Goal: Information Seeking & Learning: Learn about a topic

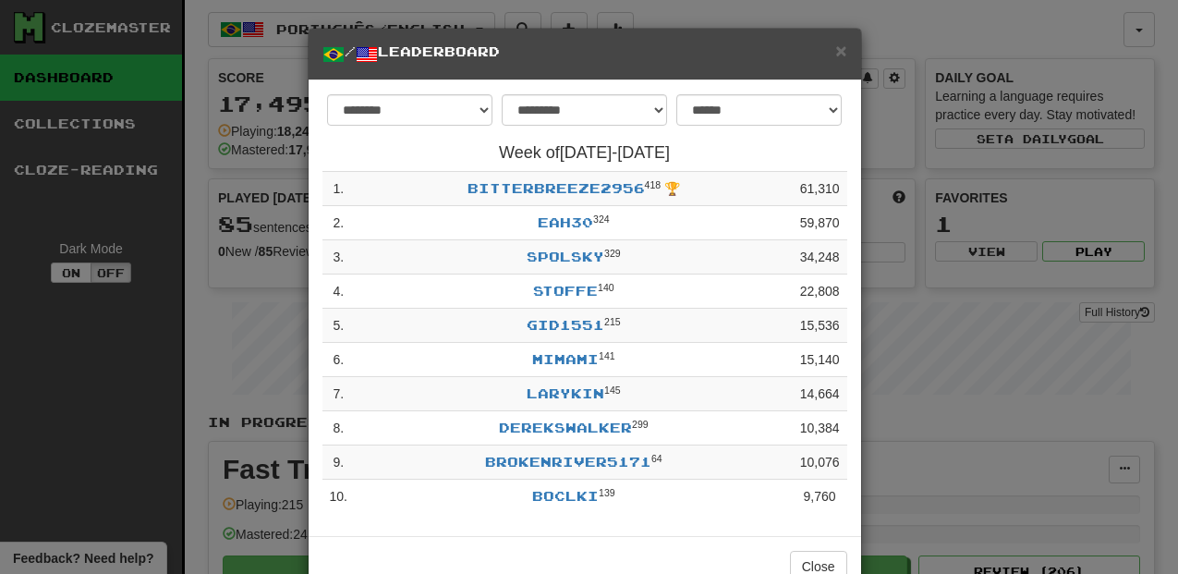
select select "**********"
click at [837, 54] on span "×" at bounding box center [841, 50] width 11 height 21
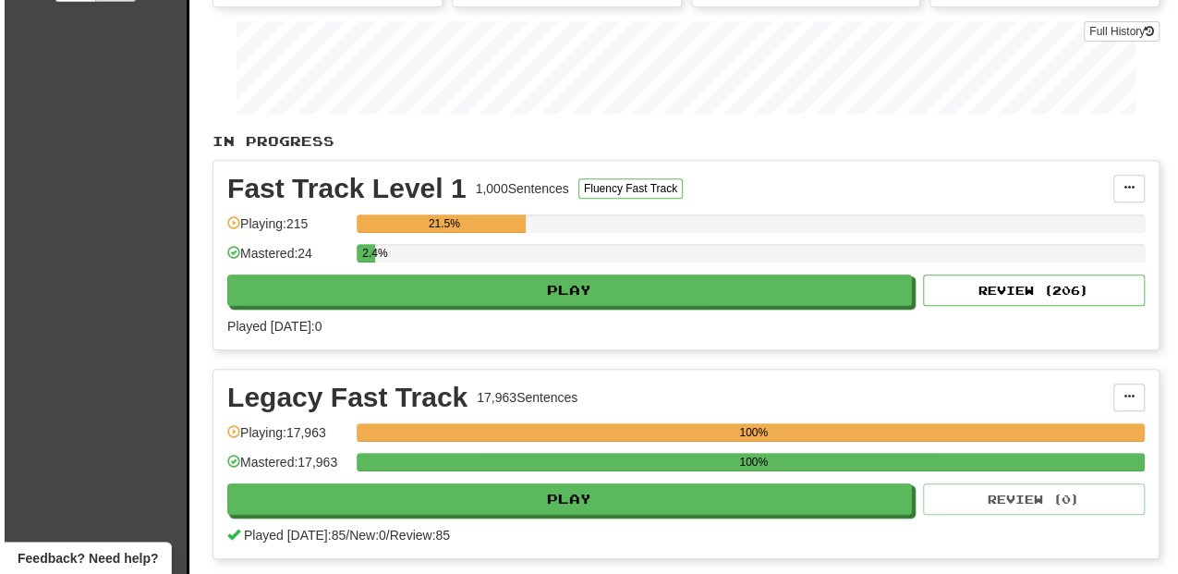
scroll to position [308, 0]
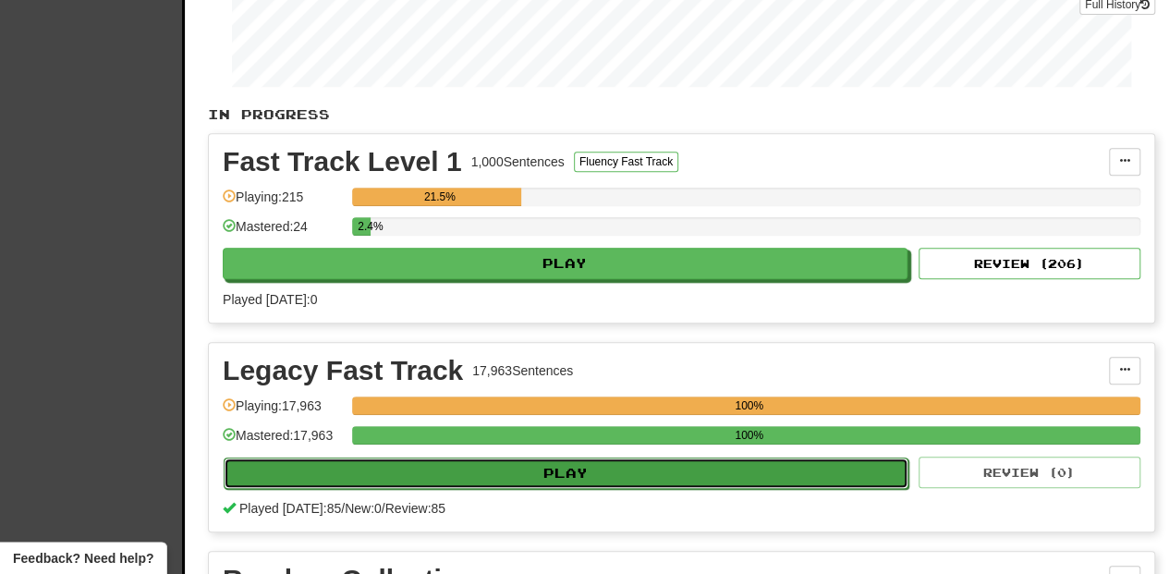
click at [502, 462] on button "Play" at bounding box center [566, 473] width 685 height 31
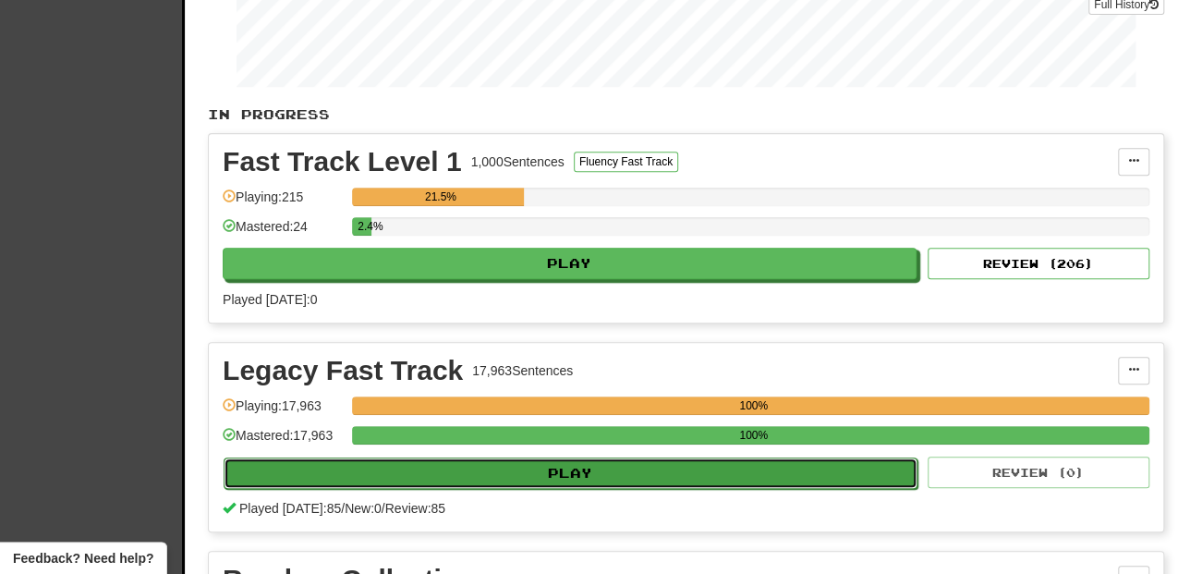
select select "**"
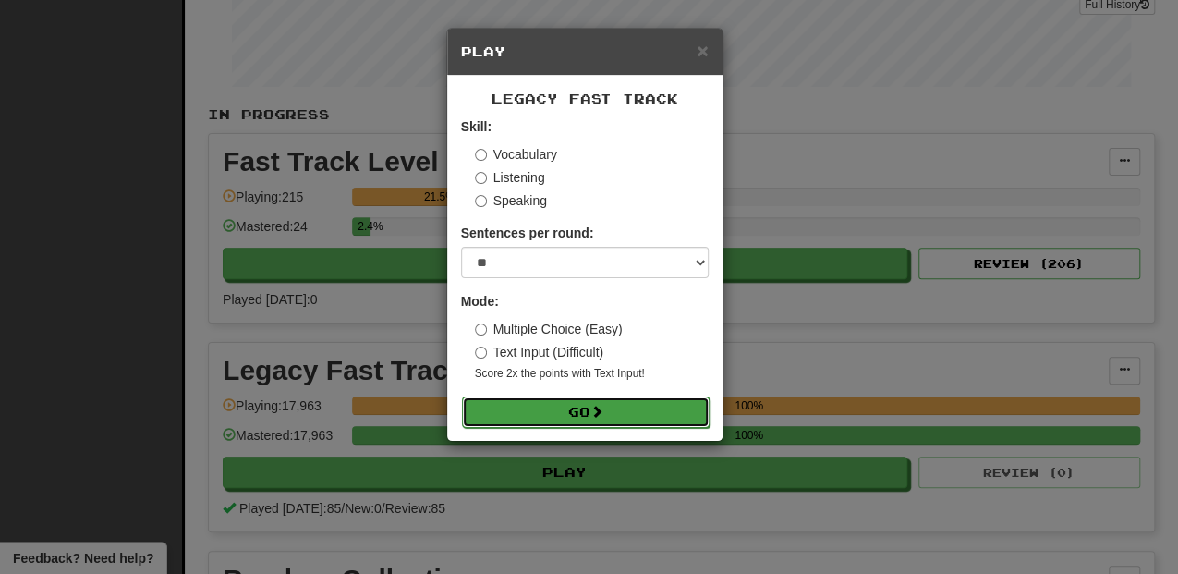
click at [547, 414] on button "Go" at bounding box center [586, 412] width 248 height 31
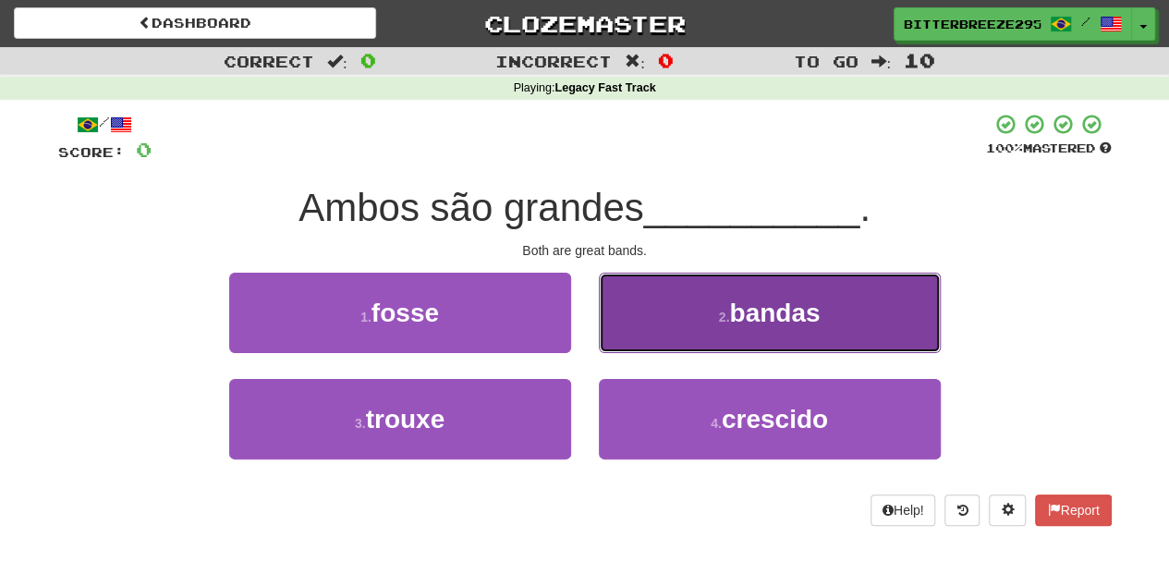
click at [709, 334] on button "2 . bandas" at bounding box center [770, 313] width 342 height 80
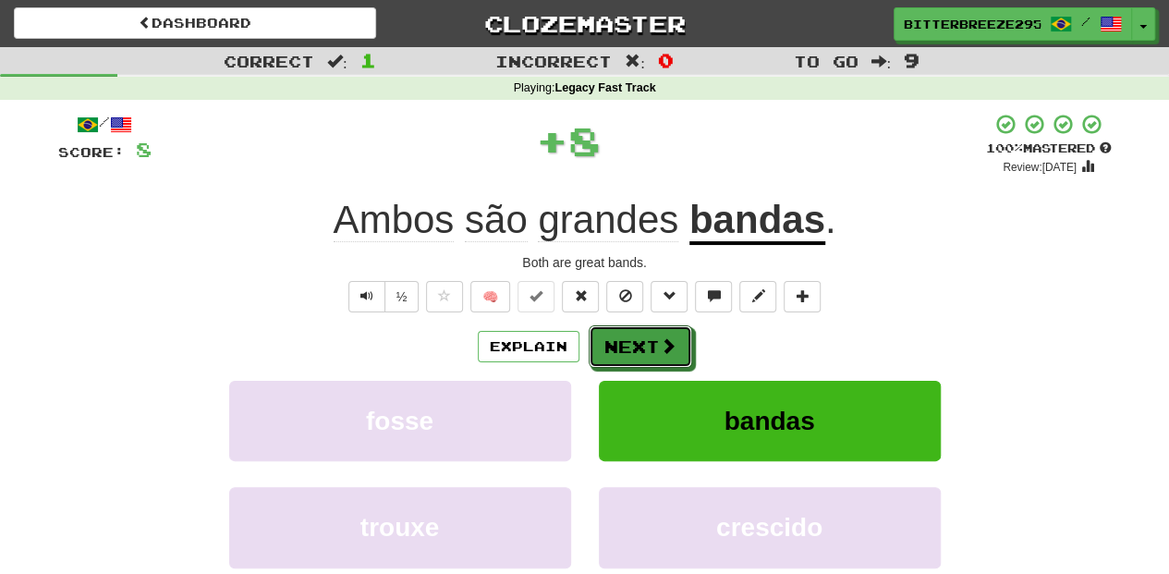
click at [664, 337] on span at bounding box center [668, 345] width 17 height 17
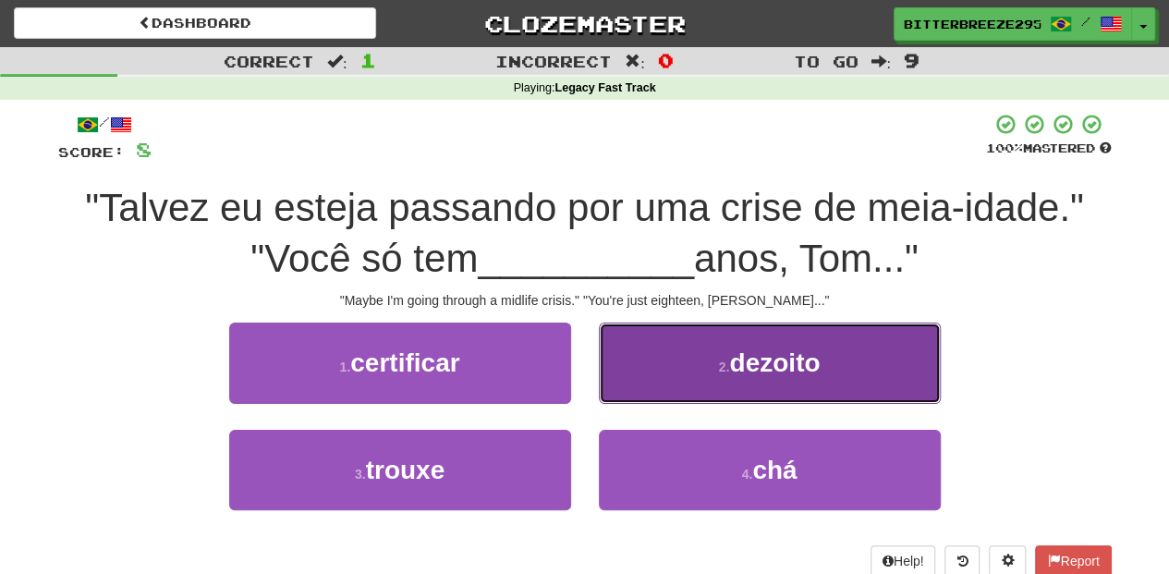
click at [601, 383] on button "2 . dezoito" at bounding box center [770, 363] width 342 height 80
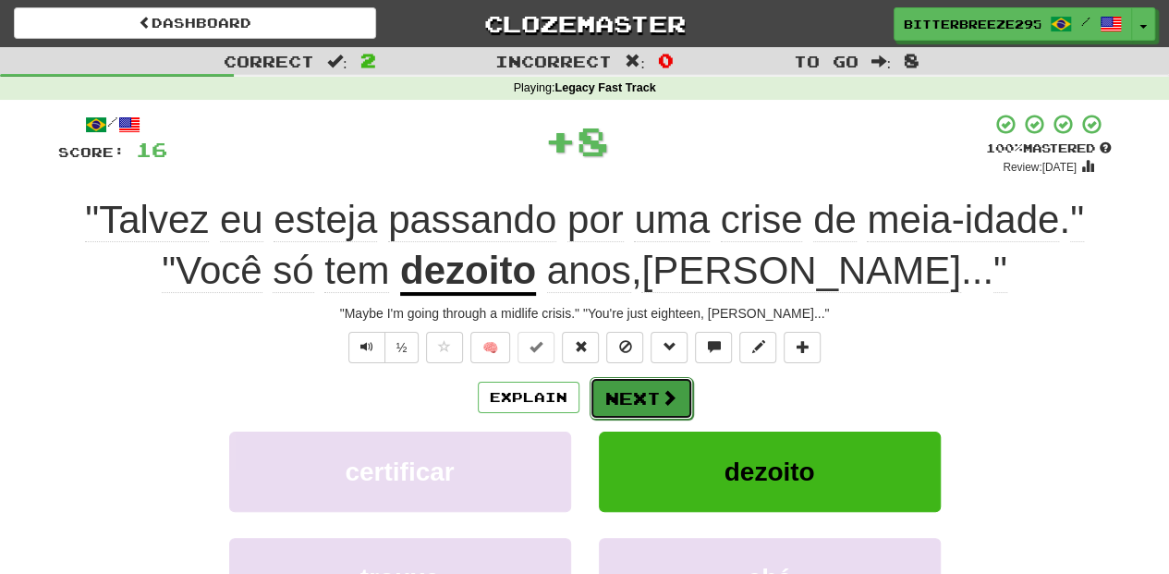
click at [604, 386] on button "Next" at bounding box center [642, 398] width 104 height 43
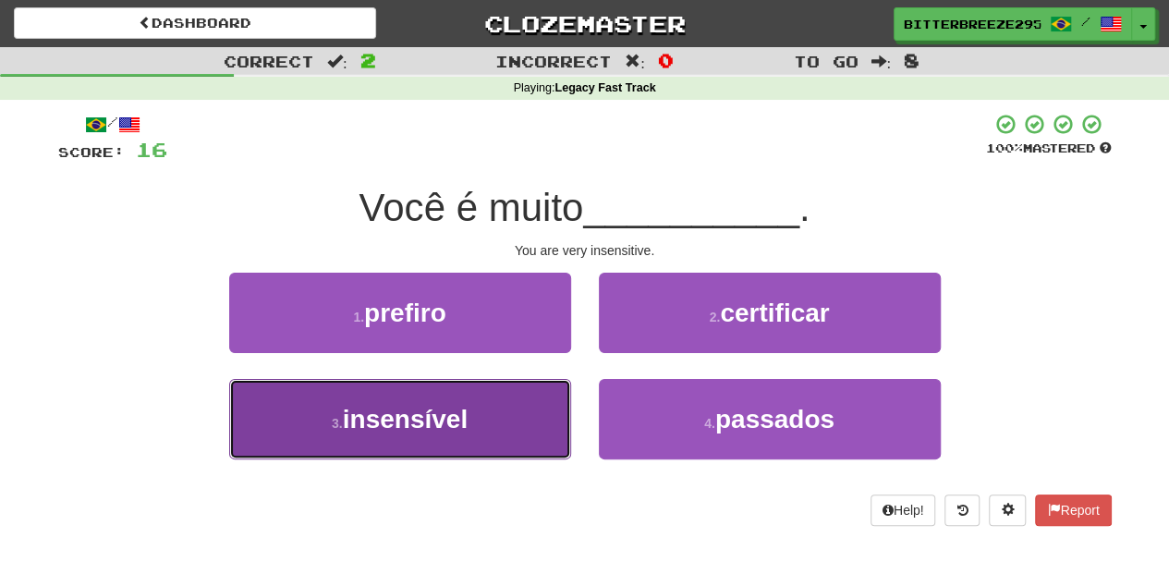
click at [511, 442] on button "3 . insensível" at bounding box center [400, 419] width 342 height 80
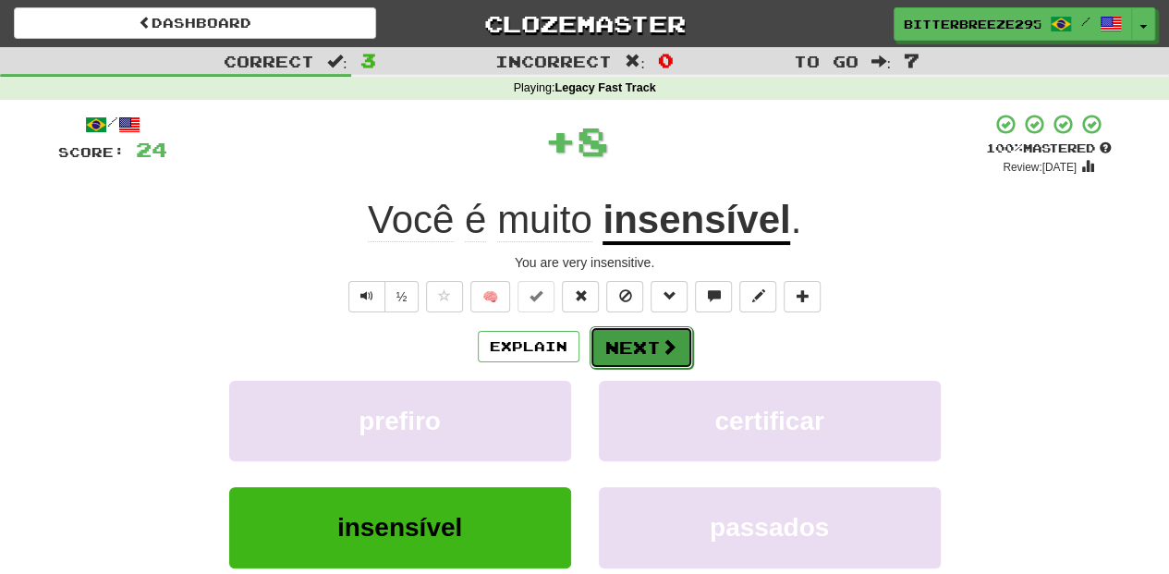
click at [645, 358] on button "Next" at bounding box center [642, 347] width 104 height 43
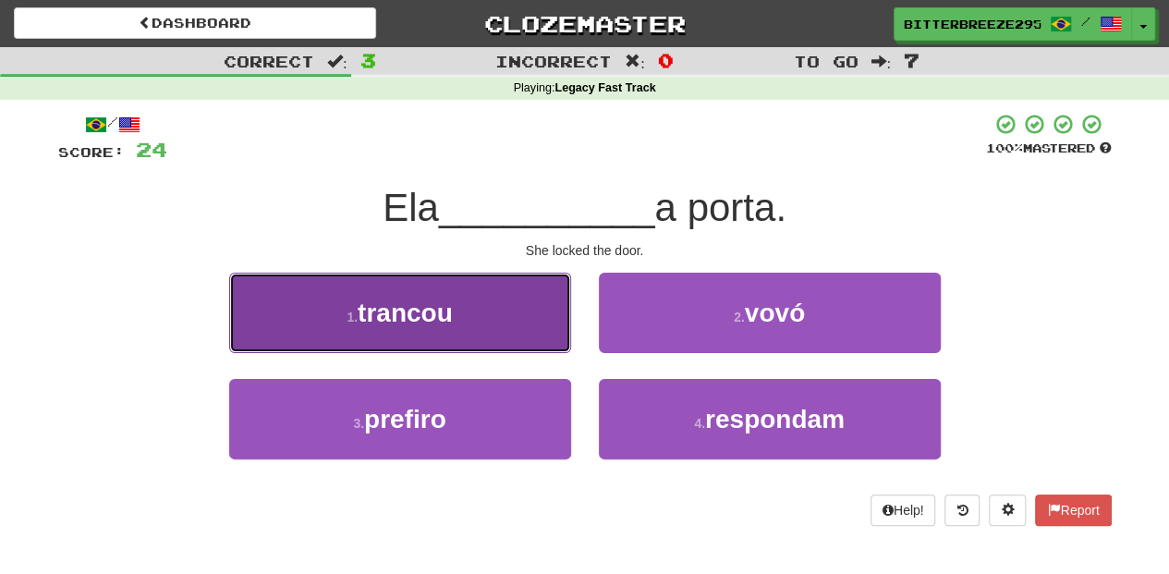
click at [532, 338] on button "1 . trancou" at bounding box center [400, 313] width 342 height 80
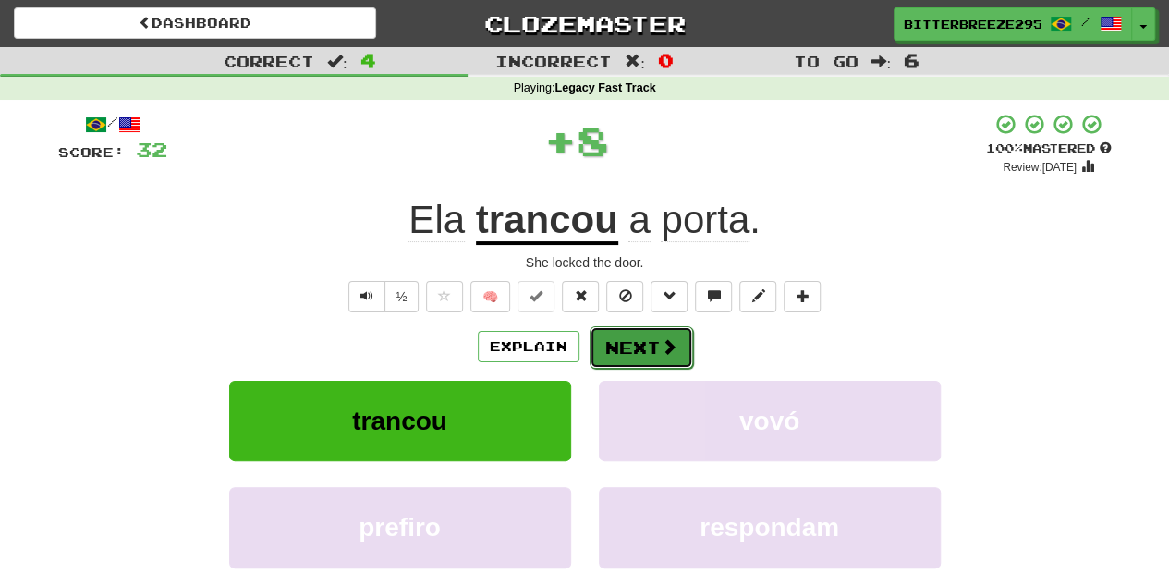
click at [590, 336] on button "Next" at bounding box center [642, 347] width 104 height 43
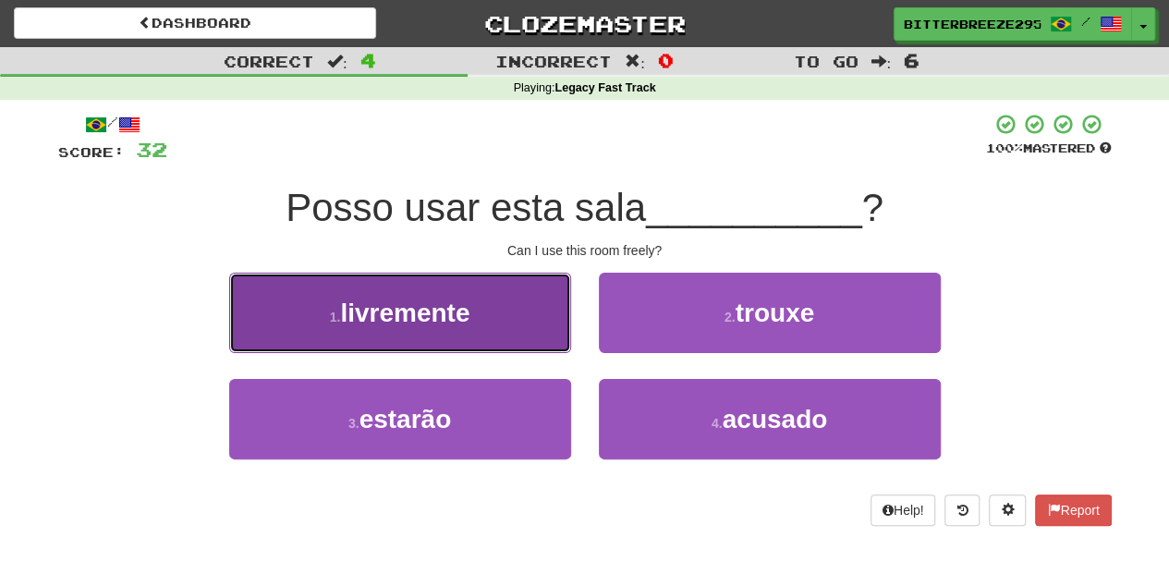
click at [540, 342] on button "1 . livremente" at bounding box center [400, 313] width 342 height 80
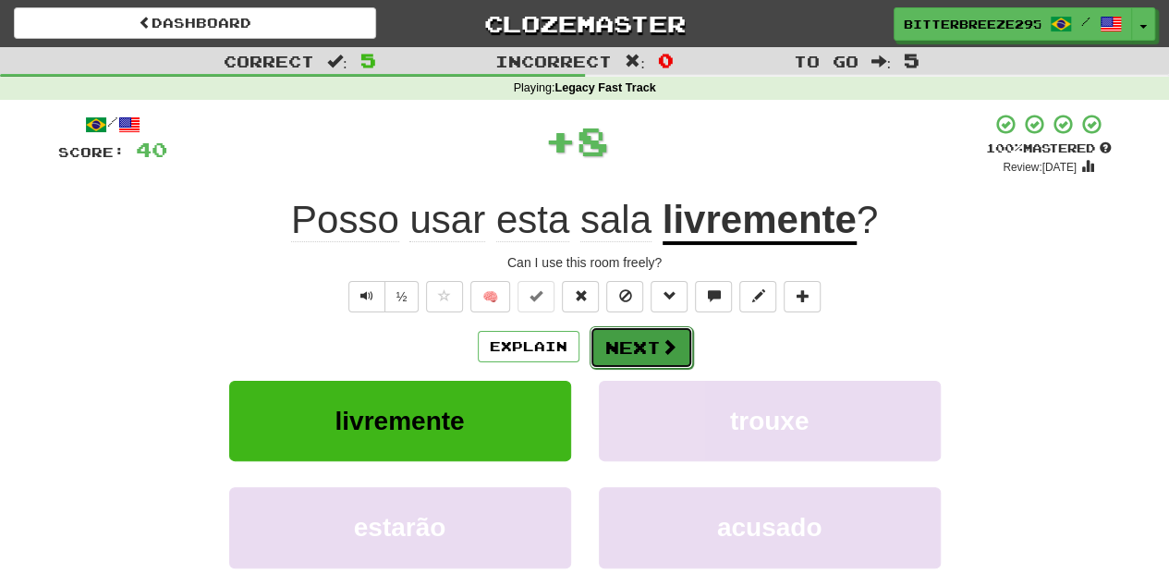
click at [593, 339] on button "Next" at bounding box center [642, 347] width 104 height 43
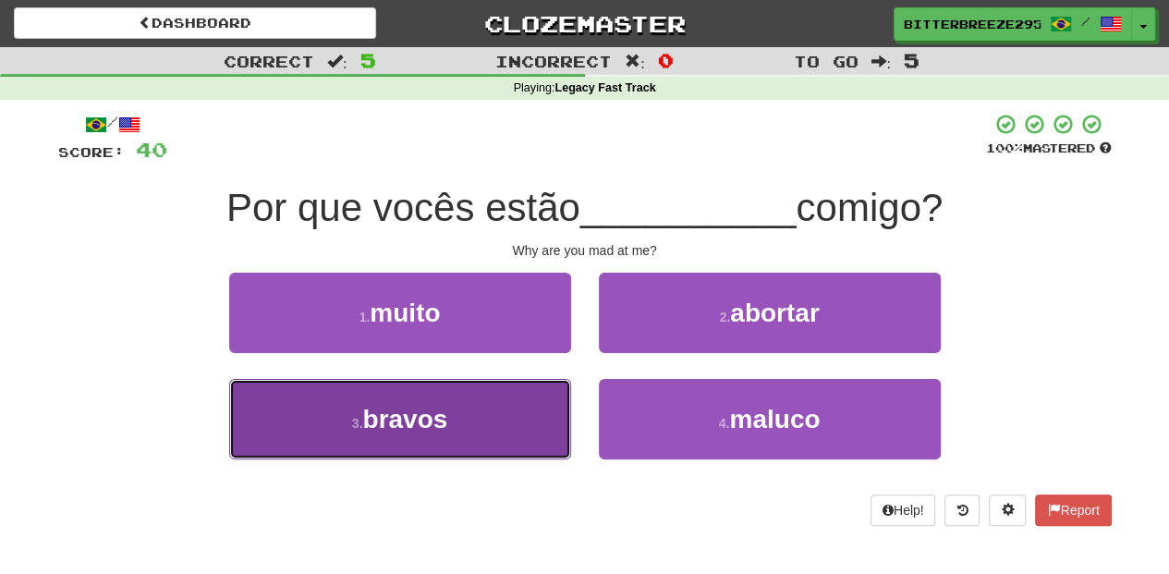
click at [503, 401] on button "3 . bravos" at bounding box center [400, 419] width 342 height 80
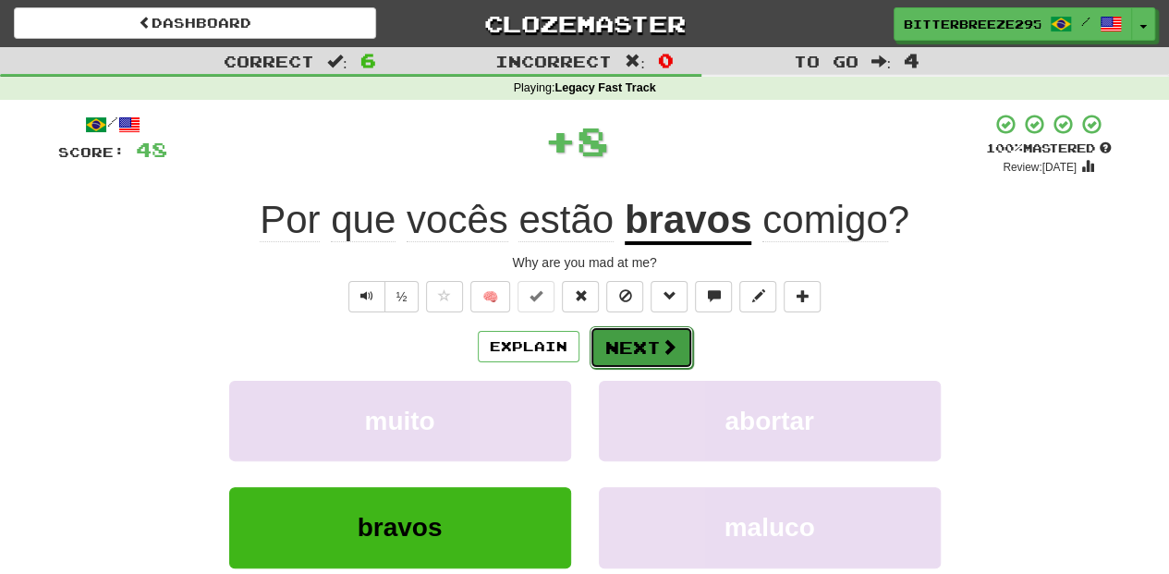
click at [614, 349] on button "Next" at bounding box center [642, 347] width 104 height 43
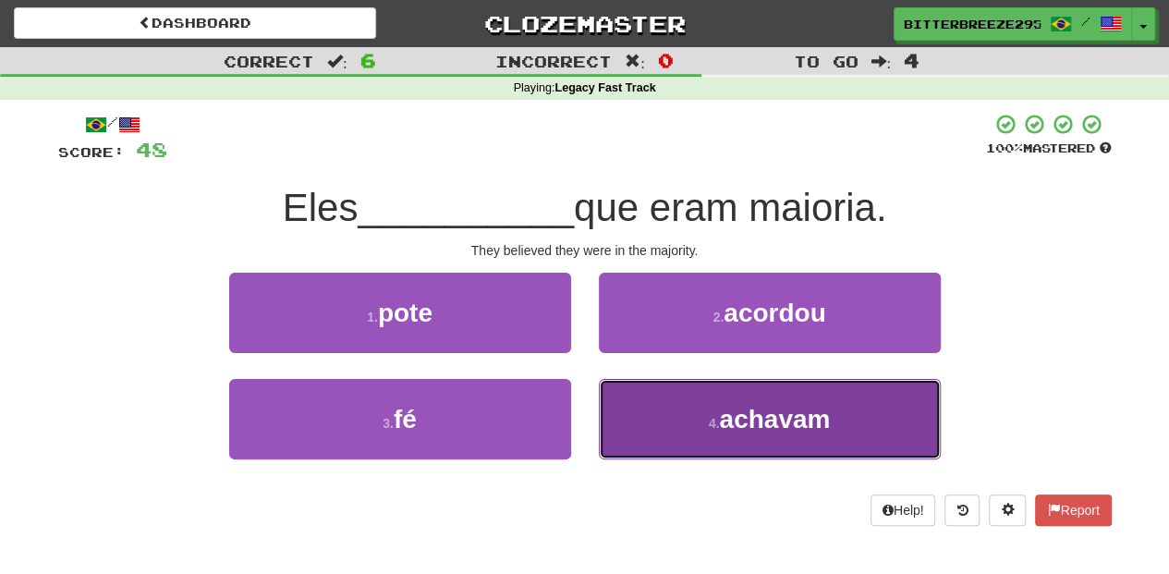
click at [667, 413] on button "4 . achavam" at bounding box center [770, 419] width 342 height 80
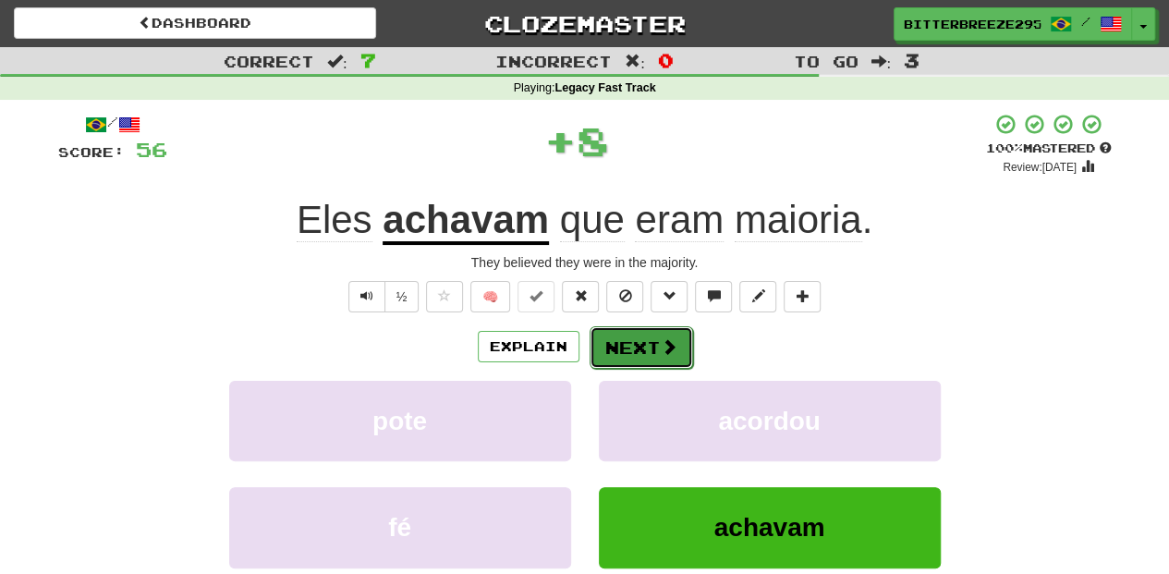
click at [648, 359] on button "Next" at bounding box center [642, 347] width 104 height 43
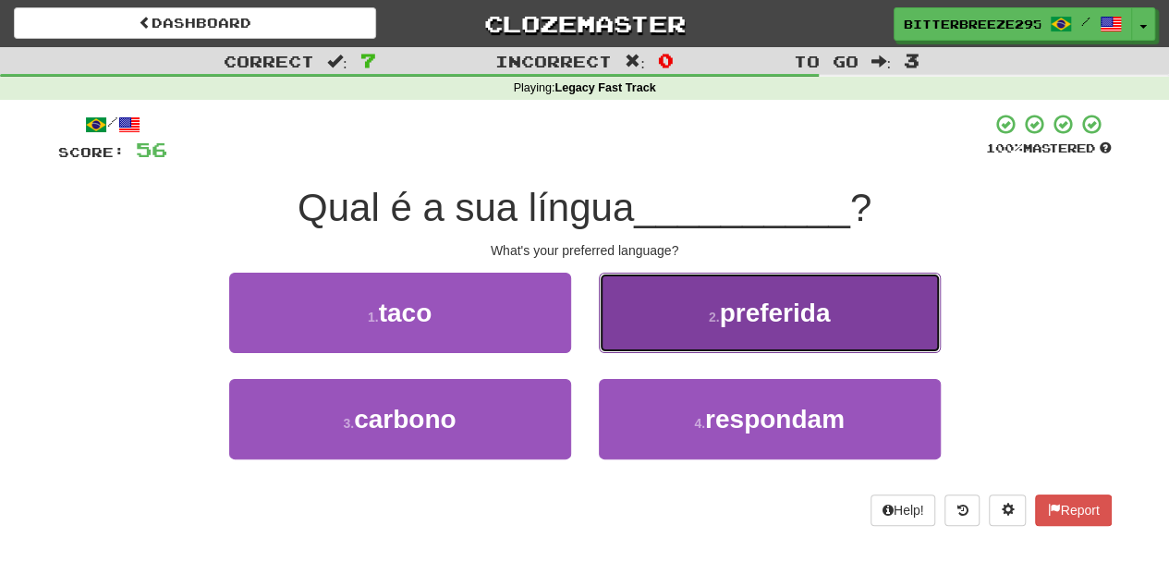
click at [645, 332] on button "2 . preferida" at bounding box center [770, 313] width 342 height 80
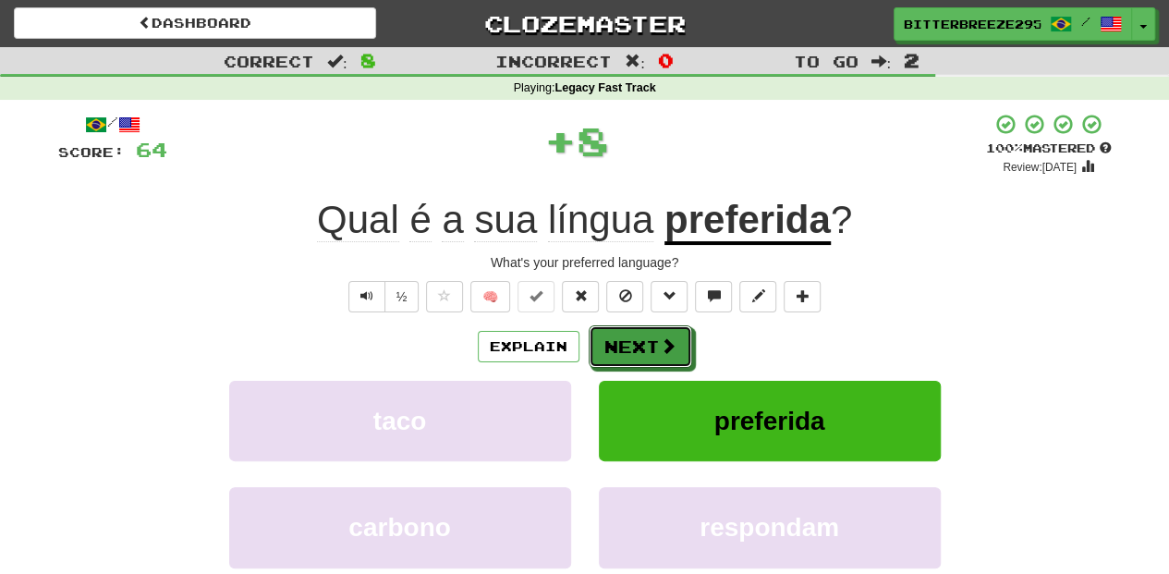
click at [645, 332] on button "Next" at bounding box center [641, 346] width 104 height 43
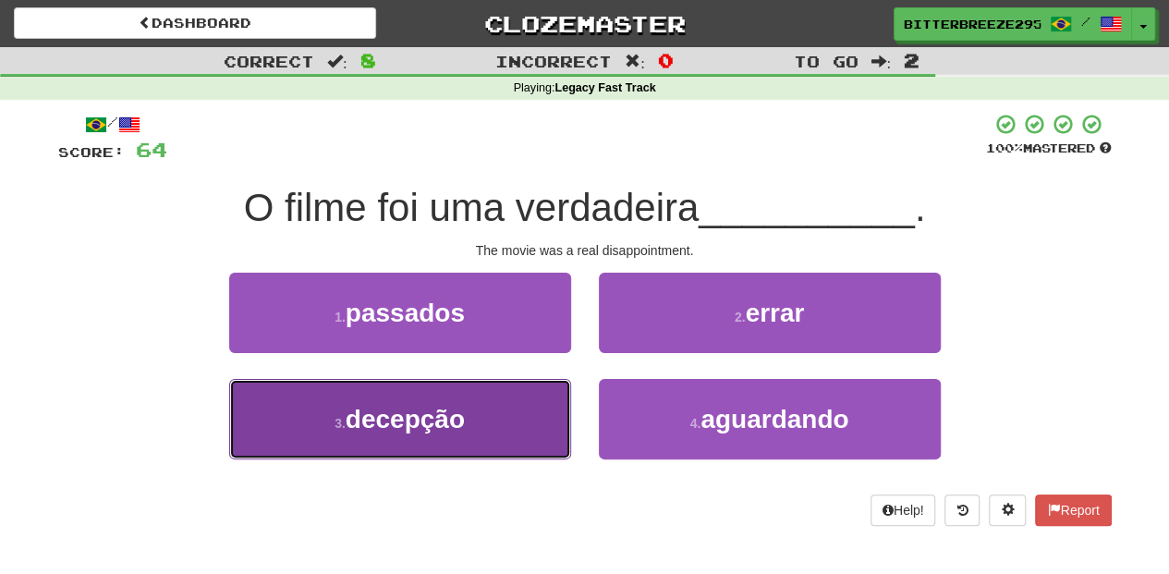
click at [484, 405] on button "3 . decepção" at bounding box center [400, 419] width 342 height 80
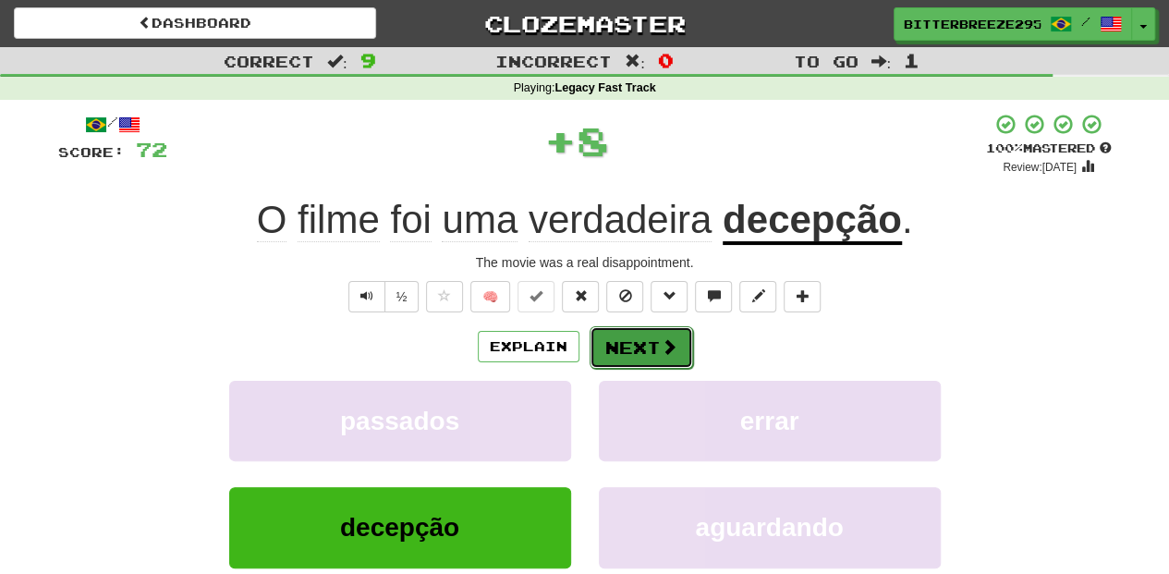
click at [614, 347] on button "Next" at bounding box center [642, 347] width 104 height 43
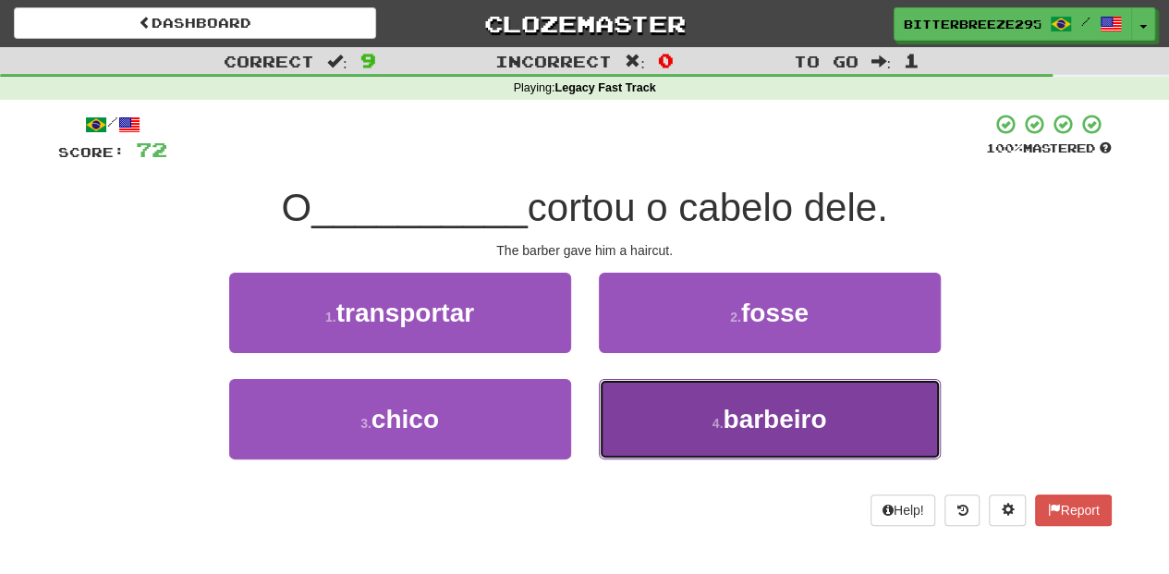
click at [623, 402] on button "4 . barbeiro" at bounding box center [770, 419] width 342 height 80
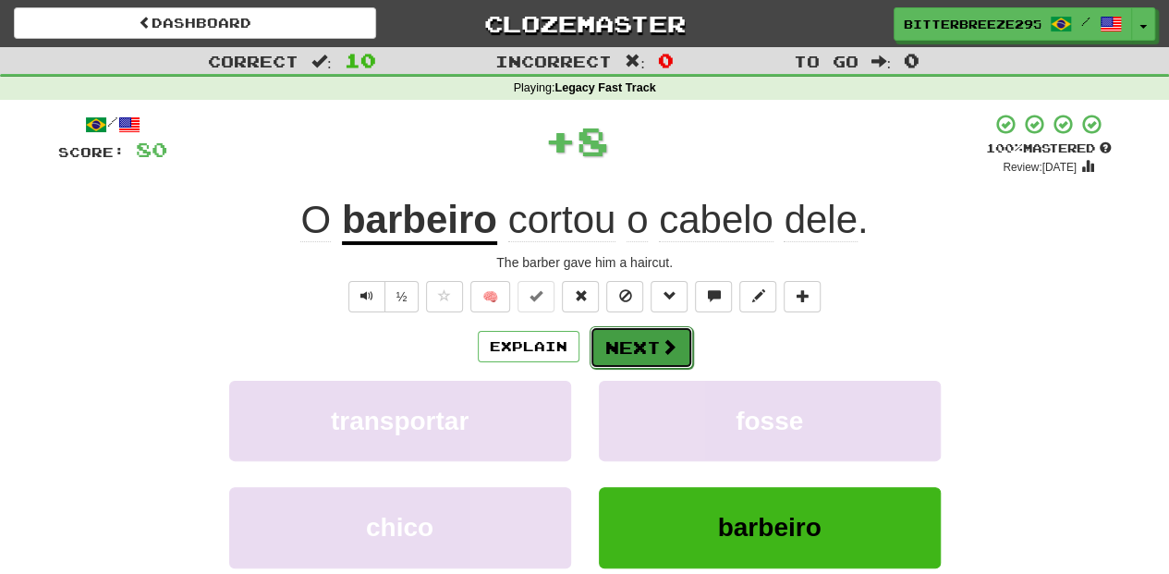
click at [629, 348] on button "Next" at bounding box center [642, 347] width 104 height 43
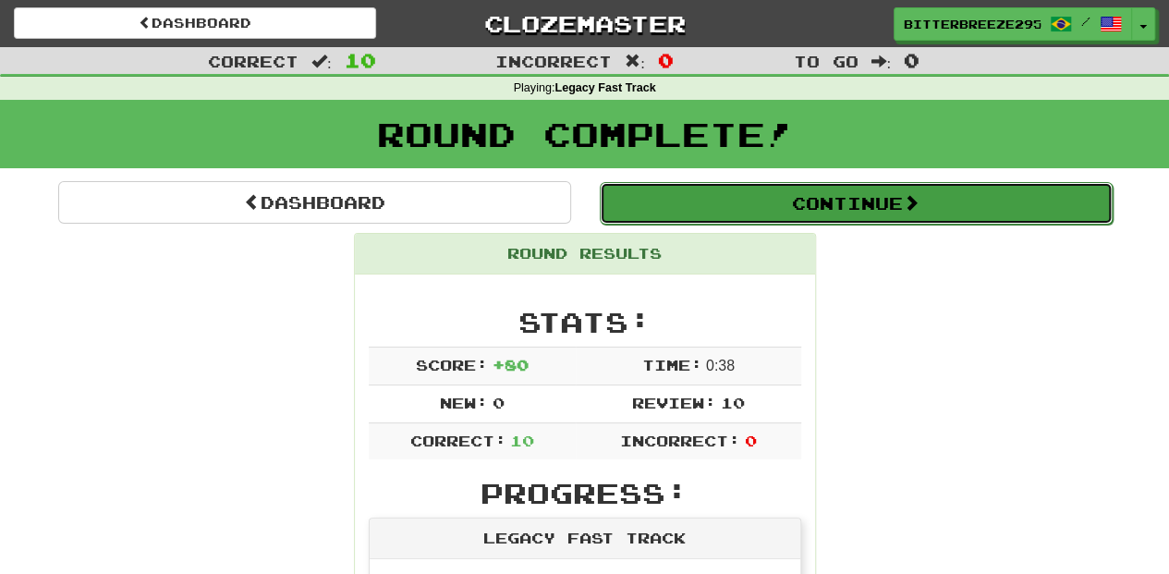
click at [703, 201] on button "Continue" at bounding box center [856, 203] width 513 height 43
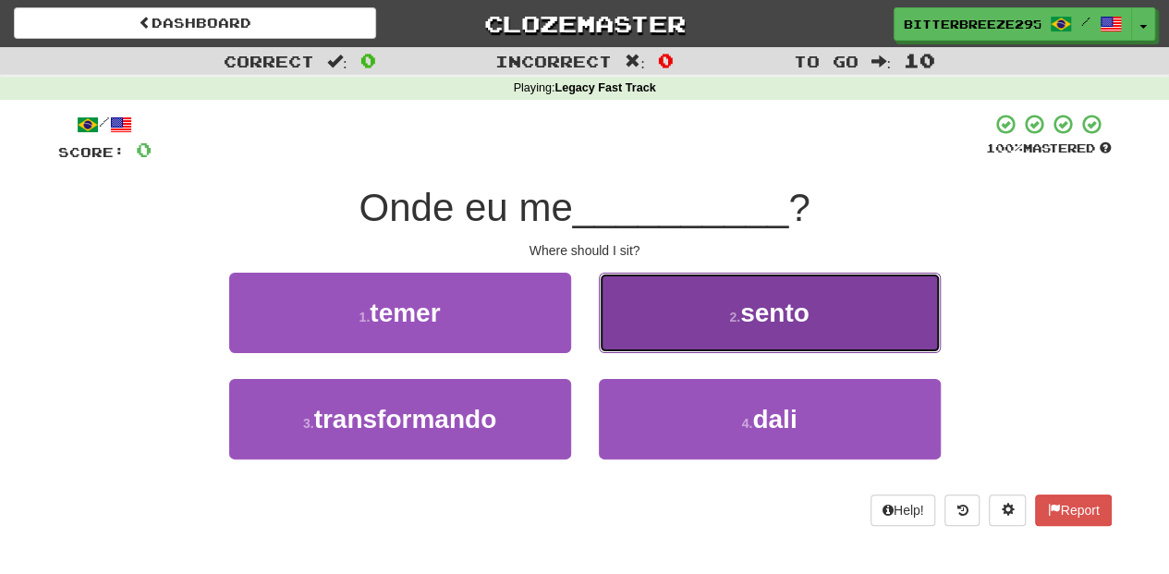
click at [645, 331] on button "2 . sento" at bounding box center [770, 313] width 342 height 80
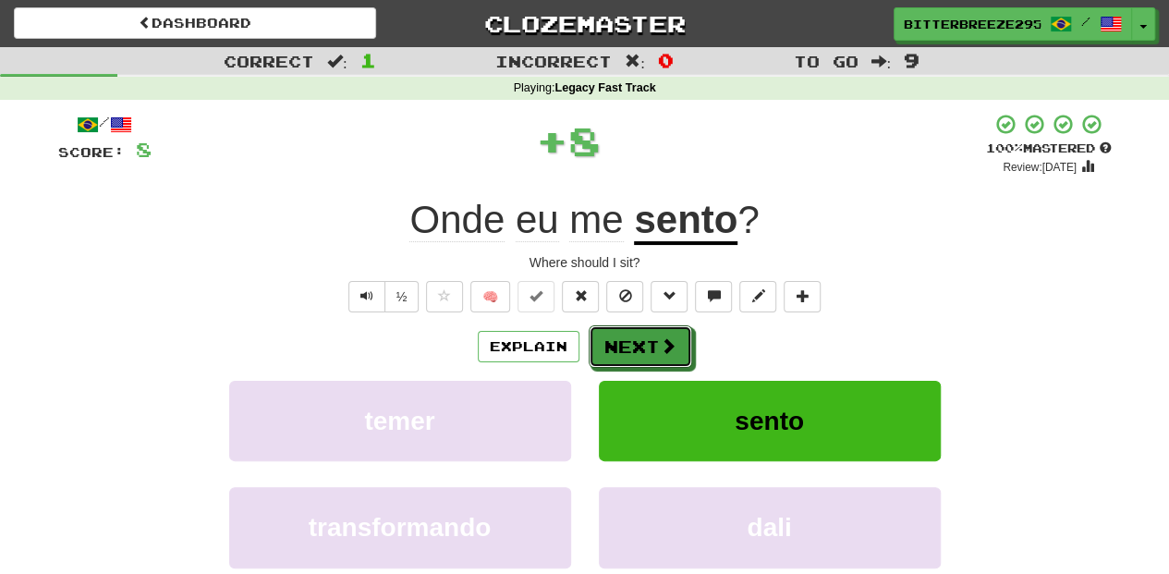
click at [645, 331] on button "Next" at bounding box center [641, 346] width 104 height 43
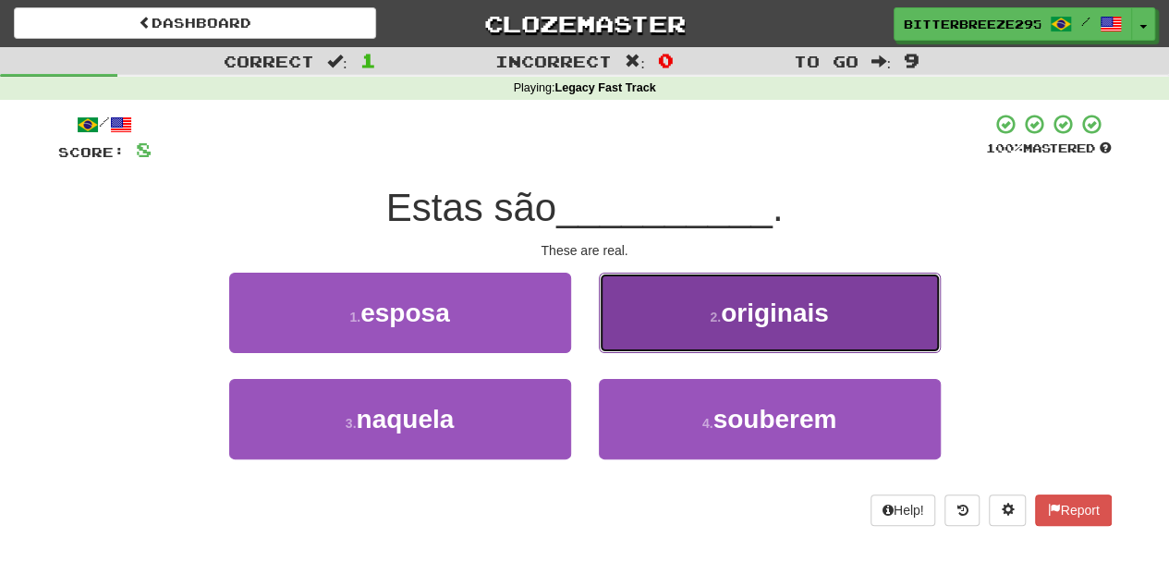
click at [679, 331] on button "2 . originais" at bounding box center [770, 313] width 342 height 80
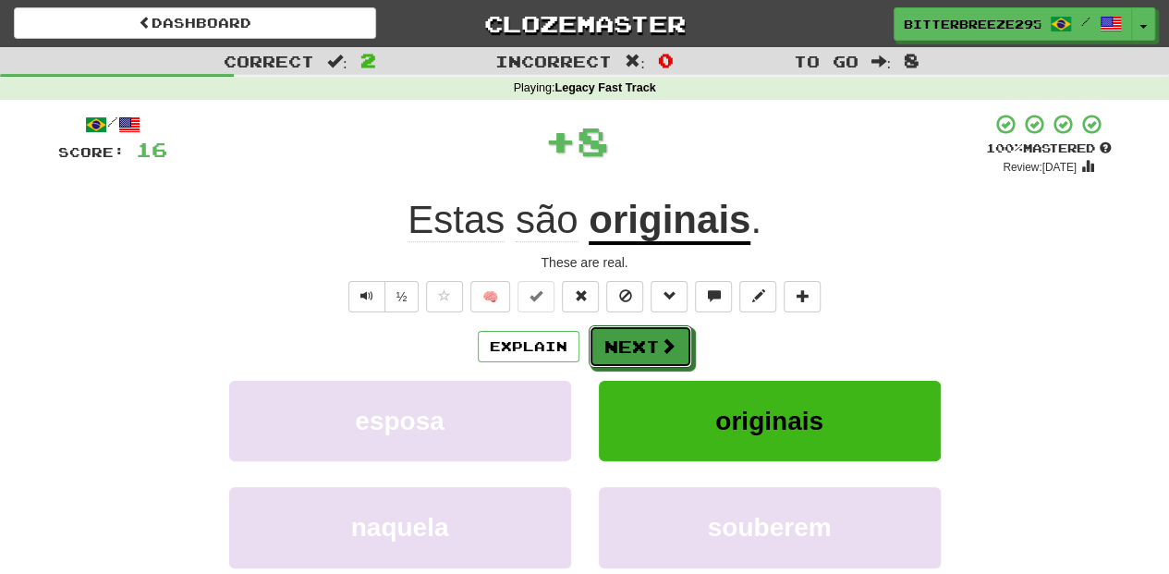
click at [679, 330] on button "Next" at bounding box center [641, 346] width 104 height 43
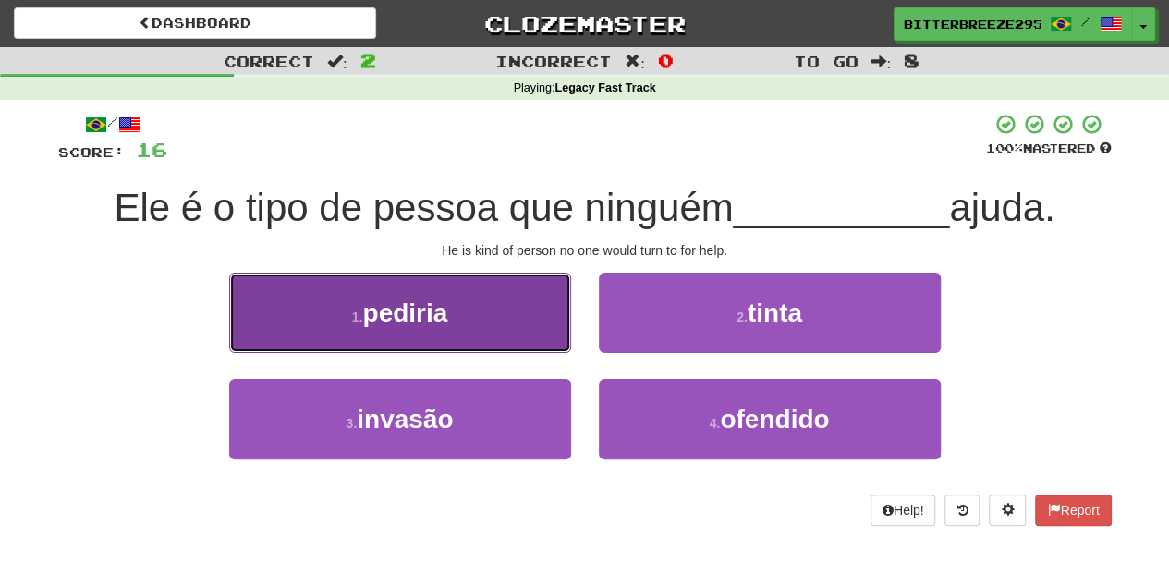
click at [487, 330] on button "1 . pediria" at bounding box center [400, 313] width 342 height 80
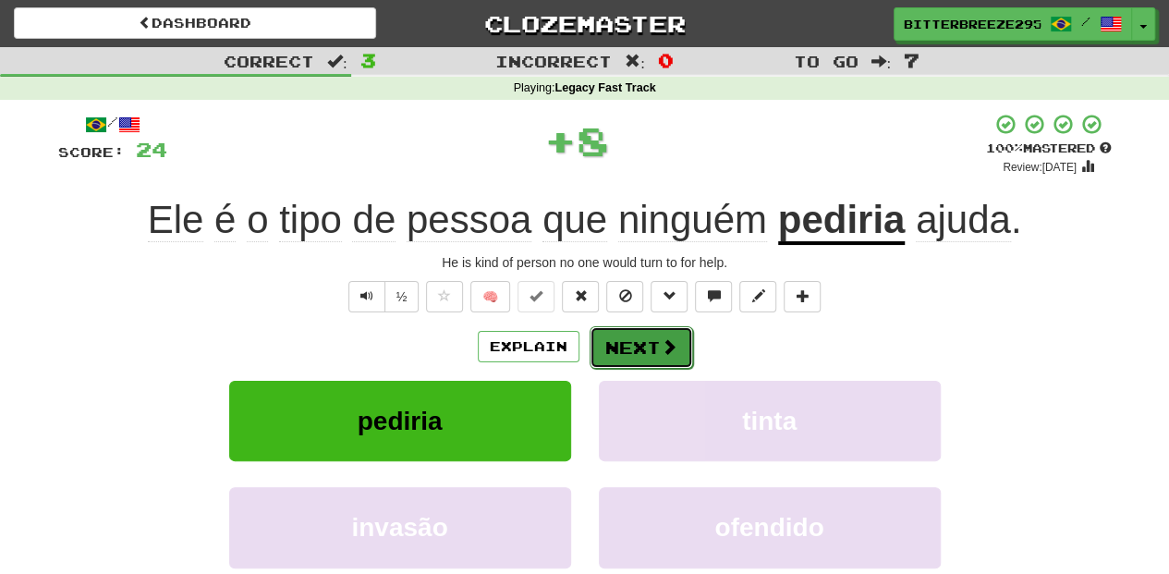
click at [611, 337] on button "Next" at bounding box center [642, 347] width 104 height 43
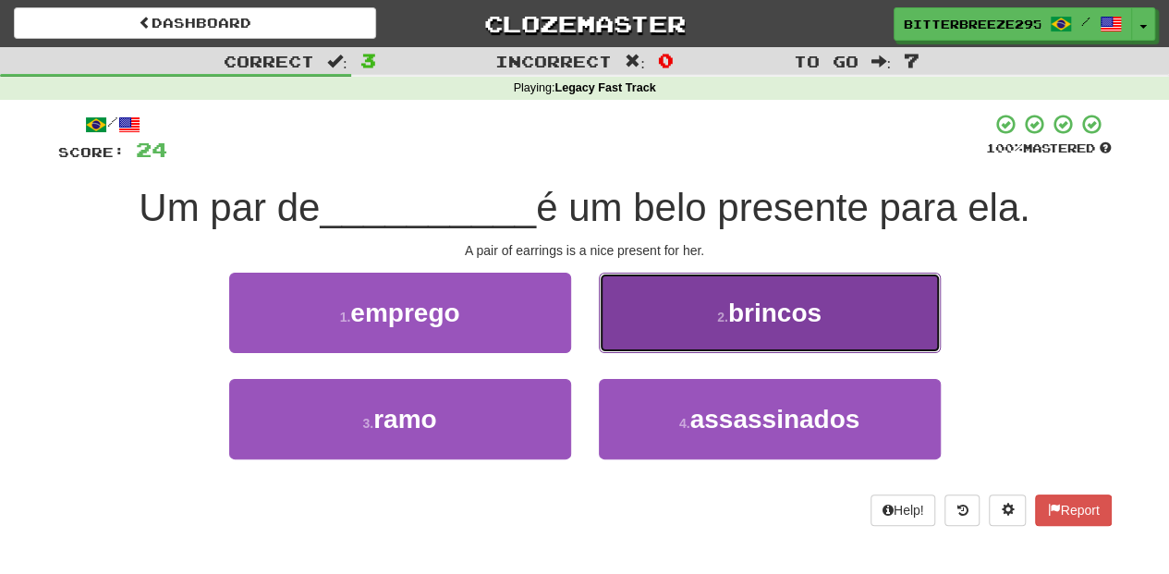
click at [628, 332] on button "2 . brincos" at bounding box center [770, 313] width 342 height 80
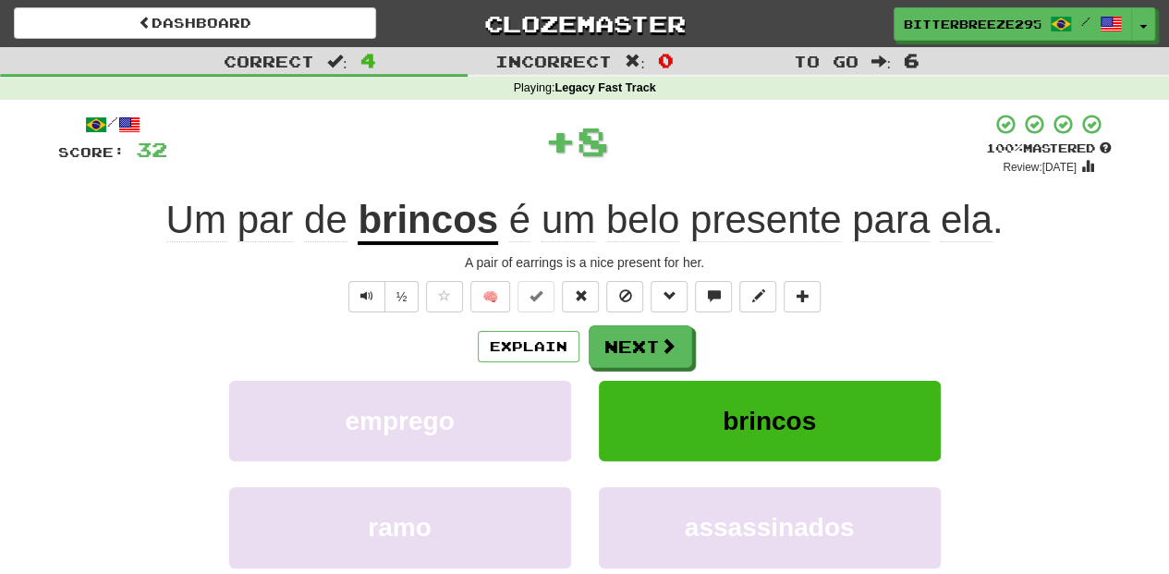
click at [628, 332] on button "Next" at bounding box center [641, 346] width 104 height 43
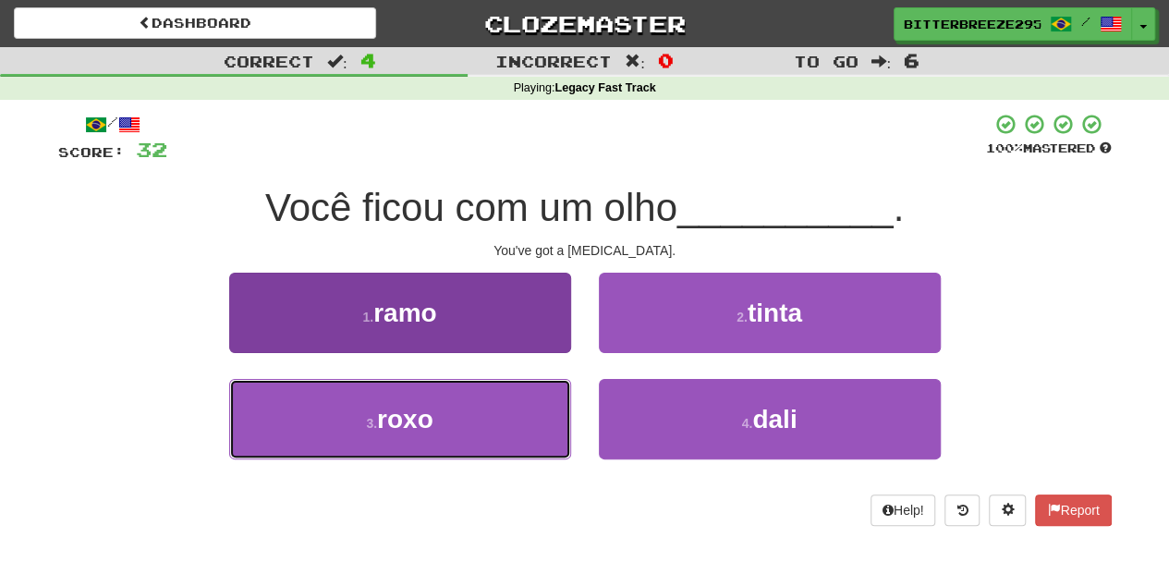
click at [494, 410] on button "3 . roxo" at bounding box center [400, 419] width 342 height 80
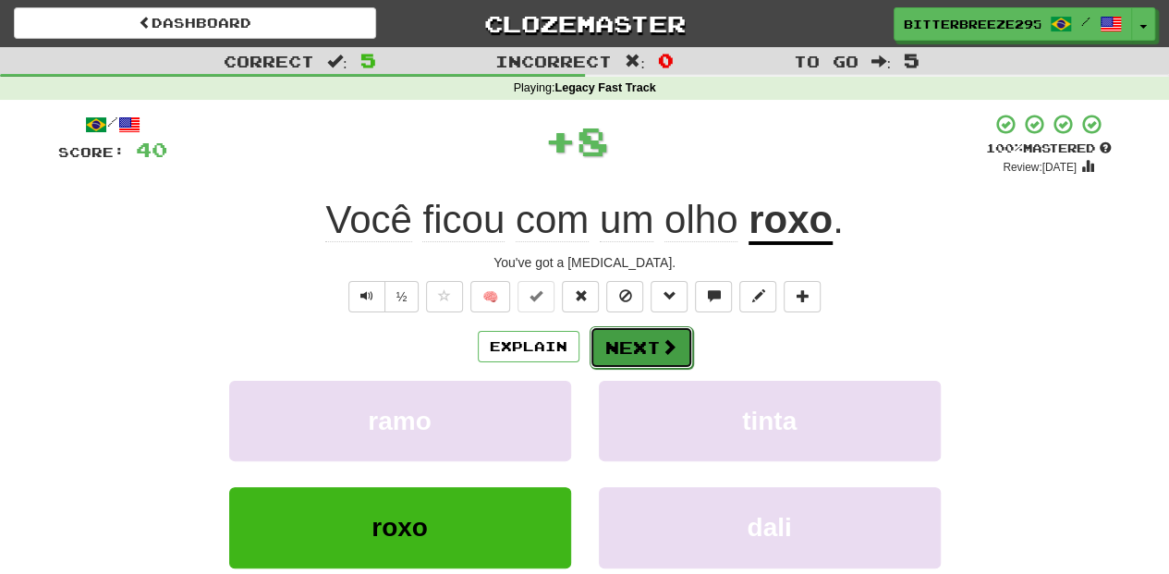
click at [628, 348] on button "Next" at bounding box center [642, 347] width 104 height 43
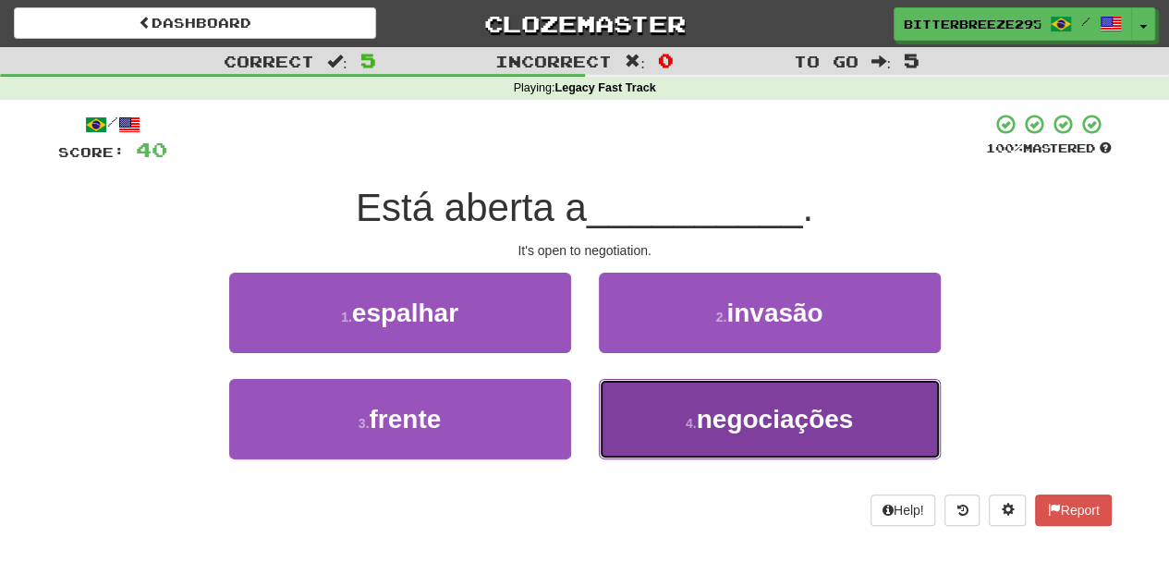
click at [634, 409] on button "4 . negociações" at bounding box center [770, 419] width 342 height 80
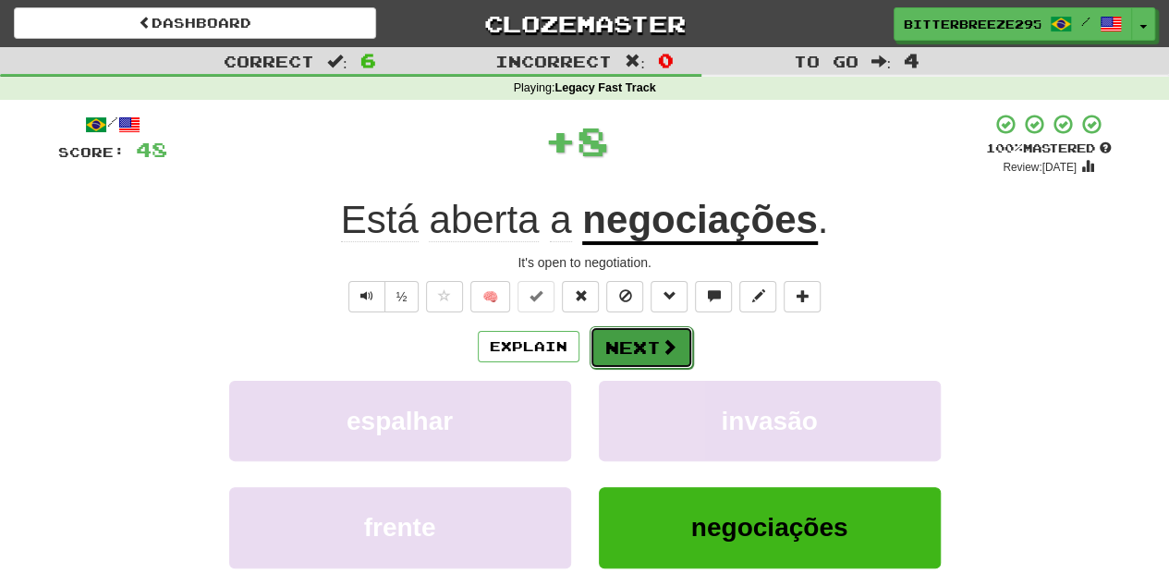
click at [643, 354] on button "Next" at bounding box center [642, 347] width 104 height 43
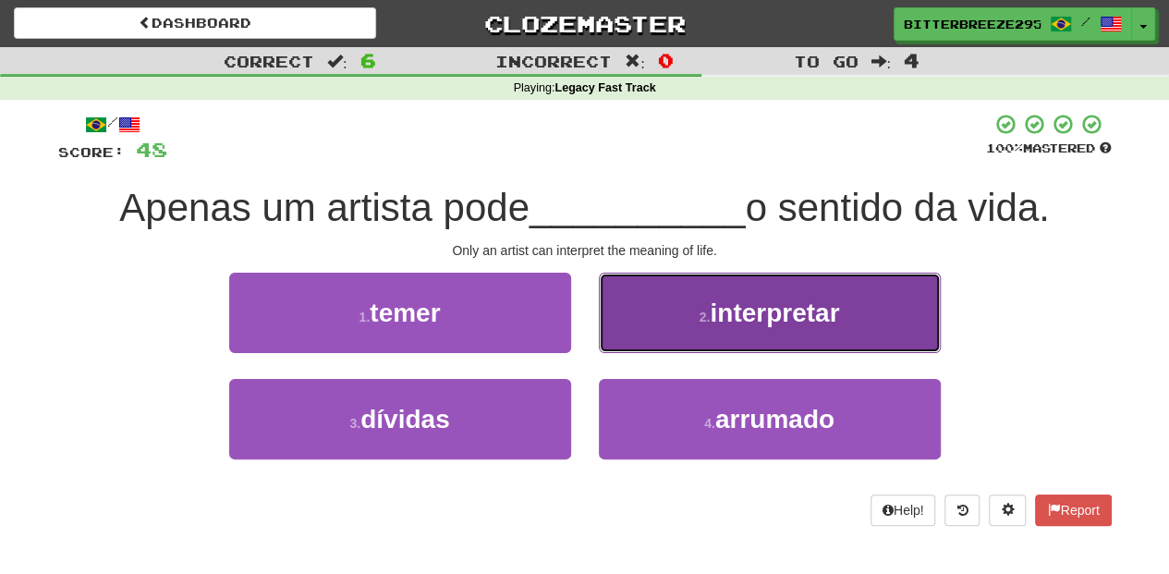
click at [632, 320] on button "2 . interpretar" at bounding box center [770, 313] width 342 height 80
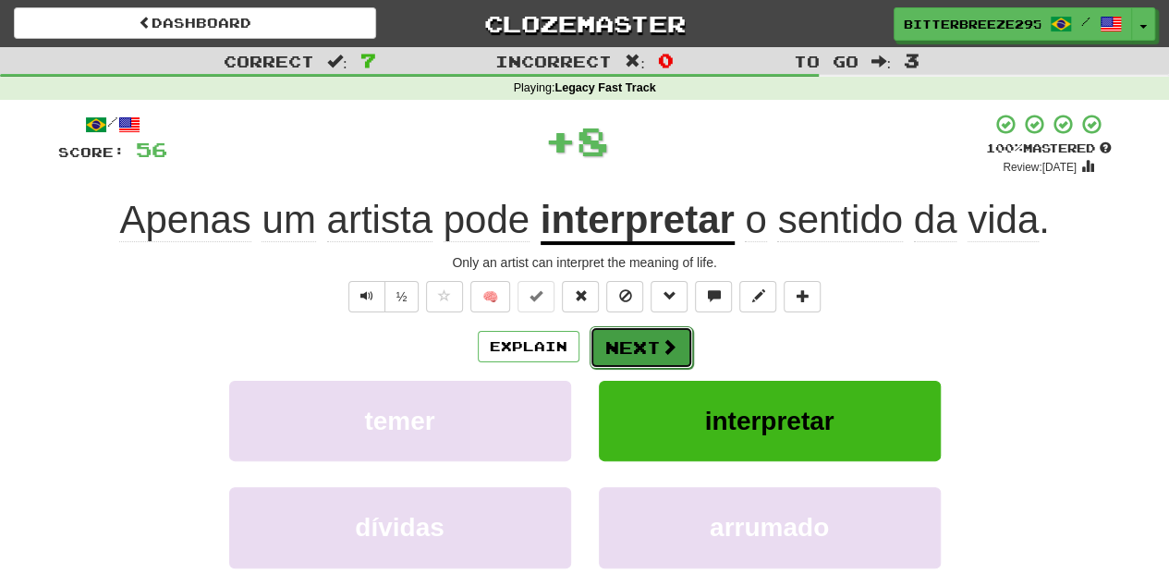
click at [621, 329] on button "Next" at bounding box center [642, 347] width 104 height 43
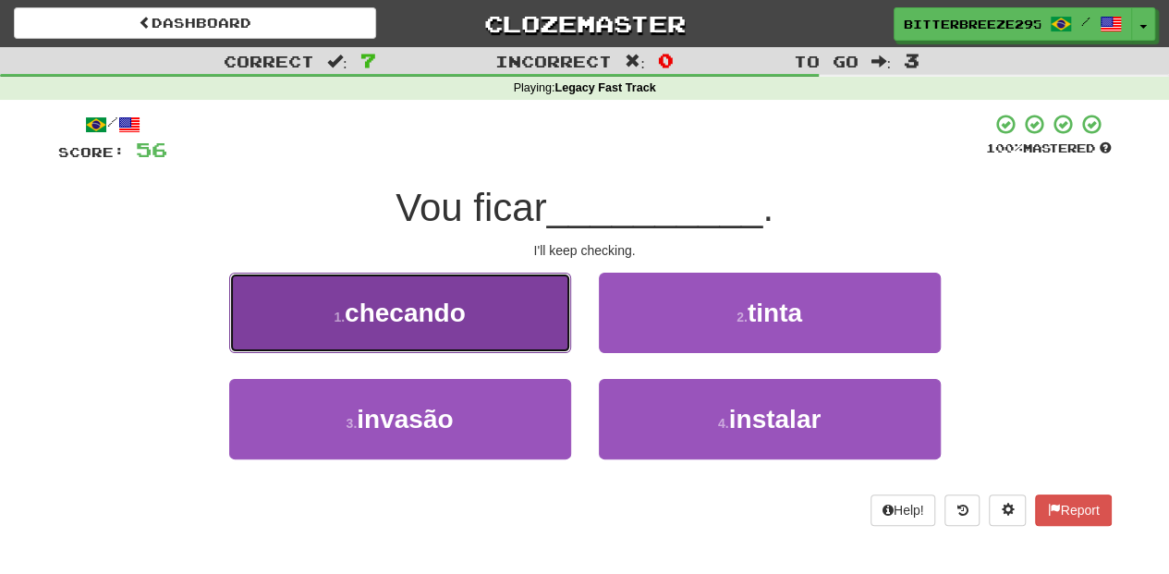
click at [506, 335] on button "1 . checando" at bounding box center [400, 313] width 342 height 80
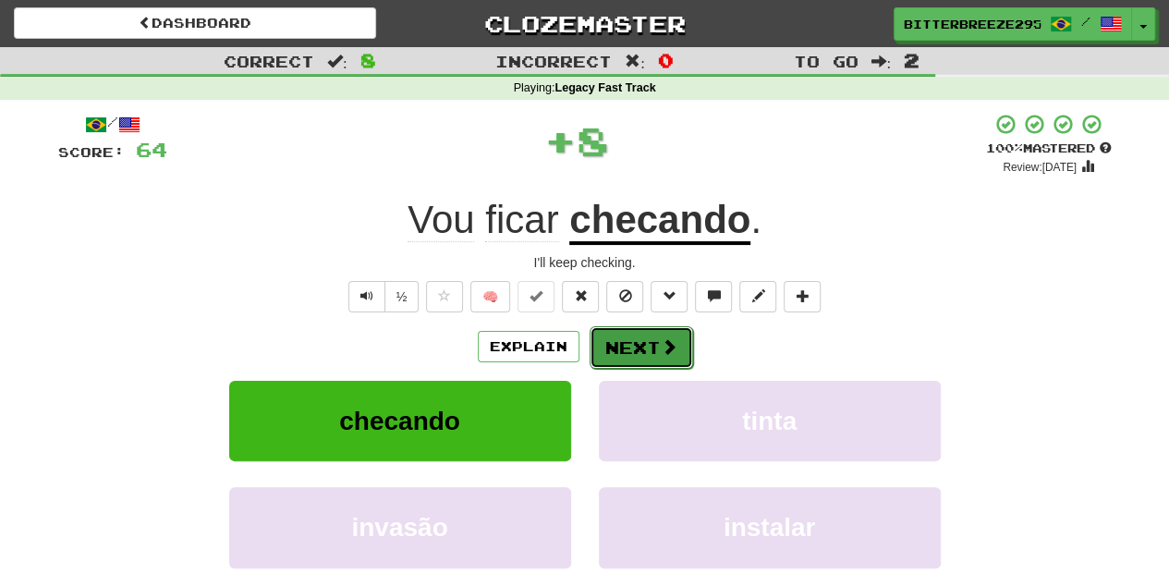
click at [601, 333] on button "Next" at bounding box center [642, 347] width 104 height 43
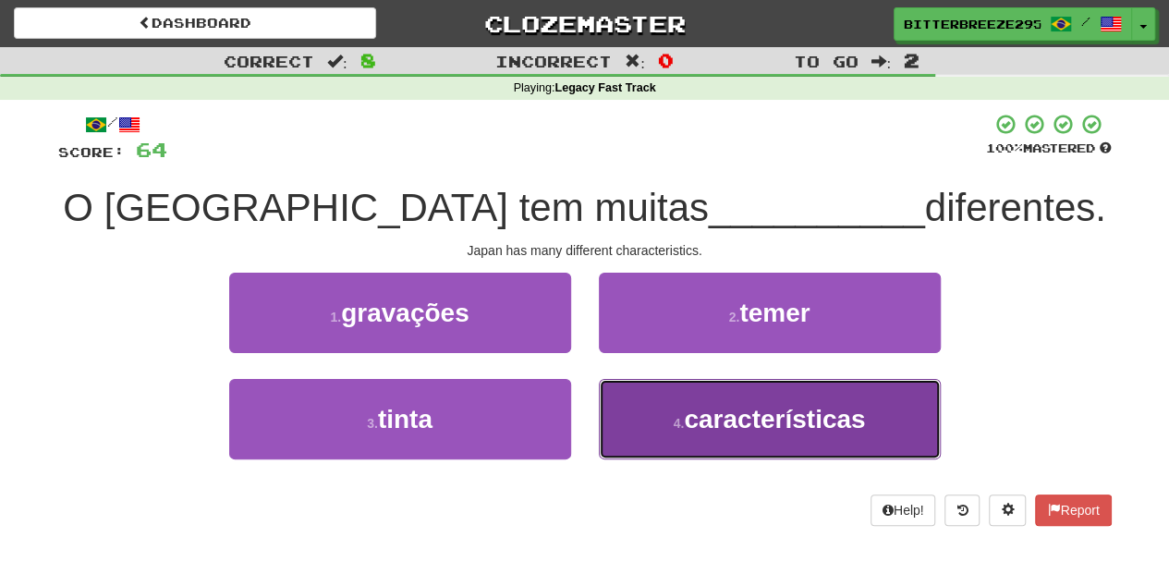
click at [608, 398] on button "4 . características" at bounding box center [770, 419] width 342 height 80
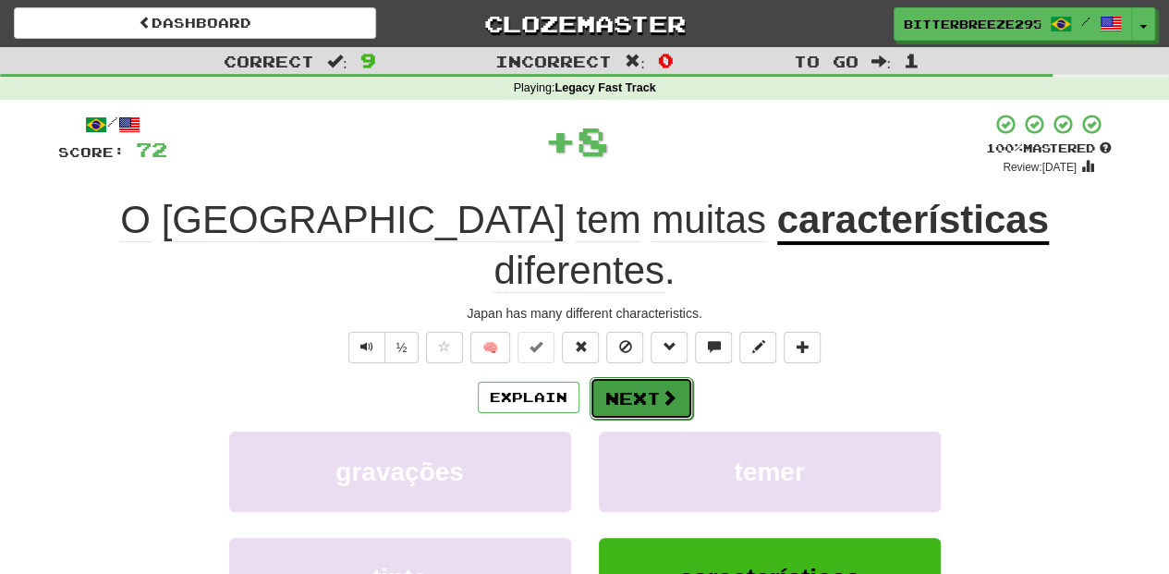
click at [639, 377] on button "Next" at bounding box center [642, 398] width 104 height 43
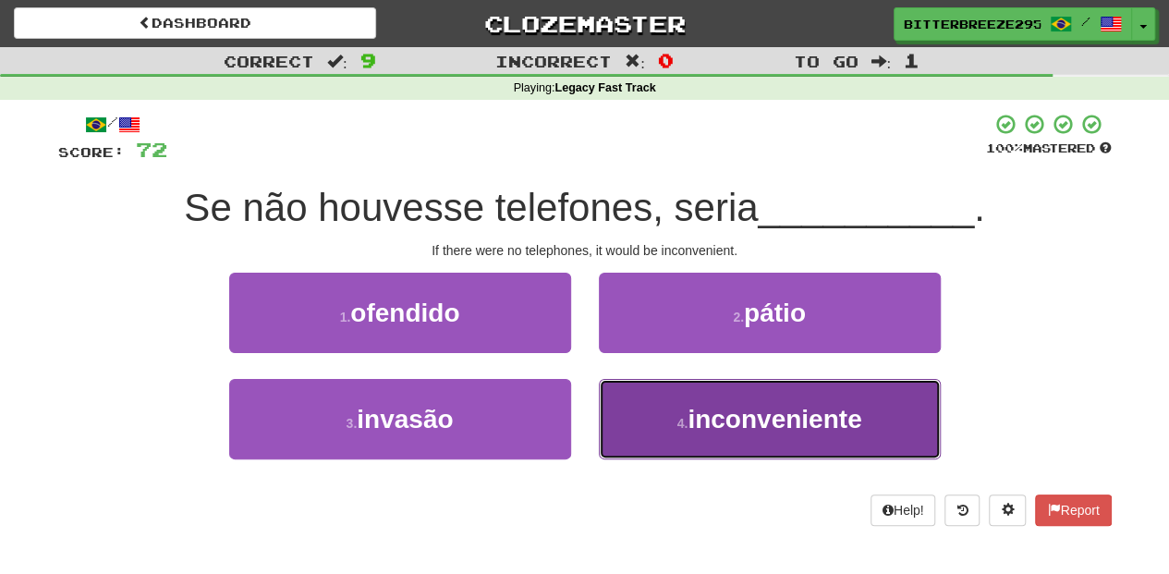
click at [639, 407] on button "4 . inconveniente" at bounding box center [770, 419] width 342 height 80
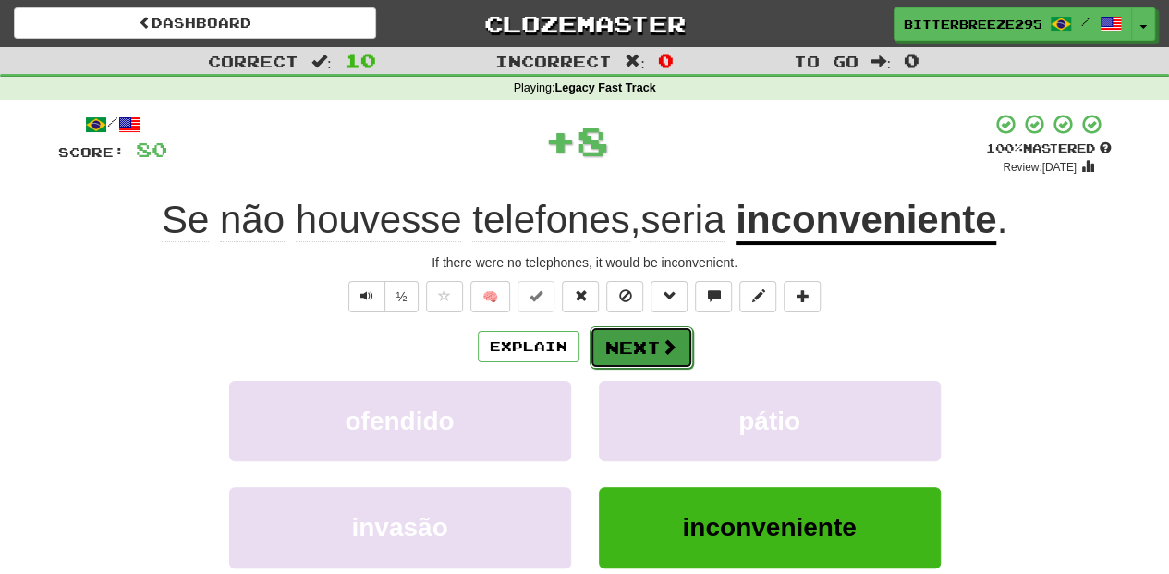
click at [630, 350] on button "Next" at bounding box center [642, 347] width 104 height 43
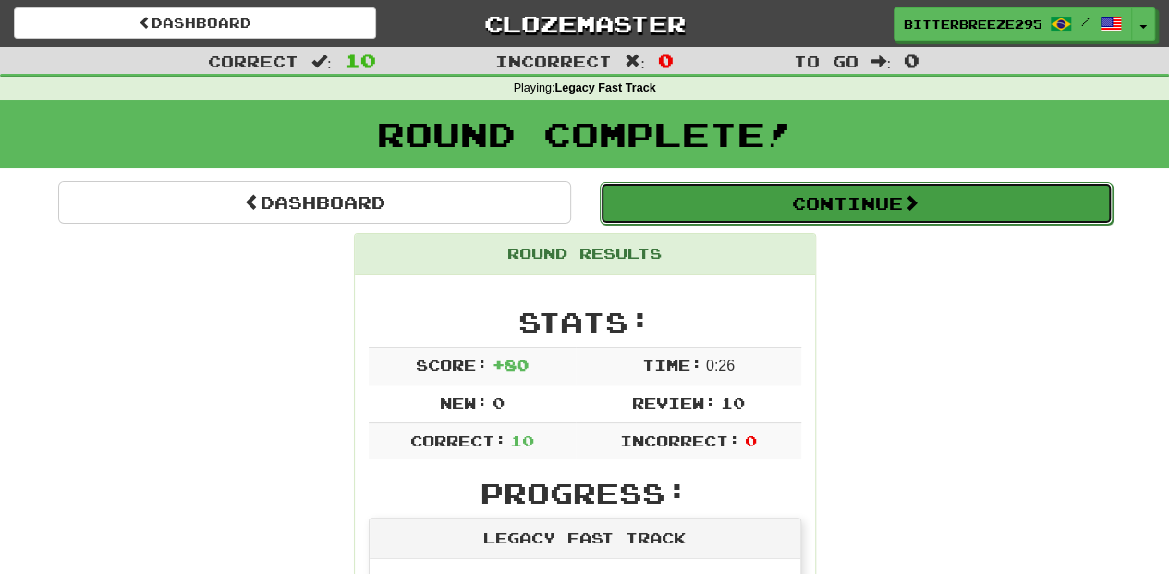
click at [739, 216] on button "Continue" at bounding box center [856, 203] width 513 height 43
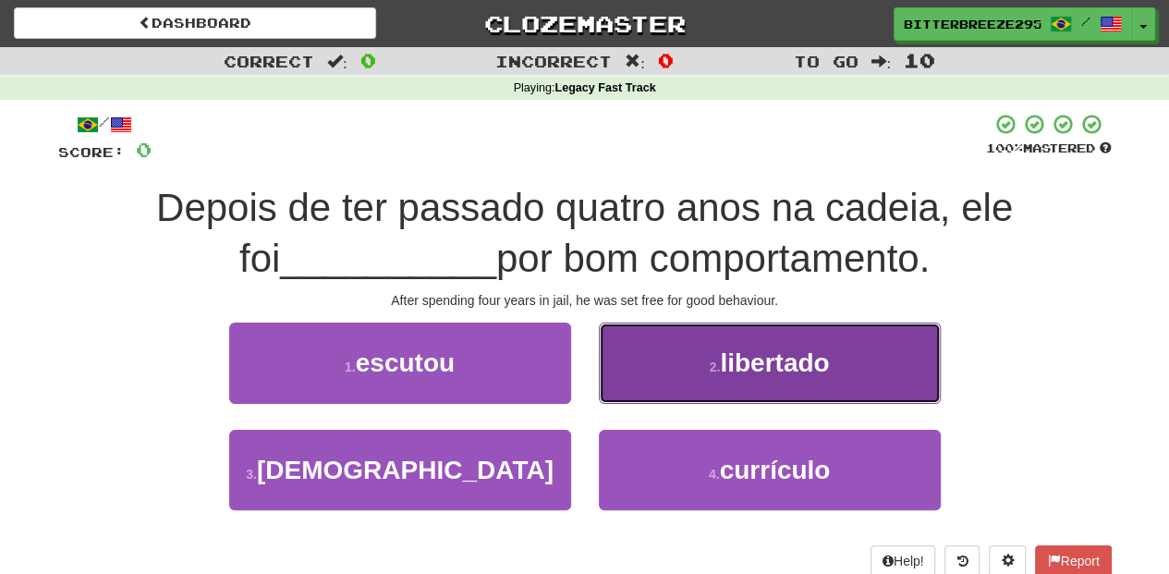
click at [664, 388] on button "2 . libertado" at bounding box center [770, 363] width 342 height 80
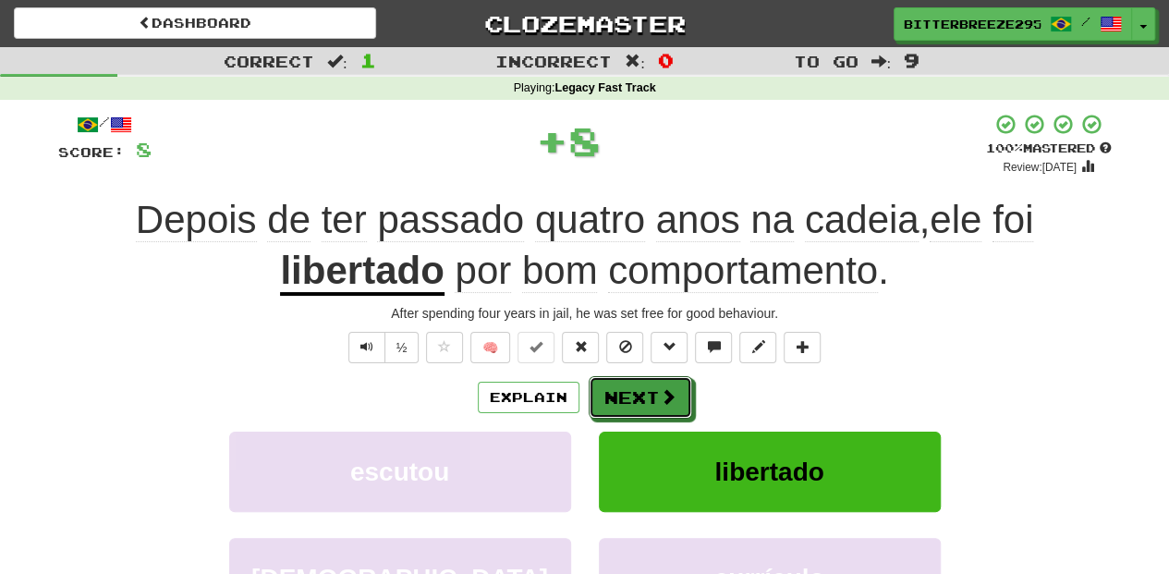
click at [643, 387] on button "Next" at bounding box center [641, 397] width 104 height 43
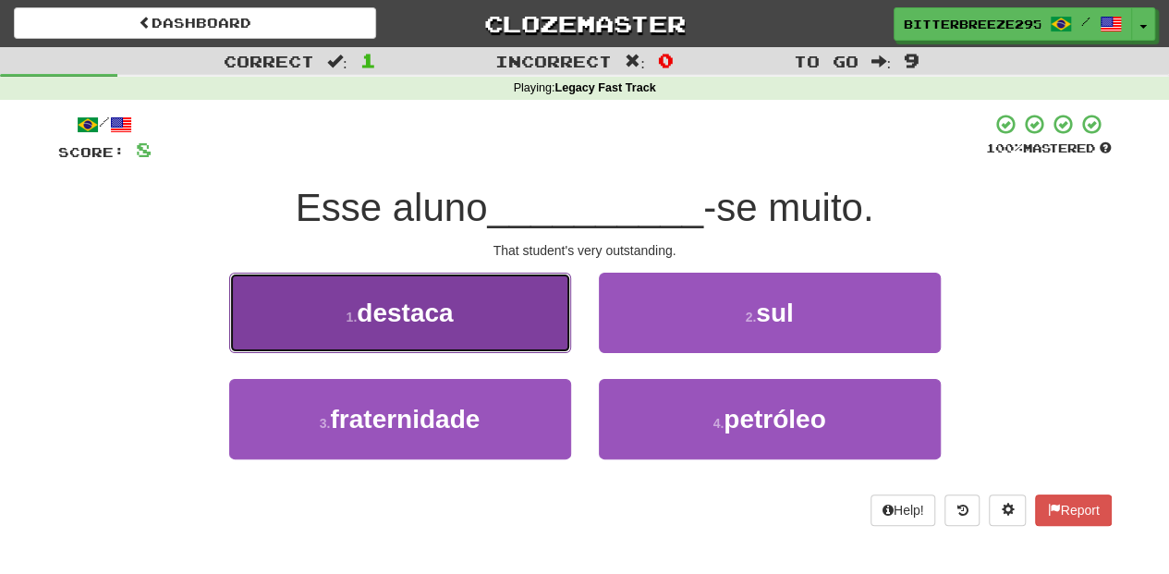
click at [538, 323] on button "1 . destaca" at bounding box center [400, 313] width 342 height 80
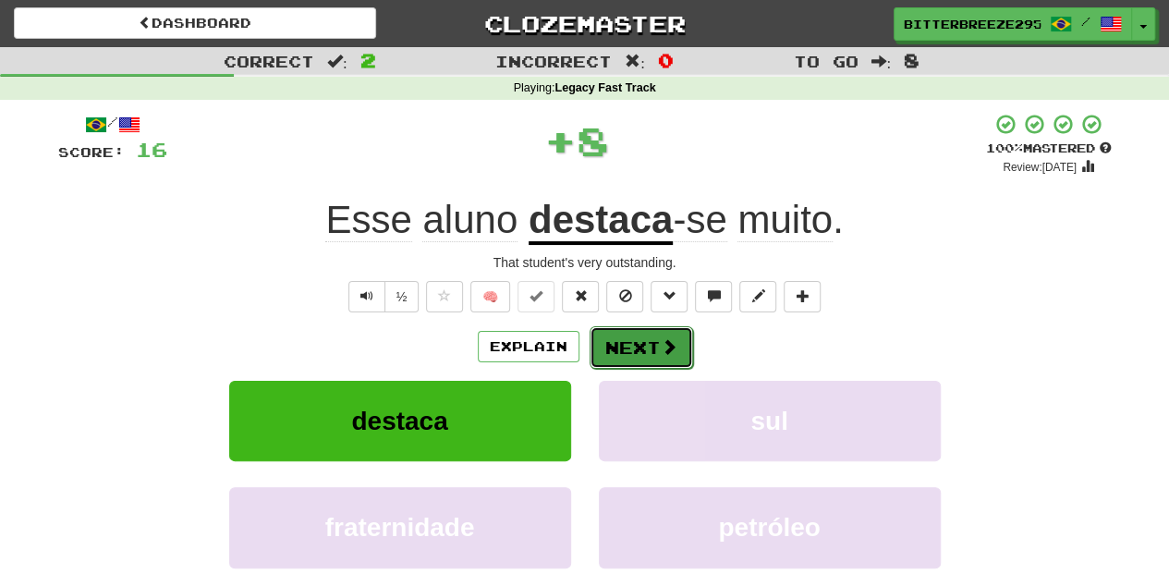
click at [594, 326] on button "Next" at bounding box center [642, 347] width 104 height 43
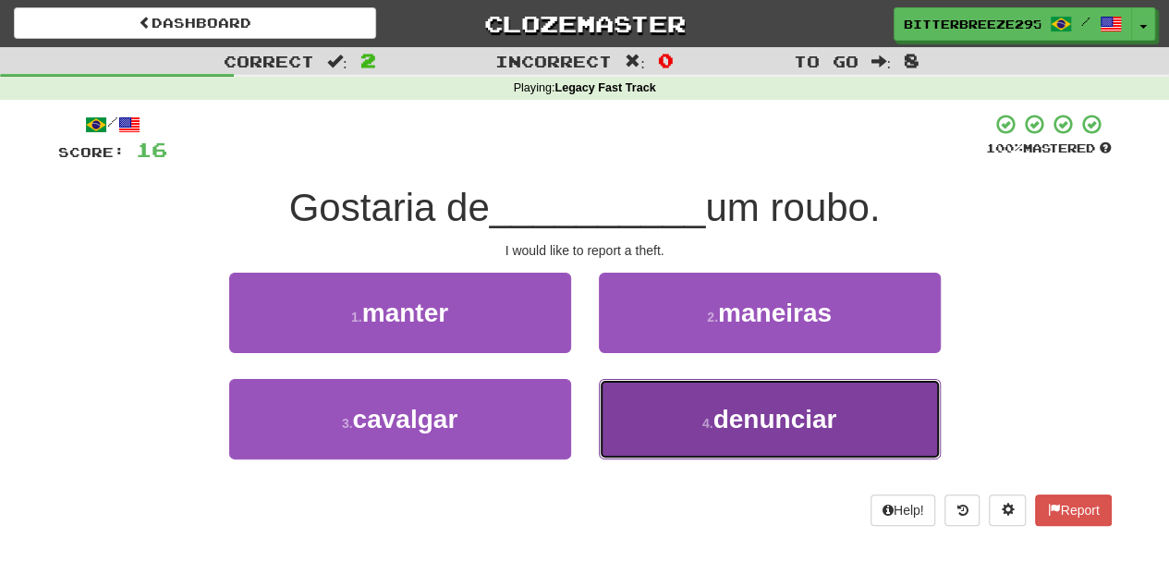
click at [647, 407] on button "4 . denunciar" at bounding box center [770, 419] width 342 height 80
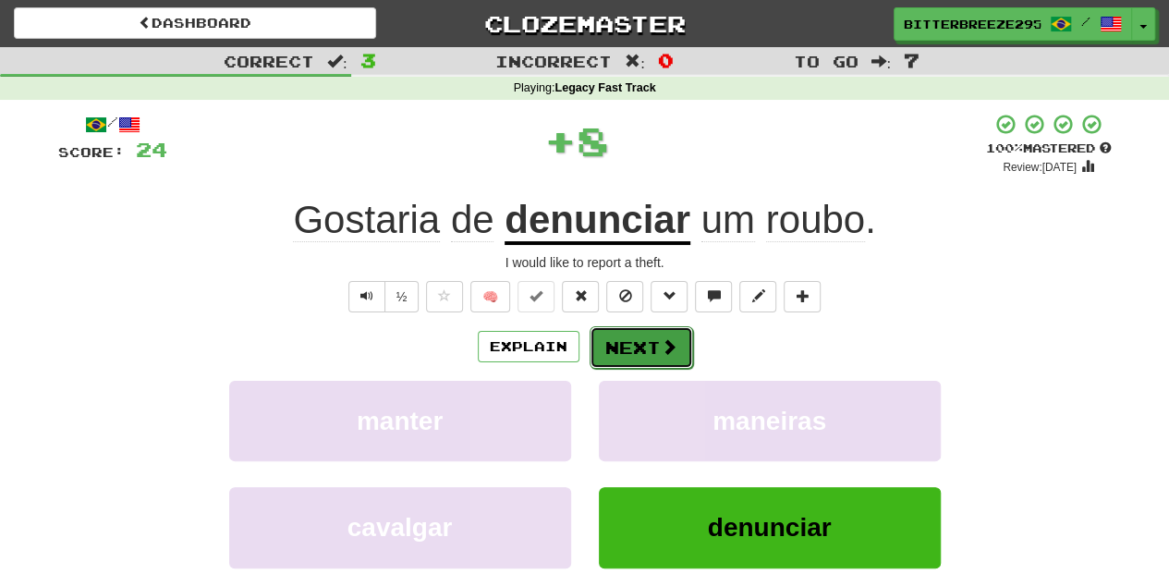
click at [636, 340] on button "Next" at bounding box center [642, 347] width 104 height 43
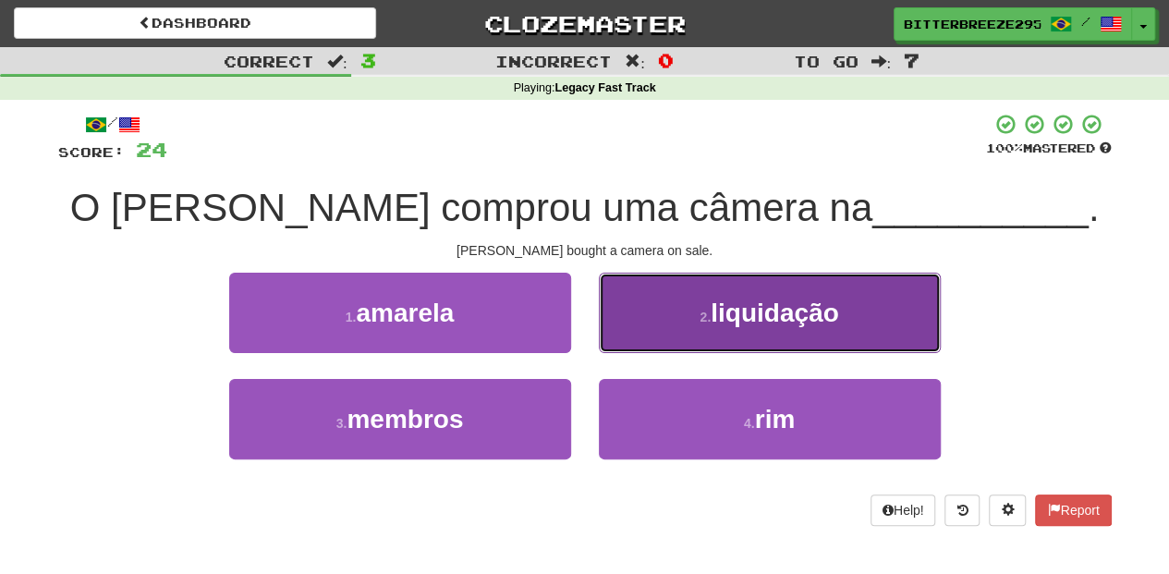
click at [649, 335] on button "2 . liquidação" at bounding box center [770, 313] width 342 height 80
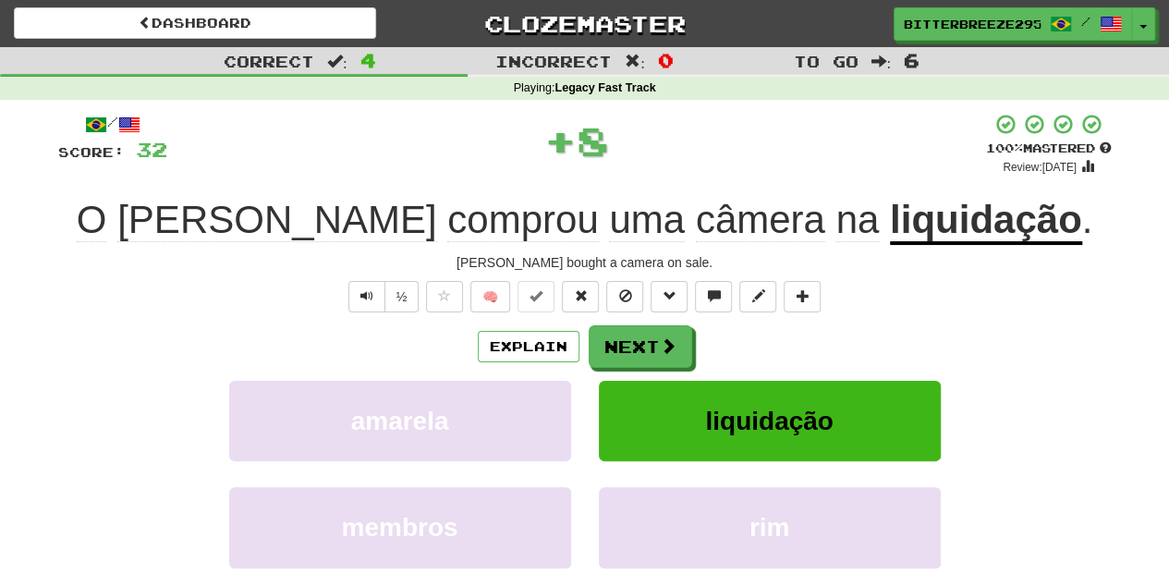
click at [649, 335] on button "Next" at bounding box center [641, 346] width 104 height 43
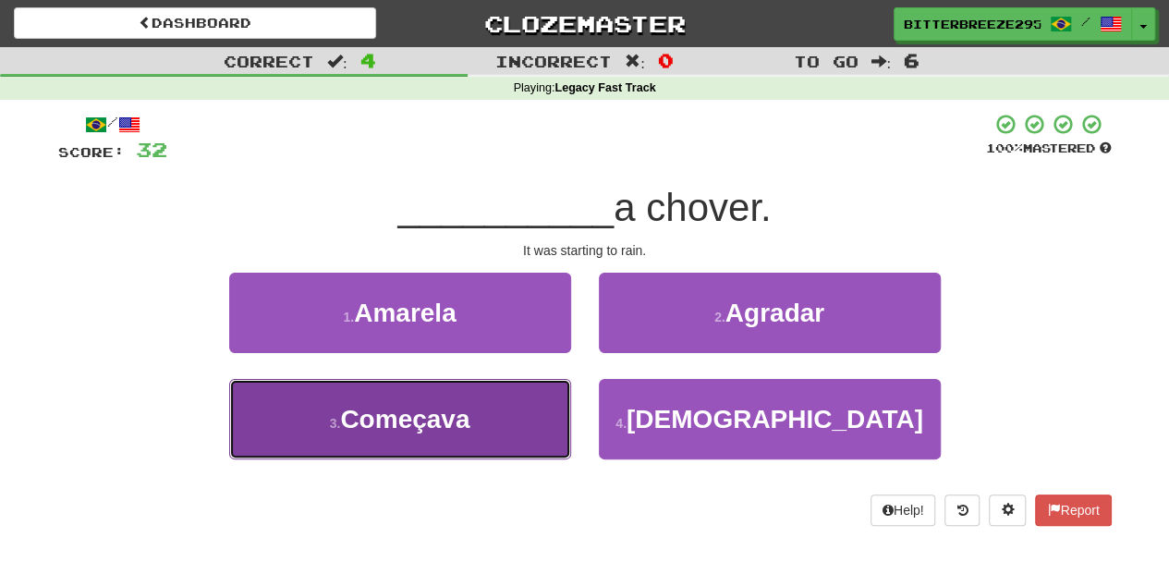
click at [519, 414] on button "3 . Começava" at bounding box center [400, 419] width 342 height 80
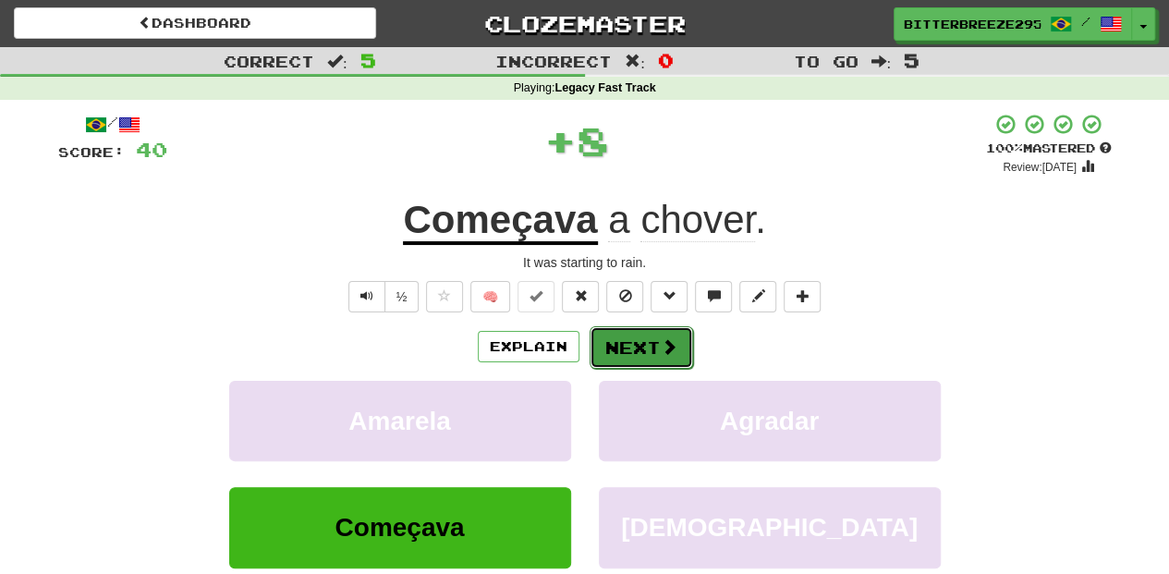
click at [620, 344] on button "Next" at bounding box center [642, 347] width 104 height 43
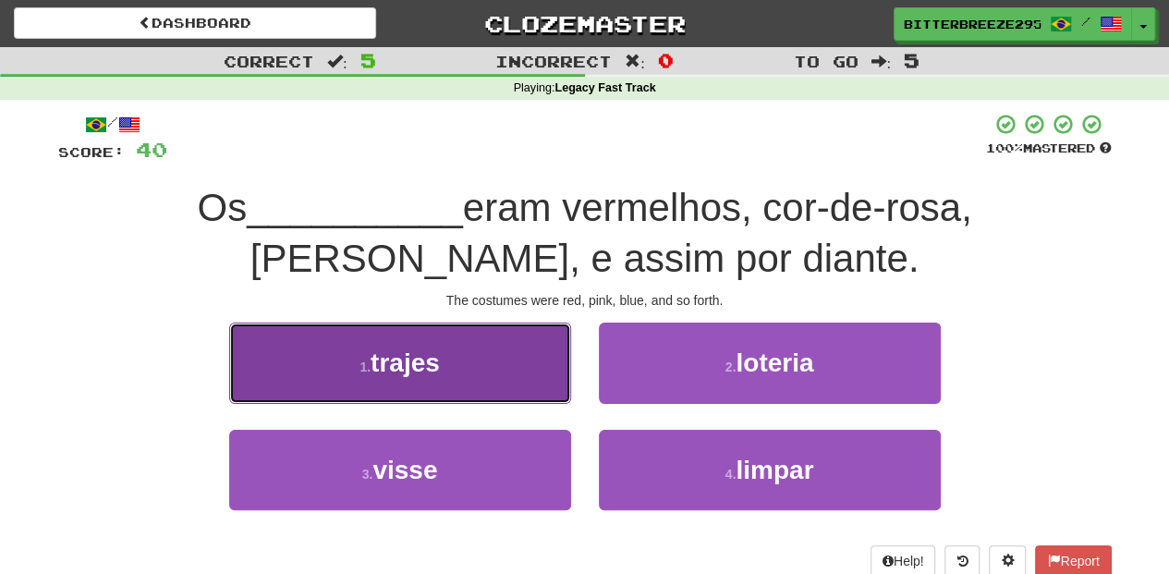
click at [532, 388] on button "1 . trajes" at bounding box center [400, 363] width 342 height 80
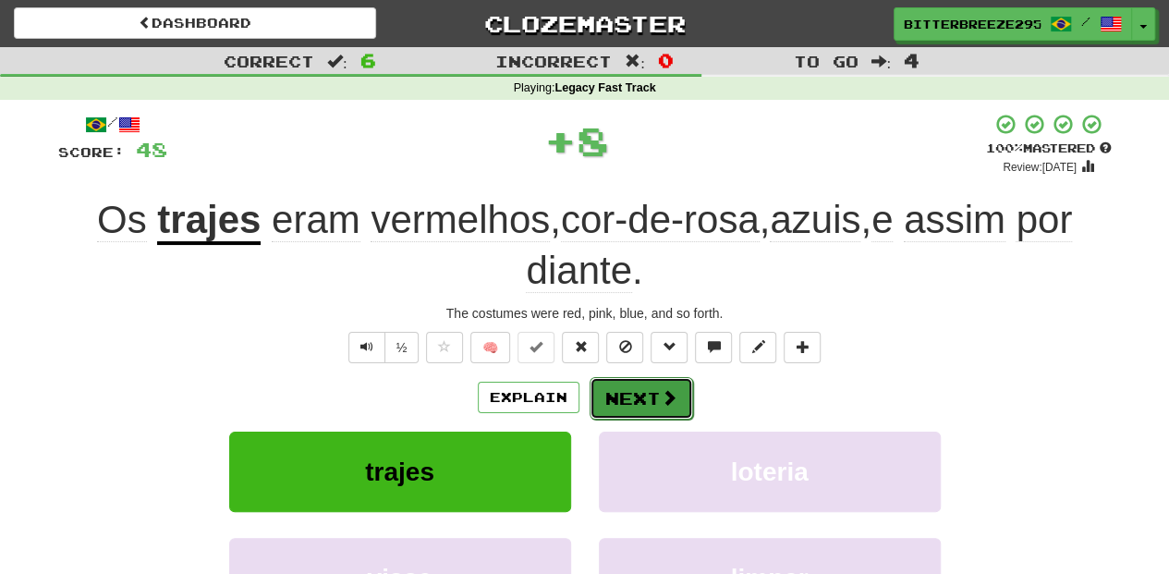
click at [637, 383] on button "Next" at bounding box center [642, 398] width 104 height 43
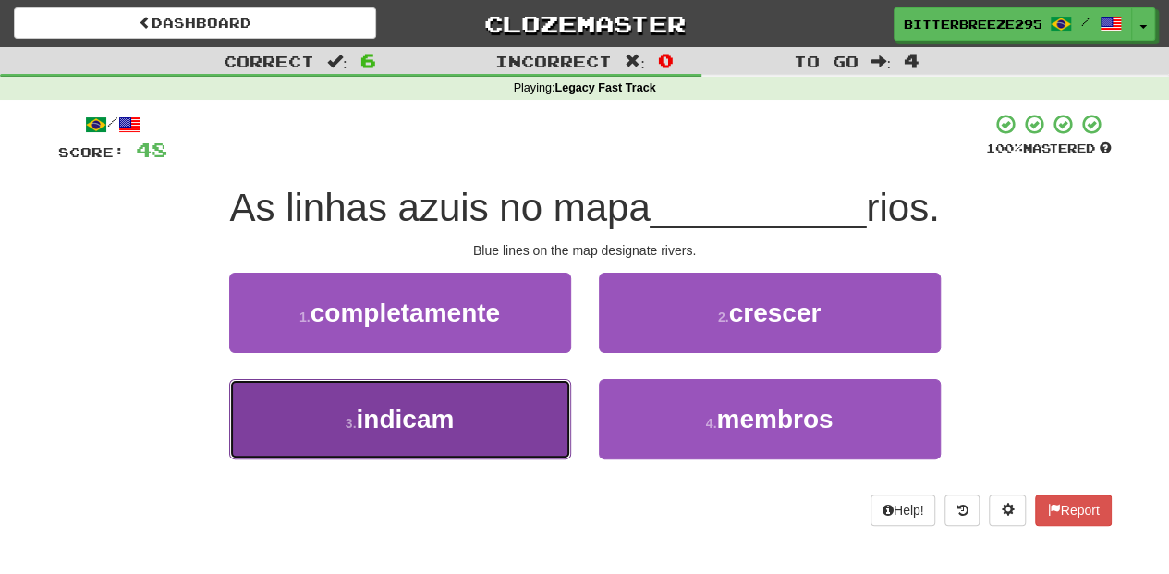
click at [520, 424] on button "3 . indicam" at bounding box center [400, 419] width 342 height 80
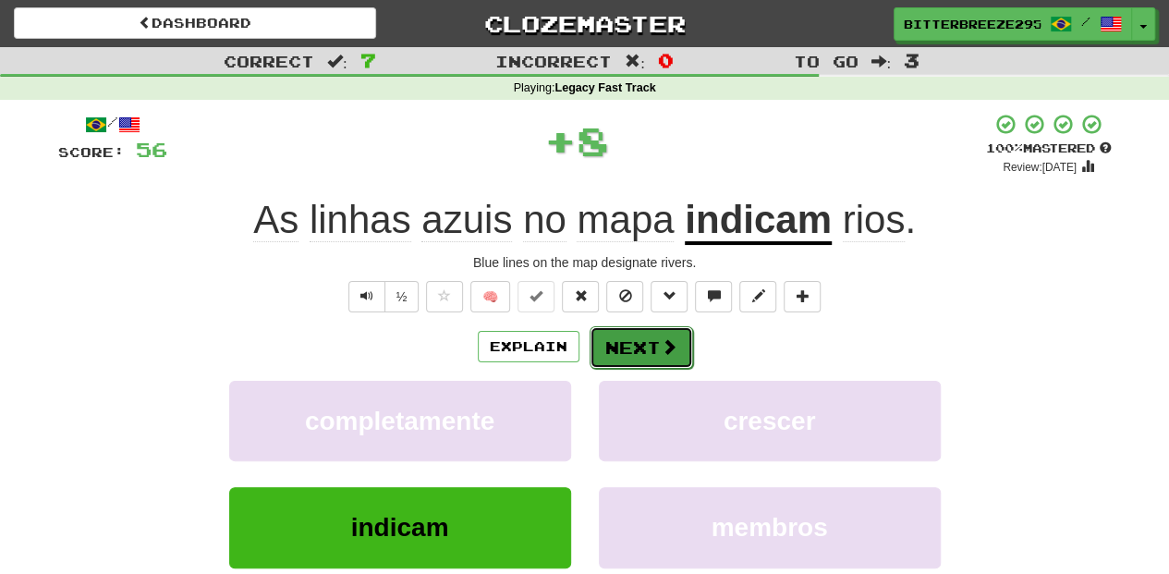
click at [619, 352] on button "Next" at bounding box center [642, 347] width 104 height 43
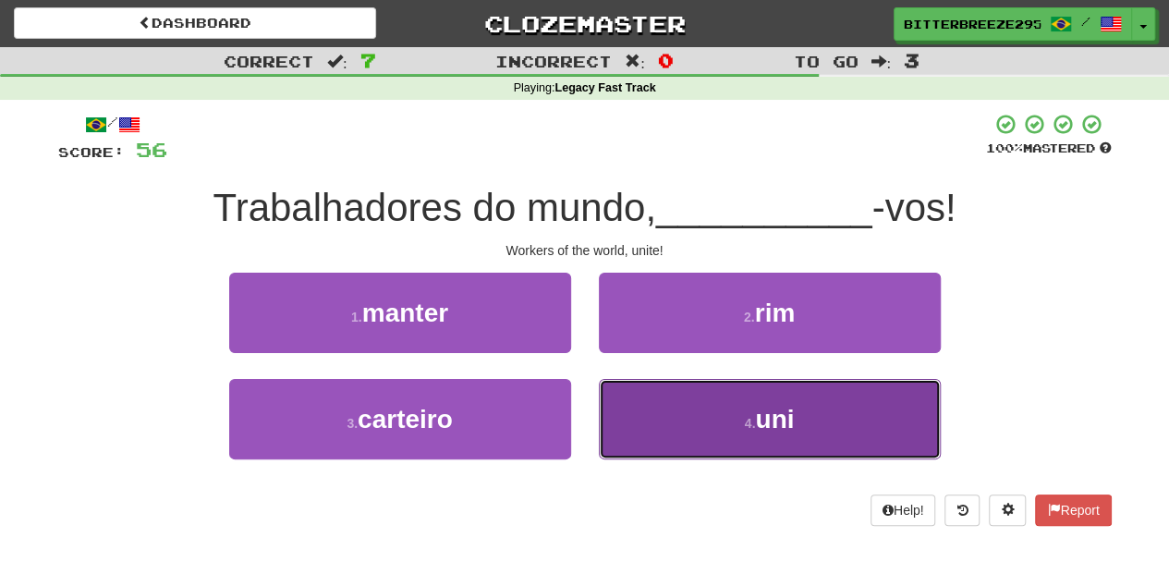
click at [666, 410] on button "4 . uni" at bounding box center [770, 419] width 342 height 80
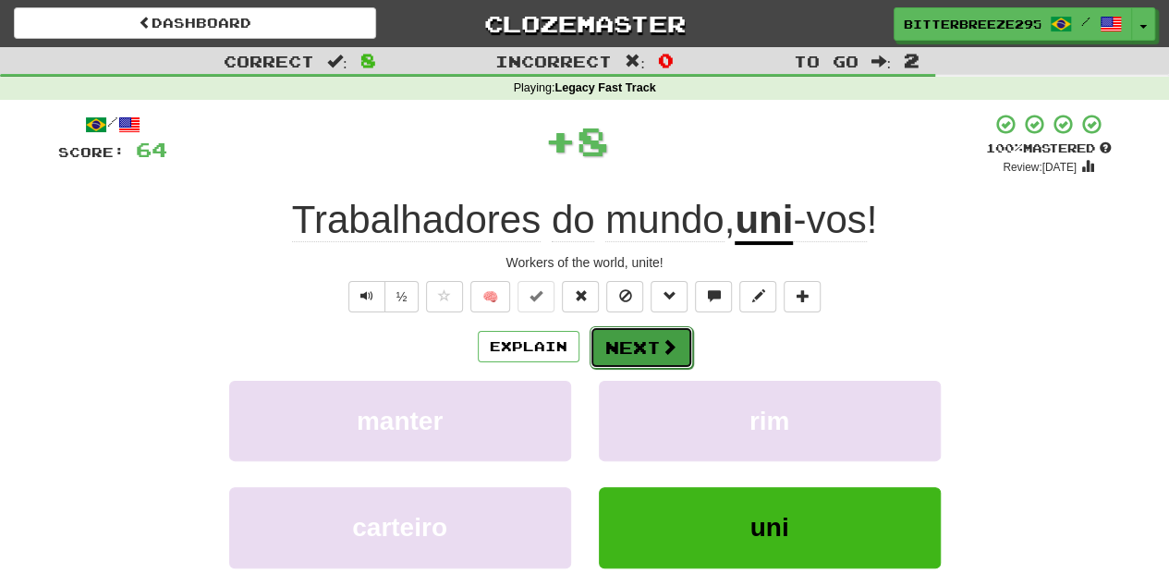
click at [646, 341] on button "Next" at bounding box center [642, 347] width 104 height 43
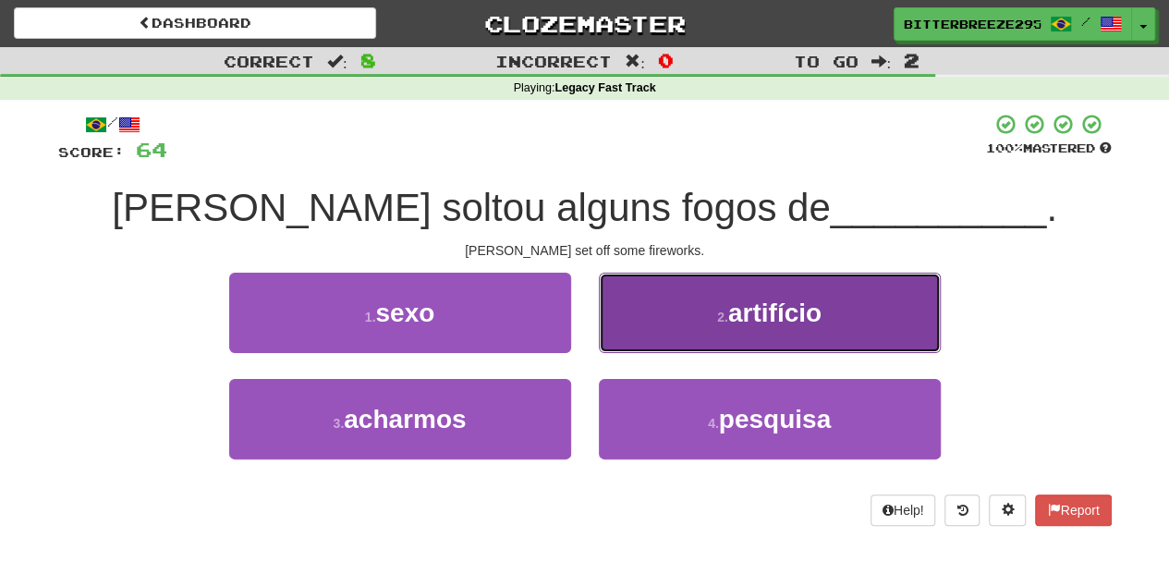
click at [658, 336] on button "2 . artifício" at bounding box center [770, 313] width 342 height 80
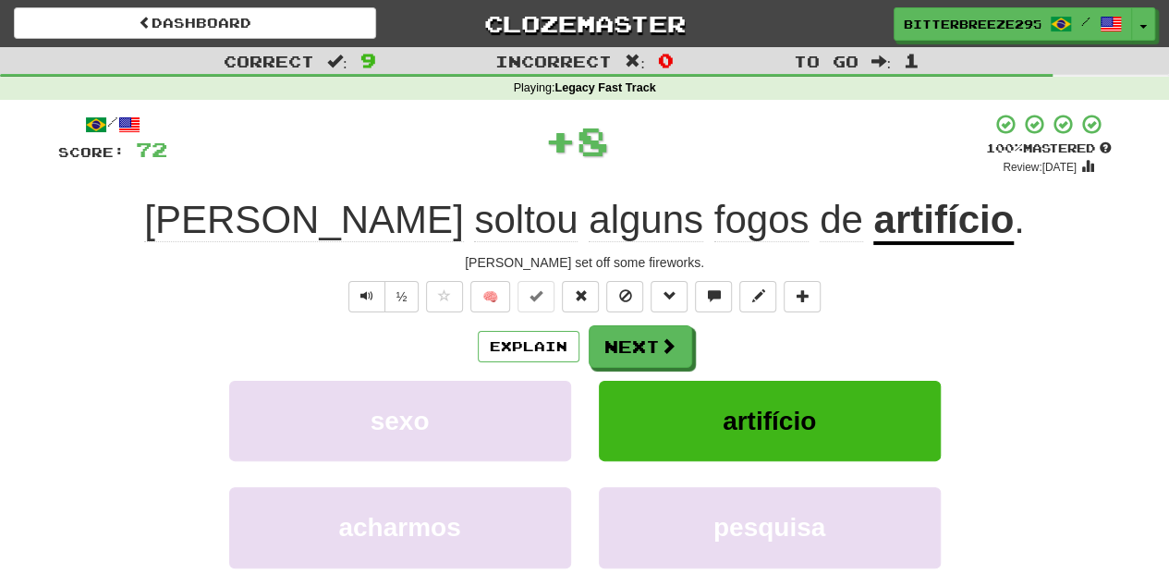
click at [660, 337] on span at bounding box center [668, 345] width 17 height 17
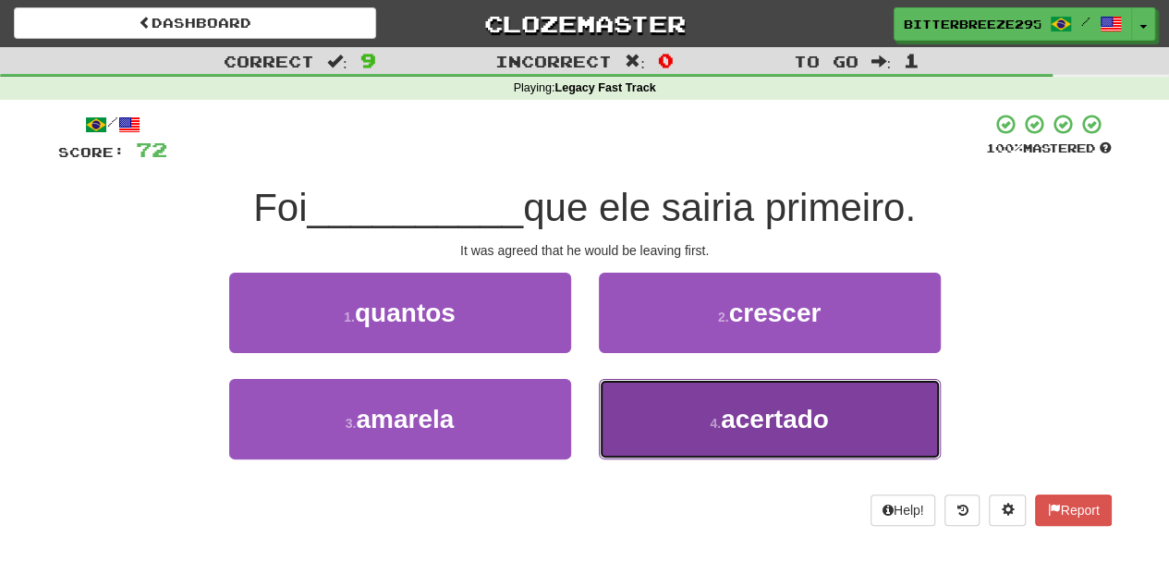
click at [632, 383] on button "4 . acertado" at bounding box center [770, 419] width 342 height 80
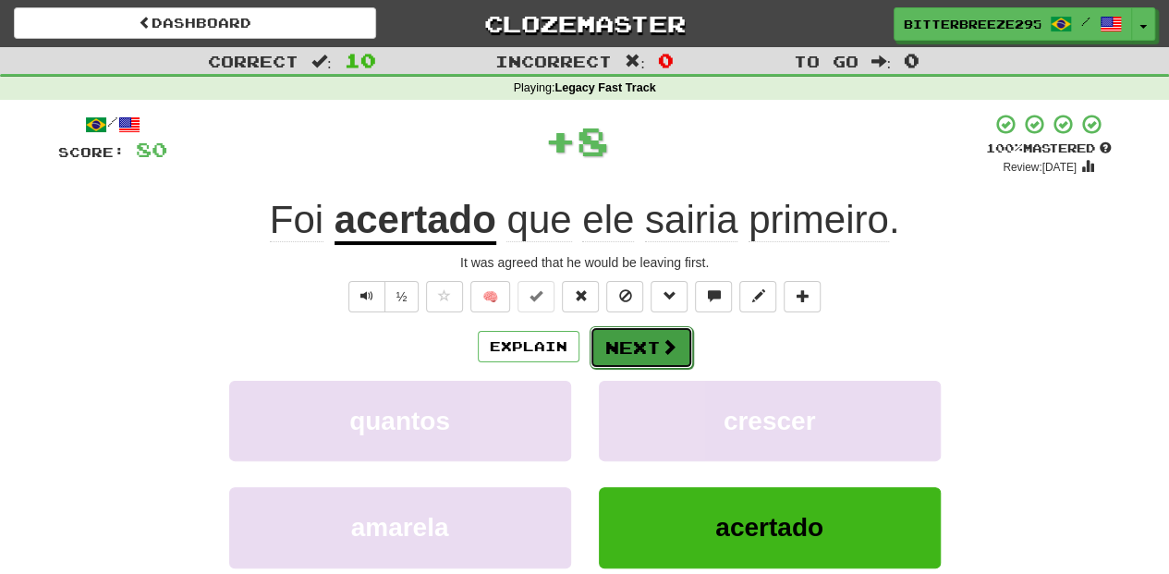
click at [617, 340] on button "Next" at bounding box center [642, 347] width 104 height 43
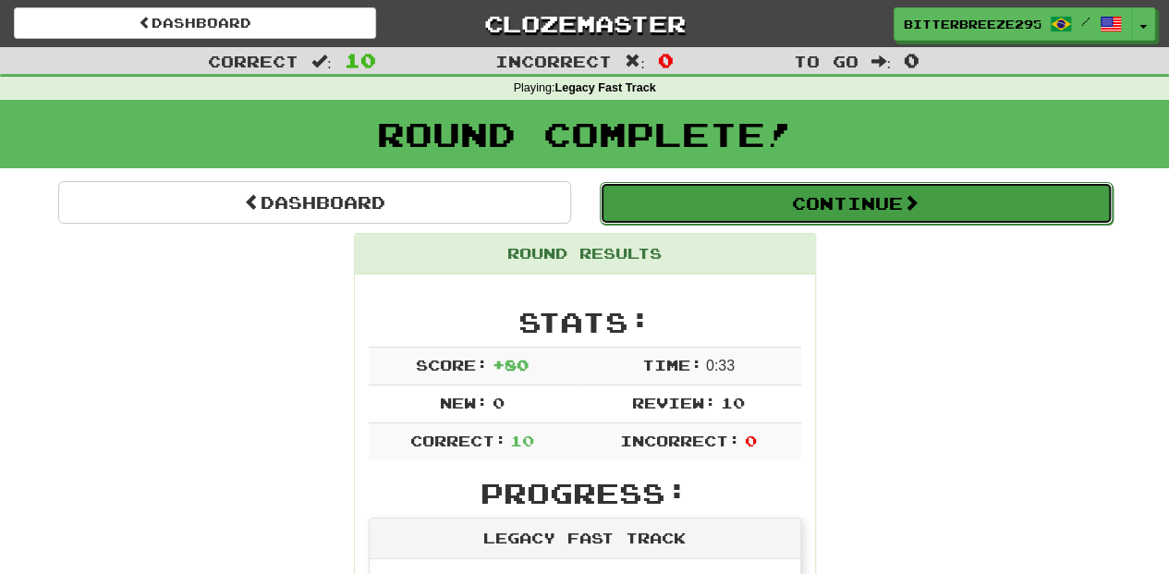
click at [759, 198] on button "Continue" at bounding box center [856, 203] width 513 height 43
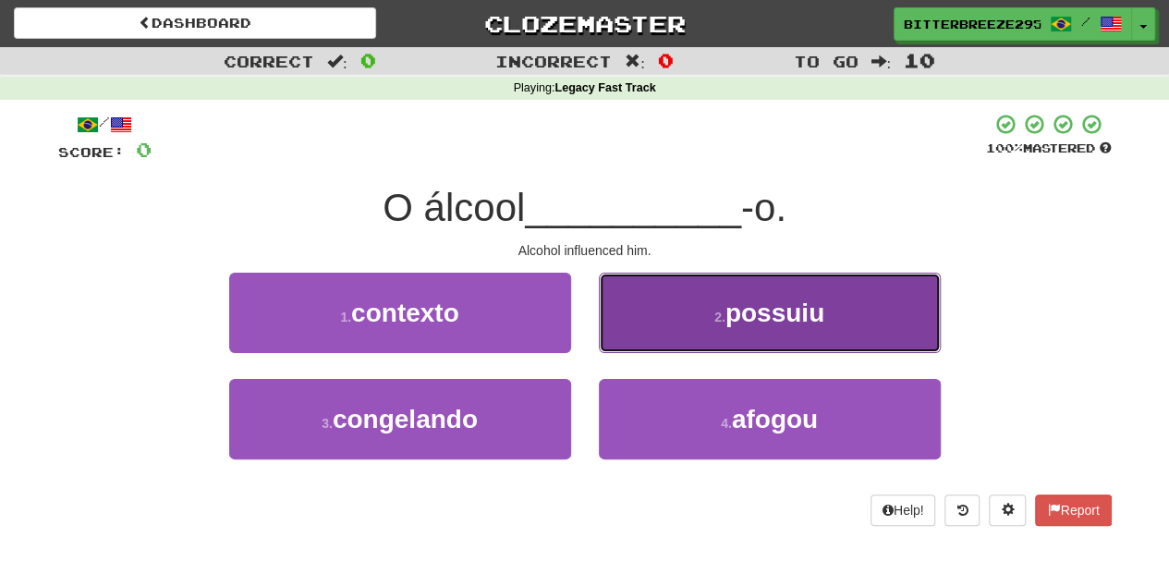
click at [650, 318] on button "2 . possuiu" at bounding box center [770, 313] width 342 height 80
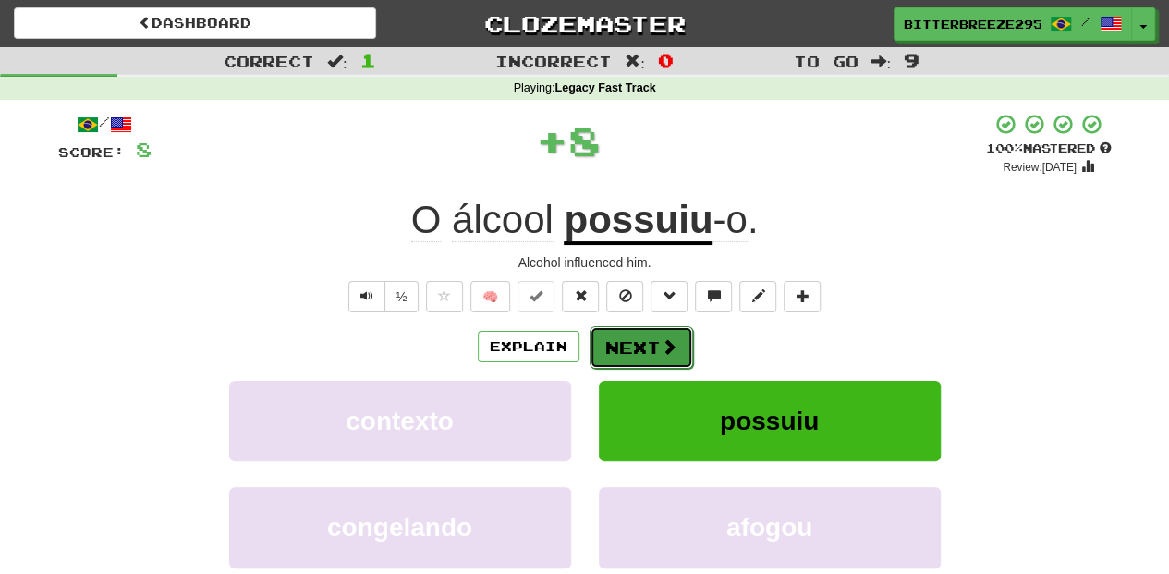
click at [641, 335] on button "Next" at bounding box center [642, 347] width 104 height 43
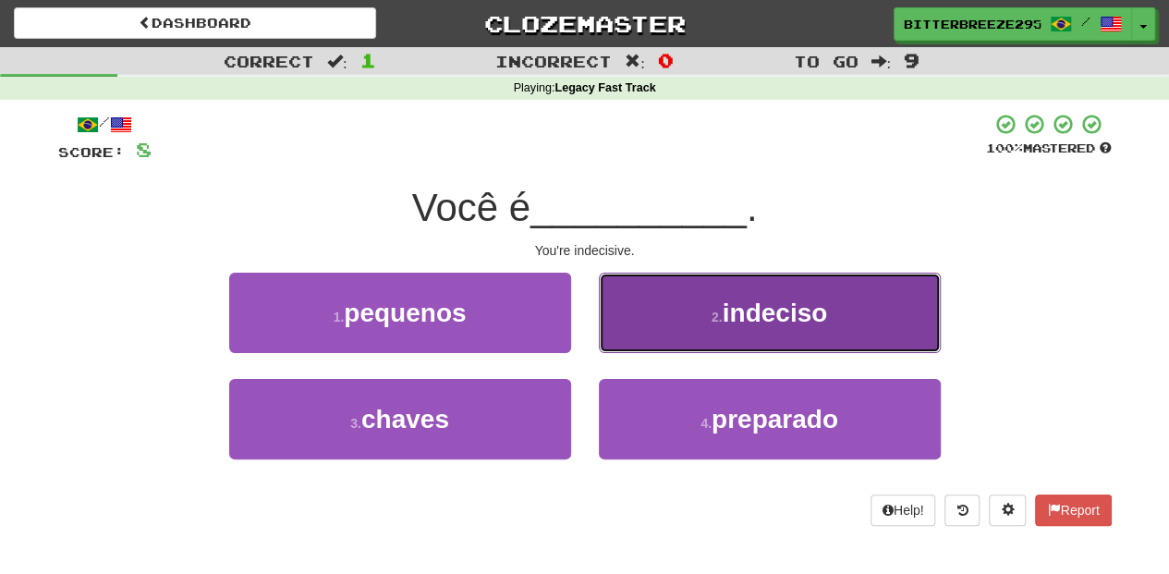
click at [628, 337] on button "2 . indeciso" at bounding box center [770, 313] width 342 height 80
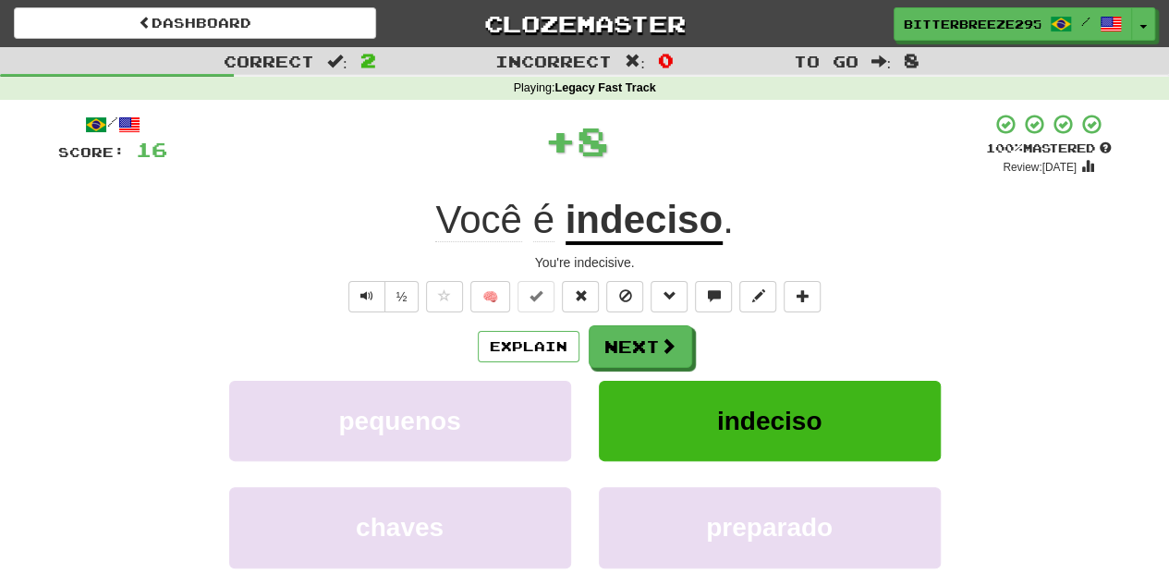
click at [628, 337] on button "Next" at bounding box center [641, 346] width 104 height 43
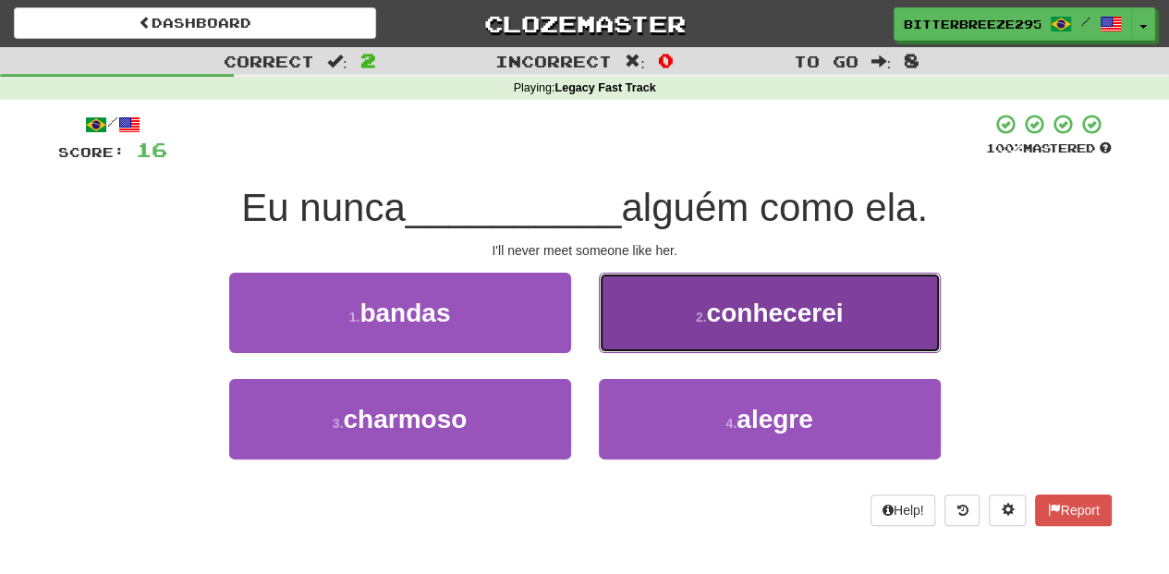
click at [656, 323] on button "2 . conhecerei" at bounding box center [770, 313] width 342 height 80
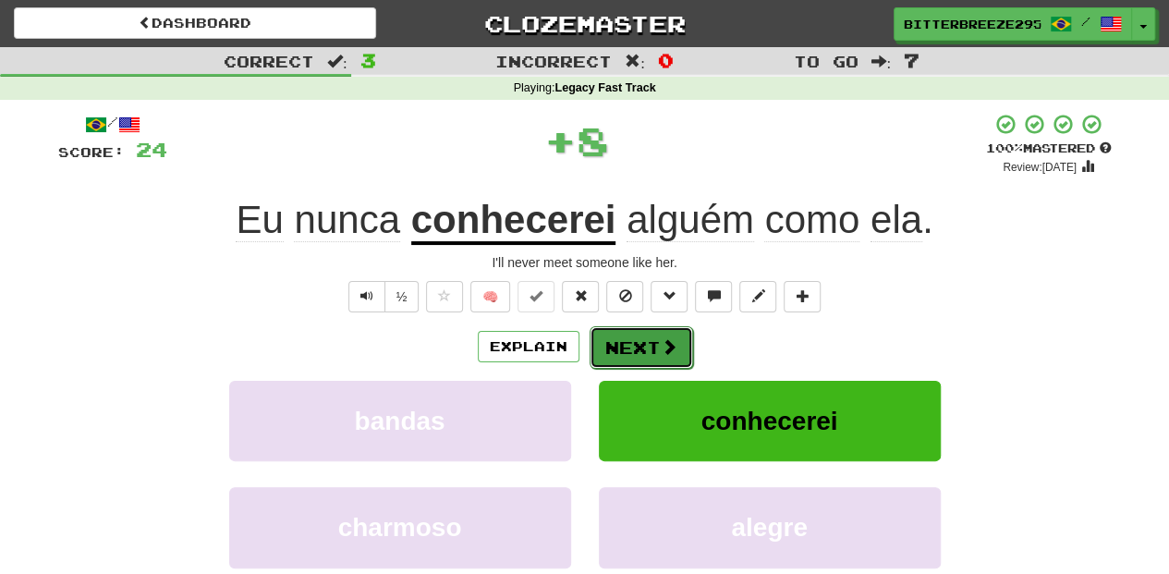
click at [650, 336] on button "Next" at bounding box center [642, 347] width 104 height 43
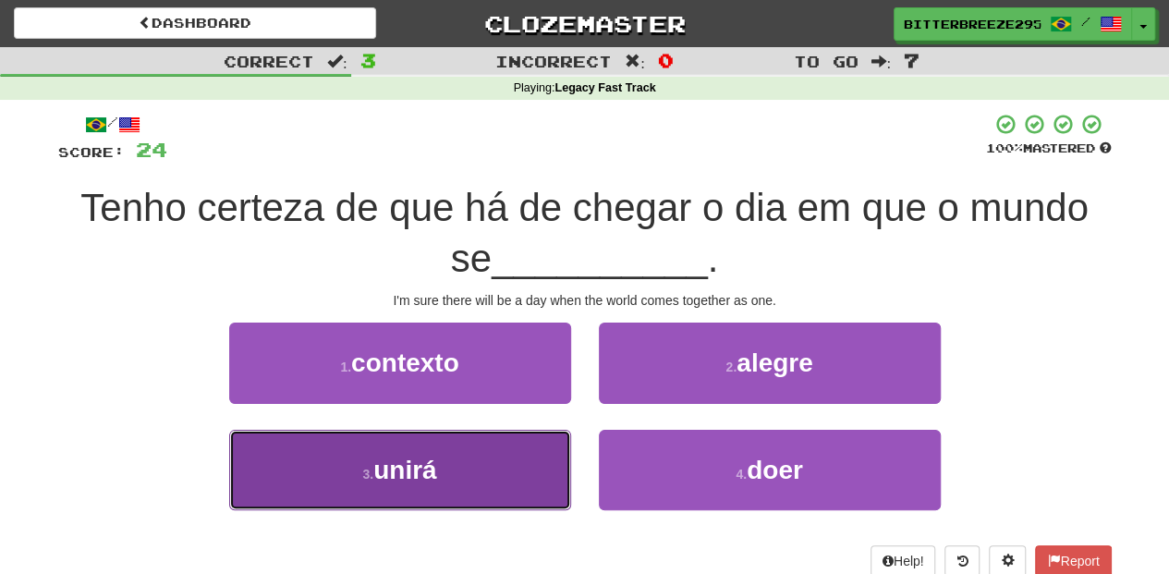
click at [494, 462] on button "3 . unirá" at bounding box center [400, 470] width 342 height 80
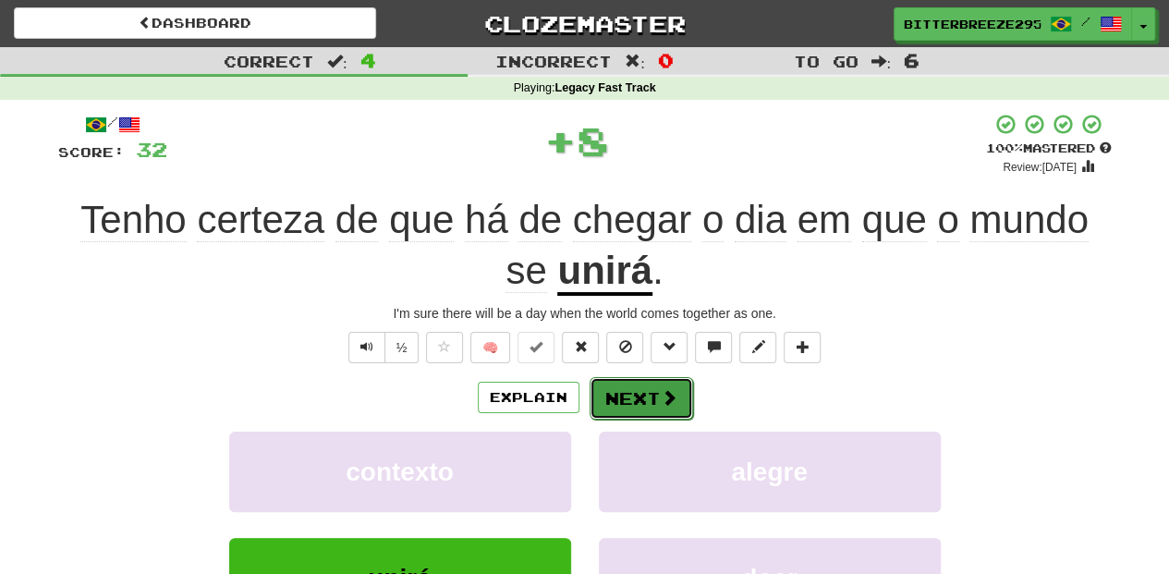
click at [632, 384] on button "Next" at bounding box center [642, 398] width 104 height 43
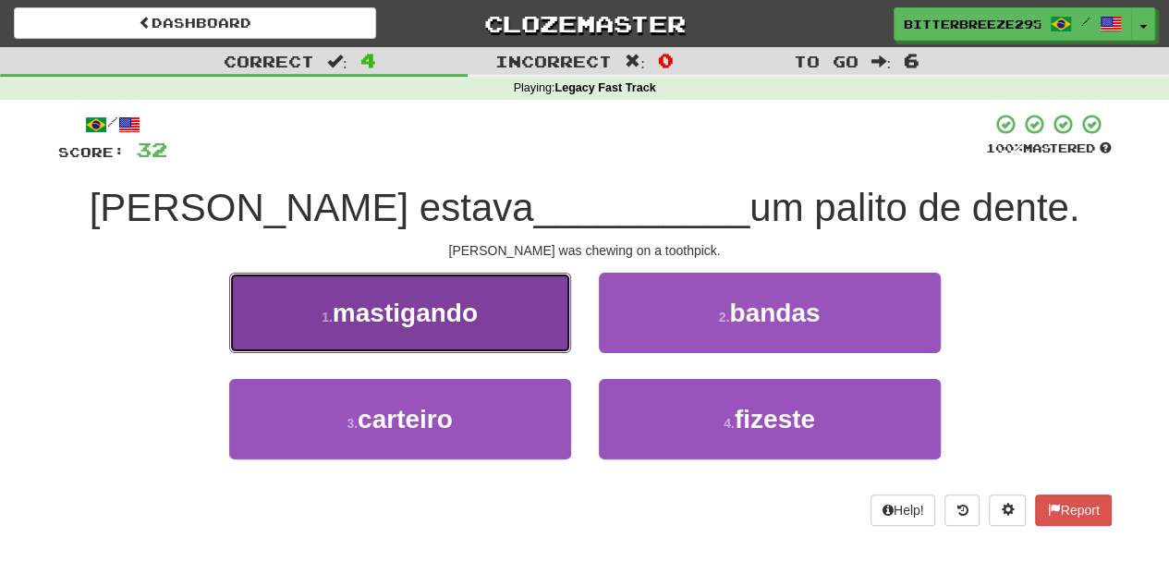
click at [525, 336] on button "1 . mastigando" at bounding box center [400, 313] width 342 height 80
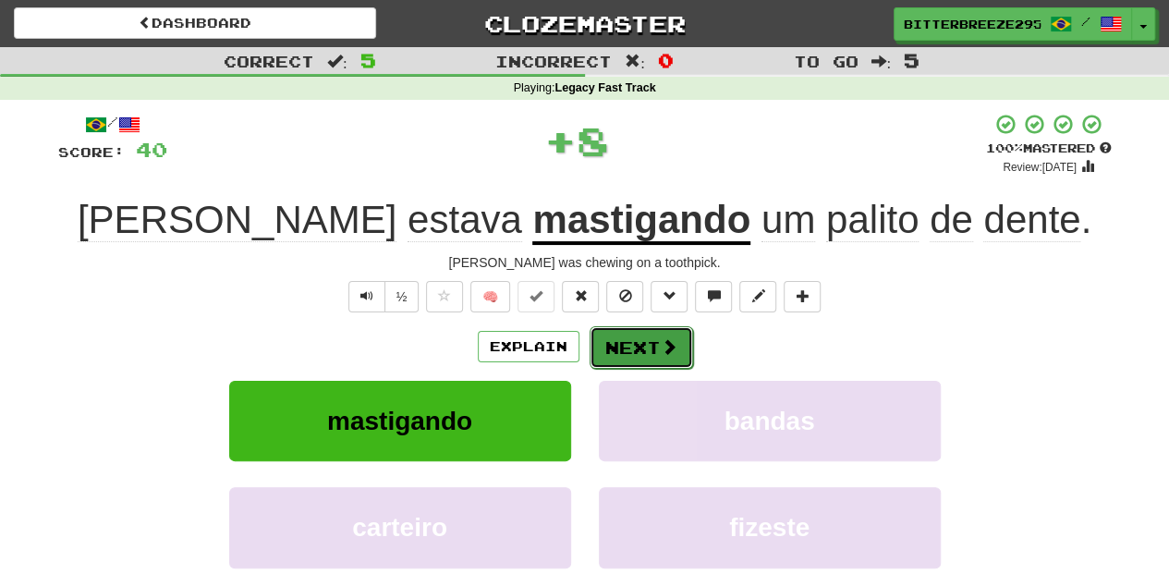
click at [629, 337] on button "Next" at bounding box center [642, 347] width 104 height 43
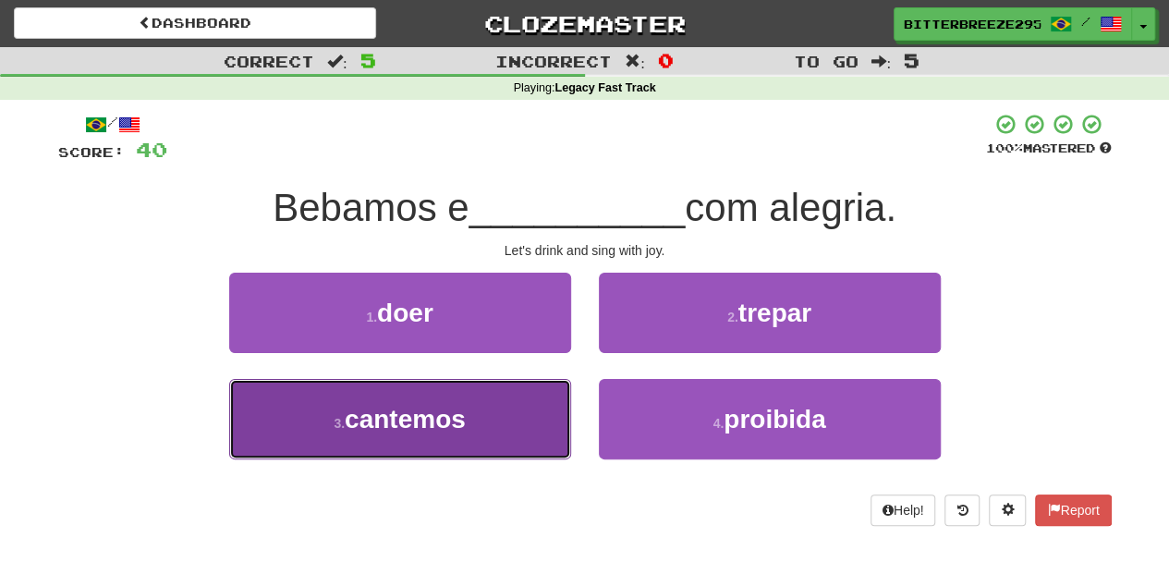
click at [486, 409] on button "3 . cantemos" at bounding box center [400, 419] width 342 height 80
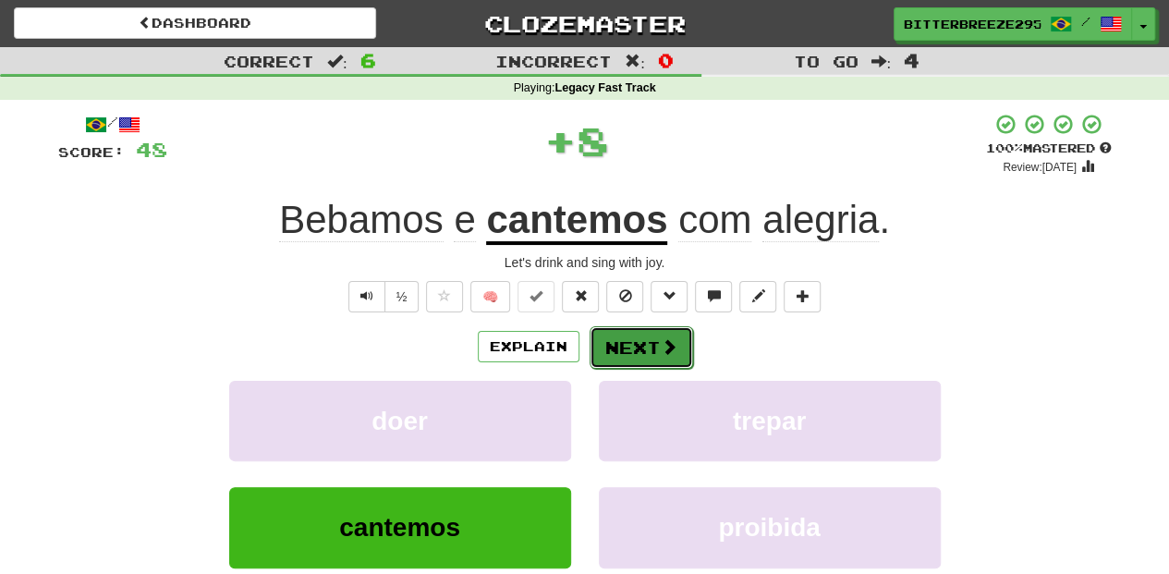
click at [632, 336] on button "Next" at bounding box center [642, 347] width 104 height 43
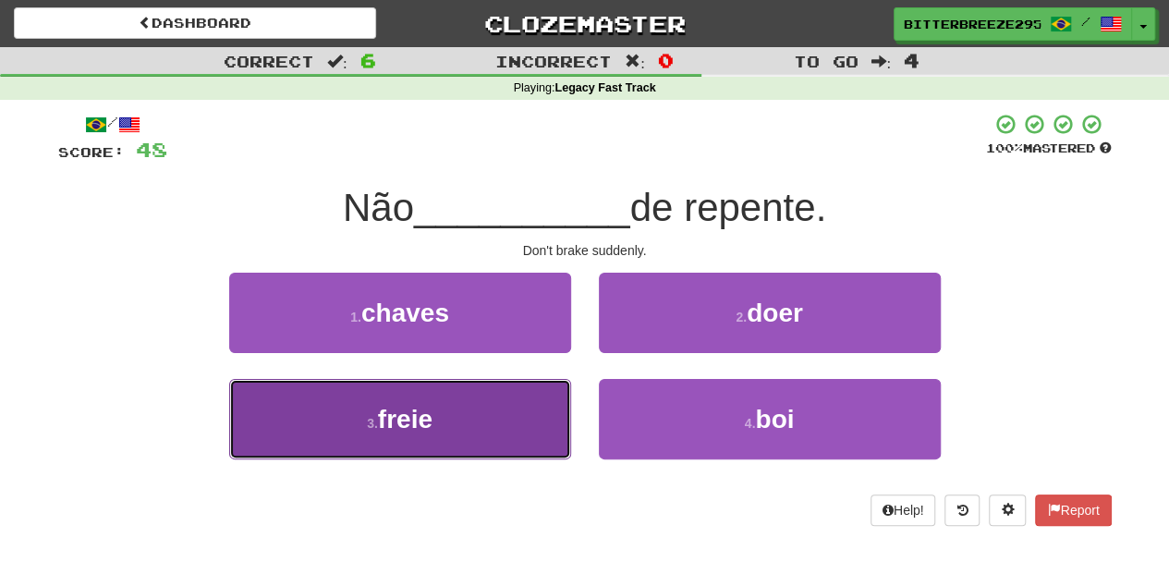
click at [531, 412] on button "3 . freie" at bounding box center [400, 419] width 342 height 80
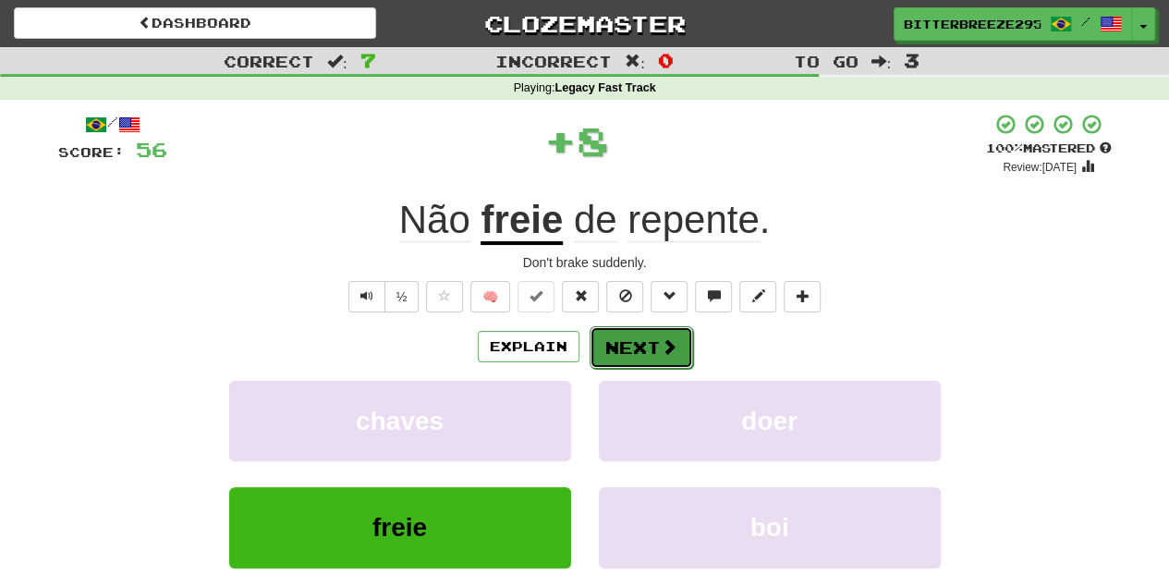
click at [634, 337] on button "Next" at bounding box center [642, 347] width 104 height 43
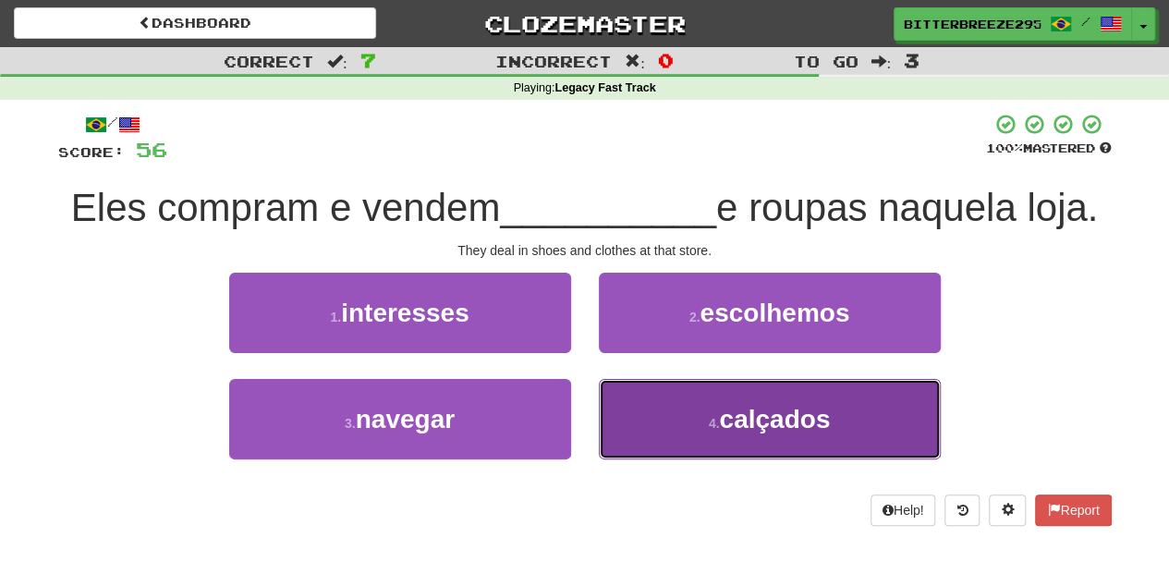
click at [657, 402] on button "4 . calçados" at bounding box center [770, 419] width 342 height 80
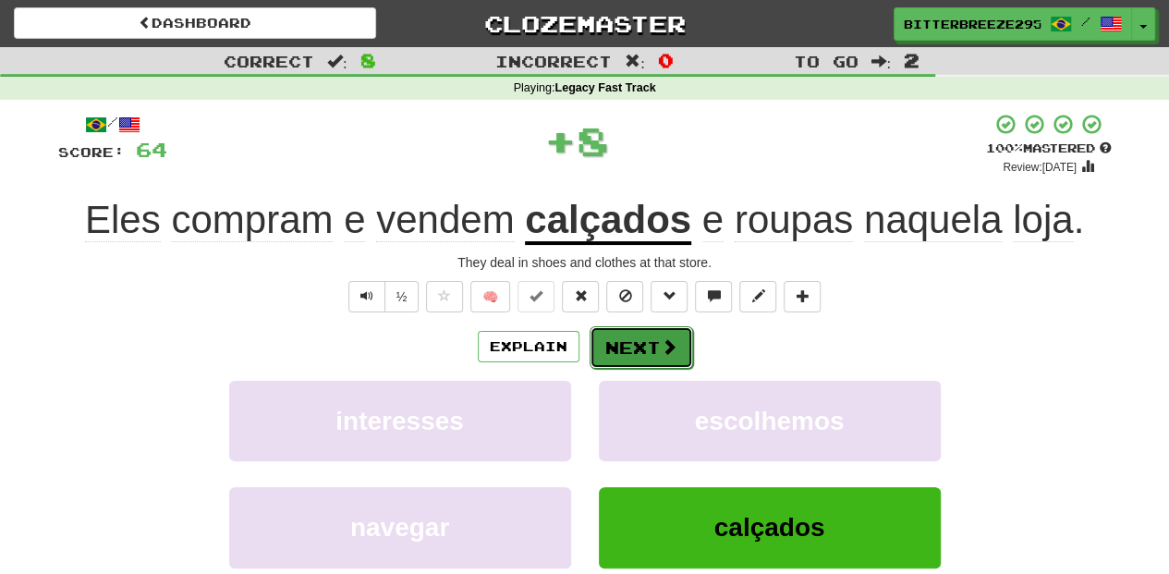
click at [628, 346] on button "Next" at bounding box center [642, 347] width 104 height 43
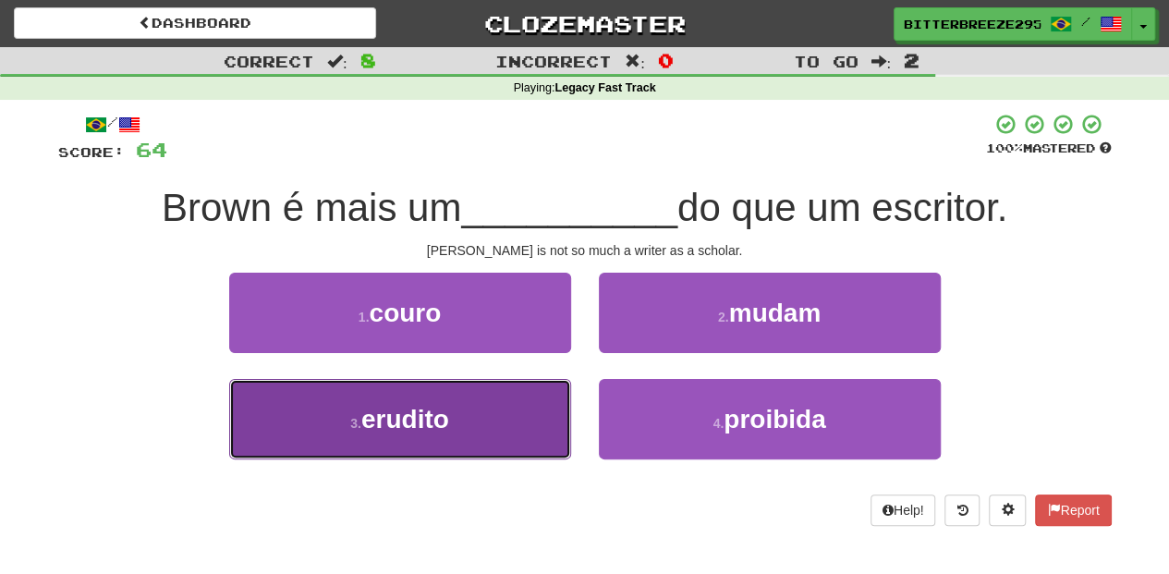
click at [536, 388] on button "3 . erudito" at bounding box center [400, 419] width 342 height 80
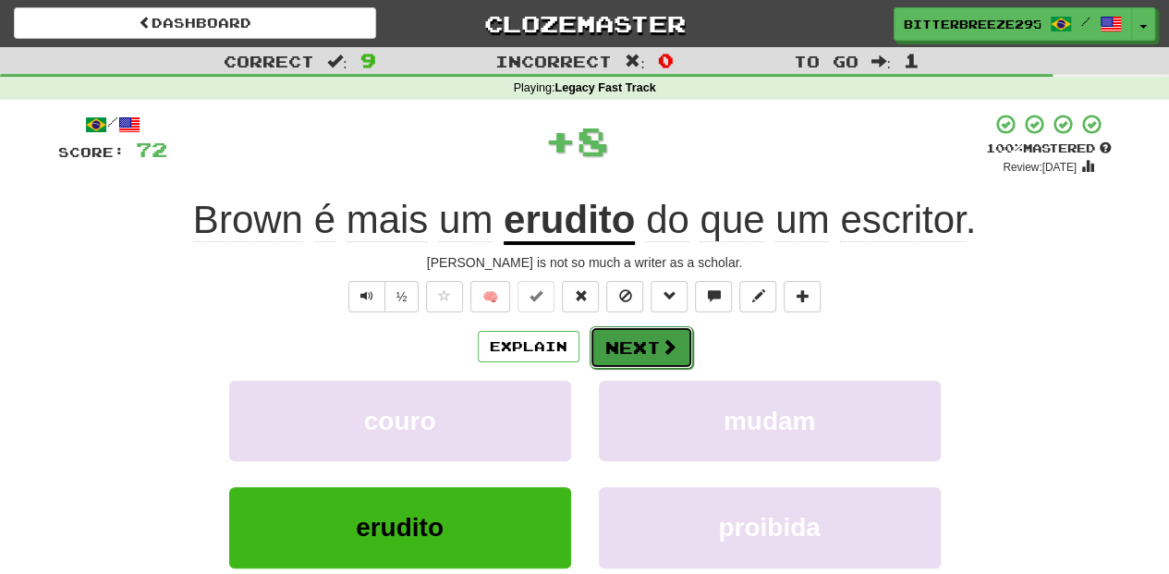
click at [636, 335] on button "Next" at bounding box center [642, 347] width 104 height 43
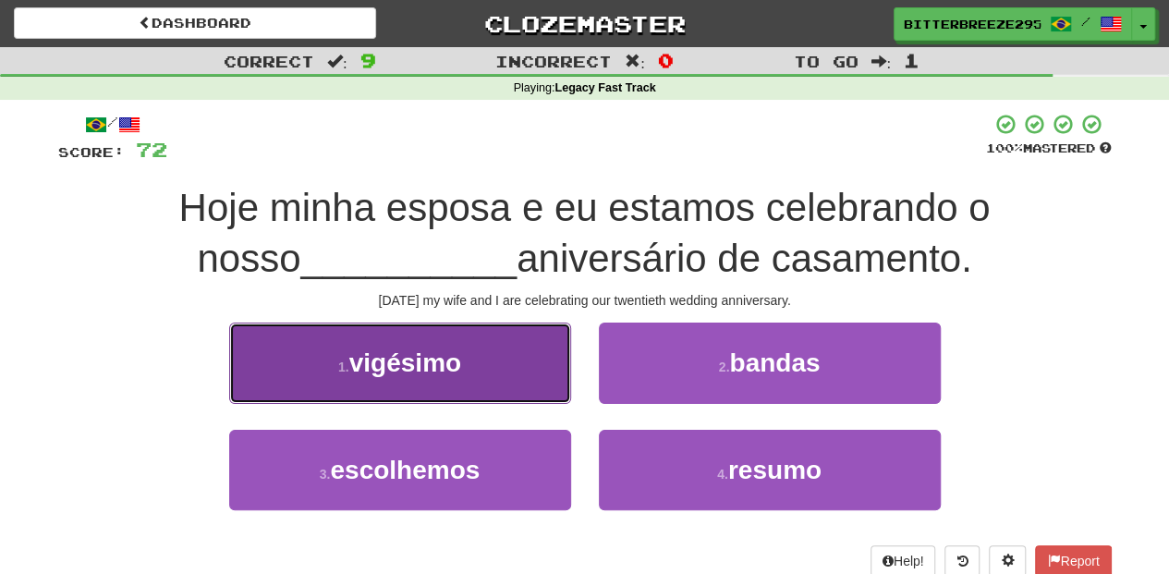
click at [508, 382] on button "1 . vigésimo" at bounding box center [400, 363] width 342 height 80
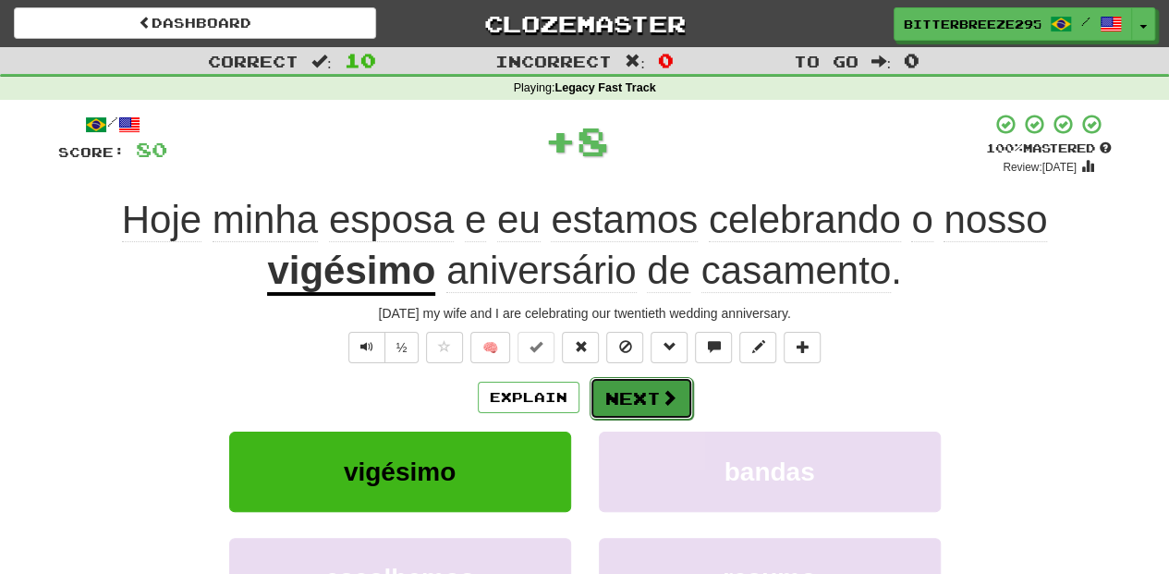
click at [611, 390] on button "Next" at bounding box center [642, 398] width 104 height 43
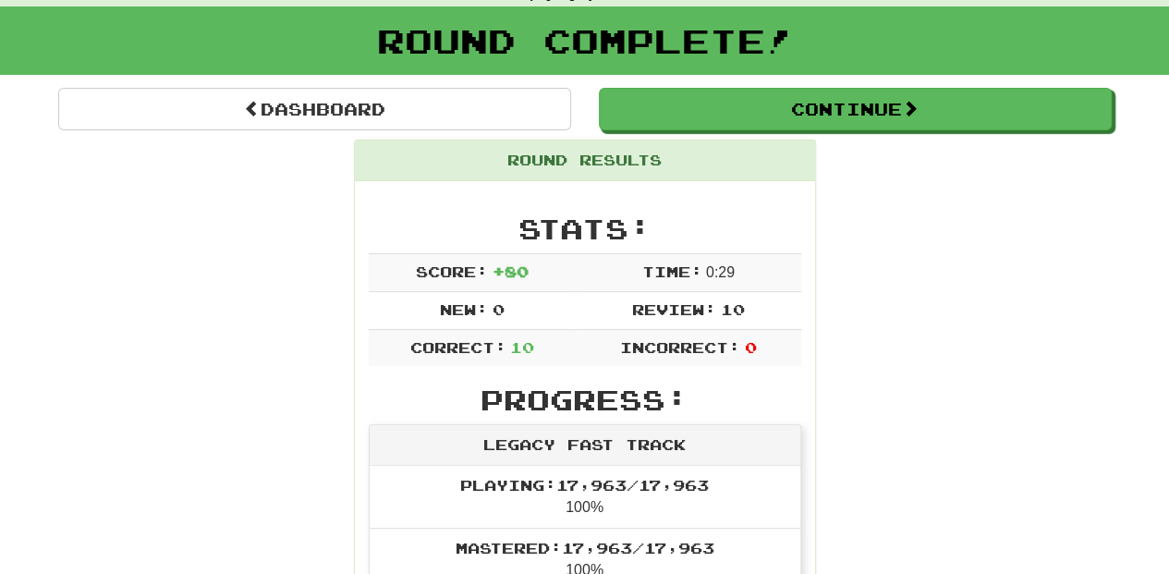
scroll to position [61, 0]
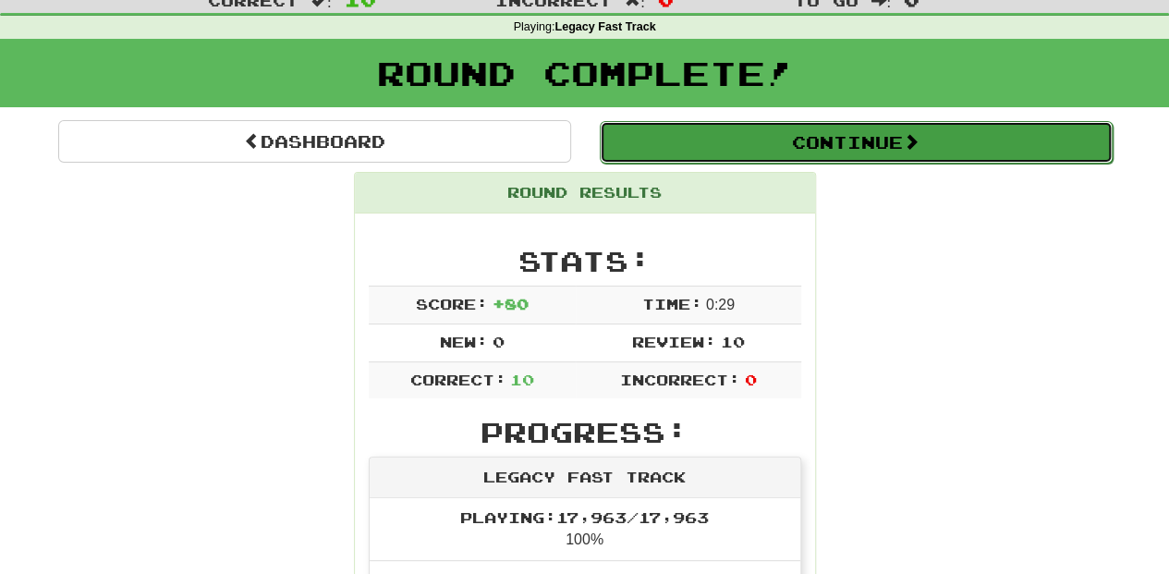
click at [746, 155] on button "Continue" at bounding box center [856, 142] width 513 height 43
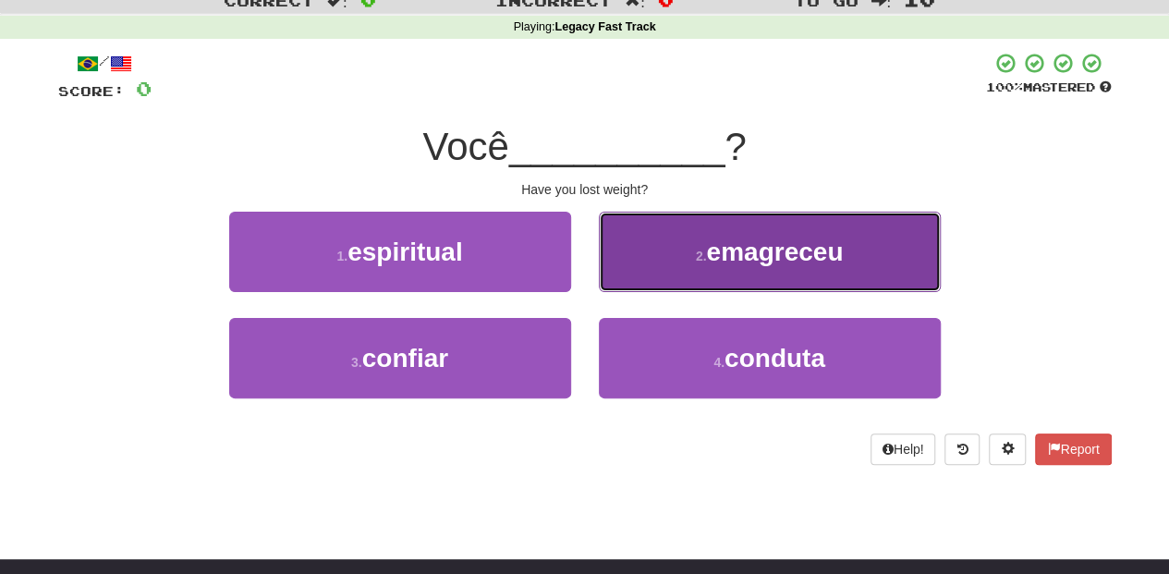
click at [673, 270] on button "2 . emagreceu" at bounding box center [770, 252] width 342 height 80
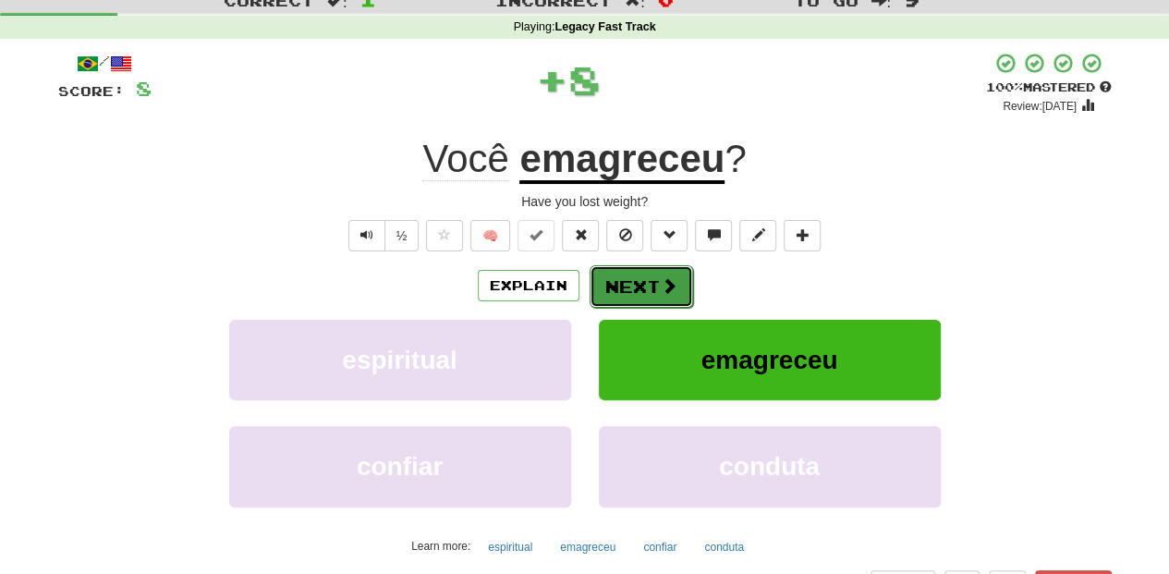
click at [651, 274] on button "Next" at bounding box center [642, 286] width 104 height 43
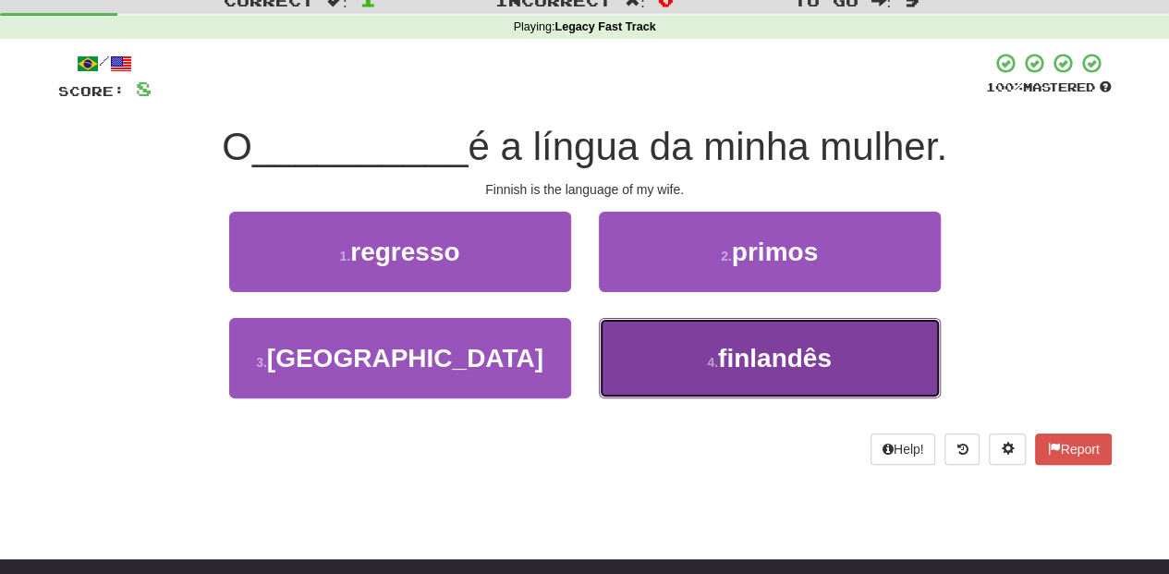
click at [636, 359] on button "4 . finlandês" at bounding box center [770, 358] width 342 height 80
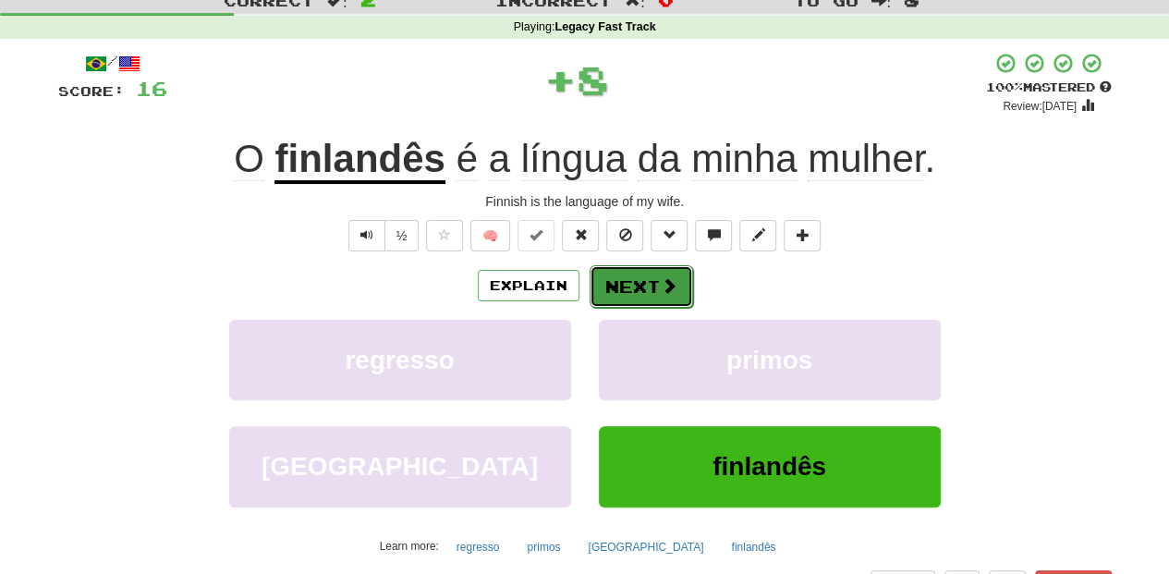
click at [630, 291] on button "Next" at bounding box center [642, 286] width 104 height 43
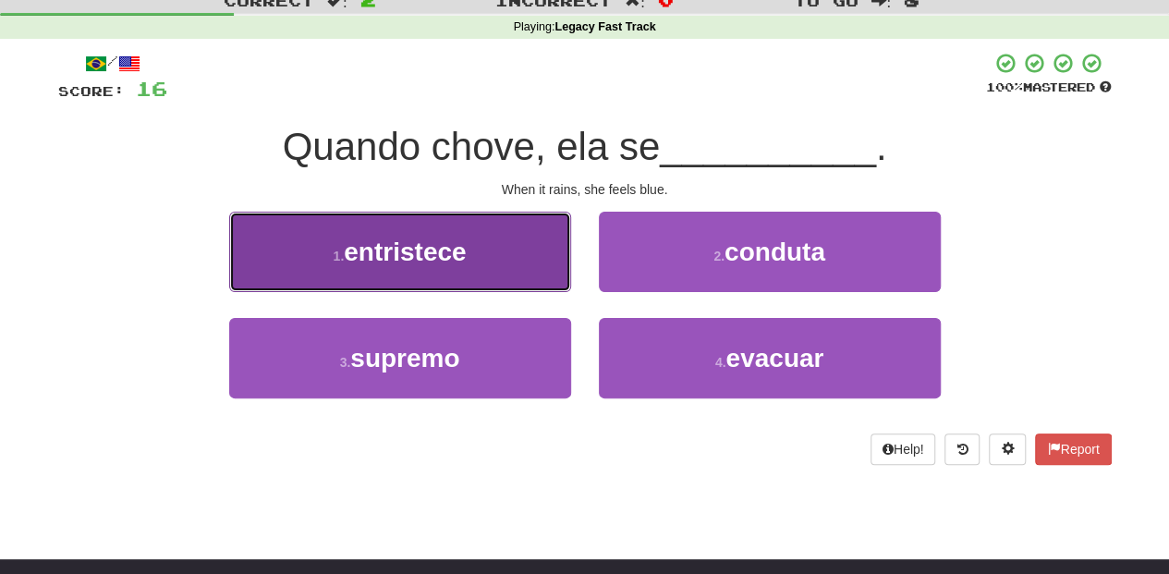
click at [554, 264] on button "1 . entristece" at bounding box center [400, 252] width 342 height 80
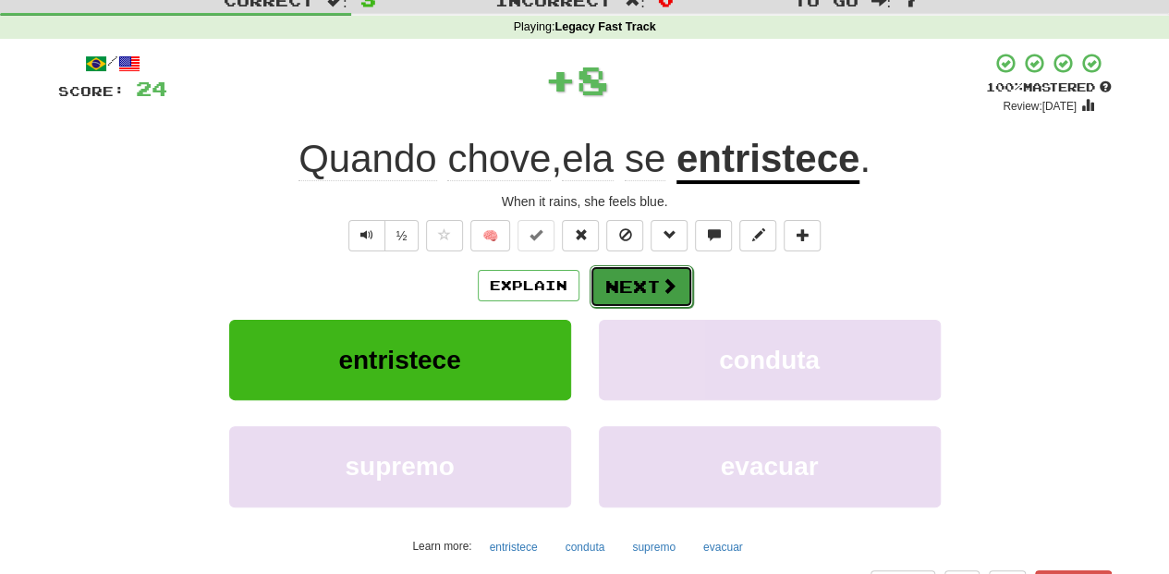
click at [634, 279] on button "Next" at bounding box center [642, 286] width 104 height 43
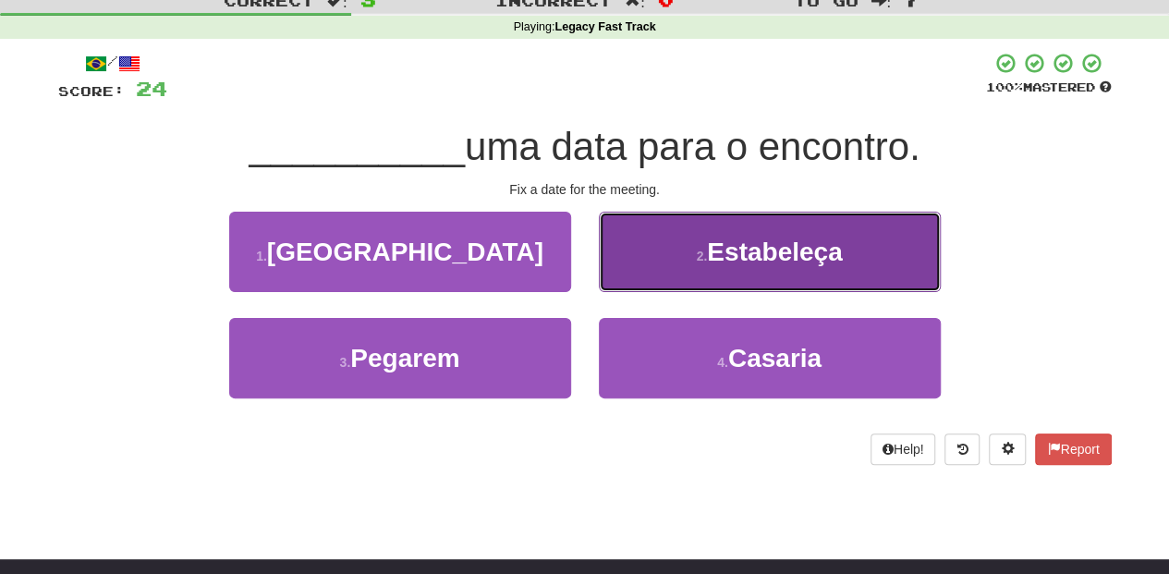
click at [669, 267] on button "2 . Estabeleça" at bounding box center [770, 252] width 342 height 80
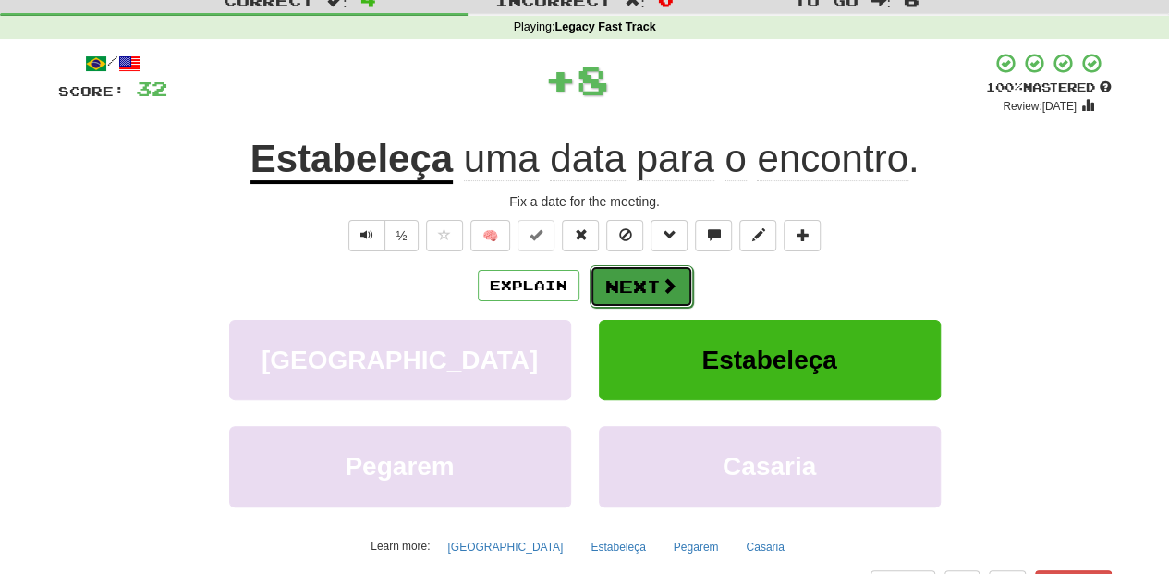
click at [643, 279] on button "Next" at bounding box center [642, 286] width 104 height 43
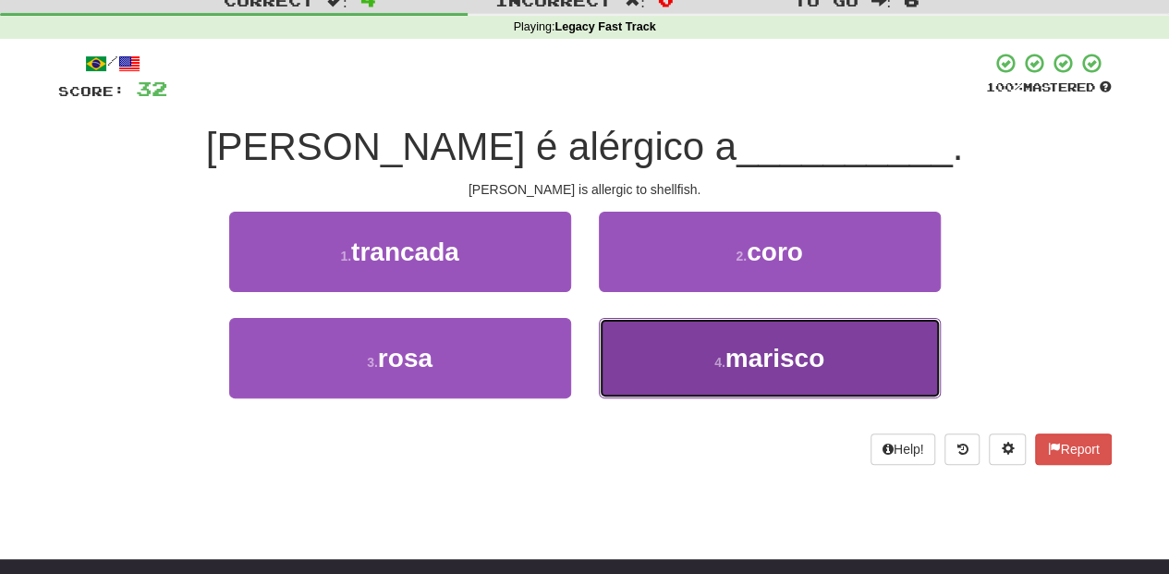
click at [661, 332] on button "4 . marisco" at bounding box center [770, 358] width 342 height 80
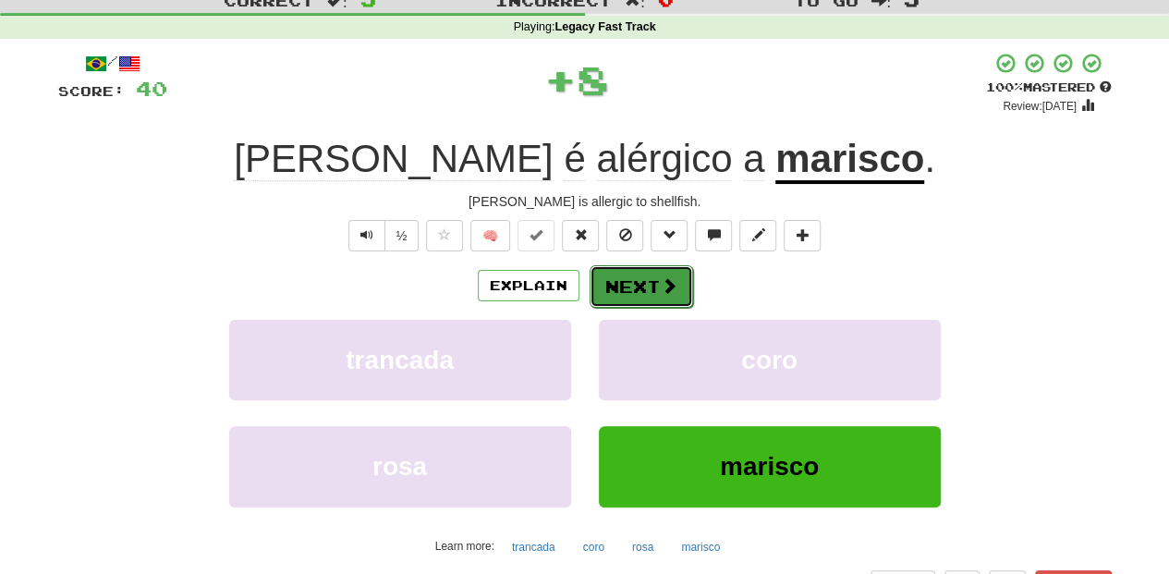
click at [644, 287] on button "Next" at bounding box center [642, 286] width 104 height 43
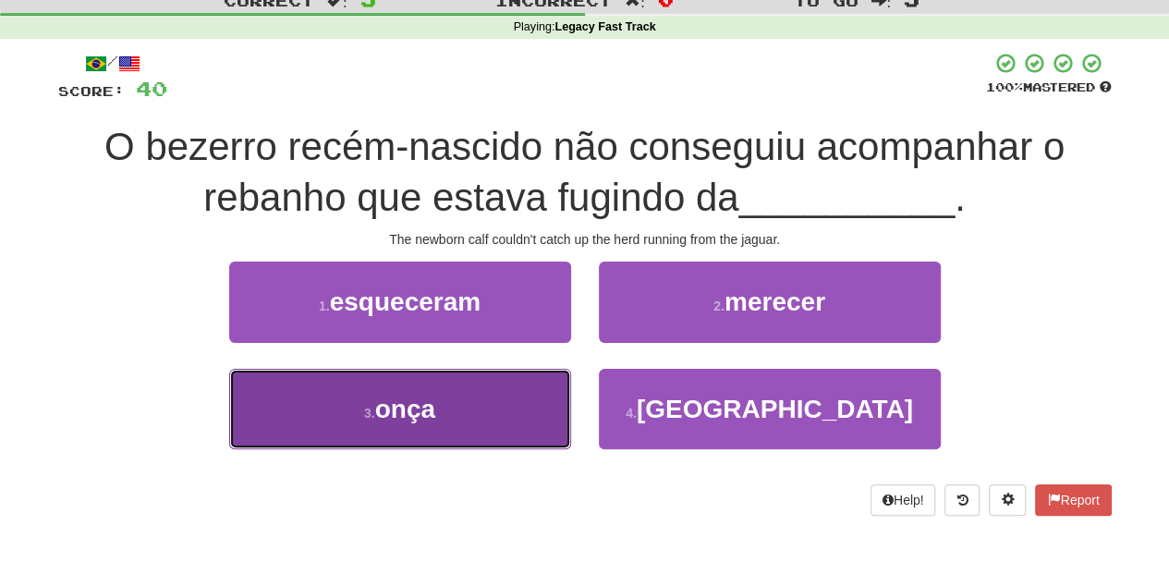
click at [528, 388] on button "3 . onça" at bounding box center [400, 409] width 342 height 80
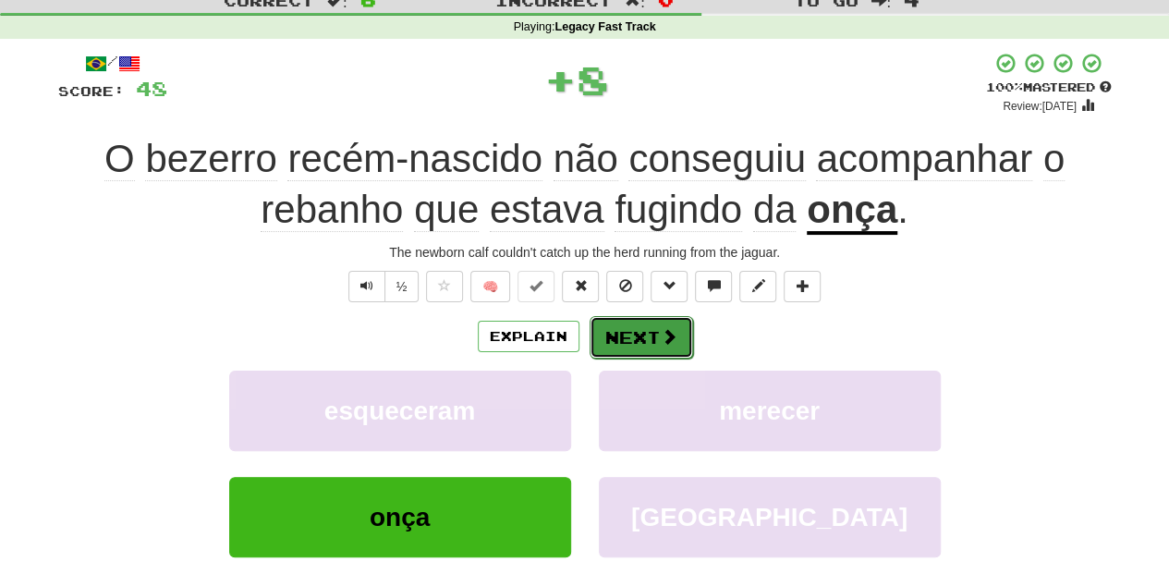
click at [604, 336] on button "Next" at bounding box center [642, 337] width 104 height 43
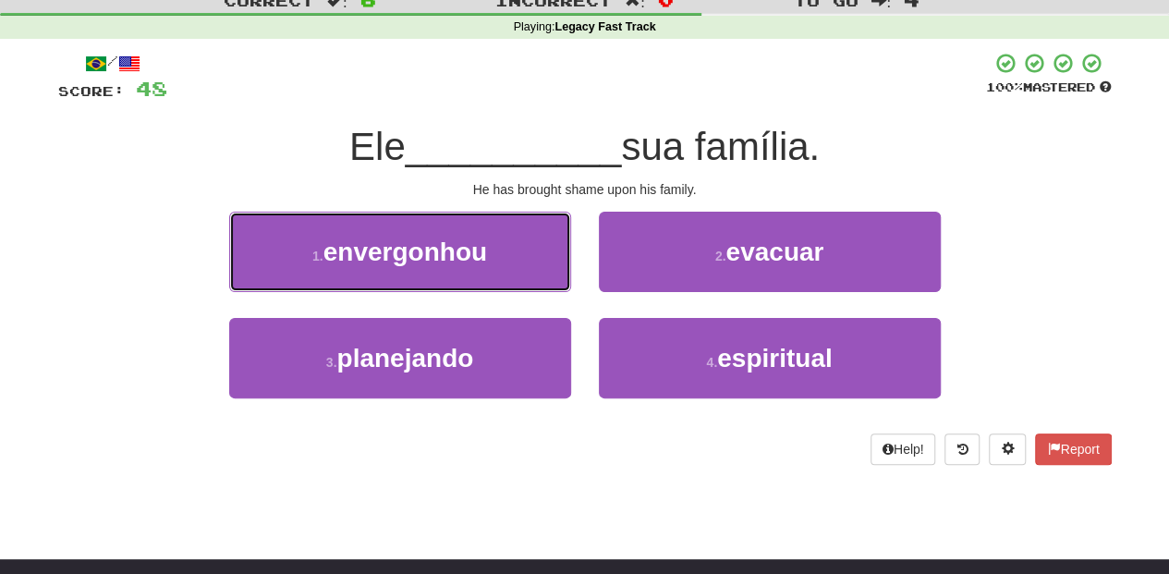
click at [516, 242] on button "1 . envergonhou" at bounding box center [400, 252] width 342 height 80
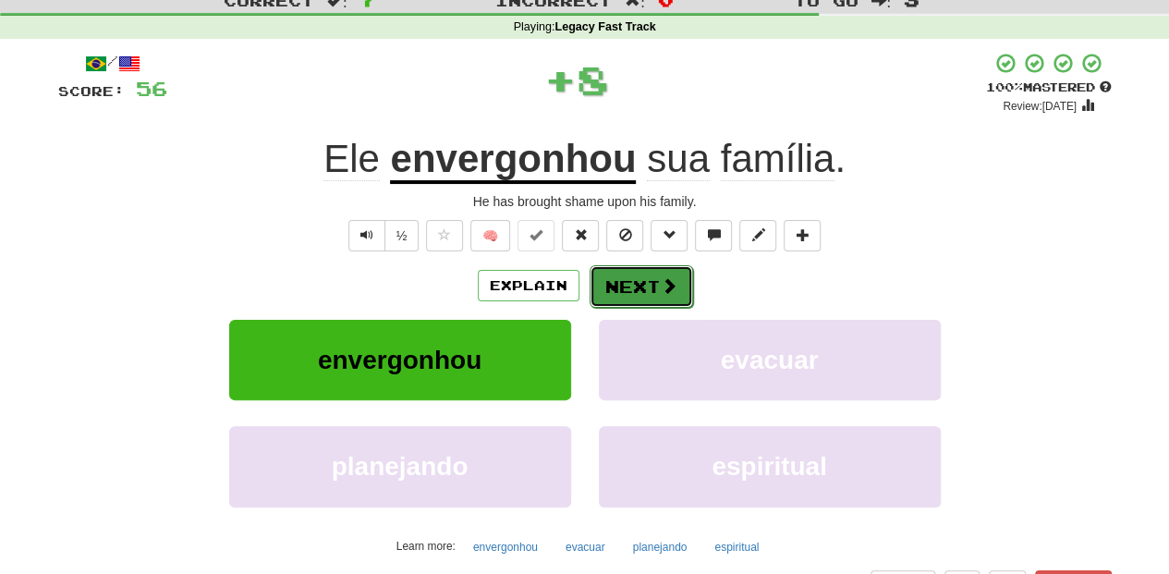
click at [619, 282] on button "Next" at bounding box center [642, 286] width 104 height 43
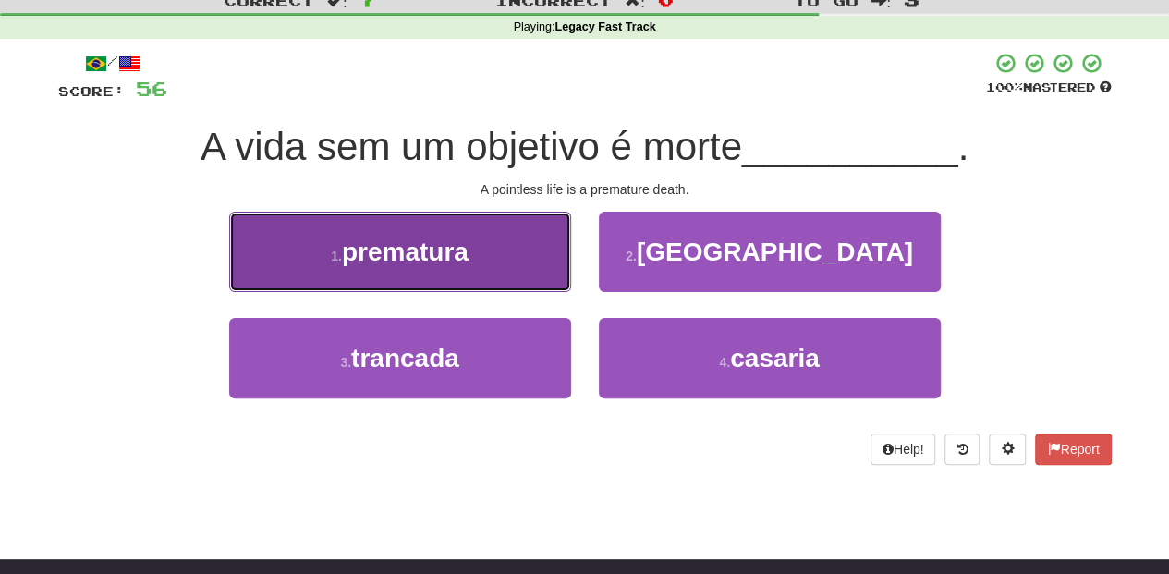
click at [519, 271] on button "1 . prematura" at bounding box center [400, 252] width 342 height 80
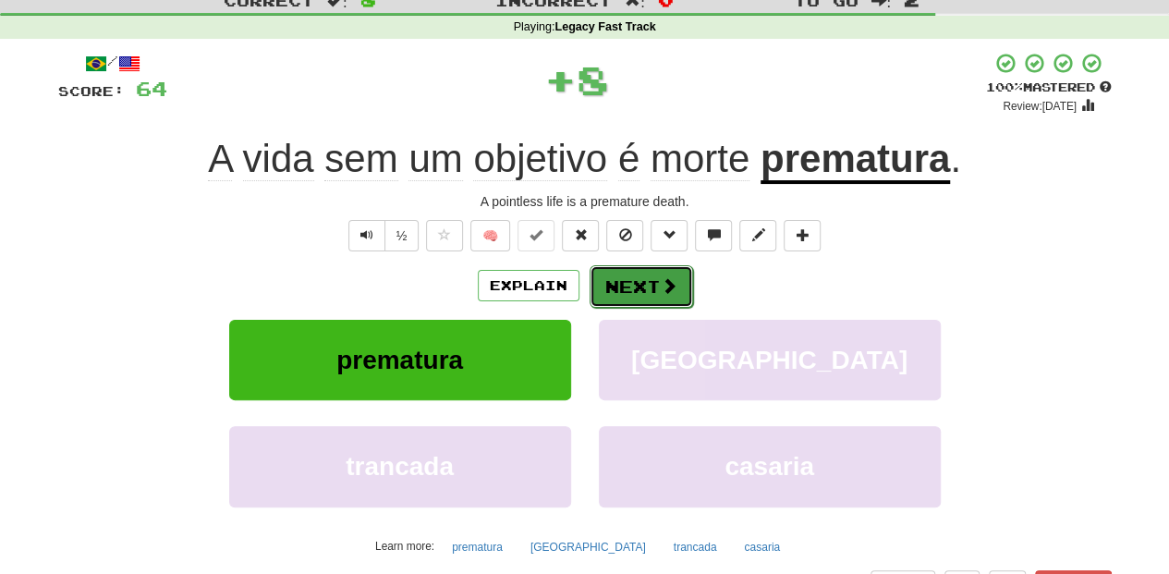
click at [619, 277] on button "Next" at bounding box center [642, 286] width 104 height 43
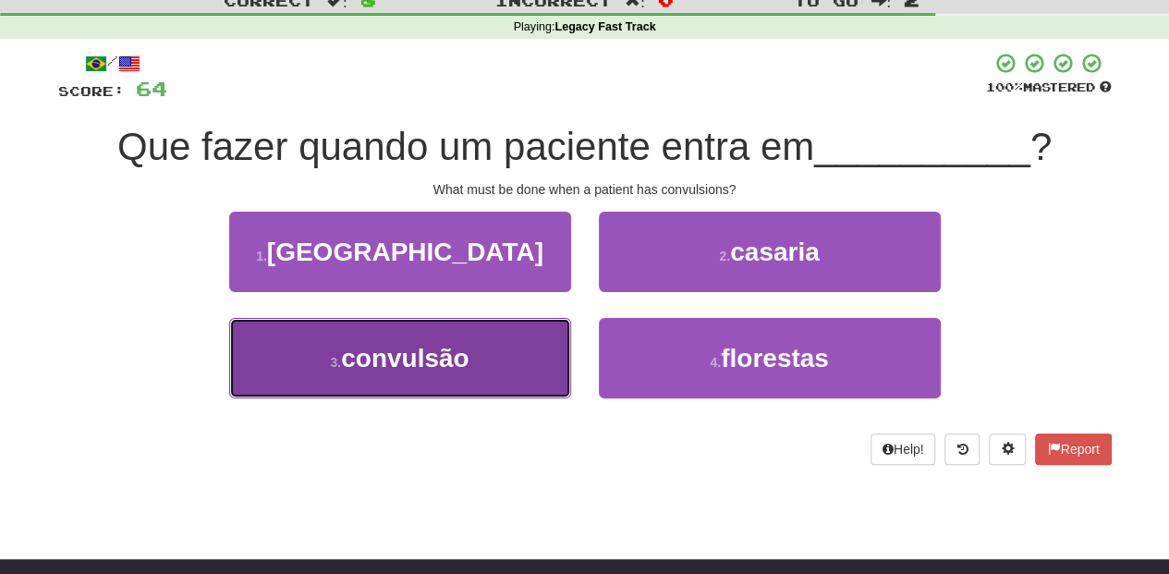
click at [530, 336] on button "3 . convulsão" at bounding box center [400, 358] width 342 height 80
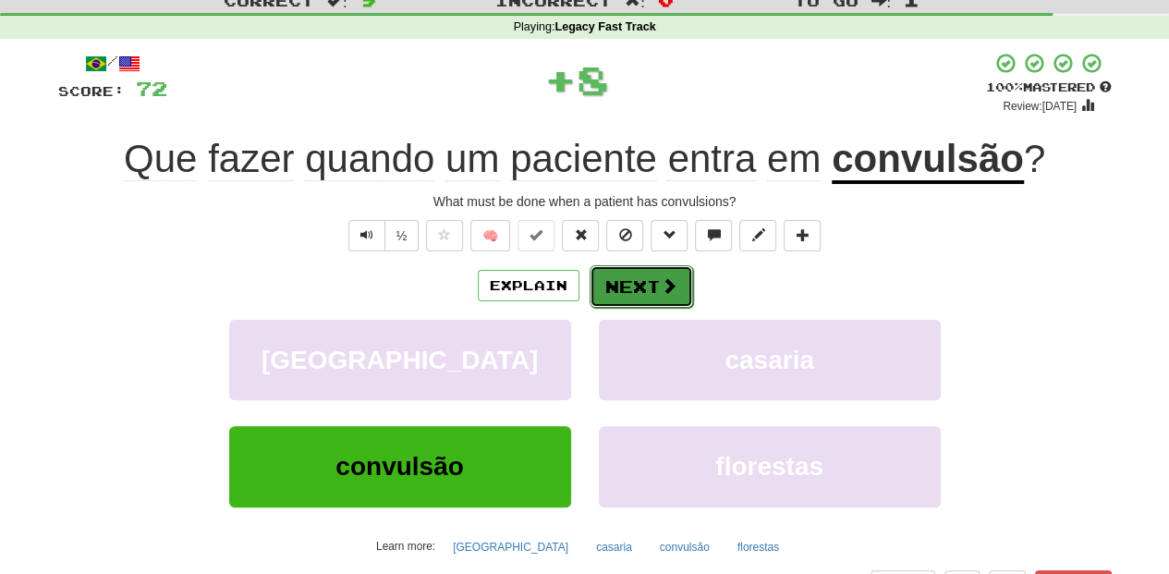
click at [638, 287] on button "Next" at bounding box center [642, 286] width 104 height 43
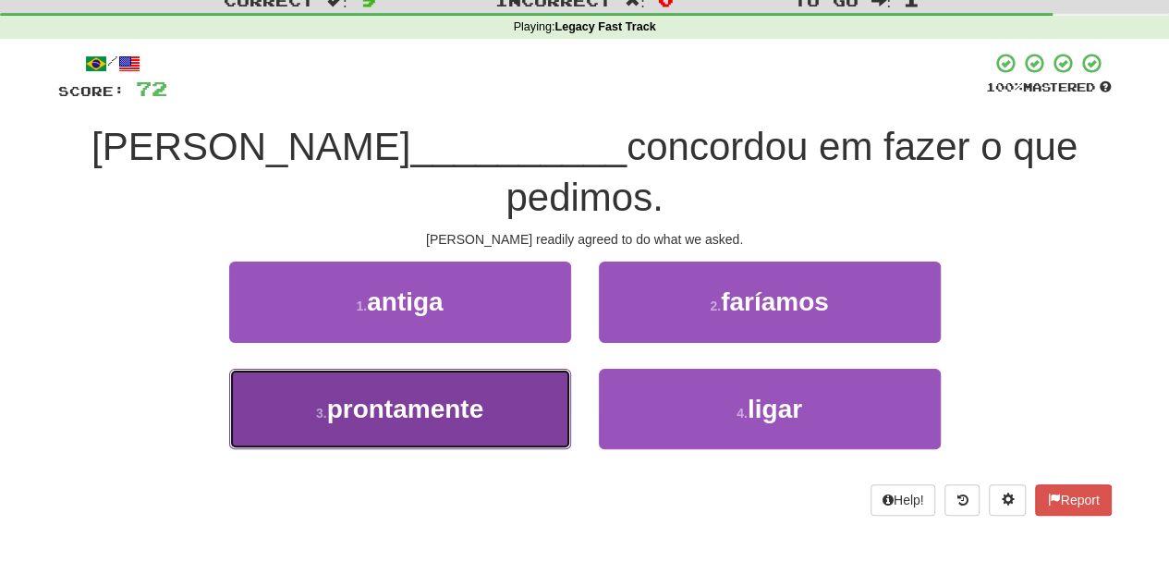
click at [504, 369] on button "3 . prontamente" at bounding box center [400, 409] width 342 height 80
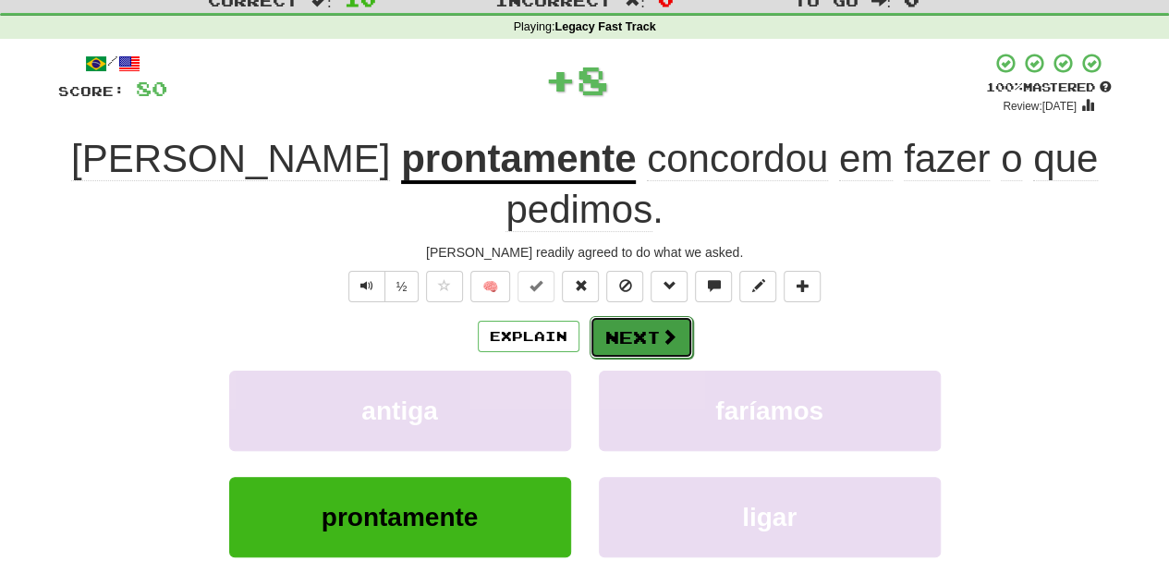
click at [621, 316] on button "Next" at bounding box center [642, 337] width 104 height 43
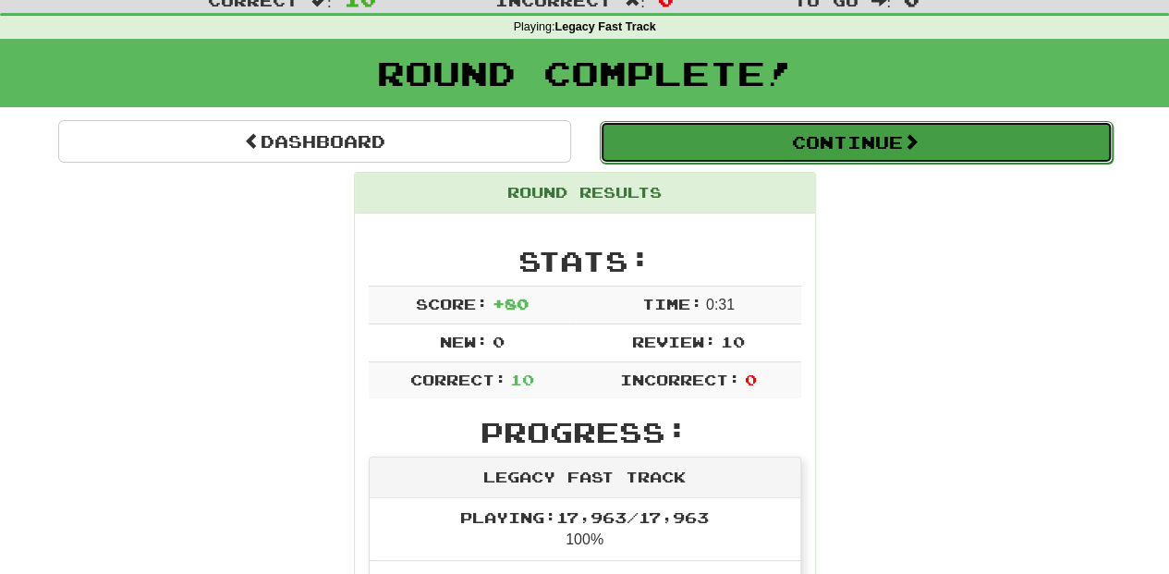
click at [752, 141] on button "Continue" at bounding box center [856, 142] width 513 height 43
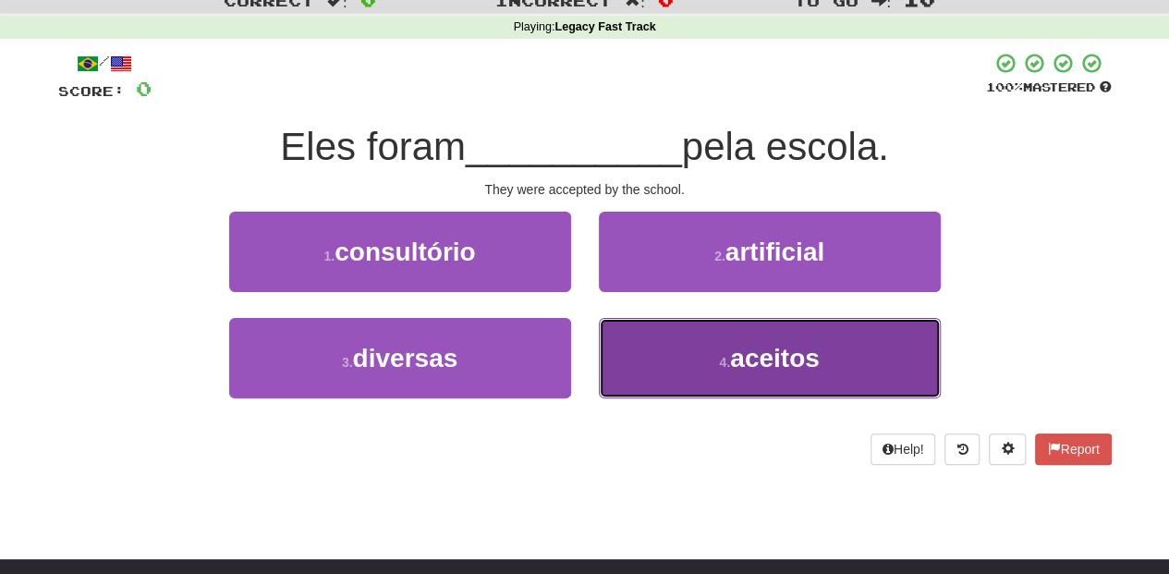
click at [625, 351] on button "4 . aceitos" at bounding box center [770, 358] width 342 height 80
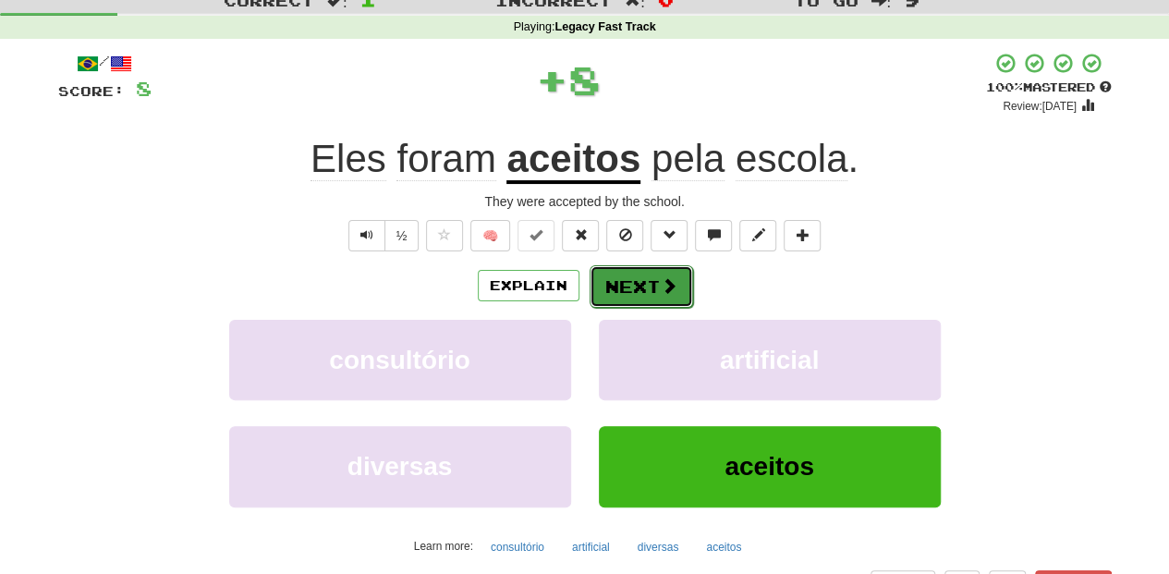
click at [618, 272] on button "Next" at bounding box center [642, 286] width 104 height 43
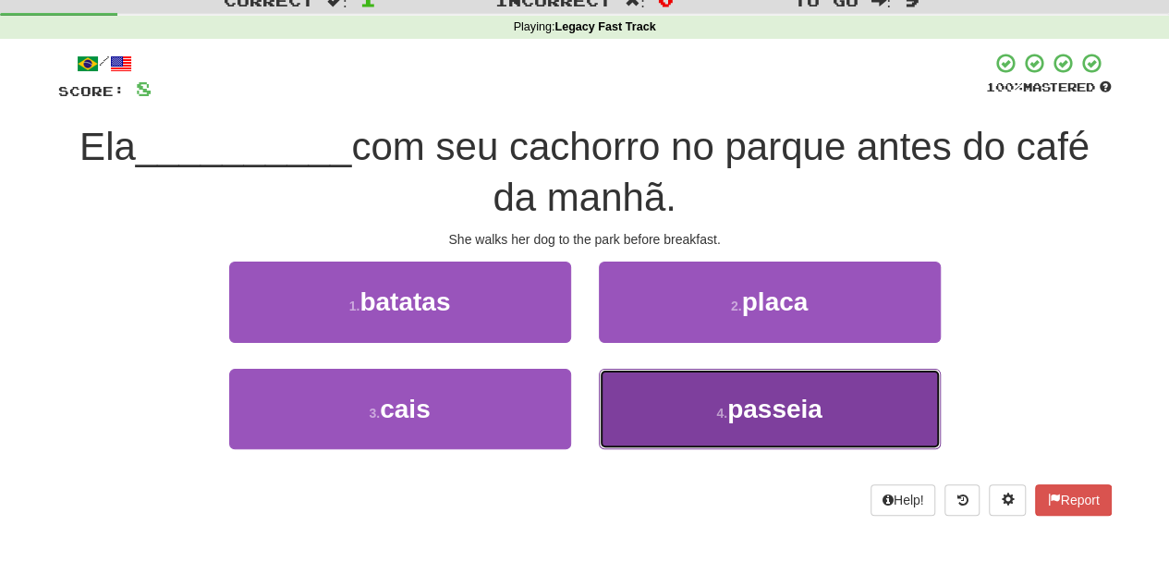
click at [669, 403] on button "4 . passeia" at bounding box center [770, 409] width 342 height 80
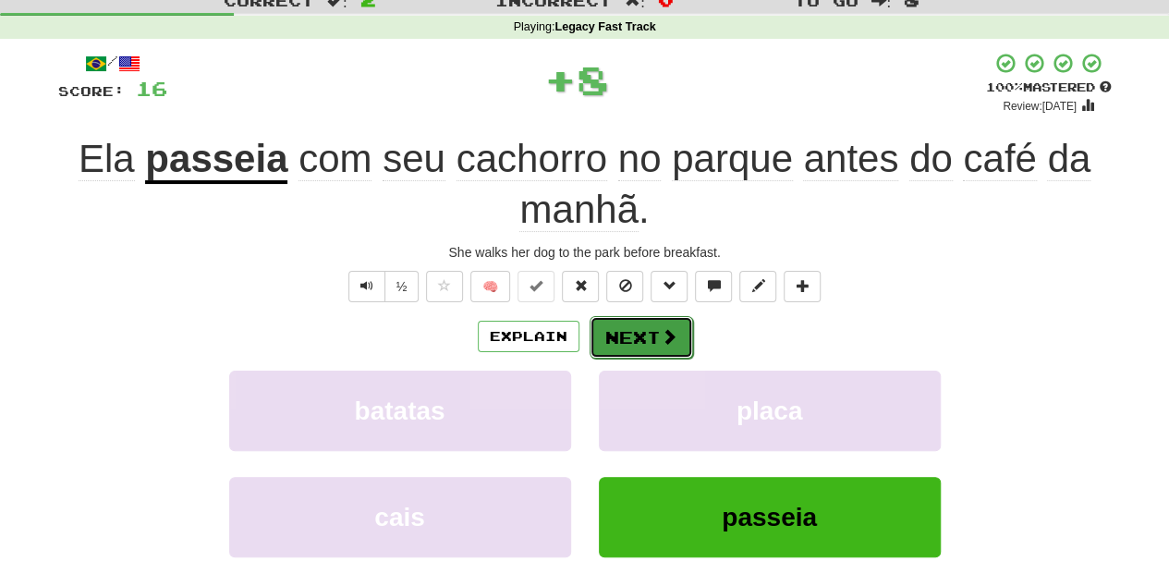
click at [636, 337] on button "Next" at bounding box center [642, 337] width 104 height 43
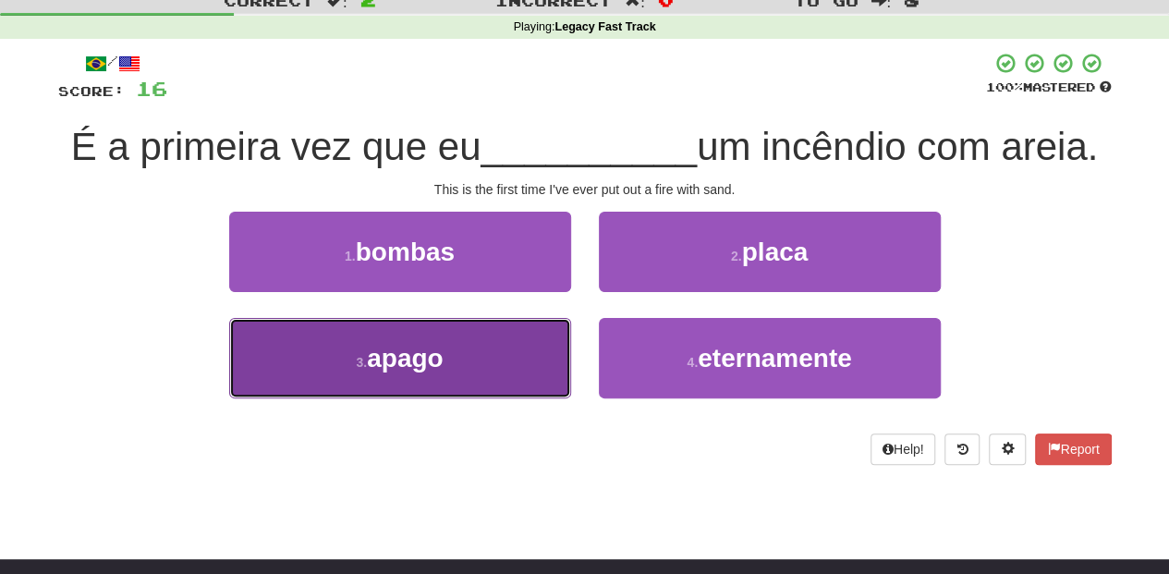
click at [530, 369] on button "3 . apago" at bounding box center [400, 358] width 342 height 80
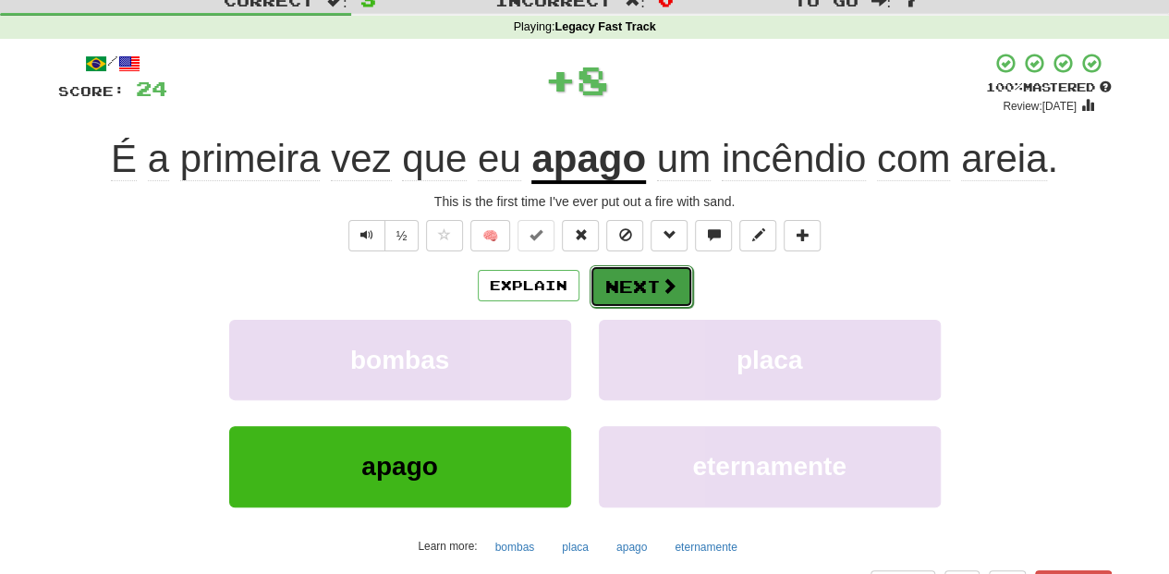
click at [621, 282] on button "Next" at bounding box center [642, 286] width 104 height 43
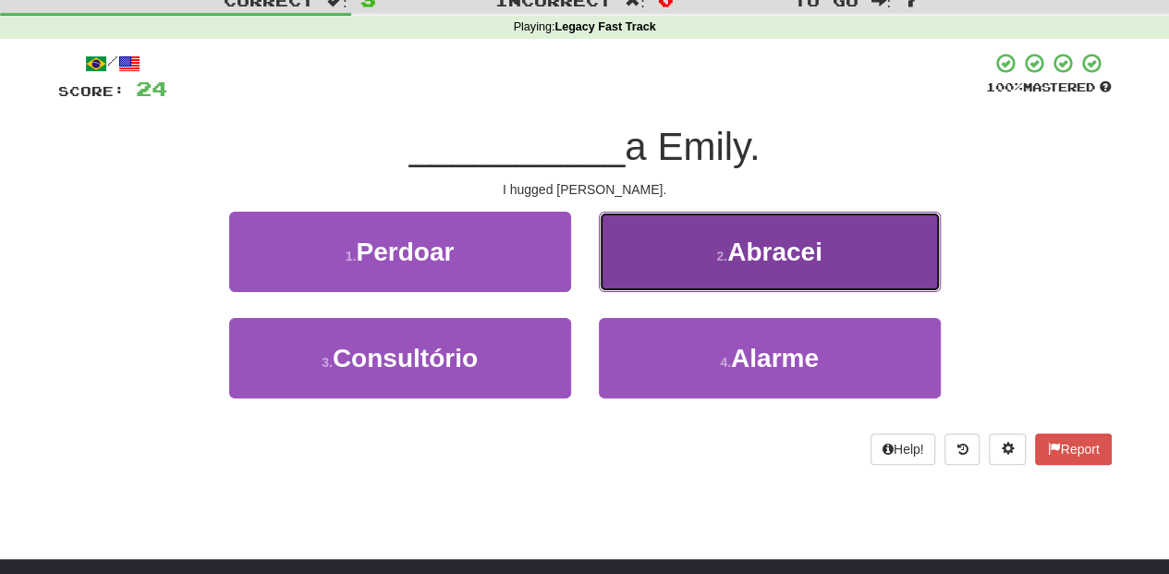
click at [664, 262] on button "2 . Abracei" at bounding box center [770, 252] width 342 height 80
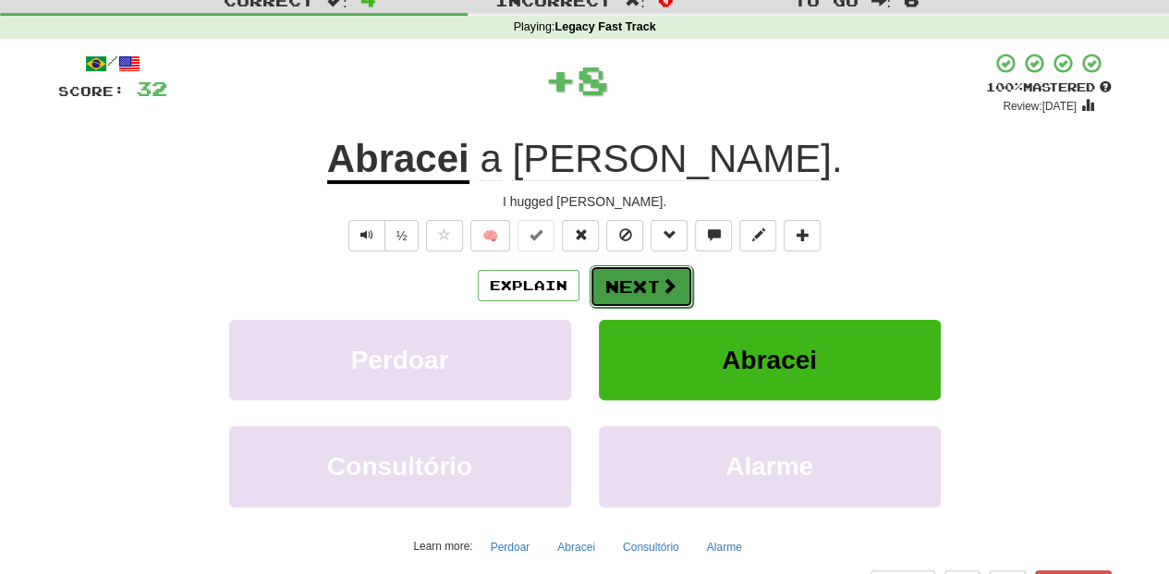
click at [648, 270] on button "Next" at bounding box center [642, 286] width 104 height 43
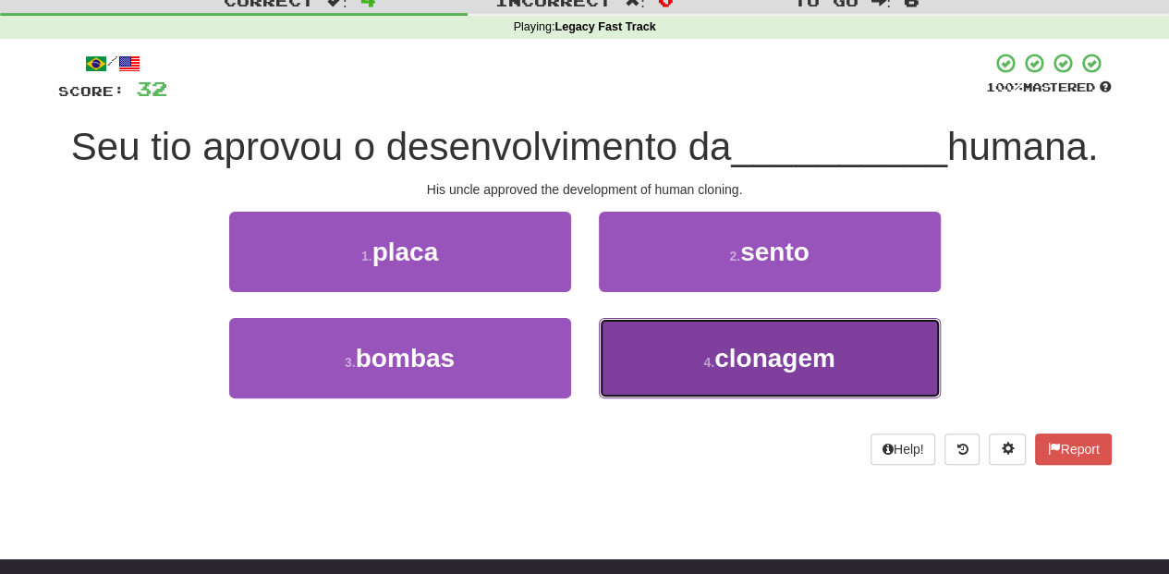
click at [657, 359] on button "4 . clonagem" at bounding box center [770, 358] width 342 height 80
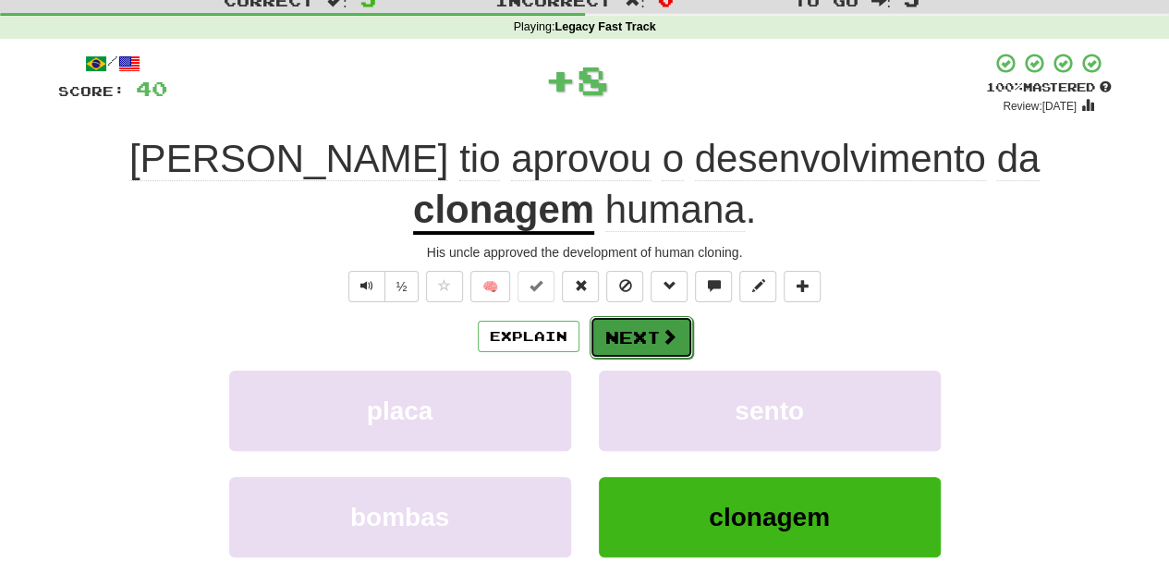
click at [619, 316] on button "Next" at bounding box center [642, 337] width 104 height 43
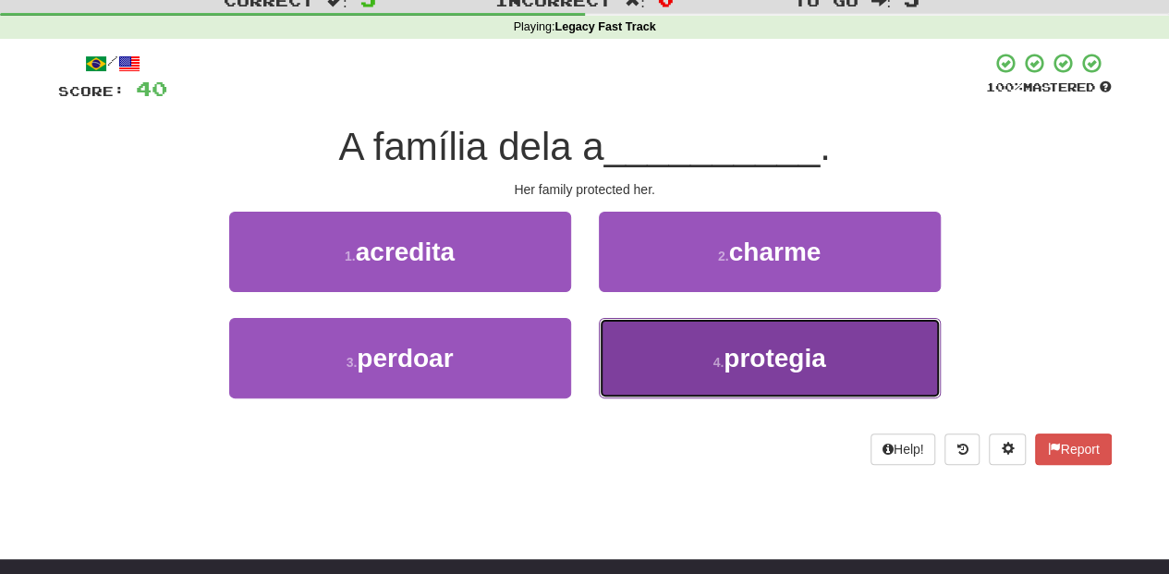
click at [630, 351] on button "4 . protegia" at bounding box center [770, 358] width 342 height 80
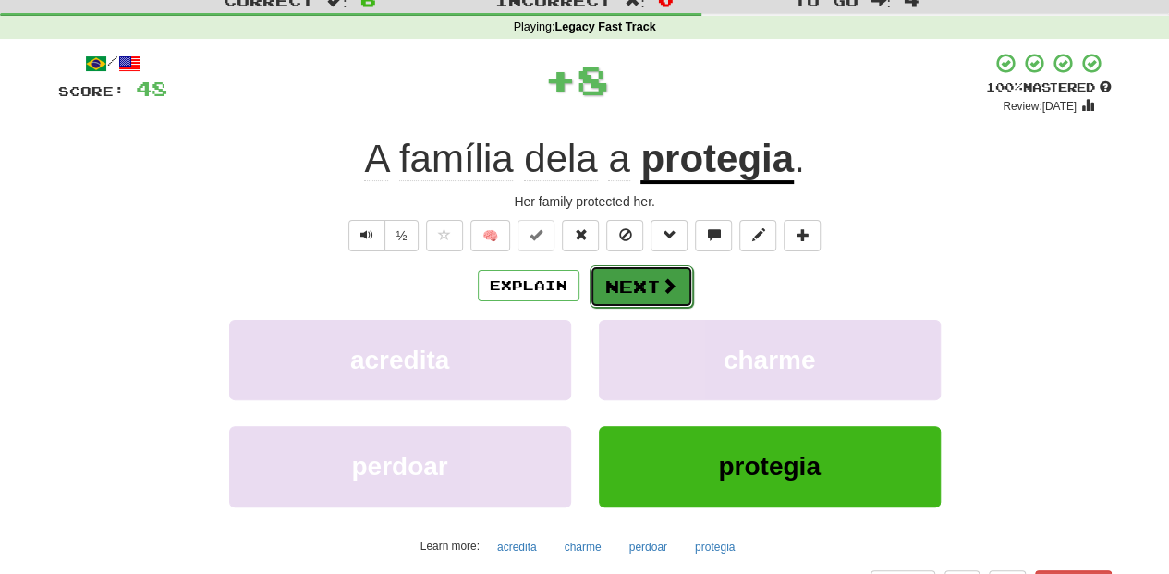
click at [608, 278] on button "Next" at bounding box center [642, 286] width 104 height 43
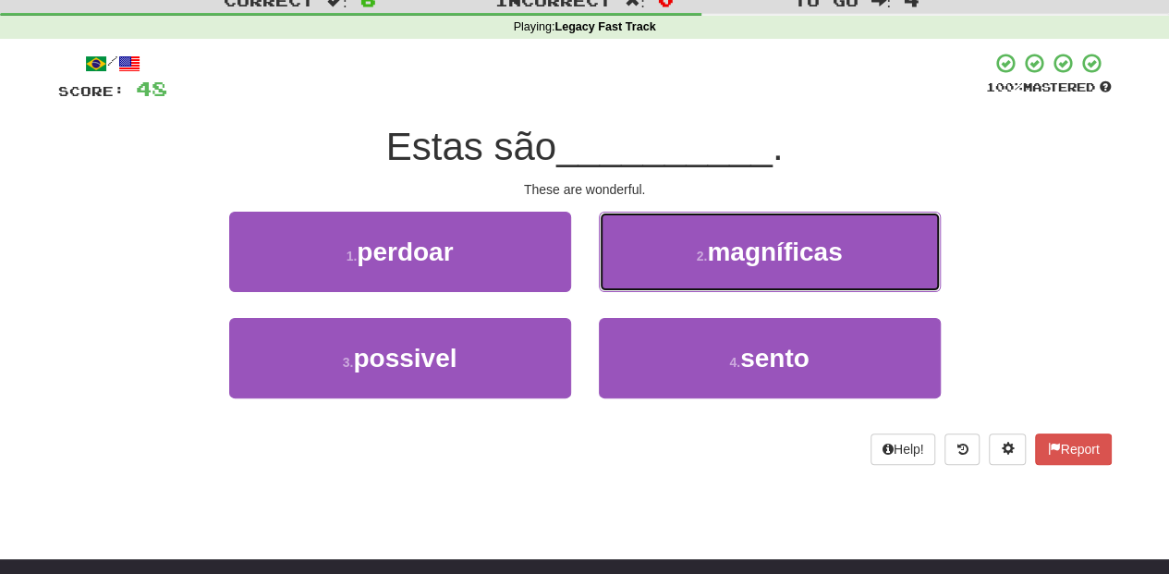
click at [608, 278] on button "2 . magníficas" at bounding box center [770, 252] width 342 height 80
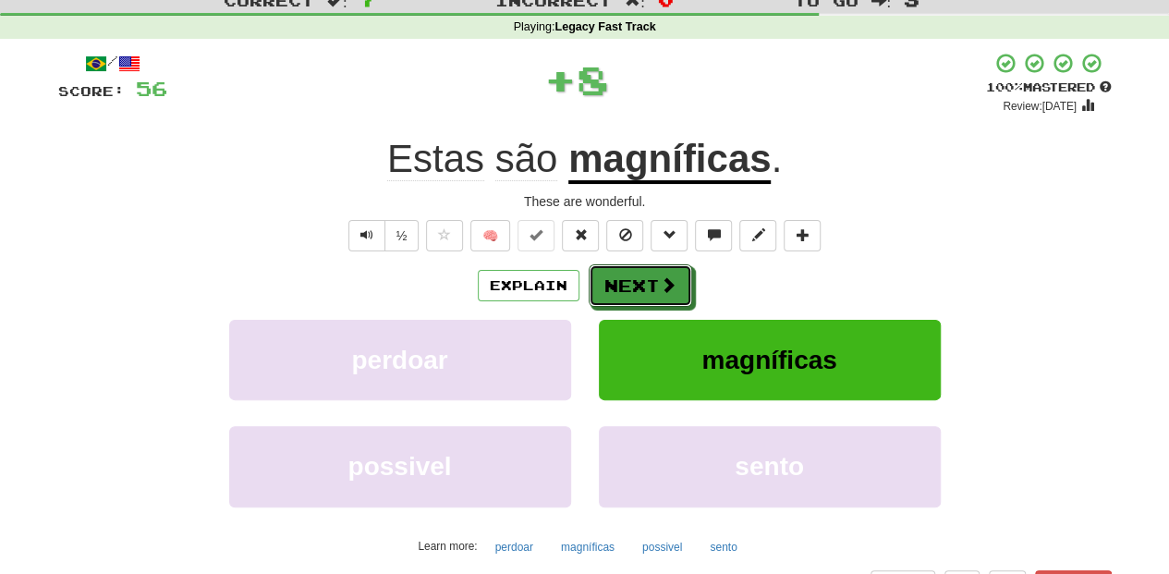
click at [608, 278] on button "Next" at bounding box center [641, 285] width 104 height 43
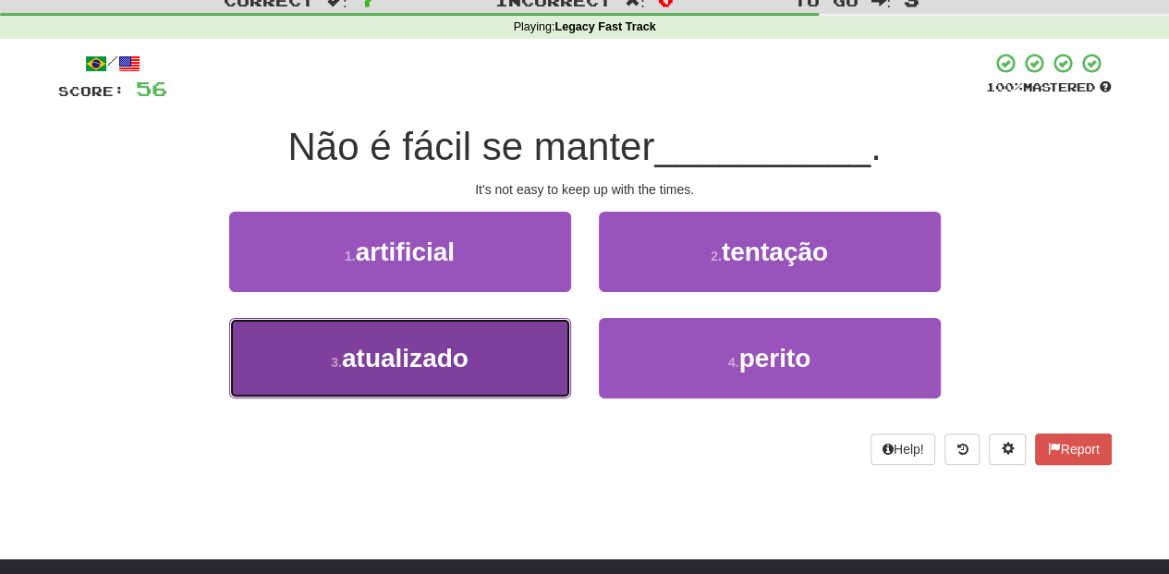
click at [520, 360] on button "3 . atualizado" at bounding box center [400, 358] width 342 height 80
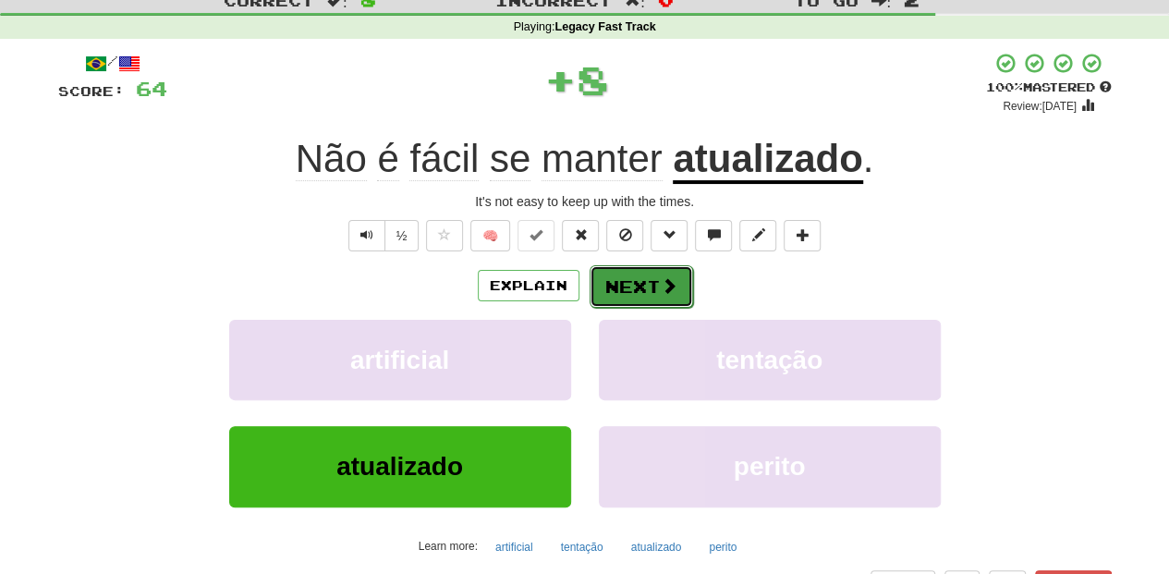
click at [646, 274] on button "Next" at bounding box center [642, 286] width 104 height 43
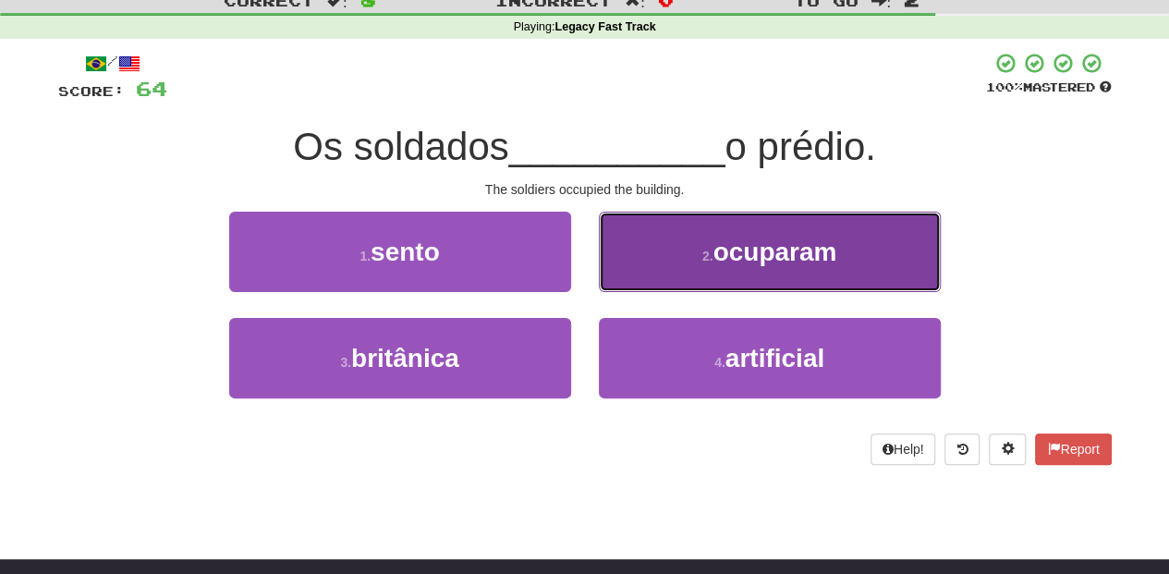
click at [649, 265] on button "2 . ocuparam" at bounding box center [770, 252] width 342 height 80
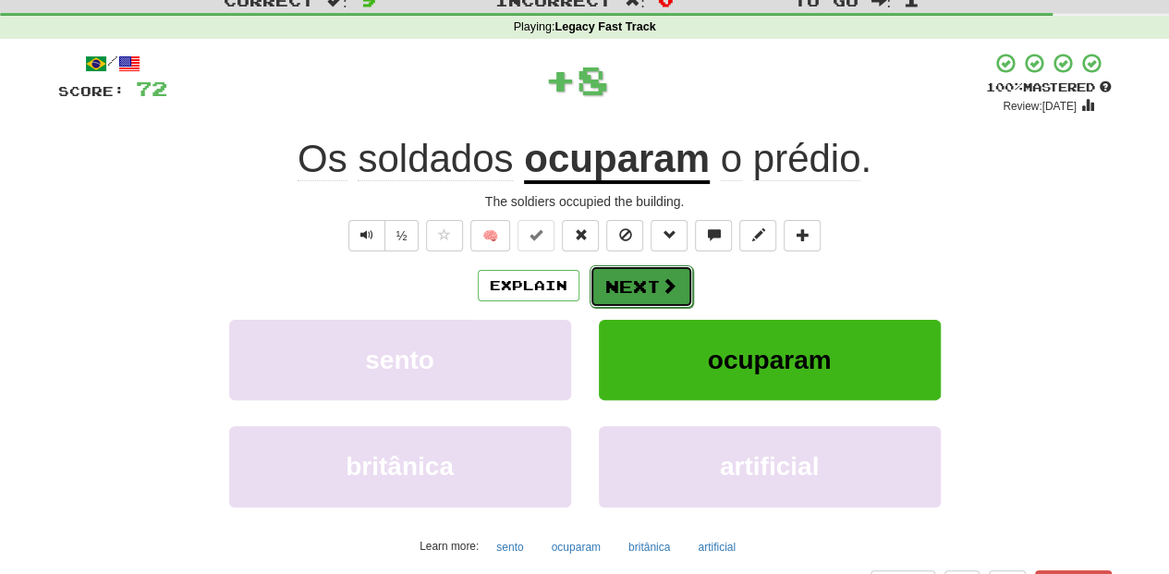
click at [641, 275] on button "Next" at bounding box center [642, 286] width 104 height 43
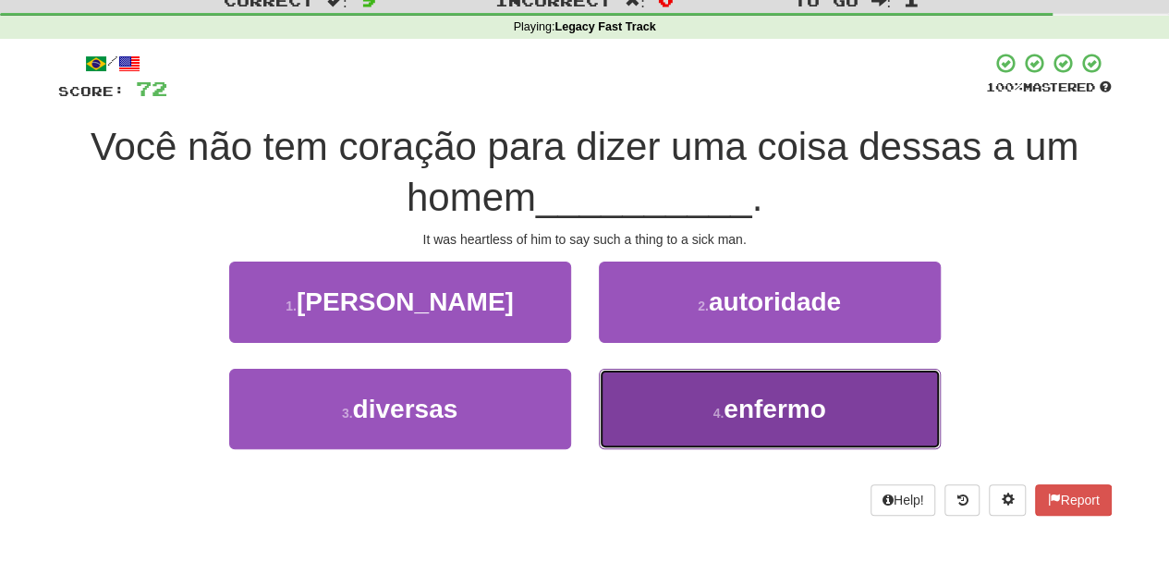
click at [647, 383] on button "4 . enfermo" at bounding box center [770, 409] width 342 height 80
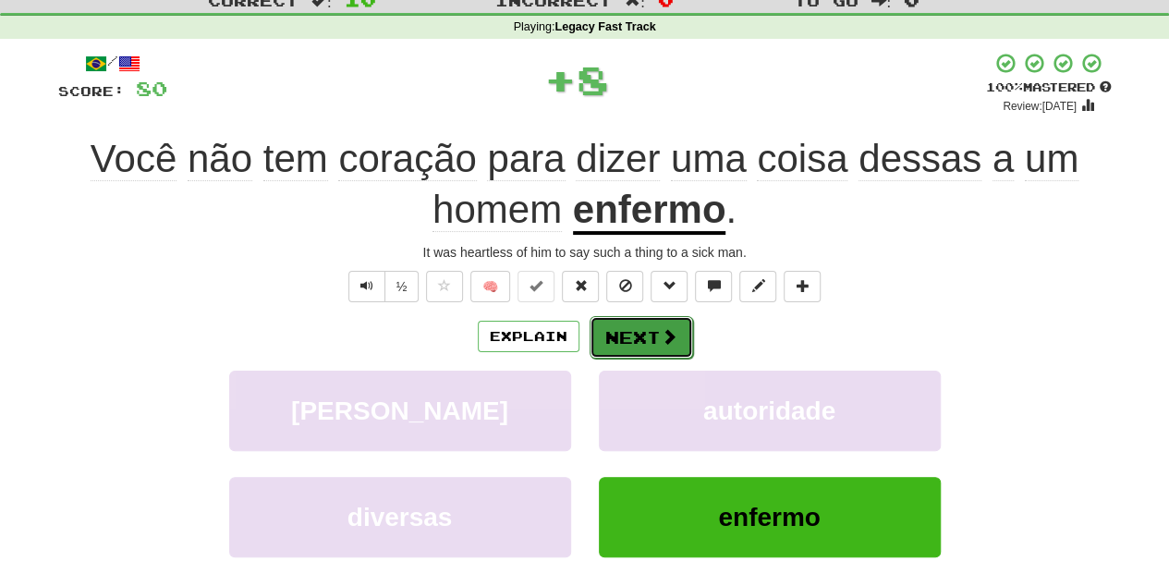
click at [633, 323] on button "Next" at bounding box center [642, 337] width 104 height 43
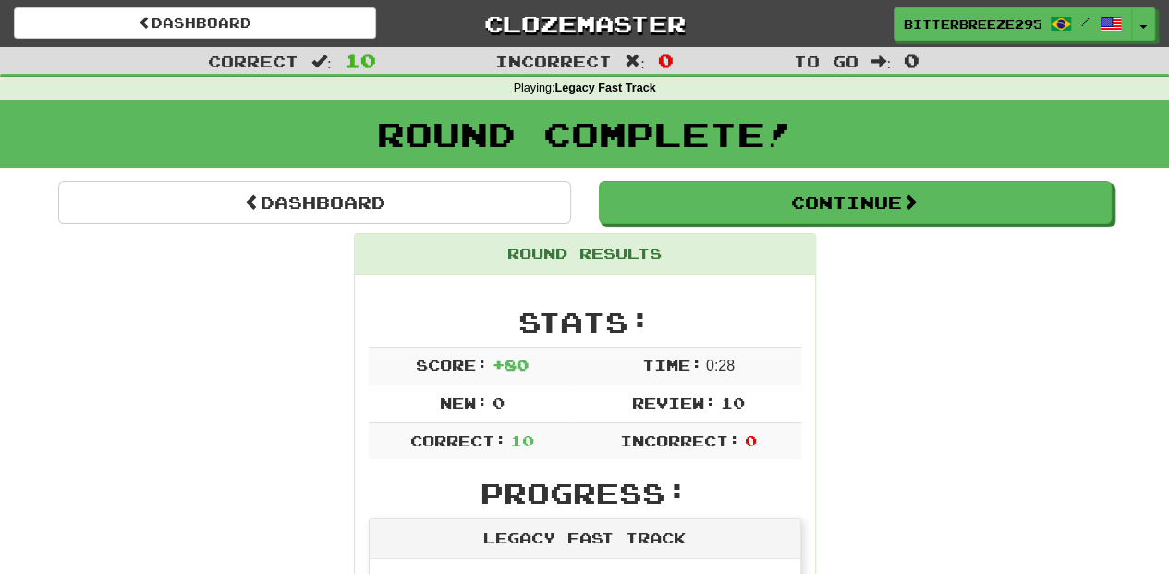
scroll to position [0, 0]
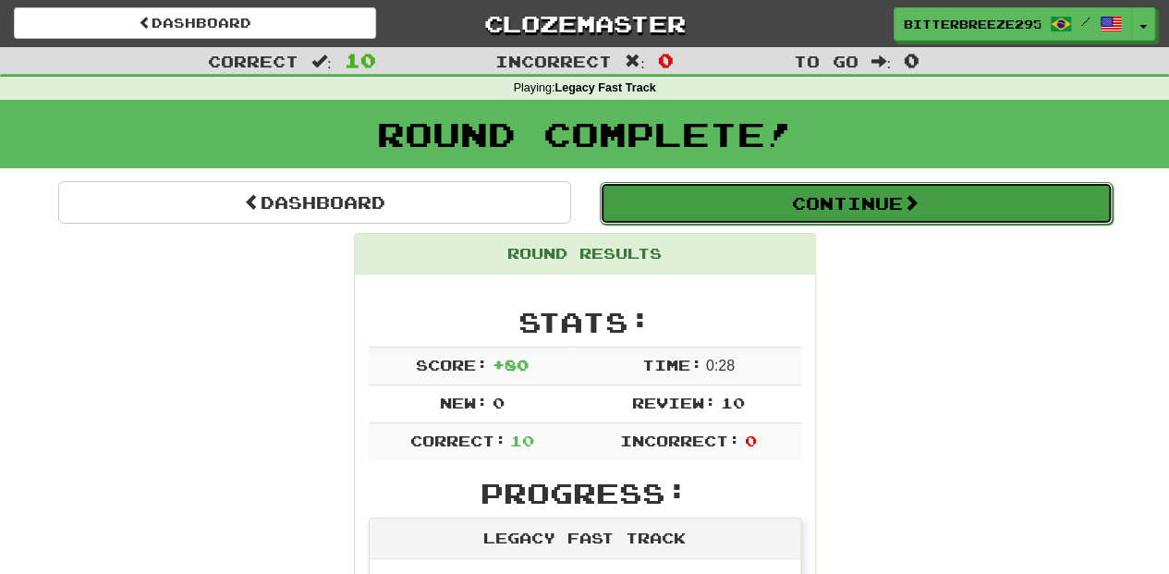
click at [673, 199] on button "Continue" at bounding box center [856, 203] width 513 height 43
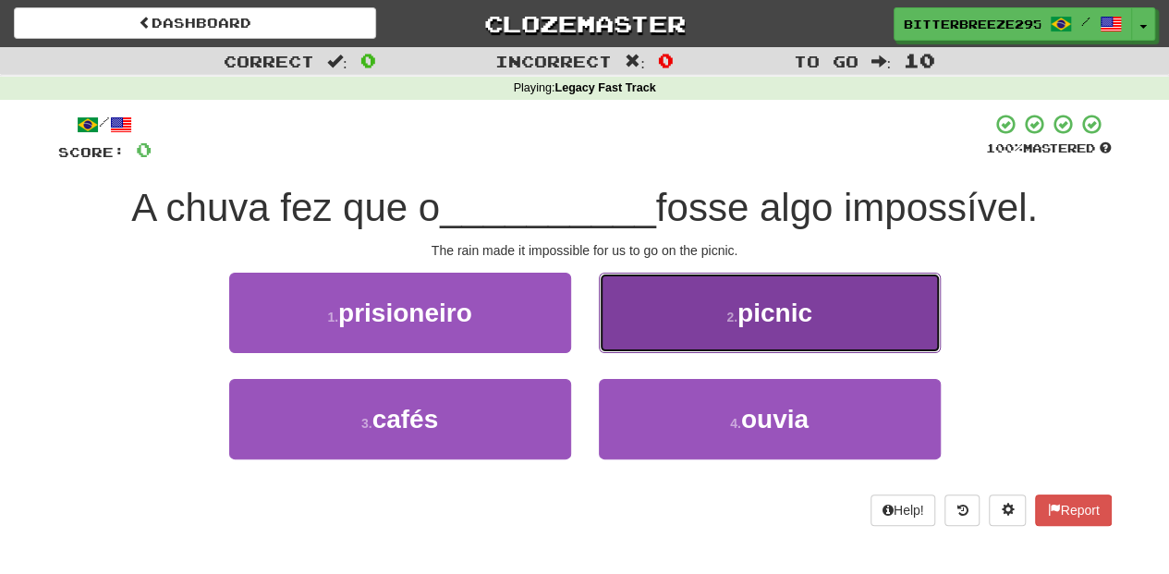
click at [663, 335] on button "2 . picnic" at bounding box center [770, 313] width 342 height 80
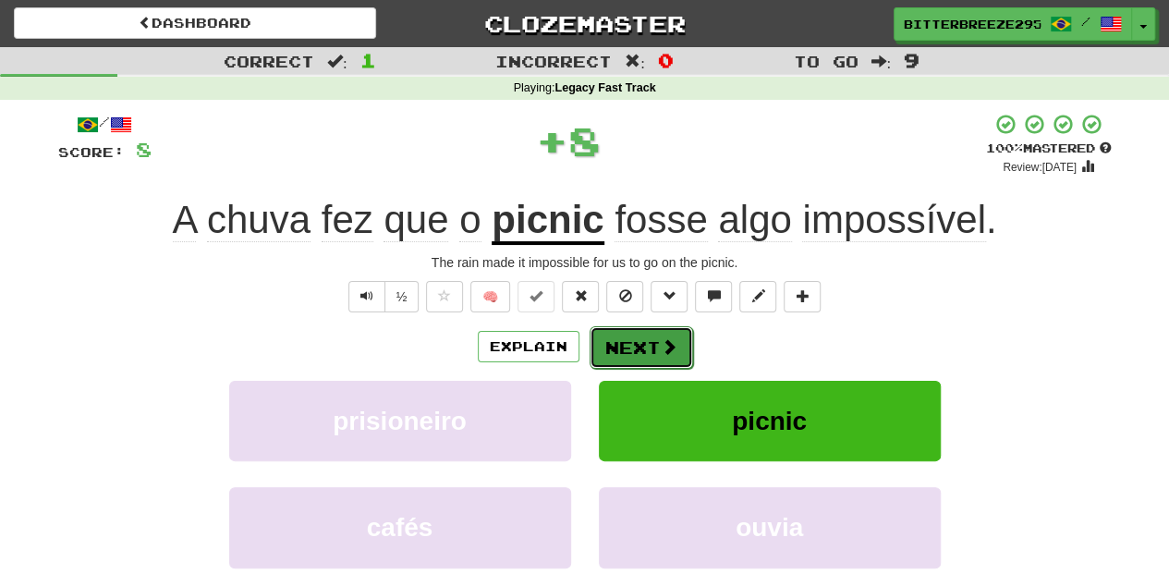
click at [660, 335] on button "Next" at bounding box center [642, 347] width 104 height 43
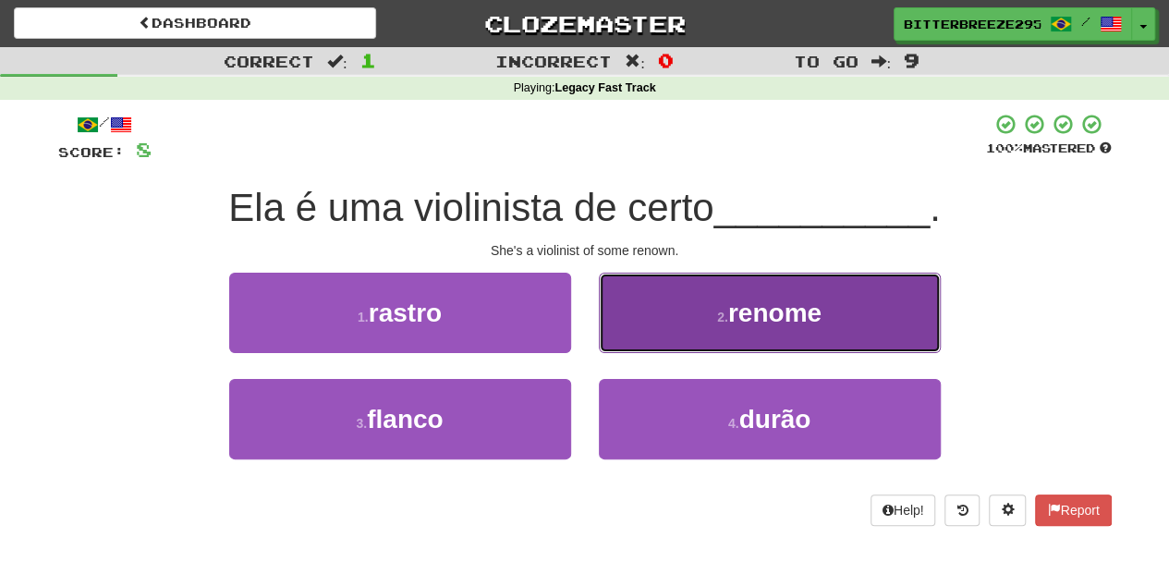
click at [647, 343] on button "2 . renome" at bounding box center [770, 313] width 342 height 80
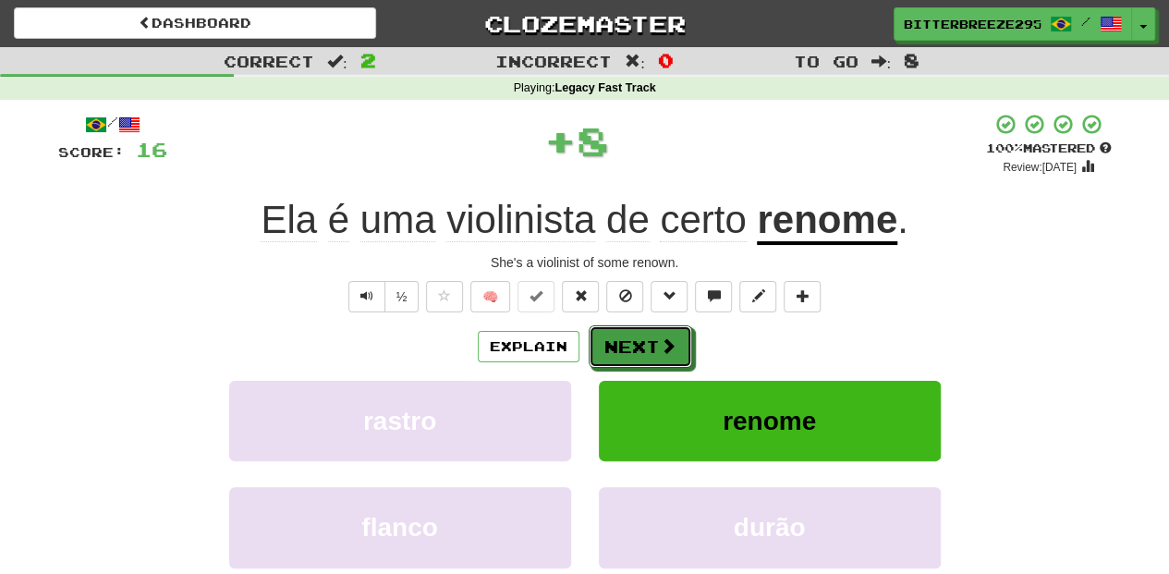
click at [647, 343] on button "Next" at bounding box center [641, 346] width 104 height 43
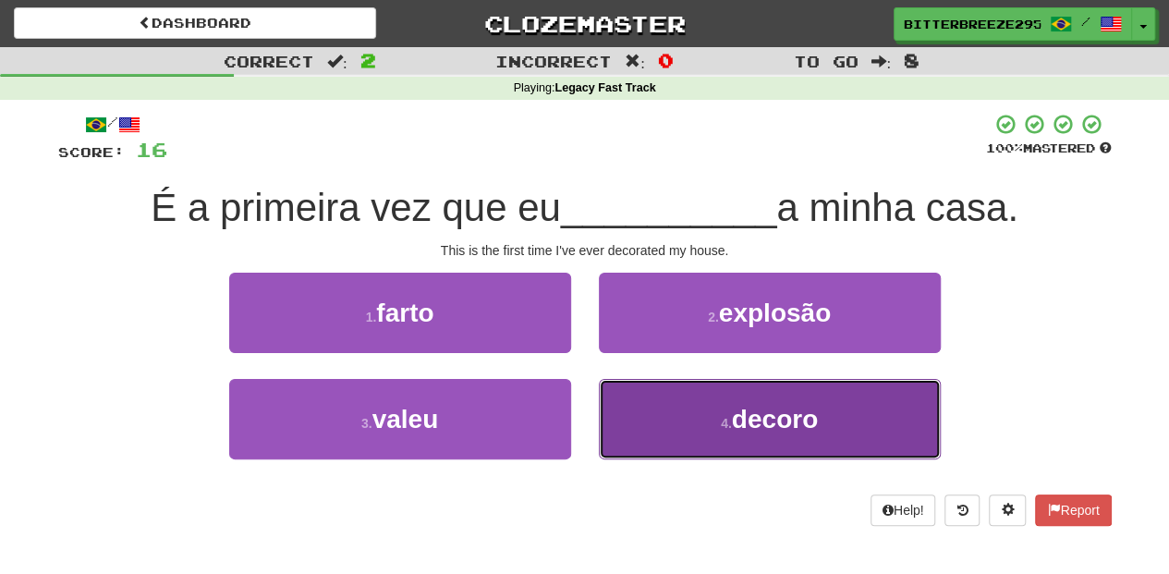
click at [648, 399] on button "4 . decoro" at bounding box center [770, 419] width 342 height 80
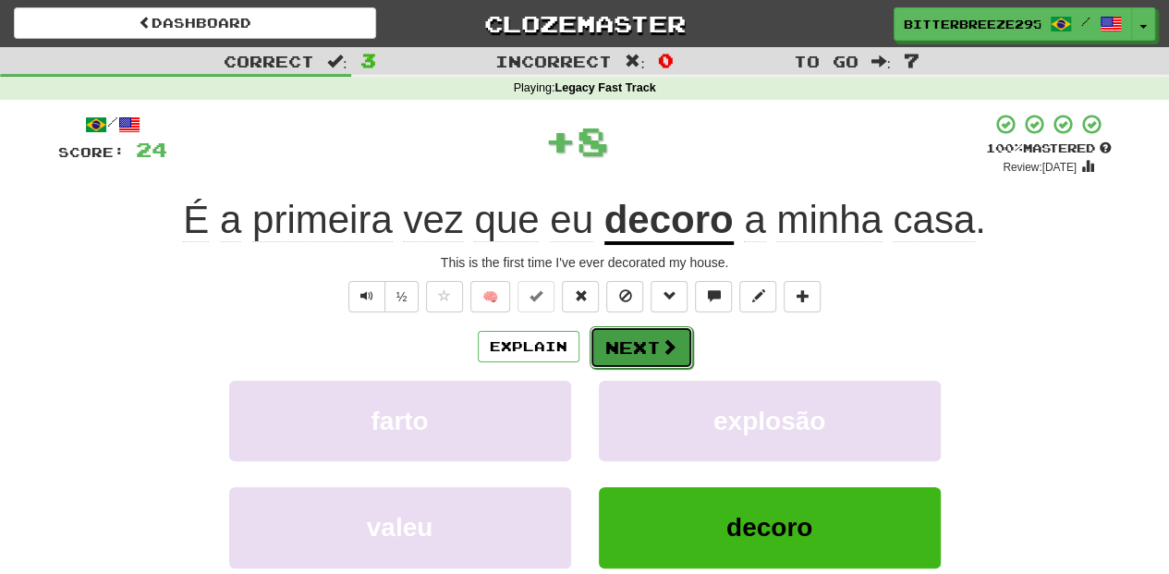
click at [622, 342] on button "Next" at bounding box center [642, 347] width 104 height 43
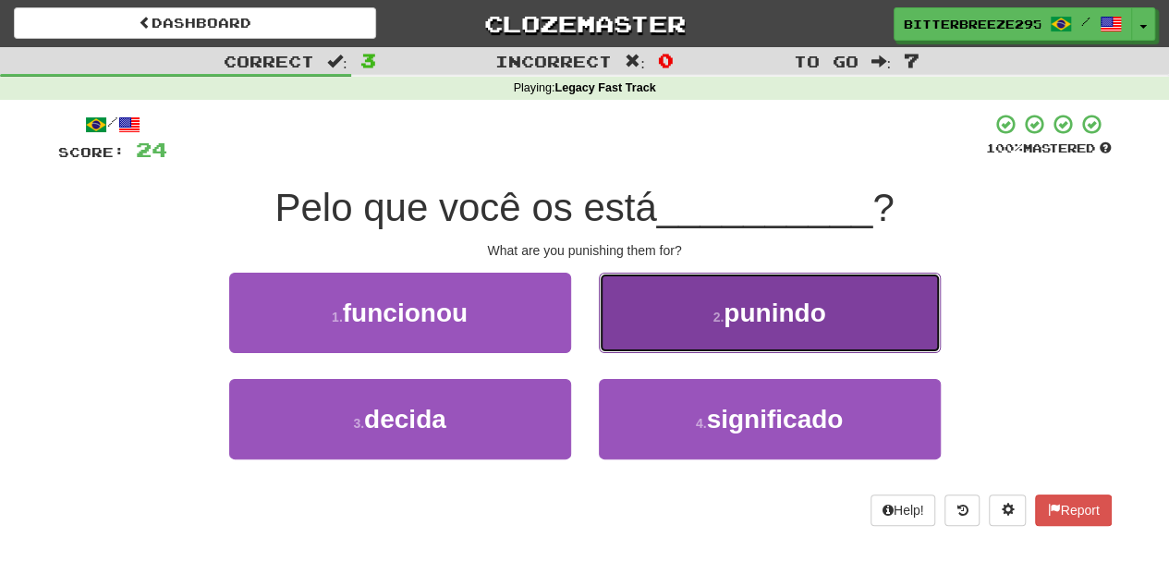
click at [664, 333] on button "2 . punindo" at bounding box center [770, 313] width 342 height 80
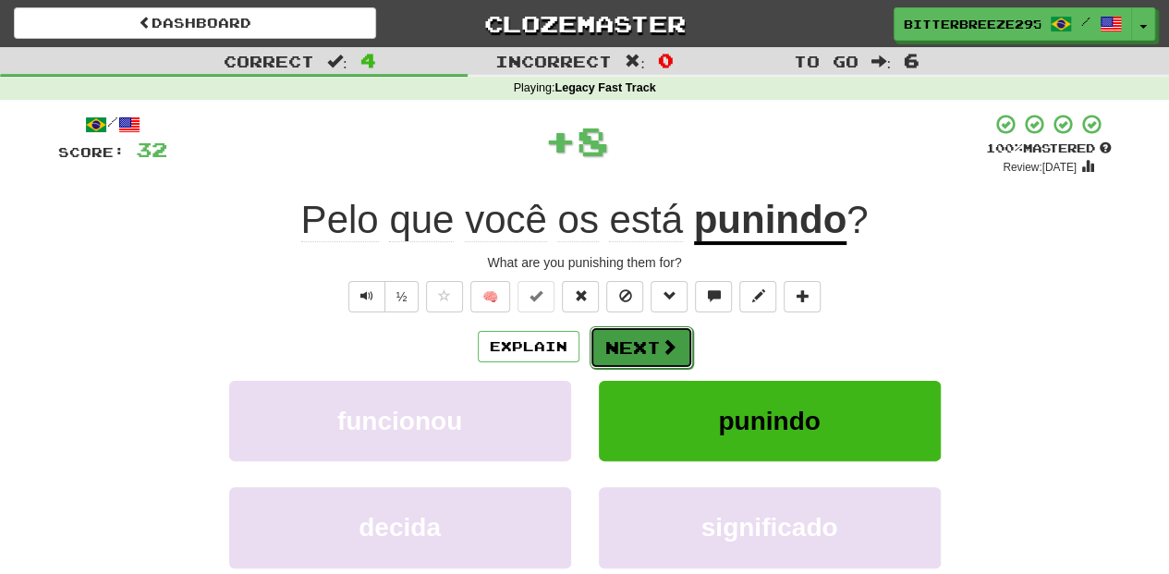
click at [658, 333] on button "Next" at bounding box center [642, 347] width 104 height 43
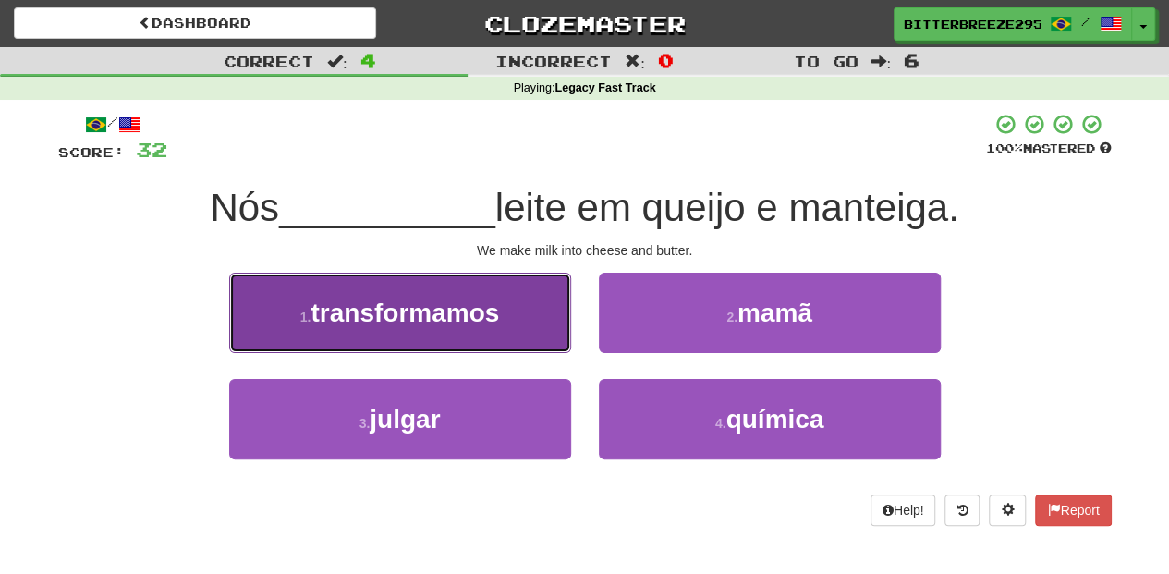
click at [530, 336] on button "1 . transformamos" at bounding box center [400, 313] width 342 height 80
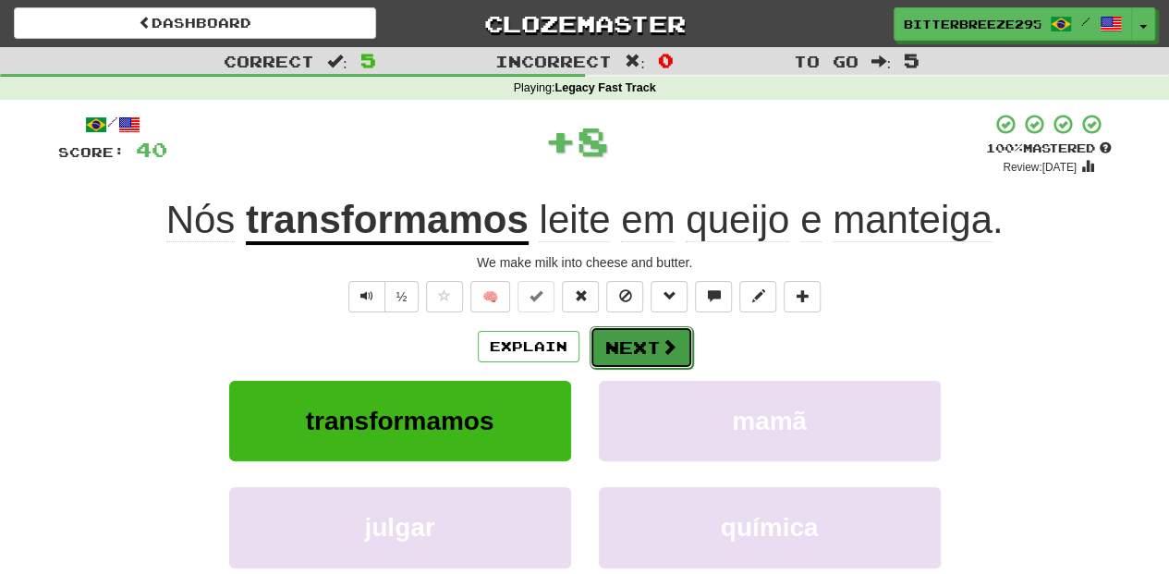
click at [621, 348] on button "Next" at bounding box center [642, 347] width 104 height 43
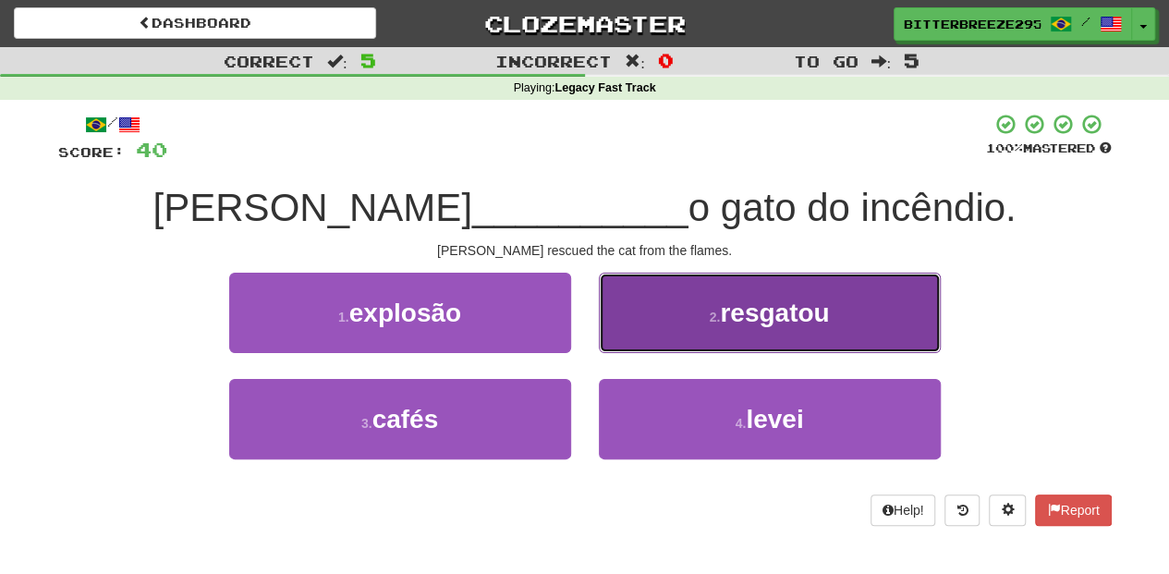
click at [667, 334] on button "2 . resgatou" at bounding box center [770, 313] width 342 height 80
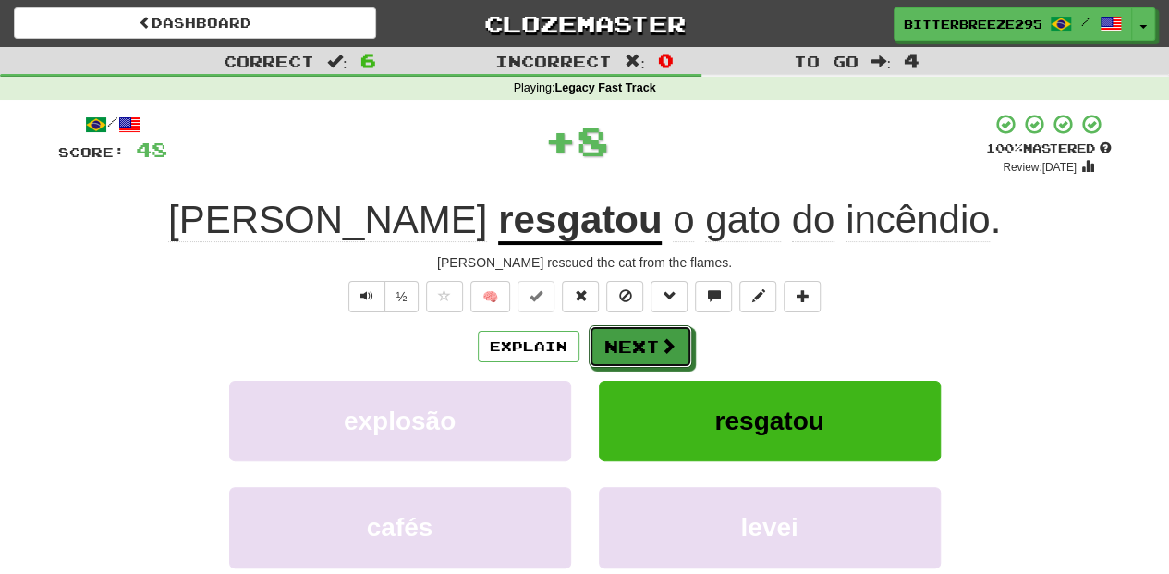
click at [662, 334] on button "Next" at bounding box center [641, 346] width 104 height 43
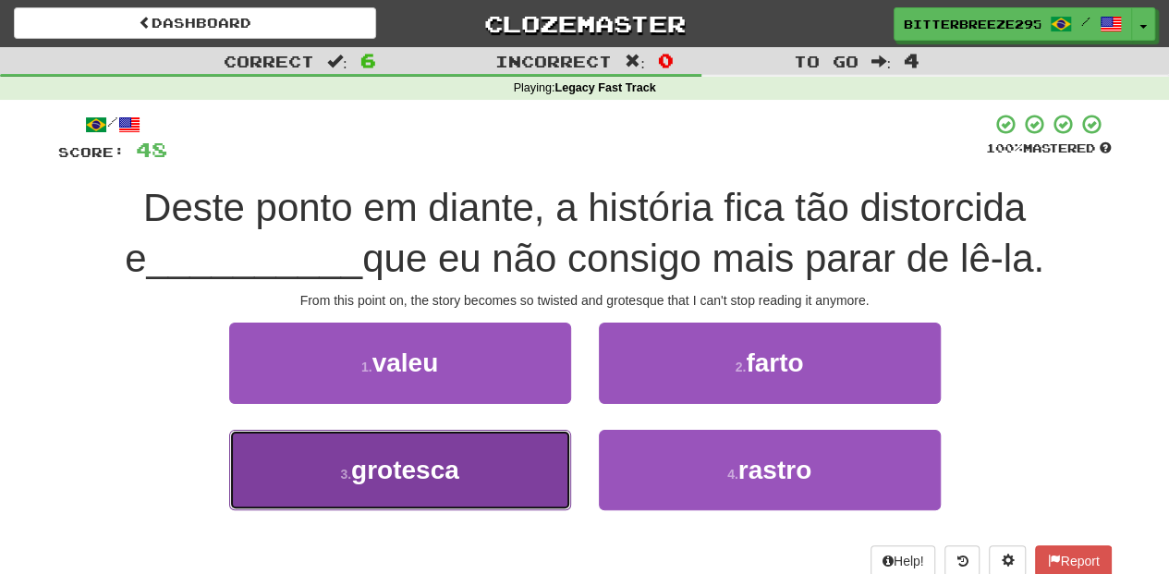
click at [488, 486] on button "3 . grotesca" at bounding box center [400, 470] width 342 height 80
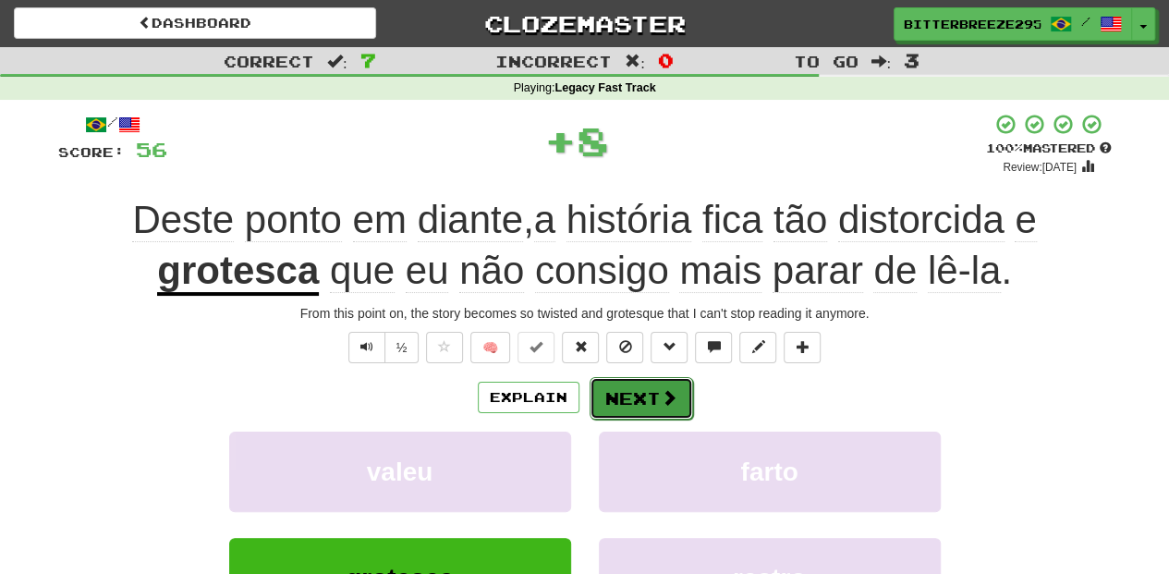
click at [637, 402] on button "Next" at bounding box center [642, 398] width 104 height 43
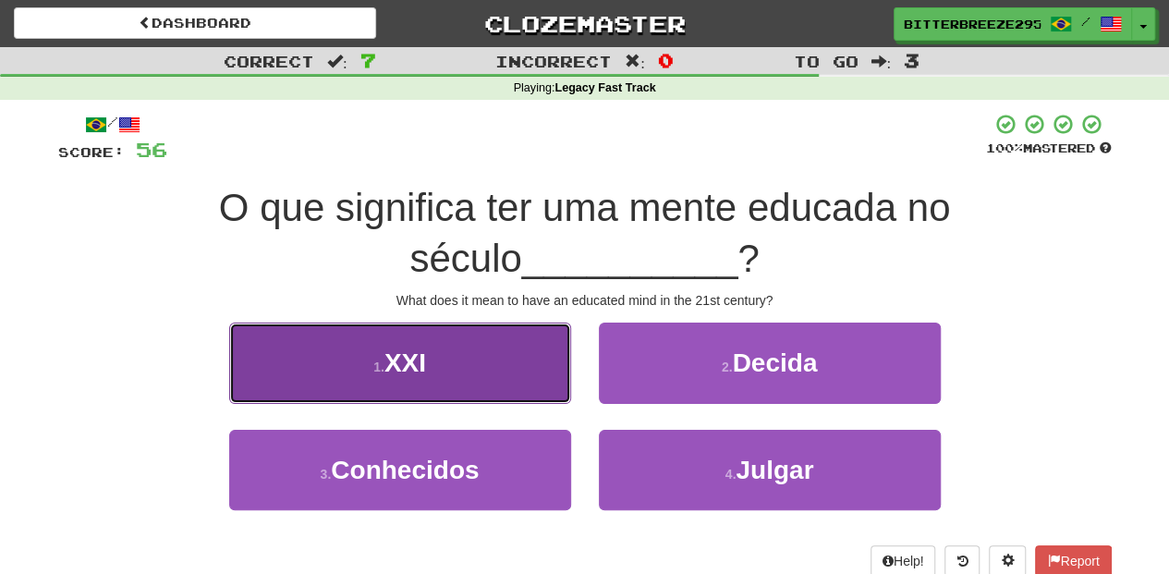
click at [486, 366] on button "1 . XXI" at bounding box center [400, 363] width 342 height 80
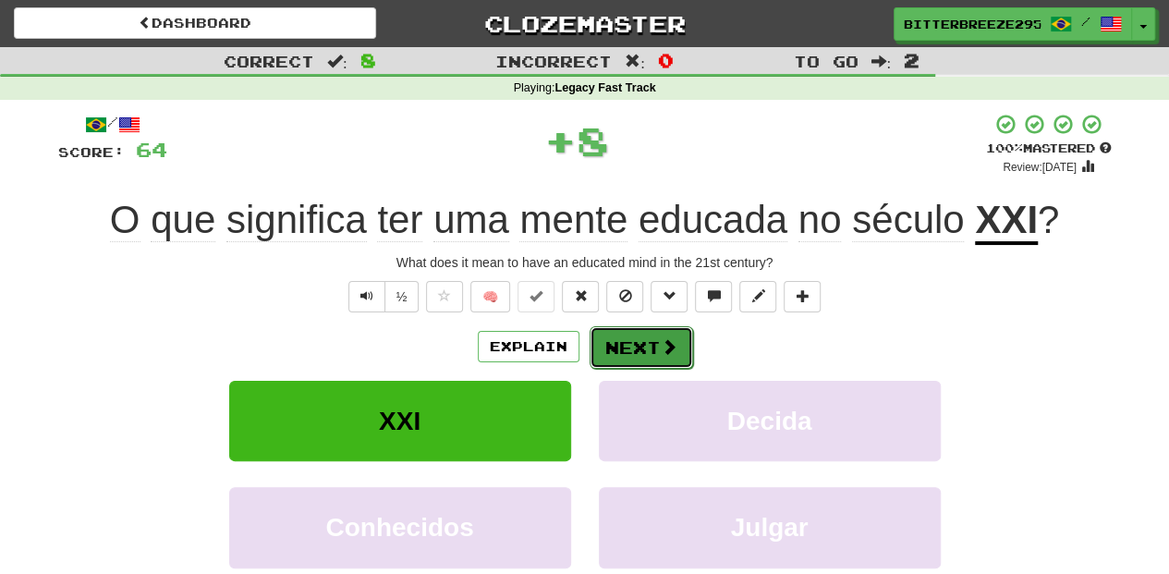
click at [636, 346] on button "Next" at bounding box center [642, 347] width 104 height 43
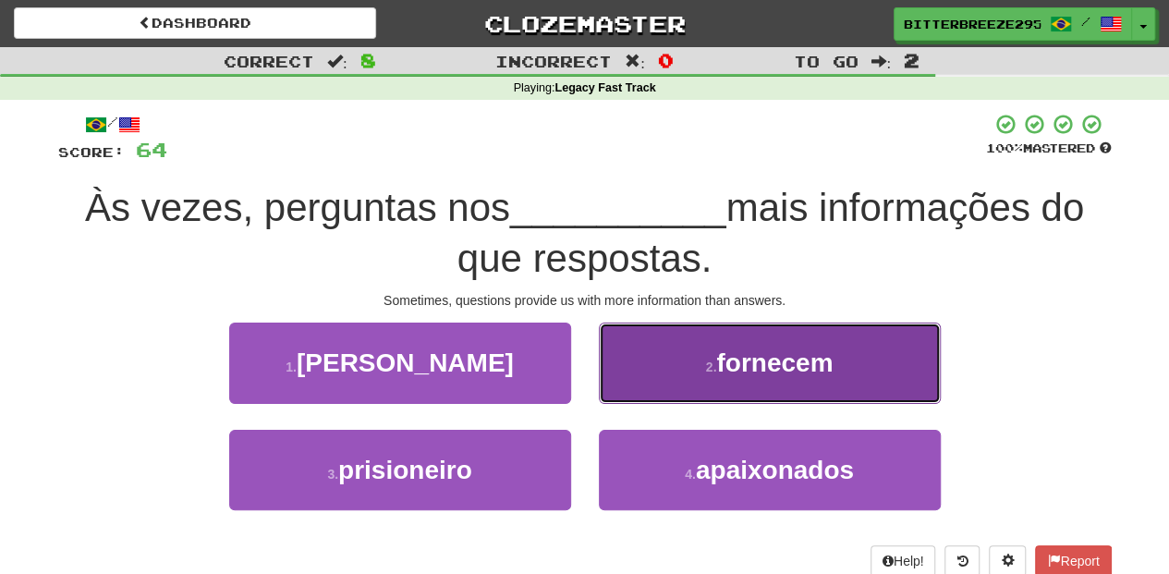
click at [630, 381] on button "2 . fornecem" at bounding box center [770, 363] width 342 height 80
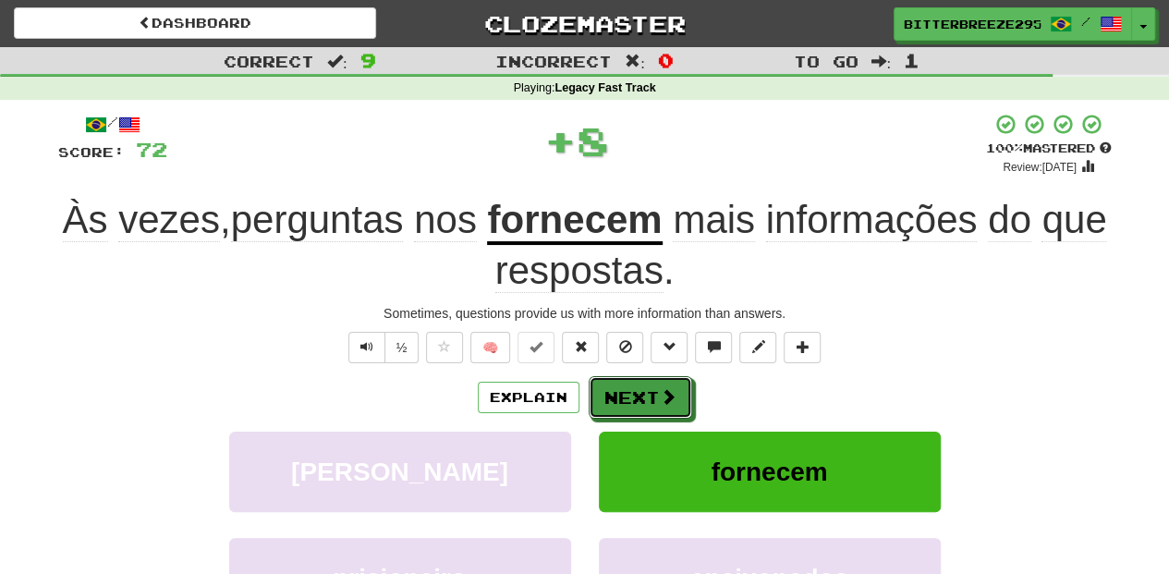
click at [630, 381] on button "Next" at bounding box center [641, 397] width 104 height 43
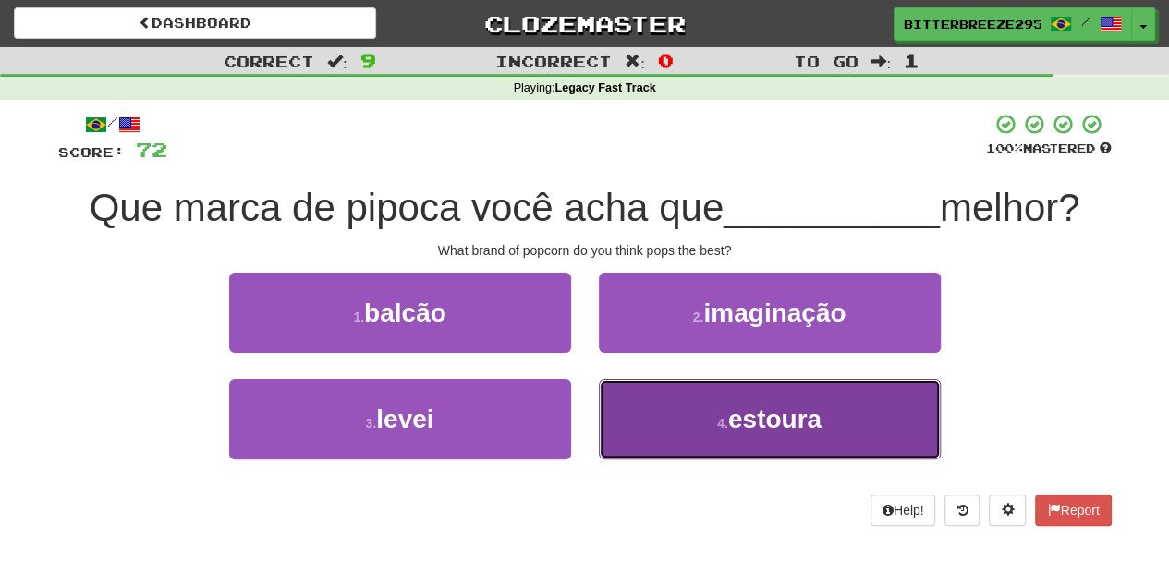
click at [697, 418] on button "4 . estoura" at bounding box center [770, 419] width 342 height 80
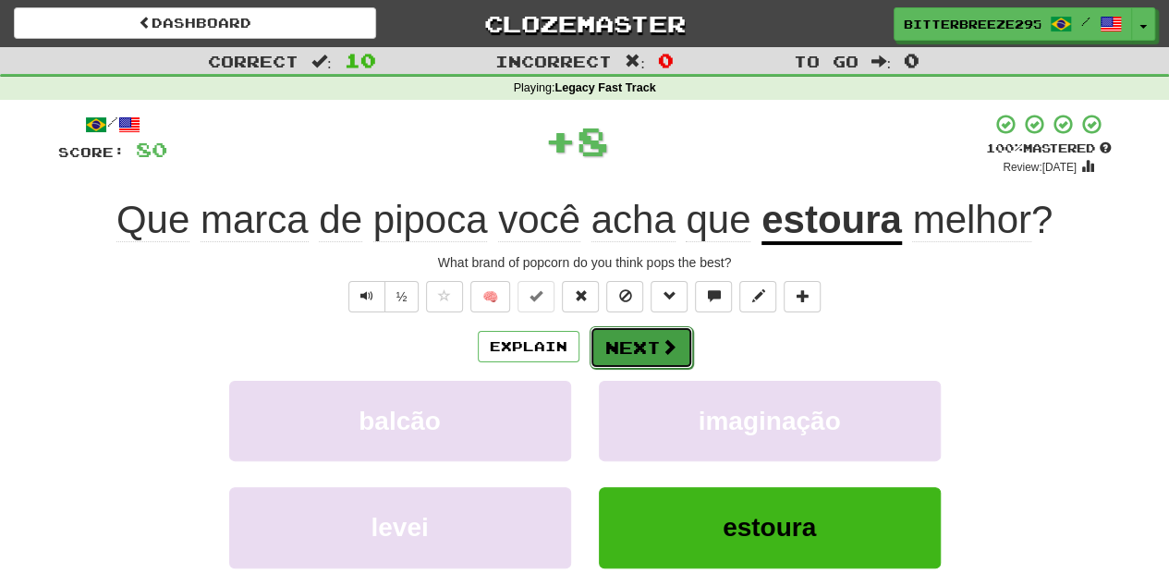
click at [630, 356] on button "Next" at bounding box center [642, 347] width 104 height 43
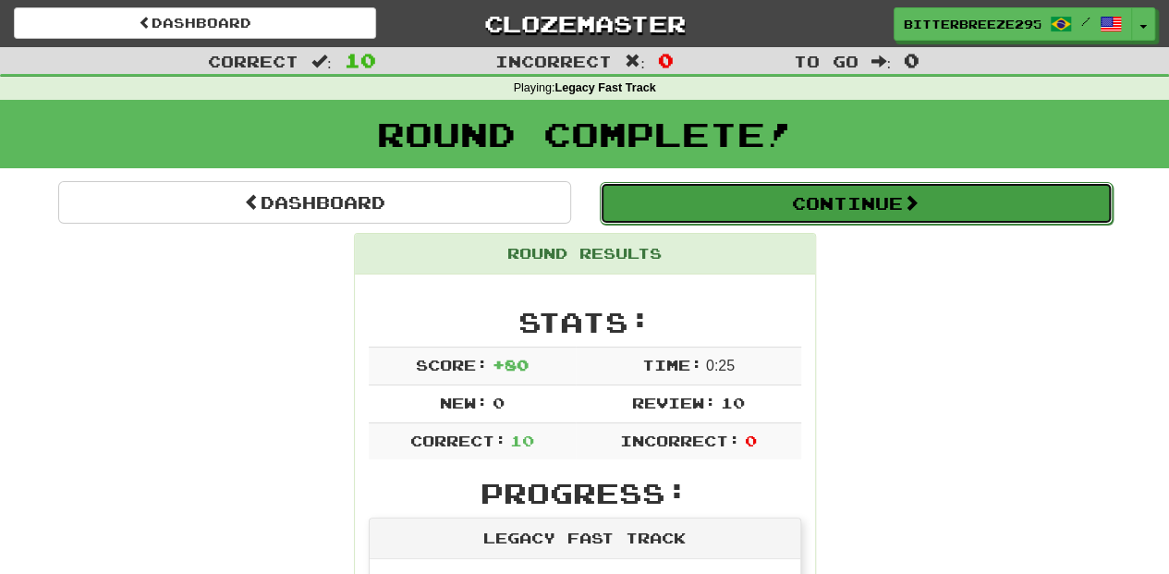
click at [669, 201] on button "Continue" at bounding box center [856, 203] width 513 height 43
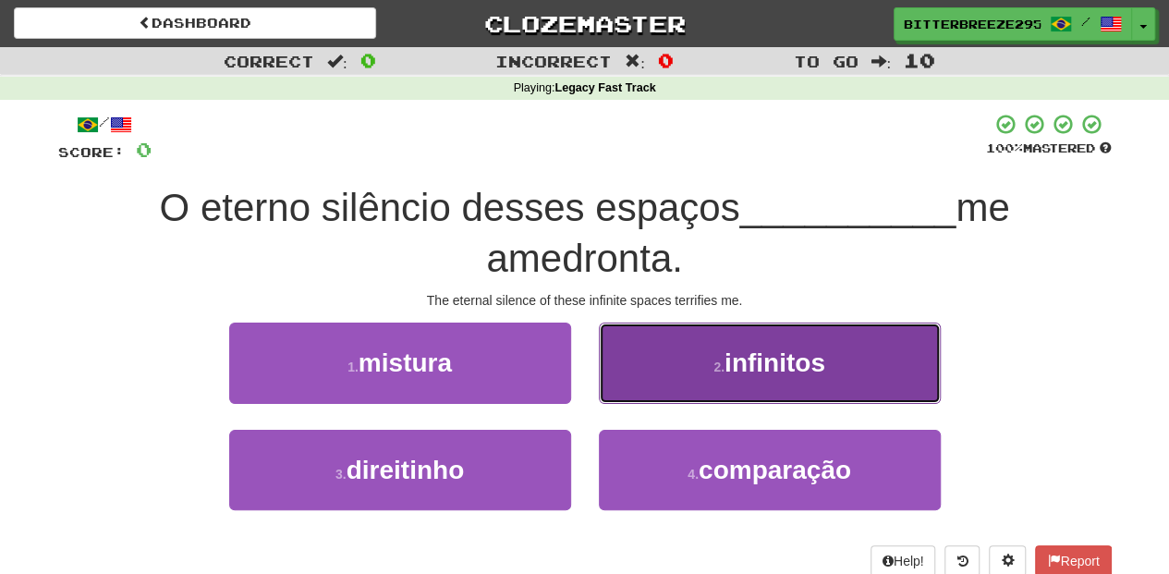
click at [651, 383] on button "2 . infinitos" at bounding box center [770, 363] width 342 height 80
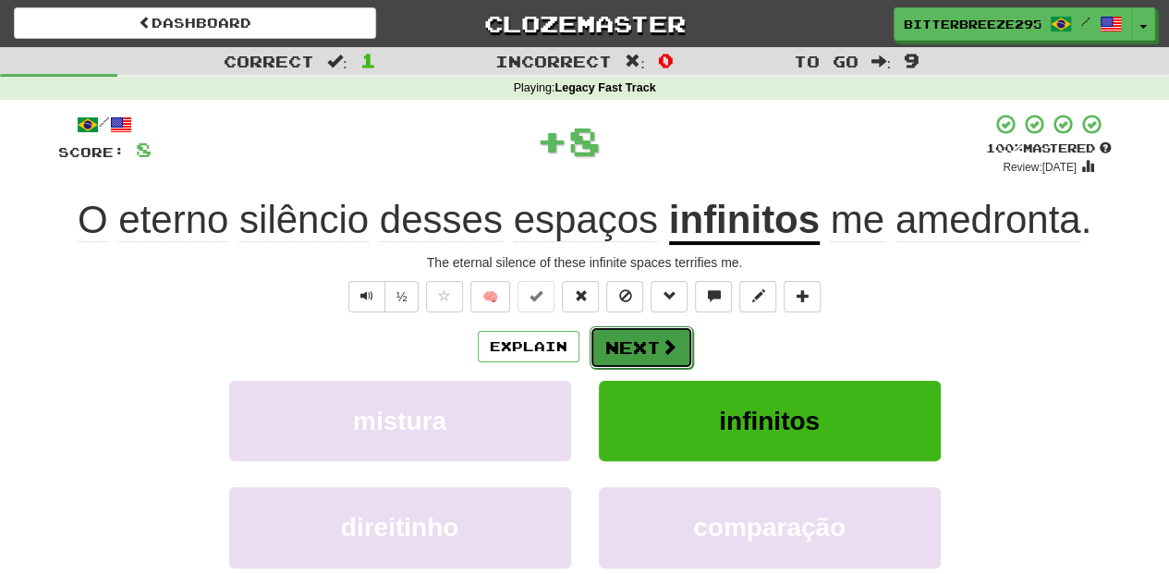
click at [651, 346] on button "Next" at bounding box center [642, 347] width 104 height 43
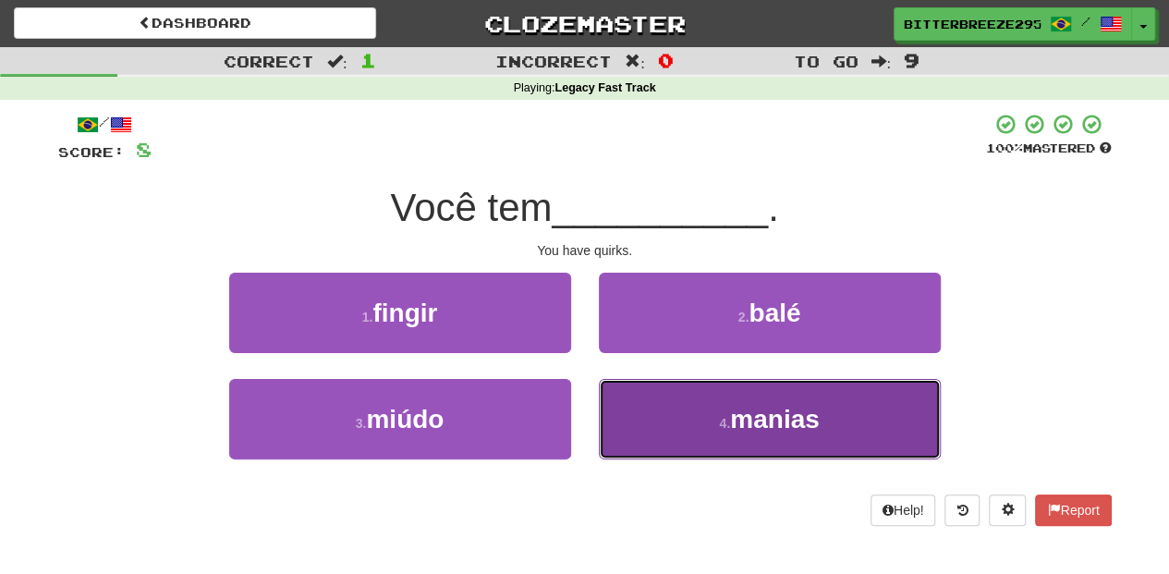
click at [647, 396] on button "4 . manias" at bounding box center [770, 419] width 342 height 80
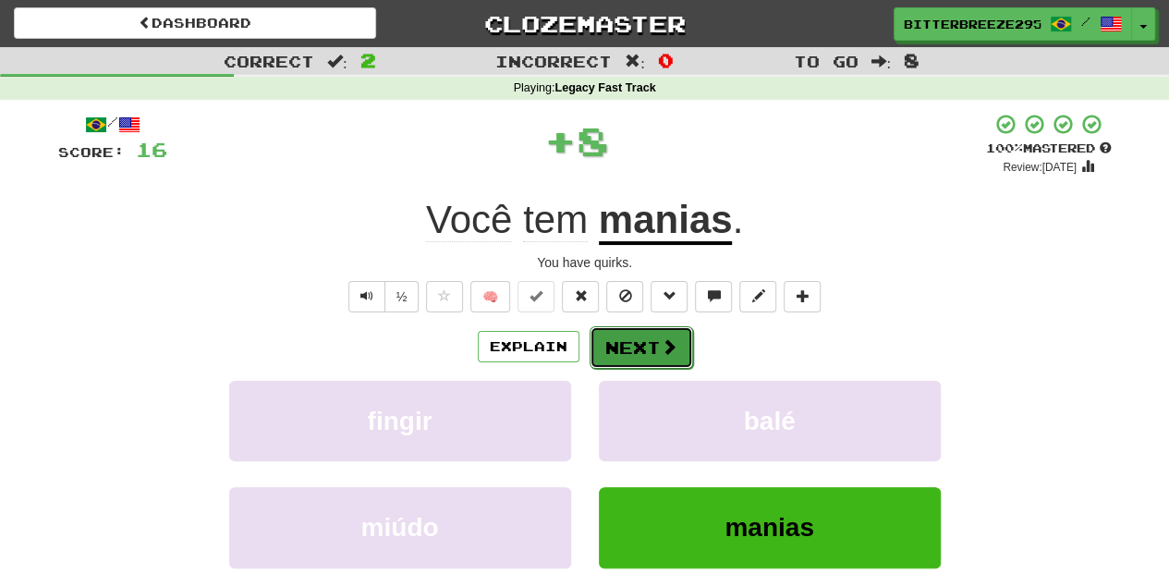
click at [643, 345] on button "Next" at bounding box center [642, 347] width 104 height 43
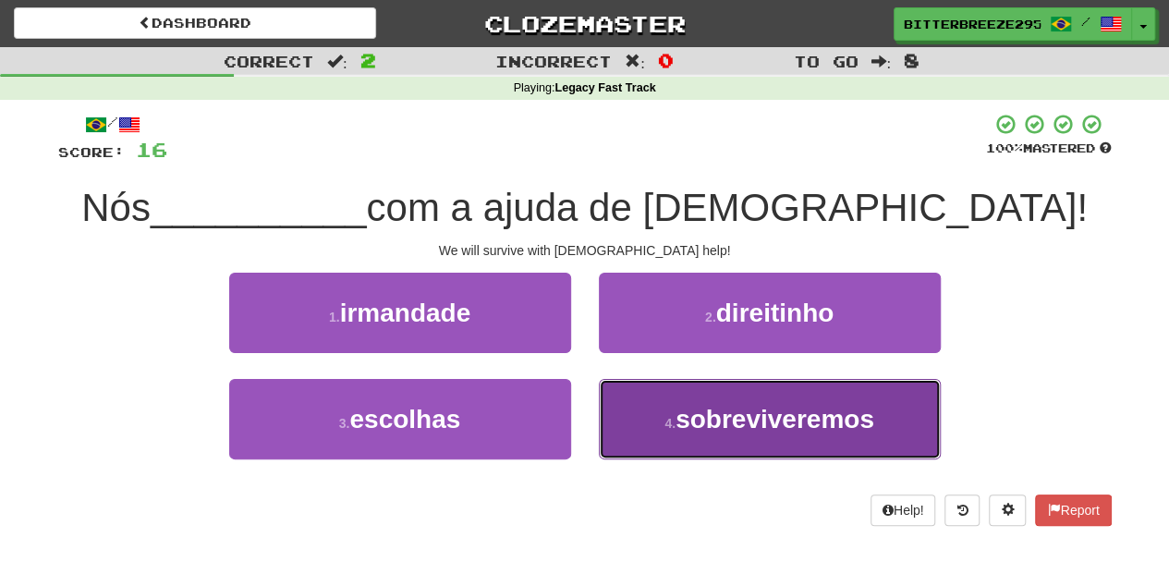
click at [677, 405] on span "sobreviveremos" at bounding box center [775, 419] width 199 height 29
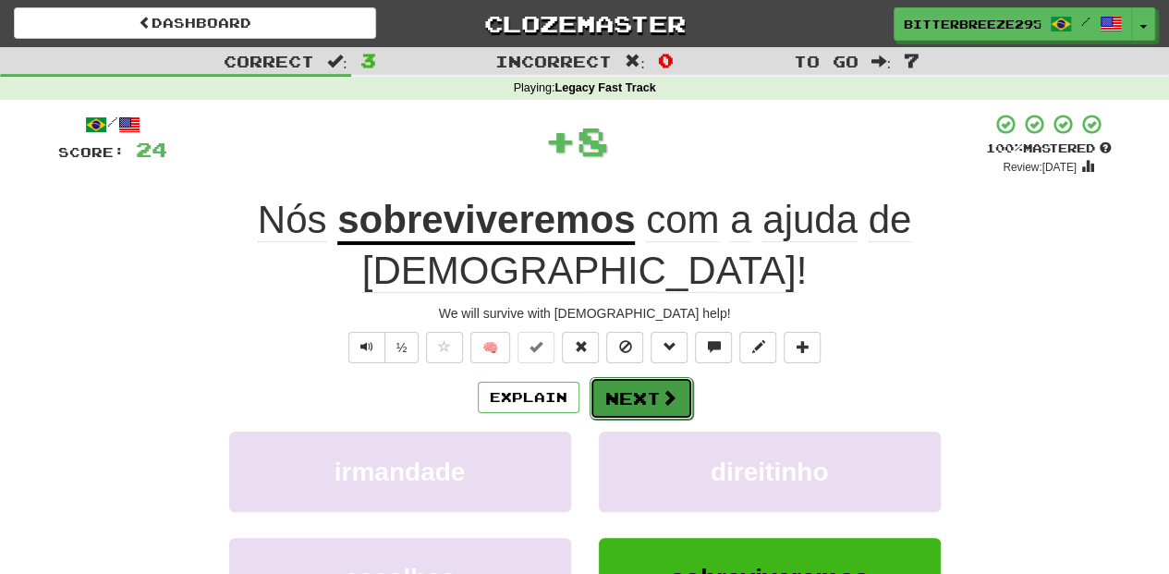
click at [627, 377] on button "Next" at bounding box center [642, 398] width 104 height 43
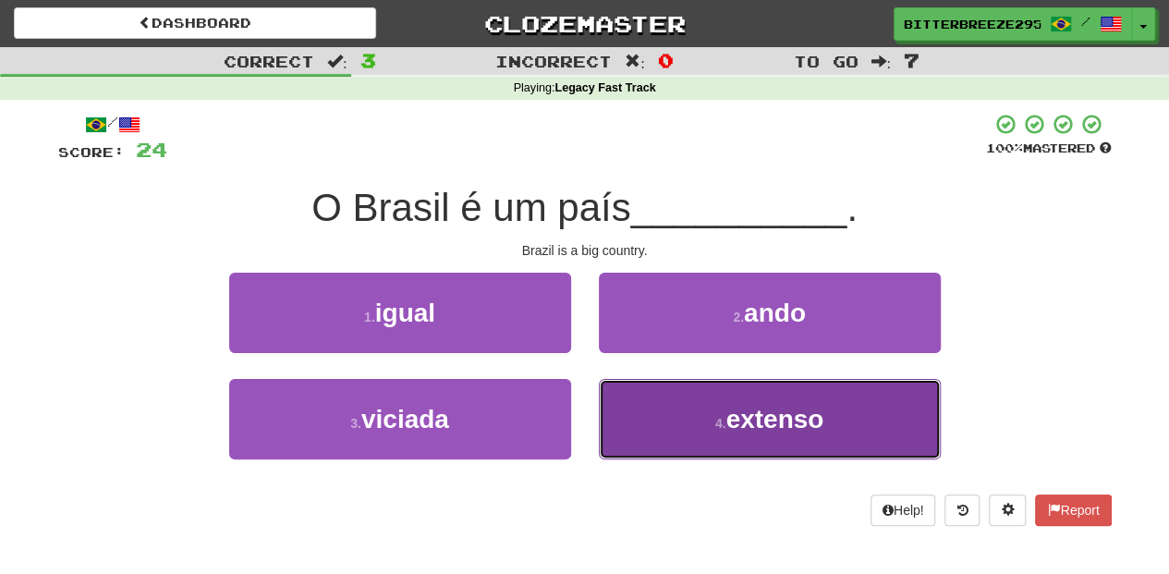
click at [647, 410] on button "4 . extenso" at bounding box center [770, 419] width 342 height 80
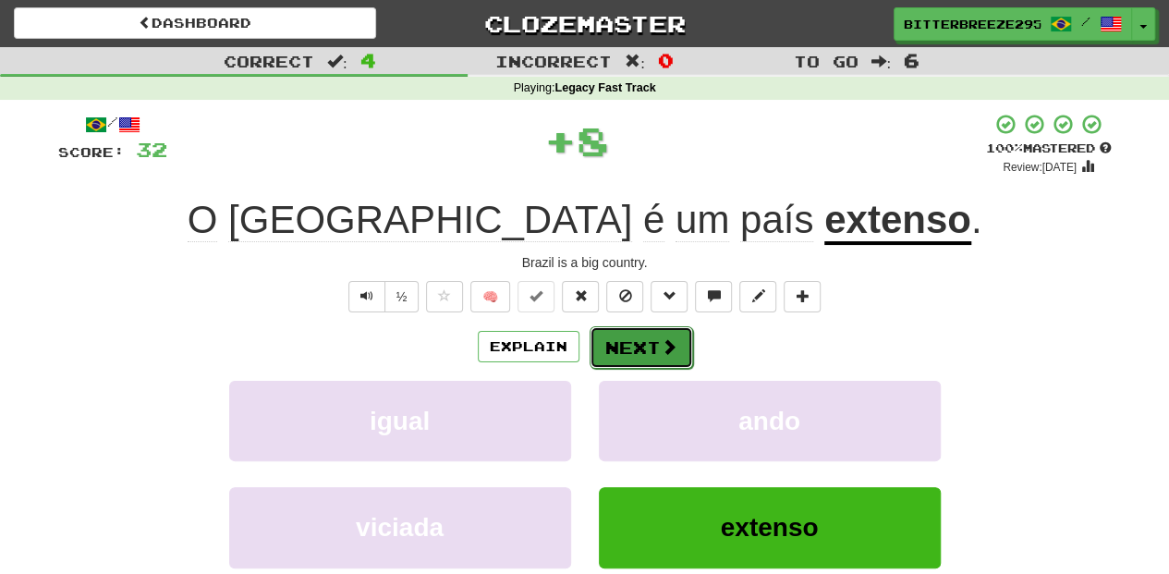
click at [637, 343] on button "Next" at bounding box center [642, 347] width 104 height 43
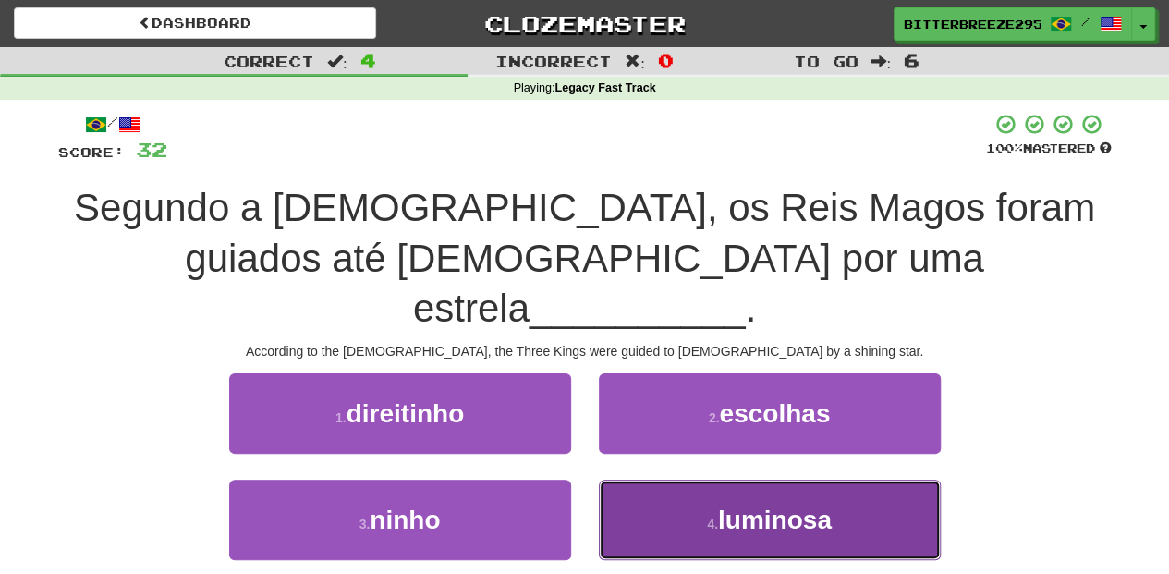
click at [677, 480] on button "4 . luminosa" at bounding box center [770, 520] width 342 height 80
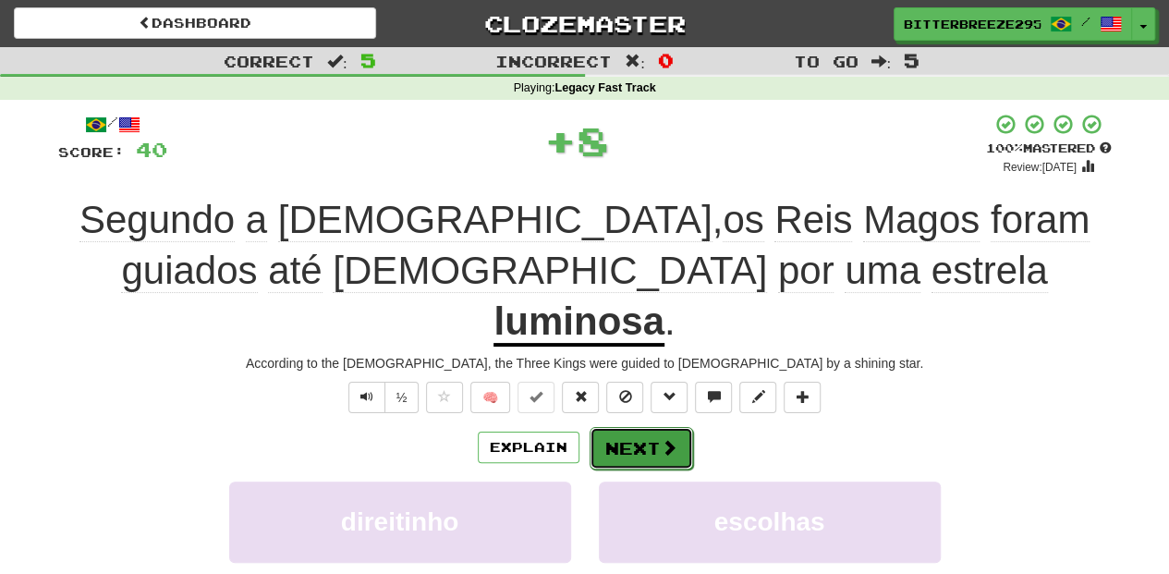
click at [646, 427] on button "Next" at bounding box center [642, 448] width 104 height 43
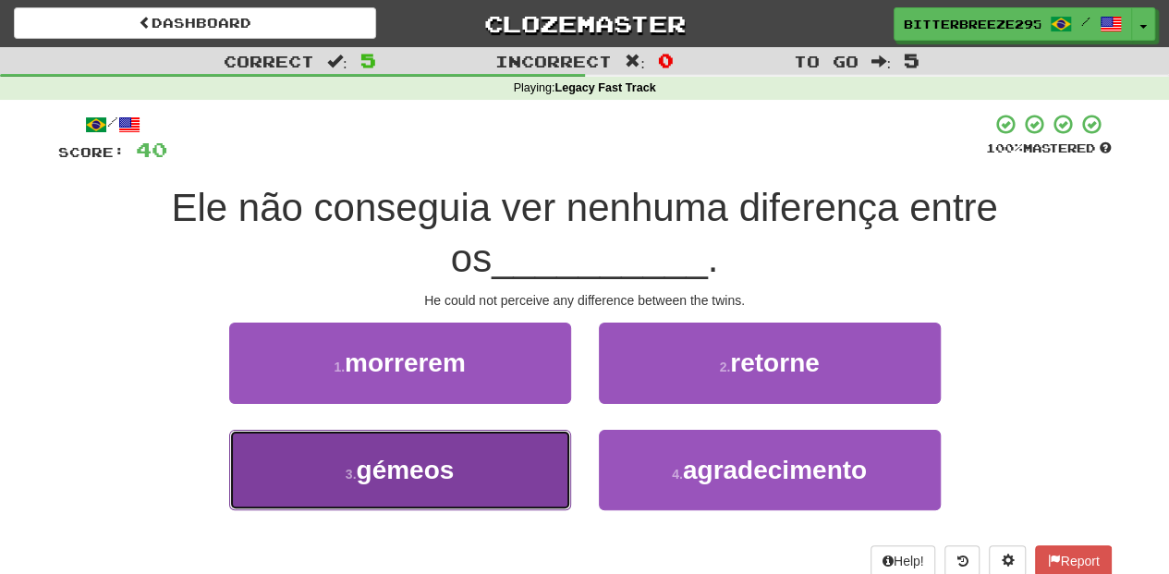
click at [523, 469] on button "3 . gémeos" at bounding box center [400, 470] width 342 height 80
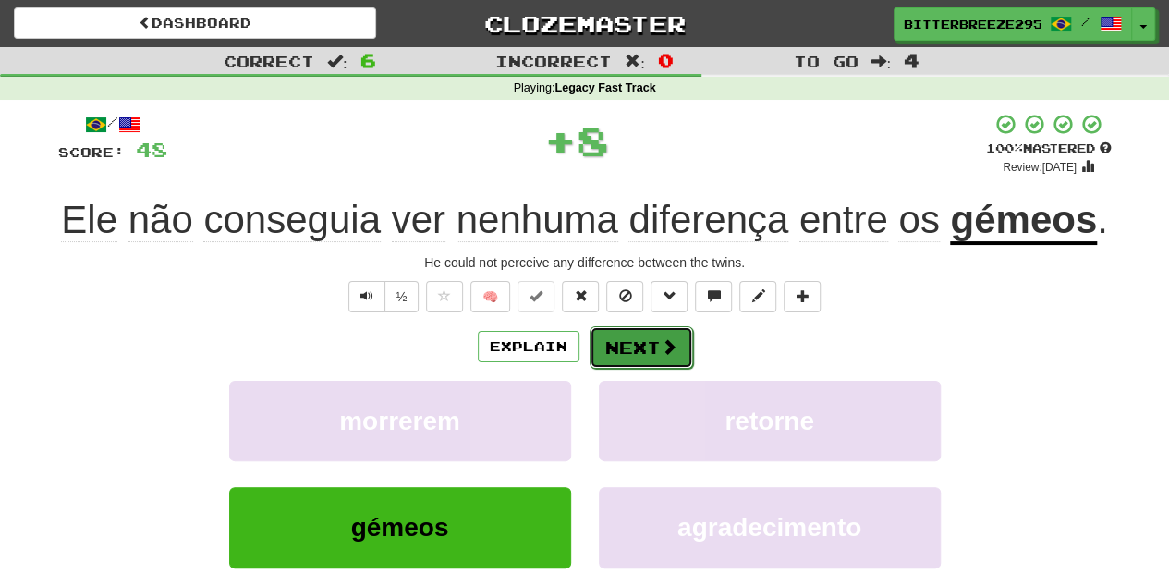
click at [645, 360] on button "Next" at bounding box center [642, 347] width 104 height 43
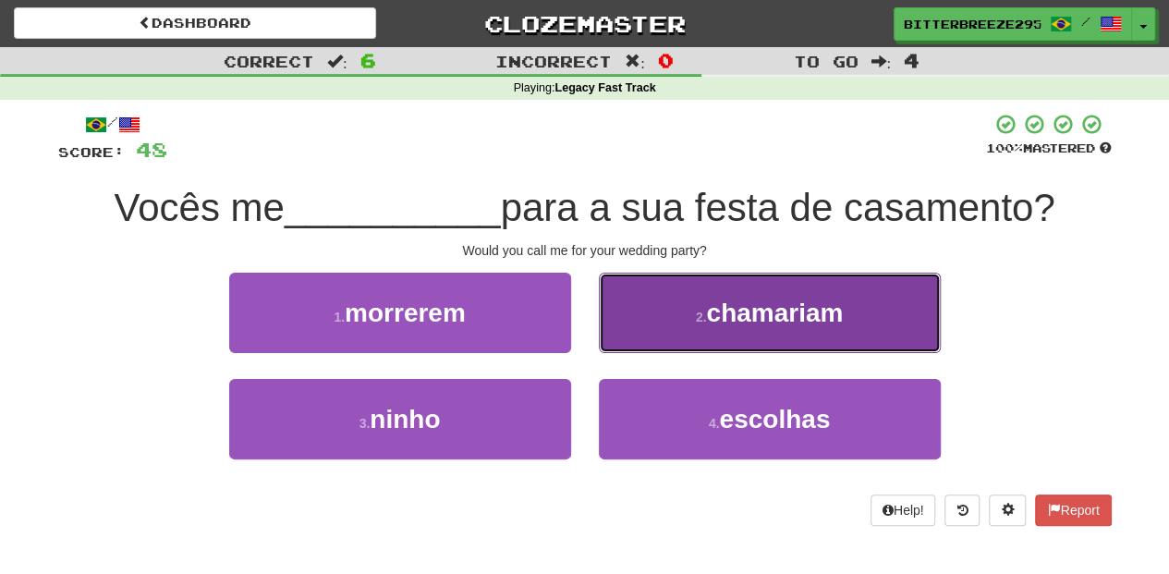
click at [654, 343] on button "2 . chamariam" at bounding box center [770, 313] width 342 height 80
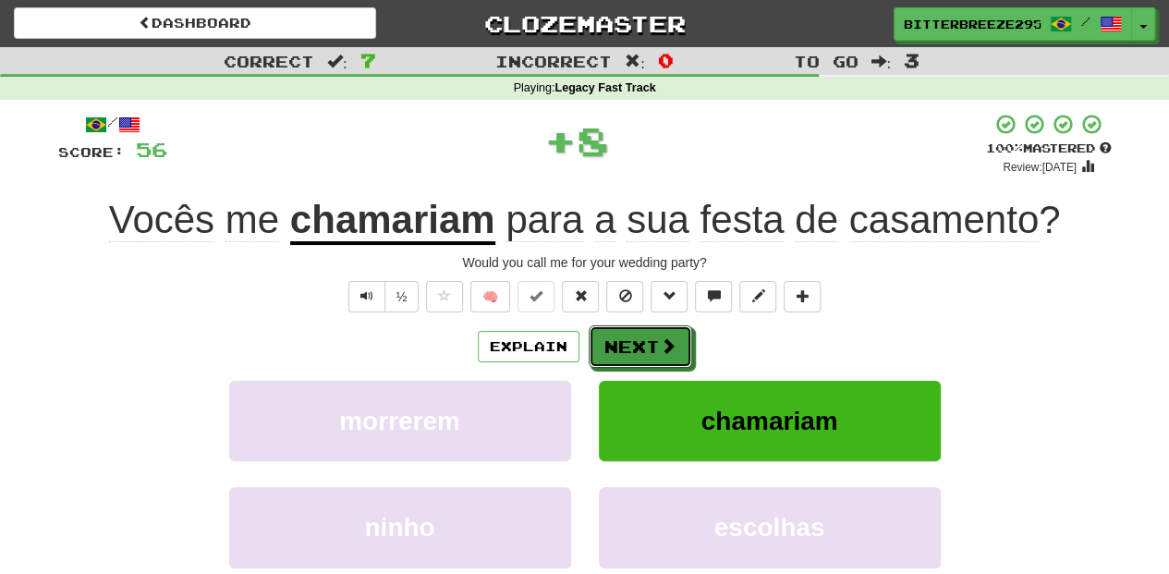
click at [654, 343] on button "Next" at bounding box center [641, 346] width 104 height 43
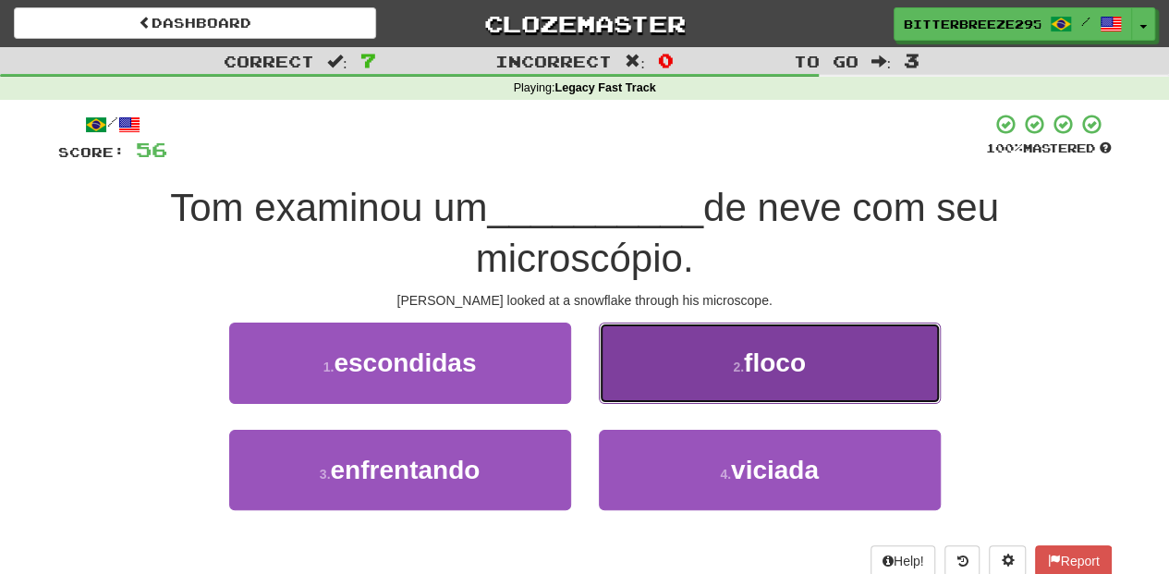
click at [645, 375] on button "2 . floco" at bounding box center [770, 363] width 342 height 80
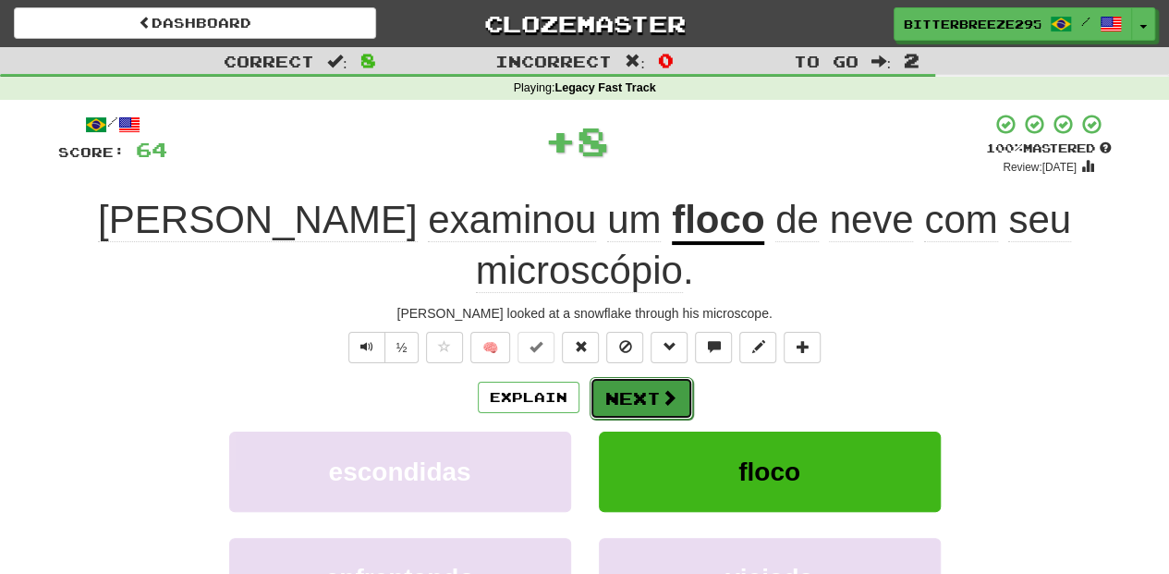
click at [644, 377] on button "Next" at bounding box center [642, 398] width 104 height 43
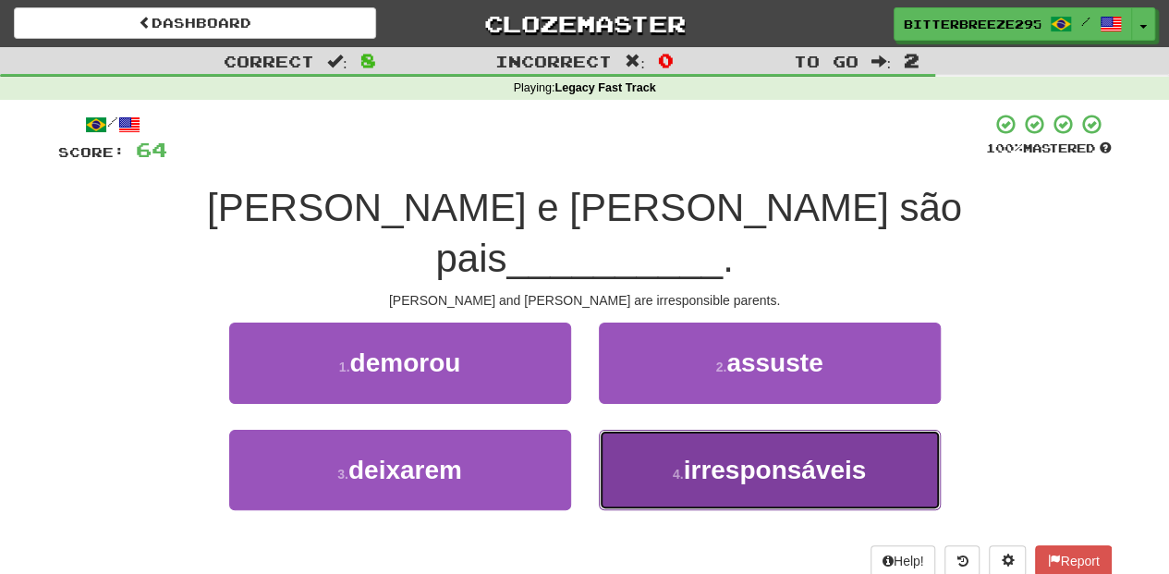
click at [643, 430] on button "4 . irresponsáveis" at bounding box center [770, 470] width 342 height 80
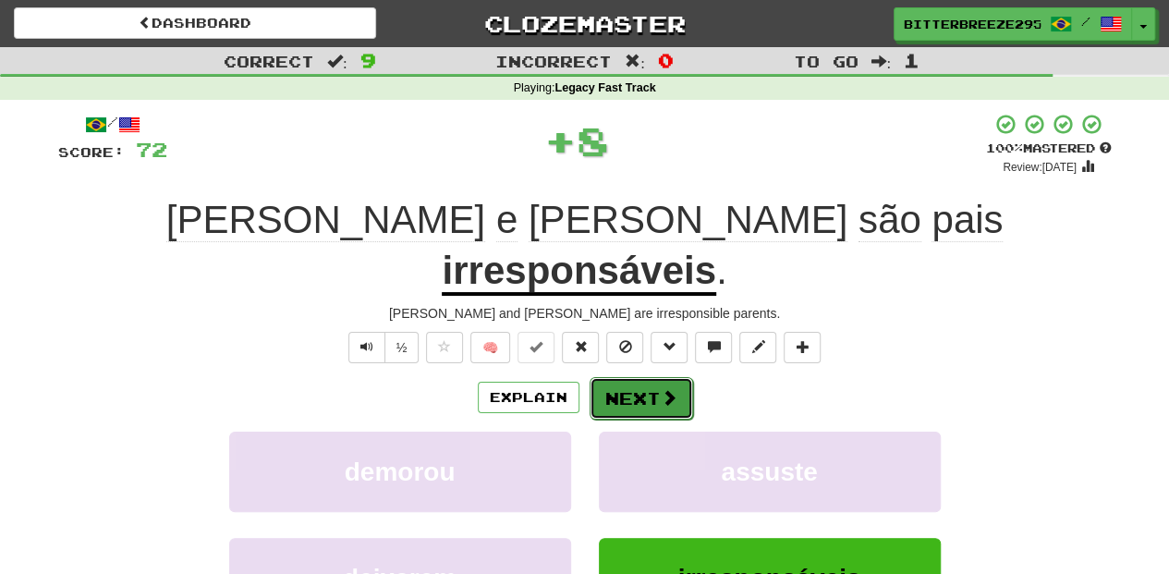
click at [634, 377] on button "Next" at bounding box center [642, 398] width 104 height 43
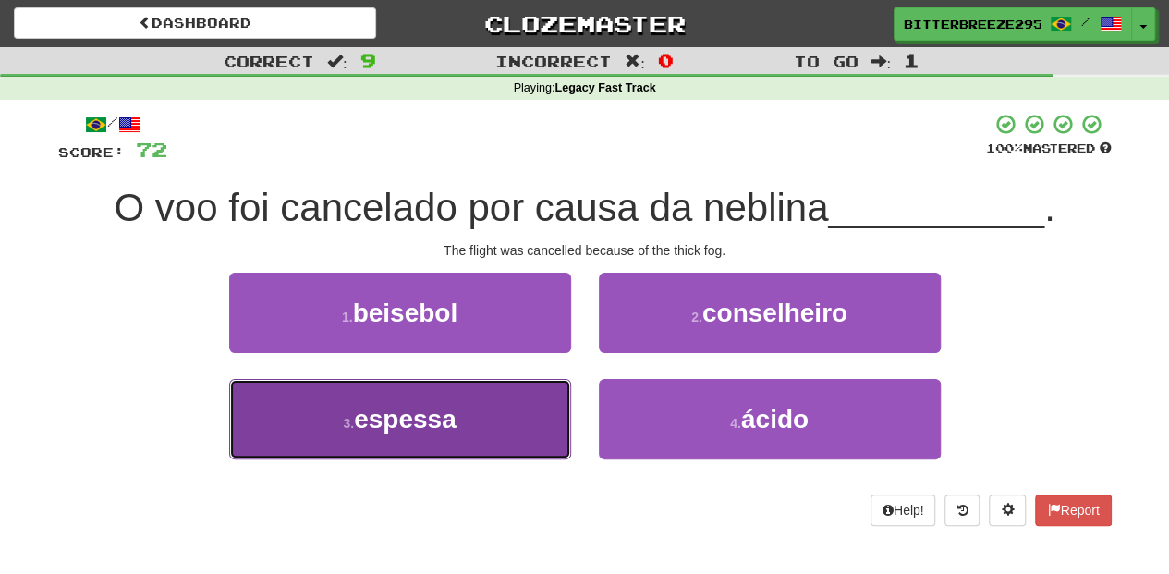
click at [474, 426] on button "3 . espessa" at bounding box center [400, 419] width 342 height 80
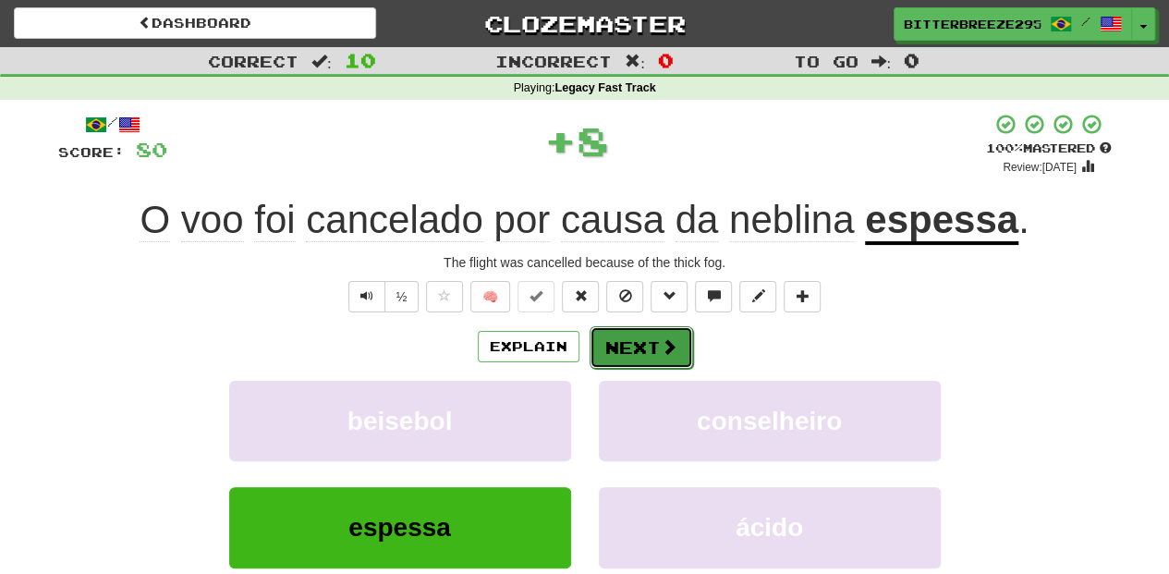
click at [625, 335] on button "Next" at bounding box center [642, 347] width 104 height 43
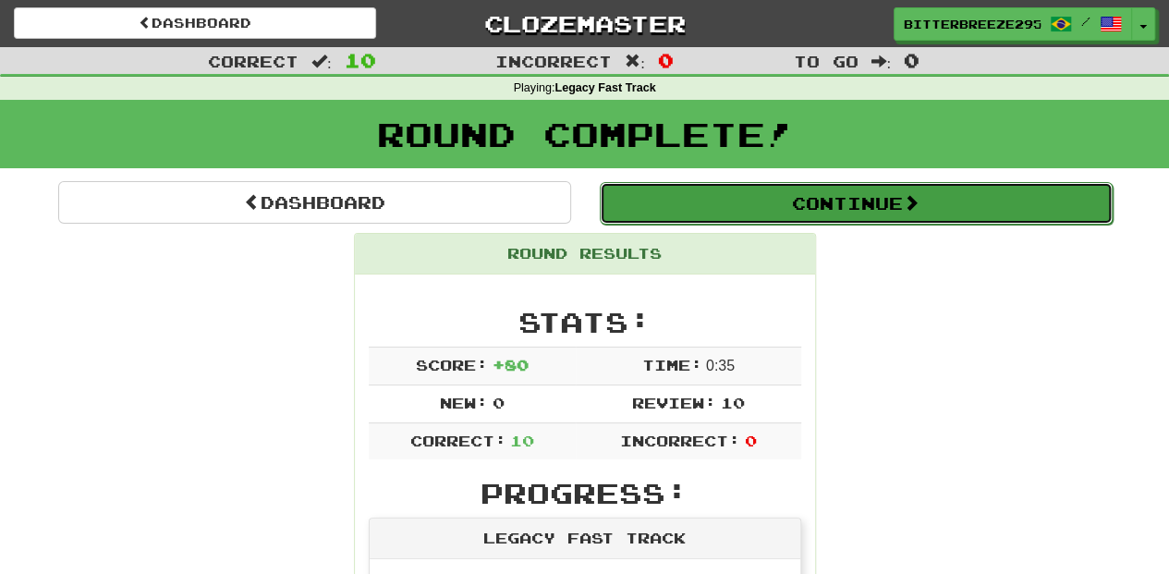
click at [690, 198] on button "Continue" at bounding box center [856, 203] width 513 height 43
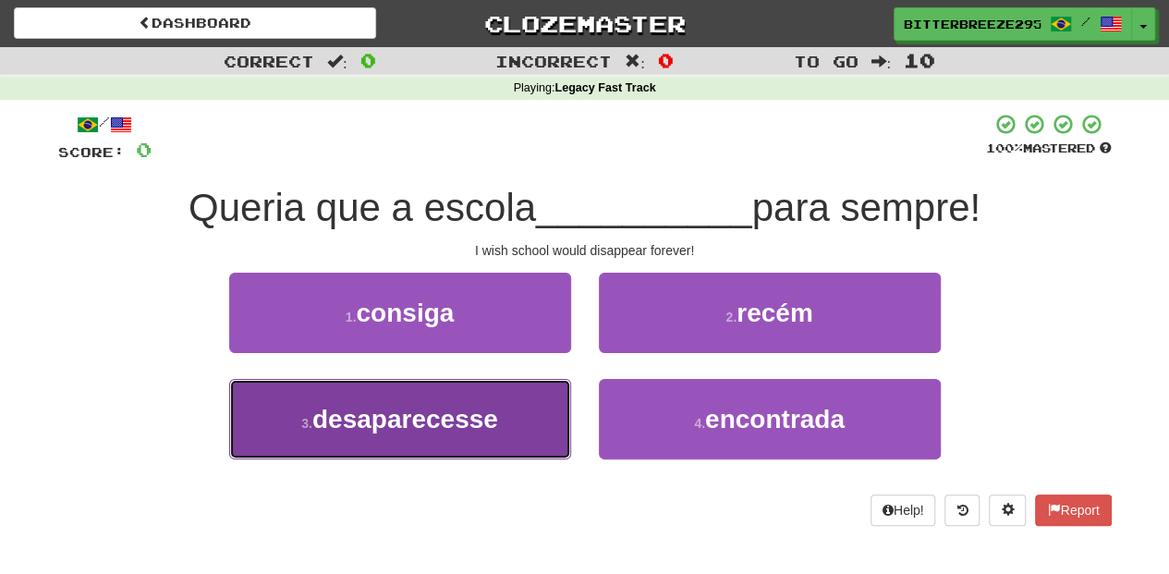
click at [536, 409] on button "3 . desaparecesse" at bounding box center [400, 419] width 342 height 80
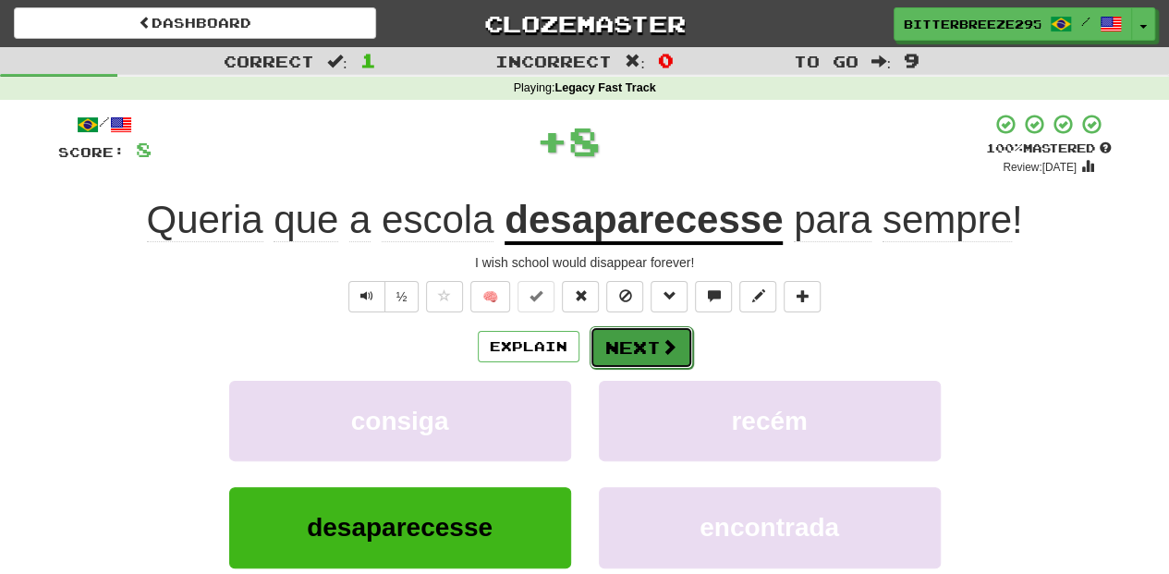
click at [625, 337] on button "Next" at bounding box center [642, 347] width 104 height 43
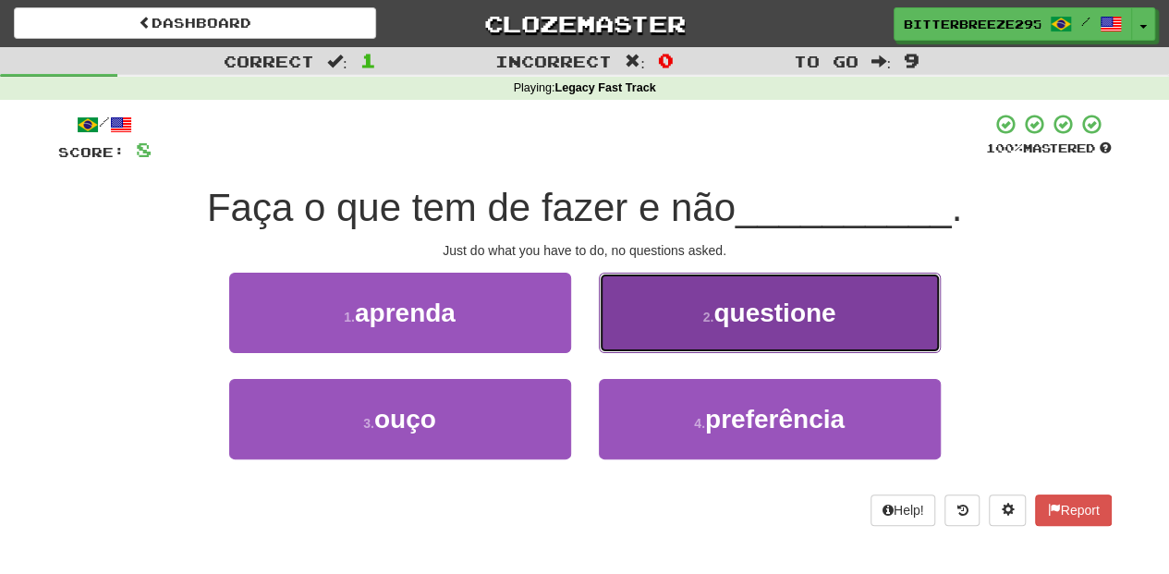
click at [651, 335] on button "2 . questione" at bounding box center [770, 313] width 342 height 80
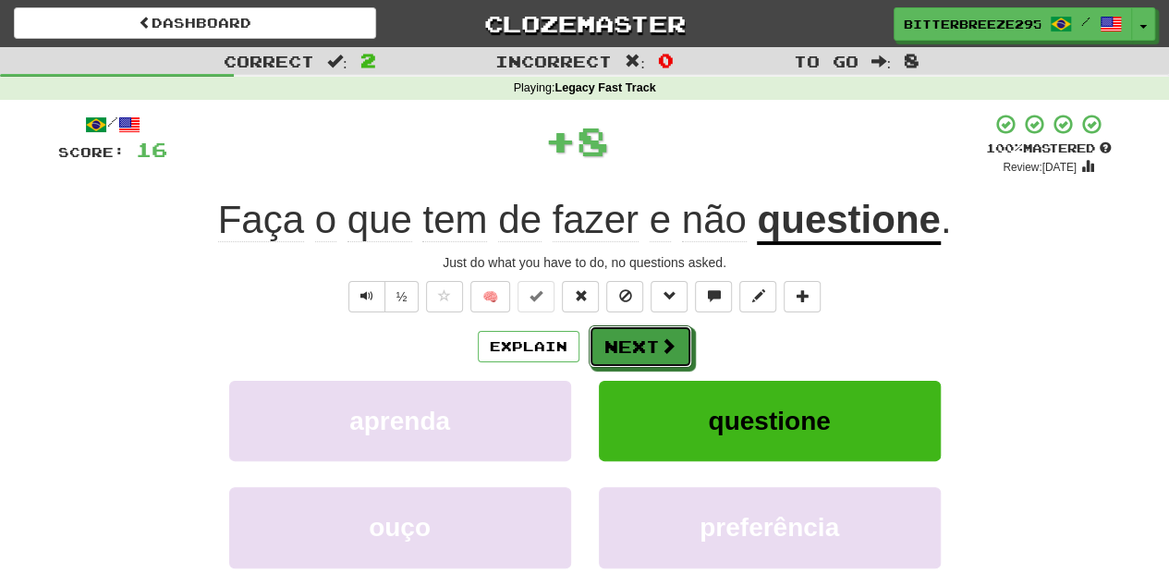
click at [651, 335] on button "Next" at bounding box center [641, 346] width 104 height 43
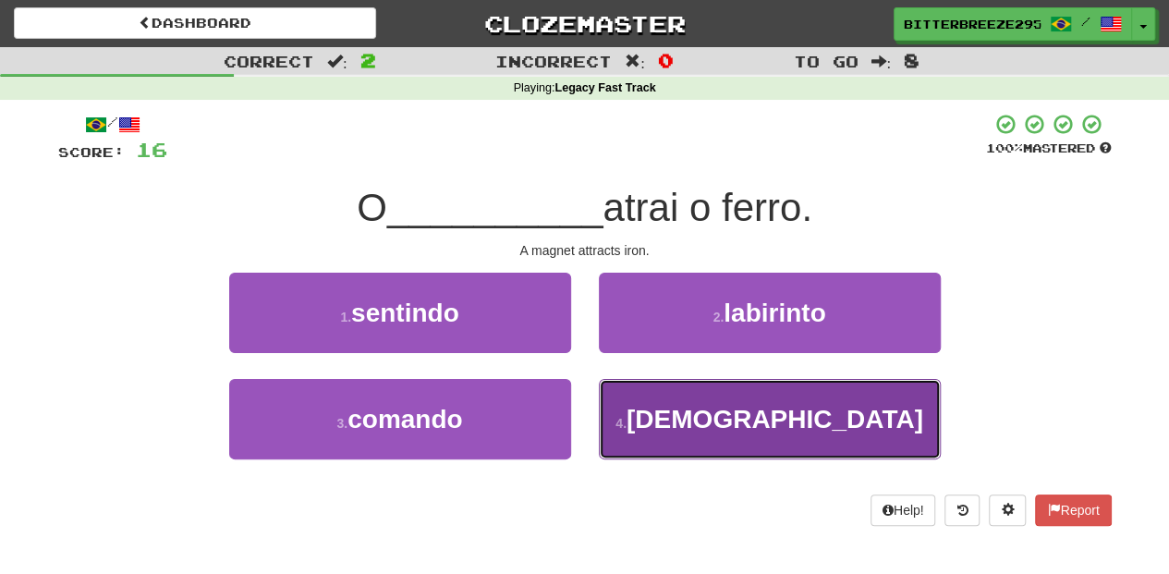
click at [731, 425] on button "4 . ímã" at bounding box center [770, 419] width 342 height 80
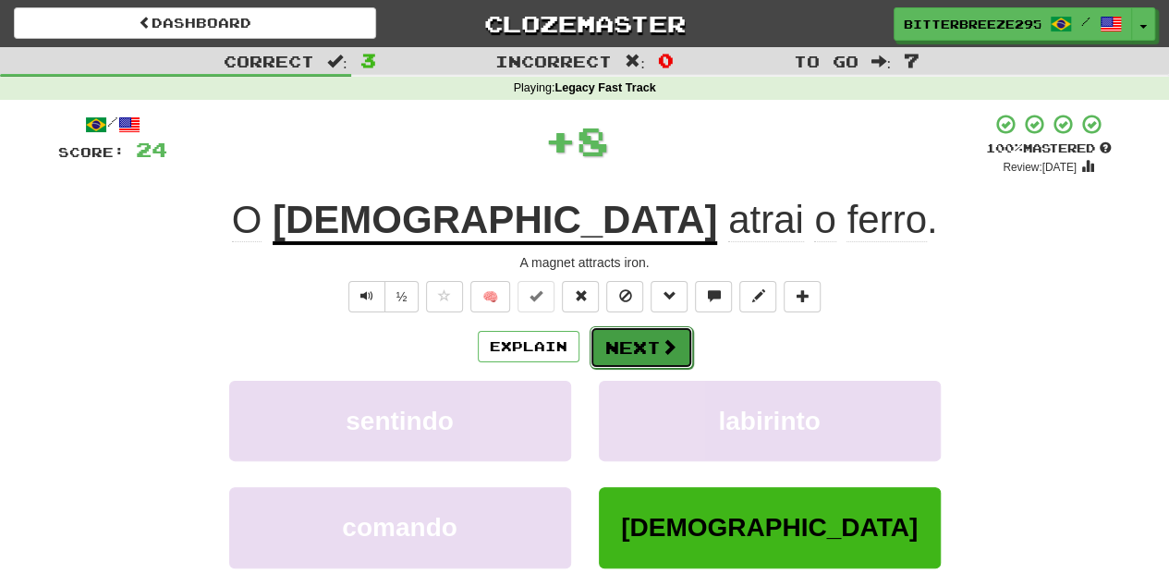
click at [630, 338] on button "Next" at bounding box center [642, 347] width 104 height 43
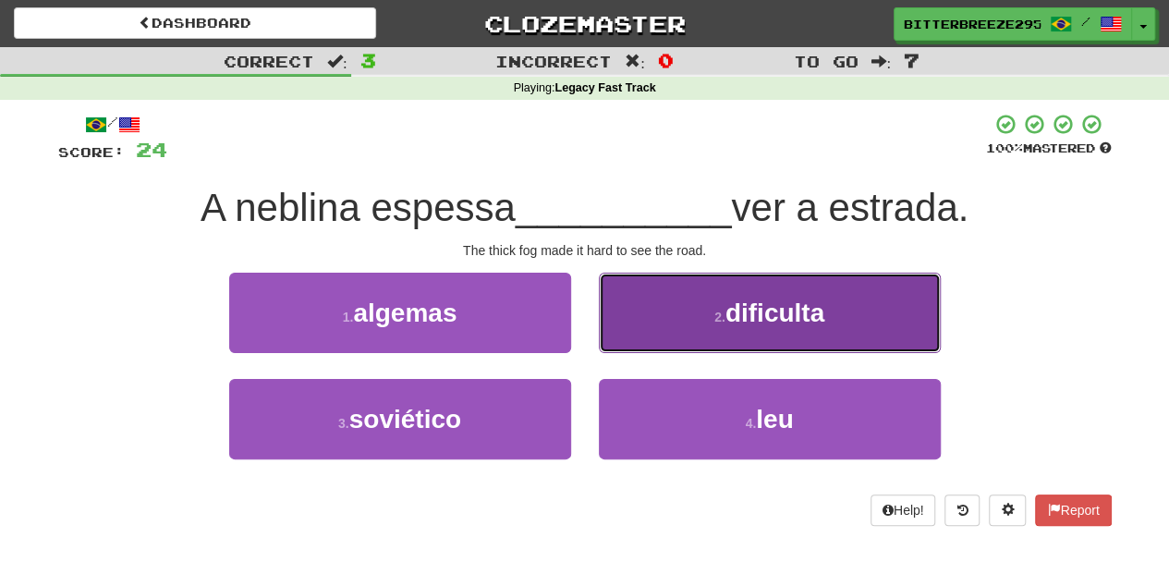
click at [677, 325] on button "2 . dificulta" at bounding box center [770, 313] width 342 height 80
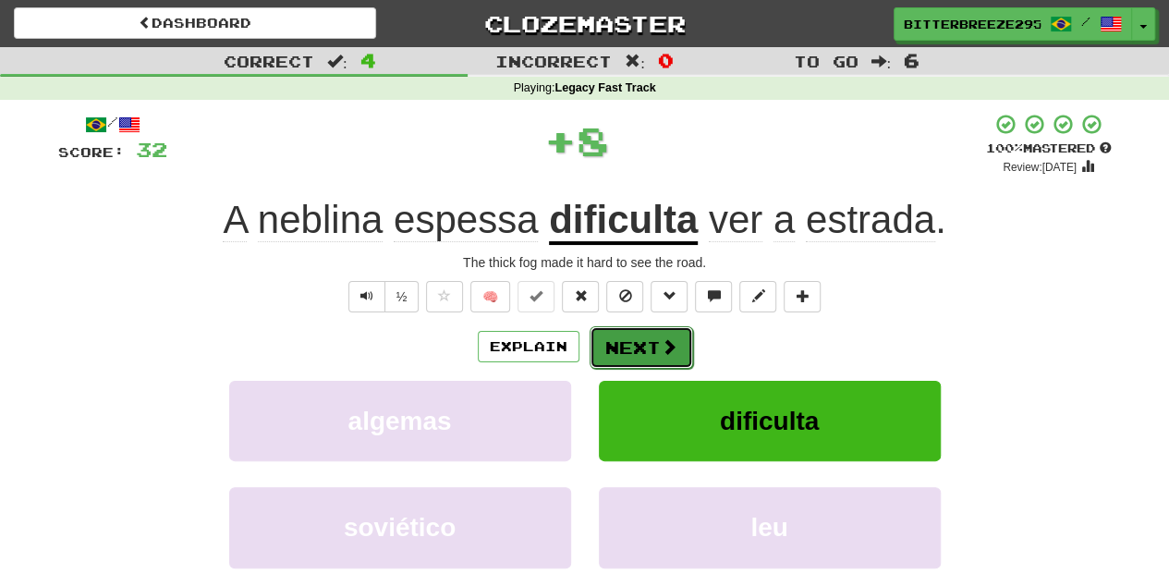
click at [663, 342] on span at bounding box center [669, 346] width 17 height 17
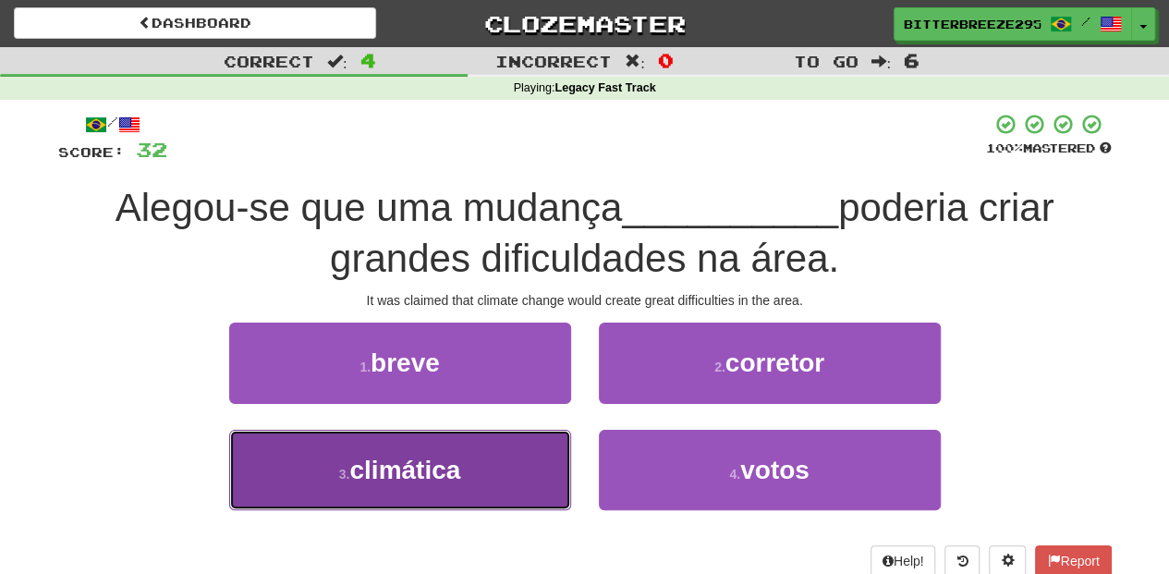
click at [517, 473] on button "3 . climática" at bounding box center [400, 470] width 342 height 80
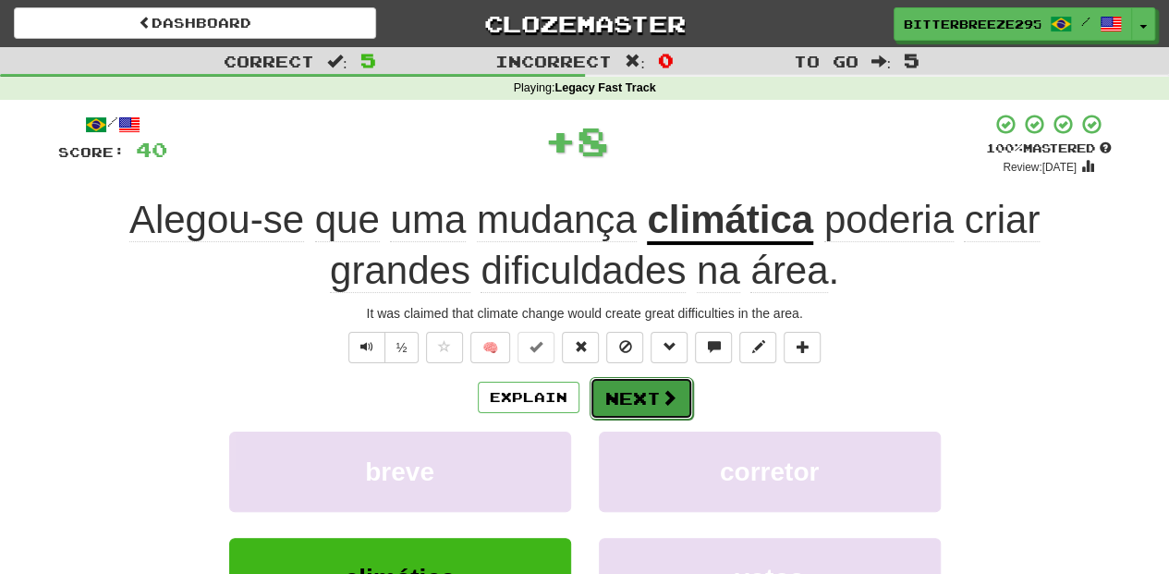
click at [623, 397] on button "Next" at bounding box center [642, 398] width 104 height 43
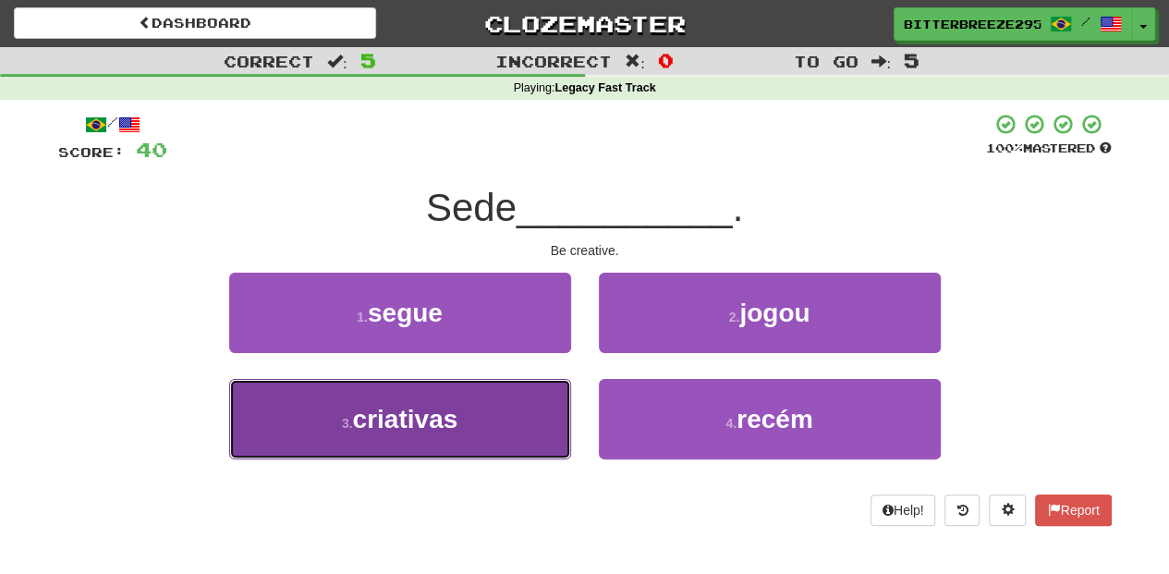
click at [522, 421] on button "3 . criativas" at bounding box center [400, 419] width 342 height 80
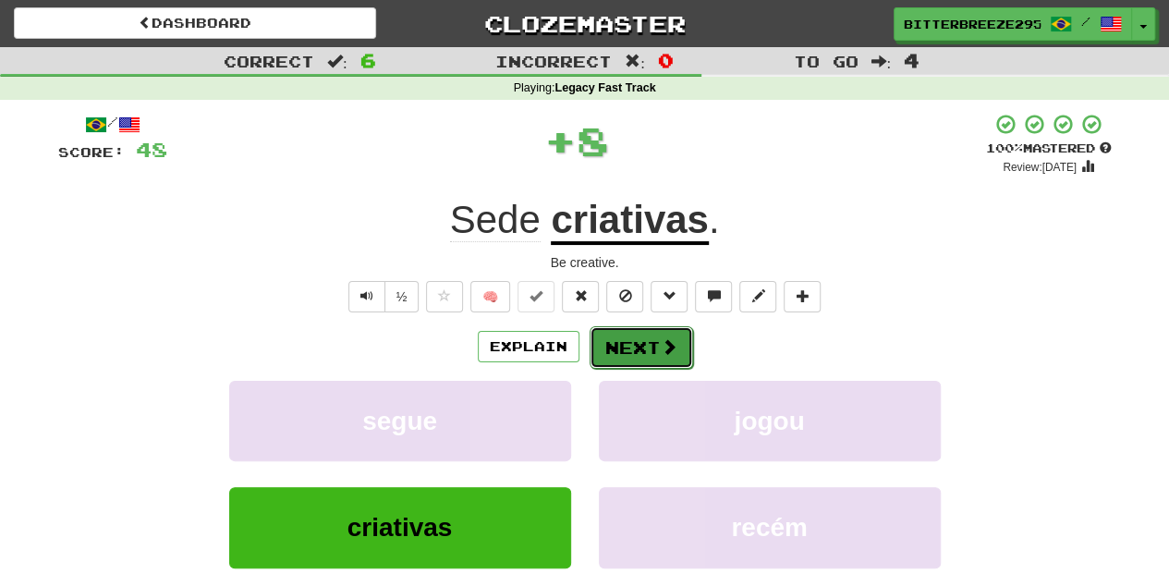
click at [616, 346] on button "Next" at bounding box center [642, 347] width 104 height 43
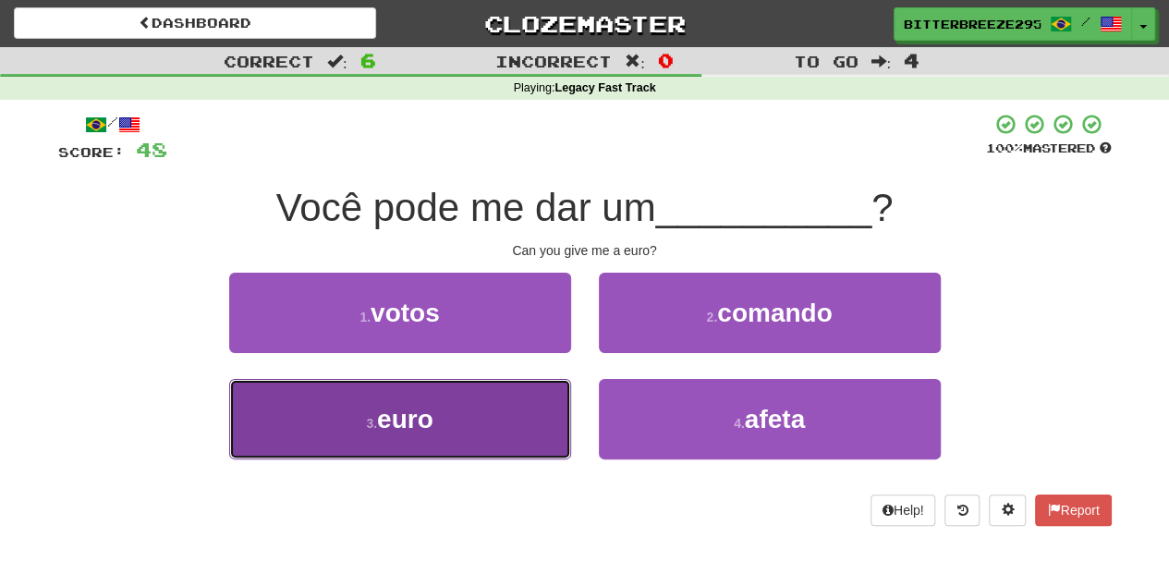
click at [506, 409] on button "3 . euro" at bounding box center [400, 419] width 342 height 80
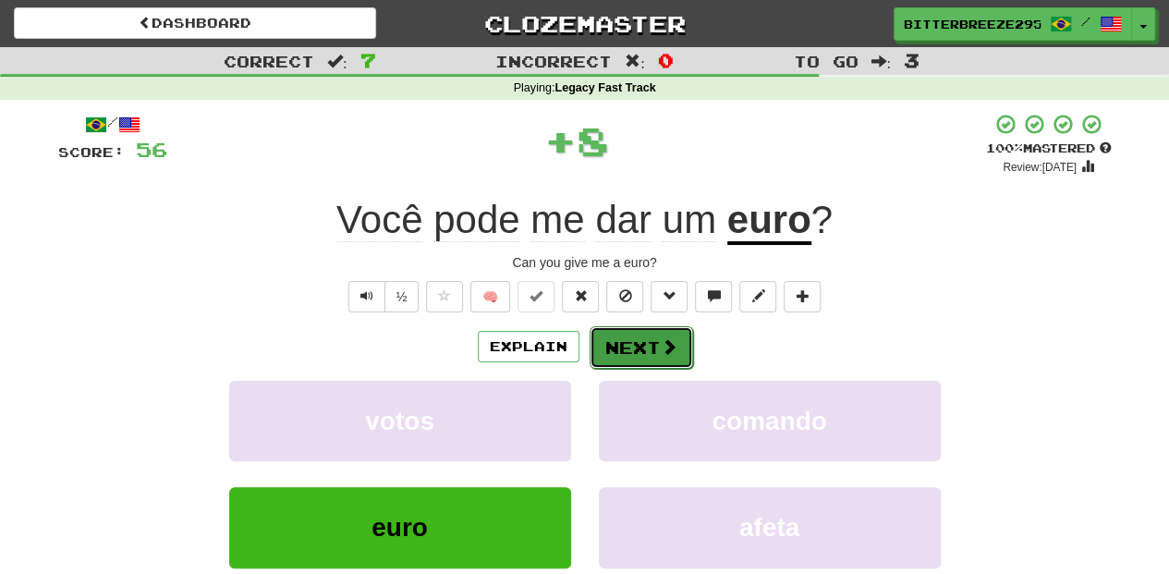
click at [616, 337] on button "Next" at bounding box center [642, 347] width 104 height 43
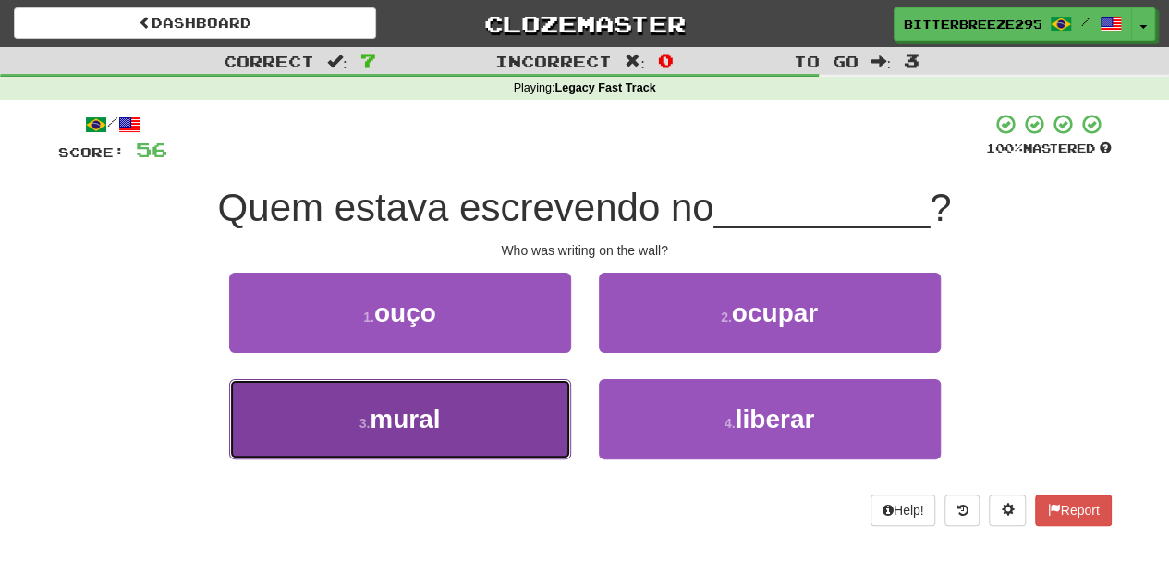
click at [514, 420] on button "3 . mural" at bounding box center [400, 419] width 342 height 80
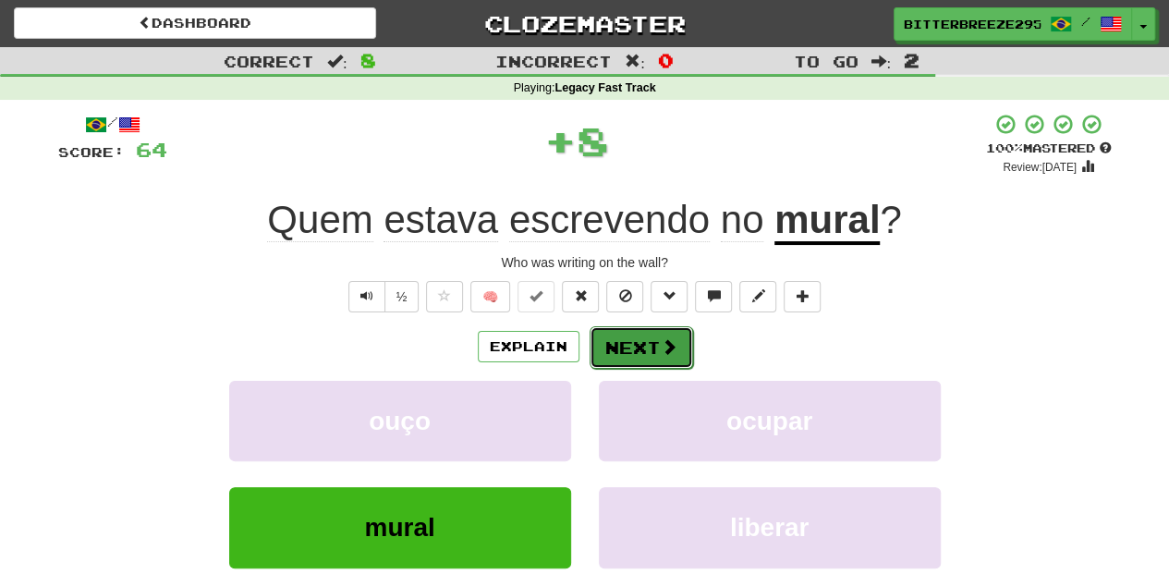
click at [636, 336] on button "Next" at bounding box center [642, 347] width 104 height 43
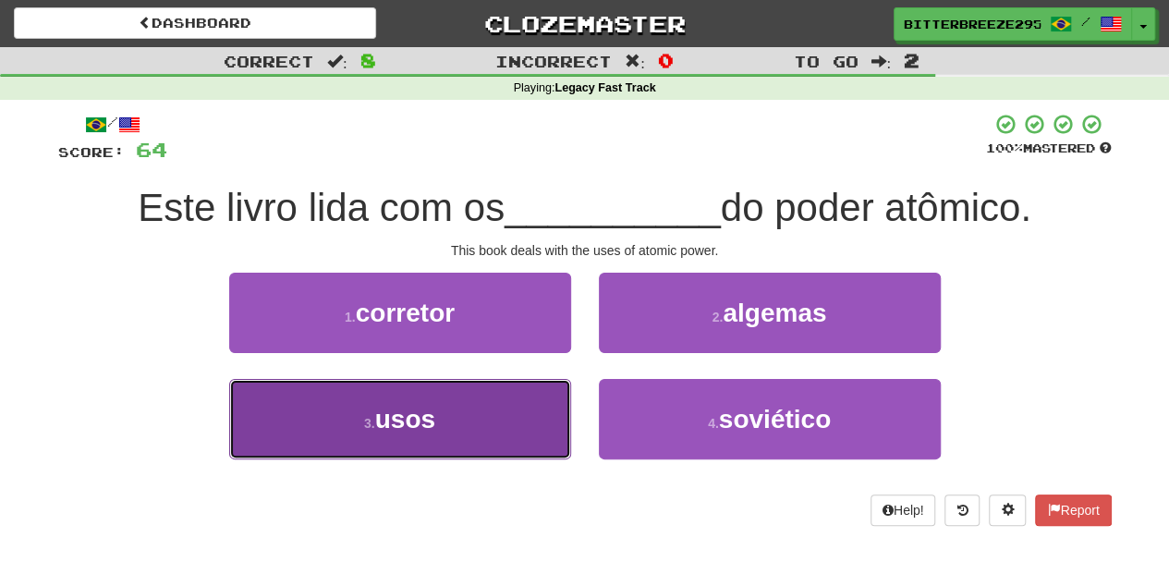
click at [555, 408] on button "3 . usos" at bounding box center [400, 419] width 342 height 80
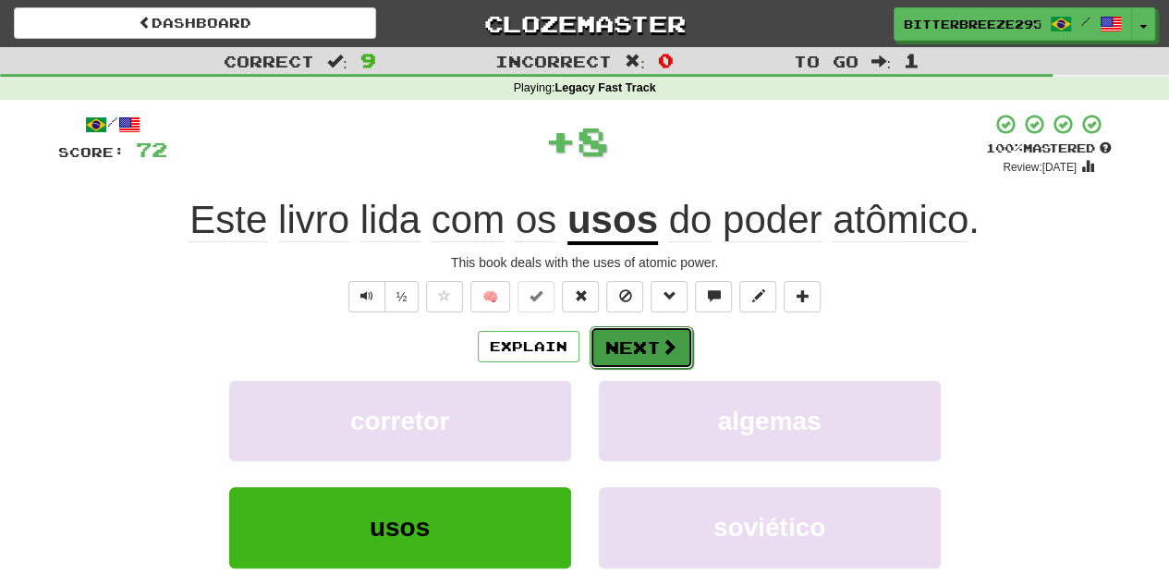
click at [608, 342] on button "Next" at bounding box center [642, 347] width 104 height 43
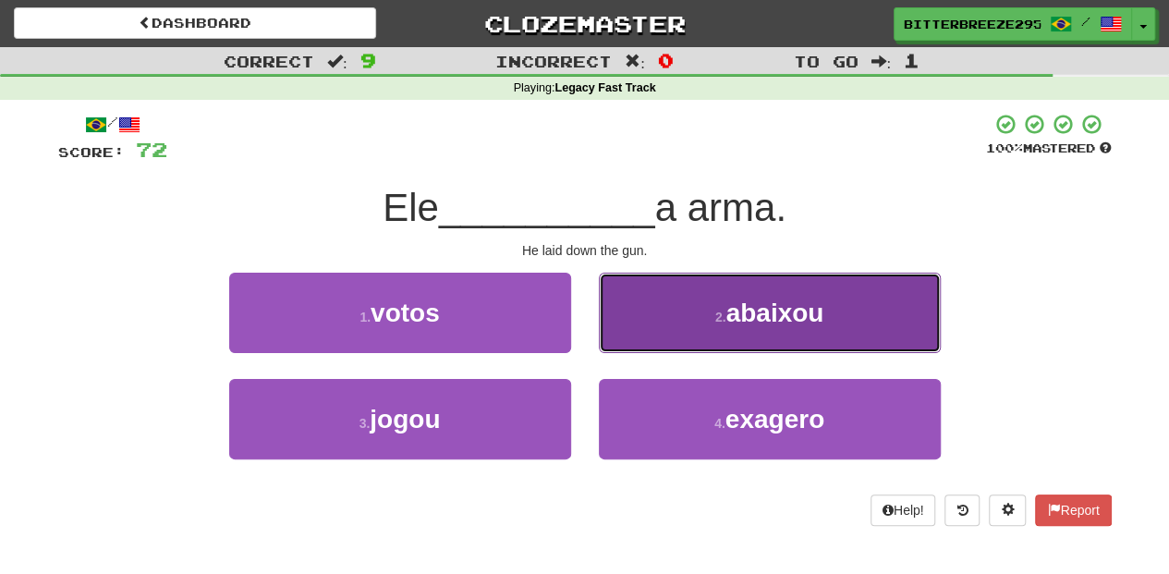
click at [671, 326] on button "2 . abaixou" at bounding box center [770, 313] width 342 height 80
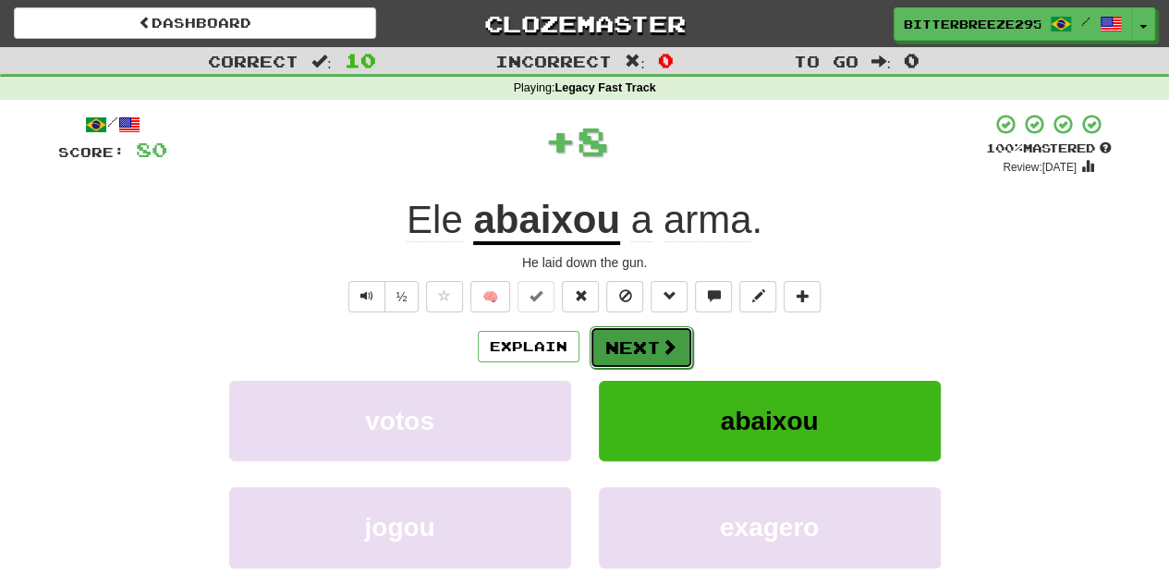
click at [638, 338] on button "Next" at bounding box center [642, 347] width 104 height 43
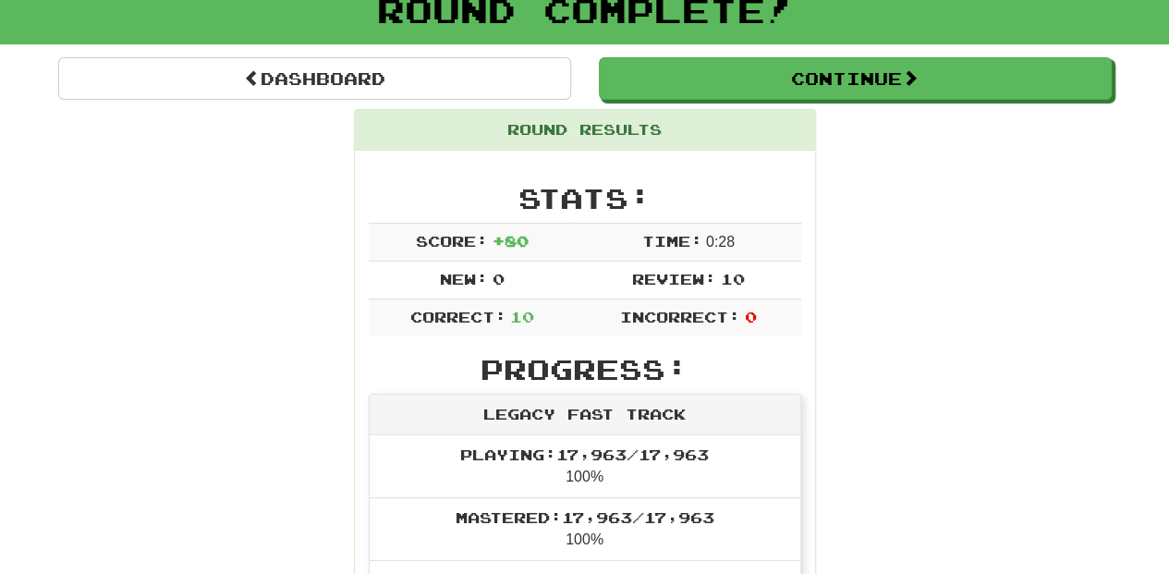
scroll to position [123, 0]
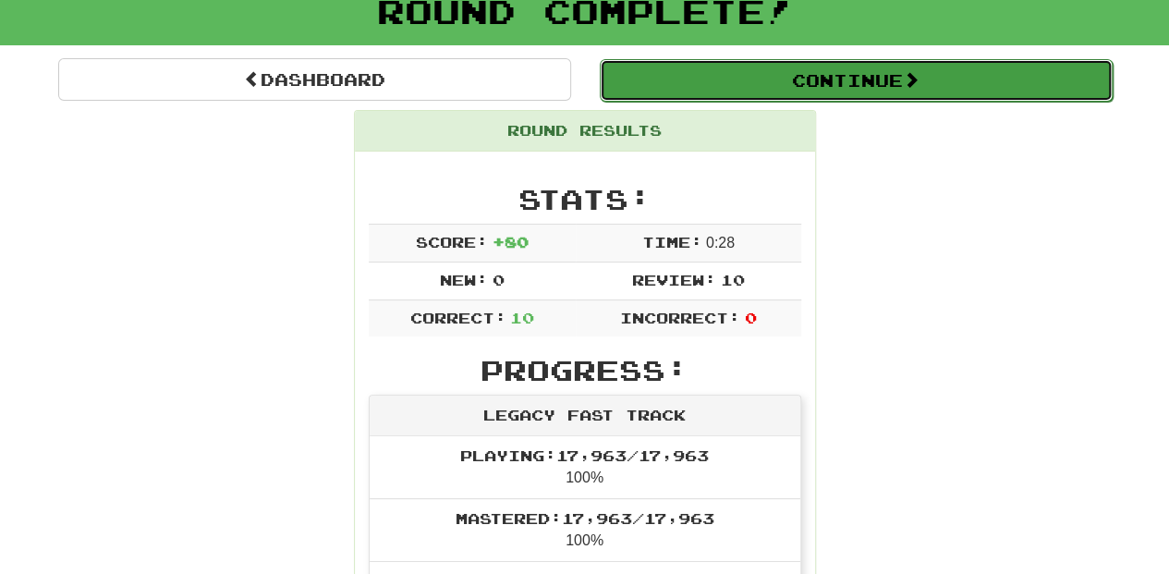
click at [741, 85] on button "Continue" at bounding box center [856, 80] width 513 height 43
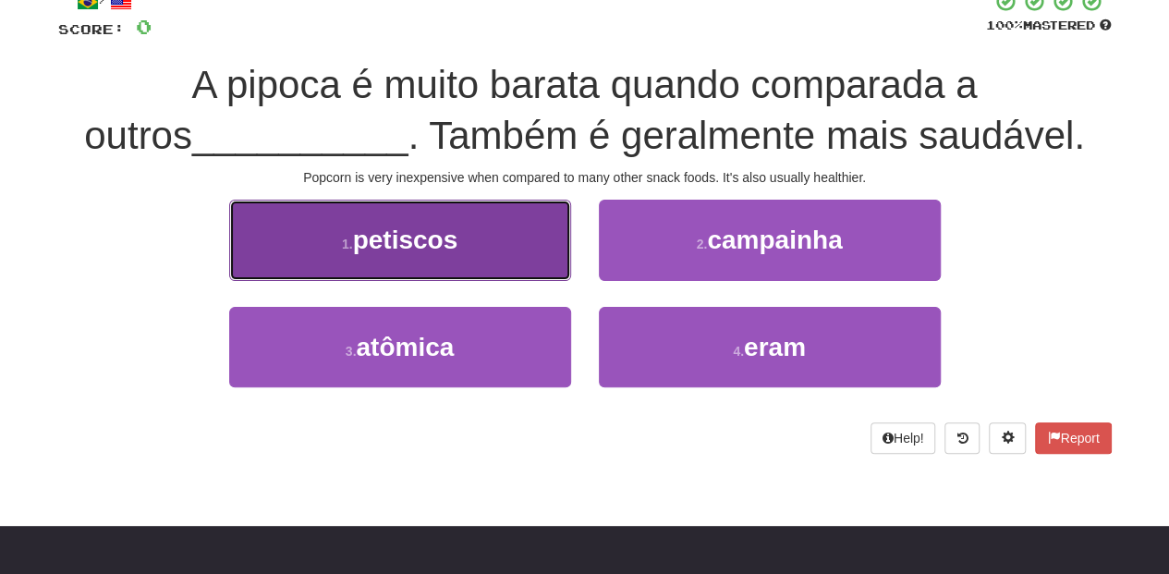
click at [466, 271] on button "1 . petiscos" at bounding box center [400, 240] width 342 height 80
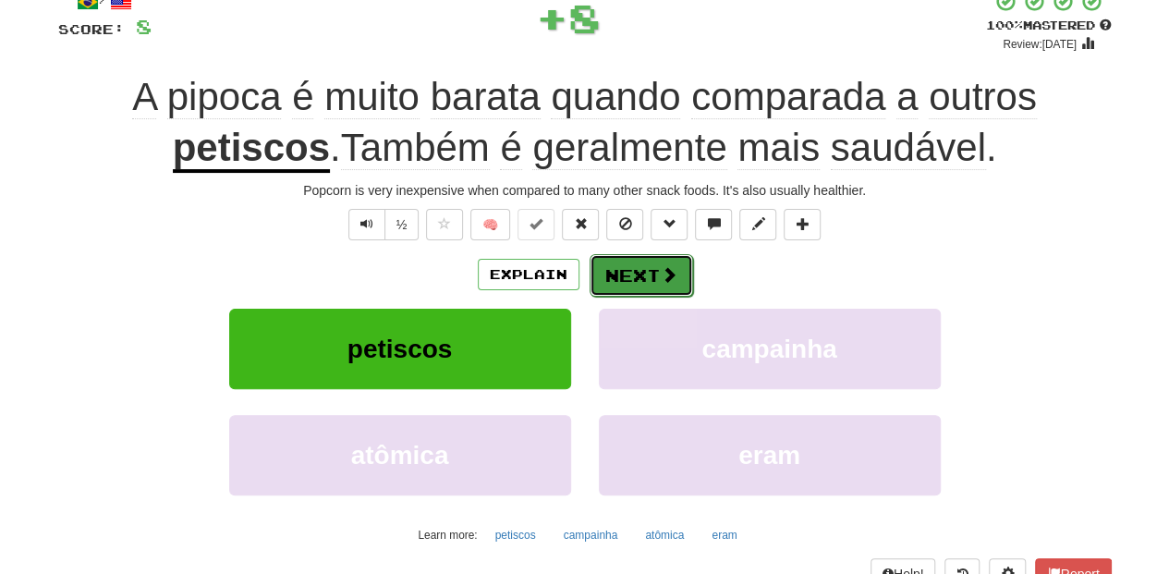
click at [628, 266] on button "Next" at bounding box center [642, 275] width 104 height 43
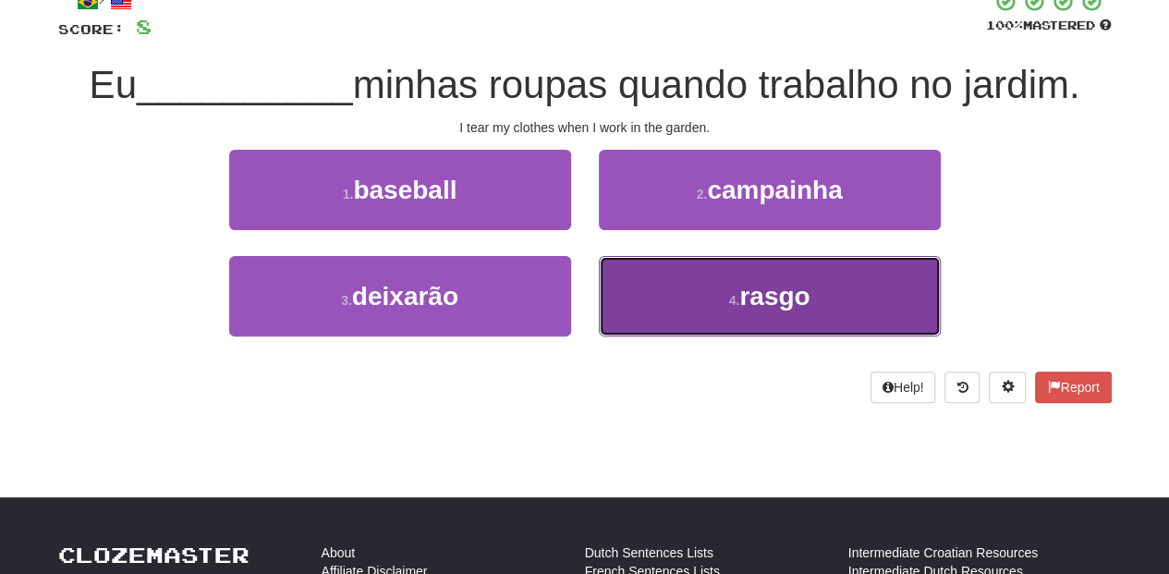
click at [647, 287] on button "4 . rasgo" at bounding box center [770, 296] width 342 height 80
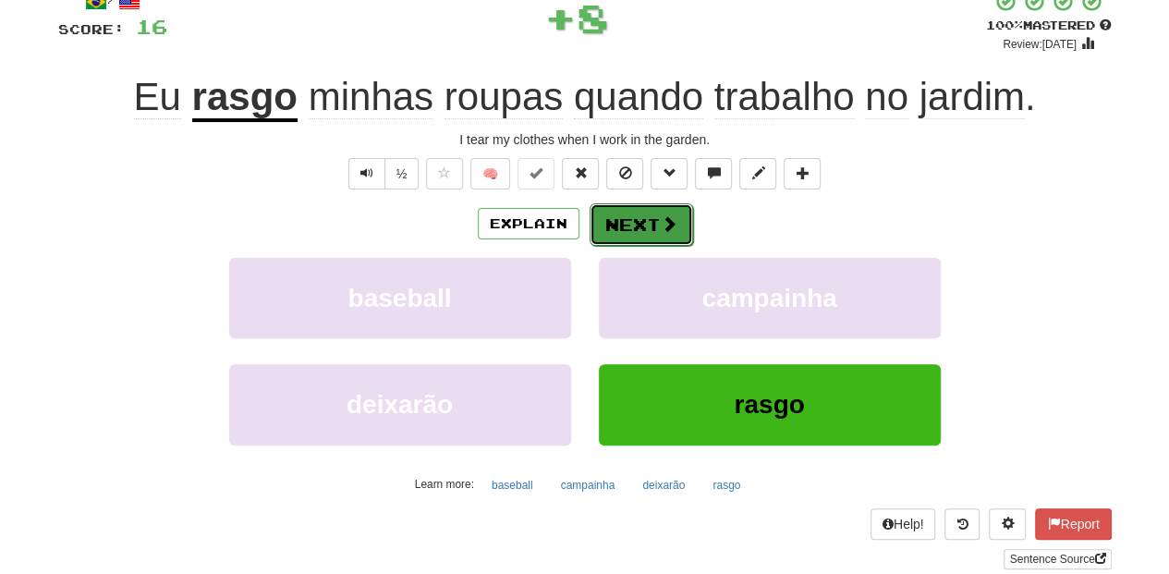
click at [629, 228] on button "Next" at bounding box center [642, 224] width 104 height 43
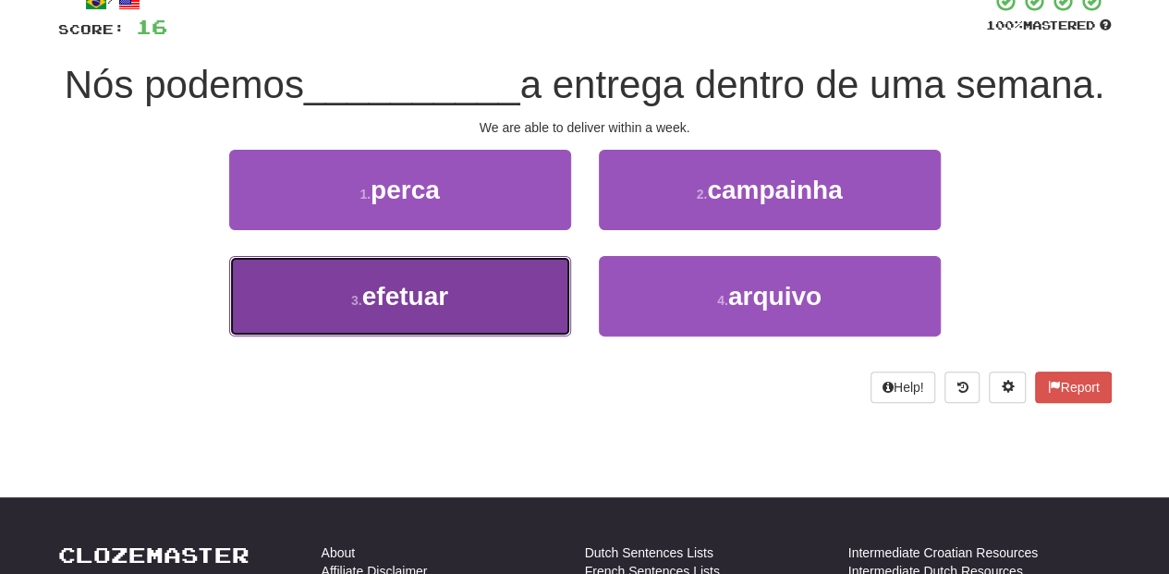
click at [510, 335] on button "3 . efetuar" at bounding box center [400, 296] width 342 height 80
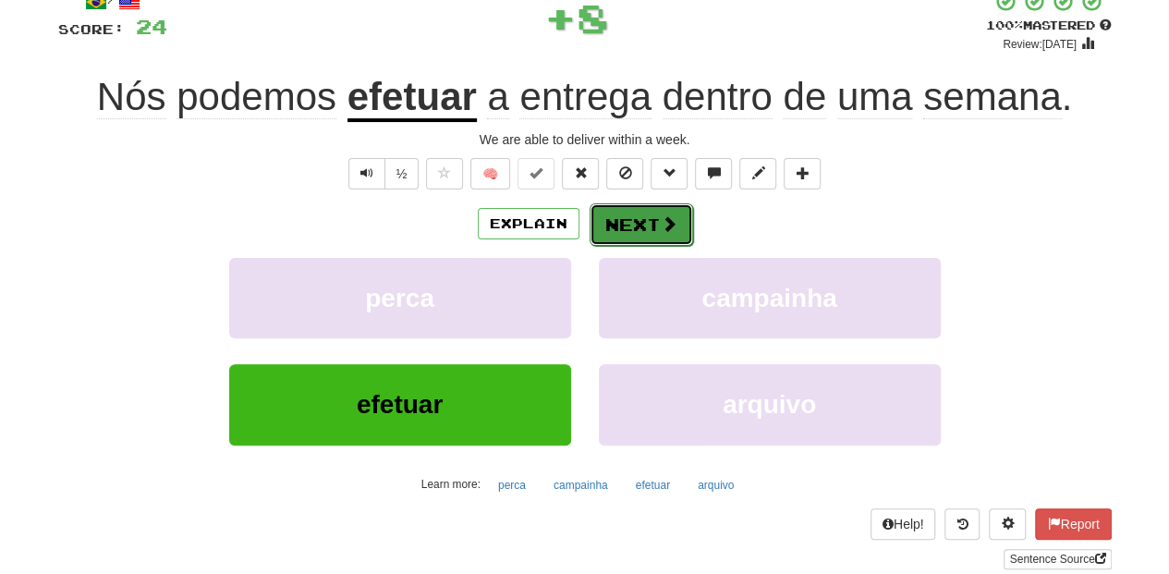
click at [643, 226] on button "Next" at bounding box center [642, 224] width 104 height 43
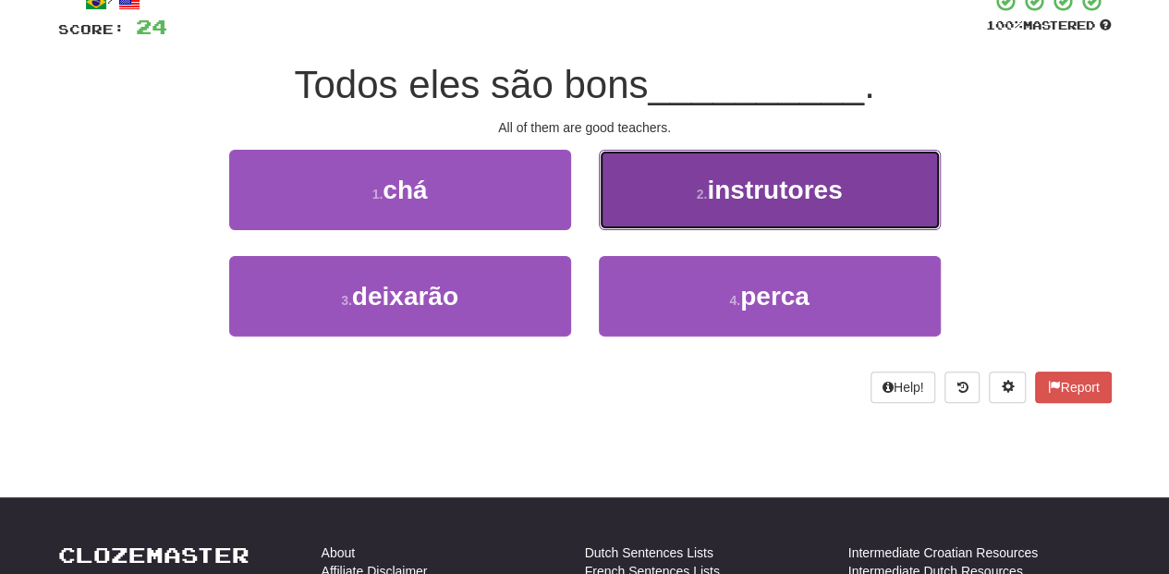
click at [634, 212] on button "2 . instrutores" at bounding box center [770, 190] width 342 height 80
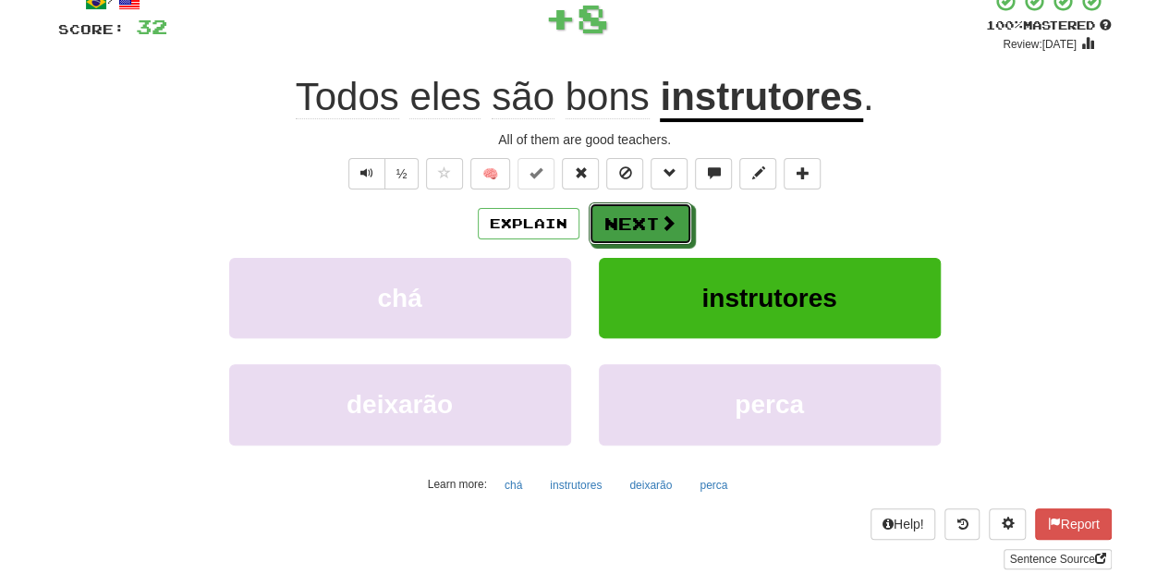
click at [634, 212] on button "Next" at bounding box center [641, 223] width 104 height 43
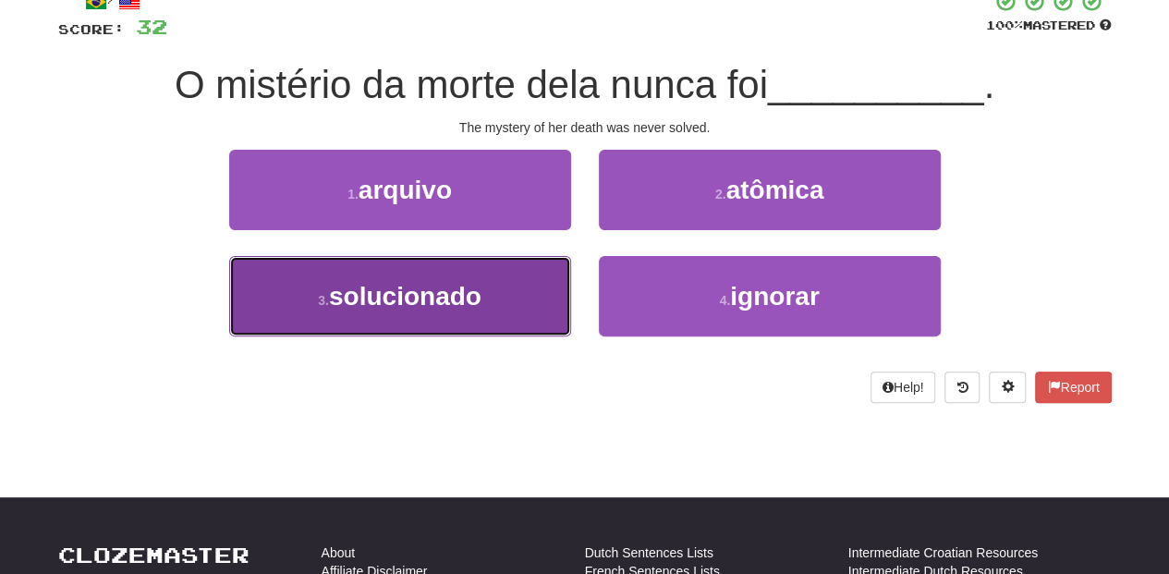
click at [524, 289] on button "3 . solucionado" at bounding box center [400, 296] width 342 height 80
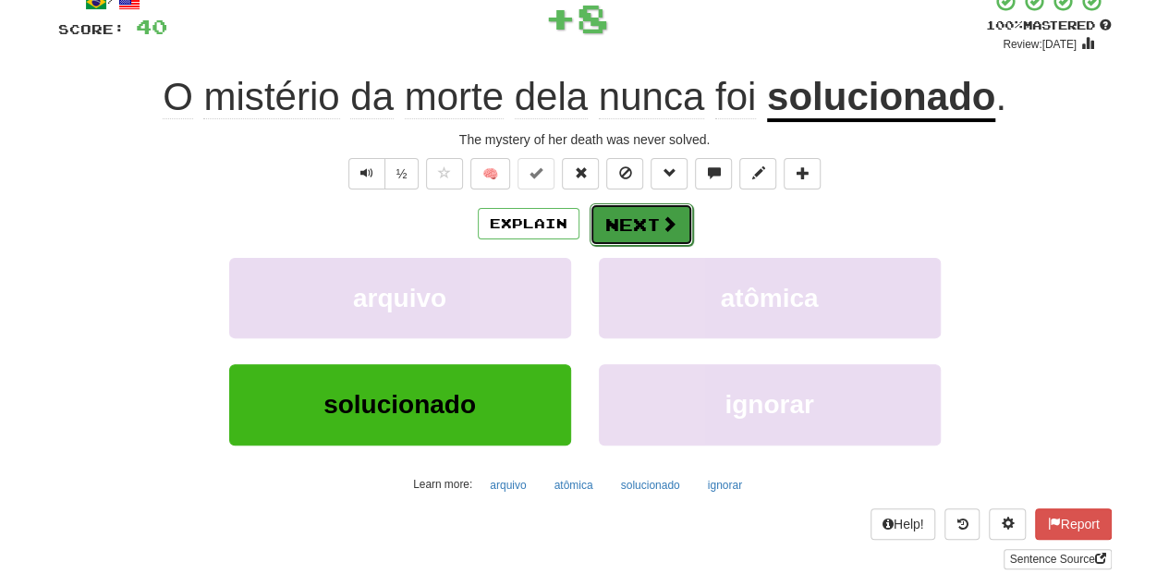
click at [628, 218] on button "Next" at bounding box center [642, 224] width 104 height 43
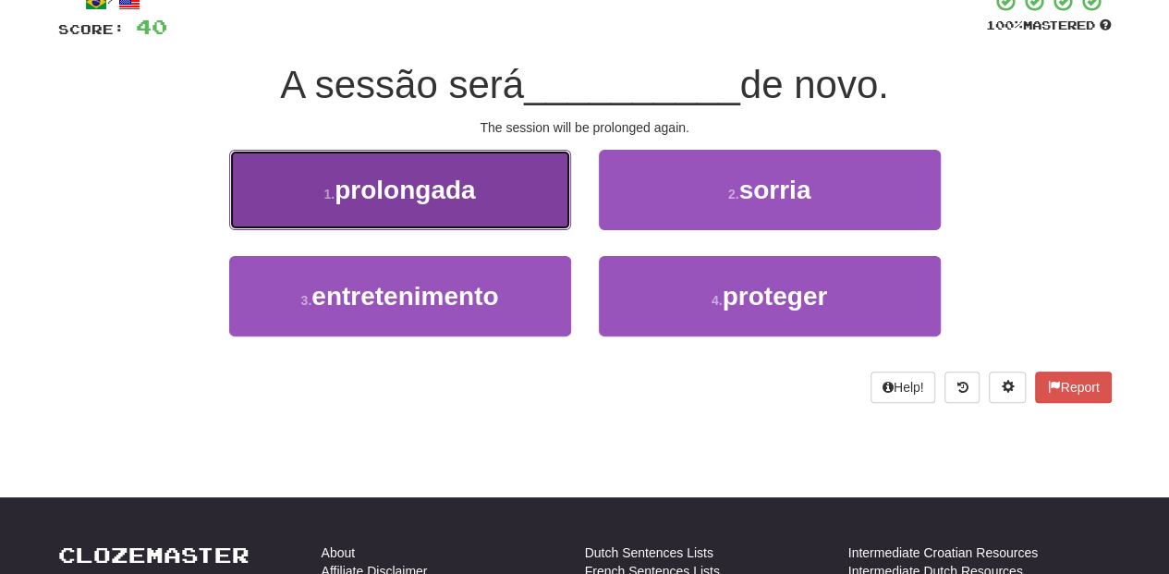
click at [508, 209] on button "1 . prolongada" at bounding box center [400, 190] width 342 height 80
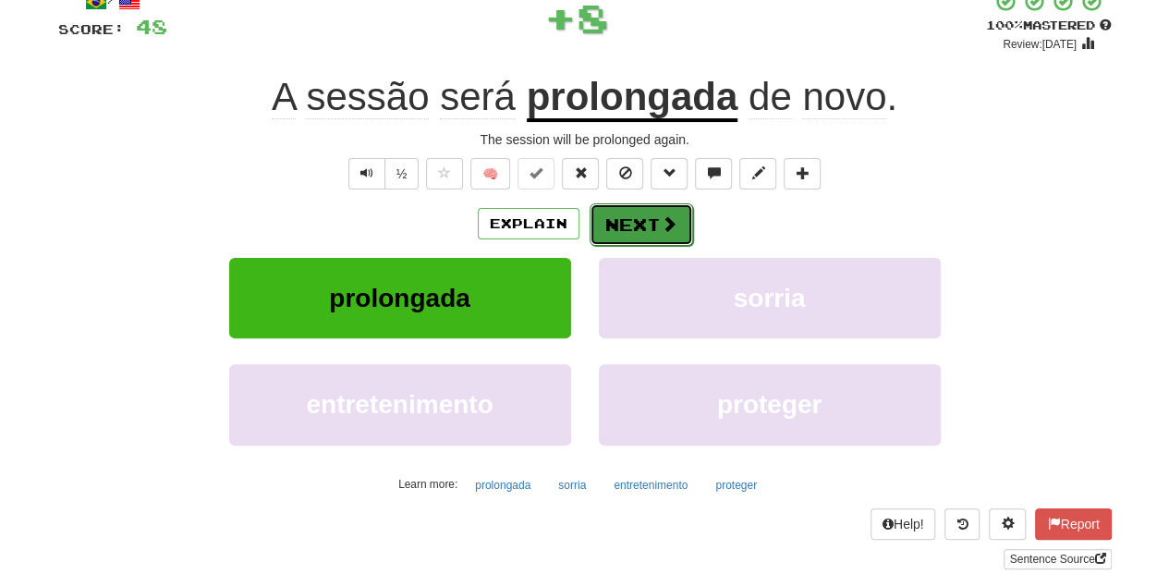
click at [621, 226] on button "Next" at bounding box center [642, 224] width 104 height 43
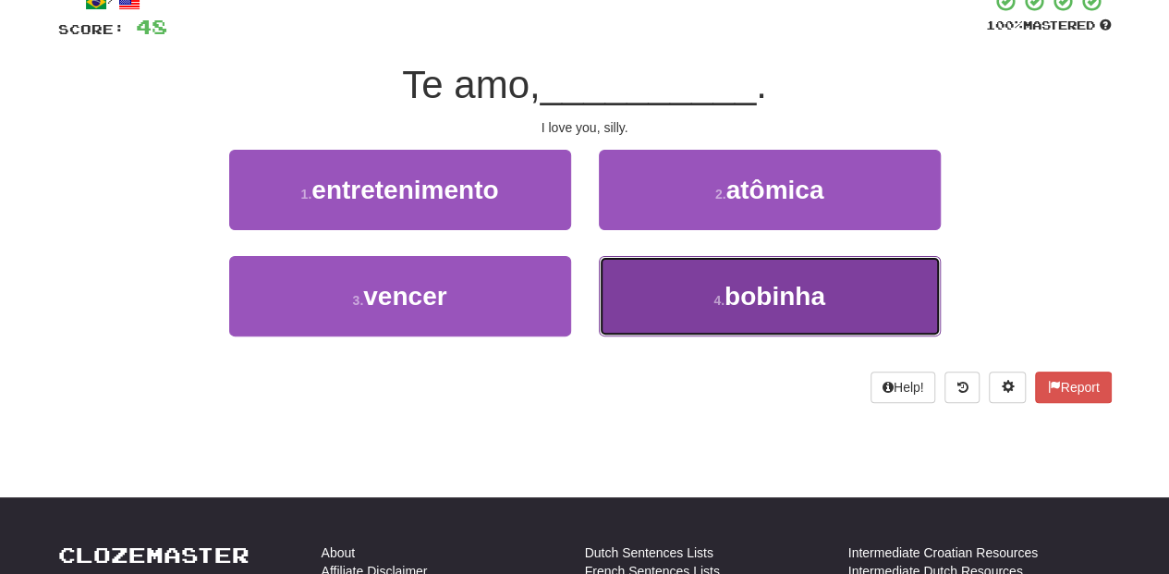
click at [677, 299] on button "4 . bobinha" at bounding box center [770, 296] width 342 height 80
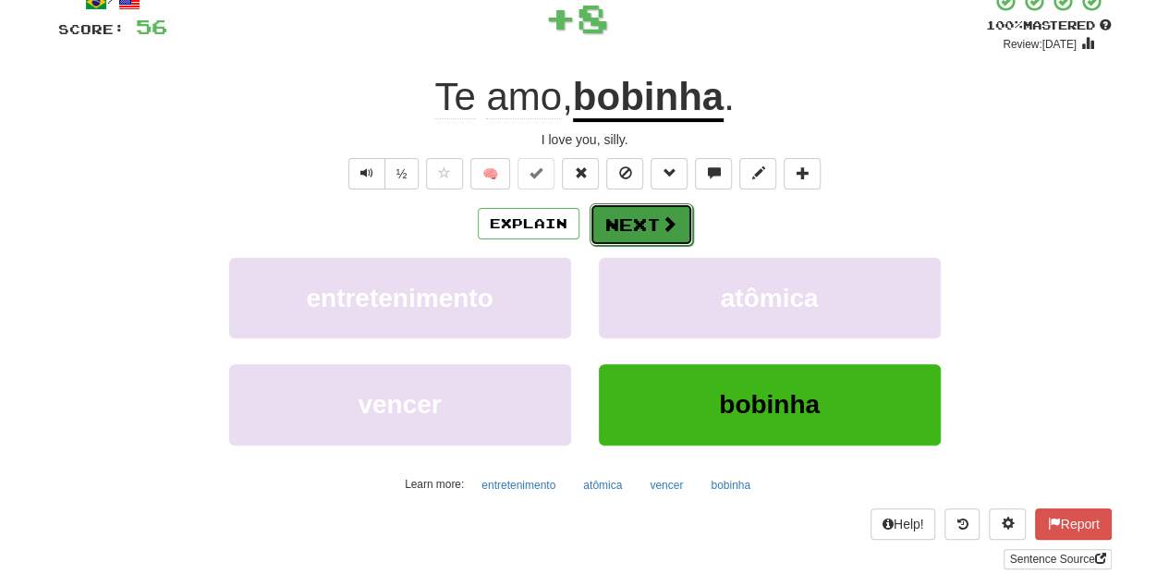
click at [642, 217] on button "Next" at bounding box center [642, 224] width 104 height 43
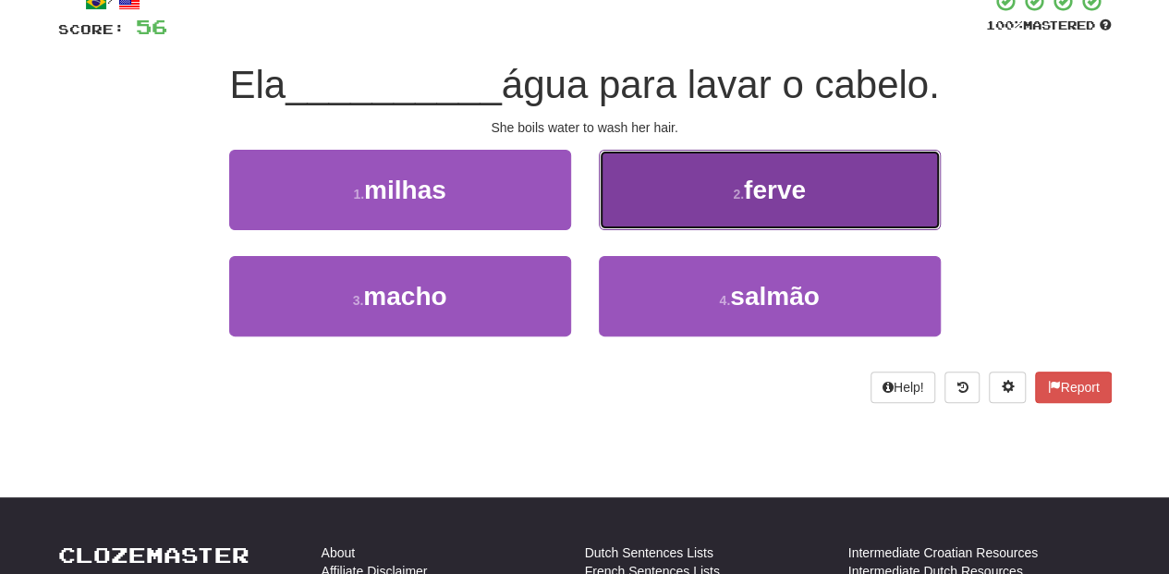
click at [662, 216] on button "2 . ferve" at bounding box center [770, 190] width 342 height 80
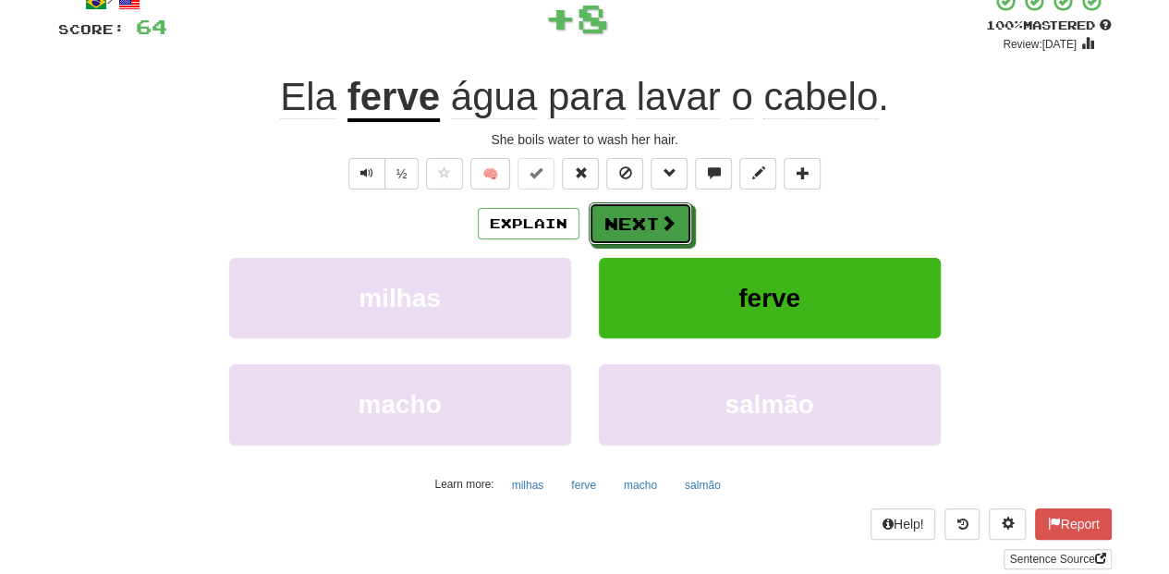
click at [662, 216] on span at bounding box center [668, 222] width 17 height 17
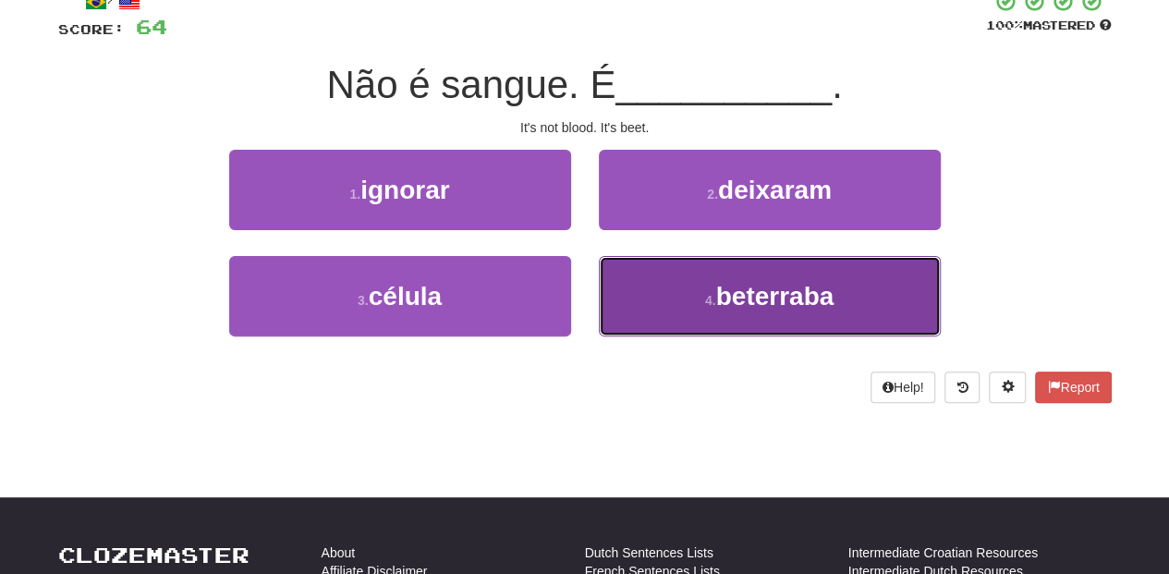
click at [658, 275] on button "4 . beterraba" at bounding box center [770, 296] width 342 height 80
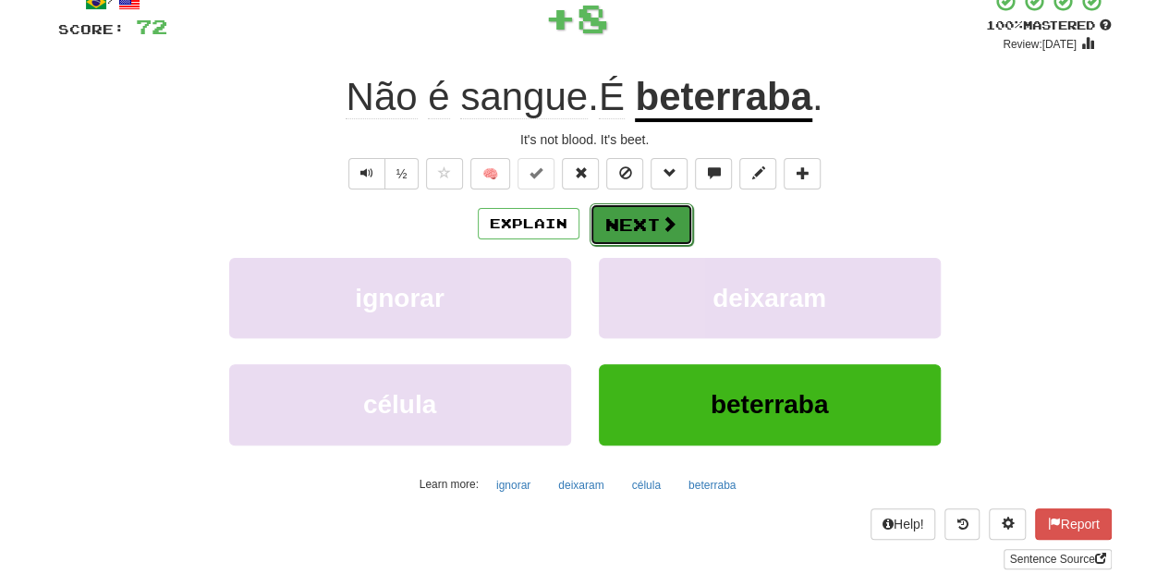
click at [623, 219] on button "Next" at bounding box center [642, 224] width 104 height 43
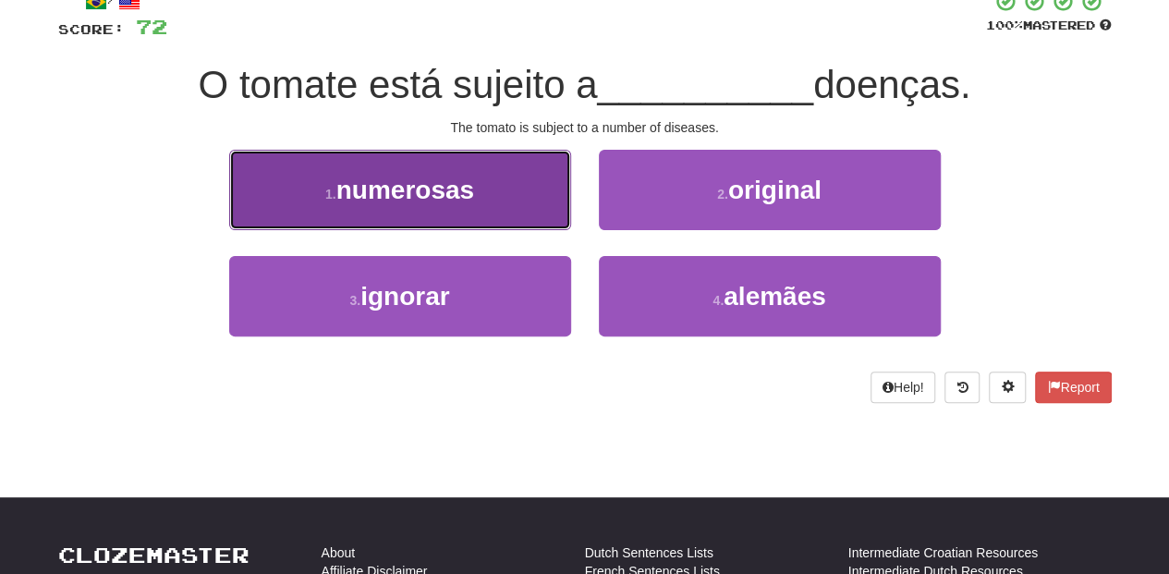
click at [506, 213] on button "1 . numerosas" at bounding box center [400, 190] width 342 height 80
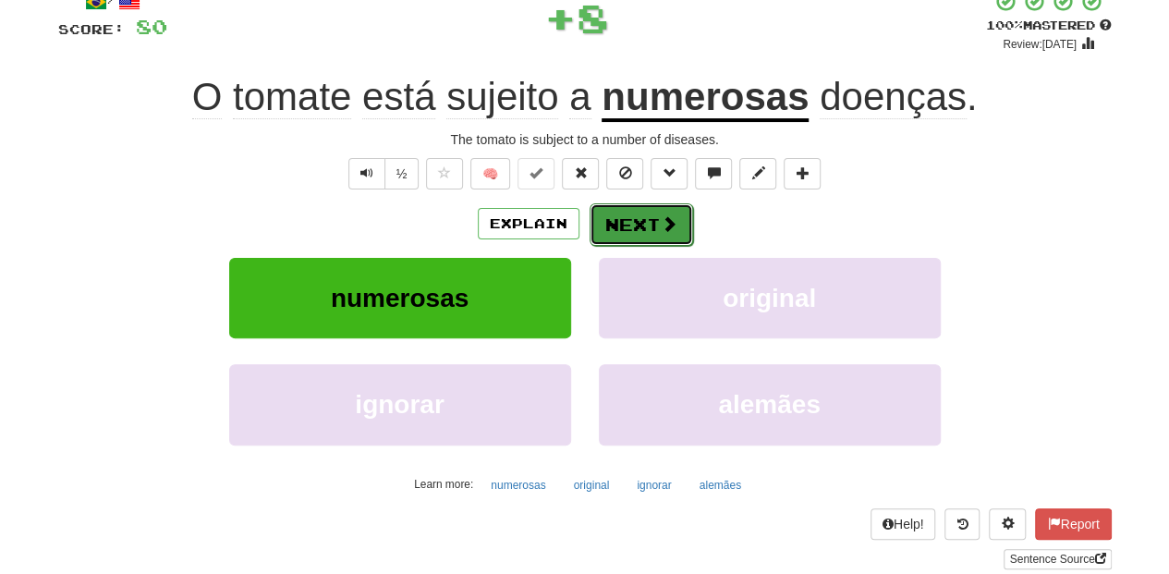
click at [632, 217] on button "Next" at bounding box center [642, 224] width 104 height 43
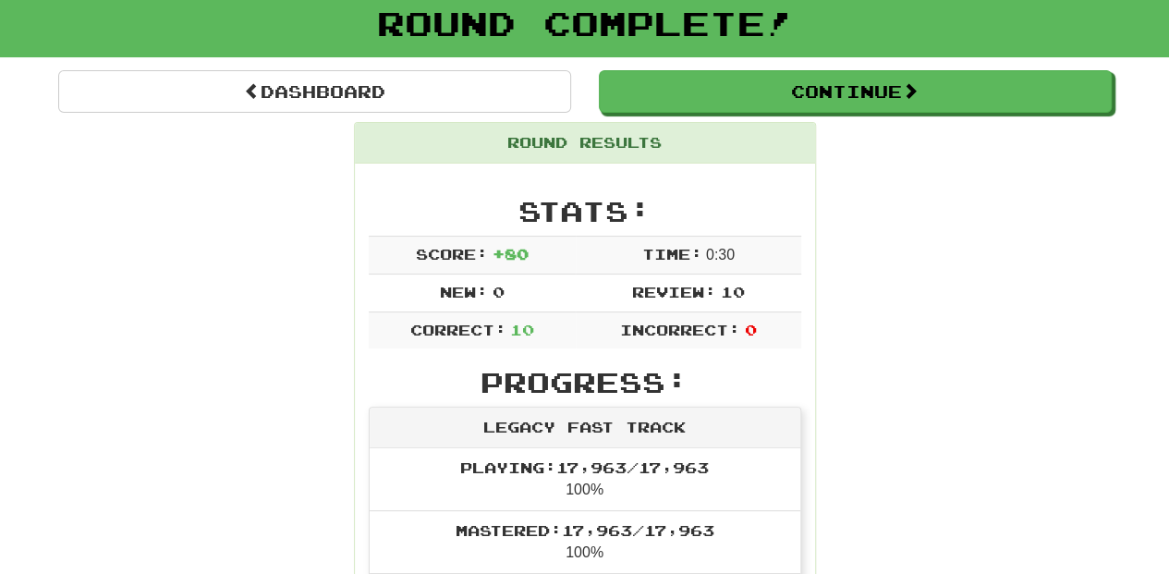
scroll to position [80, 0]
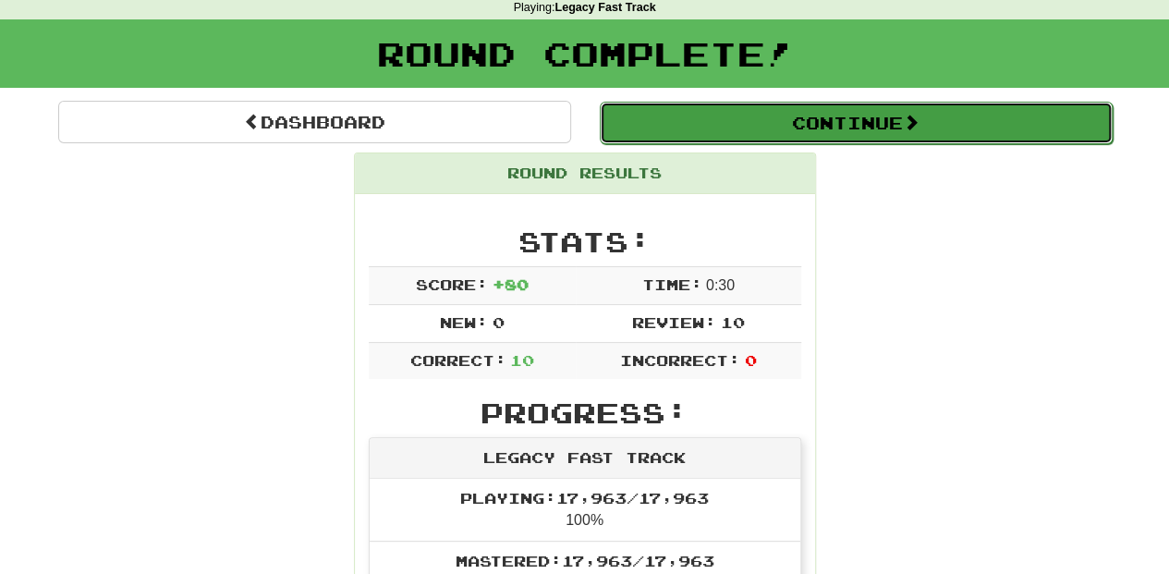
click at [694, 116] on button "Continue" at bounding box center [856, 123] width 513 height 43
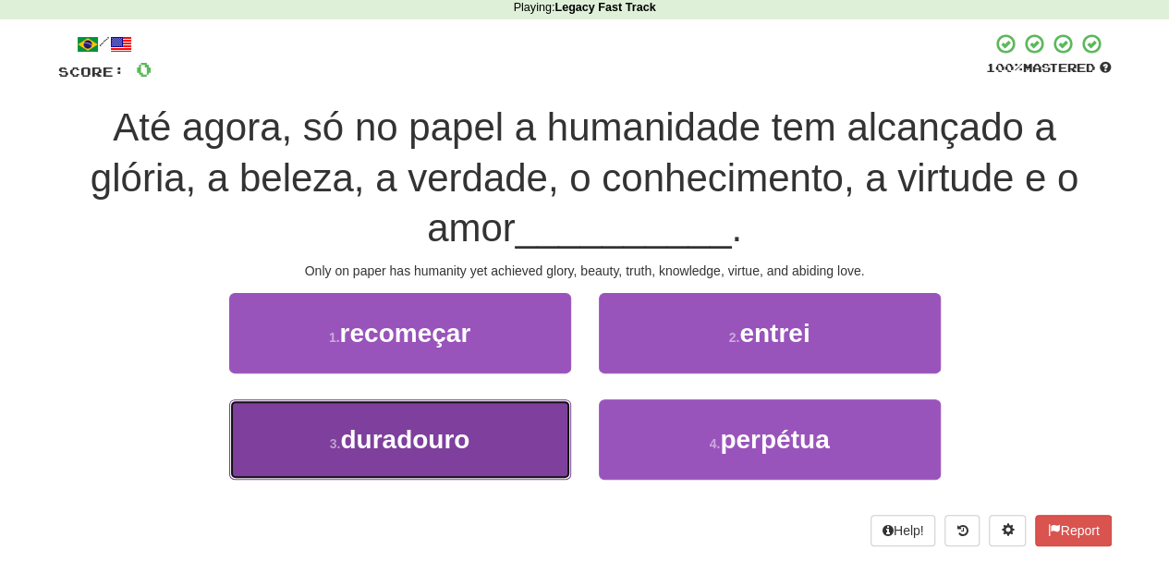
click at [477, 433] on button "3 . duradouro" at bounding box center [400, 439] width 342 height 80
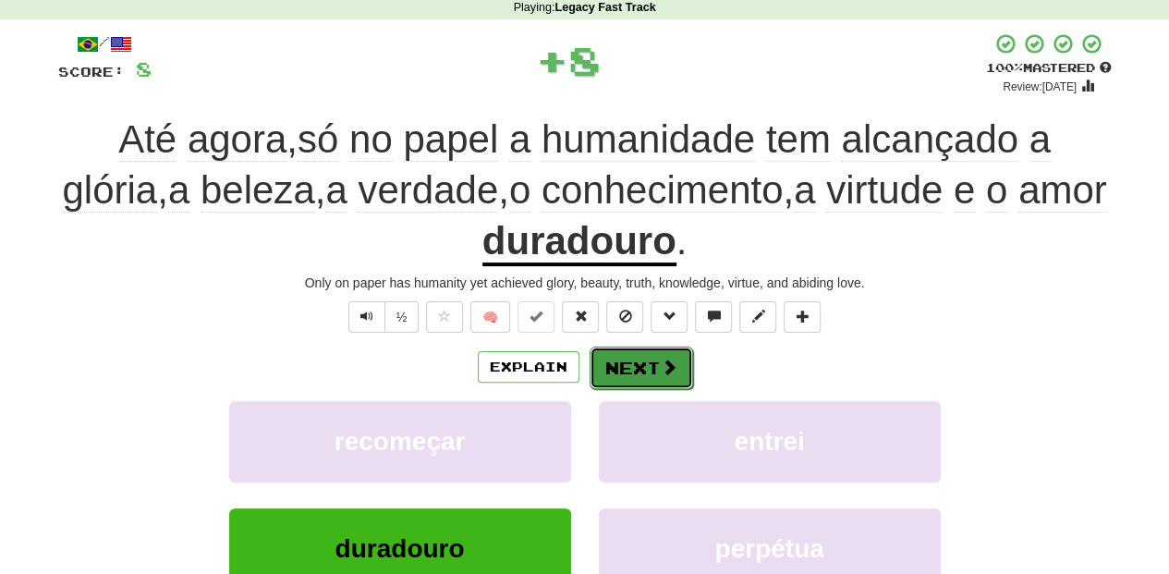
click at [609, 364] on button "Next" at bounding box center [642, 368] width 104 height 43
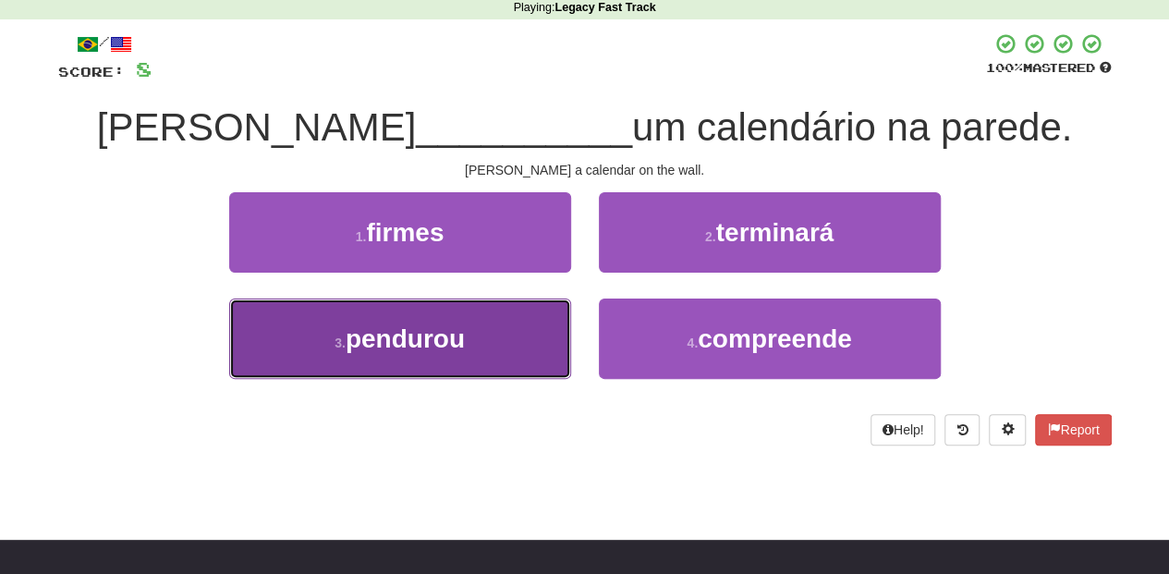
click at [521, 344] on button "3 . pendurou" at bounding box center [400, 339] width 342 height 80
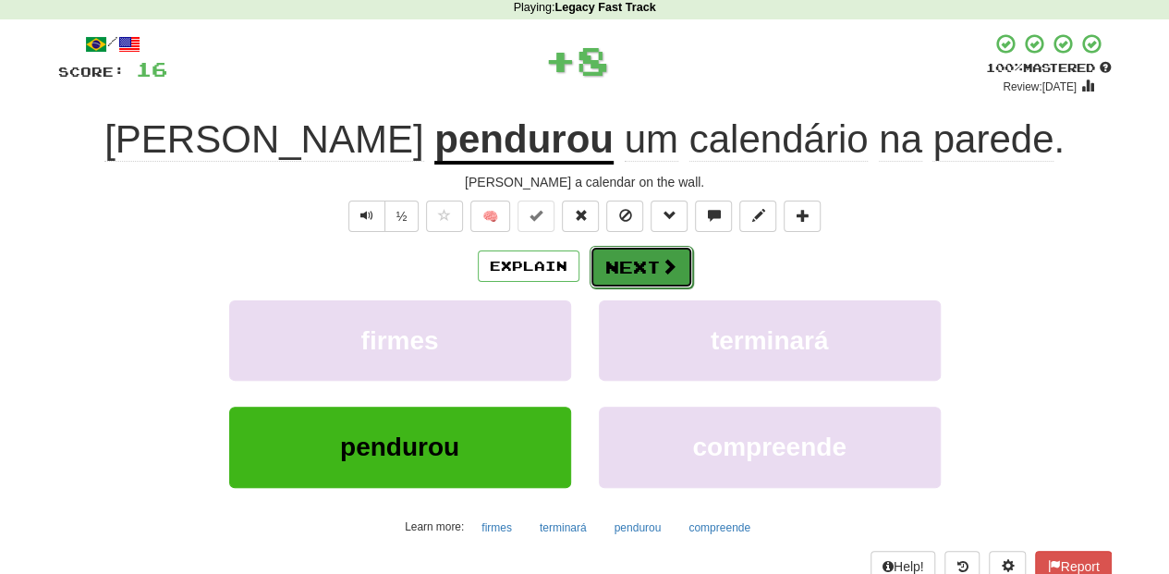
click at [629, 268] on button "Next" at bounding box center [642, 267] width 104 height 43
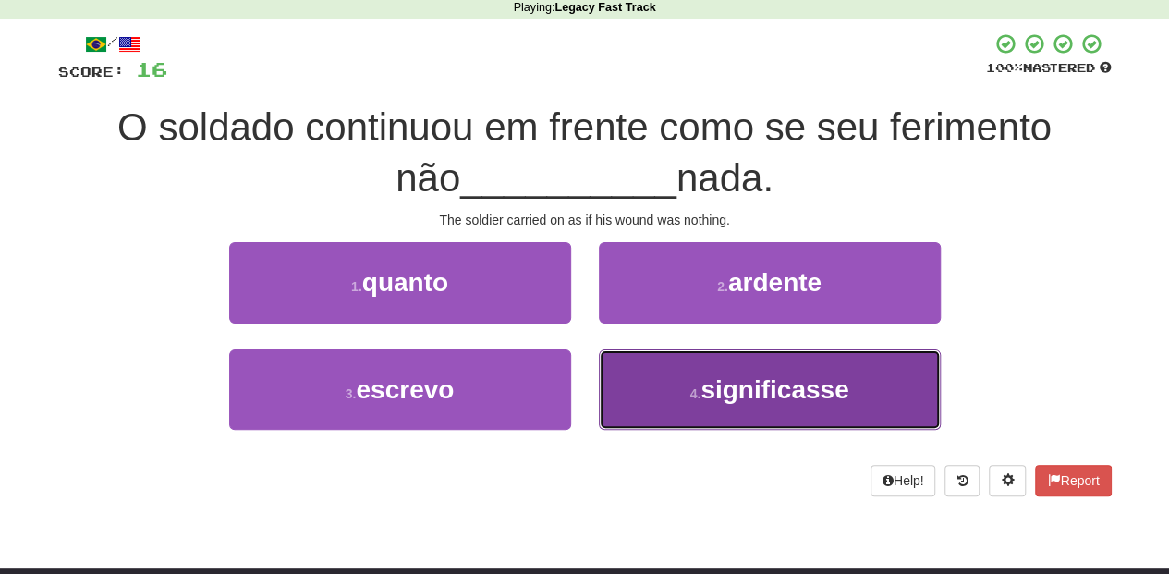
click at [678, 379] on button "4 . significasse" at bounding box center [770, 389] width 342 height 80
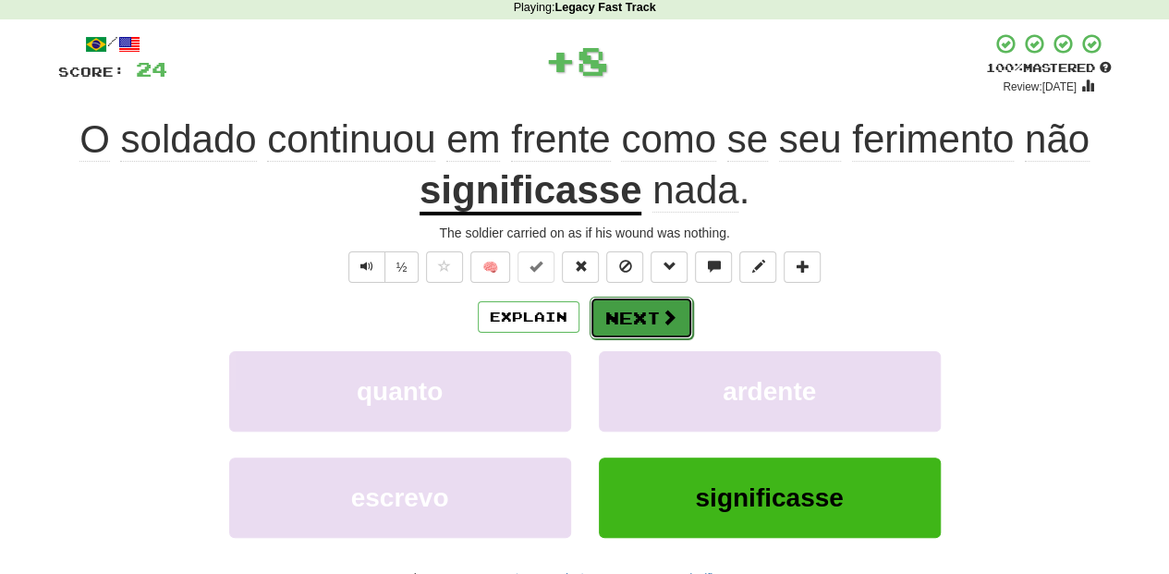
click at [637, 299] on button "Next" at bounding box center [642, 318] width 104 height 43
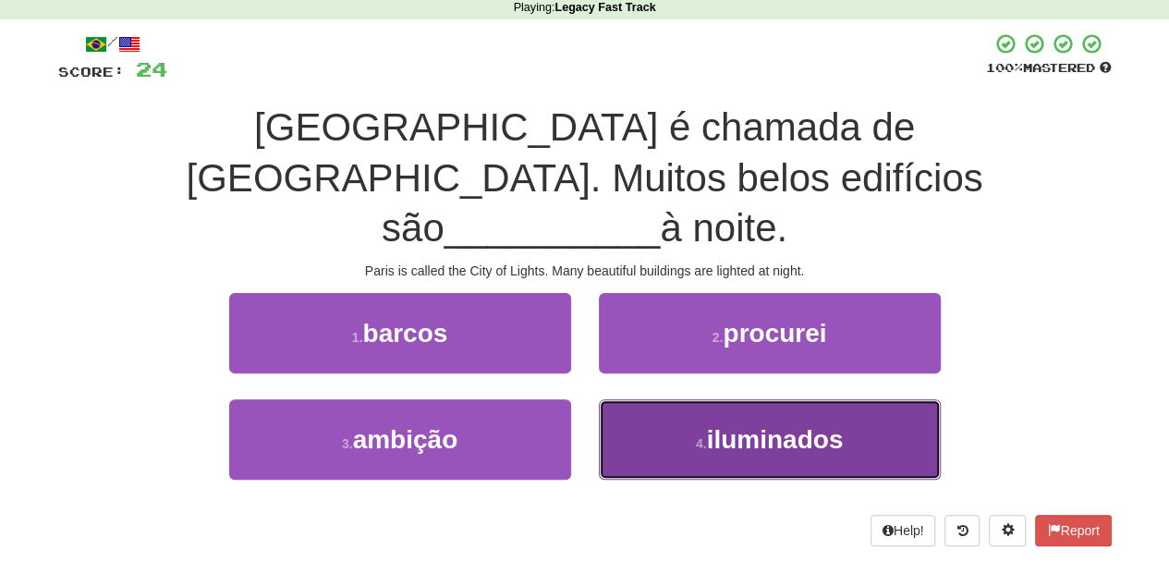
click at [661, 399] on button "4 . iluminados" at bounding box center [770, 439] width 342 height 80
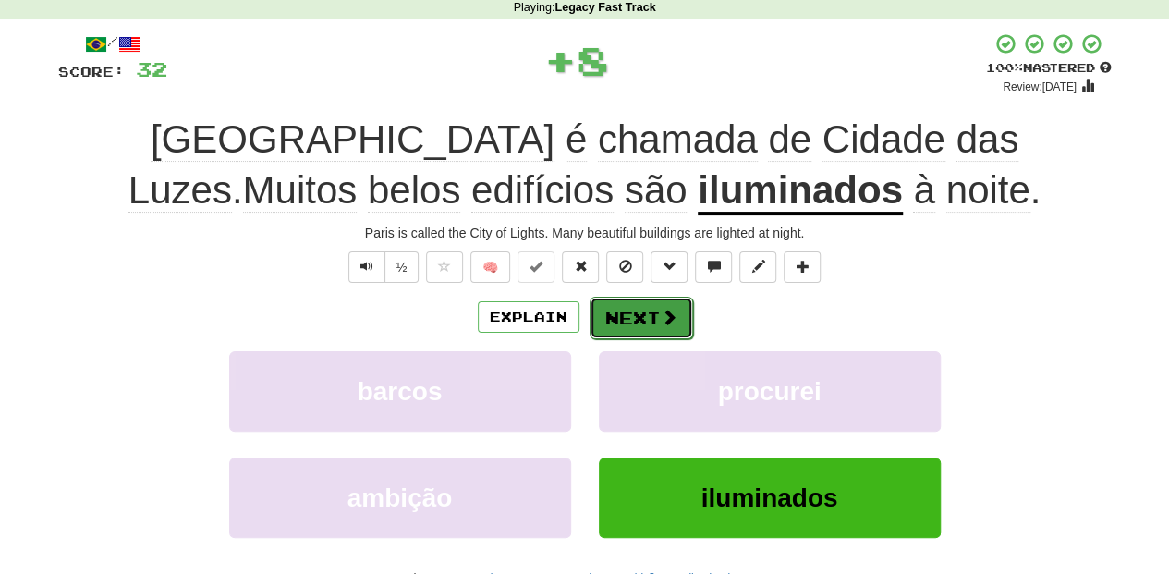
click at [618, 320] on button "Next" at bounding box center [642, 318] width 104 height 43
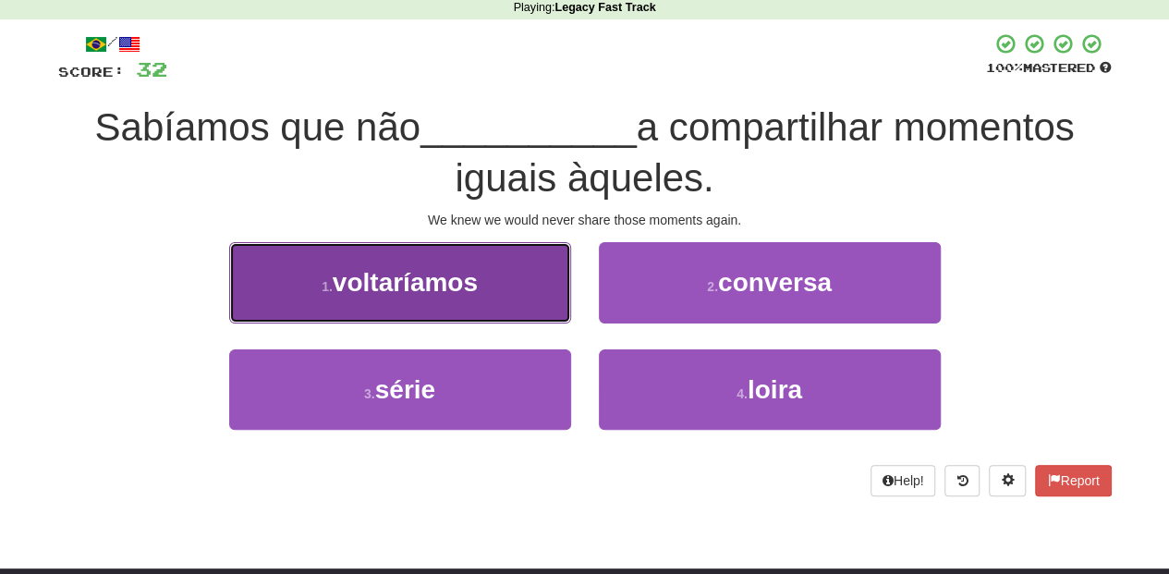
click at [543, 313] on button "1 . voltaríamos" at bounding box center [400, 282] width 342 height 80
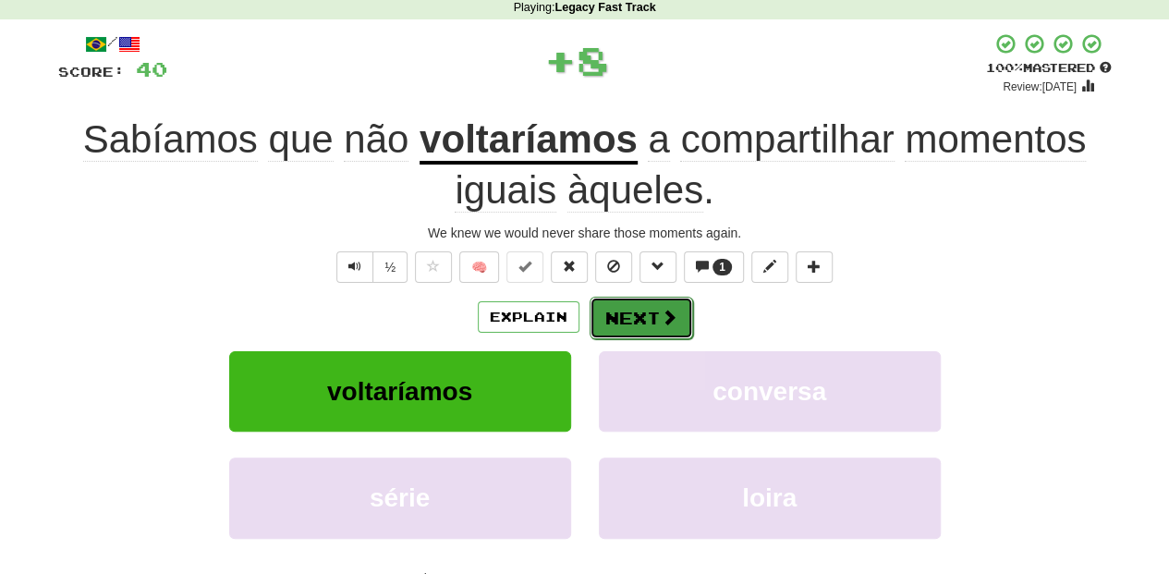
click at [639, 313] on button "Next" at bounding box center [642, 318] width 104 height 43
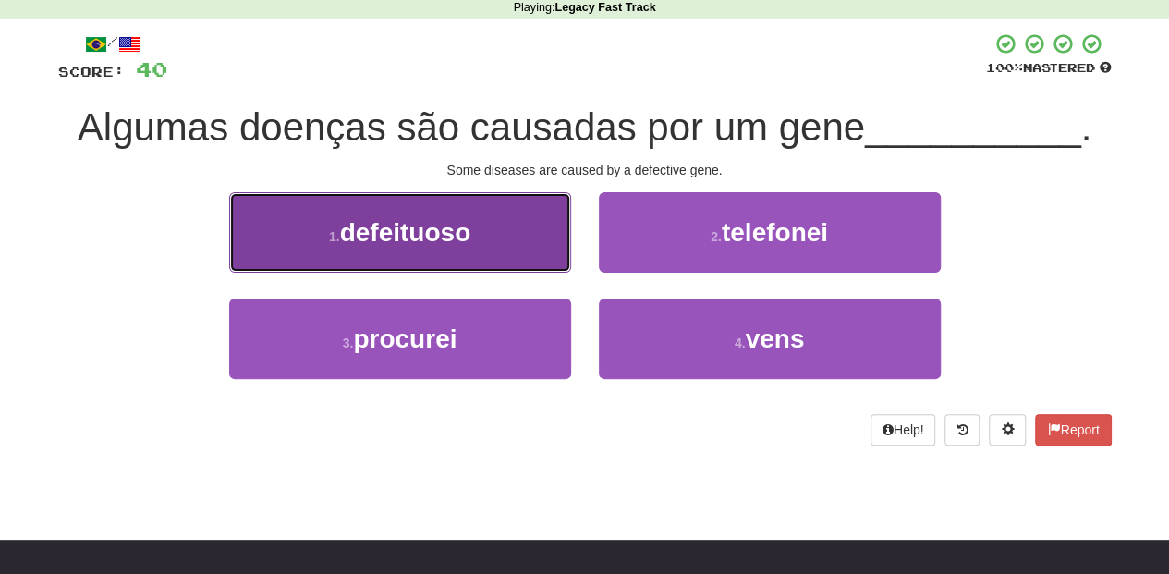
click at [512, 259] on button "1 . defeituoso" at bounding box center [400, 232] width 342 height 80
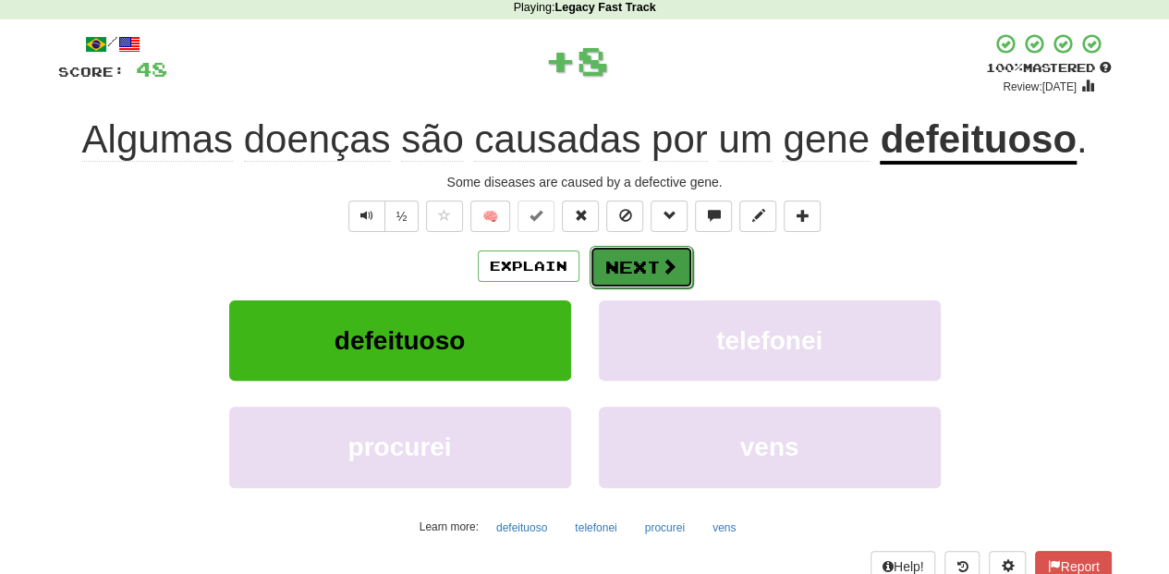
click at [622, 270] on button "Next" at bounding box center [642, 267] width 104 height 43
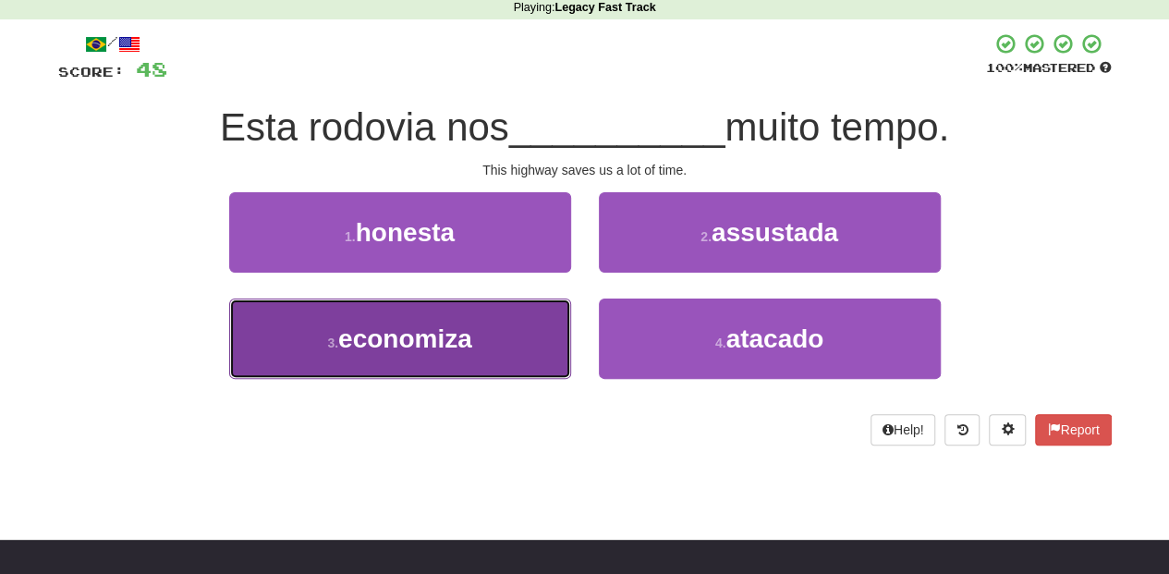
click at [542, 336] on button "3 . economiza" at bounding box center [400, 339] width 342 height 80
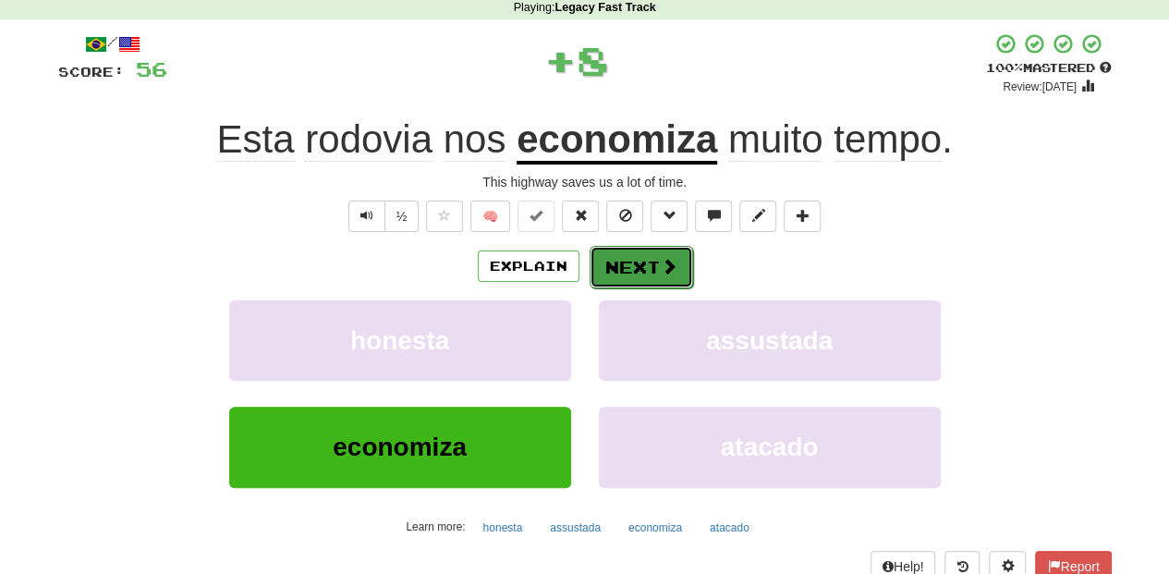
click at [614, 259] on button "Next" at bounding box center [642, 267] width 104 height 43
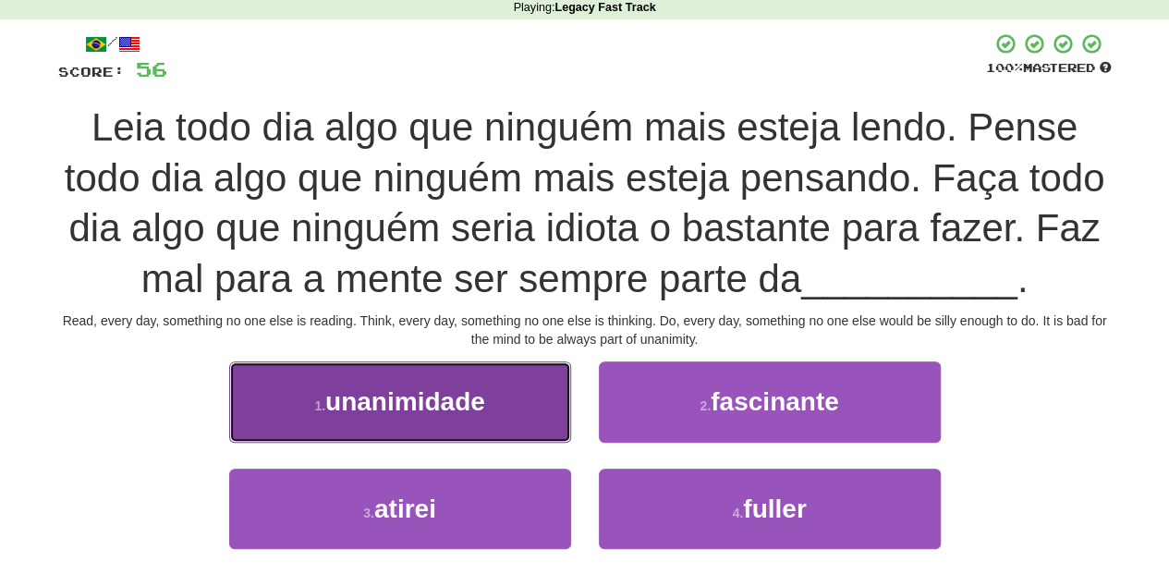
click at [473, 383] on button "1 . unanimidade" at bounding box center [400, 401] width 342 height 80
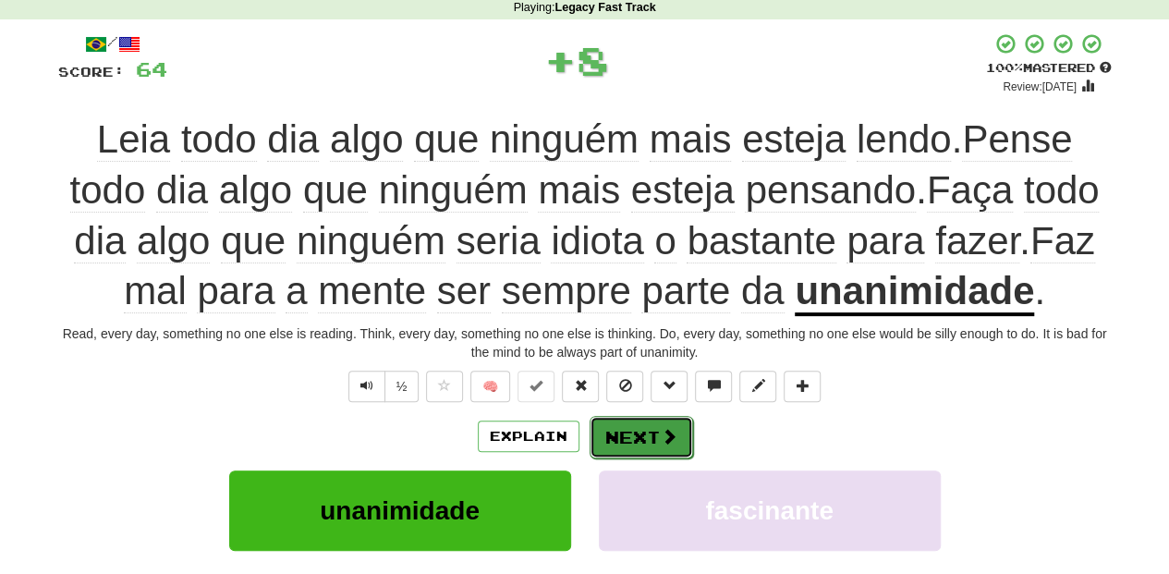
click at [611, 440] on button "Next" at bounding box center [642, 437] width 104 height 43
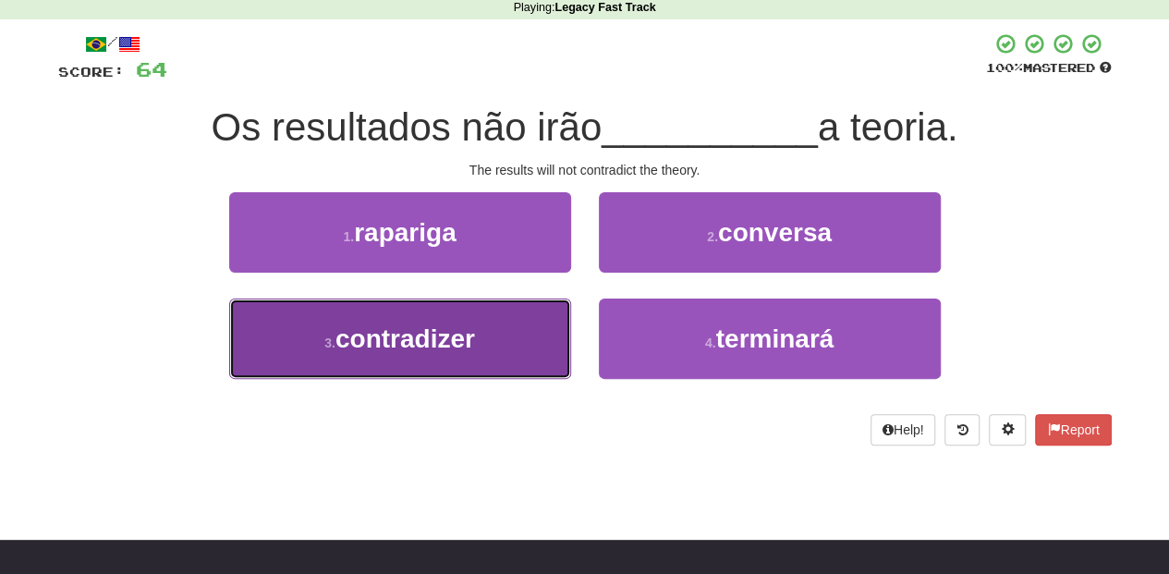
click at [535, 348] on button "3 . contradizer" at bounding box center [400, 339] width 342 height 80
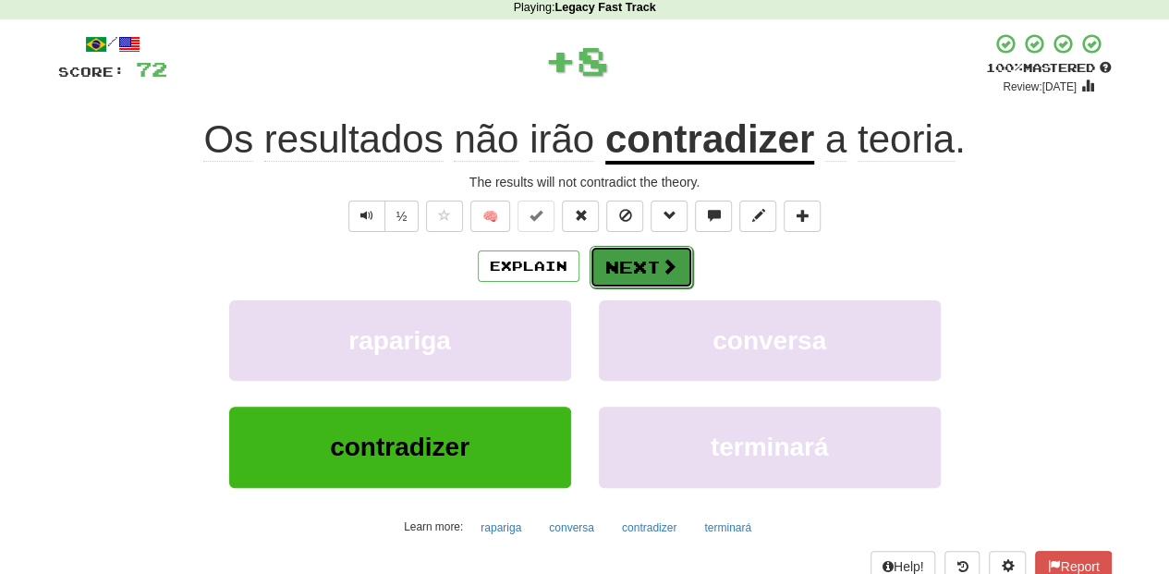
click at [623, 262] on button "Next" at bounding box center [642, 267] width 104 height 43
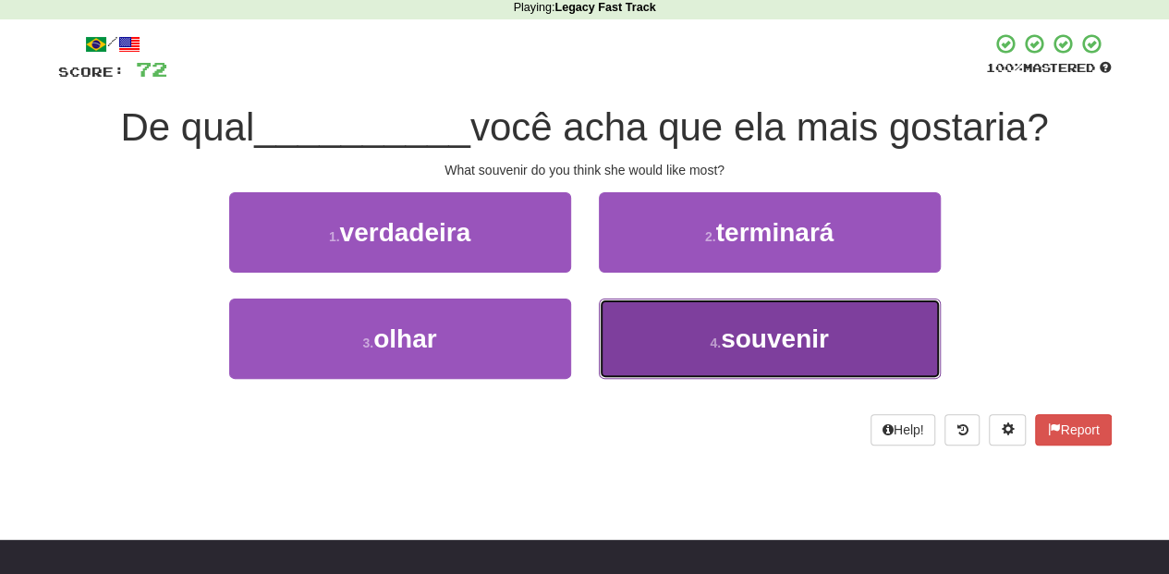
click at [687, 349] on button "4 . souvenir" at bounding box center [770, 339] width 342 height 80
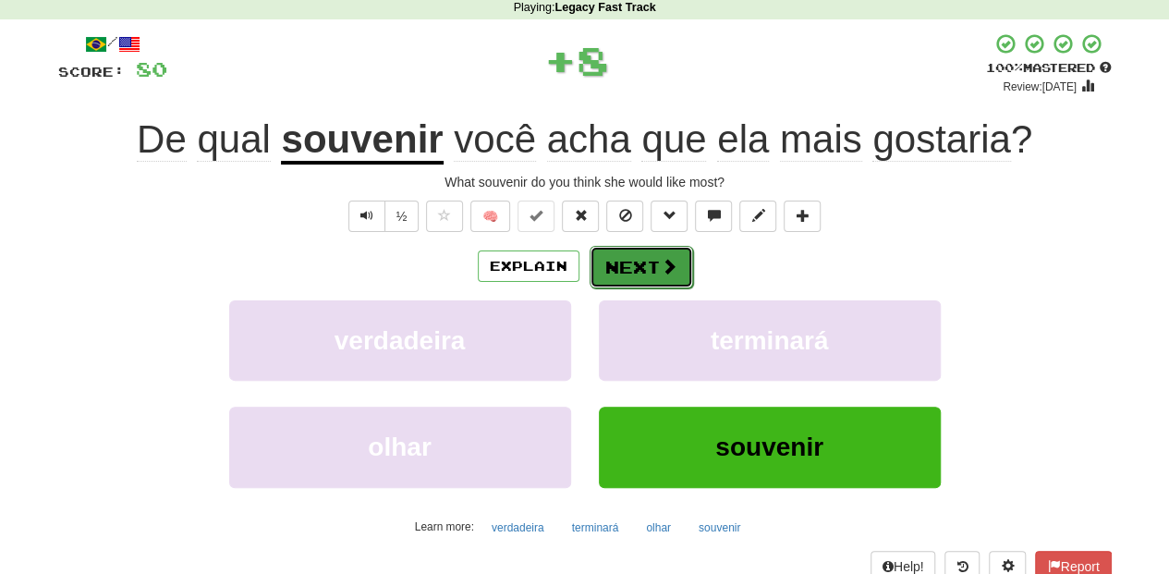
click at [649, 258] on button "Next" at bounding box center [642, 267] width 104 height 43
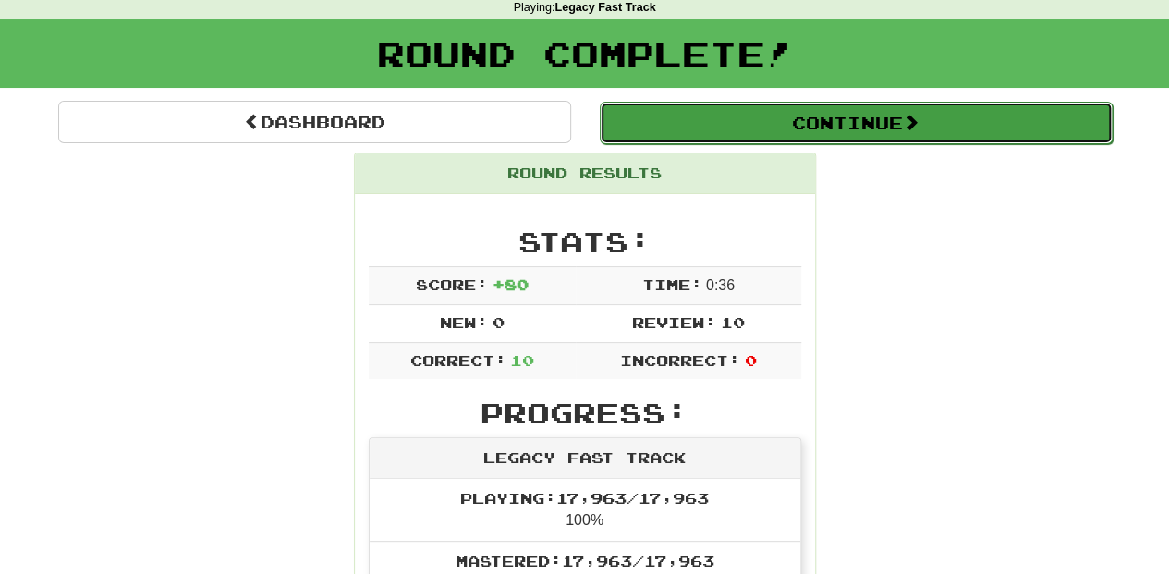
click at [729, 130] on button "Continue" at bounding box center [856, 123] width 513 height 43
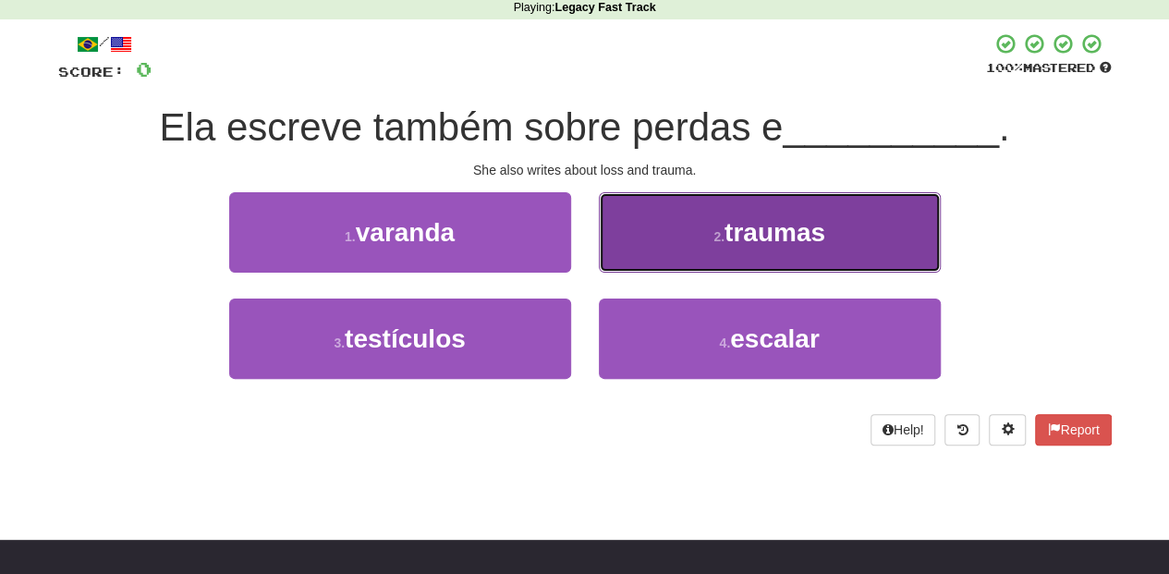
click at [643, 240] on button "2 . traumas" at bounding box center [770, 232] width 342 height 80
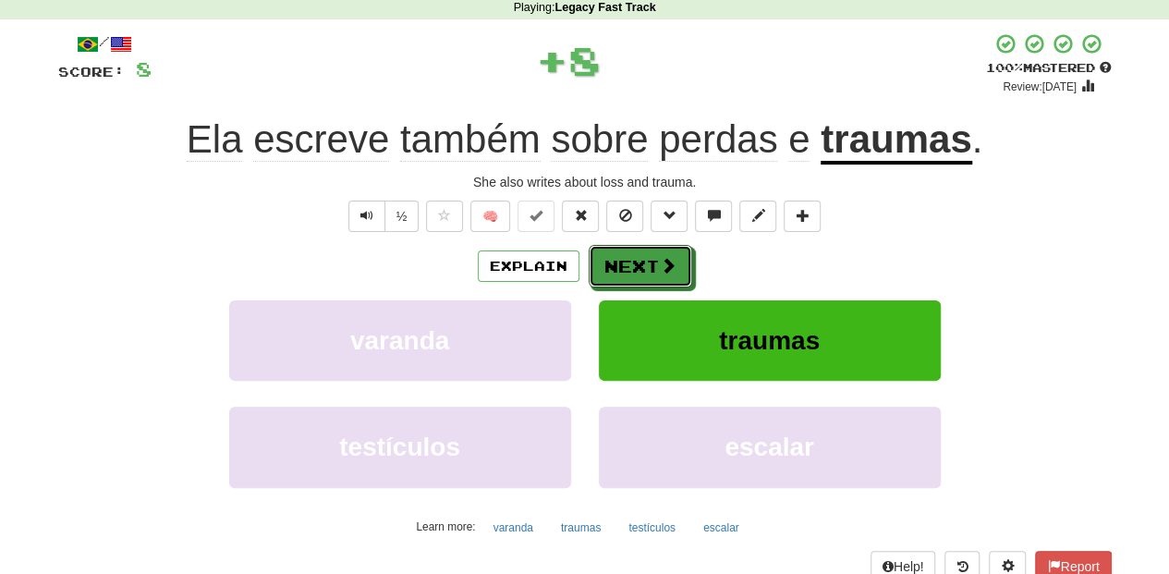
click at [637, 262] on button "Next" at bounding box center [641, 266] width 104 height 43
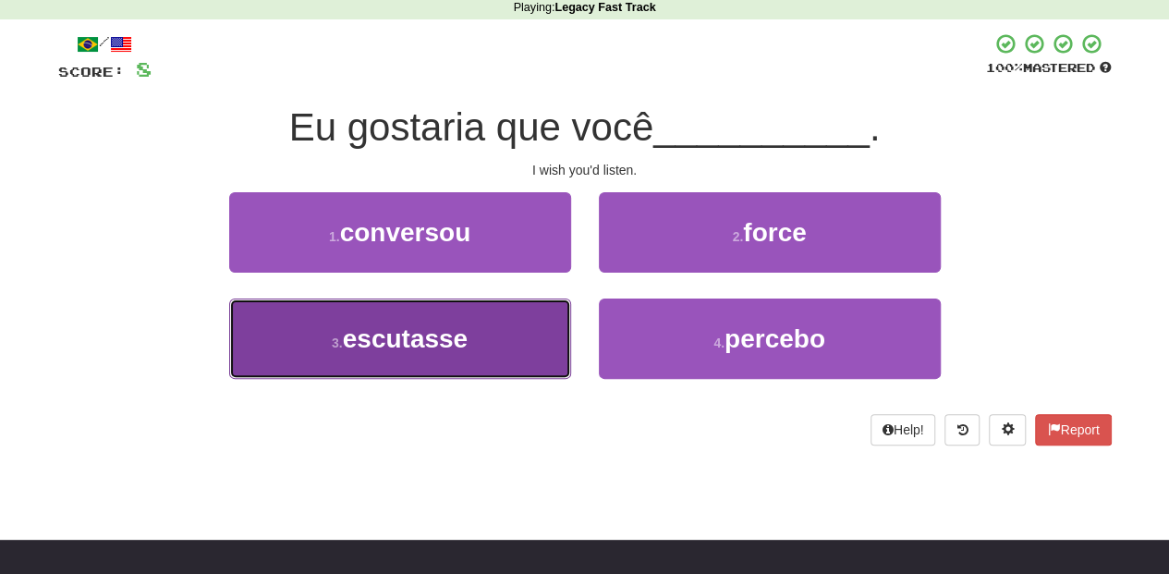
click at [489, 328] on button "3 . escutasse" at bounding box center [400, 339] width 342 height 80
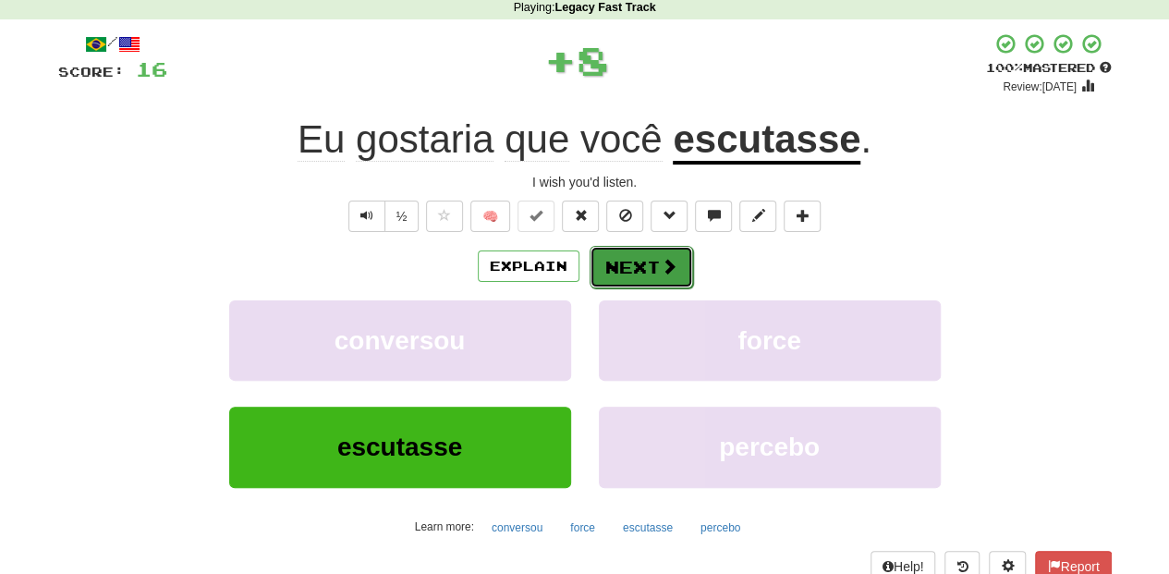
click at [619, 261] on button "Next" at bounding box center [642, 267] width 104 height 43
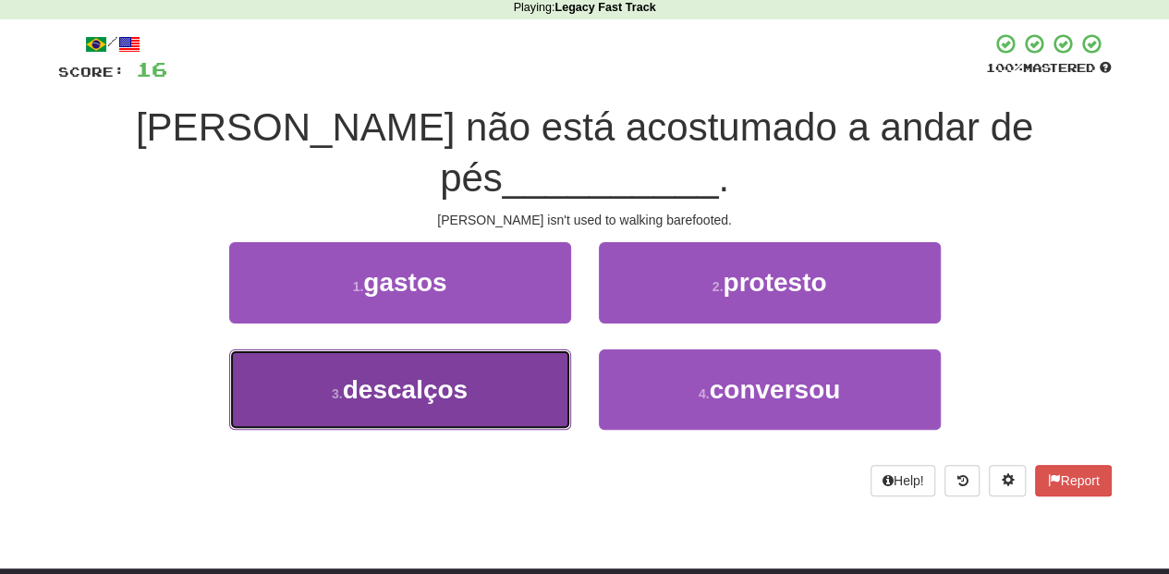
click at [499, 352] on button "3 . descalços" at bounding box center [400, 389] width 342 height 80
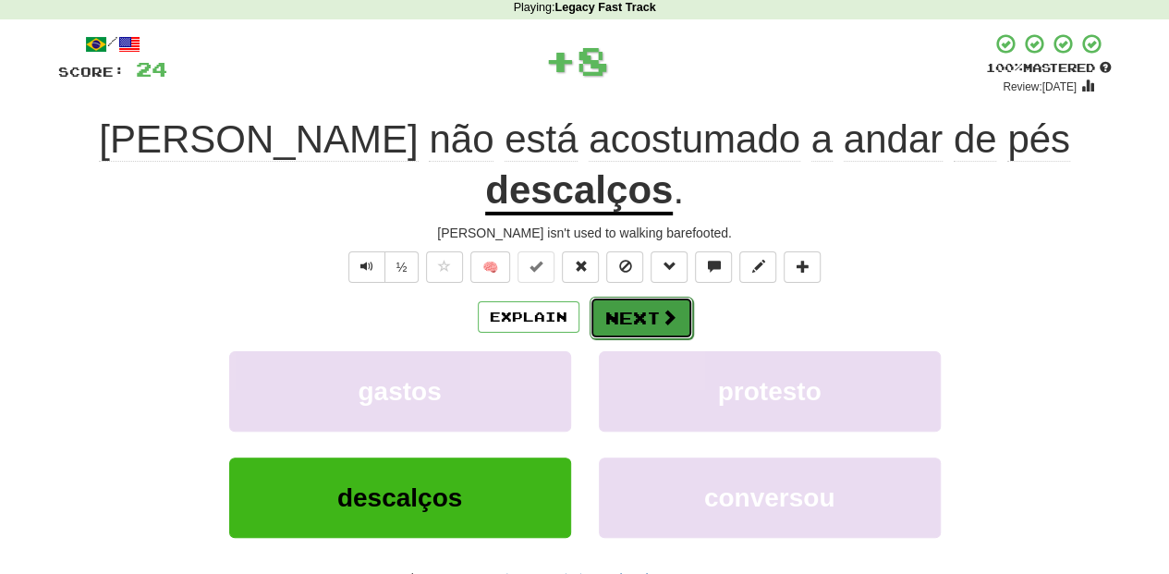
click at [624, 297] on button "Next" at bounding box center [642, 318] width 104 height 43
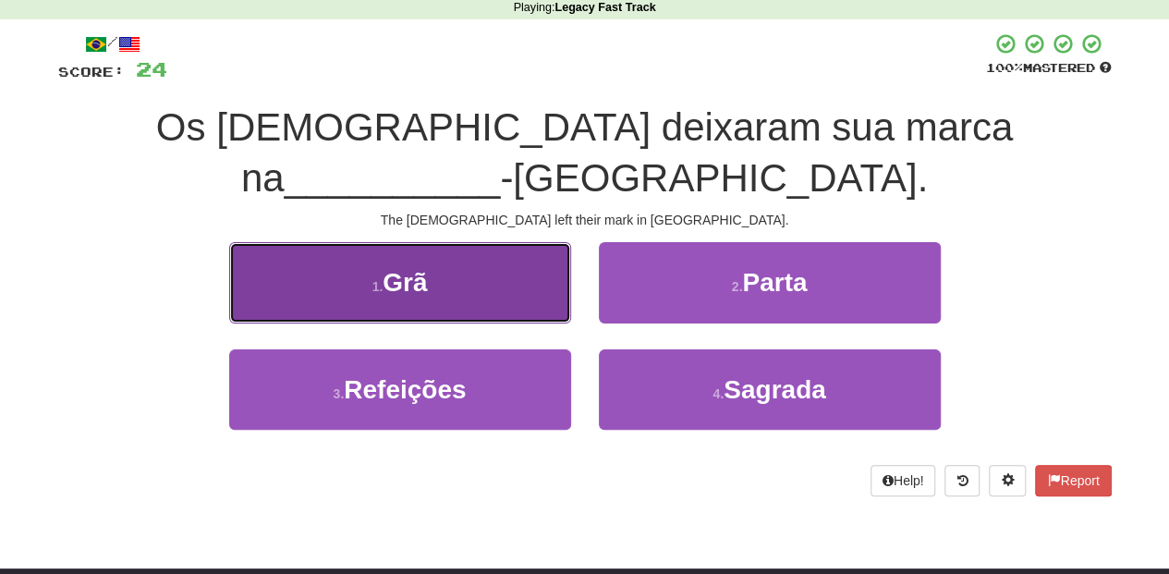
click at [495, 254] on button "1 . Grã" at bounding box center [400, 282] width 342 height 80
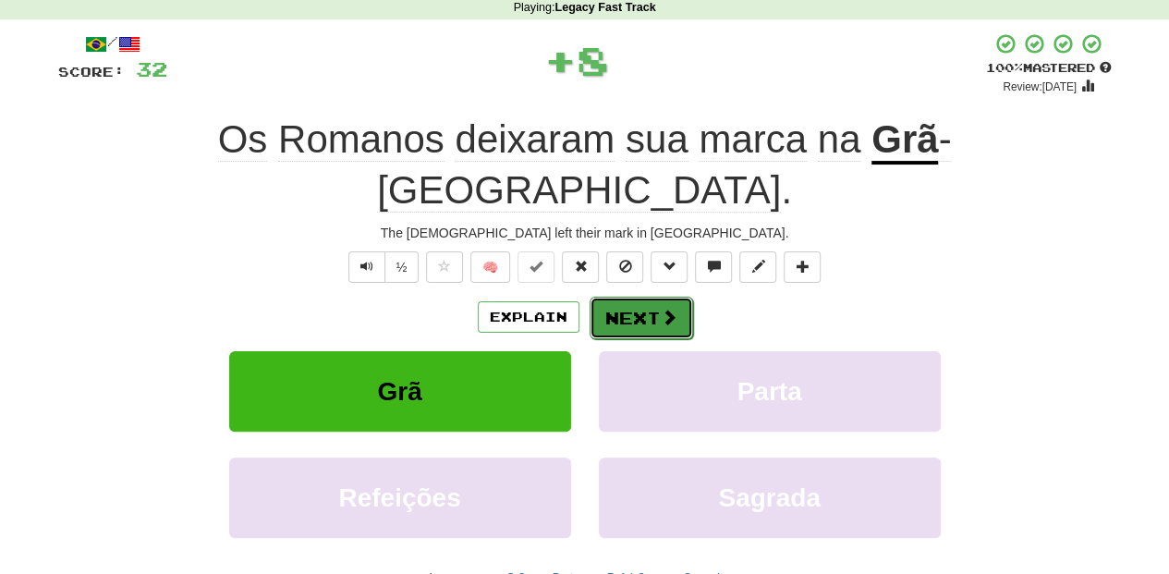
click at [618, 297] on button "Next" at bounding box center [642, 318] width 104 height 43
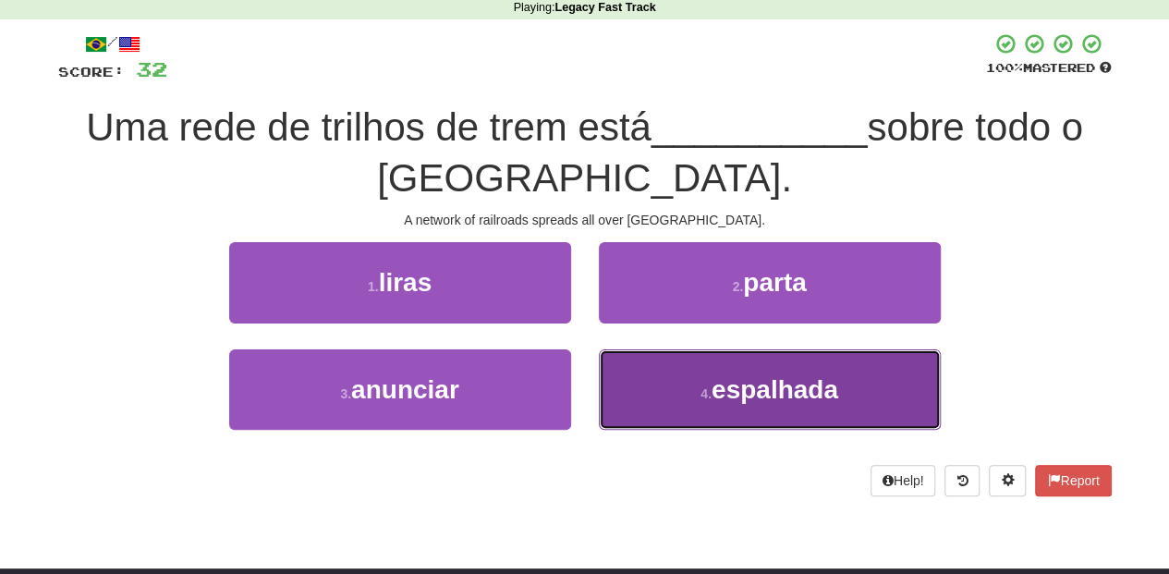
click at [635, 372] on button "4 . espalhada" at bounding box center [770, 389] width 342 height 80
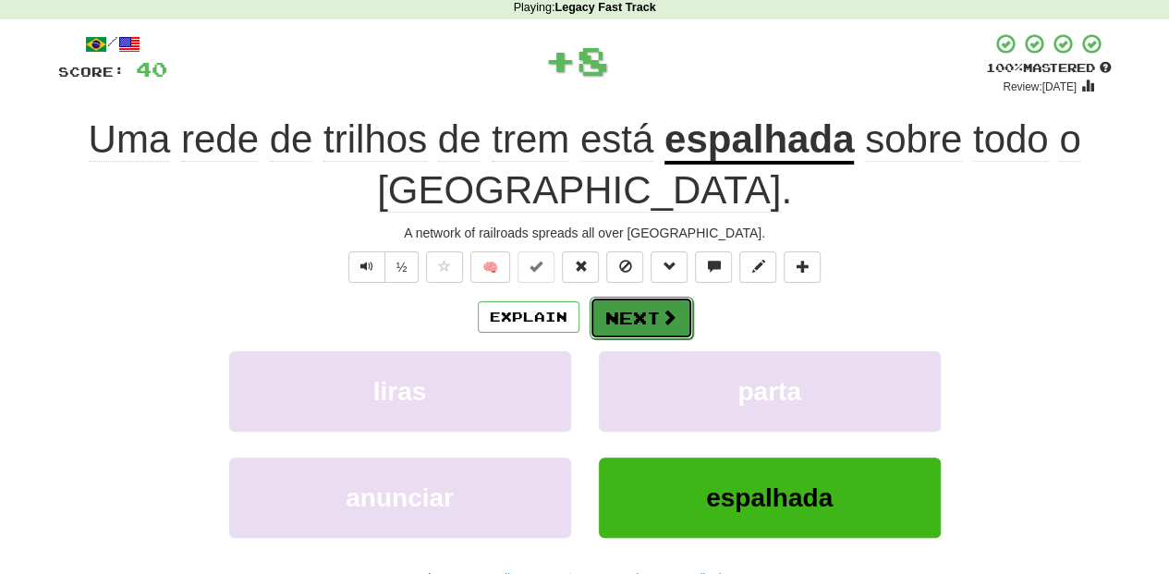
click at [618, 302] on button "Next" at bounding box center [642, 318] width 104 height 43
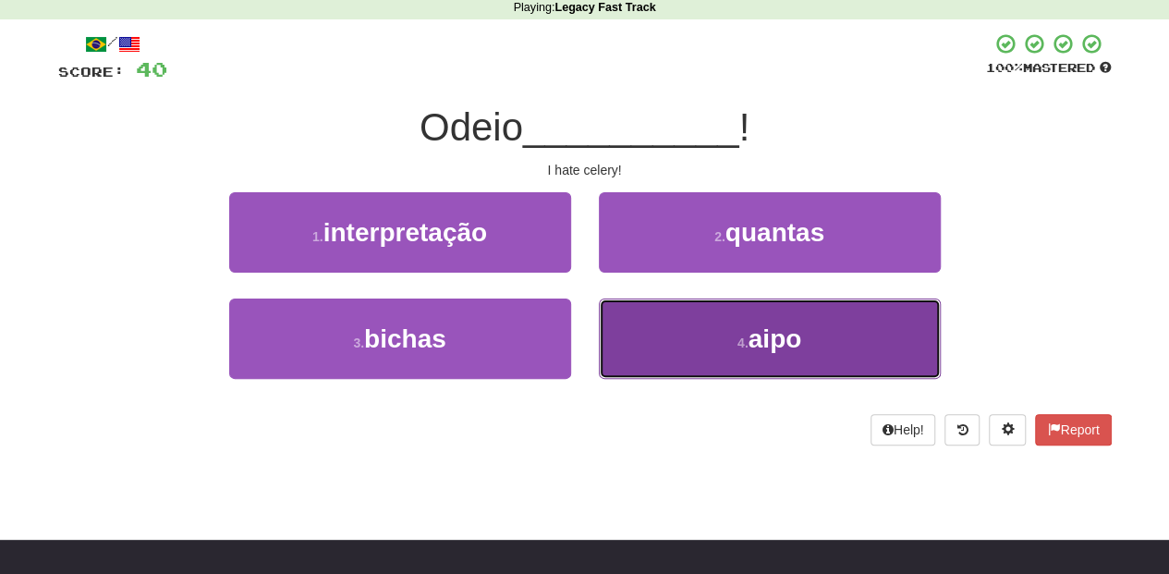
click at [641, 357] on button "4 . aipo" at bounding box center [770, 339] width 342 height 80
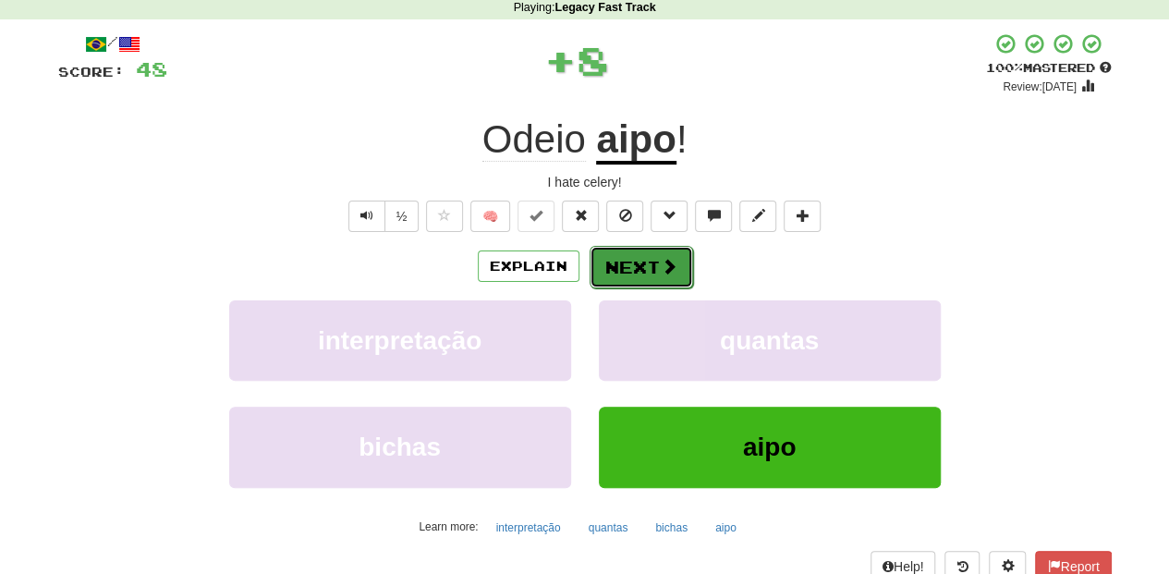
click at [616, 262] on button "Next" at bounding box center [642, 267] width 104 height 43
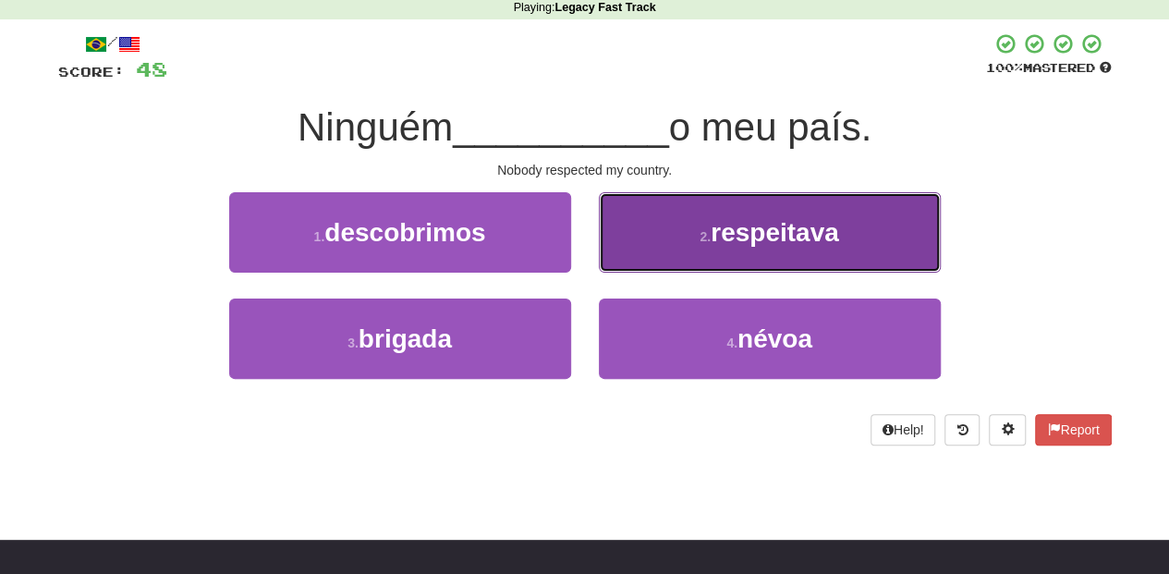
click at [643, 261] on button "2 . respeitava" at bounding box center [770, 232] width 342 height 80
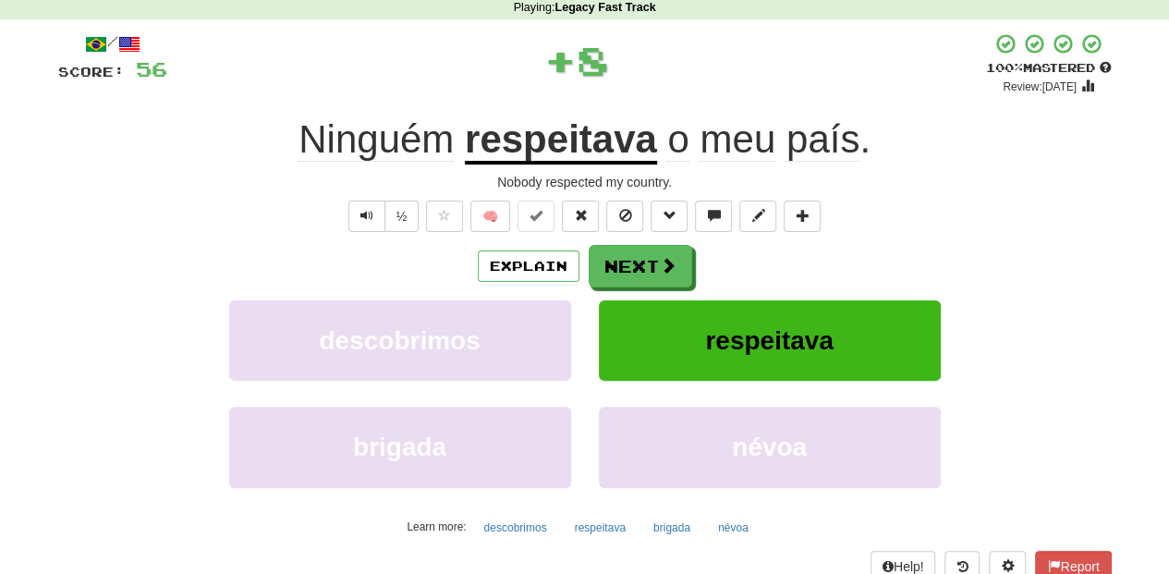
click at [643, 261] on button "Next" at bounding box center [641, 266] width 104 height 43
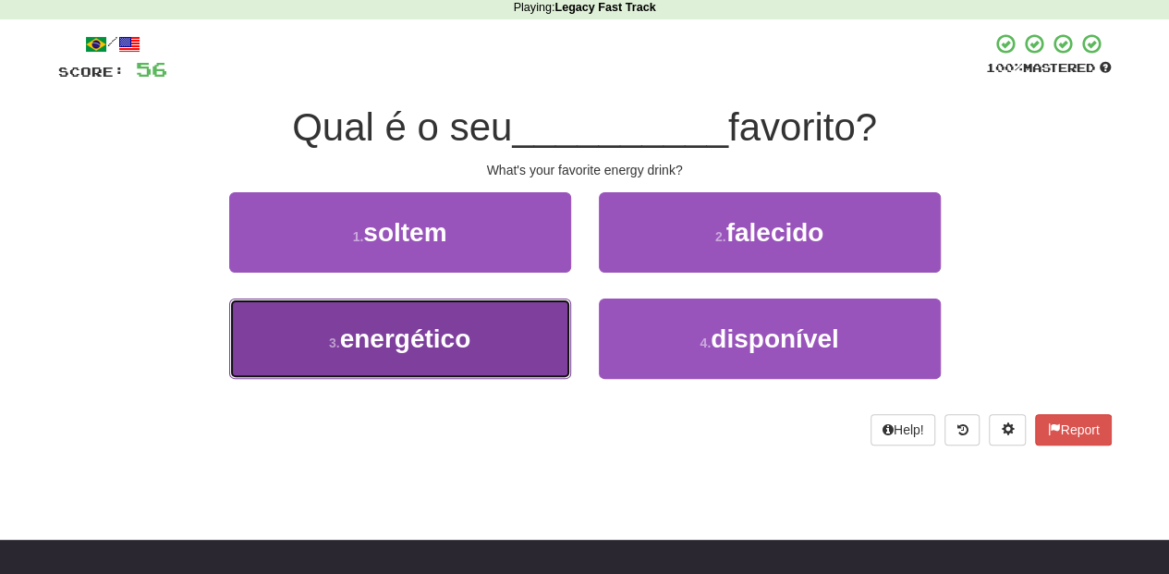
click at [470, 324] on span "energético" at bounding box center [405, 338] width 131 height 29
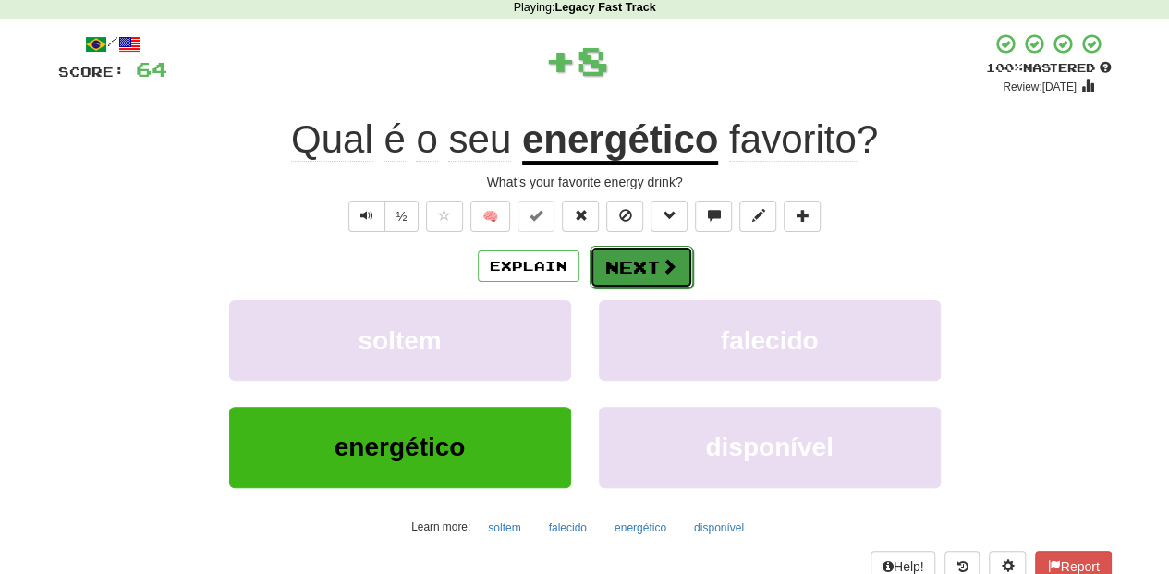
click at [648, 270] on button "Next" at bounding box center [642, 267] width 104 height 43
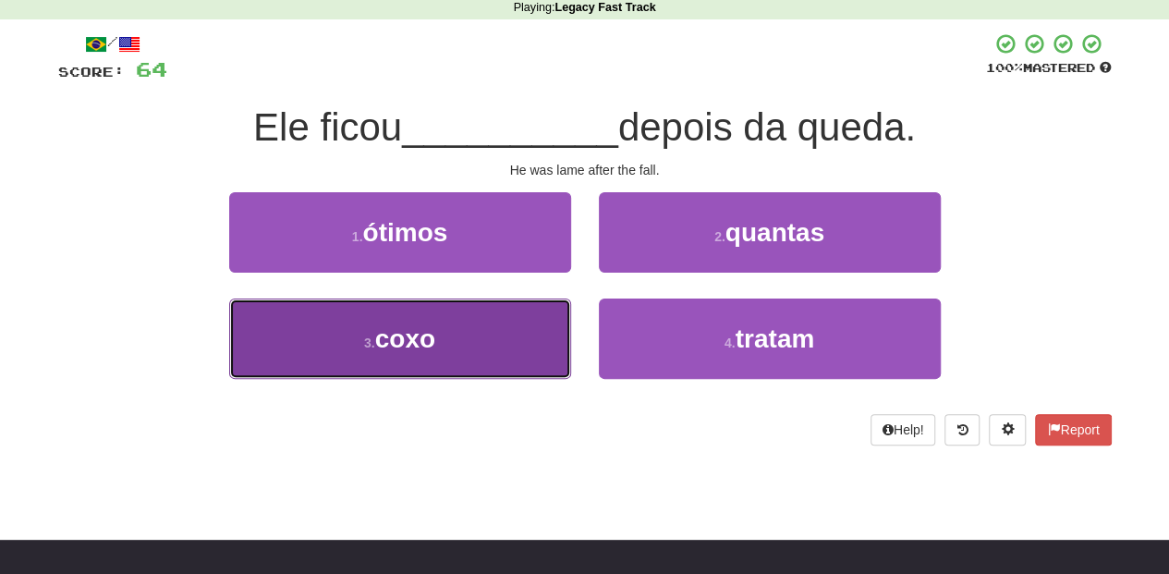
click at [495, 327] on button "3 . coxo" at bounding box center [400, 339] width 342 height 80
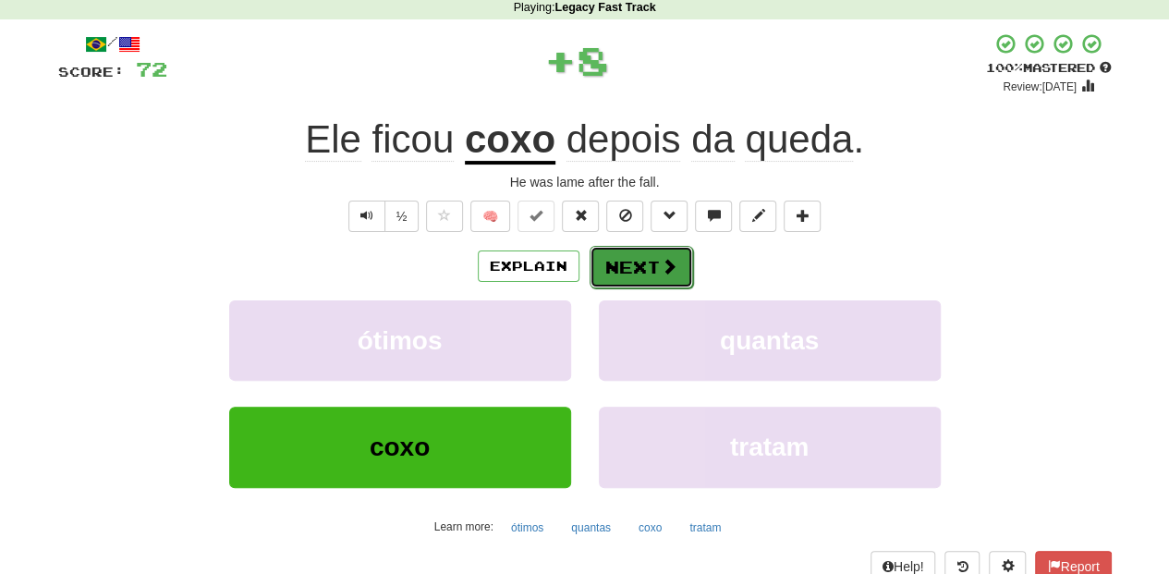
click at [635, 250] on button "Next" at bounding box center [642, 267] width 104 height 43
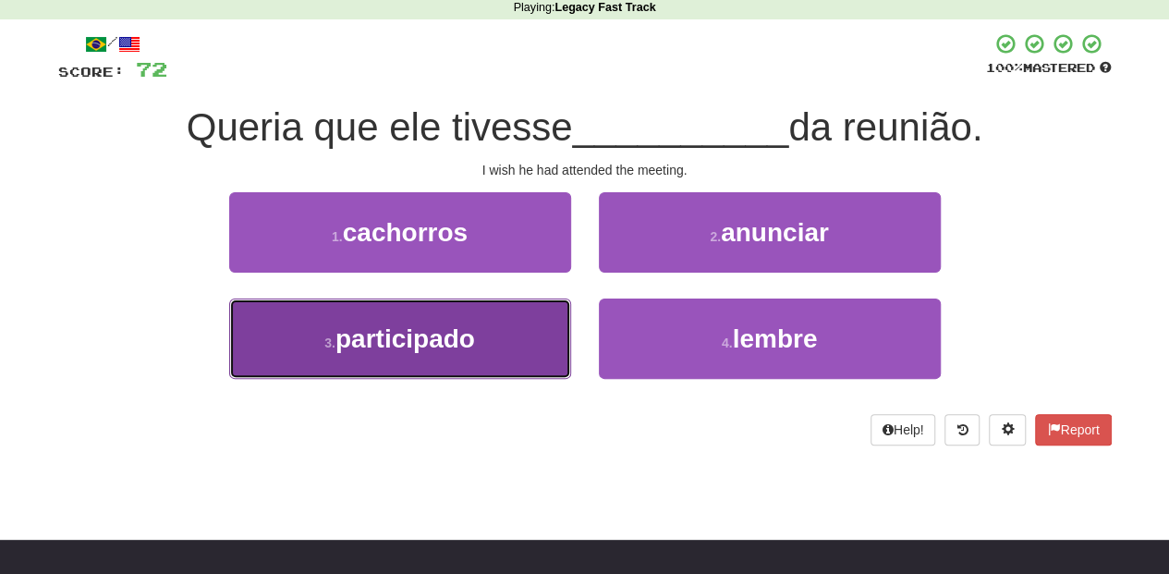
click at [513, 329] on button "3 . participado" at bounding box center [400, 339] width 342 height 80
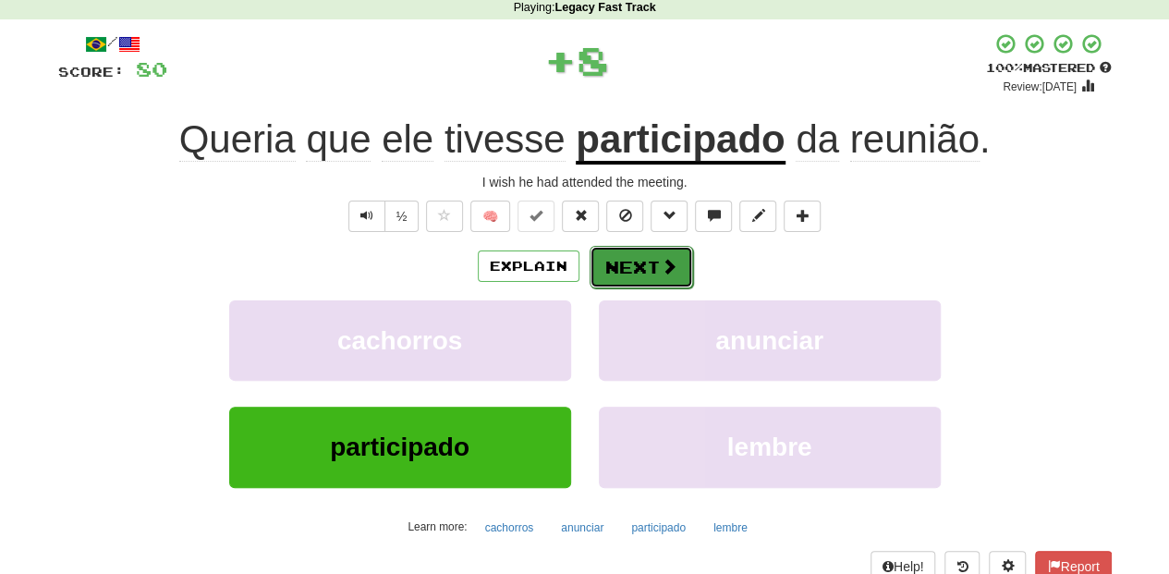
click at [621, 265] on button "Next" at bounding box center [642, 267] width 104 height 43
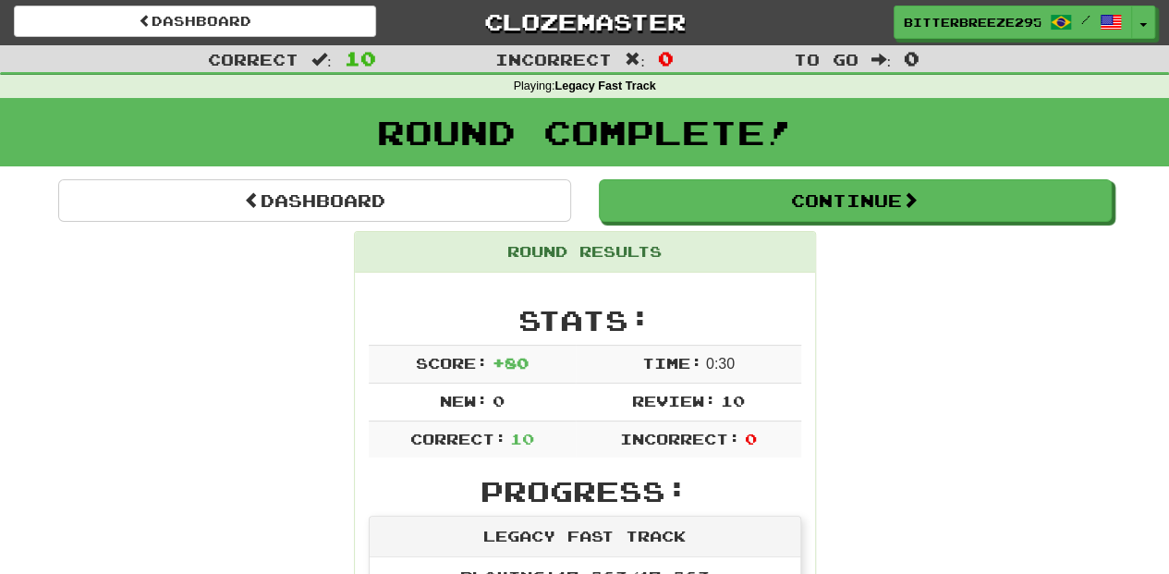
scroll to position [0, 0]
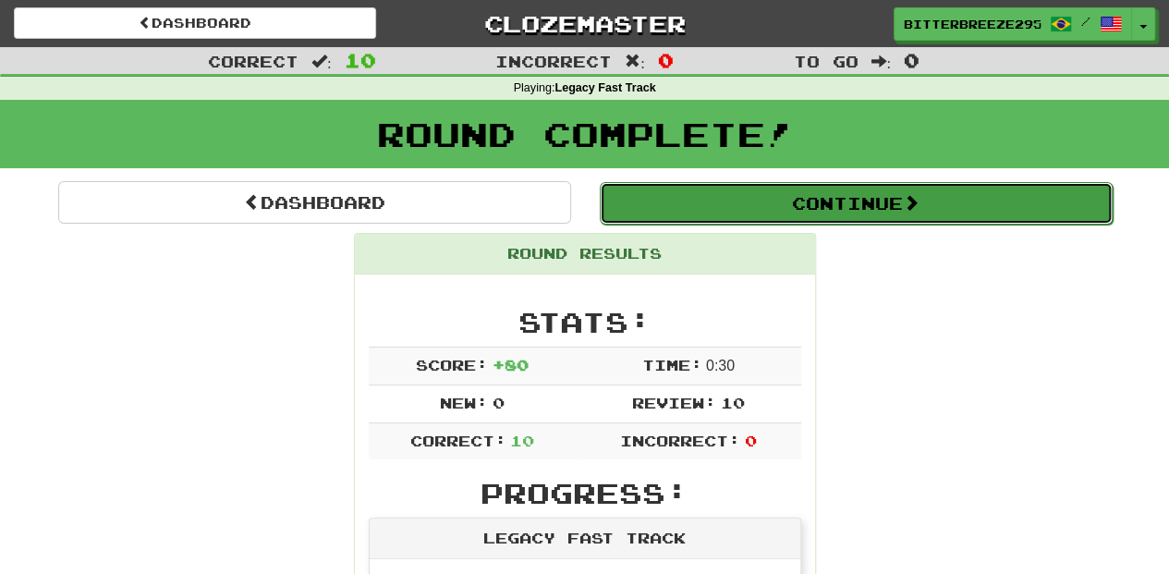
click at [710, 203] on button "Continue" at bounding box center [856, 203] width 513 height 43
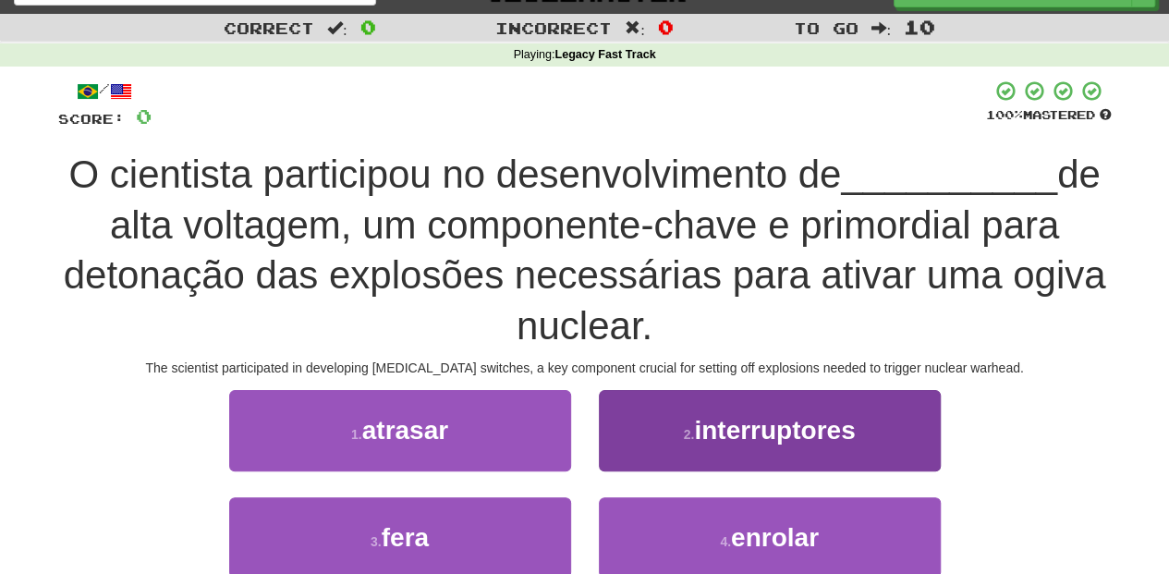
scroll to position [61, 0]
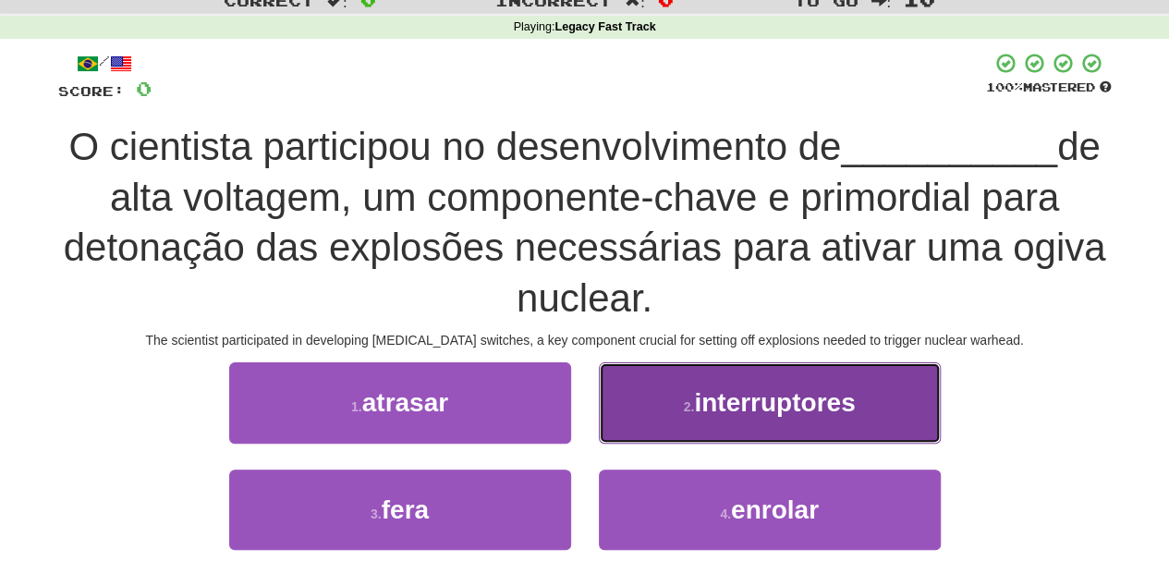
click at [628, 433] on button "2 . interruptores" at bounding box center [770, 402] width 342 height 80
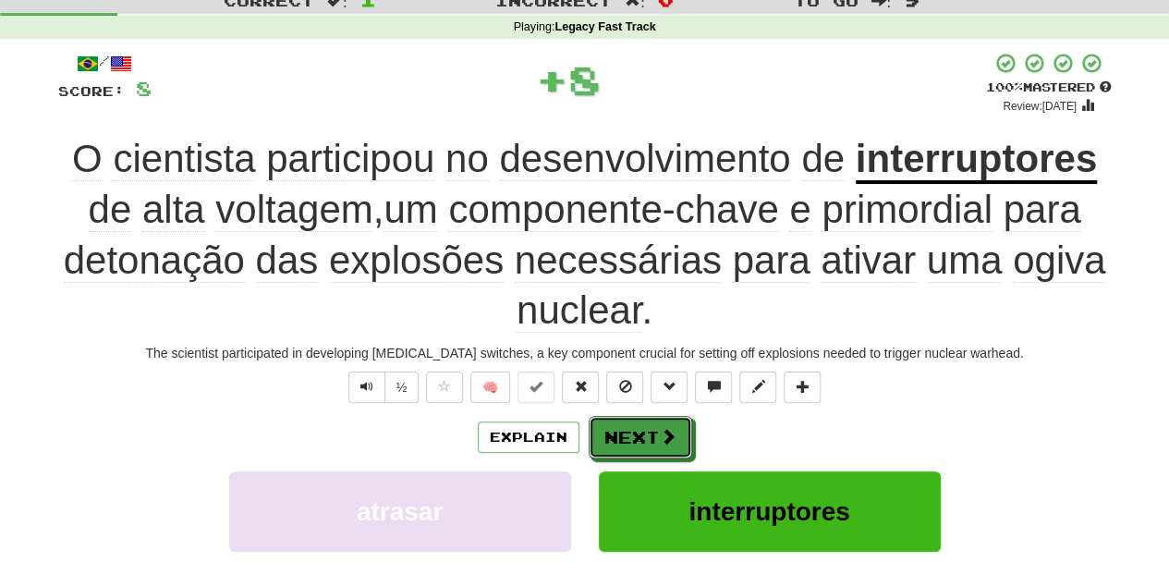
click at [626, 433] on button "Next" at bounding box center [641, 437] width 104 height 43
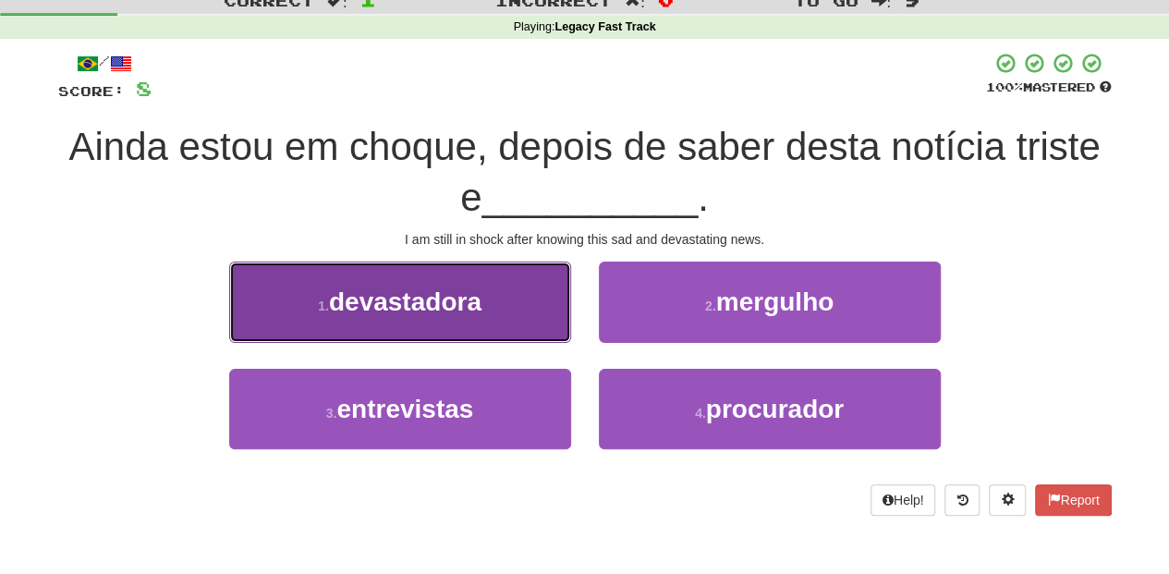
click at [504, 311] on button "1 . devastadora" at bounding box center [400, 302] width 342 height 80
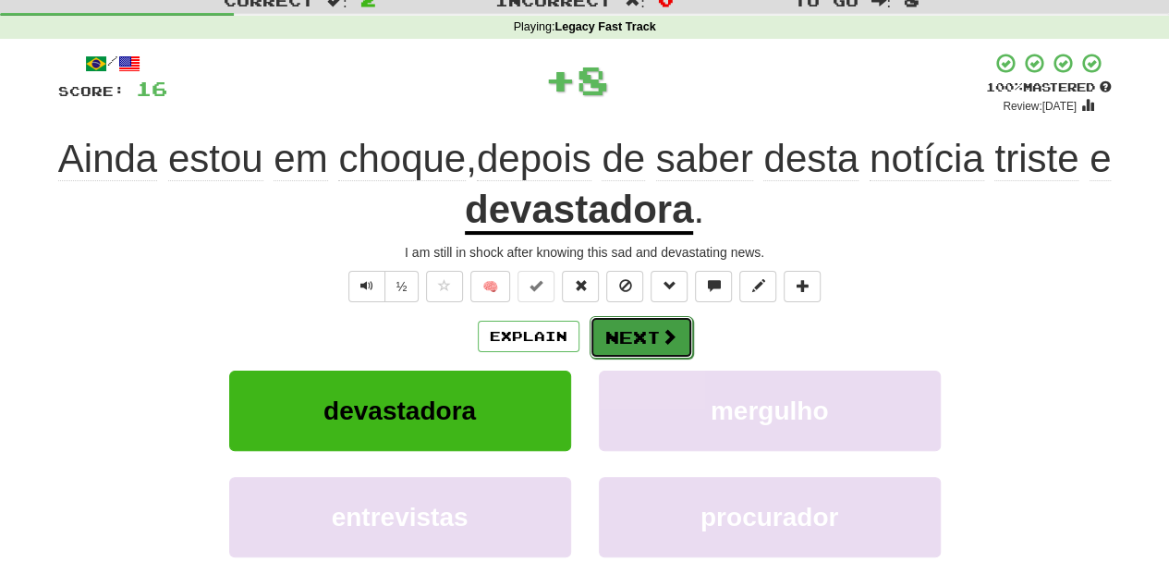
click at [628, 337] on button "Next" at bounding box center [642, 337] width 104 height 43
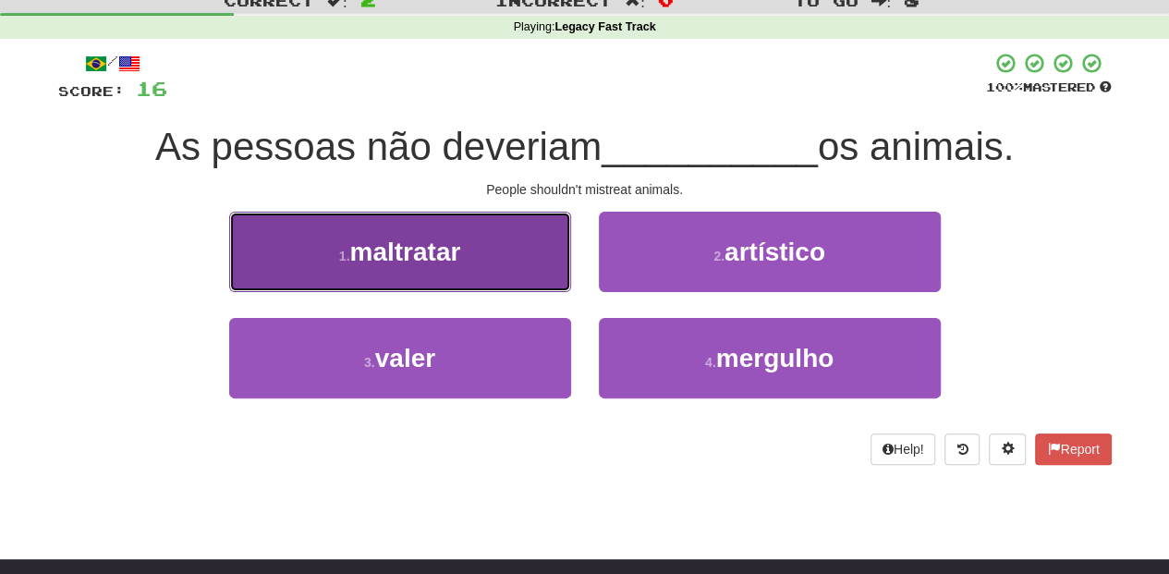
click at [486, 271] on button "1 . maltratar" at bounding box center [400, 252] width 342 height 80
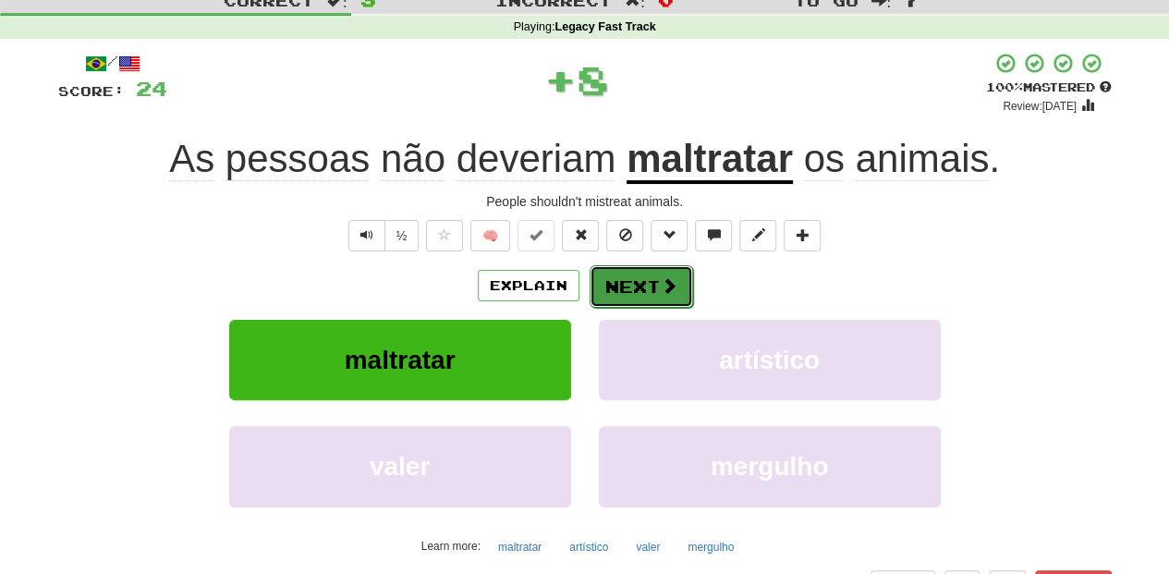
click at [621, 285] on button "Next" at bounding box center [642, 286] width 104 height 43
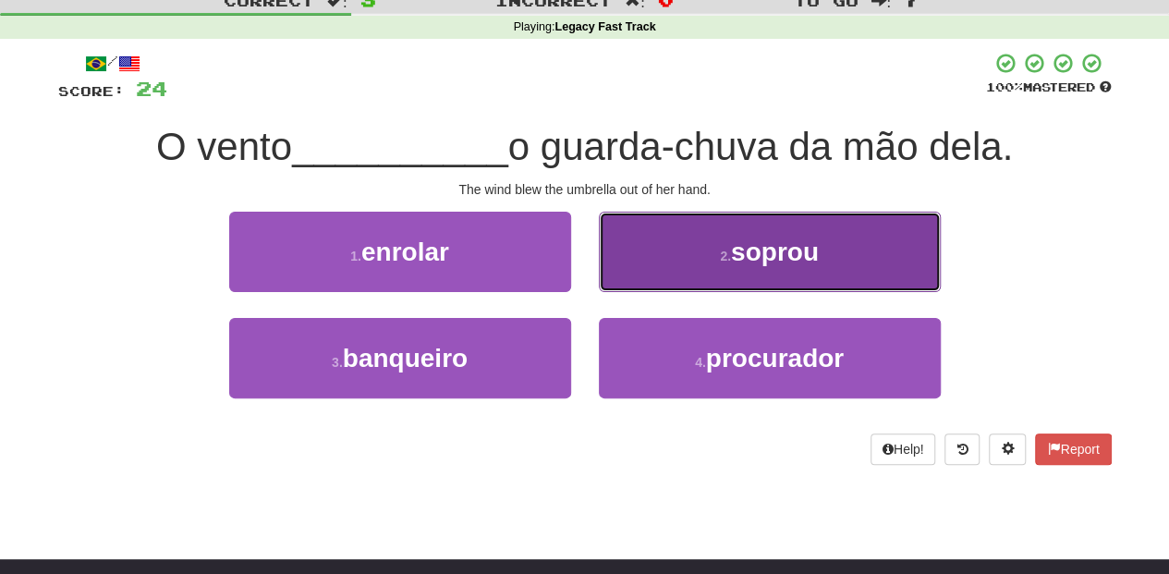
click at [637, 275] on button "2 . soprou" at bounding box center [770, 252] width 342 height 80
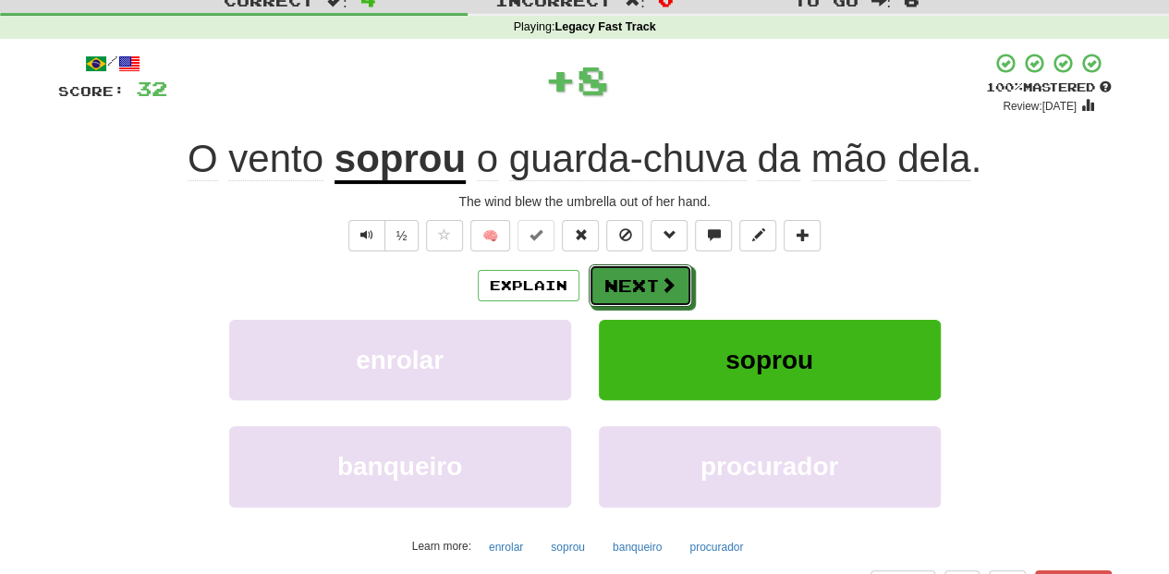
click at [637, 275] on button "Next" at bounding box center [641, 285] width 104 height 43
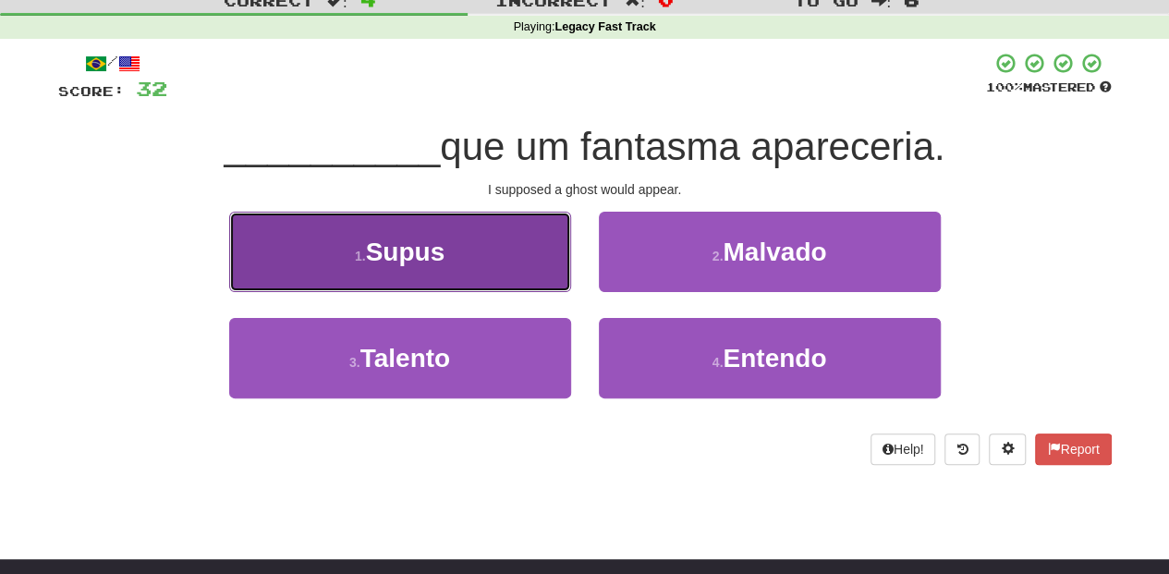
click at [532, 270] on button "1 . Supus" at bounding box center [400, 252] width 342 height 80
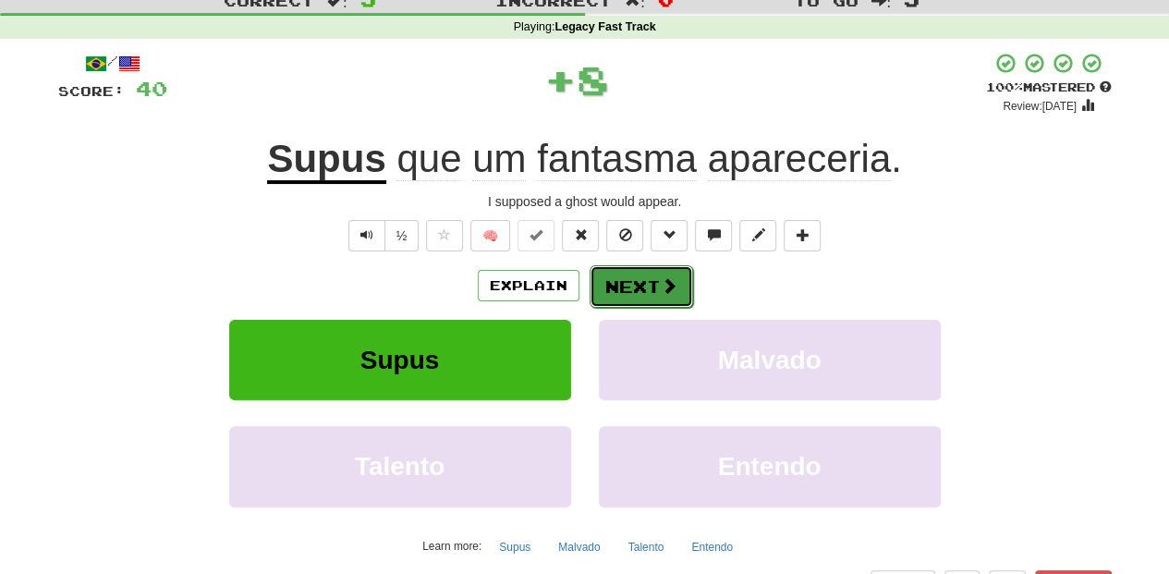
click at [622, 277] on button "Next" at bounding box center [642, 286] width 104 height 43
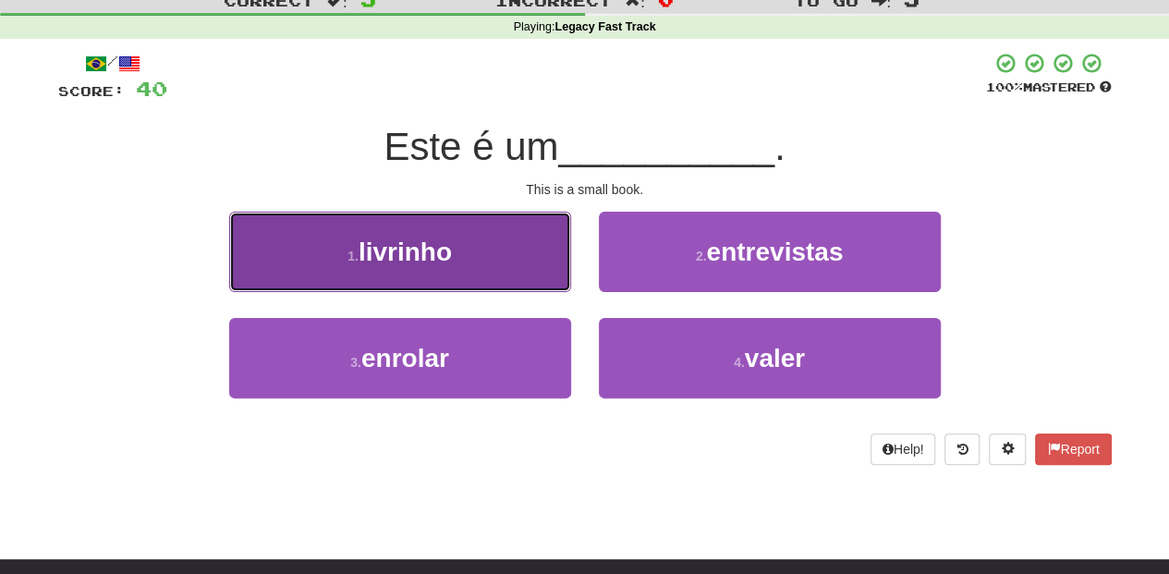
click at [490, 266] on button "1 . livrinho" at bounding box center [400, 252] width 342 height 80
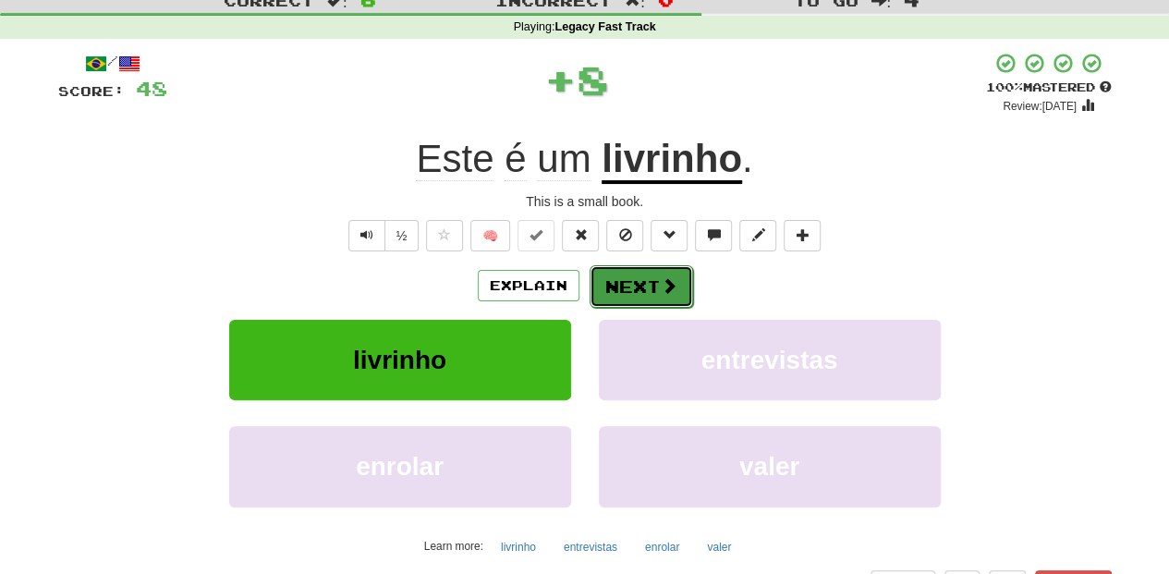
click at [632, 278] on button "Next" at bounding box center [642, 286] width 104 height 43
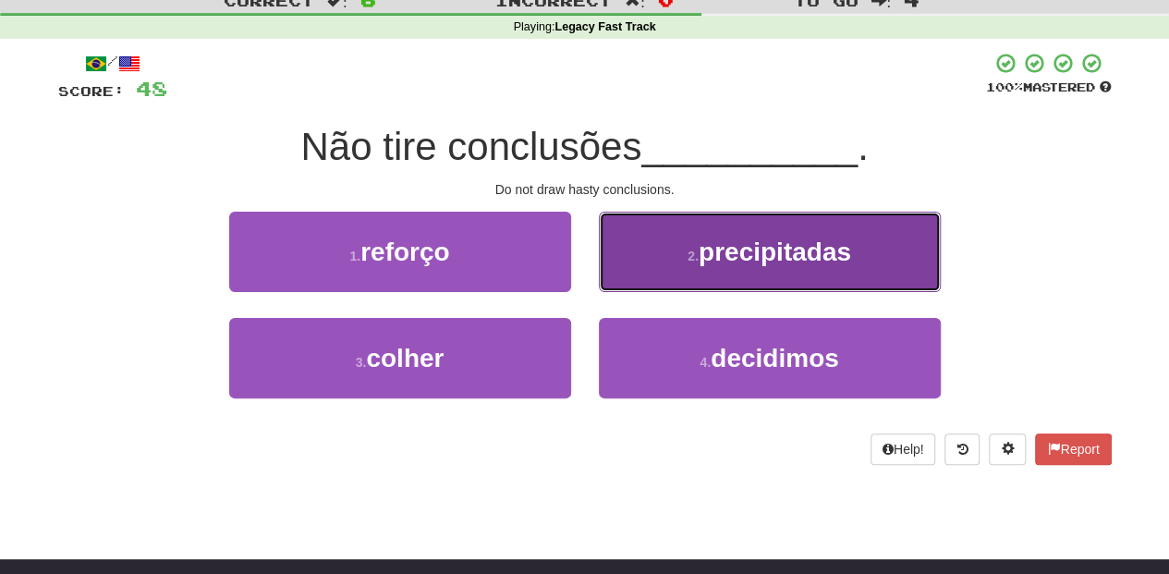
click at [652, 268] on button "2 . precipitadas" at bounding box center [770, 252] width 342 height 80
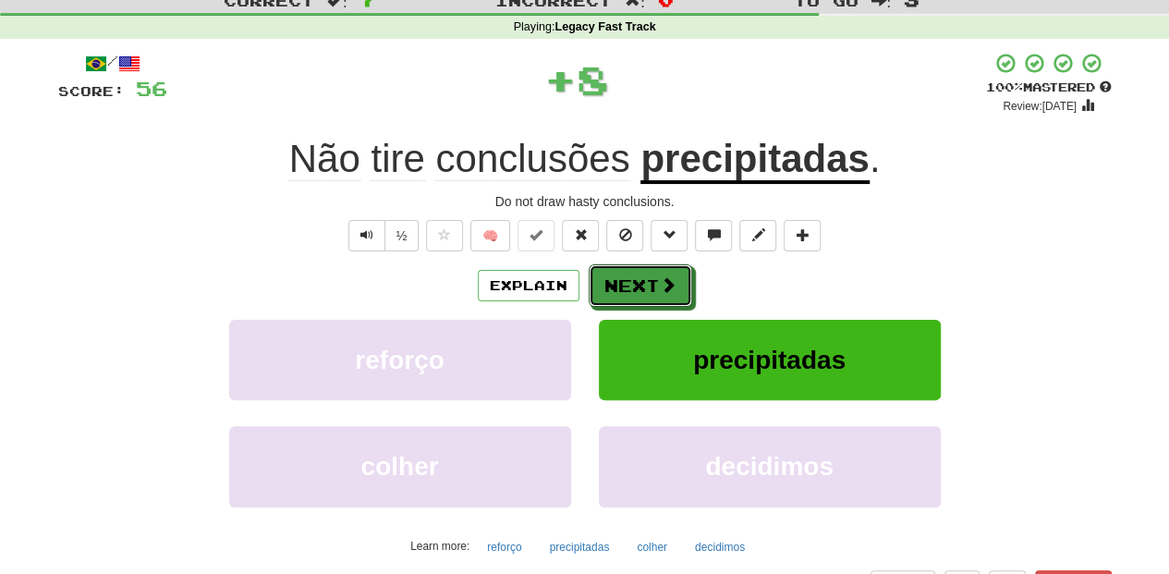
click at [652, 268] on button "Next" at bounding box center [641, 285] width 104 height 43
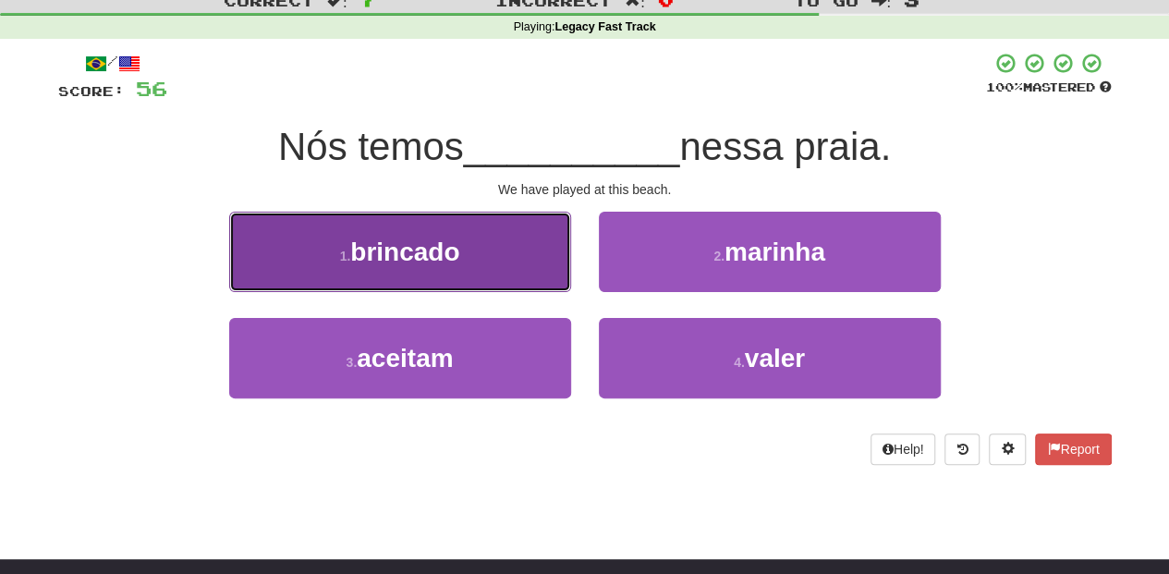
click at [536, 261] on button "1 . brincado" at bounding box center [400, 252] width 342 height 80
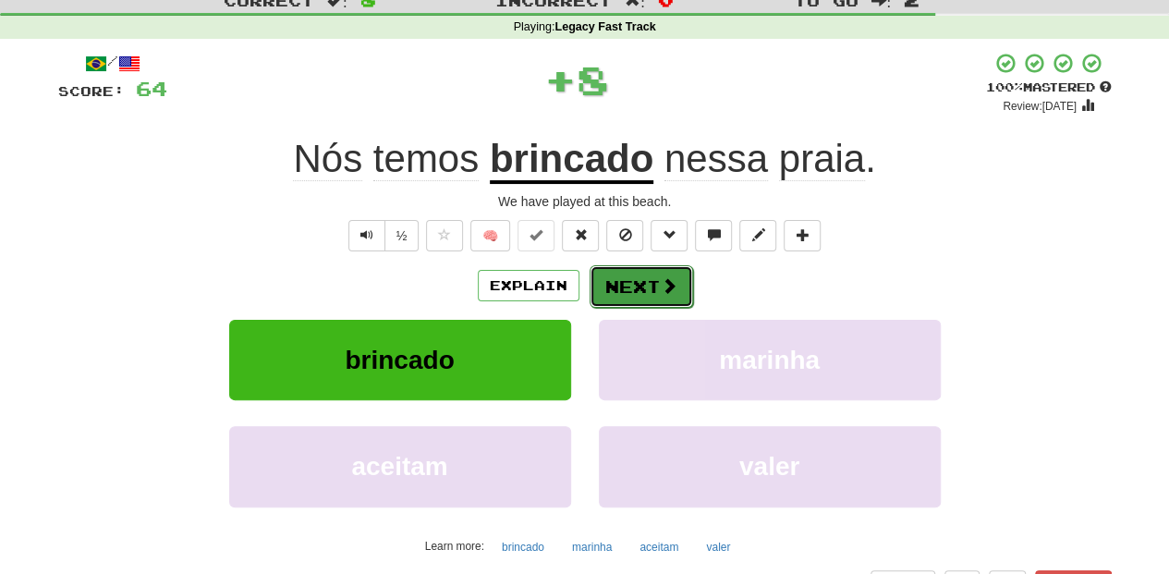
click at [655, 284] on button "Next" at bounding box center [642, 286] width 104 height 43
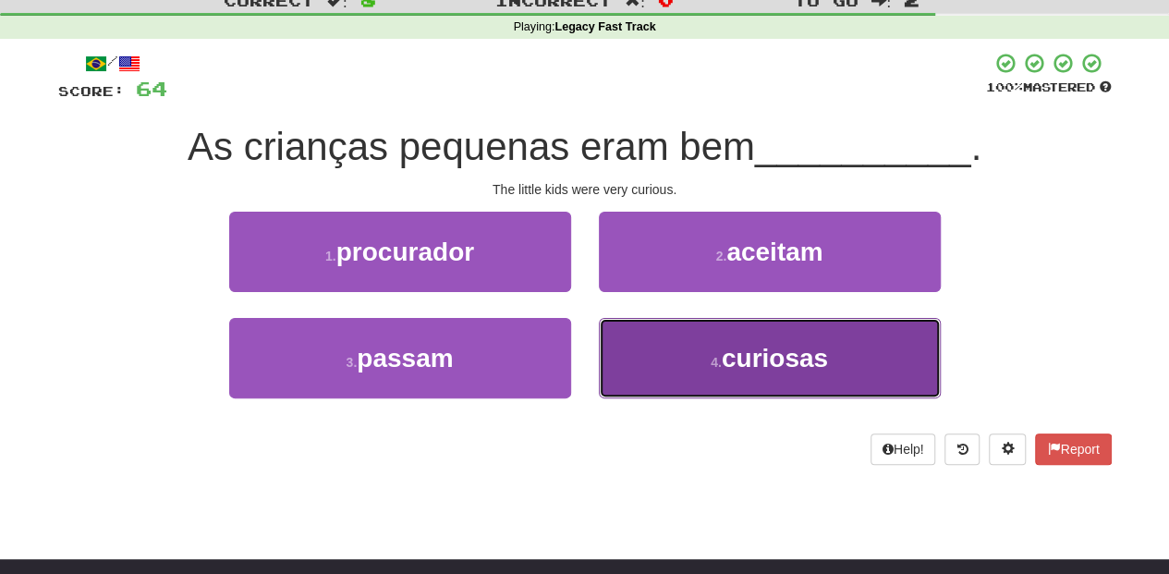
click at [653, 334] on button "4 . curiosas" at bounding box center [770, 358] width 342 height 80
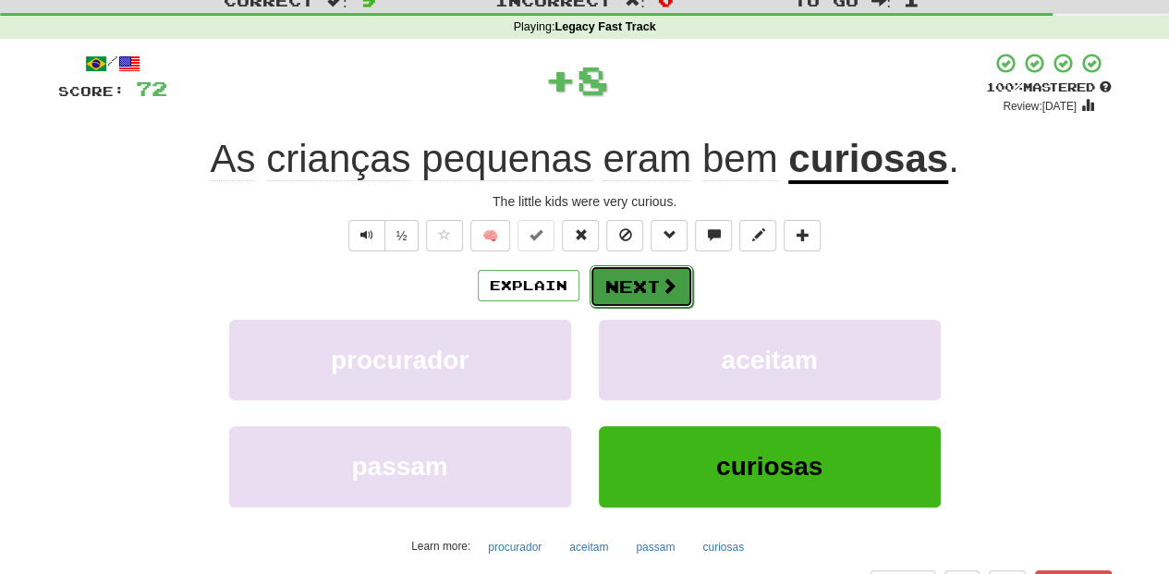
click at [632, 283] on button "Next" at bounding box center [642, 286] width 104 height 43
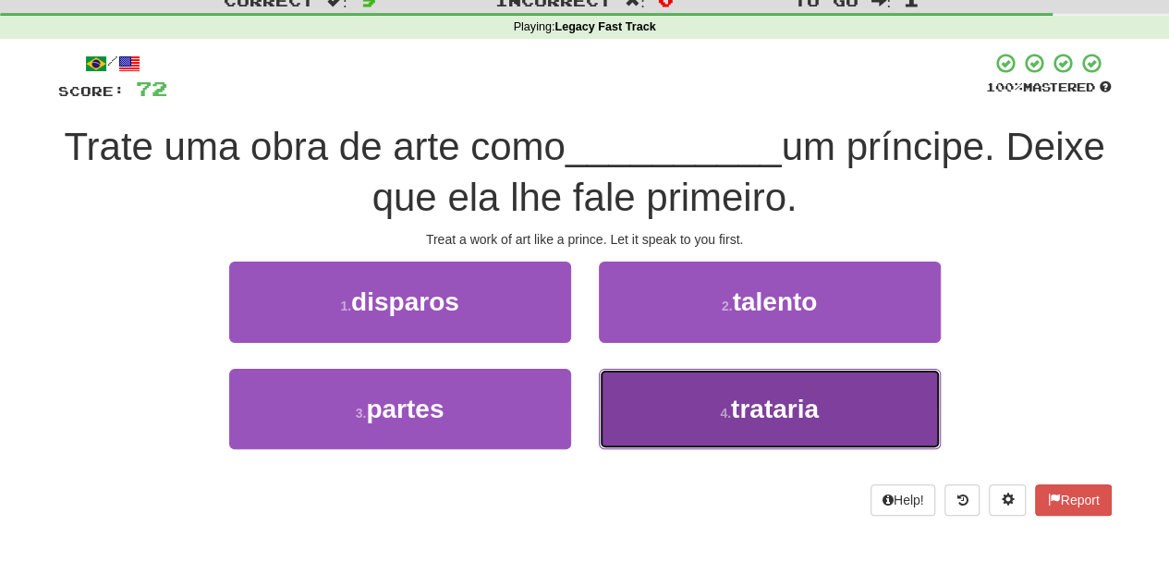
click at [634, 410] on button "4 . trataria" at bounding box center [770, 409] width 342 height 80
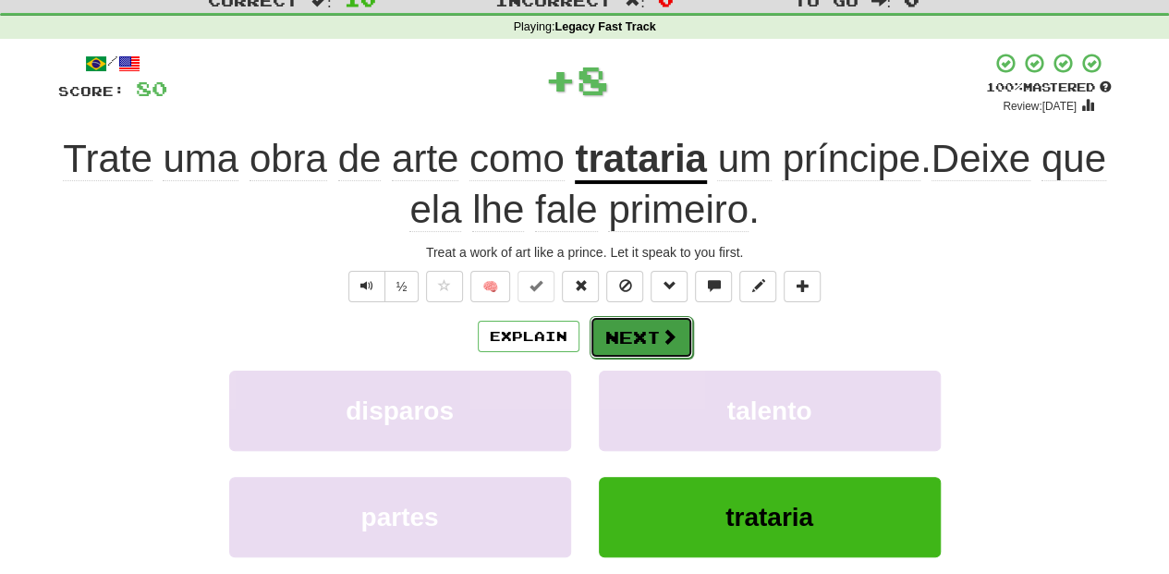
click at [634, 316] on button "Next" at bounding box center [642, 337] width 104 height 43
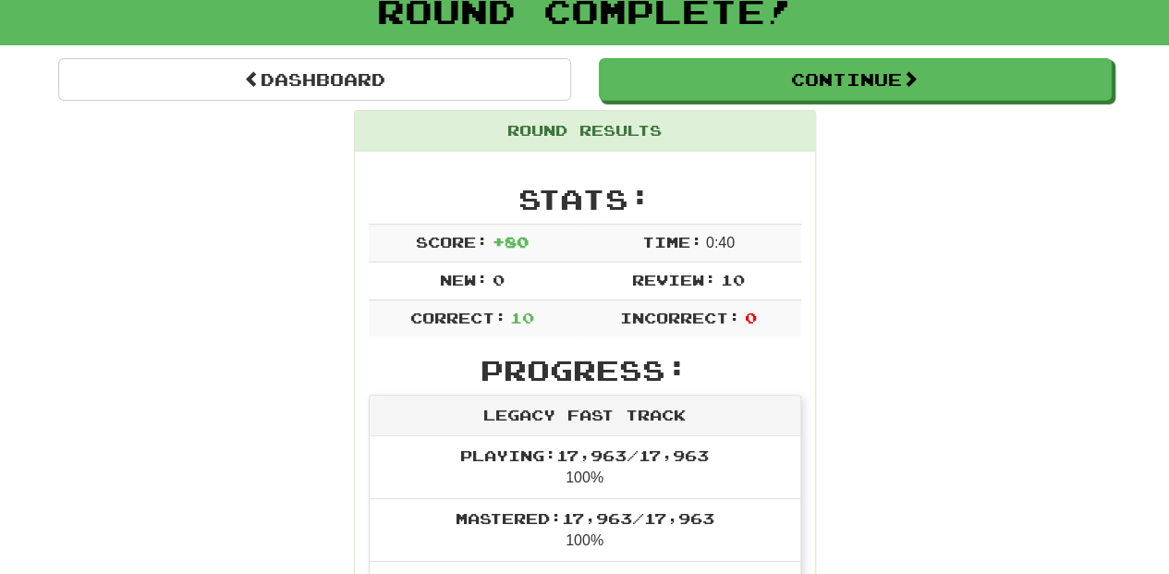
scroll to position [0, 0]
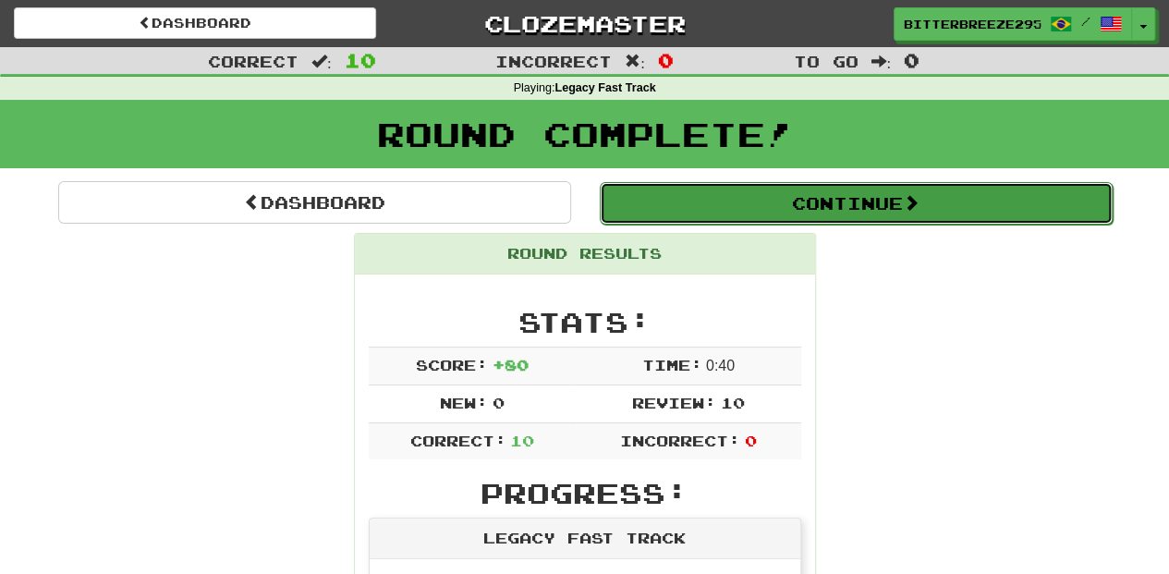
click at [718, 190] on button "Continue" at bounding box center [856, 203] width 513 height 43
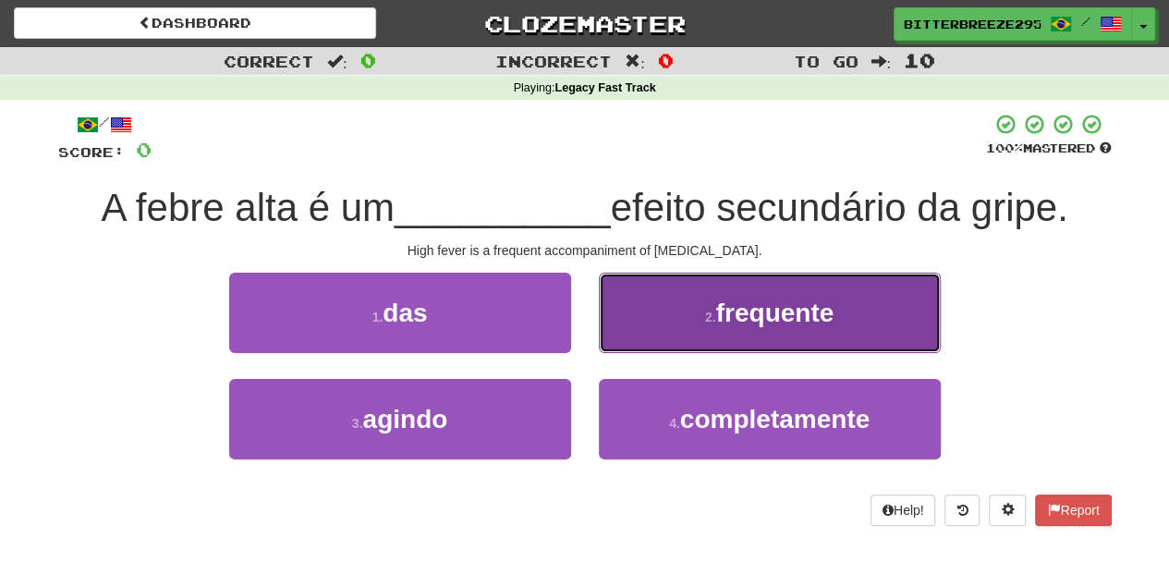
click at [659, 340] on button "2 . frequente" at bounding box center [770, 313] width 342 height 80
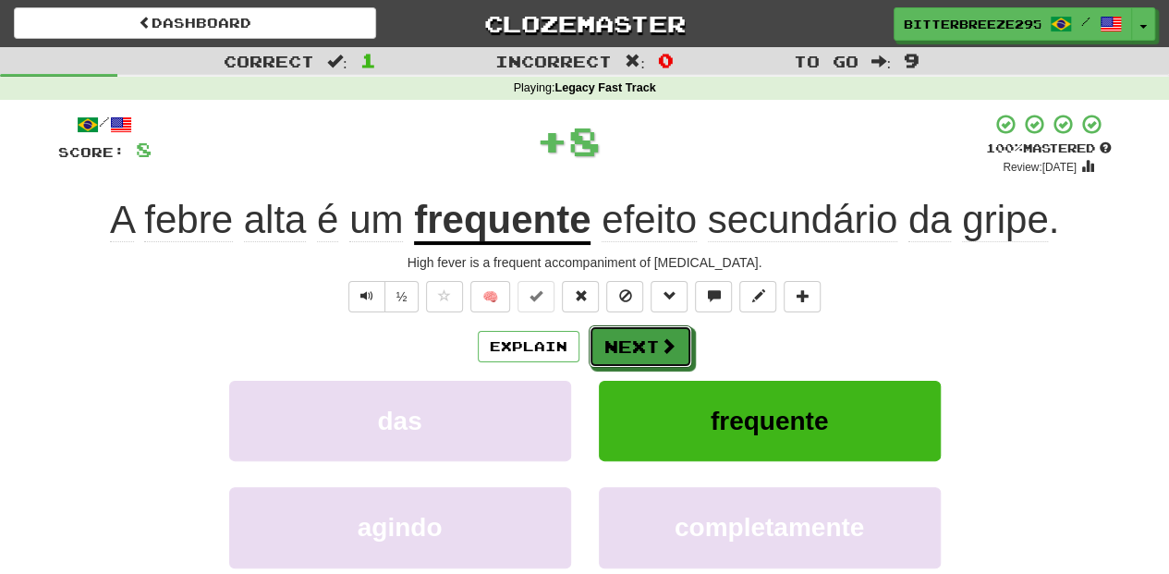
click at [660, 340] on span at bounding box center [668, 345] width 17 height 17
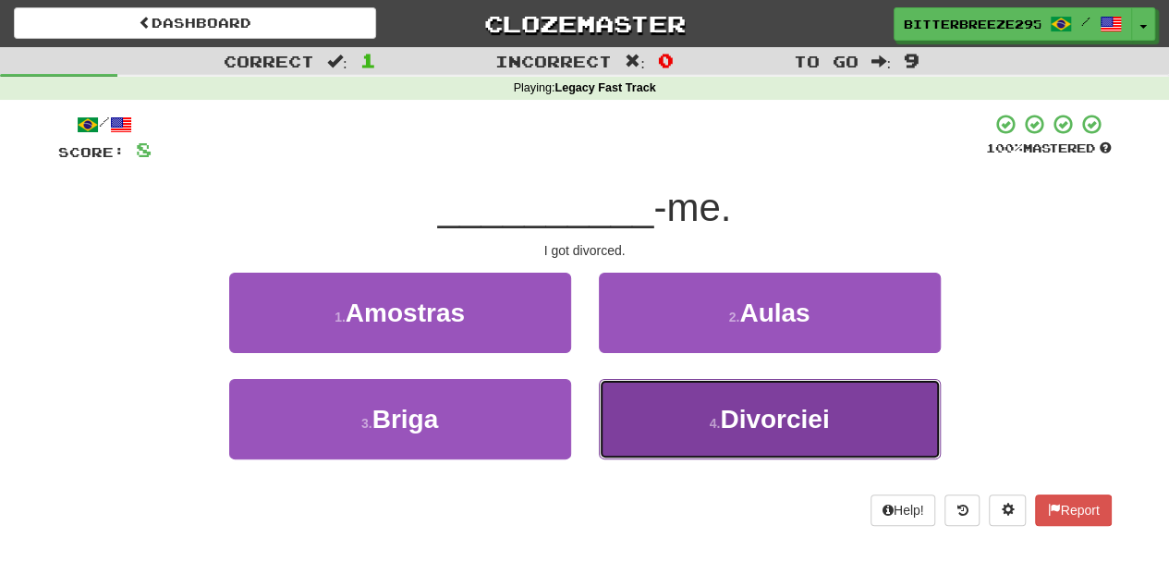
click at [682, 409] on button "4 . Divorciei" at bounding box center [770, 419] width 342 height 80
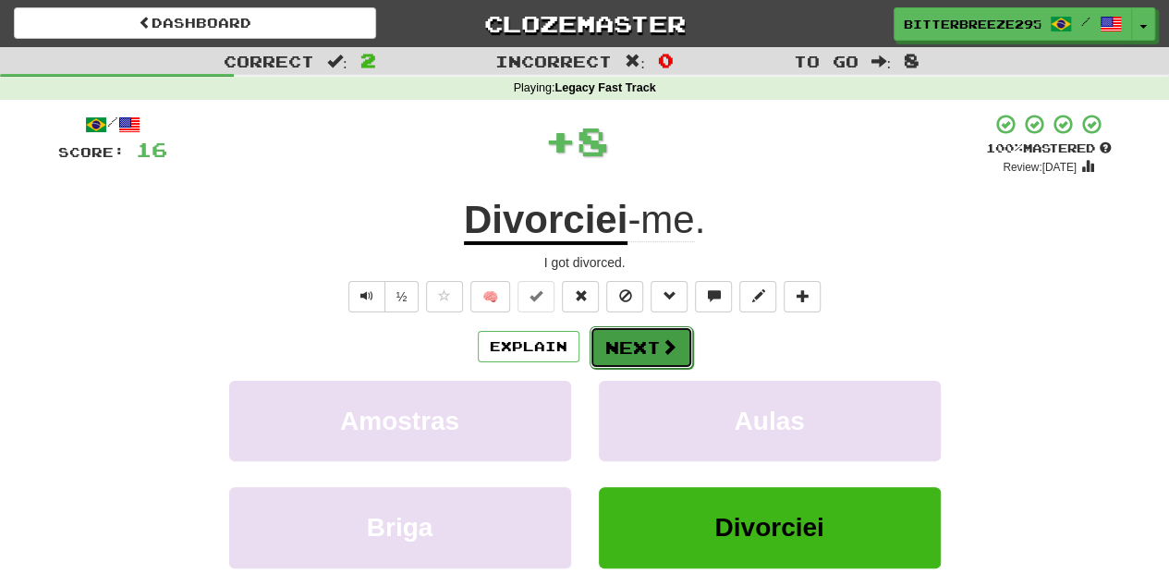
click at [632, 338] on button "Next" at bounding box center [642, 347] width 104 height 43
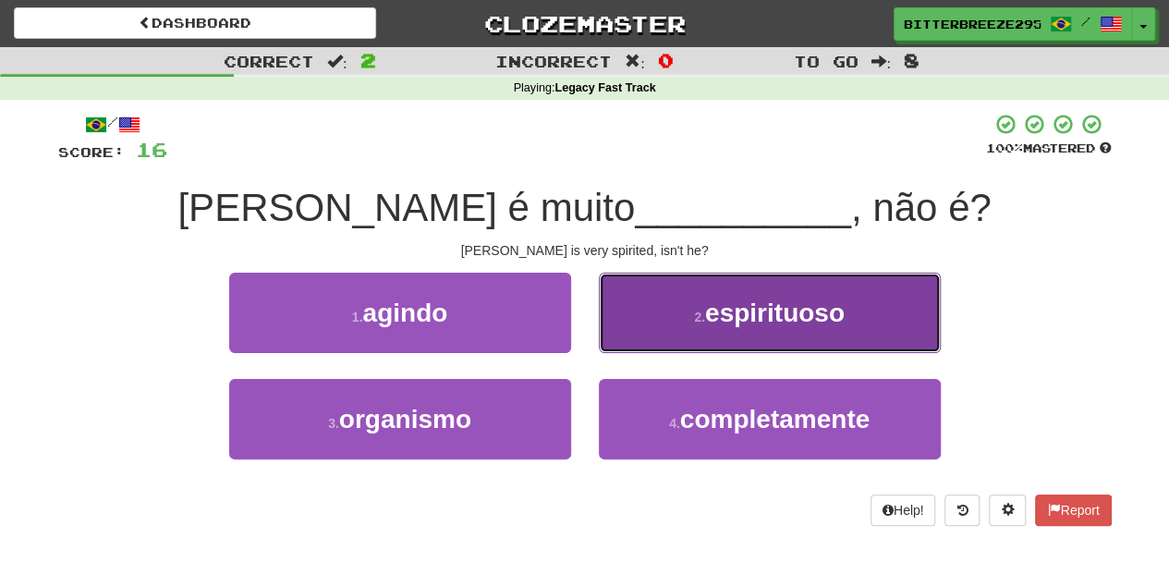
click at [641, 336] on button "2 . espirituoso" at bounding box center [770, 313] width 342 height 80
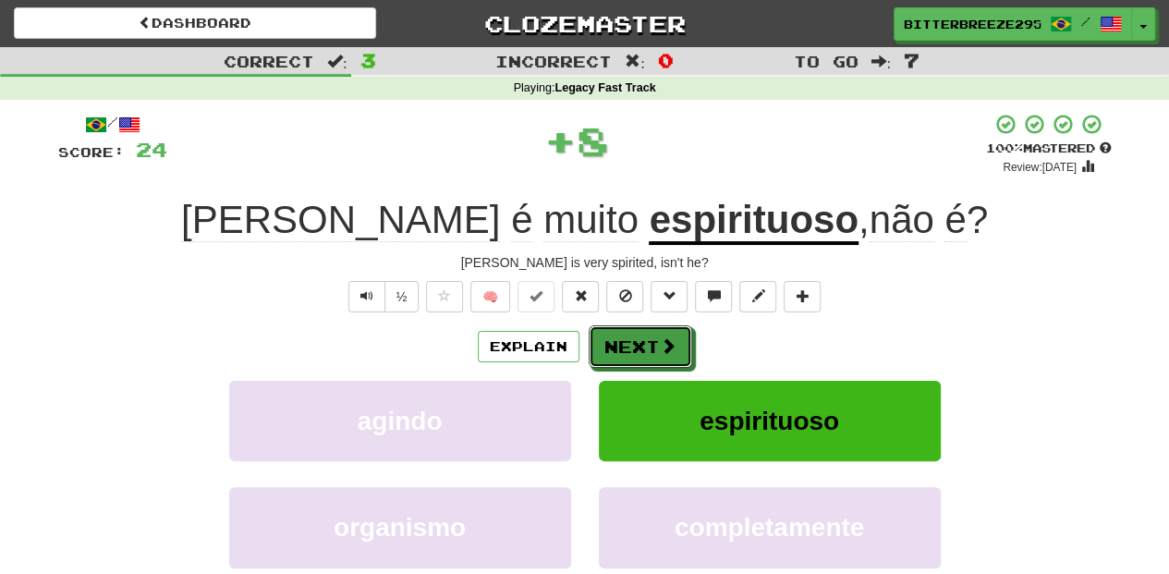
click at [641, 336] on button "Next" at bounding box center [641, 346] width 104 height 43
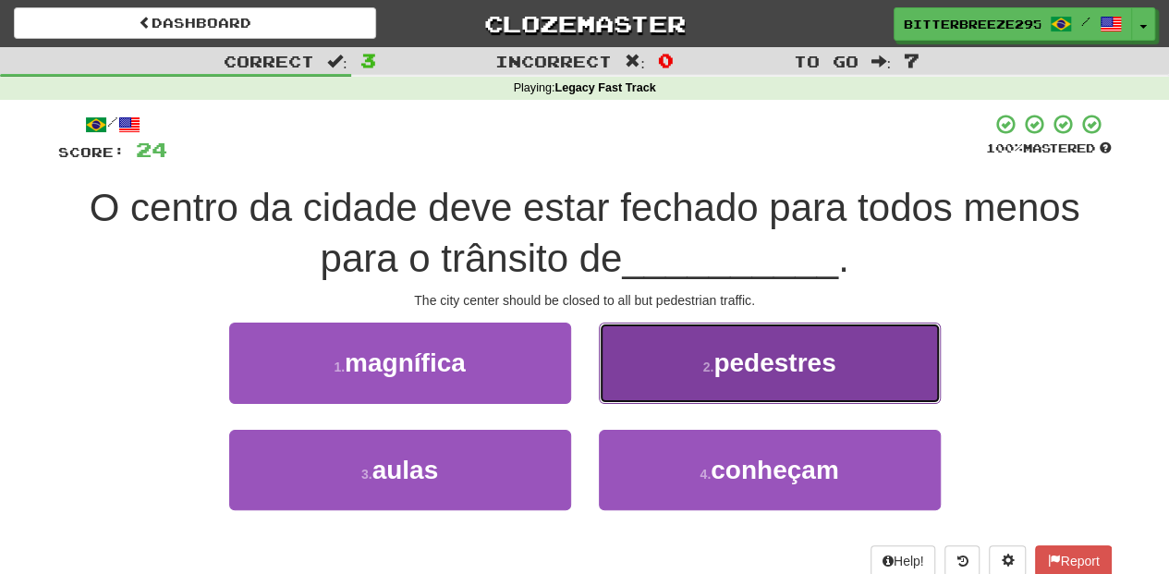
click at [656, 364] on button "2 . pedestres" at bounding box center [770, 363] width 342 height 80
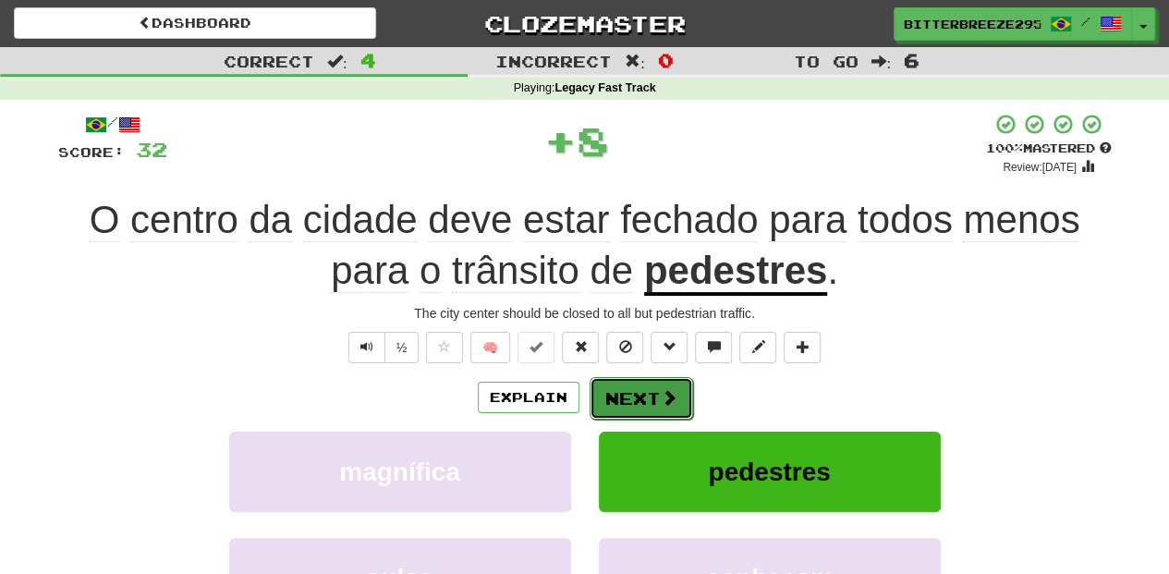
click at [636, 399] on button "Next" at bounding box center [642, 398] width 104 height 43
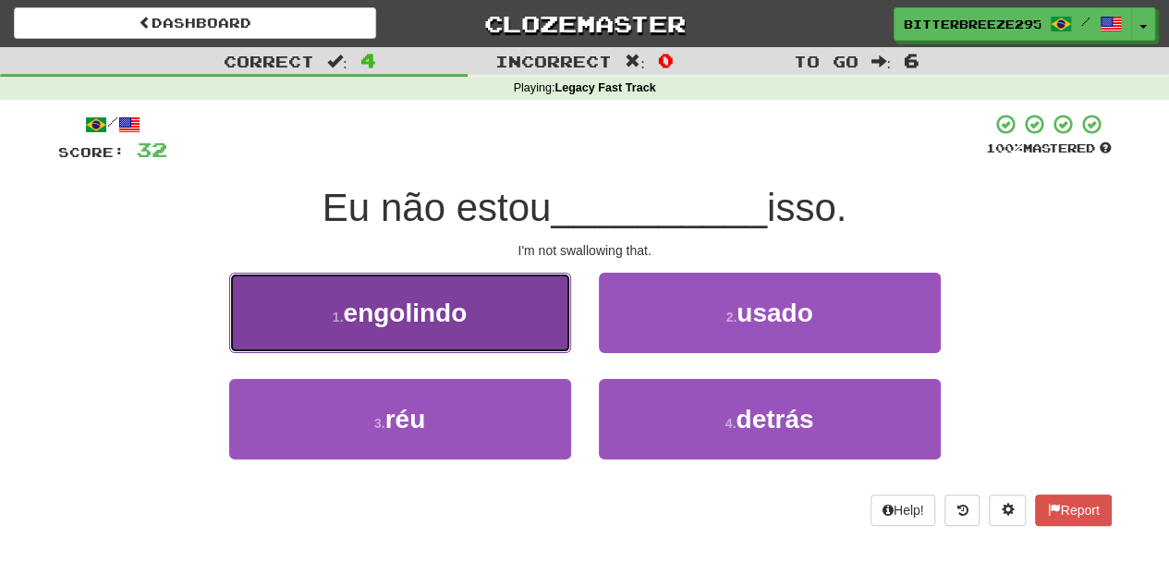
click at [539, 319] on button "1 . engolindo" at bounding box center [400, 313] width 342 height 80
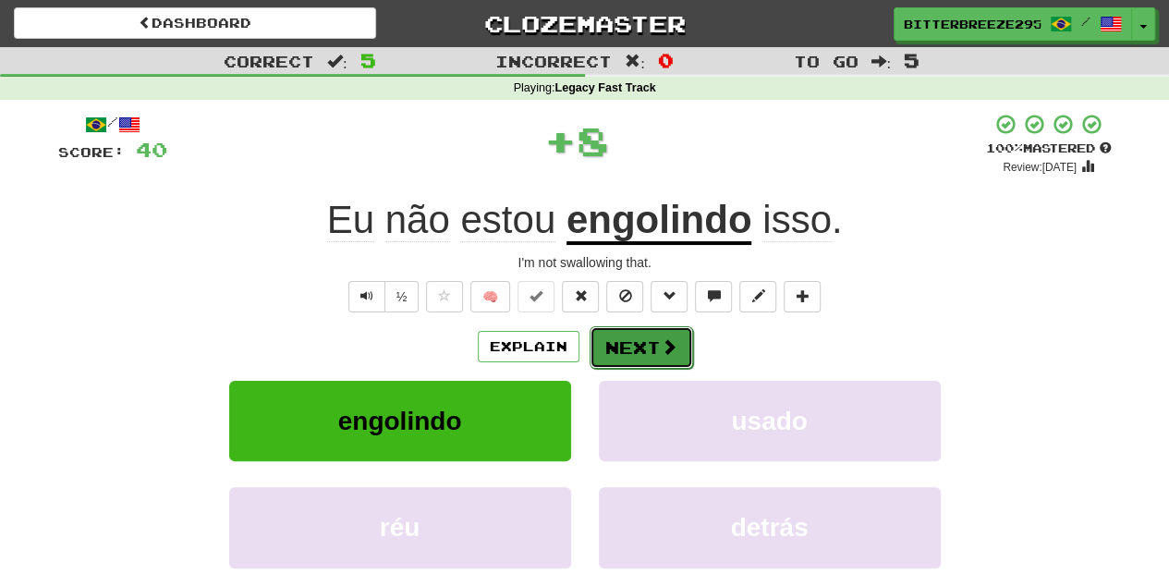
click at [619, 338] on button "Next" at bounding box center [642, 347] width 104 height 43
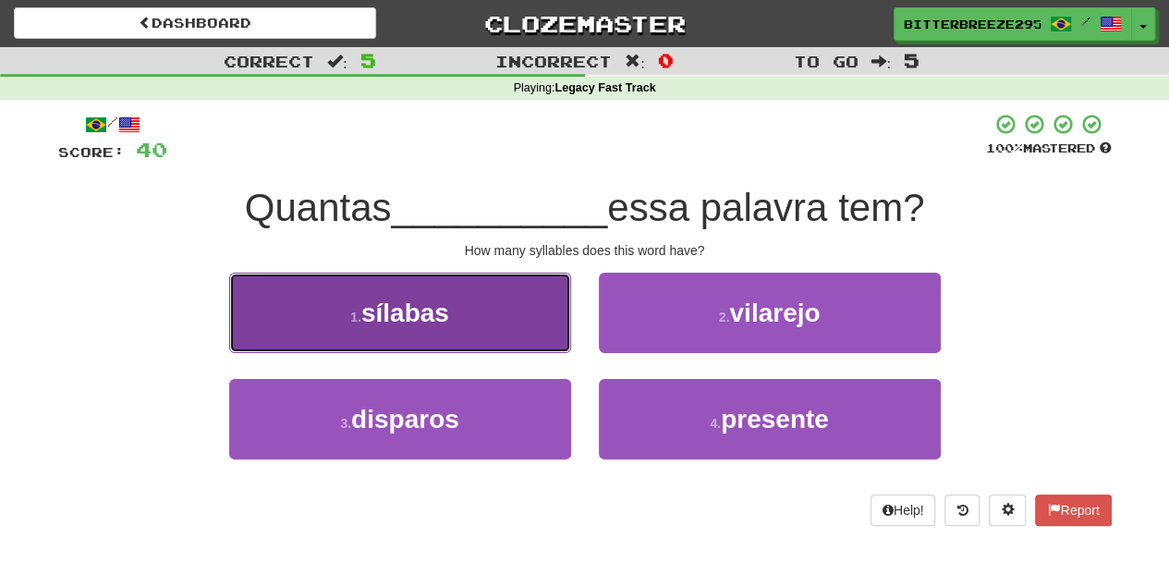
click at [531, 335] on button "1 . sílabas" at bounding box center [400, 313] width 342 height 80
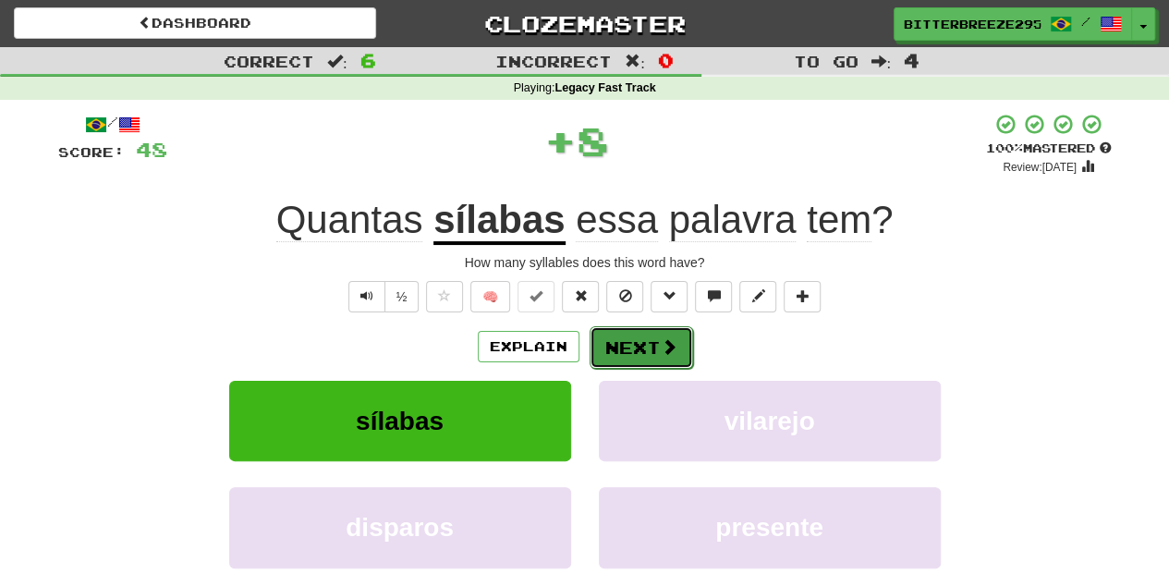
click at [628, 336] on button "Next" at bounding box center [642, 347] width 104 height 43
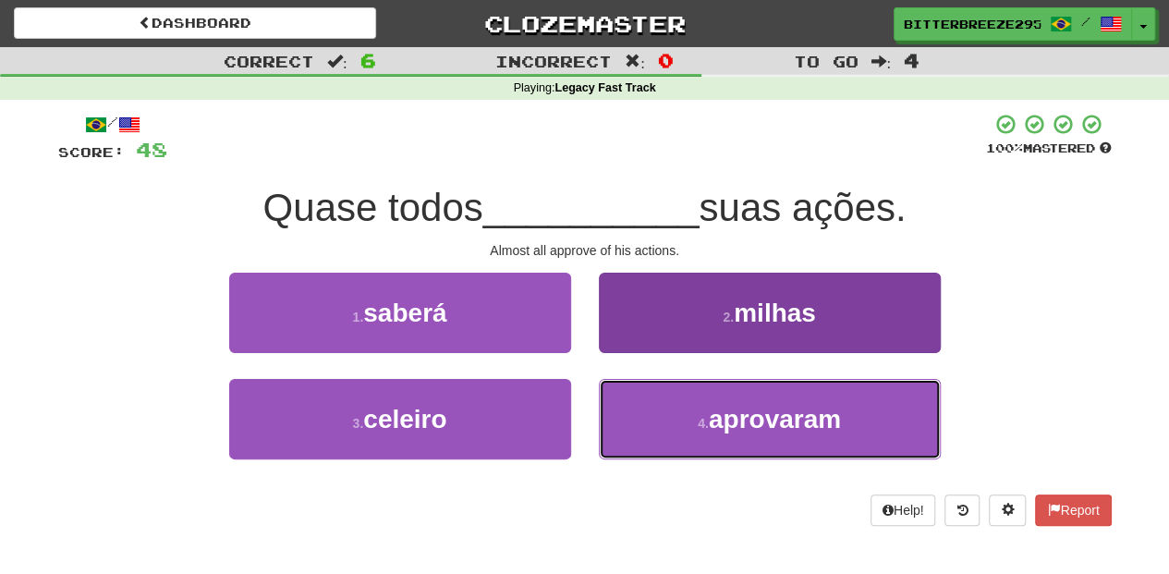
click at [665, 409] on button "4 . aprovaram" at bounding box center [770, 419] width 342 height 80
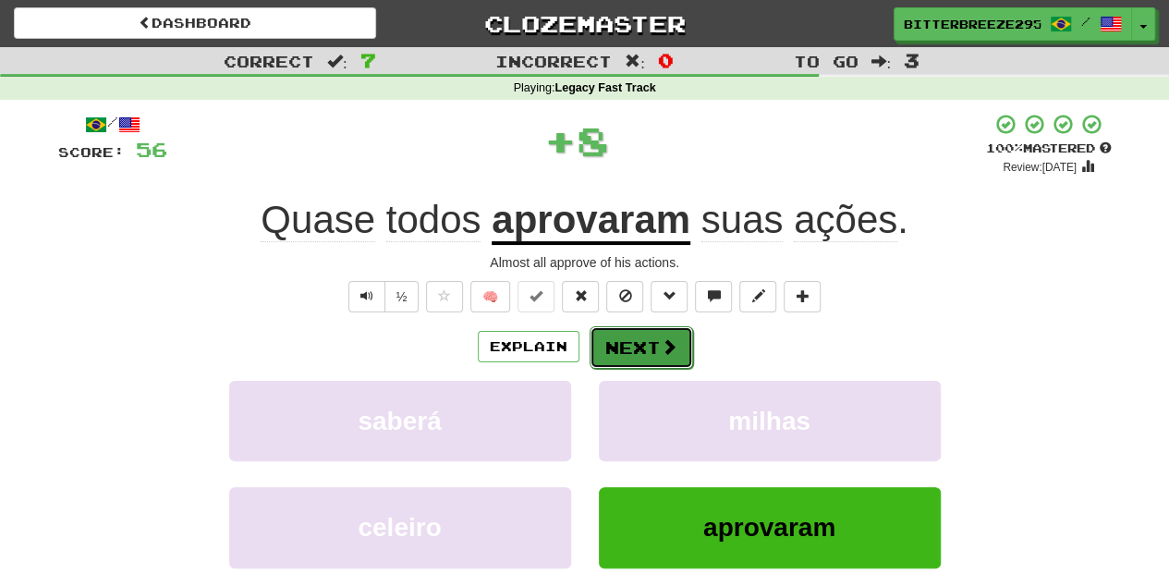
click at [637, 348] on button "Next" at bounding box center [642, 347] width 104 height 43
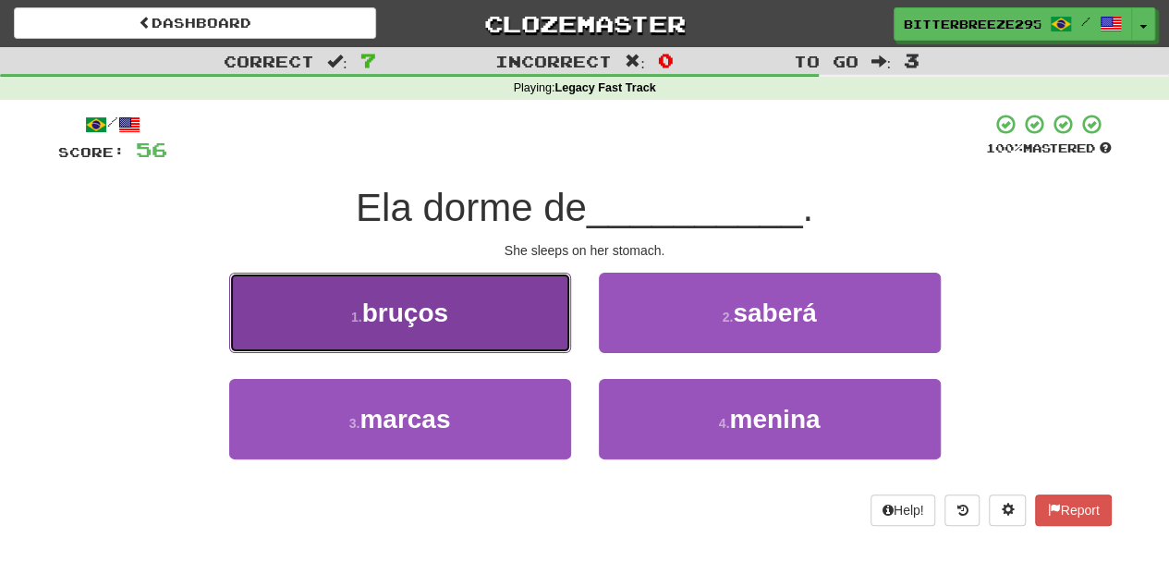
click at [531, 342] on button "1 . bruços" at bounding box center [400, 313] width 342 height 80
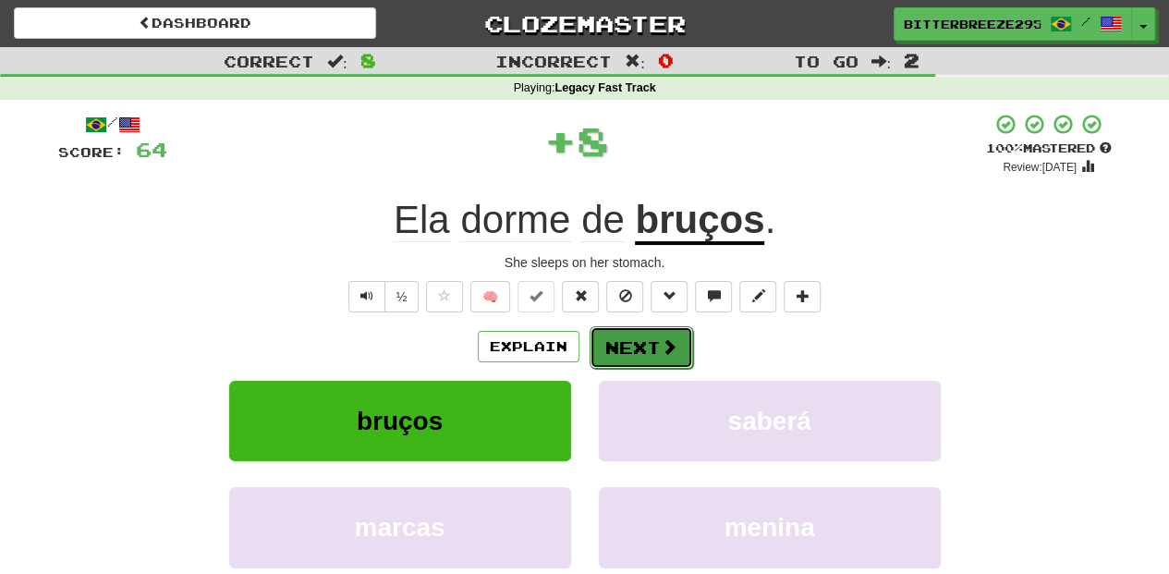
click at [621, 348] on button "Next" at bounding box center [642, 347] width 104 height 43
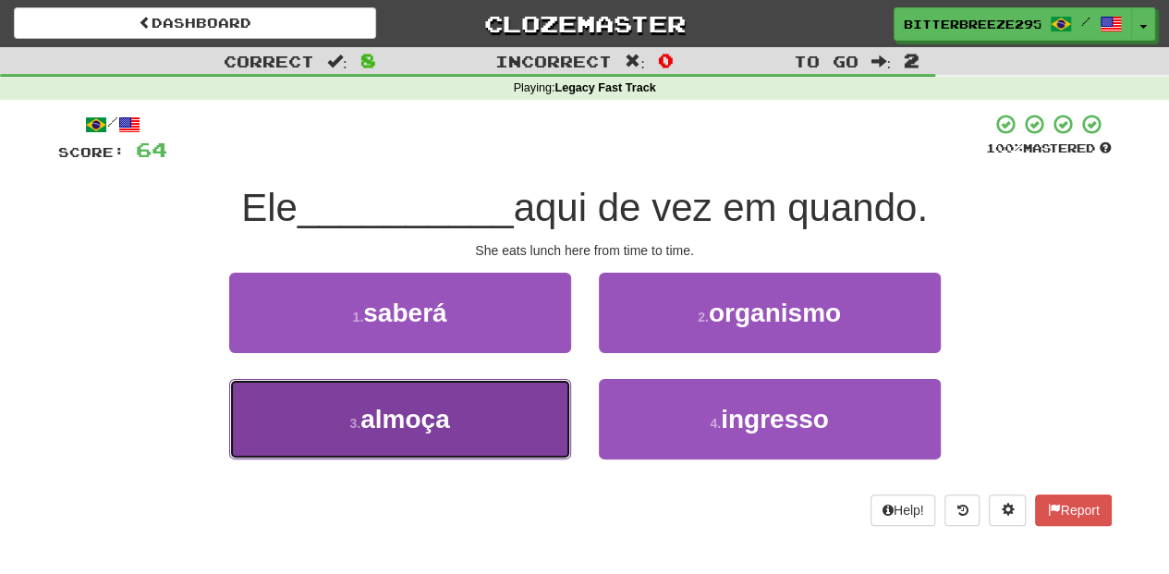
click at [498, 410] on button "3 . almoça" at bounding box center [400, 419] width 342 height 80
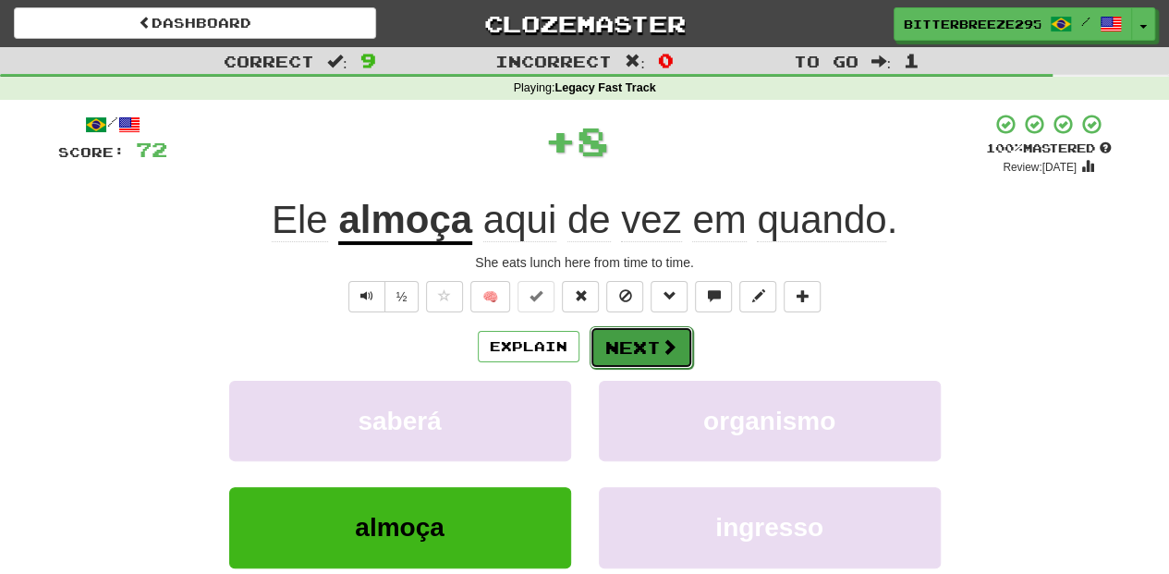
click at [641, 350] on button "Next" at bounding box center [642, 347] width 104 height 43
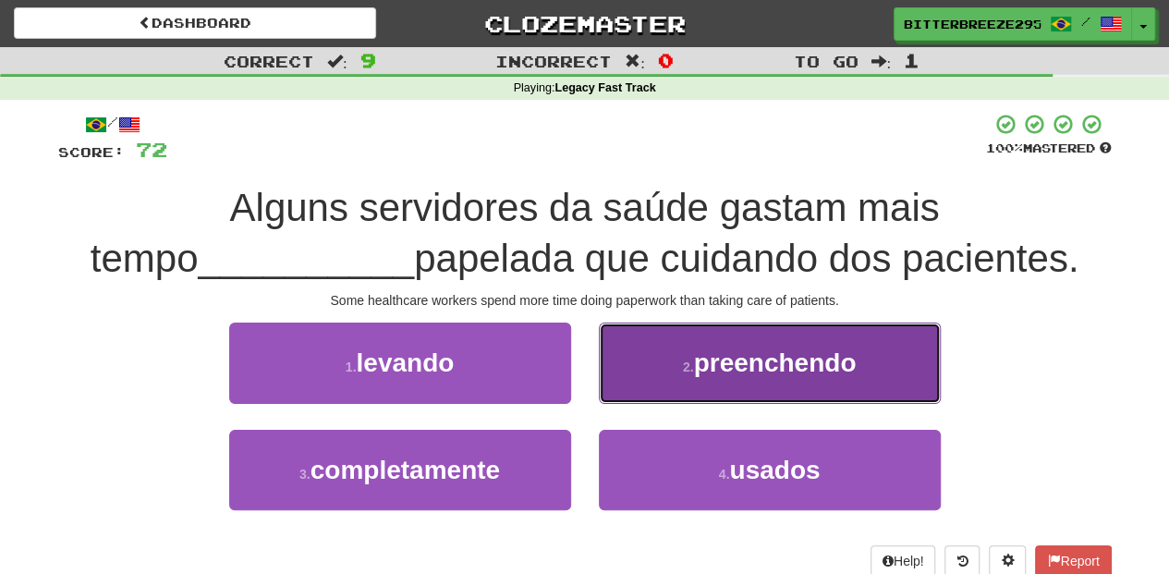
click at [656, 385] on button "2 . preenchendo" at bounding box center [770, 363] width 342 height 80
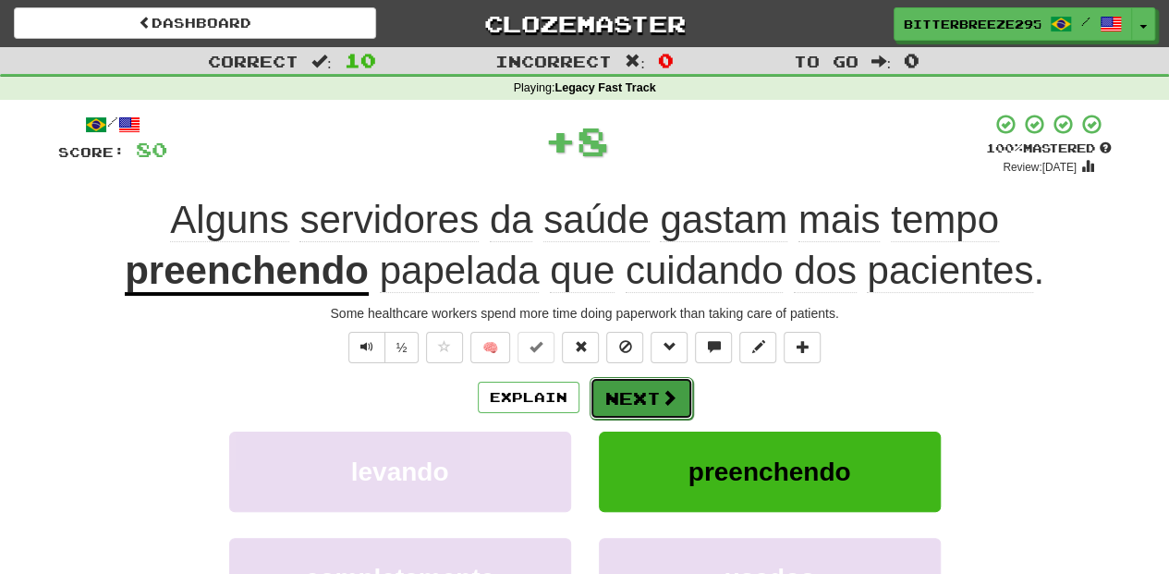
click at [653, 389] on button "Next" at bounding box center [642, 398] width 104 height 43
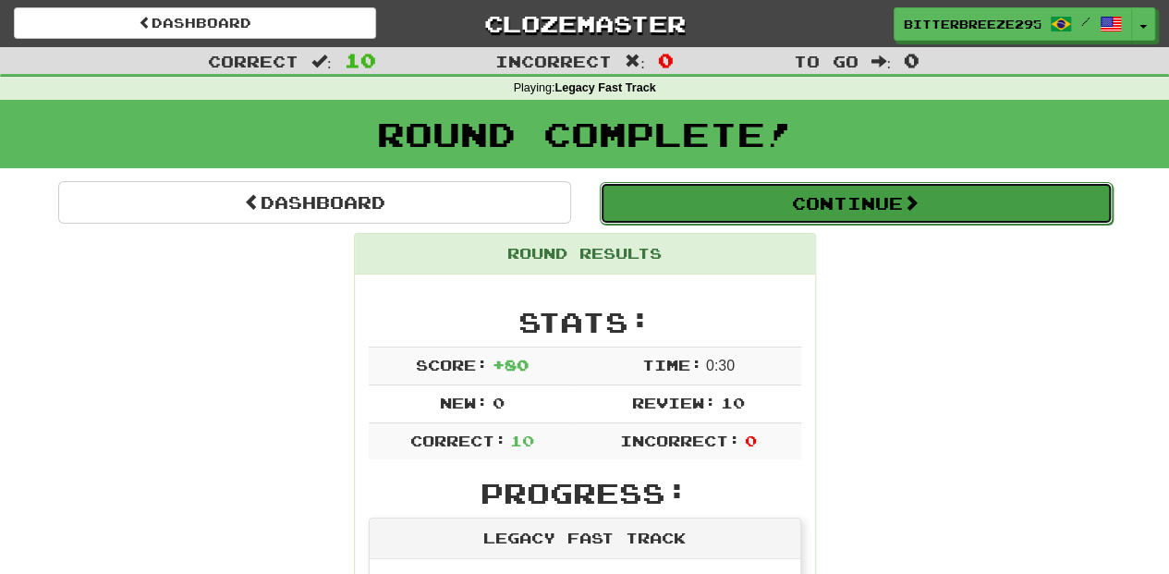
click at [691, 204] on button "Continue" at bounding box center [856, 203] width 513 height 43
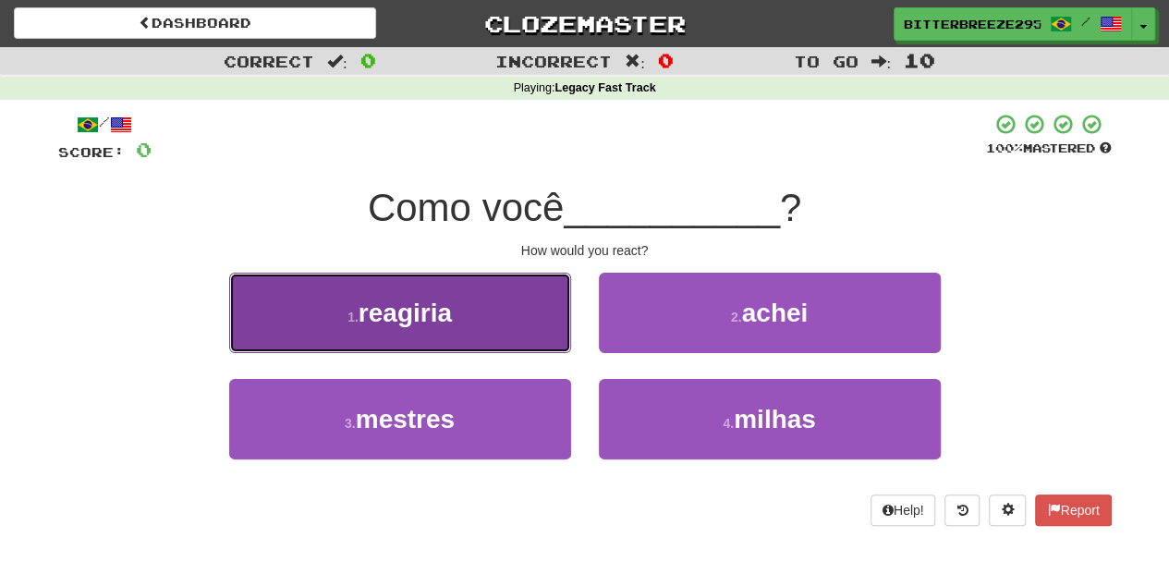
drag, startPoint x: 459, startPoint y: 329, endPoint x: 470, endPoint y: 333, distance: 10.8
click at [470, 333] on button "1 . reagiria" at bounding box center [400, 313] width 342 height 80
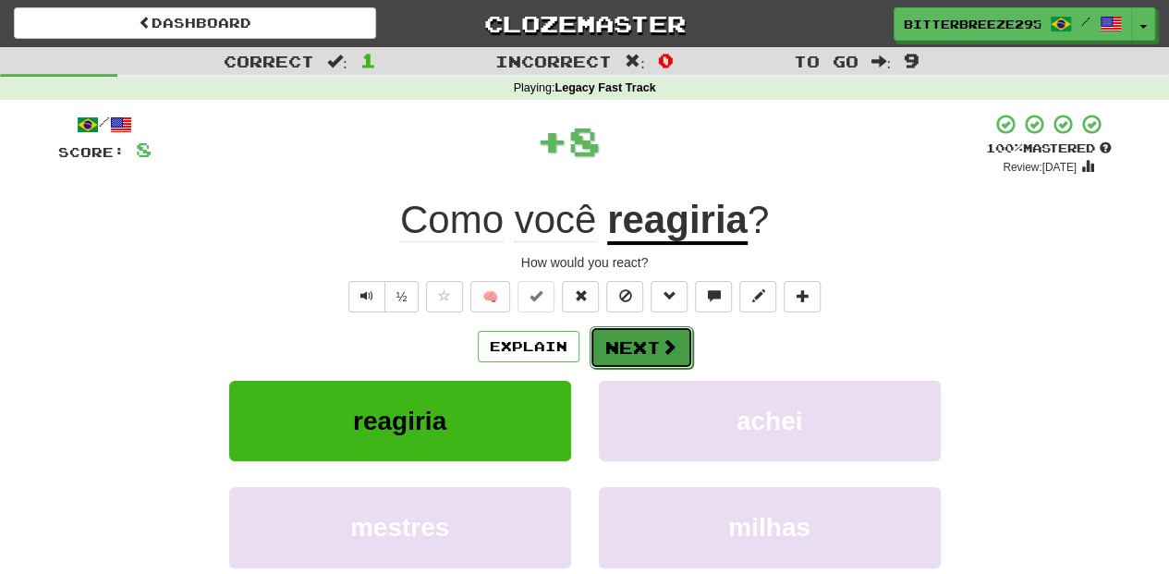
click at [655, 335] on button "Next" at bounding box center [642, 347] width 104 height 43
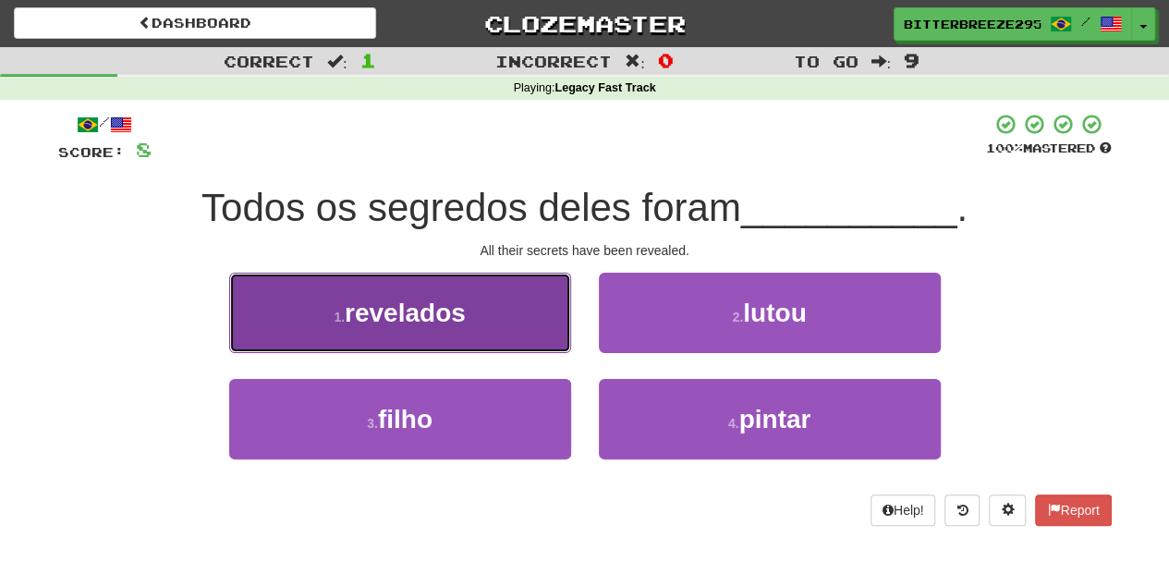
click at [476, 311] on button "1 . revelados" at bounding box center [400, 313] width 342 height 80
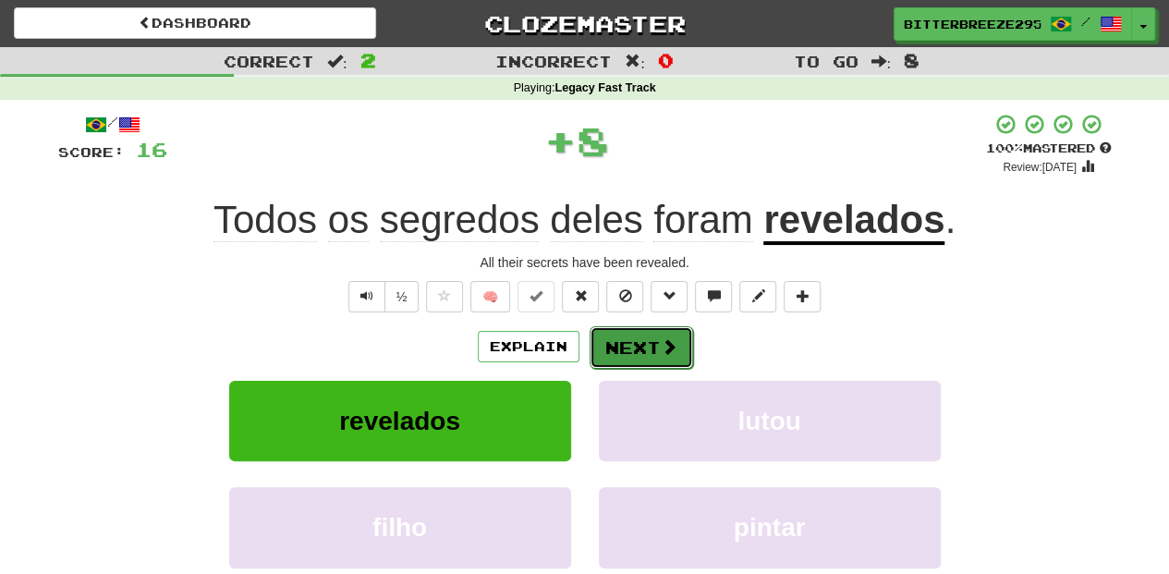
click at [616, 338] on button "Next" at bounding box center [642, 347] width 104 height 43
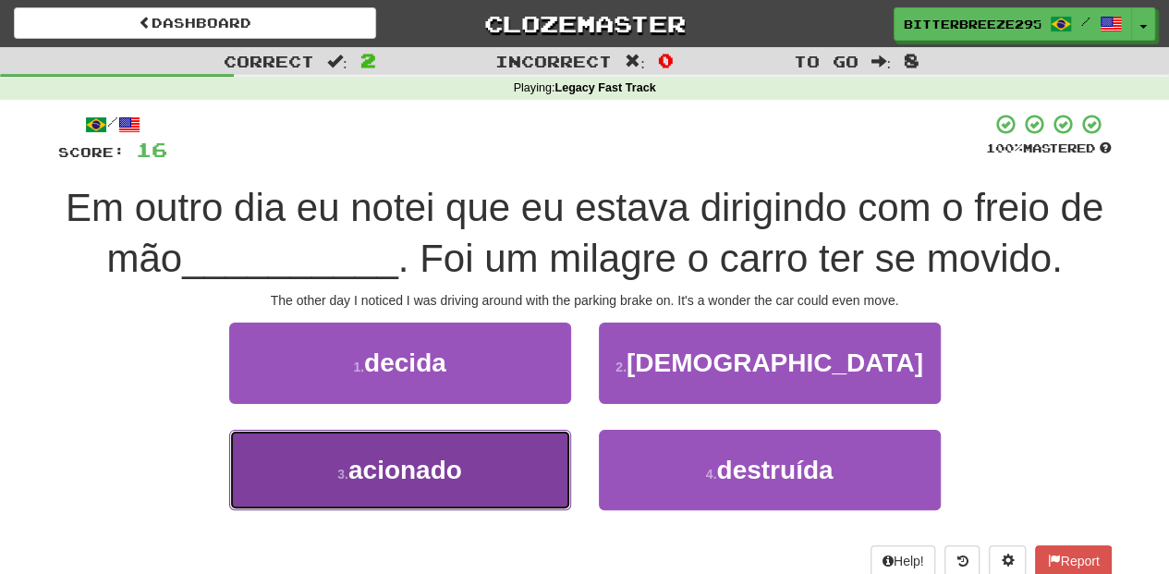
click at [496, 497] on button "3 . acionado" at bounding box center [400, 470] width 342 height 80
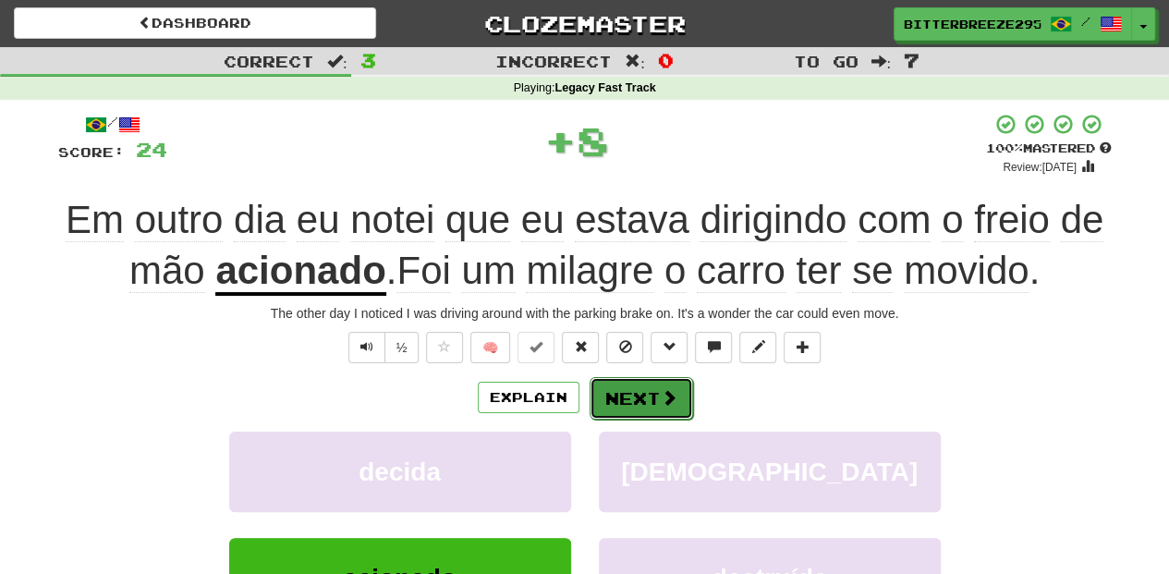
click at [661, 394] on span at bounding box center [669, 397] width 17 height 17
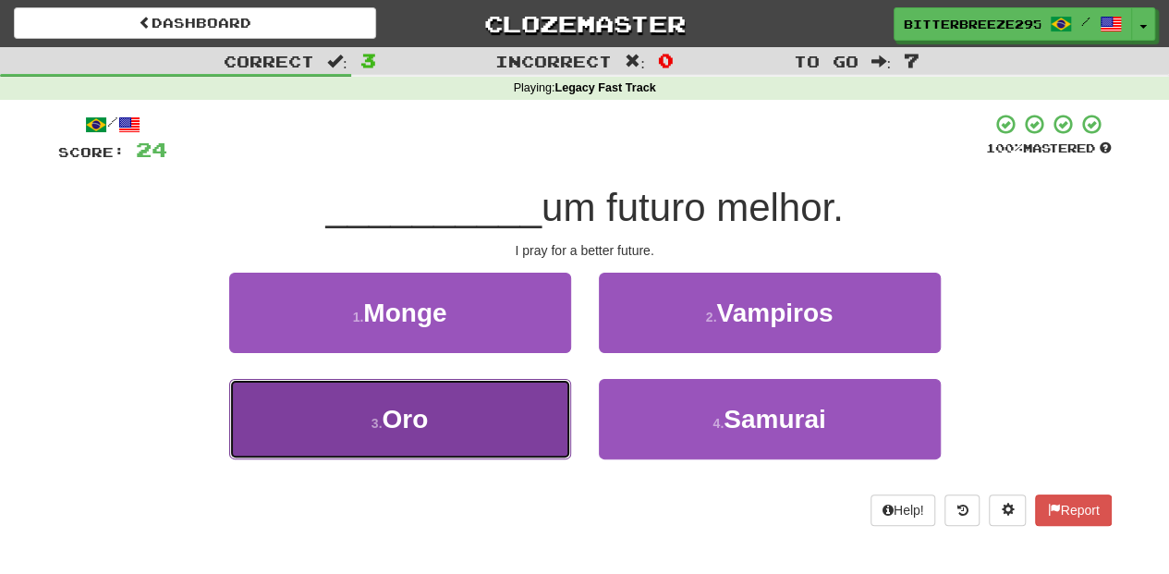
click at [525, 427] on button "3 . Oro" at bounding box center [400, 419] width 342 height 80
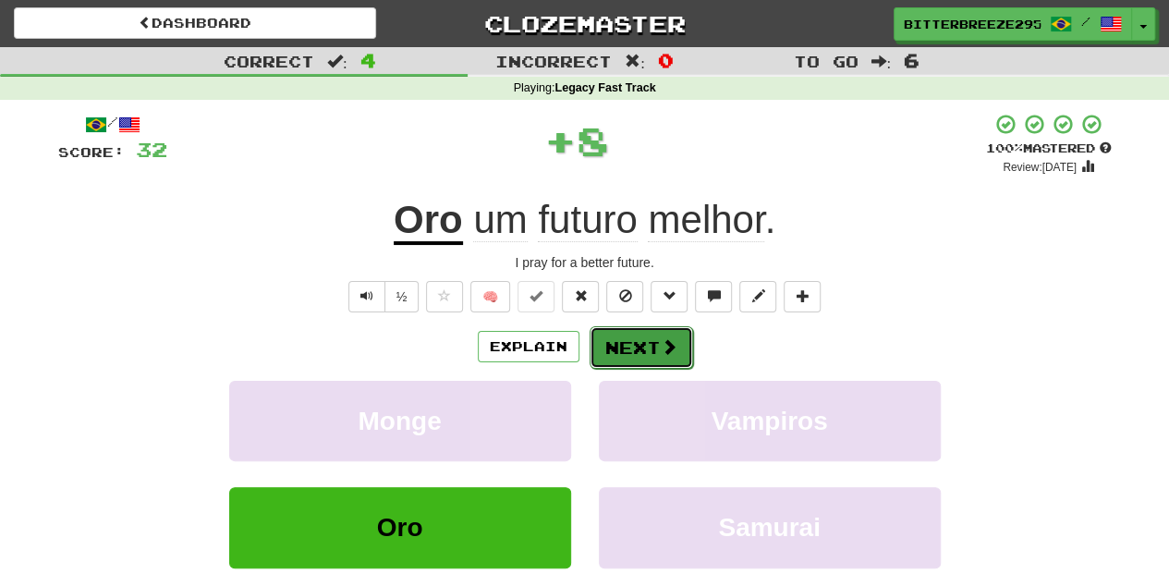
click at [640, 334] on button "Next" at bounding box center [642, 347] width 104 height 43
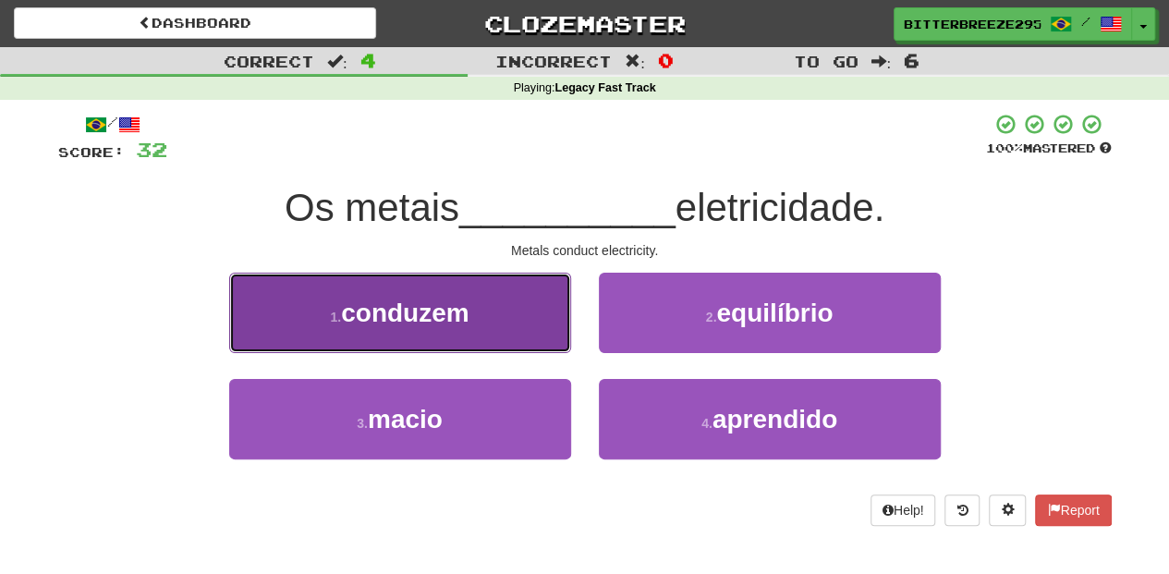
click at [473, 317] on button "1 . conduzem" at bounding box center [400, 313] width 342 height 80
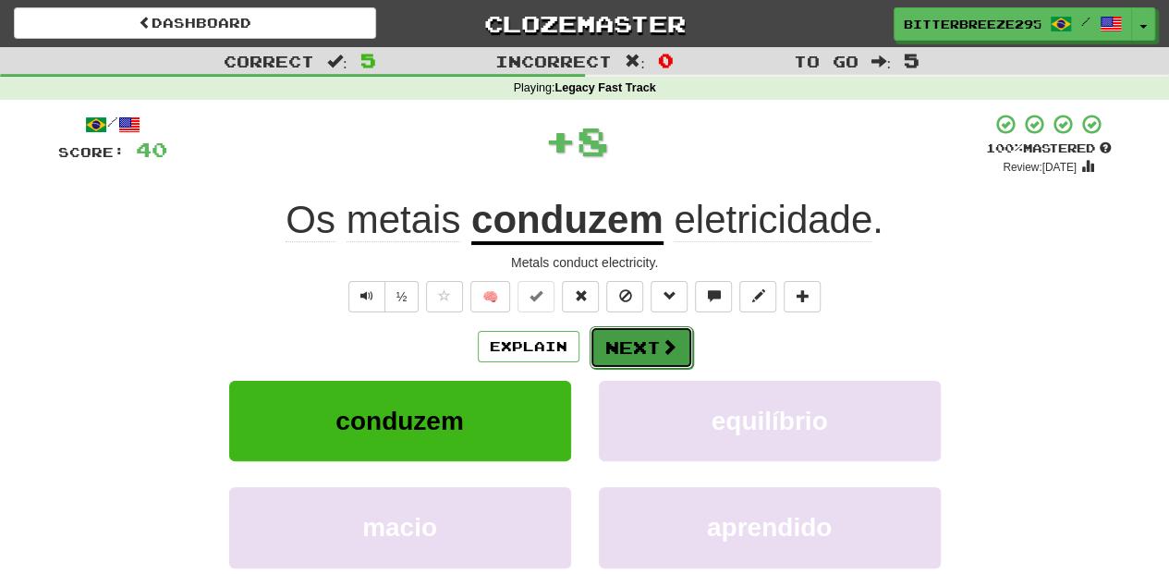
click at [662, 348] on span at bounding box center [669, 346] width 17 height 17
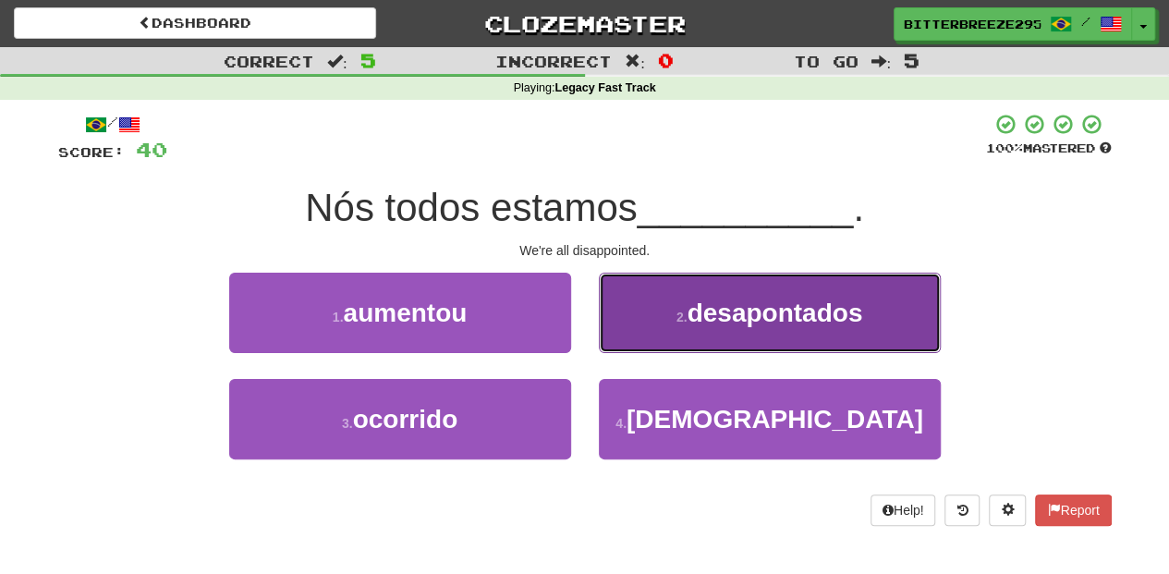
click at [643, 322] on button "2 . desapontados" at bounding box center [770, 313] width 342 height 80
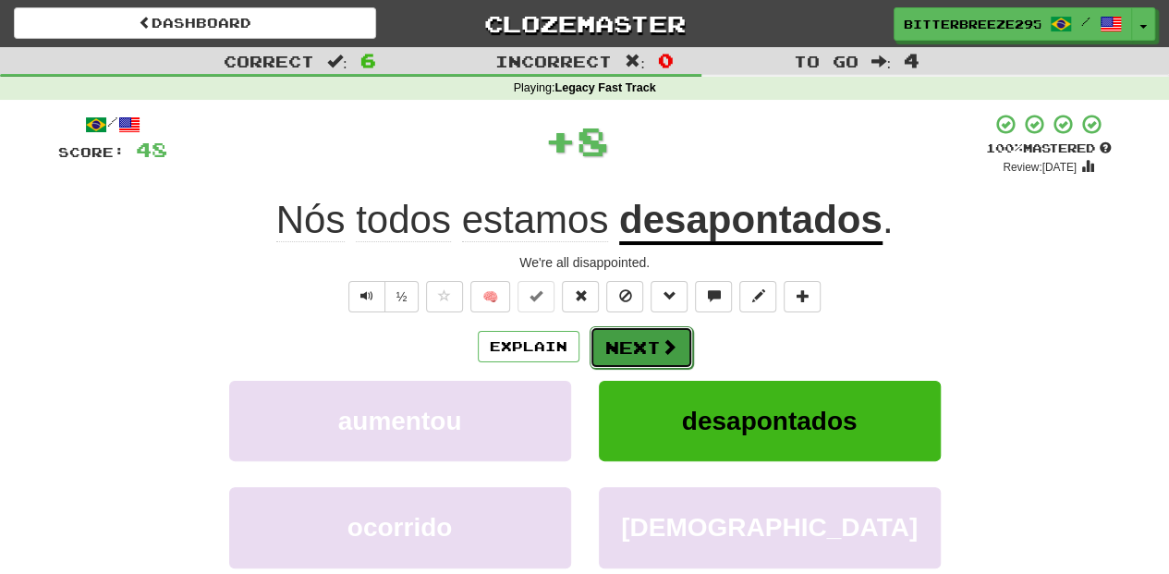
click at [638, 343] on button "Next" at bounding box center [642, 347] width 104 height 43
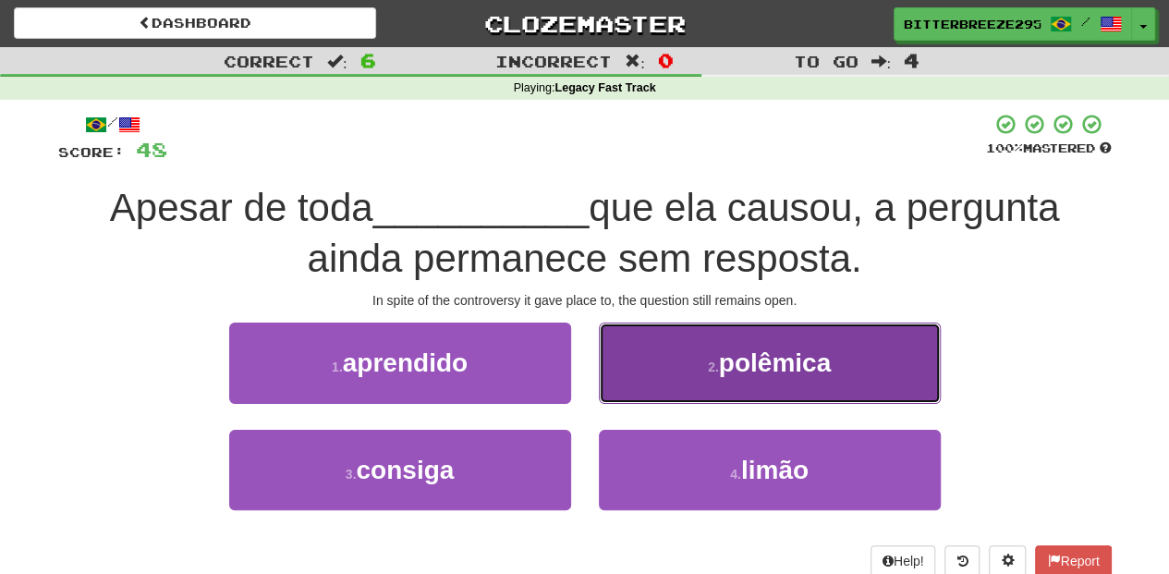
click at [634, 394] on button "2 . polêmica" at bounding box center [770, 363] width 342 height 80
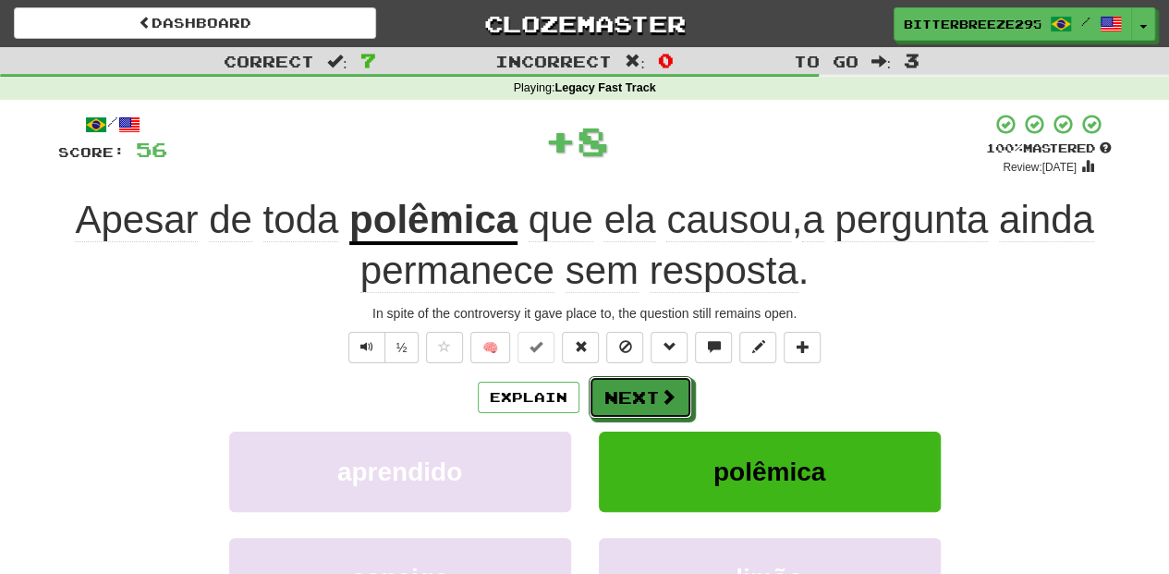
click at [634, 394] on button "Next" at bounding box center [641, 397] width 104 height 43
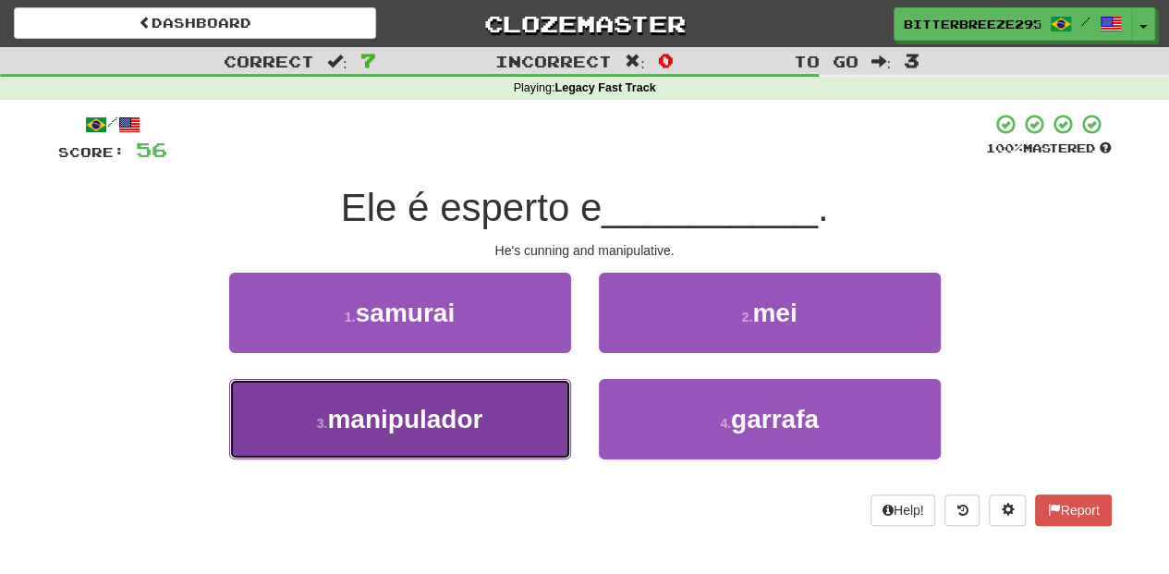
click at [470, 448] on button "3 . manipulador" at bounding box center [400, 419] width 342 height 80
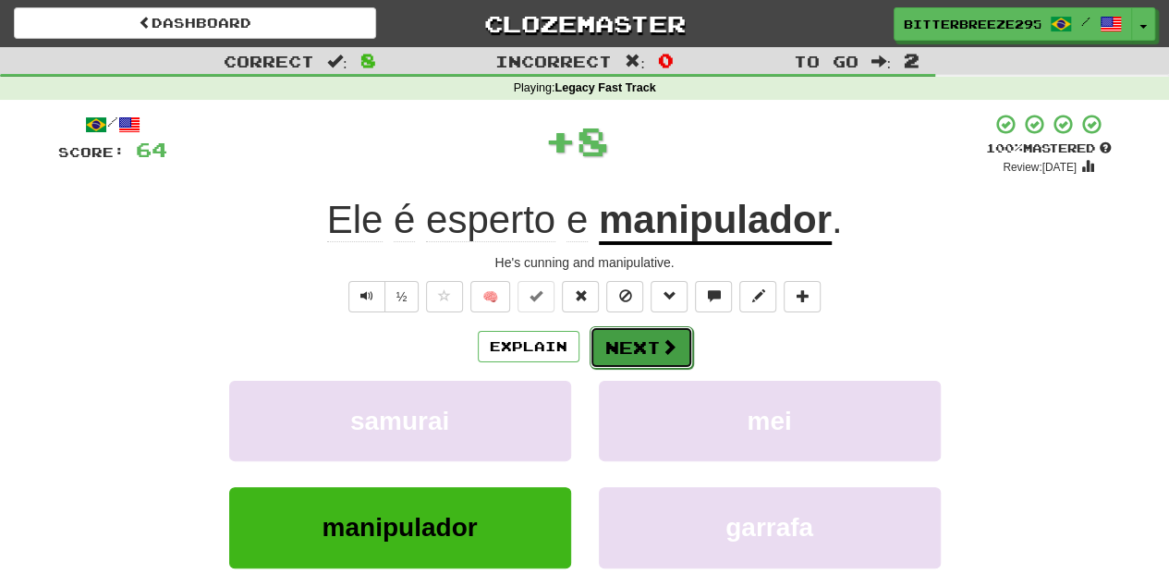
click at [661, 338] on span at bounding box center [669, 346] width 17 height 17
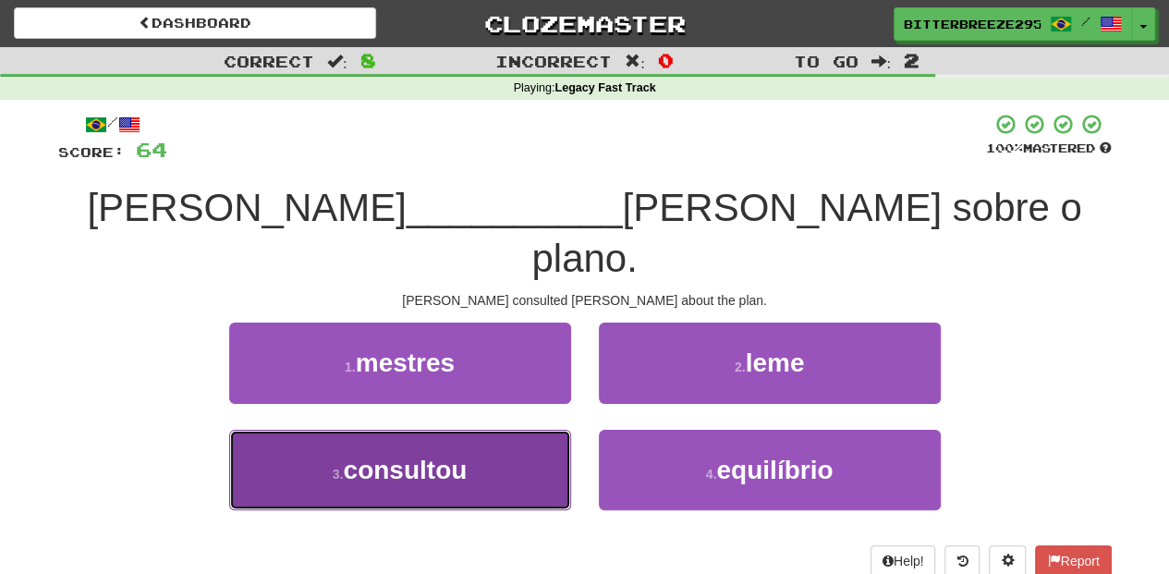
click at [514, 436] on button "3 . consultou" at bounding box center [400, 470] width 342 height 80
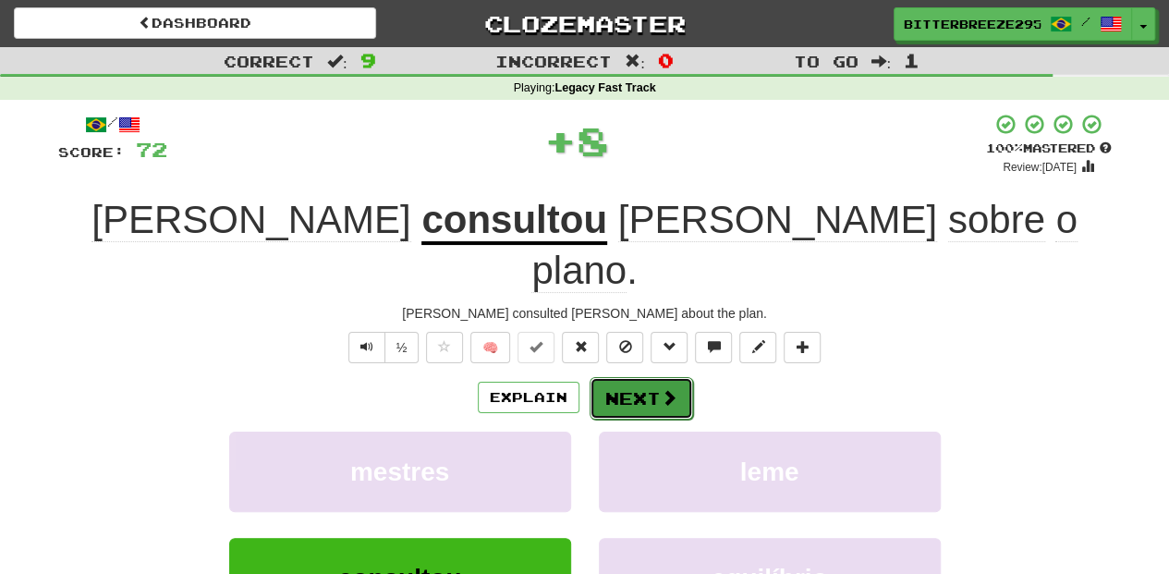
click at [628, 377] on button "Next" at bounding box center [642, 398] width 104 height 43
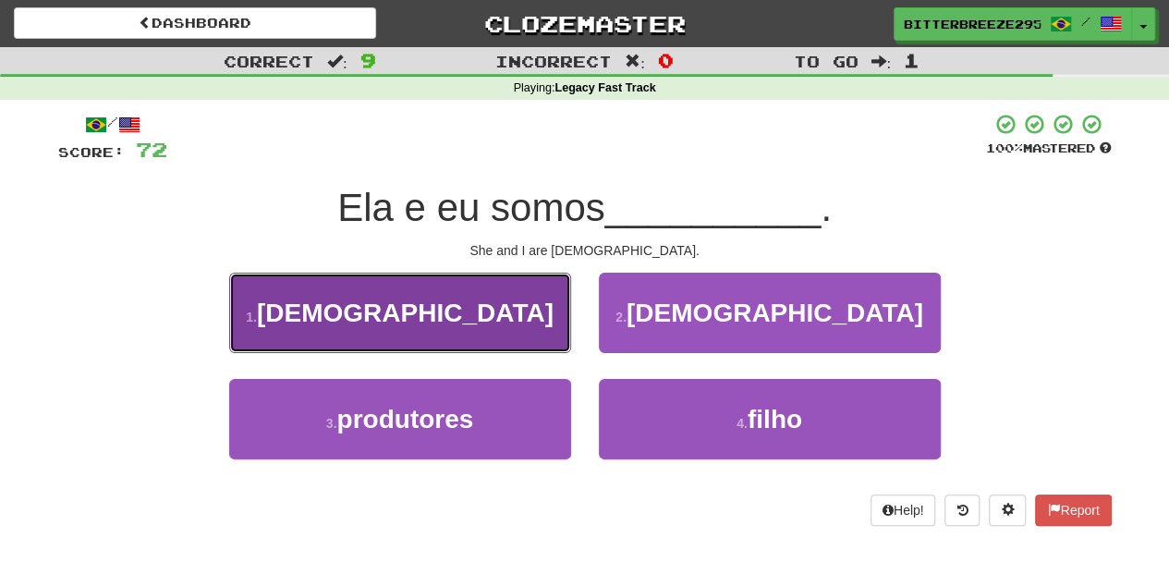
click at [512, 327] on button "1 . brasileiros" at bounding box center [400, 313] width 342 height 80
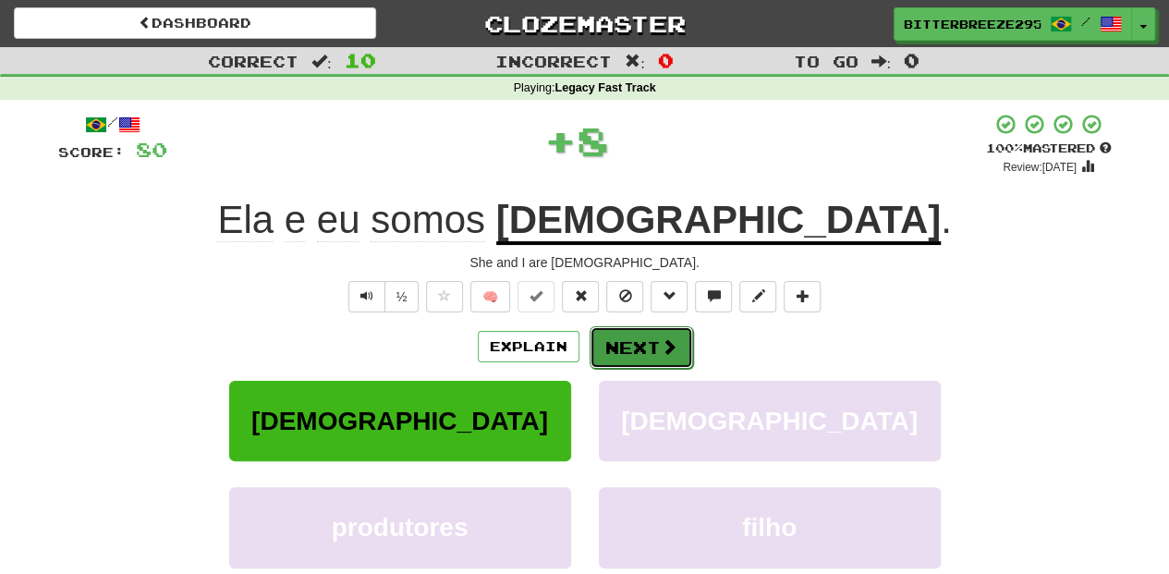
click at [616, 330] on button "Next" at bounding box center [642, 347] width 104 height 43
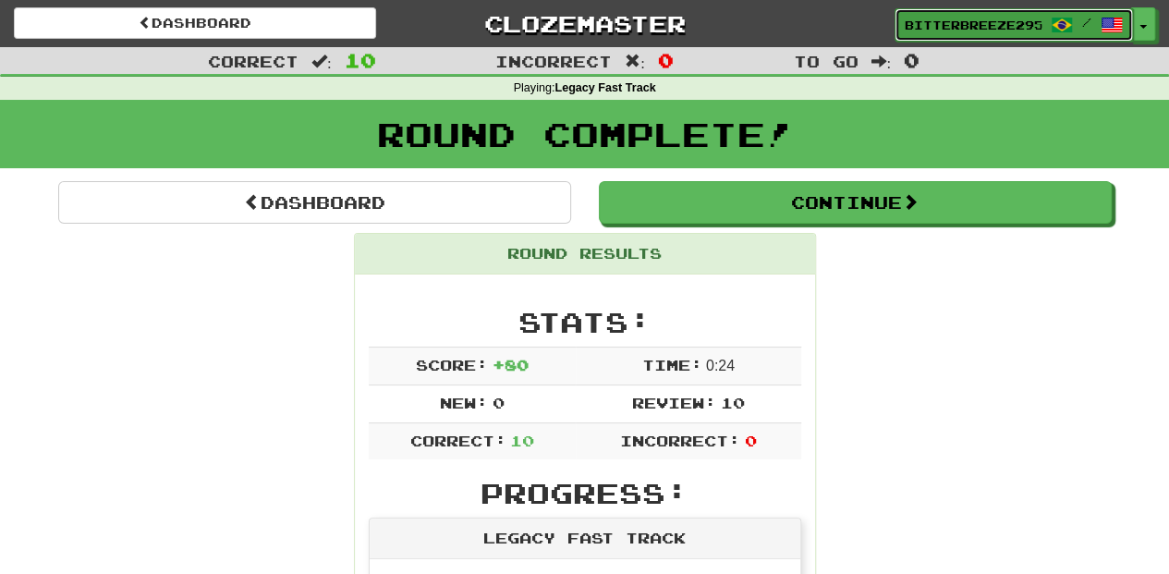
click at [926, 12] on link "BitterBreeze2956 /" at bounding box center [1014, 24] width 238 height 33
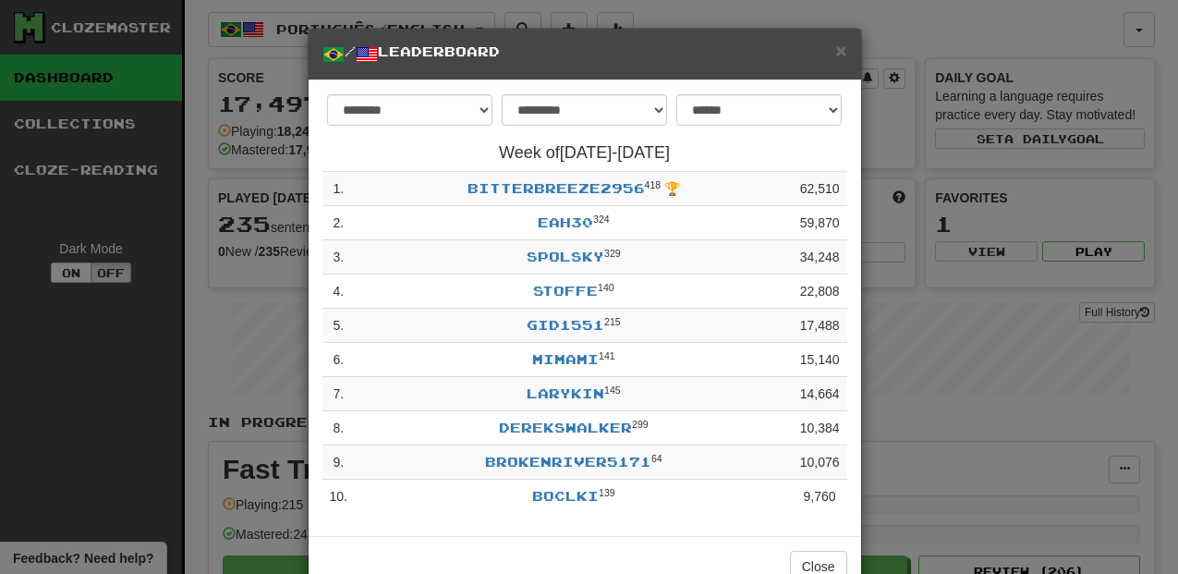
select select "**********"
click at [841, 52] on span "×" at bounding box center [841, 50] width 11 height 21
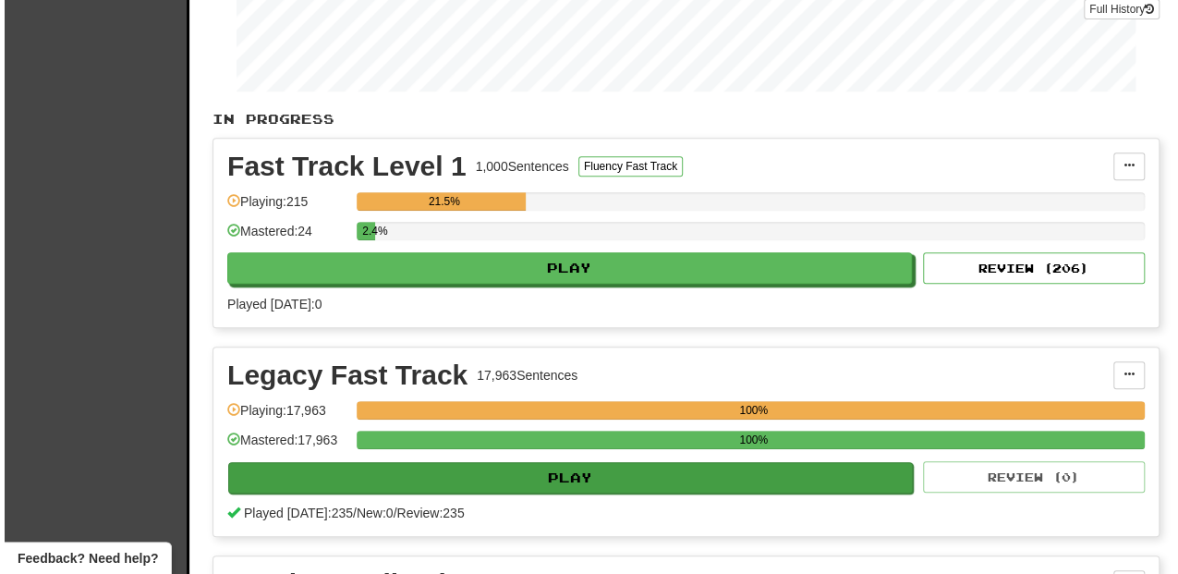
scroll to position [308, 0]
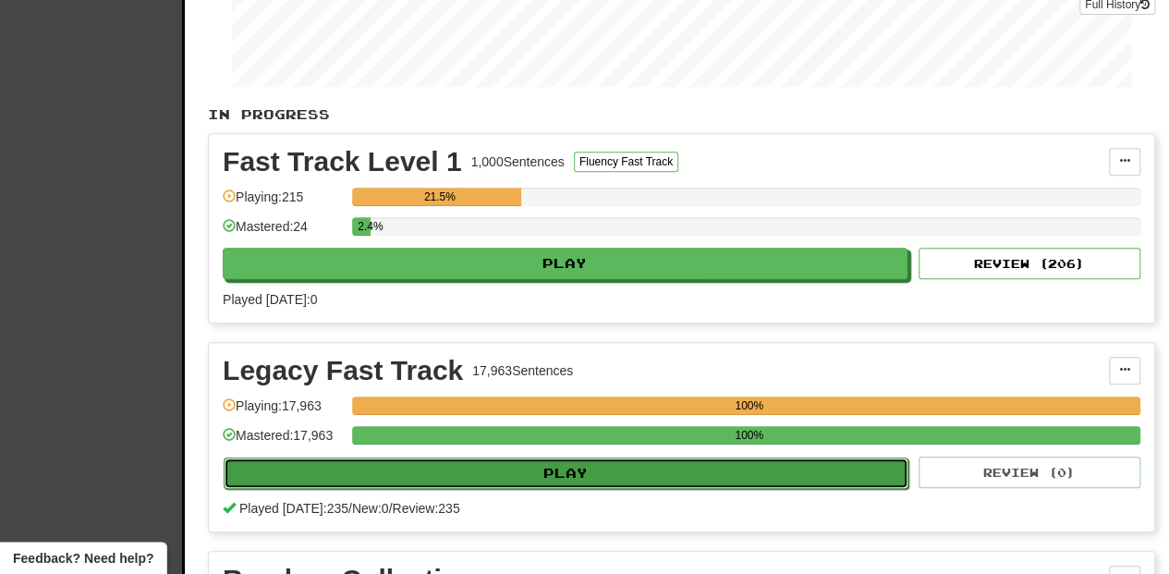
click at [567, 466] on button "Play" at bounding box center [566, 473] width 685 height 31
select select "**"
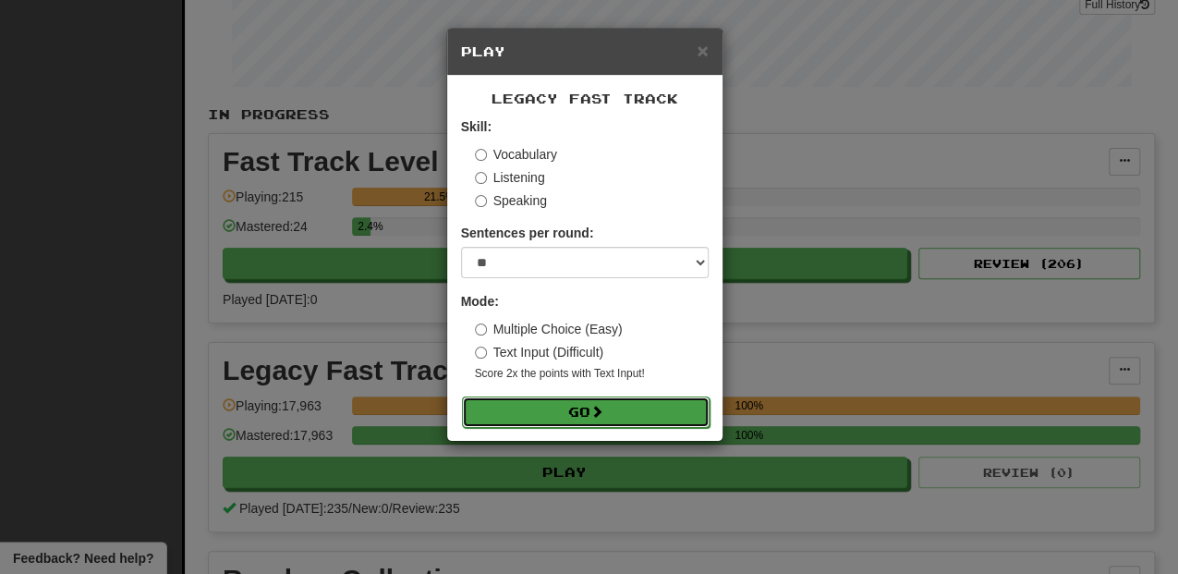
click at [602, 403] on button "Go" at bounding box center [586, 412] width 248 height 31
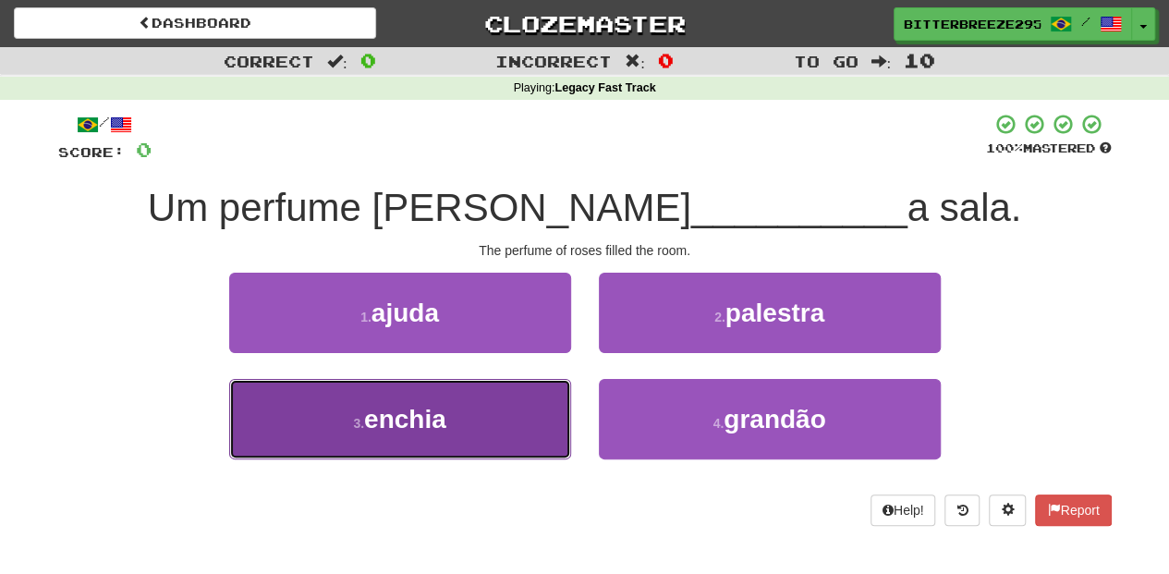
click at [513, 424] on button "3 . enchia" at bounding box center [400, 419] width 342 height 80
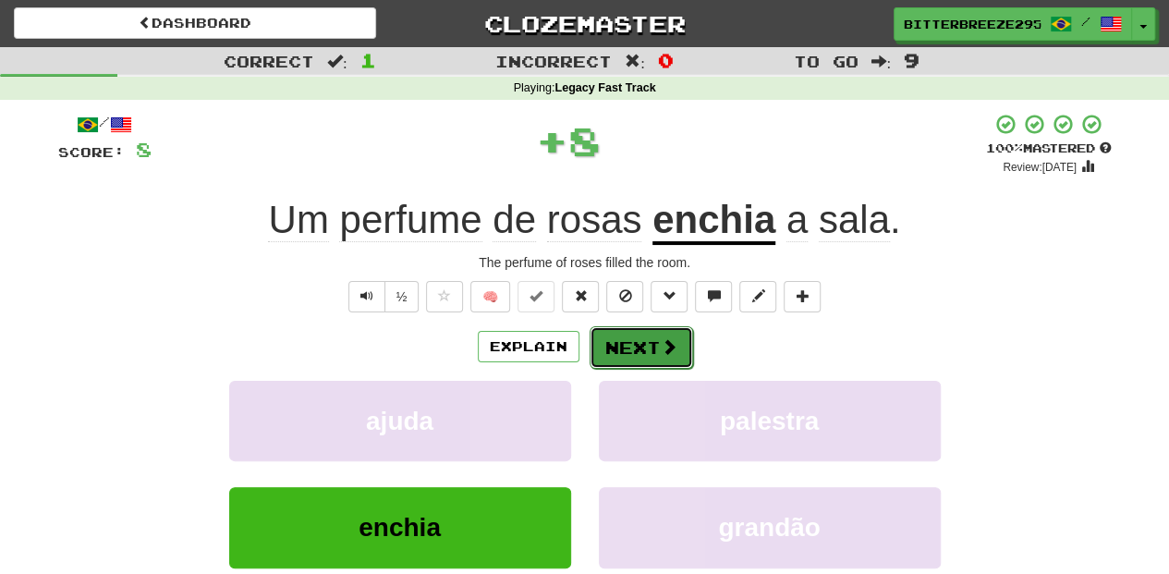
click at [623, 349] on button "Next" at bounding box center [642, 347] width 104 height 43
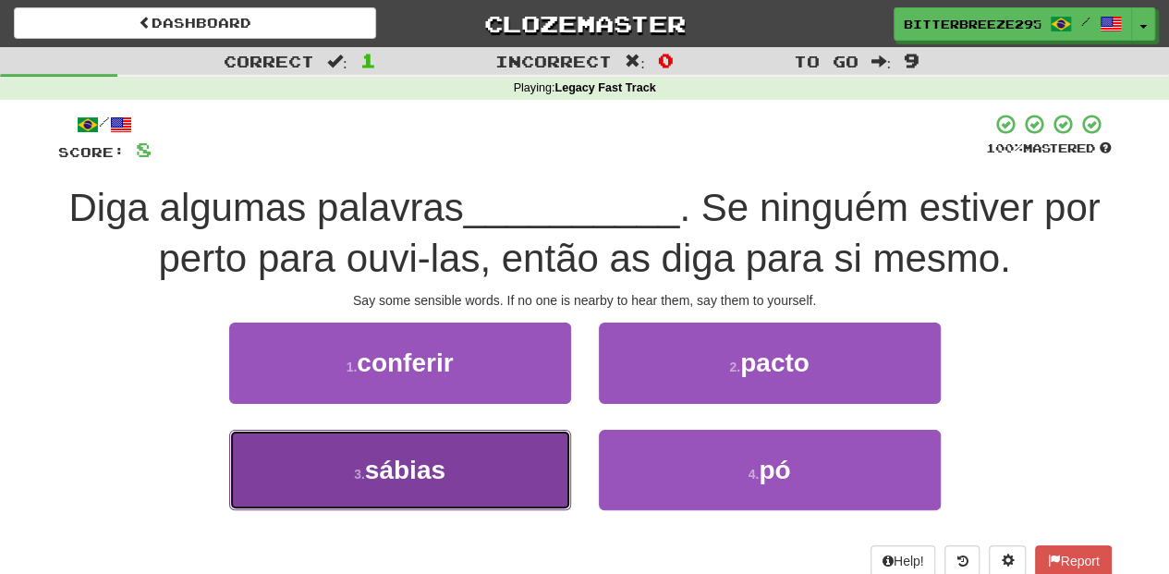
click at [516, 462] on button "3 . sábias" at bounding box center [400, 470] width 342 height 80
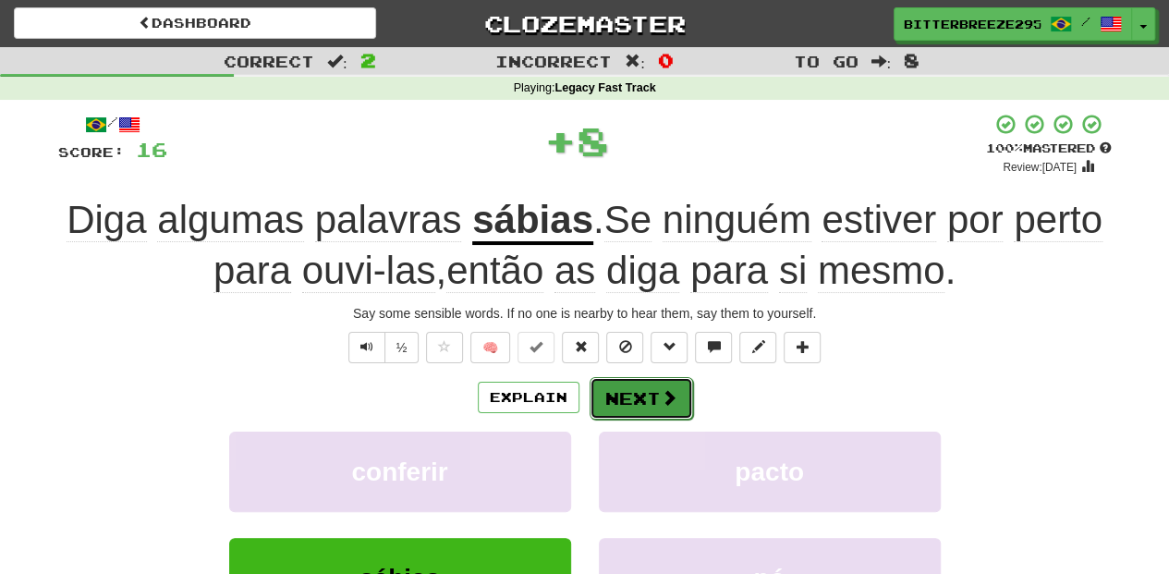
click at [622, 398] on button "Next" at bounding box center [642, 398] width 104 height 43
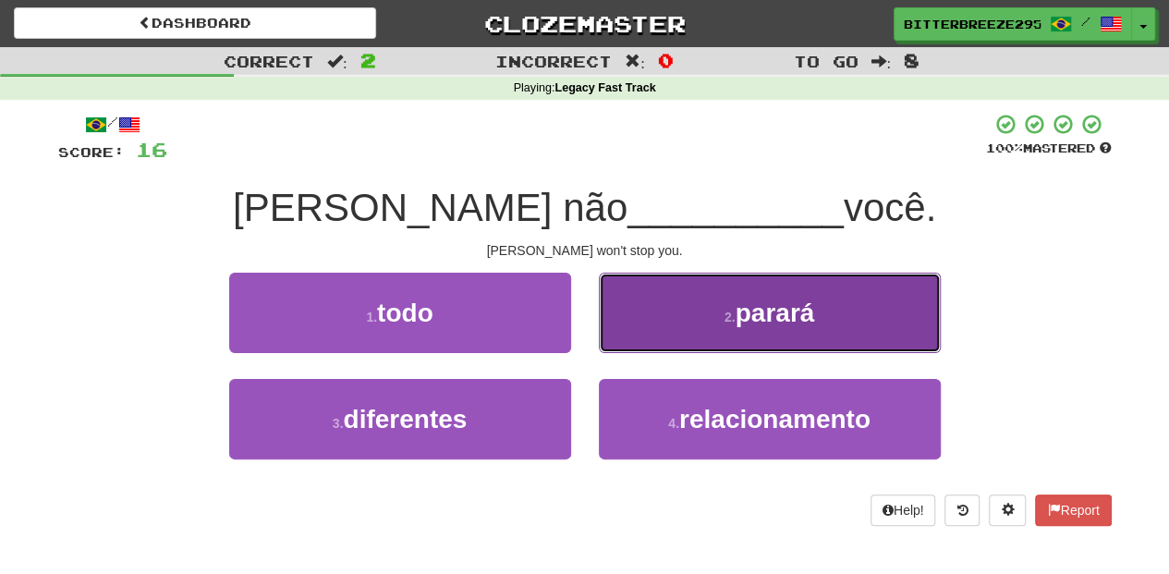
click at [664, 323] on button "2 . parará" at bounding box center [770, 313] width 342 height 80
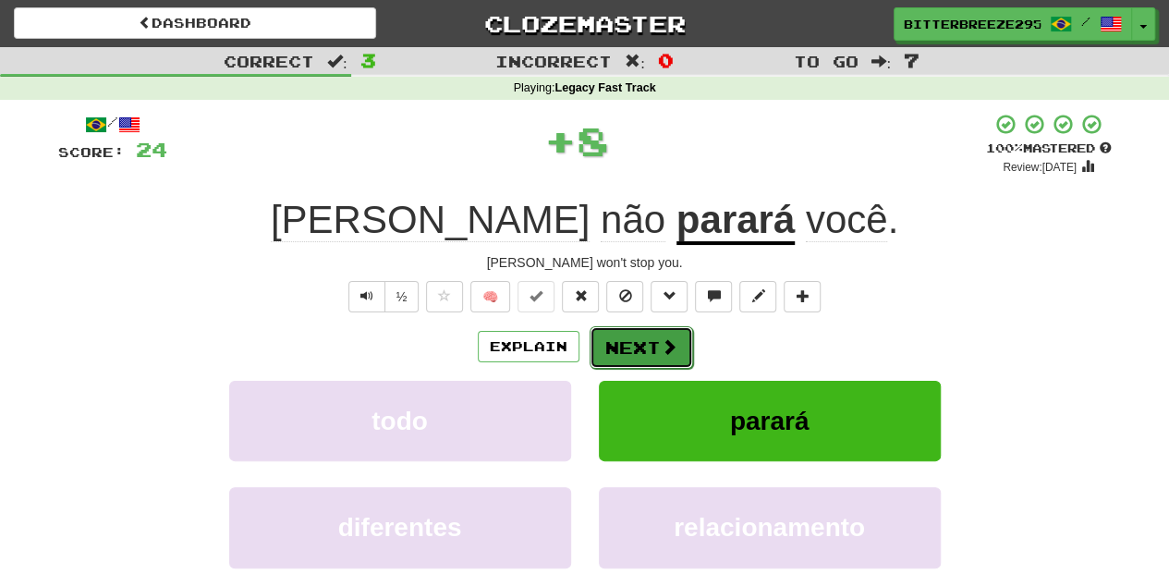
click at [656, 333] on button "Next" at bounding box center [642, 347] width 104 height 43
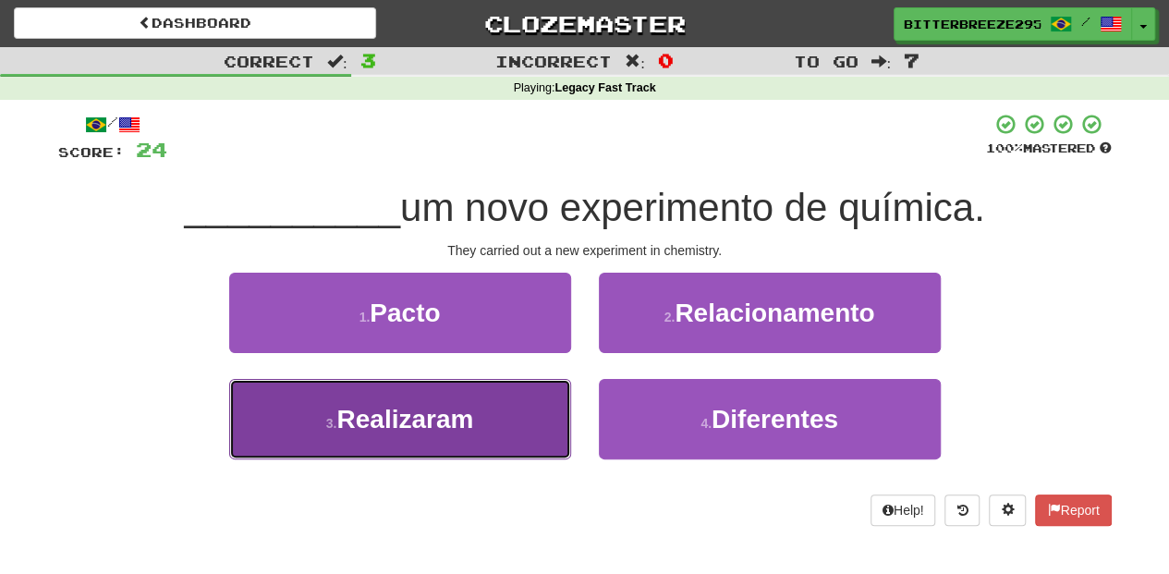
click at [549, 396] on button "3 . Realizaram" at bounding box center [400, 419] width 342 height 80
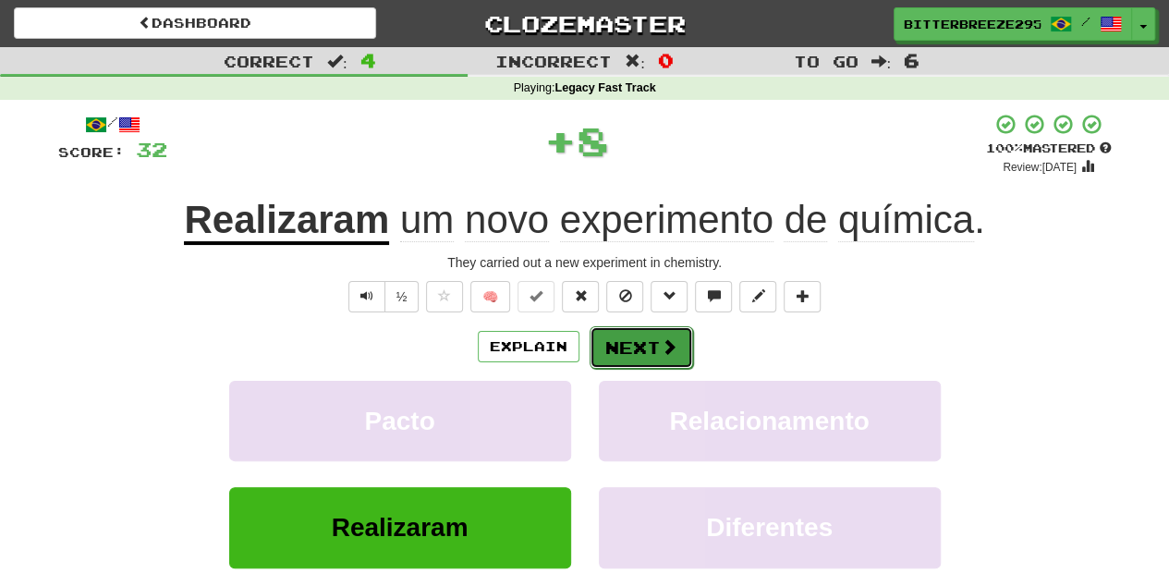
click at [632, 355] on button "Next" at bounding box center [642, 347] width 104 height 43
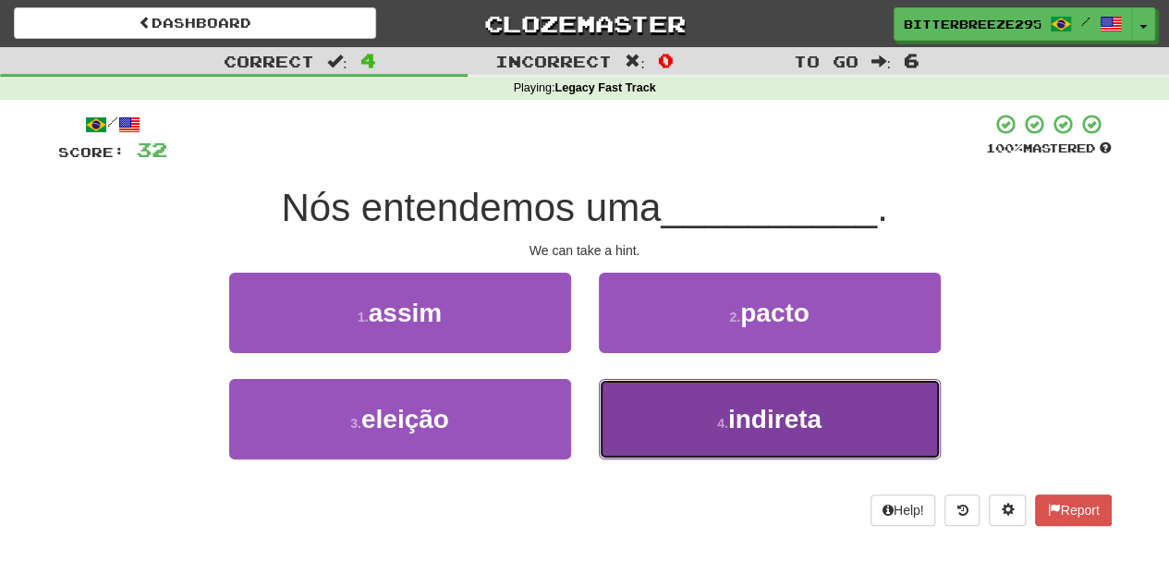
click at [641, 430] on button "4 . indireta" at bounding box center [770, 419] width 342 height 80
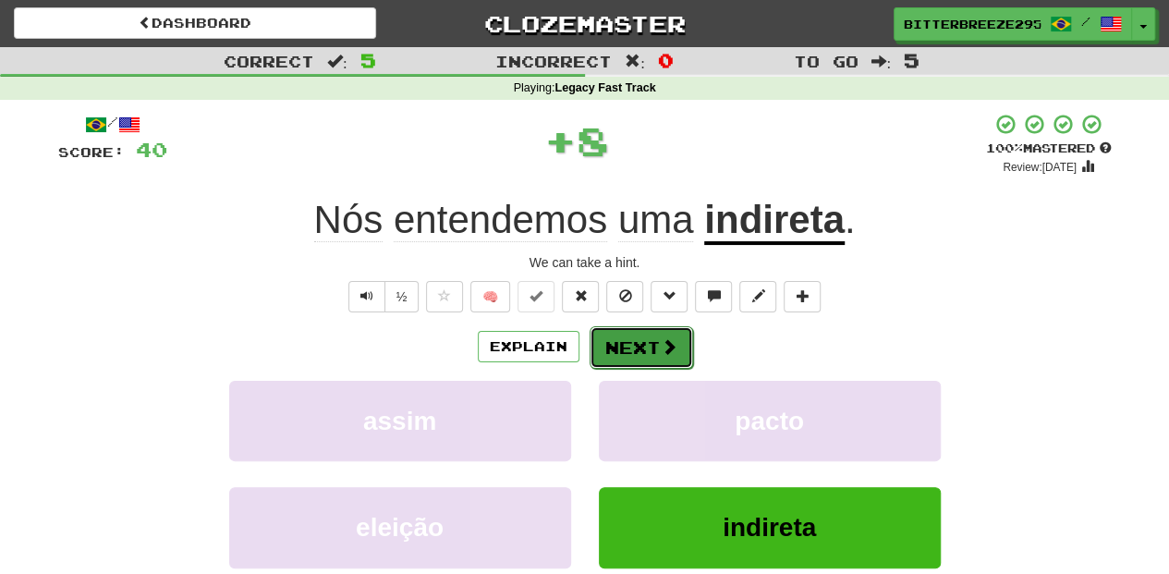
click at [639, 346] on button "Next" at bounding box center [642, 347] width 104 height 43
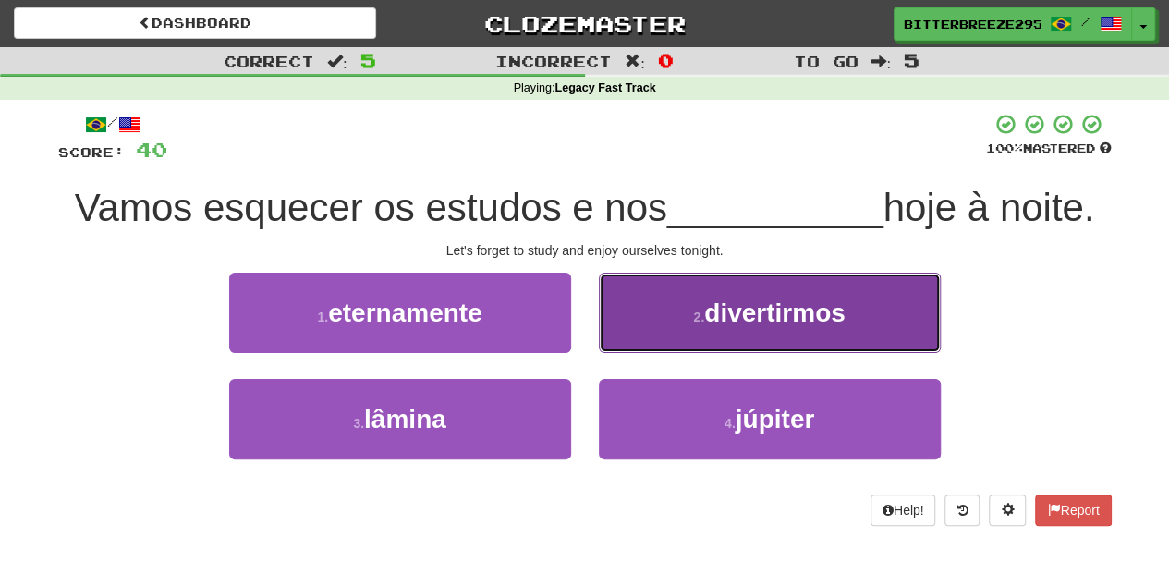
click at [662, 323] on button "2 . divertirmos" at bounding box center [770, 313] width 342 height 80
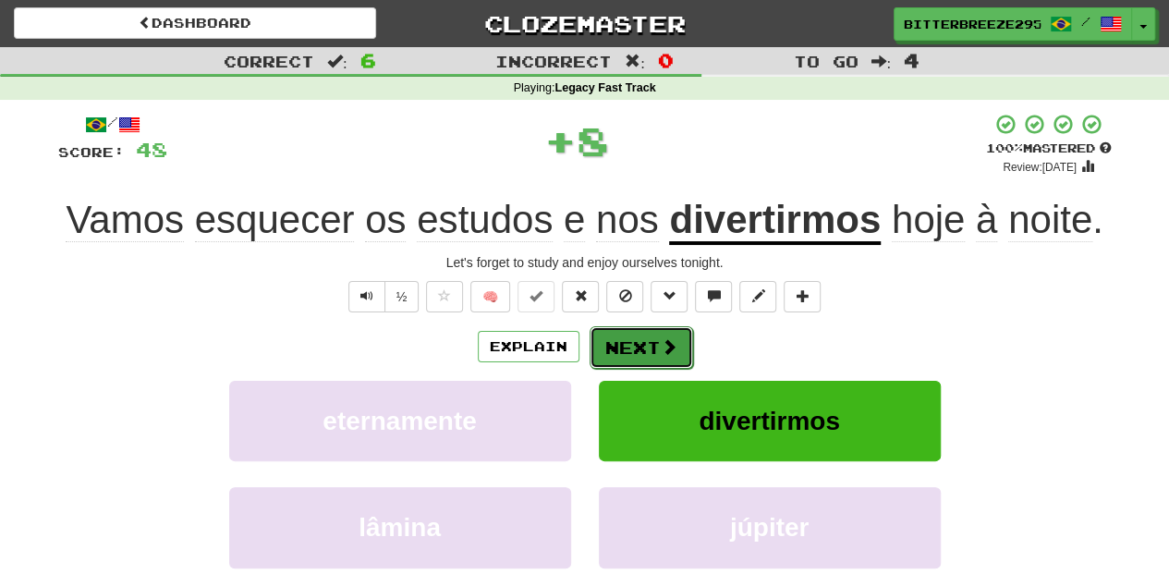
click at [654, 341] on button "Next" at bounding box center [642, 347] width 104 height 43
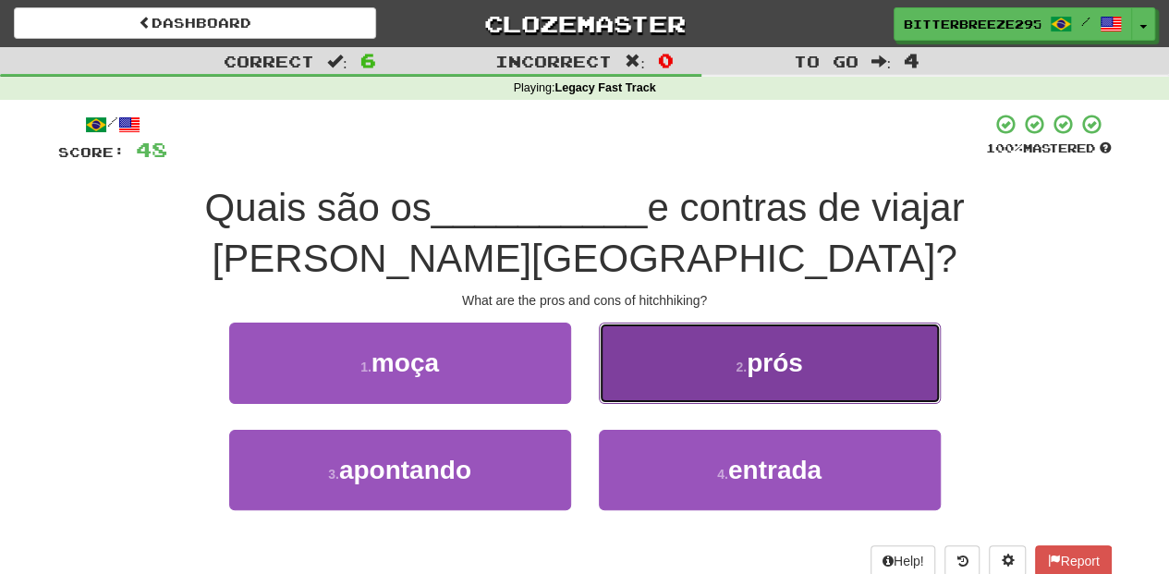
click at [606, 331] on button "2 . prós" at bounding box center [770, 363] width 342 height 80
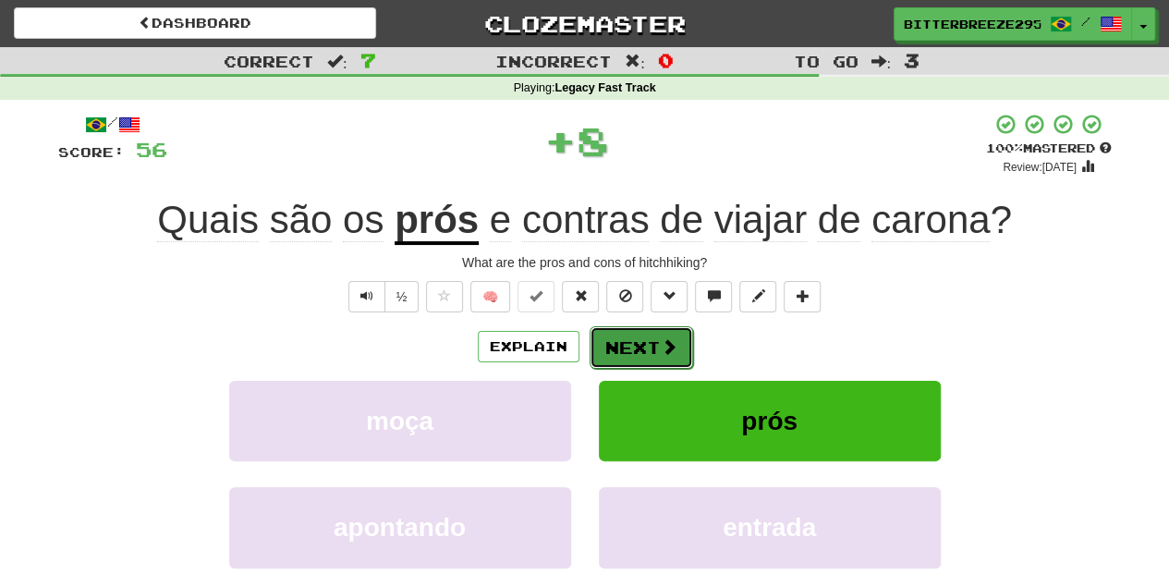
click at [609, 333] on button "Next" at bounding box center [642, 347] width 104 height 43
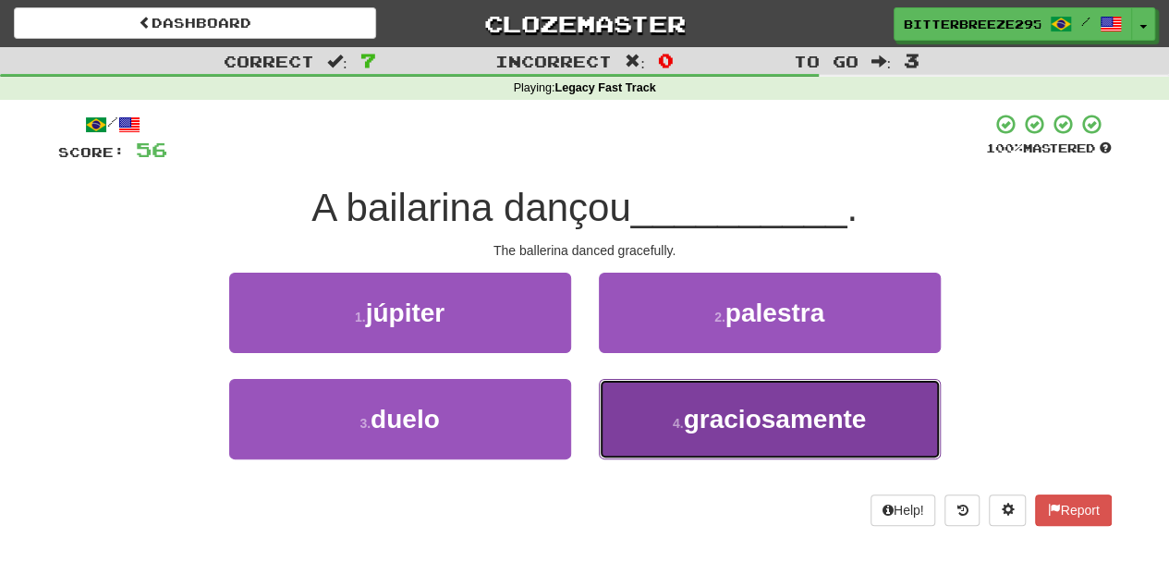
click at [641, 402] on button "4 . graciosamente" at bounding box center [770, 419] width 342 height 80
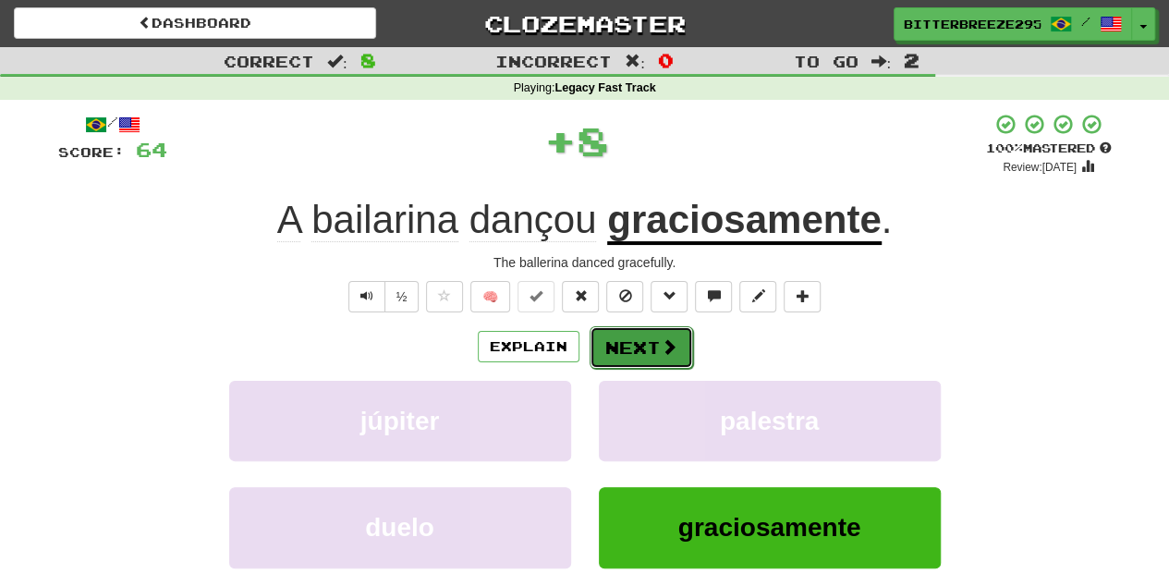
click at [639, 341] on button "Next" at bounding box center [642, 347] width 104 height 43
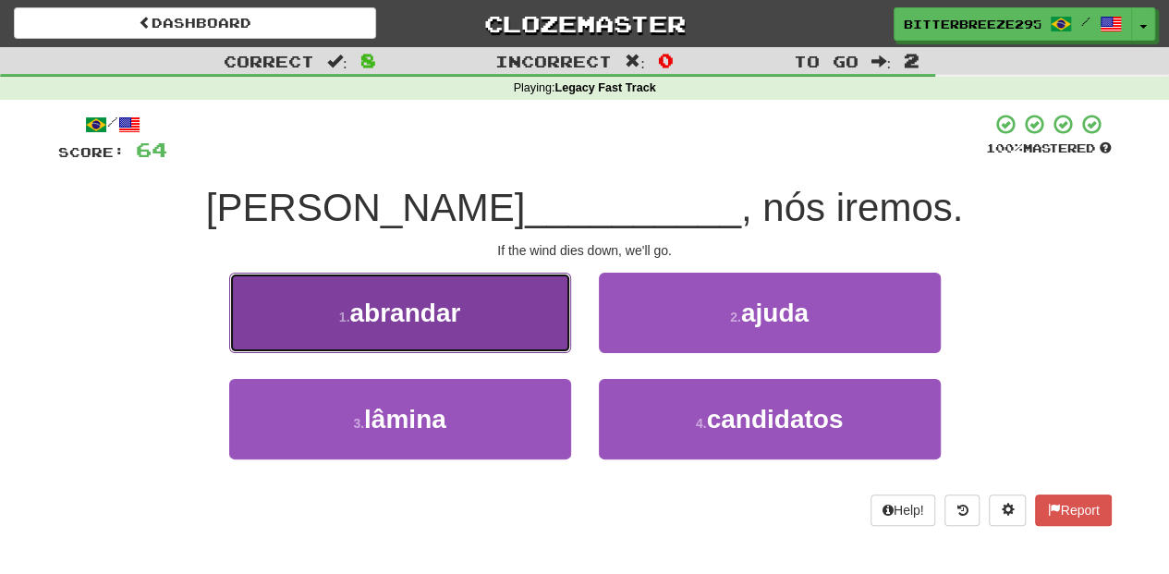
click at [506, 337] on button "1 . abrandar" at bounding box center [400, 313] width 342 height 80
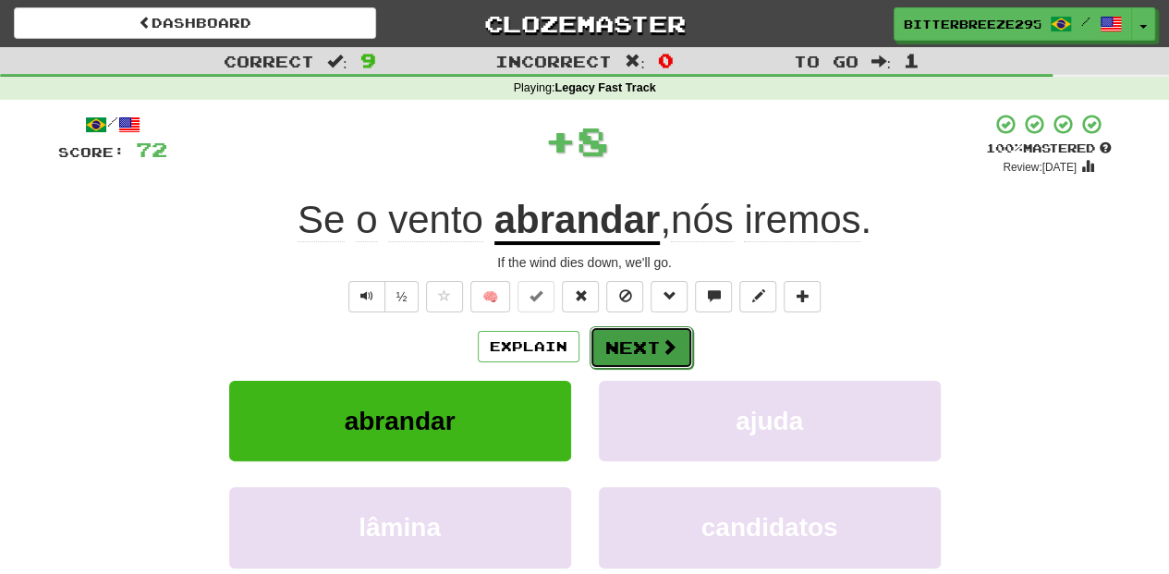
click at [623, 338] on button "Next" at bounding box center [642, 347] width 104 height 43
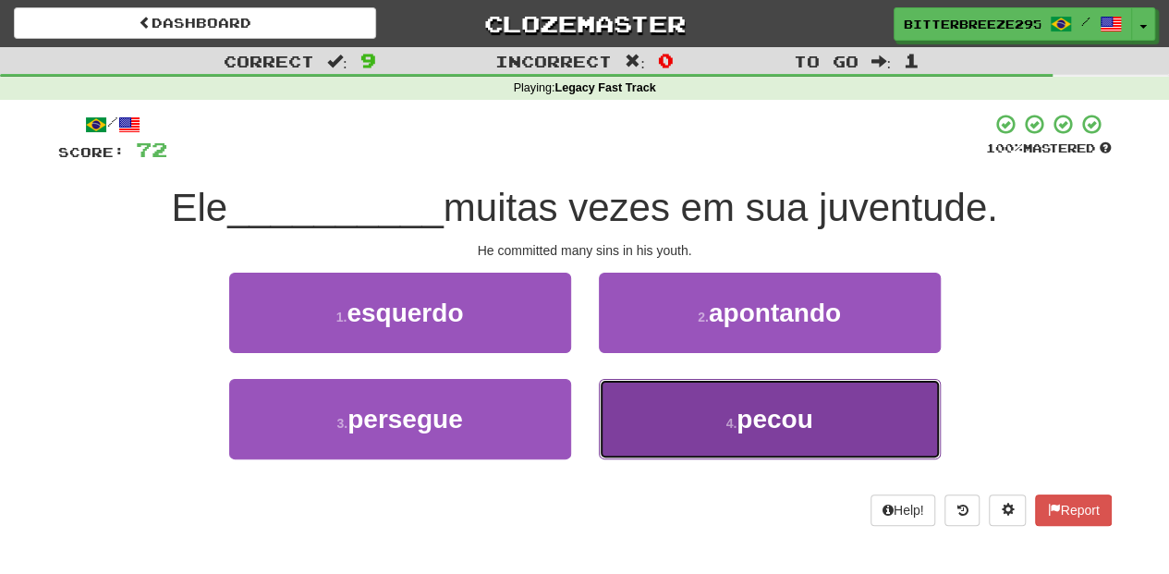
click at [671, 421] on button "4 . pecou" at bounding box center [770, 419] width 342 height 80
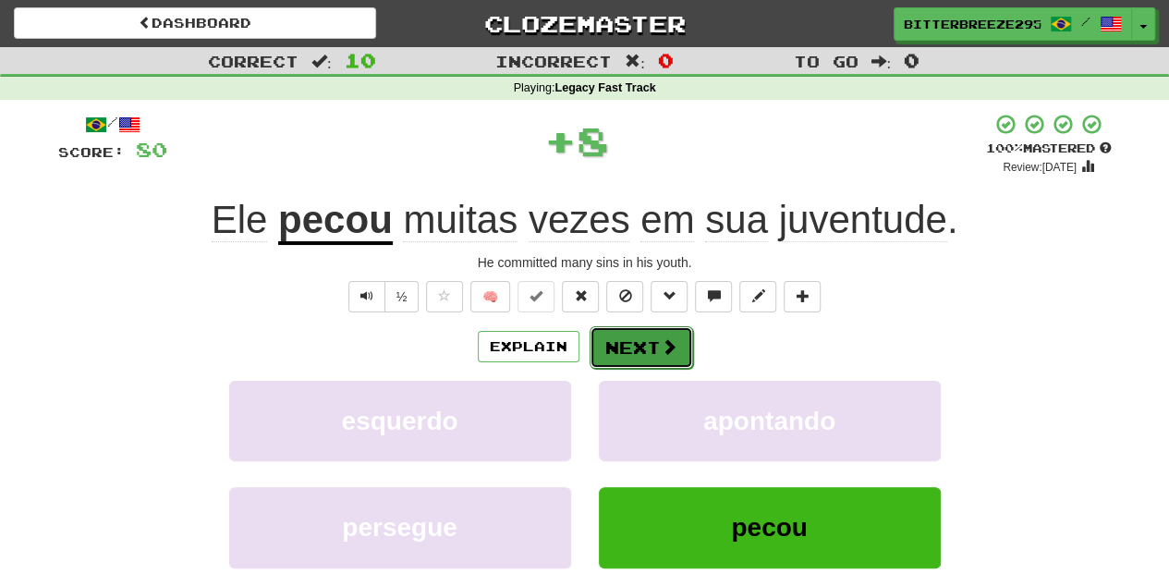
click at [651, 346] on button "Next" at bounding box center [642, 347] width 104 height 43
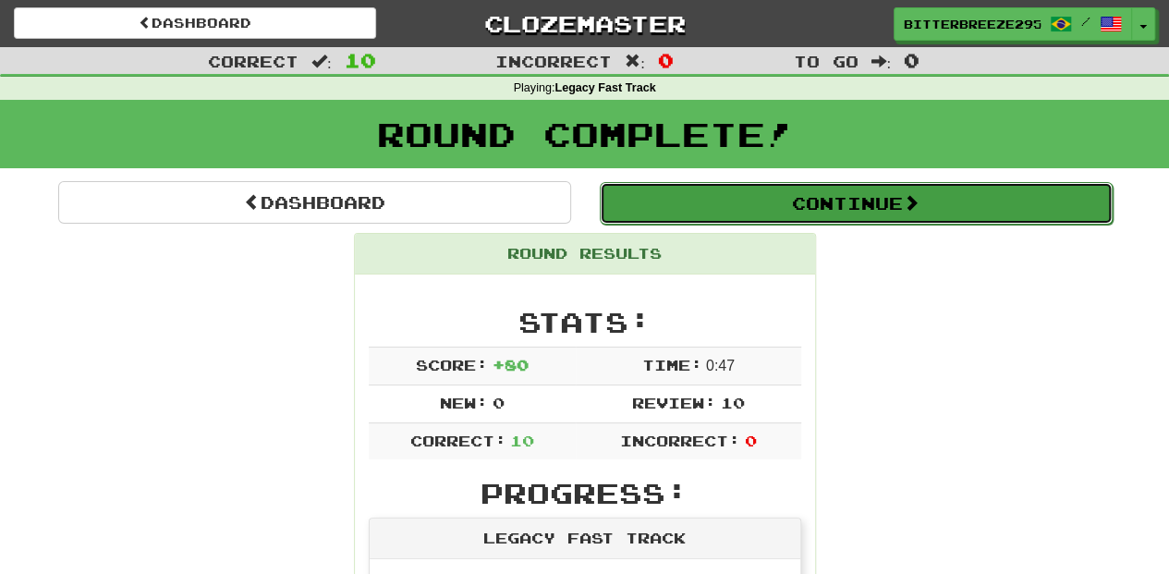
click at [716, 196] on button "Continue" at bounding box center [856, 203] width 513 height 43
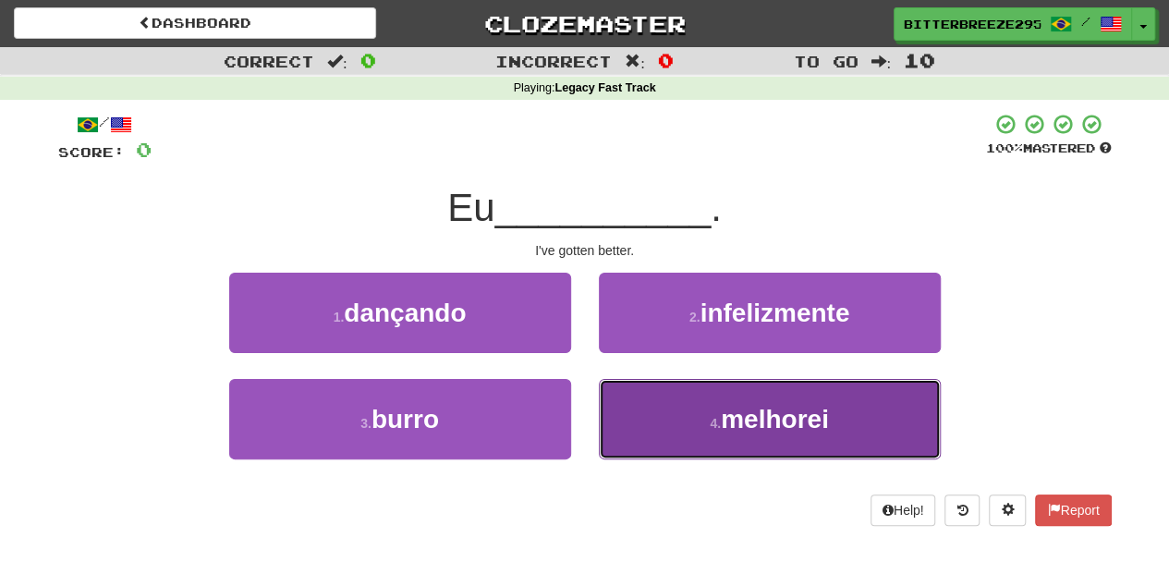
click at [694, 421] on button "4 . melhorei" at bounding box center [770, 419] width 342 height 80
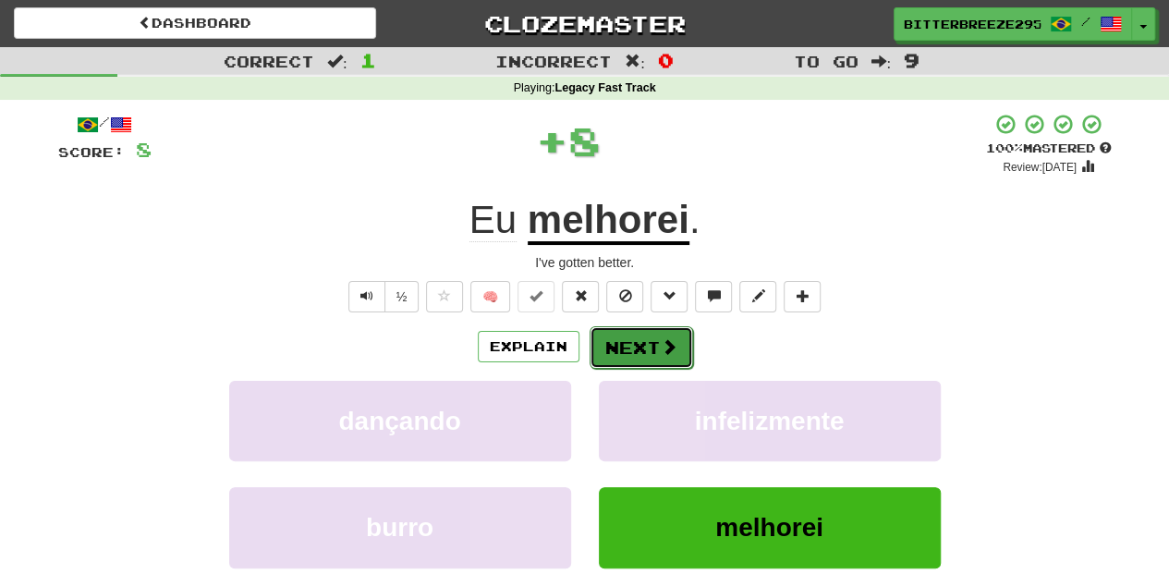
click at [640, 349] on button "Next" at bounding box center [642, 347] width 104 height 43
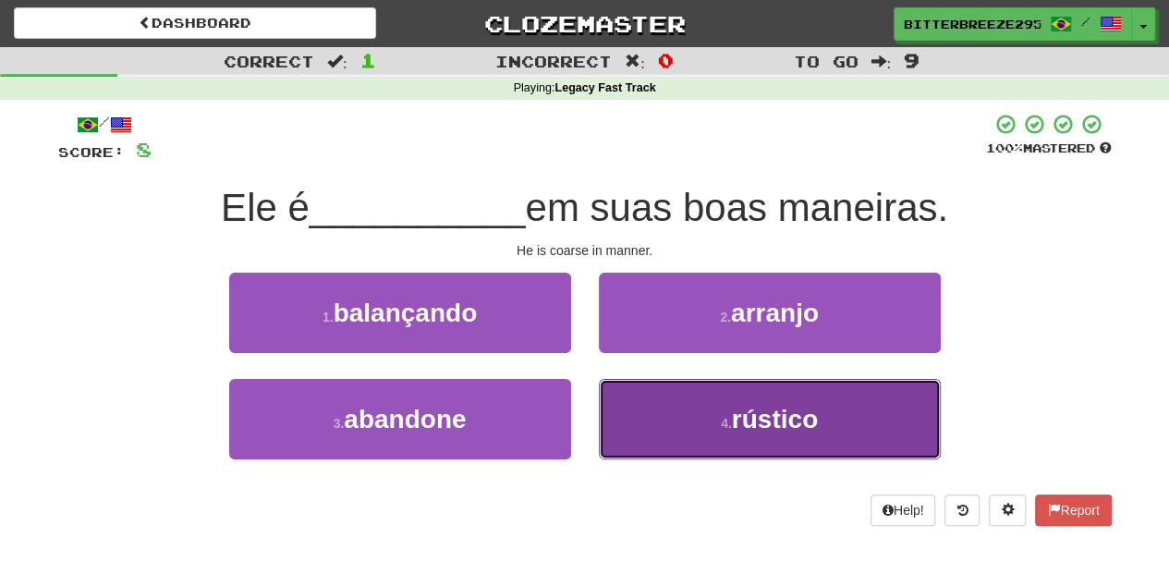
click at [654, 406] on button "4 . rústico" at bounding box center [770, 419] width 342 height 80
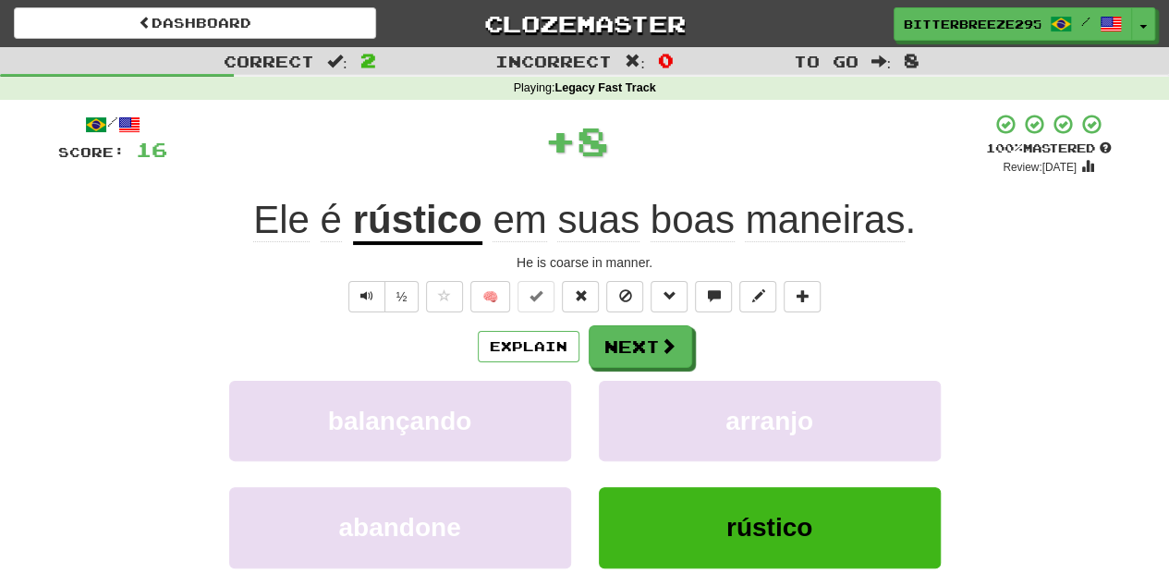
click at [636, 322] on div "/ Score: 16 + 8 100 % Mastered Review: 2026-03-19 Ele é rústico em suas boas ma…" at bounding box center [585, 403] width 1054 height 580
click at [636, 337] on button "Next" at bounding box center [642, 347] width 104 height 43
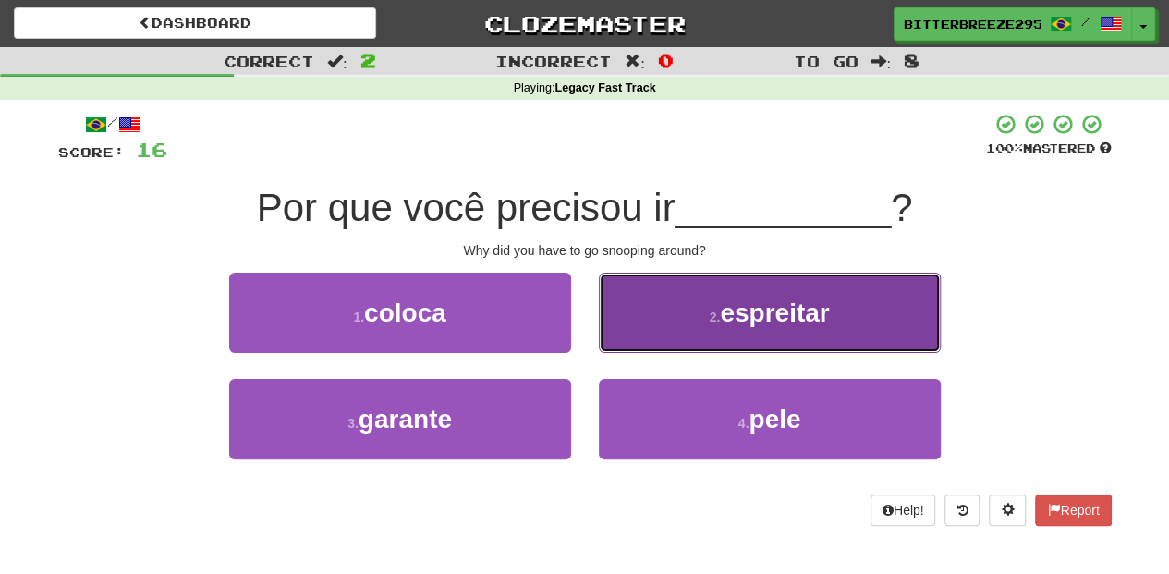
click at [652, 325] on button "2 . espreitar" at bounding box center [770, 313] width 342 height 80
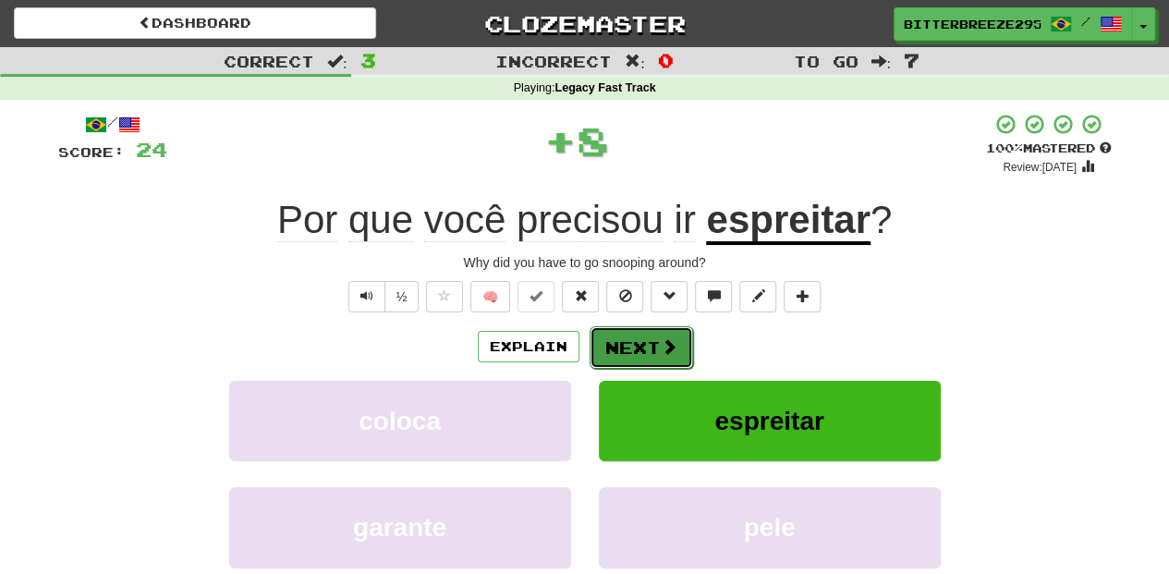
click at [650, 341] on button "Next" at bounding box center [642, 347] width 104 height 43
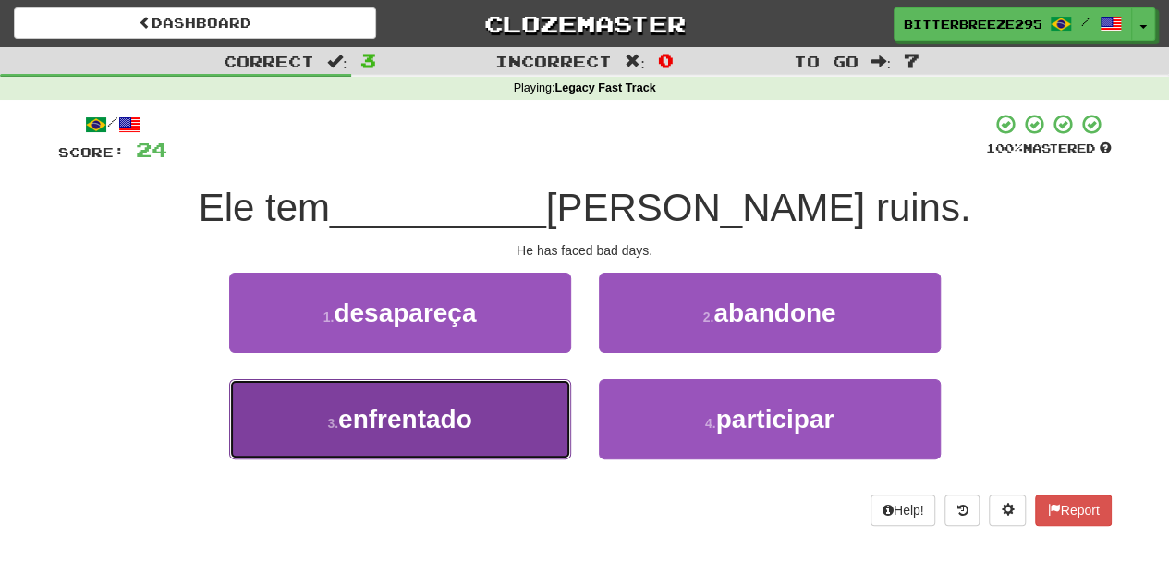
click at [545, 418] on button "3 . enfrentado" at bounding box center [400, 419] width 342 height 80
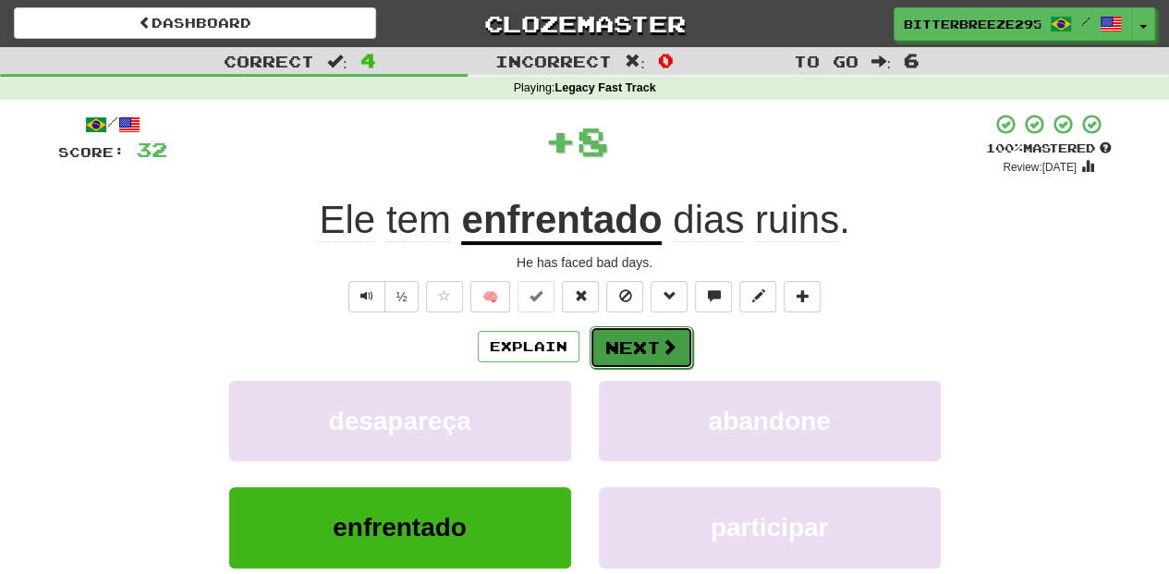
click at [638, 345] on button "Next" at bounding box center [642, 347] width 104 height 43
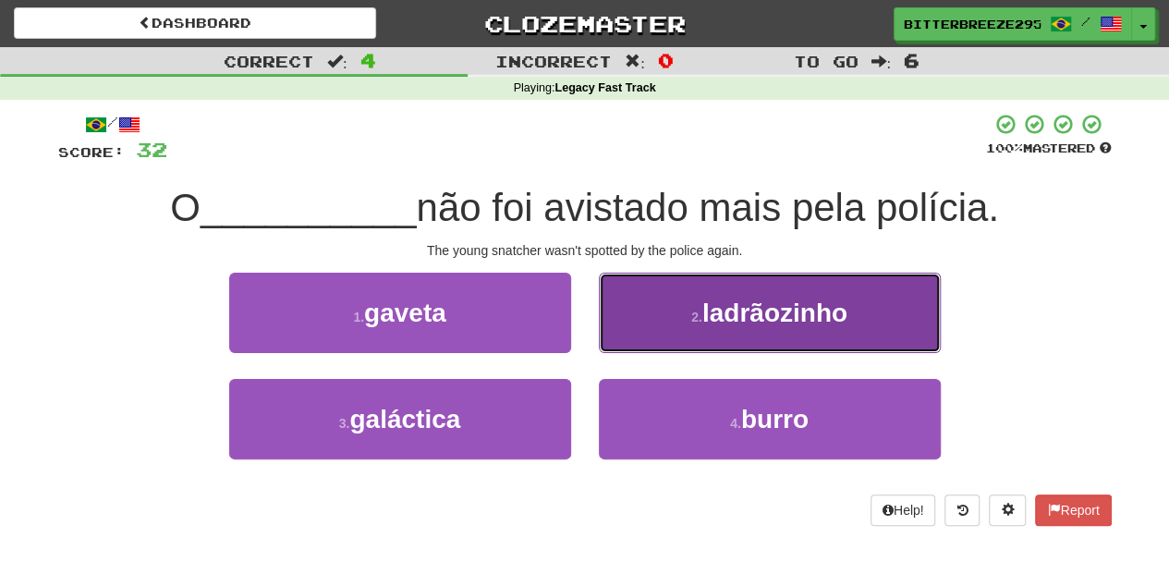
click at [671, 332] on button "2 . ladrãozinho" at bounding box center [770, 313] width 342 height 80
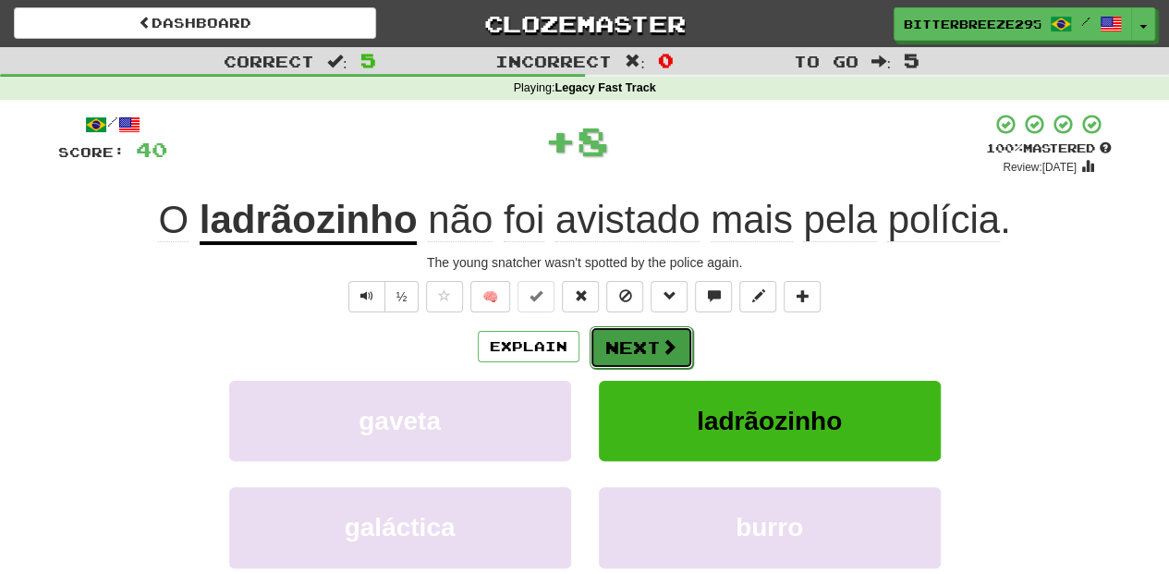
click at [670, 333] on button "Next" at bounding box center [642, 347] width 104 height 43
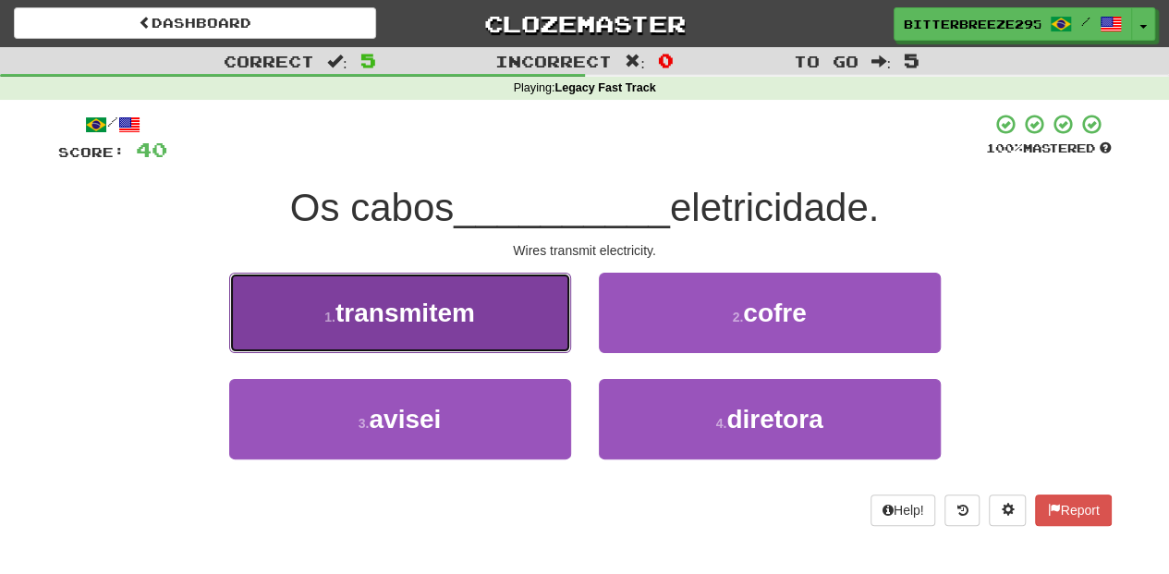
click at [529, 318] on button "1 . transmitem" at bounding box center [400, 313] width 342 height 80
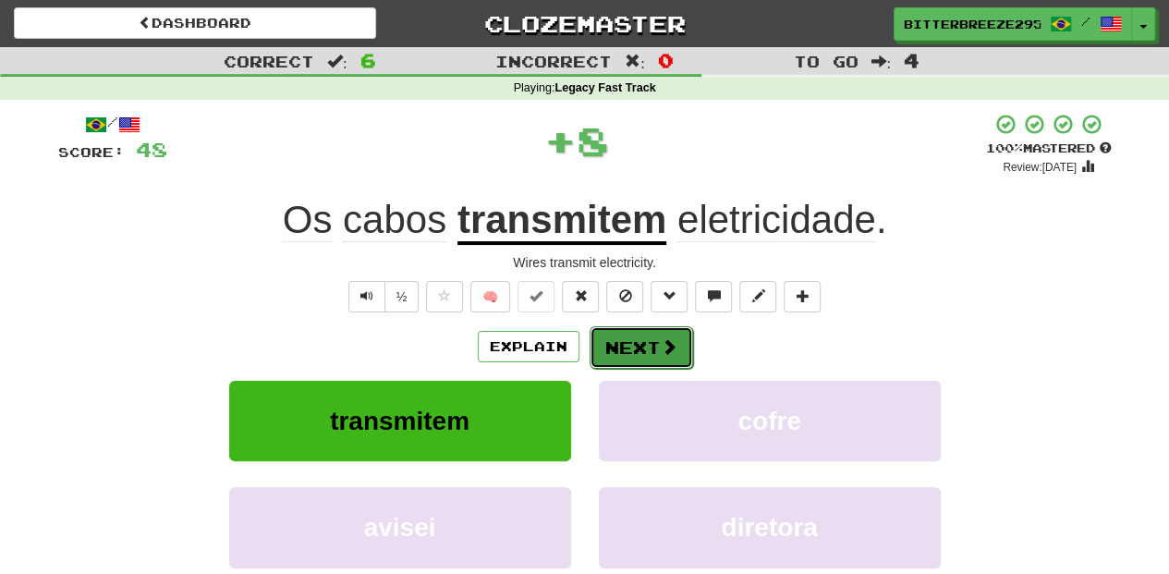
click at [616, 351] on button "Next" at bounding box center [642, 347] width 104 height 43
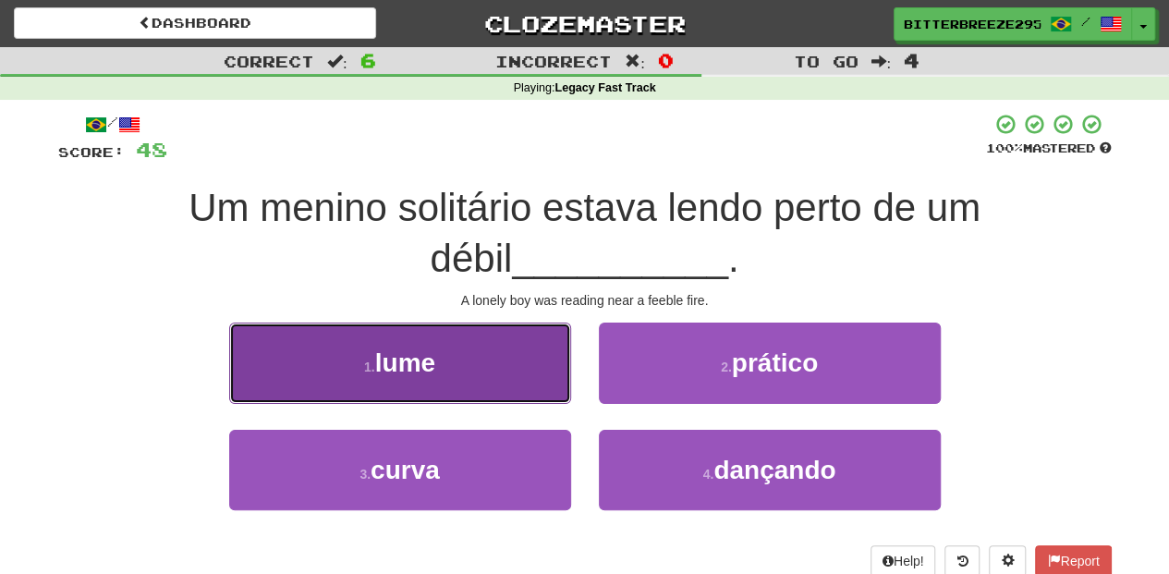
click at [502, 403] on button "1 . lume" at bounding box center [400, 363] width 342 height 80
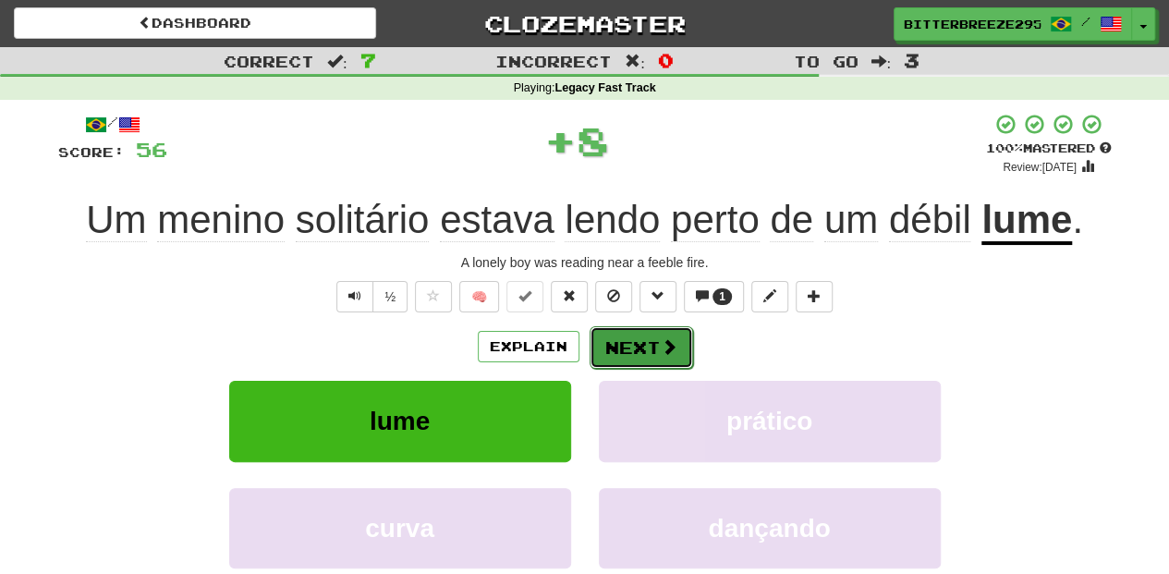
click at [648, 363] on button "Next" at bounding box center [642, 347] width 104 height 43
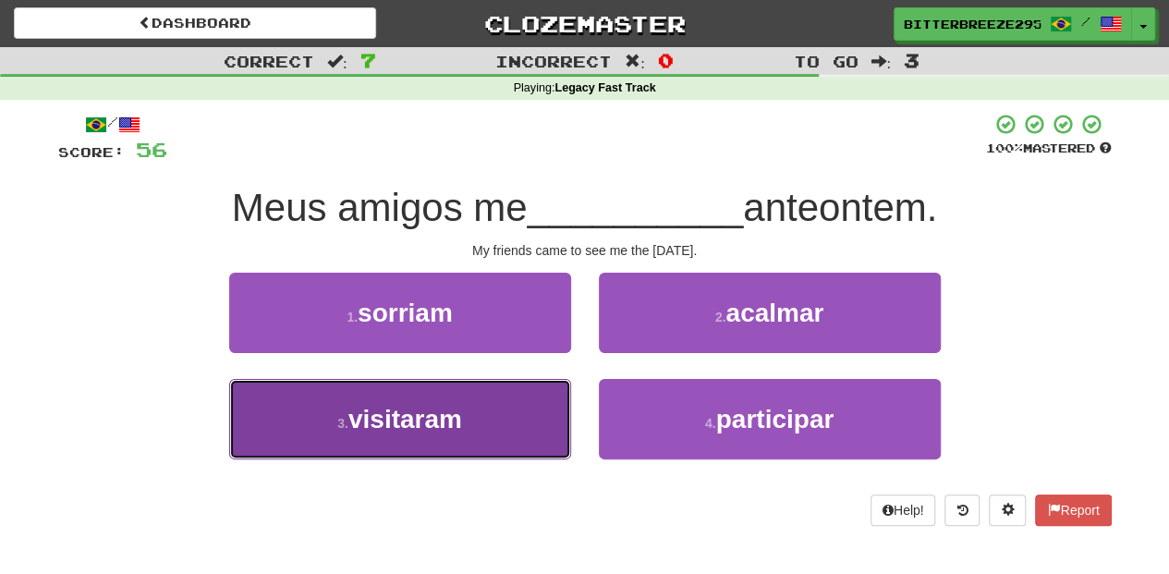
click at [538, 416] on button "3 . visitaram" at bounding box center [400, 419] width 342 height 80
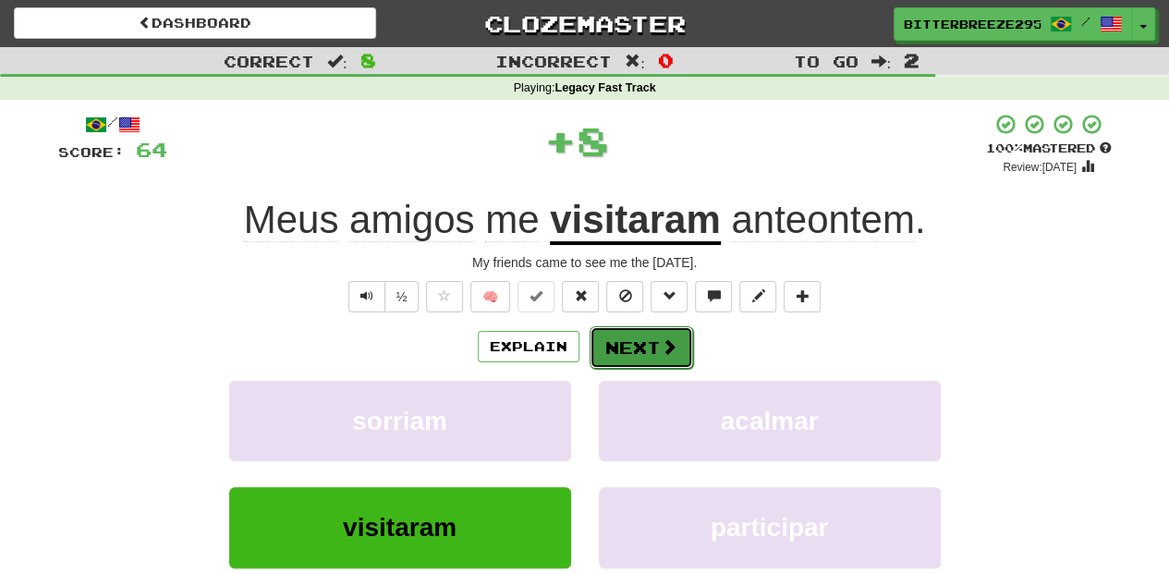
click at [609, 342] on button "Next" at bounding box center [642, 347] width 104 height 43
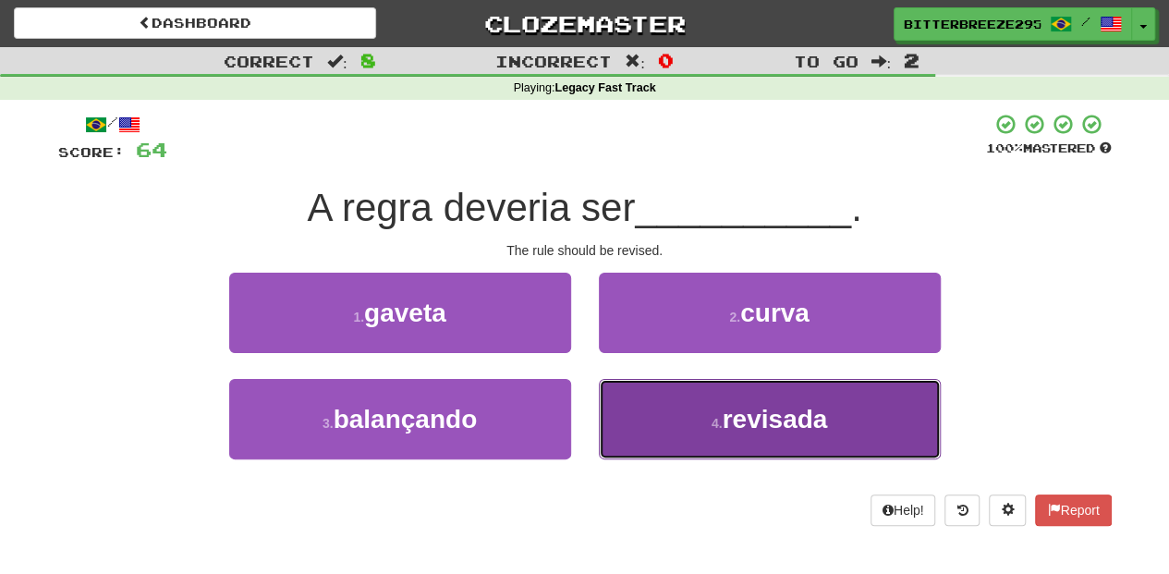
click at [703, 416] on button "4 . revisada" at bounding box center [770, 419] width 342 height 80
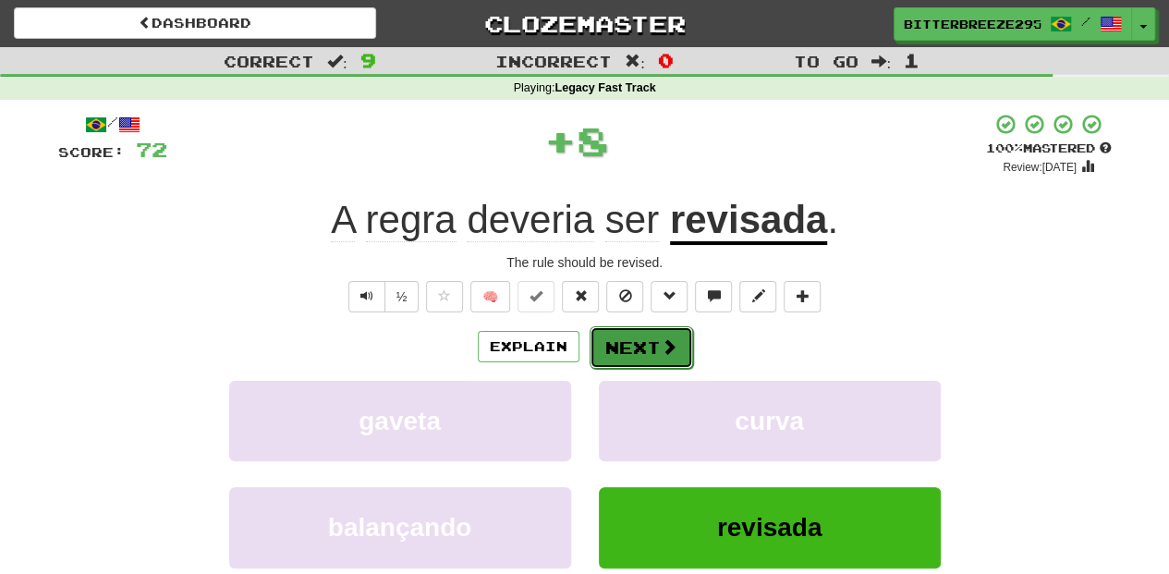
click at [649, 342] on button "Next" at bounding box center [642, 347] width 104 height 43
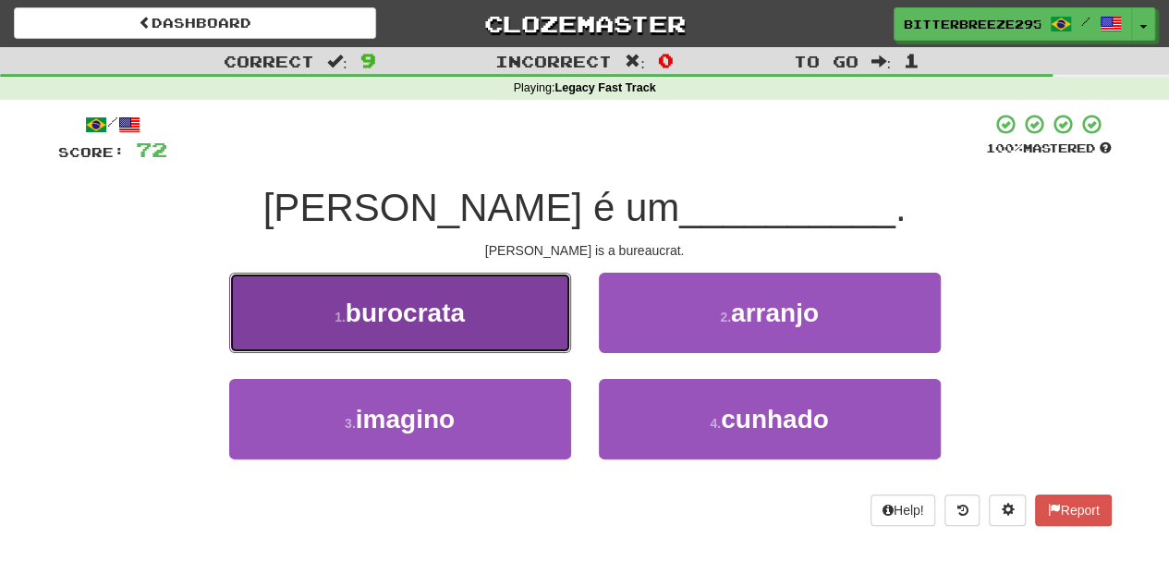
click at [488, 324] on button "1 . burocrata" at bounding box center [400, 313] width 342 height 80
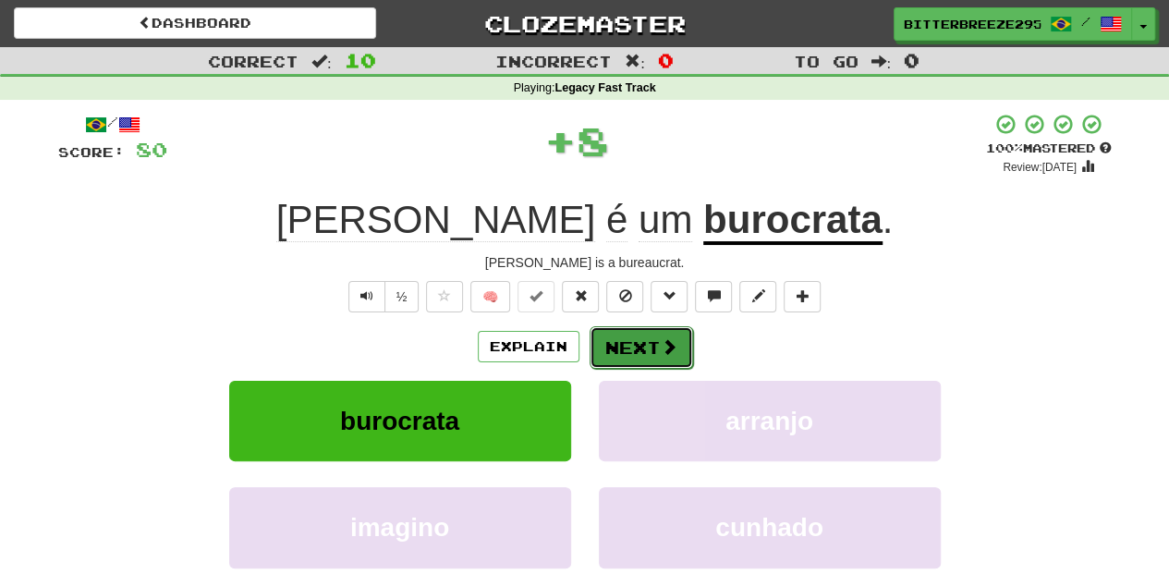
click at [604, 331] on button "Next" at bounding box center [642, 347] width 104 height 43
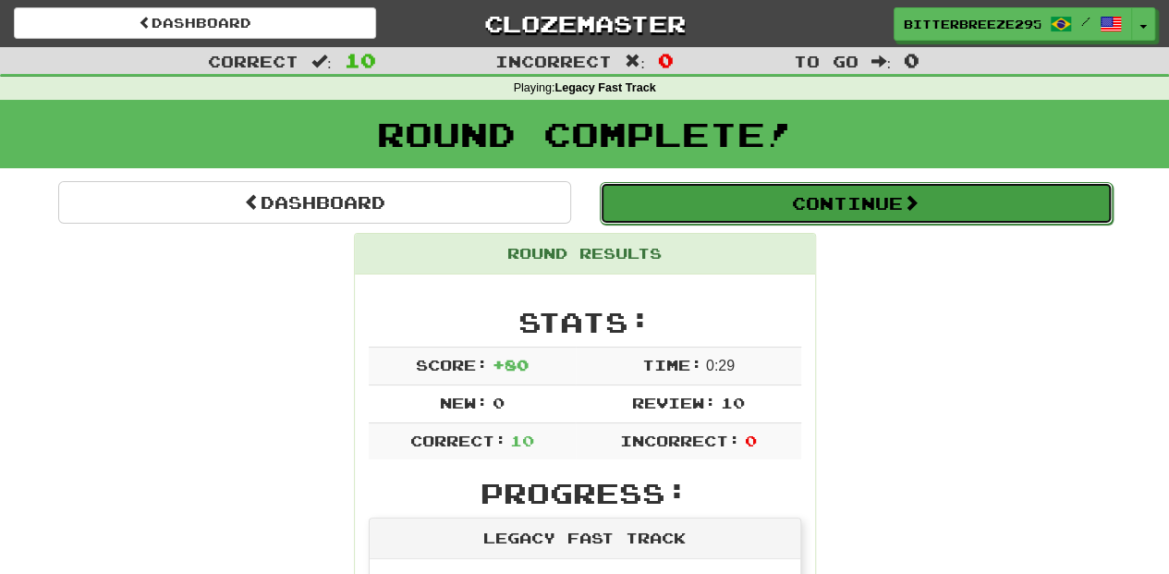
click at [770, 206] on button "Continue" at bounding box center [856, 203] width 513 height 43
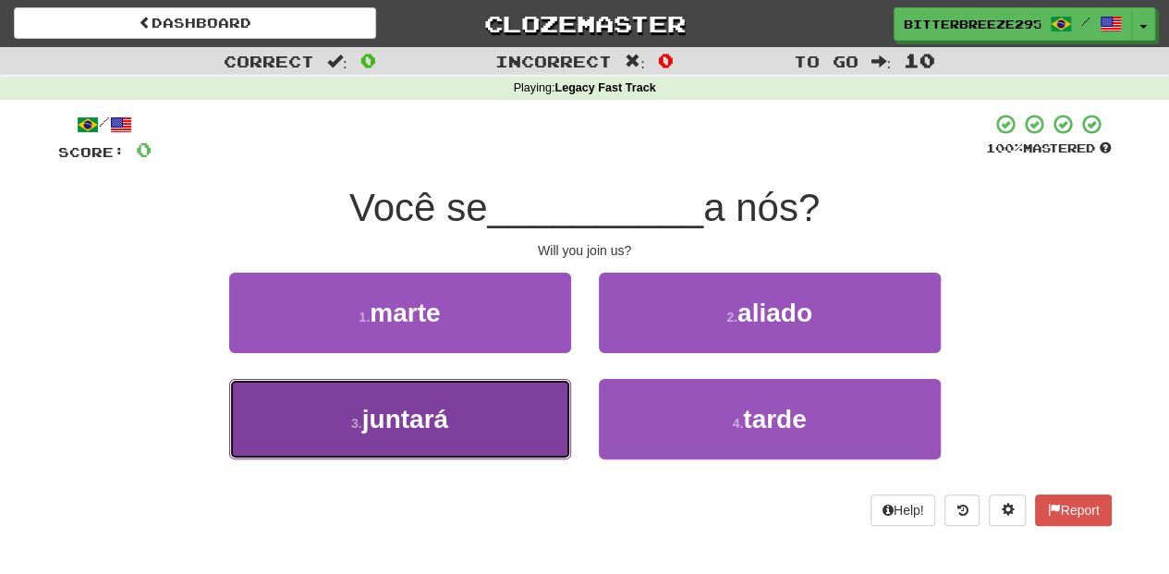
click at [531, 416] on button "3 . juntará" at bounding box center [400, 419] width 342 height 80
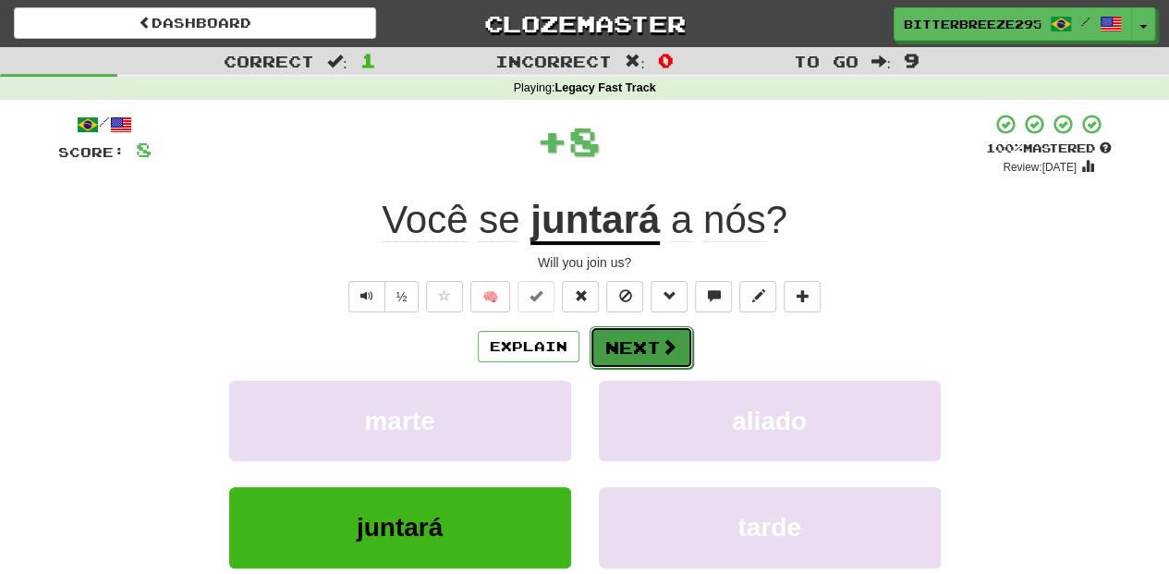
click at [654, 348] on button "Next" at bounding box center [642, 347] width 104 height 43
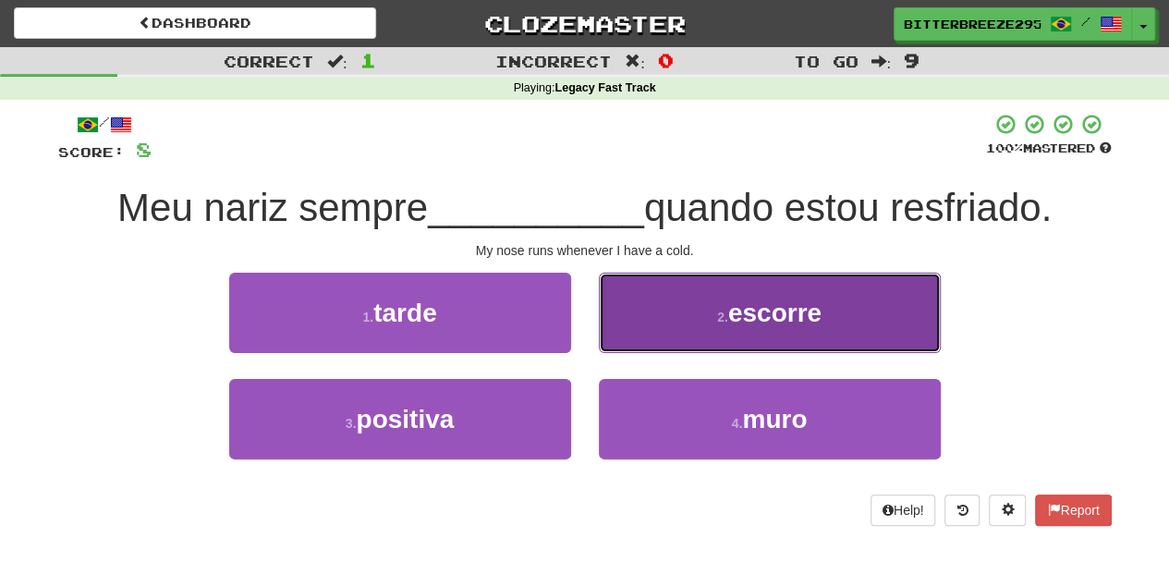
click at [658, 335] on button "2 . escorre" at bounding box center [770, 313] width 342 height 80
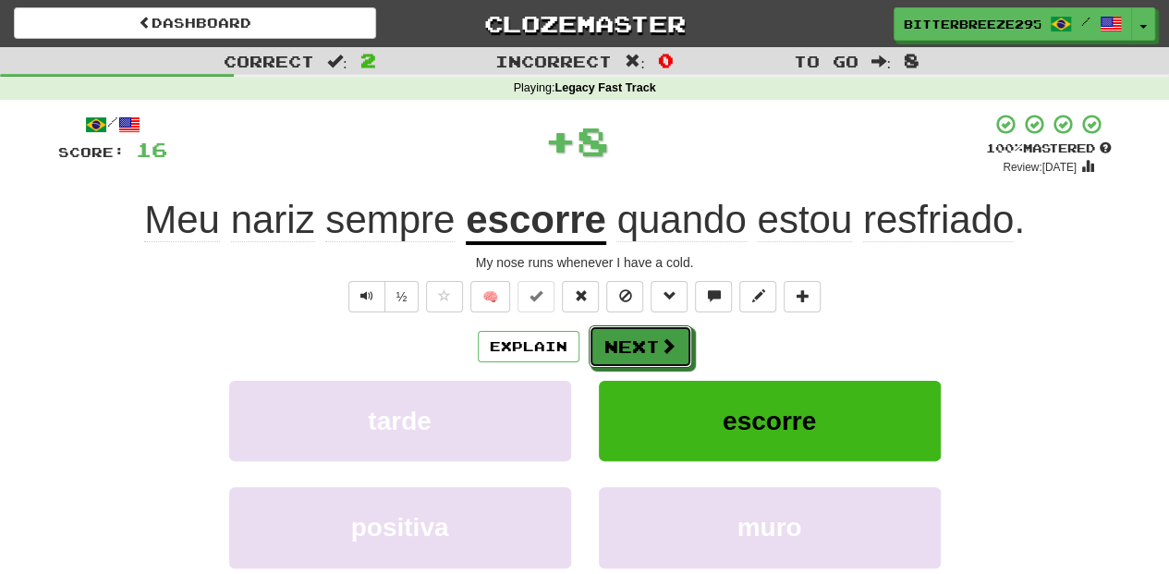
click at [658, 335] on button "Next" at bounding box center [641, 346] width 104 height 43
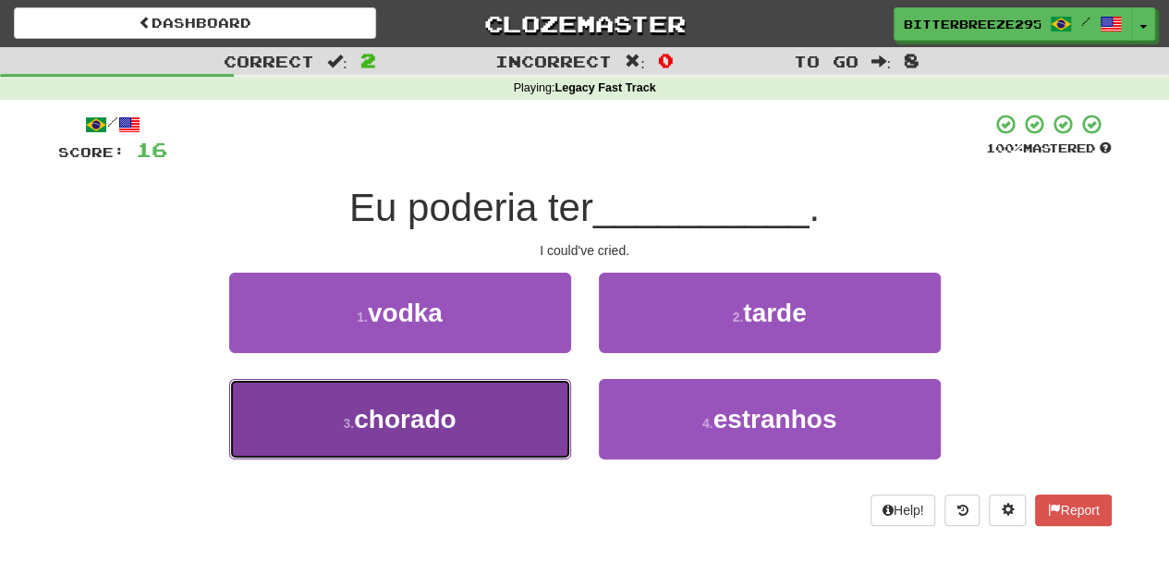
click at [536, 422] on button "3 . chorado" at bounding box center [400, 419] width 342 height 80
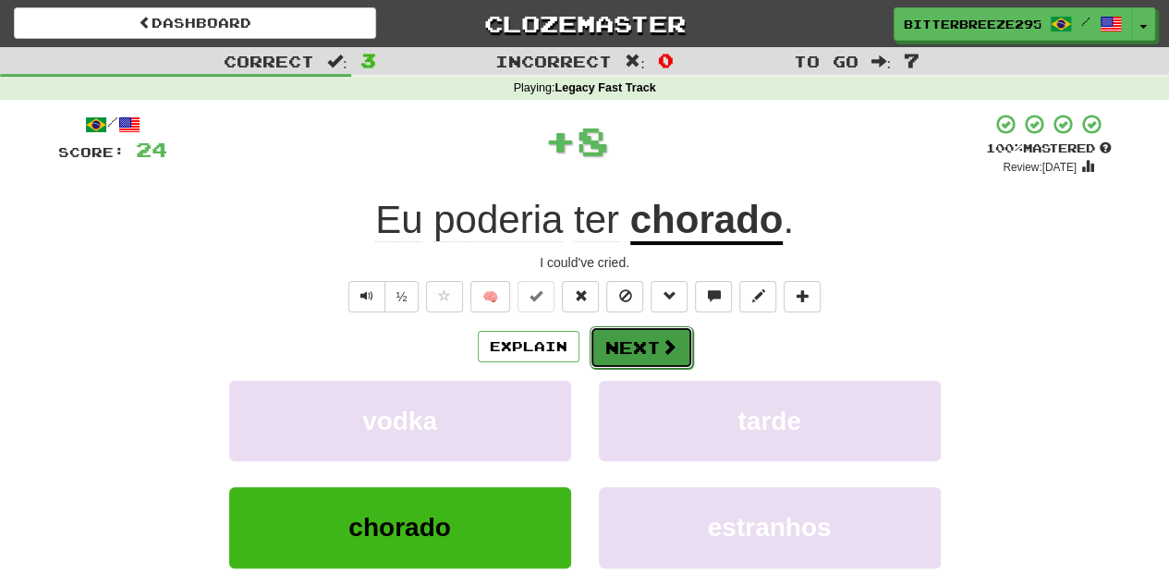
click at [628, 355] on button "Next" at bounding box center [642, 347] width 104 height 43
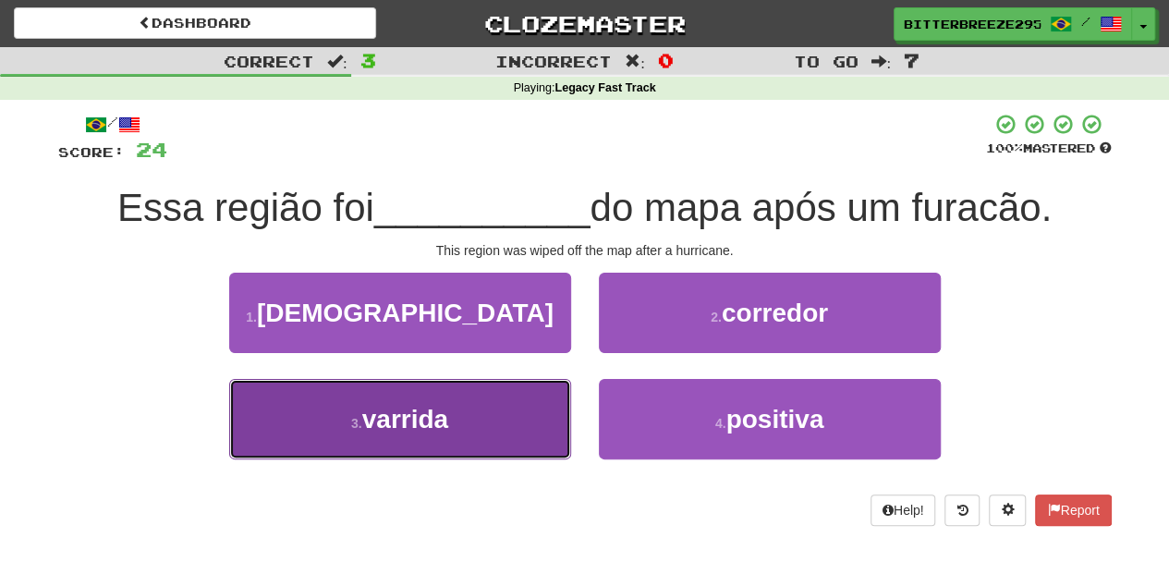
click at [530, 414] on button "3 . varrida" at bounding box center [400, 419] width 342 height 80
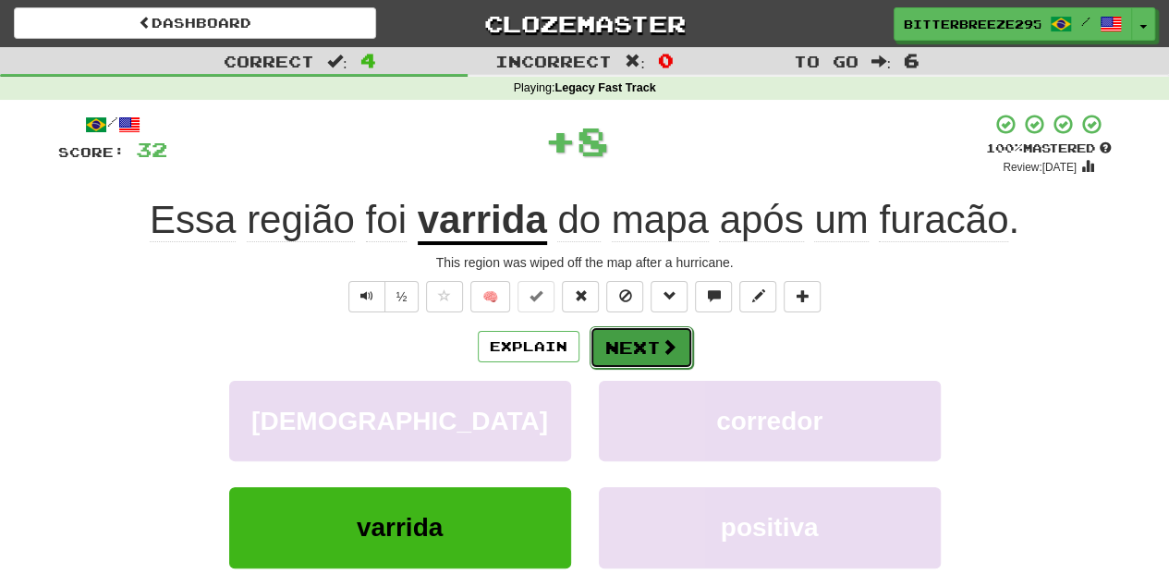
click at [638, 339] on button "Next" at bounding box center [642, 347] width 104 height 43
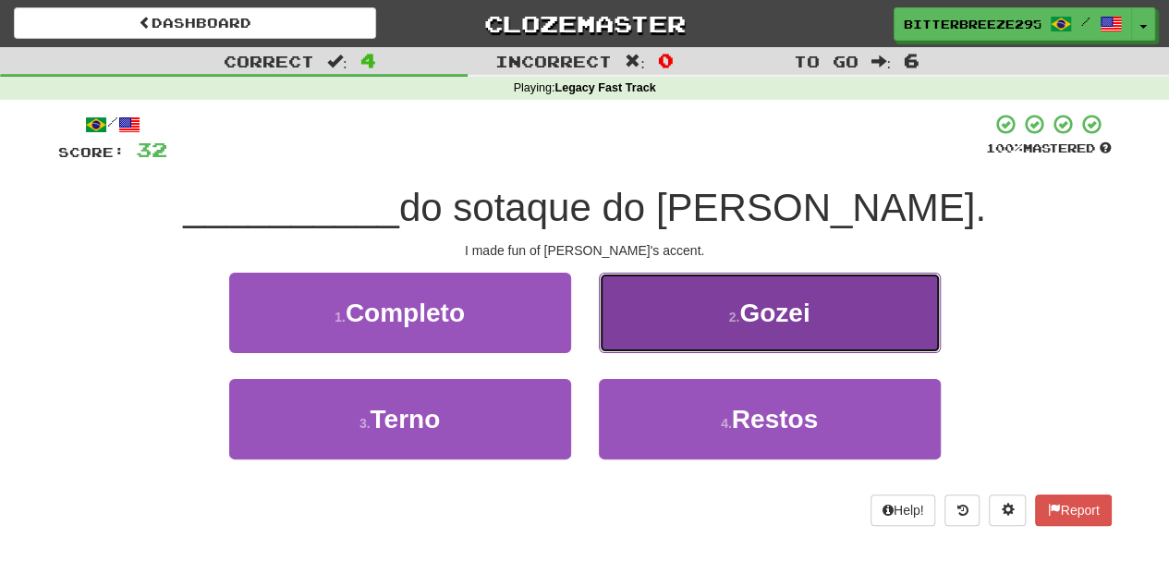
click at [651, 336] on button "2 . Gozei" at bounding box center [770, 313] width 342 height 80
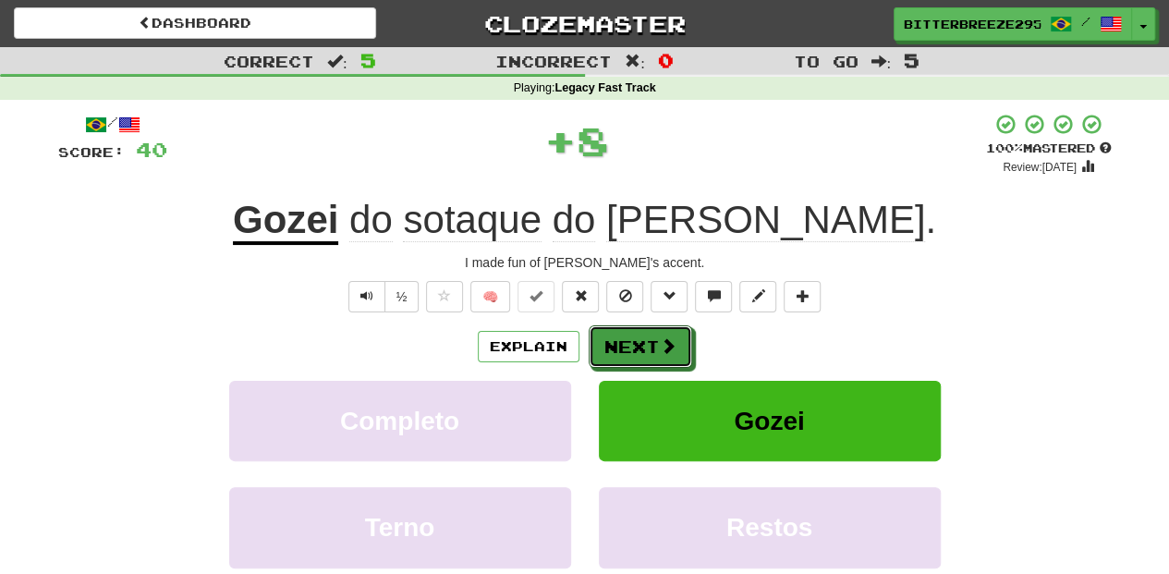
click at [651, 336] on button "Next" at bounding box center [641, 346] width 104 height 43
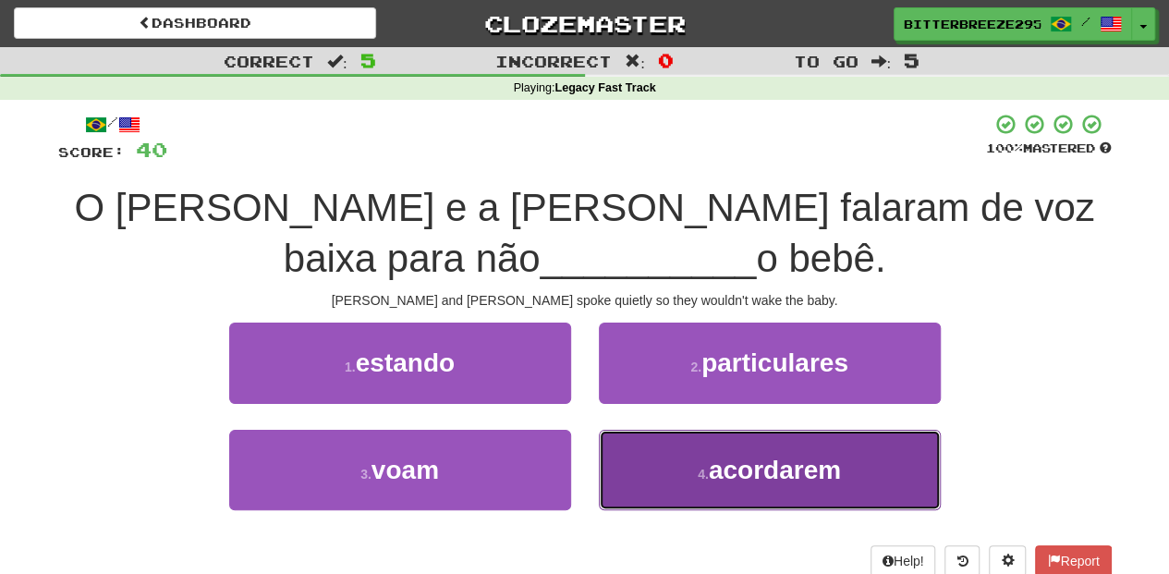
click at [644, 478] on button "4 . acordarem" at bounding box center [770, 470] width 342 height 80
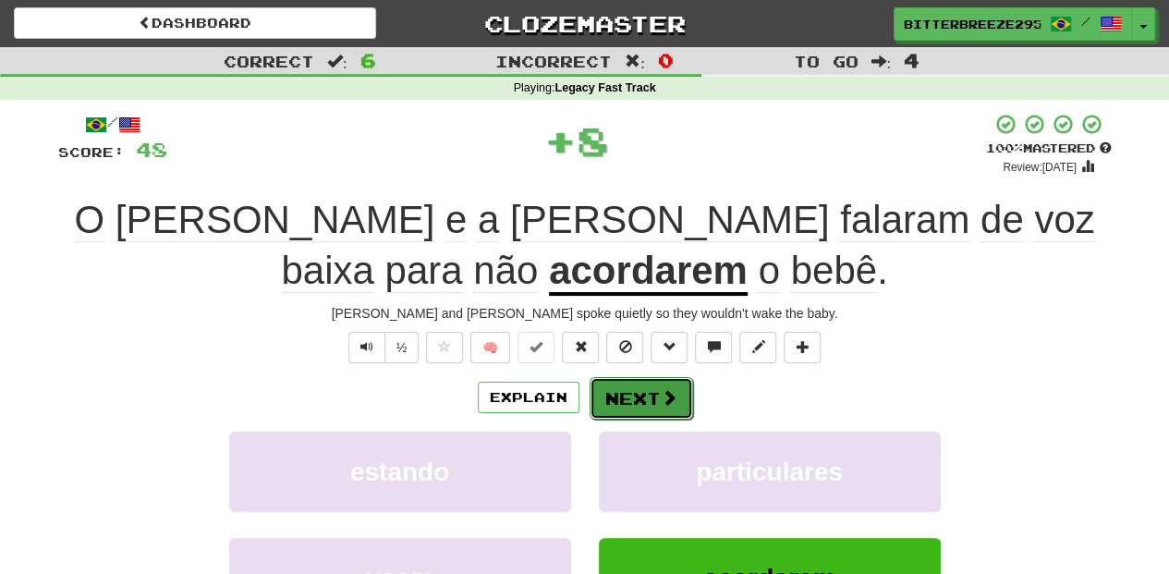
click at [628, 386] on button "Next" at bounding box center [642, 398] width 104 height 43
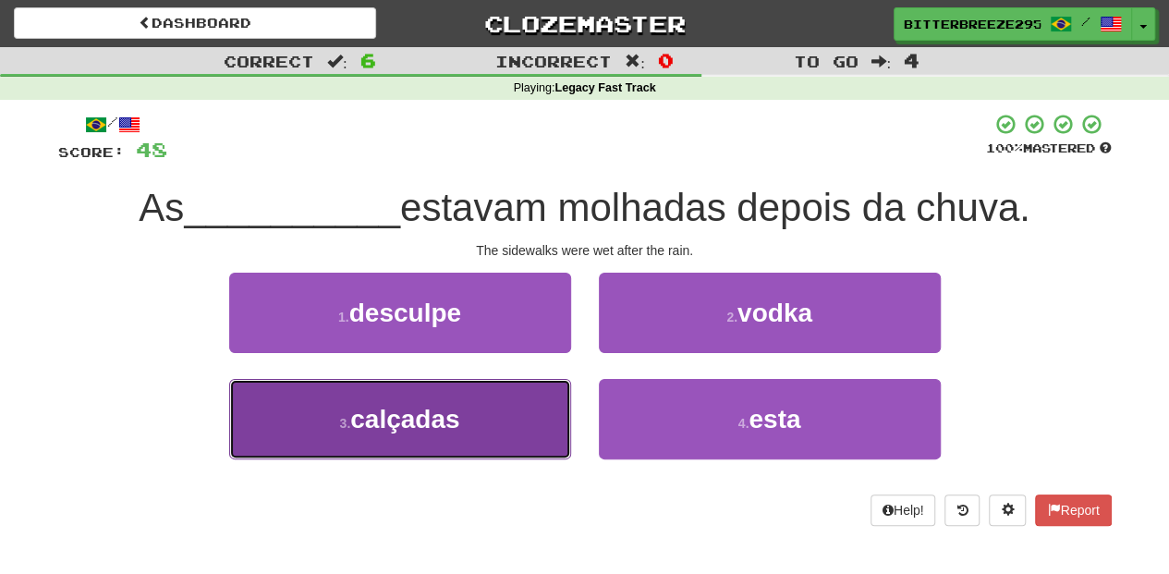
click at [551, 447] on button "3 . calçadas" at bounding box center [400, 419] width 342 height 80
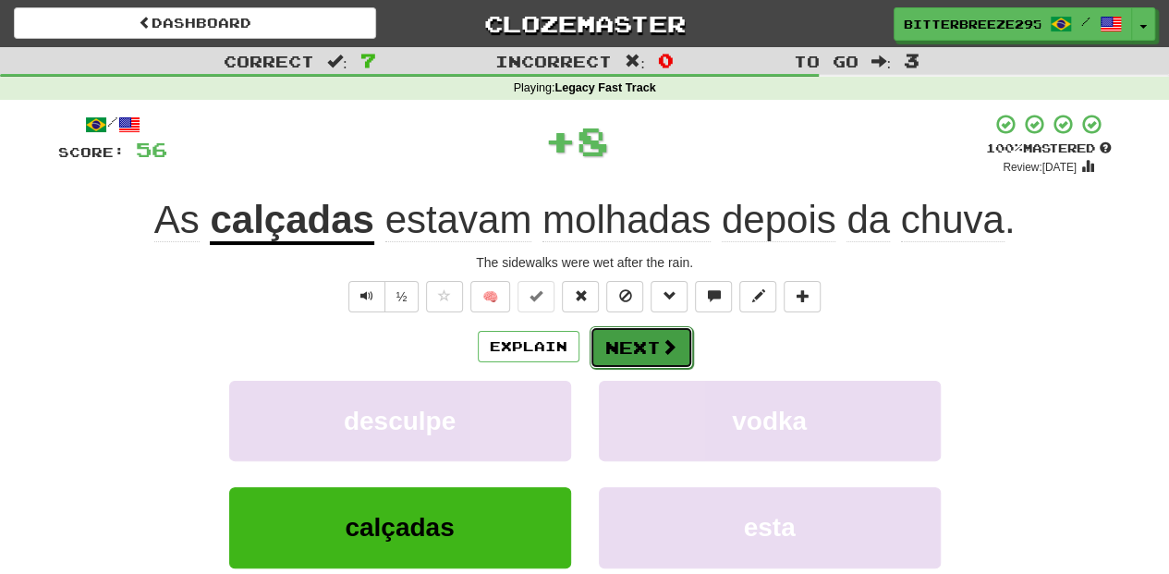
click at [606, 334] on button "Next" at bounding box center [642, 347] width 104 height 43
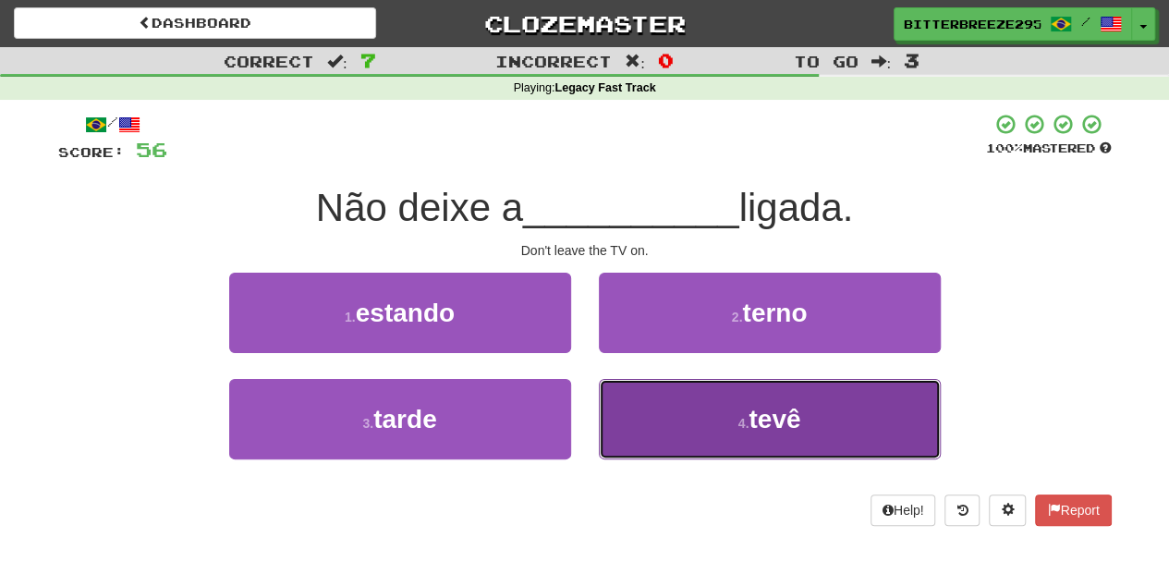
click at [646, 429] on button "4 . tevê" at bounding box center [770, 419] width 342 height 80
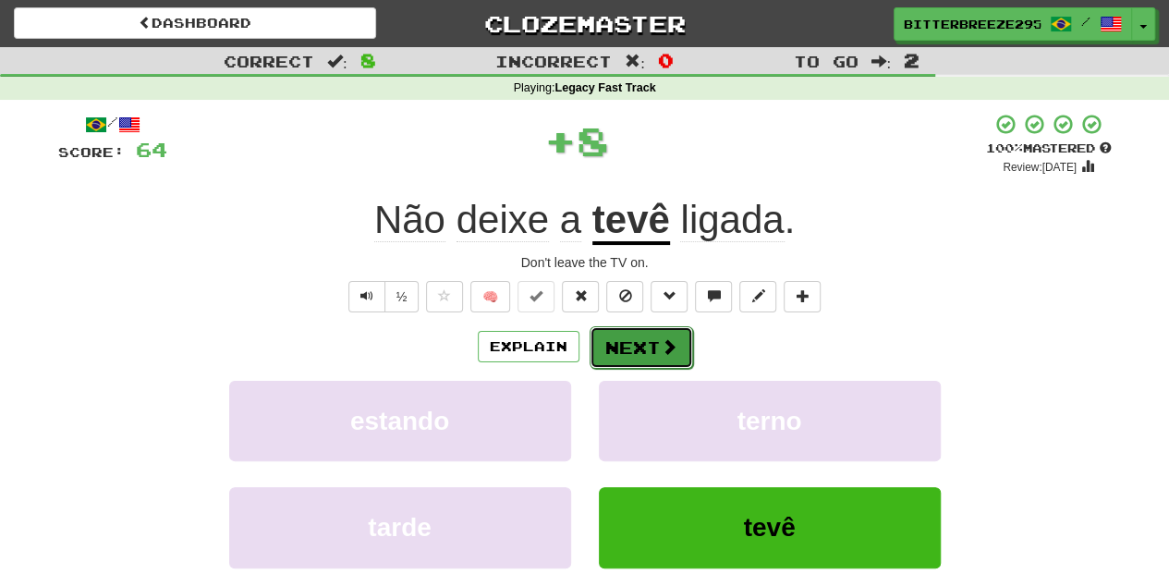
click at [634, 357] on button "Next" at bounding box center [642, 347] width 104 height 43
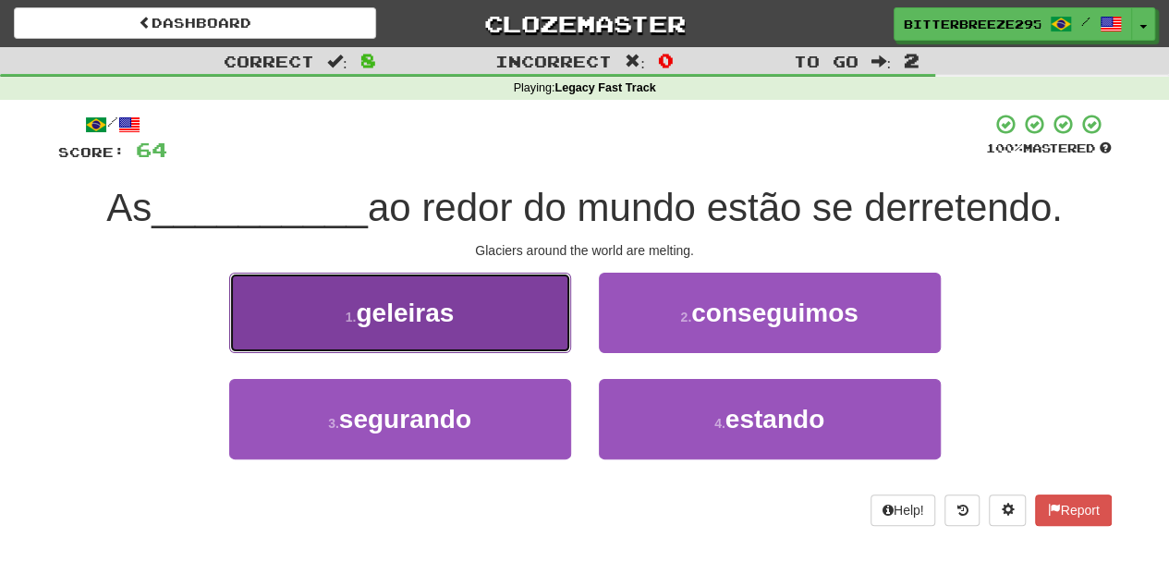
click at [543, 336] on button "1 . geleiras" at bounding box center [400, 313] width 342 height 80
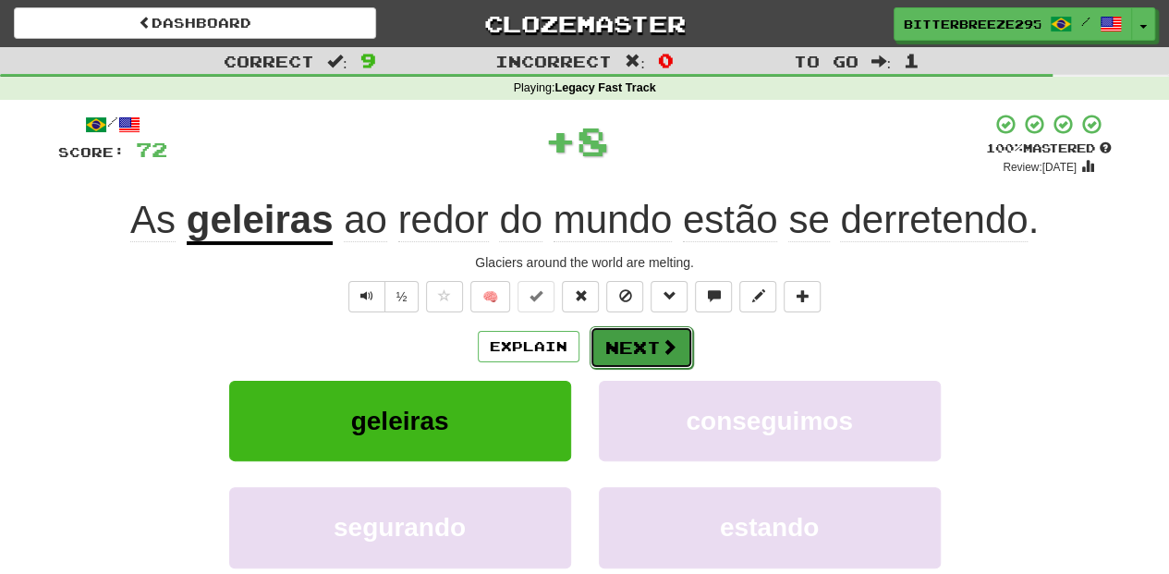
click at [639, 336] on button "Next" at bounding box center [642, 347] width 104 height 43
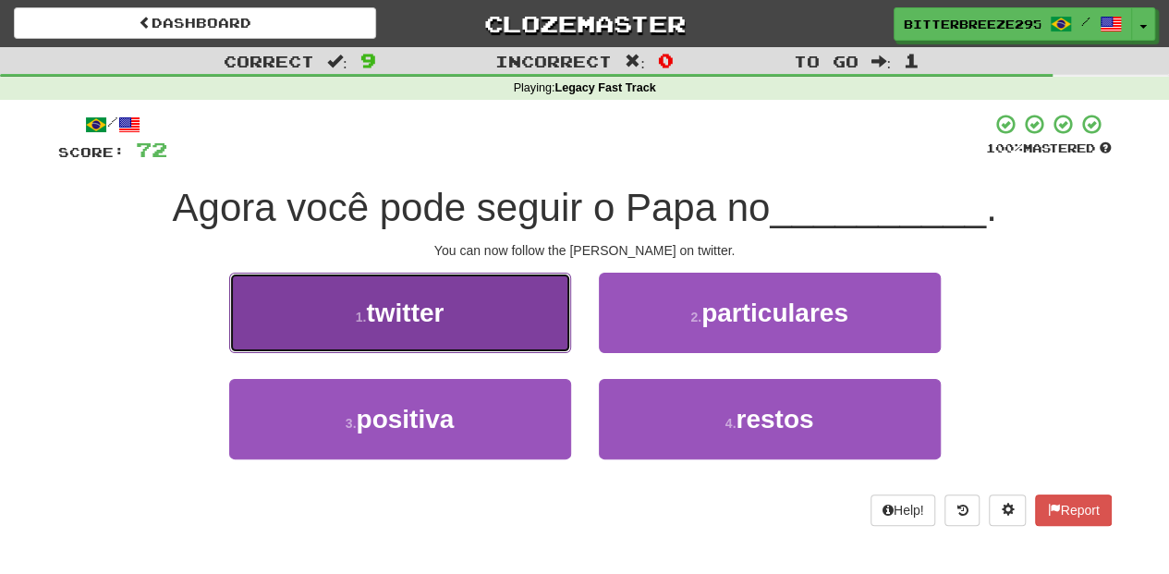
click at [508, 317] on button "1 . twitter" at bounding box center [400, 313] width 342 height 80
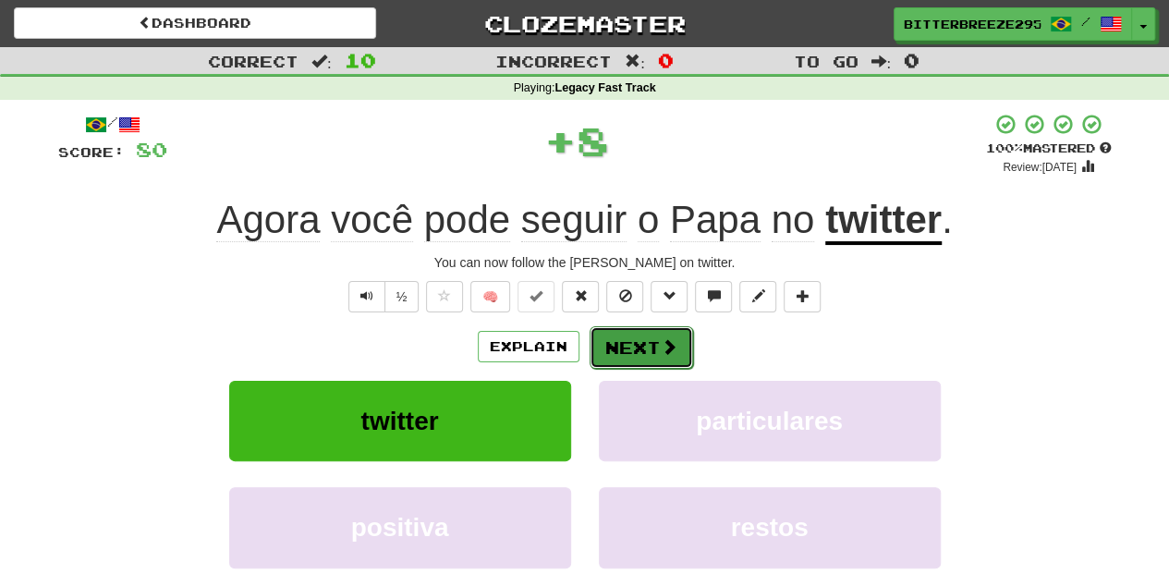
click at [618, 348] on button "Next" at bounding box center [642, 347] width 104 height 43
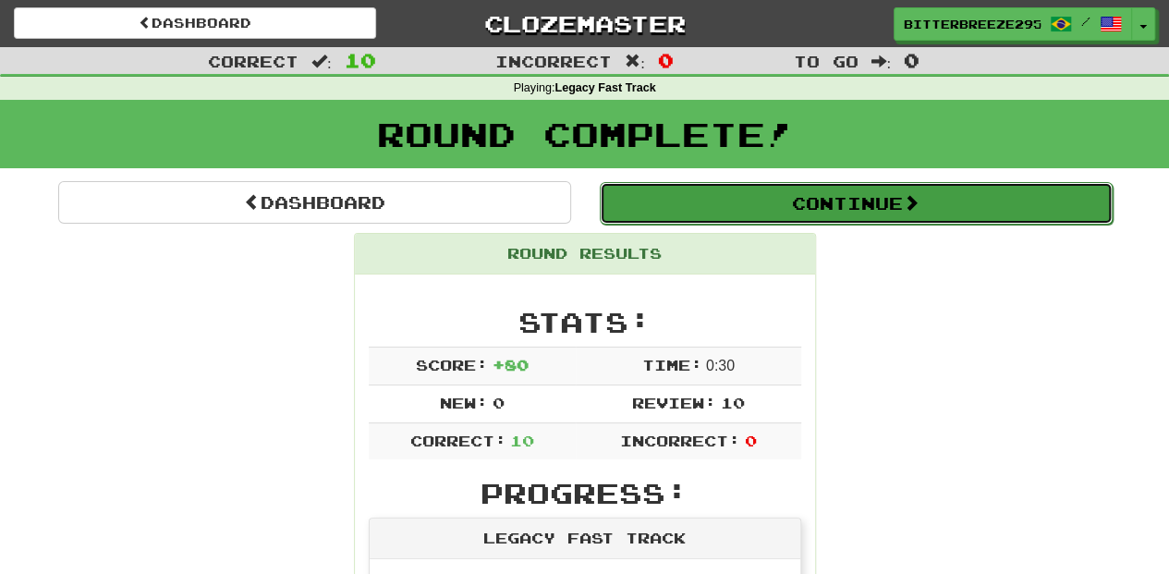
click at [680, 215] on button "Continue" at bounding box center [856, 203] width 513 height 43
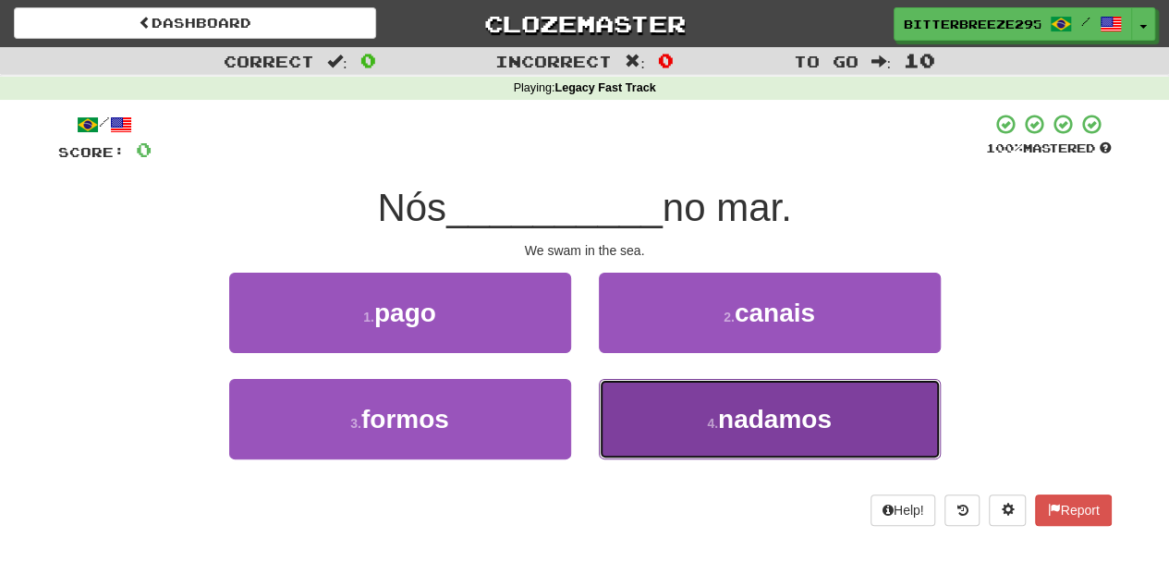
click at [649, 409] on button "4 . nadamos" at bounding box center [770, 419] width 342 height 80
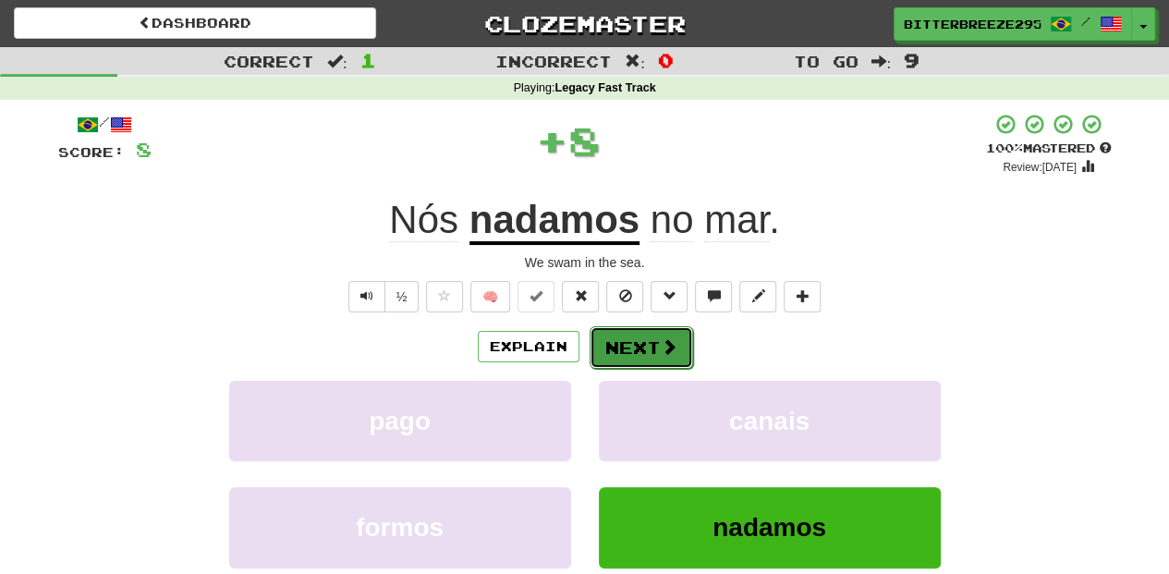
click at [647, 346] on button "Next" at bounding box center [642, 347] width 104 height 43
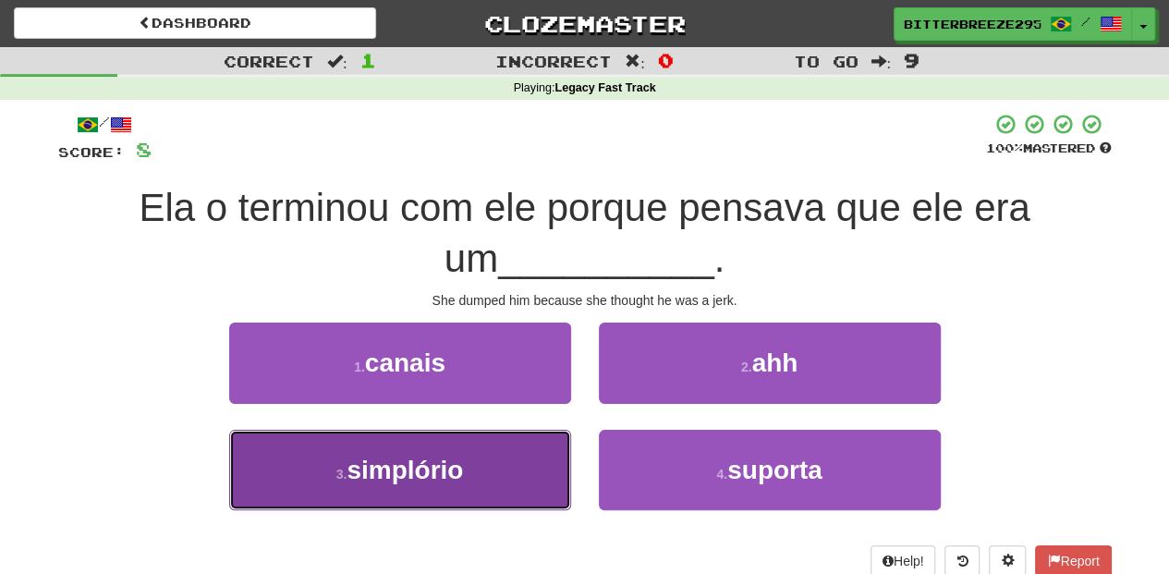
click at [531, 462] on button "3 . simplório" at bounding box center [400, 470] width 342 height 80
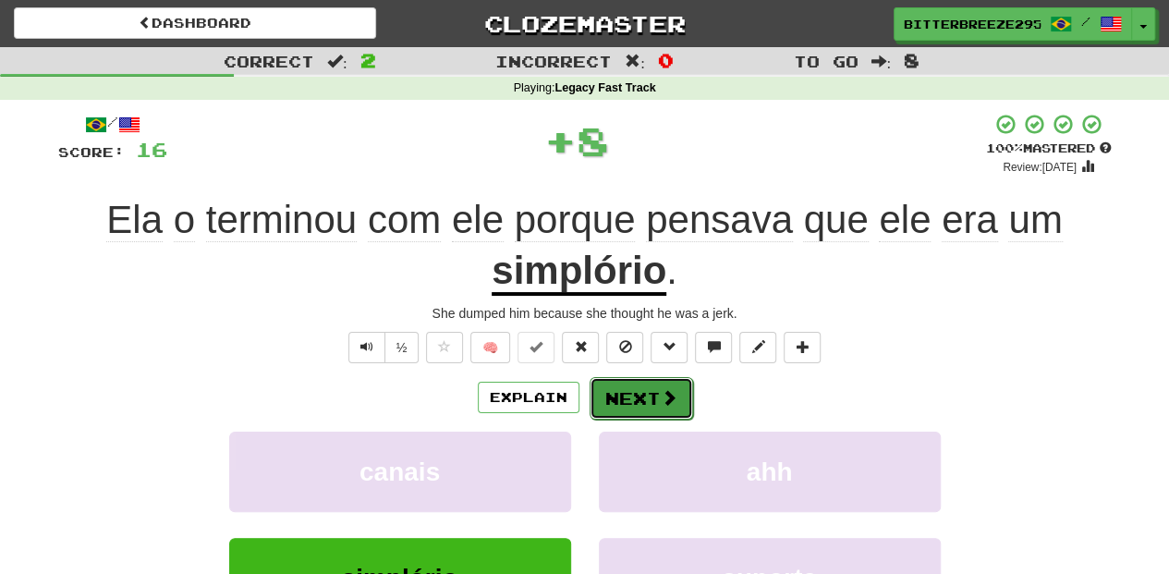
click at [612, 383] on button "Next" at bounding box center [642, 398] width 104 height 43
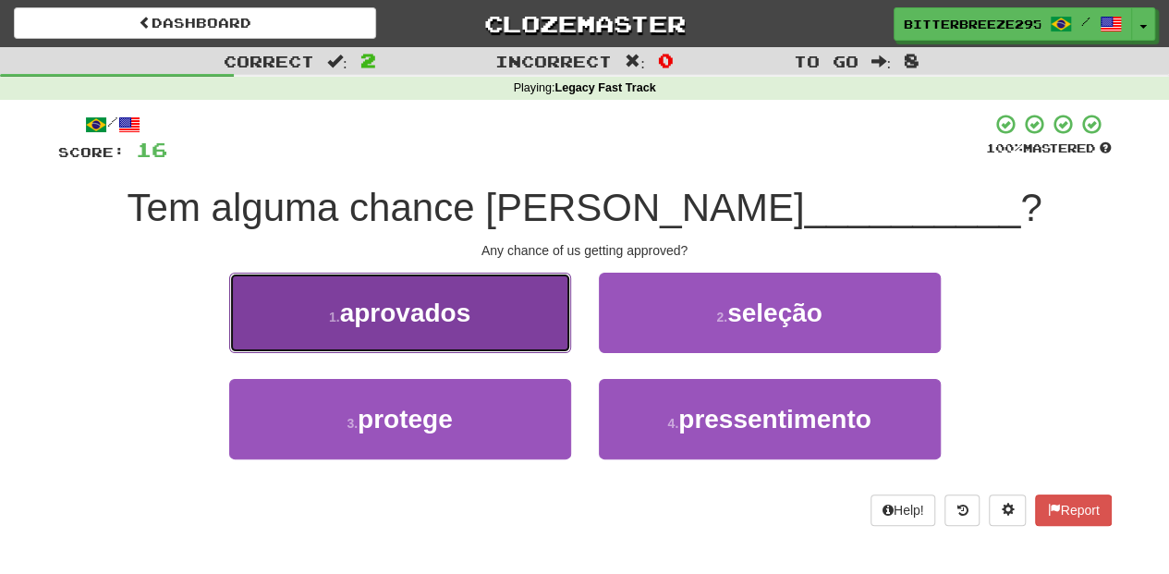
click at [558, 325] on button "1 . aprovados" at bounding box center [400, 313] width 342 height 80
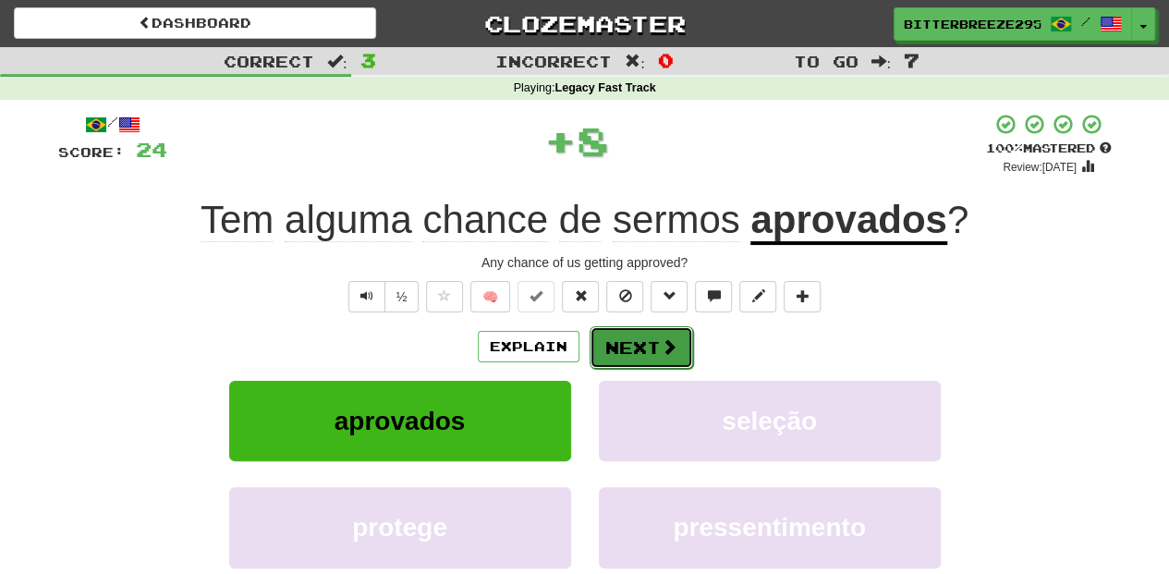
click at [616, 341] on button "Next" at bounding box center [642, 347] width 104 height 43
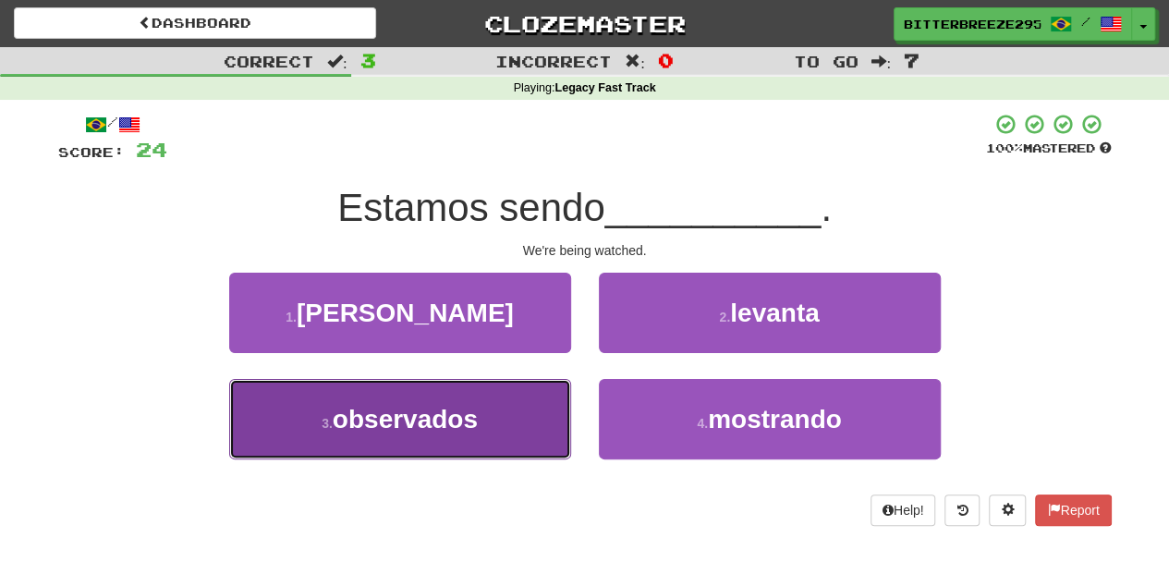
click at [512, 417] on button "3 . observados" at bounding box center [400, 419] width 342 height 80
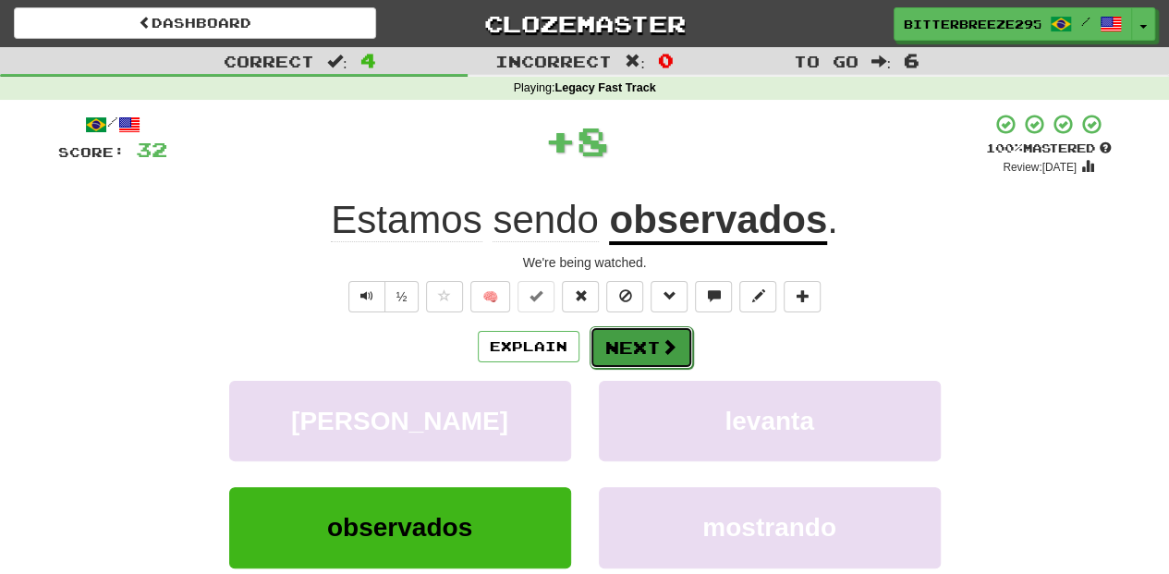
click at [632, 346] on button "Next" at bounding box center [642, 347] width 104 height 43
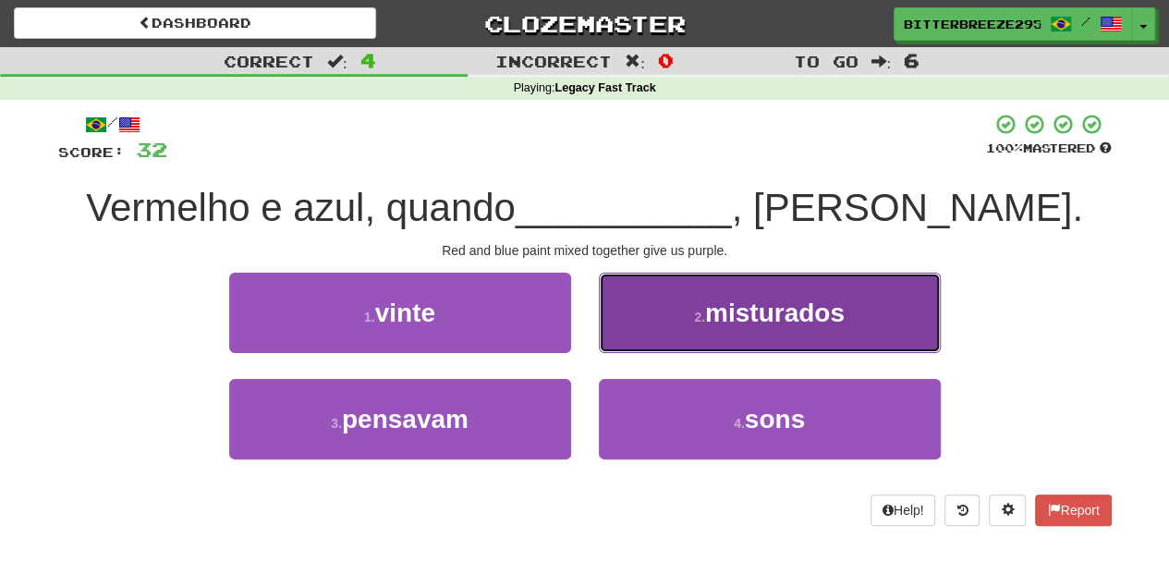
click at [645, 329] on button "2 . misturados" at bounding box center [770, 313] width 342 height 80
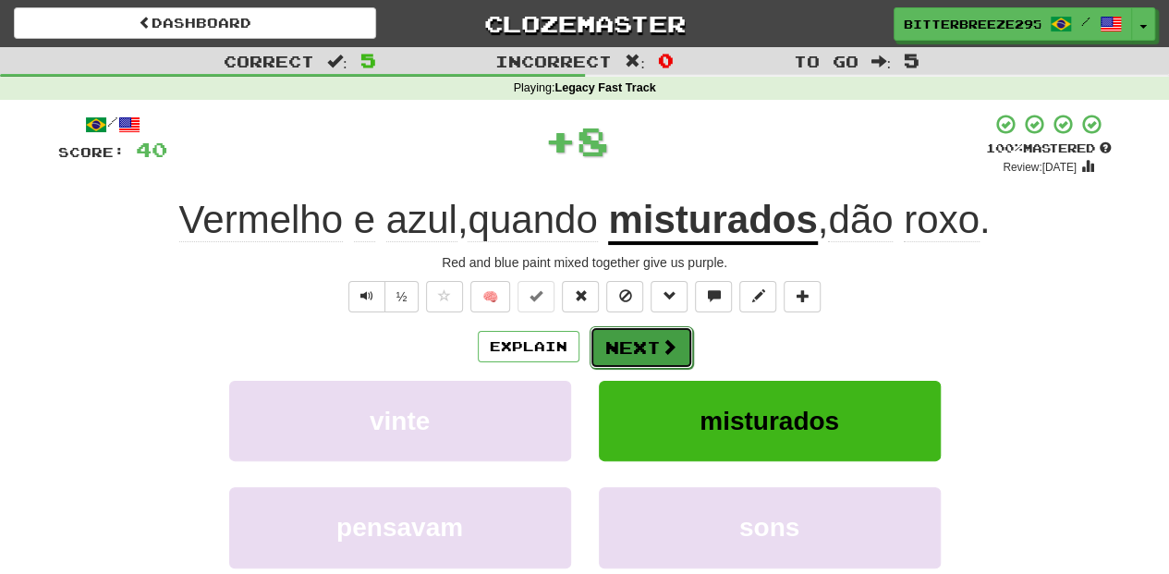
click at [643, 335] on button "Next" at bounding box center [642, 347] width 104 height 43
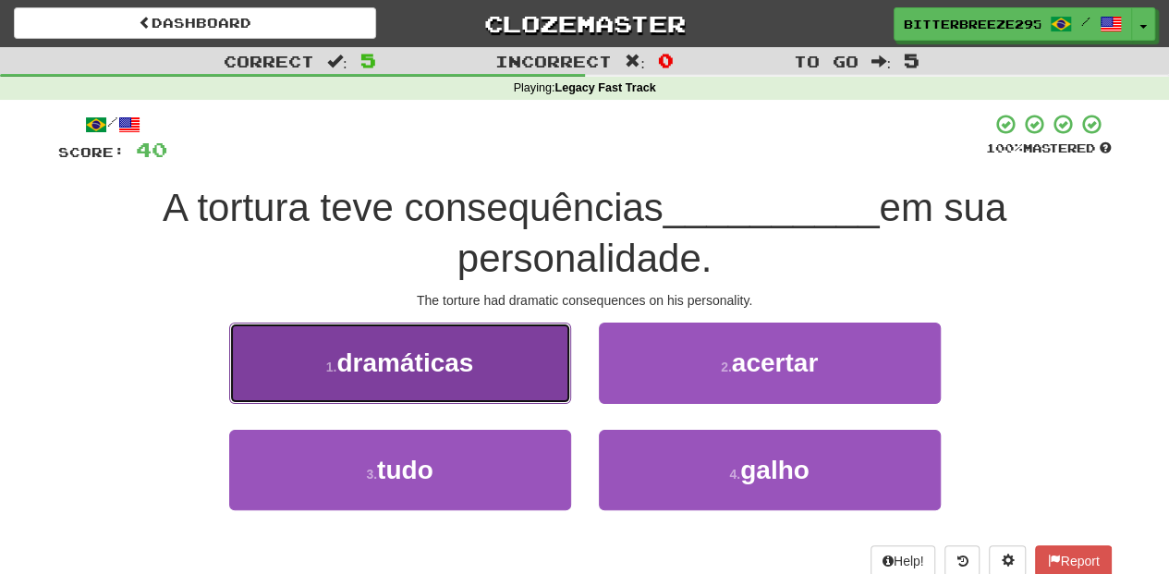
click at [522, 370] on button "1 . dramáticas" at bounding box center [400, 363] width 342 height 80
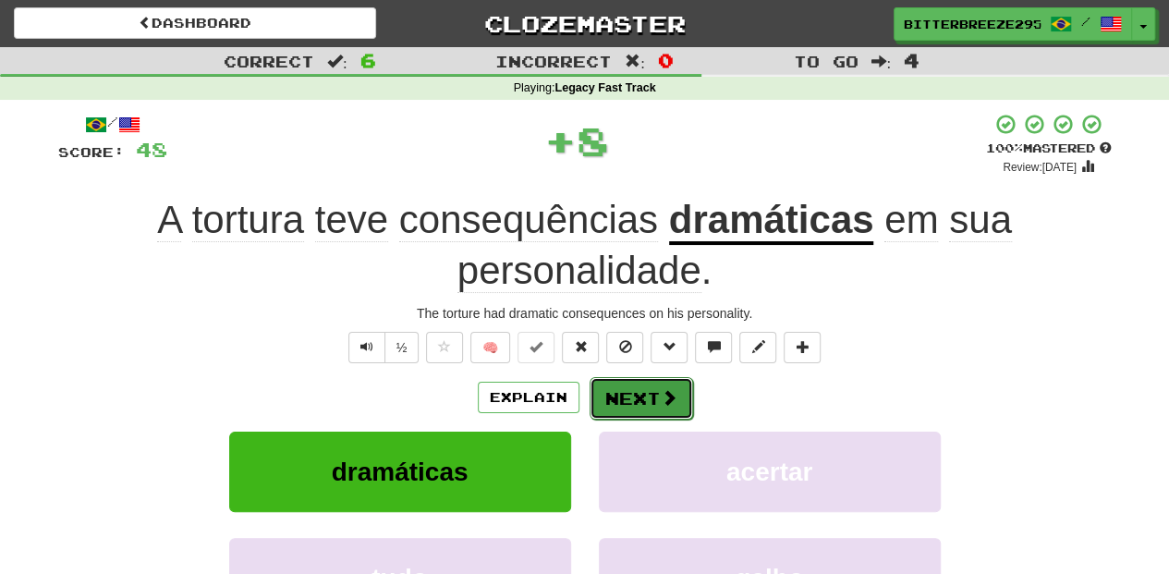
click at [632, 384] on button "Next" at bounding box center [642, 398] width 104 height 43
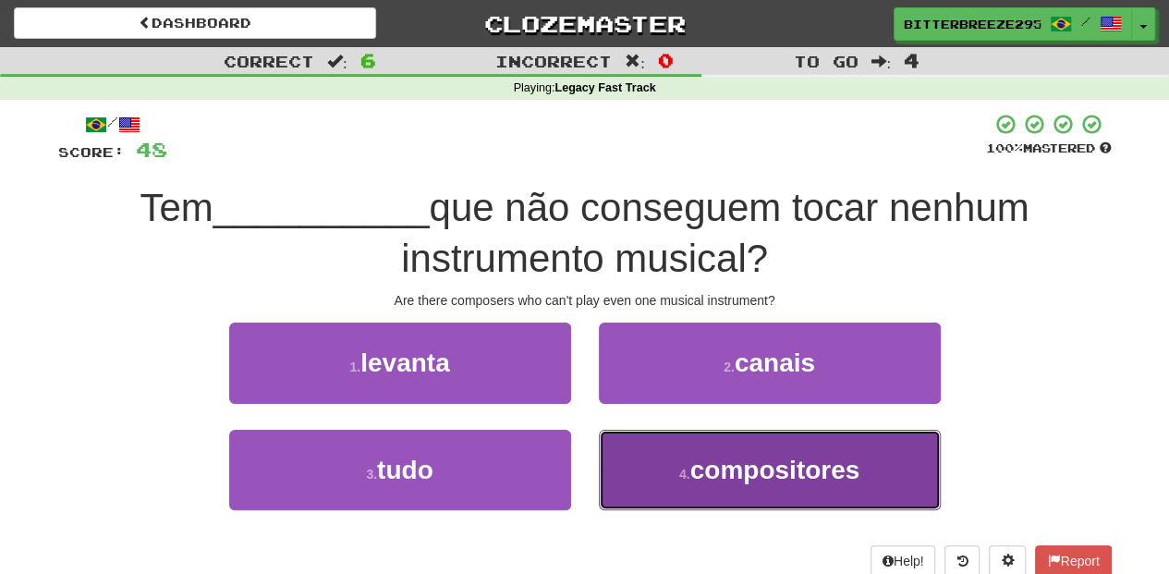
click at [663, 468] on button "4 . compositores" at bounding box center [770, 470] width 342 height 80
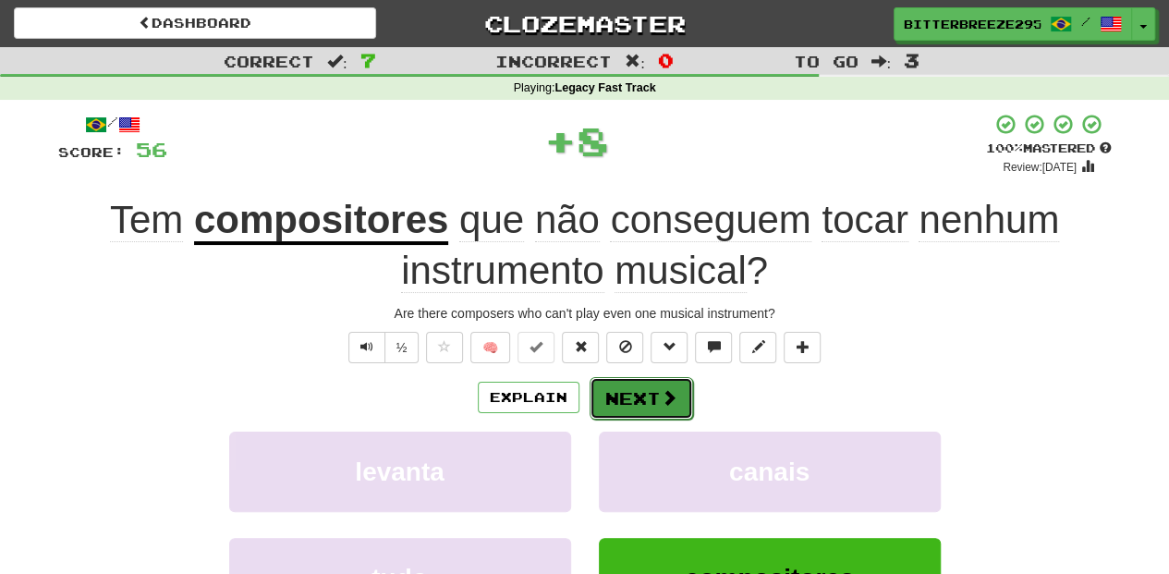
click at [638, 391] on button "Next" at bounding box center [642, 398] width 104 height 43
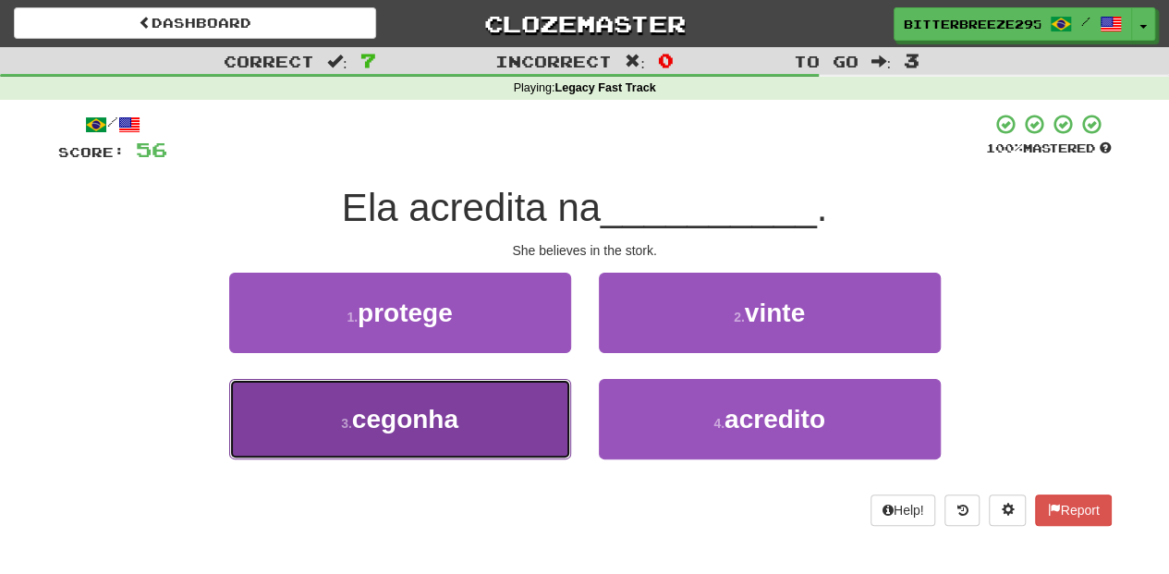
click at [534, 413] on button "3 . cegonha" at bounding box center [400, 419] width 342 height 80
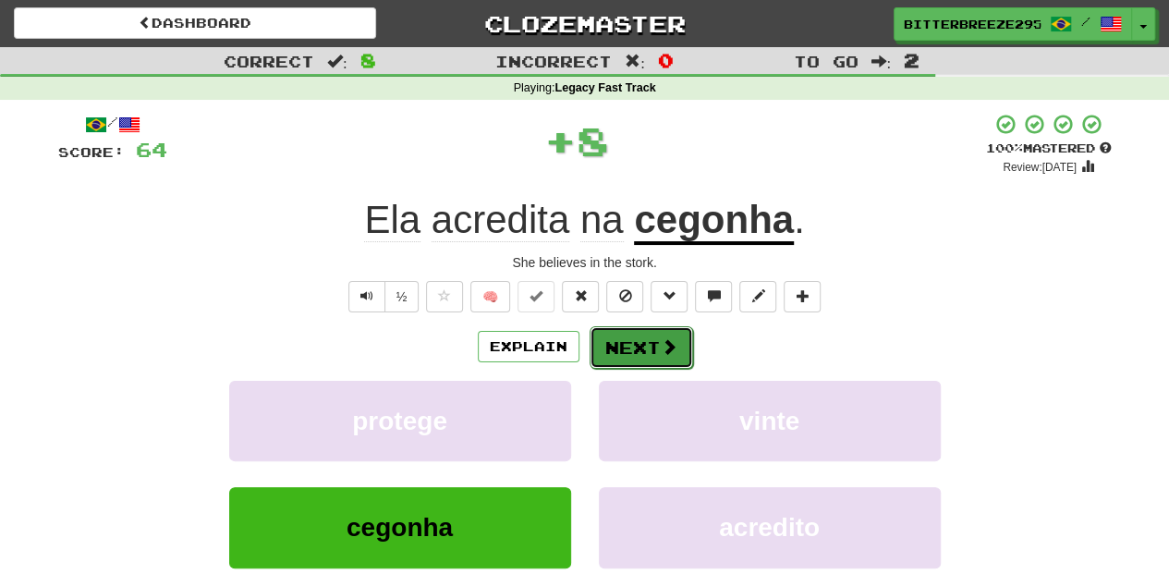
click at [640, 346] on button "Next" at bounding box center [642, 347] width 104 height 43
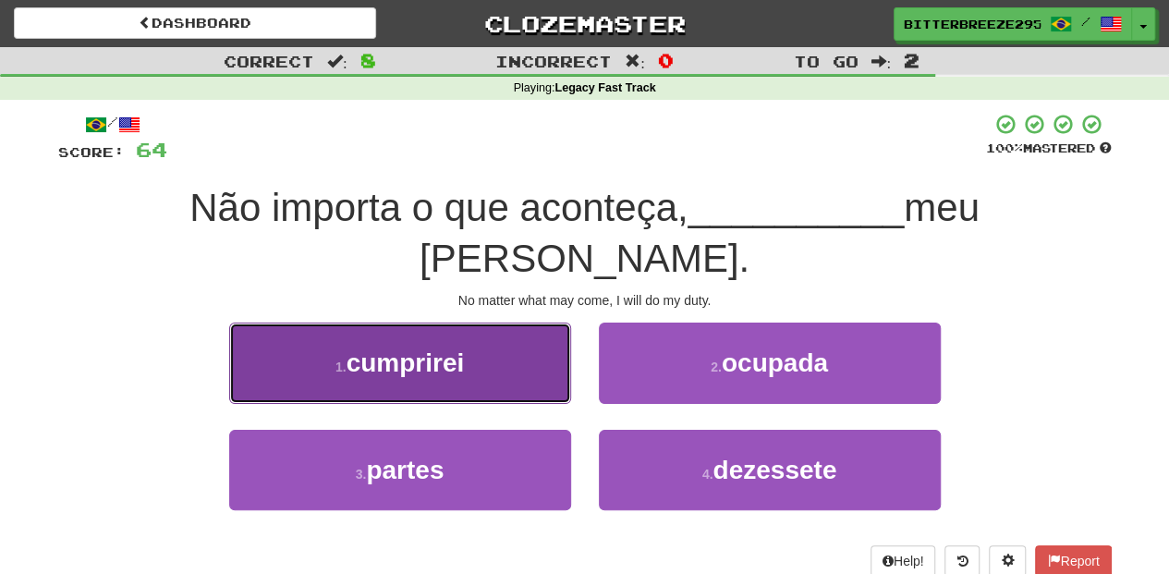
click at [516, 332] on button "1 . cumprirei" at bounding box center [400, 363] width 342 height 80
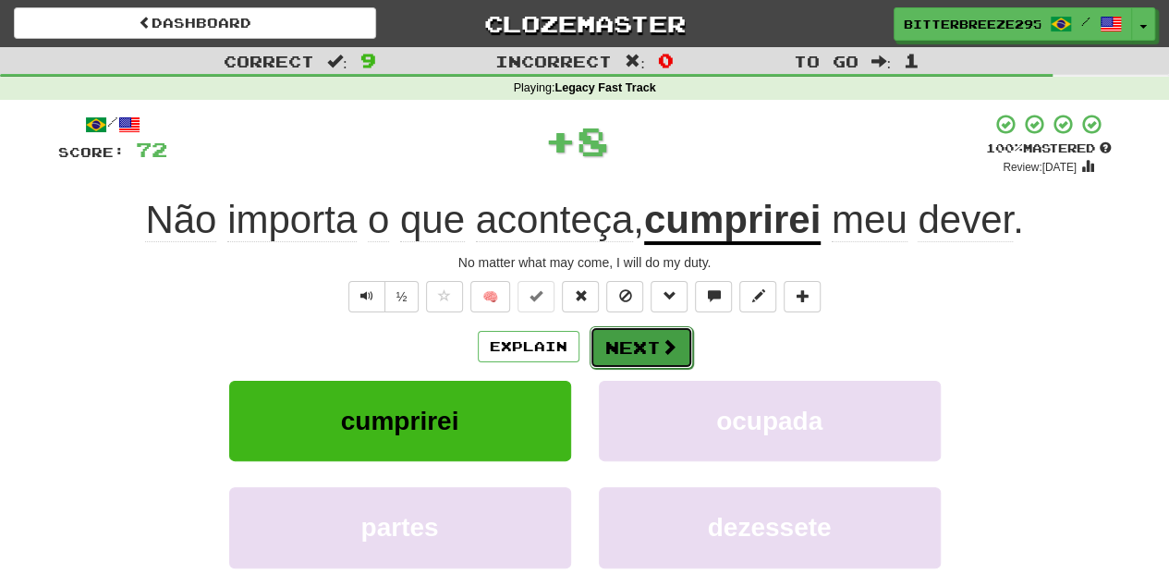
click at [630, 342] on button "Next" at bounding box center [642, 347] width 104 height 43
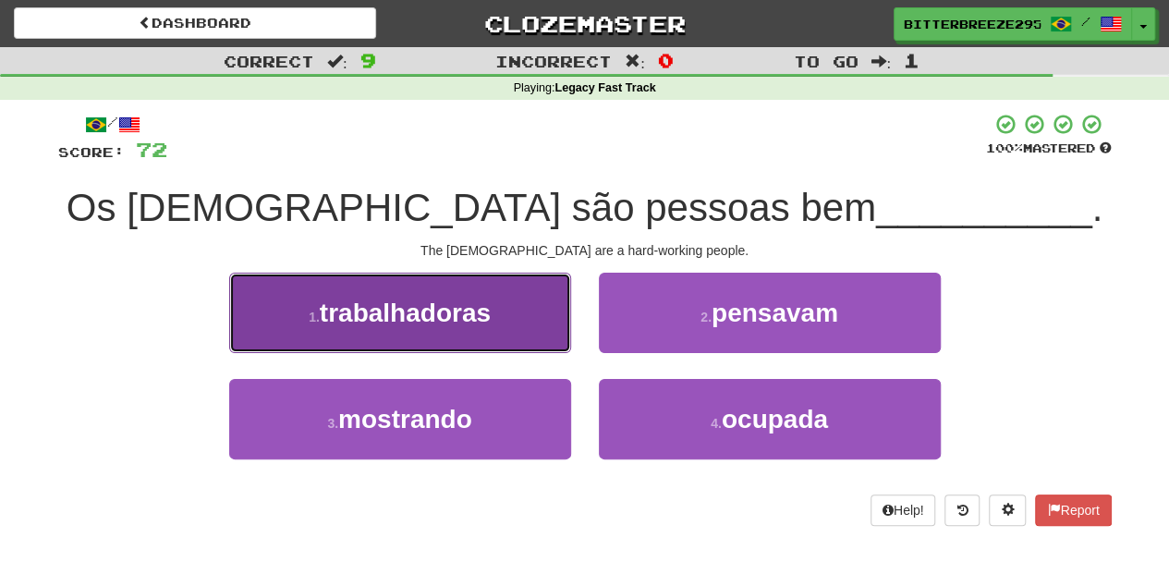
click at [511, 333] on button "1 . trabalhadoras" at bounding box center [400, 313] width 342 height 80
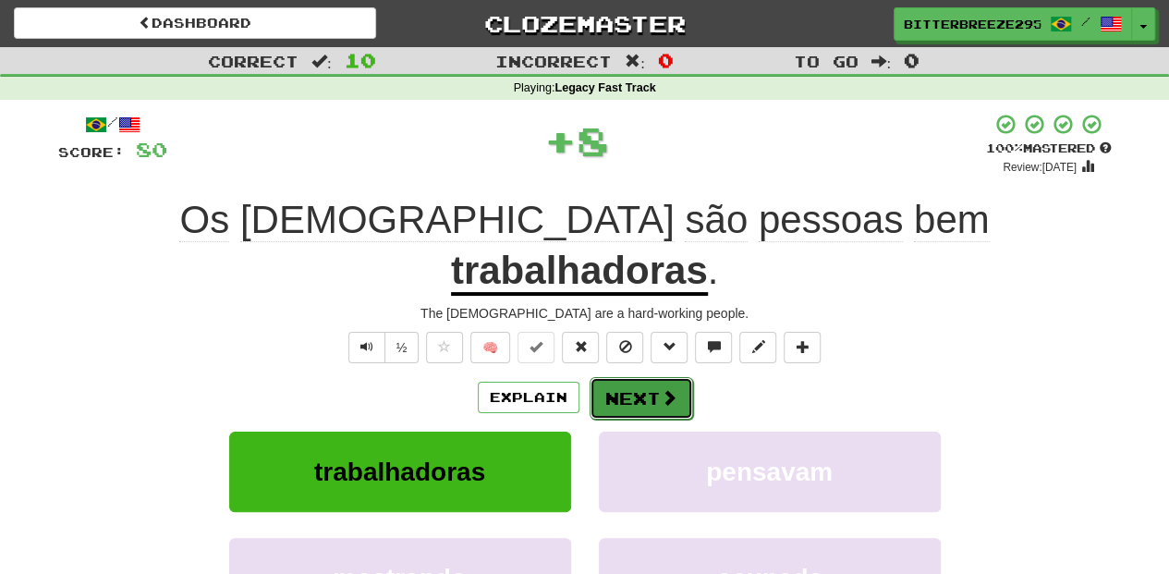
click at [621, 377] on button "Next" at bounding box center [642, 398] width 104 height 43
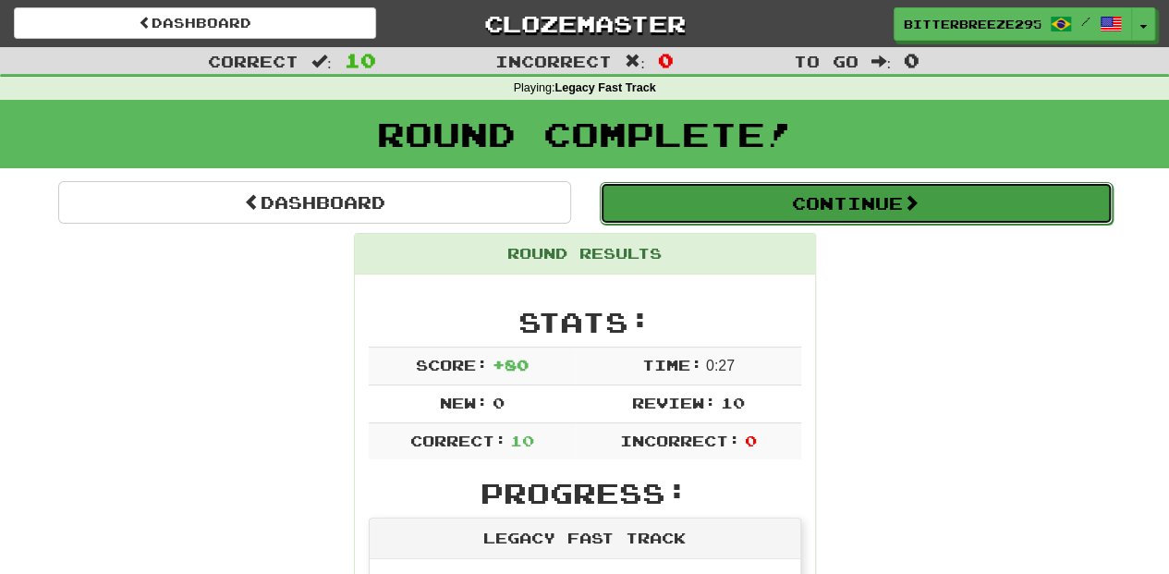
click at [721, 196] on button "Continue" at bounding box center [856, 203] width 513 height 43
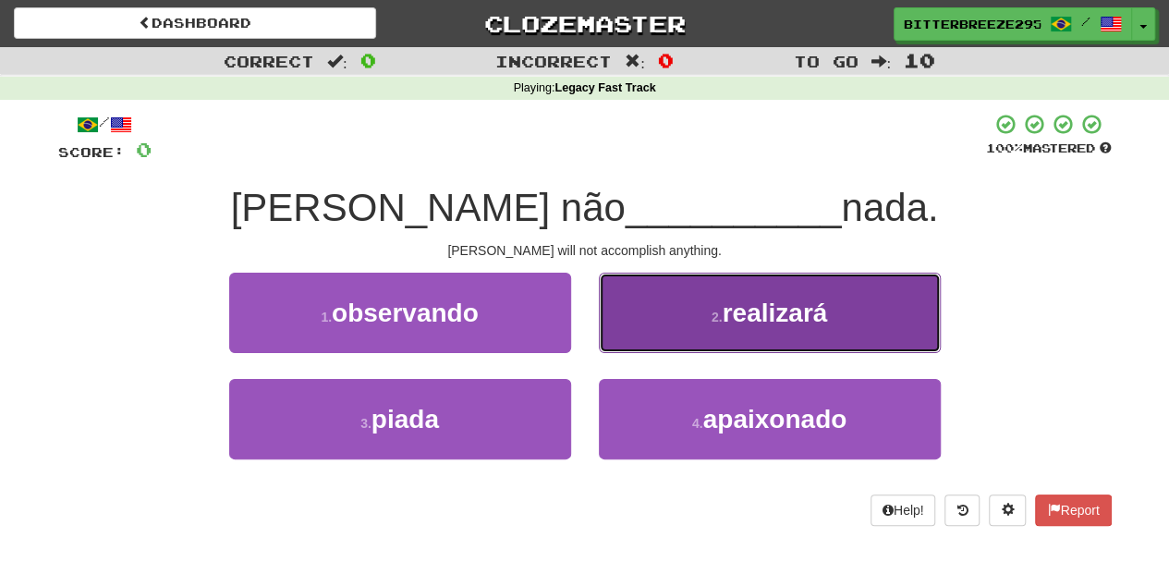
click at [650, 333] on button "2 . realizará" at bounding box center [770, 313] width 342 height 80
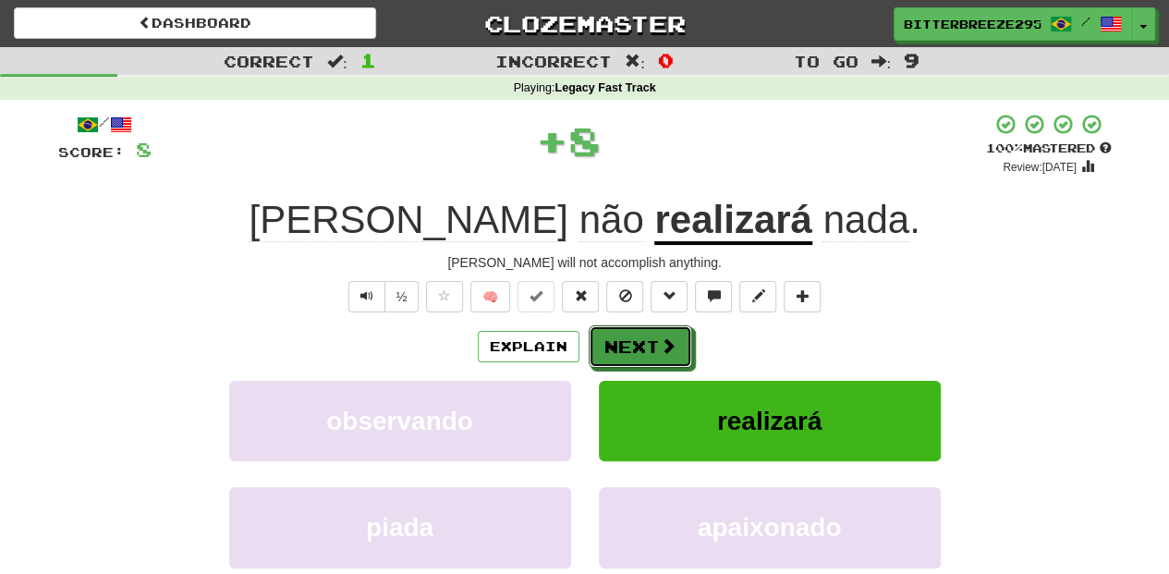
click at [650, 333] on button "Next" at bounding box center [641, 346] width 104 height 43
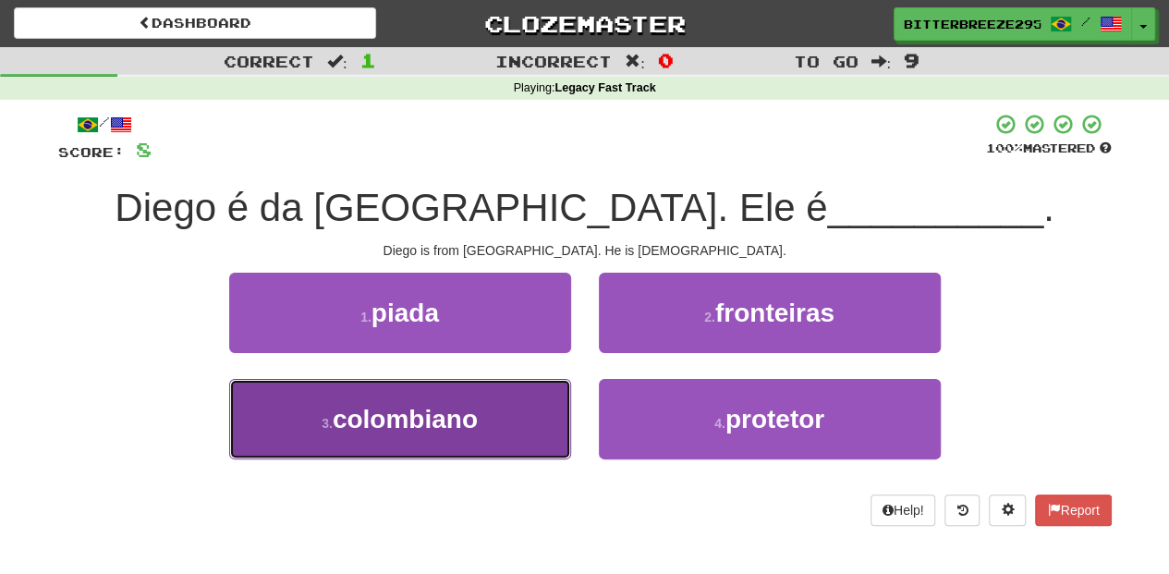
click at [483, 432] on button "3 . colombiano" at bounding box center [400, 419] width 342 height 80
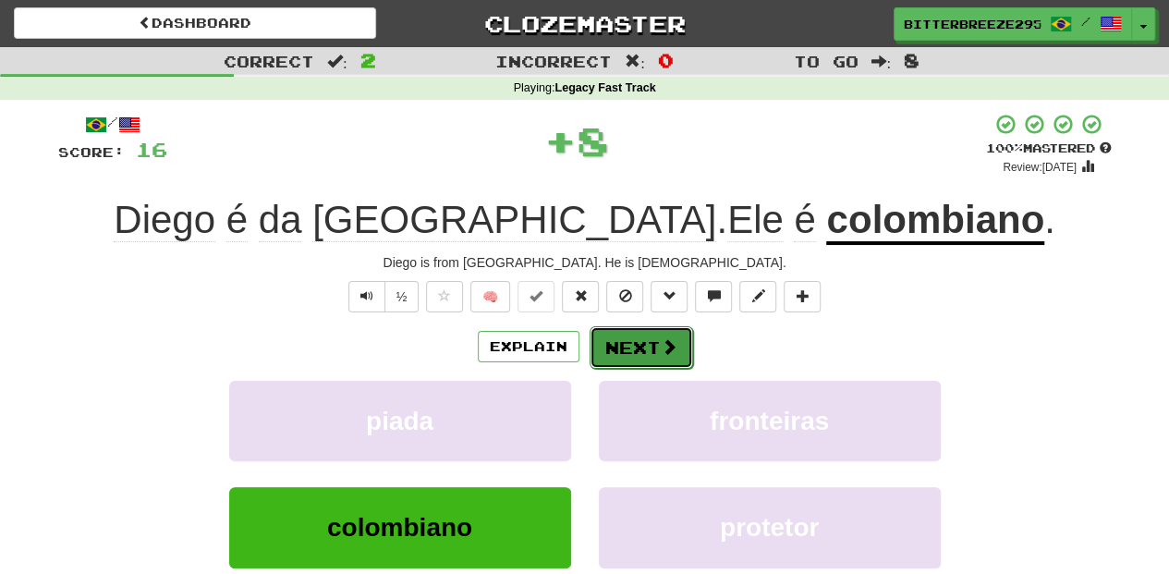
click at [630, 335] on button "Next" at bounding box center [642, 347] width 104 height 43
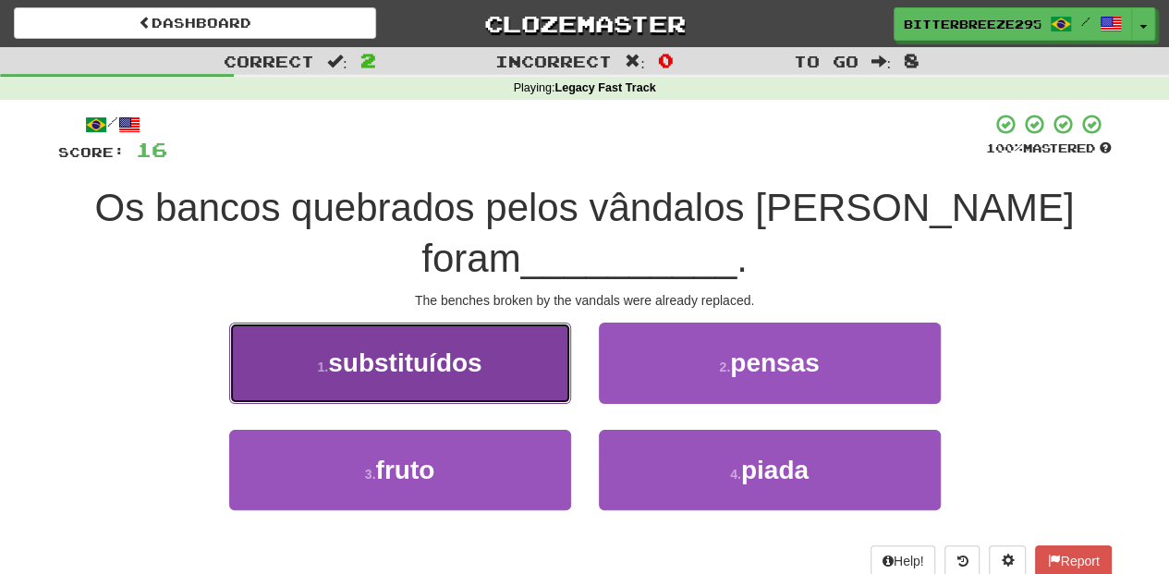
click at [499, 335] on button "1 . substituídos" at bounding box center [400, 363] width 342 height 80
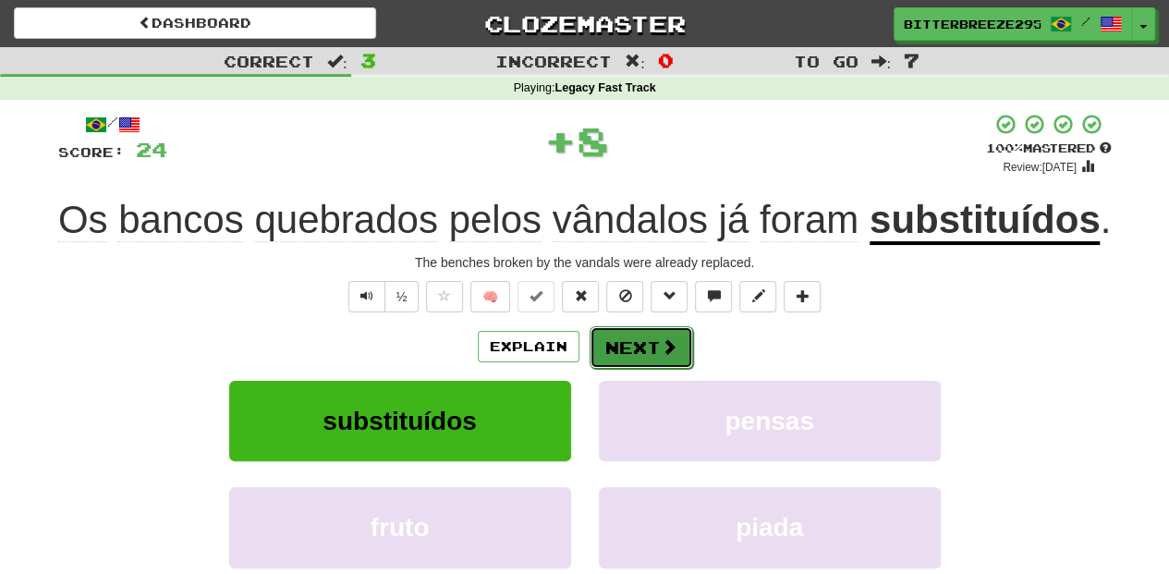
click at [623, 334] on button "Next" at bounding box center [642, 347] width 104 height 43
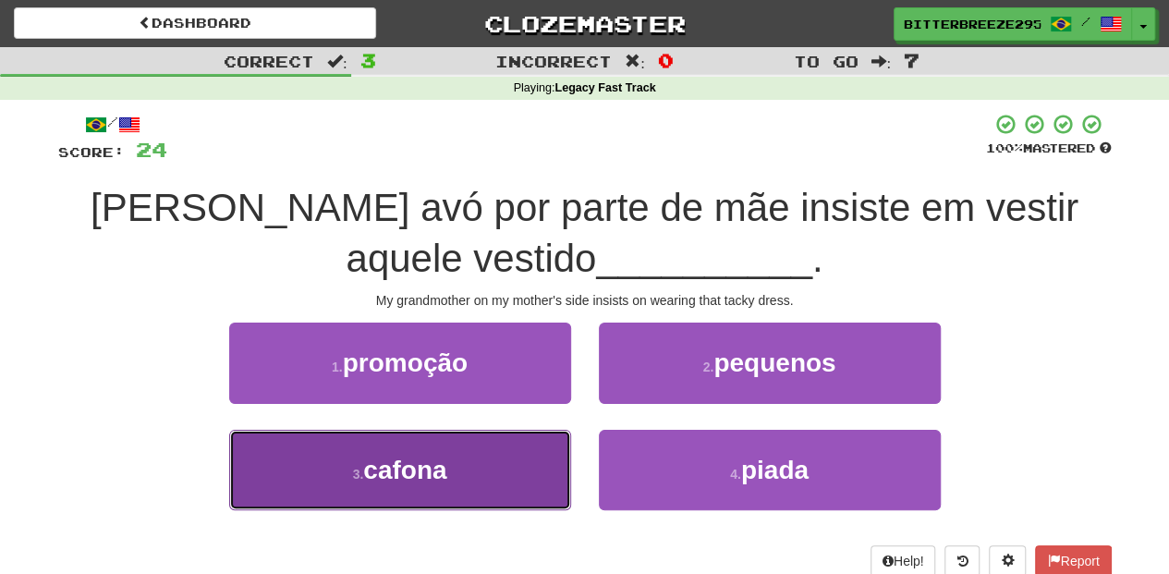
click at [515, 464] on button "3 . cafona" at bounding box center [400, 470] width 342 height 80
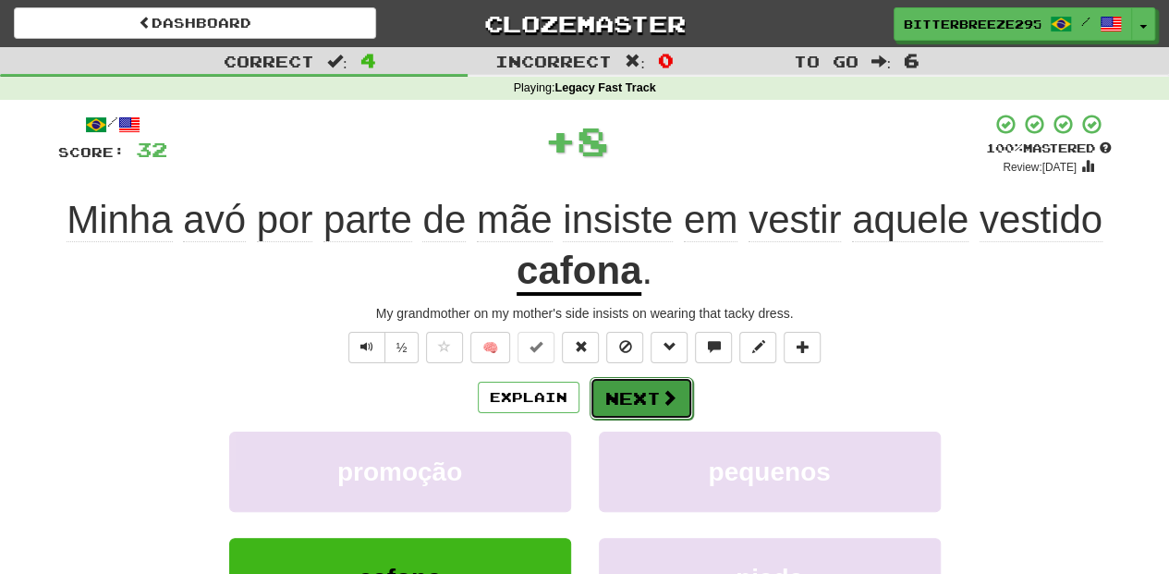
click at [626, 388] on button "Next" at bounding box center [642, 398] width 104 height 43
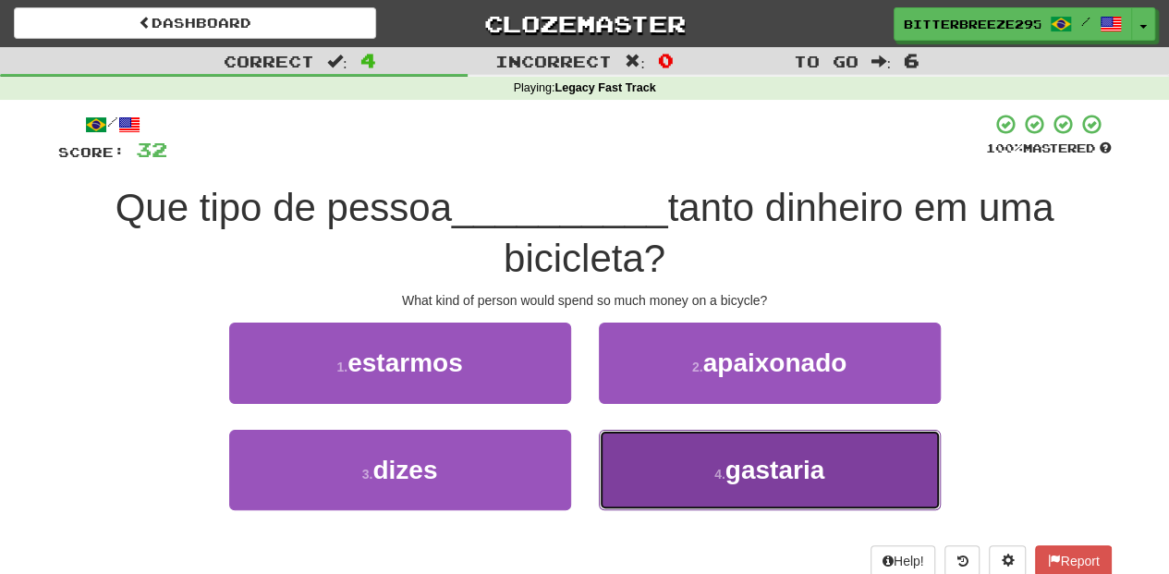
click at [657, 481] on button "4 . gastaria" at bounding box center [770, 470] width 342 height 80
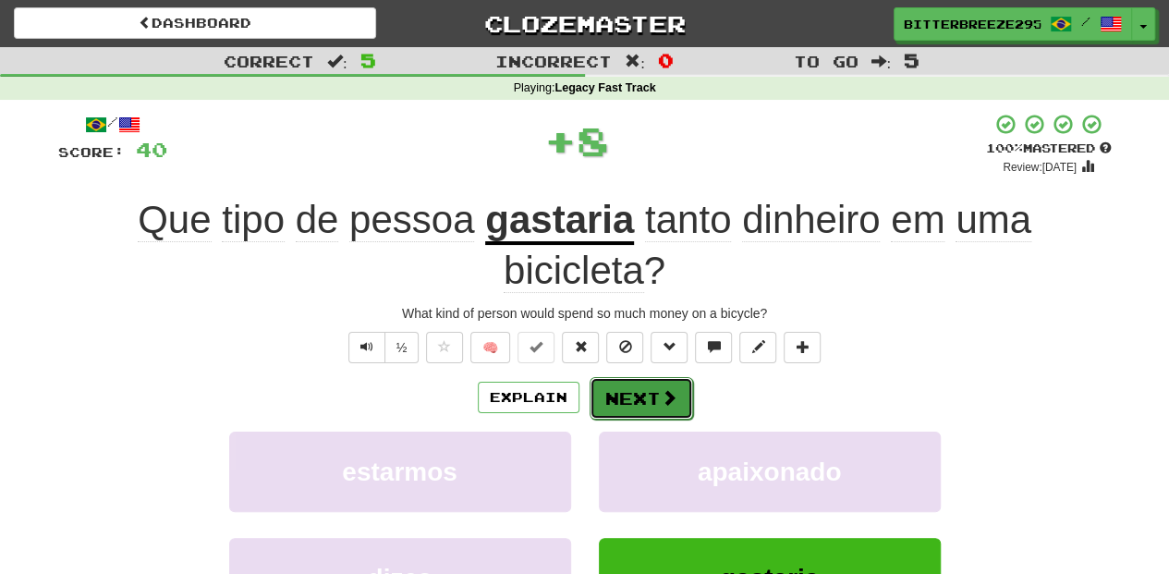
click at [643, 395] on button "Next" at bounding box center [642, 398] width 104 height 43
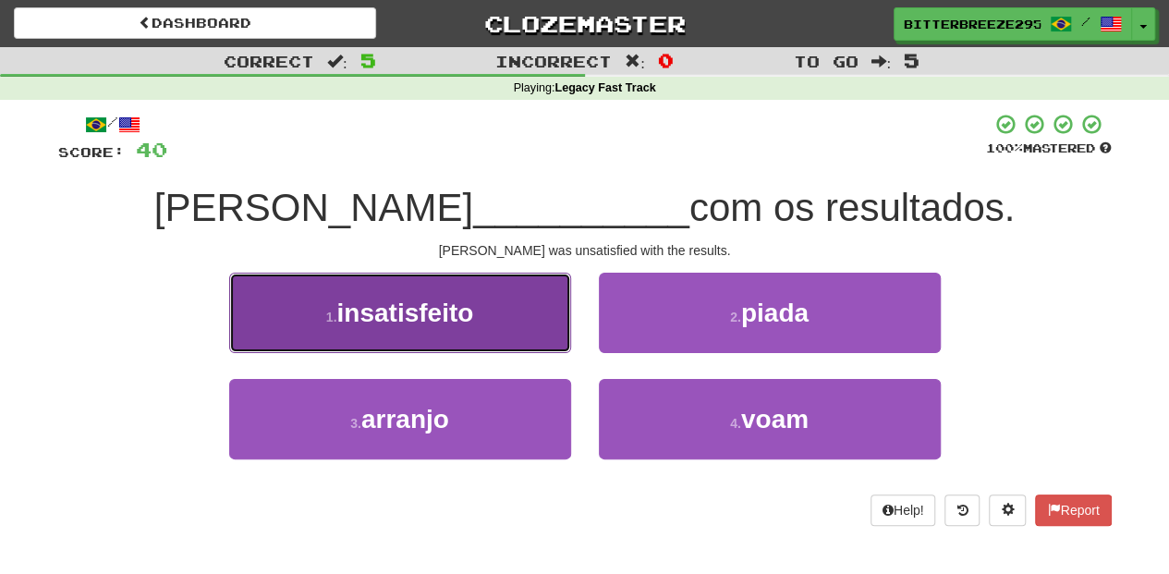
click at [490, 338] on button "1 . insatisfeito" at bounding box center [400, 313] width 342 height 80
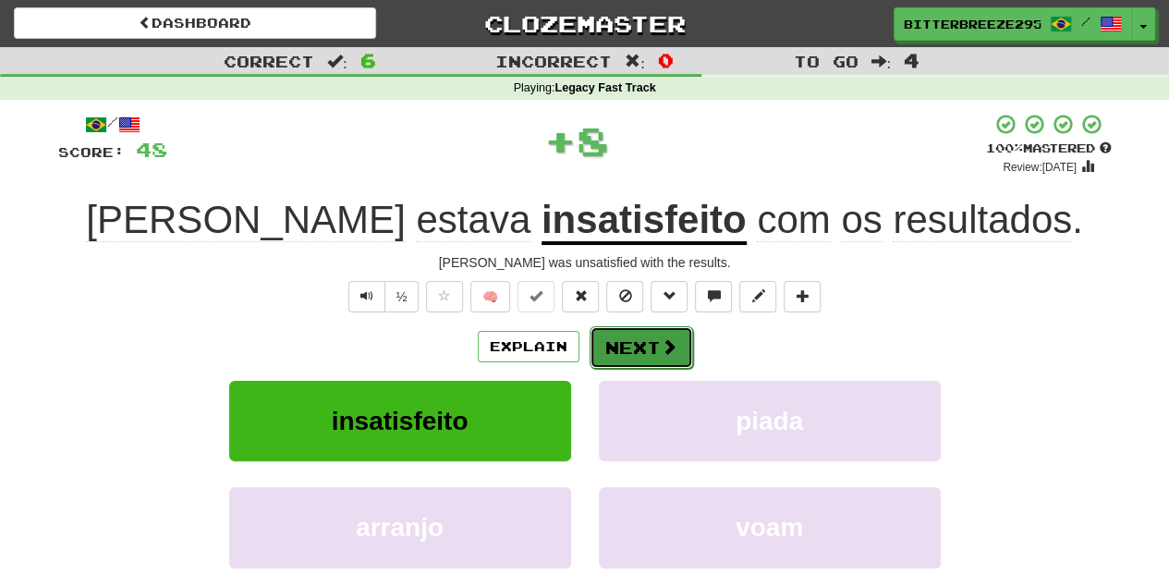
click at [652, 354] on button "Next" at bounding box center [642, 347] width 104 height 43
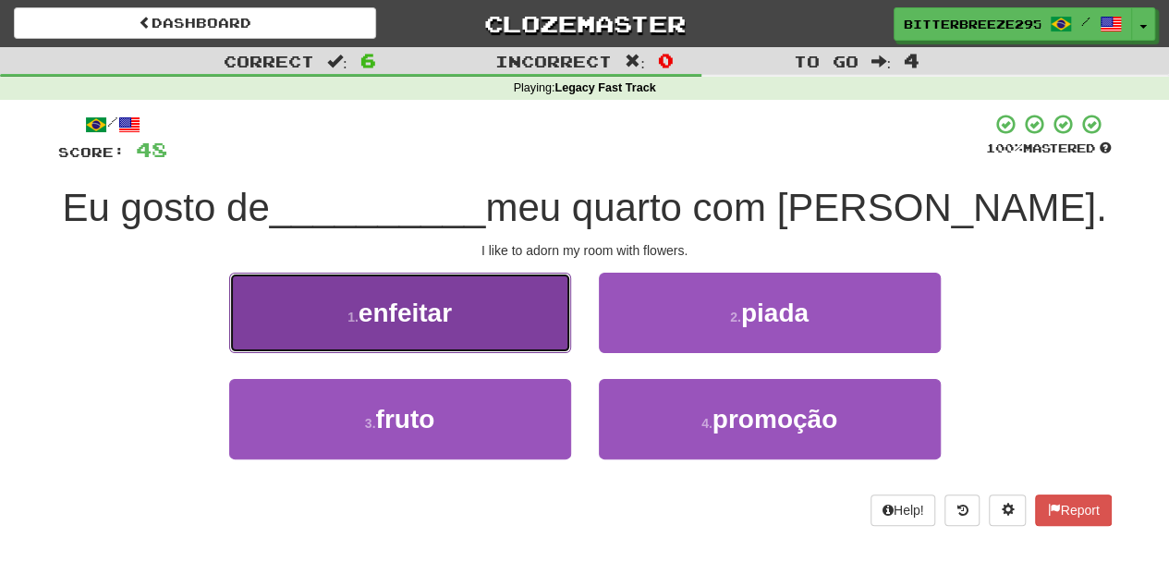
click at [516, 331] on button "1 . enfeitar" at bounding box center [400, 313] width 342 height 80
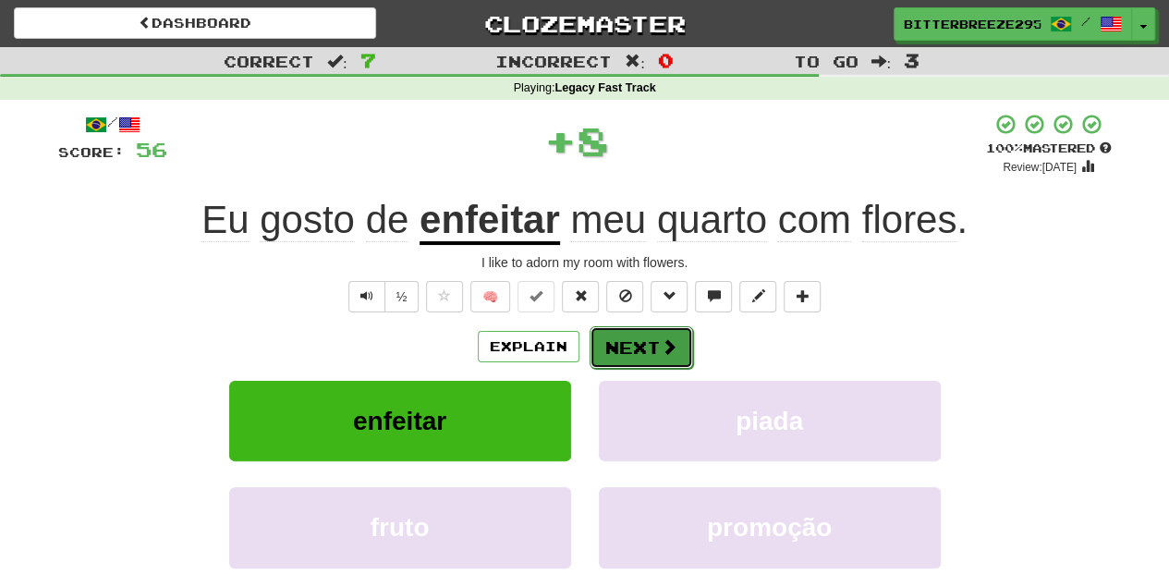
click at [627, 344] on button "Next" at bounding box center [642, 347] width 104 height 43
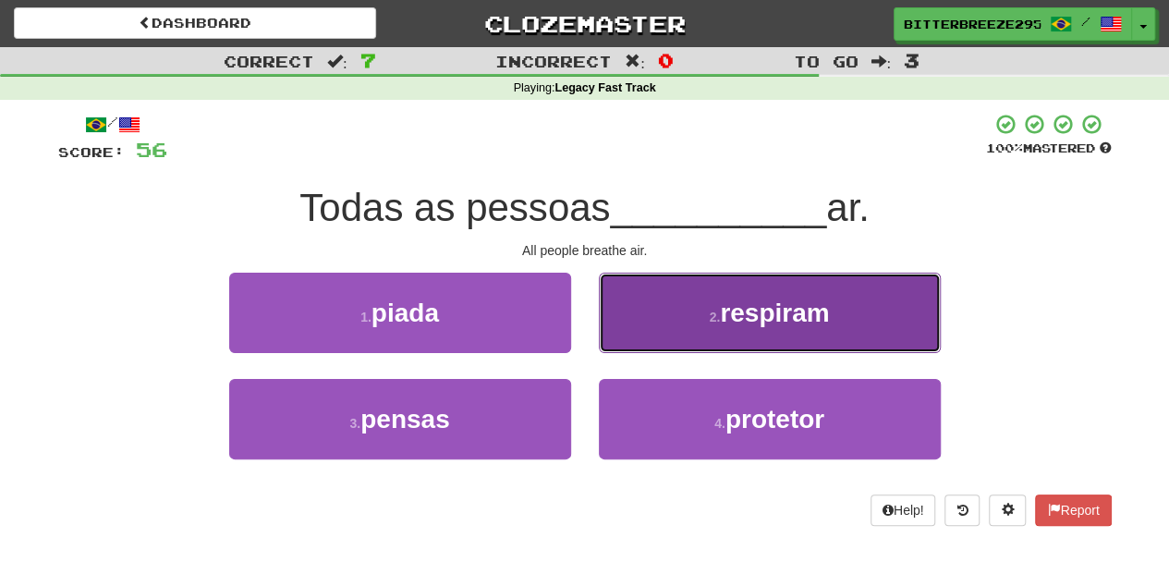
click at [655, 310] on button "2 . respiram" at bounding box center [770, 313] width 342 height 80
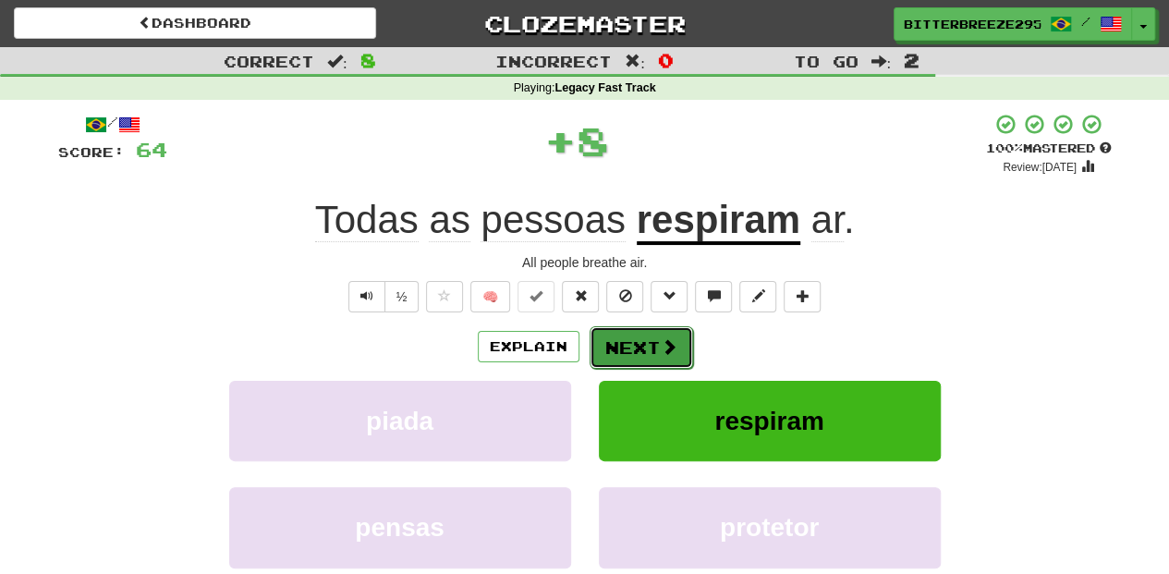
click at [644, 329] on button "Next" at bounding box center [642, 347] width 104 height 43
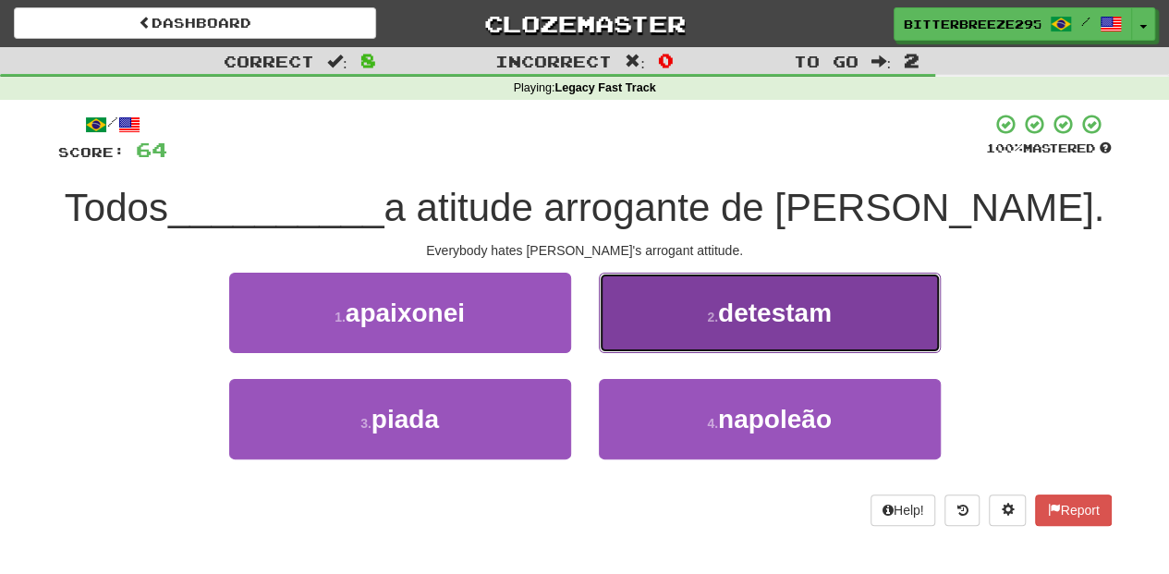
click at [637, 325] on button "2 . detestam" at bounding box center [770, 313] width 342 height 80
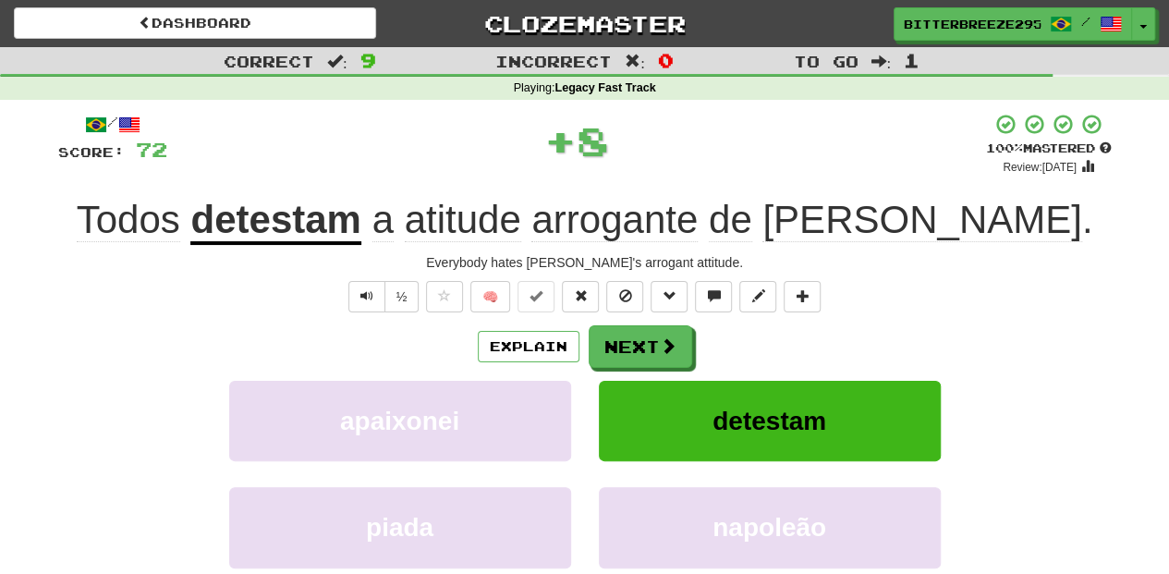
click at [636, 325] on div "Explain Next" at bounding box center [585, 346] width 1054 height 43
drag, startPoint x: 637, startPoint y: 325, endPoint x: 635, endPoint y: 345, distance: 19.5
click at [635, 345] on button "Next" at bounding box center [642, 347] width 104 height 43
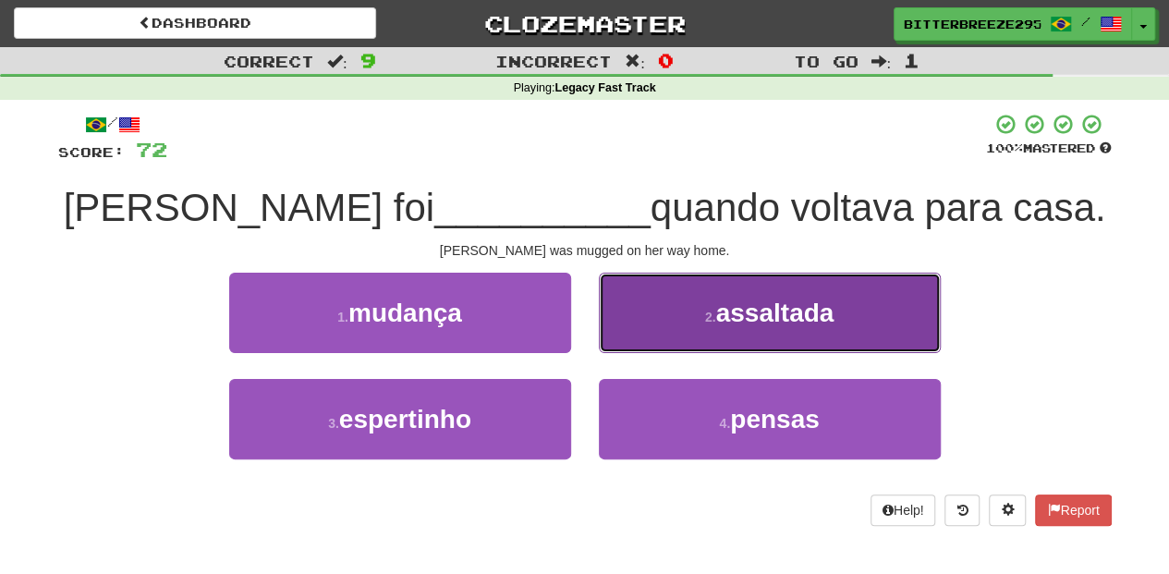
click at [658, 338] on button "2 . assaltada" at bounding box center [770, 313] width 342 height 80
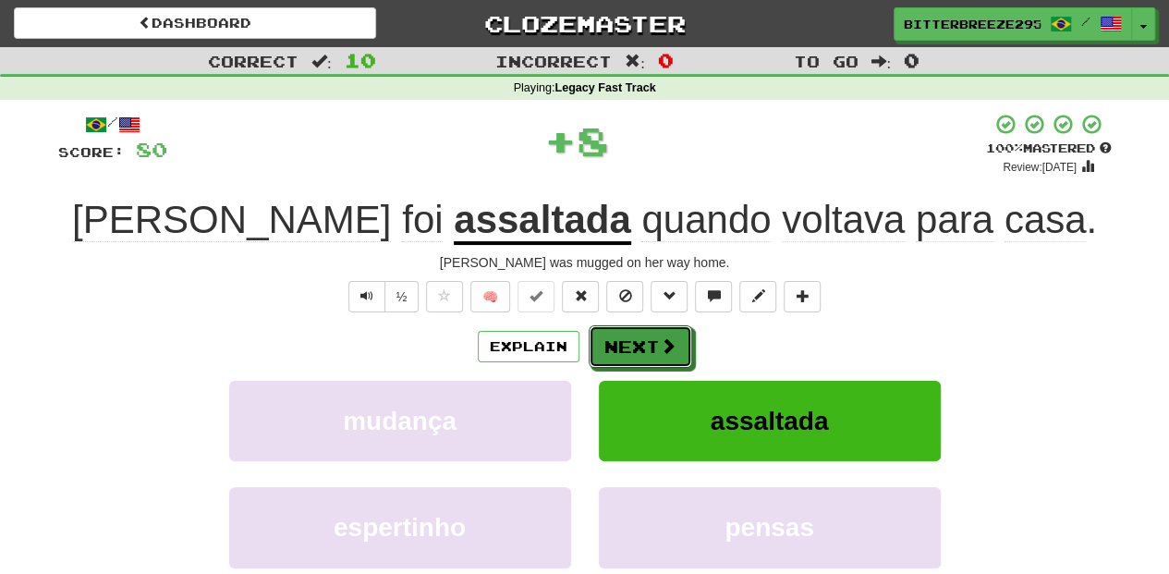
click at [660, 338] on span at bounding box center [668, 345] width 17 height 17
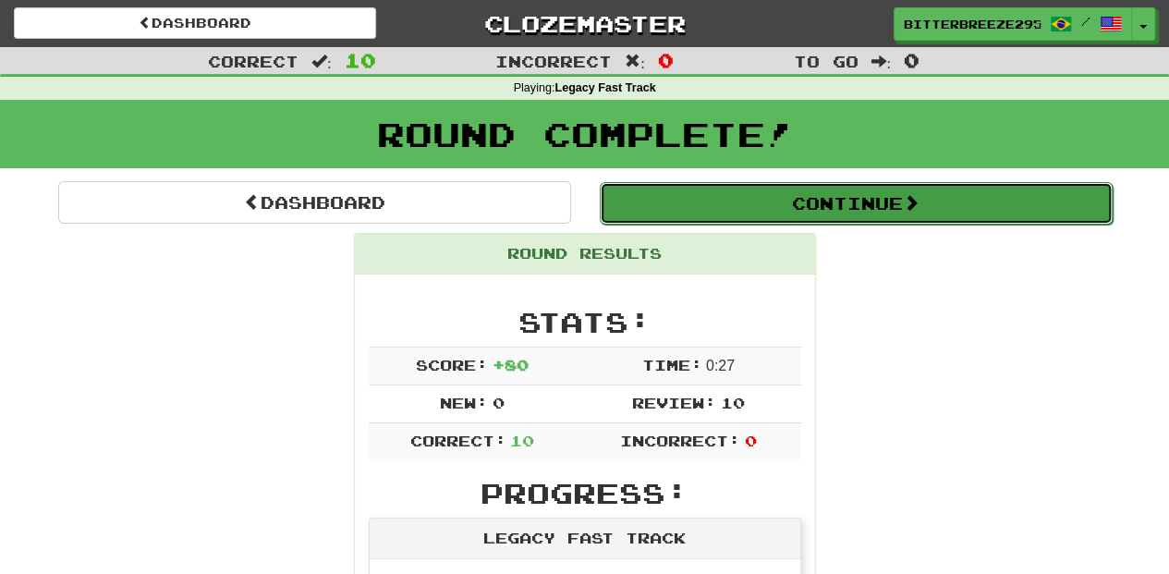
click at [678, 193] on button "Continue" at bounding box center [856, 203] width 513 height 43
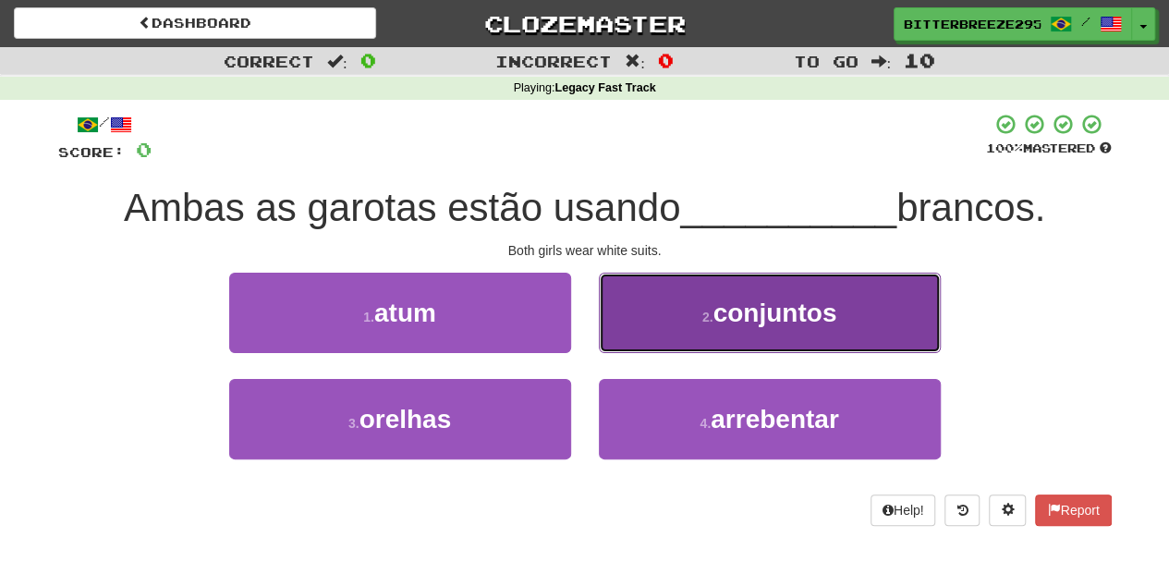
click at [662, 320] on button "2 . conjuntos" at bounding box center [770, 313] width 342 height 80
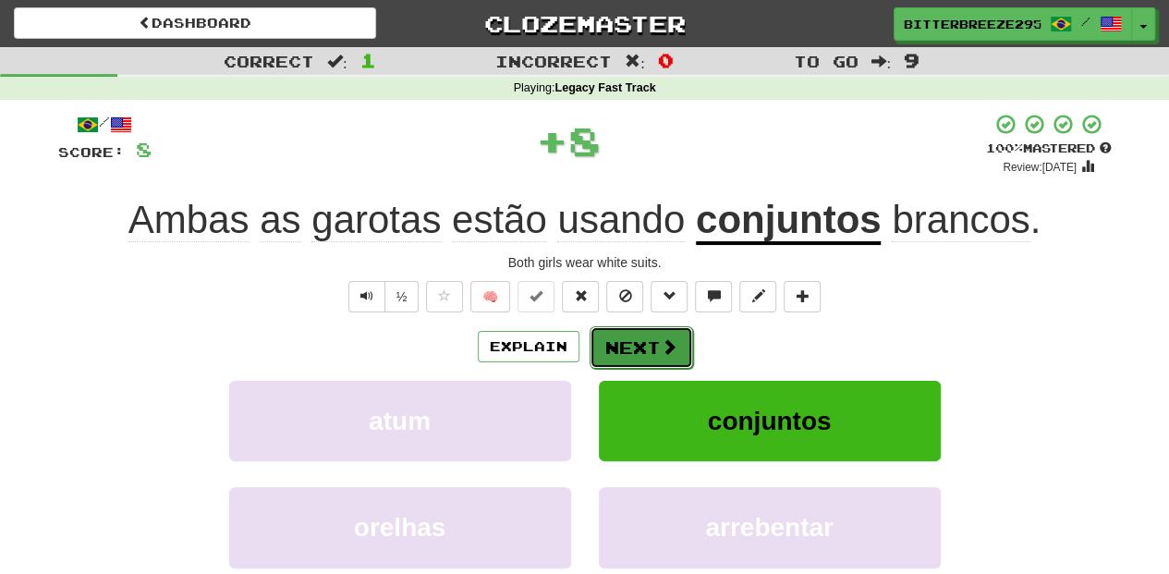
click at [649, 328] on button "Next" at bounding box center [642, 347] width 104 height 43
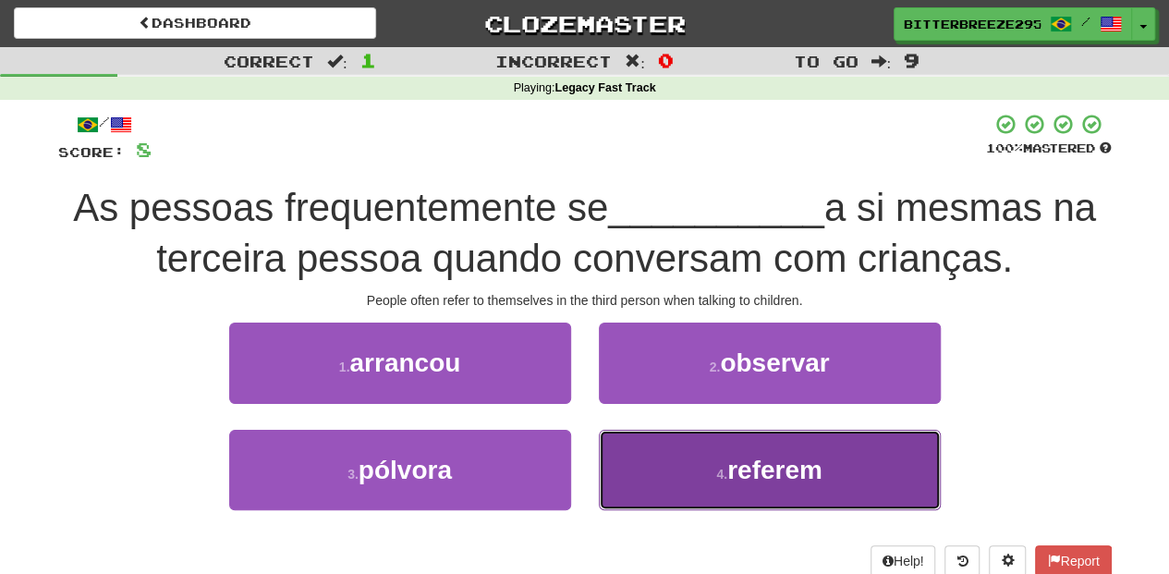
click at [638, 453] on button "4 . referem" at bounding box center [770, 470] width 342 height 80
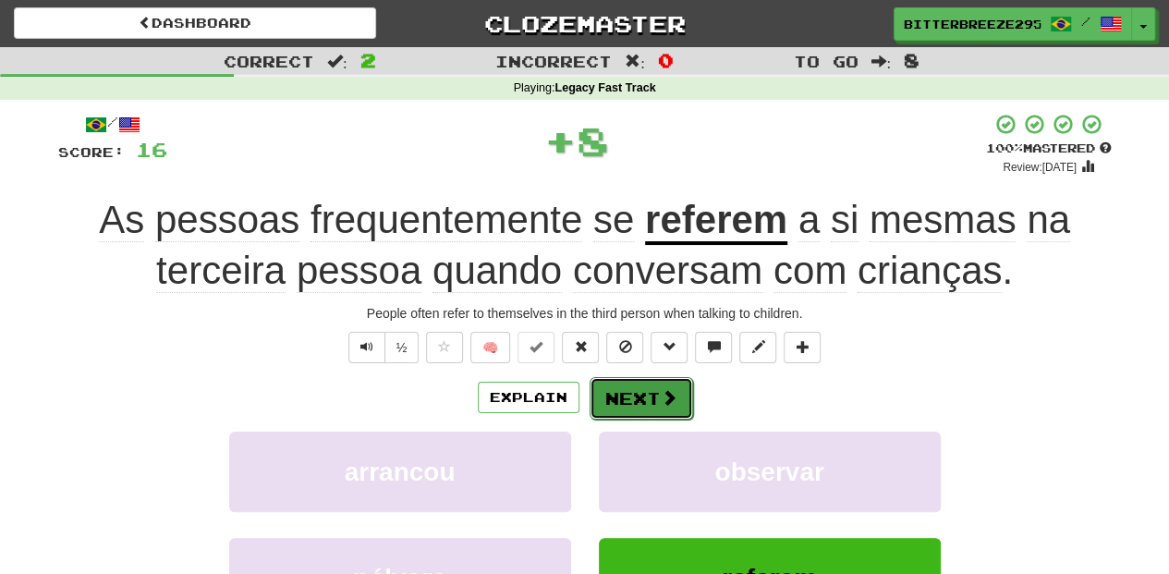
click at [639, 399] on button "Next" at bounding box center [642, 398] width 104 height 43
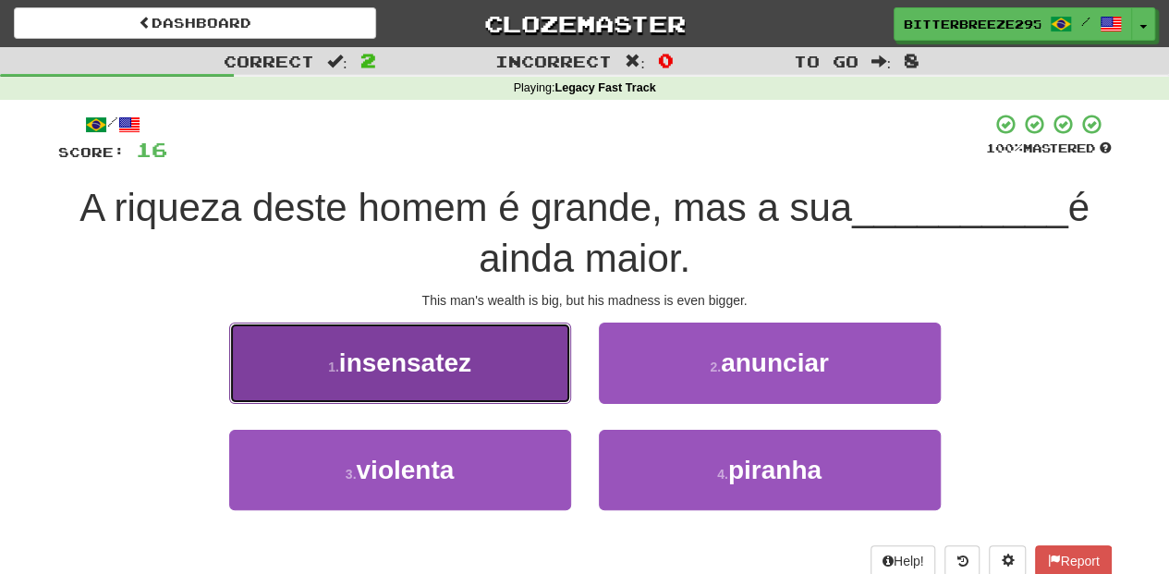
click at [470, 386] on button "1 . insensatez" at bounding box center [400, 363] width 342 height 80
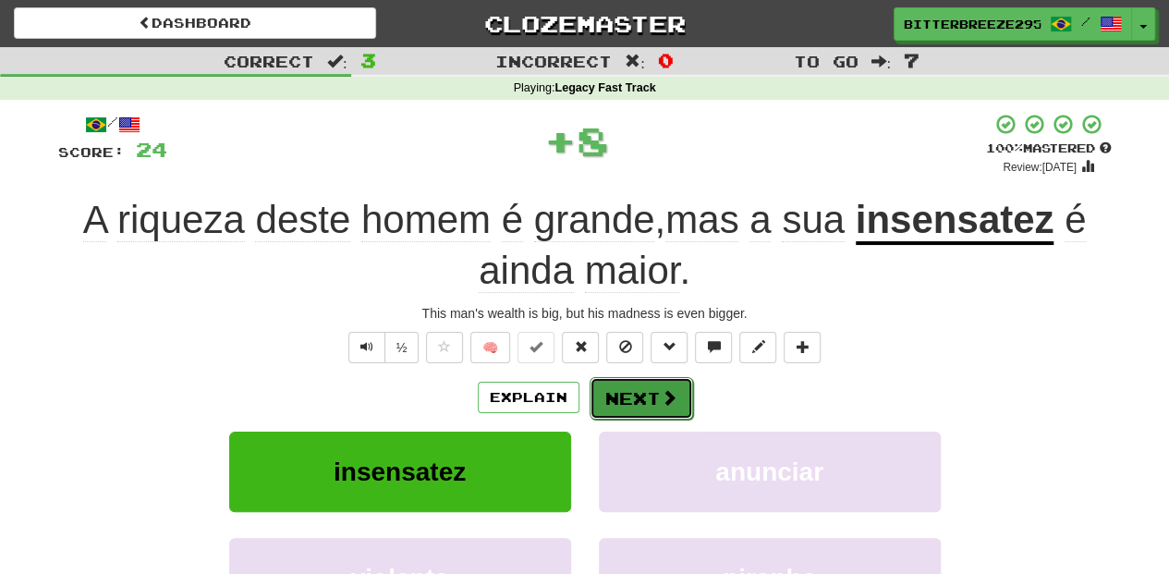
click at [627, 399] on button "Next" at bounding box center [642, 398] width 104 height 43
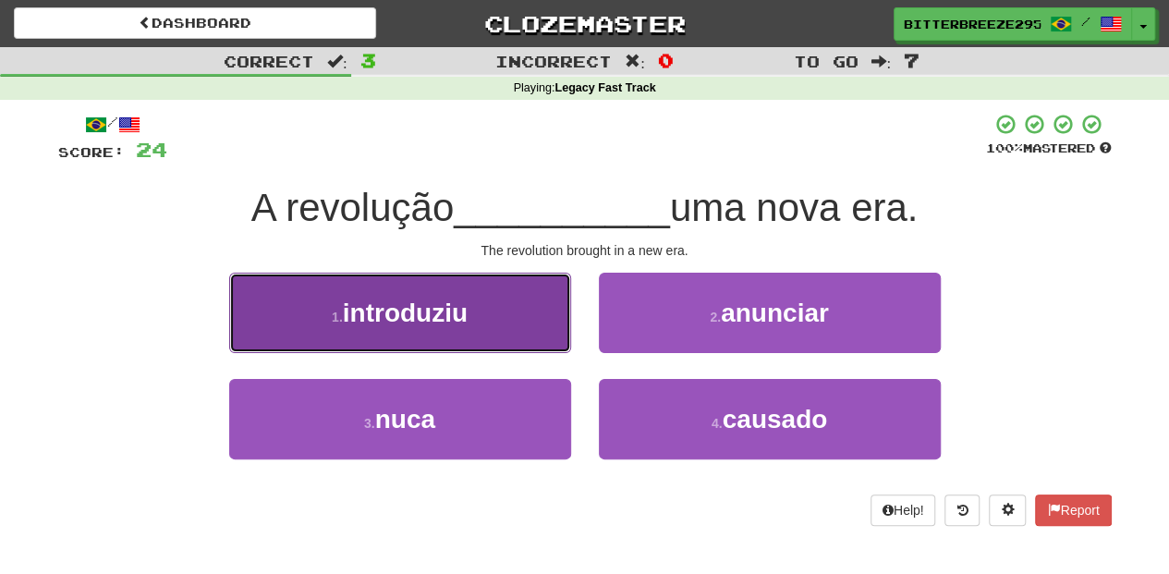
click at [510, 335] on button "1 . introduziu" at bounding box center [400, 313] width 342 height 80
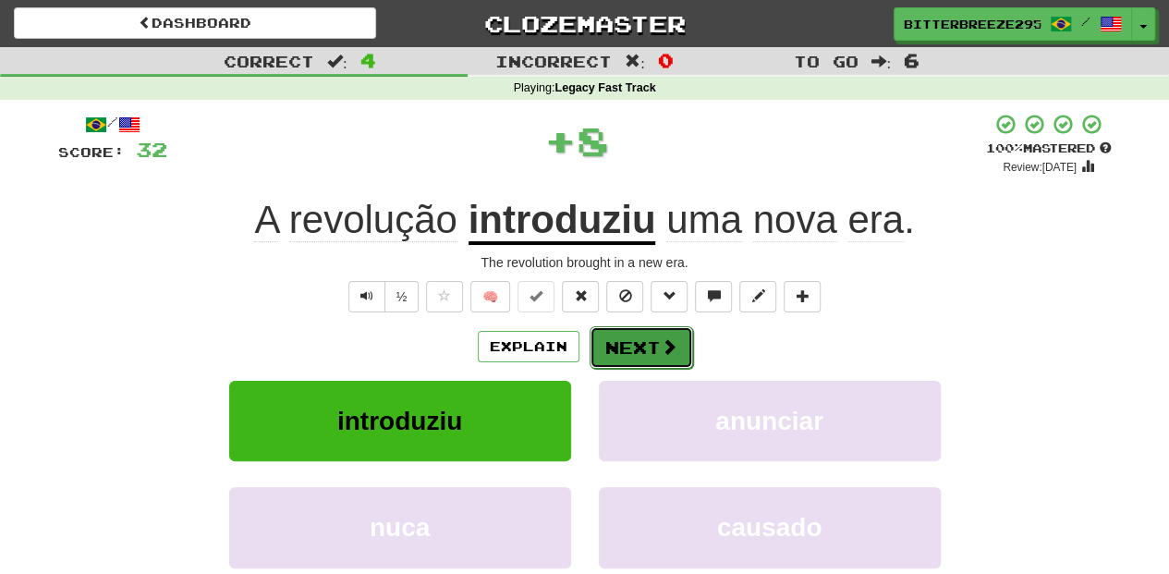
click at [623, 339] on button "Next" at bounding box center [642, 347] width 104 height 43
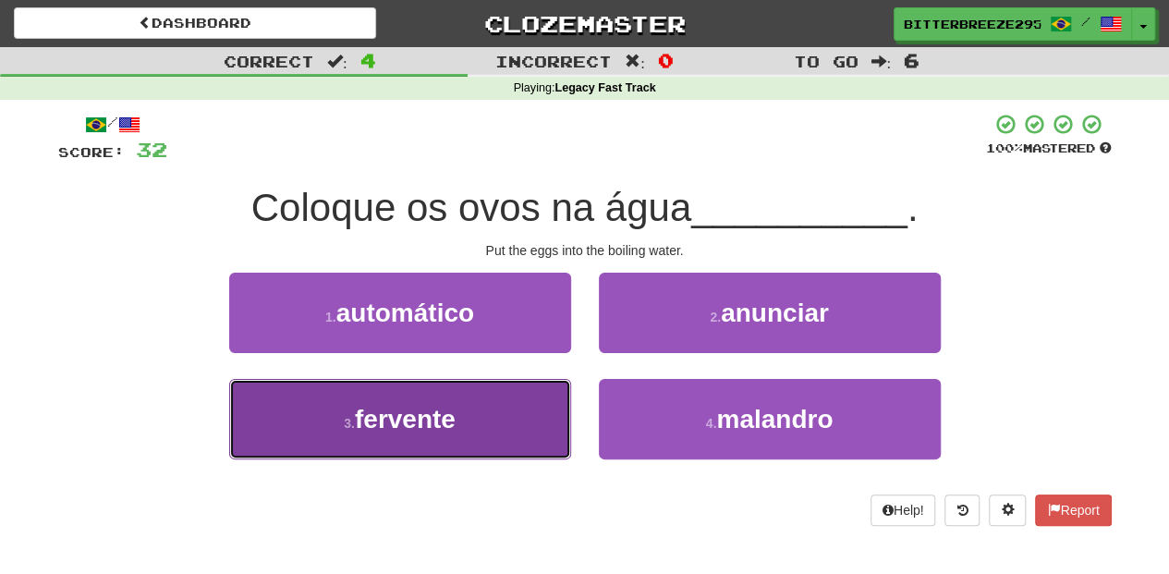
click at [533, 390] on button "3 . fervente" at bounding box center [400, 419] width 342 height 80
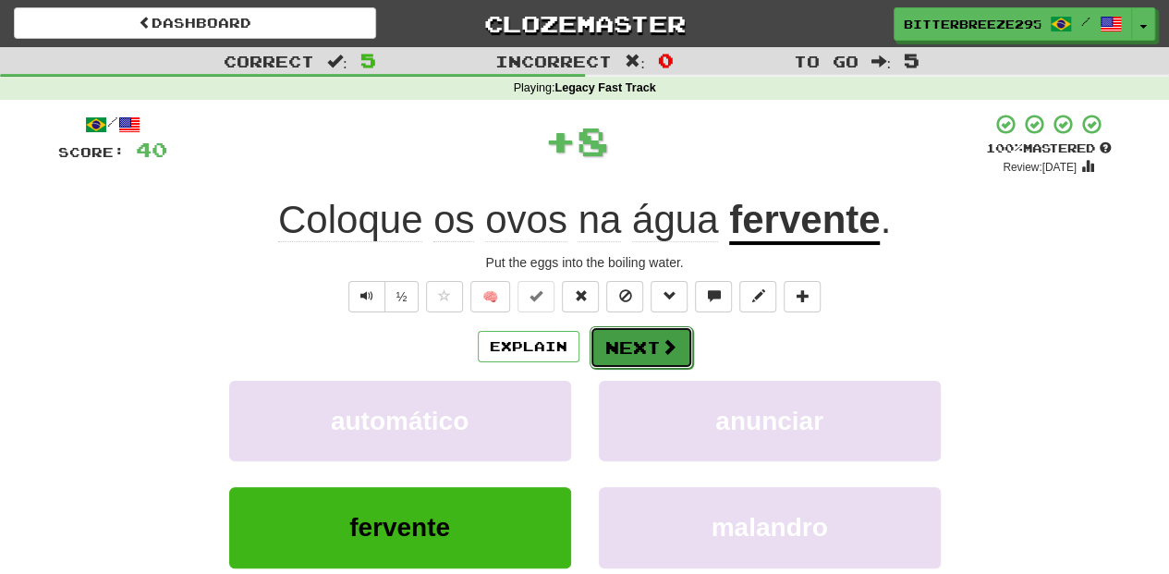
click at [638, 342] on button "Next" at bounding box center [642, 347] width 104 height 43
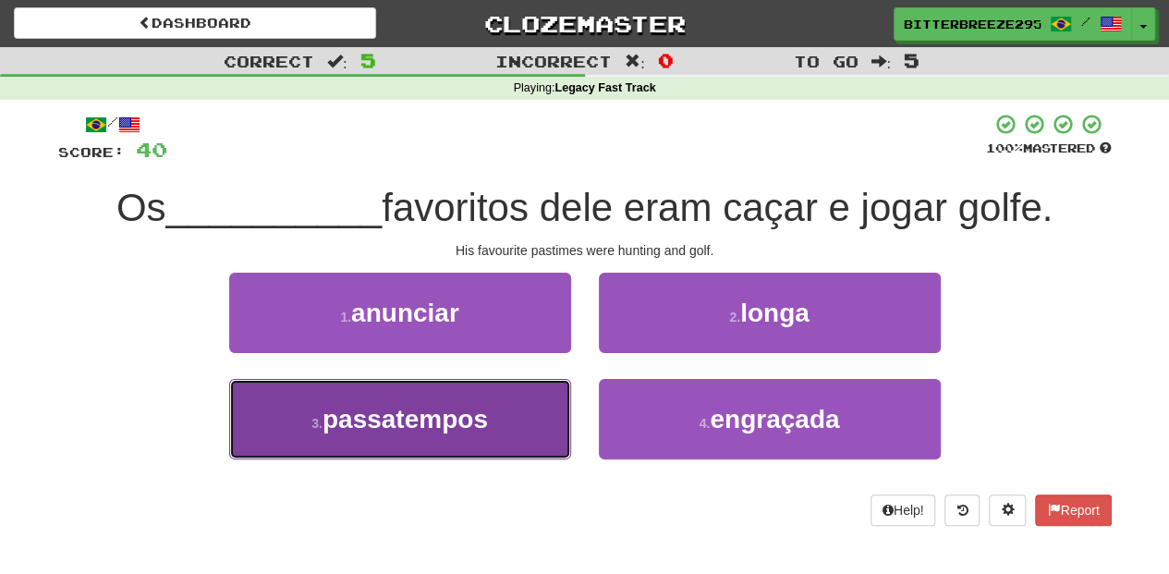
click at [535, 408] on button "3 . passatempos" at bounding box center [400, 419] width 342 height 80
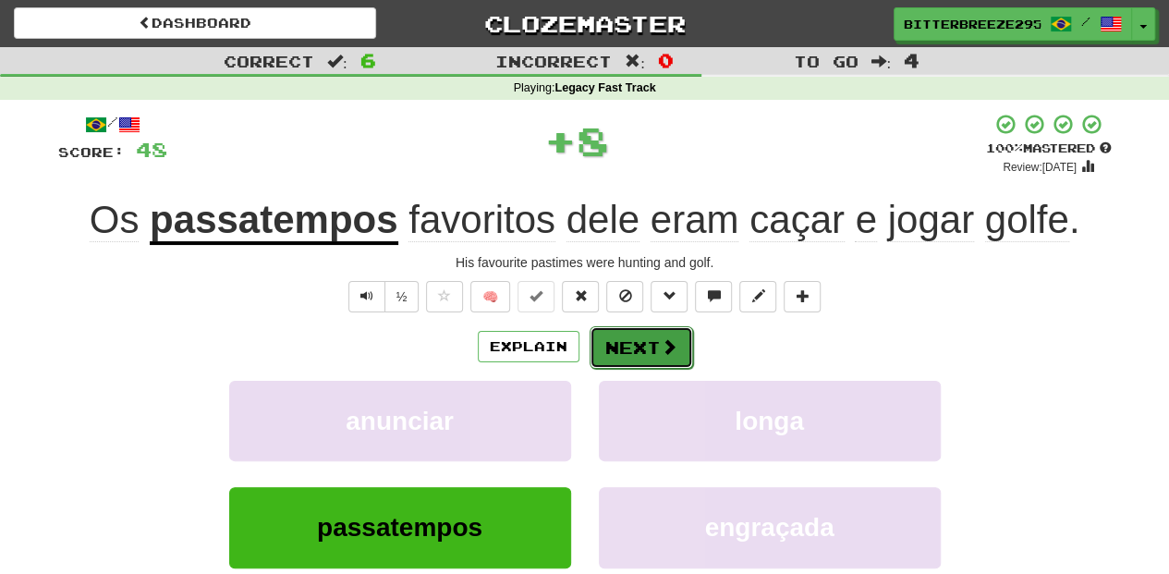
click at [619, 349] on button "Next" at bounding box center [642, 347] width 104 height 43
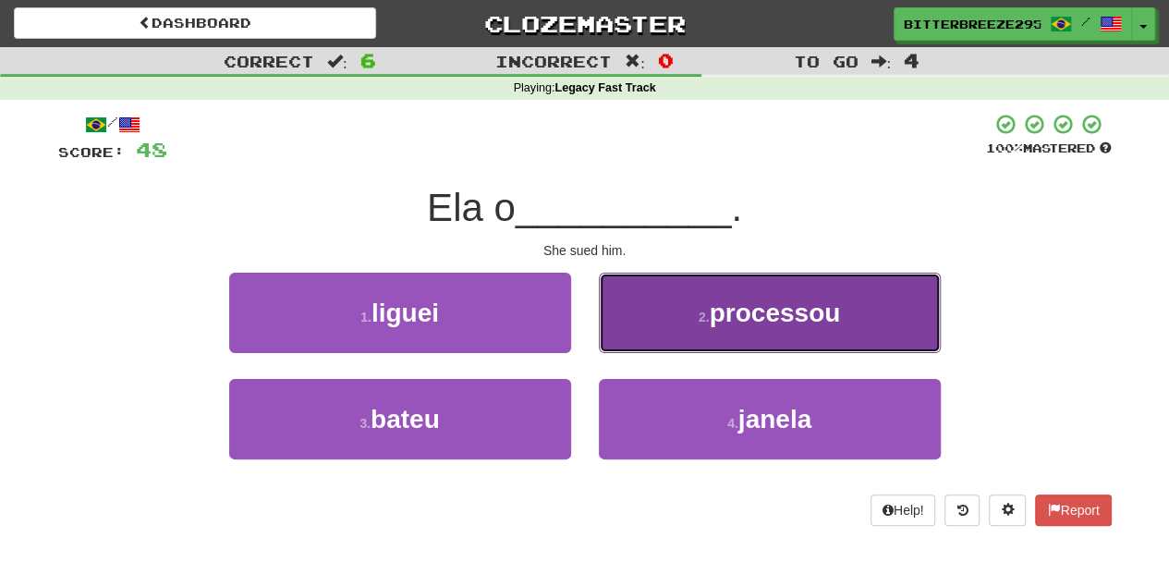
click at [639, 342] on button "2 . processou" at bounding box center [770, 313] width 342 height 80
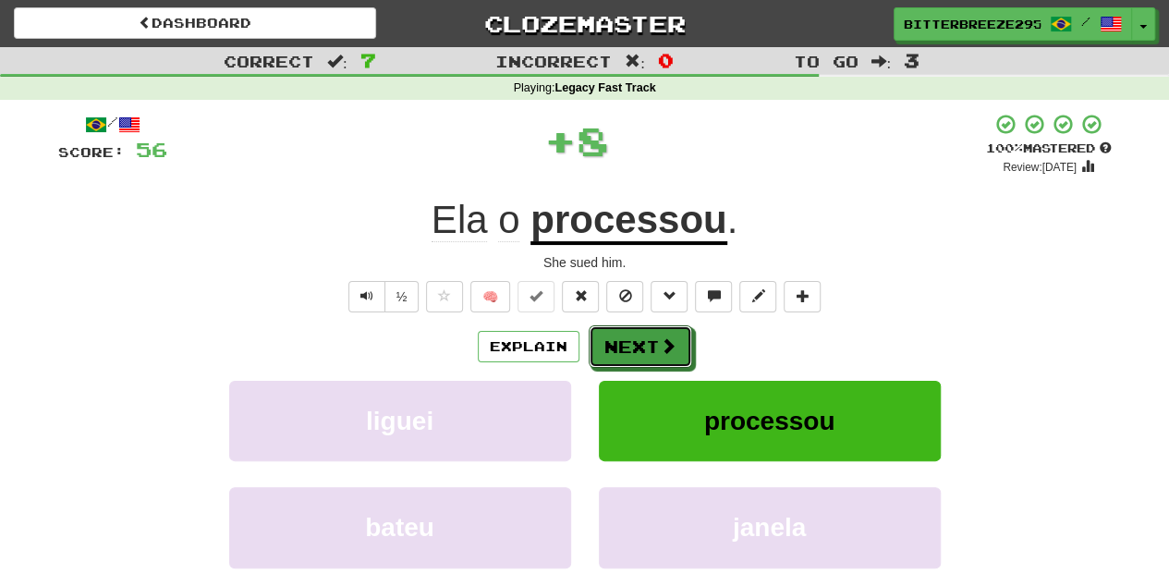
click at [639, 342] on button "Next" at bounding box center [641, 346] width 104 height 43
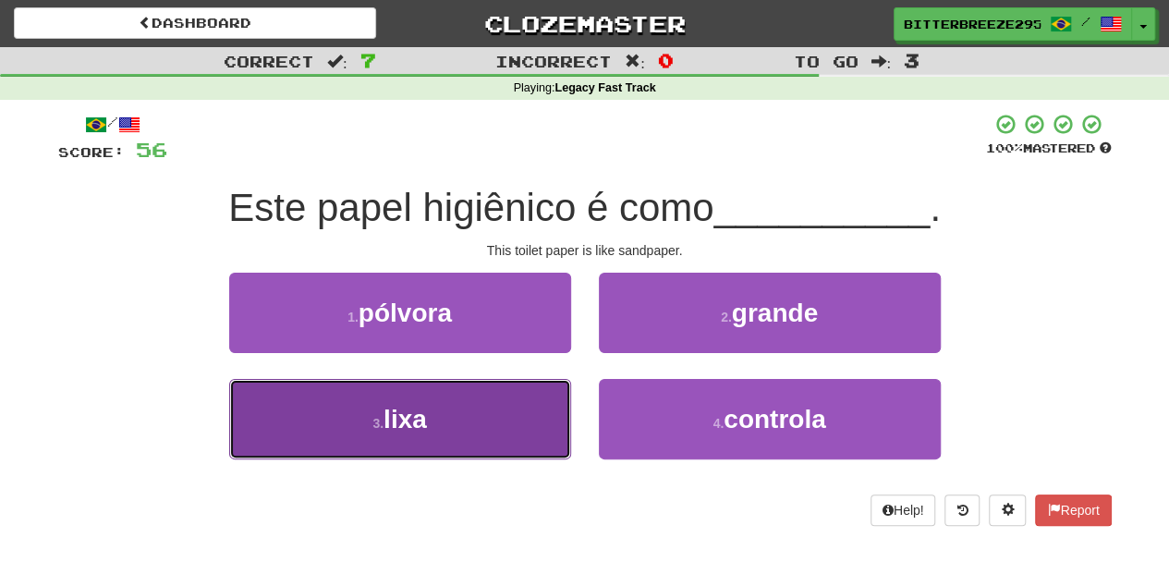
click at [519, 411] on button "3 . lixa" at bounding box center [400, 419] width 342 height 80
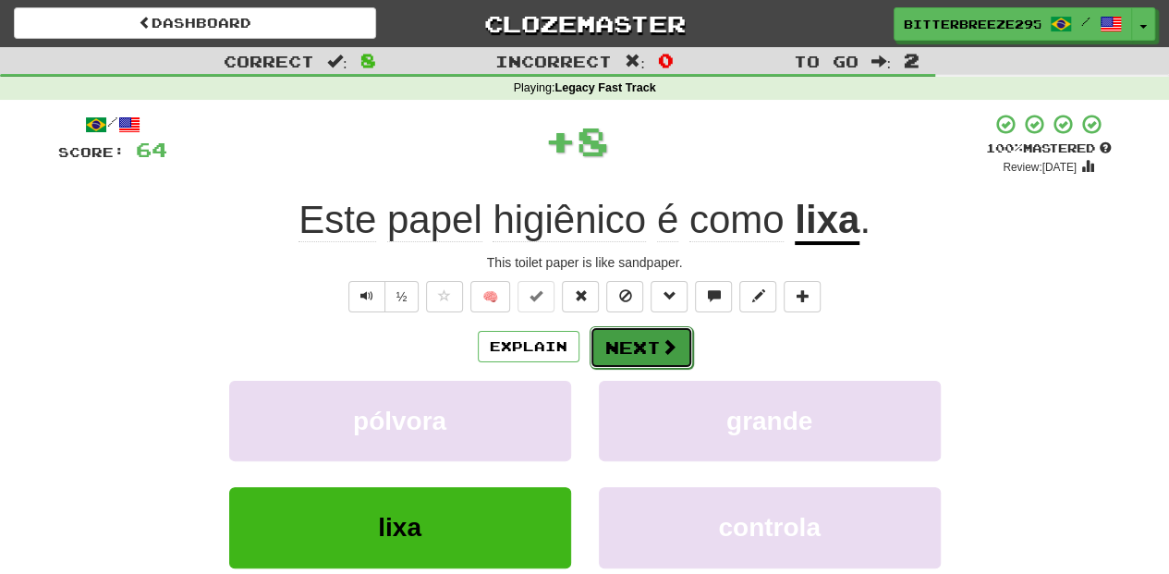
click at [645, 346] on button "Next" at bounding box center [642, 347] width 104 height 43
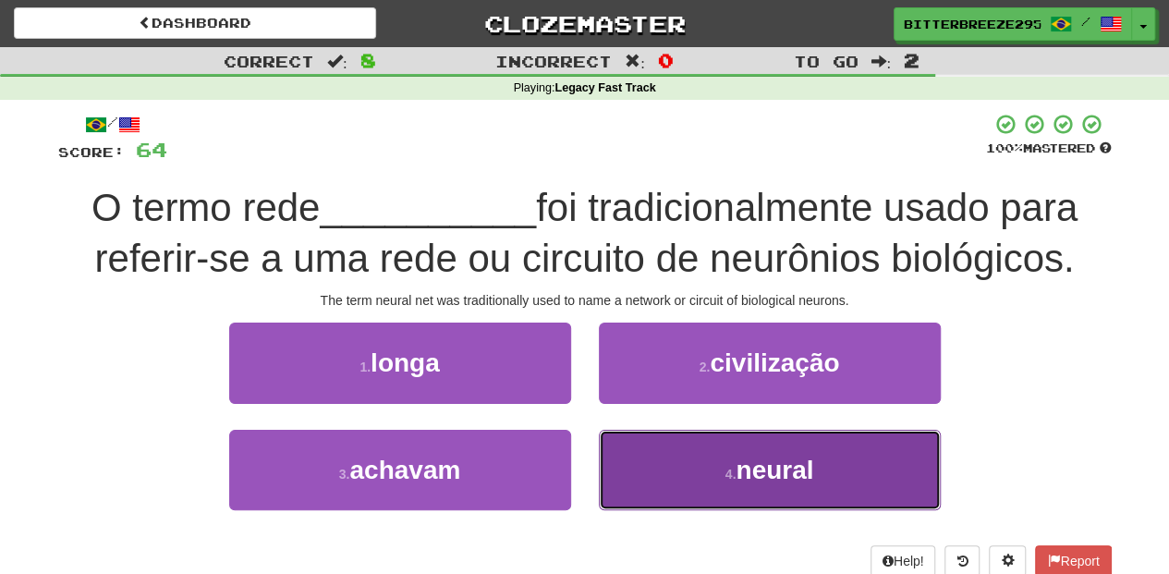
click at [664, 462] on button "4 . neural" at bounding box center [770, 470] width 342 height 80
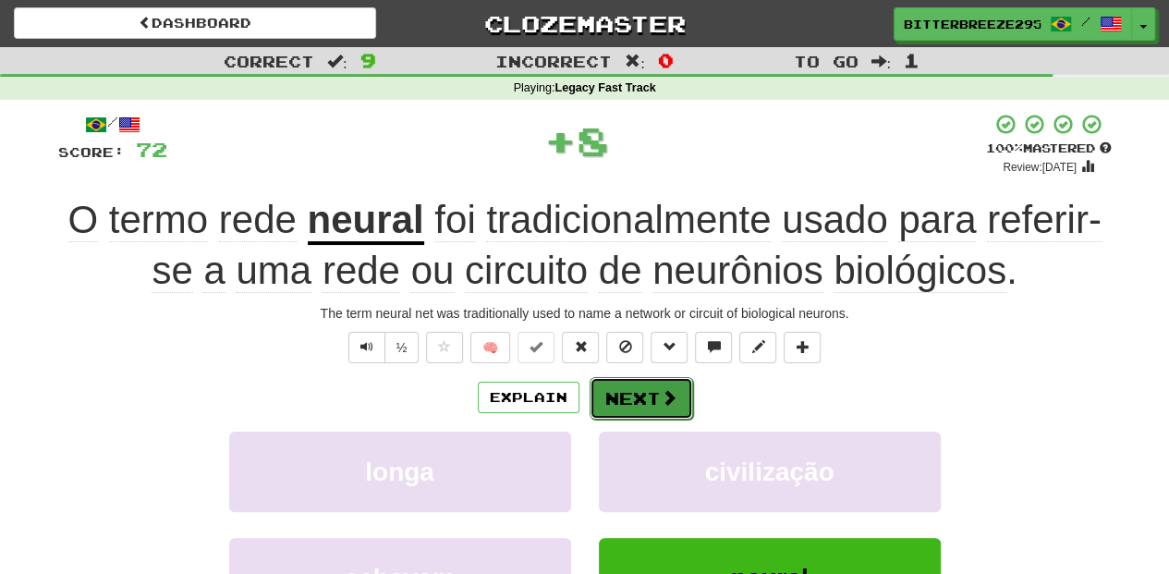
click at [645, 403] on button "Next" at bounding box center [642, 398] width 104 height 43
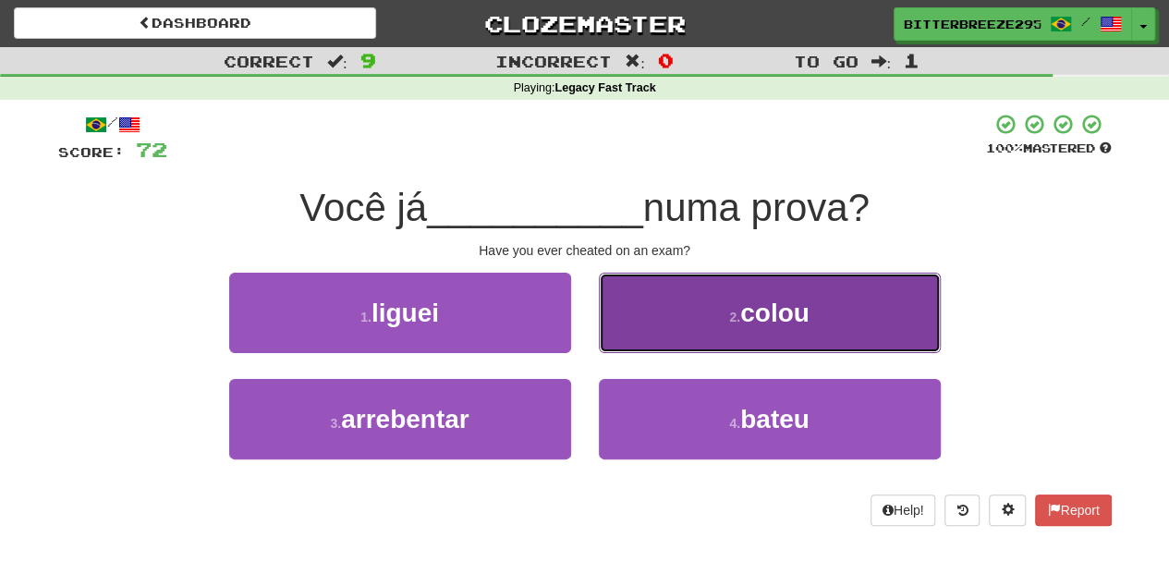
click at [658, 336] on button "2 . colou" at bounding box center [770, 313] width 342 height 80
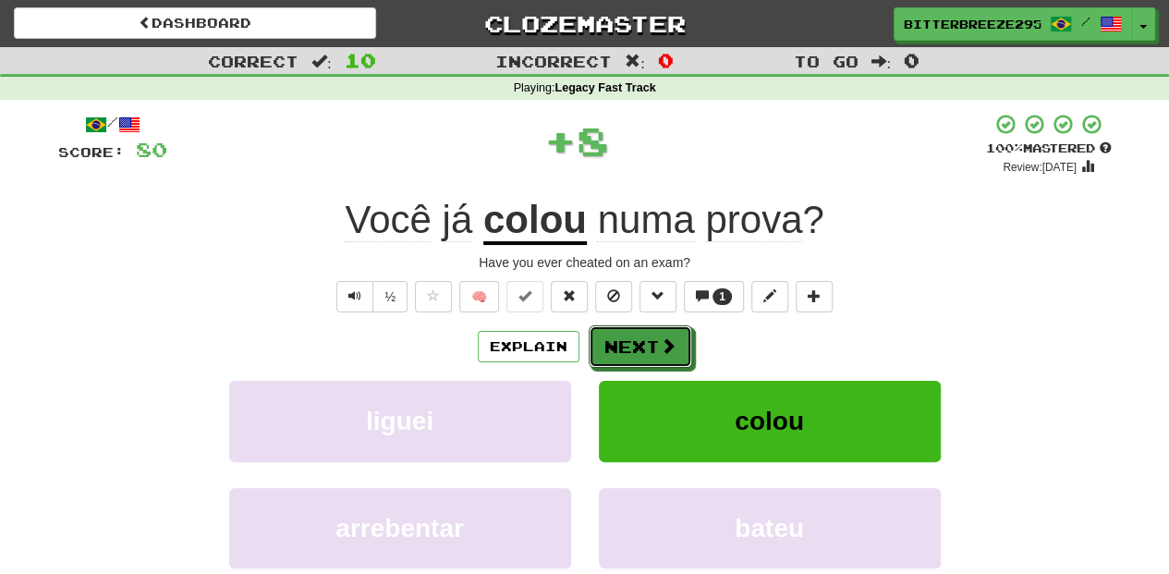
click at [660, 337] on span at bounding box center [668, 345] width 17 height 17
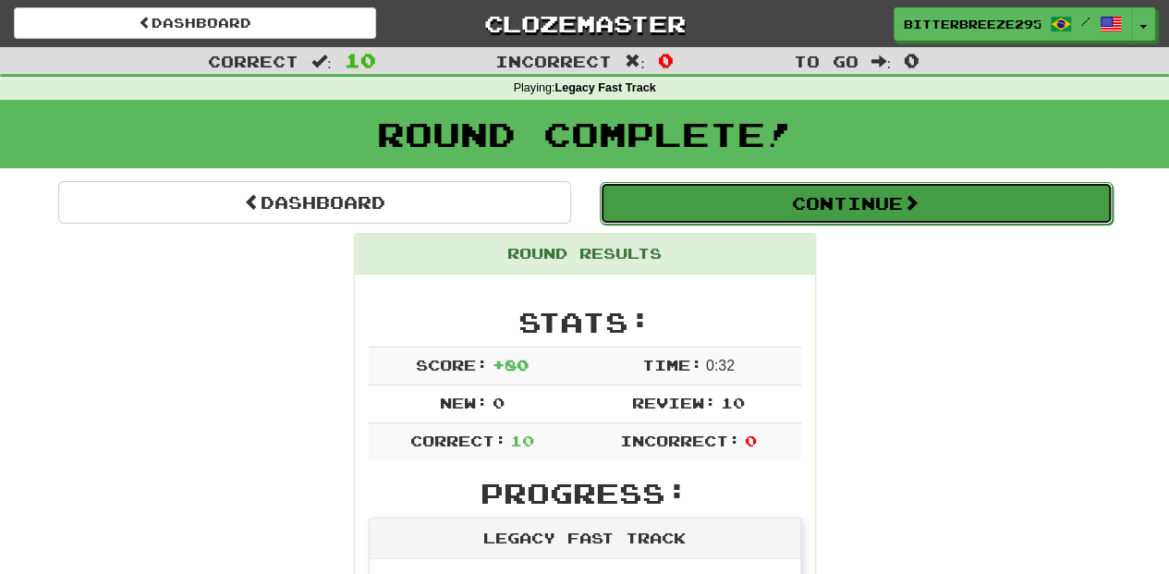
click at [721, 208] on button "Continue" at bounding box center [856, 203] width 513 height 43
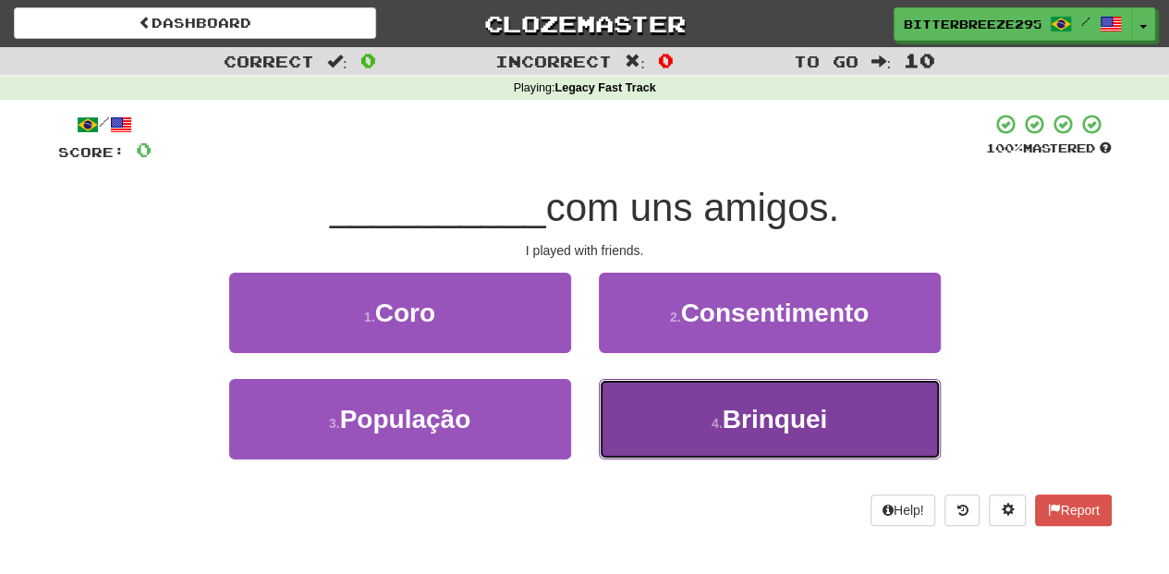
click at [663, 433] on button "4 . Brinquei" at bounding box center [770, 419] width 342 height 80
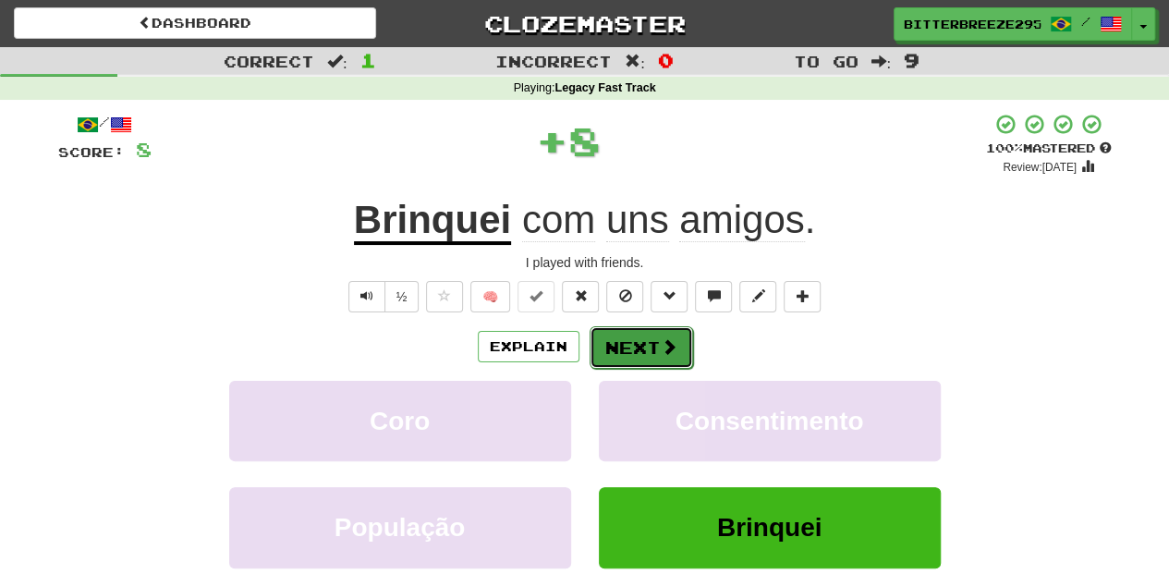
click at [630, 347] on button "Next" at bounding box center [642, 347] width 104 height 43
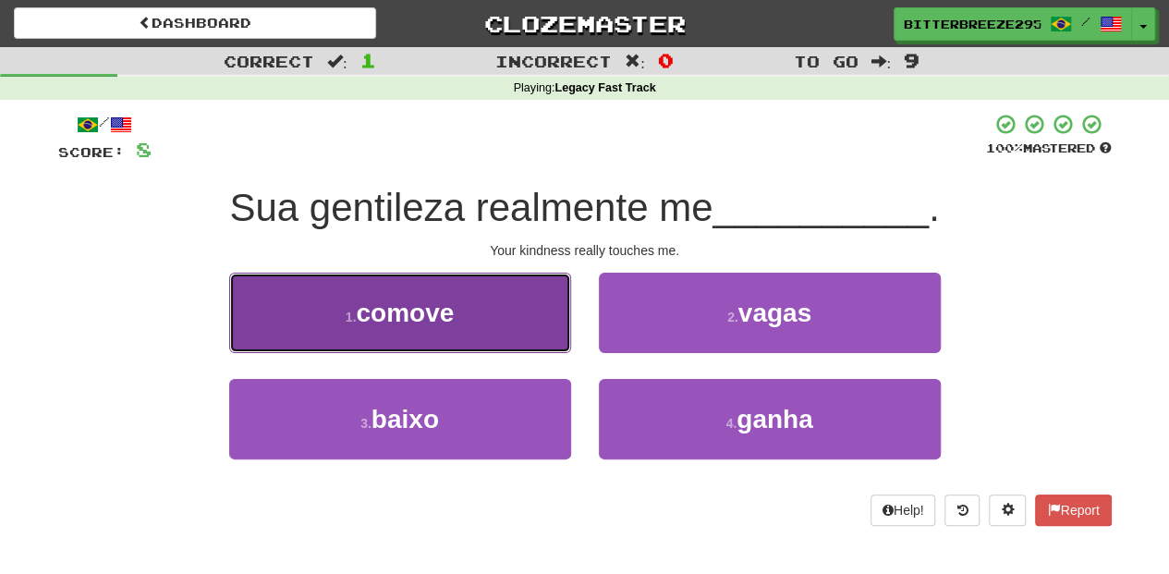
click at [531, 342] on button "1 . comove" at bounding box center [400, 313] width 342 height 80
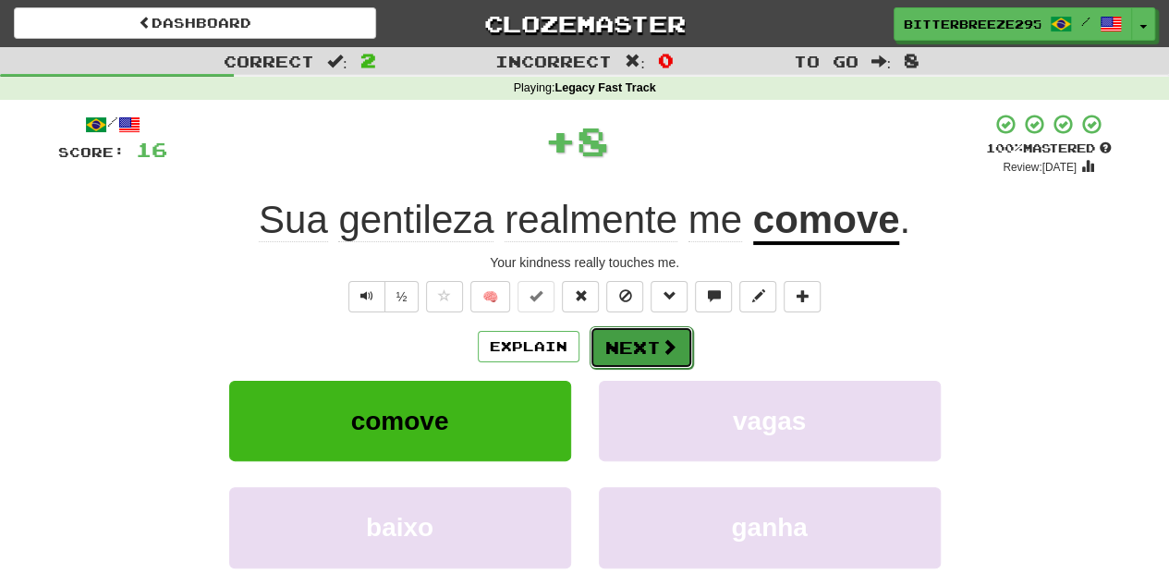
click at [628, 343] on button "Next" at bounding box center [642, 347] width 104 height 43
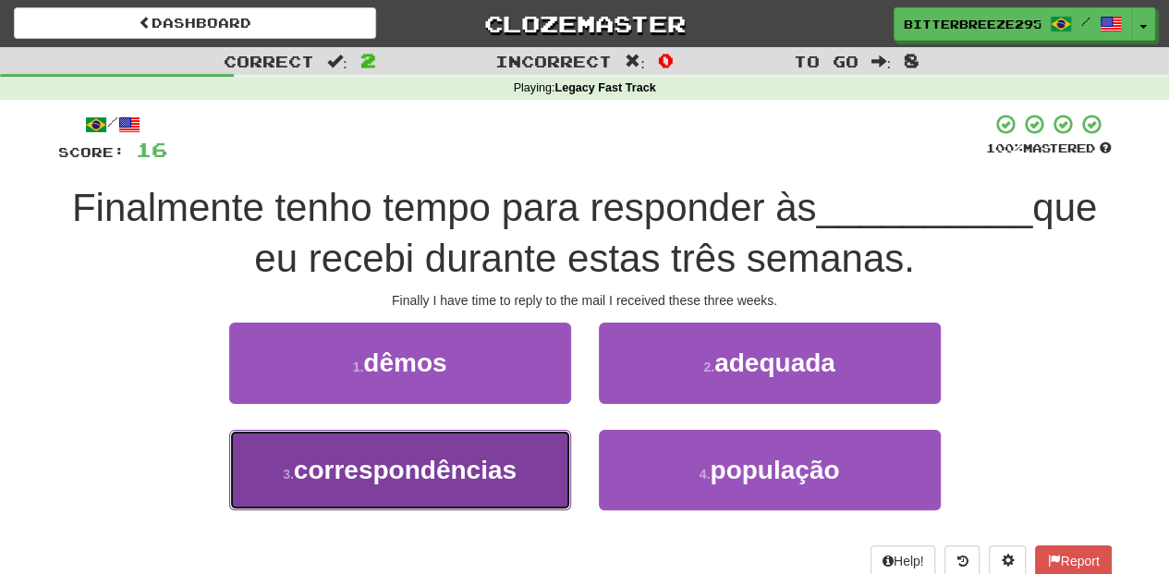
click at [536, 458] on button "3 . correspondências" at bounding box center [400, 470] width 342 height 80
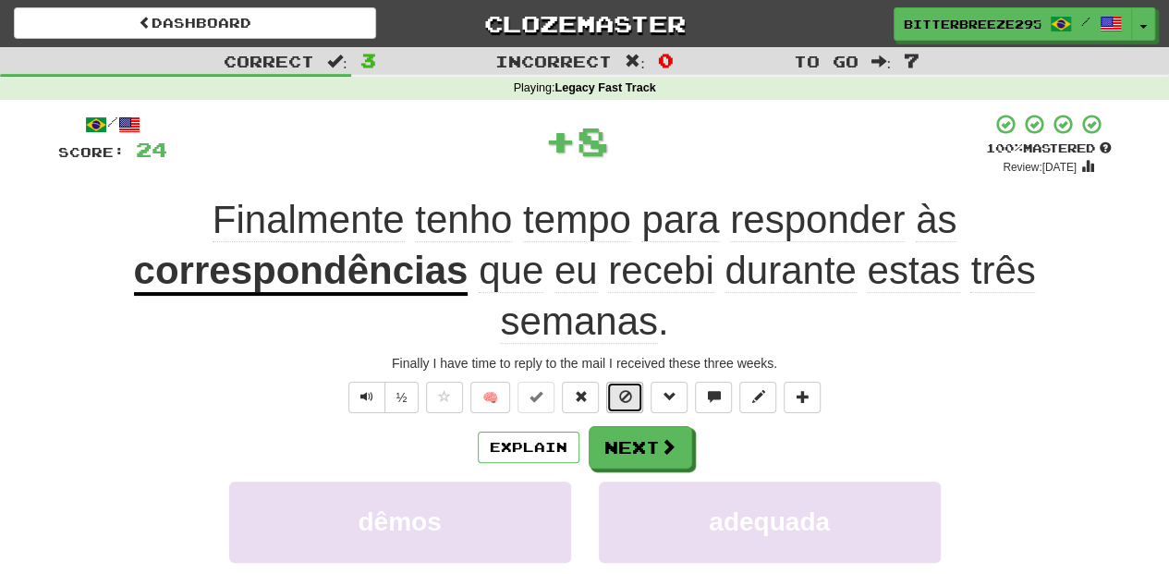
click at [638, 399] on button at bounding box center [624, 397] width 37 height 31
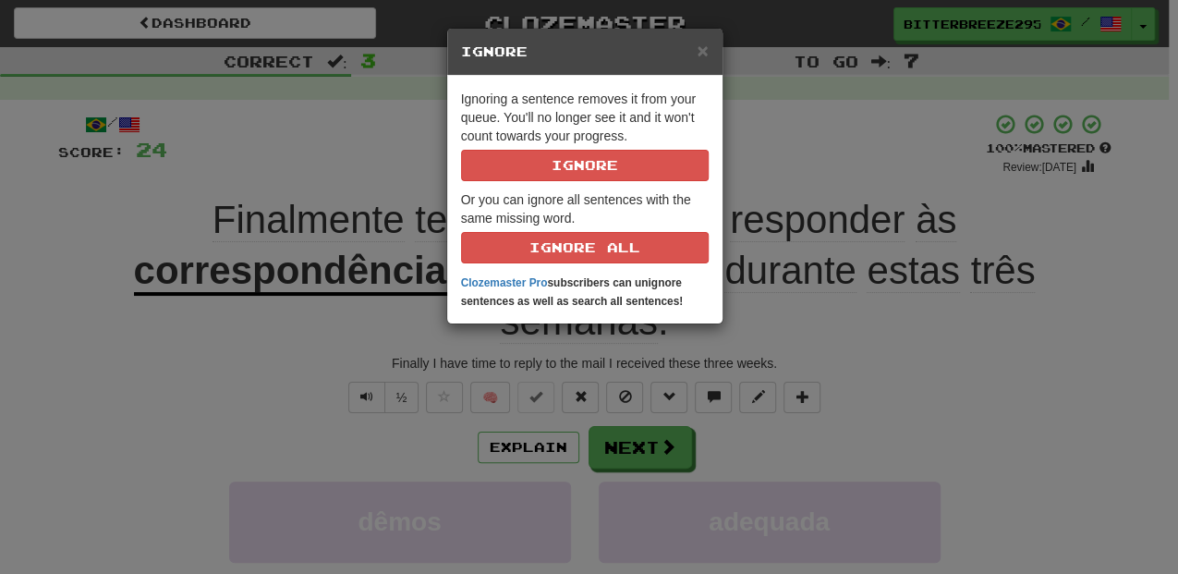
click at [632, 443] on div "× Ignore Ignoring a sentence removes it from your queue. You'll no longer see i…" at bounding box center [589, 287] width 1178 height 574
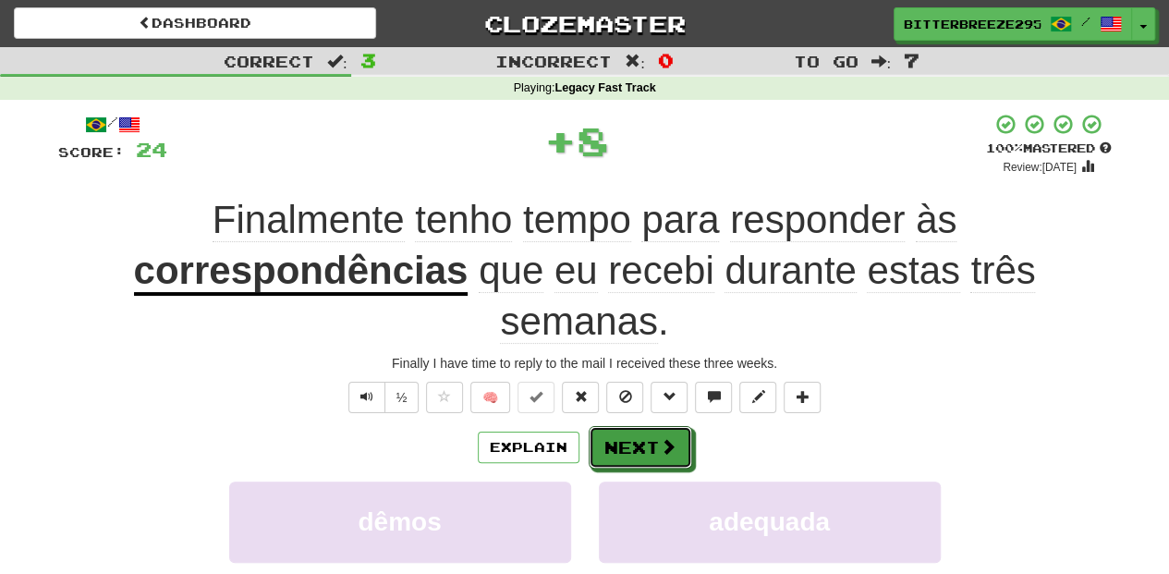
click at [632, 443] on button "Next" at bounding box center [641, 447] width 104 height 43
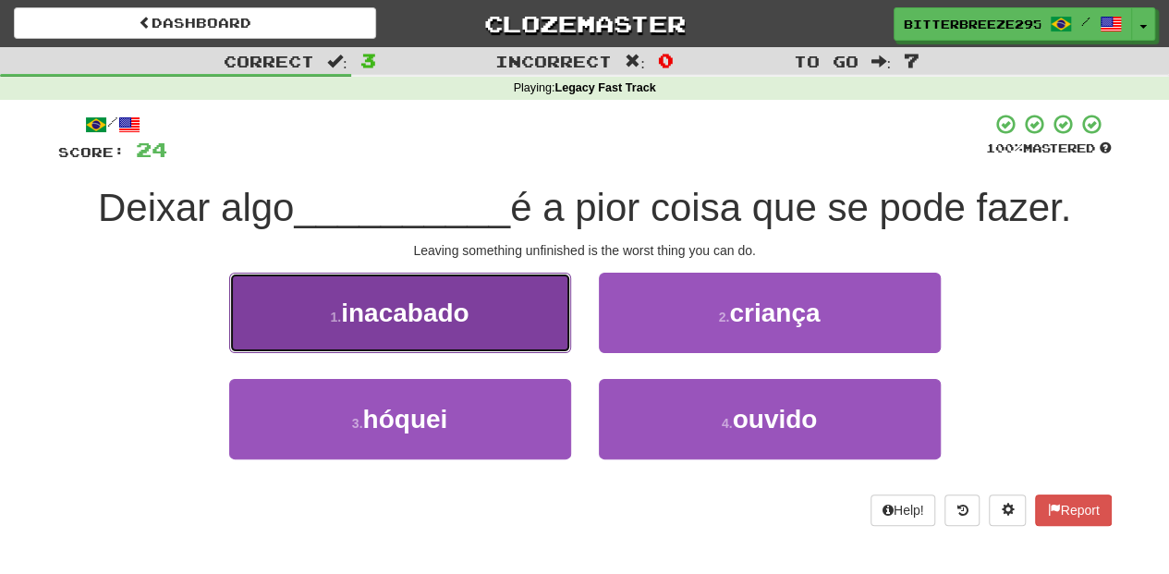
click at [501, 321] on button "1 . inacabado" at bounding box center [400, 313] width 342 height 80
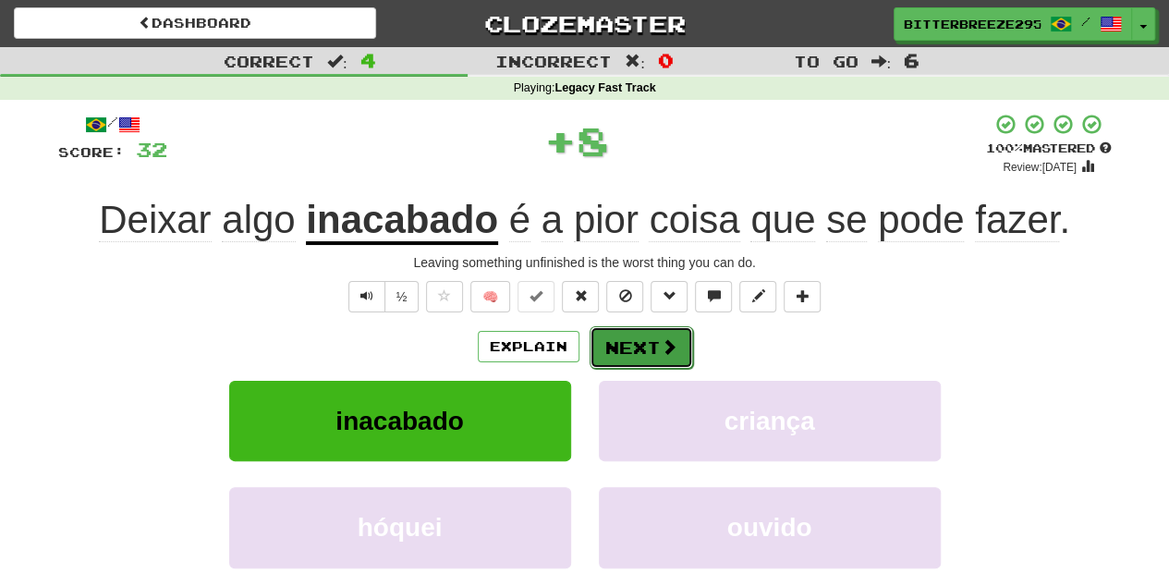
click at [631, 346] on button "Next" at bounding box center [642, 347] width 104 height 43
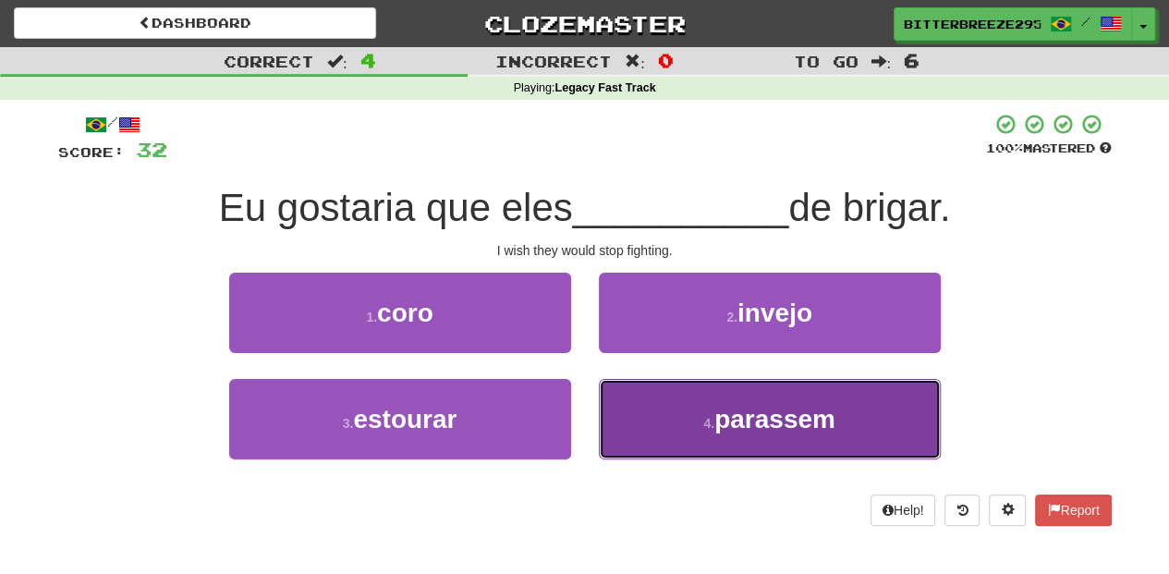
click at [691, 420] on button "4 . parassem" at bounding box center [770, 419] width 342 height 80
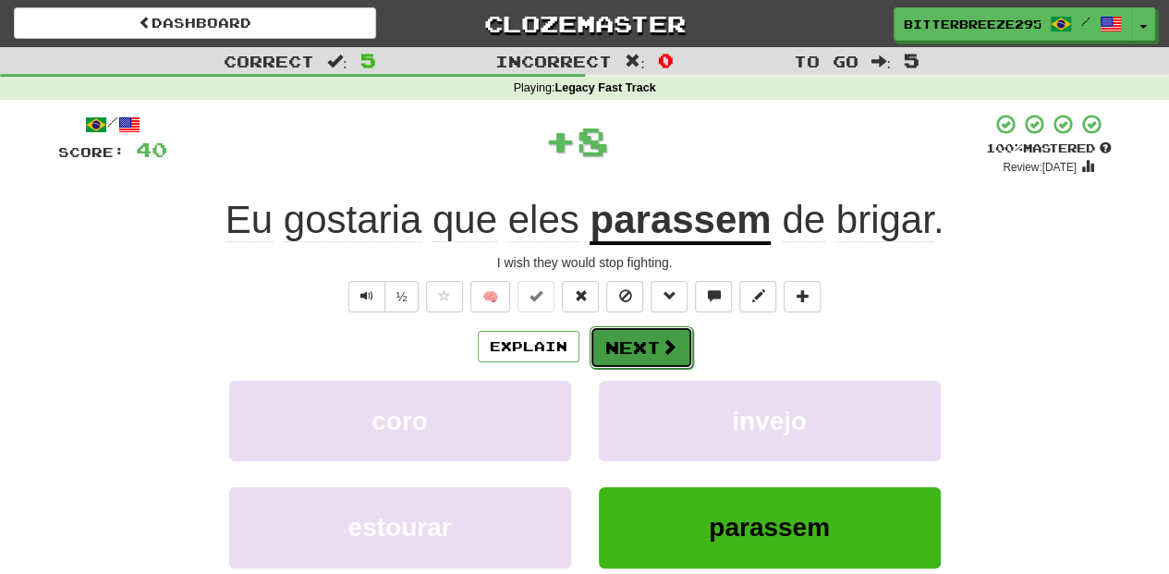
click at [638, 329] on button "Next" at bounding box center [642, 347] width 104 height 43
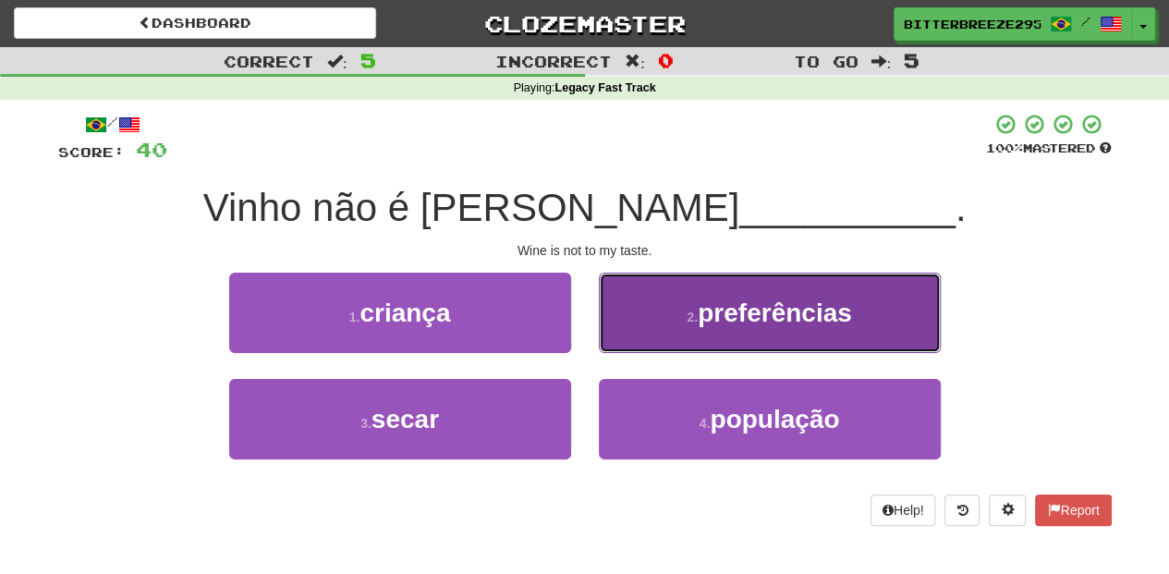
click at [641, 341] on button "2 . preferências" at bounding box center [770, 313] width 342 height 80
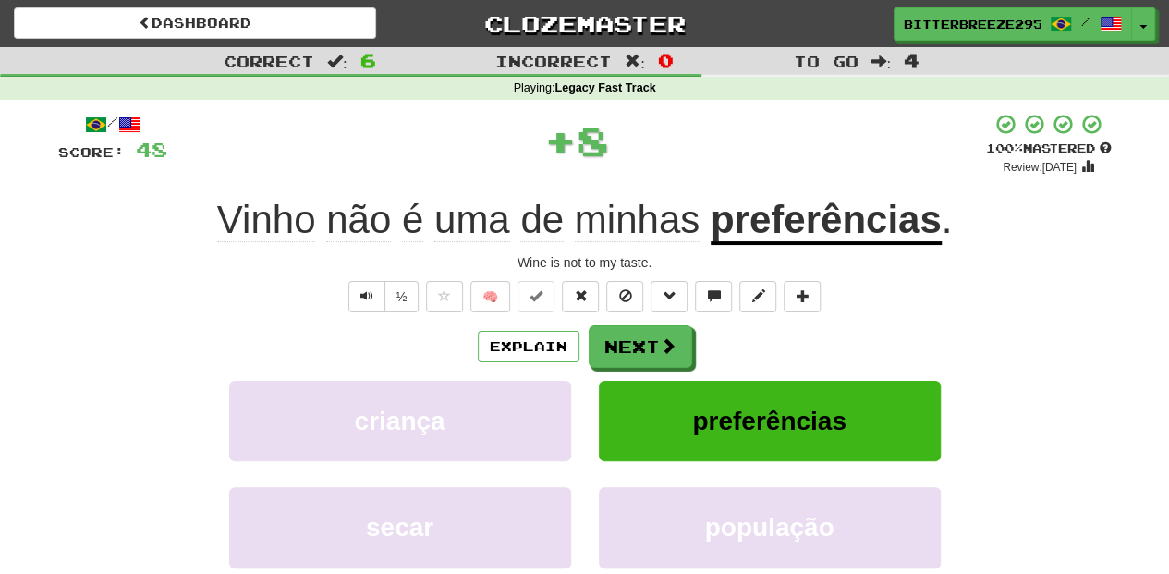
click at [641, 341] on button "Next" at bounding box center [641, 346] width 104 height 43
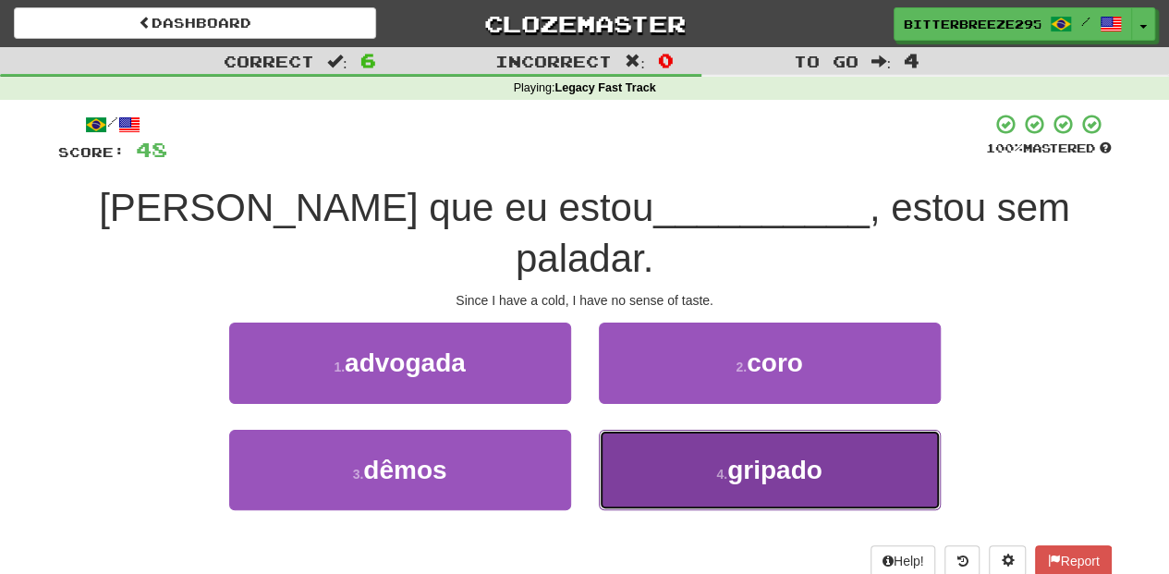
click at [672, 430] on button "4 . gripado" at bounding box center [770, 470] width 342 height 80
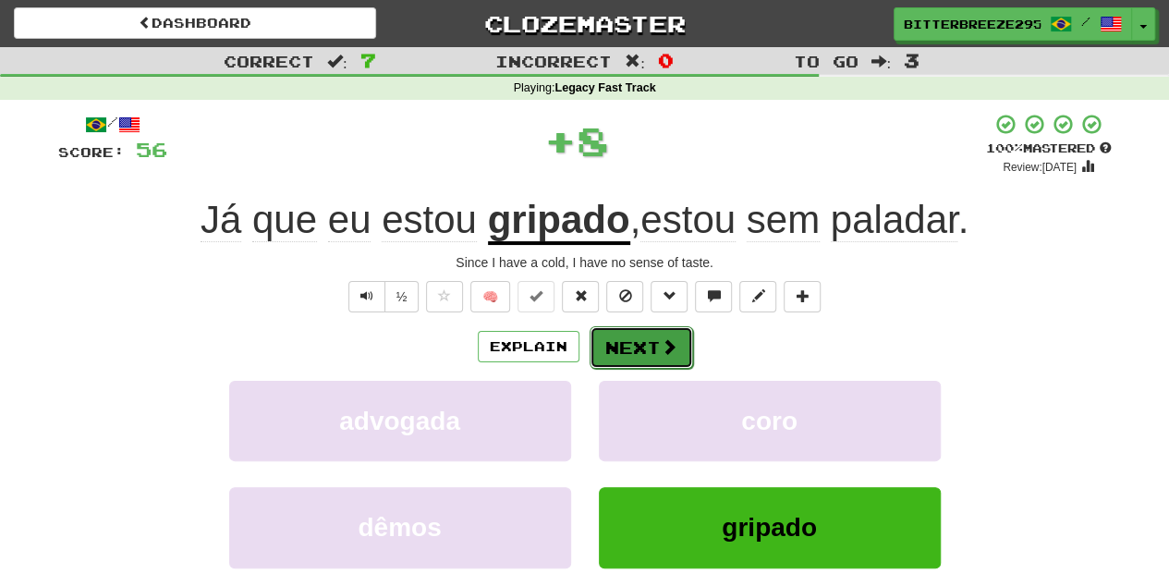
click at [656, 344] on button "Next" at bounding box center [642, 347] width 104 height 43
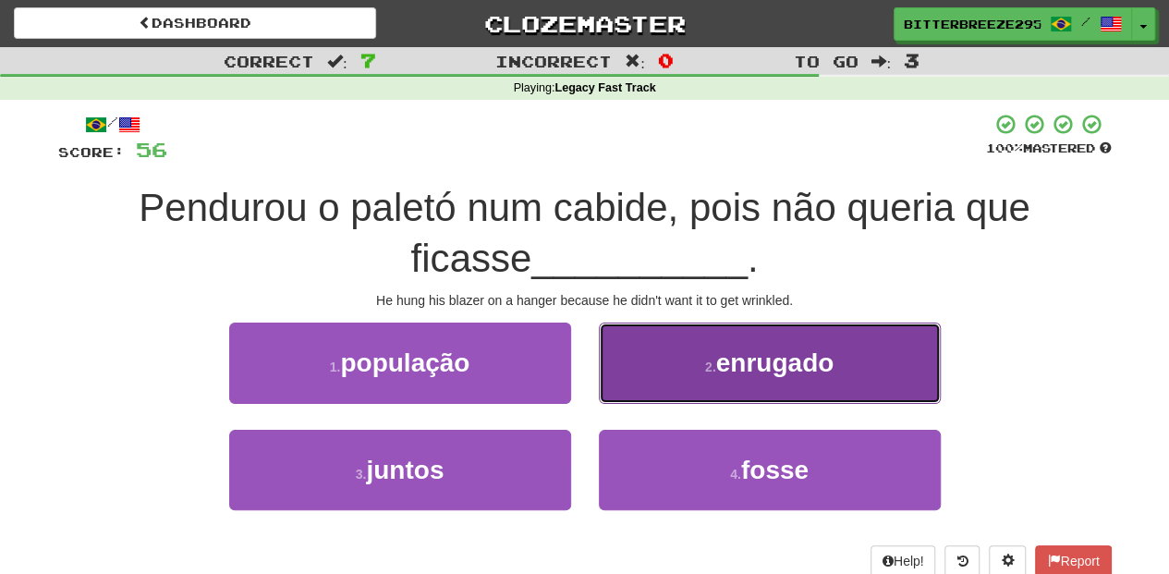
click at [660, 370] on button "2 . enrugado" at bounding box center [770, 363] width 342 height 80
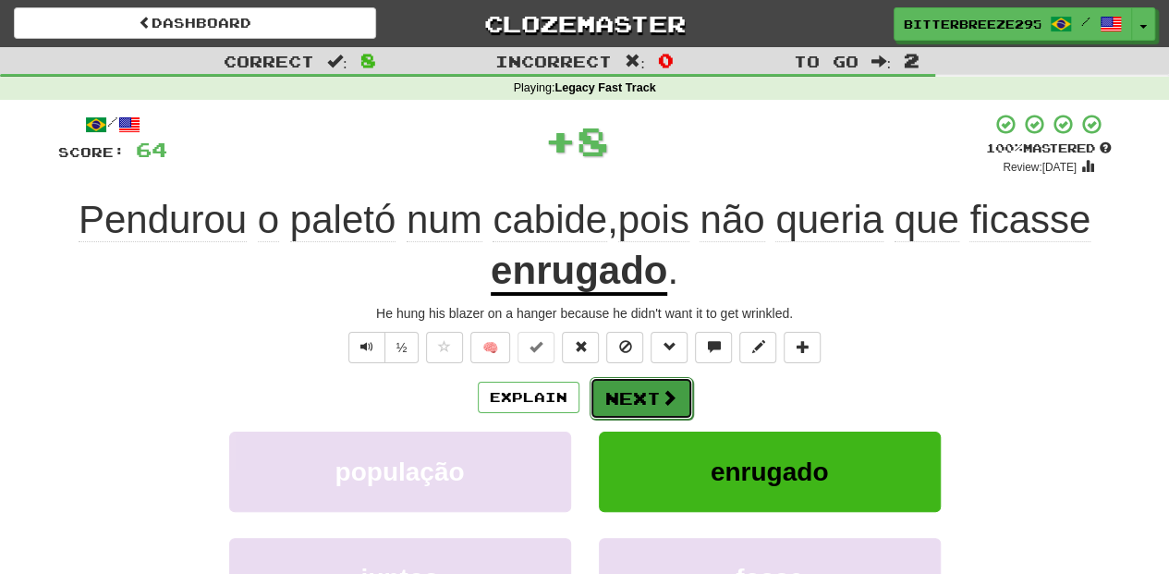
click at [653, 390] on button "Next" at bounding box center [642, 398] width 104 height 43
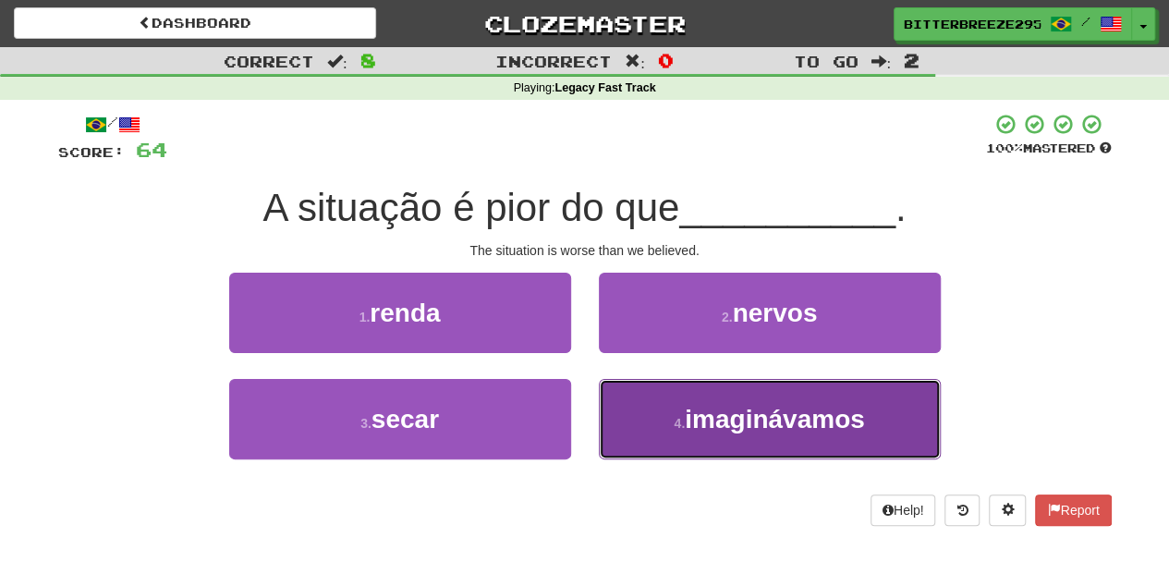
click at [658, 412] on button "4 . imaginávamos" at bounding box center [770, 419] width 342 height 80
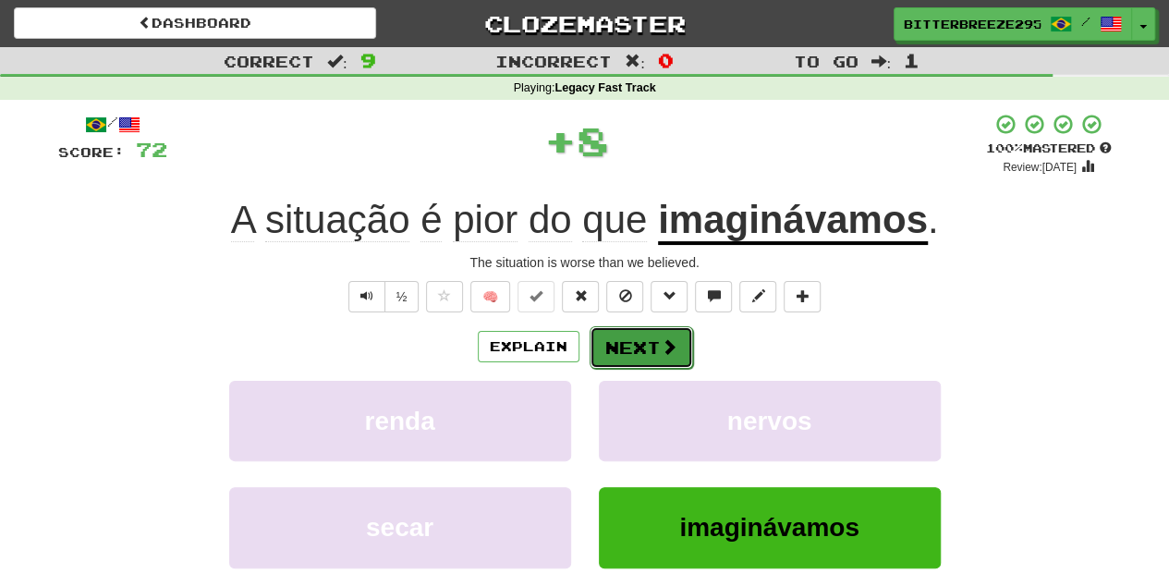
click at [648, 346] on button "Next" at bounding box center [642, 347] width 104 height 43
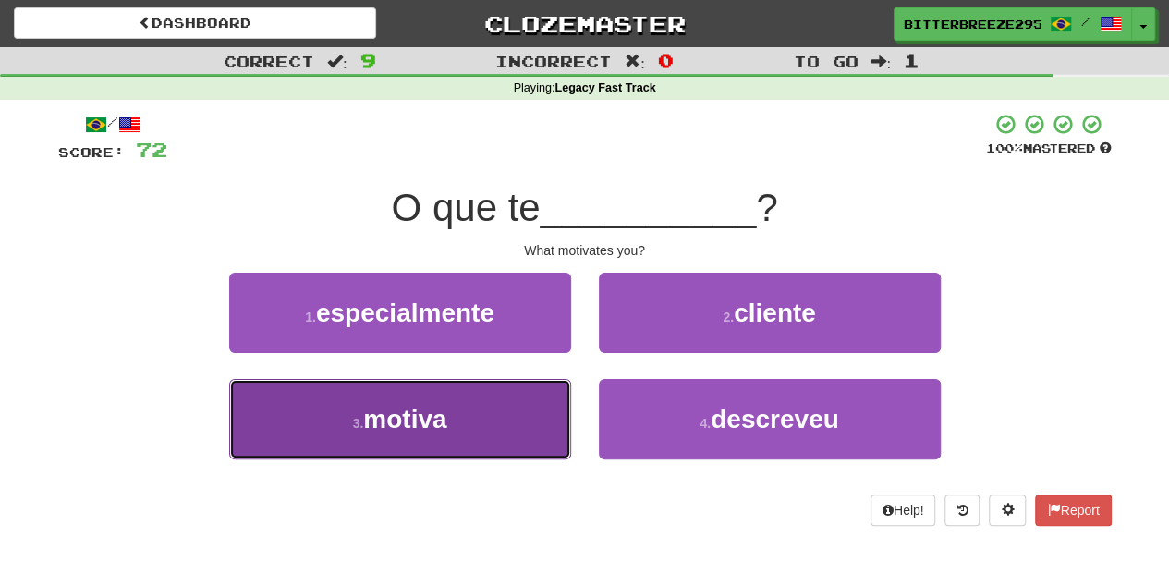
click at [529, 389] on button "3 . motiva" at bounding box center [400, 419] width 342 height 80
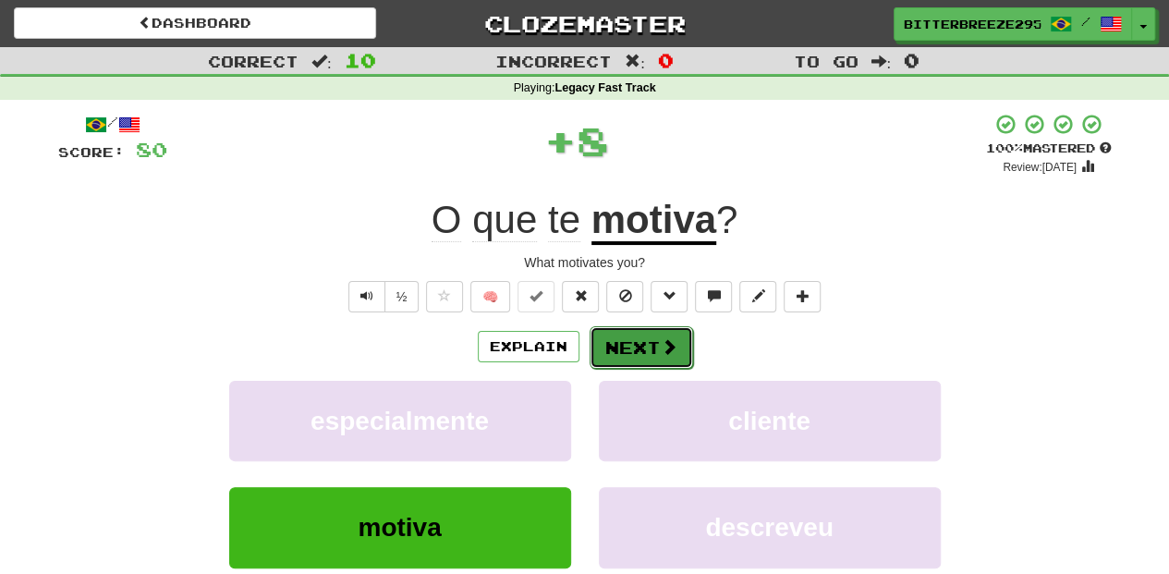
click at [637, 344] on button "Next" at bounding box center [642, 347] width 104 height 43
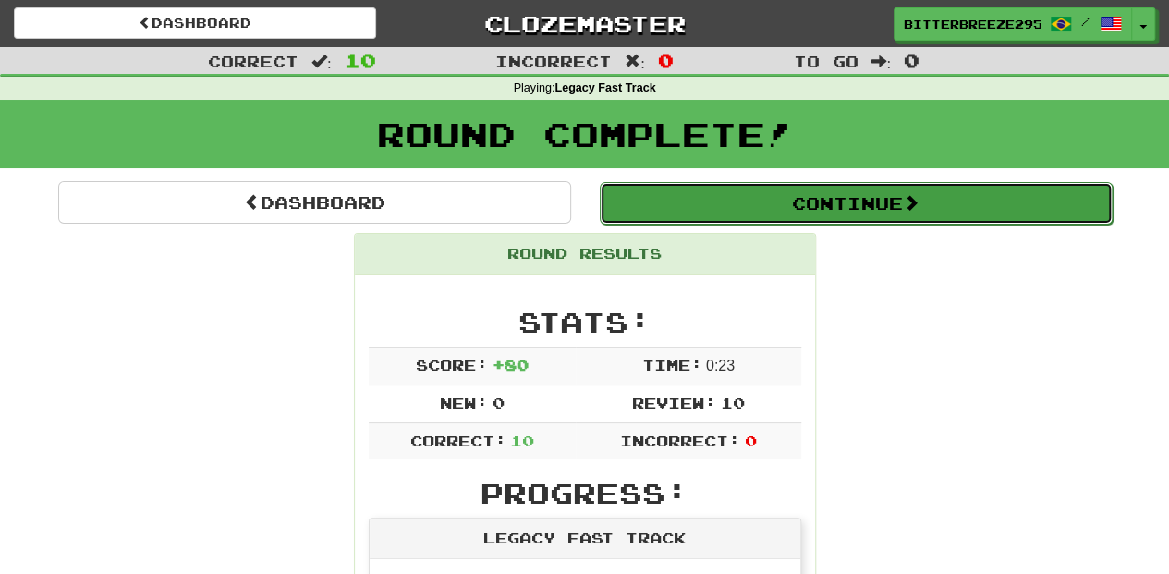
click at [755, 216] on button "Continue" at bounding box center [856, 203] width 513 height 43
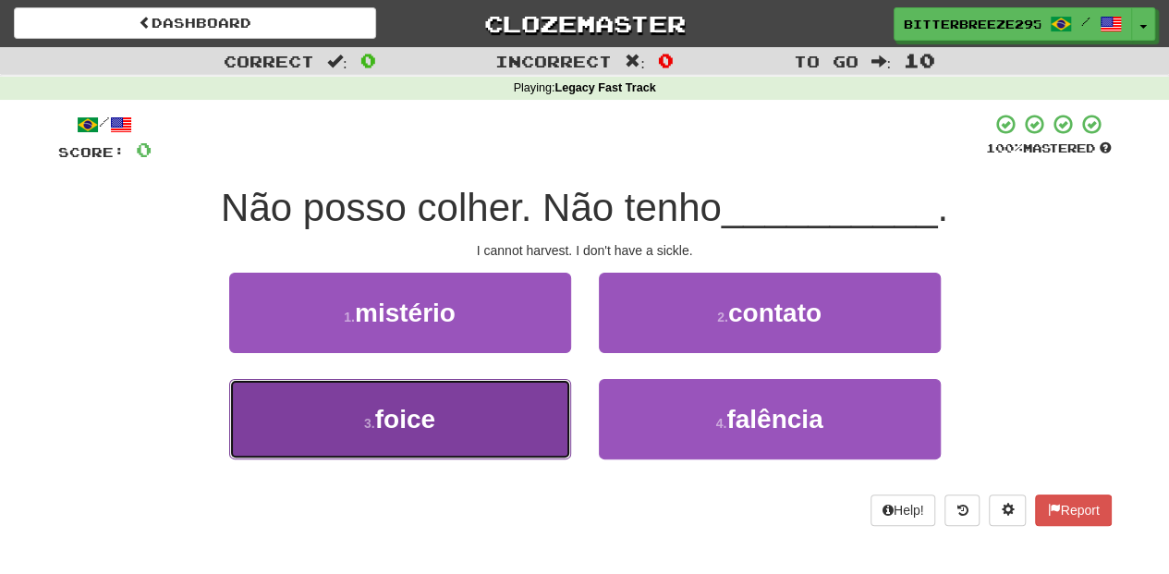
click at [555, 421] on button "3 . foice" at bounding box center [400, 419] width 342 height 80
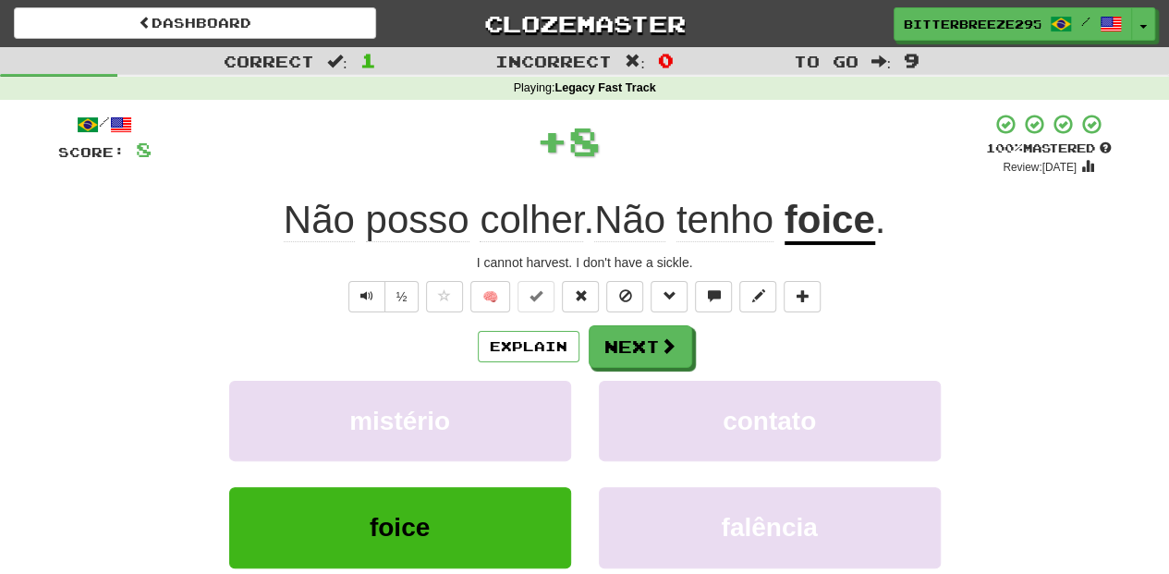
click at [612, 323] on div "/ Score: 8 + 8 100 % Mastered Review: 2026-03-19 Não posso colher . Não tenho f…" at bounding box center [585, 403] width 1054 height 580
click at [621, 338] on button "Next" at bounding box center [642, 347] width 104 height 43
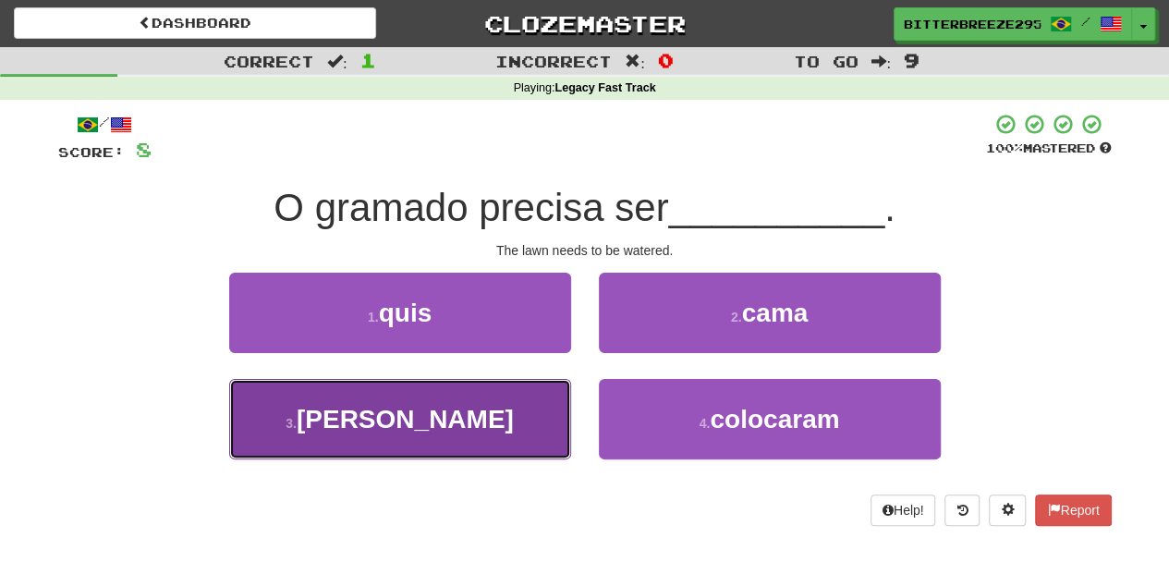
click at [505, 412] on button "3 . aguado" at bounding box center [400, 419] width 342 height 80
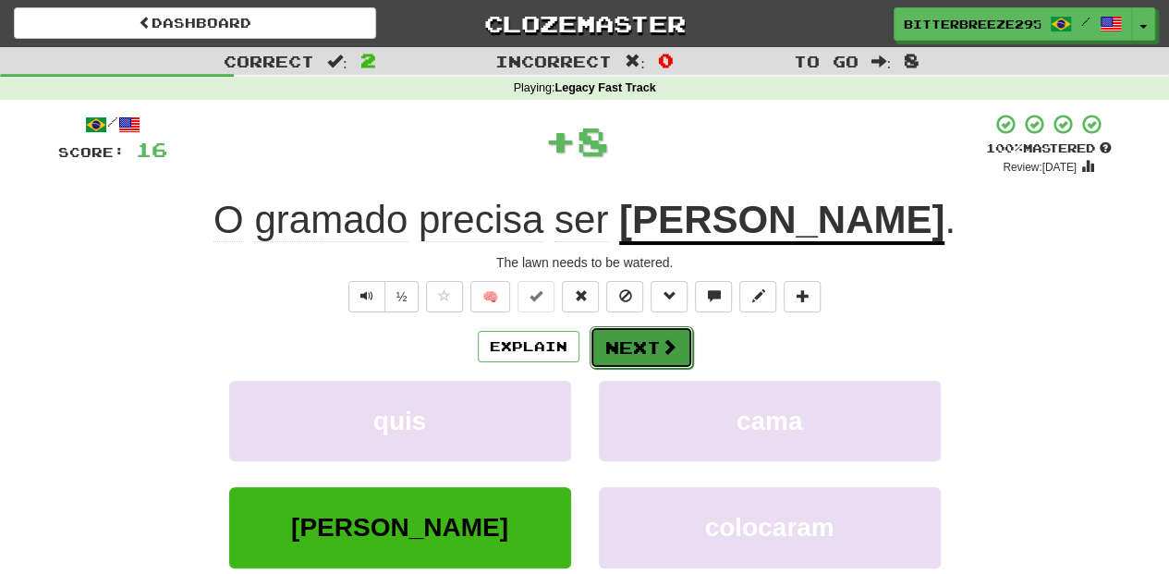
click at [638, 338] on button "Next" at bounding box center [642, 347] width 104 height 43
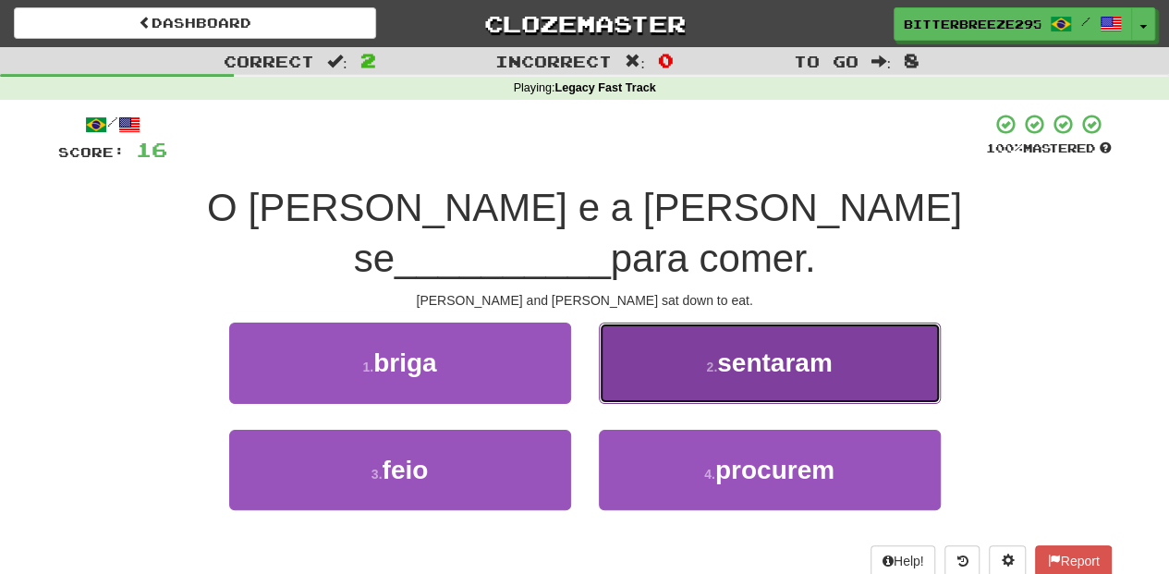
click at [649, 334] on button "2 . sentaram" at bounding box center [770, 363] width 342 height 80
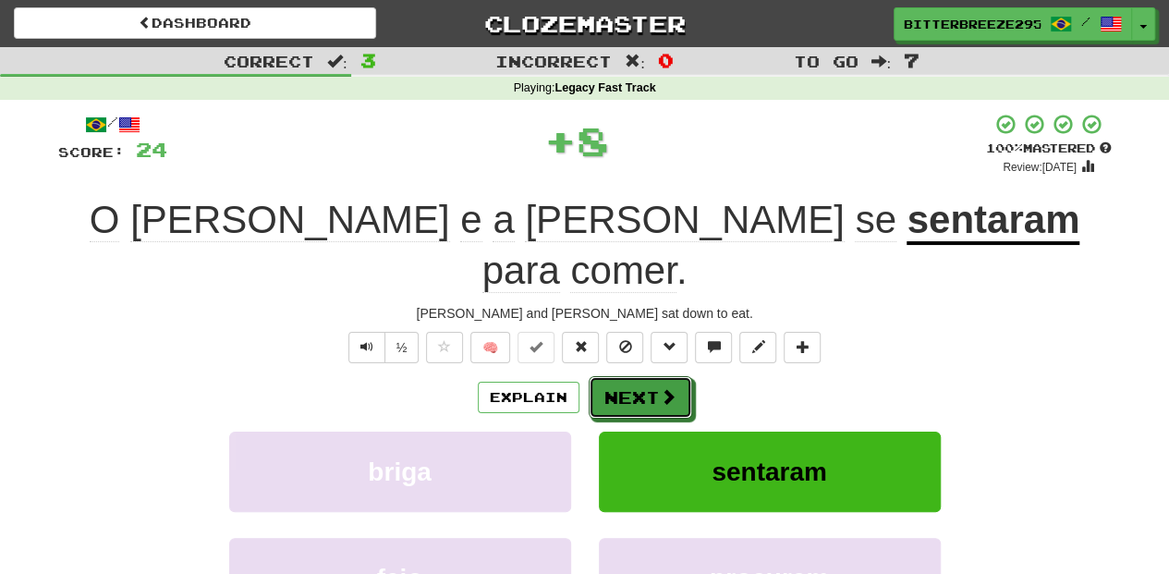
click at [649, 376] on button "Next" at bounding box center [641, 397] width 104 height 43
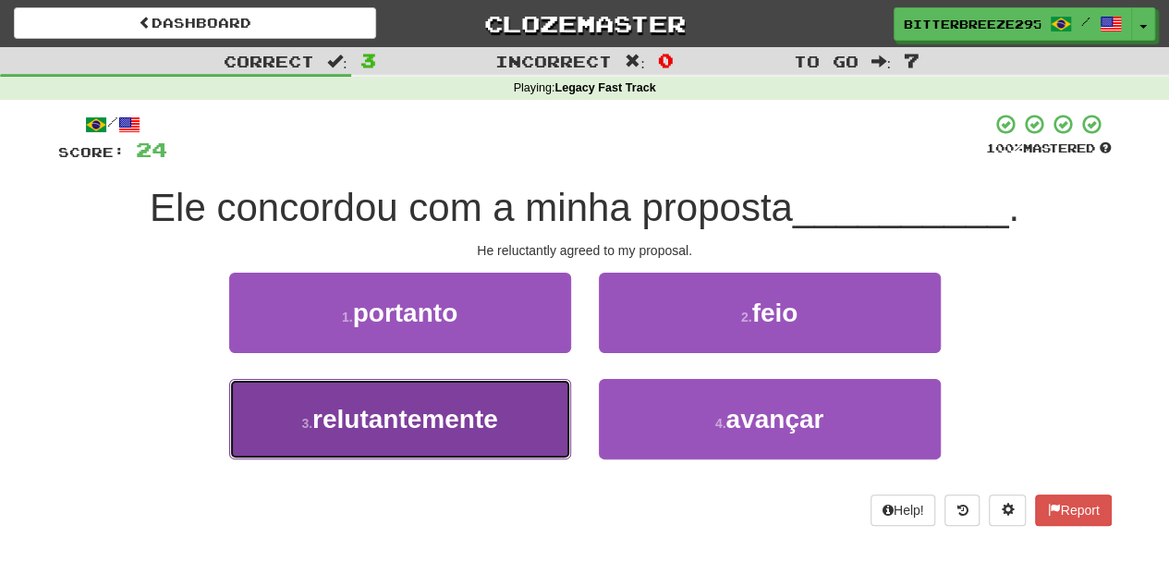
click at [488, 425] on span "relutantemente" at bounding box center [405, 419] width 186 height 29
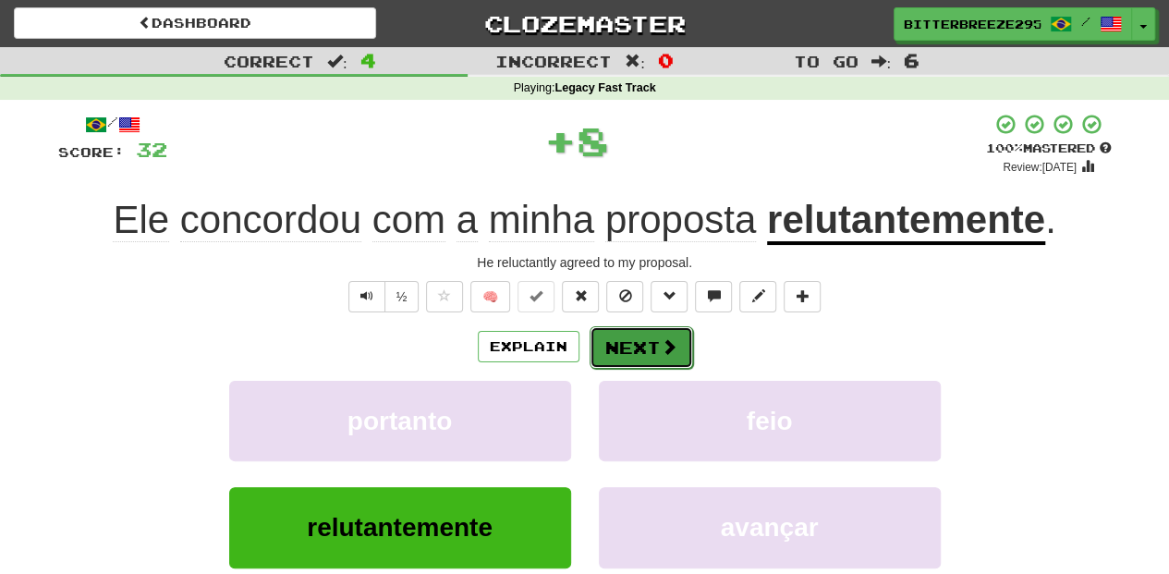
click at [643, 357] on button "Next" at bounding box center [642, 347] width 104 height 43
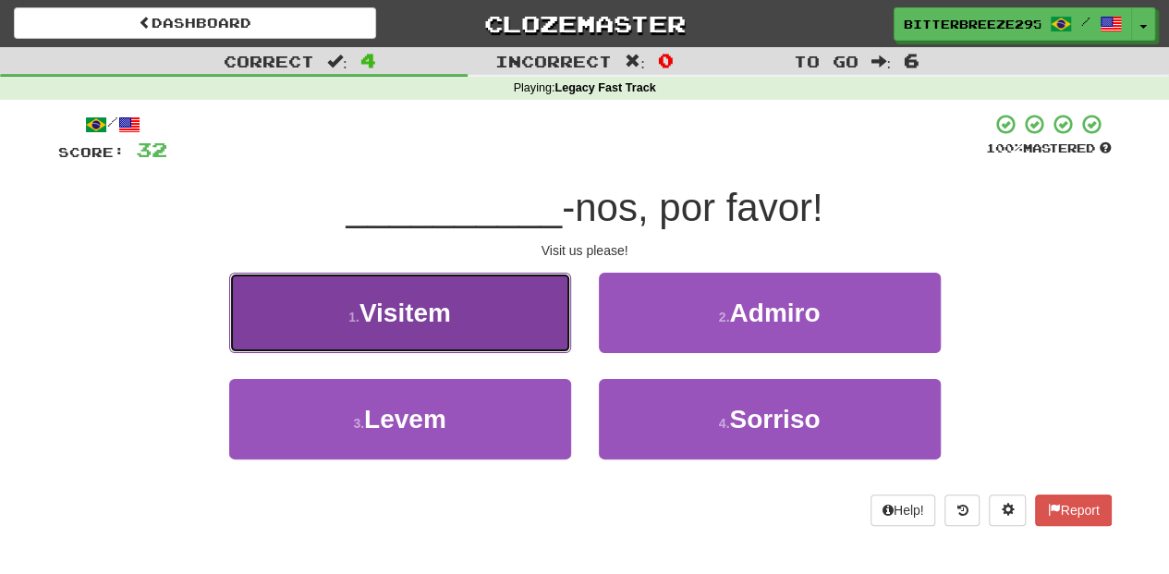
click at [489, 322] on button "1 . Visitem" at bounding box center [400, 313] width 342 height 80
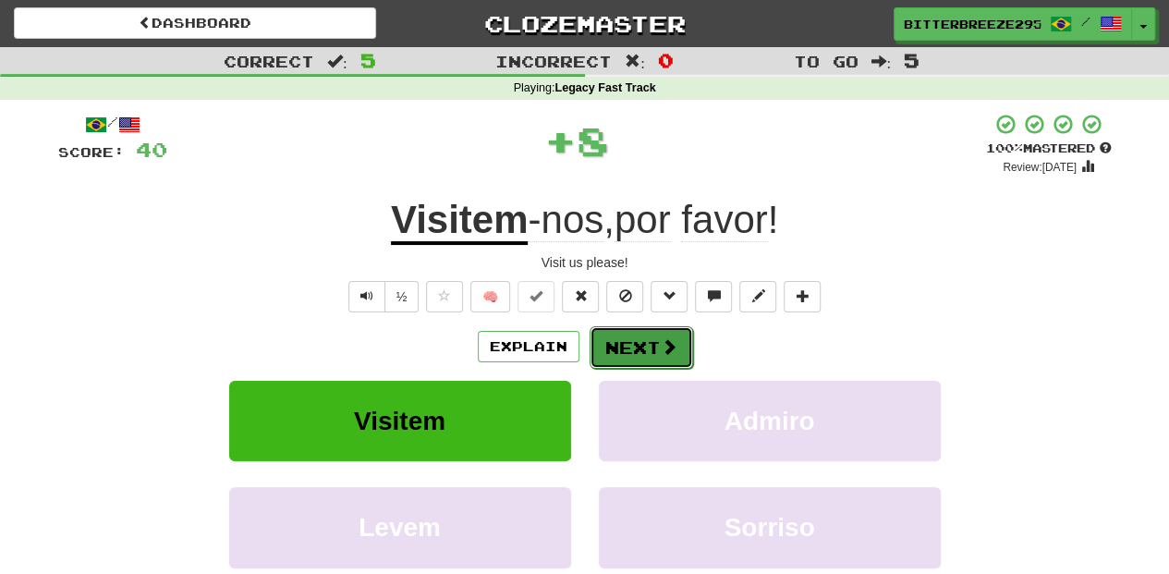
click at [623, 340] on button "Next" at bounding box center [642, 347] width 104 height 43
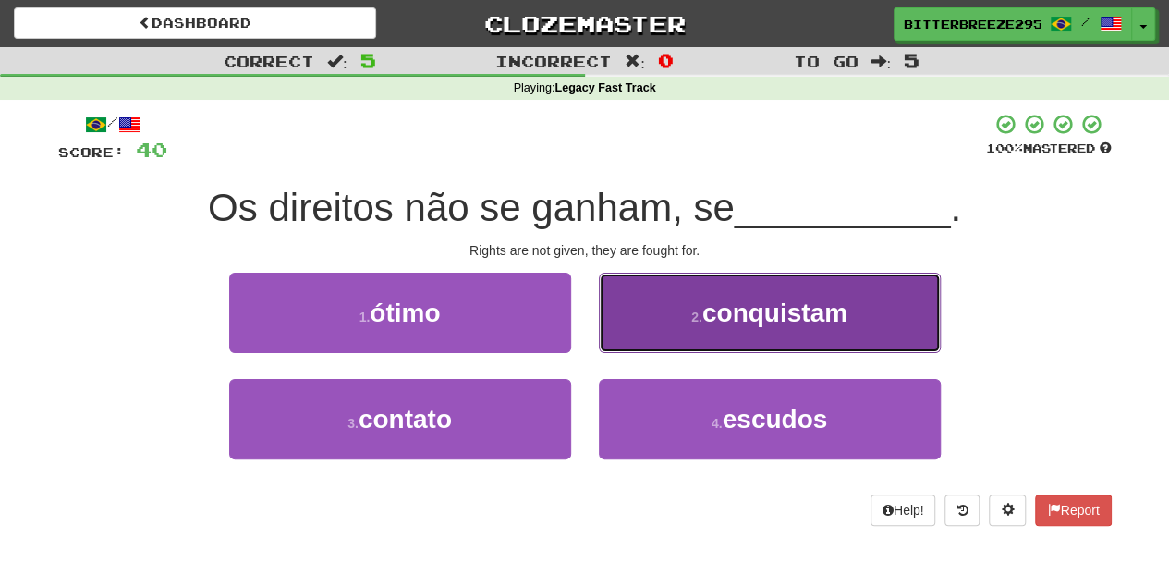
click at [669, 325] on button "2 . conquistam" at bounding box center [770, 313] width 342 height 80
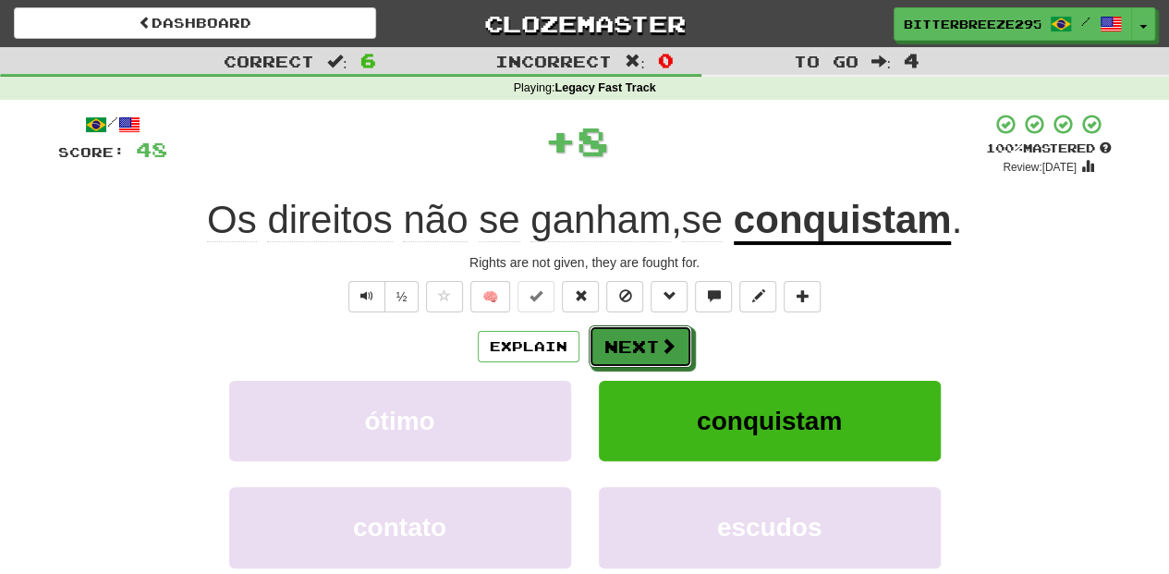
click at [663, 338] on span at bounding box center [668, 345] width 17 height 17
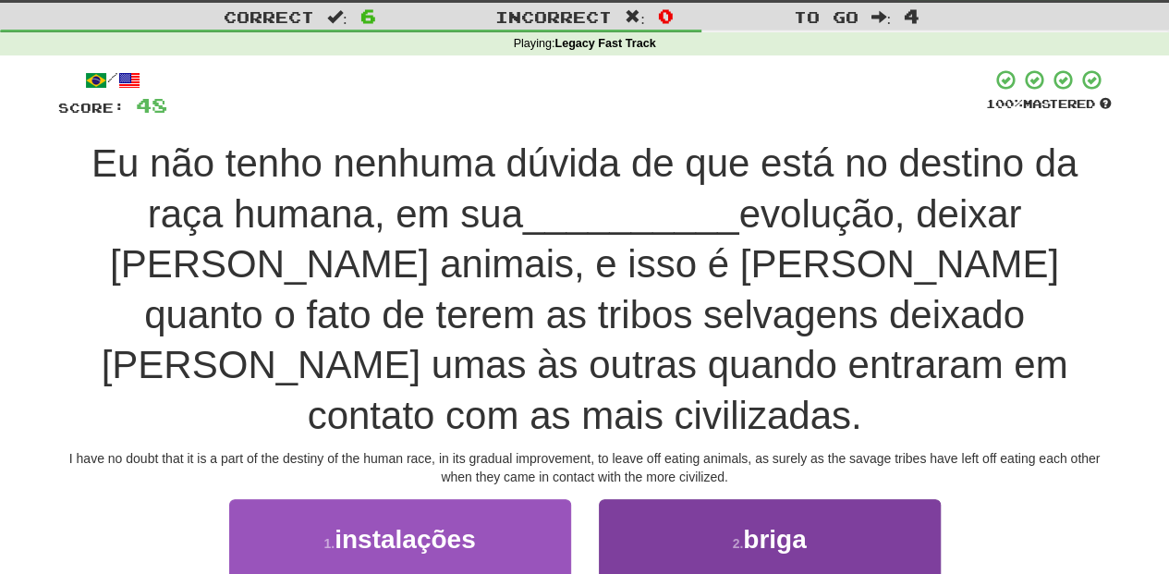
scroll to position [123, 0]
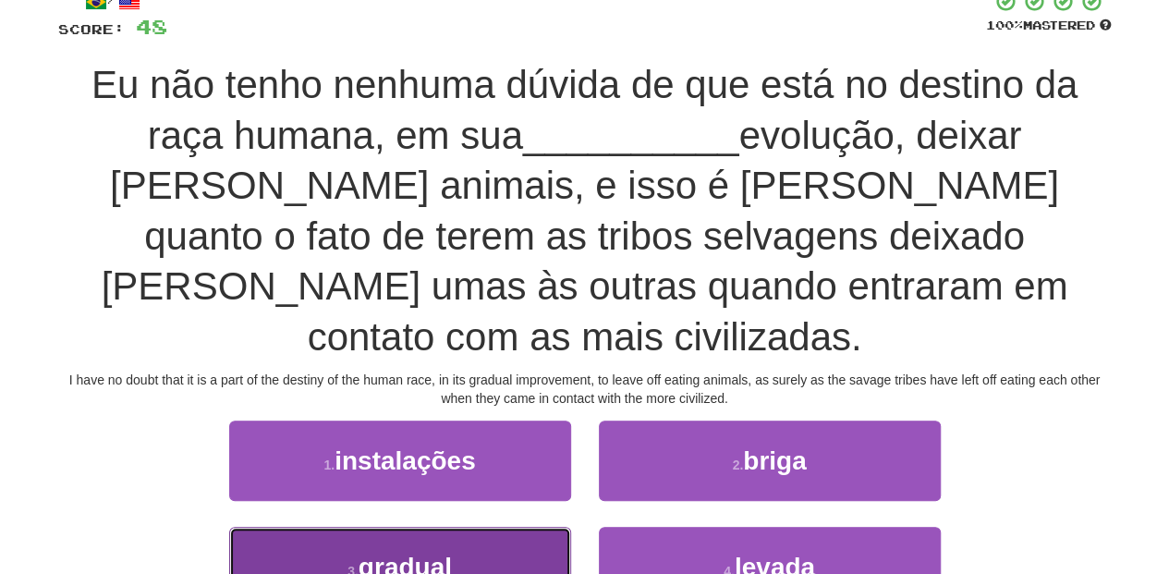
click at [462, 529] on button "3 . gradual" at bounding box center [400, 567] width 342 height 80
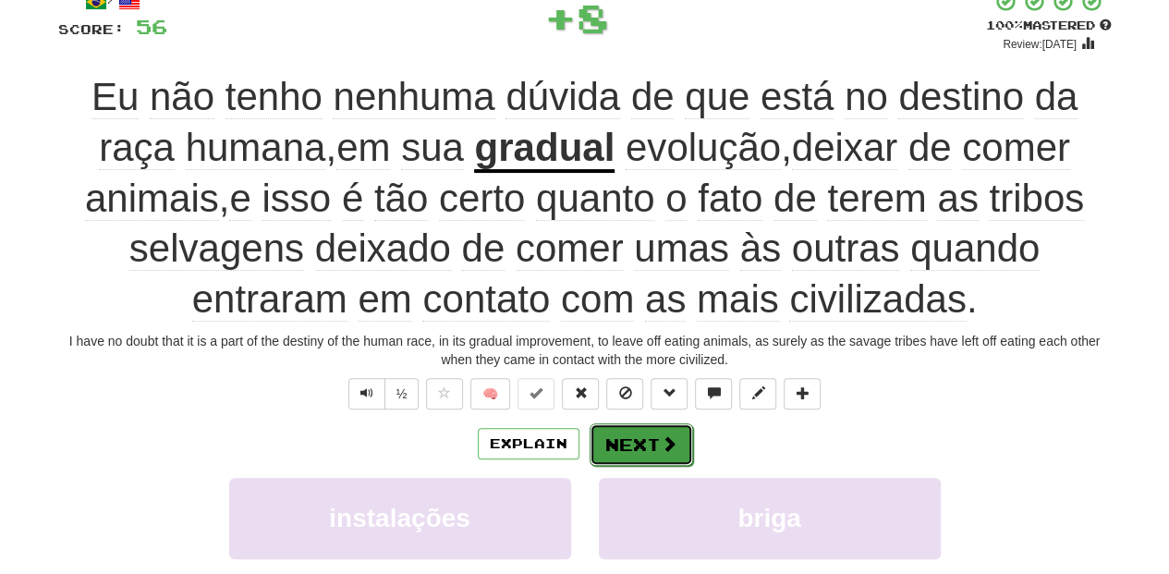
click at [633, 447] on button "Next" at bounding box center [642, 444] width 104 height 43
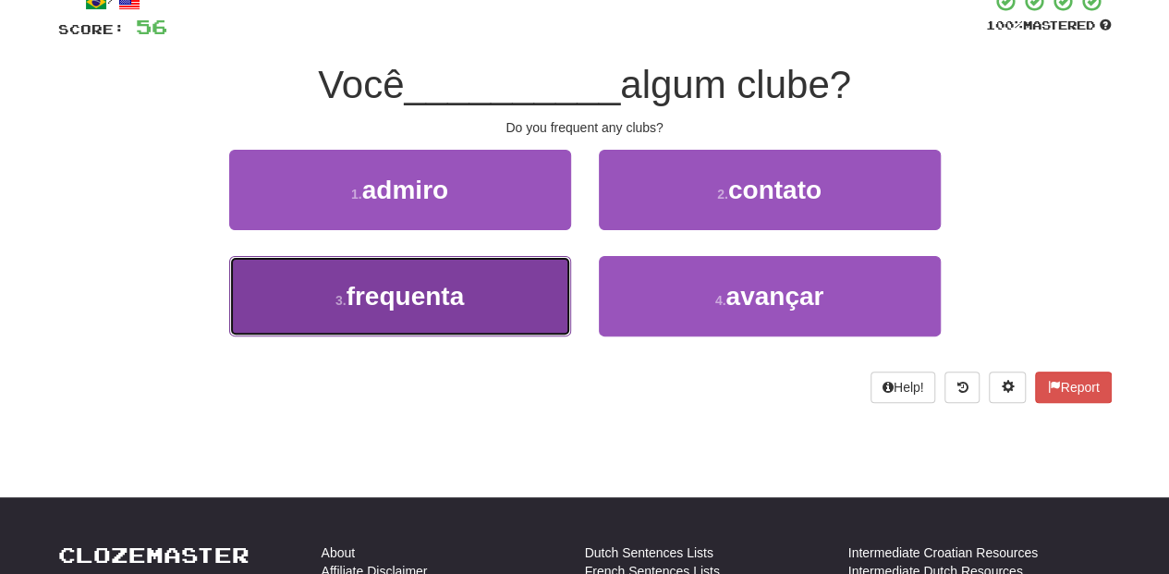
click at [495, 294] on button "3 . frequenta" at bounding box center [400, 296] width 342 height 80
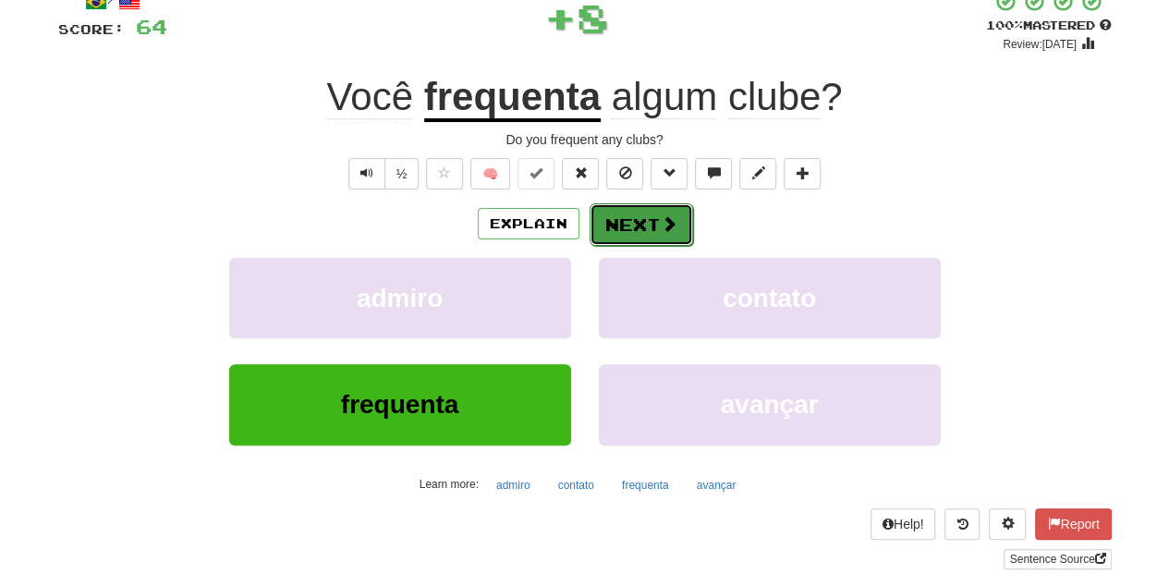
click at [623, 218] on button "Next" at bounding box center [642, 224] width 104 height 43
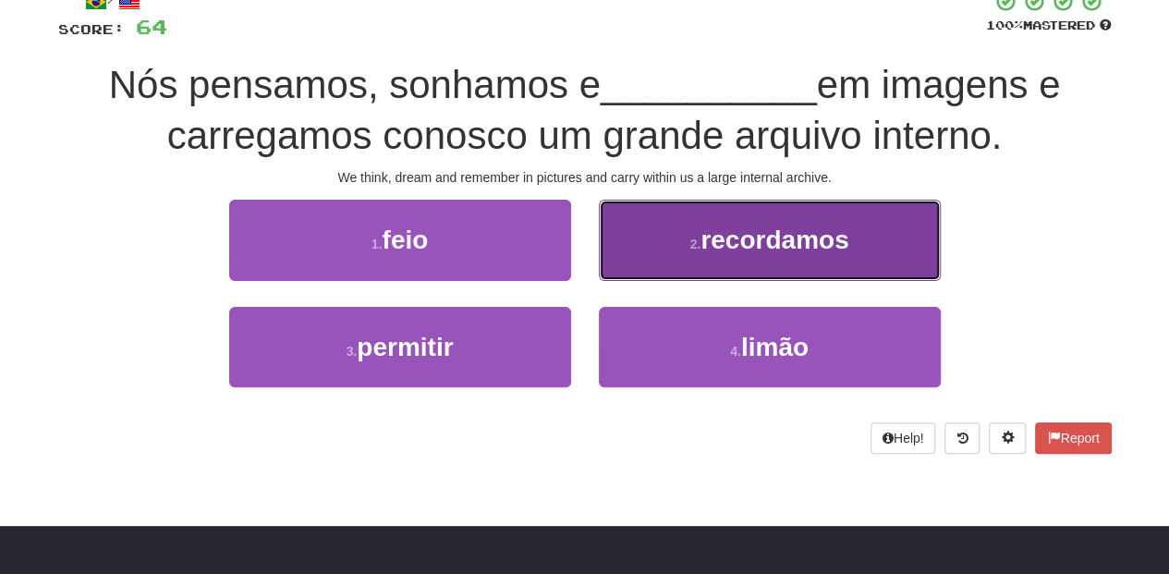
click at [686, 263] on button "2 . recordamos" at bounding box center [770, 240] width 342 height 80
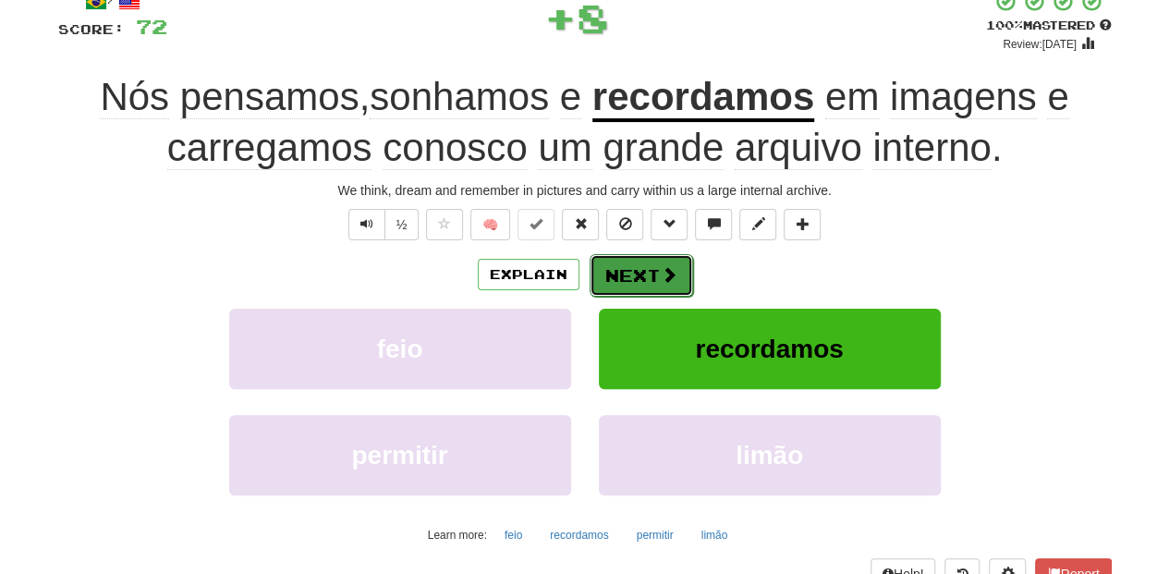
click at [675, 273] on button "Next" at bounding box center [642, 275] width 104 height 43
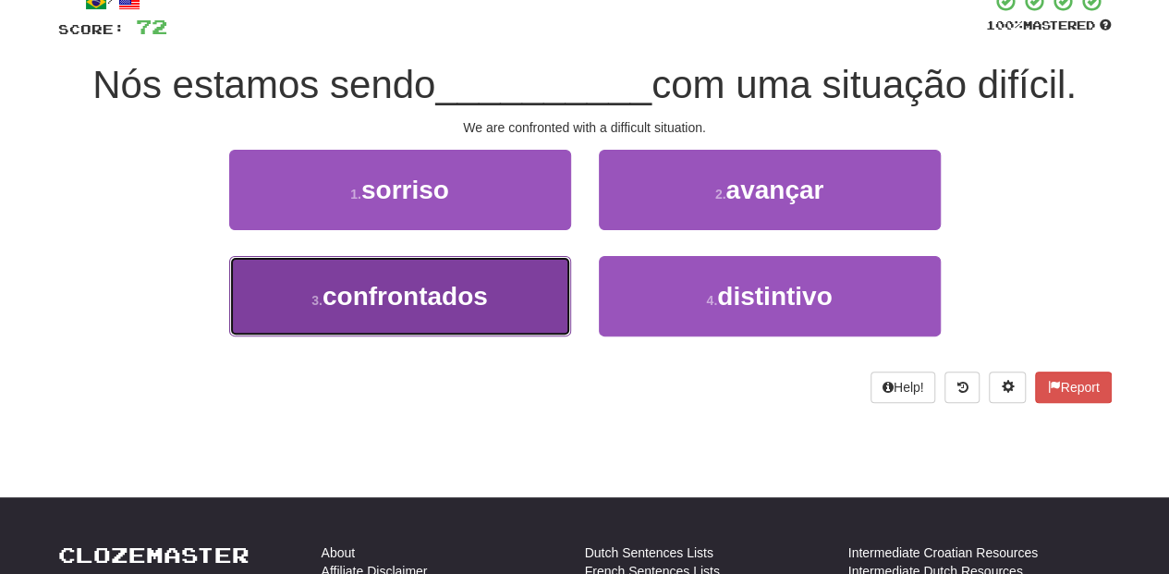
click at [532, 281] on button "3 . confrontados" at bounding box center [400, 296] width 342 height 80
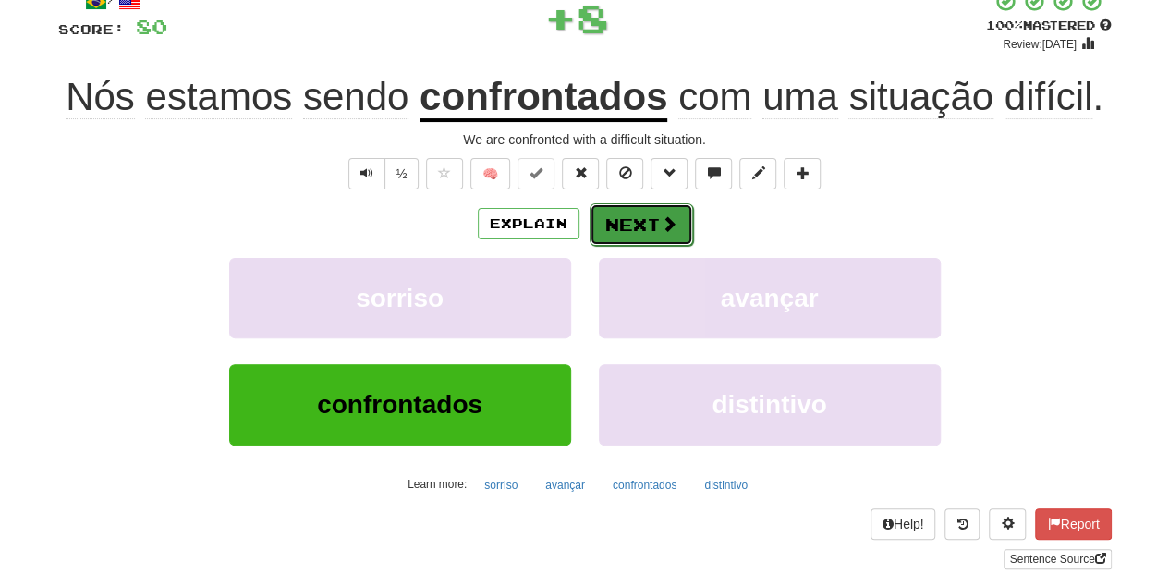
click at [632, 222] on button "Next" at bounding box center [642, 224] width 104 height 43
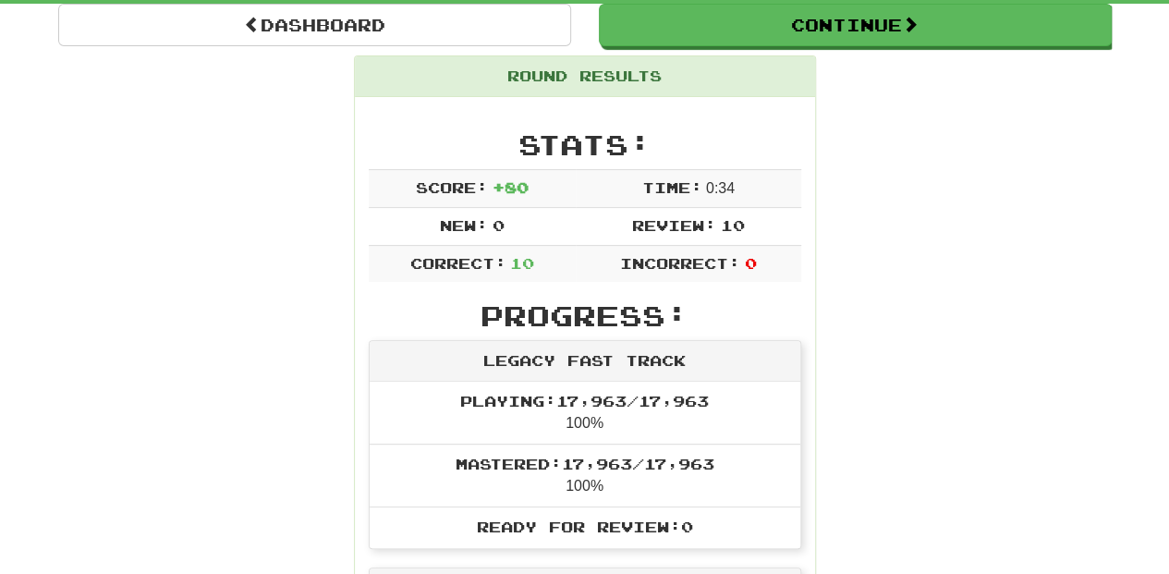
scroll to position [203, 0]
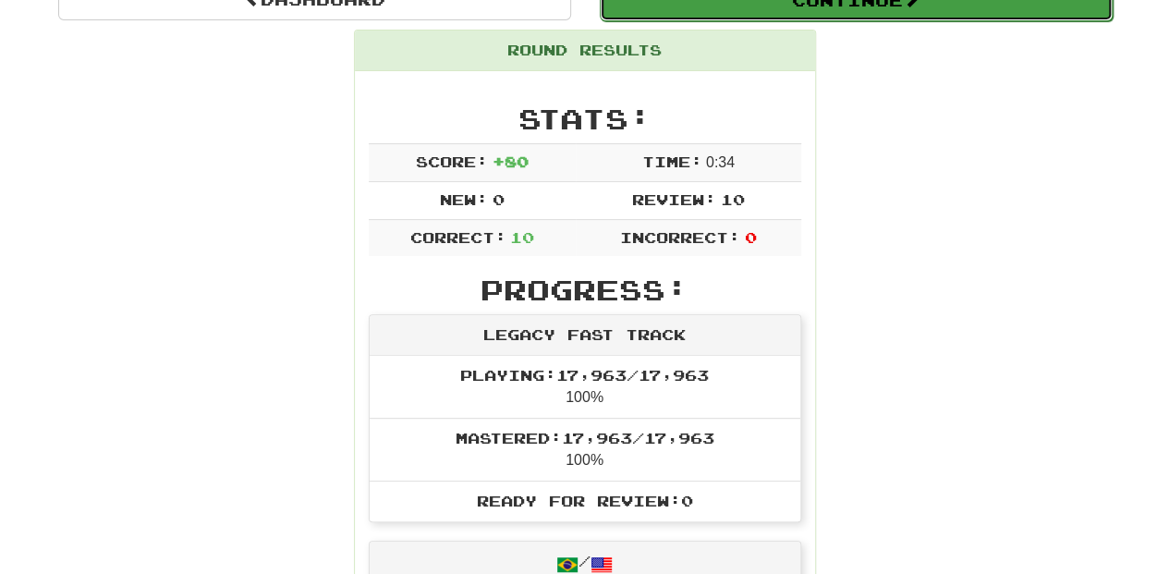
click at [818, 4] on button "Continue" at bounding box center [856, 0] width 513 height 43
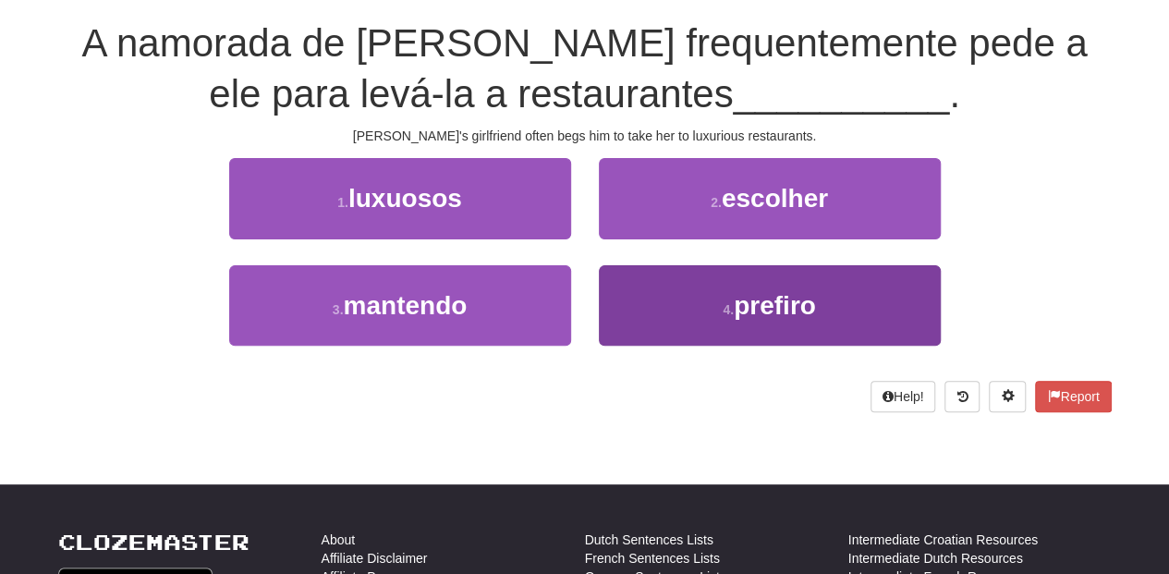
scroll to position [142, 0]
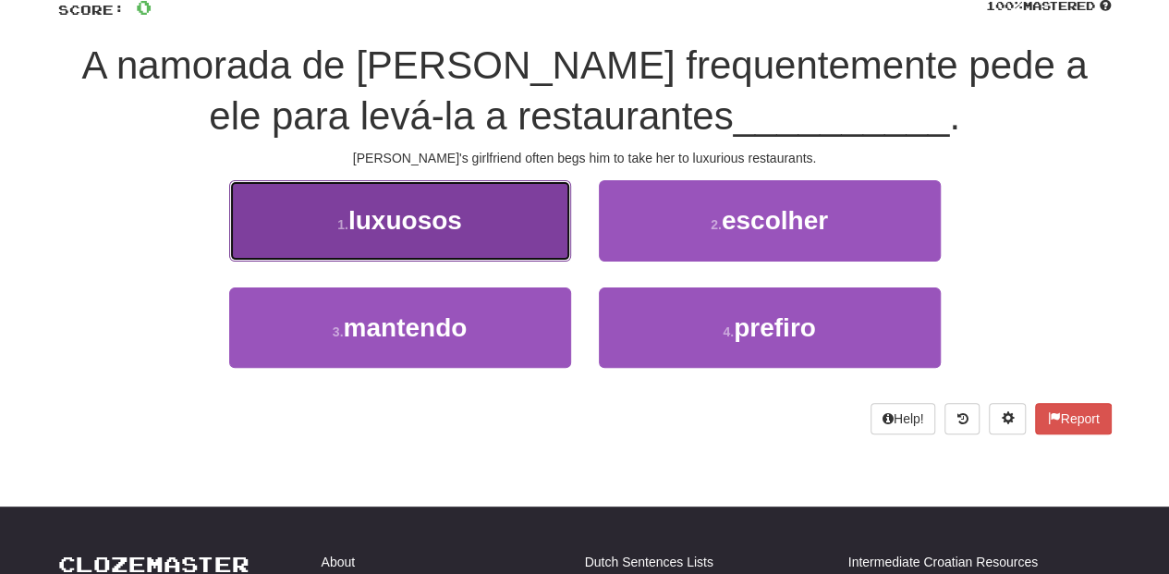
click at [503, 252] on button "1 . luxuosos" at bounding box center [400, 220] width 342 height 80
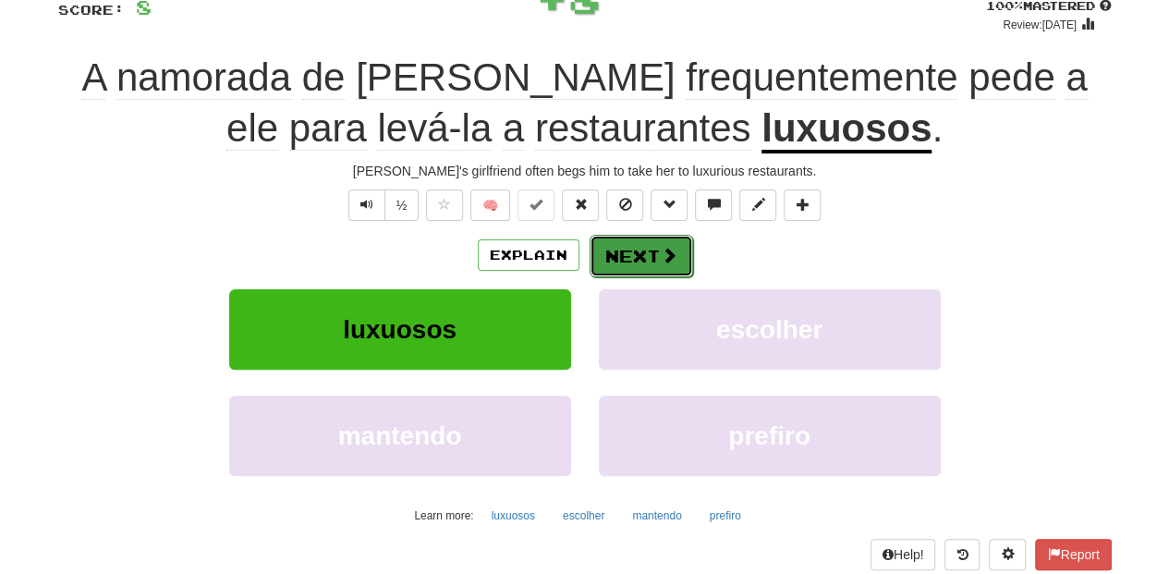
click at [607, 259] on button "Next" at bounding box center [642, 256] width 104 height 43
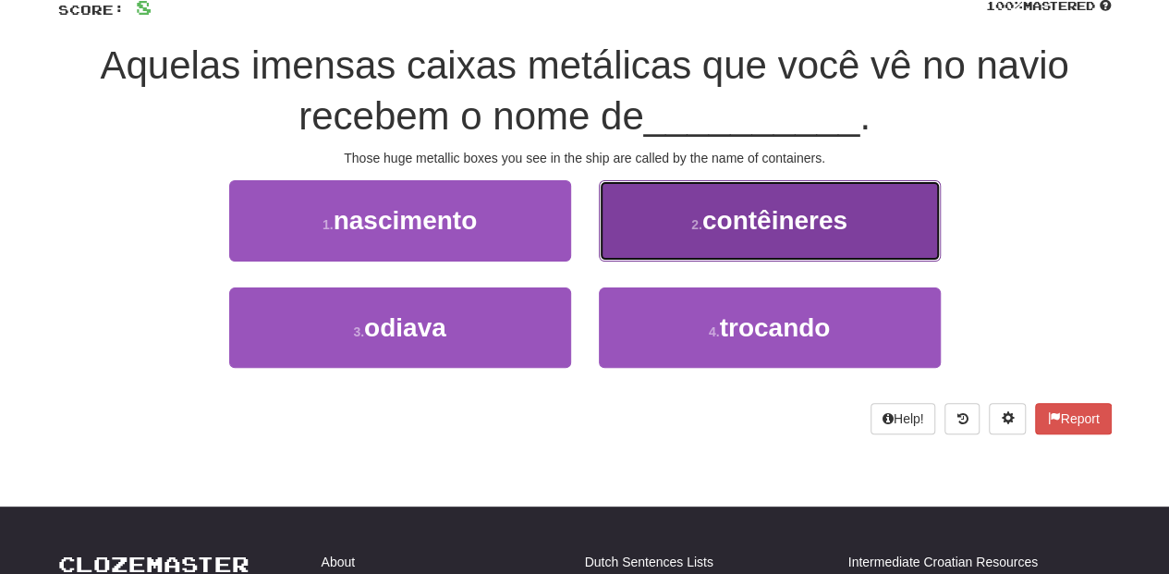
click at [610, 259] on button "2 . contêineres" at bounding box center [770, 220] width 342 height 80
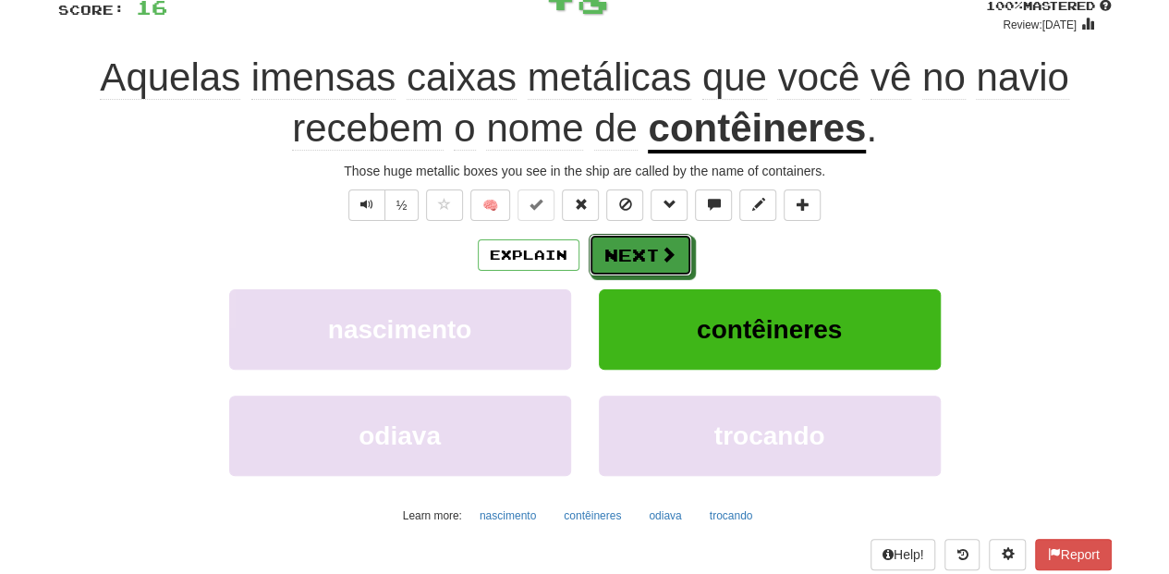
click at [611, 261] on button "Next" at bounding box center [641, 255] width 104 height 43
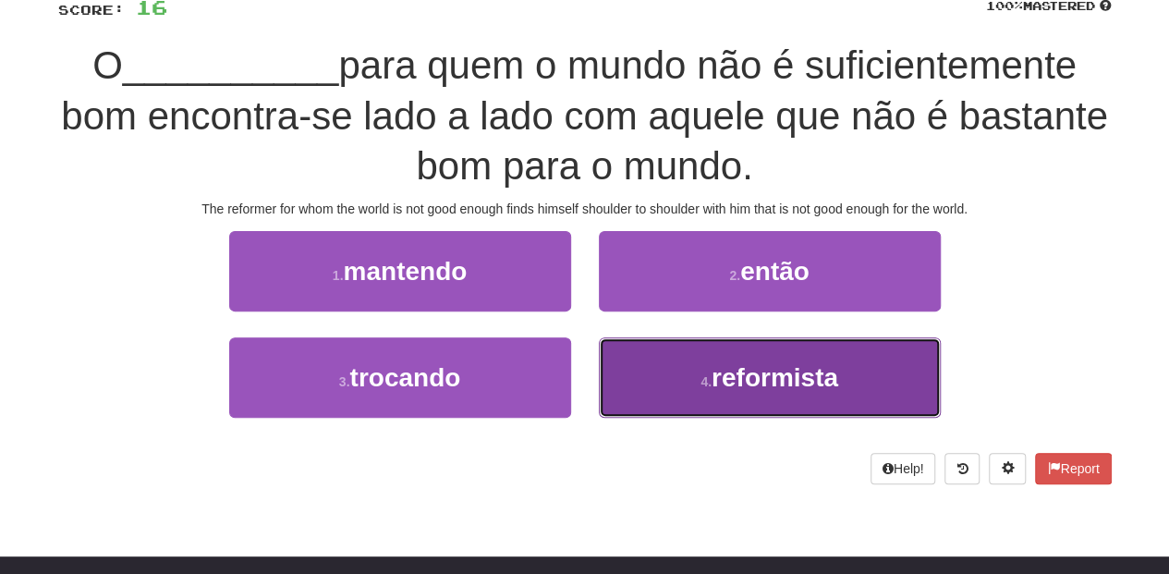
click at [732, 399] on button "4 . reformista" at bounding box center [770, 377] width 342 height 80
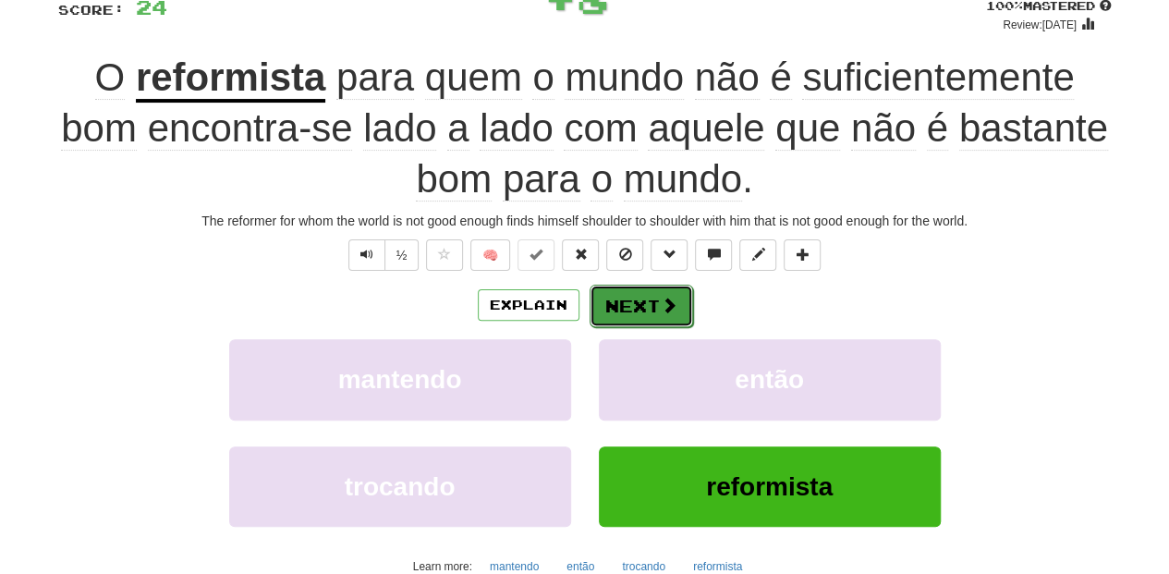
click at [604, 314] on button "Next" at bounding box center [642, 306] width 104 height 43
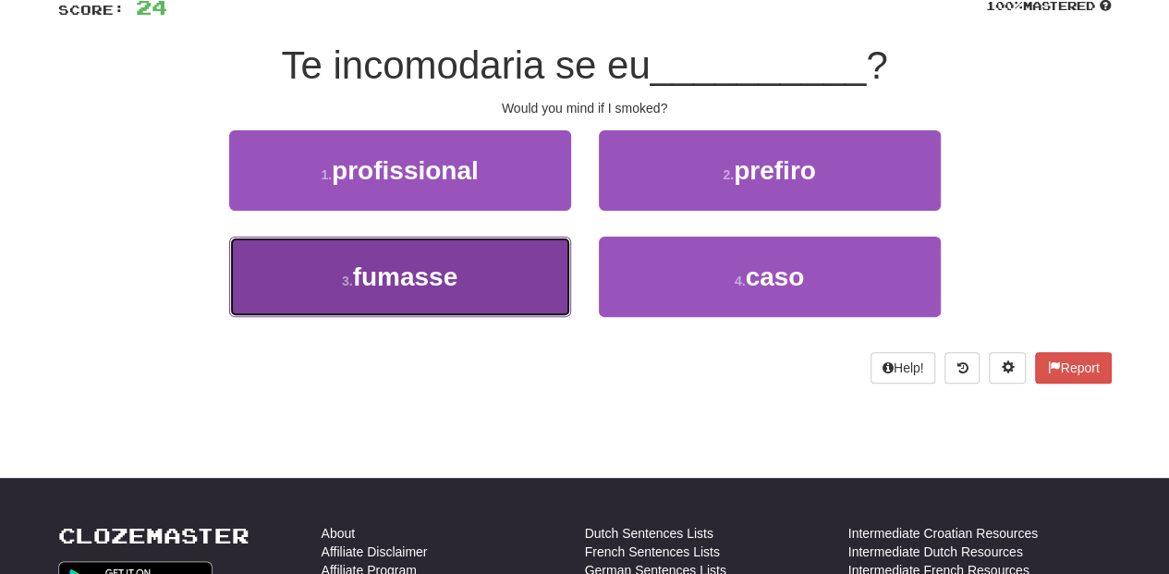
click at [500, 268] on button "3 . fumasse" at bounding box center [400, 277] width 342 height 80
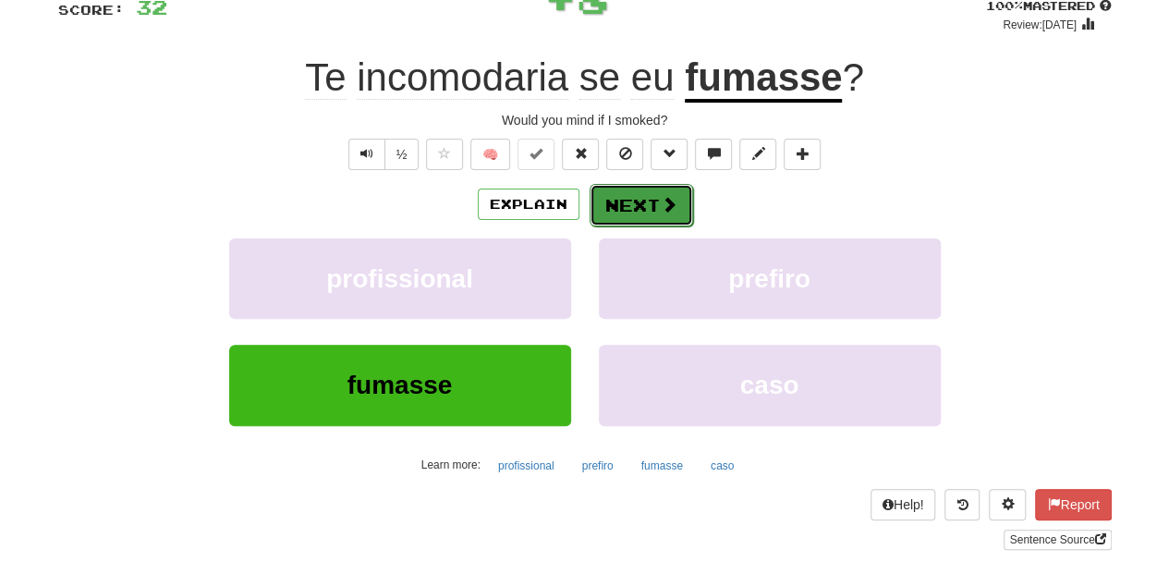
click at [643, 201] on button "Next" at bounding box center [642, 205] width 104 height 43
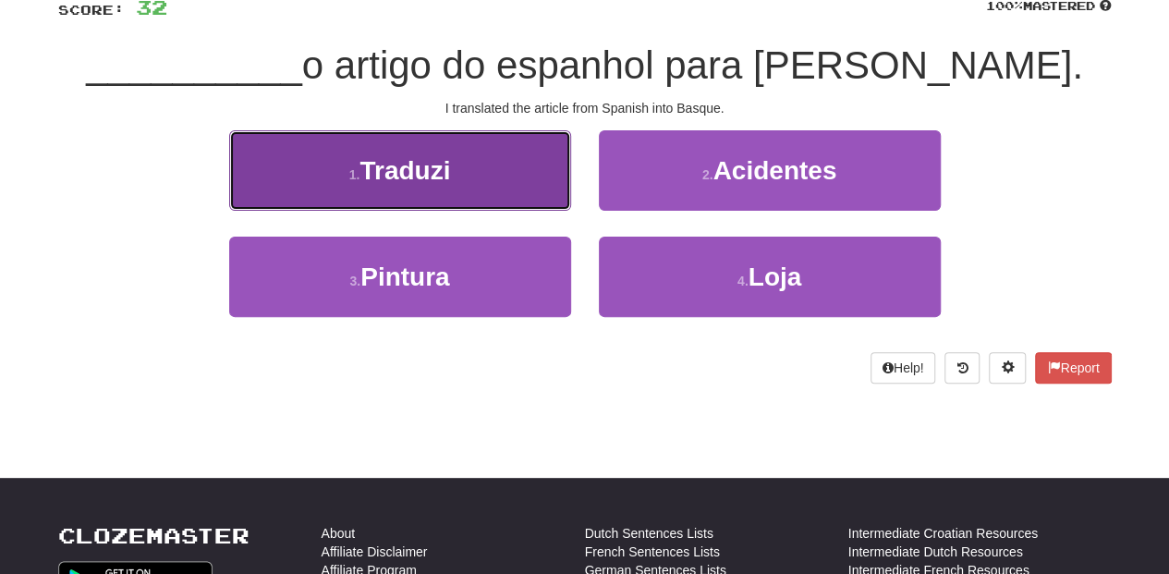
click at [528, 179] on button "1 . Traduzi" at bounding box center [400, 170] width 342 height 80
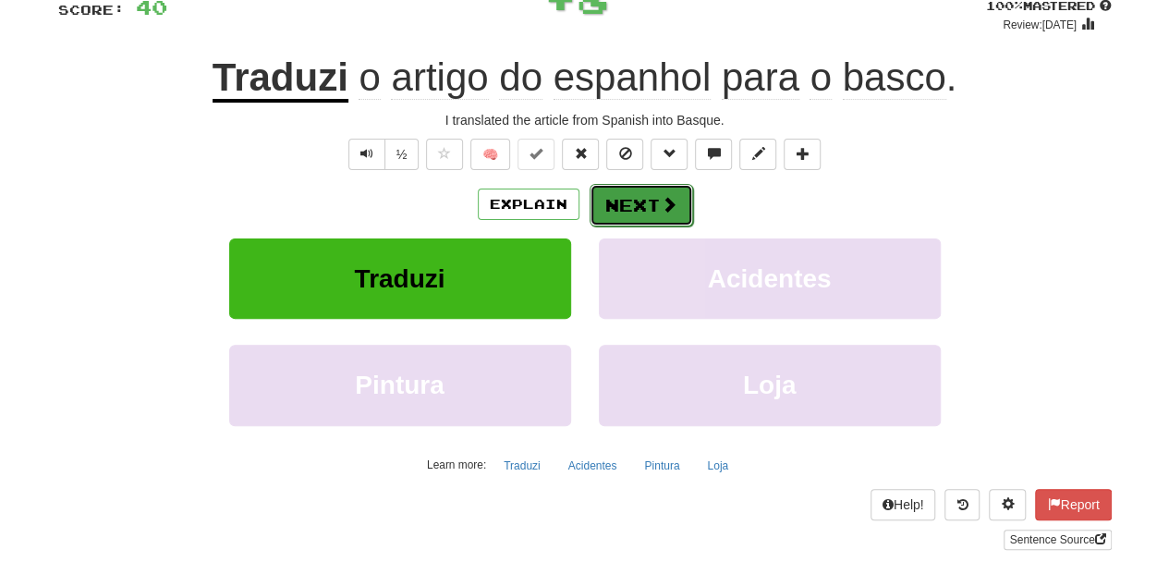
click at [627, 203] on button "Next" at bounding box center [642, 205] width 104 height 43
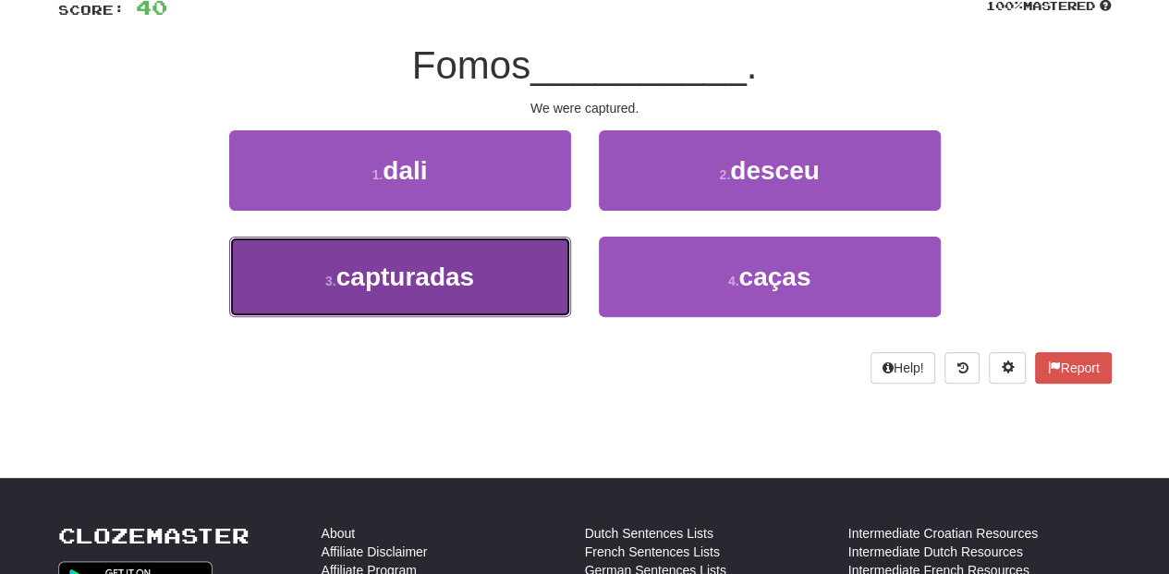
click at [529, 256] on button "3 . capturadas" at bounding box center [400, 277] width 342 height 80
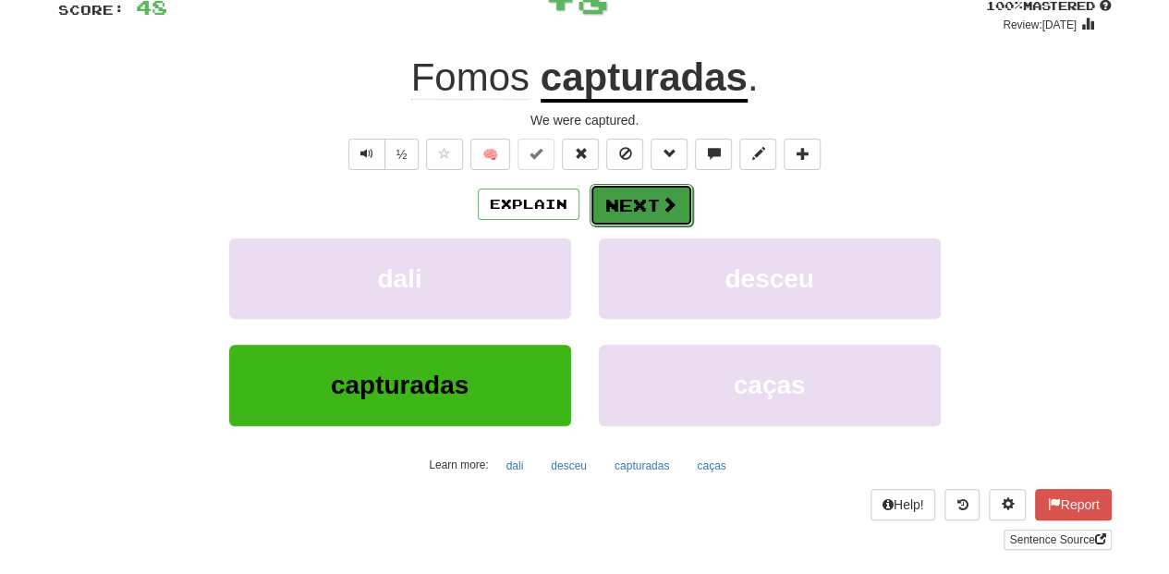
click at [625, 200] on button "Next" at bounding box center [642, 205] width 104 height 43
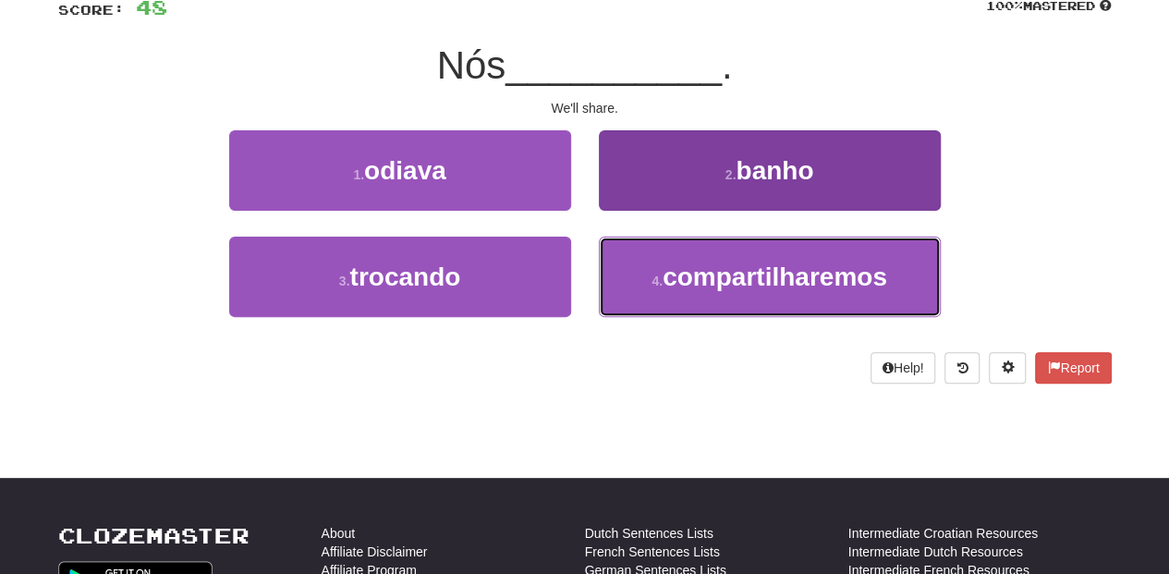
click at [667, 264] on span "compartilharemos" at bounding box center [775, 276] width 225 height 29
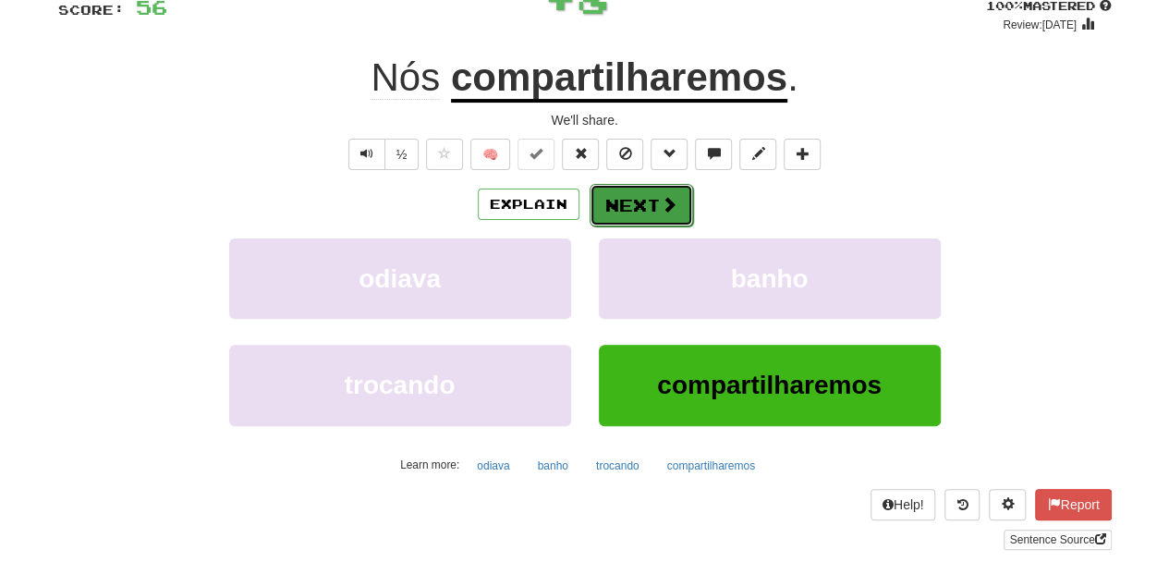
click at [641, 211] on button "Next" at bounding box center [642, 205] width 104 height 43
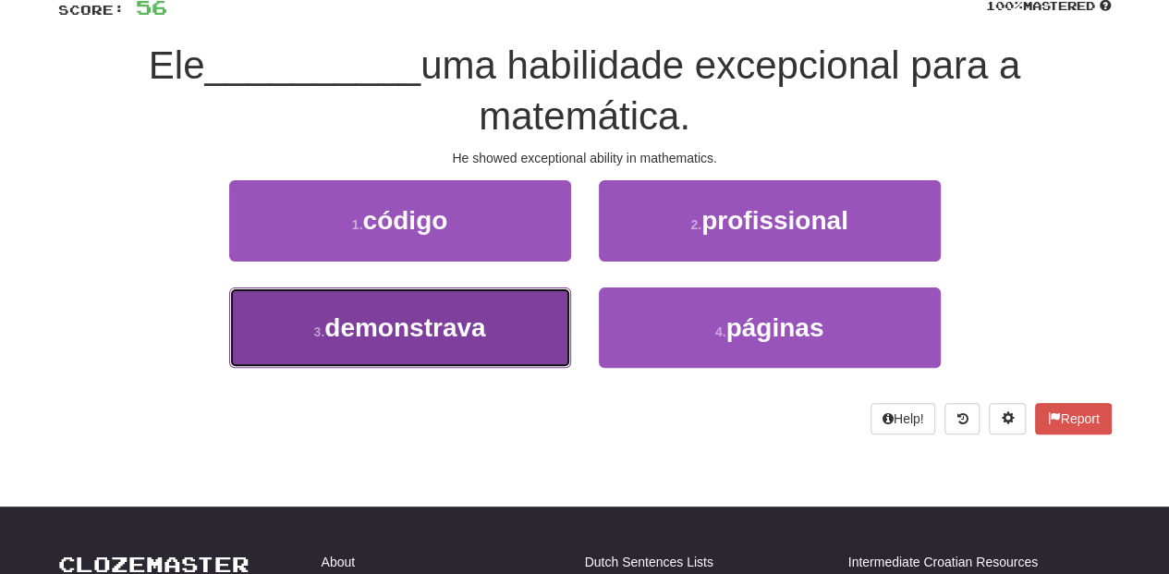
click at [549, 320] on button "3 . demonstrava" at bounding box center [400, 327] width 342 height 80
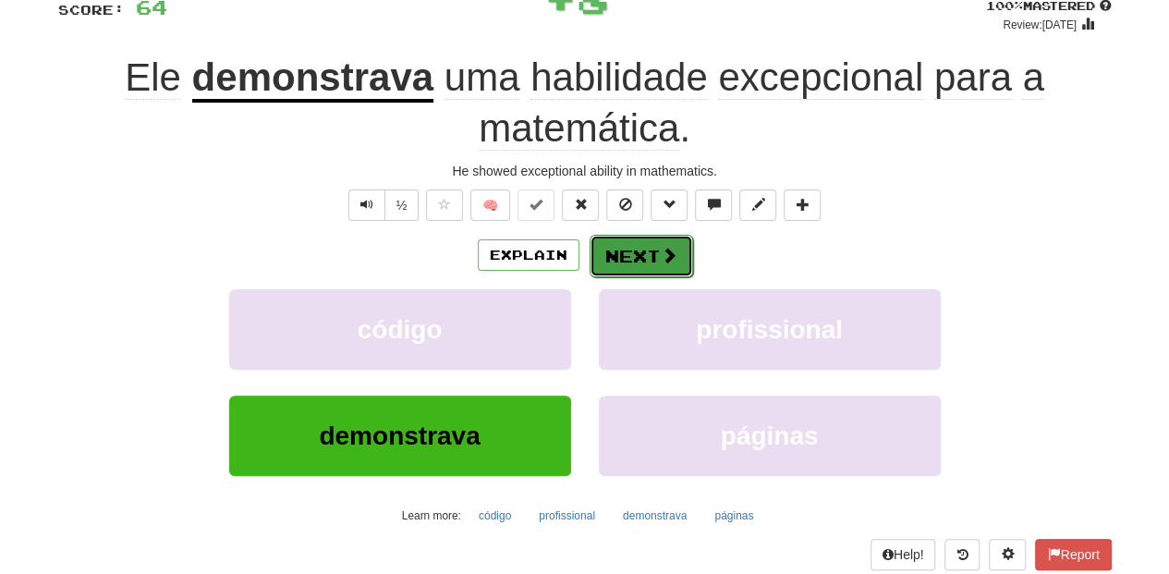
click at [624, 257] on button "Next" at bounding box center [642, 256] width 104 height 43
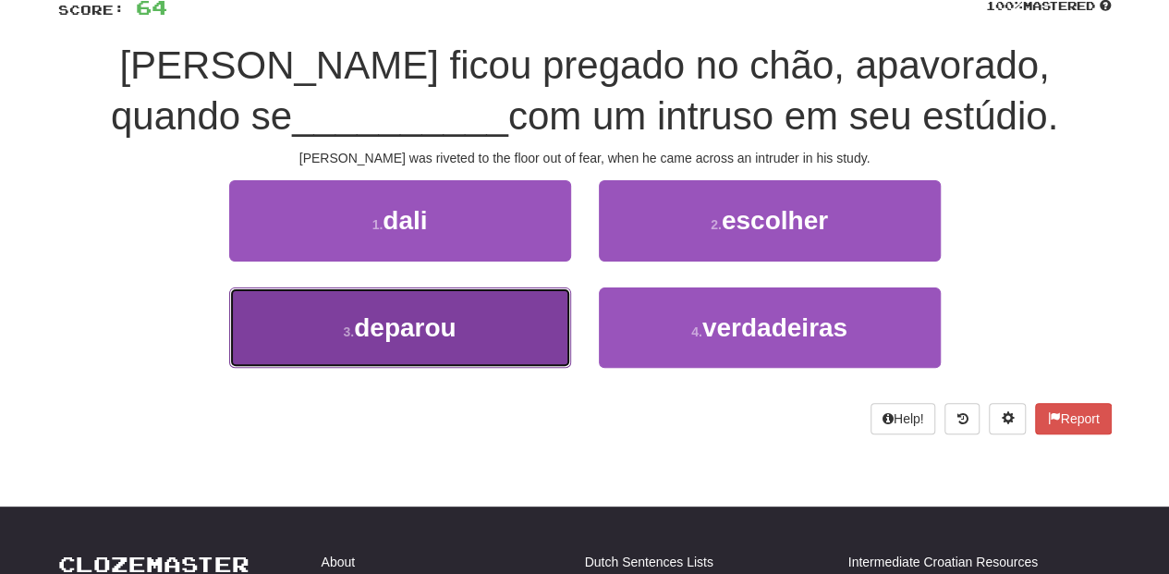
click at [532, 331] on button "3 . deparou" at bounding box center [400, 327] width 342 height 80
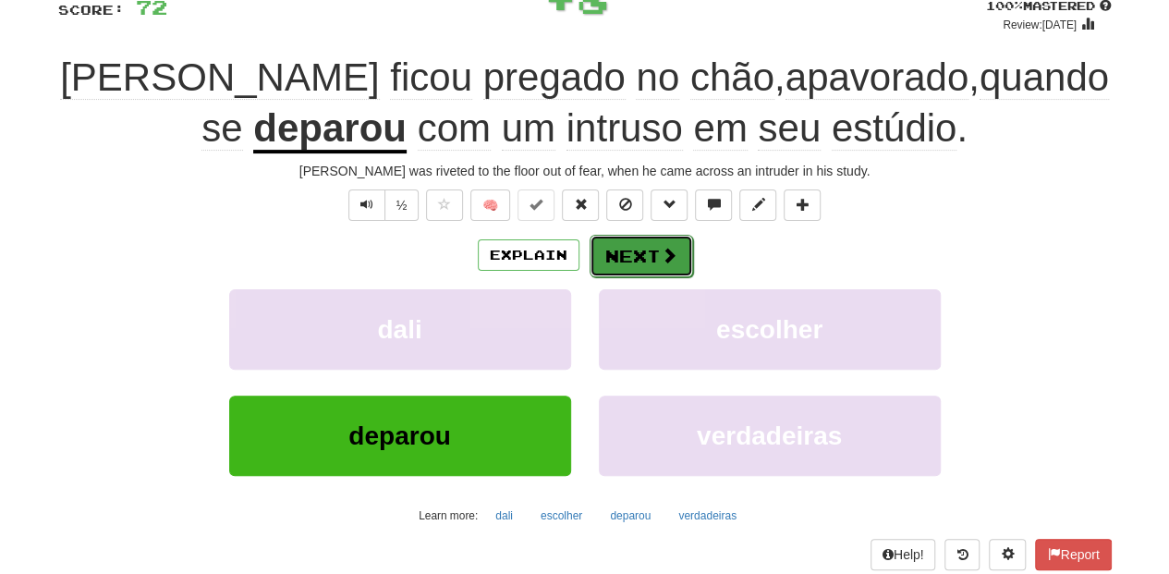
click at [641, 251] on button "Next" at bounding box center [642, 256] width 104 height 43
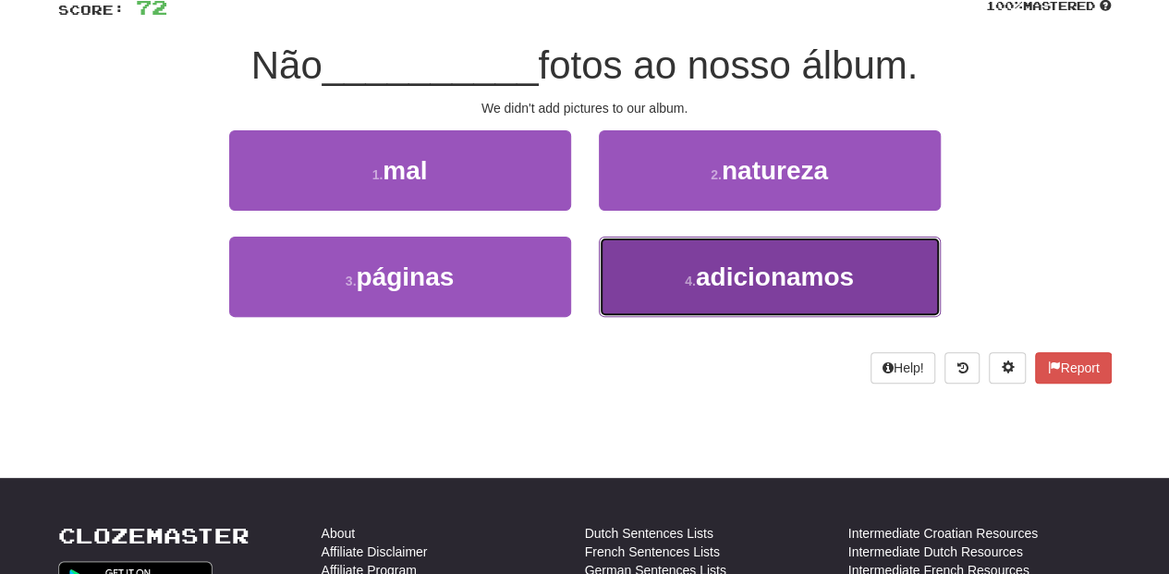
click at [641, 250] on button "4 . adicionamos" at bounding box center [770, 277] width 342 height 80
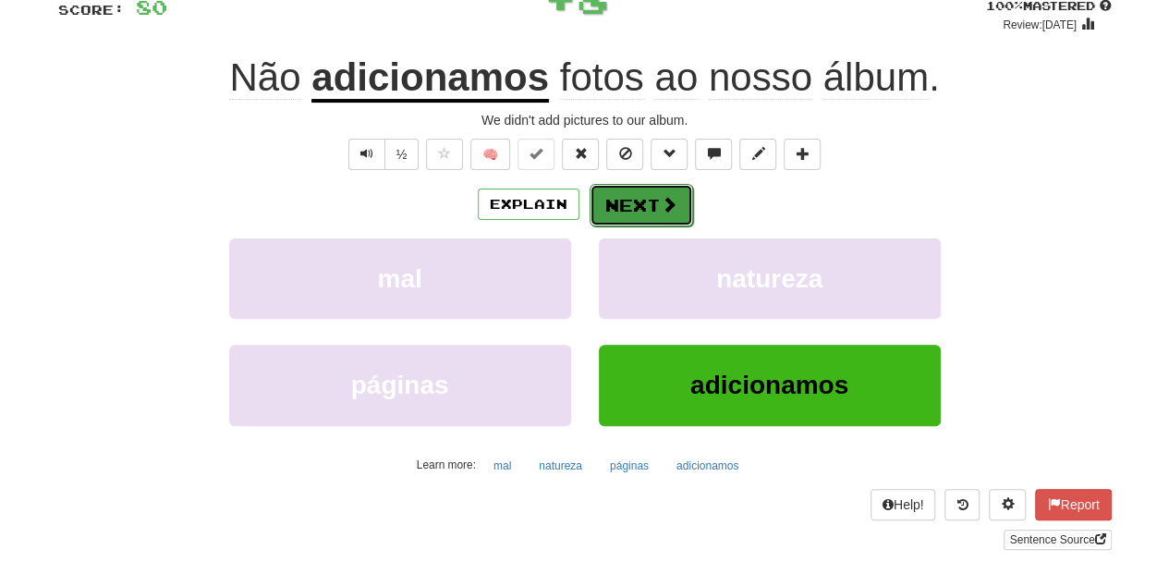
click at [633, 206] on button "Next" at bounding box center [642, 205] width 104 height 43
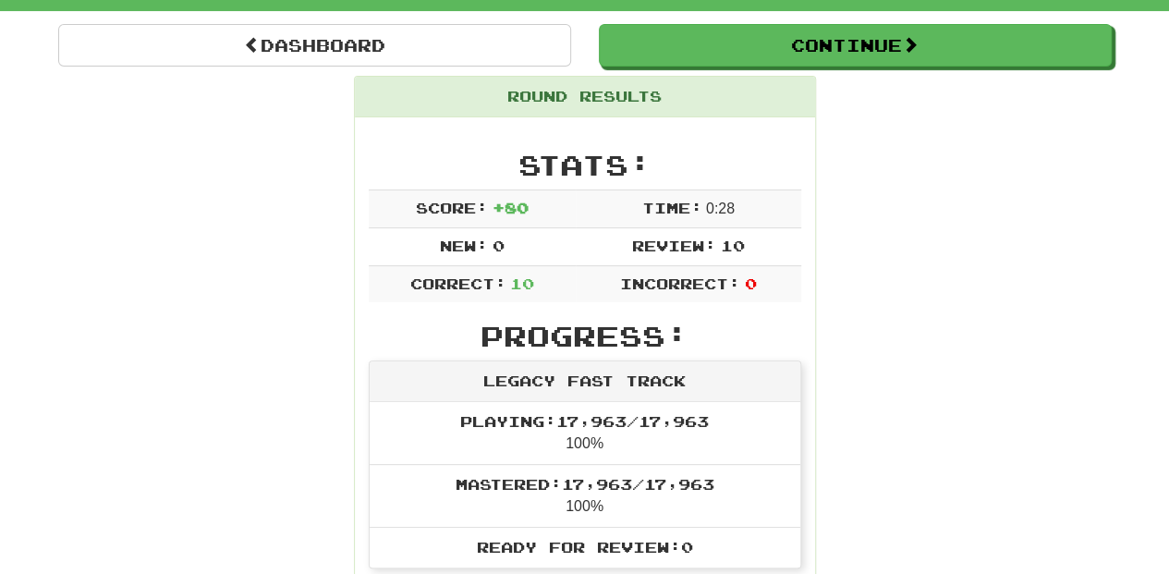
scroll to position [38, 0]
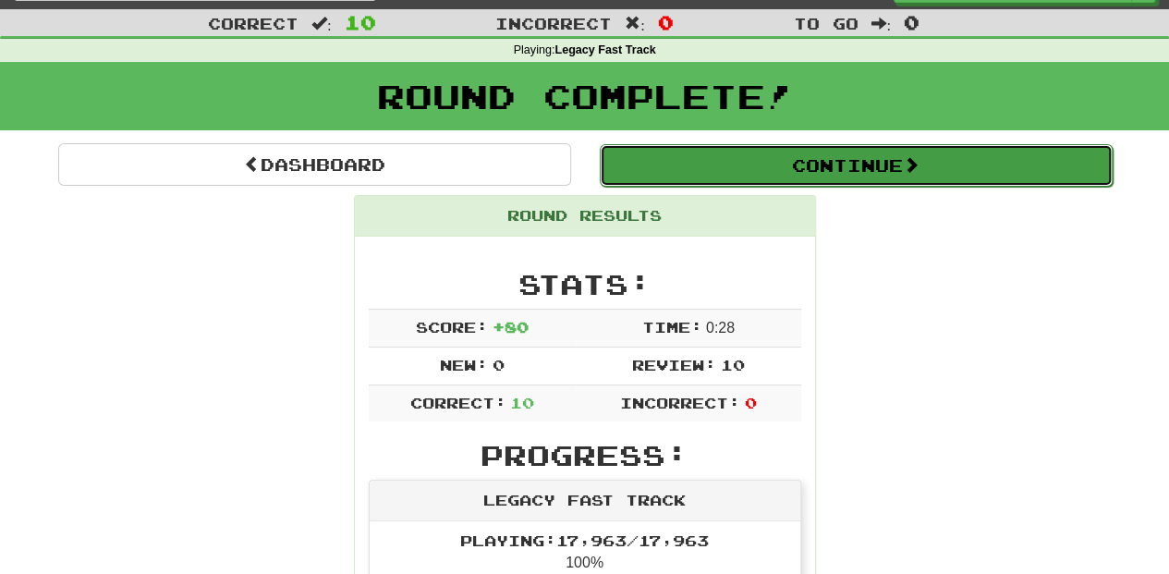
click at [751, 173] on button "Continue" at bounding box center [856, 165] width 513 height 43
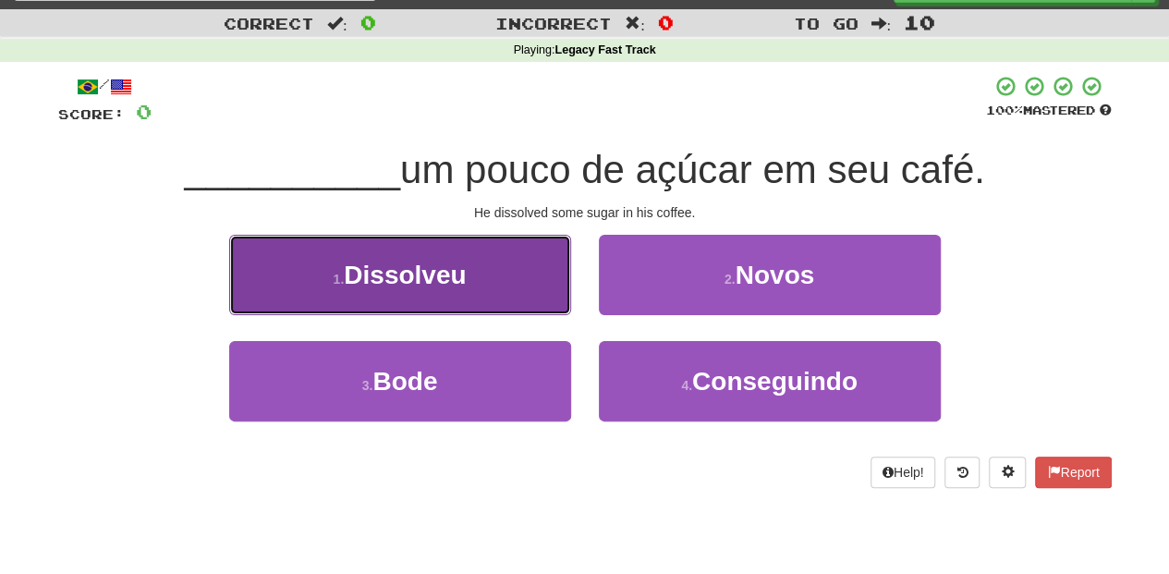
click at [491, 287] on button "1 . Dissolveu" at bounding box center [400, 275] width 342 height 80
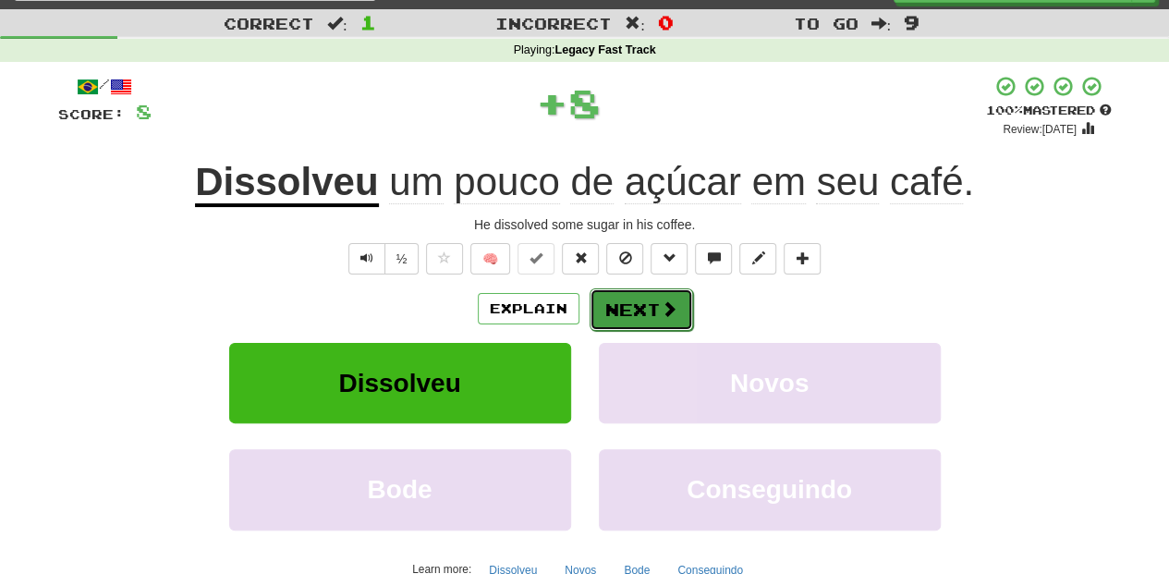
click at [645, 309] on button "Next" at bounding box center [642, 309] width 104 height 43
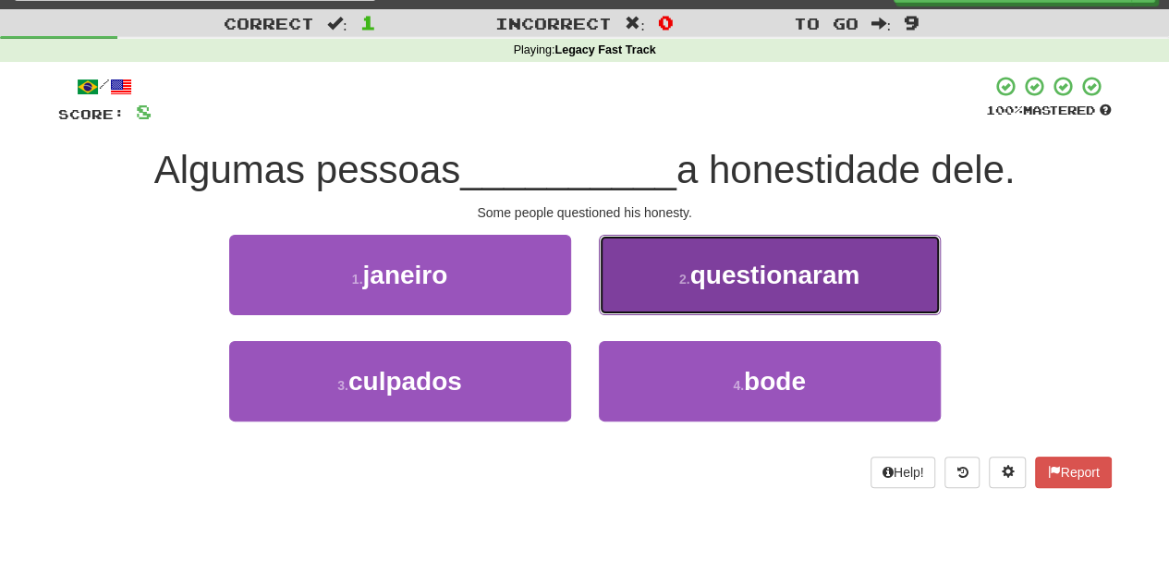
click at [653, 298] on button "2 . questionaram" at bounding box center [770, 275] width 342 height 80
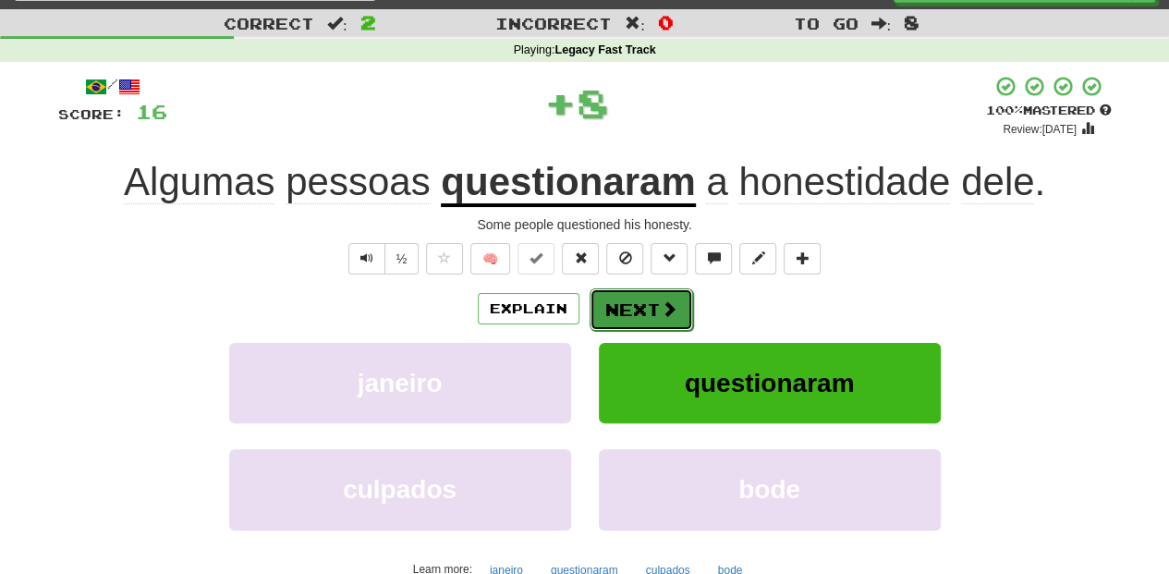
click at [648, 299] on button "Next" at bounding box center [642, 309] width 104 height 43
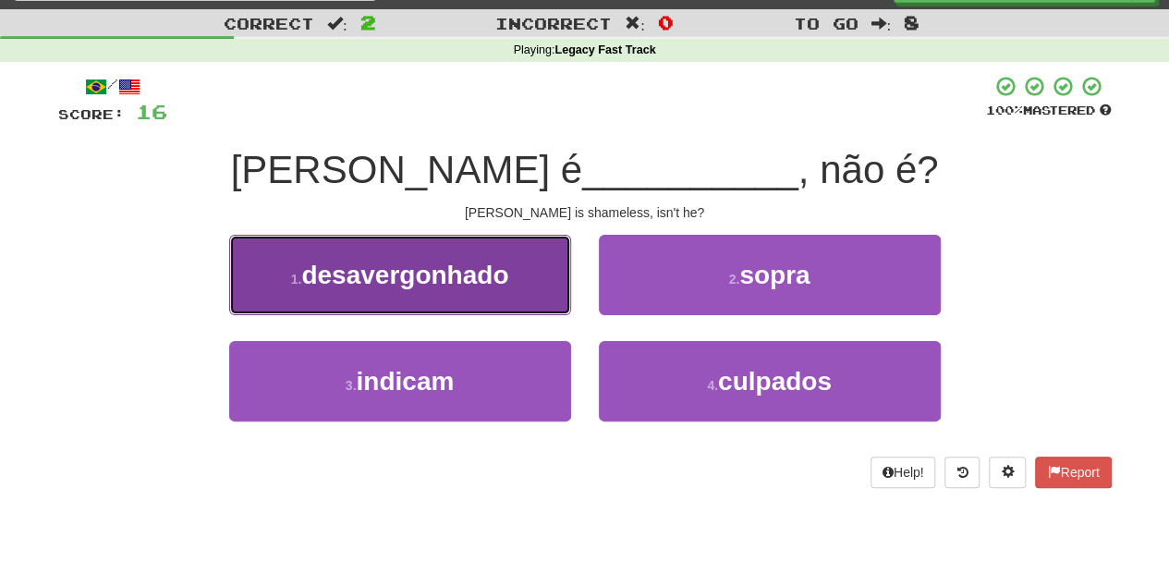
click at [538, 298] on button "1 . desavergonhado" at bounding box center [400, 275] width 342 height 80
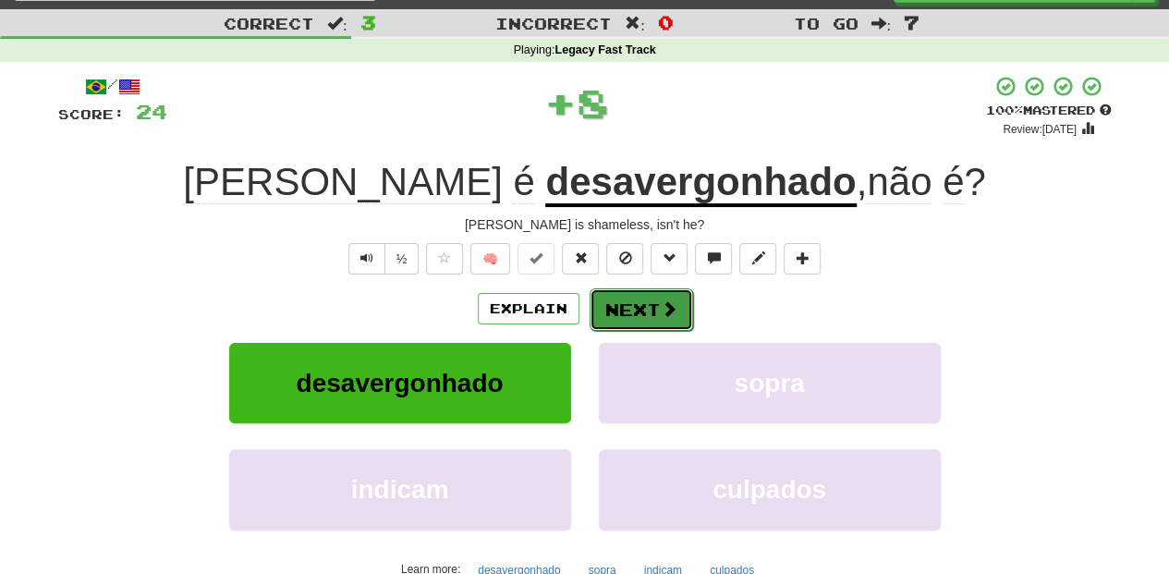
click at [633, 311] on button "Next" at bounding box center [642, 309] width 104 height 43
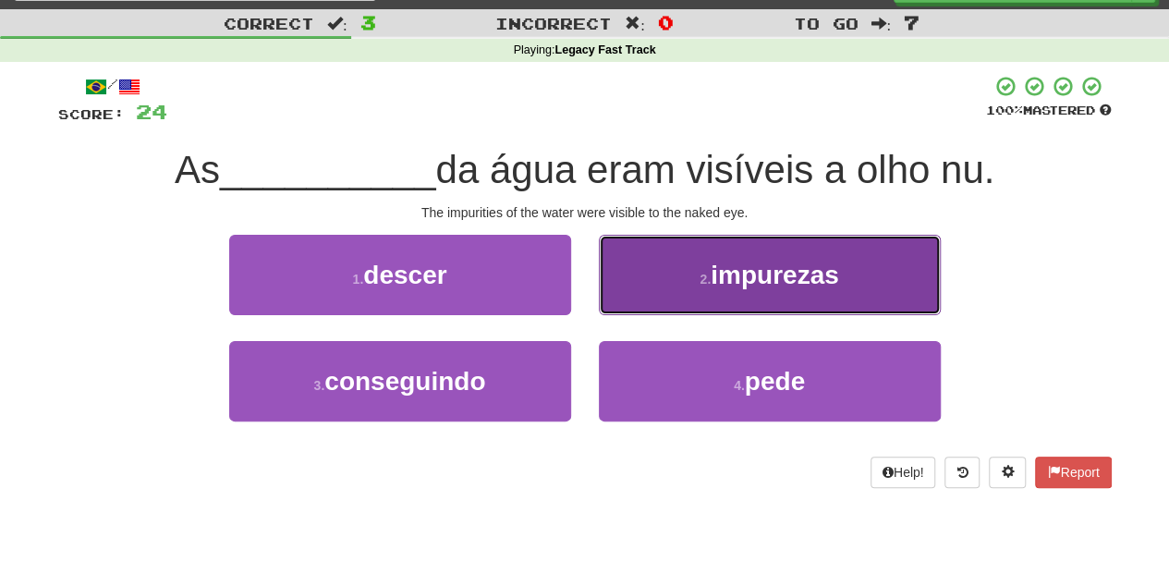
click at [628, 288] on button "2 . impurezas" at bounding box center [770, 275] width 342 height 80
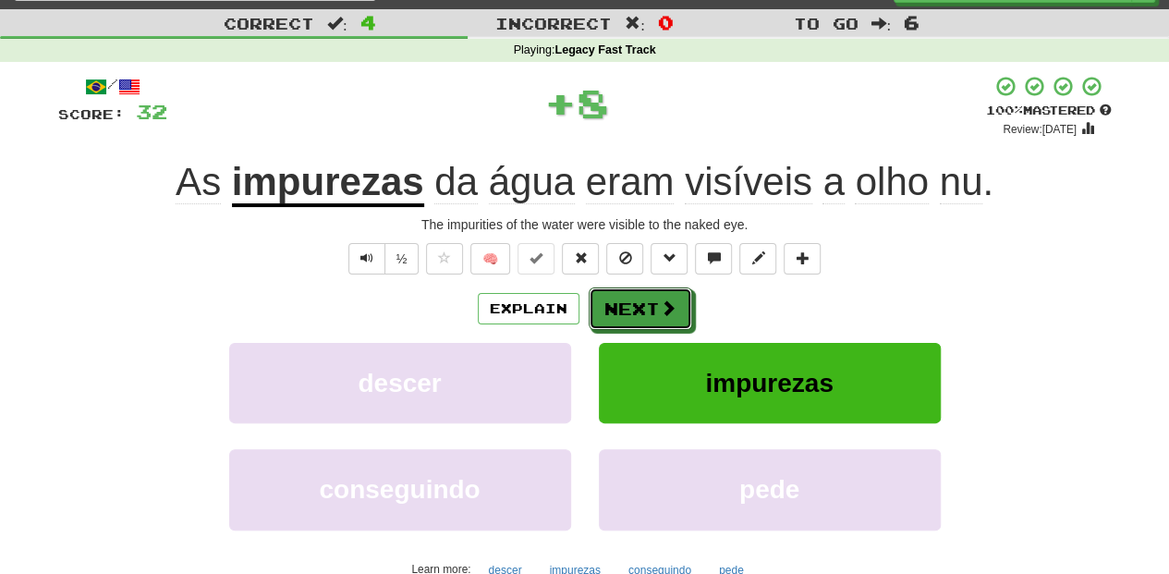
click at [614, 298] on button "Next" at bounding box center [641, 308] width 104 height 43
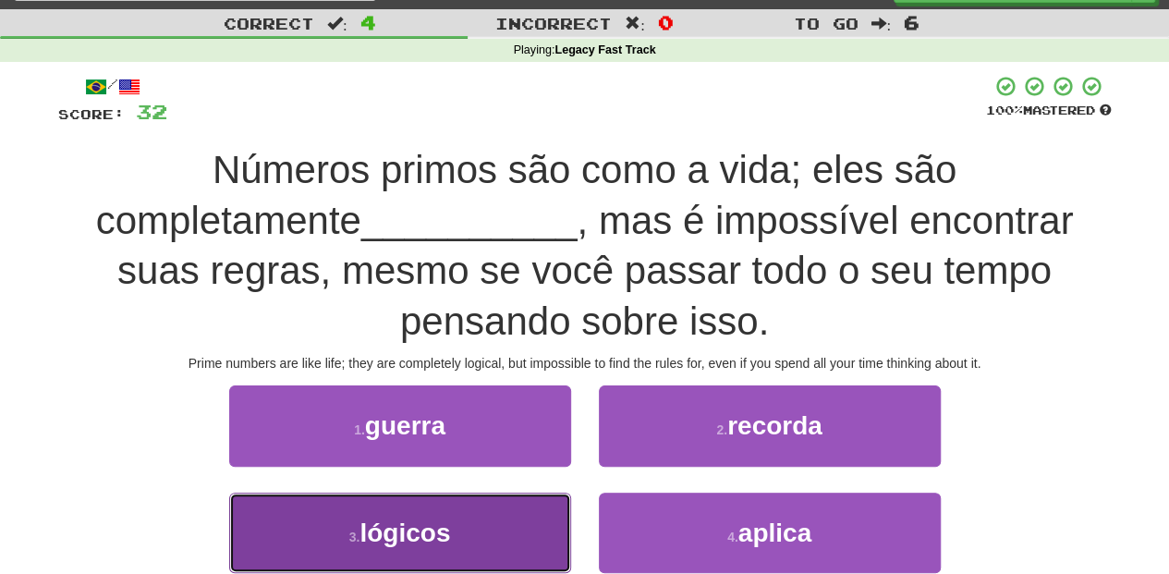
click at [481, 532] on button "3 . lógicos" at bounding box center [400, 533] width 342 height 80
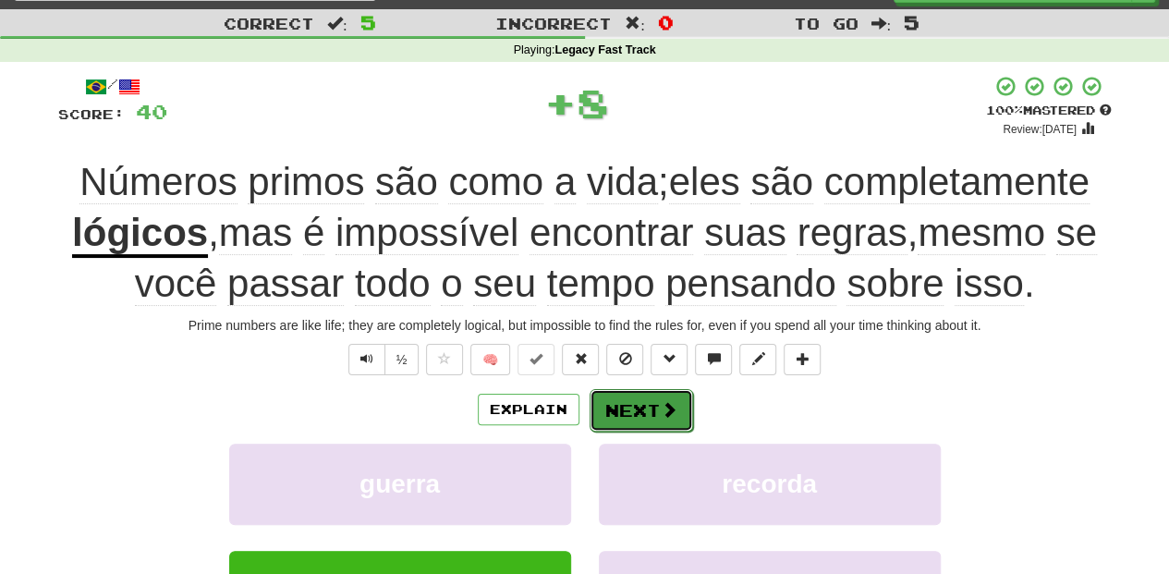
click at [625, 408] on button "Next" at bounding box center [642, 410] width 104 height 43
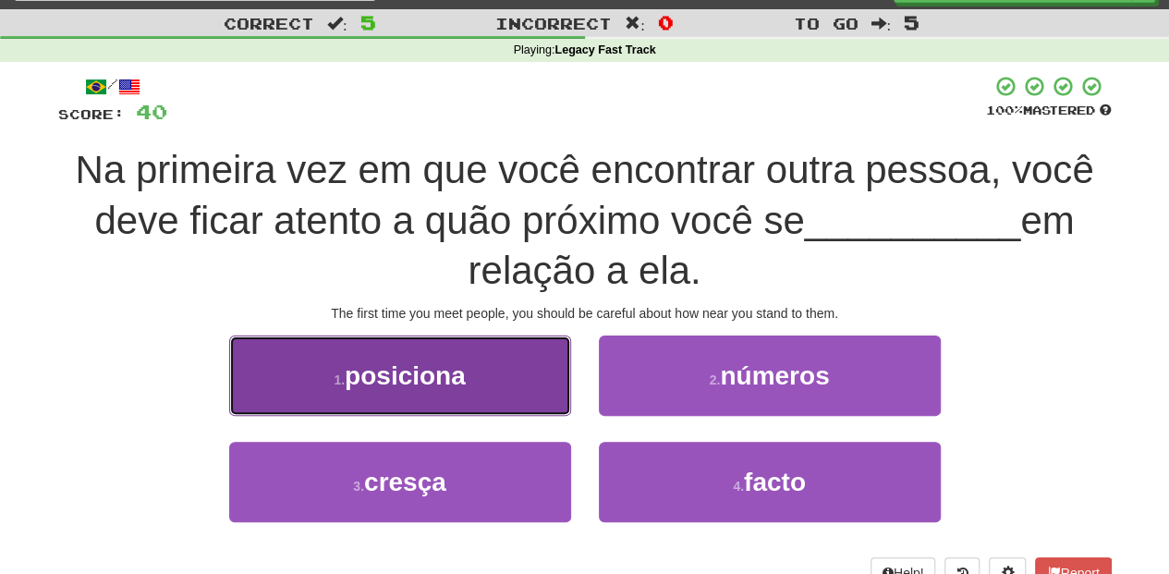
click at [501, 387] on button "1 . posiciona" at bounding box center [400, 376] width 342 height 80
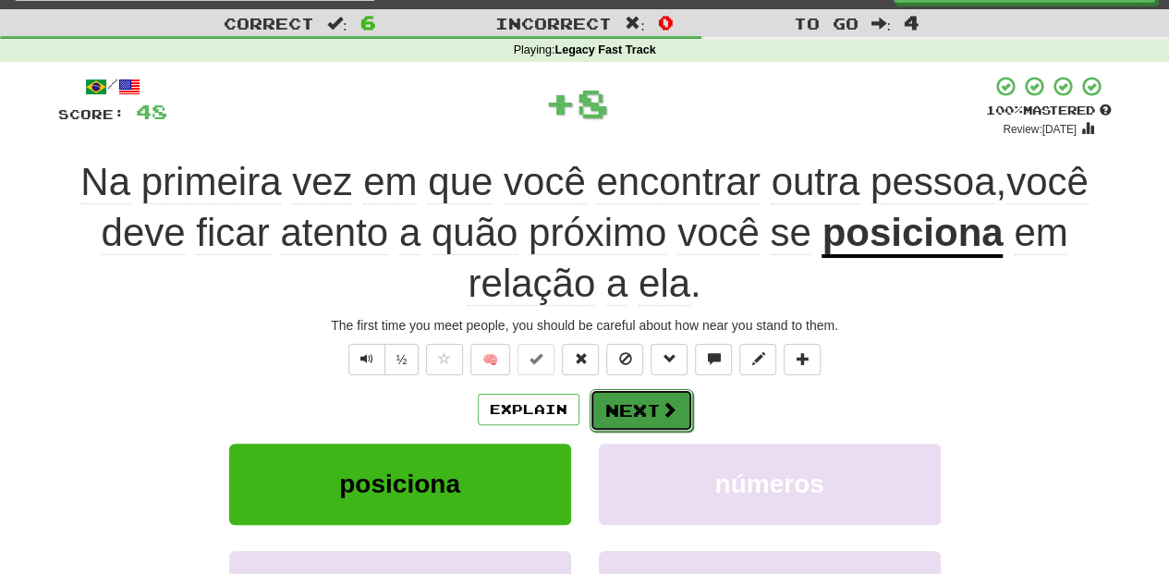
click at [620, 403] on button "Next" at bounding box center [642, 410] width 104 height 43
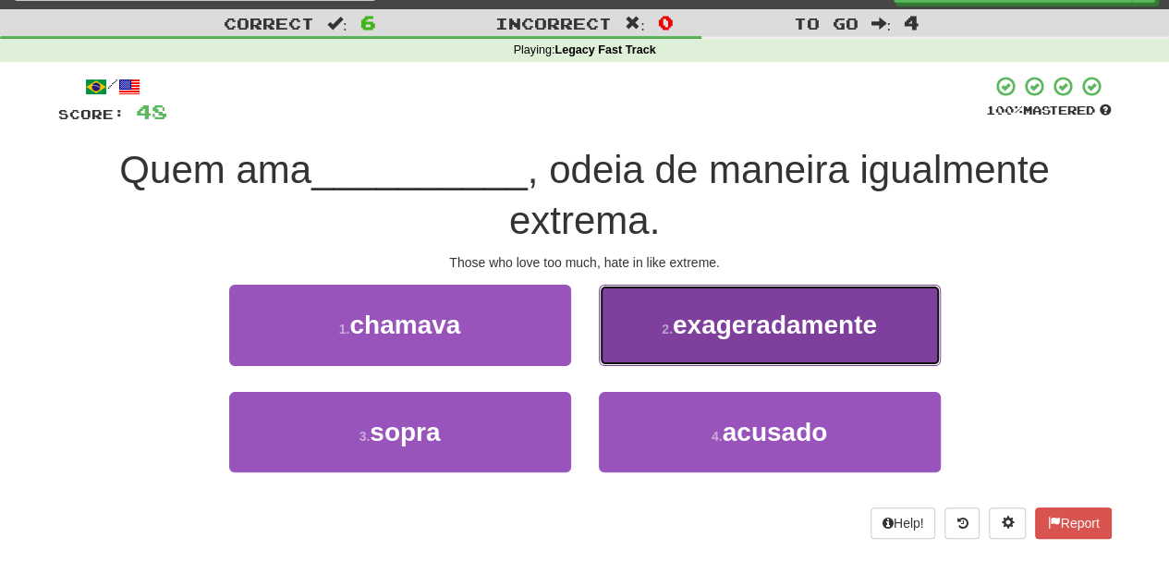
click at [642, 346] on button "2 . exageradamente" at bounding box center [770, 325] width 342 height 80
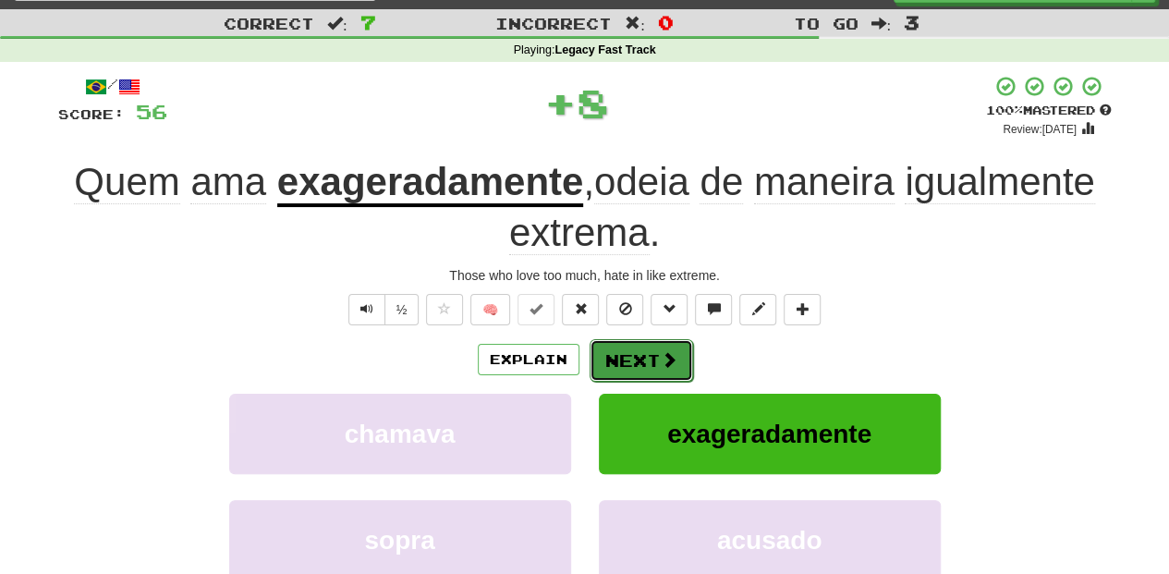
click at [640, 349] on button "Next" at bounding box center [642, 360] width 104 height 43
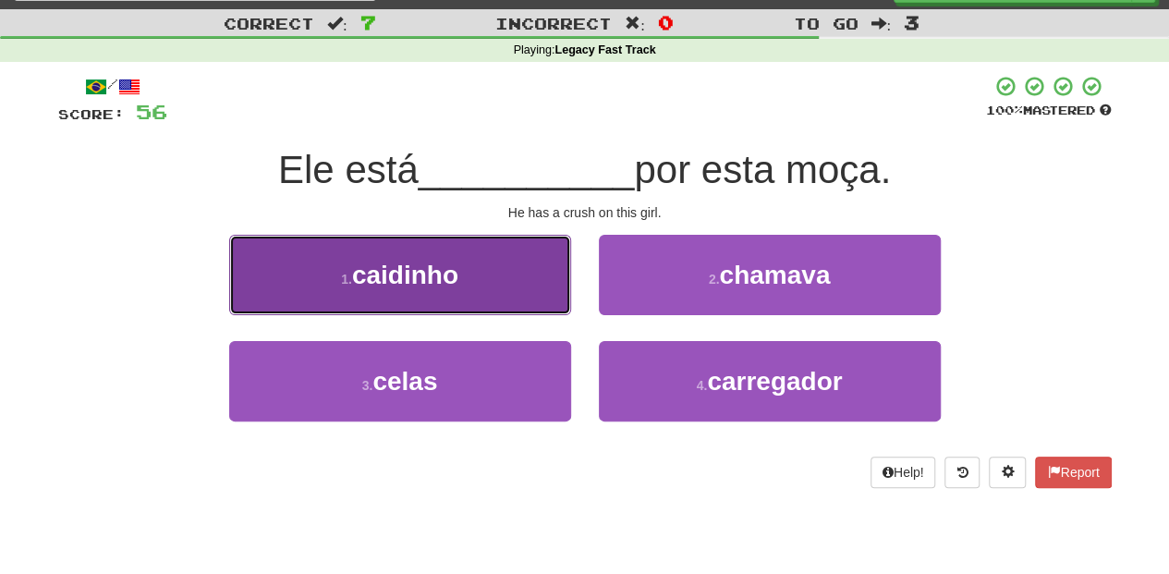
click at [494, 301] on button "1 . caidinho" at bounding box center [400, 275] width 342 height 80
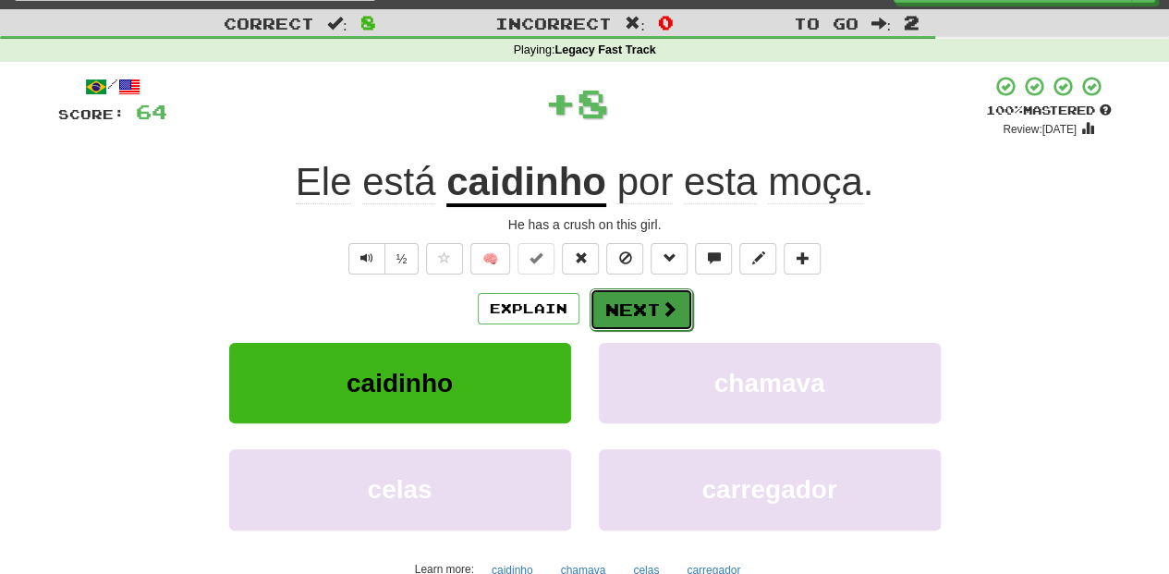
click at [597, 305] on button "Next" at bounding box center [642, 309] width 104 height 43
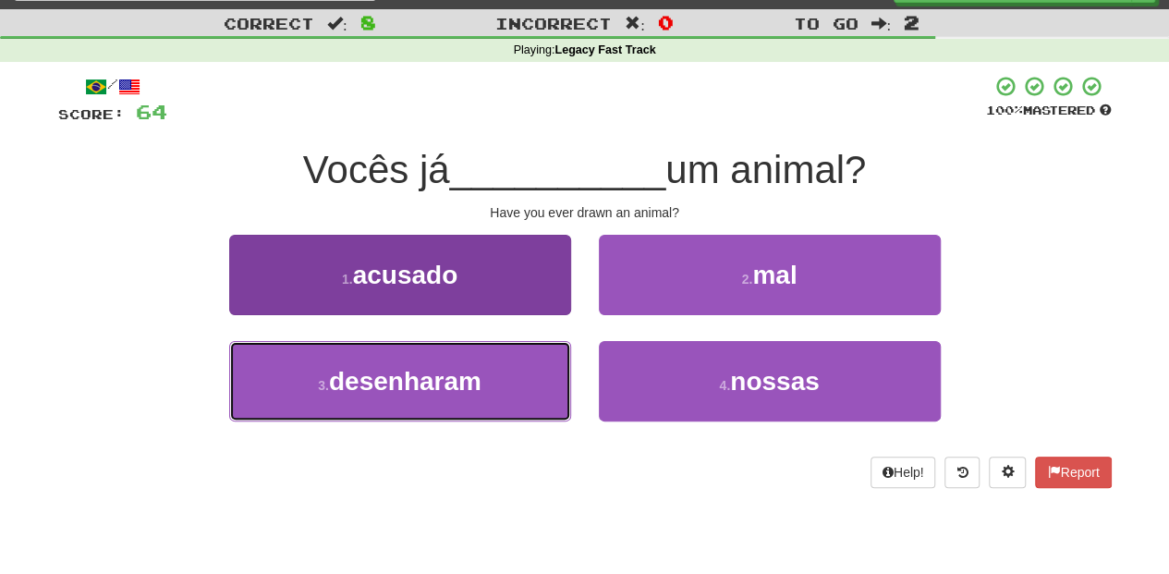
click at [478, 372] on span "desenharam" at bounding box center [405, 381] width 153 height 29
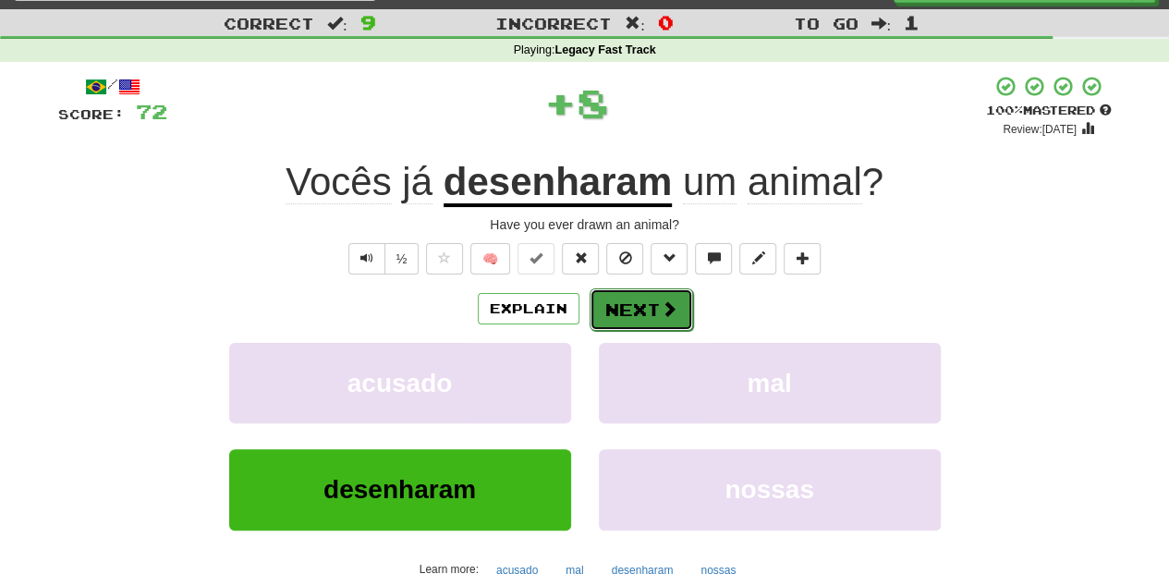
click at [607, 302] on button "Next" at bounding box center [642, 309] width 104 height 43
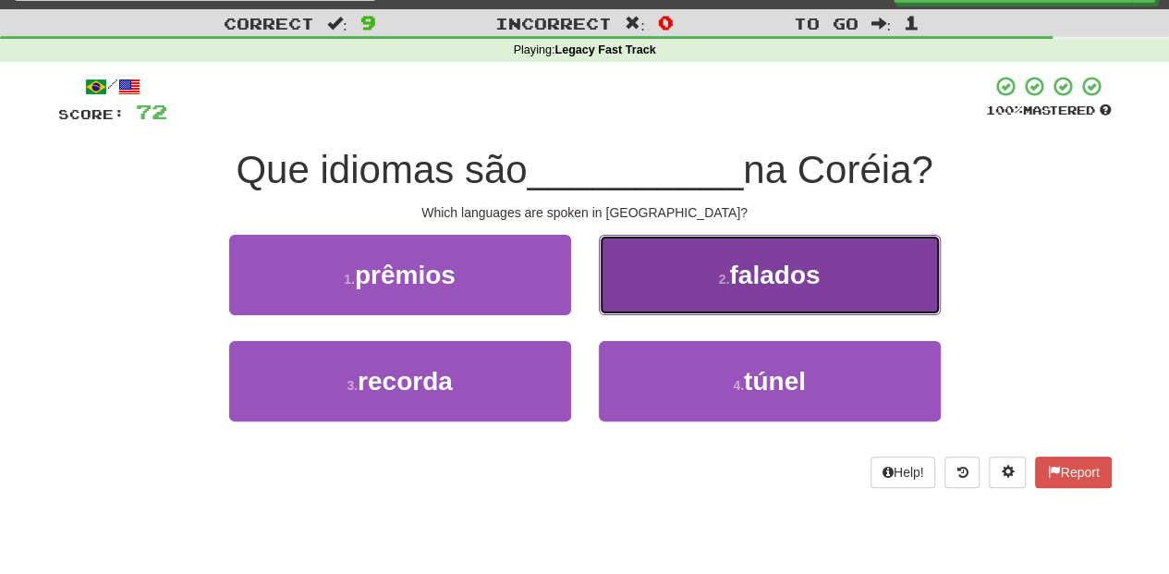
click at [666, 288] on button "2 . falados" at bounding box center [770, 275] width 342 height 80
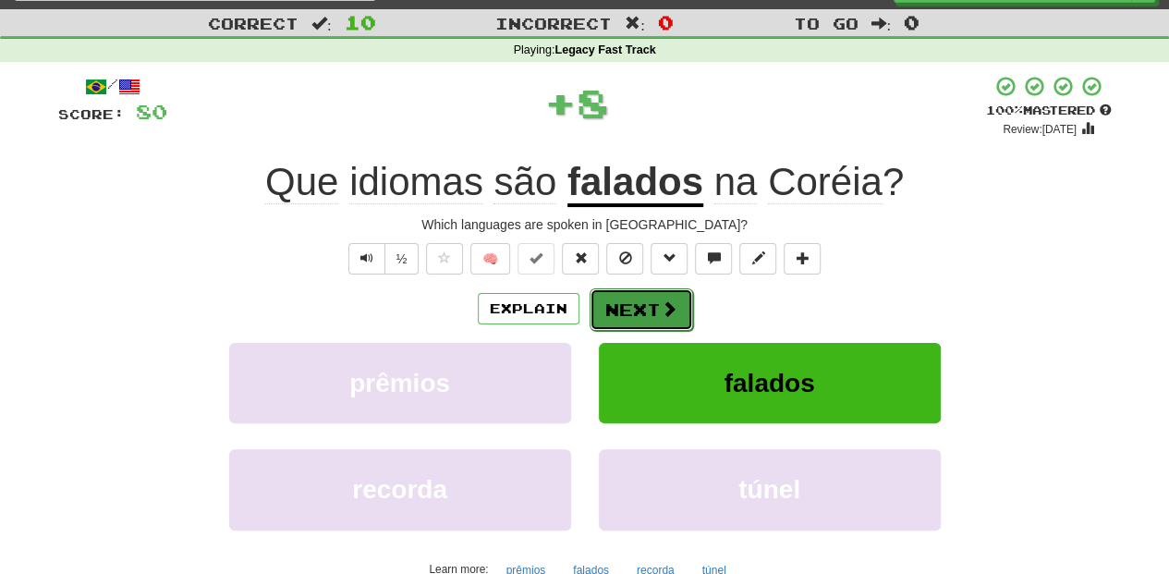
click at [632, 311] on button "Next" at bounding box center [642, 309] width 104 height 43
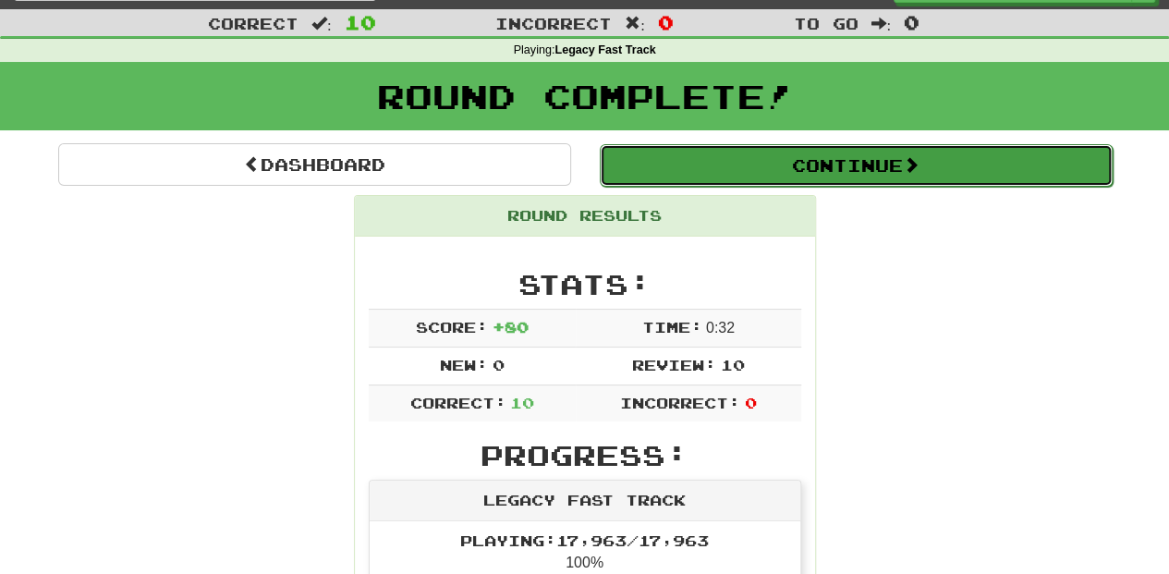
click at [725, 159] on button "Continue" at bounding box center [856, 165] width 513 height 43
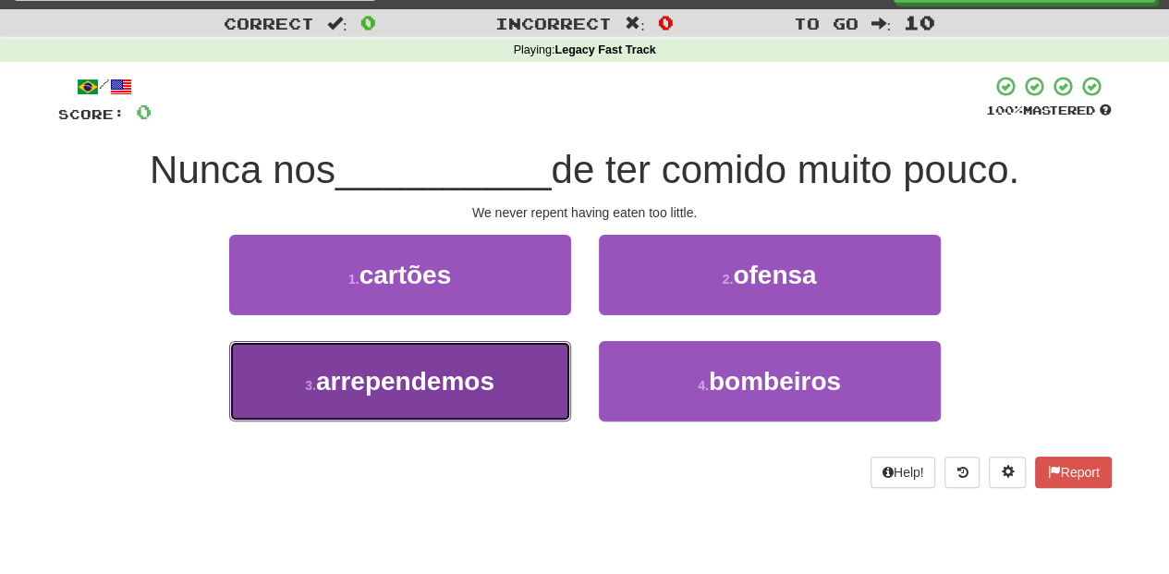
click at [512, 382] on button "3 . arrependemos" at bounding box center [400, 381] width 342 height 80
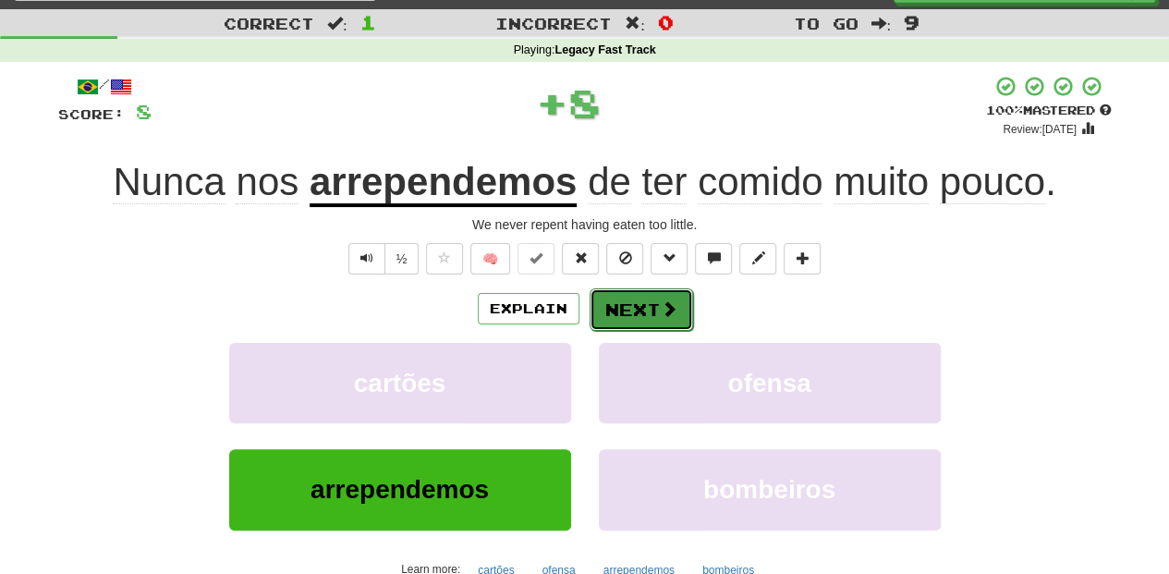
click at [686, 303] on button "Next" at bounding box center [642, 309] width 104 height 43
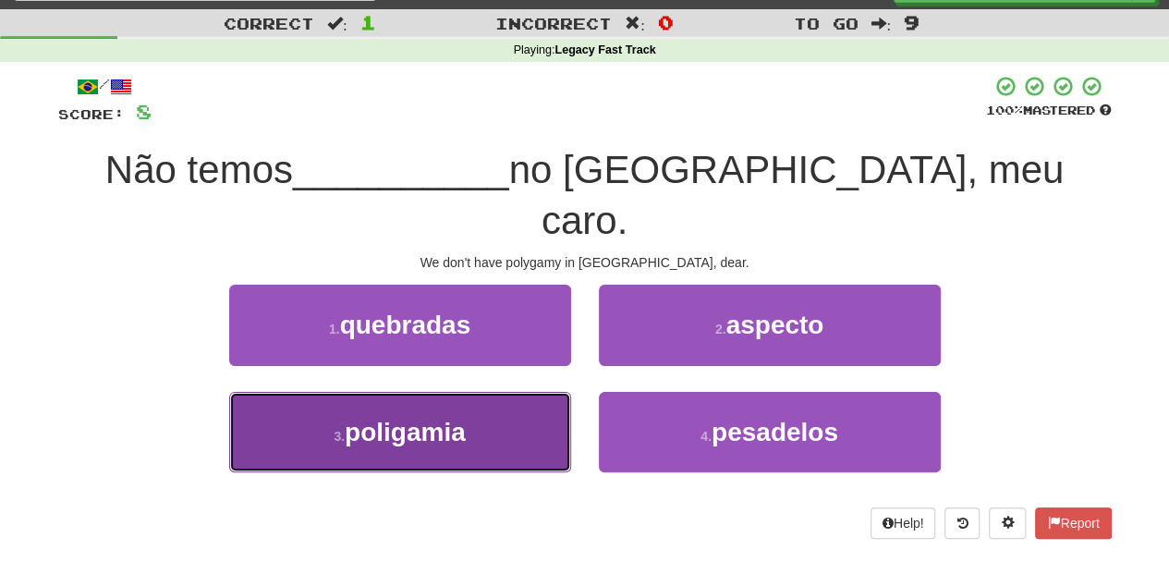
click at [517, 392] on button "3 . poligamia" at bounding box center [400, 432] width 342 height 80
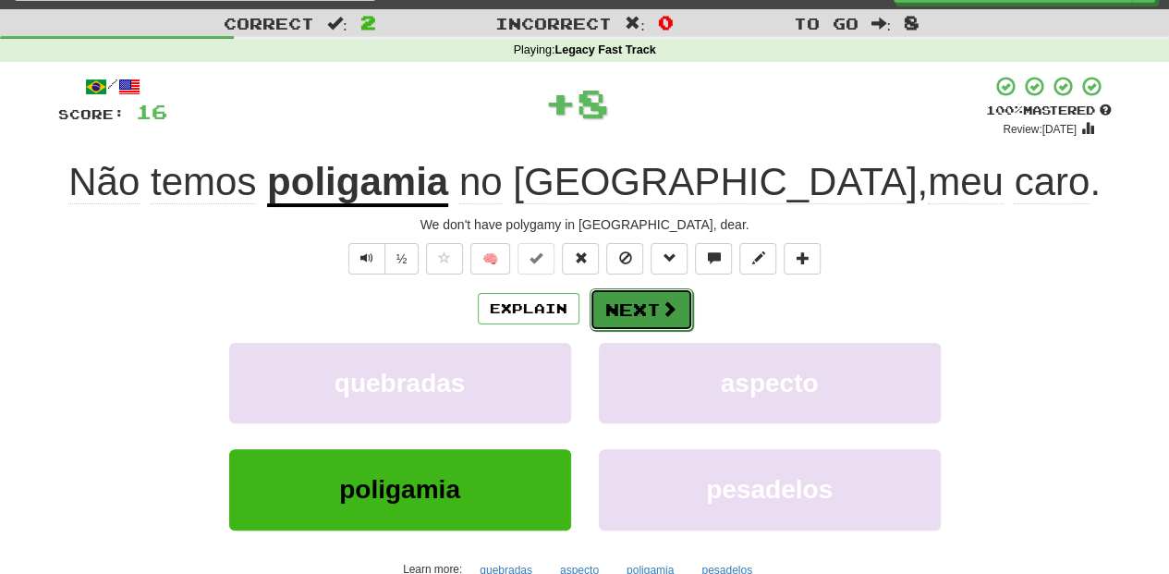
click at [634, 298] on button "Next" at bounding box center [642, 309] width 104 height 43
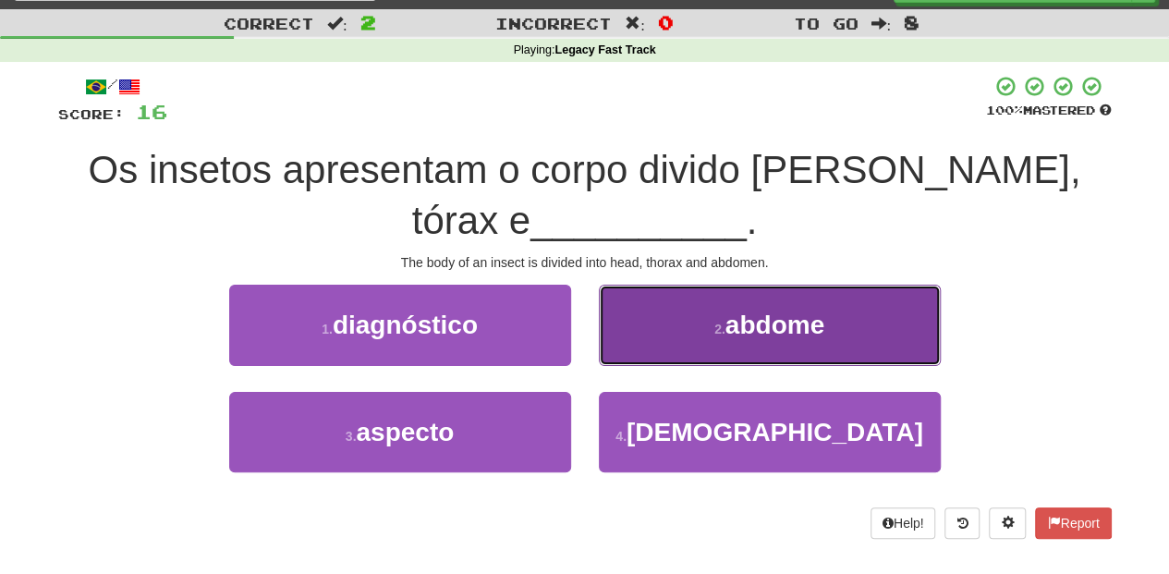
click at [636, 343] on button "2 . abdome" at bounding box center [770, 325] width 342 height 80
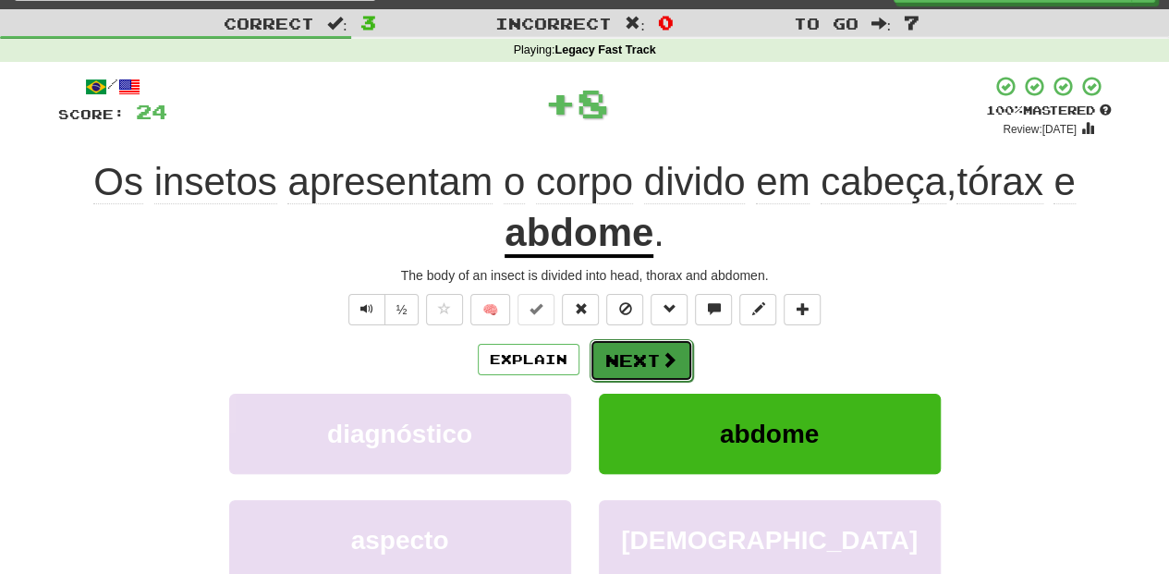
click at [634, 348] on button "Next" at bounding box center [642, 360] width 104 height 43
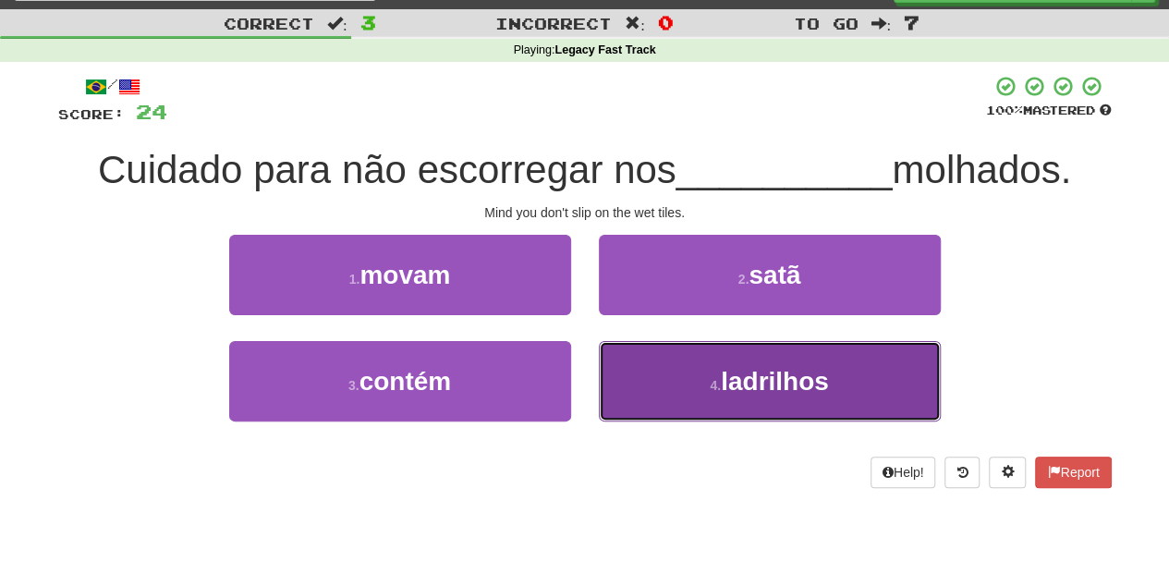
click at [657, 379] on button "4 . ladrilhos" at bounding box center [770, 381] width 342 height 80
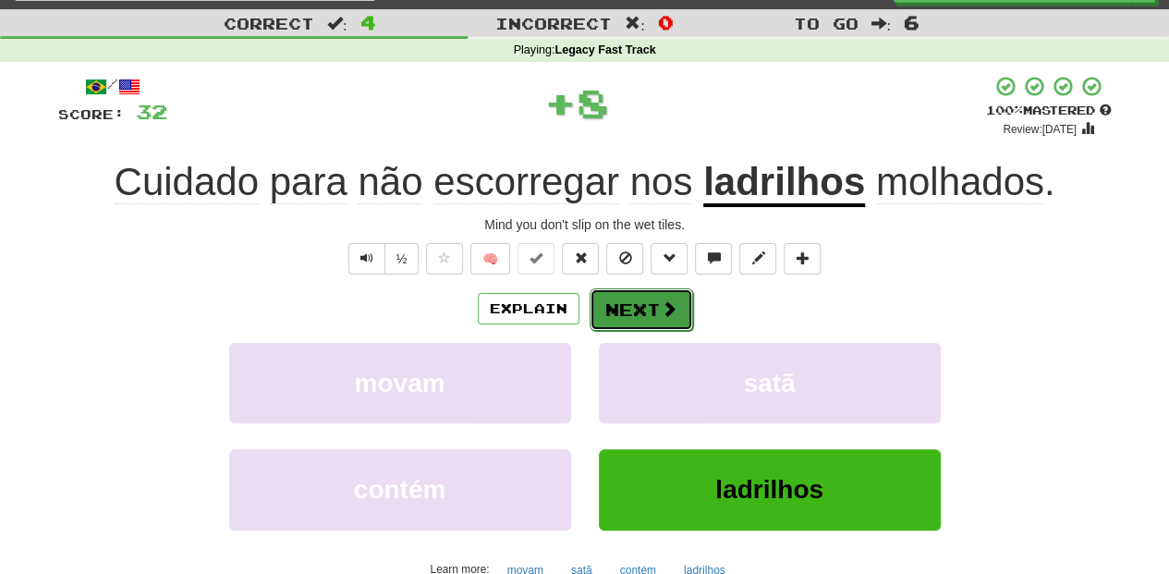
click at [630, 303] on button "Next" at bounding box center [642, 309] width 104 height 43
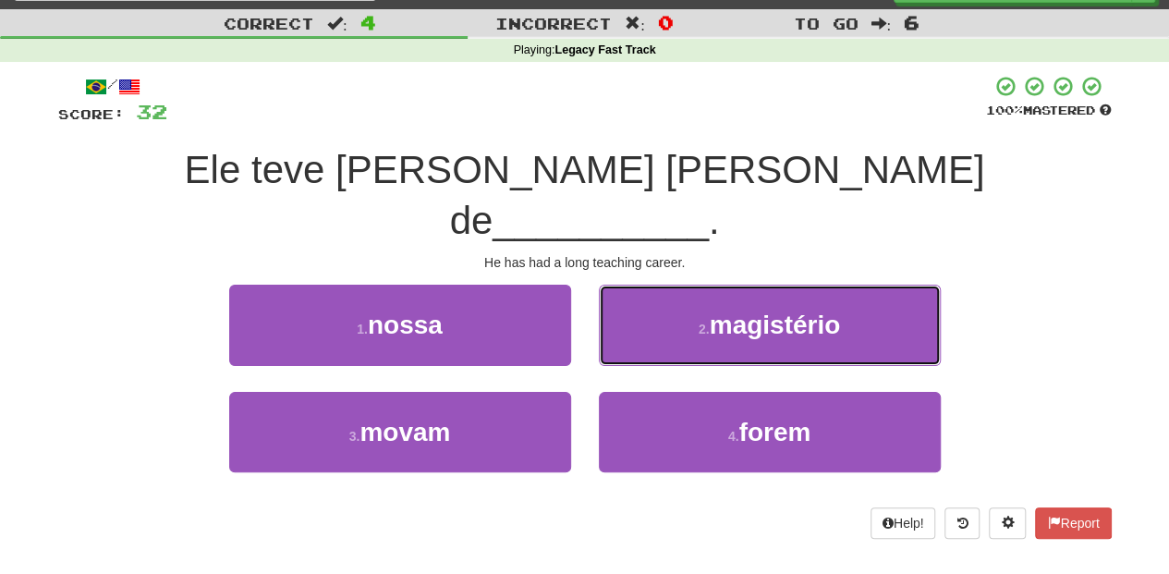
click at [630, 303] on button "2 . magistério" at bounding box center [770, 325] width 342 height 80
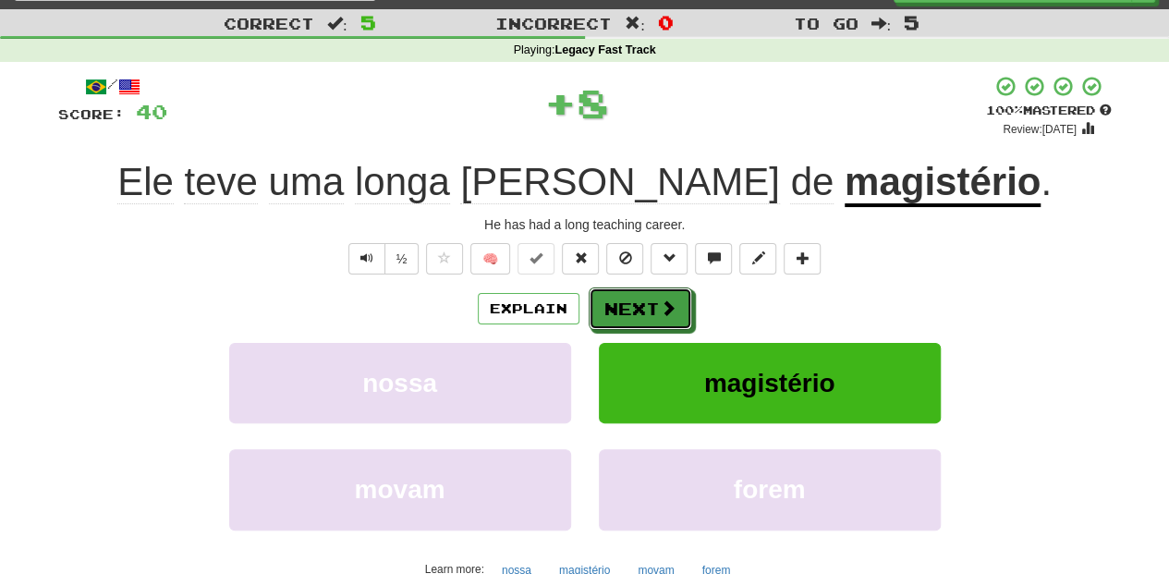
click at [630, 303] on button "Next" at bounding box center [641, 308] width 104 height 43
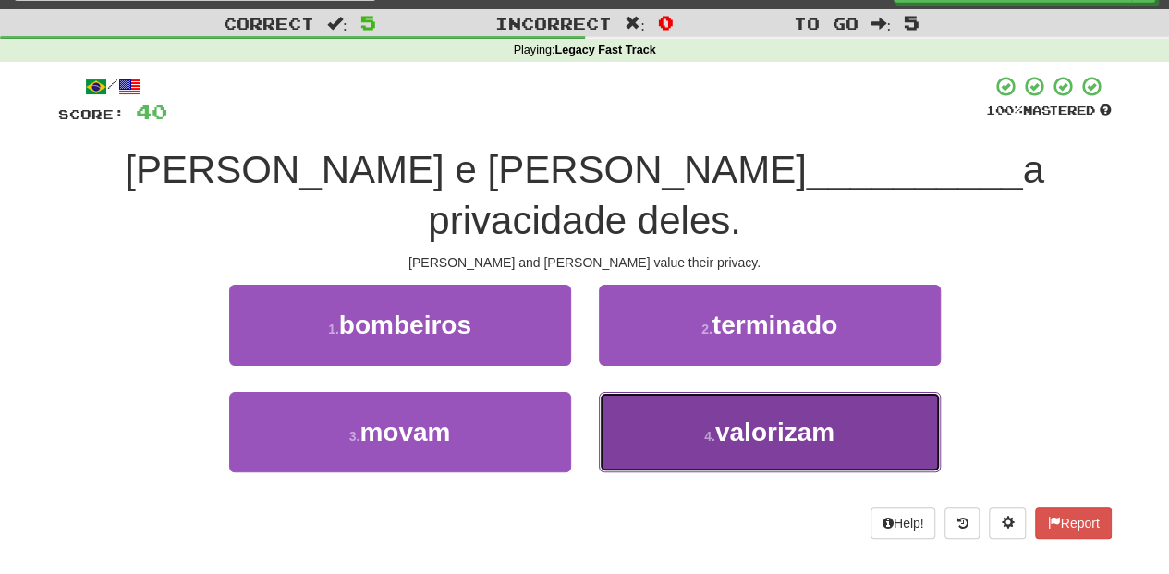
click at [648, 392] on button "4 . valorizam" at bounding box center [770, 432] width 342 height 80
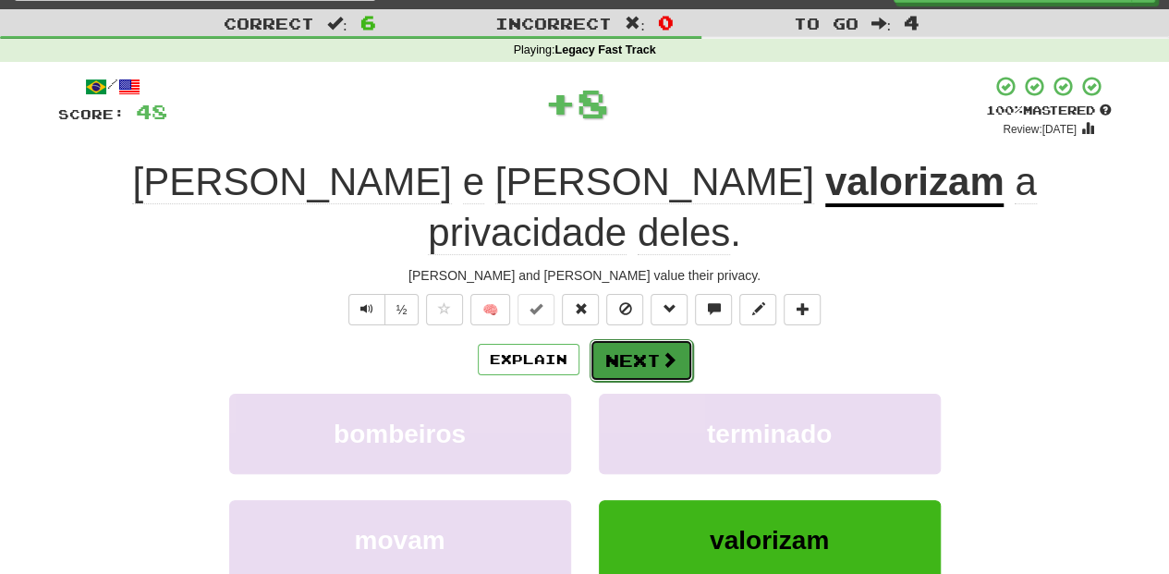
click at [639, 339] on button "Next" at bounding box center [642, 360] width 104 height 43
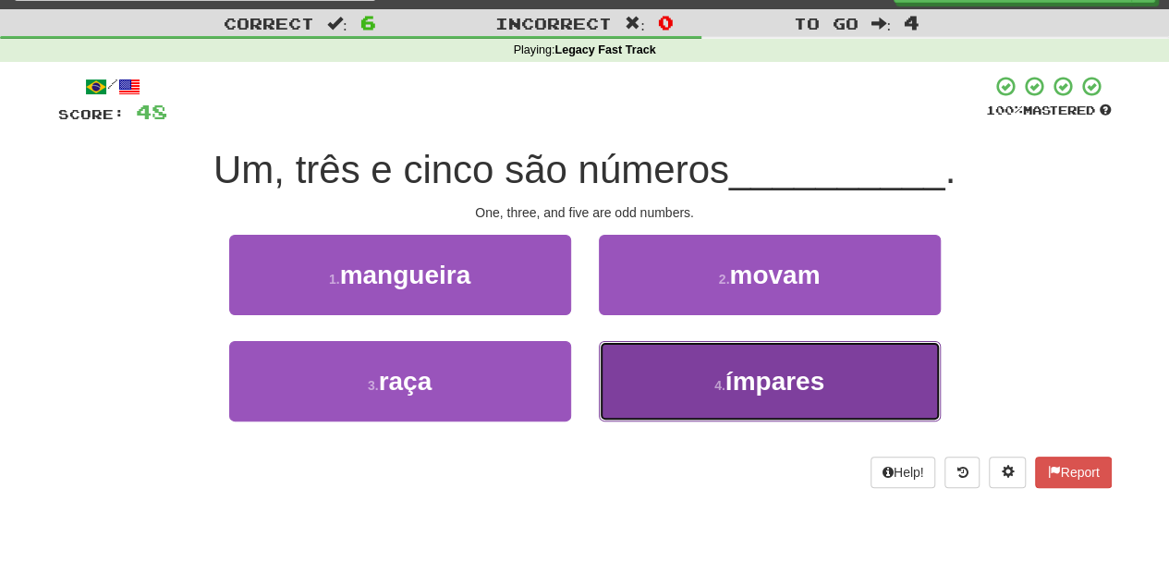
click at [647, 370] on button "4 . ímpares" at bounding box center [770, 381] width 342 height 80
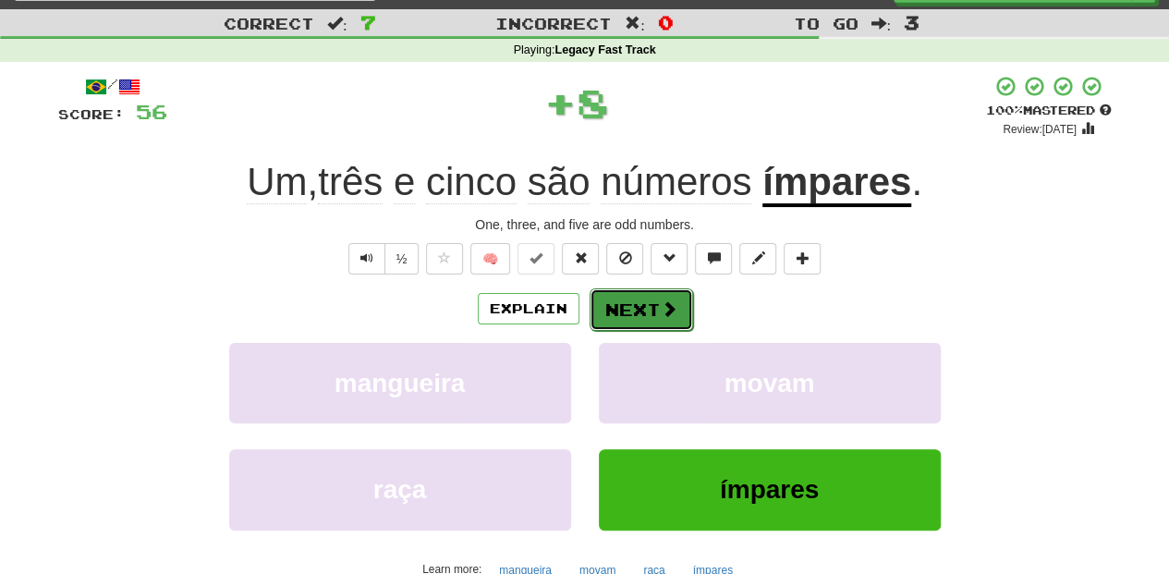
click at [638, 305] on button "Next" at bounding box center [642, 309] width 104 height 43
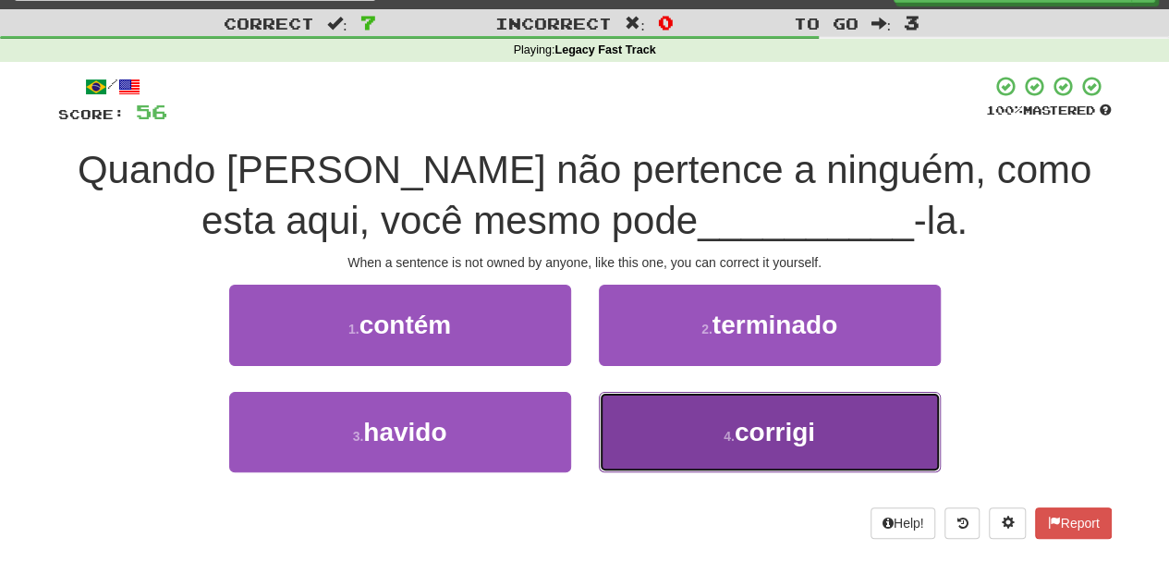
click at [702, 458] on button "4 . corrigi" at bounding box center [770, 432] width 342 height 80
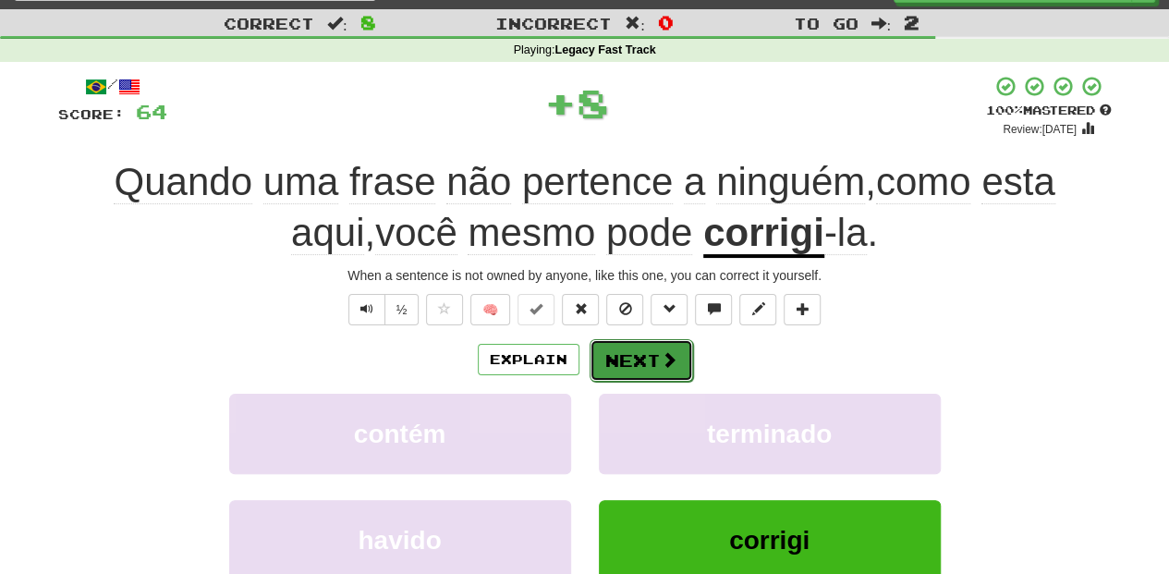
click at [634, 365] on button "Next" at bounding box center [642, 360] width 104 height 43
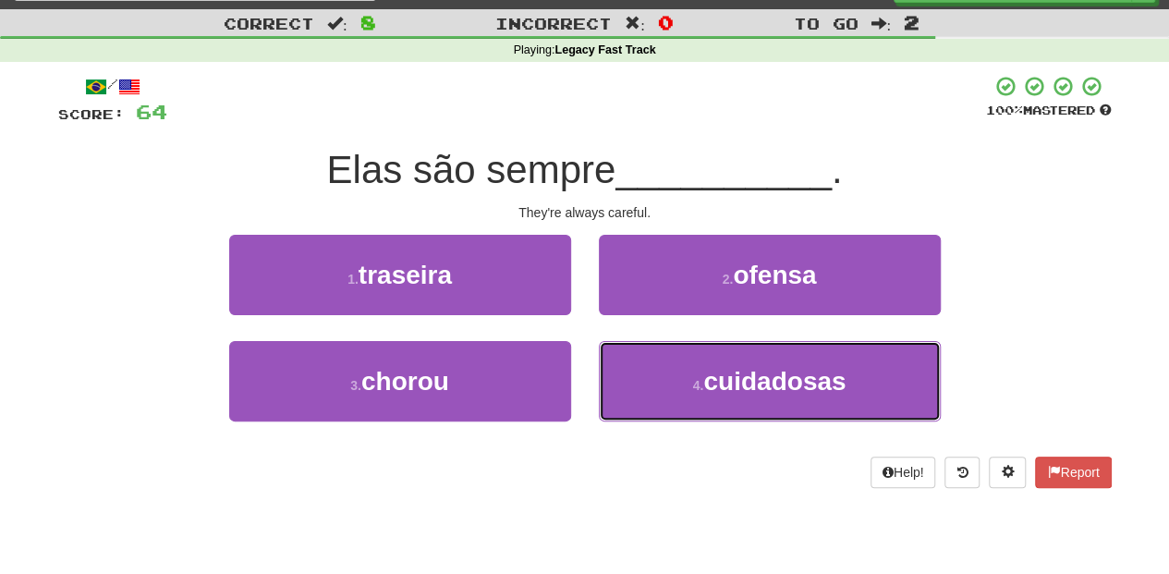
click at [634, 365] on button "4 . cuidadosas" at bounding box center [770, 381] width 342 height 80
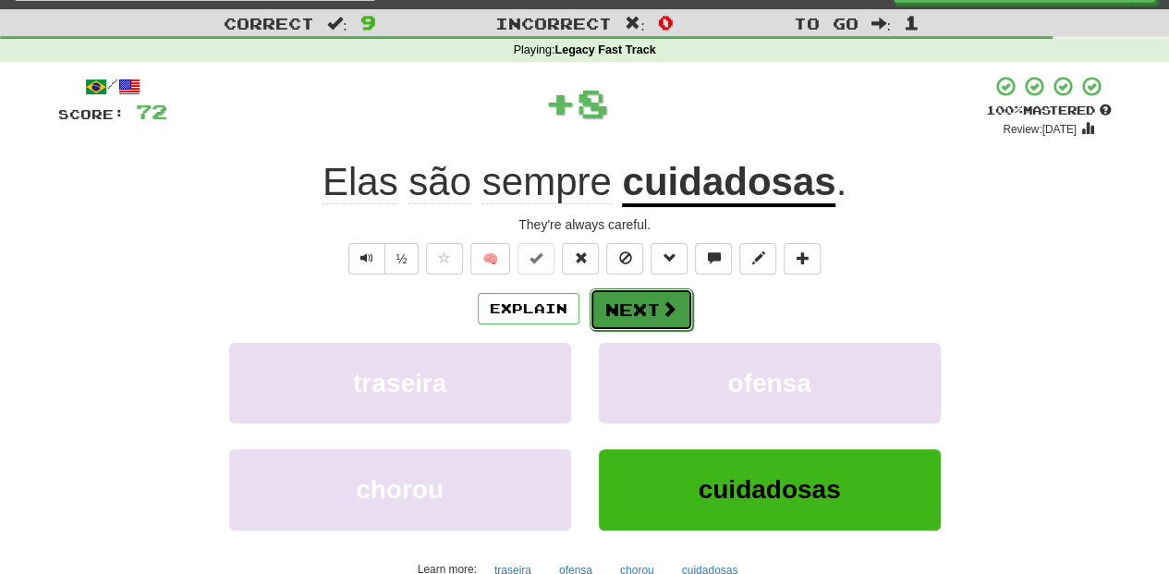
click at [634, 292] on button "Next" at bounding box center [642, 309] width 104 height 43
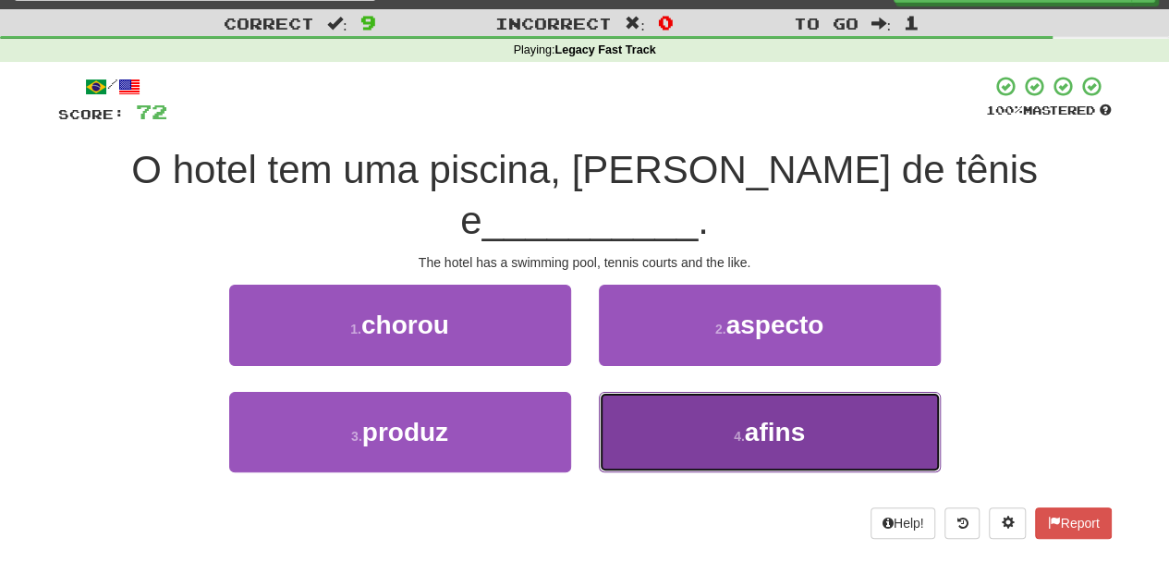
click at [671, 392] on button "4 . afins" at bounding box center [770, 432] width 342 height 80
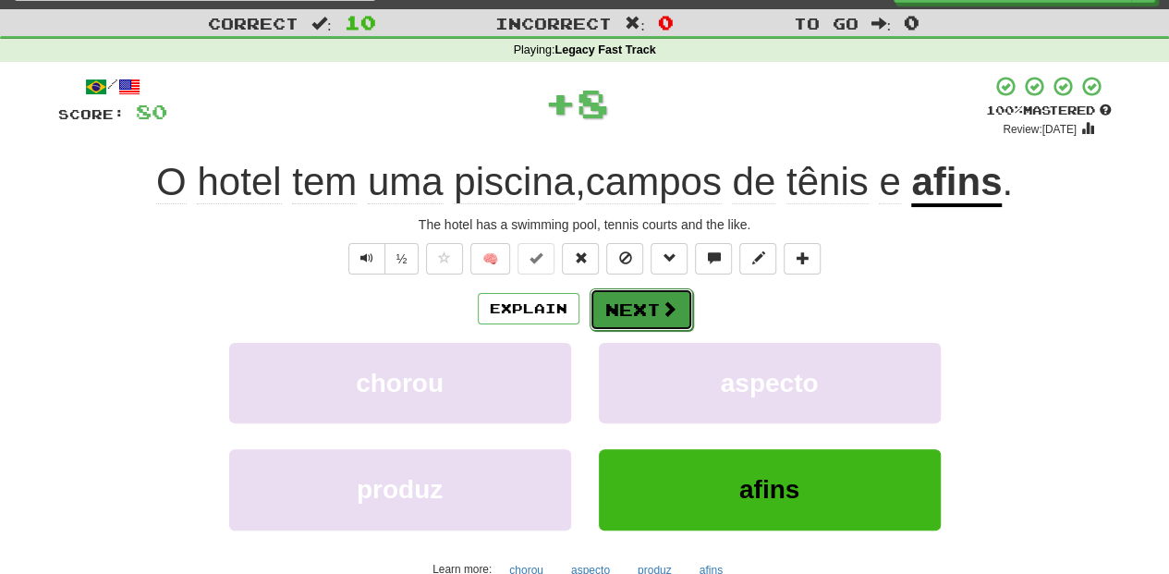
click at [642, 304] on button "Next" at bounding box center [642, 309] width 104 height 43
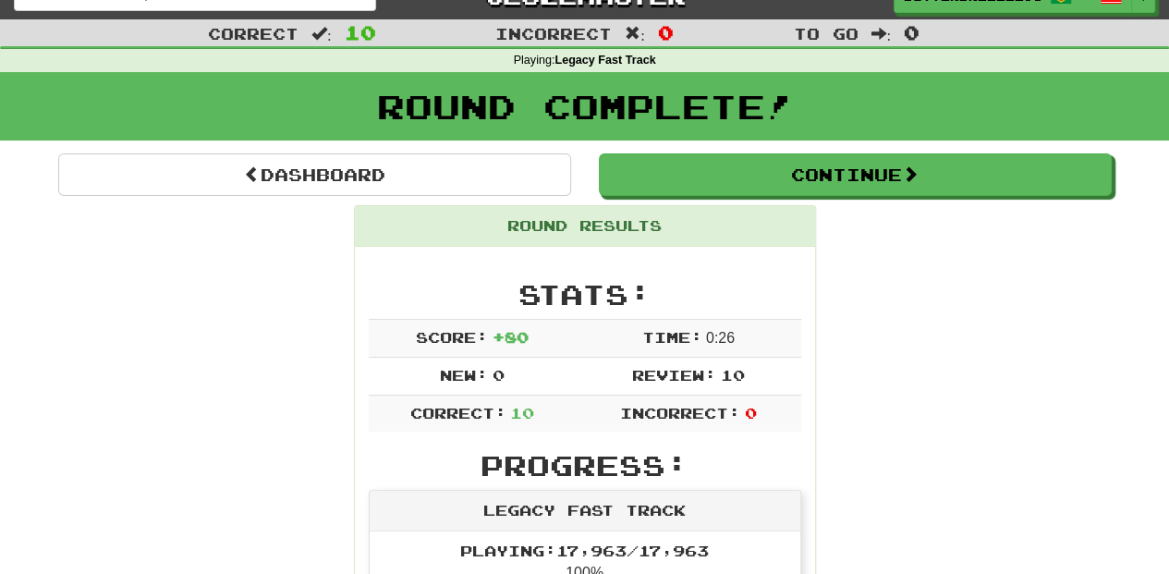
scroll to position [0, 0]
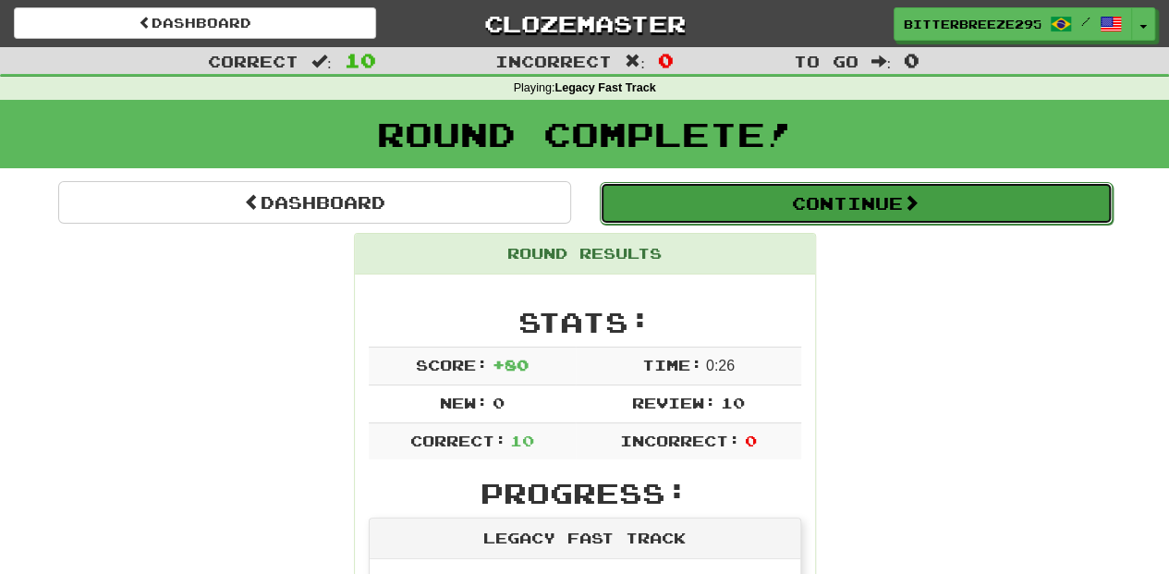
click at [701, 184] on button "Continue" at bounding box center [856, 203] width 513 height 43
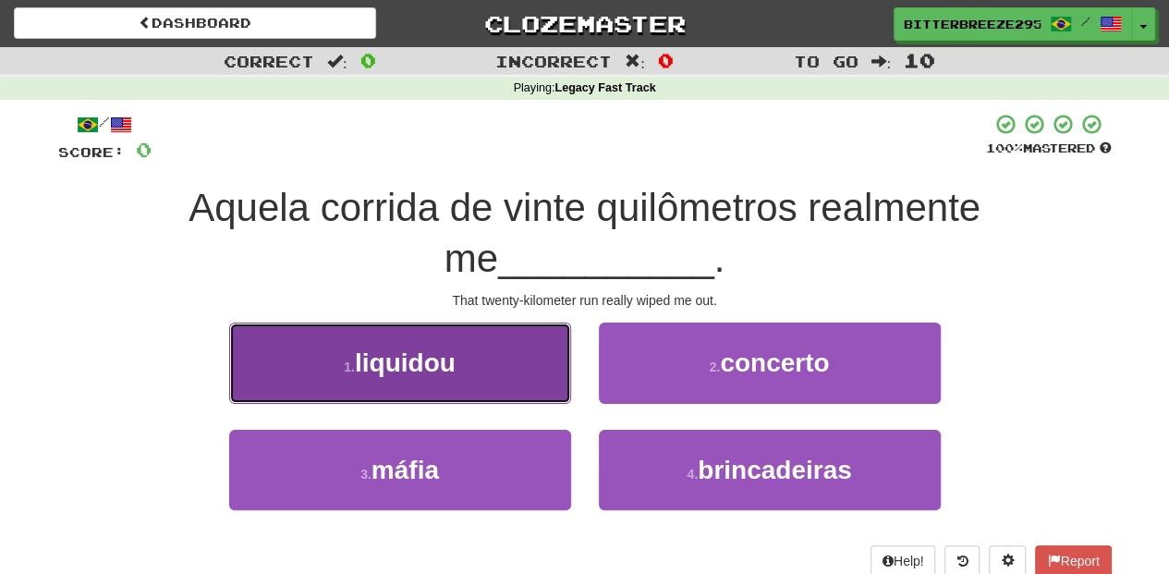
click at [481, 373] on button "1 . liquidou" at bounding box center [400, 363] width 342 height 80
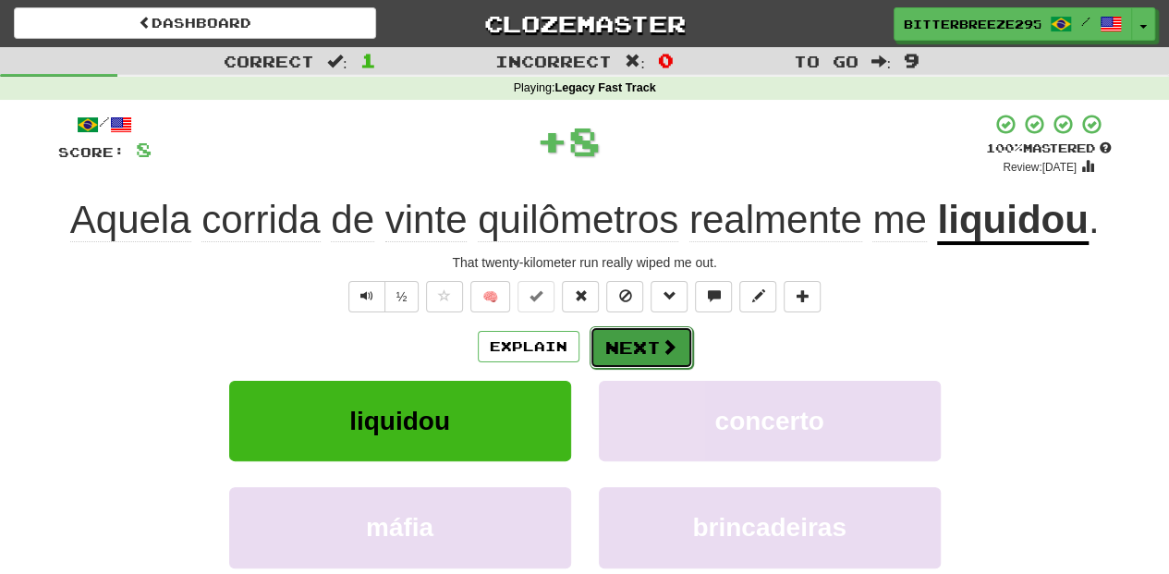
click at [601, 360] on button "Next" at bounding box center [642, 347] width 104 height 43
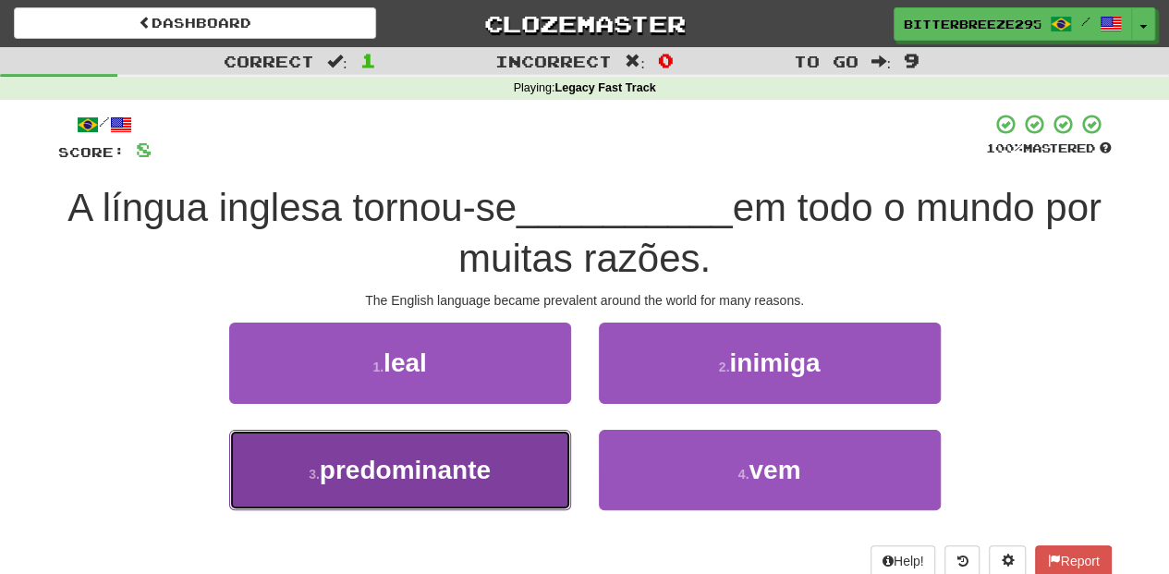
click at [496, 463] on button "3 . predominante" at bounding box center [400, 470] width 342 height 80
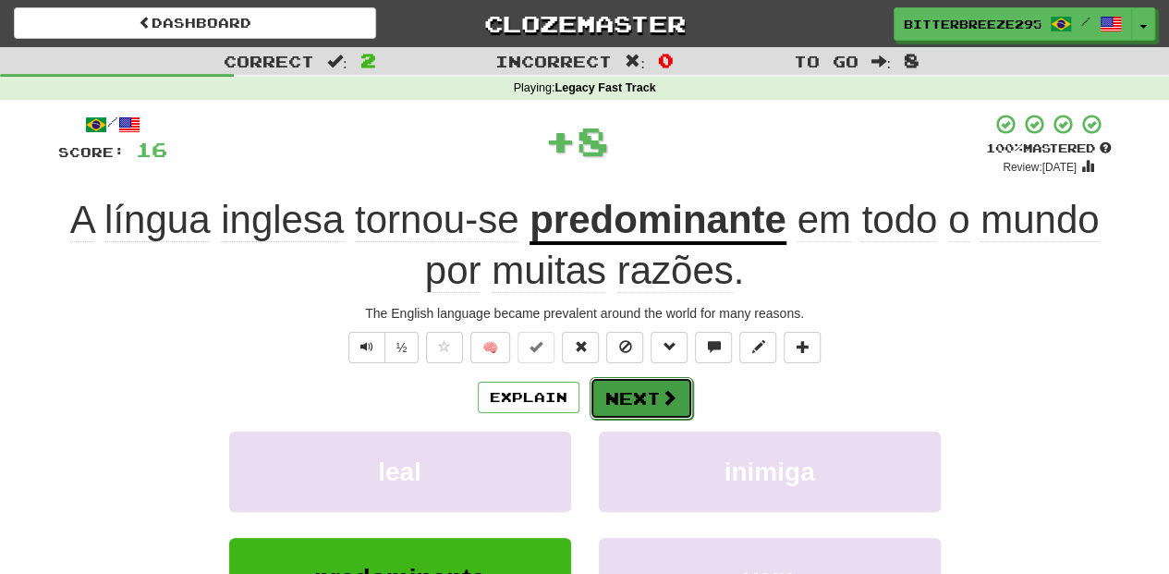
click at [613, 394] on button "Next" at bounding box center [642, 398] width 104 height 43
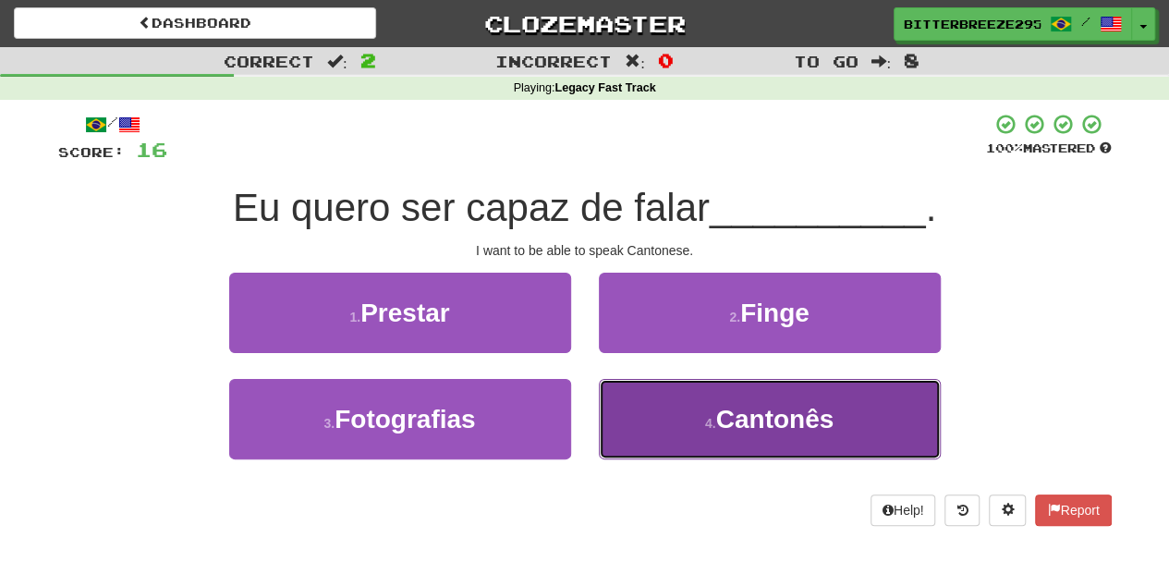
click at [700, 409] on button "4 . Cantonês" at bounding box center [770, 419] width 342 height 80
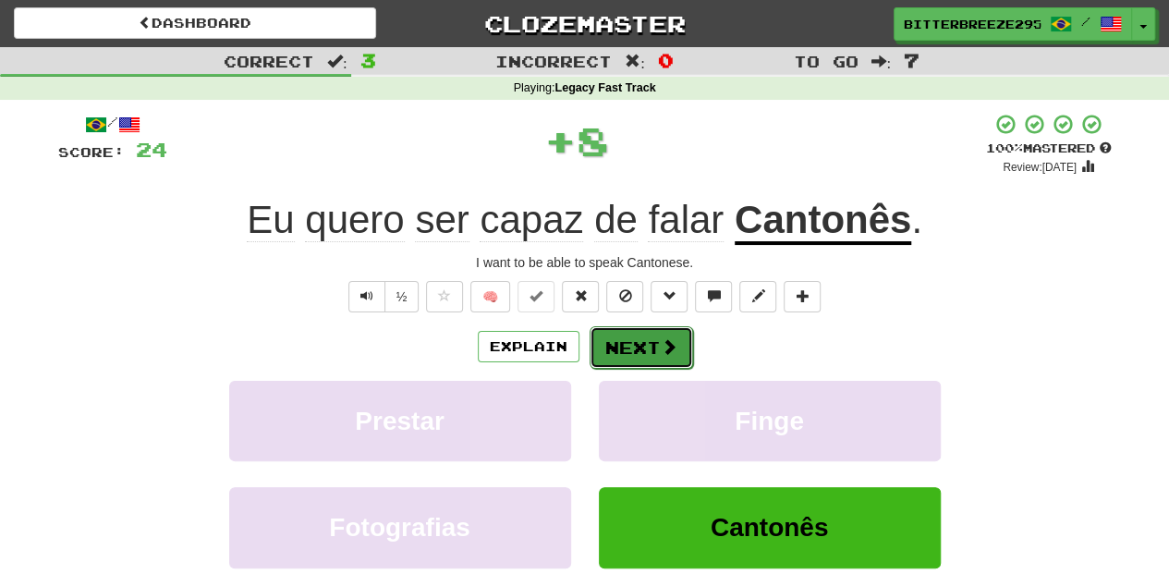
click at [608, 345] on button "Next" at bounding box center [642, 347] width 104 height 43
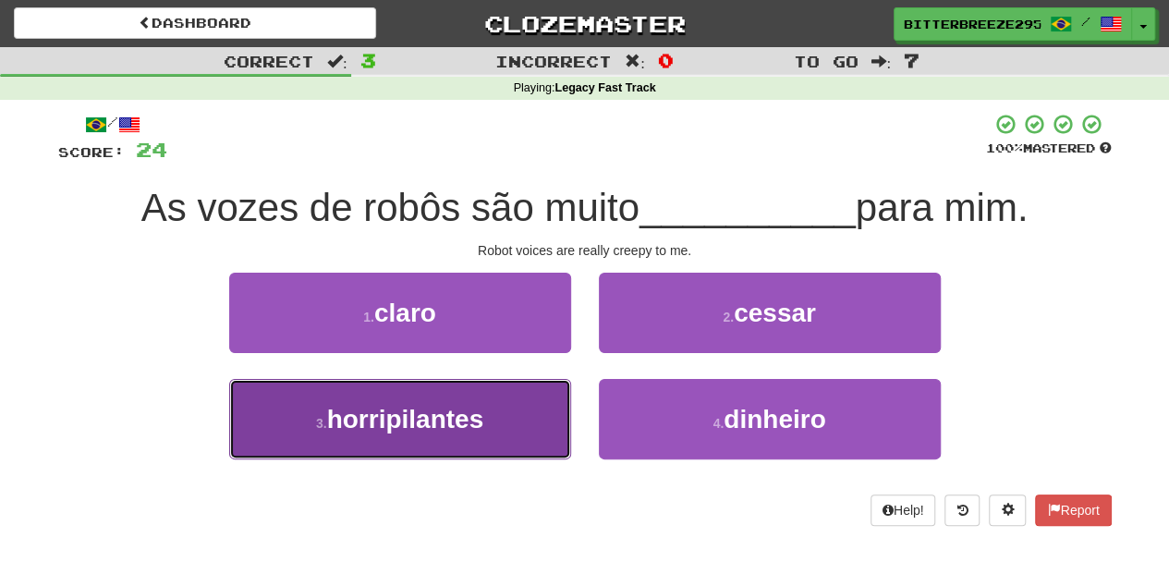
click at [503, 410] on button "3 . horripilantes" at bounding box center [400, 419] width 342 height 80
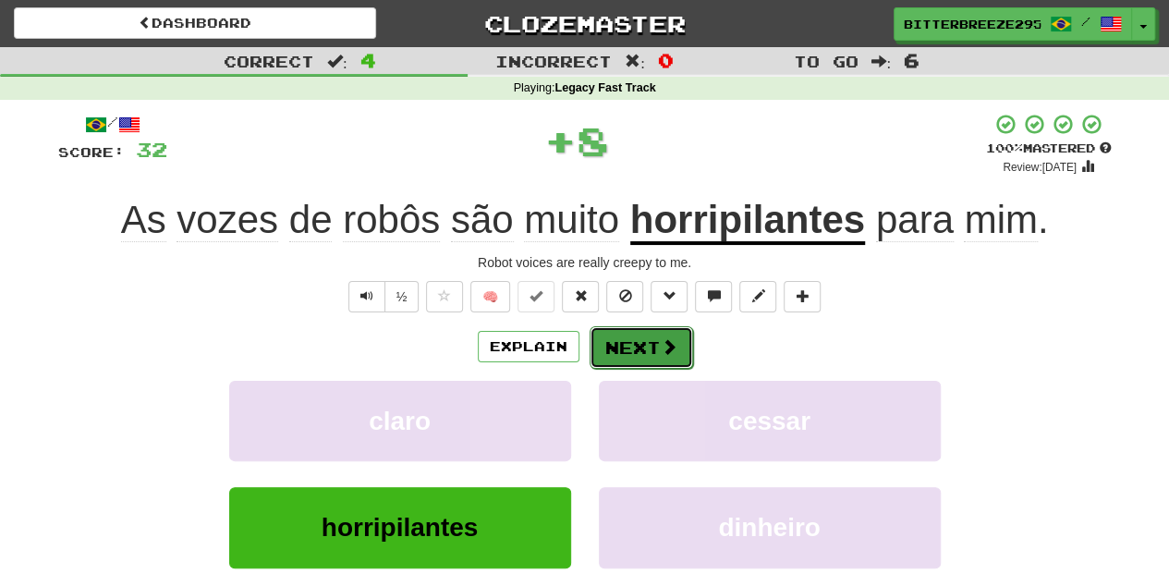
click at [606, 344] on button "Next" at bounding box center [642, 347] width 104 height 43
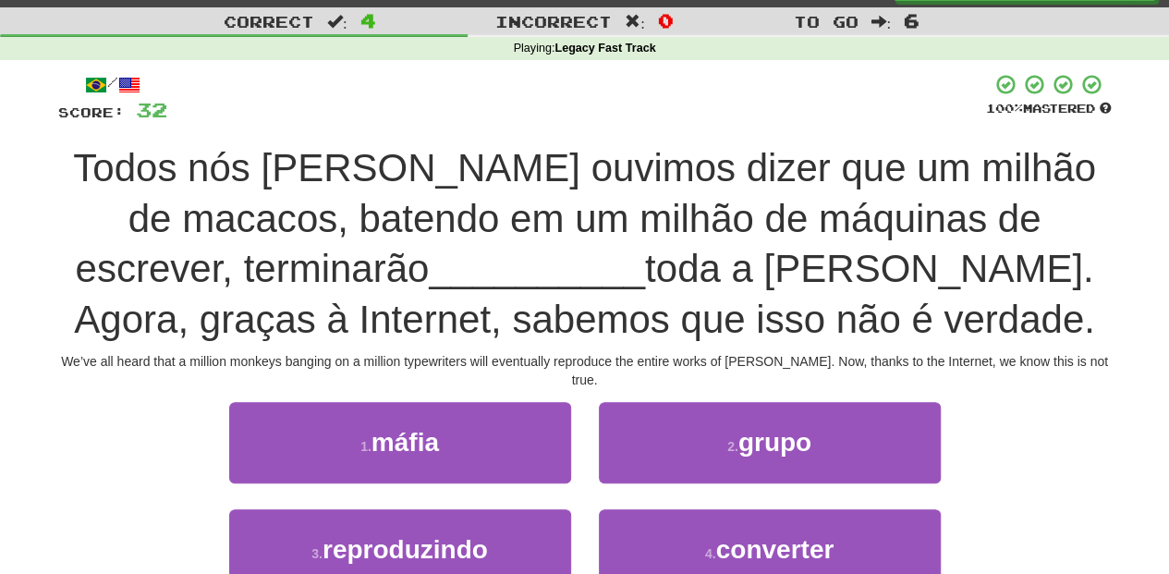
scroll to position [61, 0]
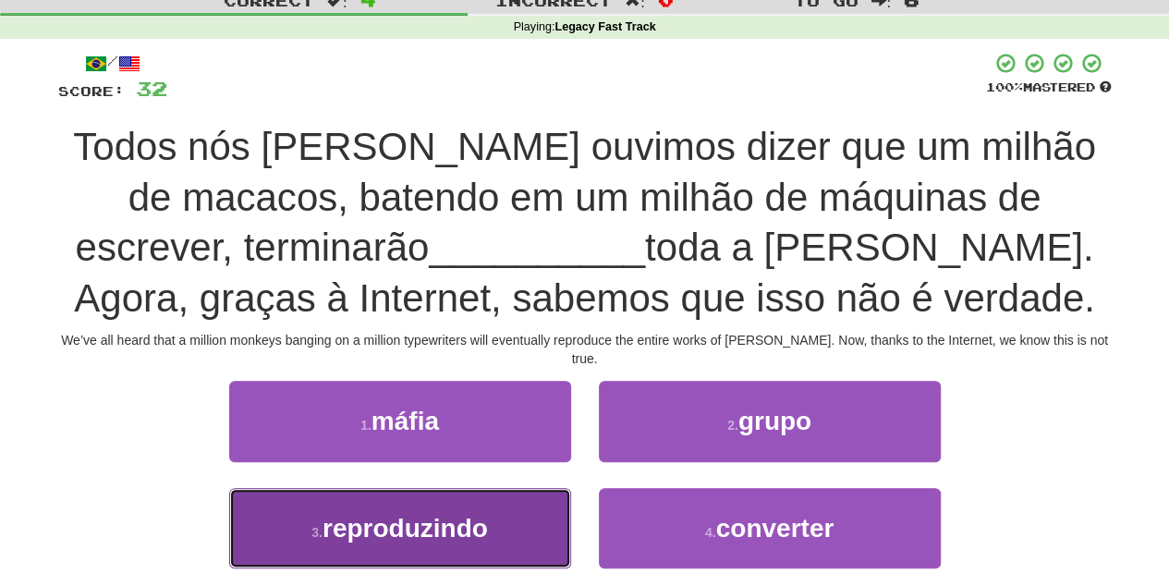
click at [487, 519] on span "reproduzindo" at bounding box center [405, 528] width 165 height 29
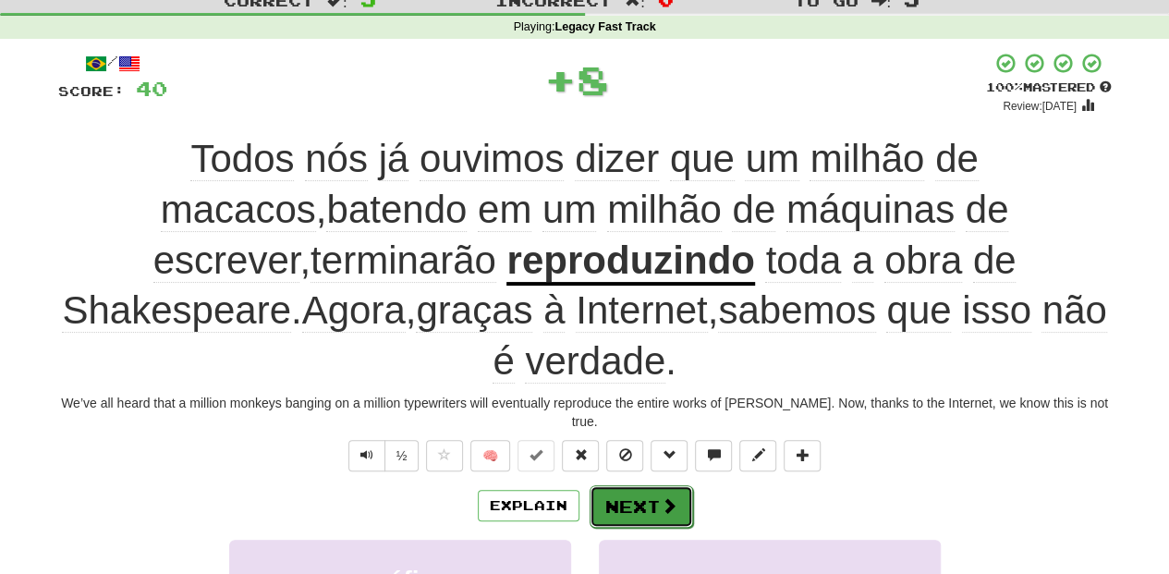
click at [608, 485] on button "Next" at bounding box center [642, 506] width 104 height 43
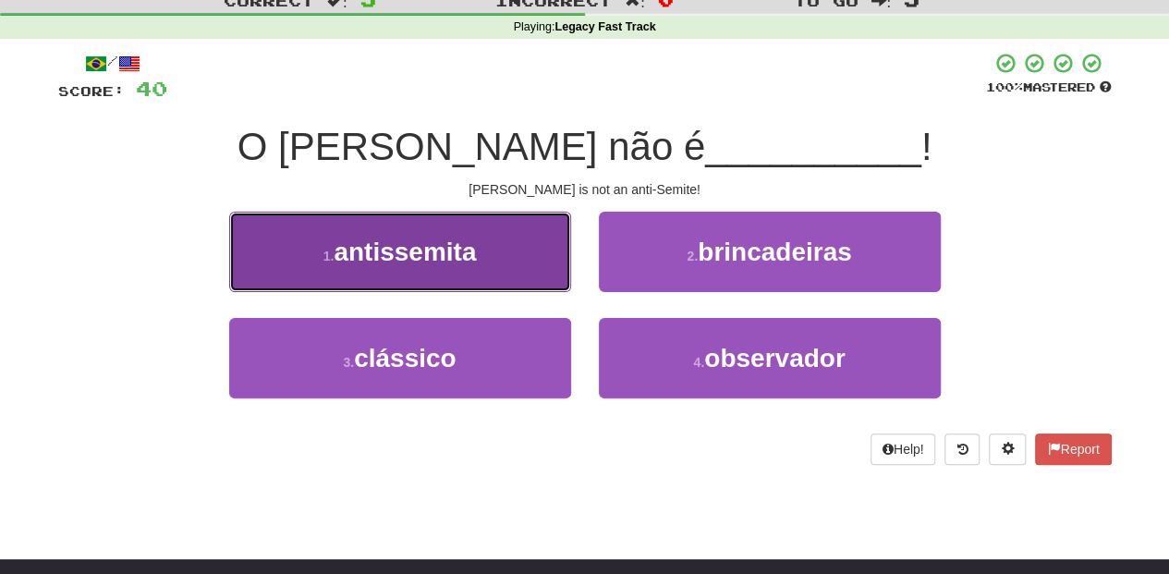
click at [485, 234] on button "1 . antissemita" at bounding box center [400, 252] width 342 height 80
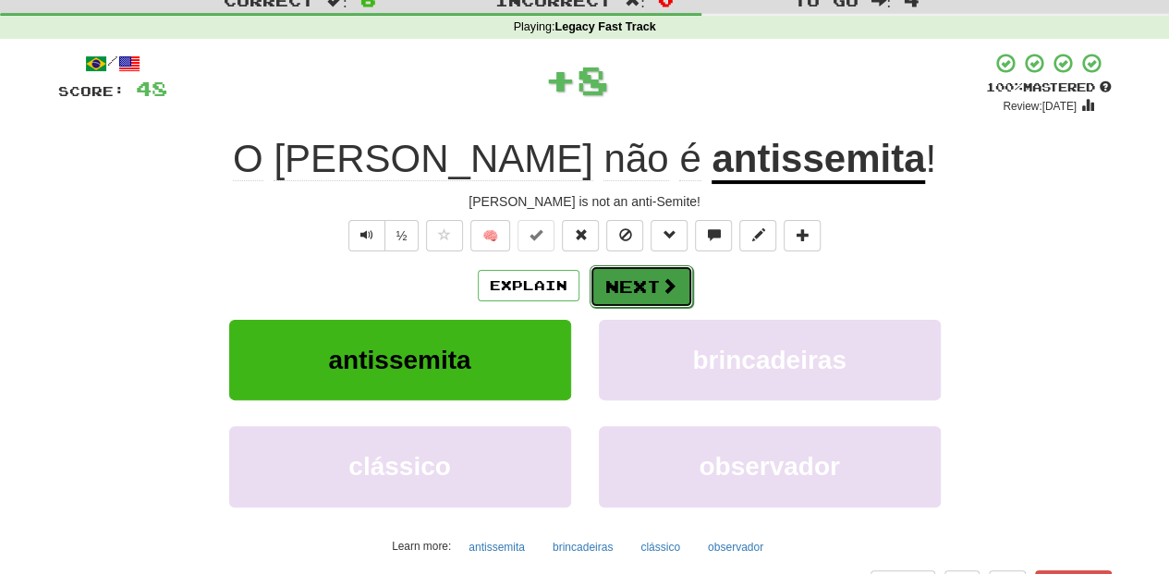
click at [605, 277] on button "Next" at bounding box center [642, 286] width 104 height 43
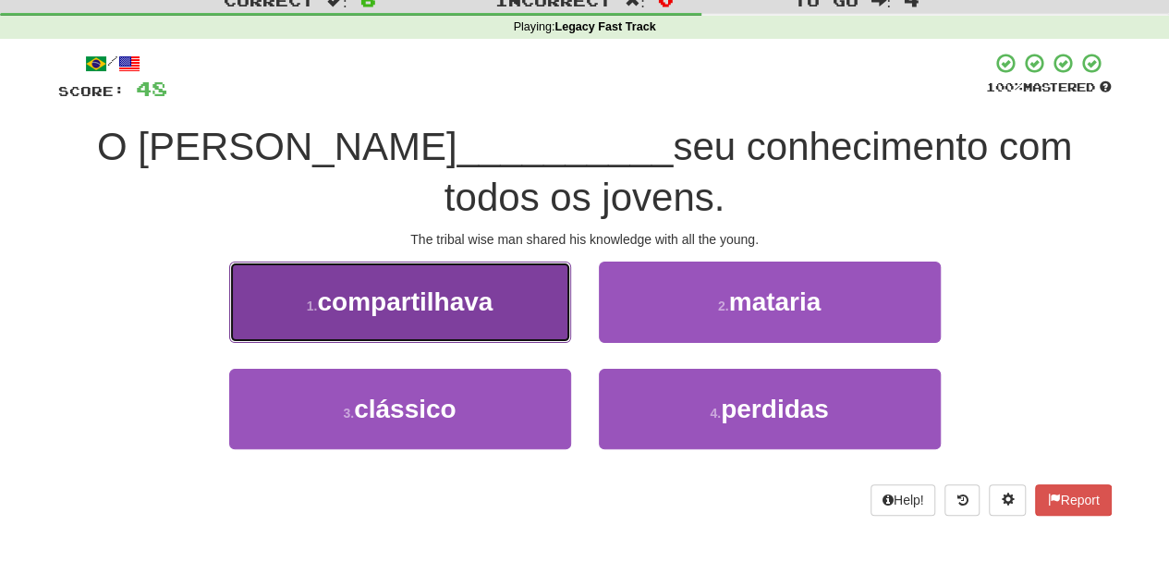
click at [459, 312] on span "compartilhava" at bounding box center [405, 301] width 176 height 29
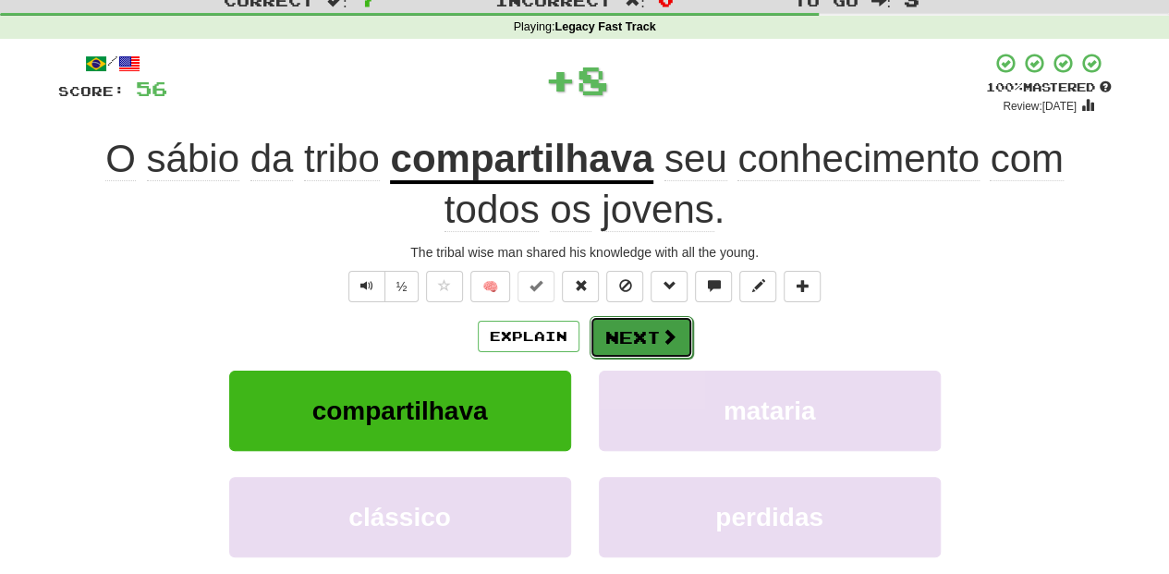
click at [656, 337] on button "Next" at bounding box center [642, 337] width 104 height 43
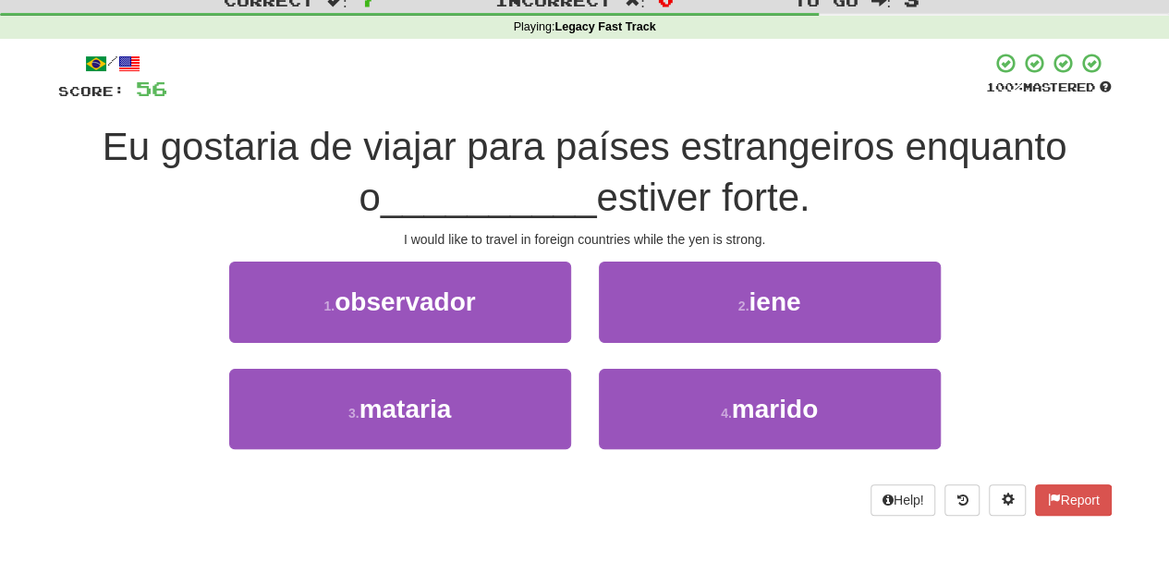
click at [592, 323] on div "2 . iene" at bounding box center [770, 315] width 370 height 106
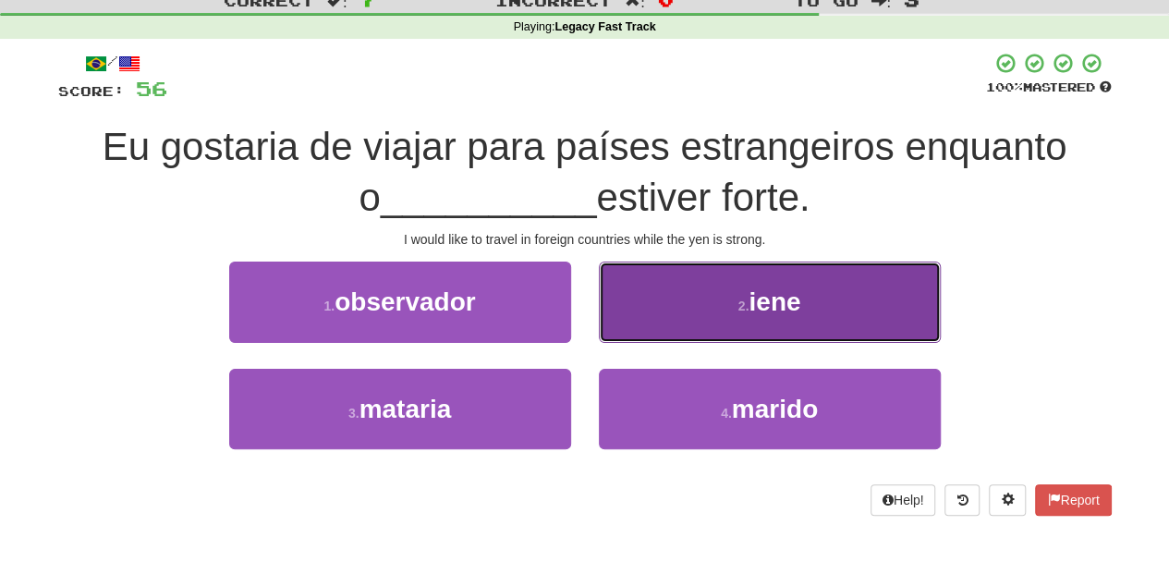
click at [619, 325] on button "2 . iene" at bounding box center [770, 302] width 342 height 80
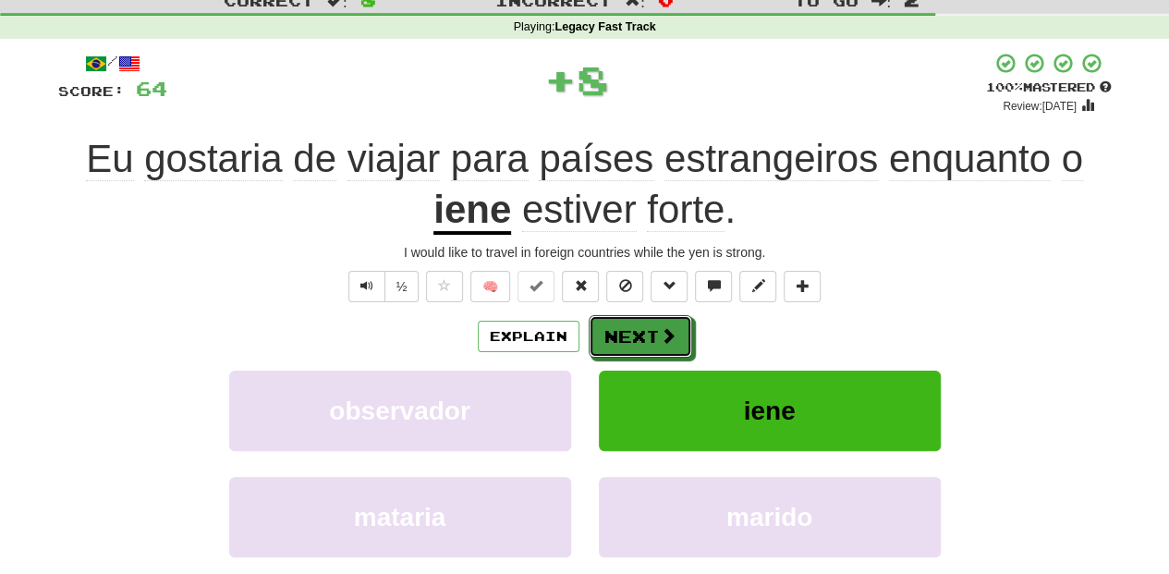
click at [619, 325] on button "Next" at bounding box center [641, 336] width 104 height 43
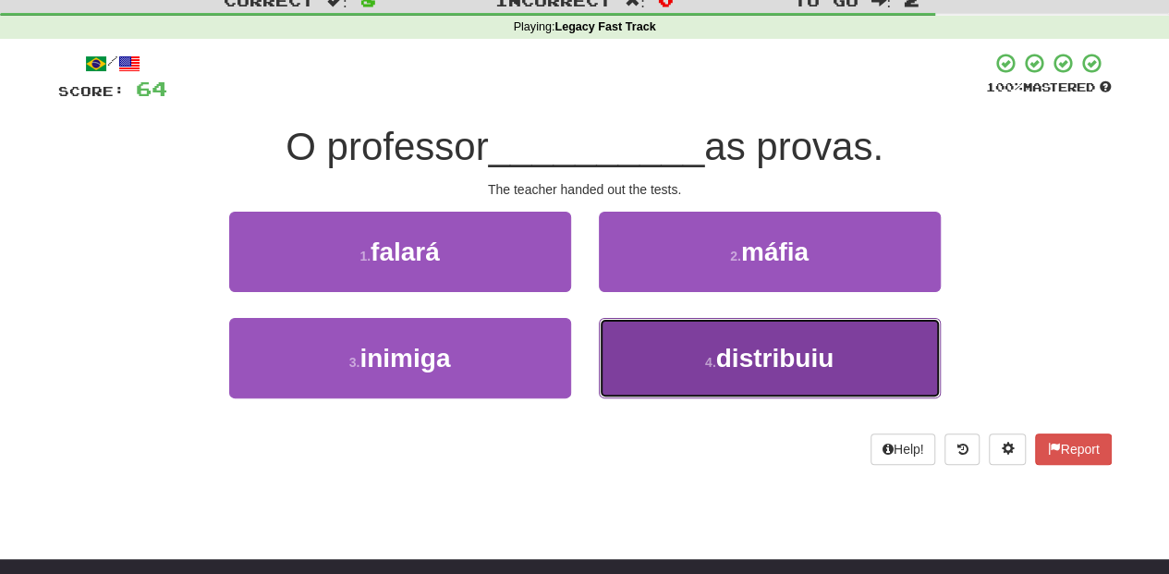
click at [629, 357] on button "4 . distribuiu" at bounding box center [770, 358] width 342 height 80
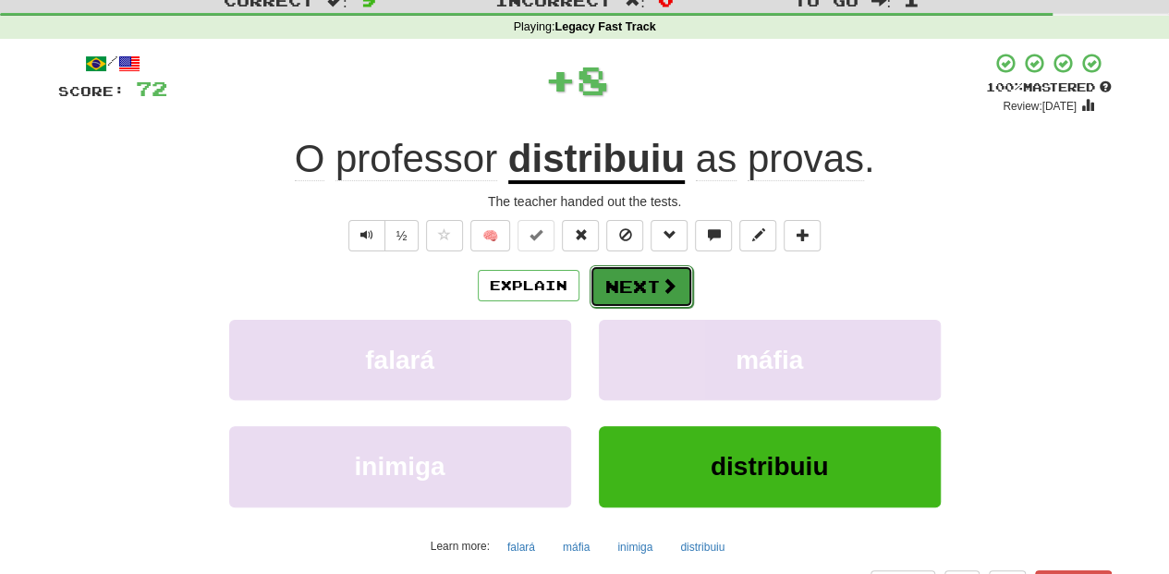
click at [617, 288] on button "Next" at bounding box center [642, 286] width 104 height 43
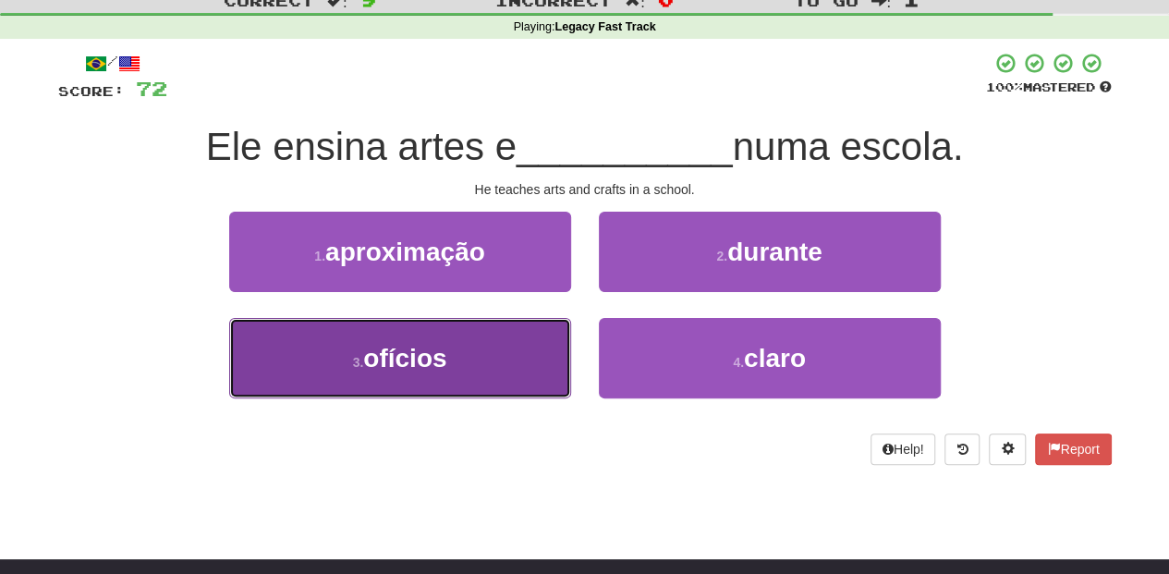
click at [543, 344] on button "3 . ofícios" at bounding box center [400, 358] width 342 height 80
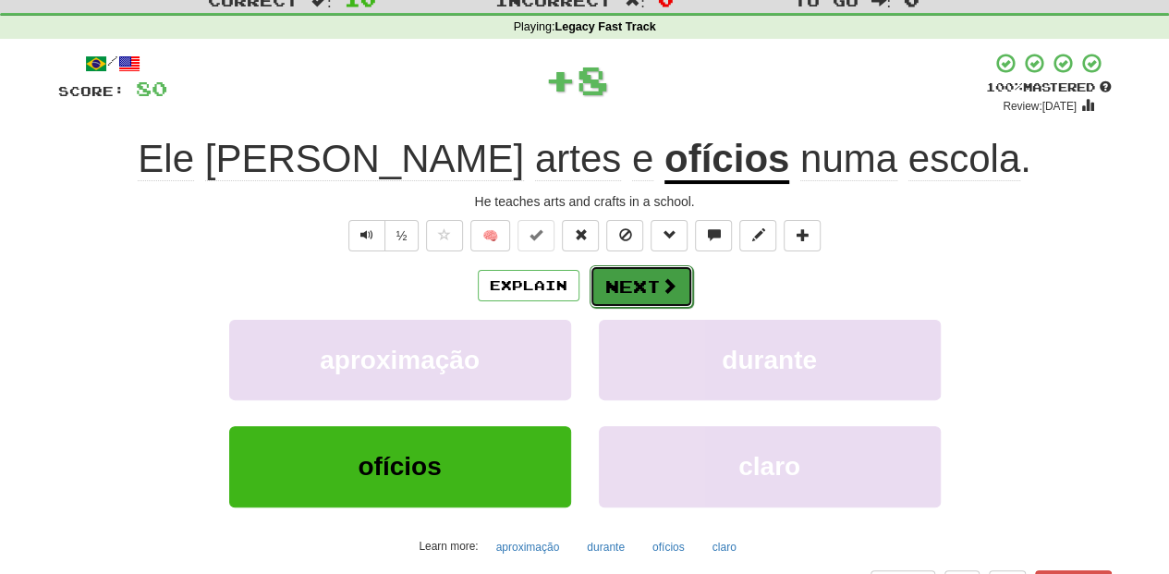
click at [630, 285] on button "Next" at bounding box center [642, 286] width 104 height 43
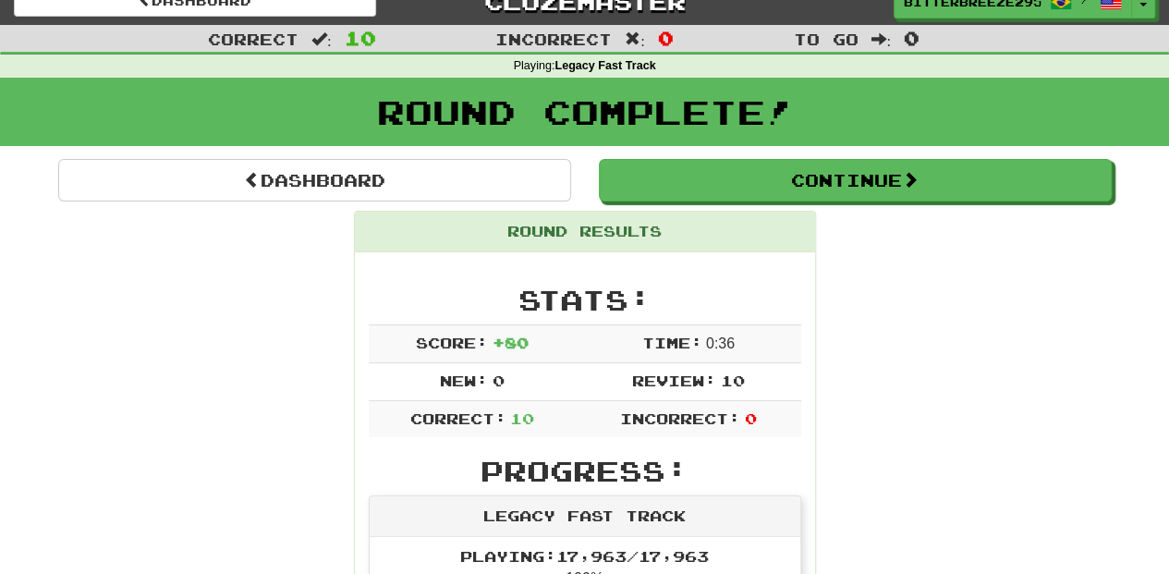
scroll to position [0, 0]
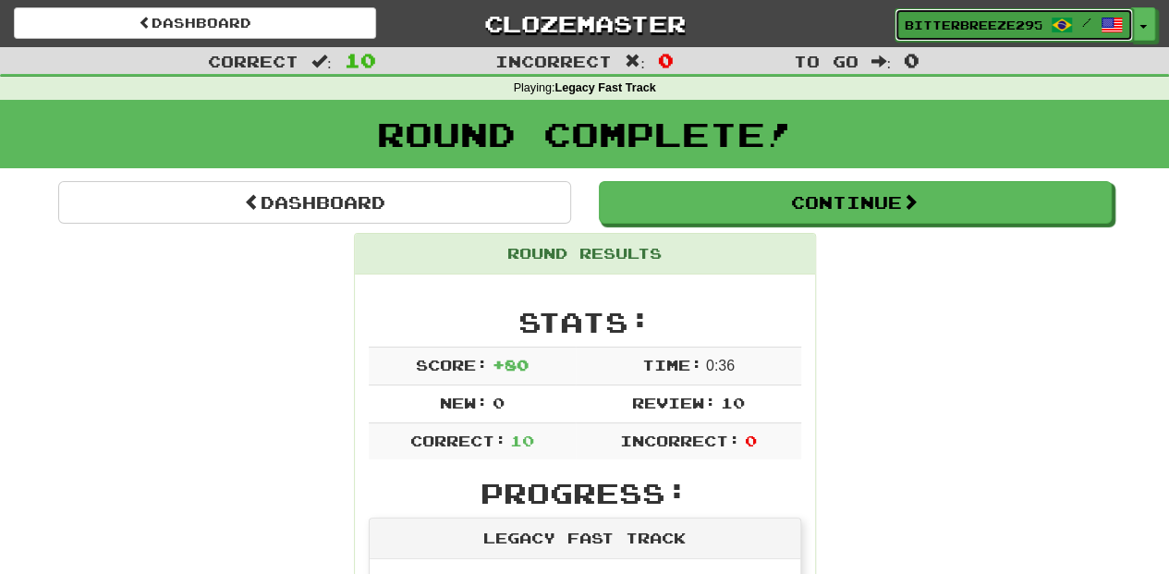
click at [933, 28] on span "BitterBreeze2956" at bounding box center [973, 25] width 137 height 17
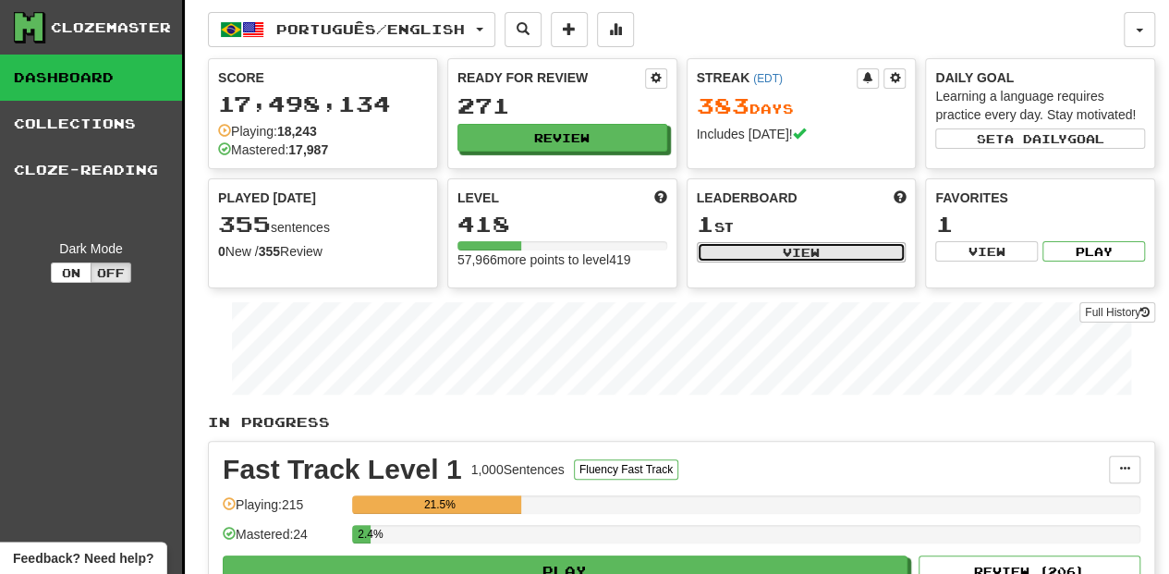
click at [773, 252] on button "View" at bounding box center [802, 252] width 210 height 20
select select "**********"
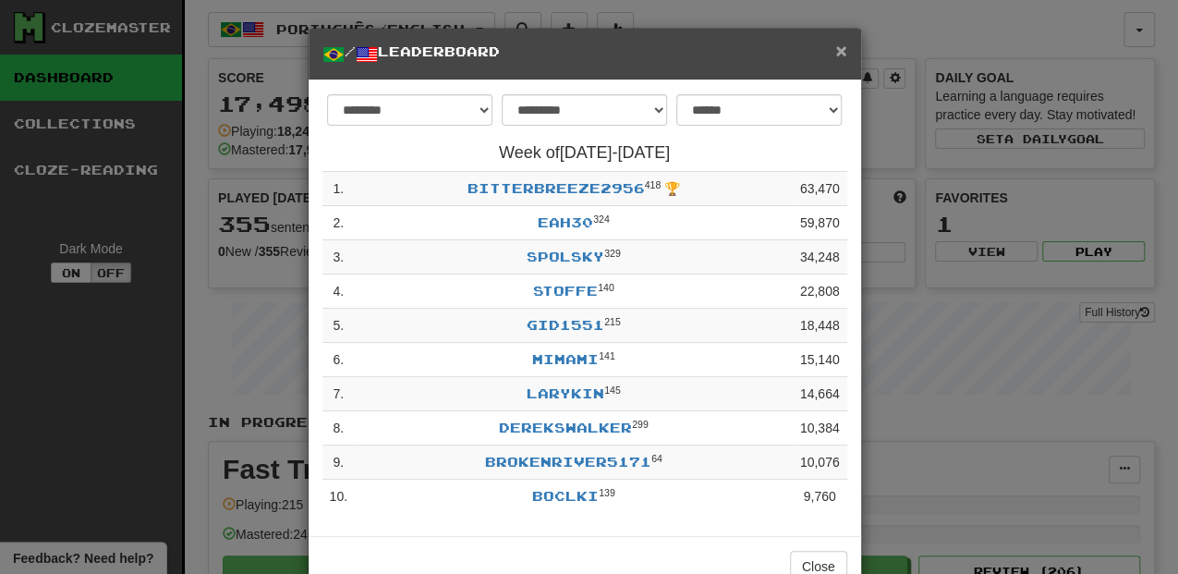
click at [838, 52] on span "×" at bounding box center [841, 50] width 11 height 21
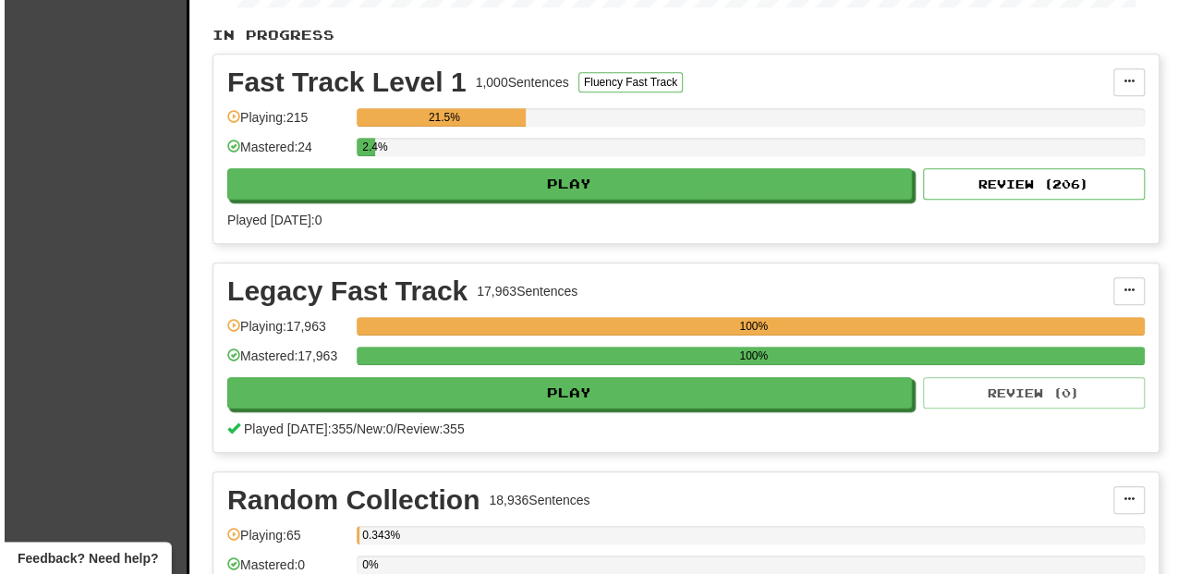
scroll to position [431, 0]
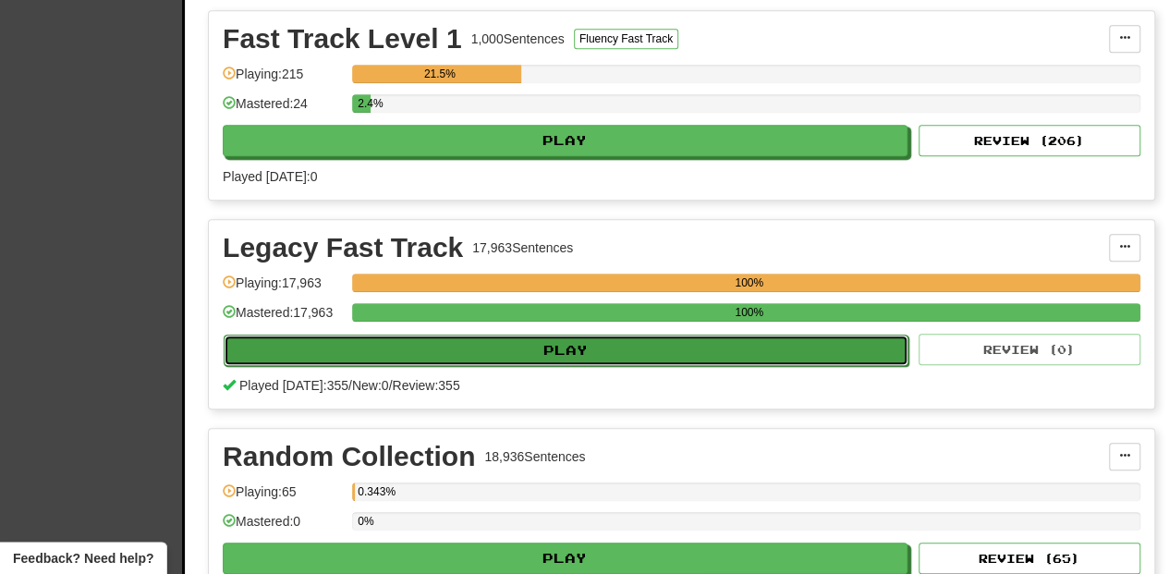
click at [580, 344] on button "Play" at bounding box center [566, 350] width 685 height 31
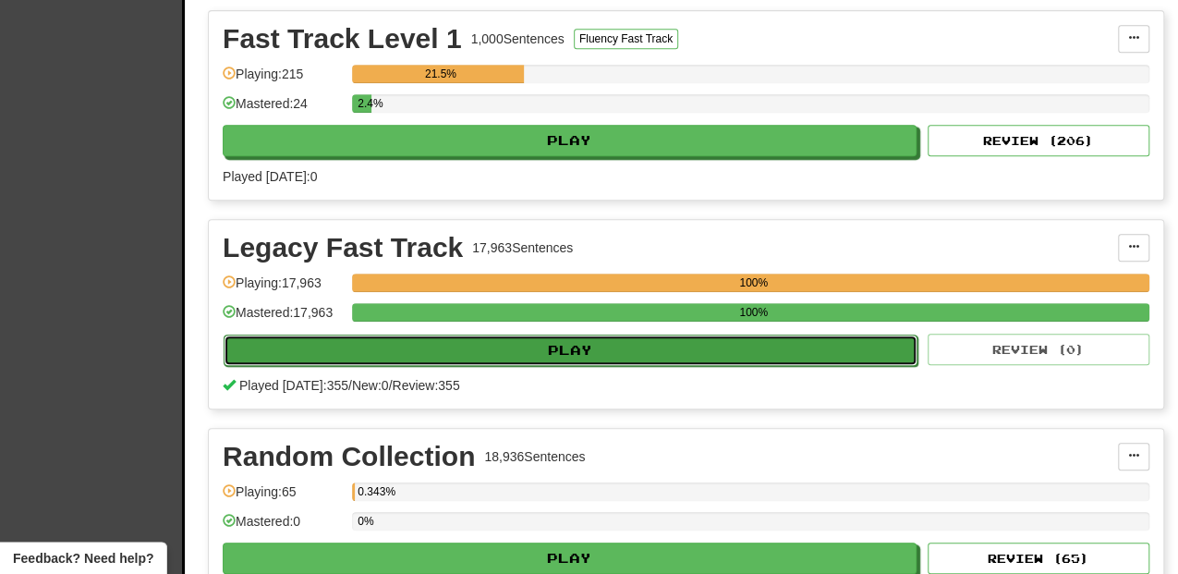
select select "**"
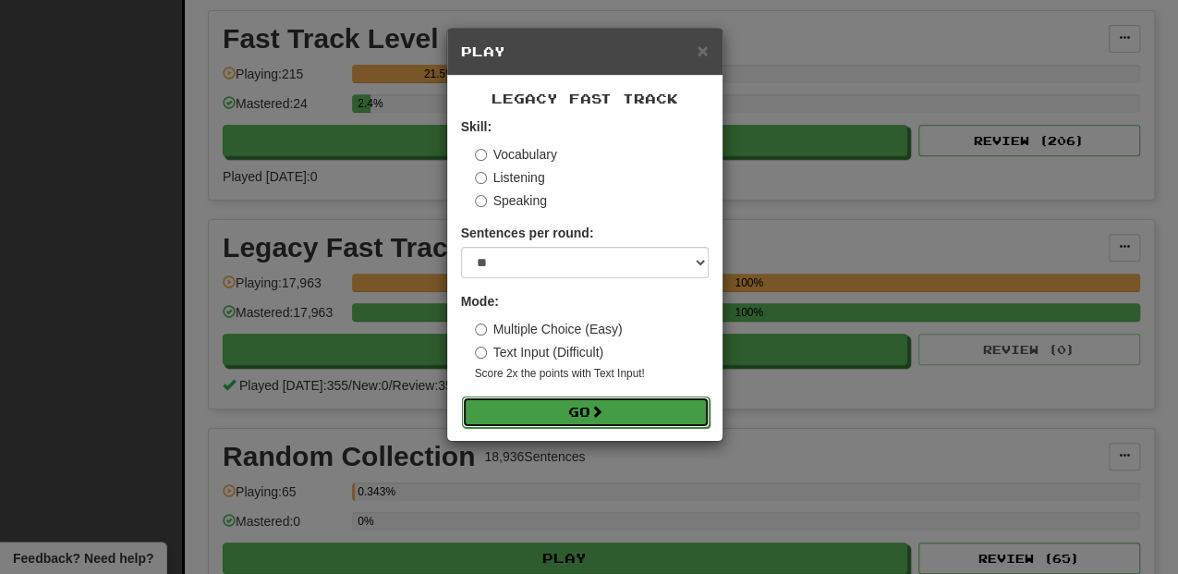
click at [593, 406] on button "Go" at bounding box center [586, 412] width 248 height 31
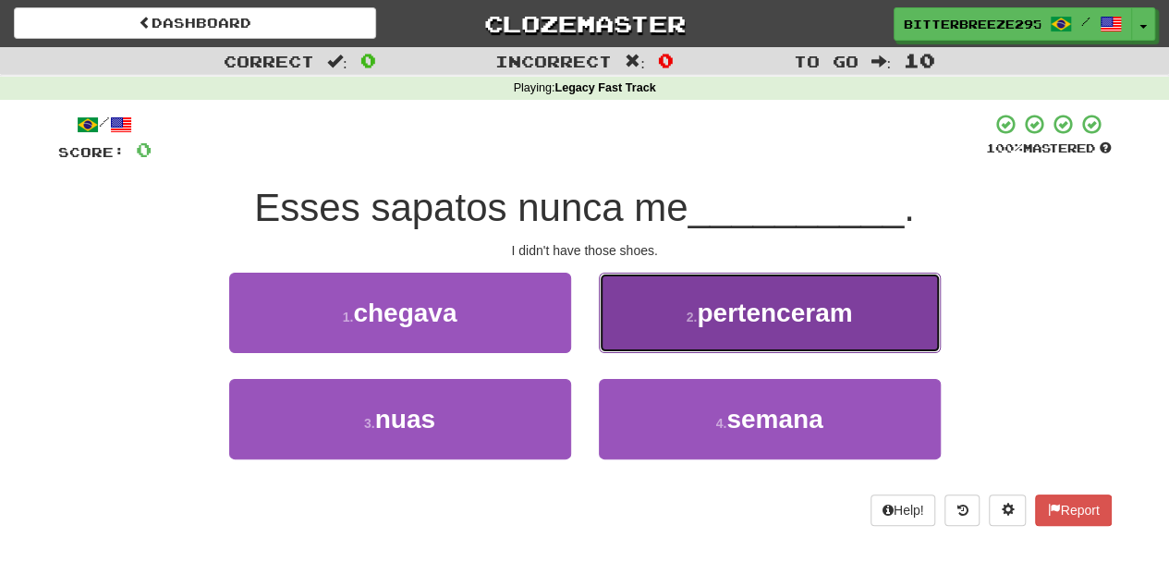
click at [656, 327] on button "2 . pertenceram" at bounding box center [770, 313] width 342 height 80
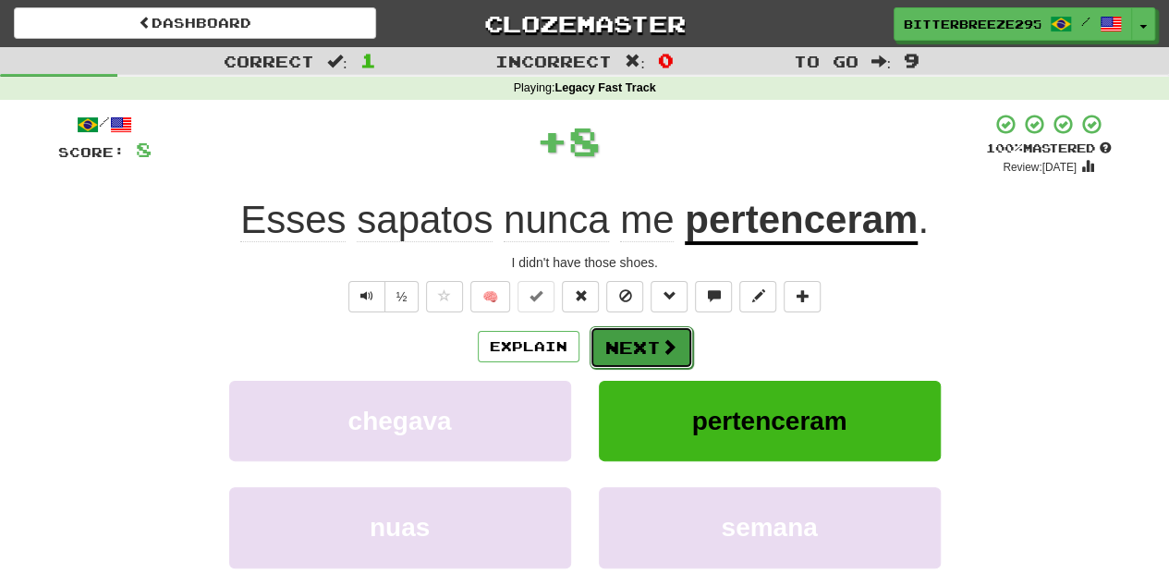
click at [646, 345] on button "Next" at bounding box center [642, 347] width 104 height 43
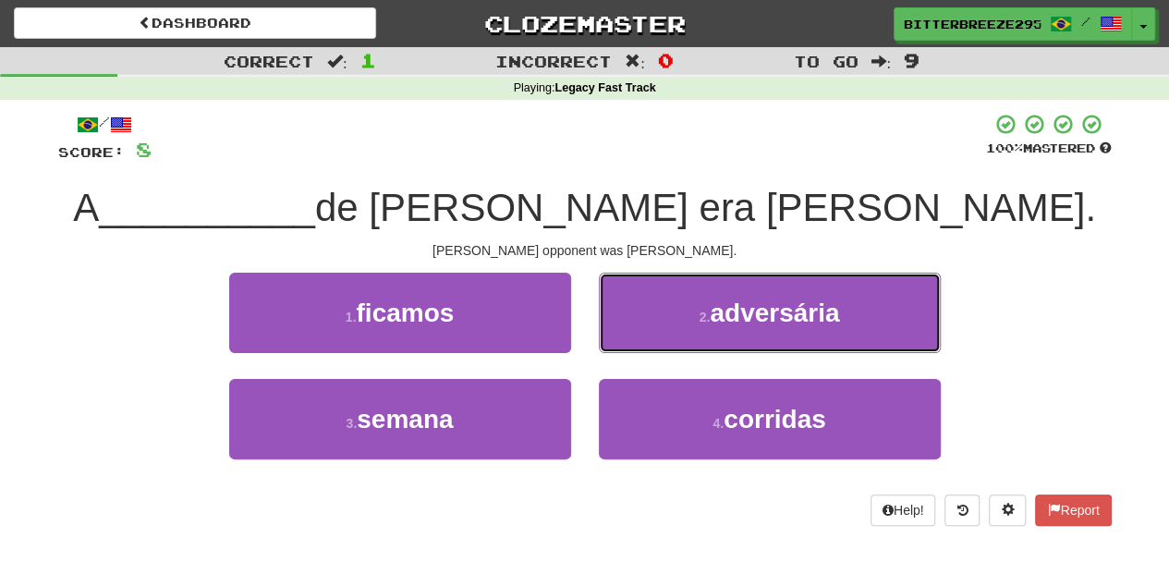
click at [646, 345] on button "2 . adversária" at bounding box center [770, 313] width 342 height 80
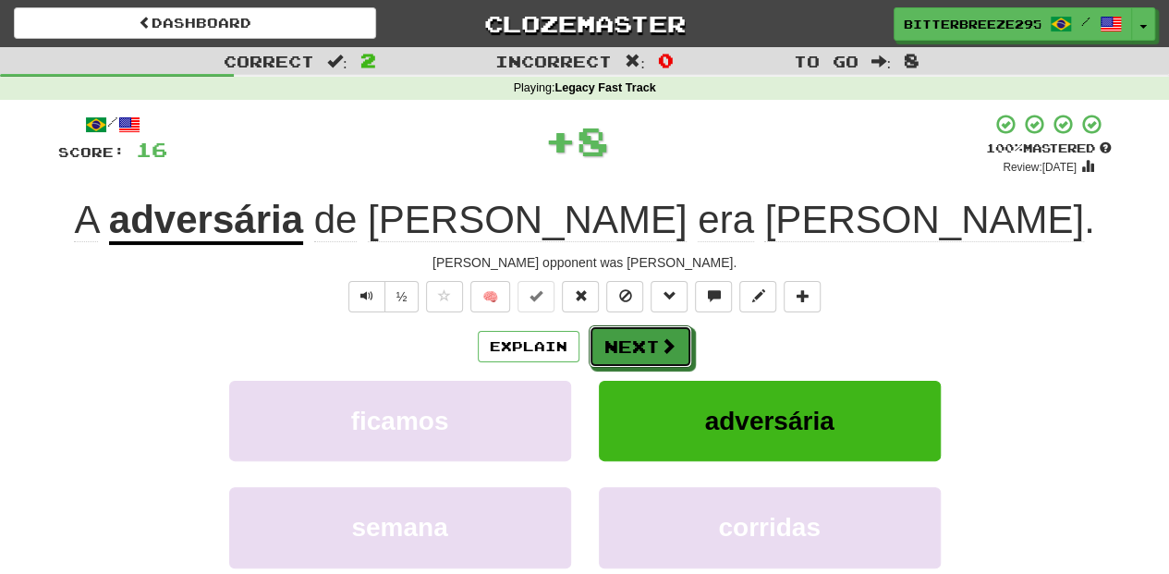
click at [646, 345] on button "Next" at bounding box center [641, 346] width 104 height 43
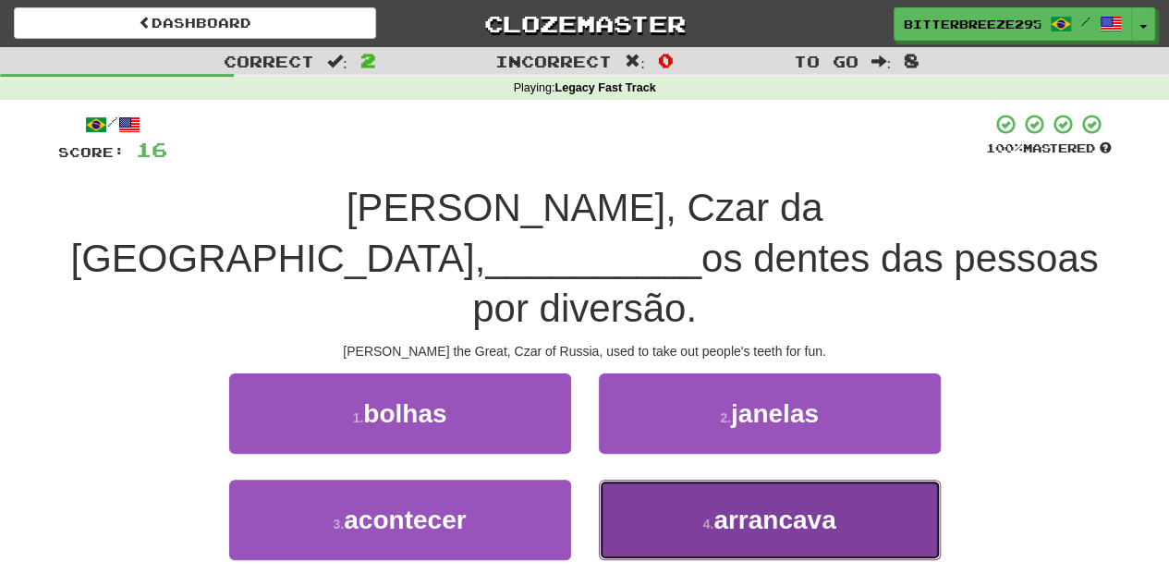
click at [699, 480] on button "4 . arrancava" at bounding box center [770, 520] width 342 height 80
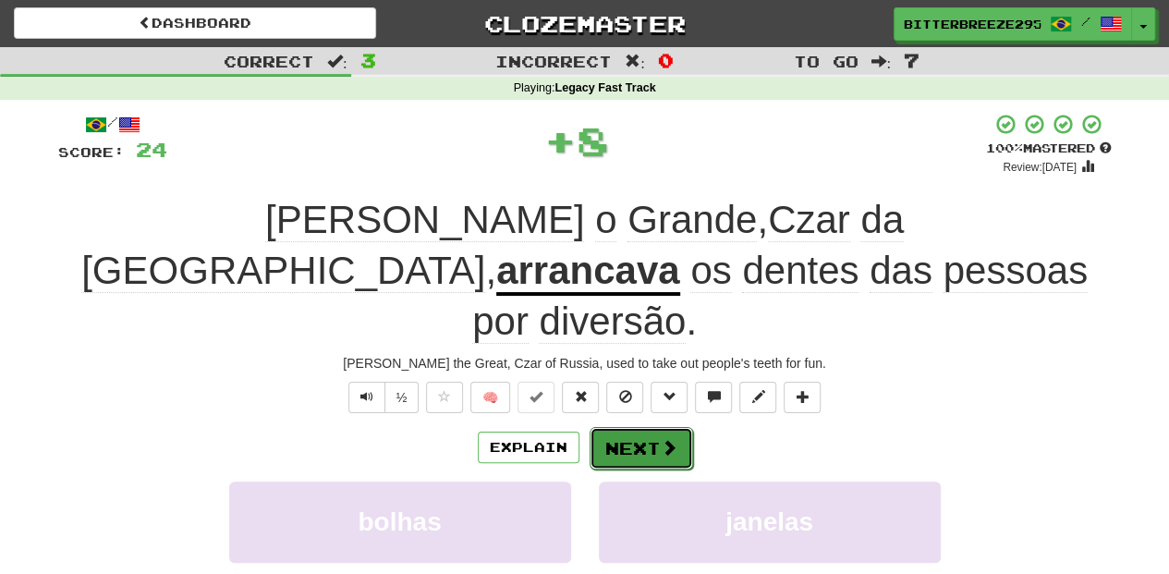
click at [638, 427] on button "Next" at bounding box center [642, 448] width 104 height 43
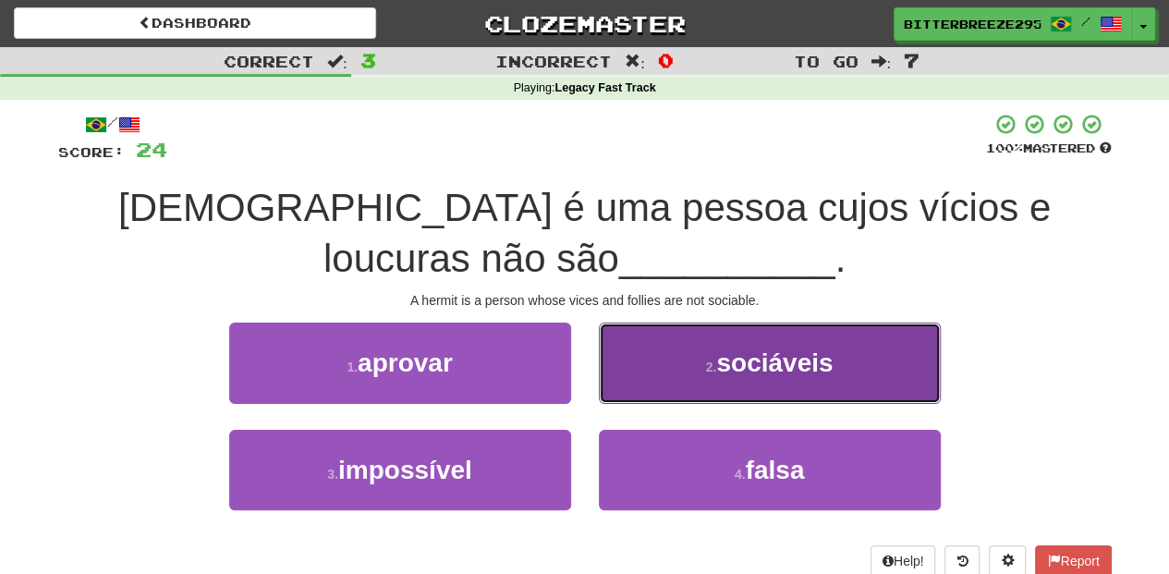
click at [632, 391] on button "2 . sociáveis" at bounding box center [770, 363] width 342 height 80
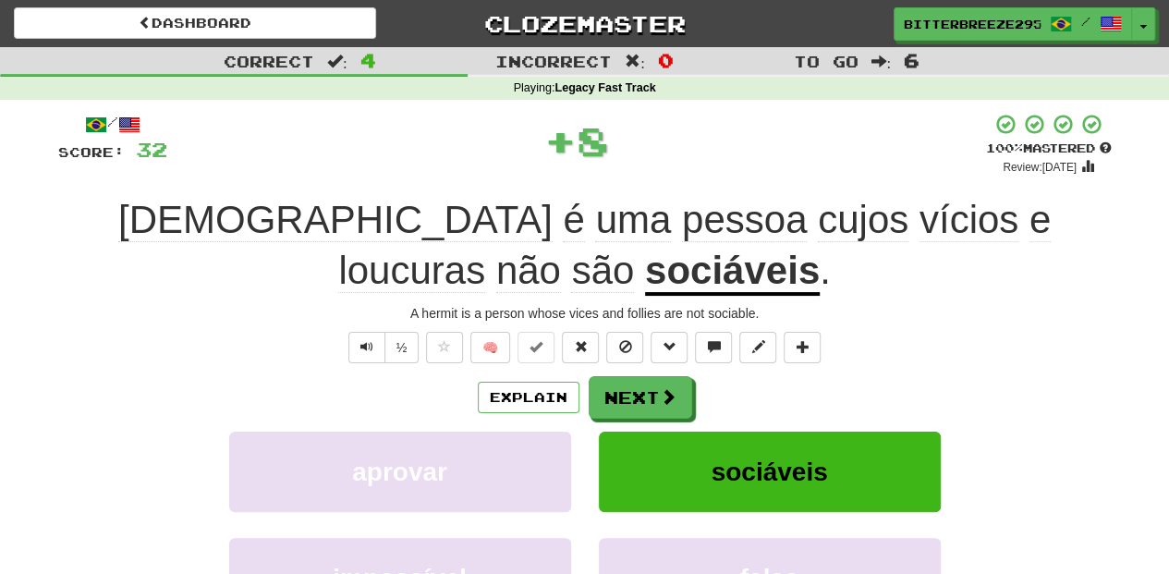
click at [632, 391] on button "Next" at bounding box center [641, 397] width 104 height 43
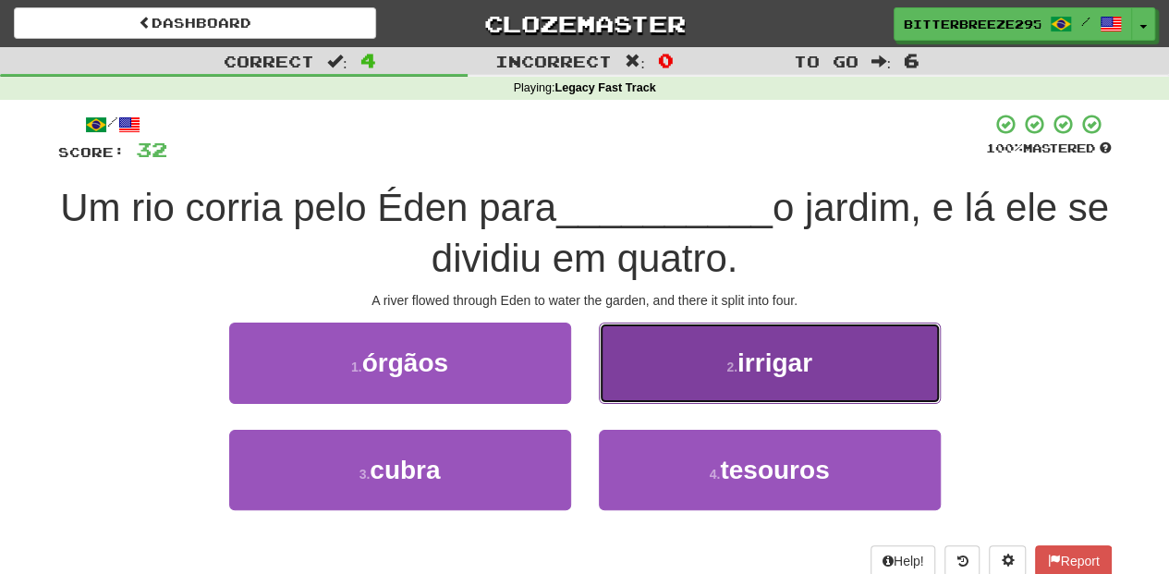
click at [666, 381] on button "2 . irrigar" at bounding box center [770, 363] width 342 height 80
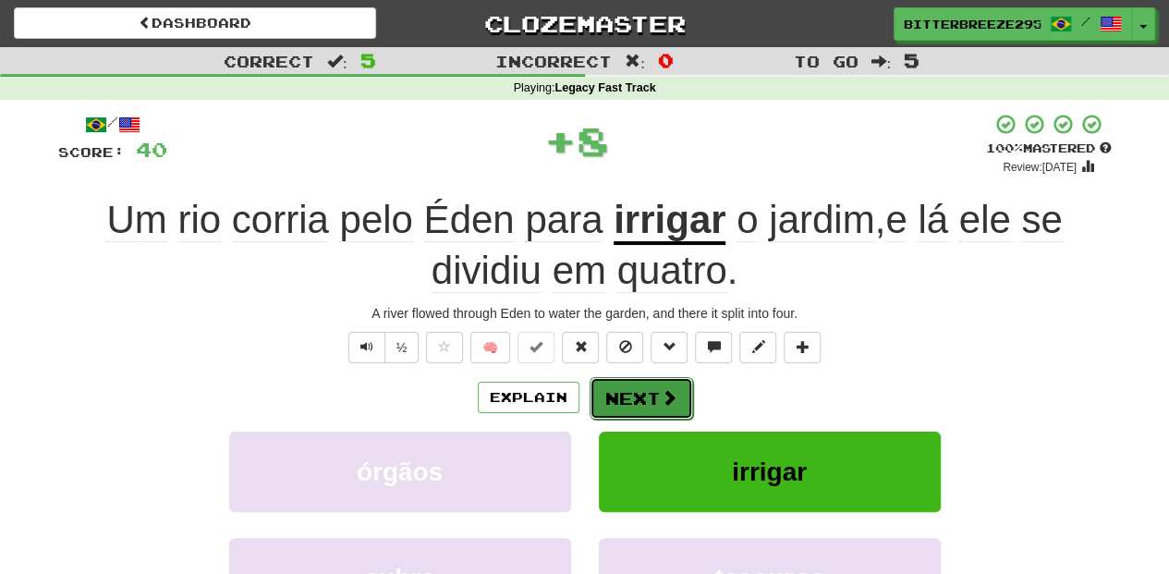
click at [654, 390] on button "Next" at bounding box center [642, 398] width 104 height 43
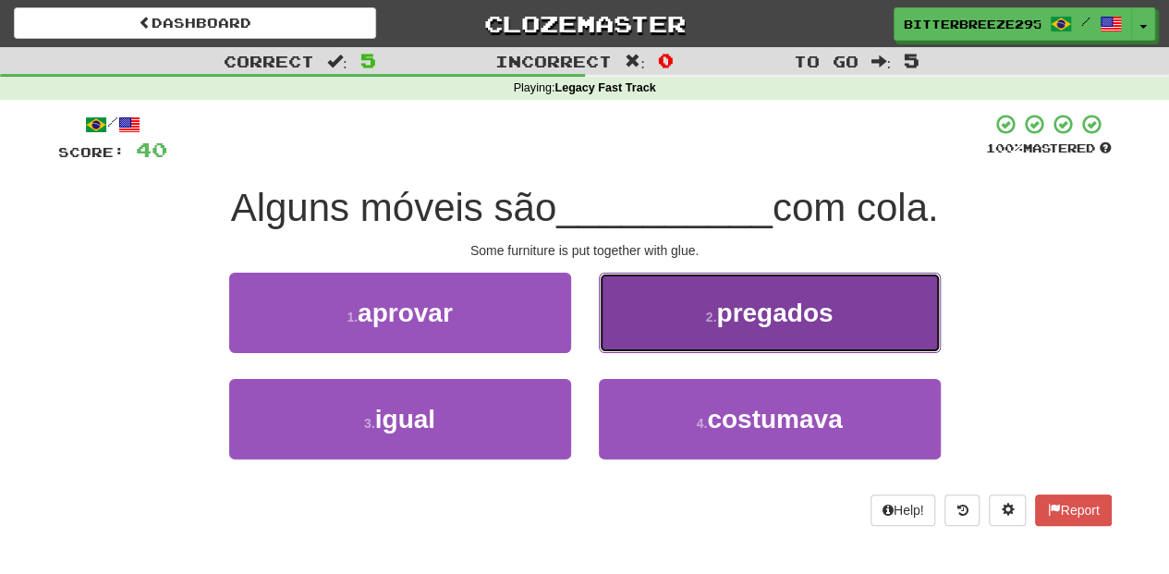
click at [625, 348] on button "2 . pregados" at bounding box center [770, 313] width 342 height 80
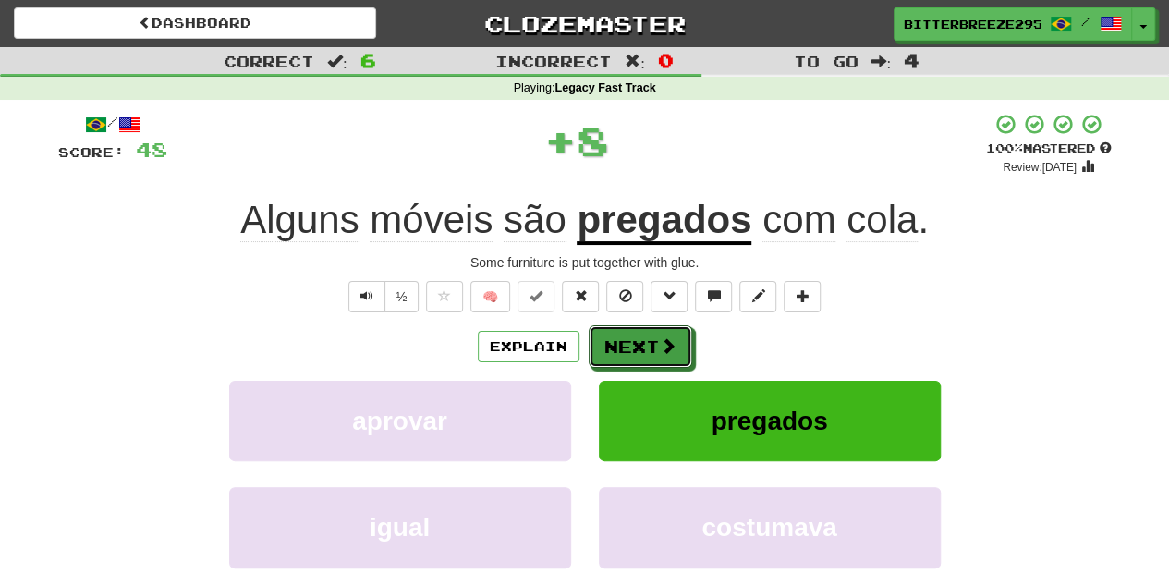
click at [625, 348] on button "Next" at bounding box center [641, 346] width 104 height 43
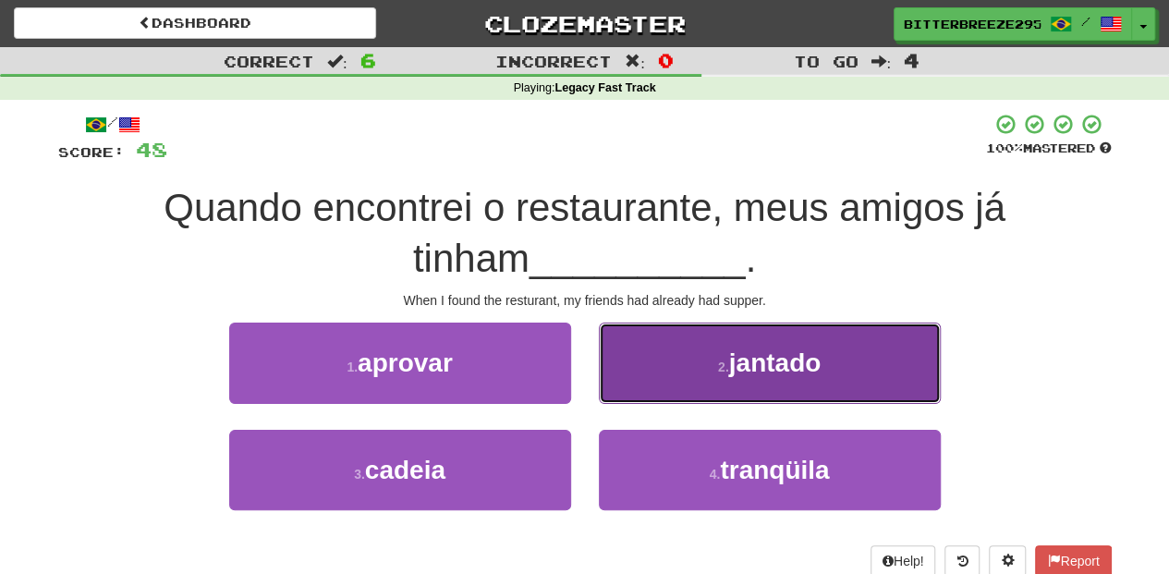
click at [640, 376] on button "2 . jantado" at bounding box center [770, 363] width 342 height 80
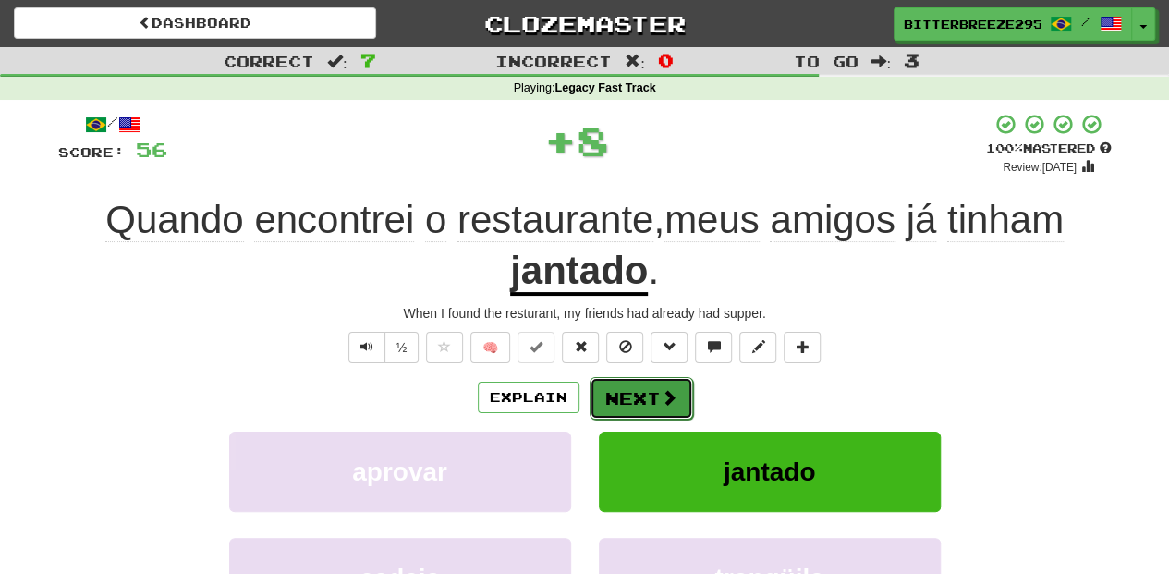
click at [617, 402] on button "Next" at bounding box center [642, 398] width 104 height 43
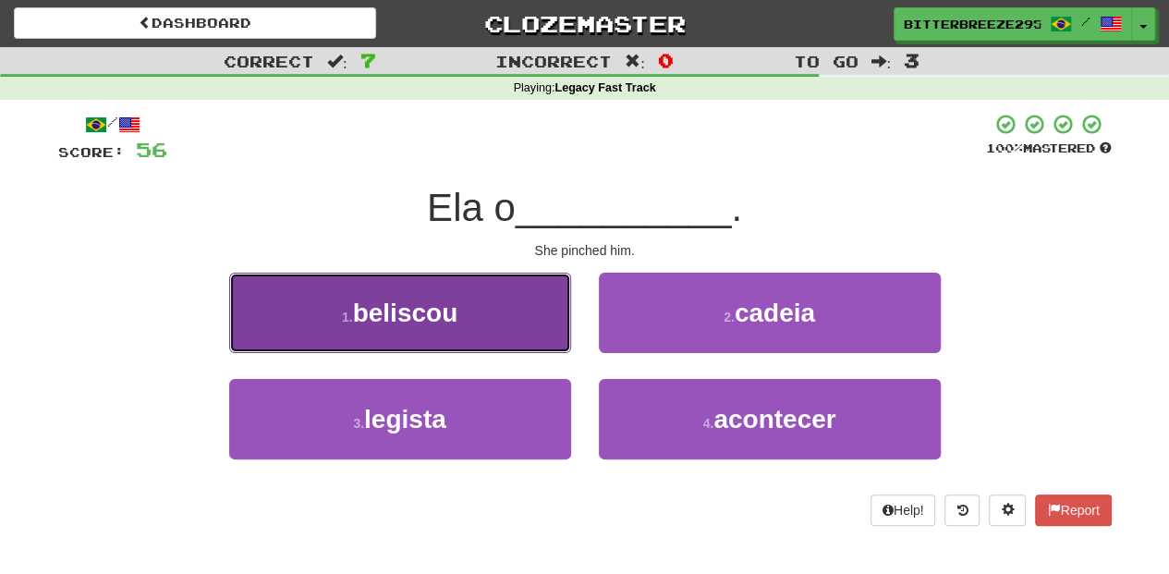
click at [513, 349] on button "1 . beliscou" at bounding box center [400, 313] width 342 height 80
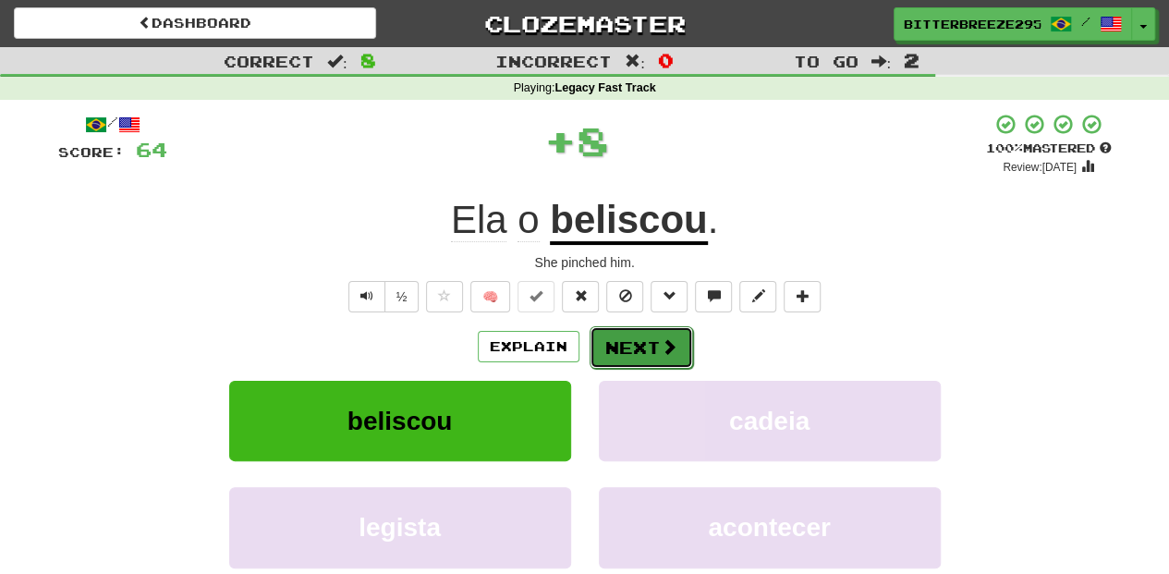
click at [610, 336] on button "Next" at bounding box center [642, 347] width 104 height 43
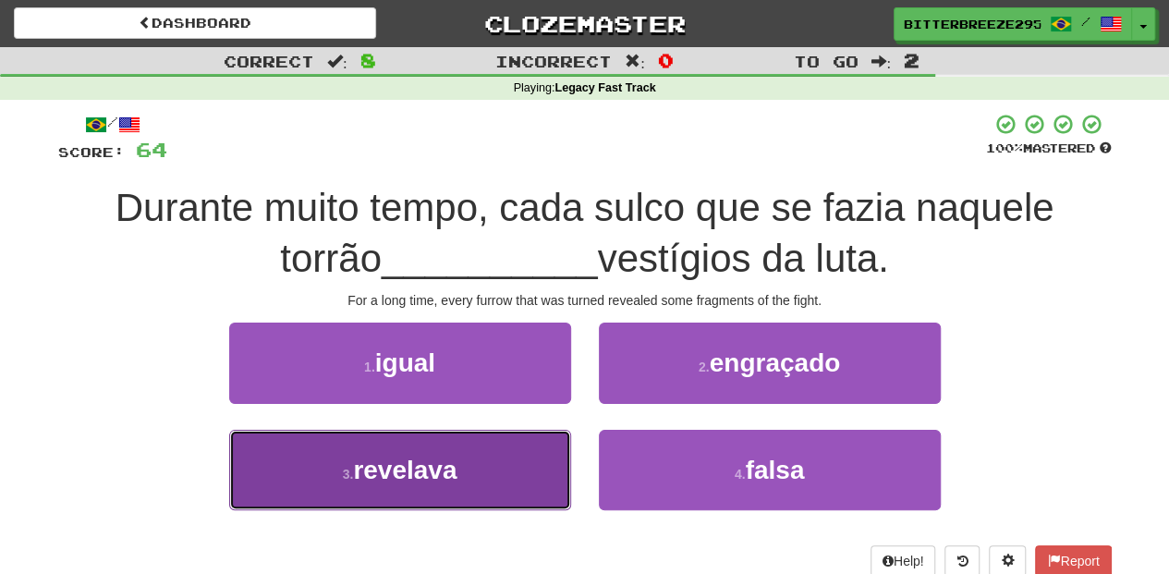
click at [541, 460] on button "3 . revelava" at bounding box center [400, 470] width 342 height 80
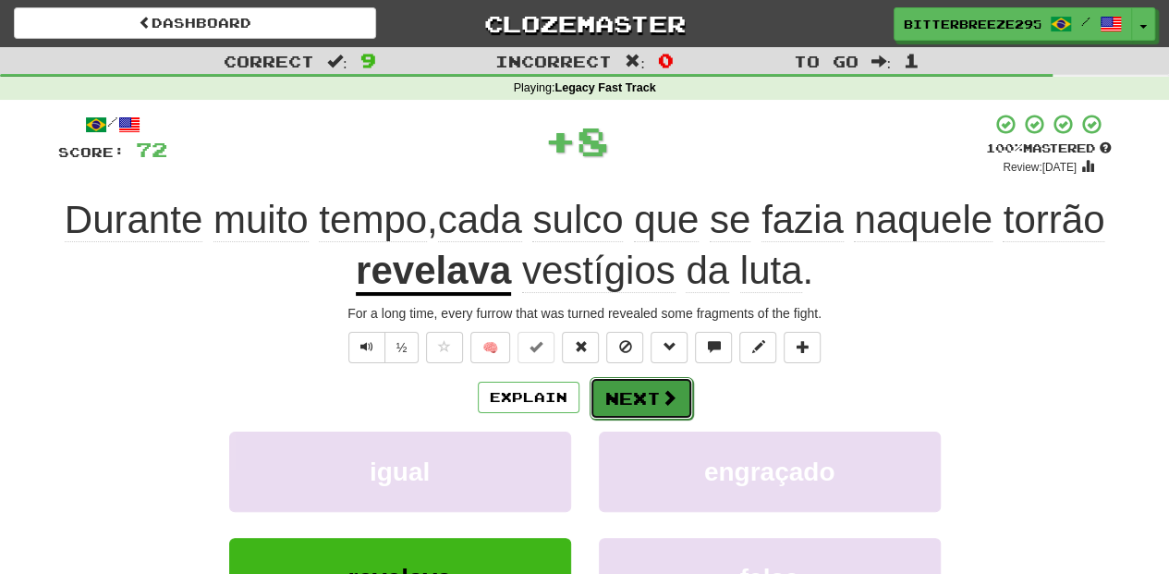
click at [643, 384] on button "Next" at bounding box center [642, 398] width 104 height 43
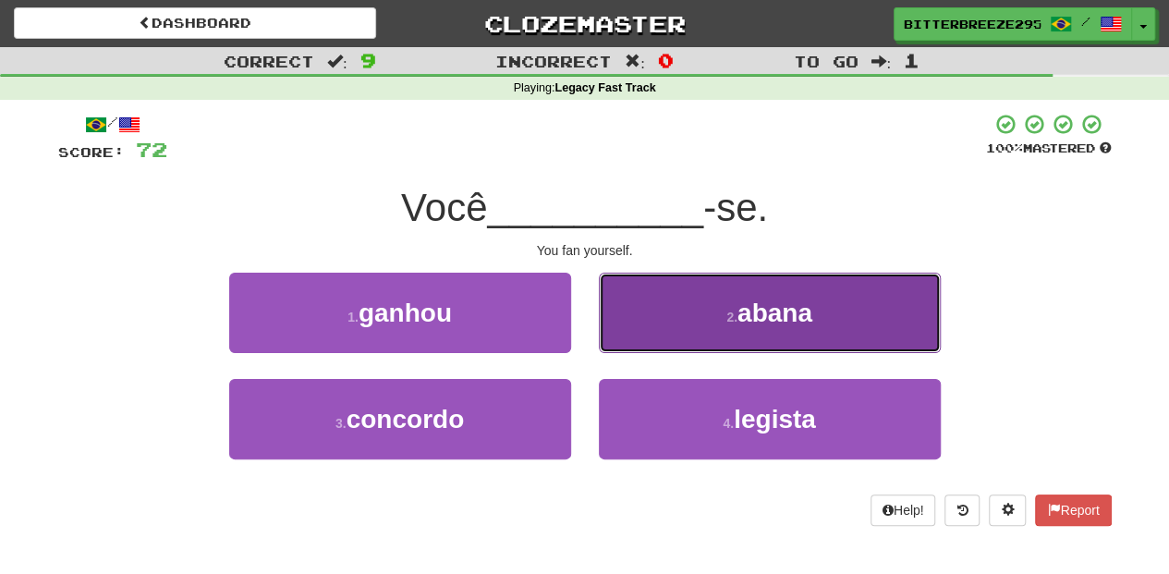
click at [648, 338] on button "2 . abana" at bounding box center [770, 313] width 342 height 80
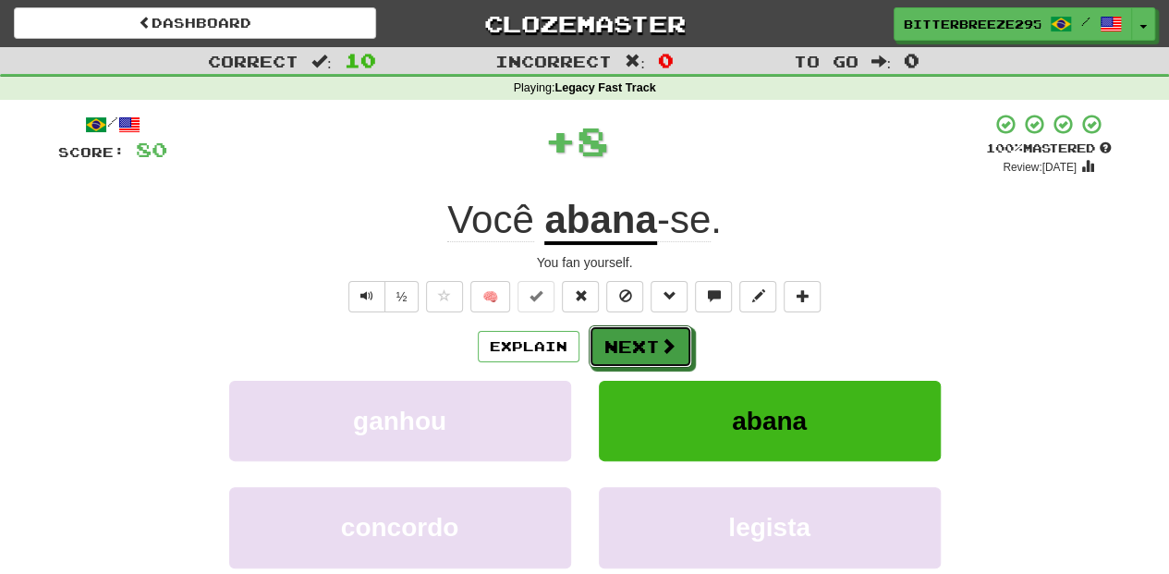
click at [648, 338] on button "Next" at bounding box center [641, 346] width 104 height 43
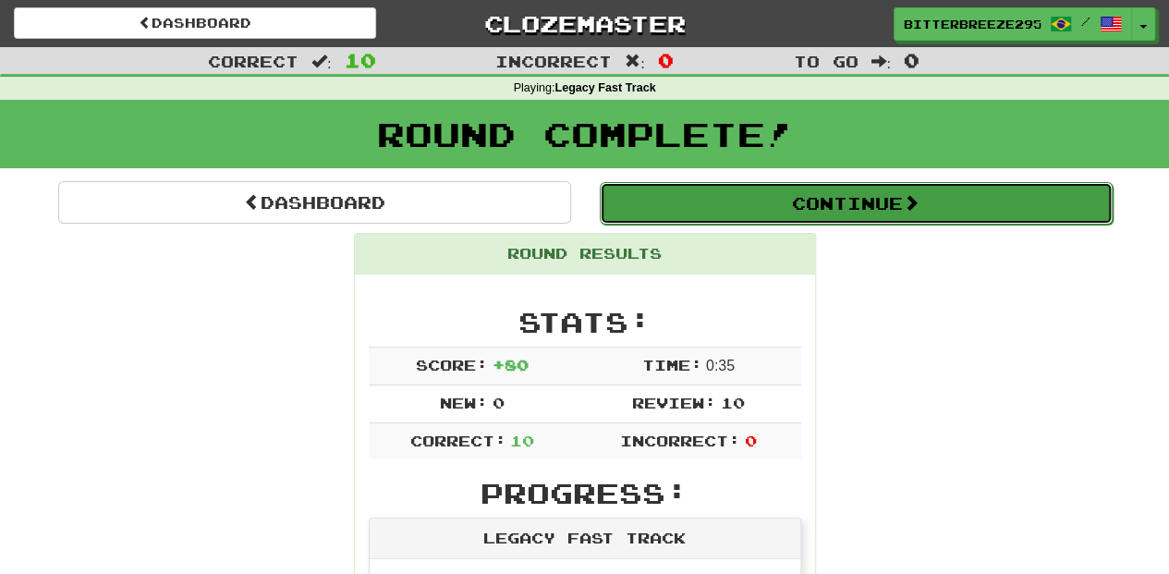
click at [732, 201] on button "Continue" at bounding box center [856, 203] width 513 height 43
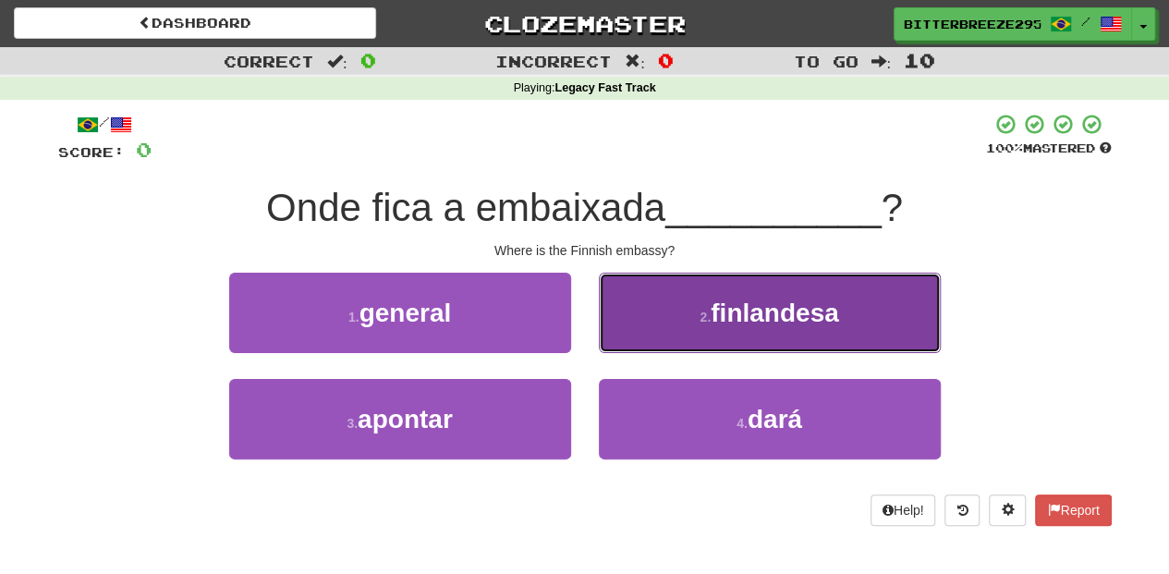
click at [658, 330] on button "2 . finlandesa" at bounding box center [770, 313] width 342 height 80
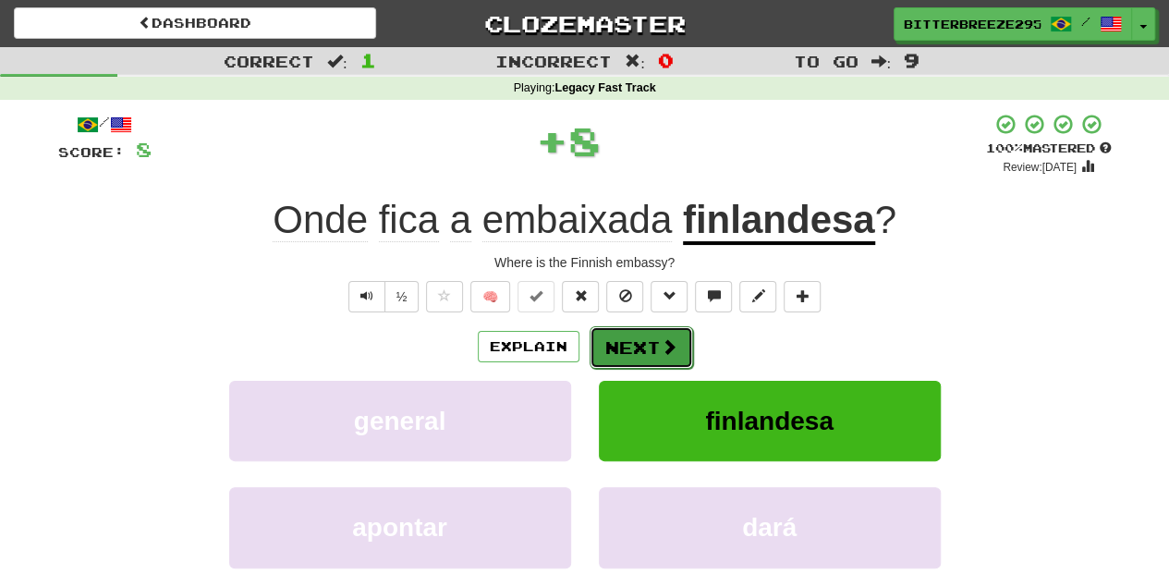
click at [641, 344] on button "Next" at bounding box center [642, 347] width 104 height 43
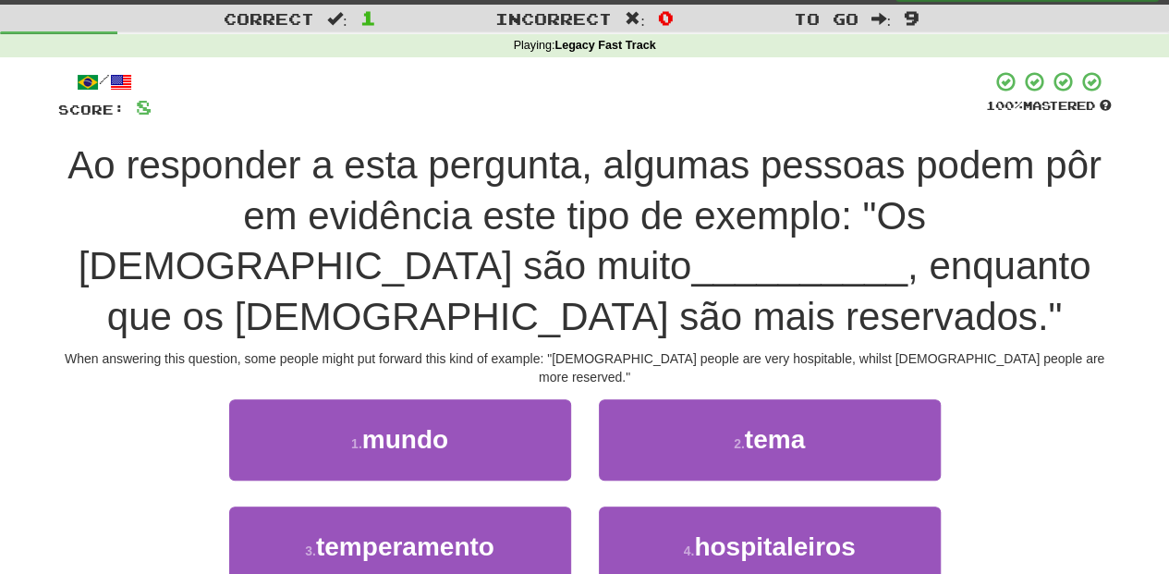
scroll to position [61, 0]
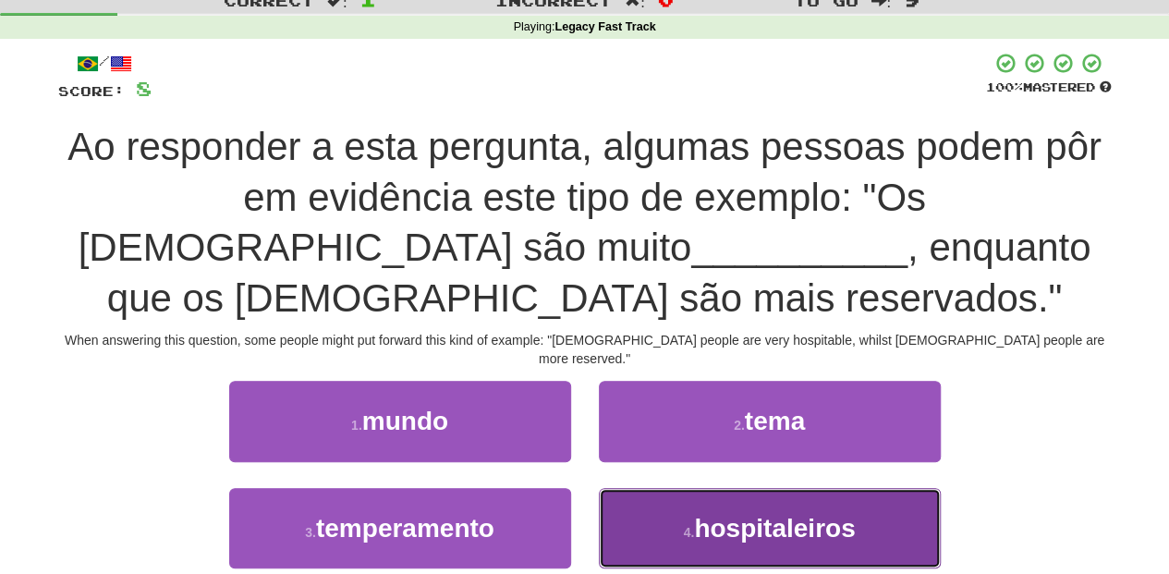
click at [693, 500] on button "4 . hospitaleiros" at bounding box center [770, 528] width 342 height 80
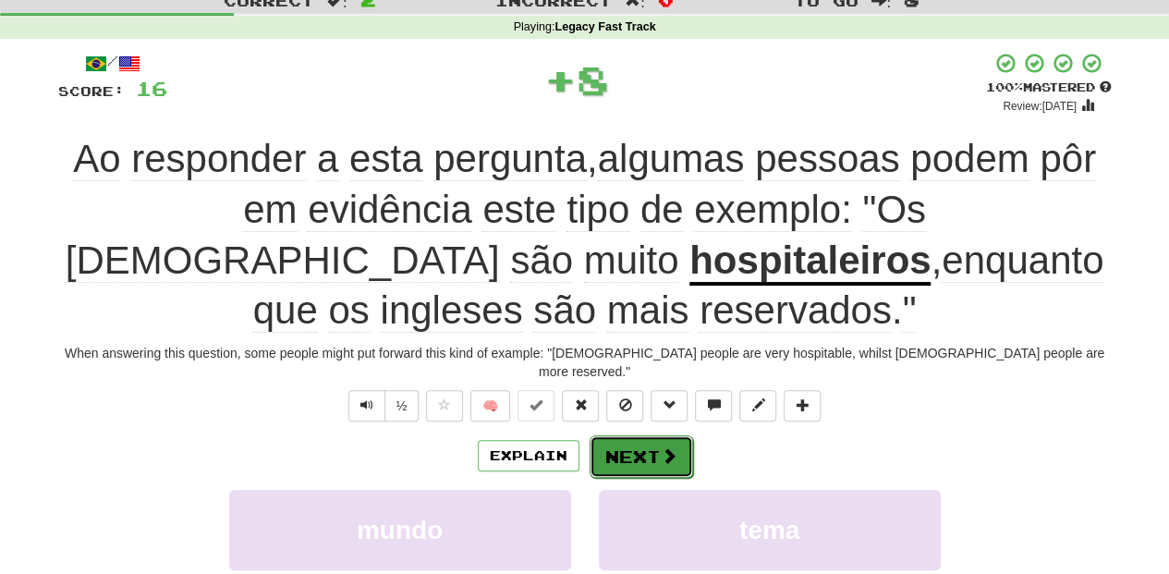
click at [649, 438] on button "Next" at bounding box center [642, 456] width 104 height 43
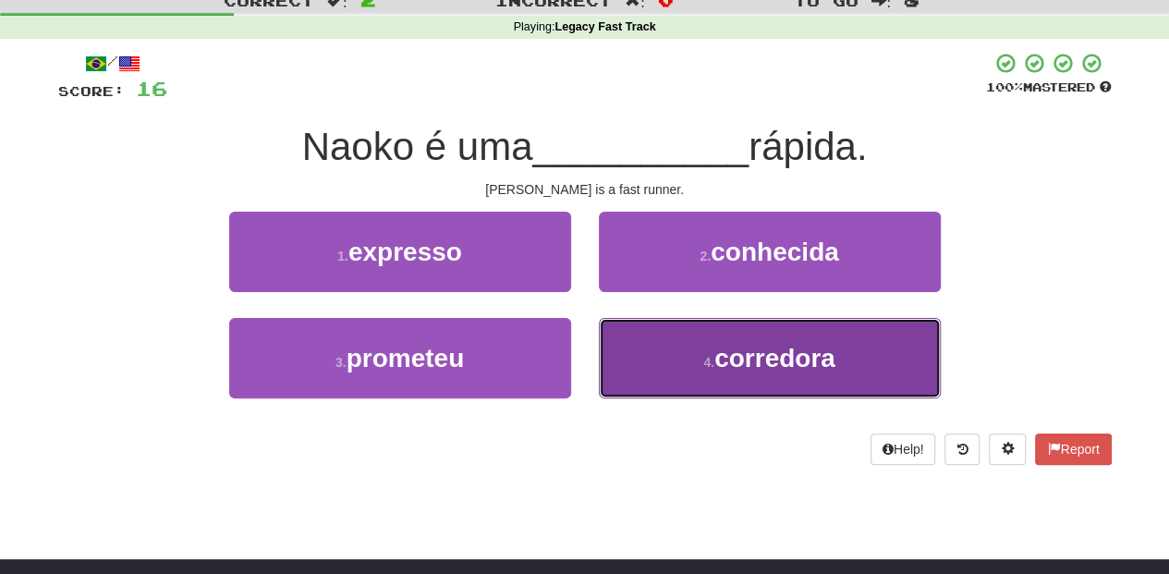
click at [641, 359] on button "4 . corredora" at bounding box center [770, 358] width 342 height 80
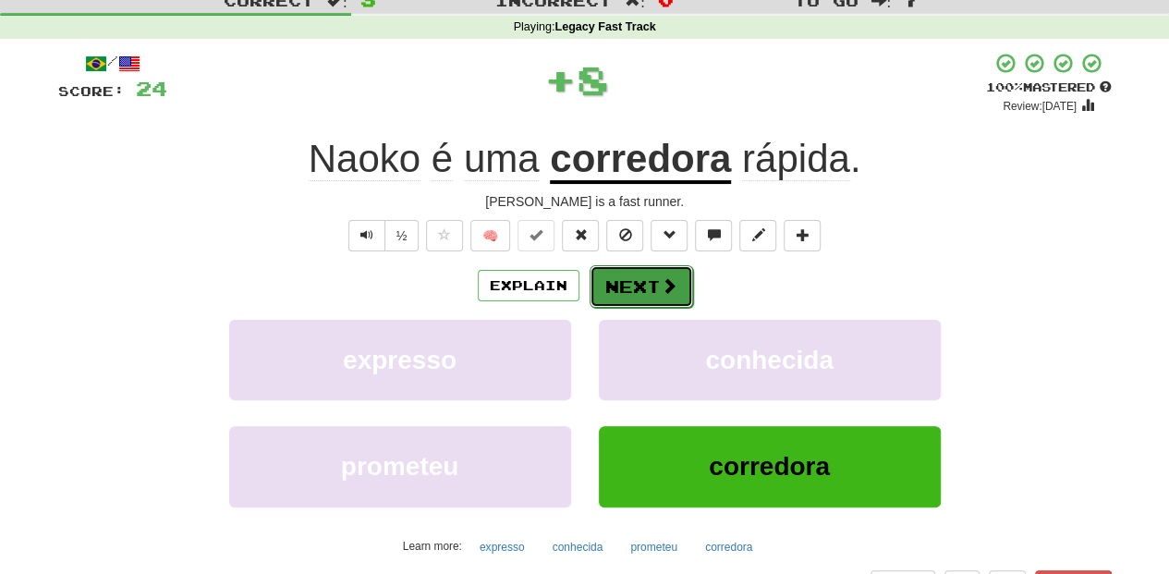
click at [628, 287] on button "Next" at bounding box center [642, 286] width 104 height 43
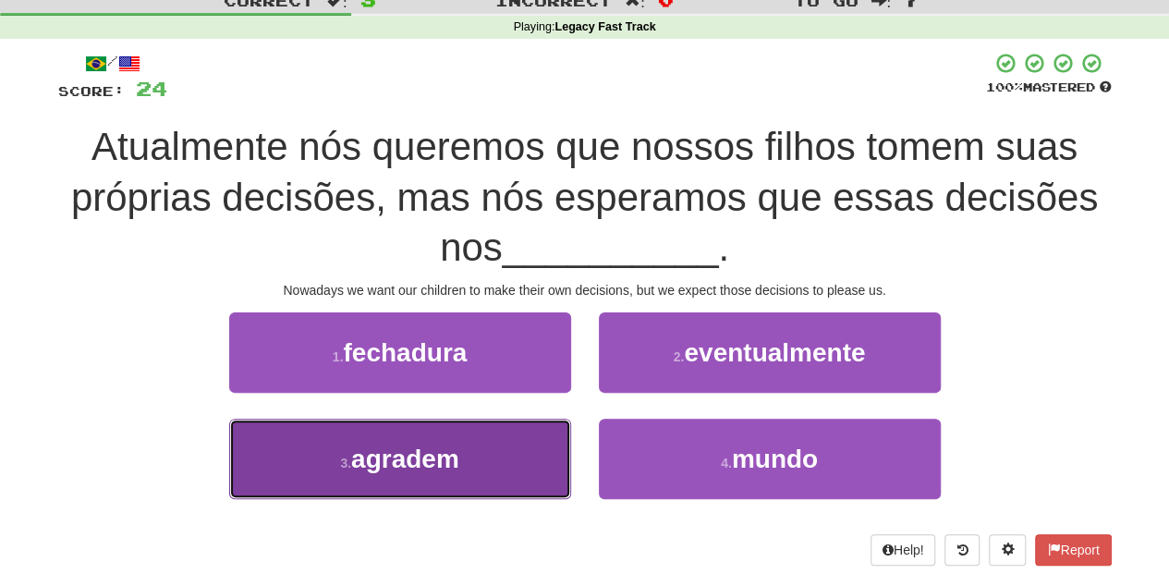
click at [520, 457] on button "3 . agradem" at bounding box center [400, 459] width 342 height 80
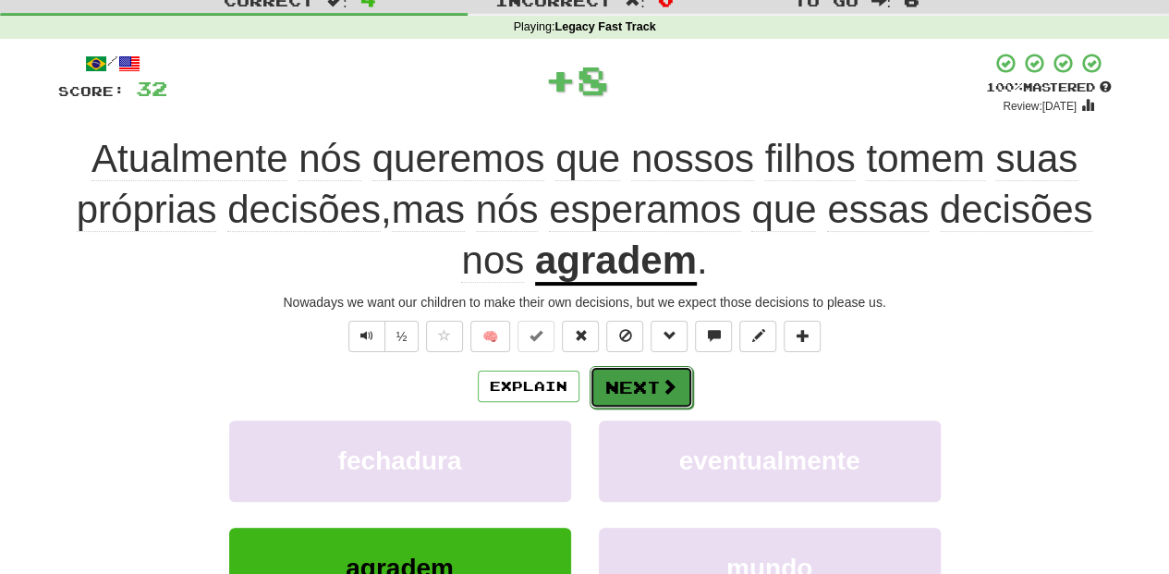
click at [646, 383] on button "Next" at bounding box center [642, 387] width 104 height 43
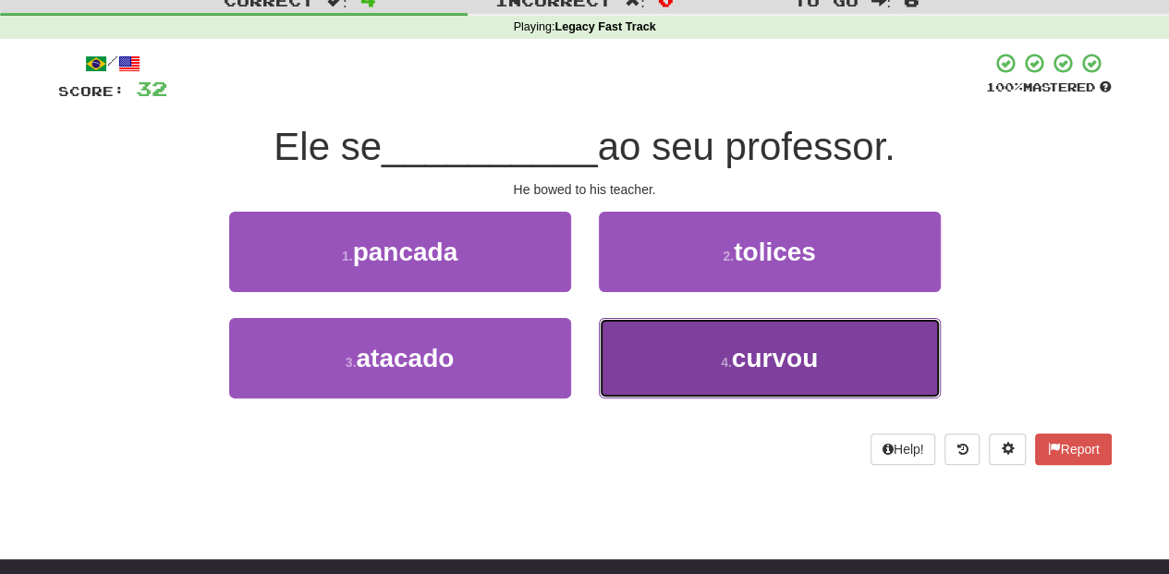
click at [662, 361] on button "4 . curvou" at bounding box center [770, 358] width 342 height 80
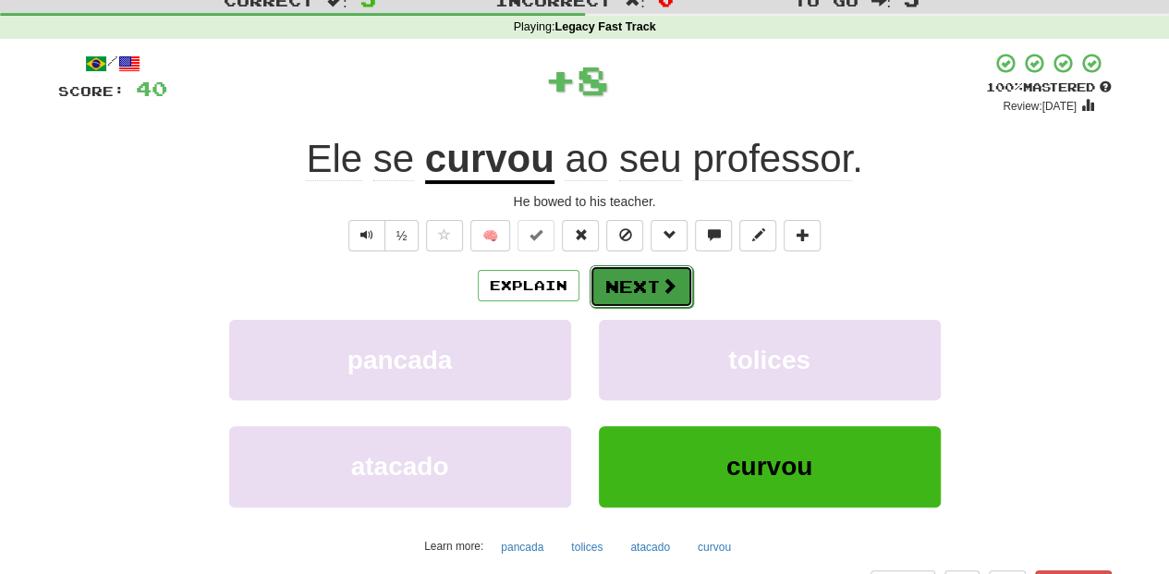
click at [661, 285] on span at bounding box center [669, 285] width 17 height 17
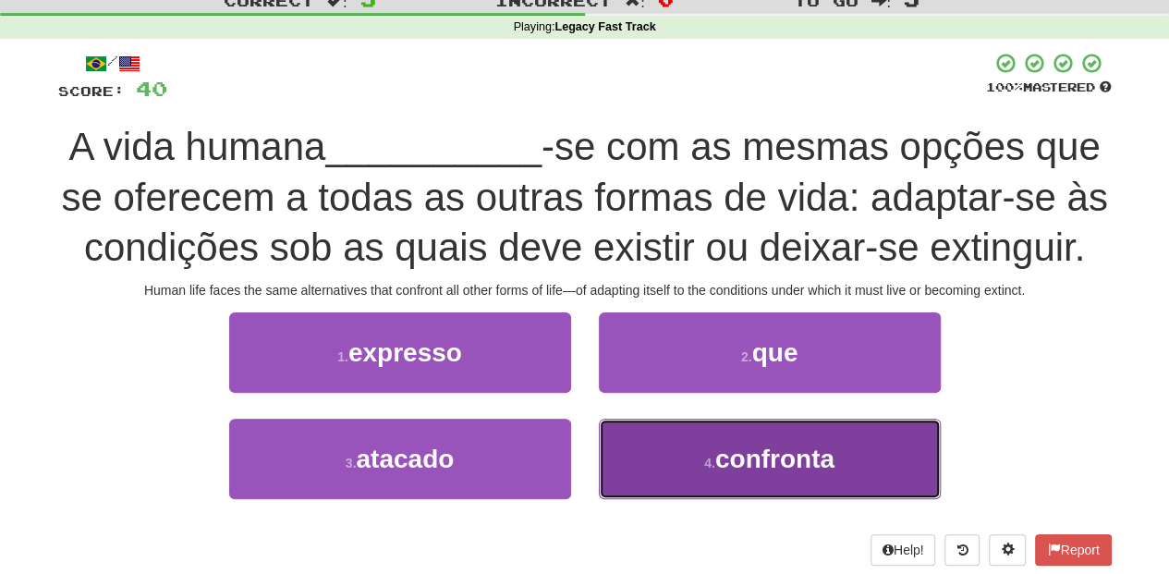
click at [730, 473] on button "4 . confronta" at bounding box center [770, 459] width 342 height 80
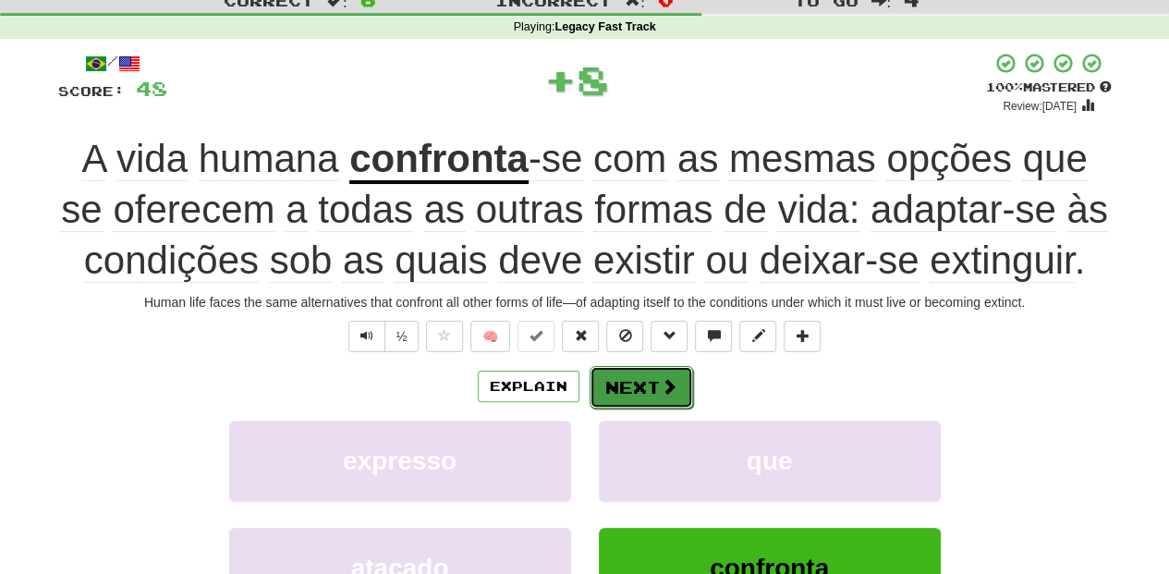
click at [657, 386] on button "Next" at bounding box center [642, 387] width 104 height 43
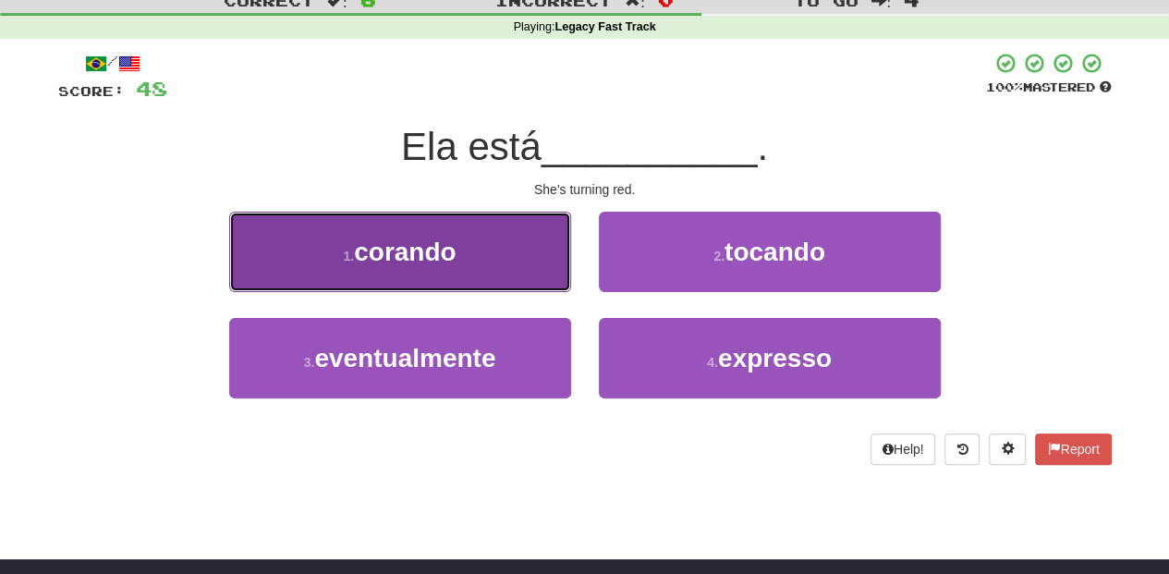
click at [552, 269] on button "1 . corando" at bounding box center [400, 252] width 342 height 80
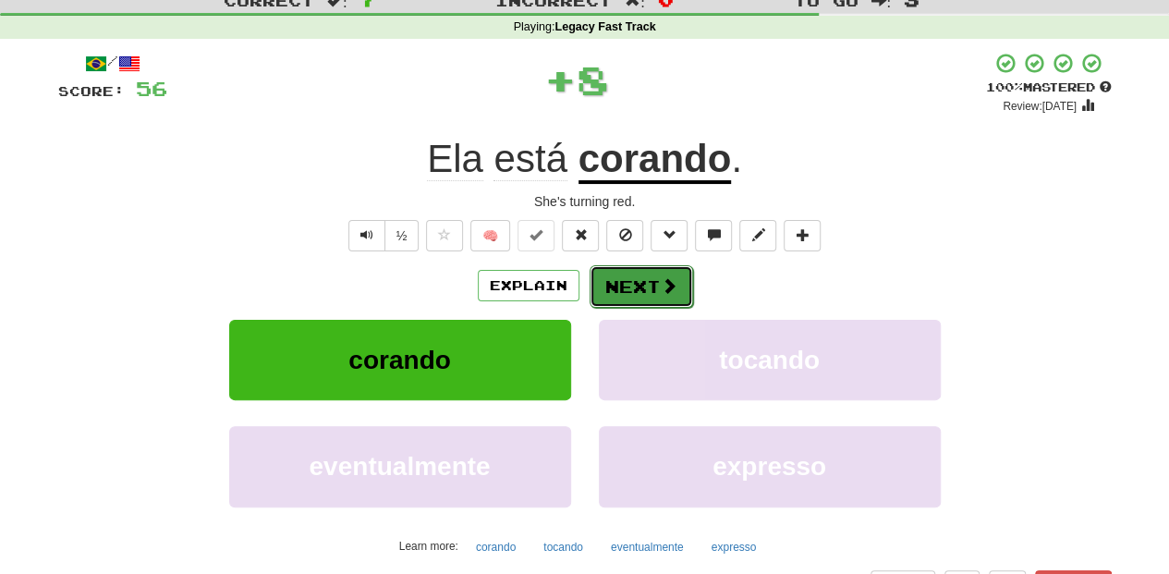
click at [614, 276] on button "Next" at bounding box center [642, 286] width 104 height 43
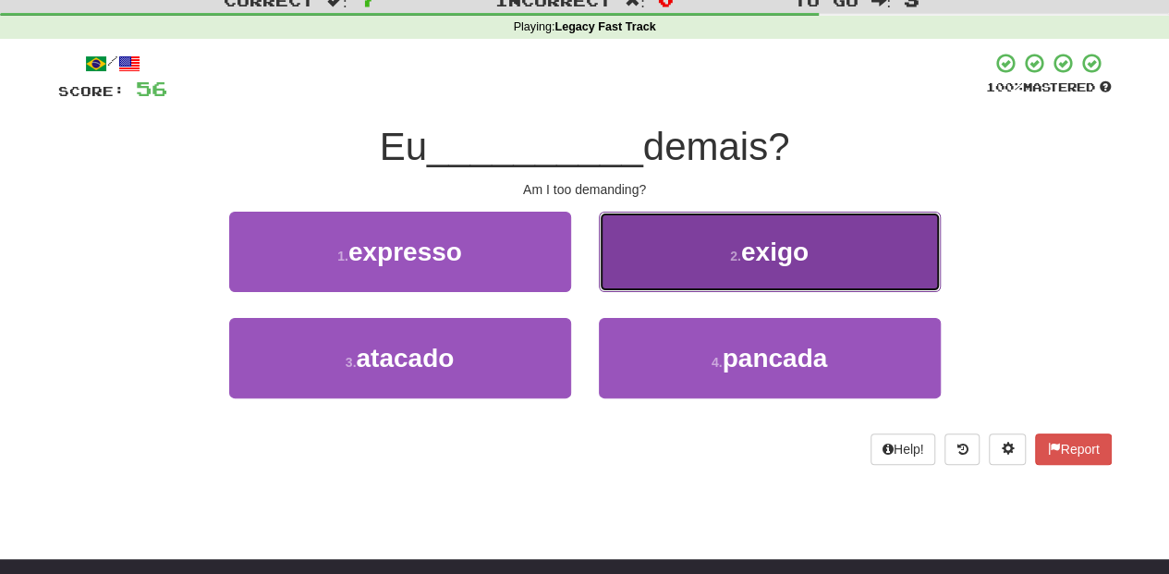
click at [628, 268] on button "2 . exigo" at bounding box center [770, 252] width 342 height 80
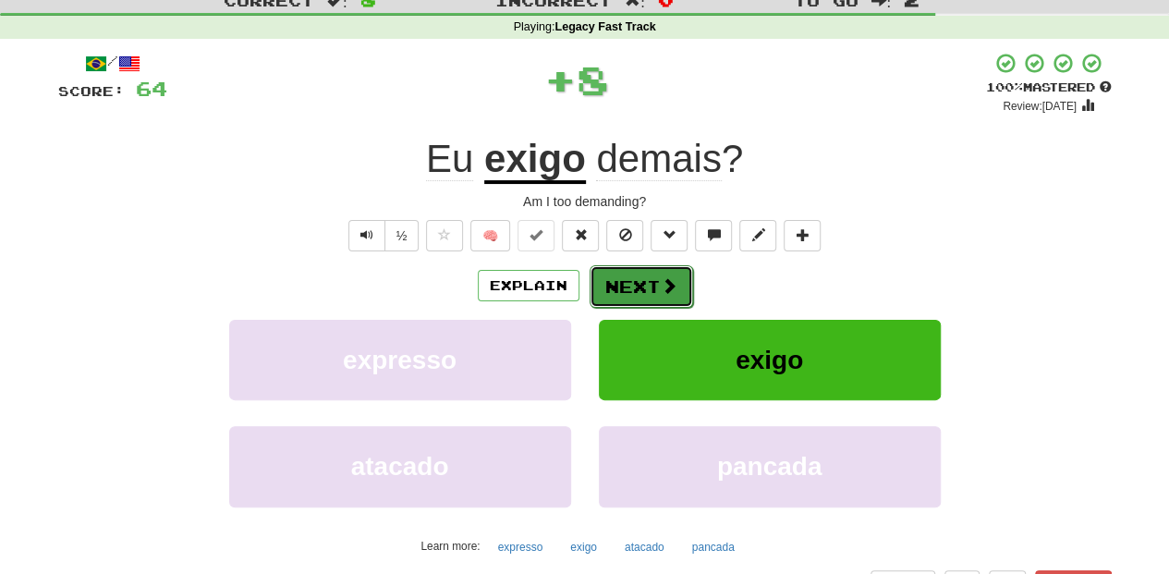
click at [622, 288] on button "Next" at bounding box center [642, 286] width 104 height 43
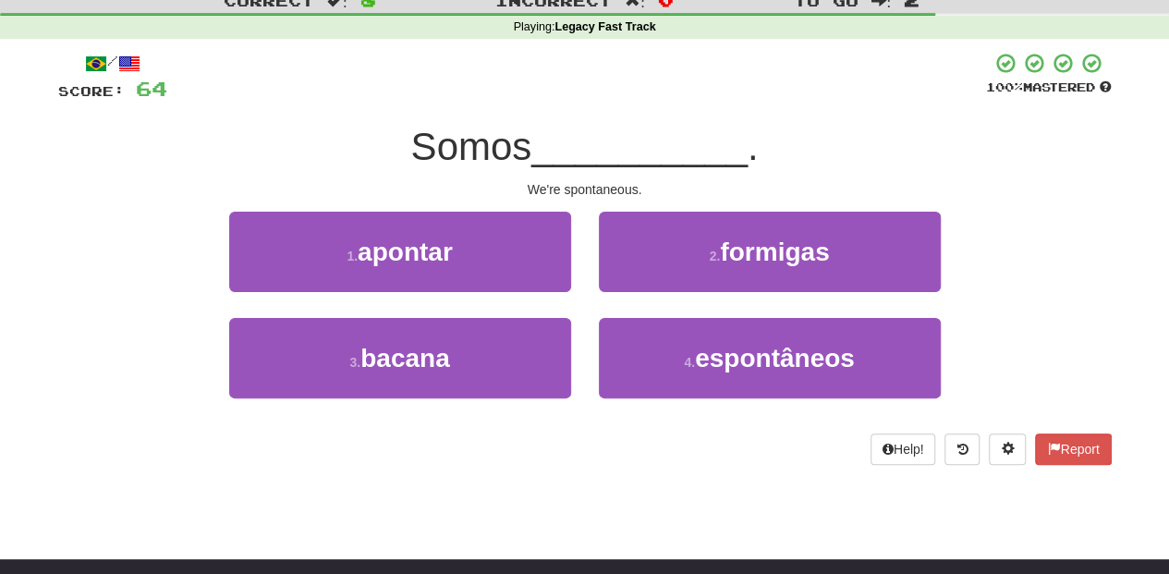
click at [638, 314] on div "2 . formigas" at bounding box center [770, 265] width 370 height 106
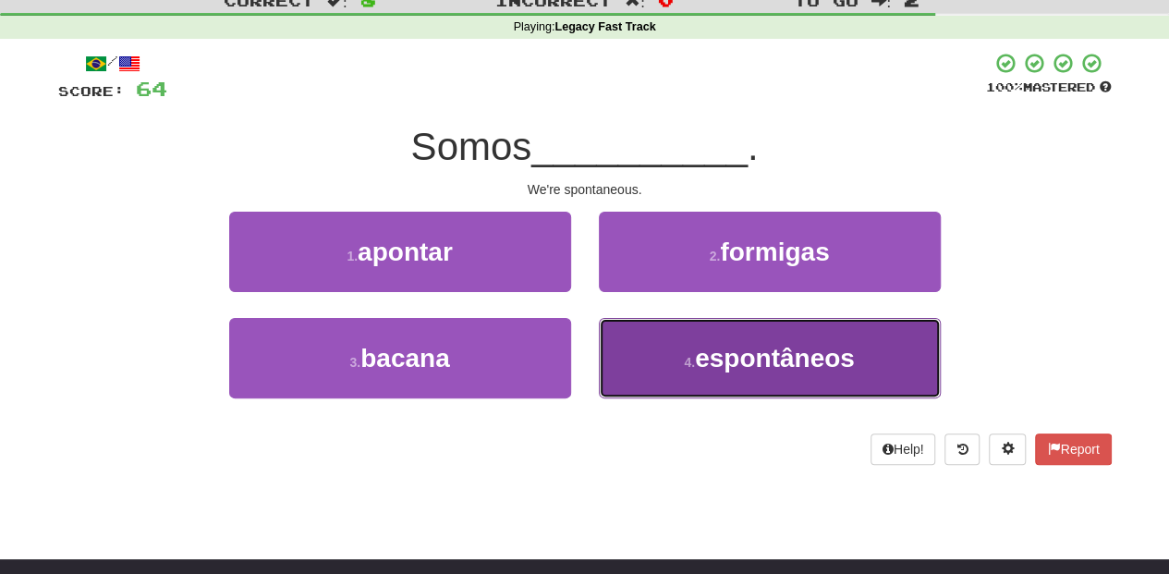
click at [638, 335] on button "4 . espontâneos" at bounding box center [770, 358] width 342 height 80
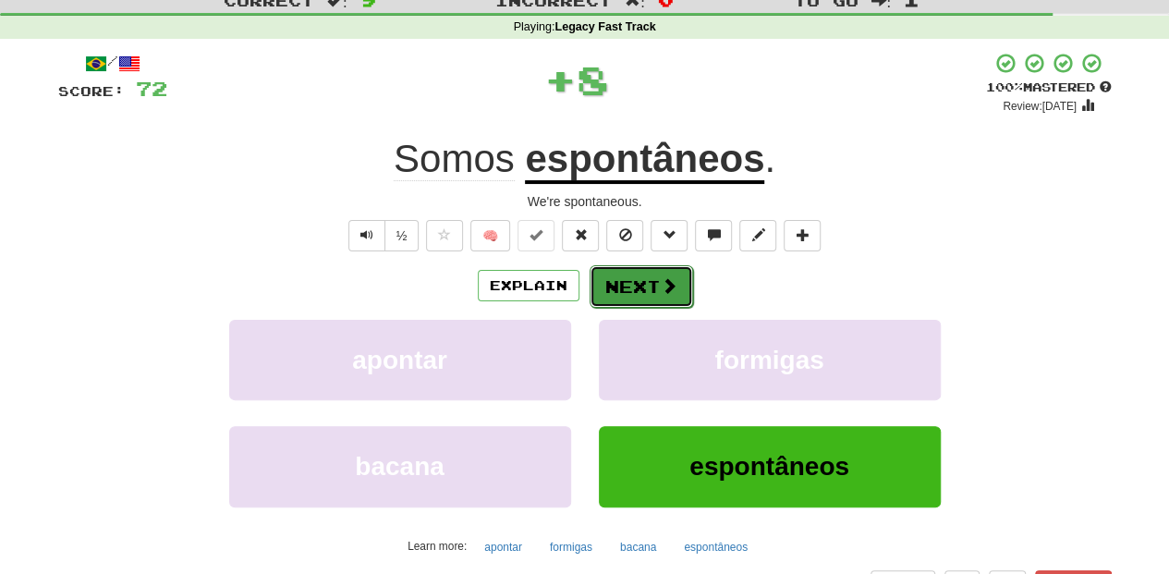
click at [641, 288] on button "Next" at bounding box center [642, 286] width 104 height 43
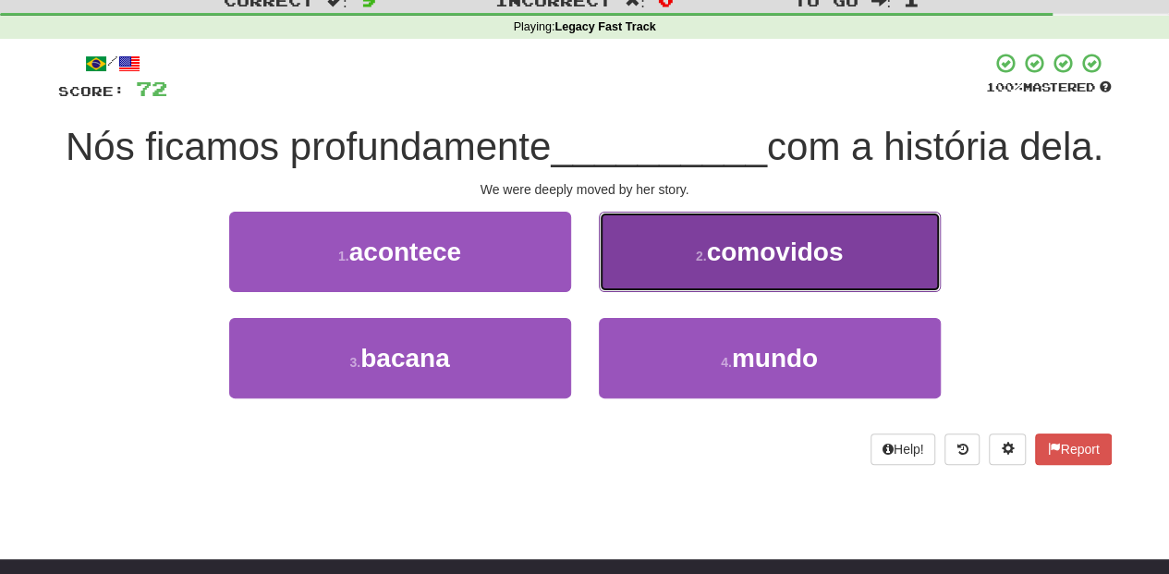
click at [641, 290] on button "2 . comovidos" at bounding box center [770, 252] width 342 height 80
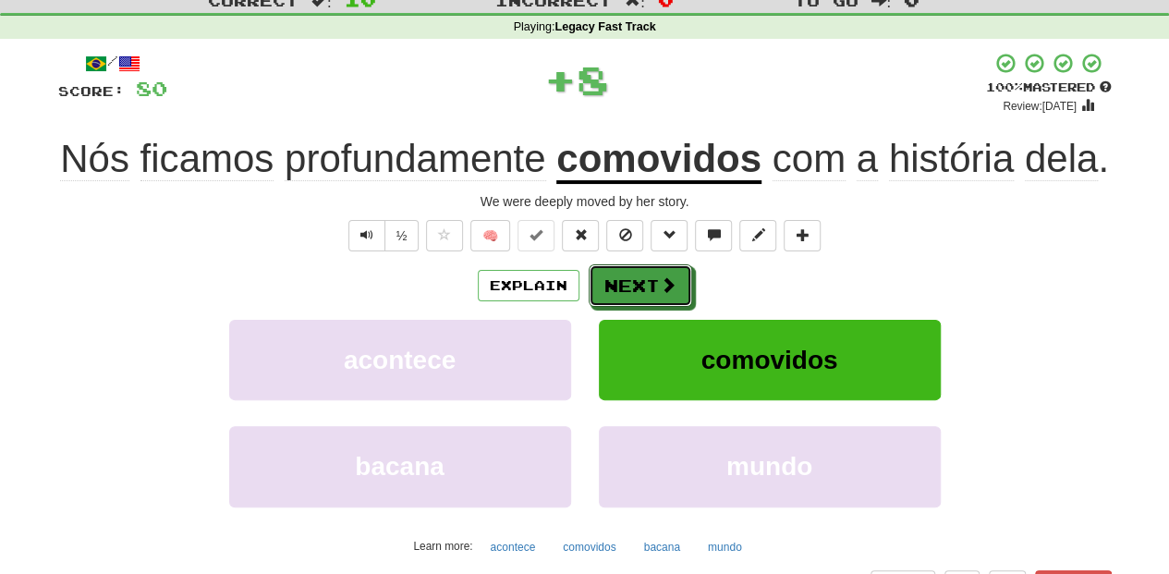
click at [628, 275] on button "Next" at bounding box center [641, 285] width 104 height 43
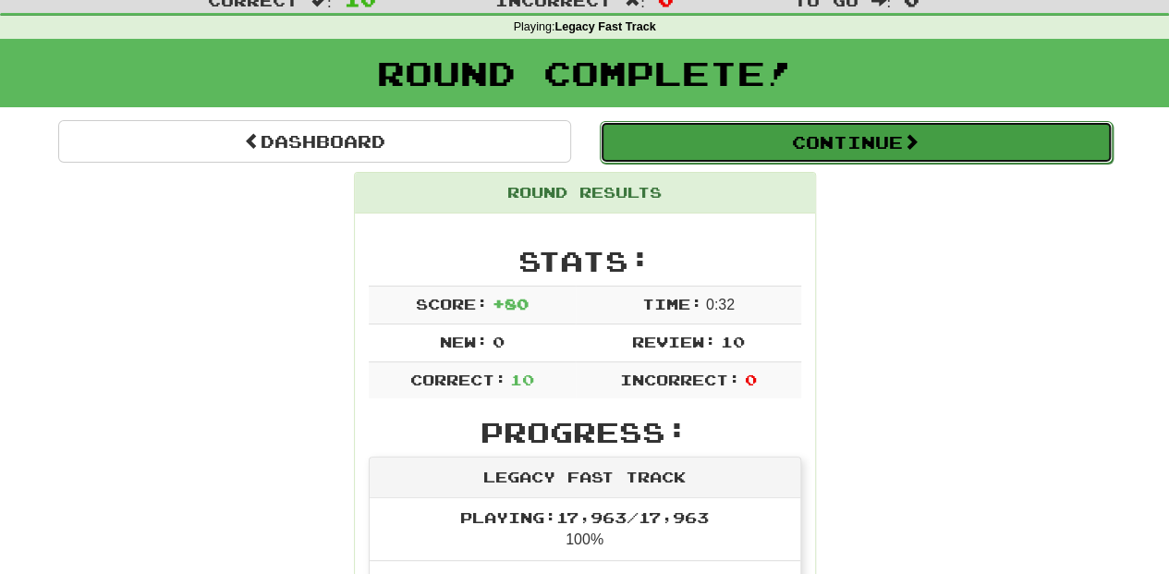
click at [782, 155] on button "Continue" at bounding box center [856, 142] width 513 height 43
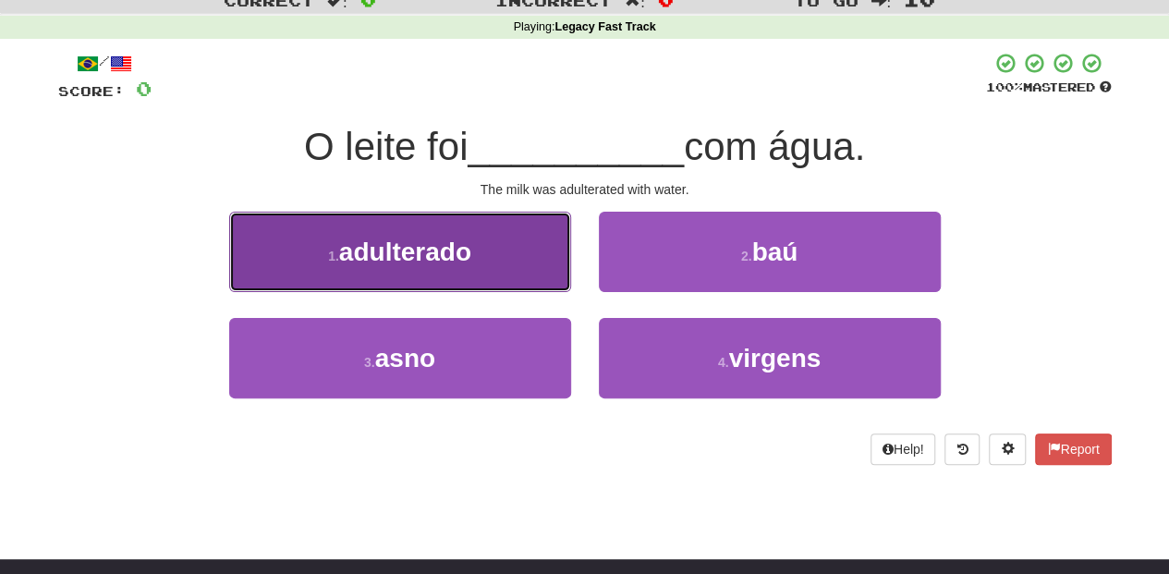
click at [488, 277] on button "1 . adulterado" at bounding box center [400, 252] width 342 height 80
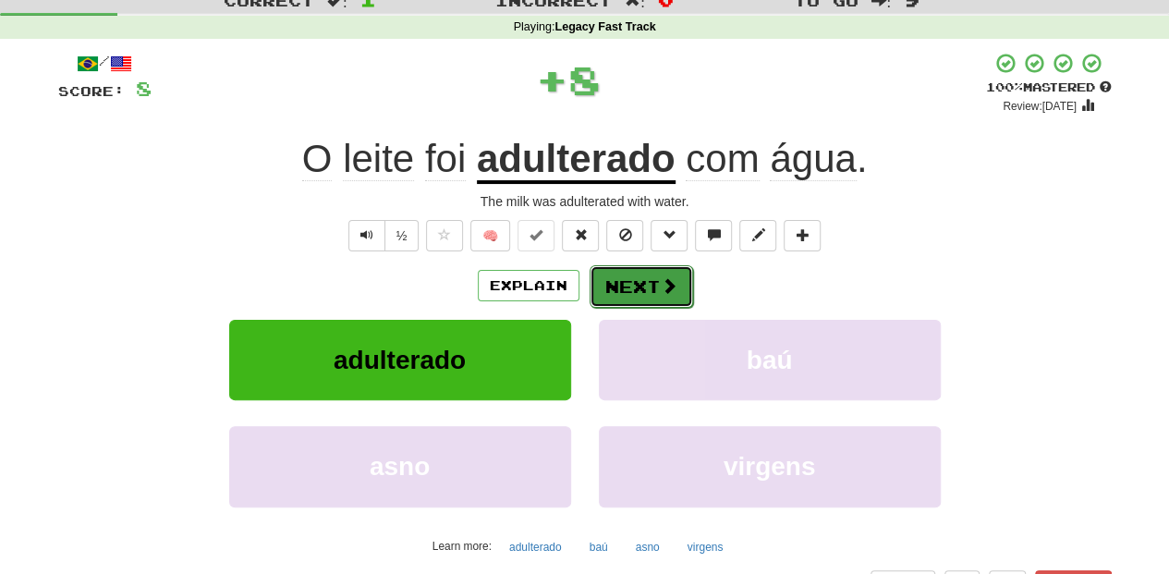
click at [634, 287] on button "Next" at bounding box center [642, 286] width 104 height 43
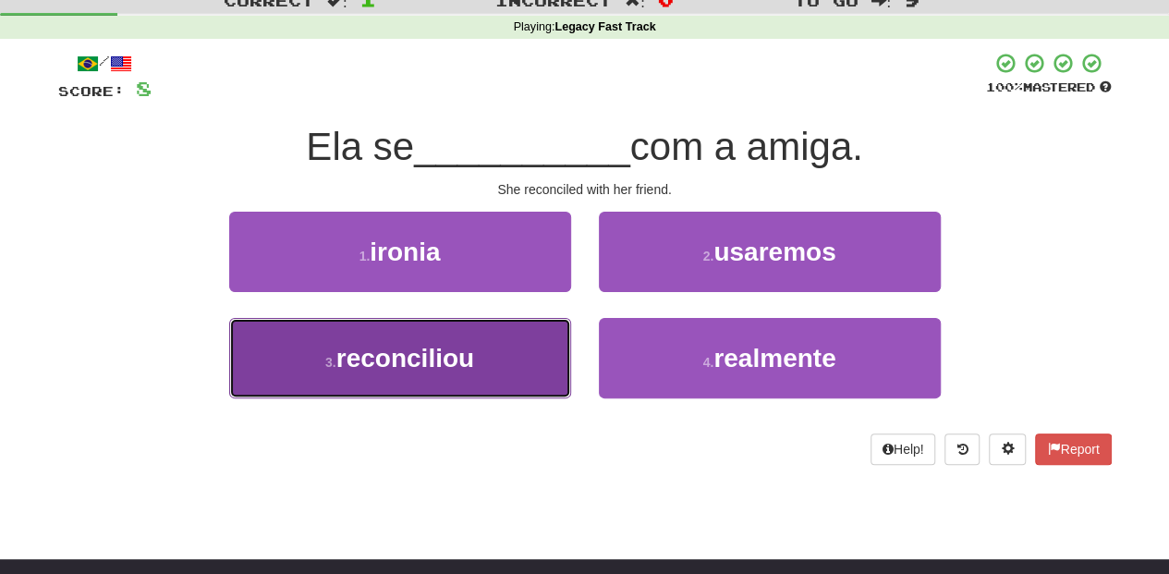
click at [529, 349] on button "3 . reconciliou" at bounding box center [400, 358] width 342 height 80
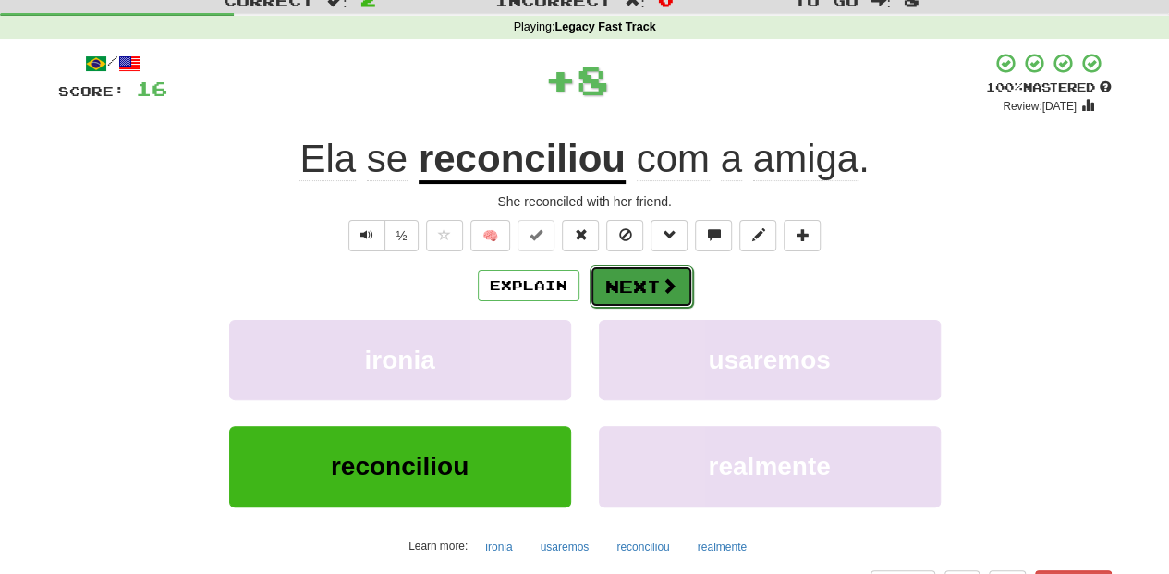
click at [591, 281] on button "Next" at bounding box center [642, 286] width 104 height 43
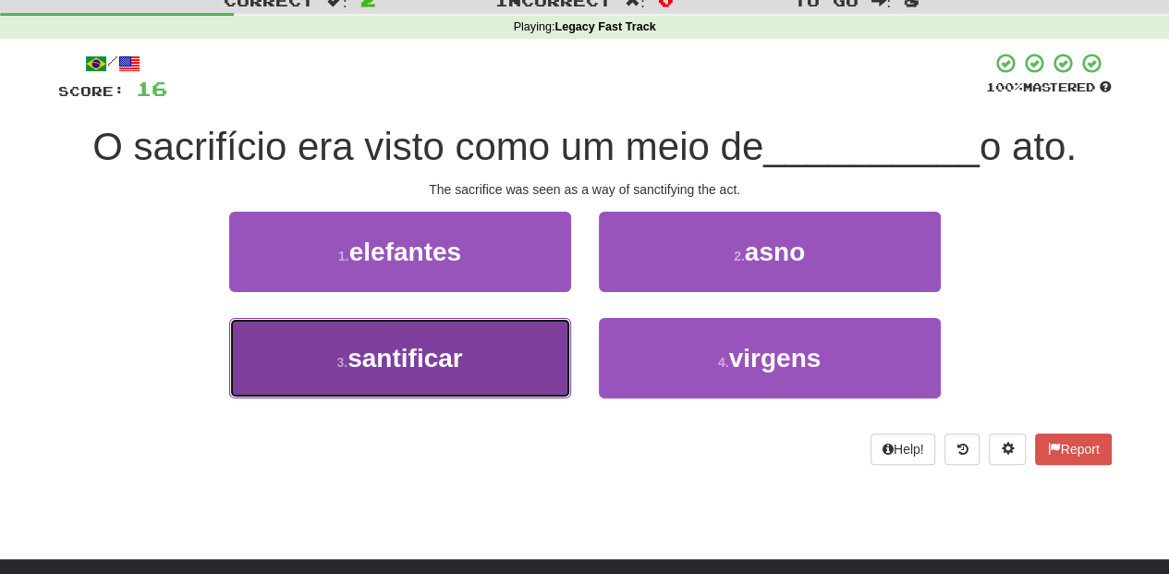
click at [543, 352] on button "3 . santificar" at bounding box center [400, 358] width 342 height 80
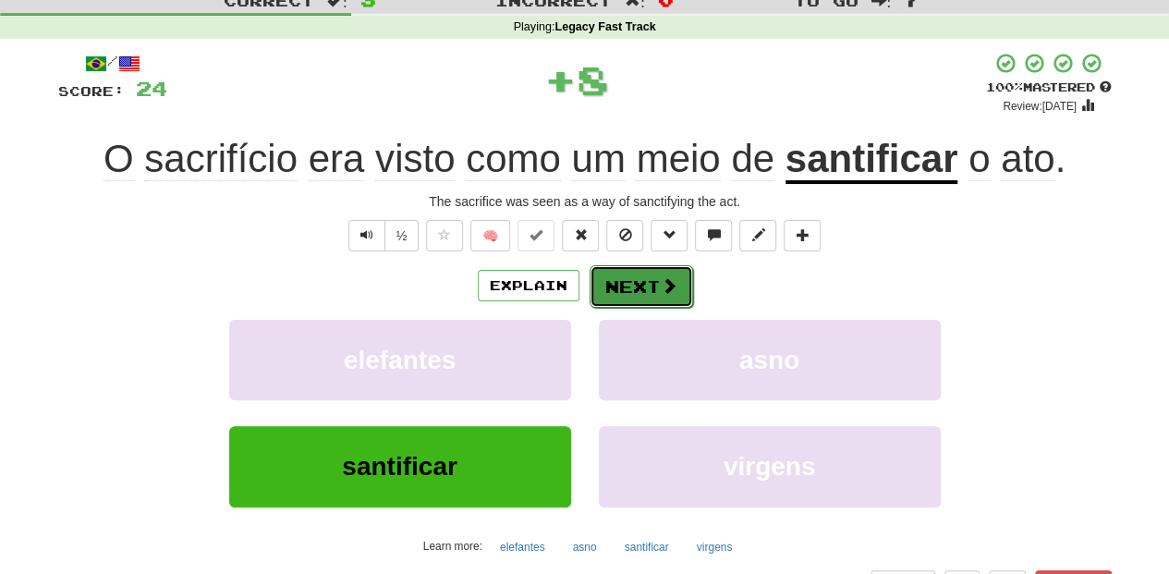
click at [638, 298] on button "Next" at bounding box center [642, 286] width 104 height 43
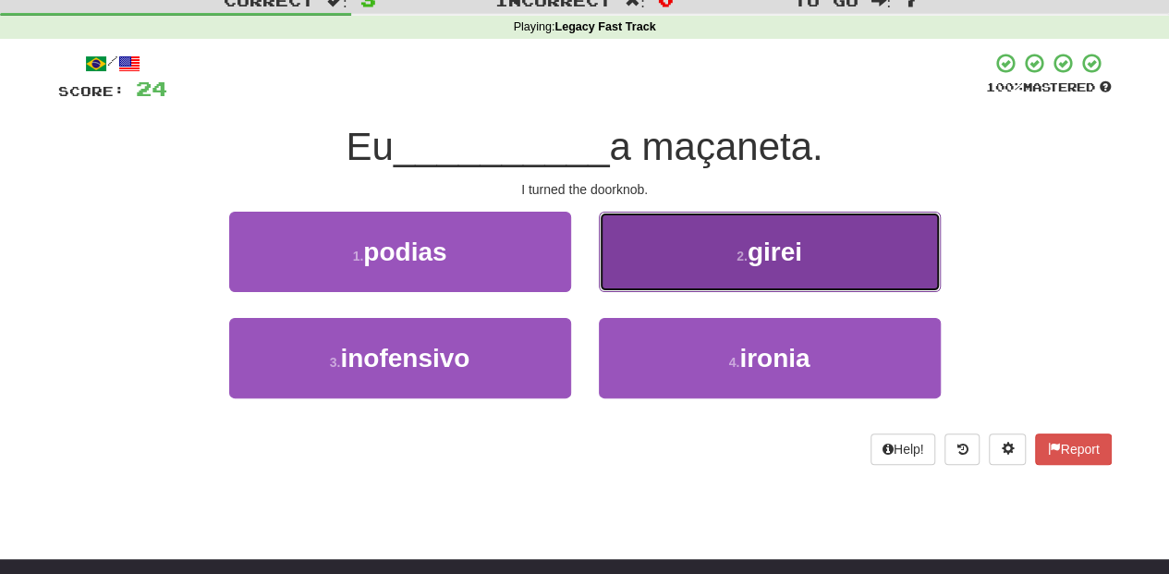
click at [658, 272] on button "2 . girei" at bounding box center [770, 252] width 342 height 80
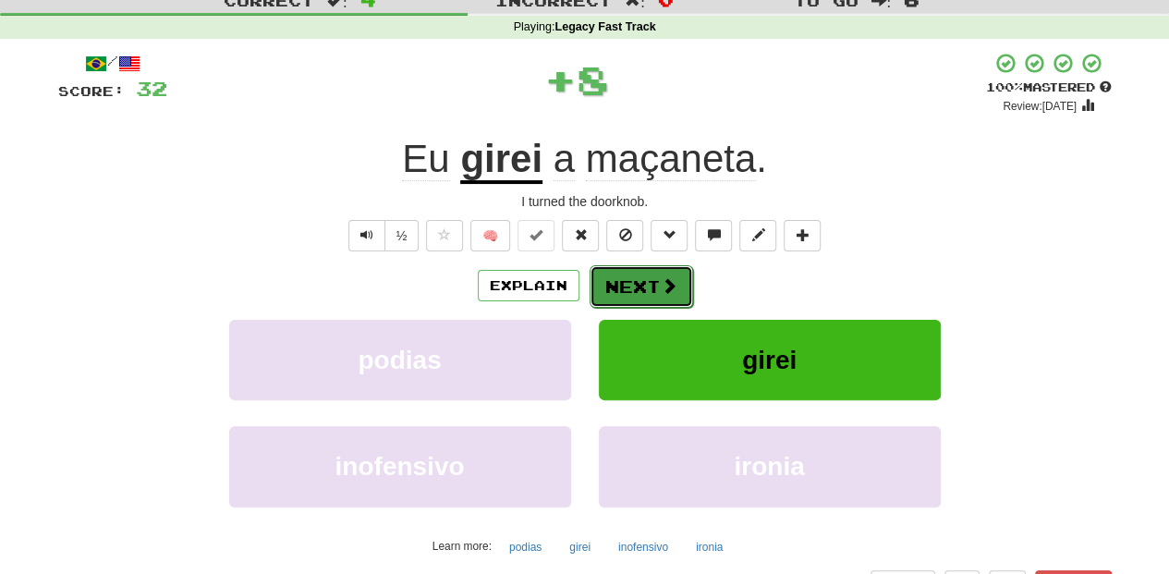
click at [649, 280] on button "Next" at bounding box center [642, 286] width 104 height 43
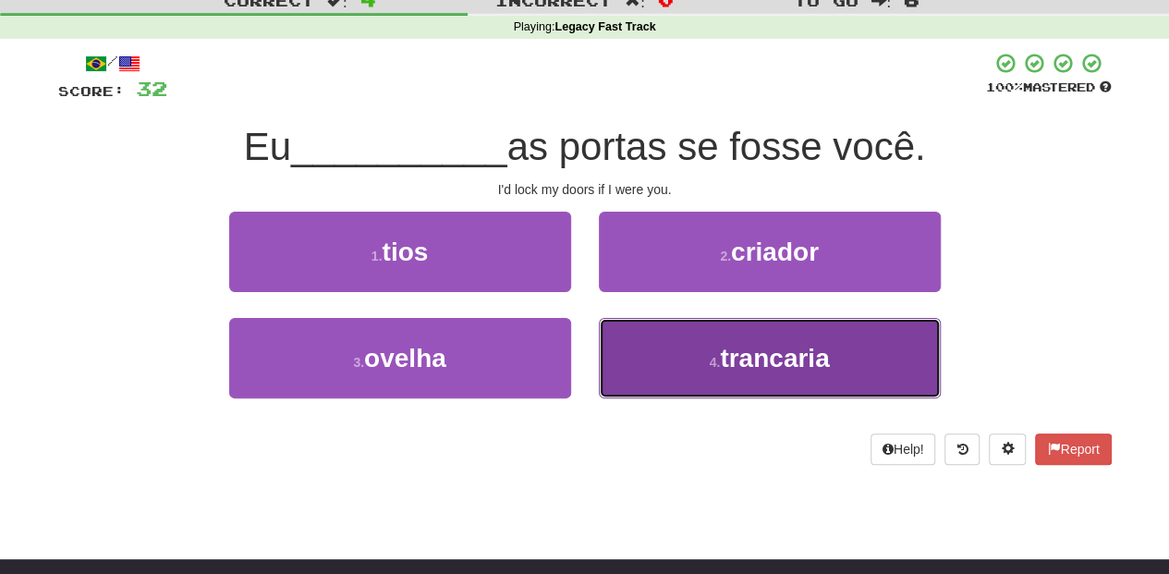
click at [665, 351] on button "4 . trancaria" at bounding box center [770, 358] width 342 height 80
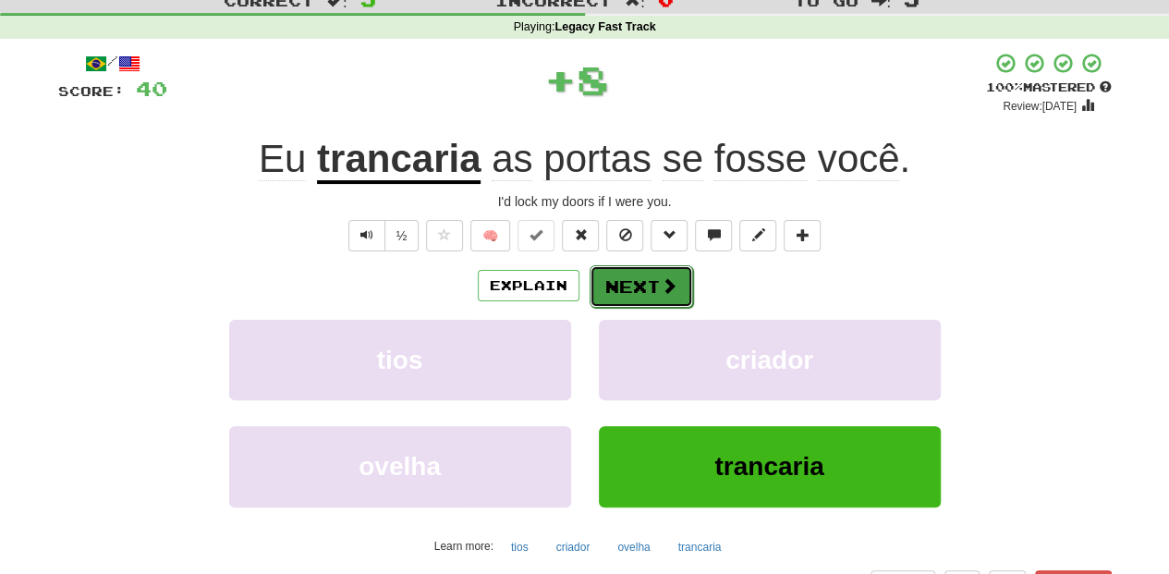
click at [661, 287] on span at bounding box center [669, 285] width 17 height 17
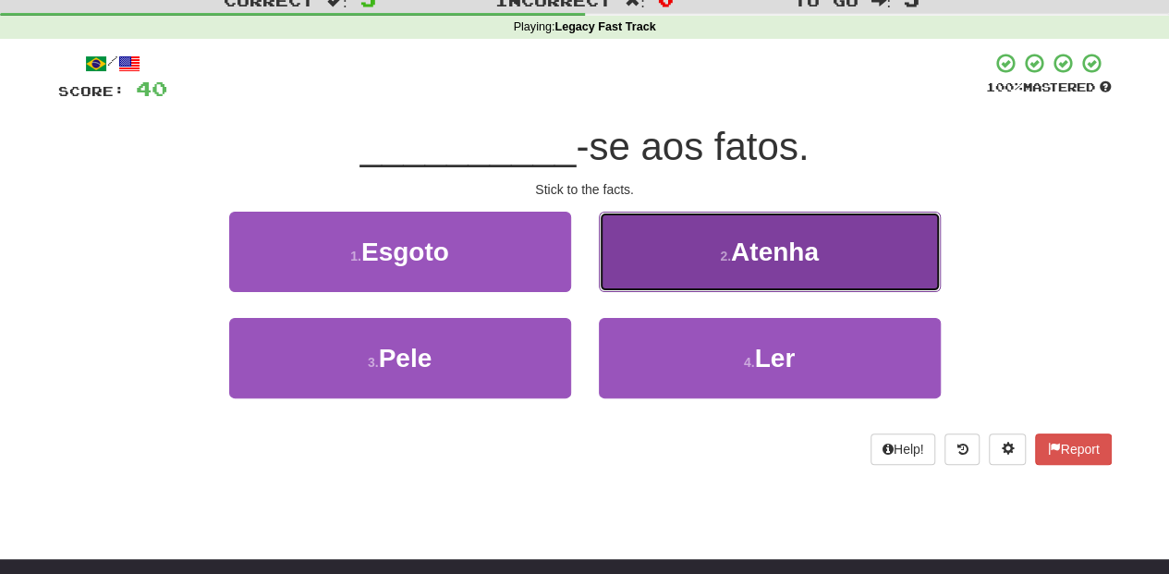
click at [628, 260] on button "2 . Atenha" at bounding box center [770, 252] width 342 height 80
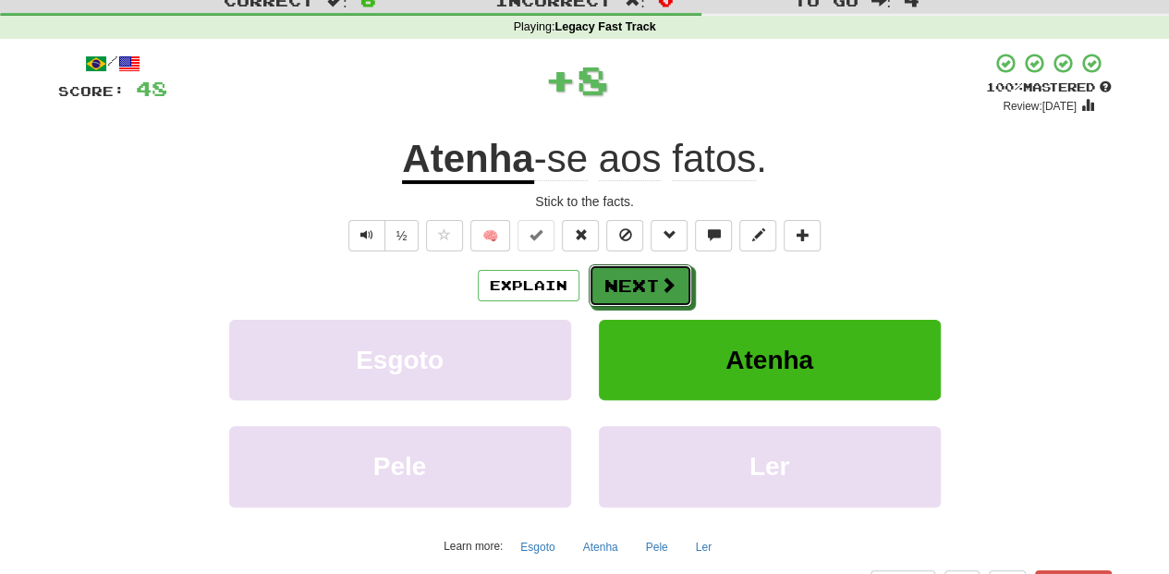
click at [619, 287] on button "Next" at bounding box center [641, 285] width 104 height 43
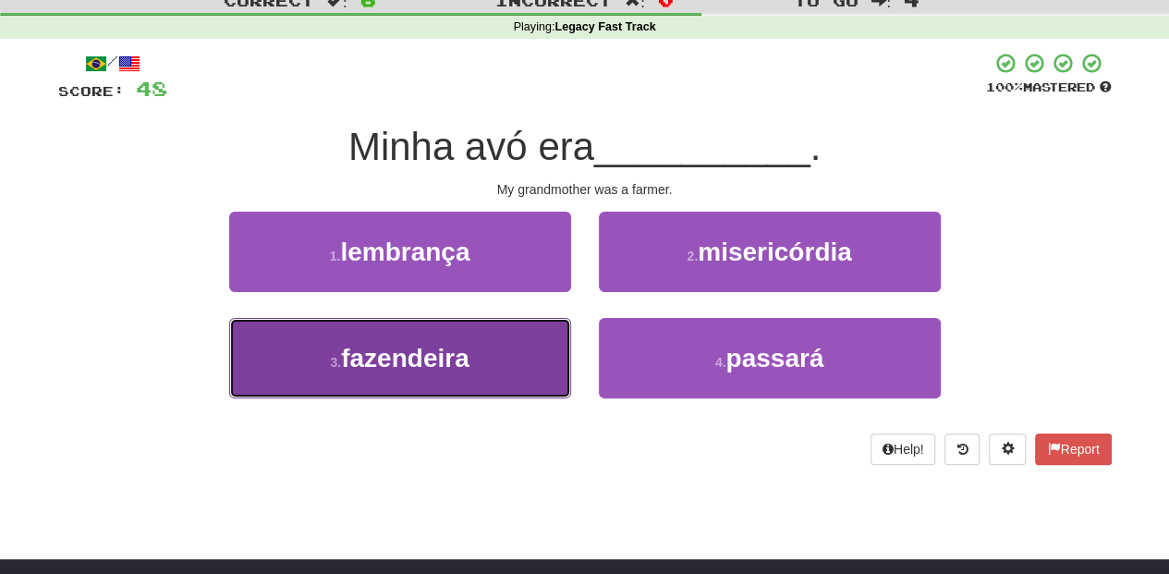
click at [497, 348] on button "3 . fazendeira" at bounding box center [400, 358] width 342 height 80
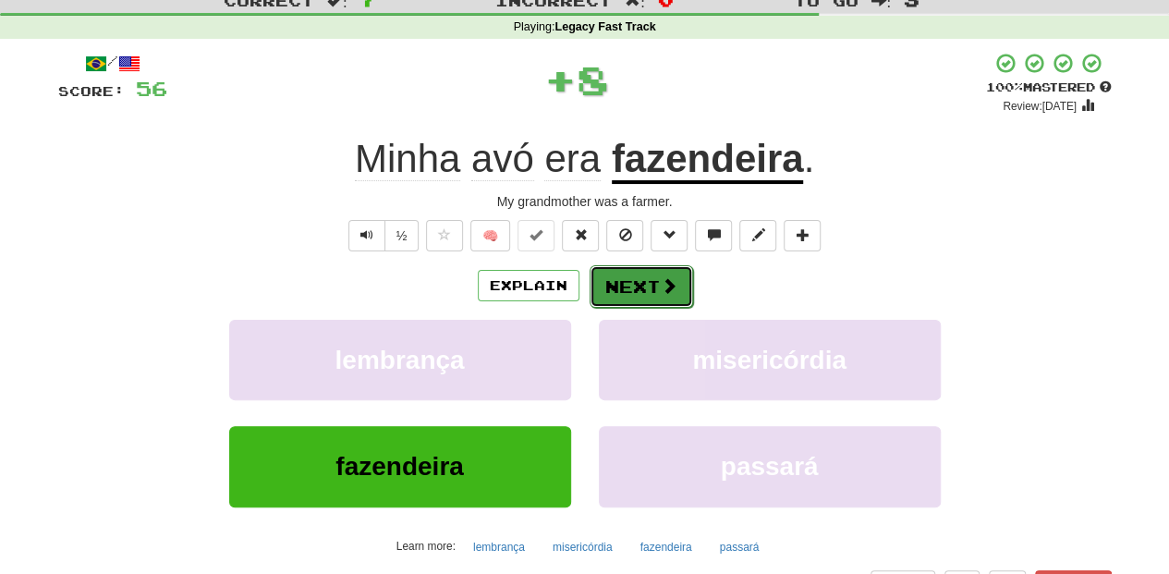
click at [615, 280] on button "Next" at bounding box center [642, 286] width 104 height 43
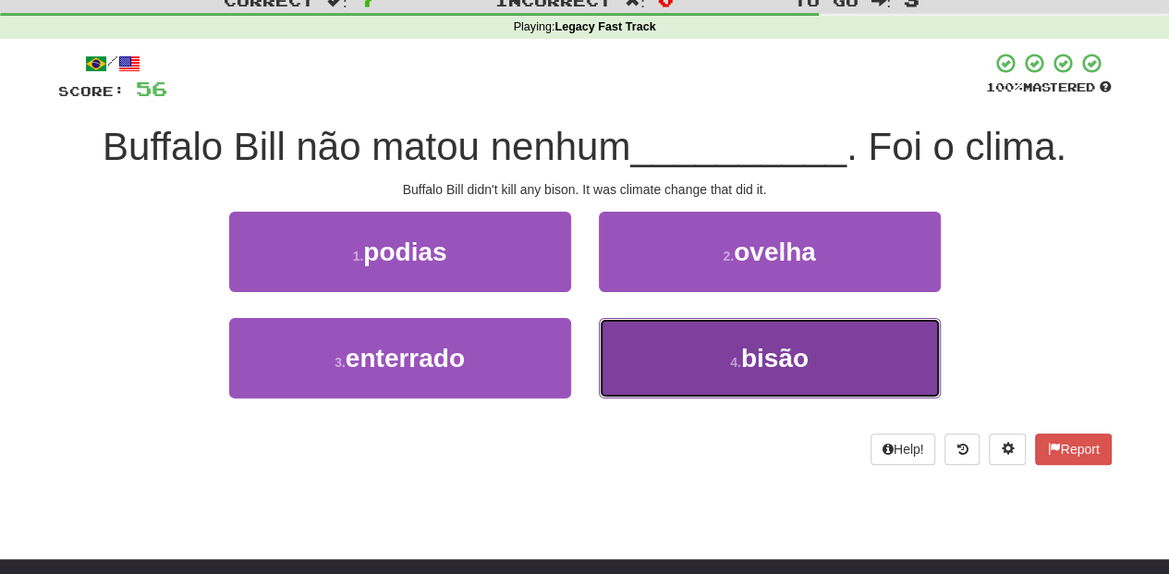
click at [627, 348] on button "4 . bisão" at bounding box center [770, 358] width 342 height 80
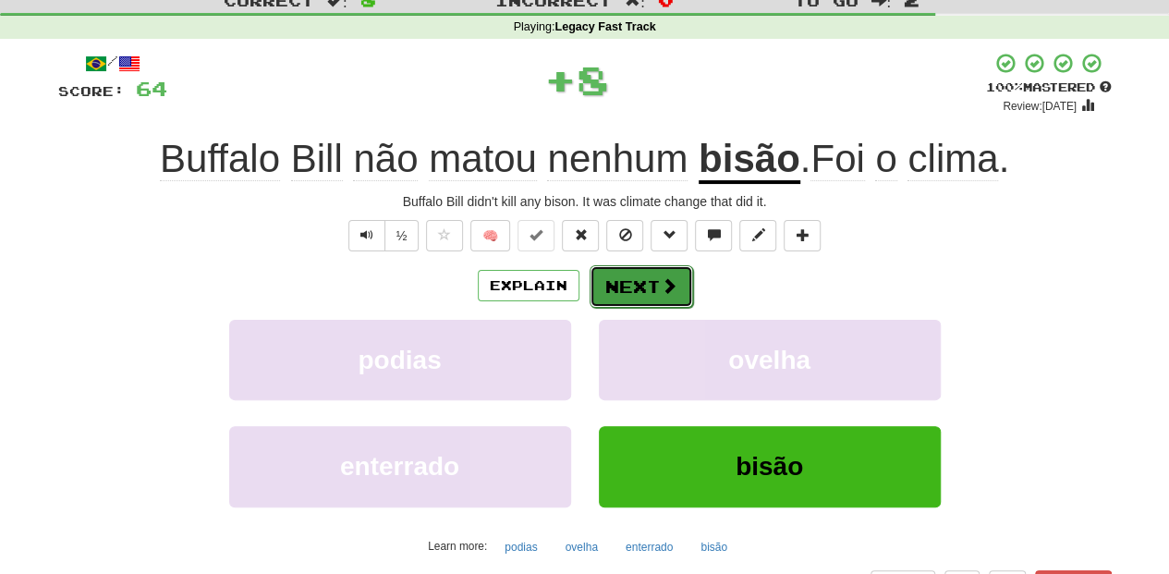
click at [632, 281] on button "Next" at bounding box center [642, 286] width 104 height 43
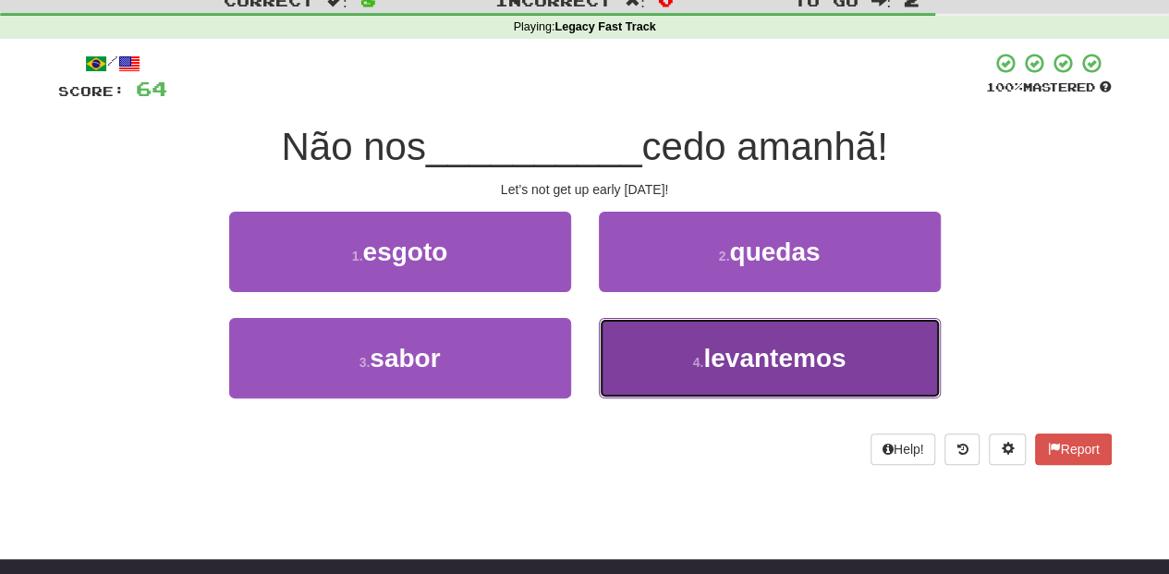
click at [632, 353] on button "4 . levantemos" at bounding box center [770, 358] width 342 height 80
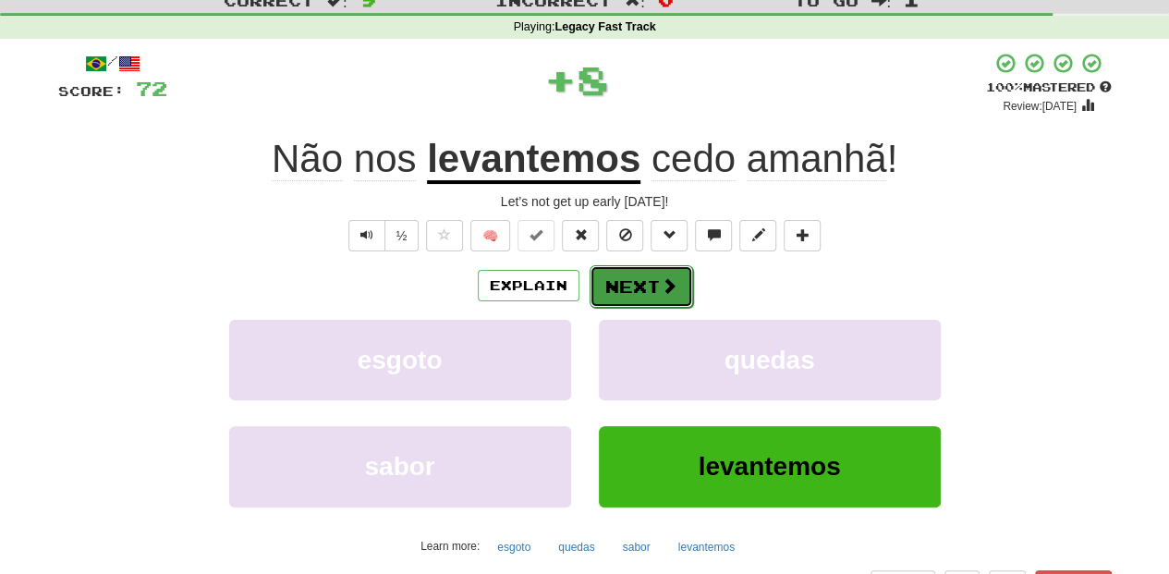
click at [638, 288] on button "Next" at bounding box center [642, 286] width 104 height 43
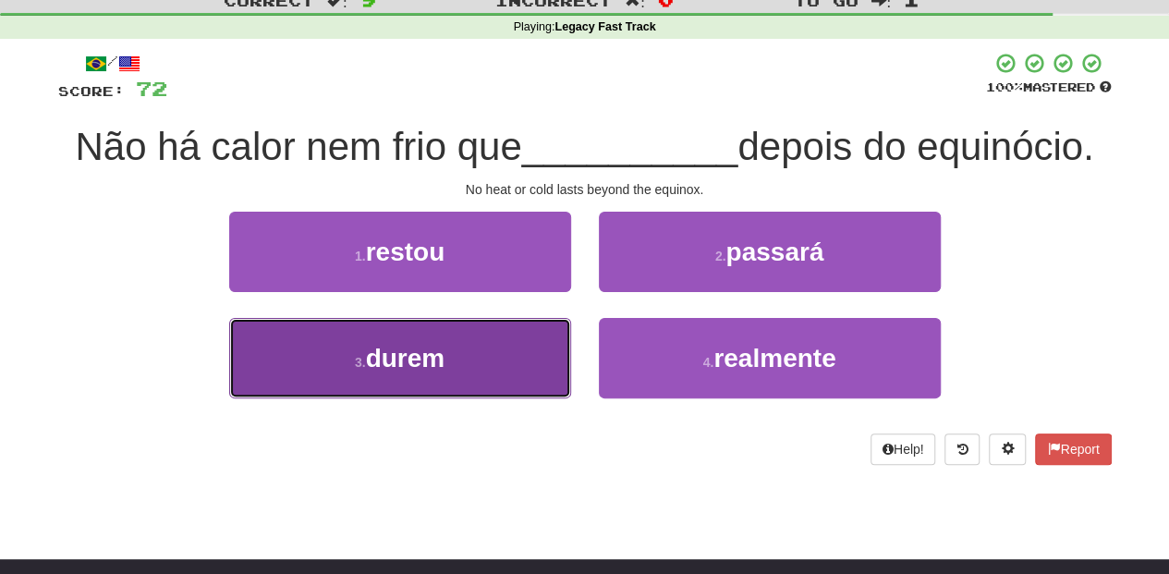
click at [506, 354] on button "3 . durem" at bounding box center [400, 358] width 342 height 80
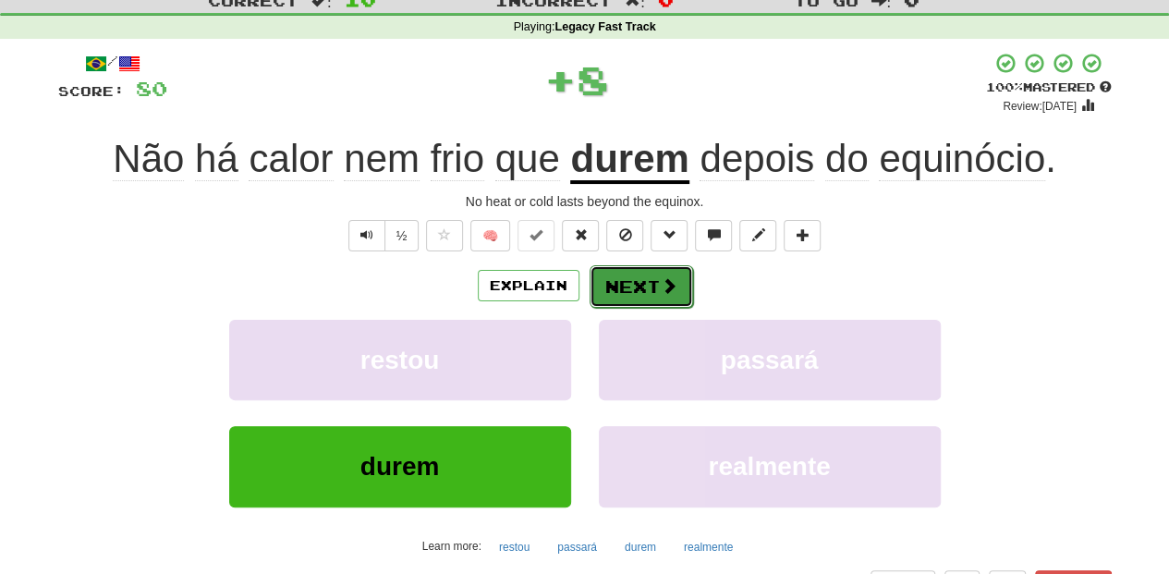
click at [630, 282] on button "Next" at bounding box center [642, 286] width 104 height 43
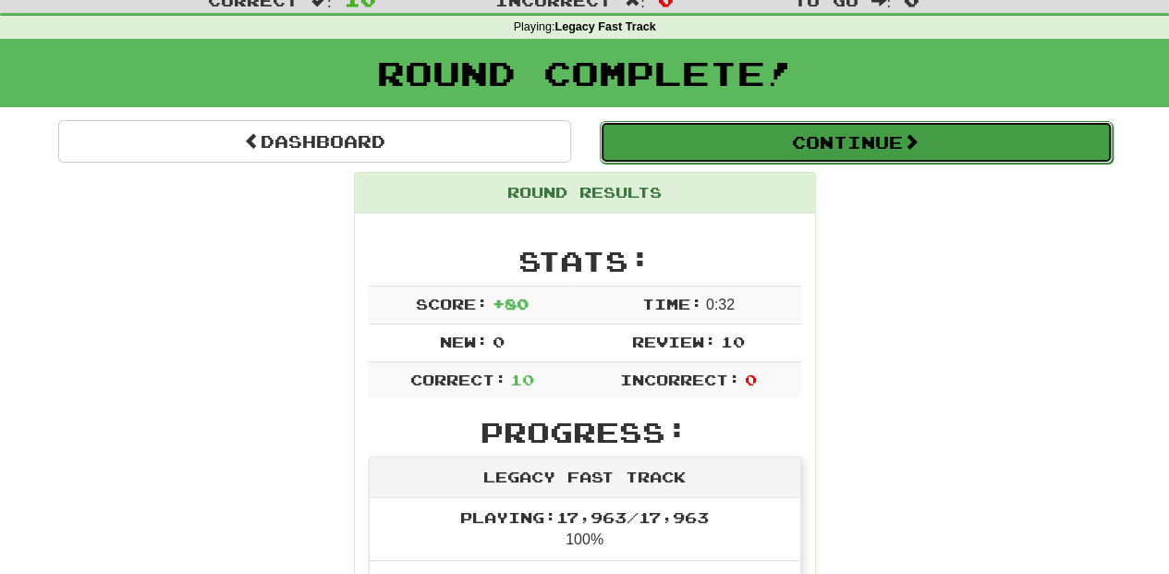
click at [738, 147] on button "Continue" at bounding box center [856, 142] width 513 height 43
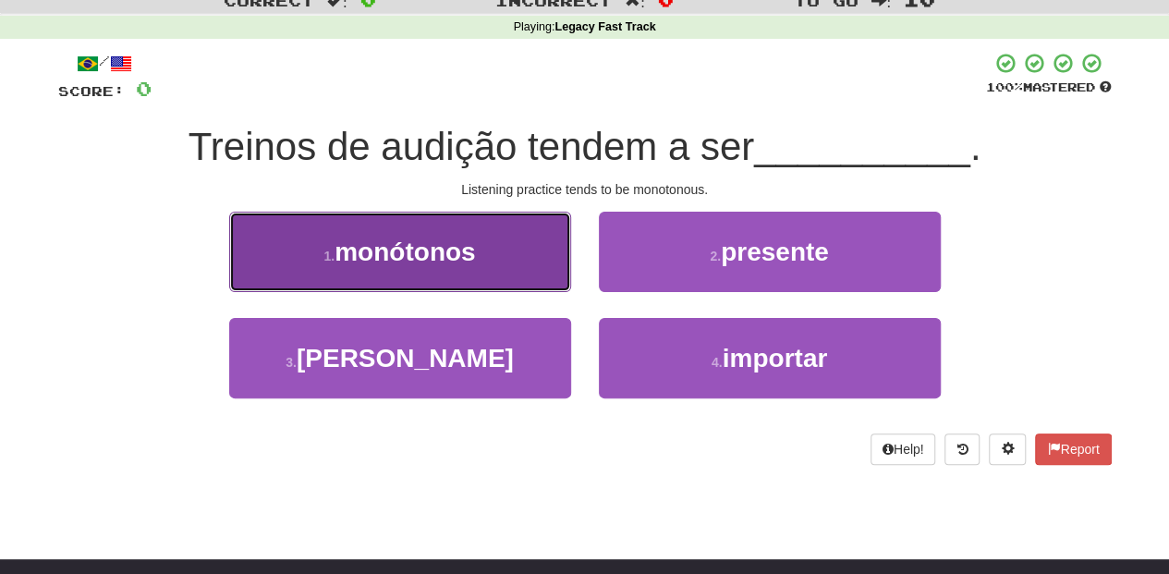
click at [486, 278] on button "1 . monótonos" at bounding box center [400, 252] width 342 height 80
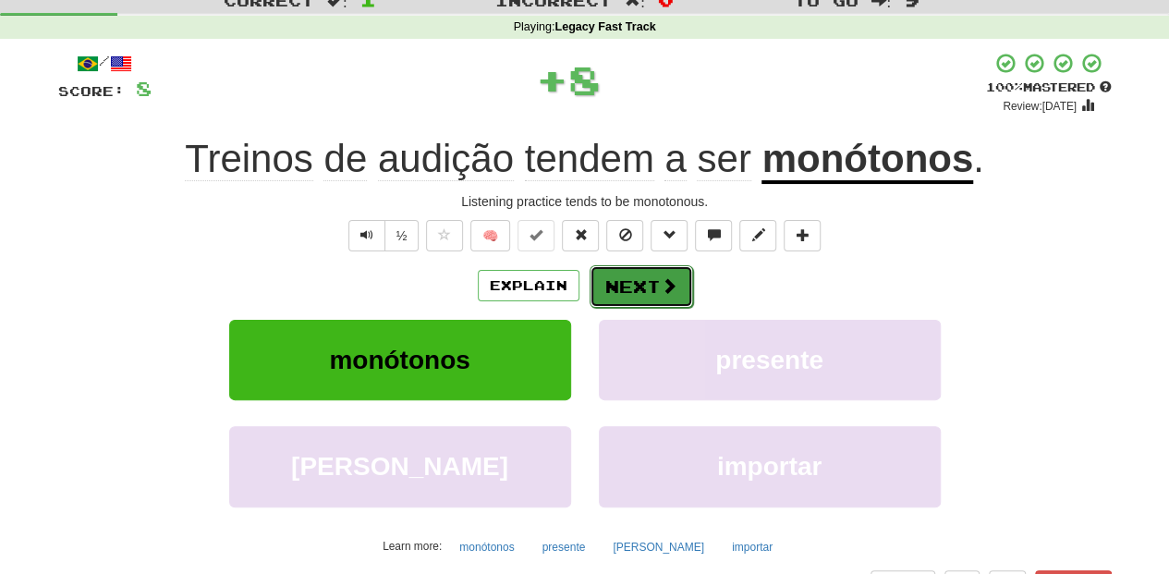
click at [603, 279] on button "Next" at bounding box center [642, 286] width 104 height 43
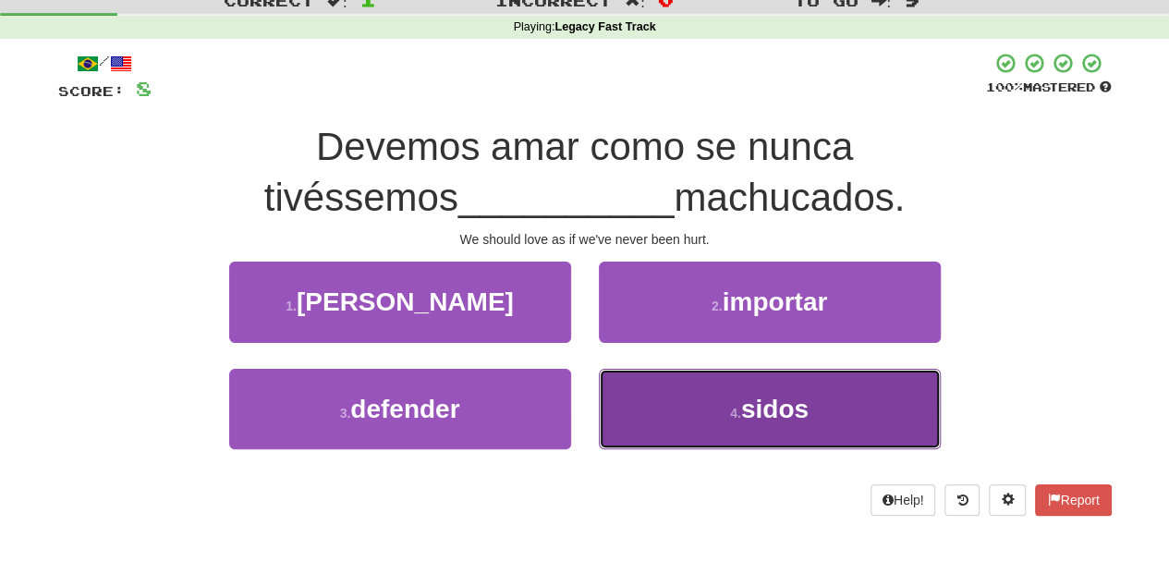
click at [656, 399] on button "4 . sidos" at bounding box center [770, 409] width 342 height 80
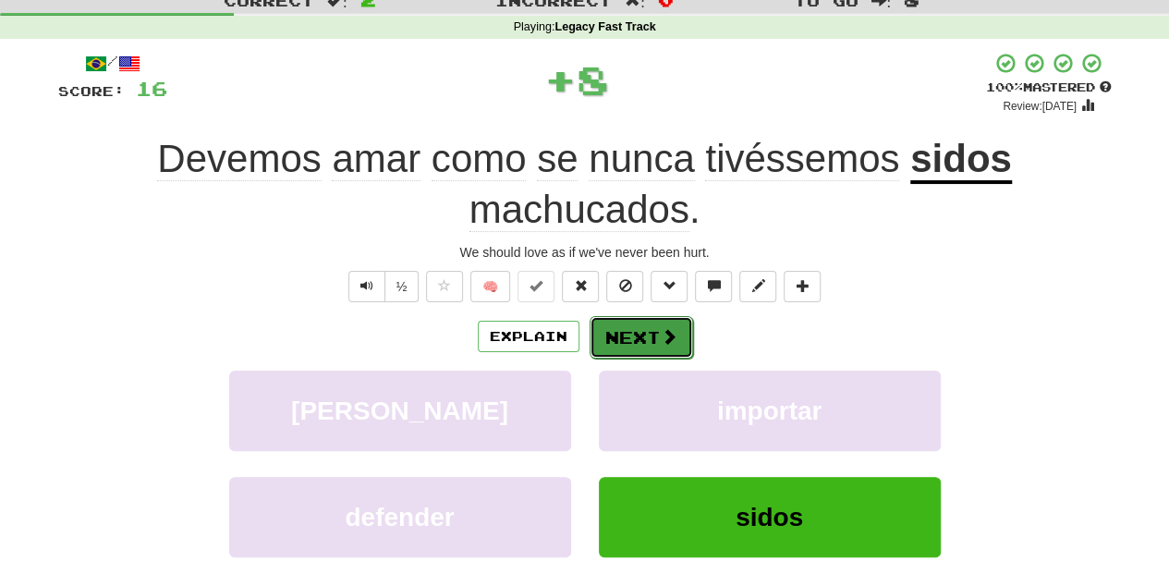
click at [643, 348] on button "Next" at bounding box center [642, 337] width 104 height 43
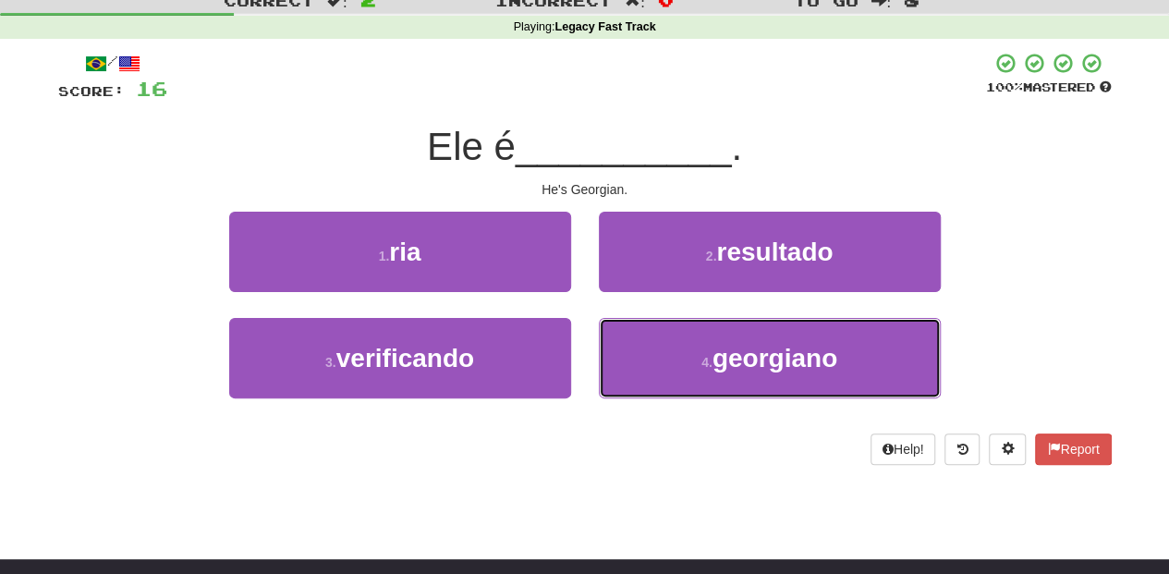
click at [643, 348] on button "4 . georgiano" at bounding box center [770, 358] width 342 height 80
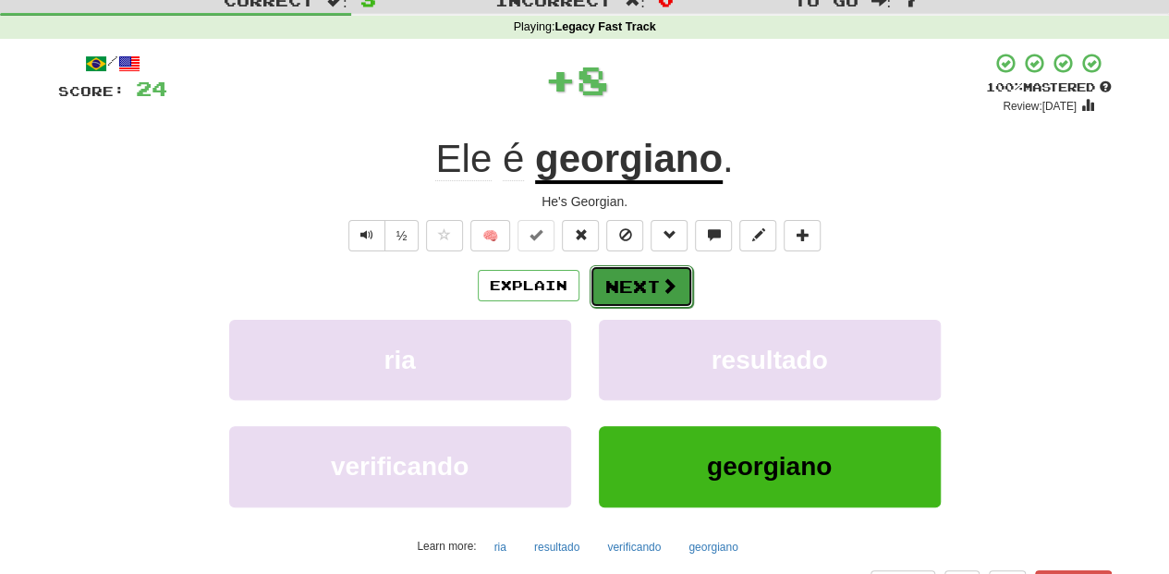
click at [683, 292] on button "Next" at bounding box center [642, 286] width 104 height 43
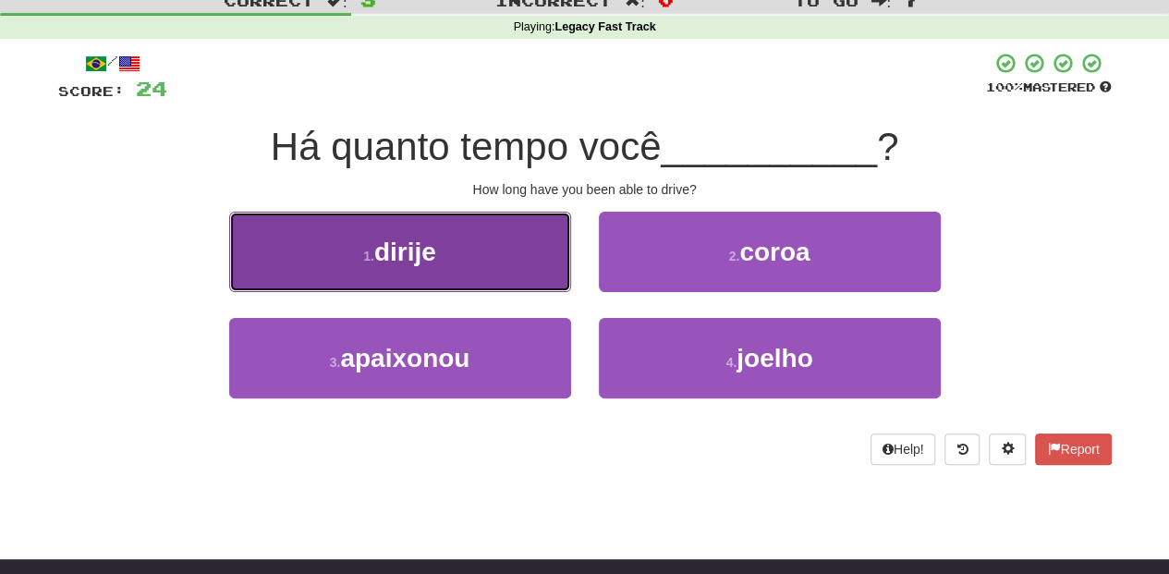
click at [411, 244] on span "dirije" at bounding box center [405, 252] width 62 height 29
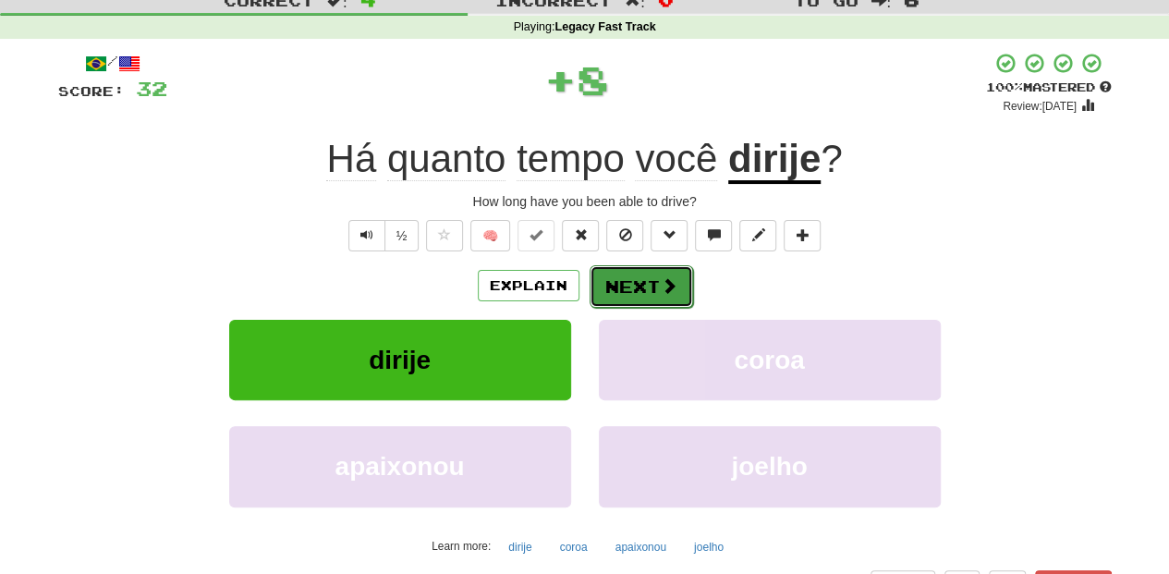
click at [621, 280] on button "Next" at bounding box center [642, 286] width 104 height 43
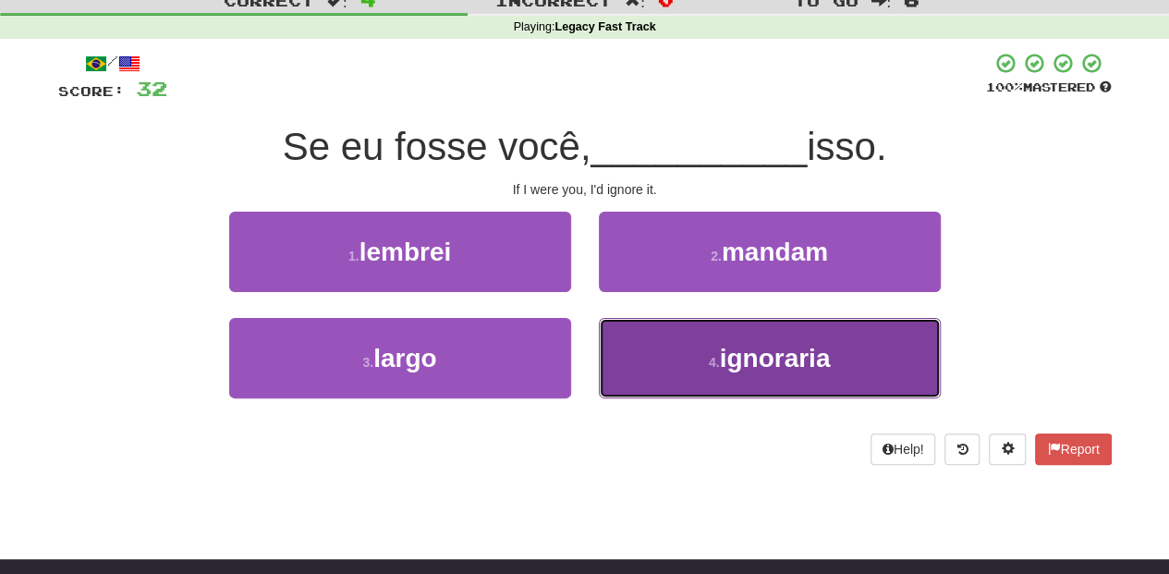
click at [611, 344] on button "4 . ignoraria" at bounding box center [770, 358] width 342 height 80
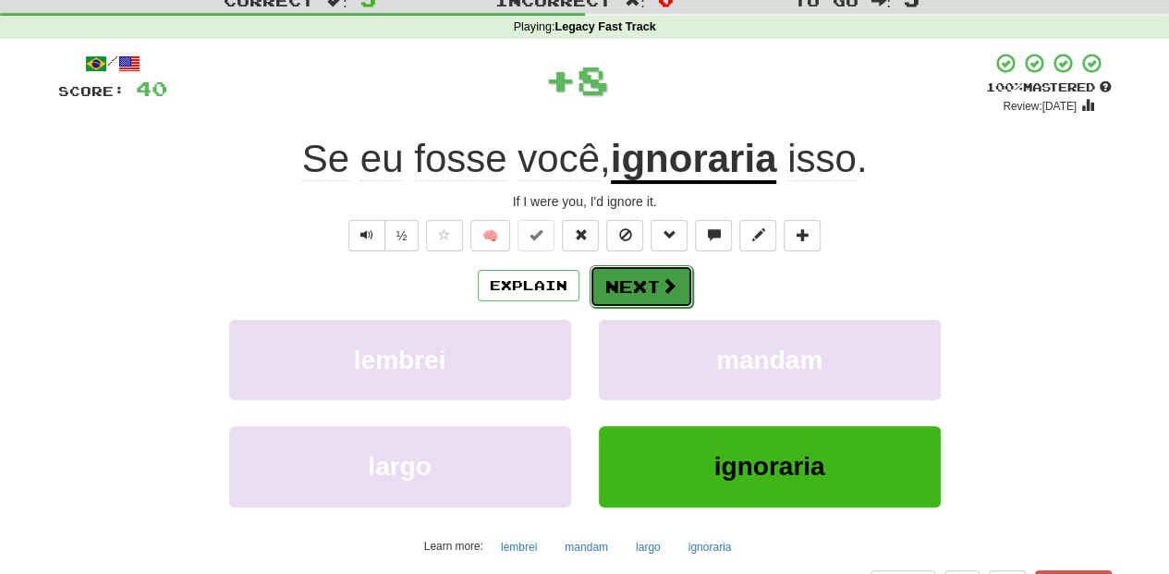
click at [628, 286] on button "Next" at bounding box center [642, 286] width 104 height 43
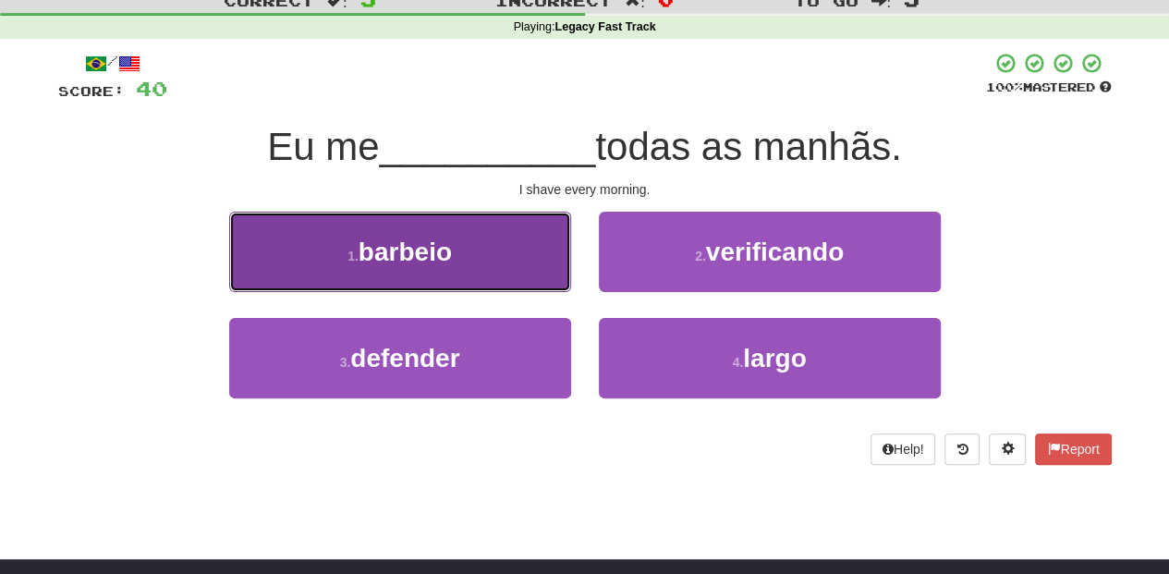
click at [461, 251] on button "1 . barbeio" at bounding box center [400, 252] width 342 height 80
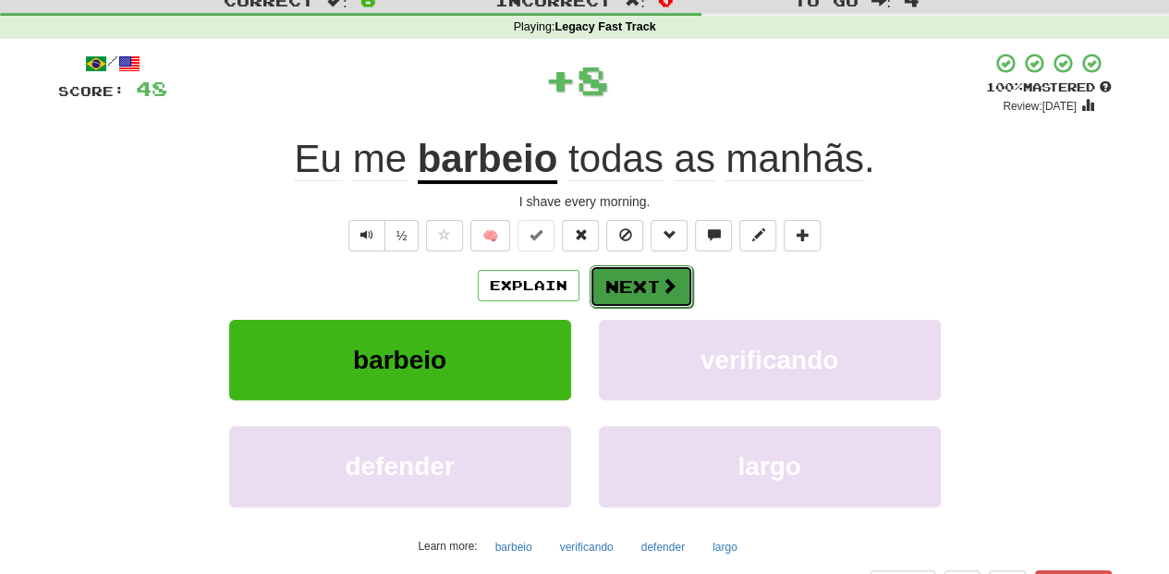
click at [628, 293] on button "Next" at bounding box center [642, 286] width 104 height 43
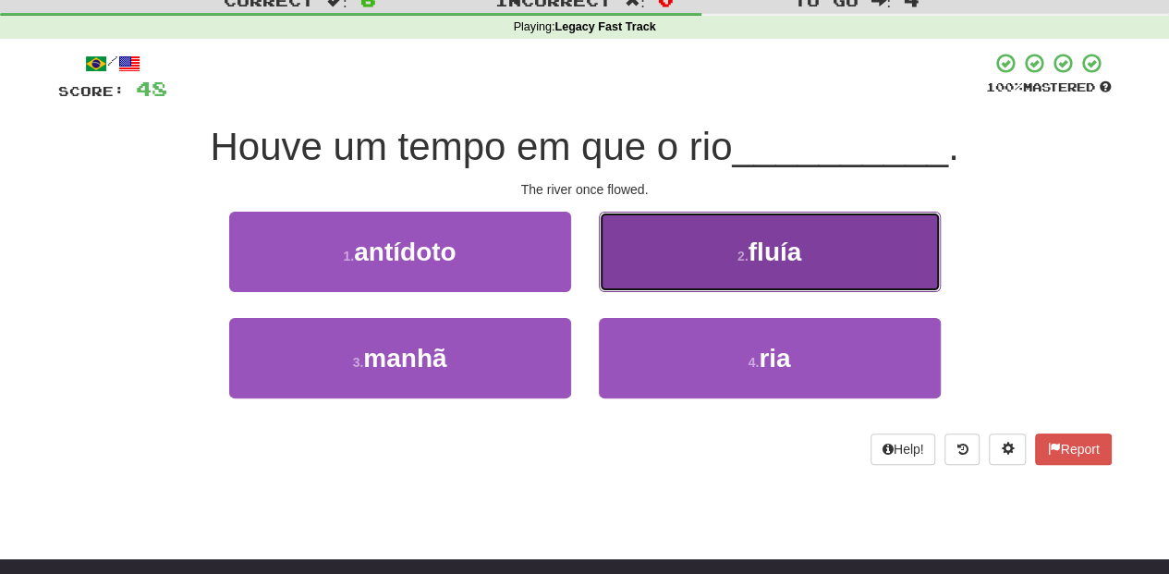
click at [651, 261] on button "2 . fluía" at bounding box center [770, 252] width 342 height 80
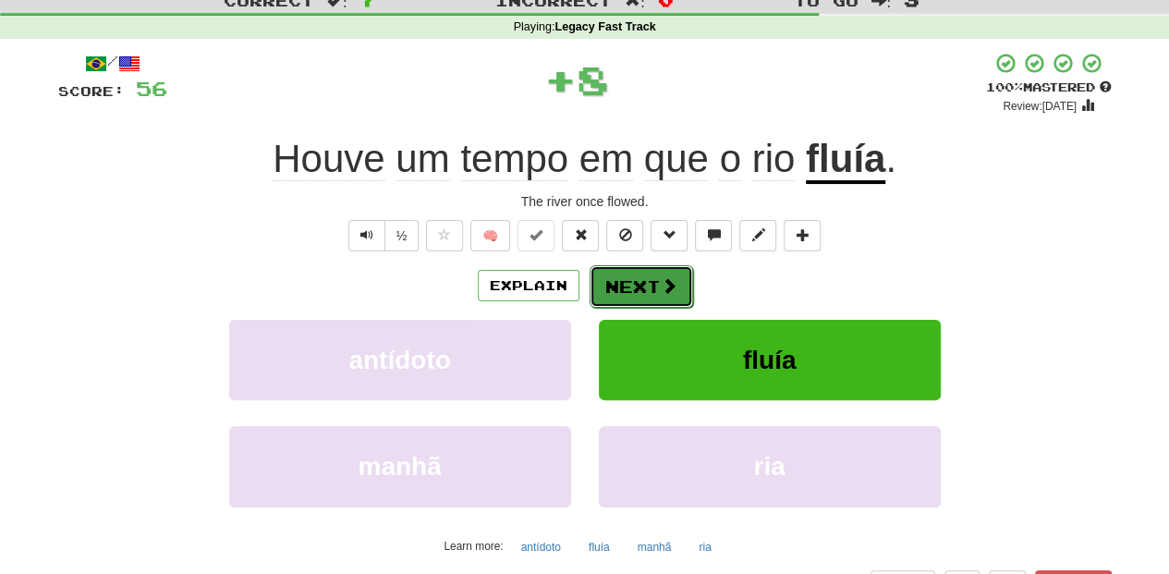
click at [630, 277] on button "Next" at bounding box center [642, 286] width 104 height 43
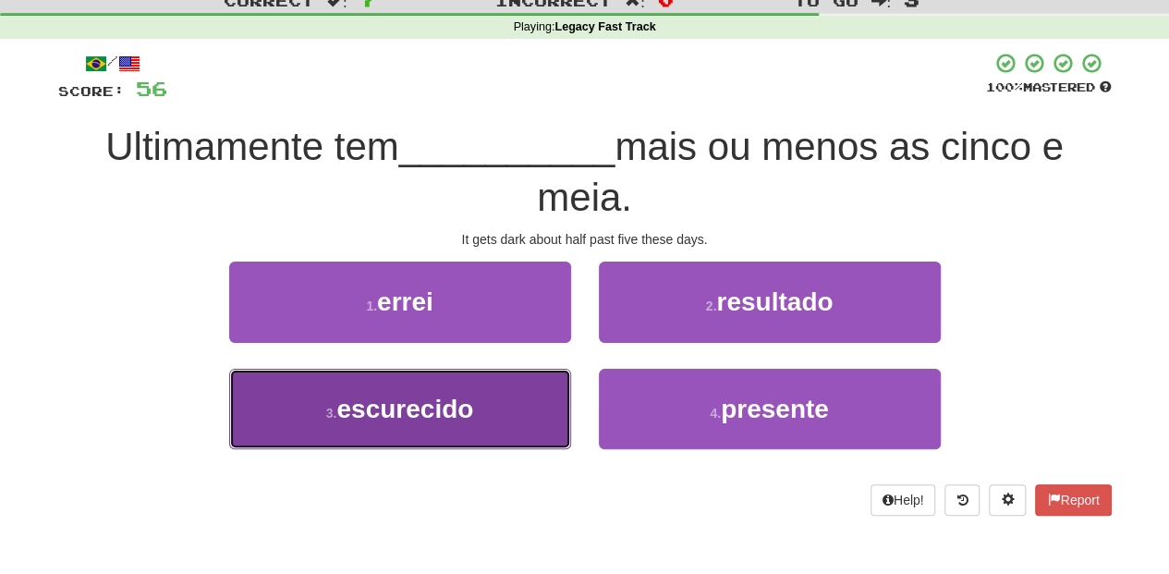
click at [486, 397] on button "3 . escurecido" at bounding box center [400, 409] width 342 height 80
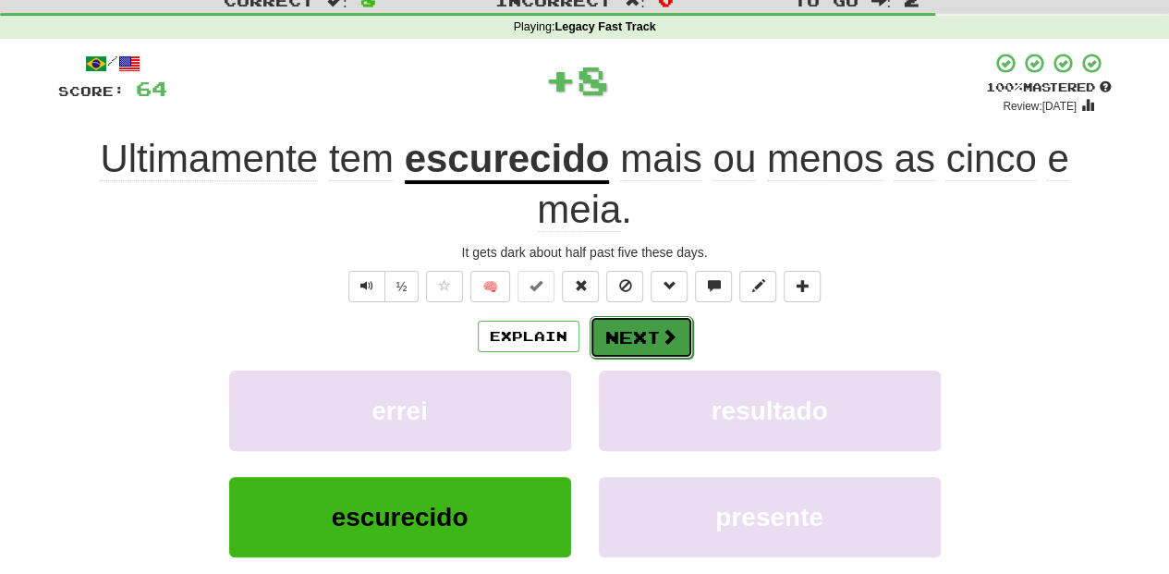
click at [661, 328] on span at bounding box center [669, 336] width 17 height 17
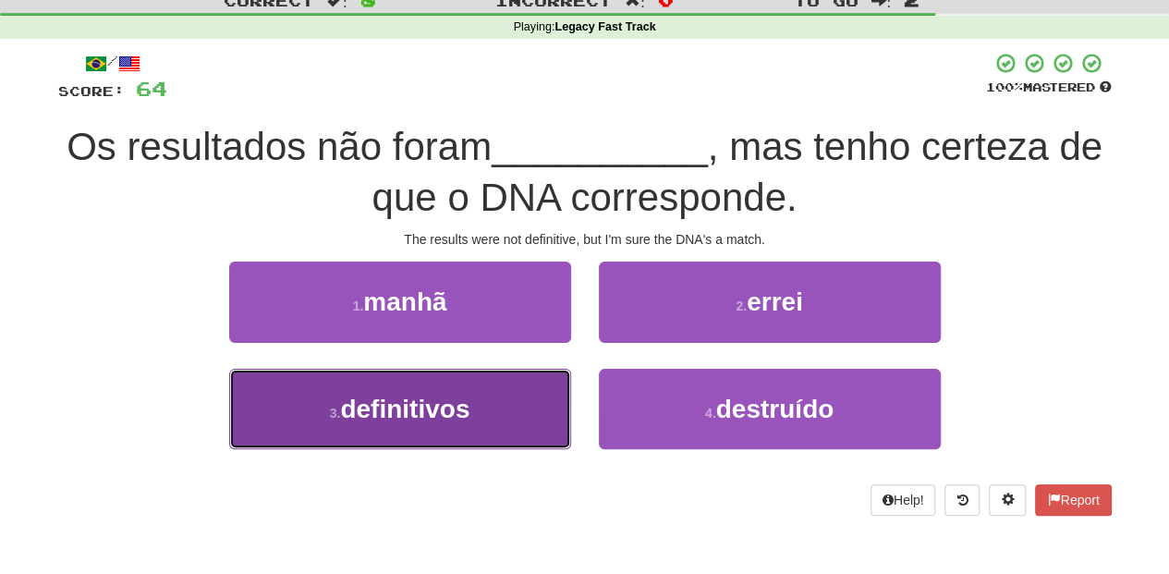
click at [505, 399] on button "3 . definitivos" at bounding box center [400, 409] width 342 height 80
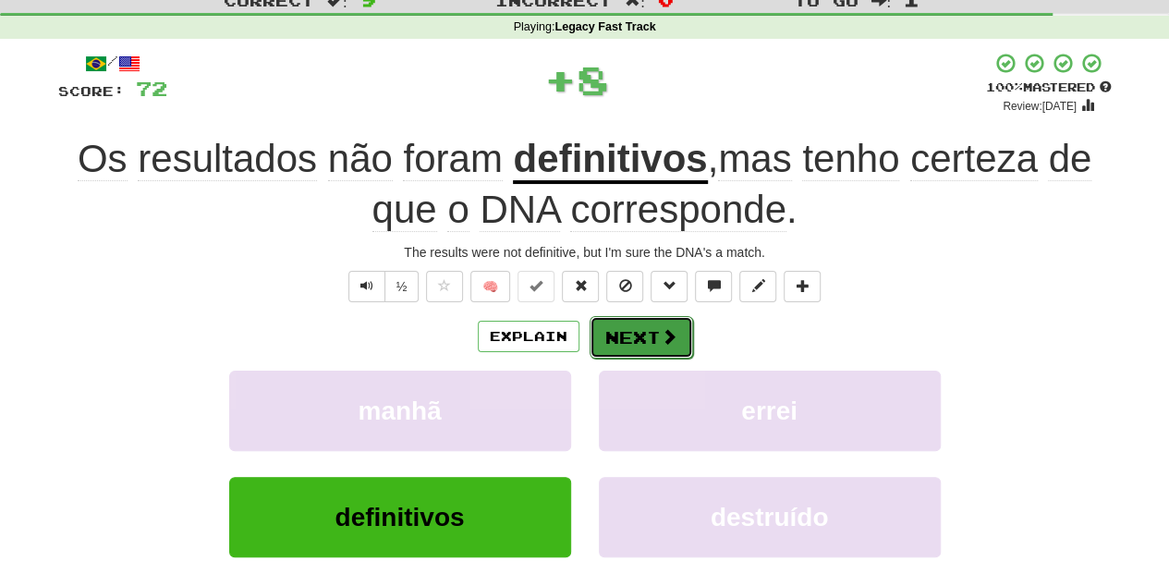
click at [623, 340] on button "Next" at bounding box center [642, 337] width 104 height 43
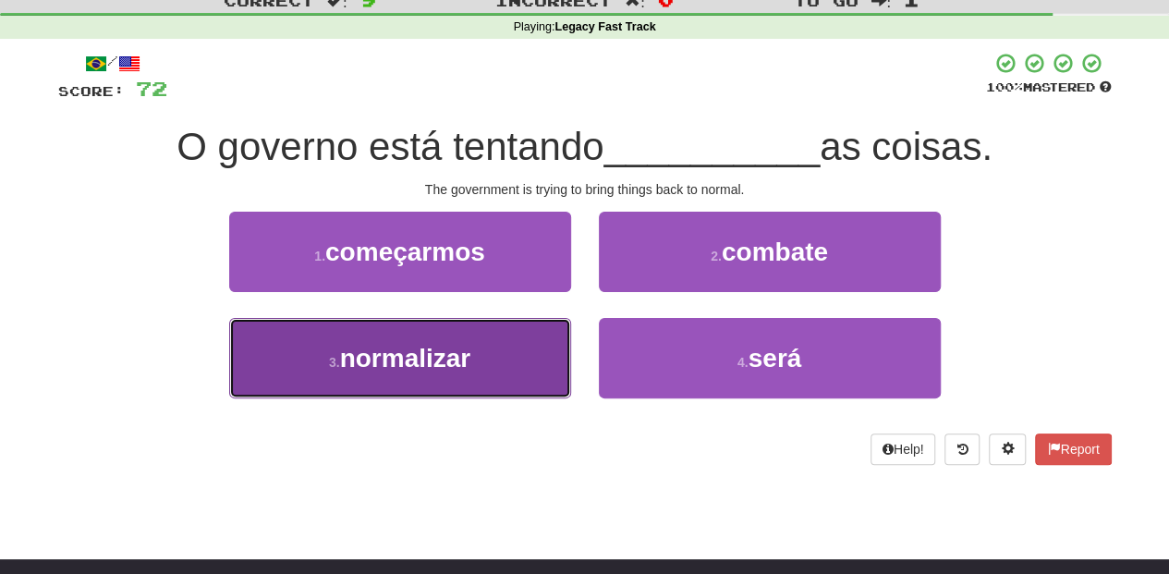
click at [557, 371] on button "3 . normalizar" at bounding box center [400, 358] width 342 height 80
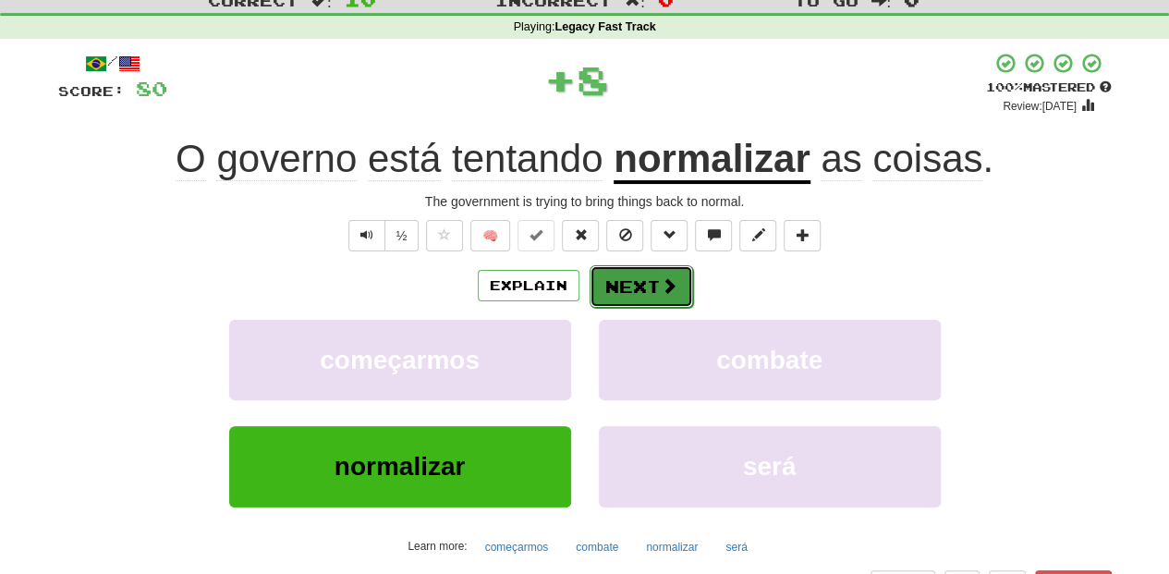
click at [641, 280] on button "Next" at bounding box center [642, 286] width 104 height 43
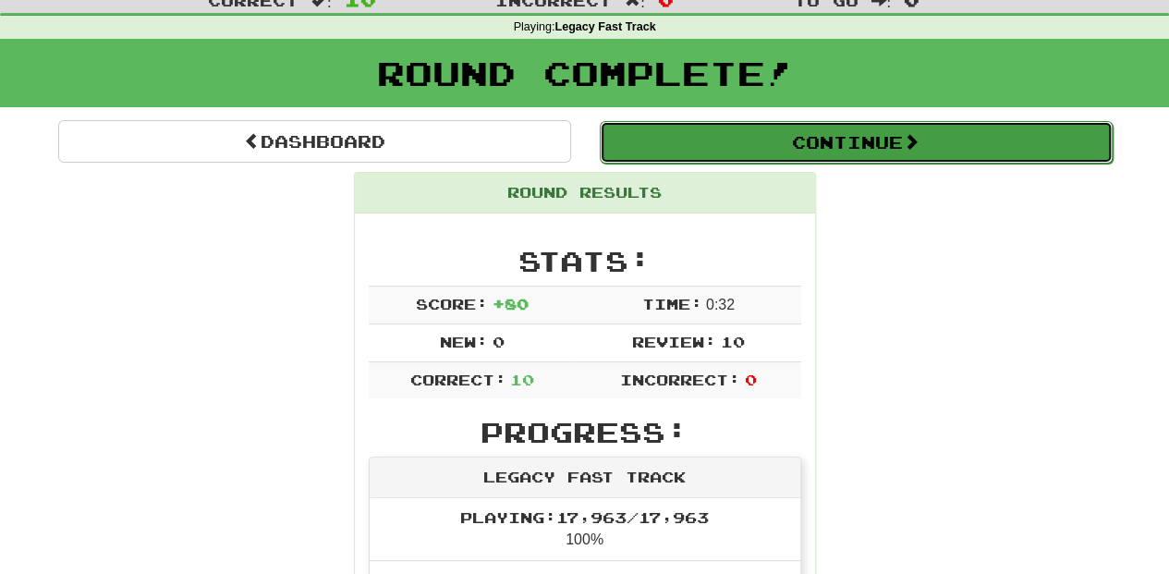
click at [690, 142] on button "Continue" at bounding box center [856, 142] width 513 height 43
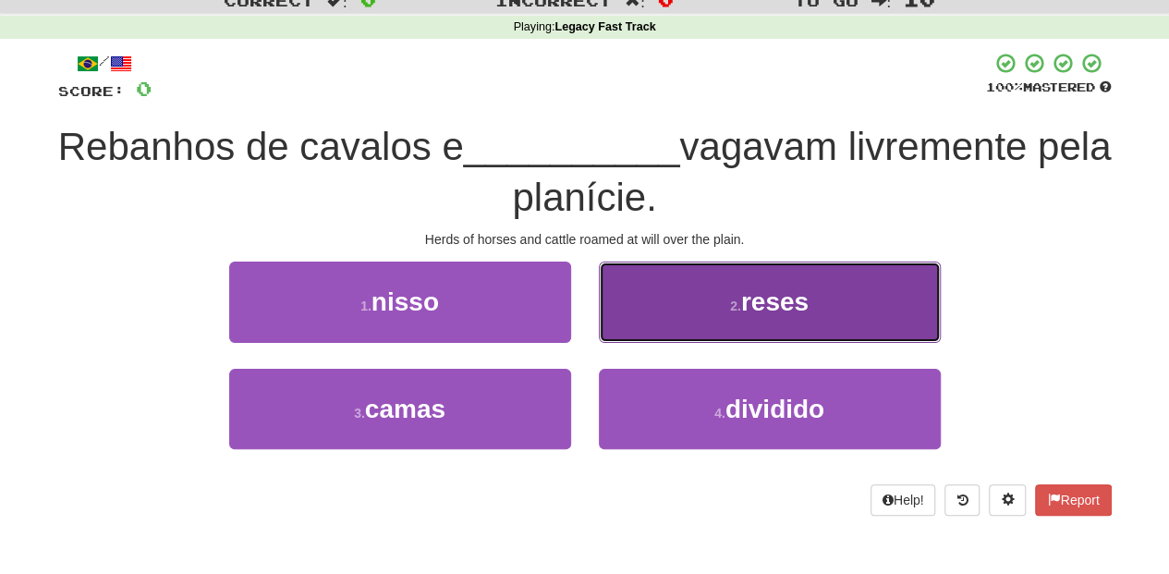
click at [630, 322] on button "2 . reses" at bounding box center [770, 302] width 342 height 80
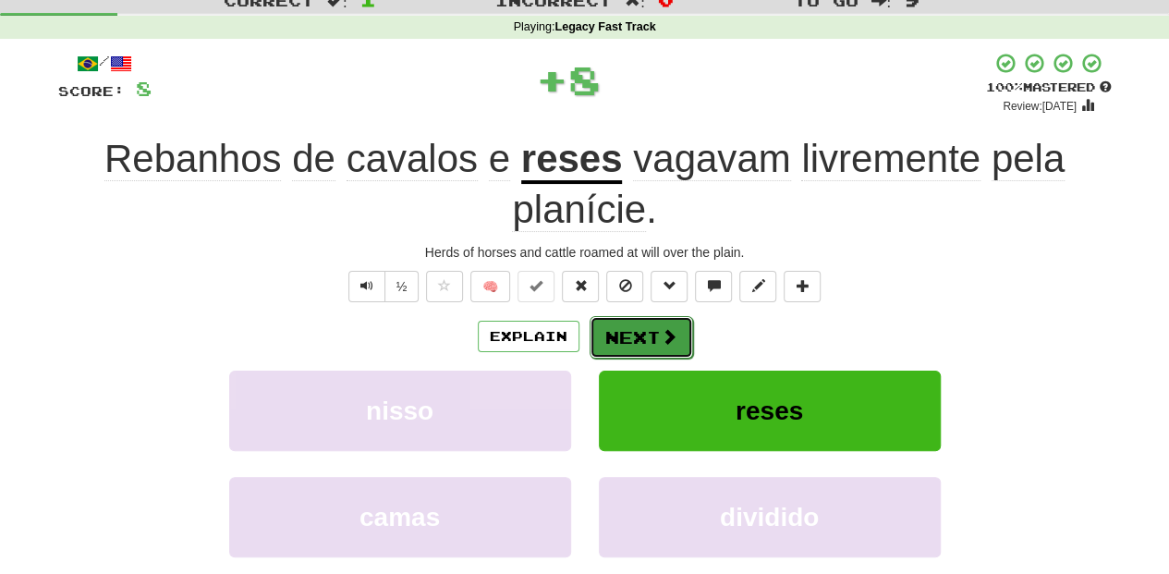
click at [628, 327] on button "Next" at bounding box center [642, 337] width 104 height 43
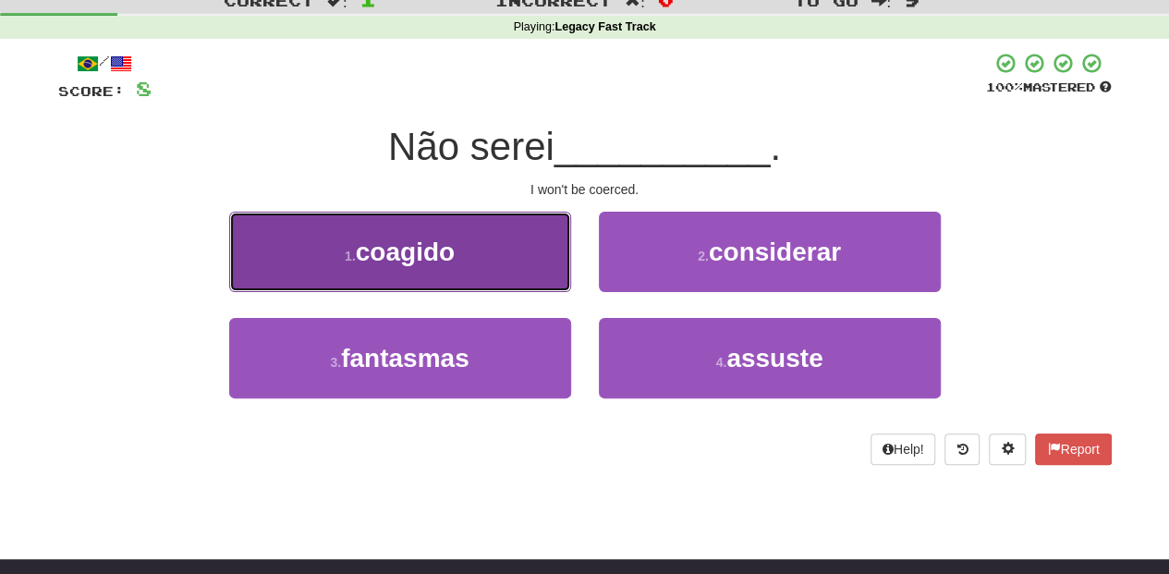
click at [510, 281] on button "1 . coagido" at bounding box center [400, 252] width 342 height 80
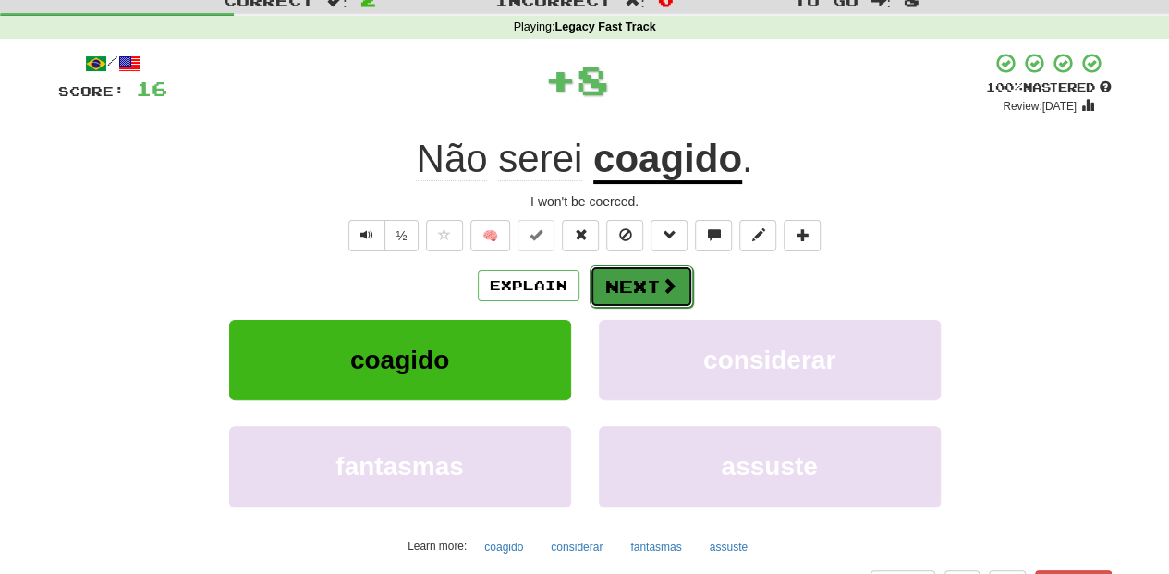
click at [616, 284] on button "Next" at bounding box center [642, 286] width 104 height 43
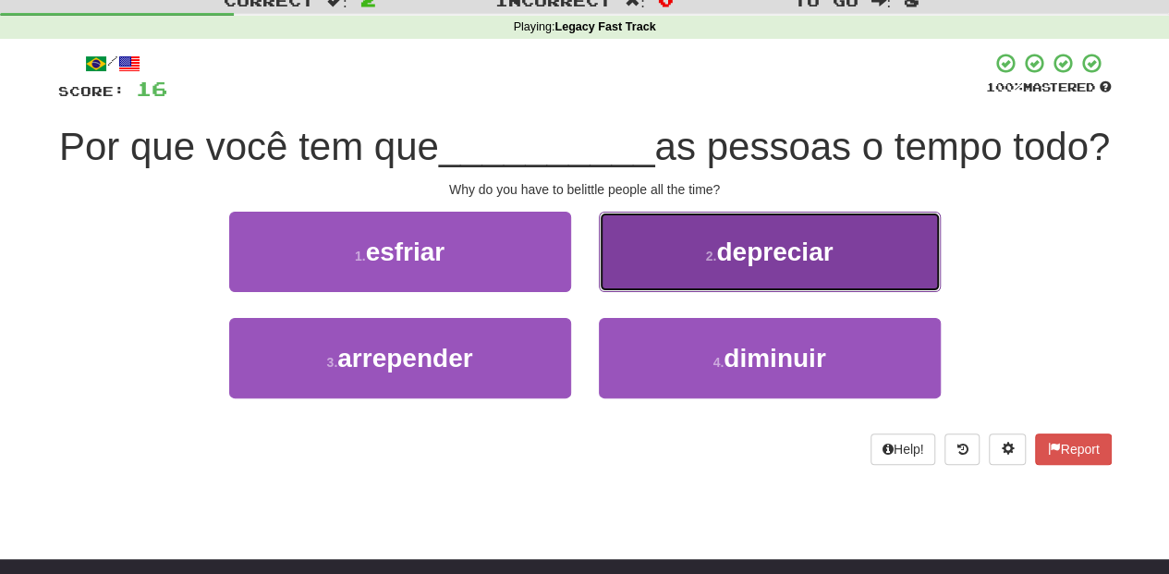
click at [654, 292] on button "2 . depreciar" at bounding box center [770, 252] width 342 height 80
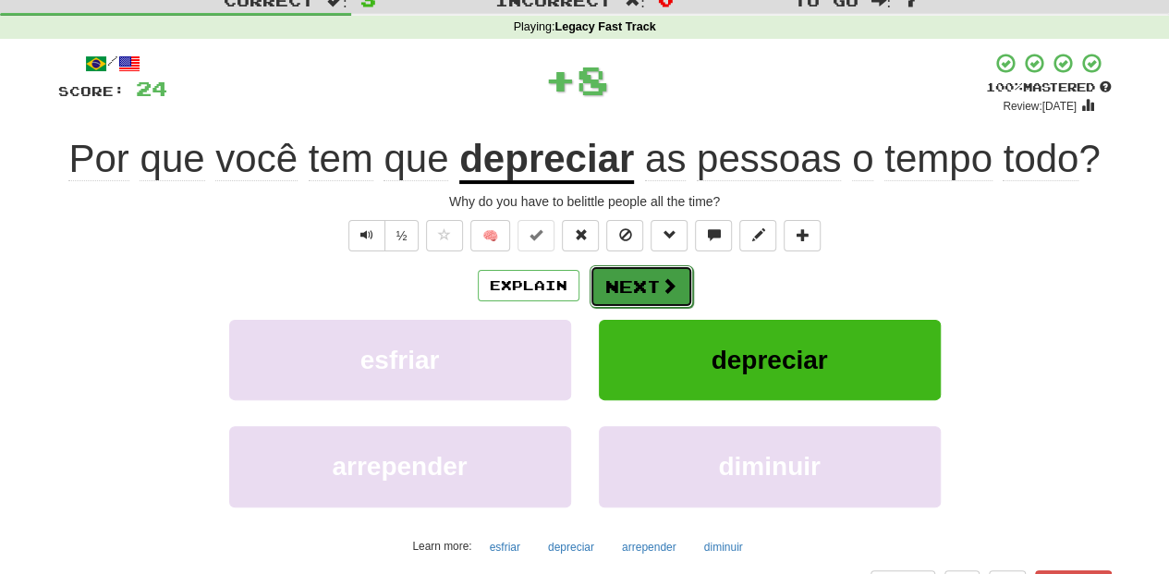
click at [654, 284] on button "Next" at bounding box center [642, 286] width 104 height 43
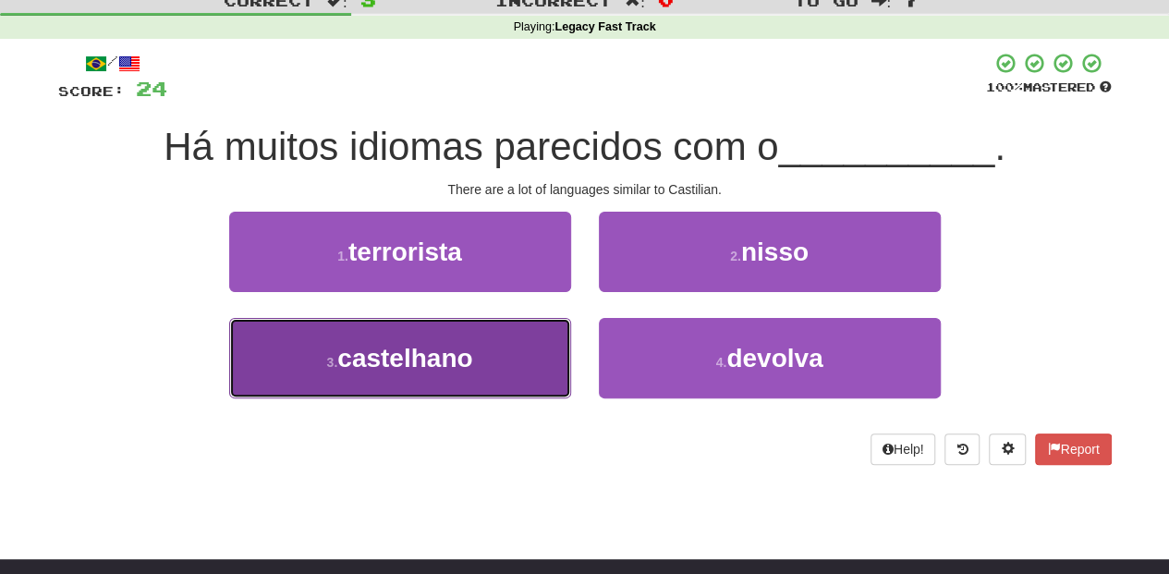
click at [531, 347] on button "3 . castelhano" at bounding box center [400, 358] width 342 height 80
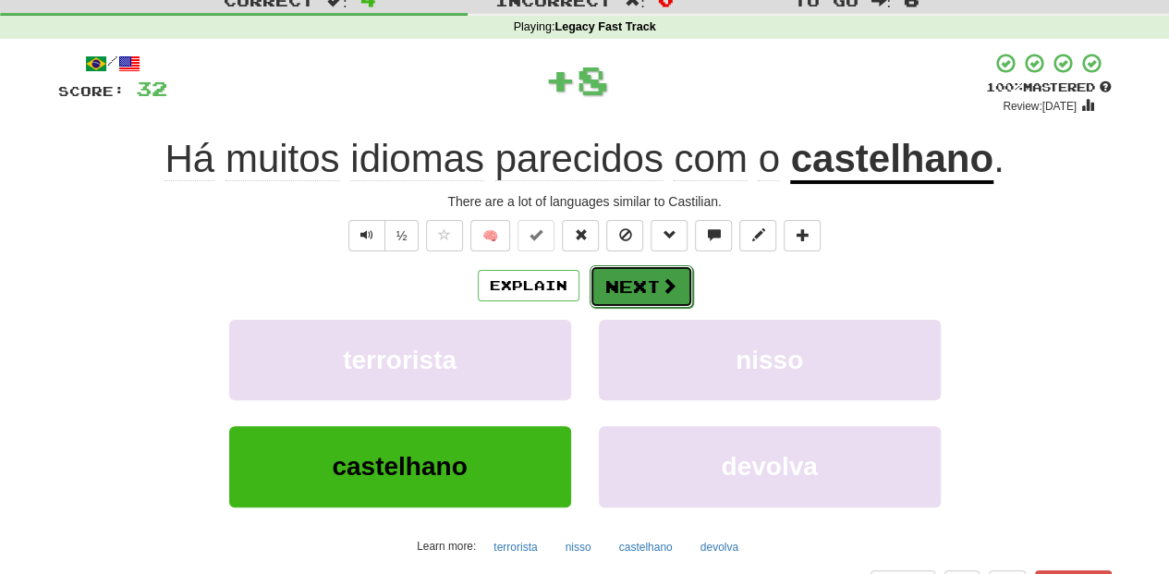
click at [627, 282] on button "Next" at bounding box center [642, 286] width 104 height 43
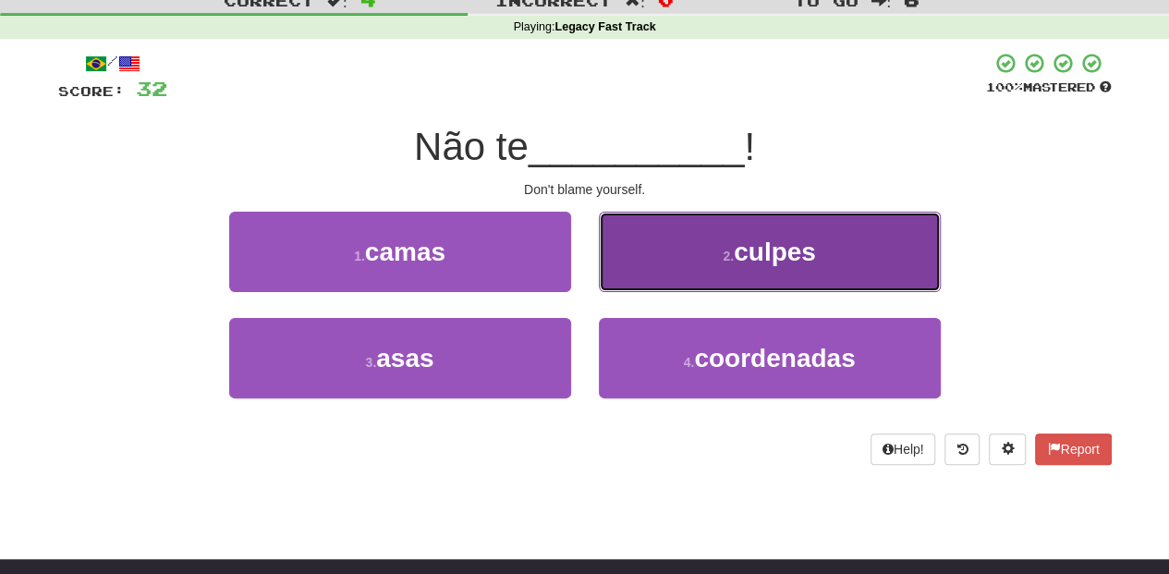
click at [643, 271] on button "2 . culpes" at bounding box center [770, 252] width 342 height 80
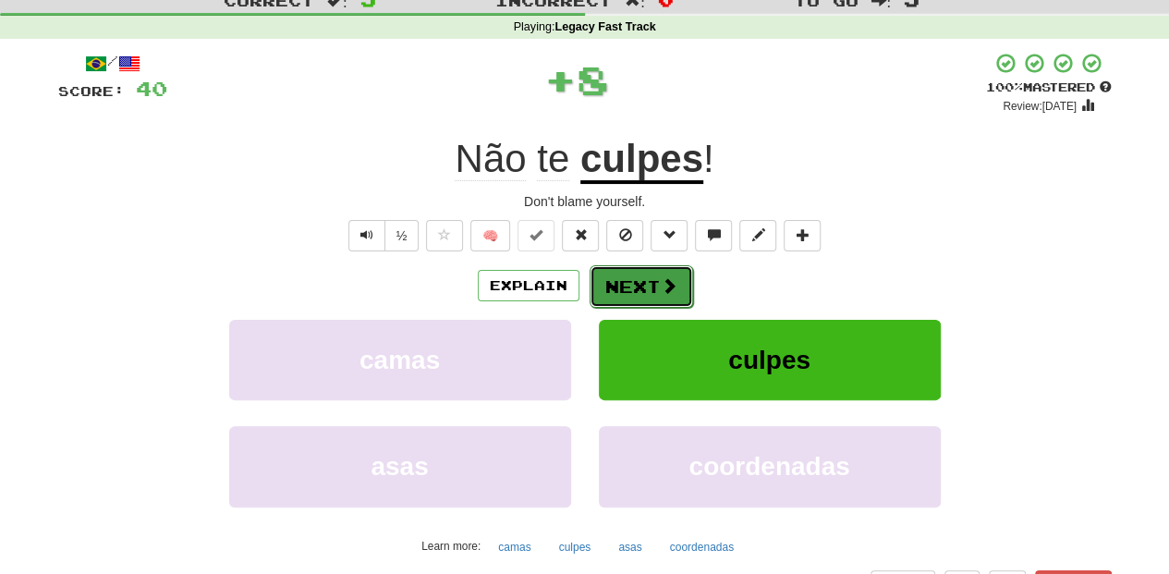
click at [638, 273] on button "Next" at bounding box center [642, 286] width 104 height 43
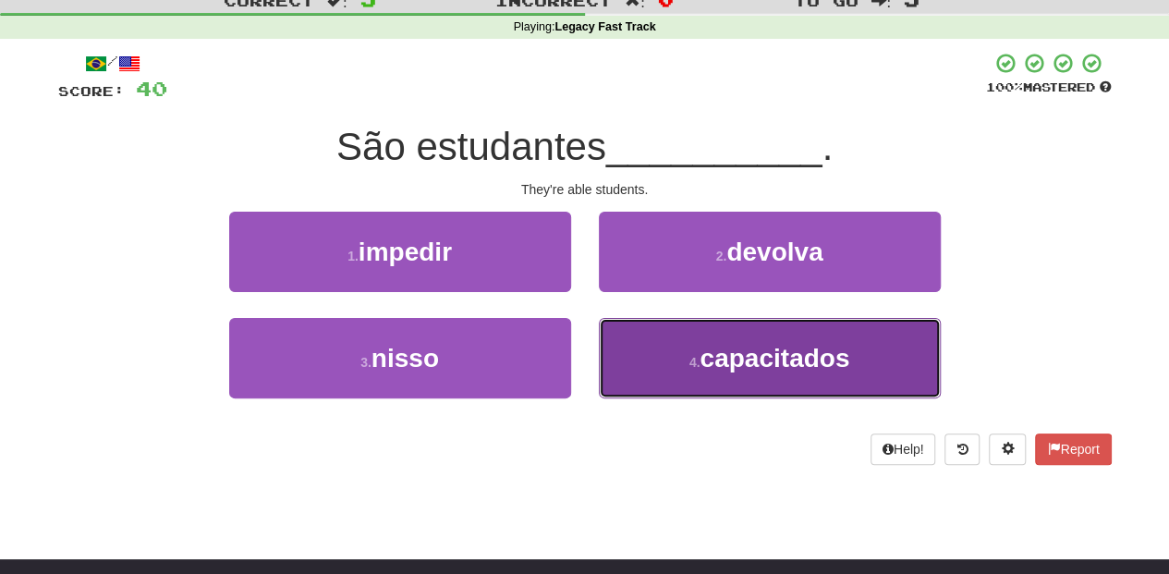
click at [666, 343] on button "4 . capacitados" at bounding box center [770, 358] width 342 height 80
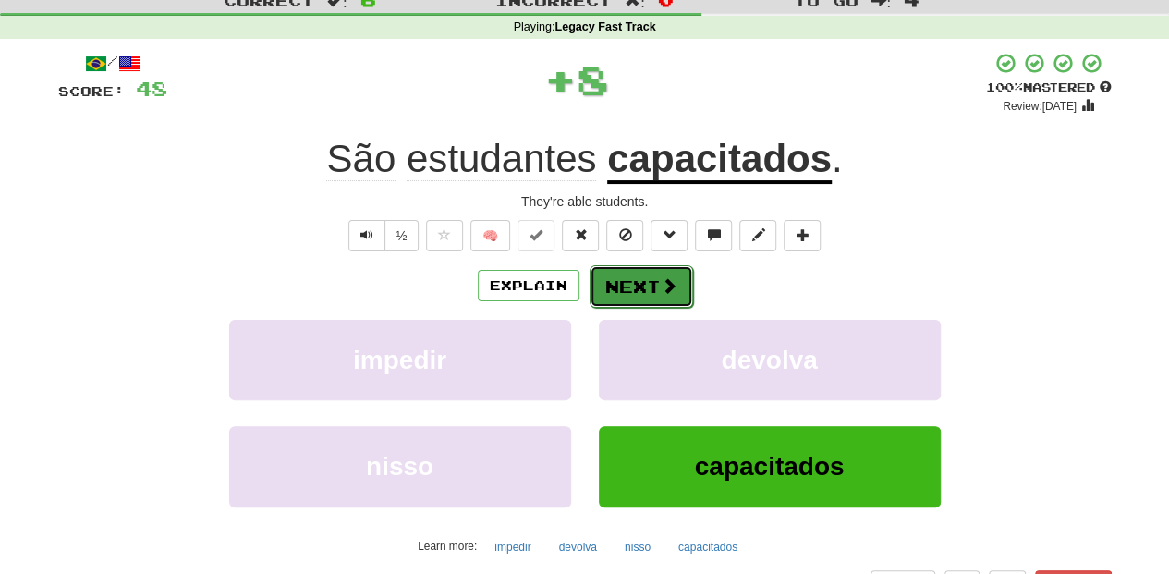
click at [639, 282] on button "Next" at bounding box center [642, 286] width 104 height 43
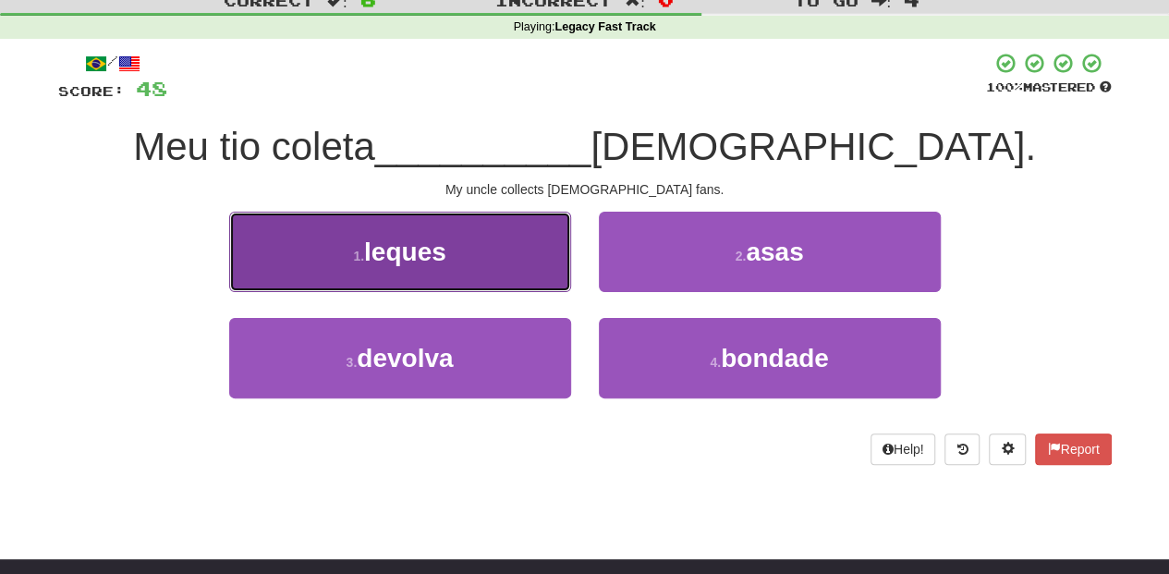
click at [523, 277] on button "1 . leques" at bounding box center [400, 252] width 342 height 80
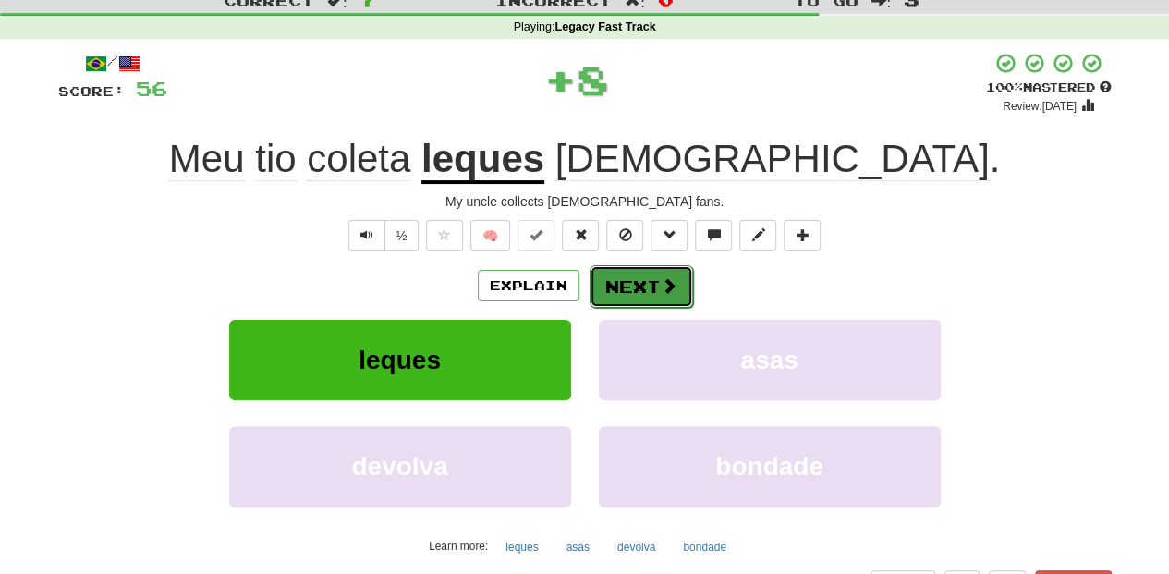
click at [604, 279] on button "Next" at bounding box center [642, 286] width 104 height 43
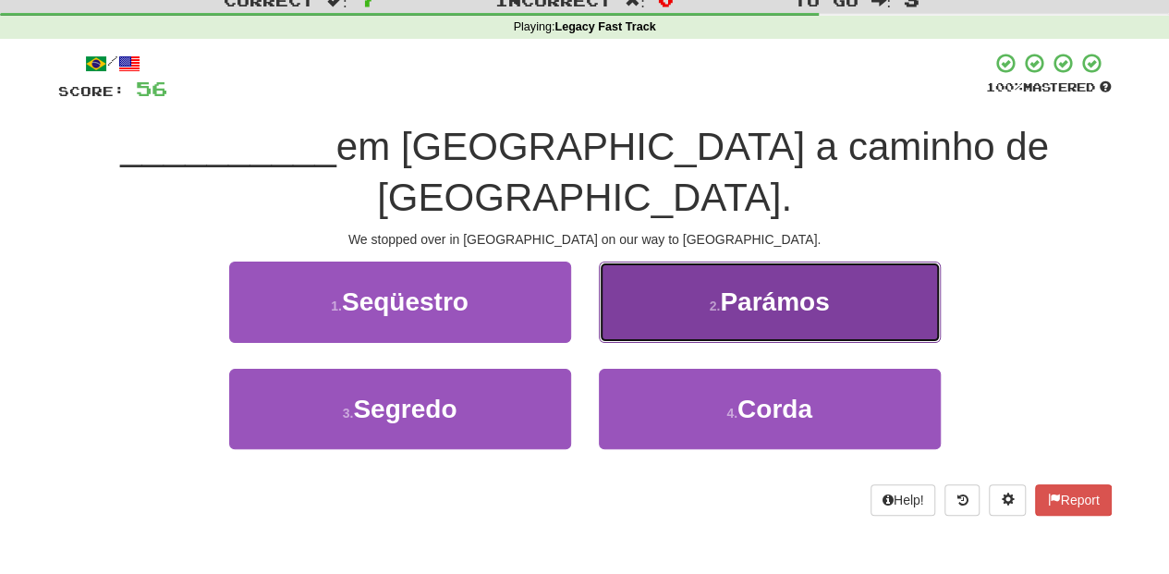
click at [643, 286] on button "2 . Parámos" at bounding box center [770, 302] width 342 height 80
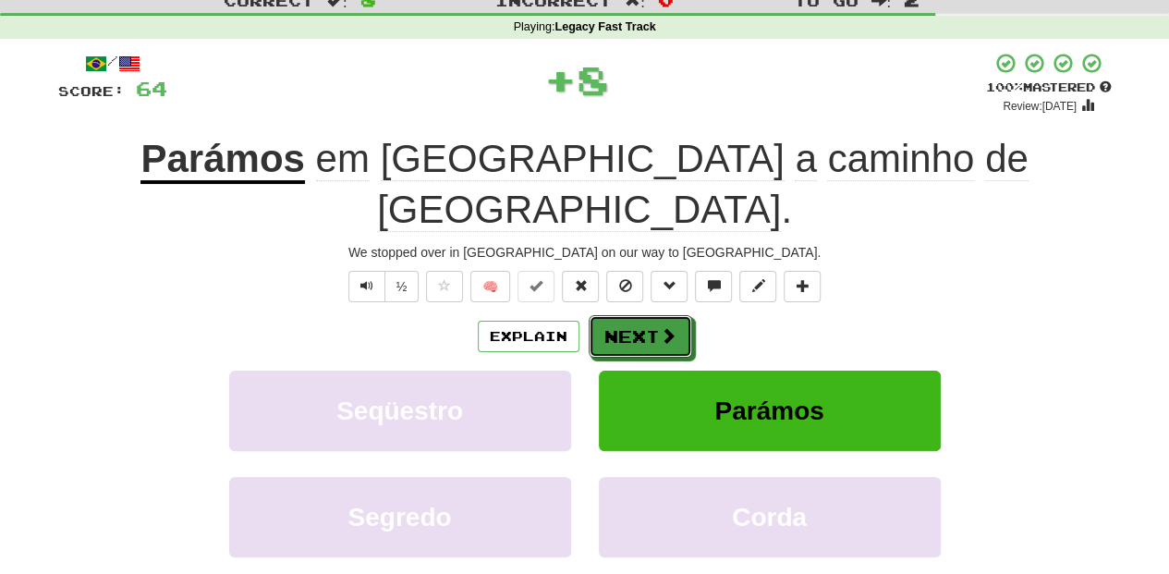
click at [643, 315] on button "Next" at bounding box center [641, 336] width 104 height 43
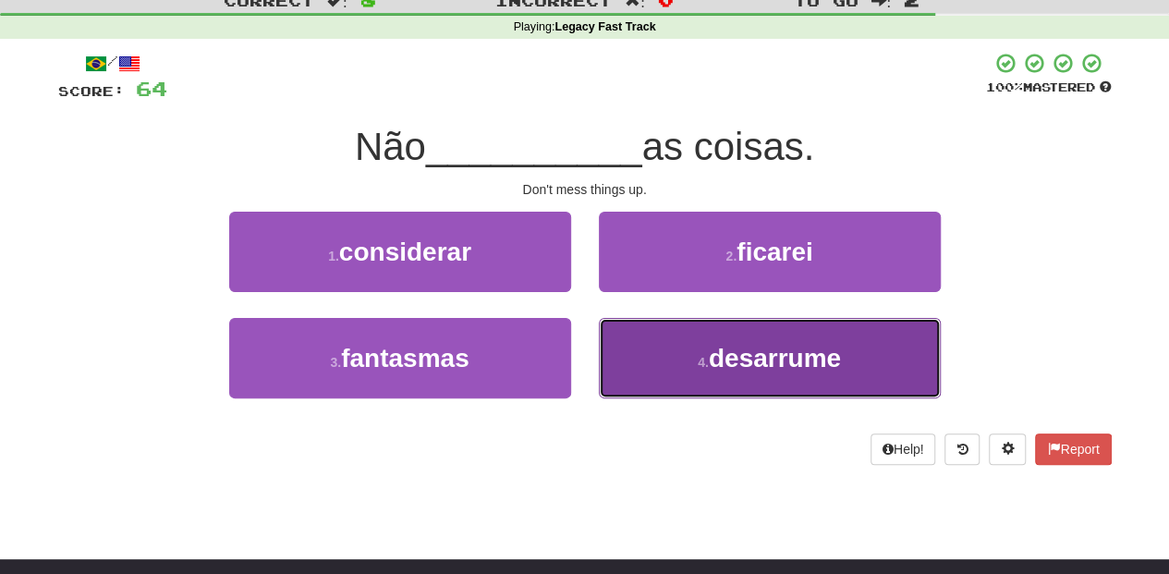
click at [656, 349] on button "4 . desarrume" at bounding box center [770, 358] width 342 height 80
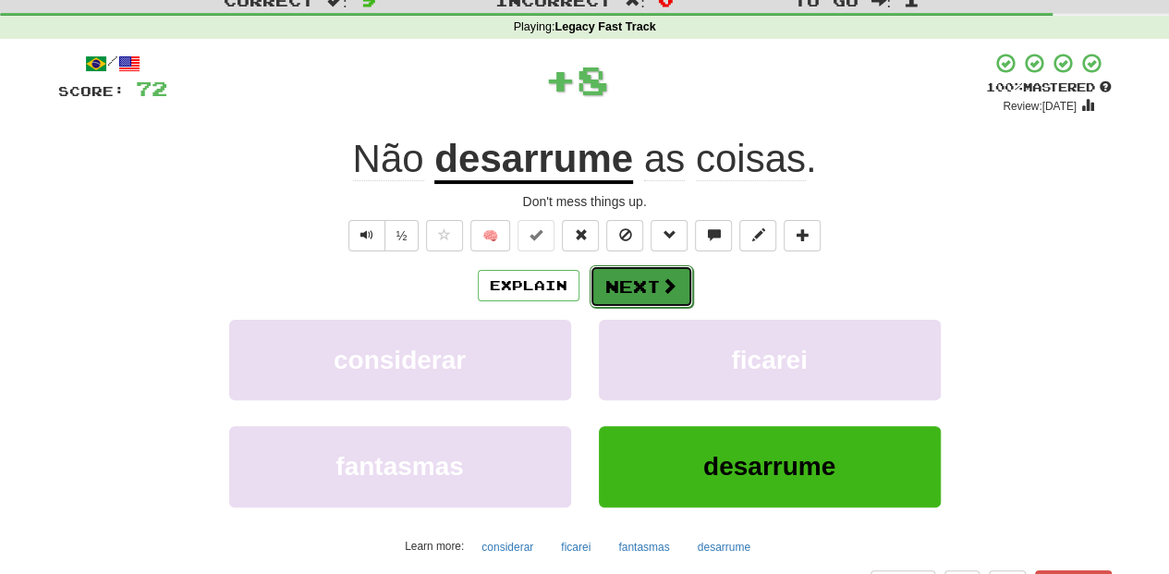
click at [628, 295] on button "Next" at bounding box center [642, 286] width 104 height 43
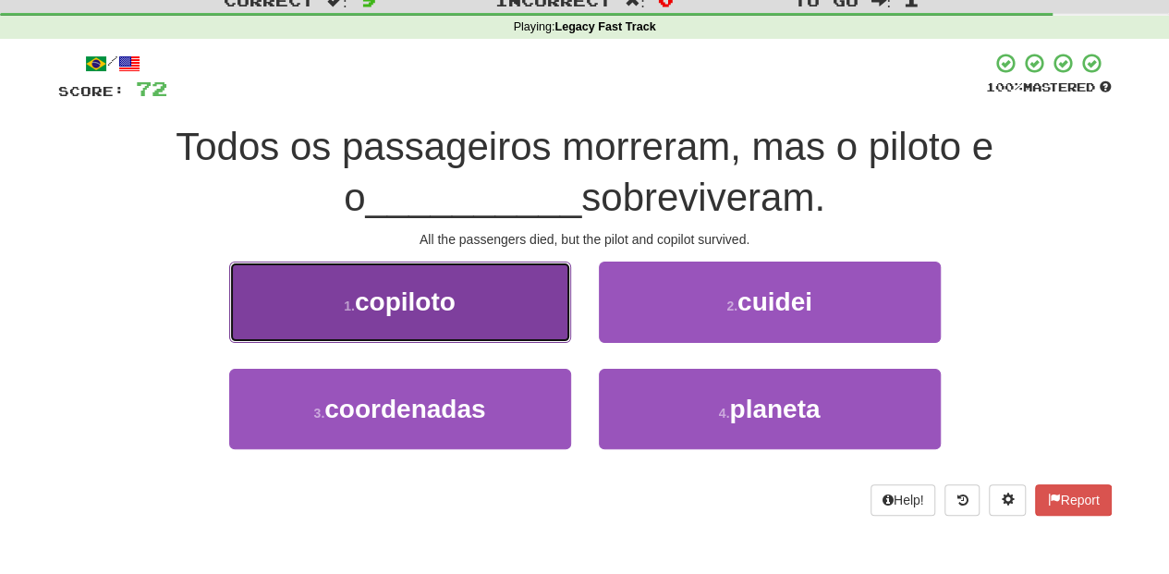
click at [508, 313] on button "1 . copiloto" at bounding box center [400, 302] width 342 height 80
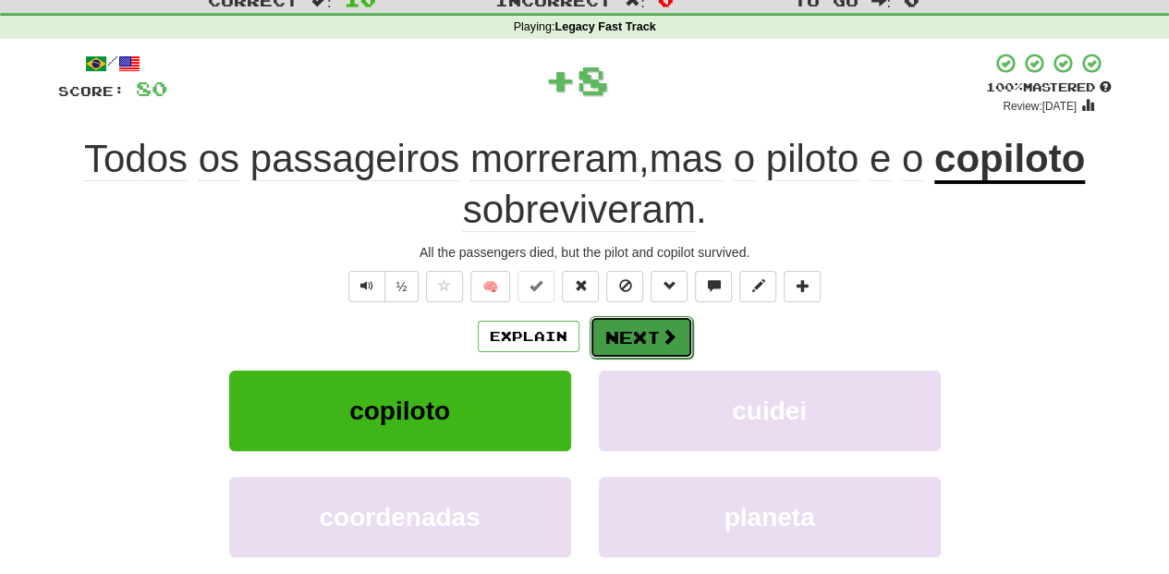
click at [608, 317] on button "Next" at bounding box center [642, 337] width 104 height 43
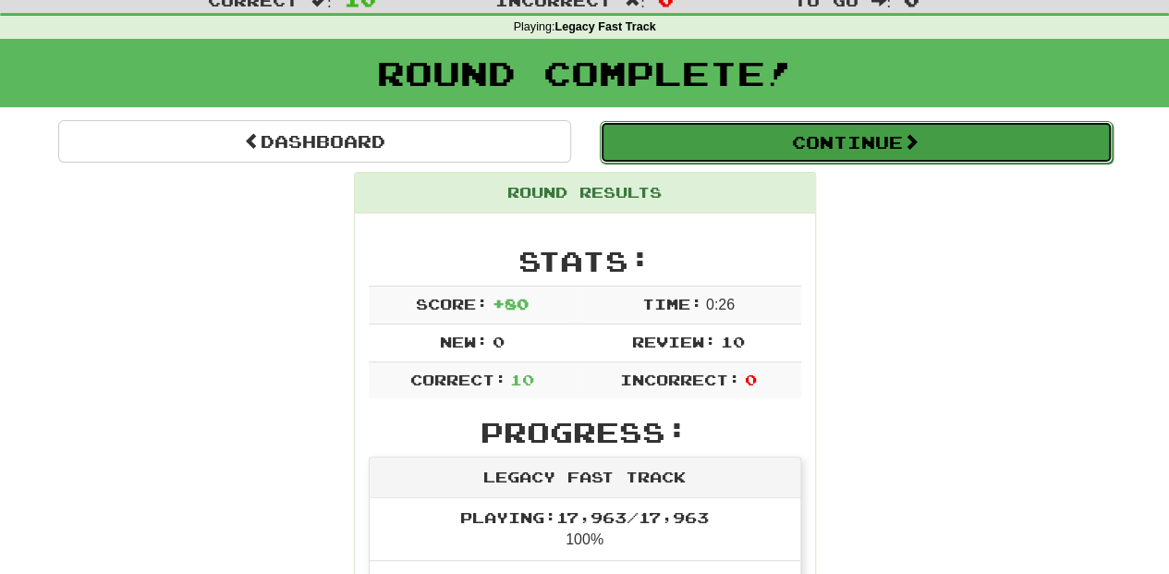
click at [745, 140] on button "Continue" at bounding box center [856, 142] width 513 height 43
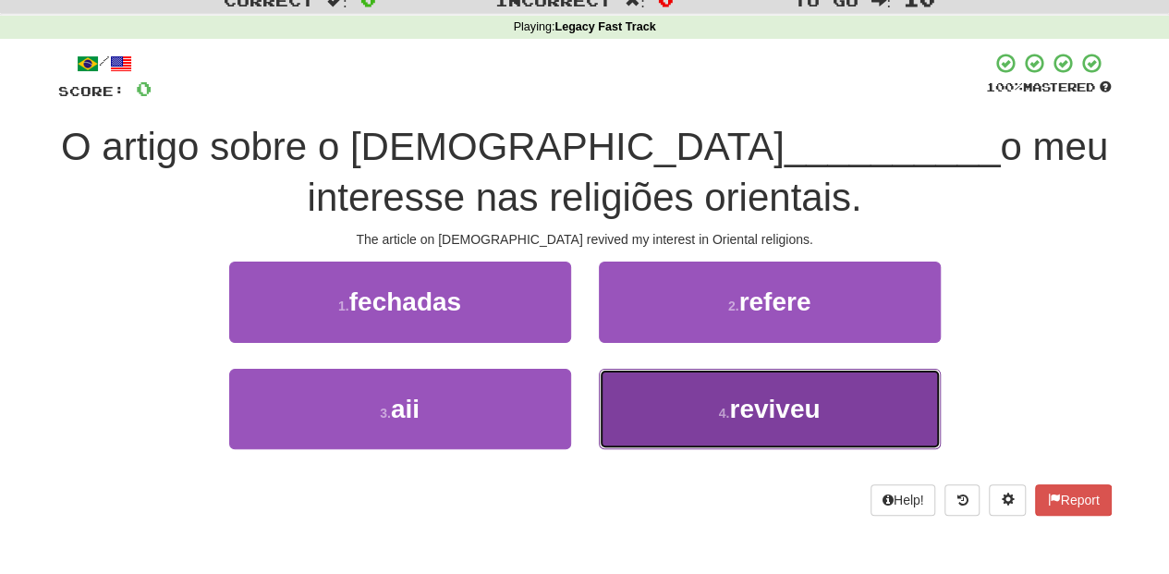
click at [695, 412] on button "4 . reviveu" at bounding box center [770, 409] width 342 height 80
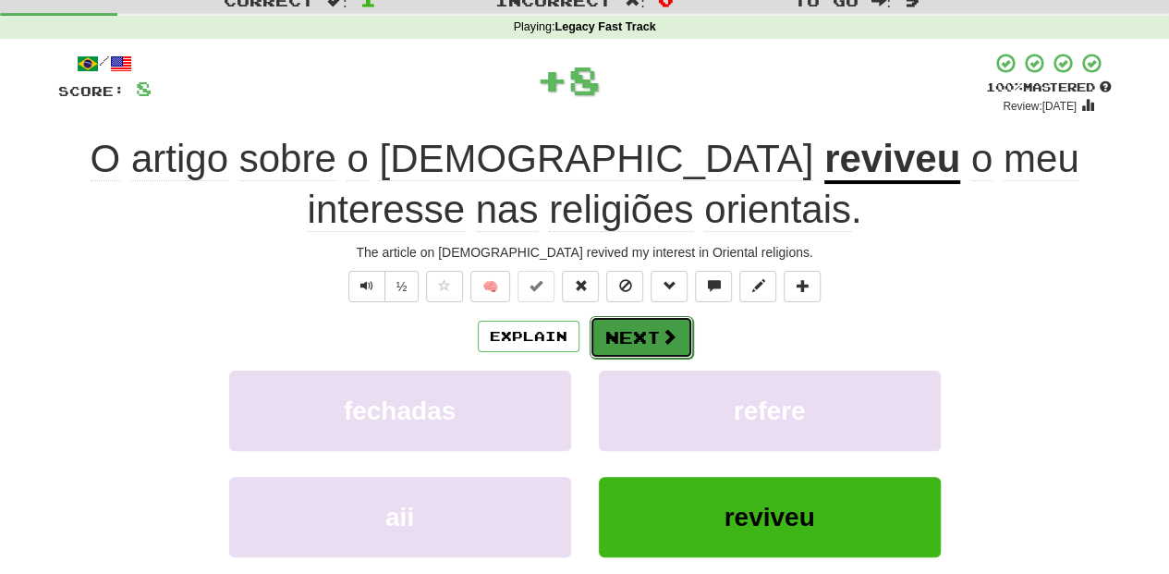
click at [612, 325] on button "Next" at bounding box center [642, 337] width 104 height 43
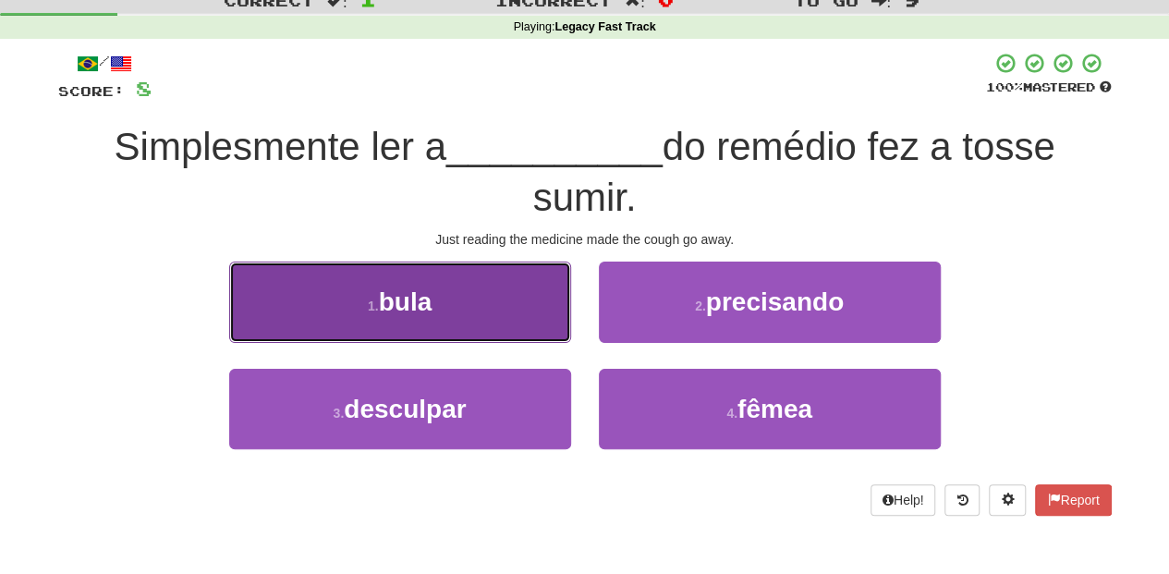
click at [523, 327] on button "1 . bula" at bounding box center [400, 302] width 342 height 80
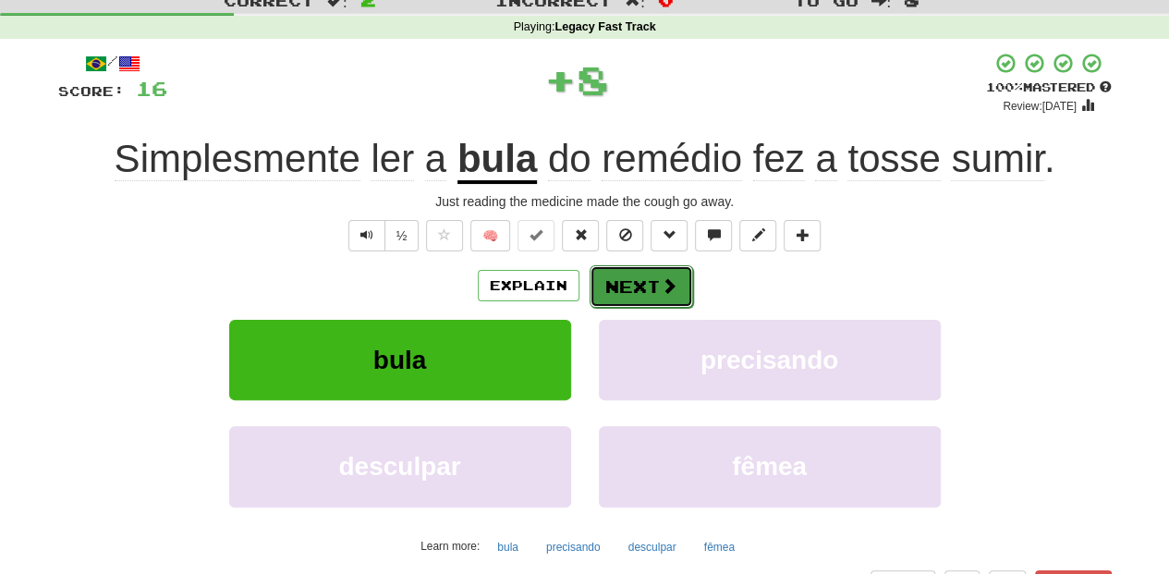
click at [629, 298] on button "Next" at bounding box center [642, 286] width 104 height 43
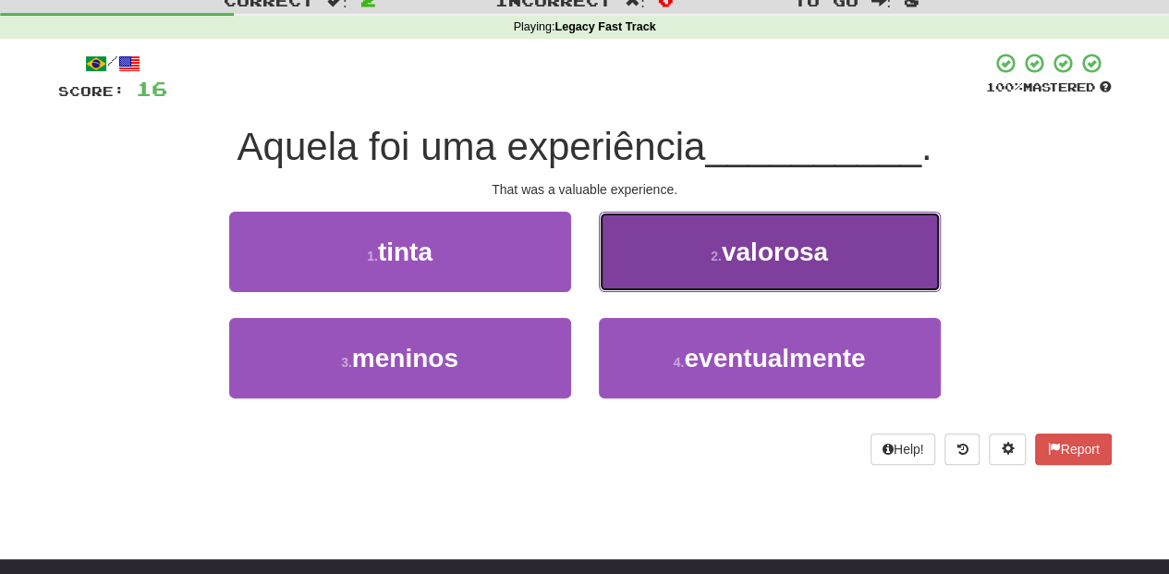
click at [664, 255] on button "2 . valorosa" at bounding box center [770, 252] width 342 height 80
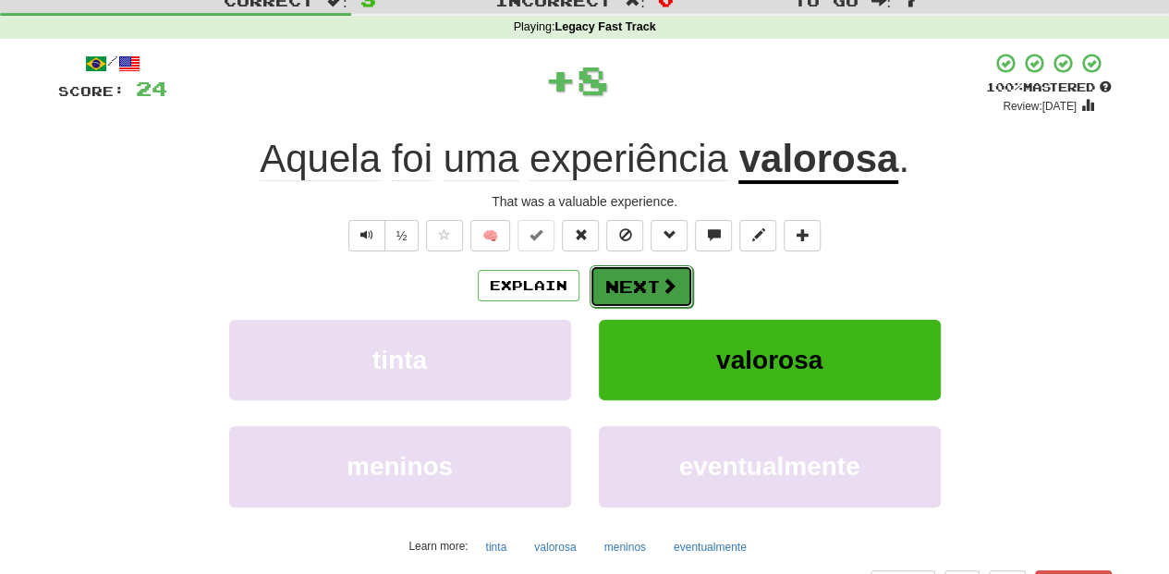
click at [622, 279] on button "Next" at bounding box center [642, 286] width 104 height 43
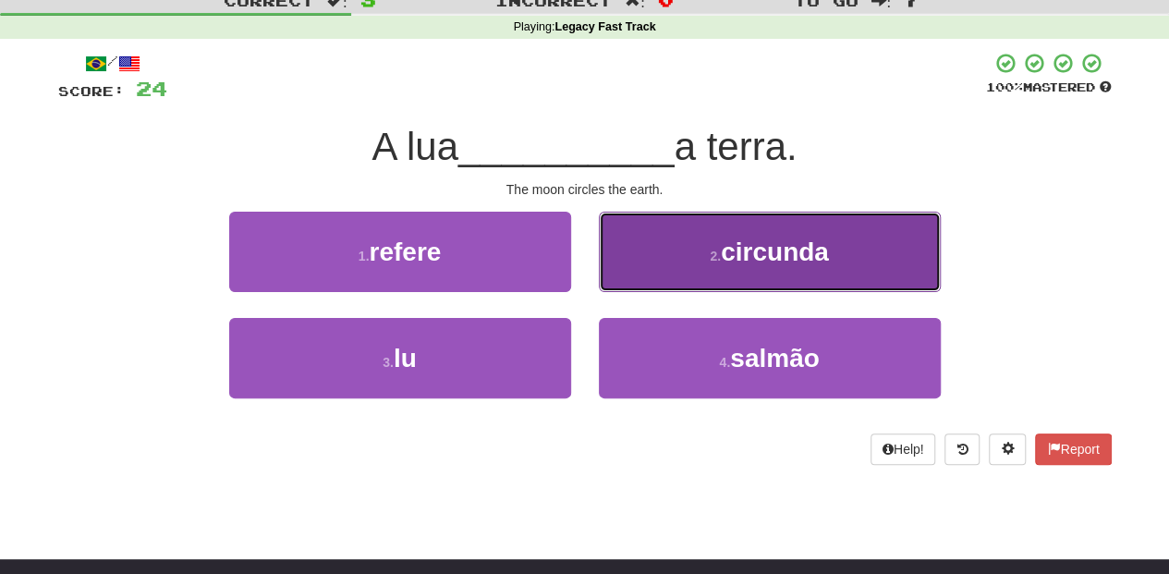
click at [680, 268] on button "2 . circunda" at bounding box center [770, 252] width 342 height 80
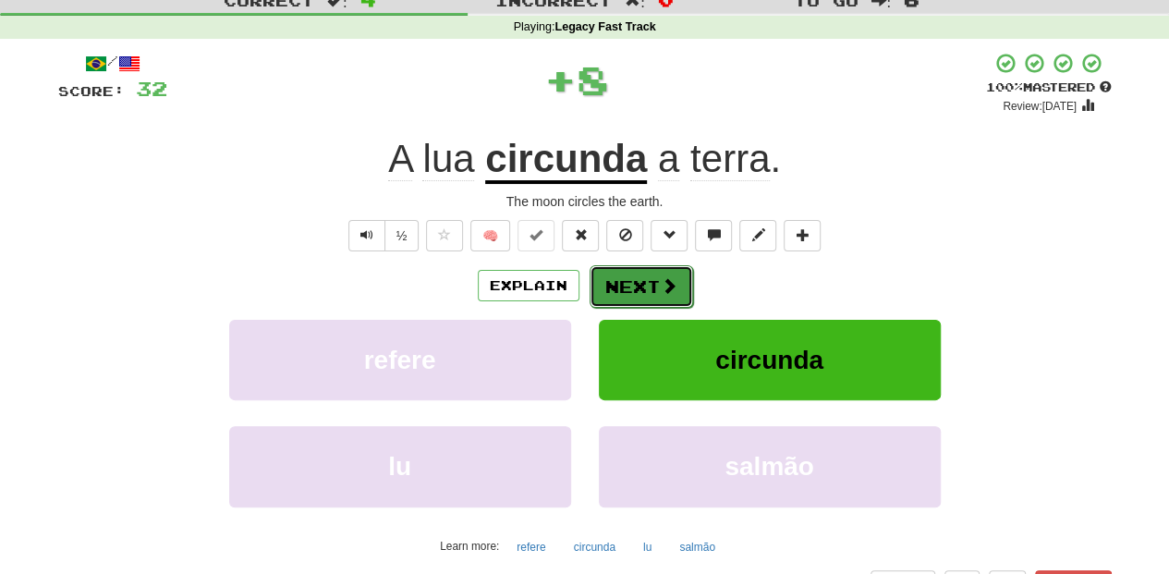
click at [629, 288] on button "Next" at bounding box center [642, 286] width 104 height 43
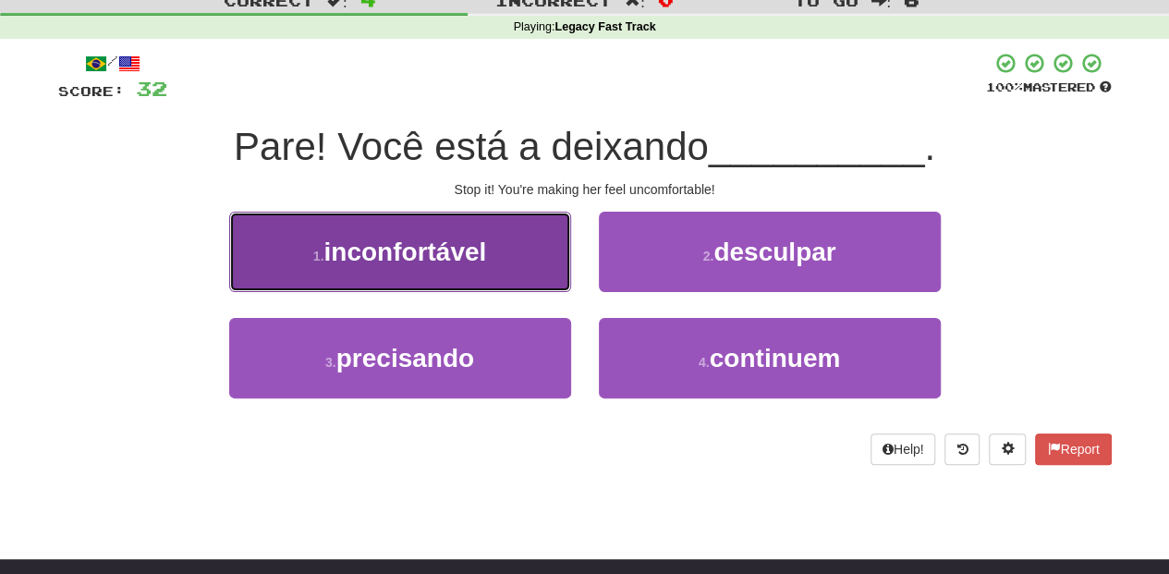
click at [529, 269] on button "1 . inconfortável" at bounding box center [400, 252] width 342 height 80
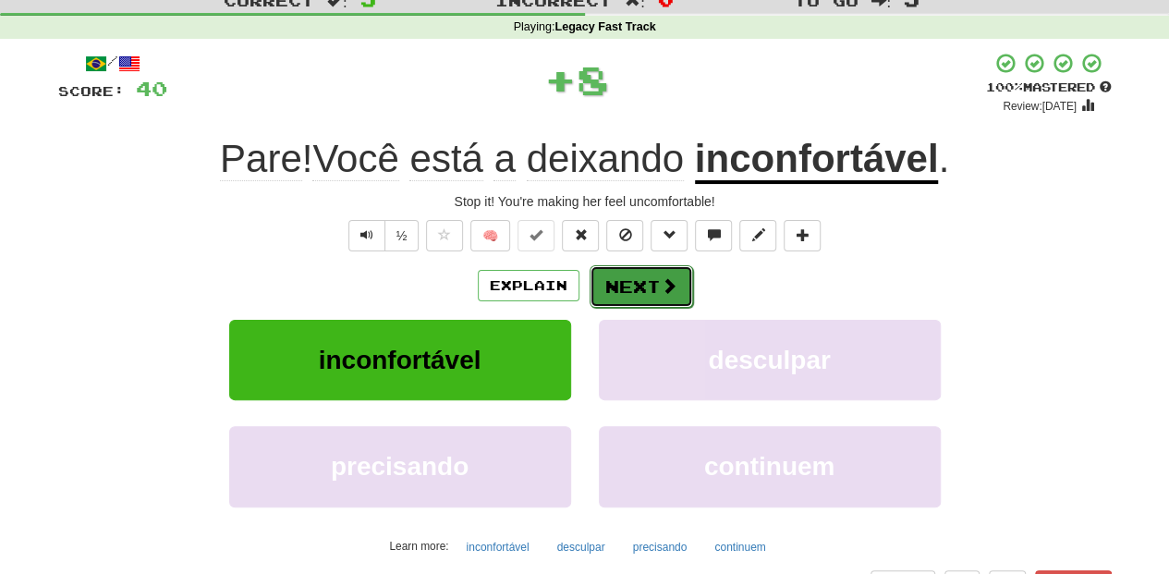
click at [605, 272] on button "Next" at bounding box center [642, 286] width 104 height 43
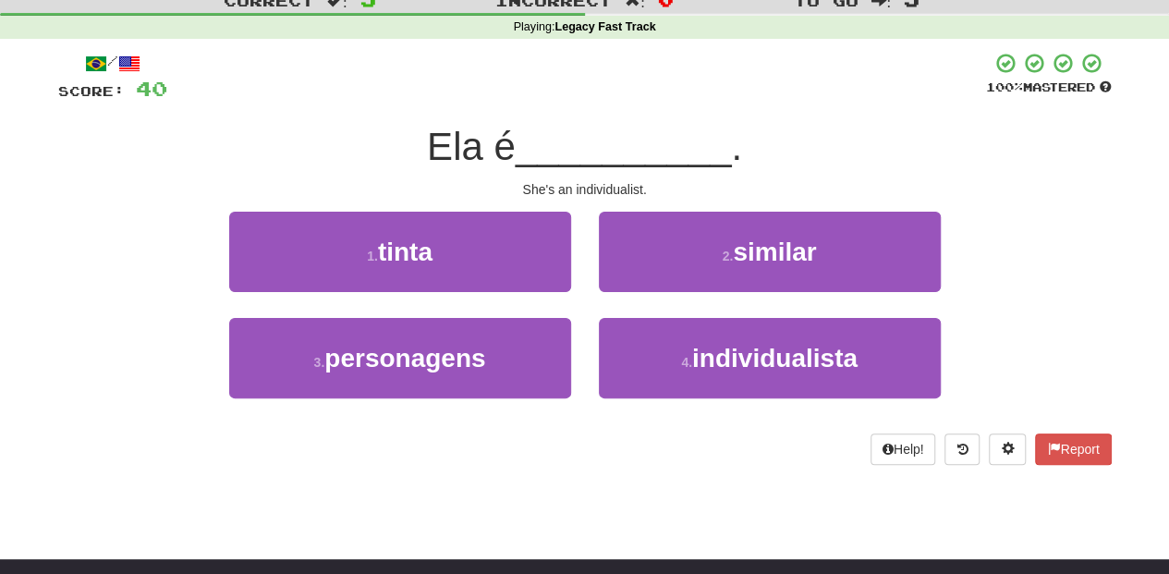
click at [590, 342] on div "4 . individualista" at bounding box center [770, 371] width 370 height 106
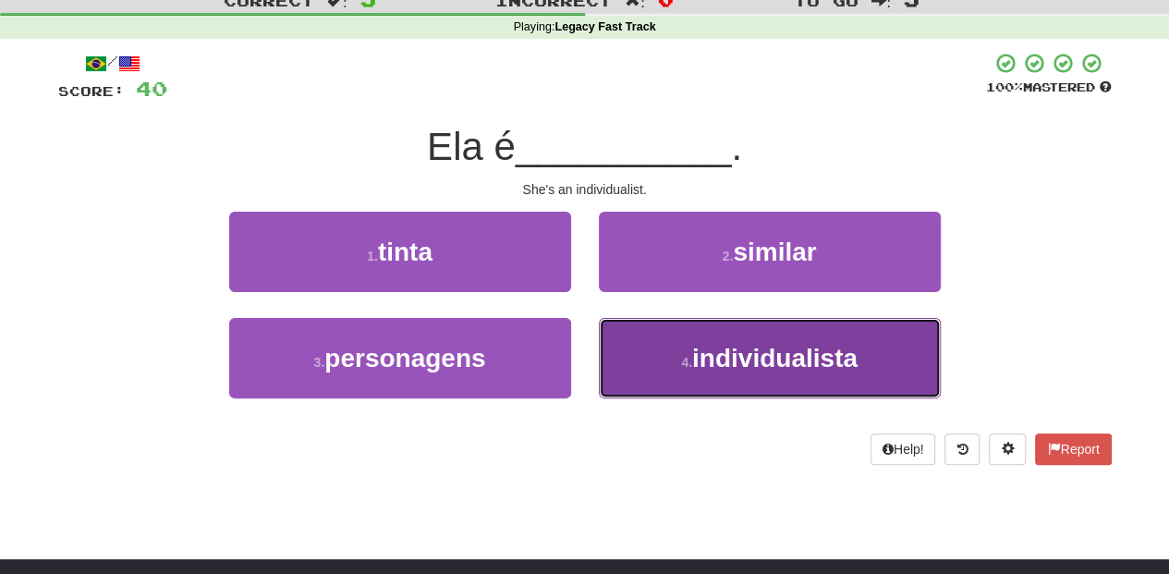
click at [627, 342] on button "4 . individualista" at bounding box center [770, 358] width 342 height 80
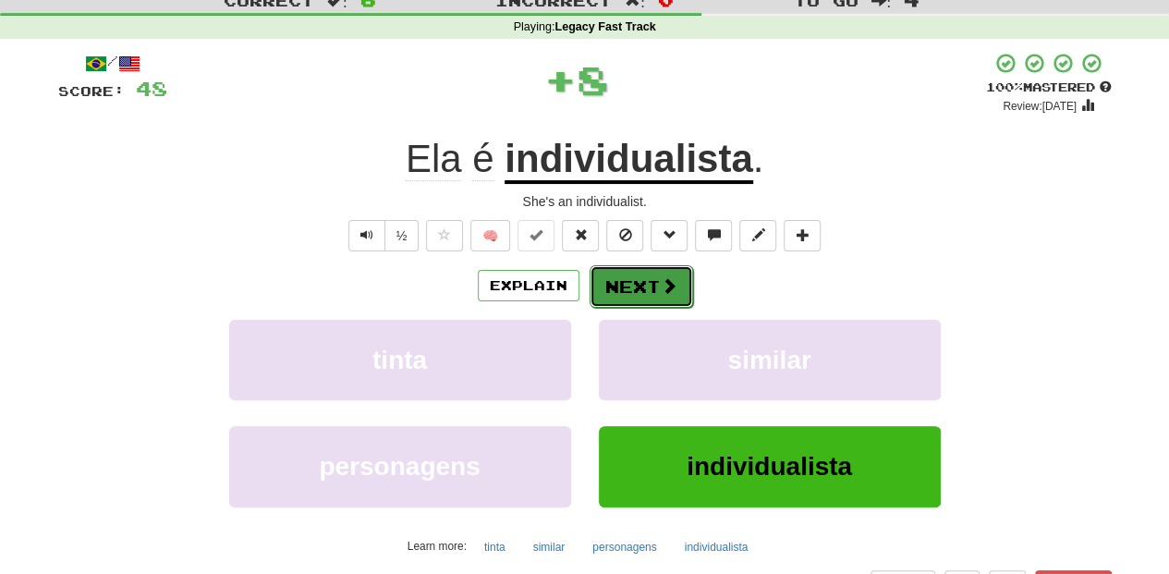
click at [638, 275] on button "Next" at bounding box center [642, 286] width 104 height 43
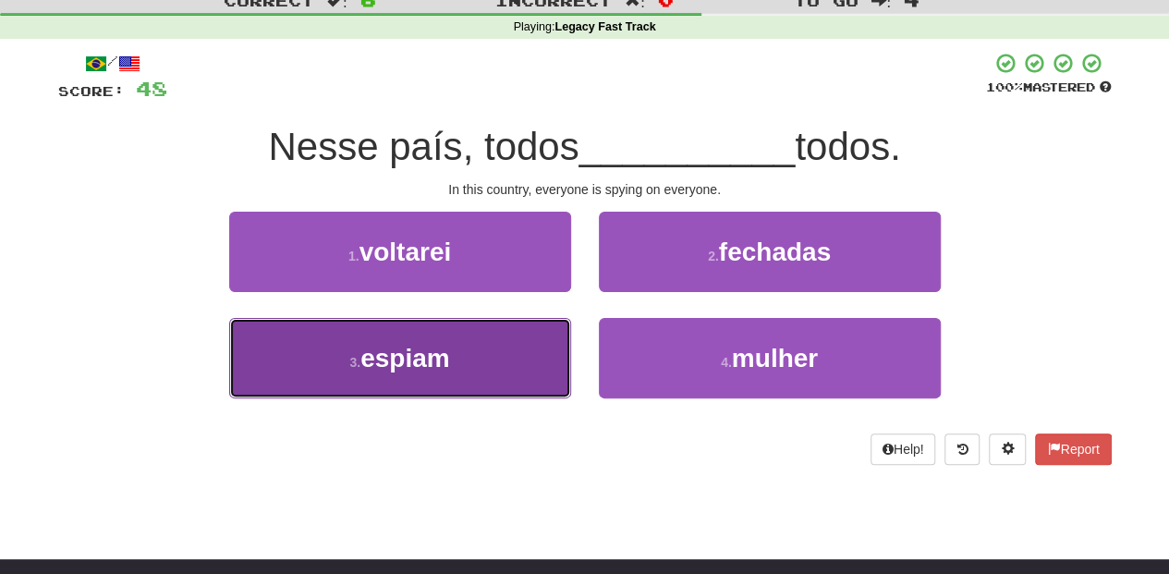
click at [498, 320] on button "3 . espiam" at bounding box center [400, 358] width 342 height 80
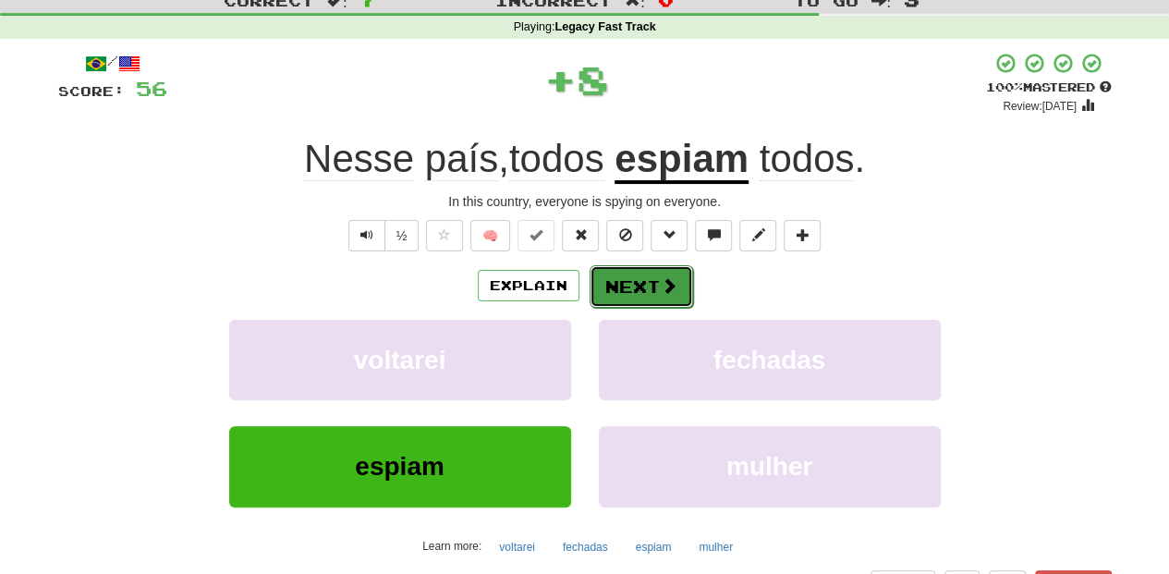
click at [656, 269] on button "Next" at bounding box center [642, 286] width 104 height 43
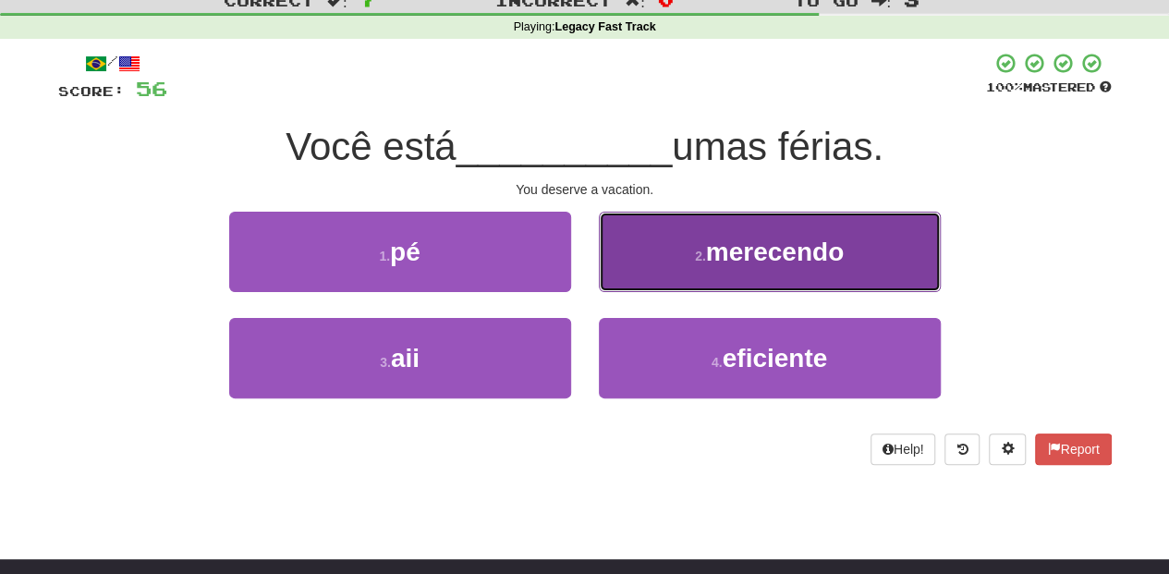
click at [653, 277] on button "2 . merecendo" at bounding box center [770, 252] width 342 height 80
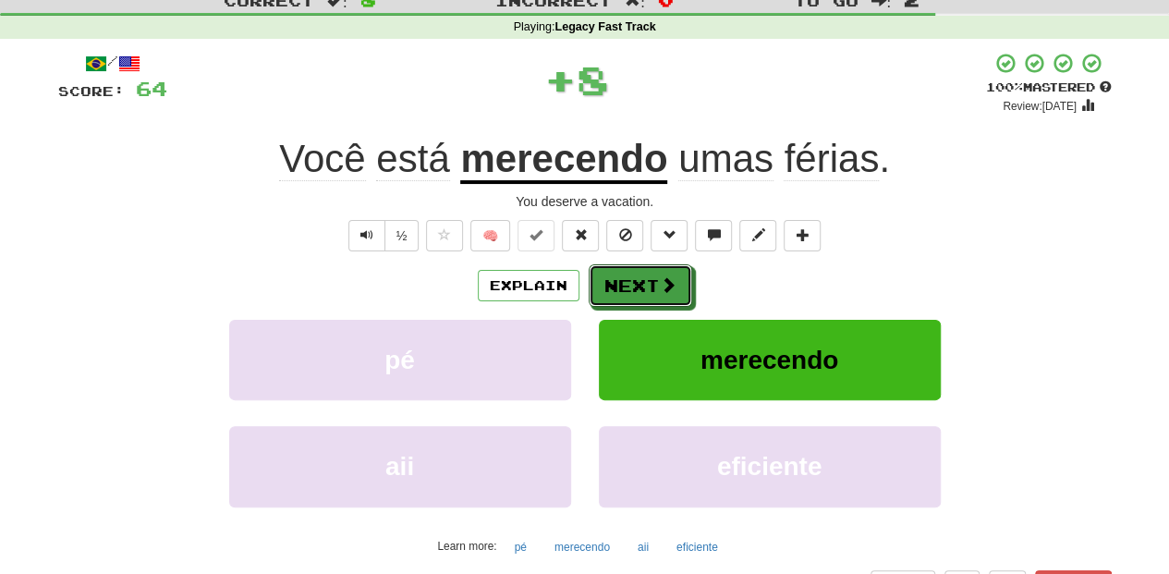
click at [653, 277] on button "Next" at bounding box center [641, 285] width 104 height 43
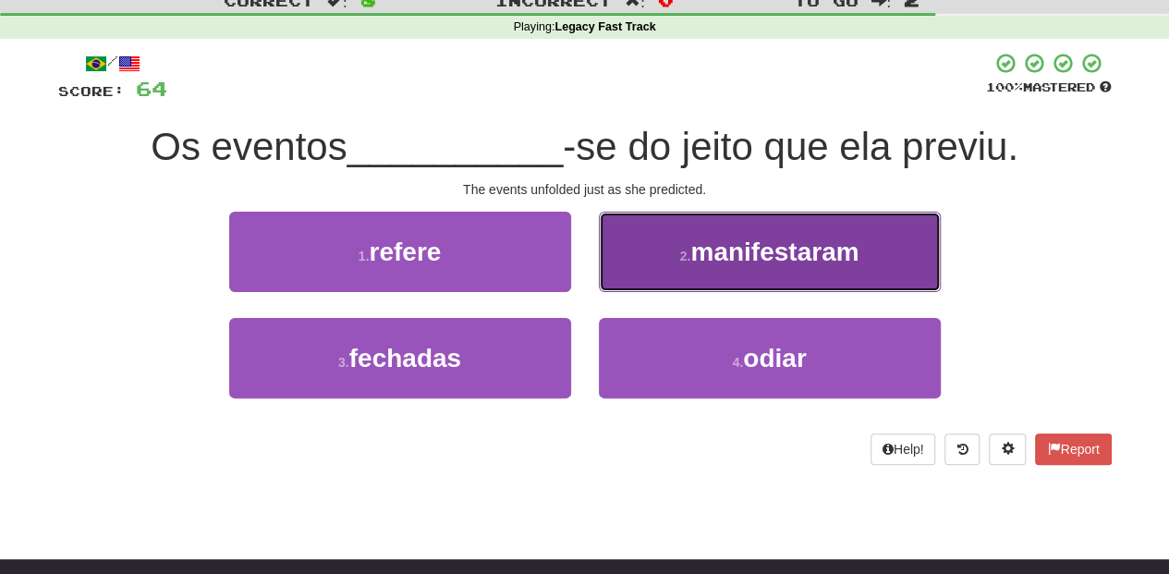
click at [675, 261] on button "2 . manifestaram" at bounding box center [770, 252] width 342 height 80
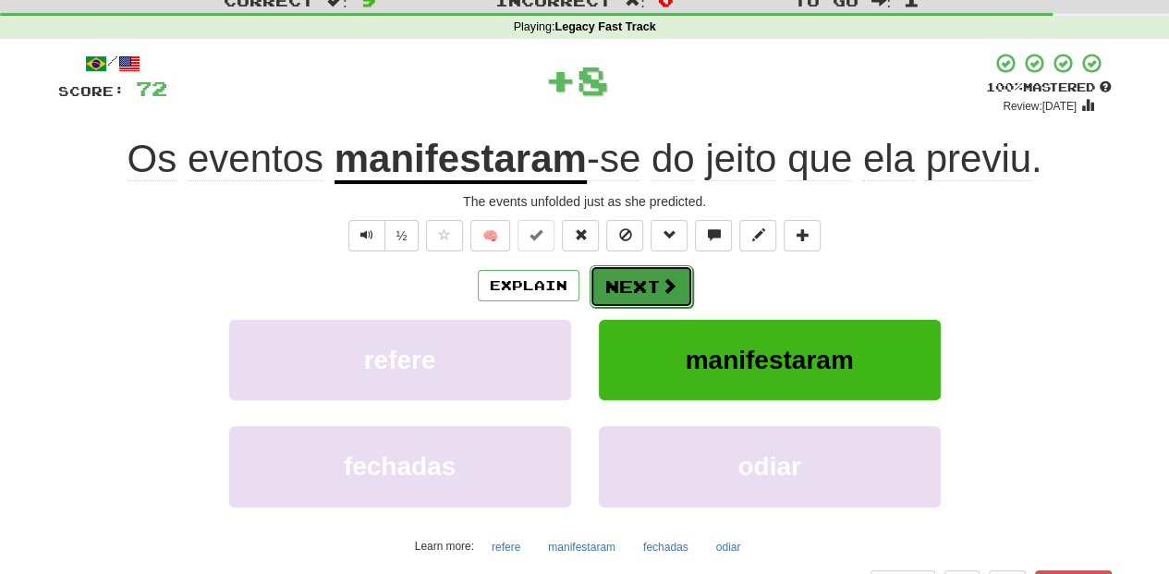
click at [645, 294] on button "Next" at bounding box center [642, 286] width 104 height 43
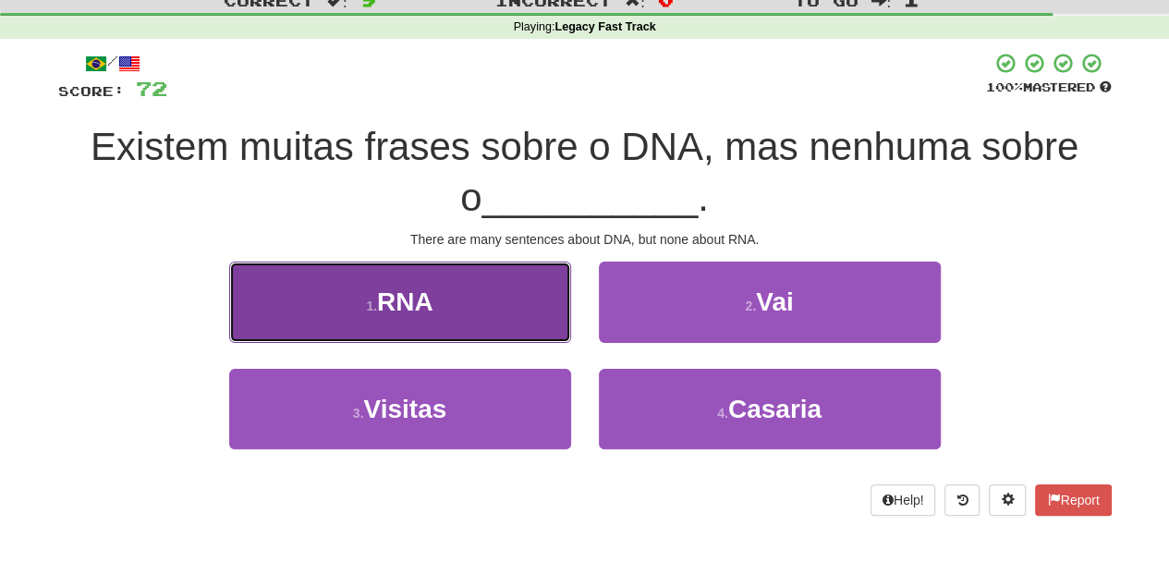
click at [495, 313] on button "1 . RNA" at bounding box center [400, 302] width 342 height 80
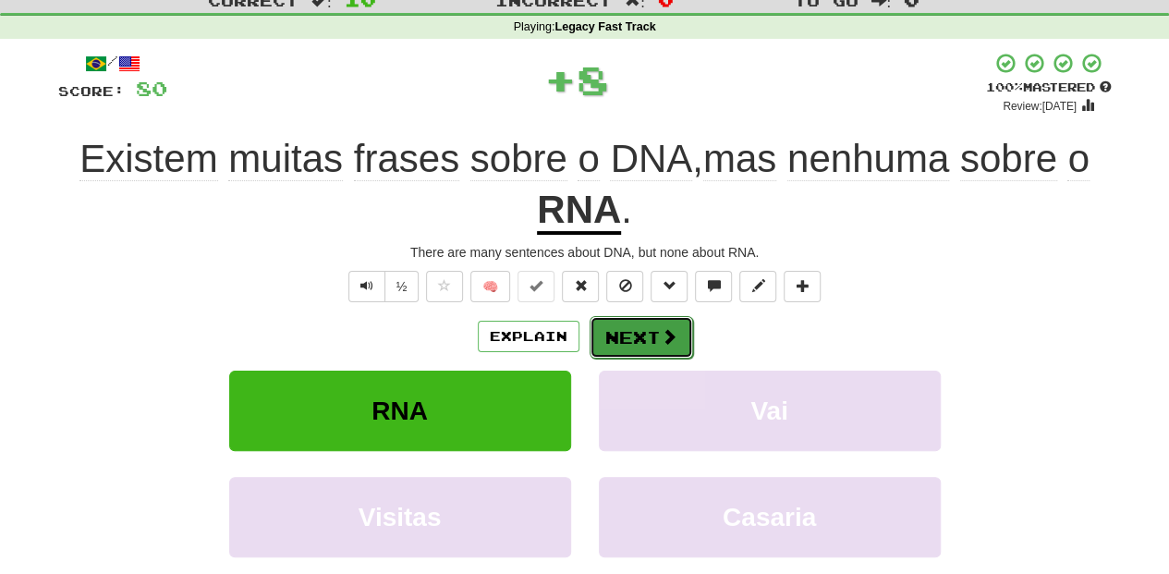
click at [632, 338] on button "Next" at bounding box center [642, 337] width 104 height 43
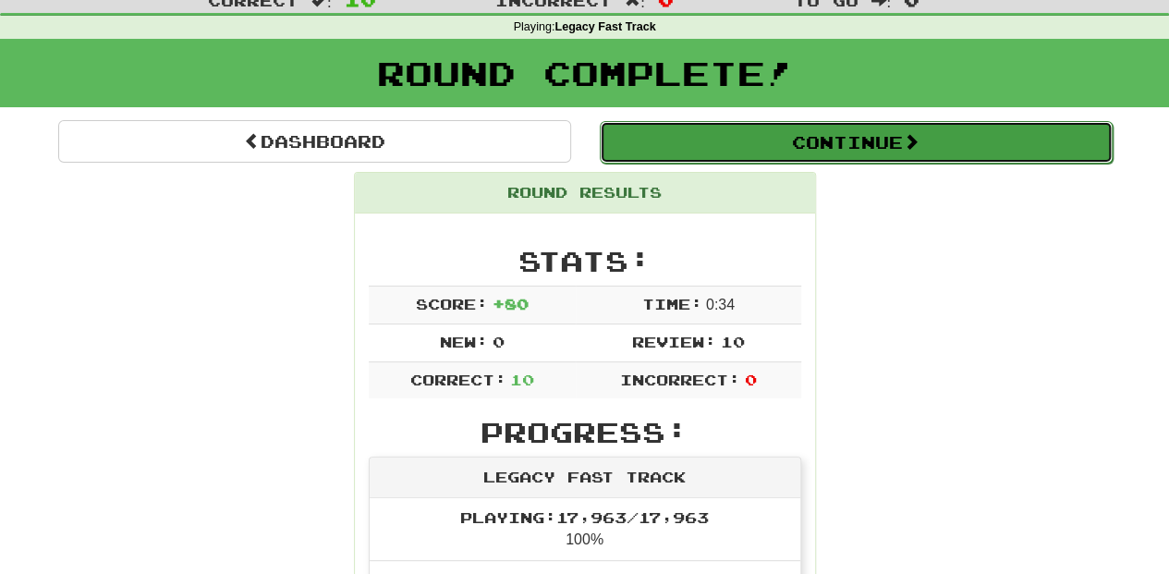
click at [717, 150] on button "Continue" at bounding box center [856, 142] width 513 height 43
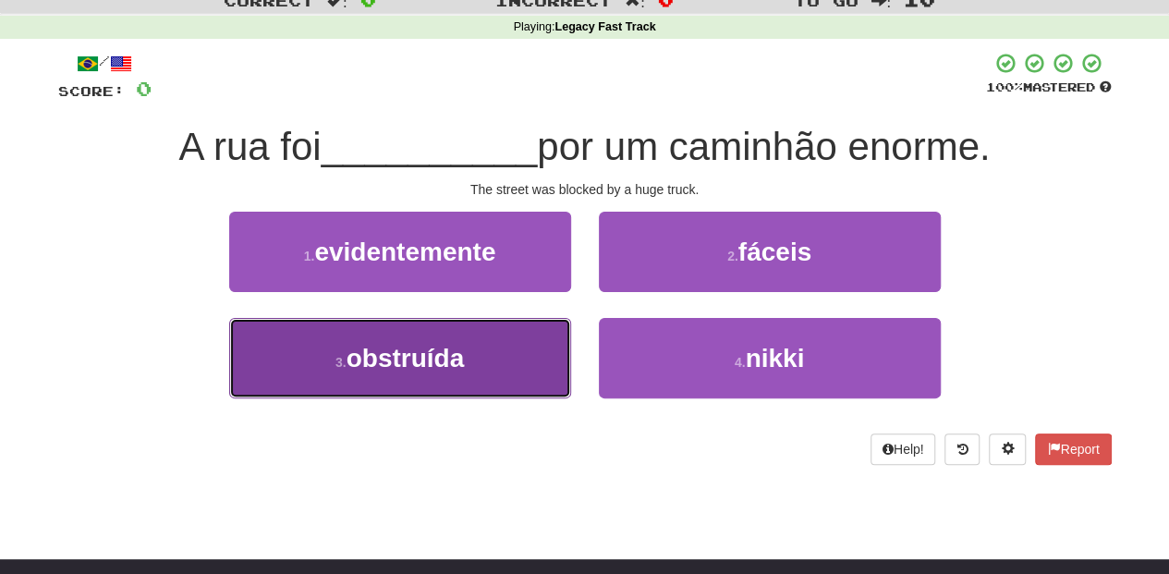
click at [495, 364] on button "3 . obstruída" at bounding box center [400, 358] width 342 height 80
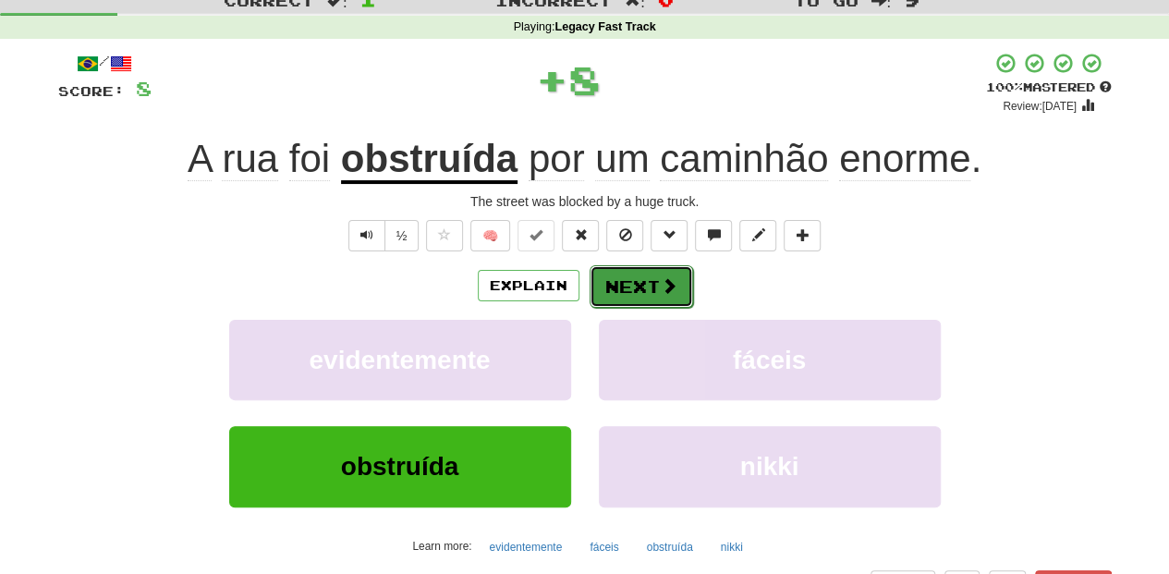
click at [625, 292] on button "Next" at bounding box center [642, 286] width 104 height 43
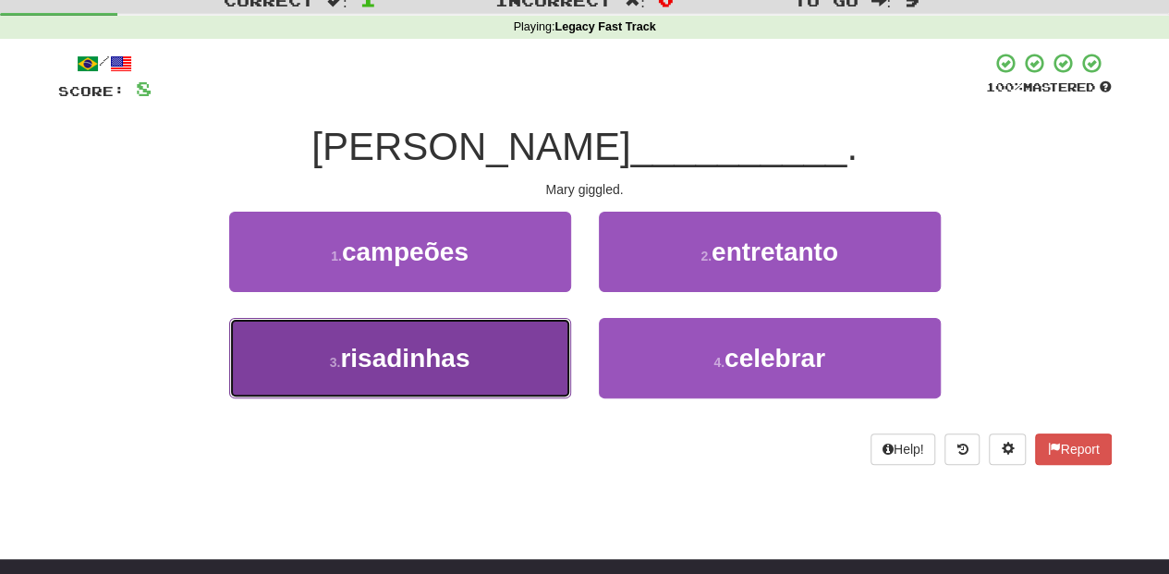
click at [519, 341] on button "3 . risadinhas" at bounding box center [400, 358] width 342 height 80
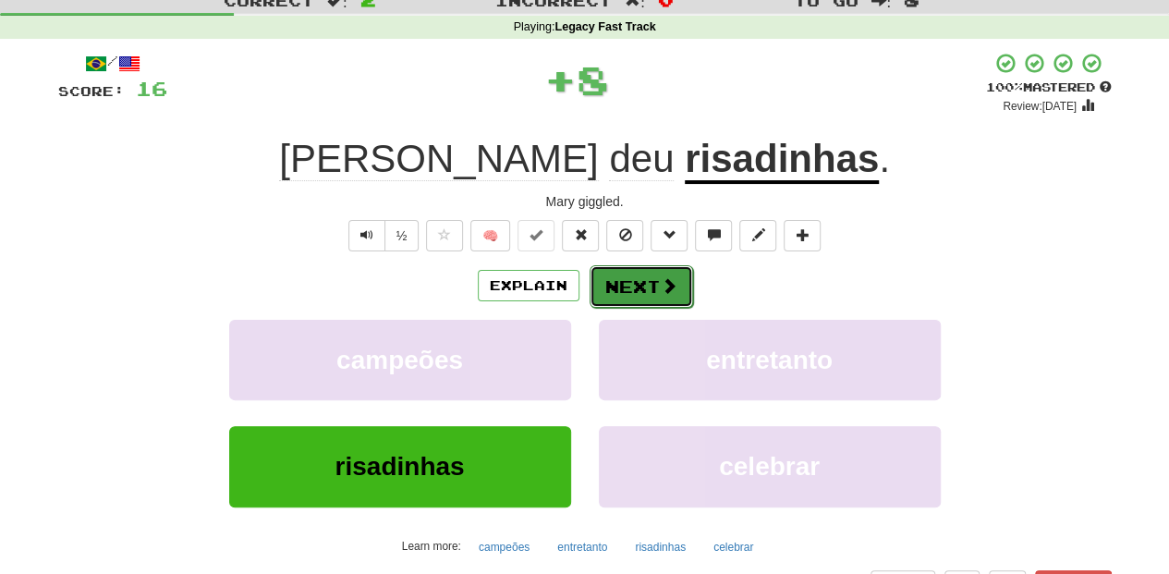
click at [606, 277] on button "Next" at bounding box center [642, 286] width 104 height 43
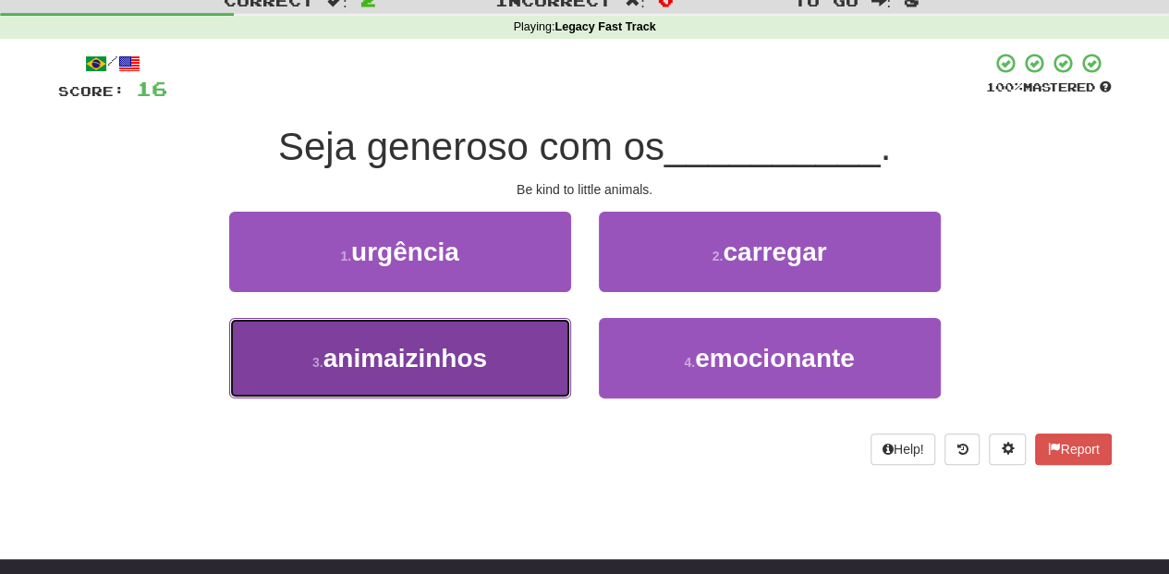
click at [518, 355] on button "3 . animaizinhos" at bounding box center [400, 358] width 342 height 80
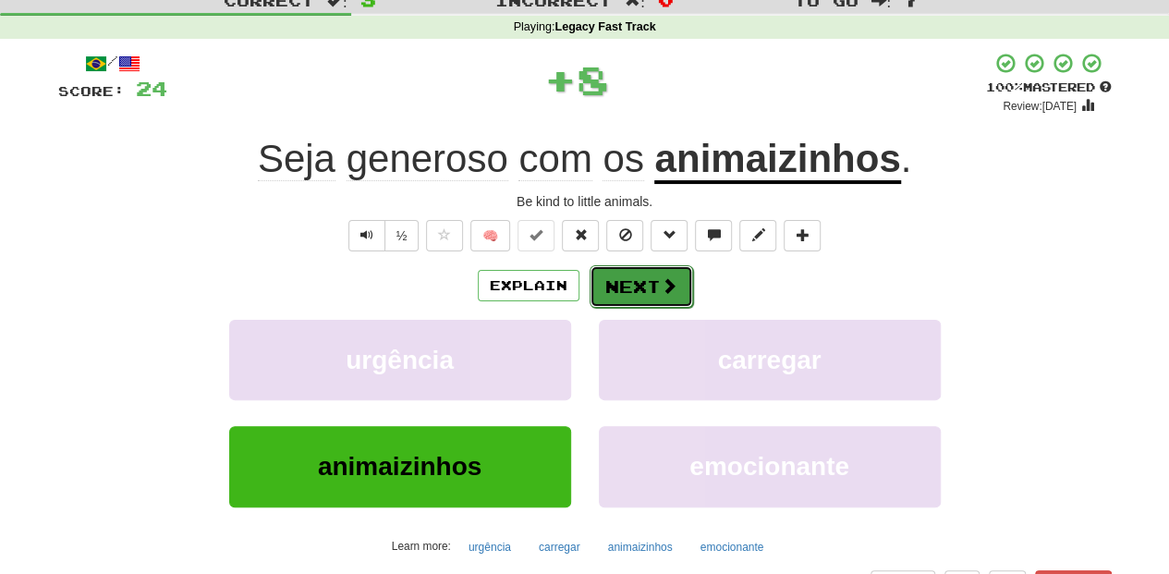
click at [651, 288] on button "Next" at bounding box center [642, 286] width 104 height 43
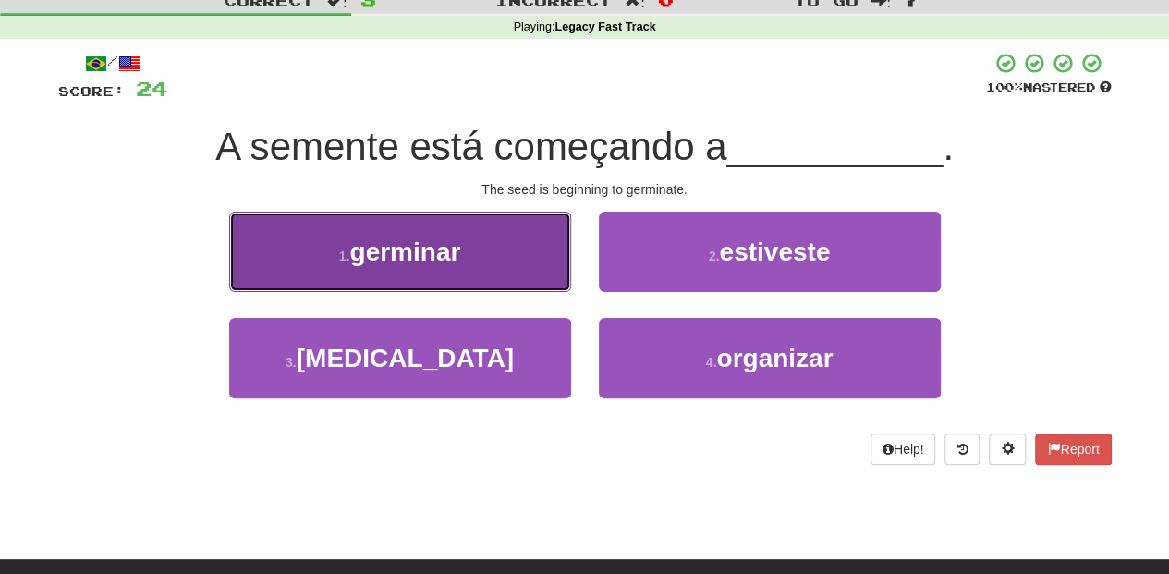
click at [464, 238] on button "1 . germinar" at bounding box center [400, 252] width 342 height 80
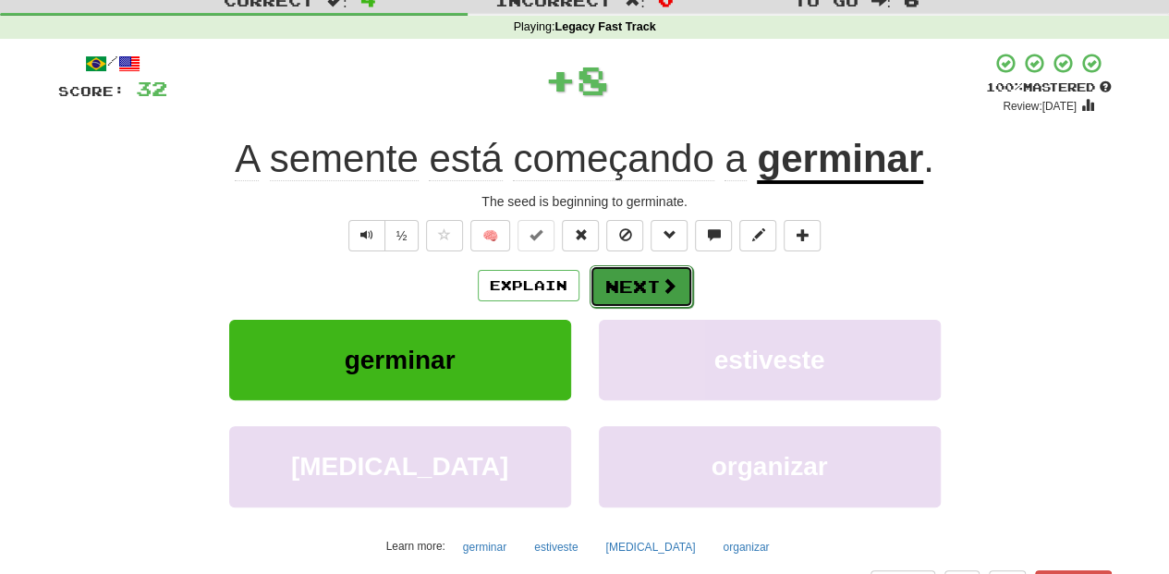
click at [603, 272] on button "Next" at bounding box center [642, 286] width 104 height 43
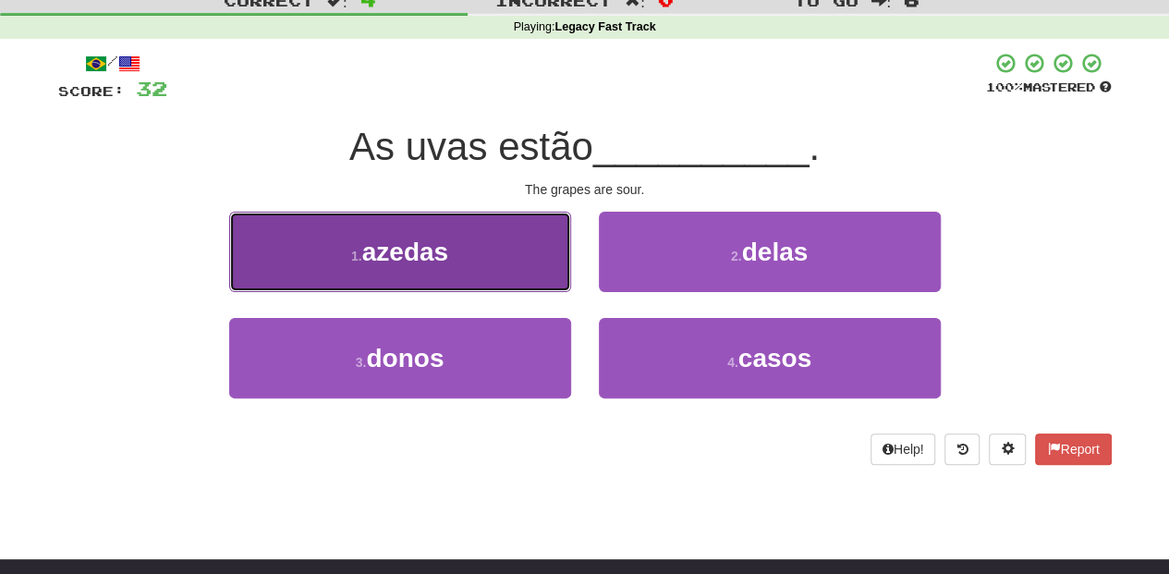
click at [523, 281] on button "1 . azedas" at bounding box center [400, 252] width 342 height 80
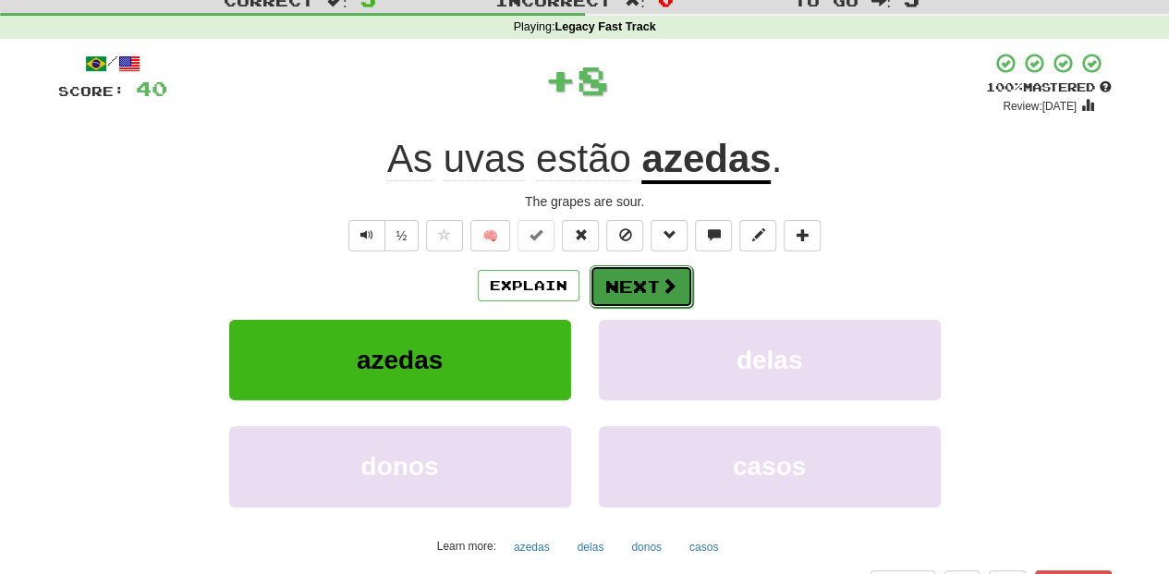
click at [601, 281] on button "Next" at bounding box center [642, 286] width 104 height 43
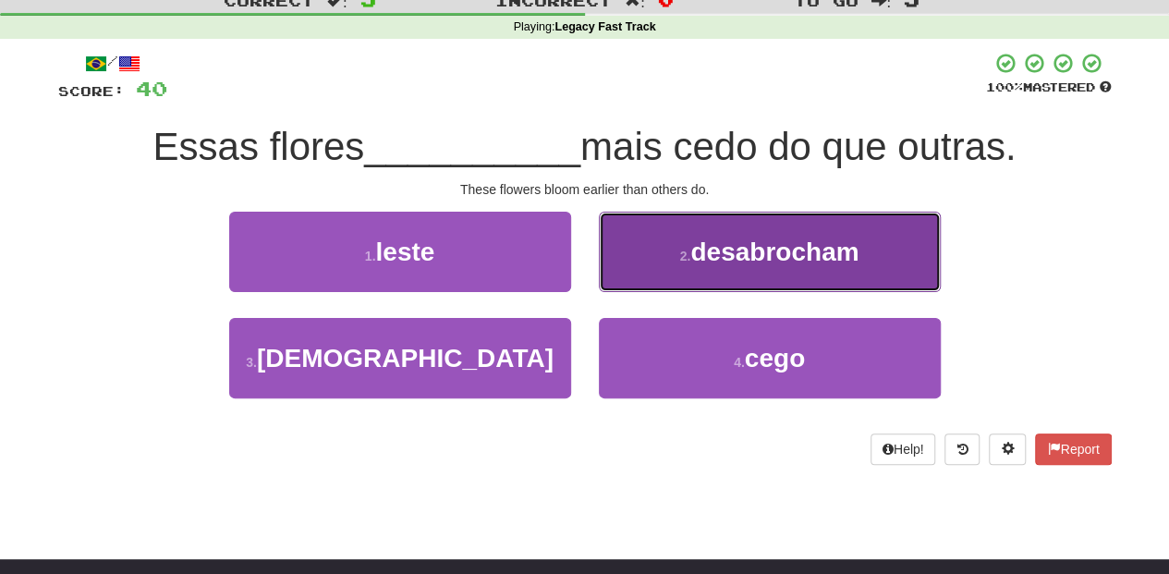
click at [645, 270] on button "2 . desabrocham" at bounding box center [770, 252] width 342 height 80
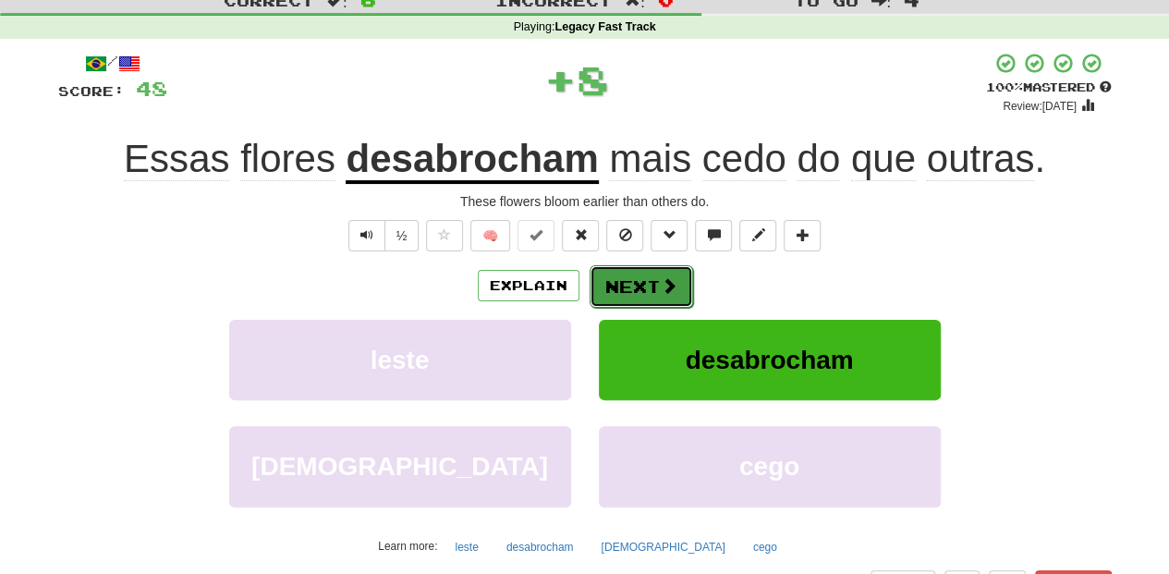
click at [643, 270] on button "Next" at bounding box center [642, 286] width 104 height 43
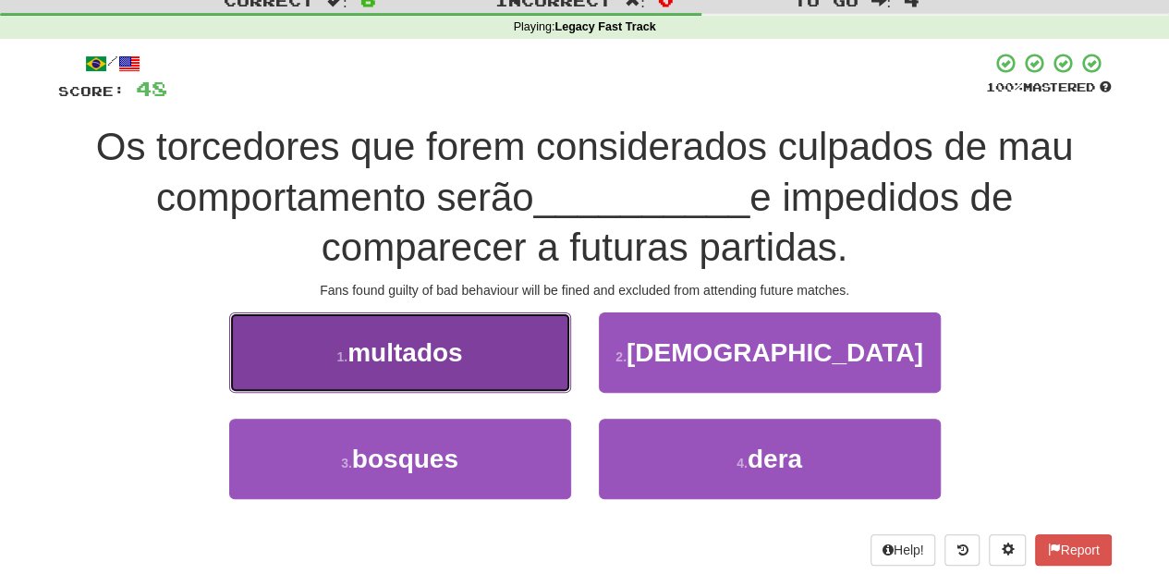
click at [491, 361] on button "1 . multados" at bounding box center [400, 352] width 342 height 80
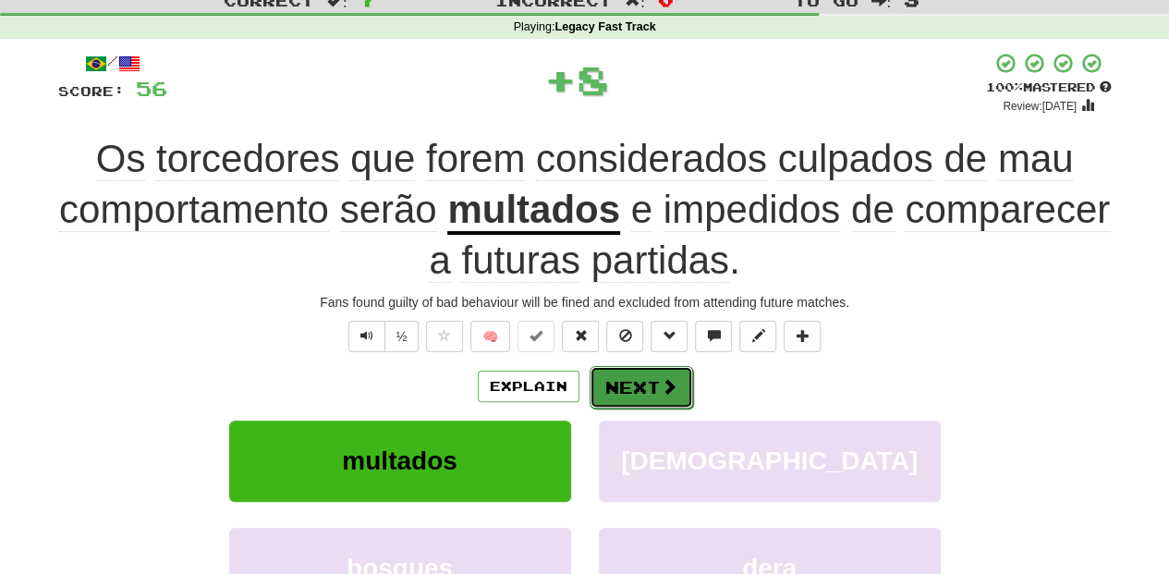
click at [600, 377] on button "Next" at bounding box center [642, 387] width 104 height 43
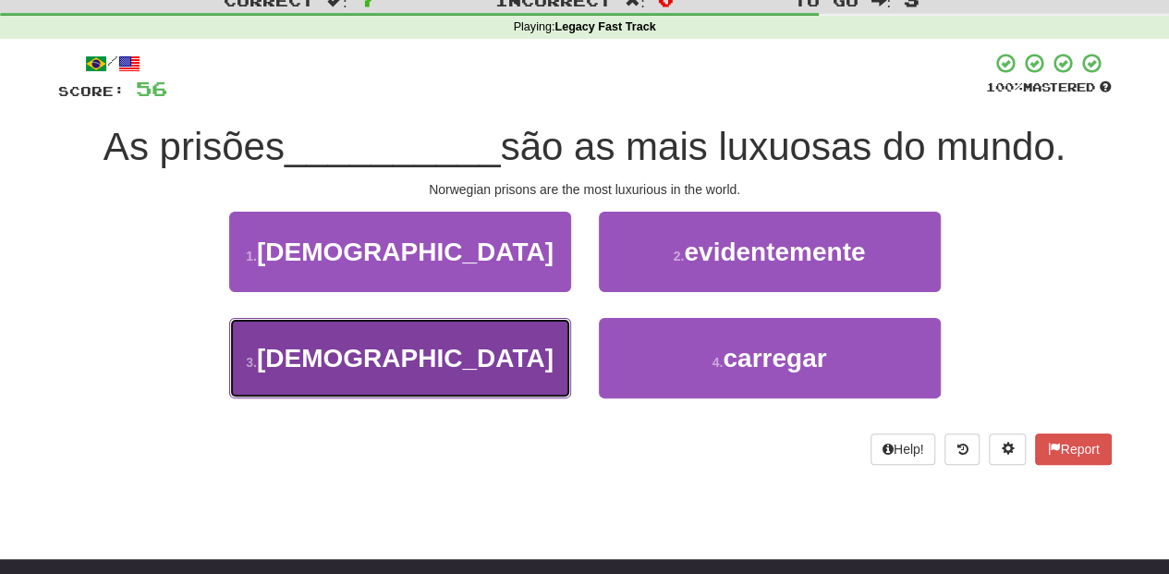
click at [505, 365] on button "3 . norueguesas" at bounding box center [400, 358] width 342 height 80
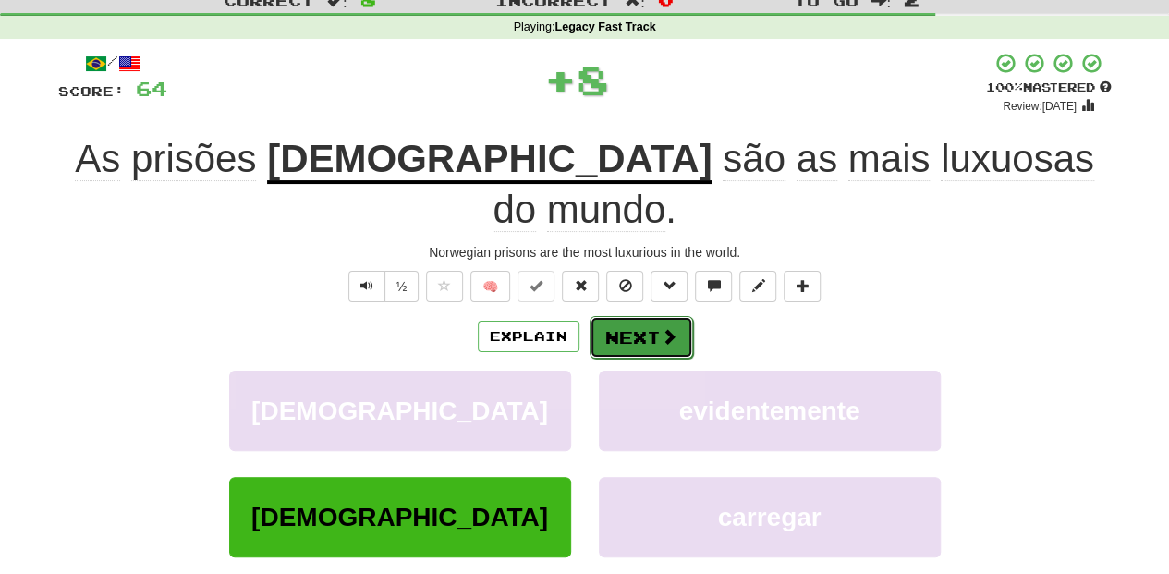
click at [625, 316] on button "Next" at bounding box center [642, 337] width 104 height 43
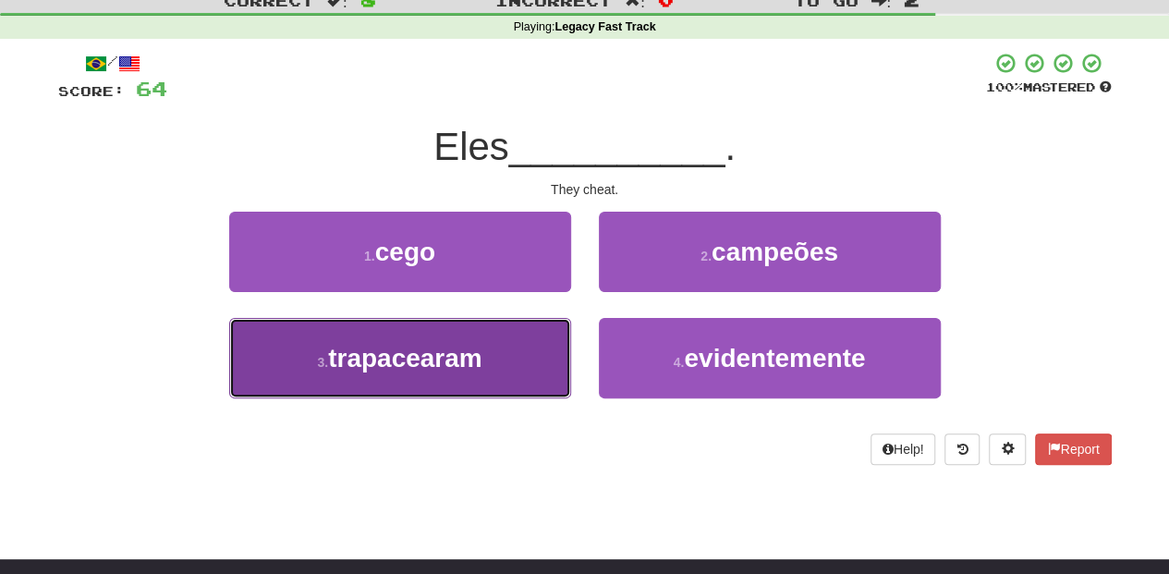
click at [518, 347] on button "3 . trapacearam" at bounding box center [400, 358] width 342 height 80
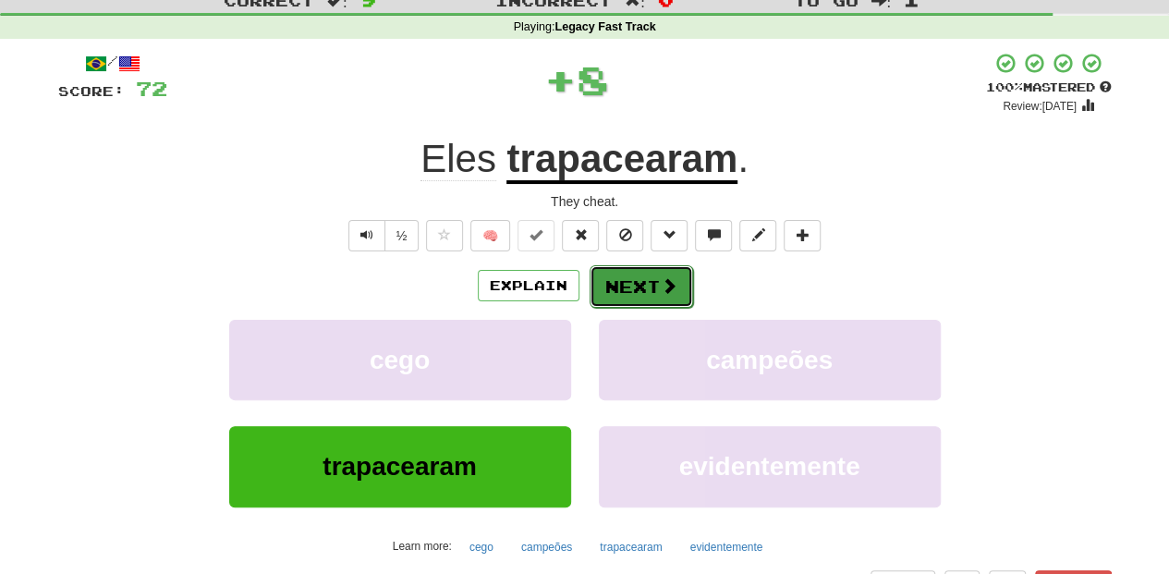
click at [617, 287] on button "Next" at bounding box center [642, 286] width 104 height 43
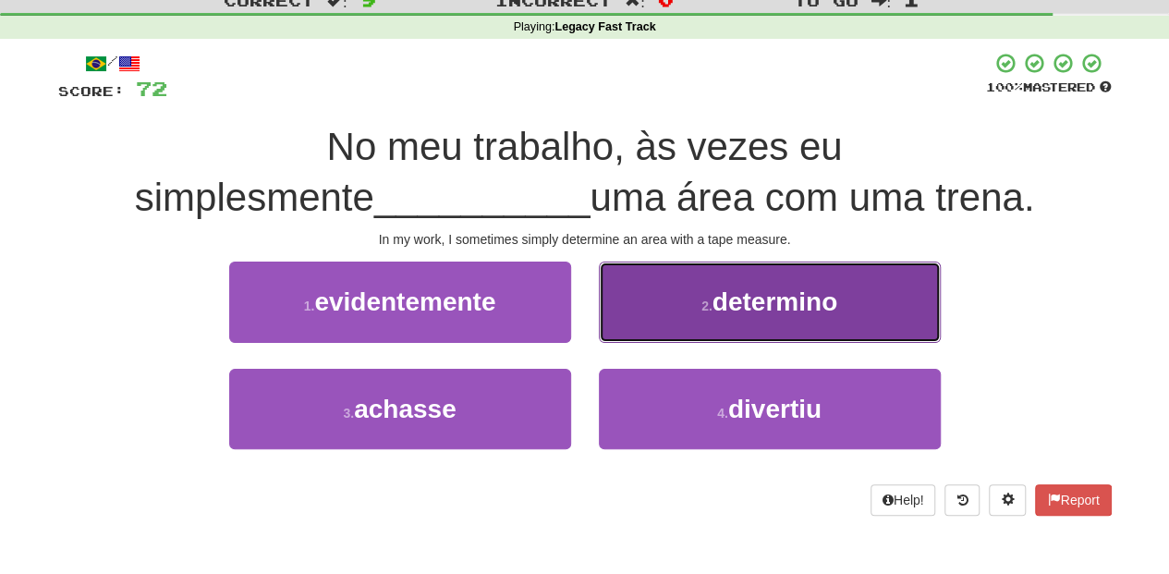
click at [621, 296] on button "2 . determino" at bounding box center [770, 302] width 342 height 80
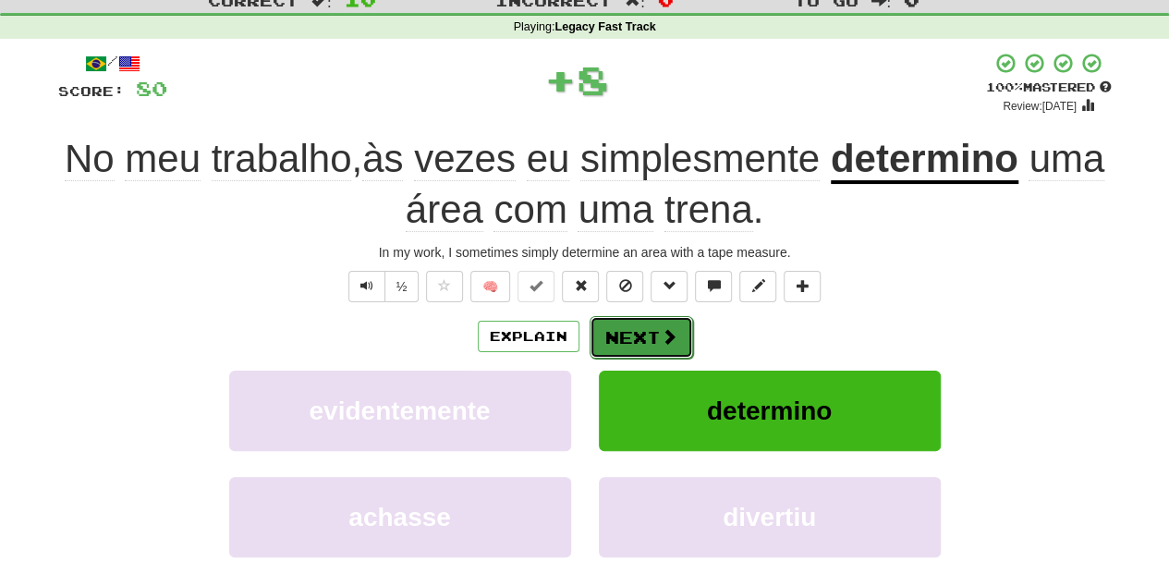
click at [618, 328] on button "Next" at bounding box center [642, 337] width 104 height 43
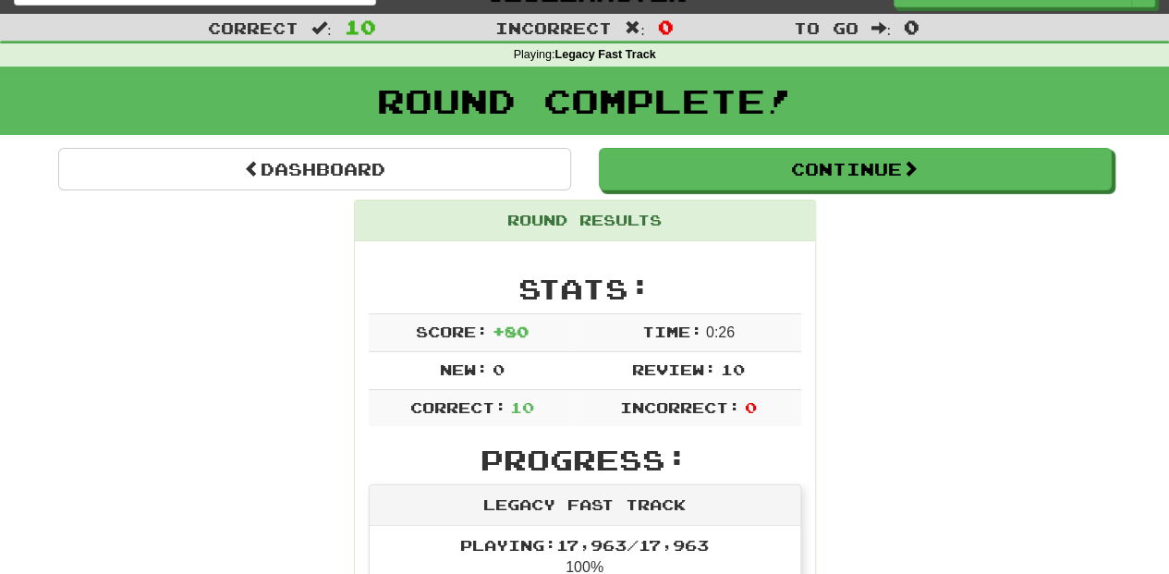
scroll to position [0, 0]
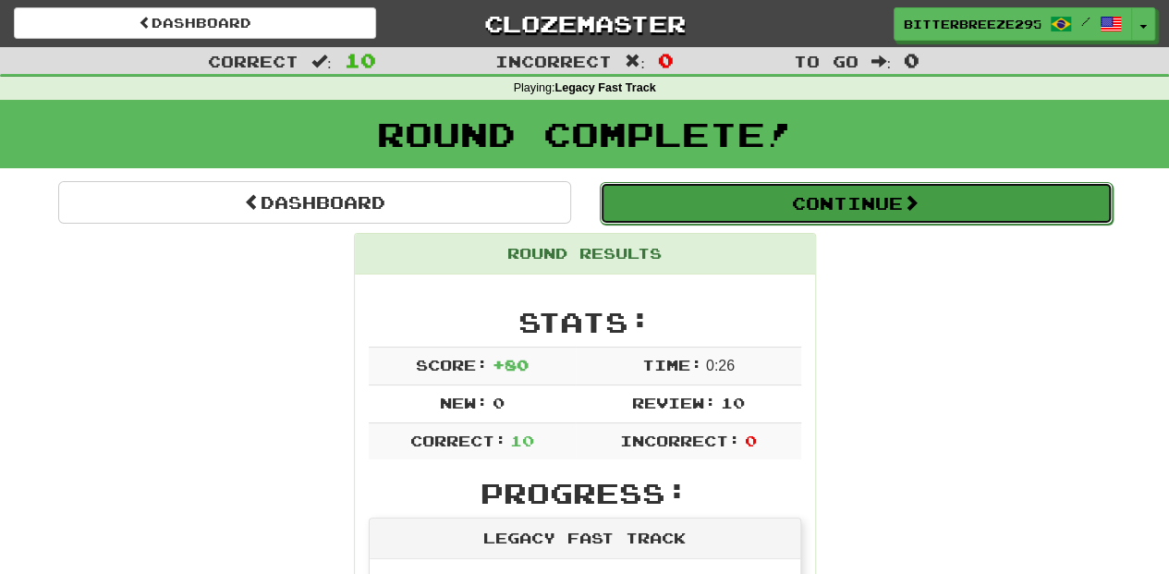
click at [699, 211] on button "Continue" at bounding box center [856, 203] width 513 height 43
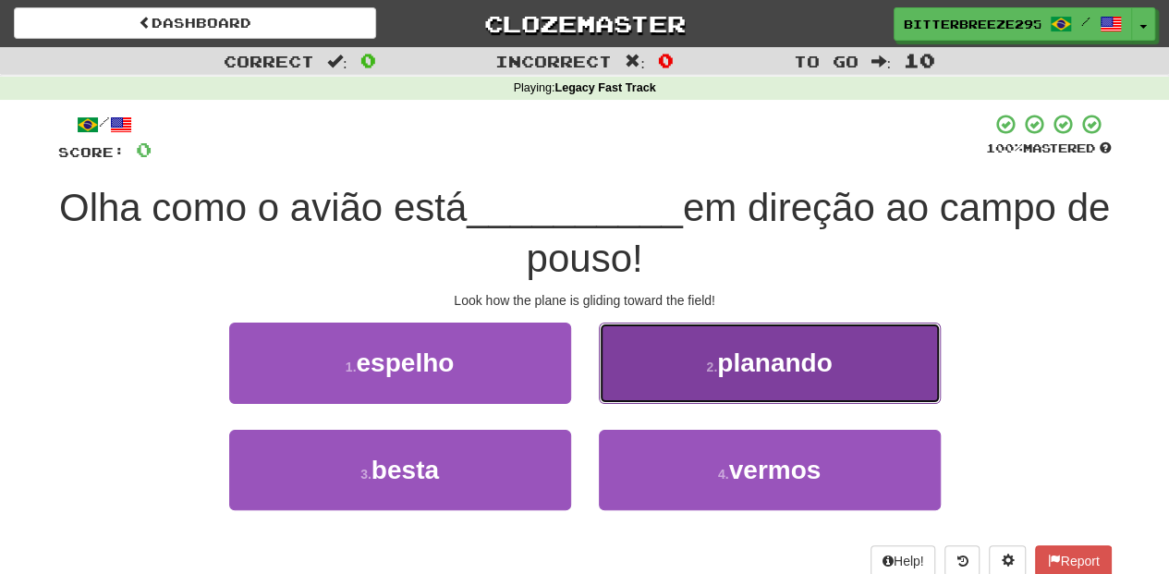
click at [654, 378] on button "2 . planando" at bounding box center [770, 363] width 342 height 80
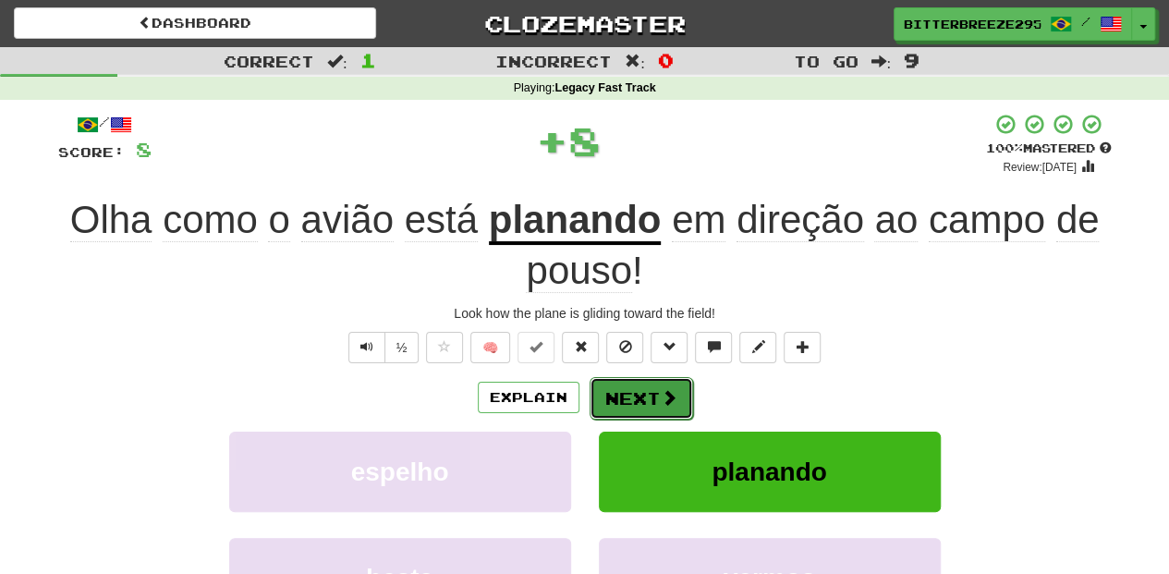
click at [647, 381] on button "Next" at bounding box center [642, 398] width 104 height 43
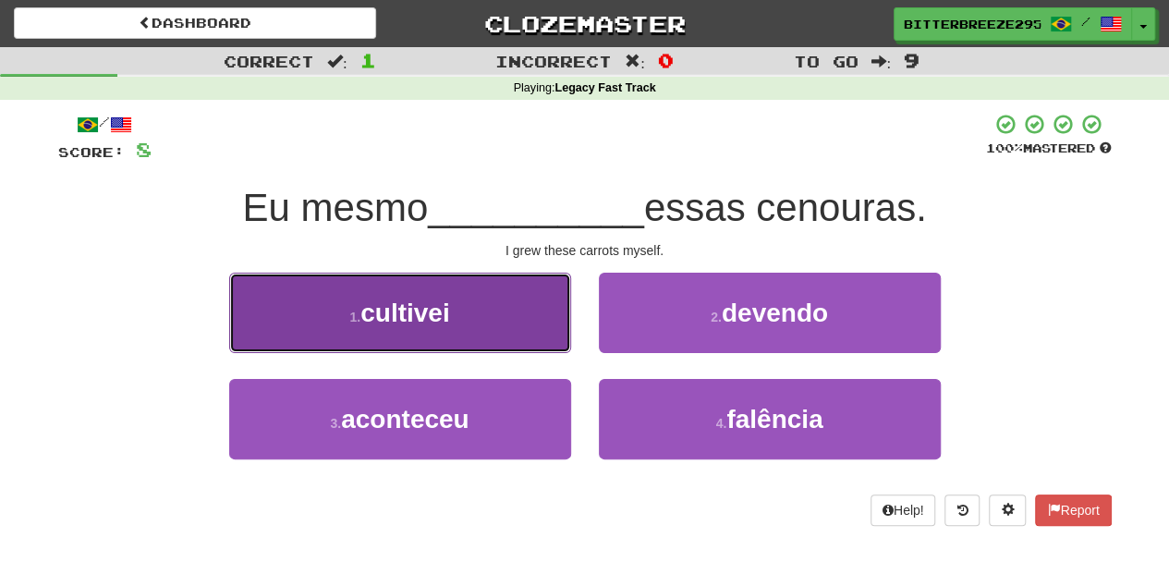
click at [510, 323] on button "1 . cultivei" at bounding box center [400, 313] width 342 height 80
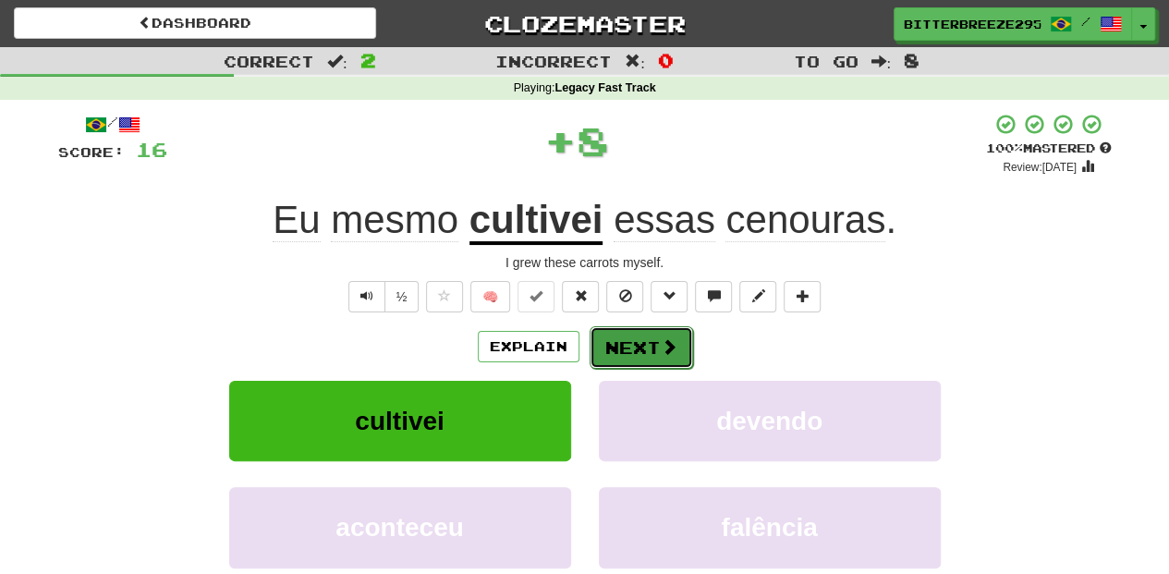
click at [604, 341] on button "Next" at bounding box center [642, 347] width 104 height 43
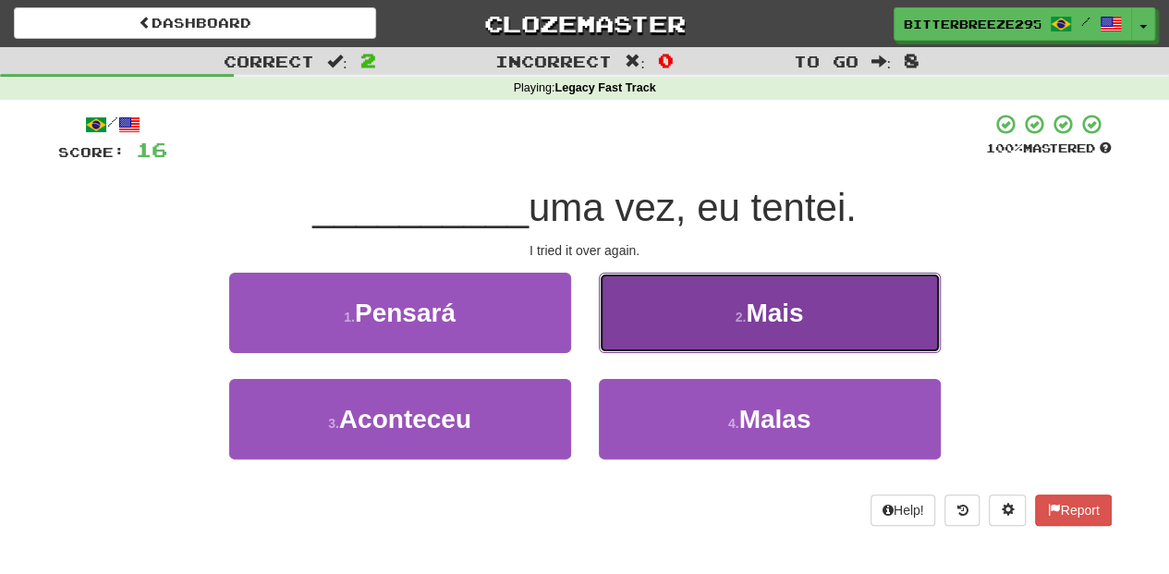
click at [706, 338] on button "2 . Mais" at bounding box center [770, 313] width 342 height 80
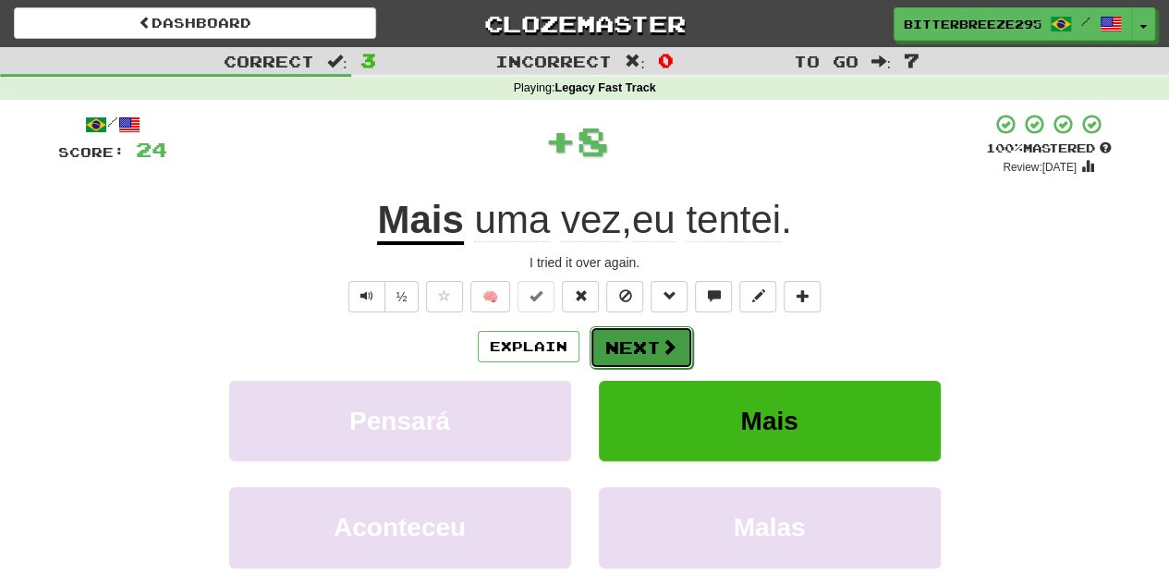
click at [668, 346] on span at bounding box center [669, 346] width 17 height 17
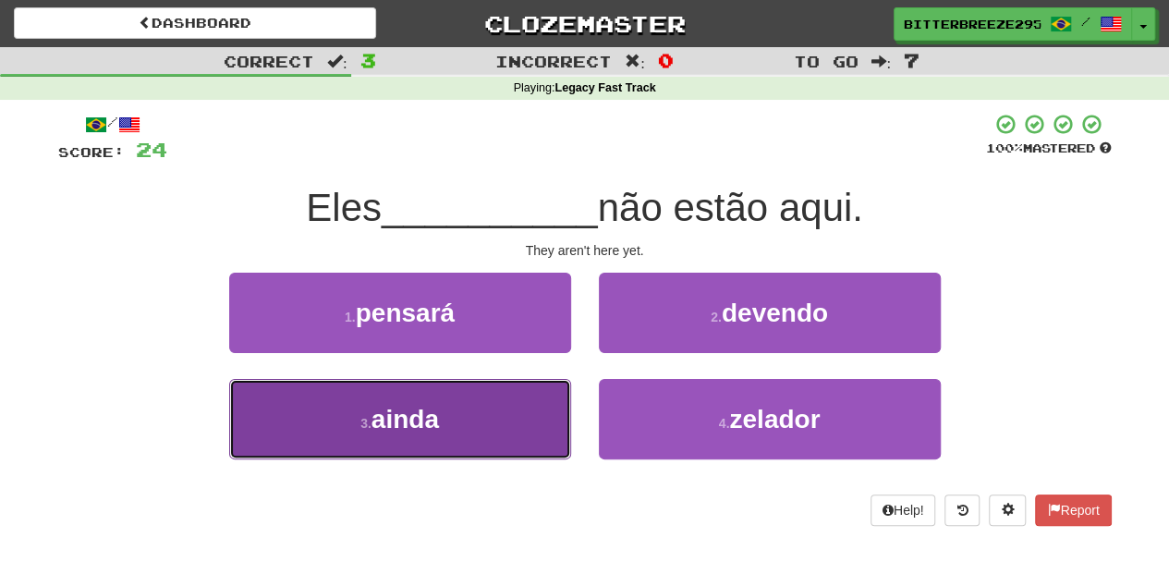
click at [493, 419] on button "3 . ainda" at bounding box center [400, 419] width 342 height 80
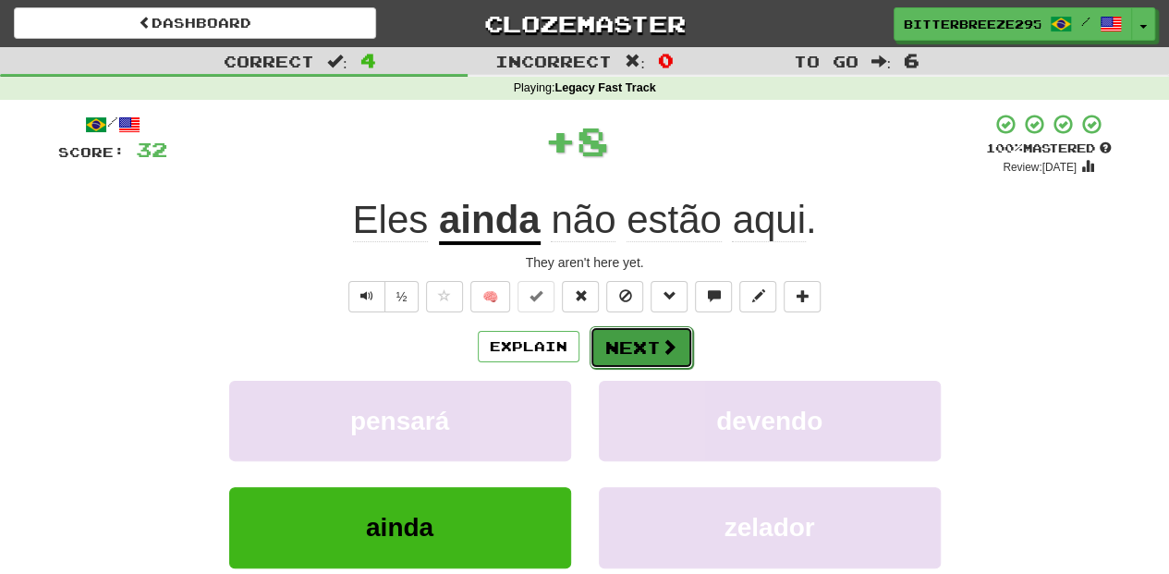
click at [628, 355] on button "Next" at bounding box center [642, 347] width 104 height 43
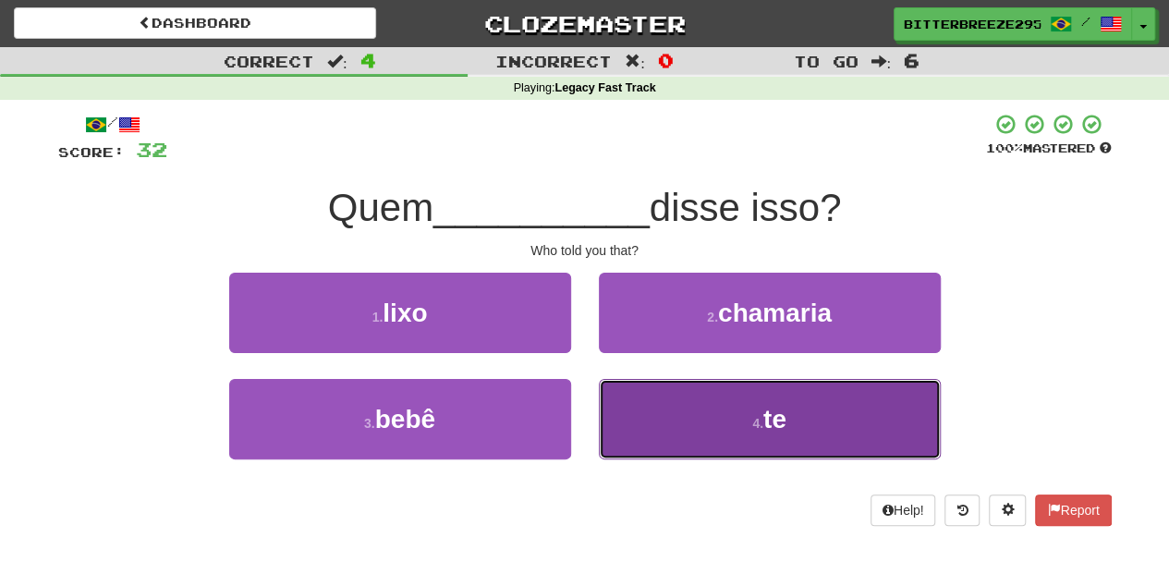
click at [664, 420] on button "4 . te" at bounding box center [770, 419] width 342 height 80
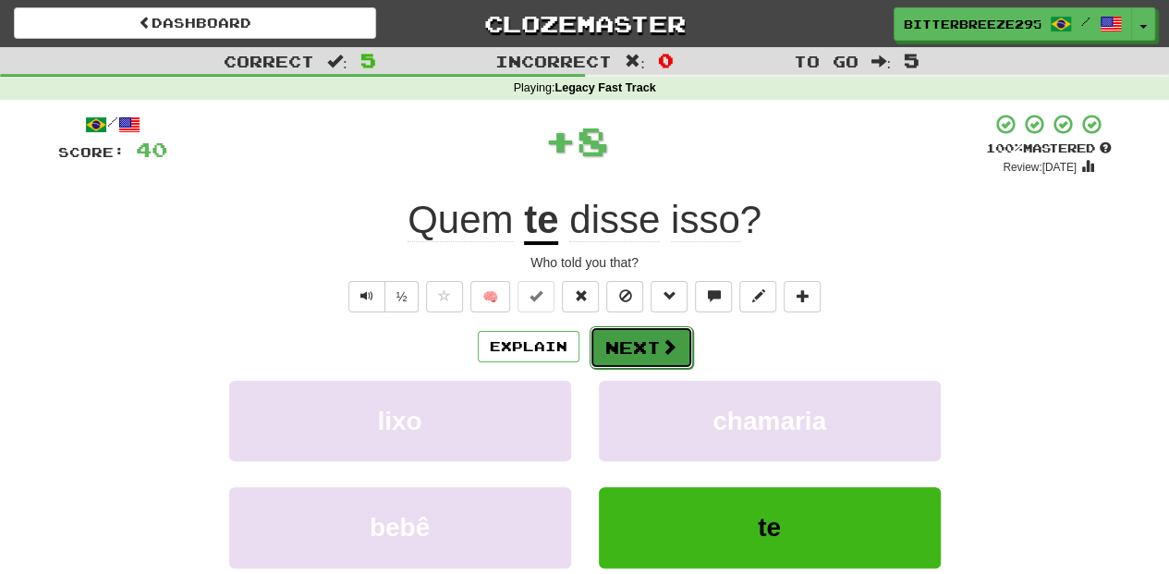
click at [651, 348] on button "Next" at bounding box center [642, 347] width 104 height 43
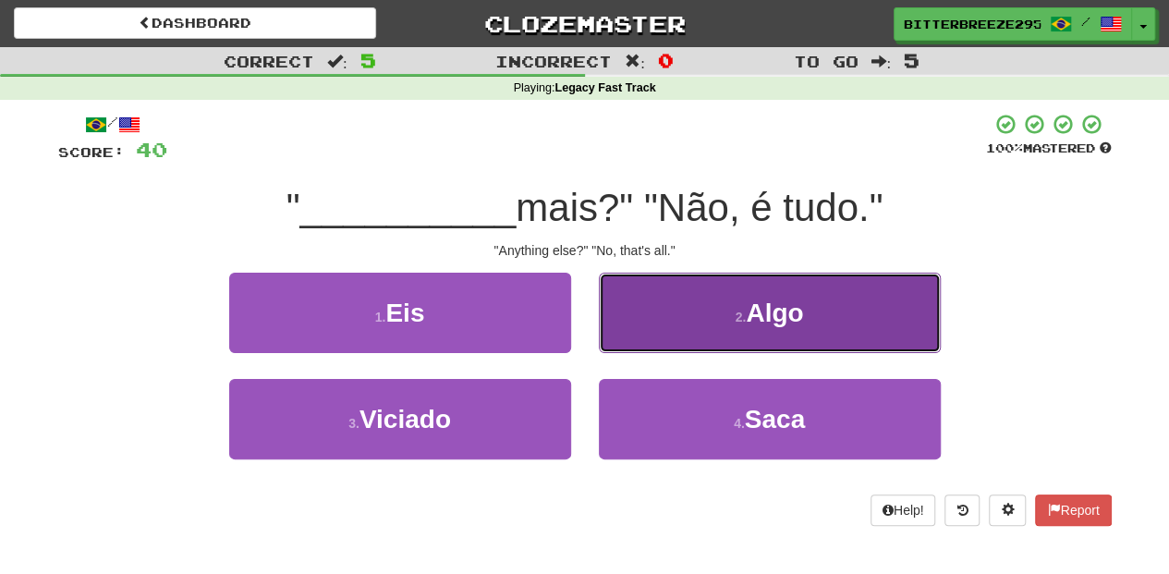
click at [658, 341] on button "2 . Algo" at bounding box center [770, 313] width 342 height 80
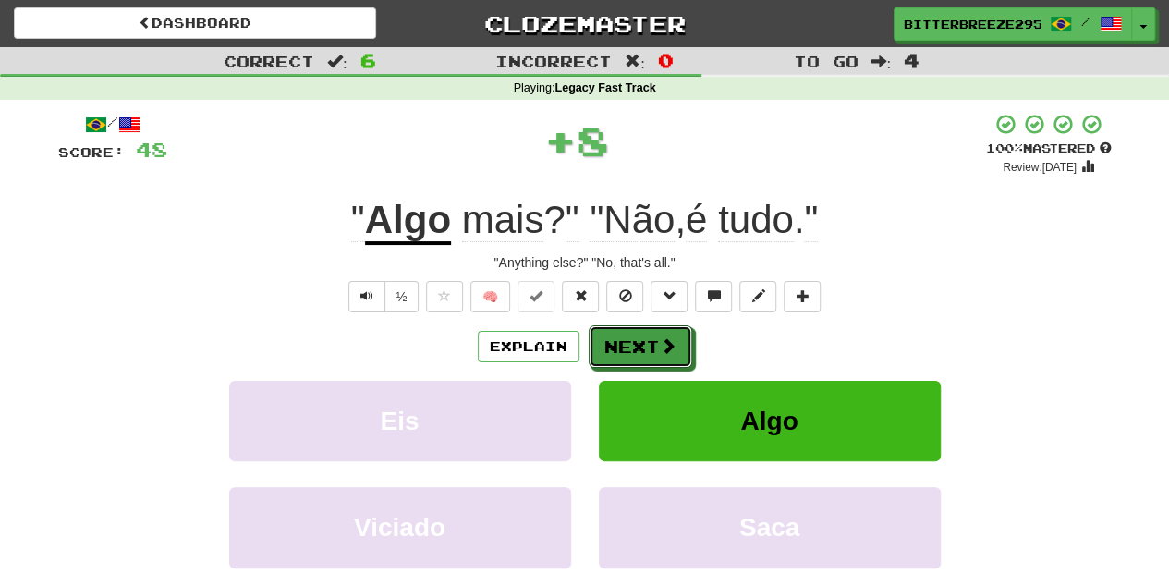
click at [660, 341] on span at bounding box center [668, 345] width 17 height 17
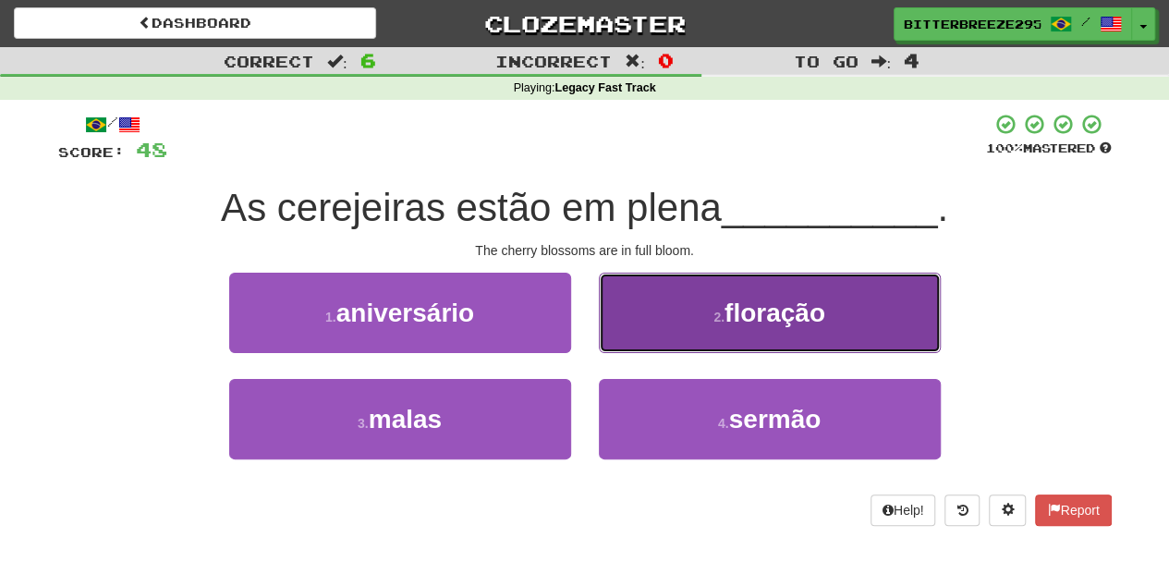
click at [665, 342] on button "2 . floração" at bounding box center [770, 313] width 342 height 80
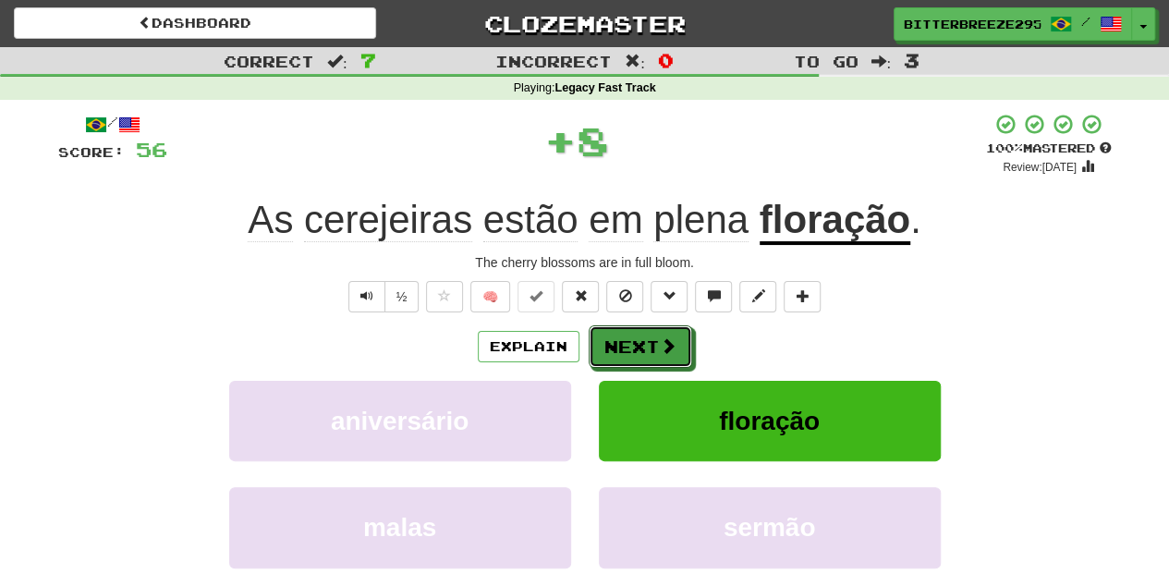
click at [665, 342] on span at bounding box center [668, 345] width 17 height 17
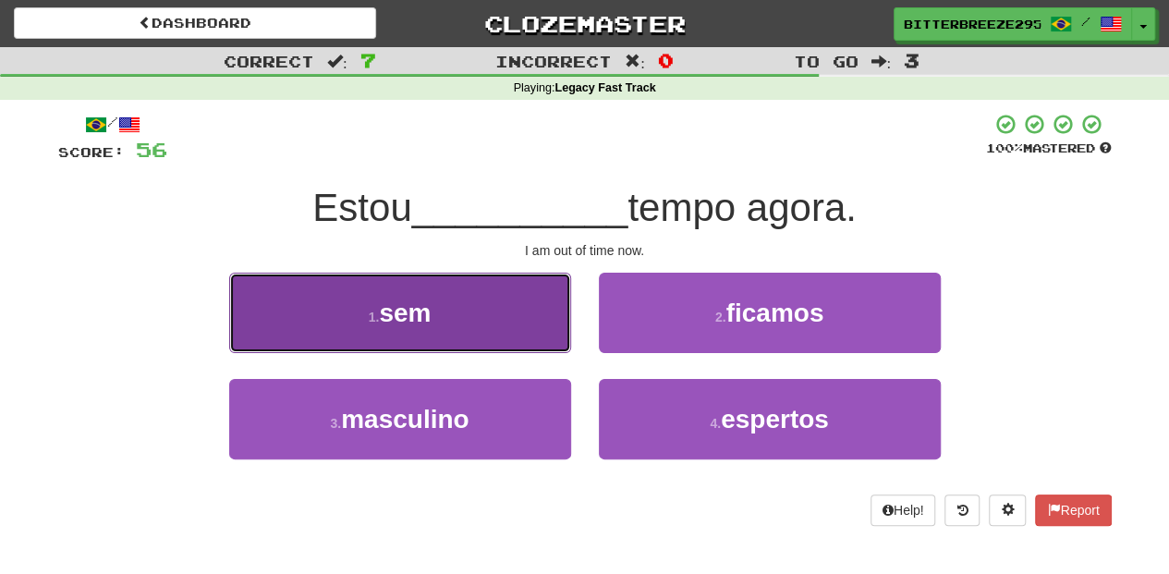
click at [540, 336] on button "1 . sem" at bounding box center [400, 313] width 342 height 80
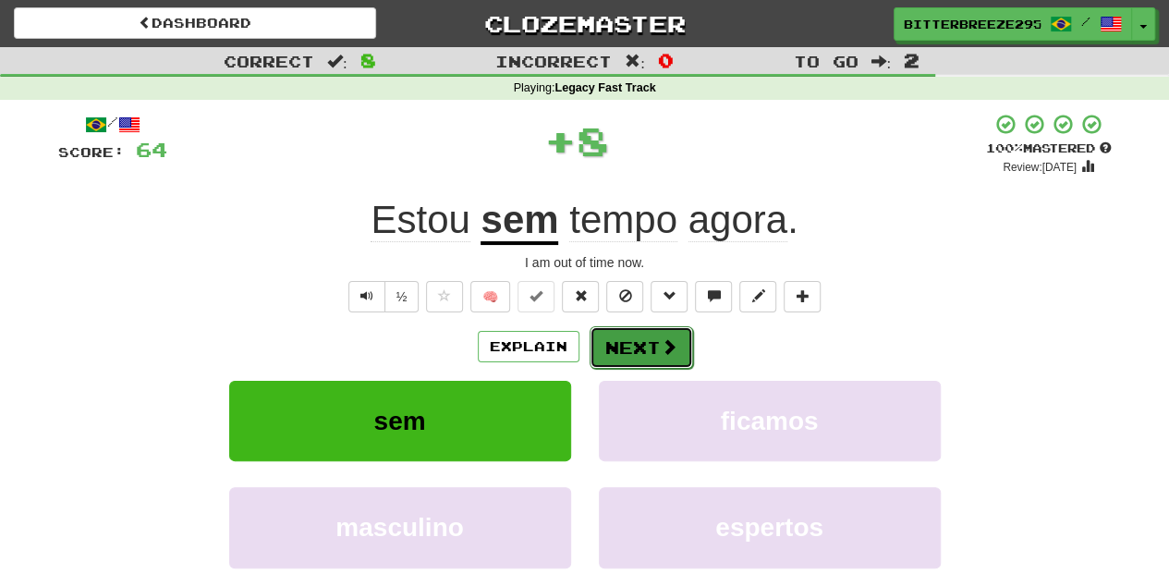
click at [619, 348] on button "Next" at bounding box center [642, 347] width 104 height 43
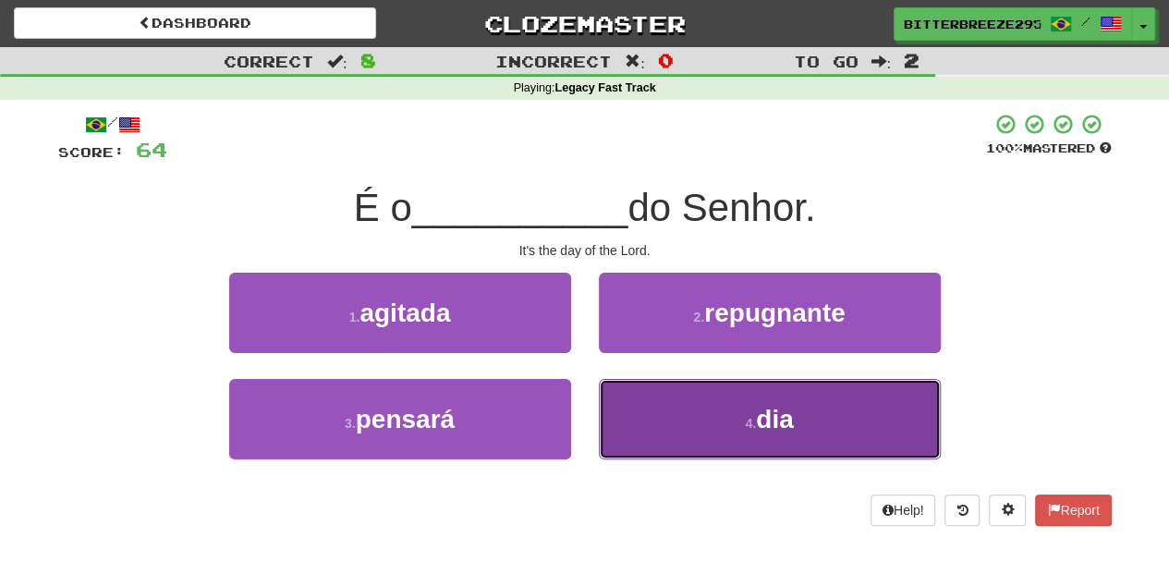
click at [621, 414] on button "4 . dia" at bounding box center [770, 419] width 342 height 80
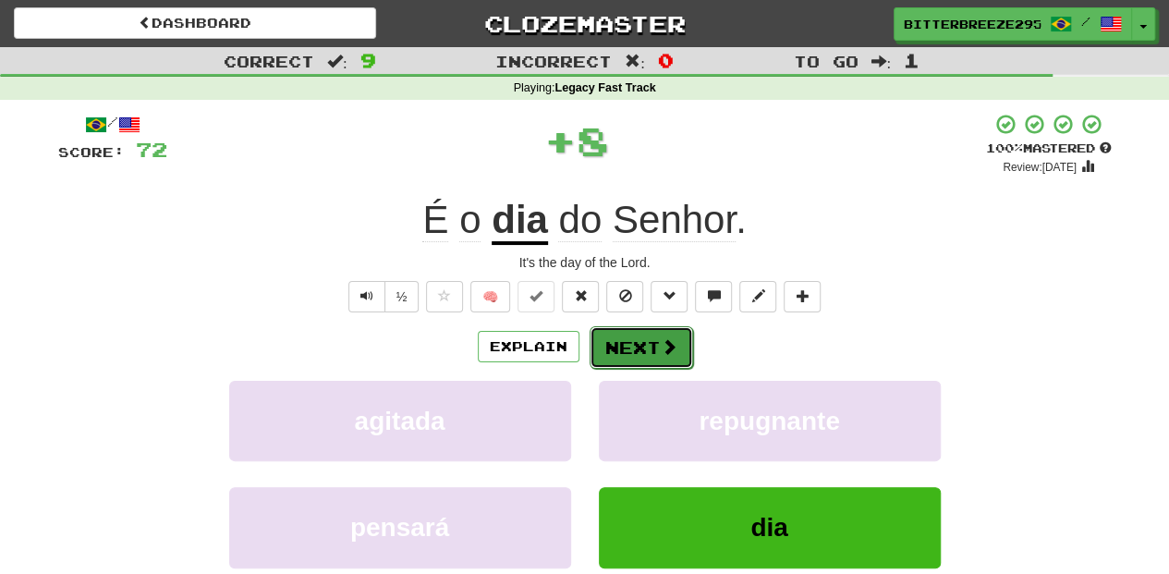
click at [617, 357] on button "Next" at bounding box center [642, 347] width 104 height 43
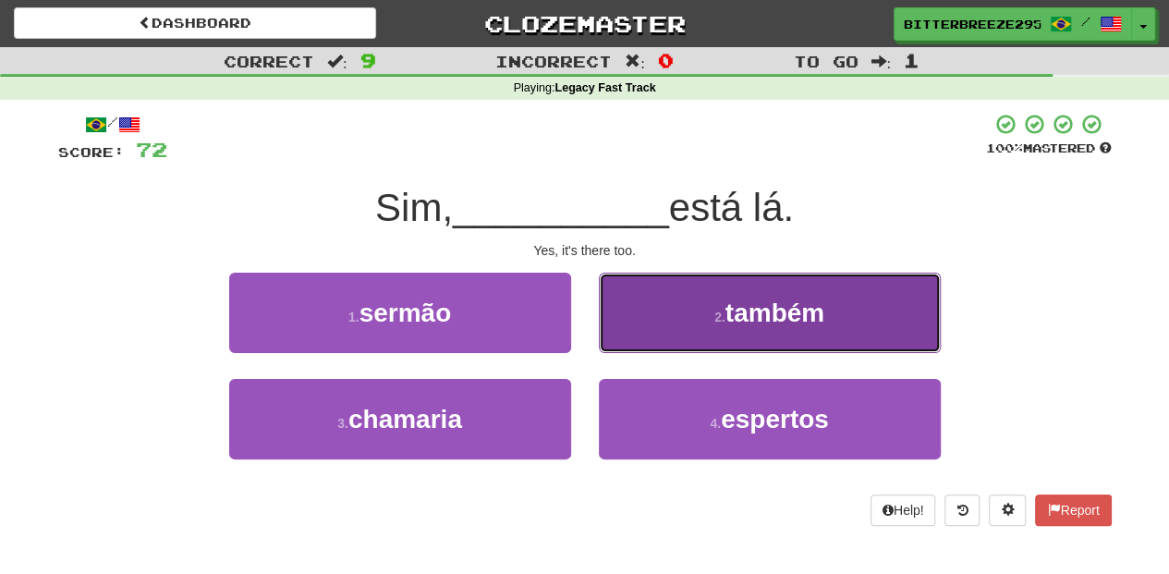
click at [656, 340] on button "2 . também" at bounding box center [770, 313] width 342 height 80
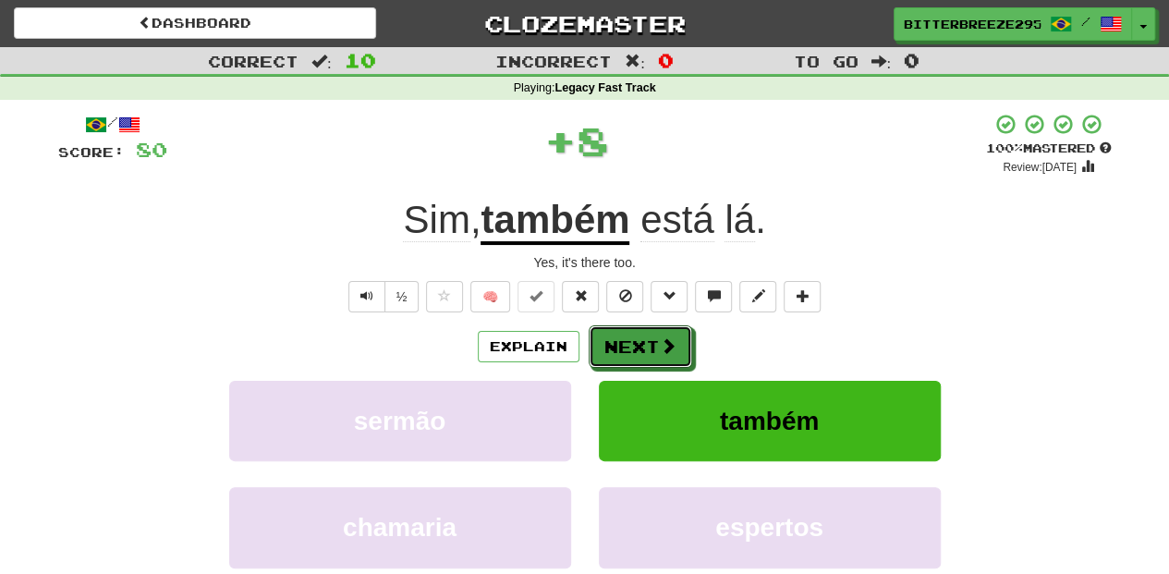
click at [656, 340] on button "Next" at bounding box center [641, 346] width 104 height 43
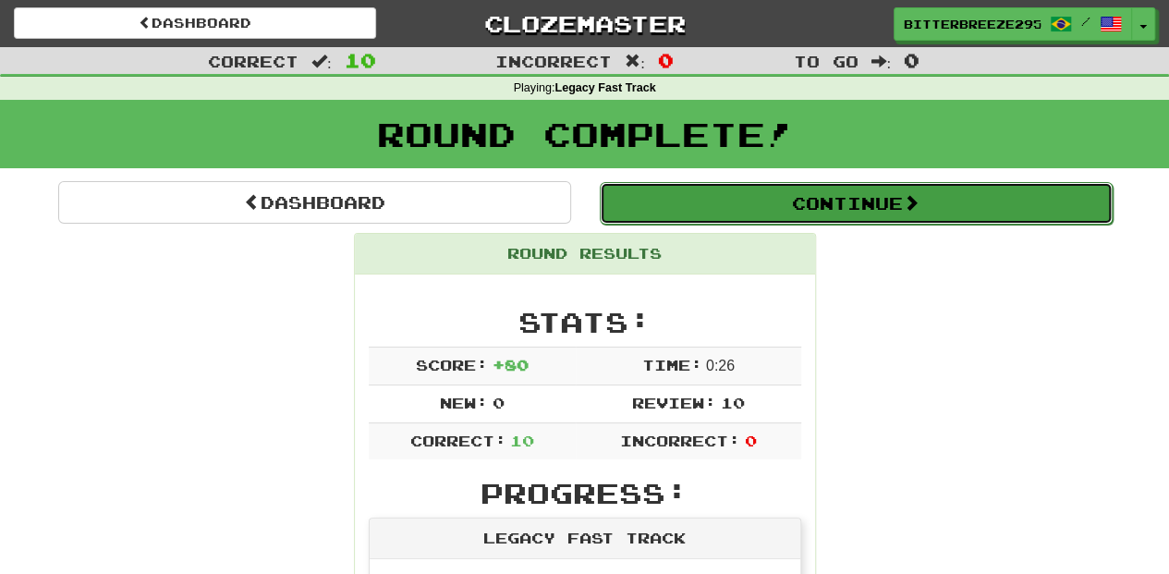
click at [717, 210] on button "Continue" at bounding box center [856, 203] width 513 height 43
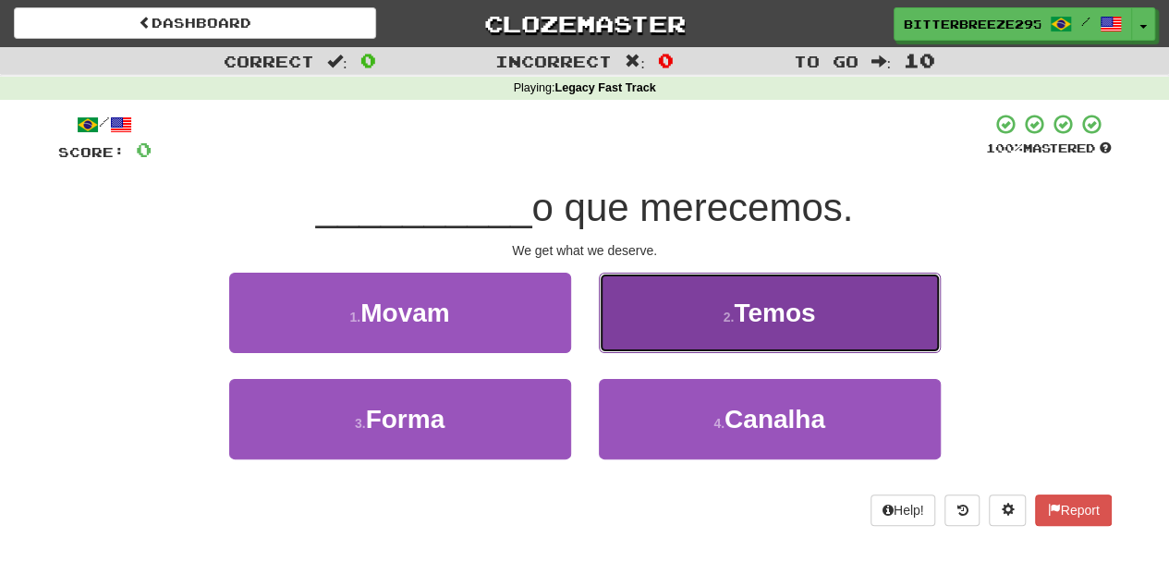
click at [641, 347] on button "2 . Temos" at bounding box center [770, 313] width 342 height 80
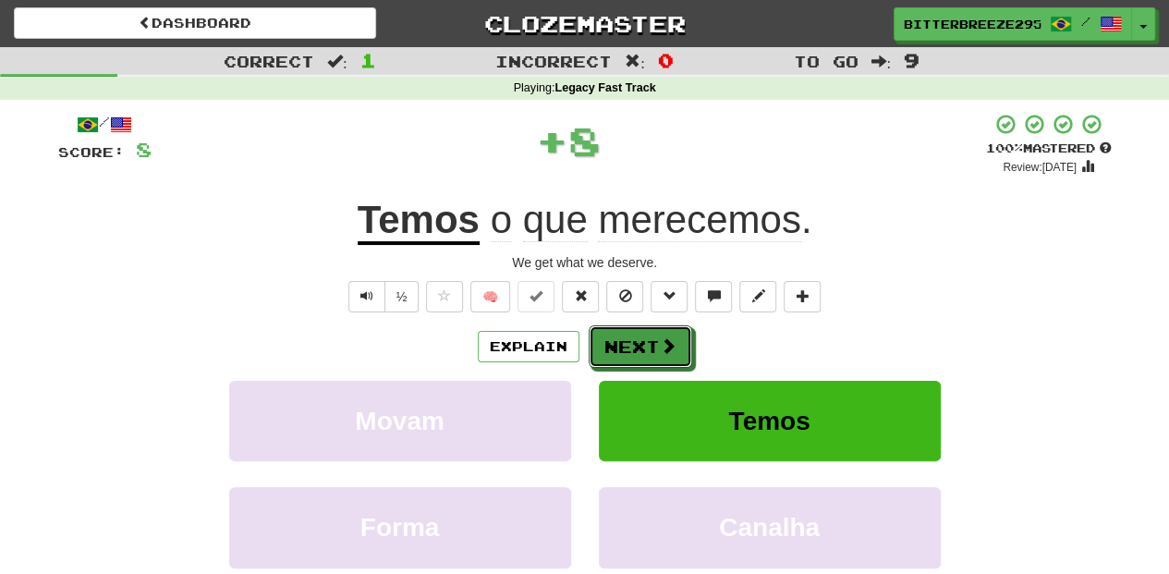
click at [641, 347] on button "Next" at bounding box center [641, 346] width 104 height 43
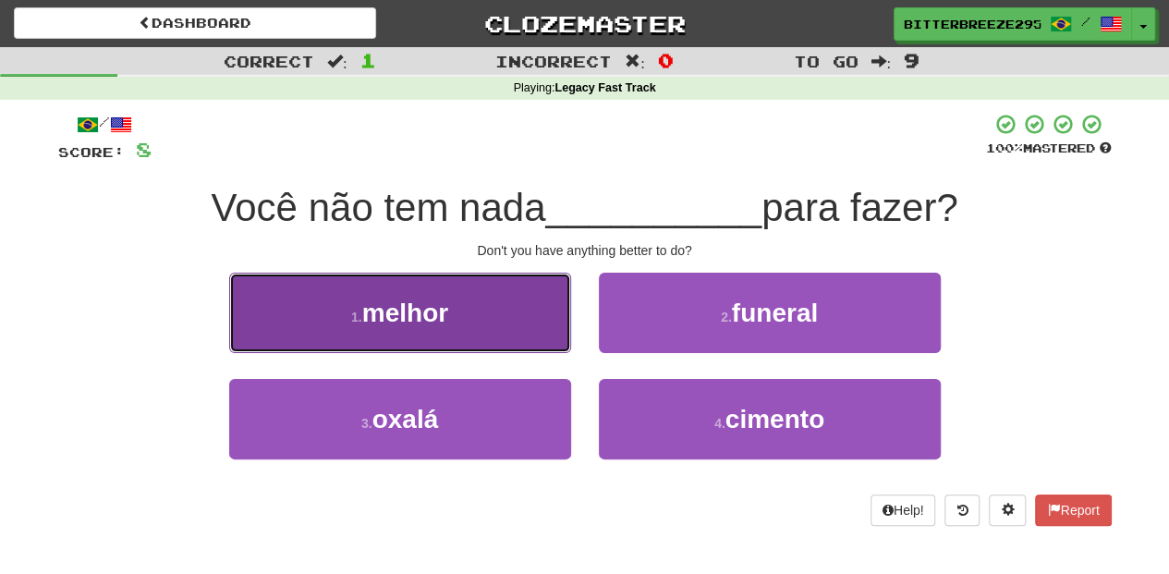
click at [514, 349] on button "1 . melhor" at bounding box center [400, 313] width 342 height 80
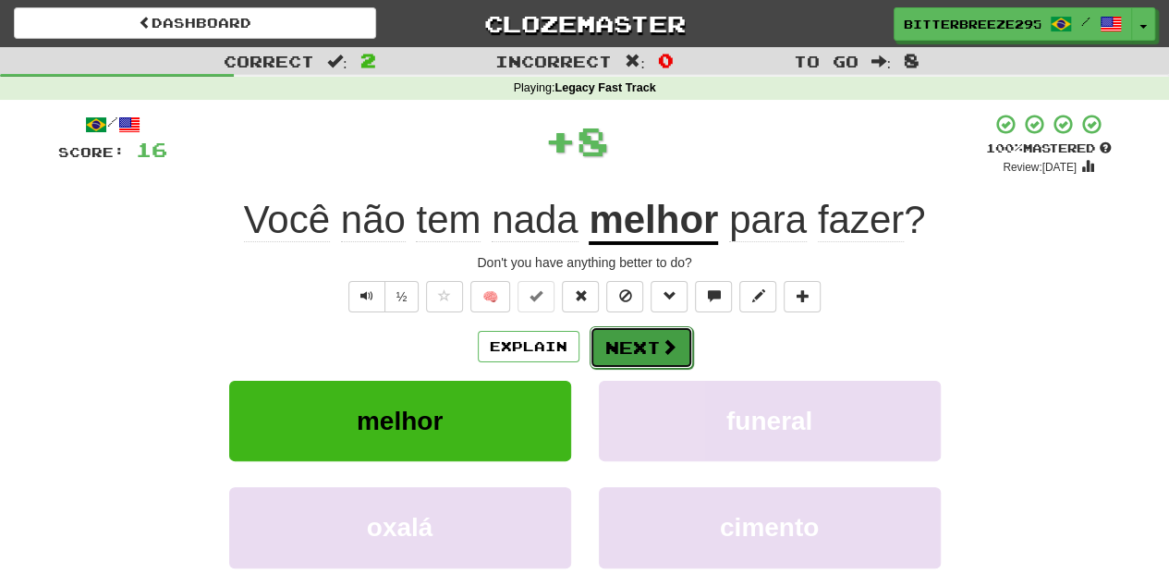
click at [612, 346] on button "Next" at bounding box center [642, 347] width 104 height 43
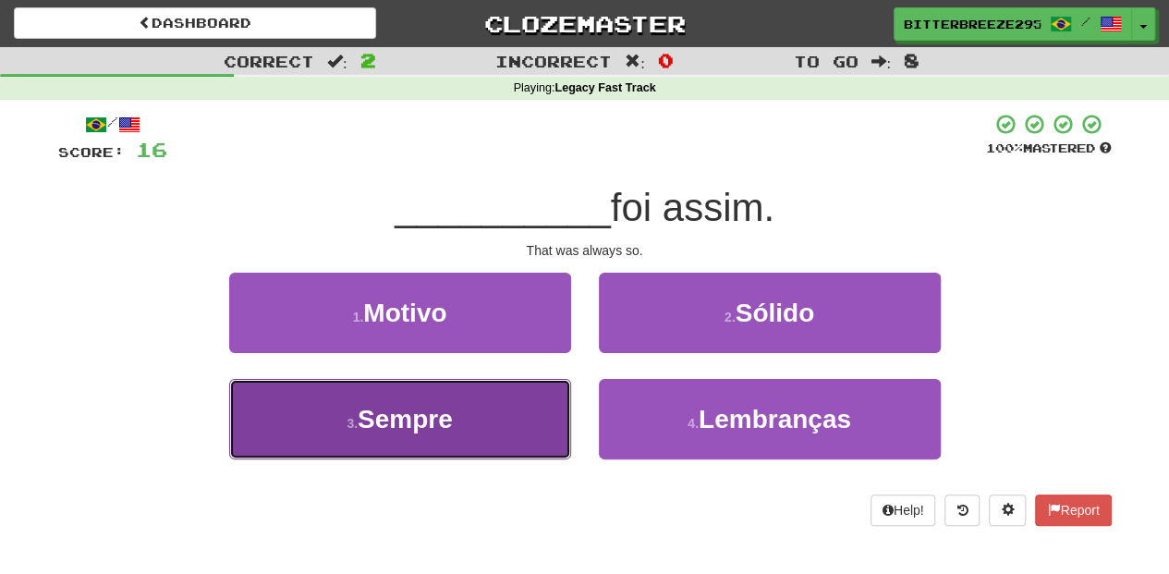
click at [477, 408] on button "3 . Sempre" at bounding box center [400, 419] width 342 height 80
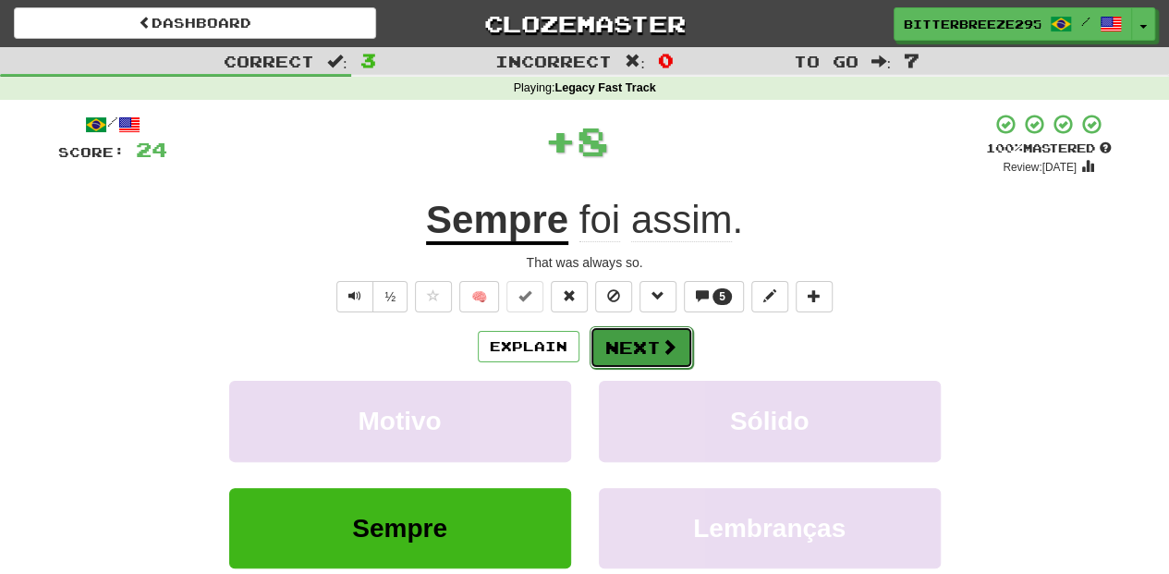
click at [628, 344] on button "Next" at bounding box center [642, 347] width 104 height 43
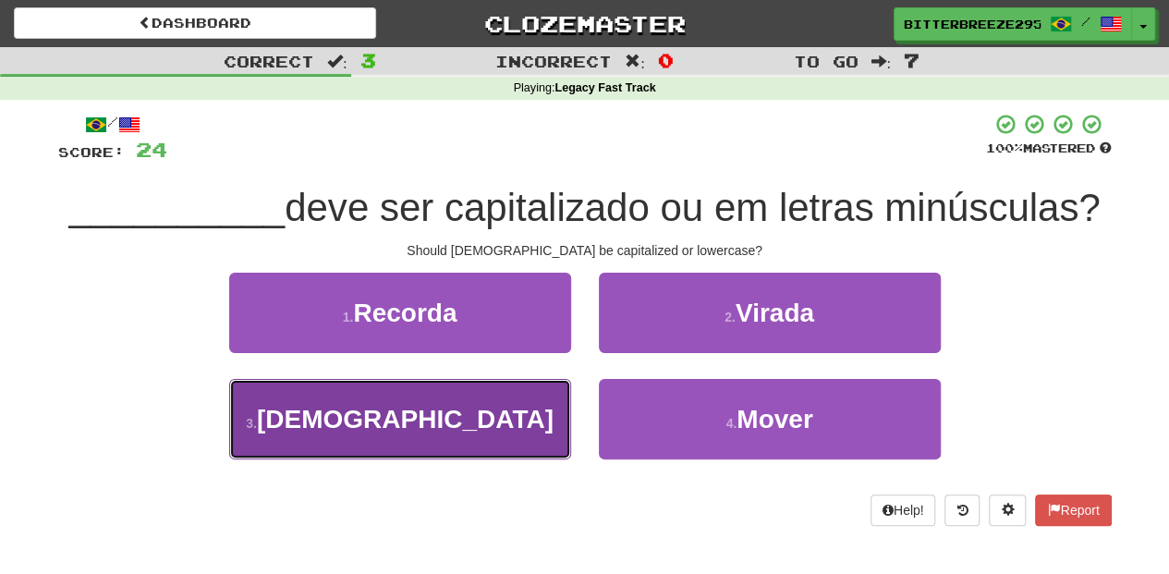
click at [499, 421] on button "3 . Deus" at bounding box center [400, 419] width 342 height 80
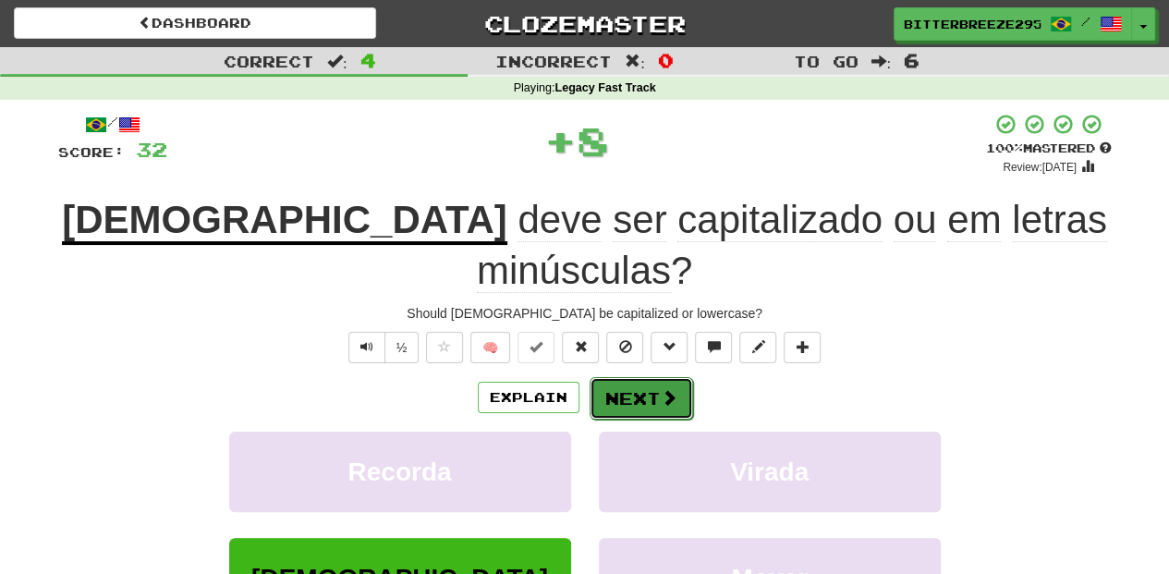
click at [653, 377] on button "Next" at bounding box center [642, 398] width 104 height 43
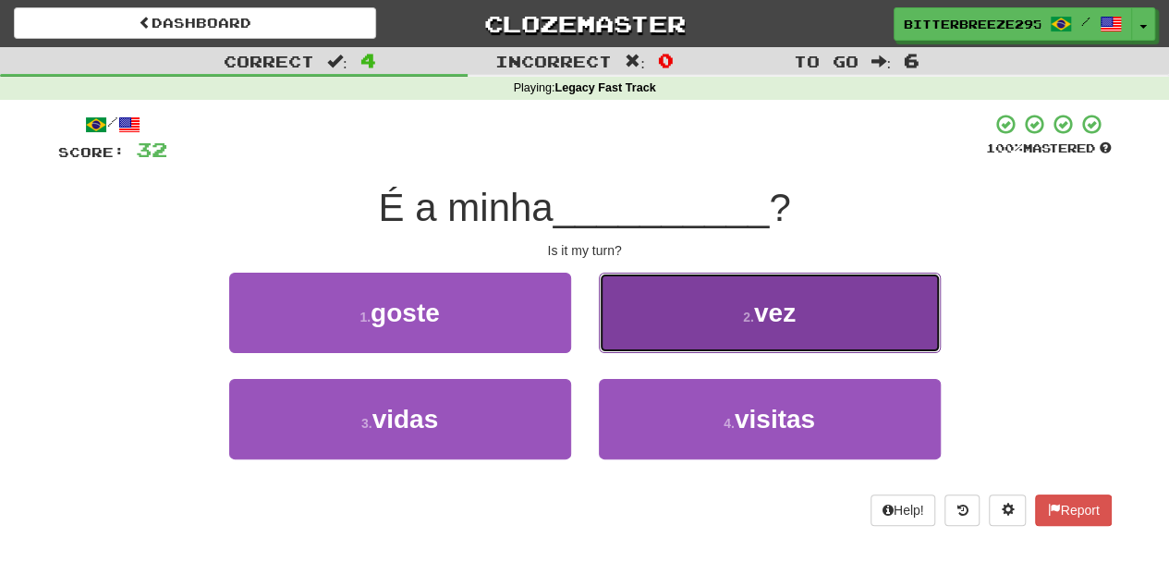
click at [655, 331] on button "2 . vez" at bounding box center [770, 313] width 342 height 80
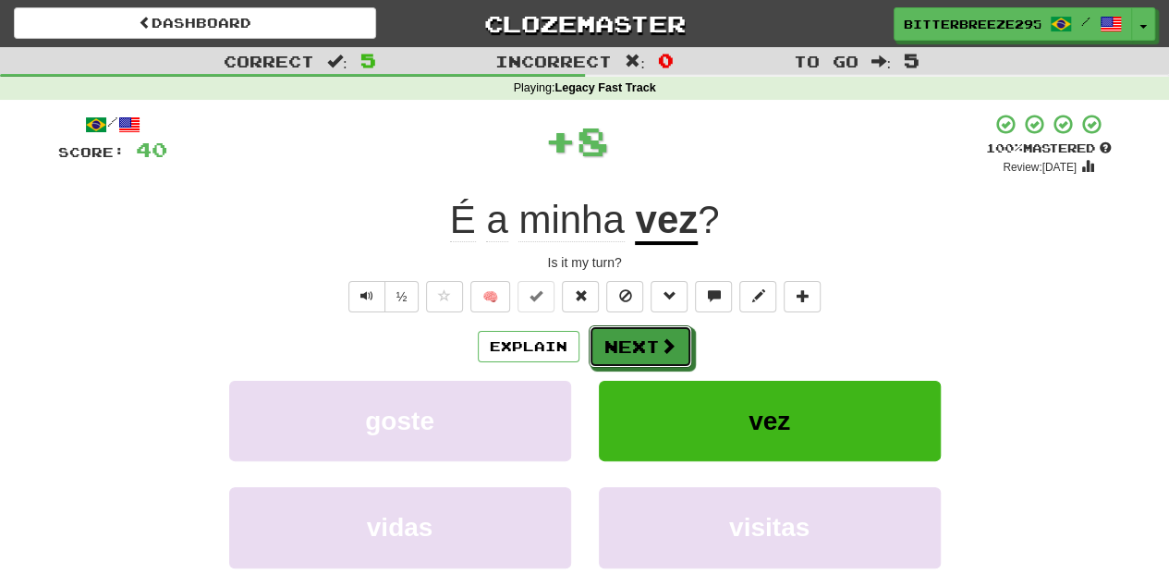
click at [652, 333] on button "Next" at bounding box center [641, 346] width 104 height 43
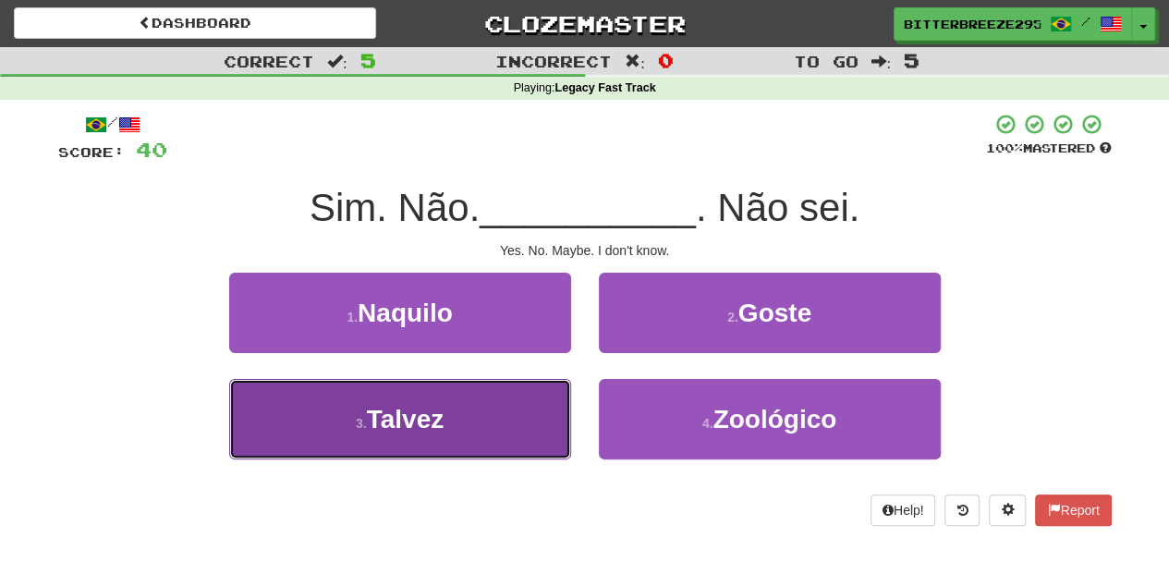
click at [525, 430] on button "3 . Talvez" at bounding box center [400, 419] width 342 height 80
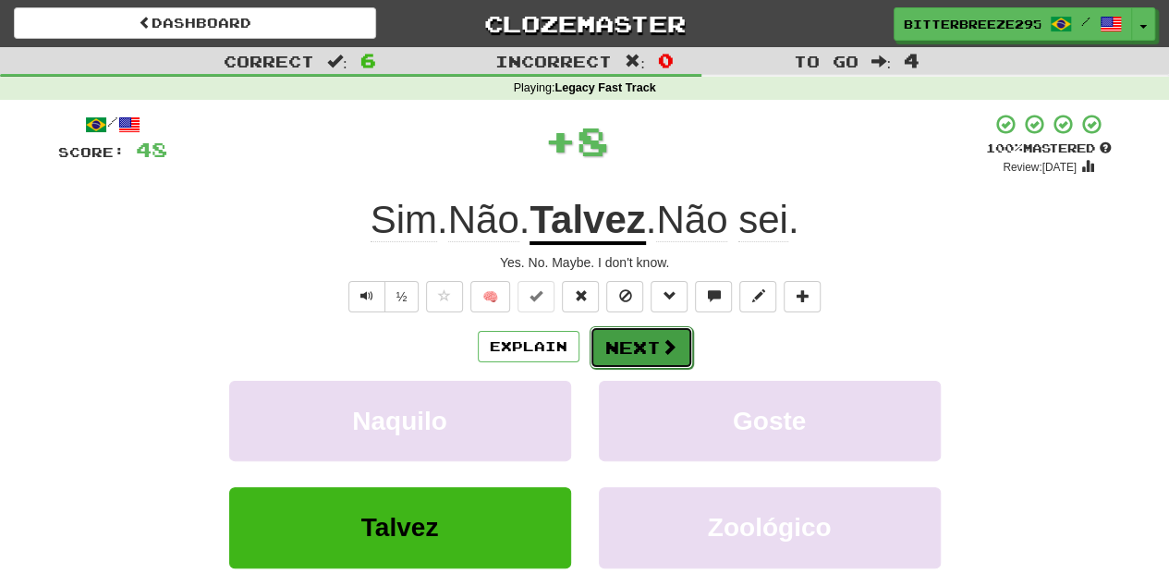
click at [637, 356] on button "Next" at bounding box center [642, 347] width 104 height 43
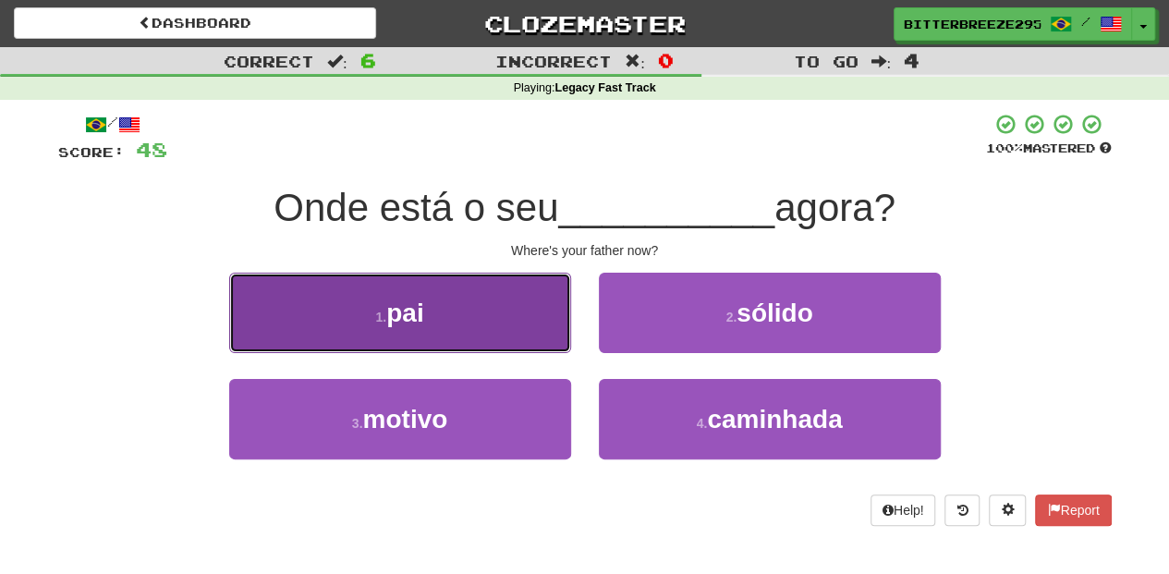
click at [543, 323] on button "1 . pai" at bounding box center [400, 313] width 342 height 80
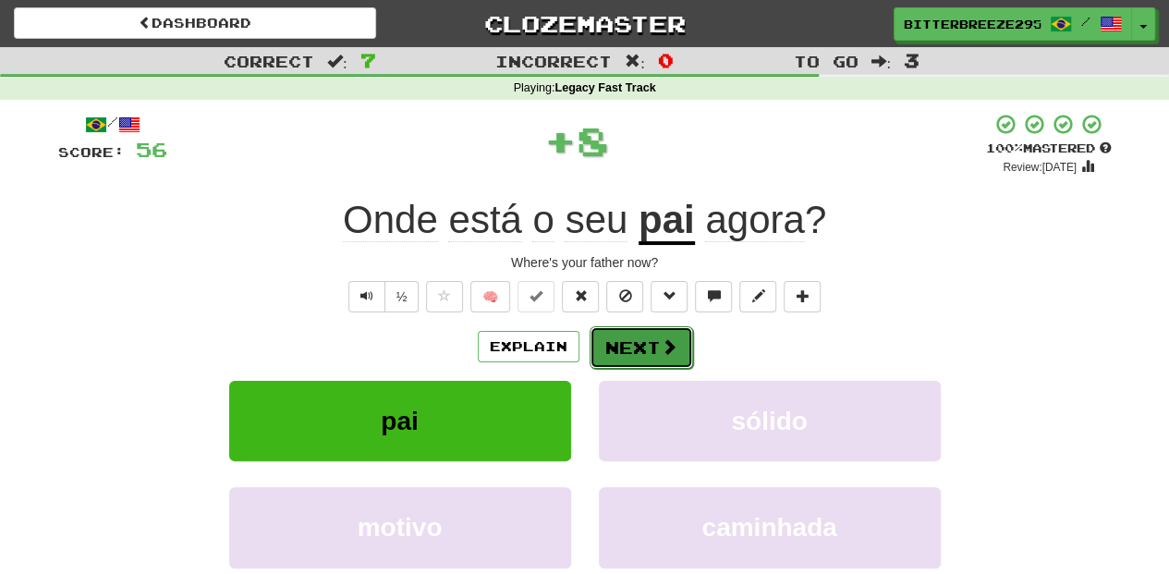
click at [614, 336] on button "Next" at bounding box center [642, 347] width 104 height 43
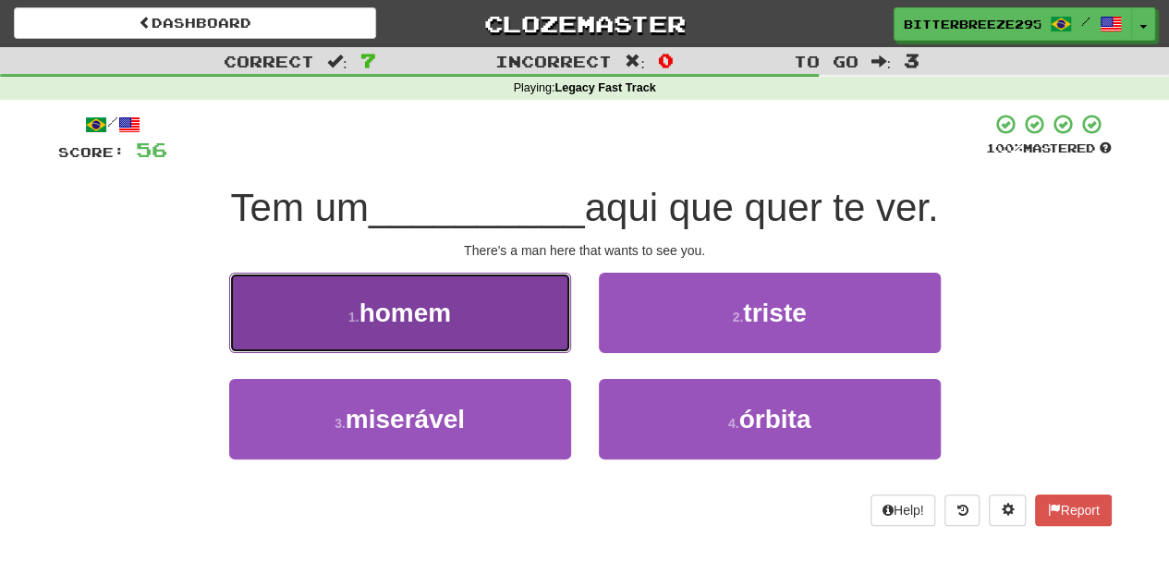
click at [544, 316] on button "1 . homem" at bounding box center [400, 313] width 342 height 80
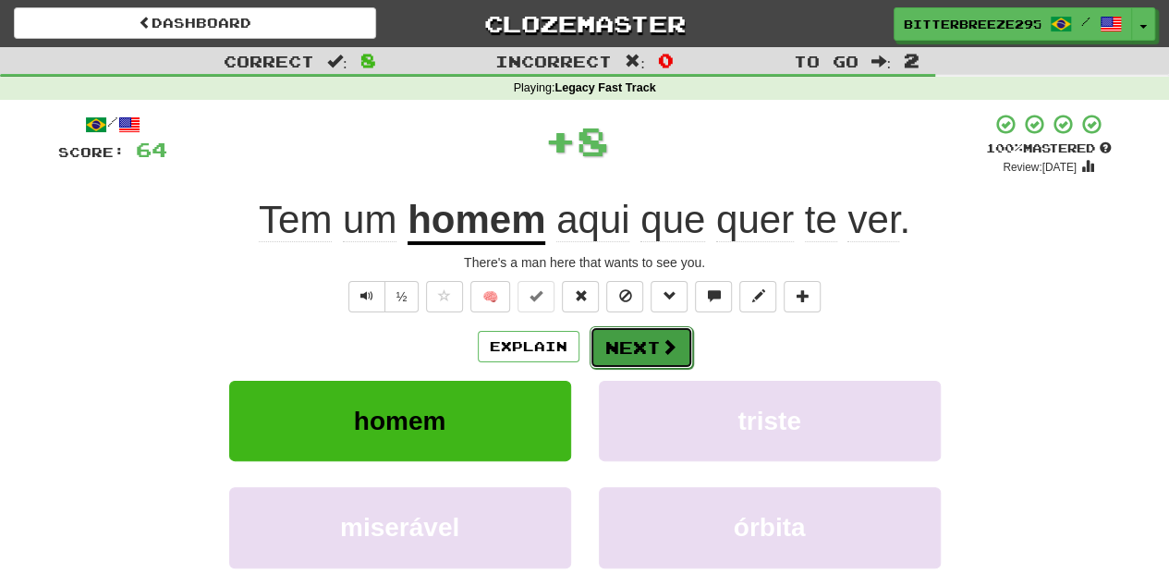
click at [599, 326] on button "Next" at bounding box center [642, 347] width 104 height 43
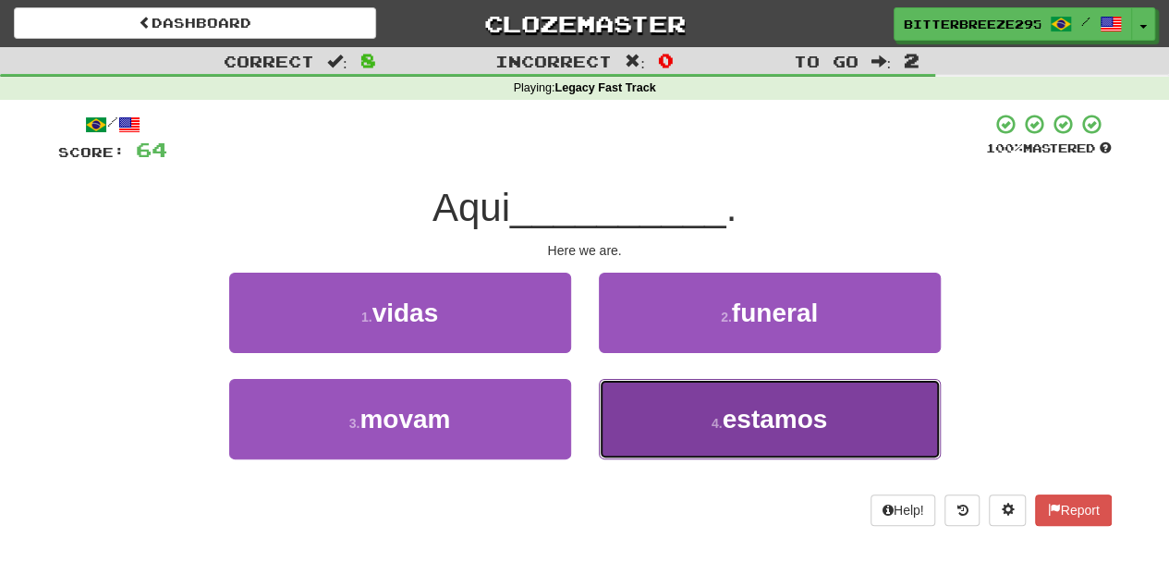
click at [631, 397] on button "4 . estamos" at bounding box center [770, 419] width 342 height 80
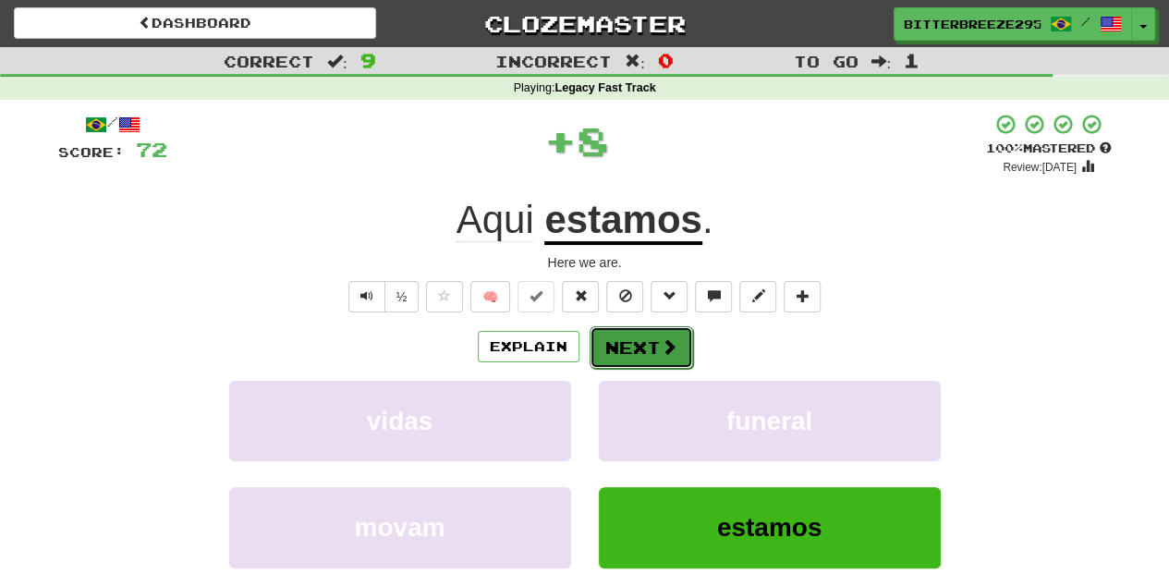
click at [632, 347] on button "Next" at bounding box center [642, 347] width 104 height 43
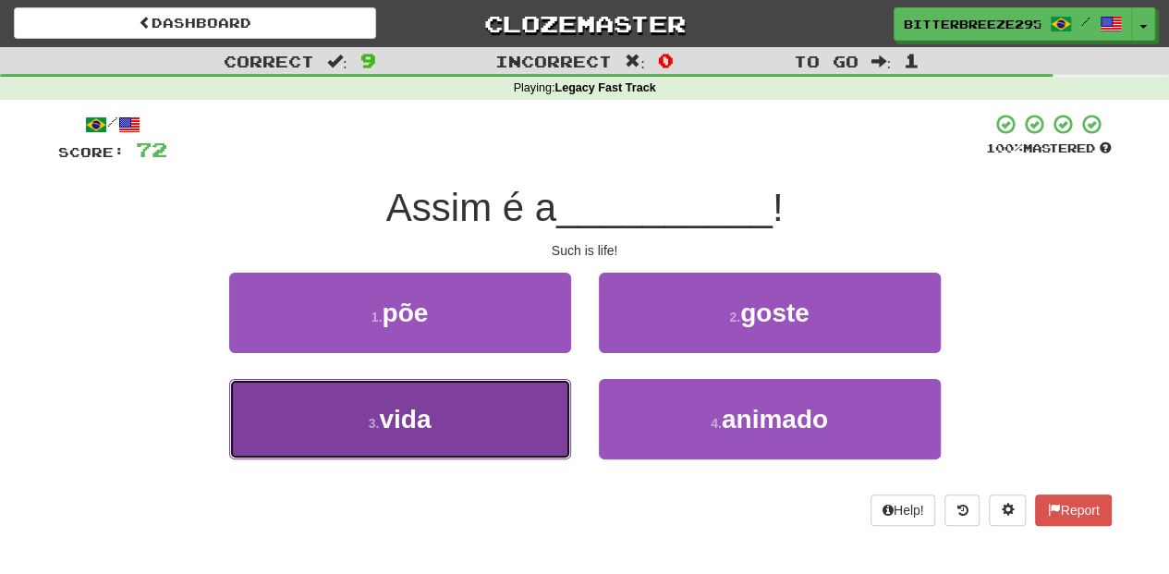
click at [533, 414] on button "3 . vida" at bounding box center [400, 419] width 342 height 80
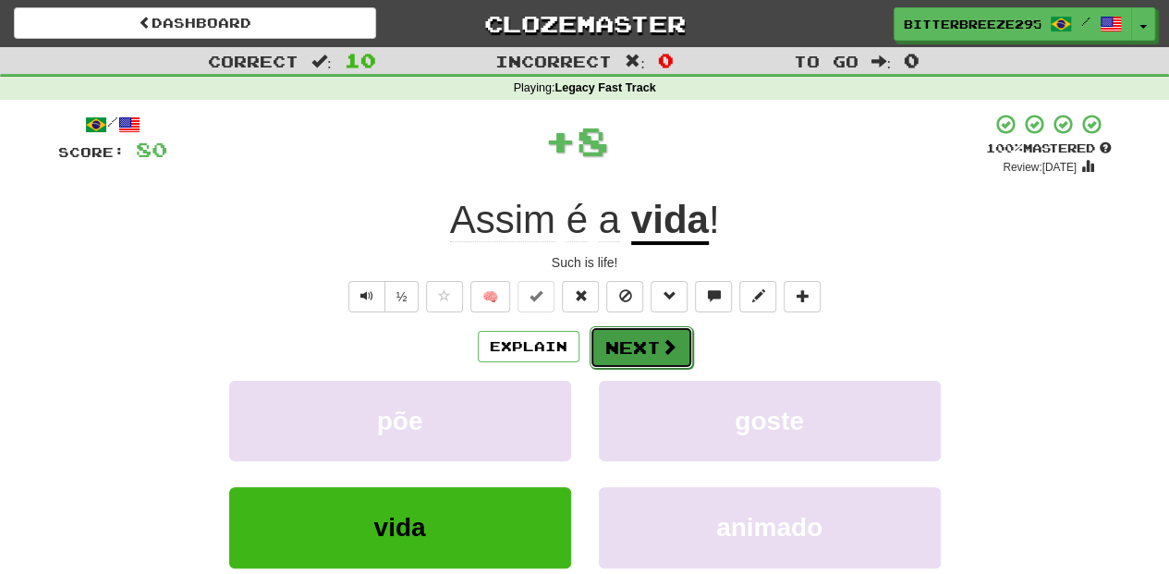
click at [653, 348] on button "Next" at bounding box center [642, 347] width 104 height 43
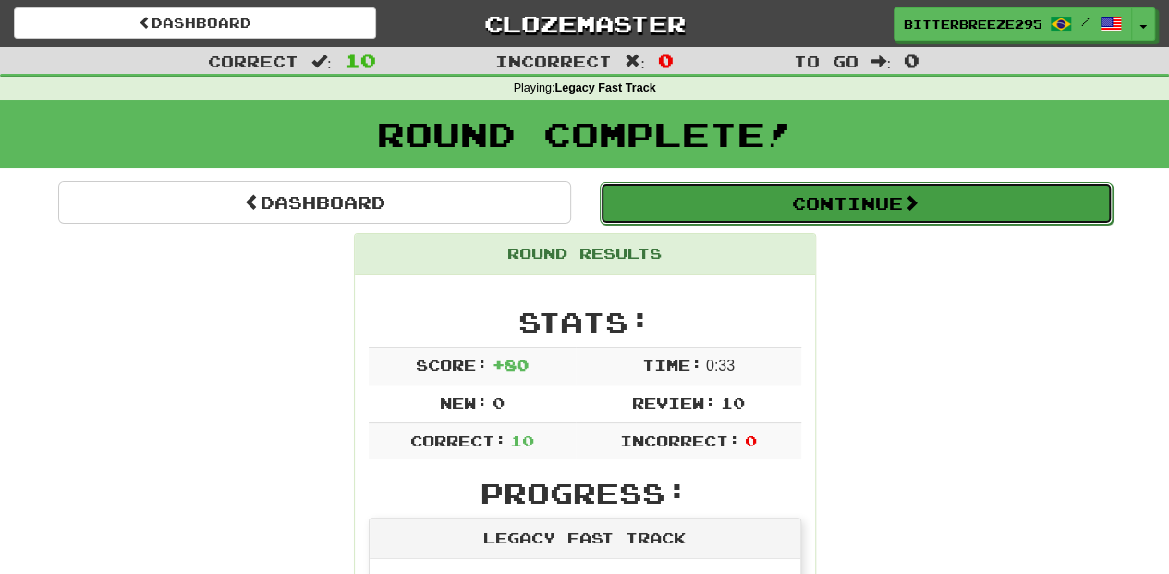
click at [716, 200] on button "Continue" at bounding box center [856, 203] width 513 height 43
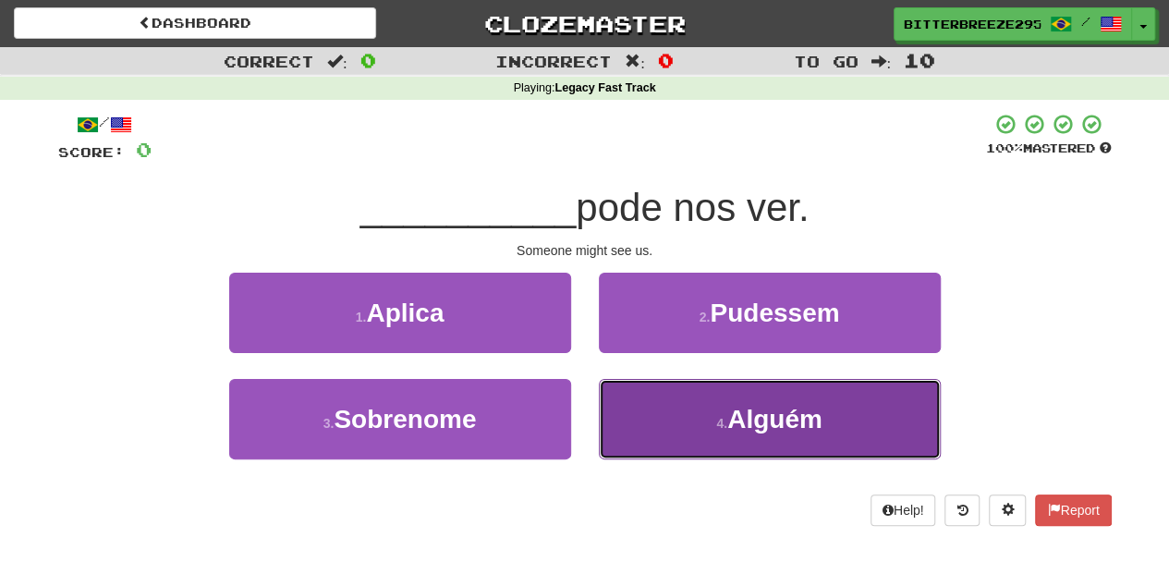
click at [654, 409] on button "4 . Alguém" at bounding box center [770, 419] width 342 height 80
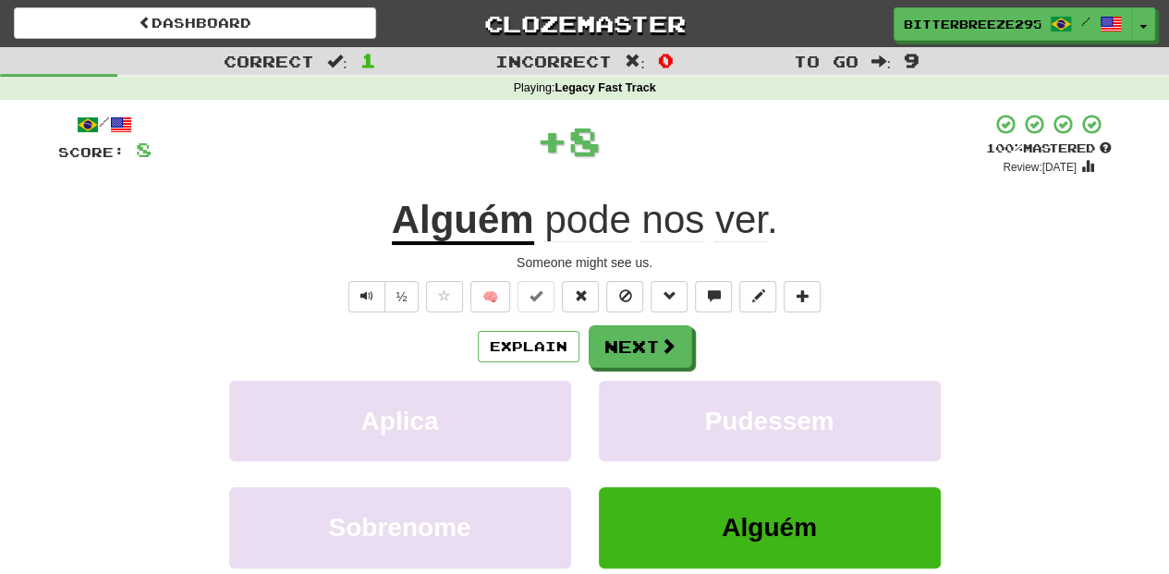
click at [628, 322] on div "/ Score: 8 + 8 100 % Mastered Review: 2026-03-19 Alguém pode nos ver . Someone …" at bounding box center [585, 403] width 1054 height 580
click at [625, 338] on button "Next" at bounding box center [642, 347] width 104 height 43
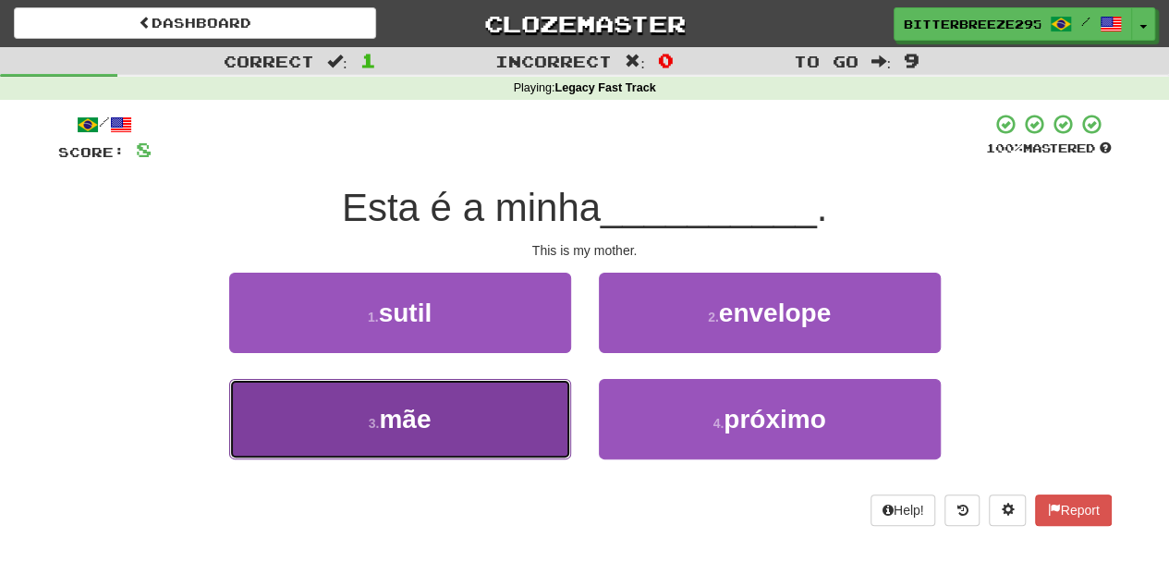
click at [510, 386] on button "3 . mãe" at bounding box center [400, 419] width 342 height 80
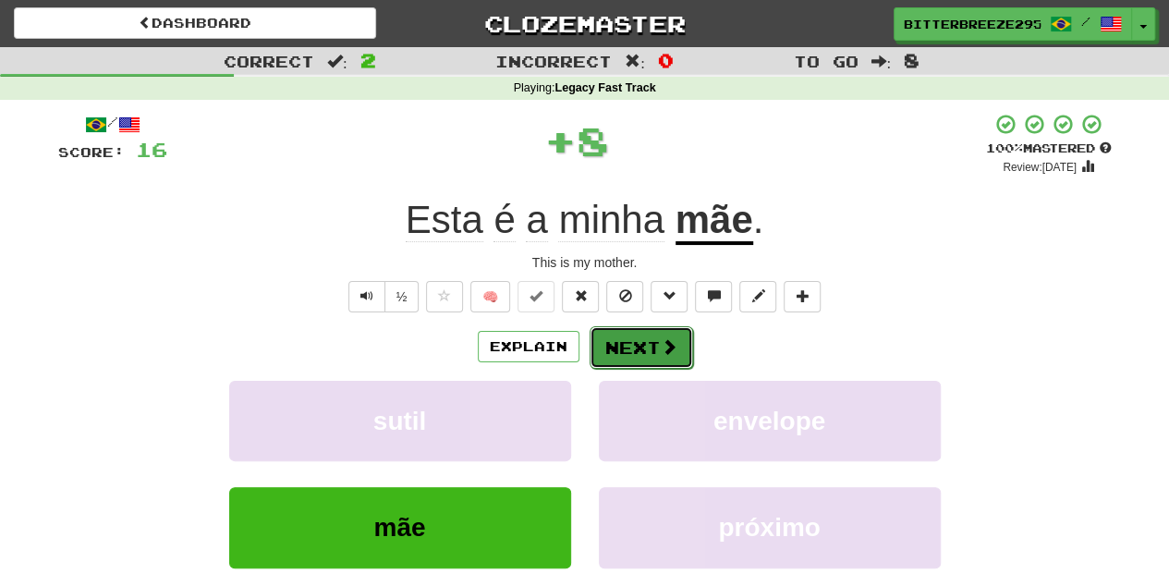
click at [637, 345] on button "Next" at bounding box center [642, 347] width 104 height 43
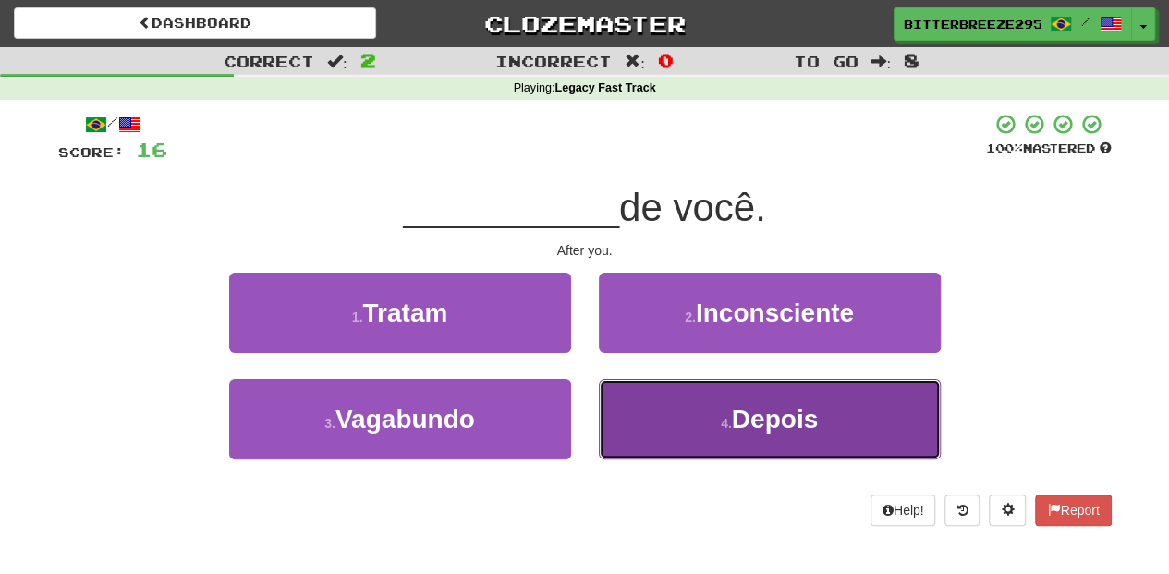
click at [638, 383] on button "4 . Depois" at bounding box center [770, 419] width 342 height 80
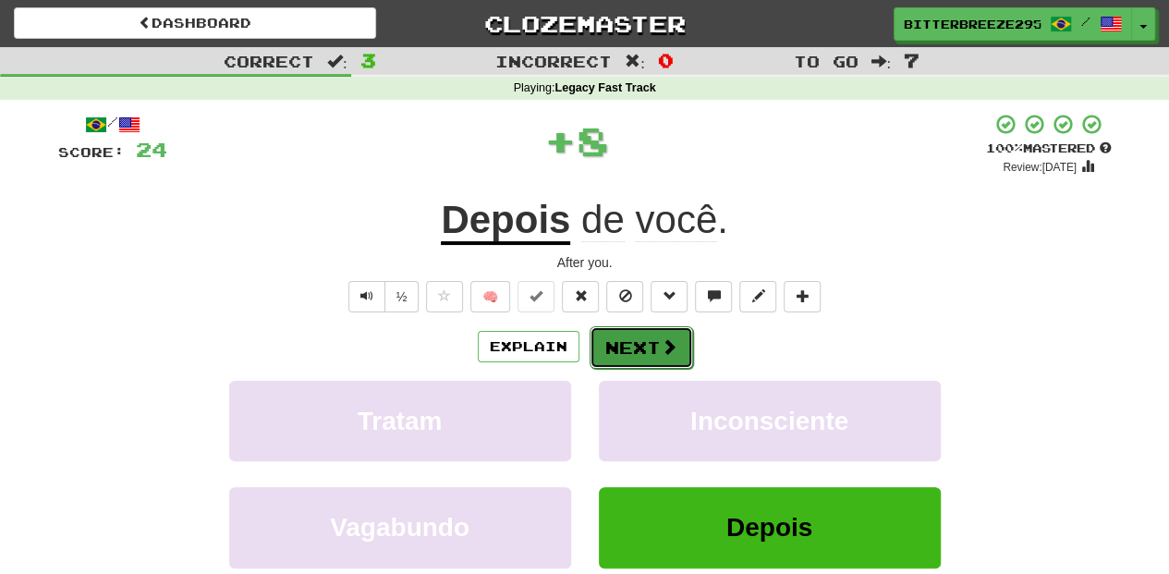
click at [637, 346] on button "Next" at bounding box center [642, 347] width 104 height 43
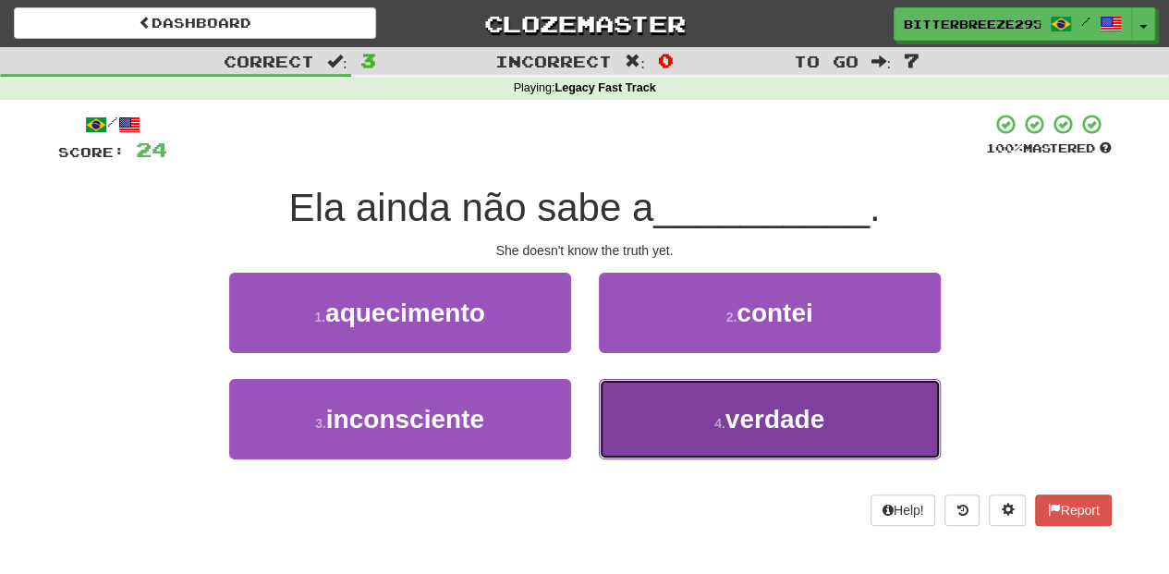
click at [665, 415] on button "4 . verdade" at bounding box center [770, 419] width 342 height 80
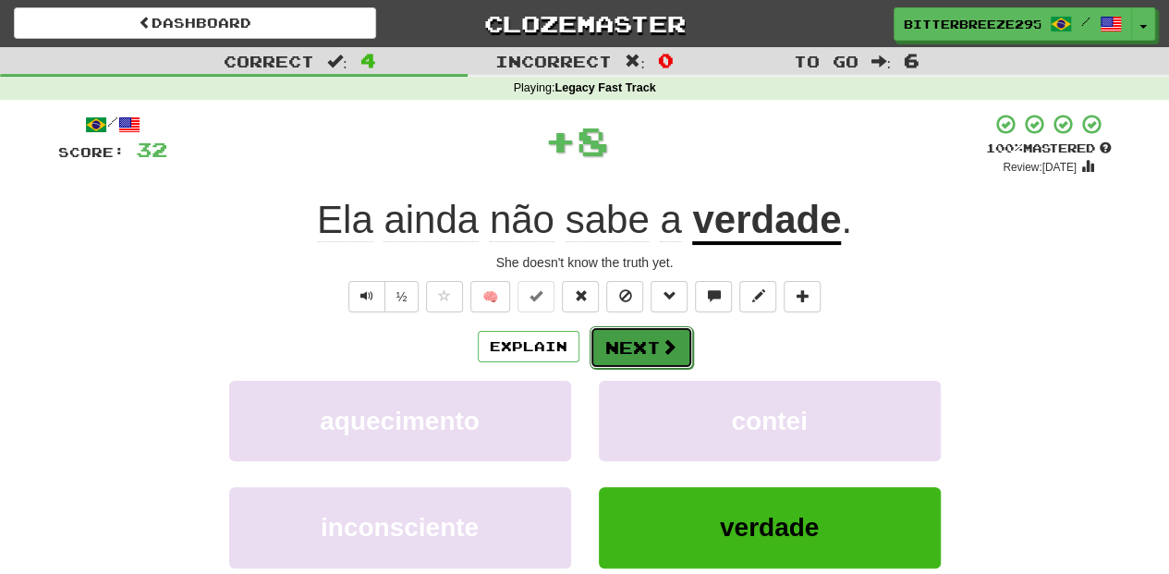
click at [643, 346] on button "Next" at bounding box center [642, 347] width 104 height 43
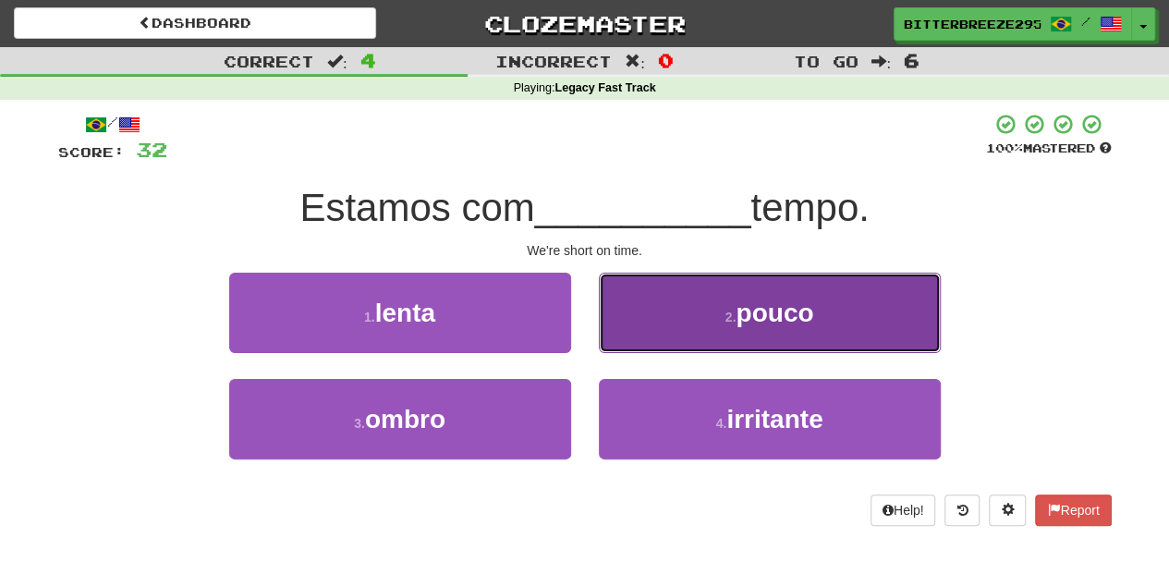
click at [656, 322] on button "2 . pouco" at bounding box center [770, 313] width 342 height 80
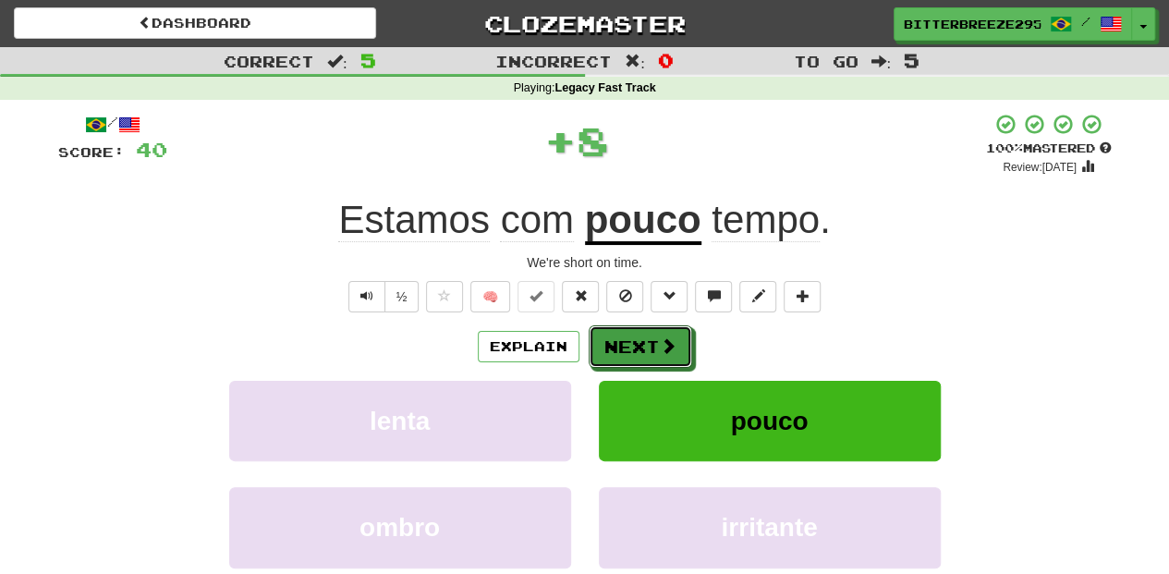
click at [652, 328] on button "Next" at bounding box center [641, 346] width 104 height 43
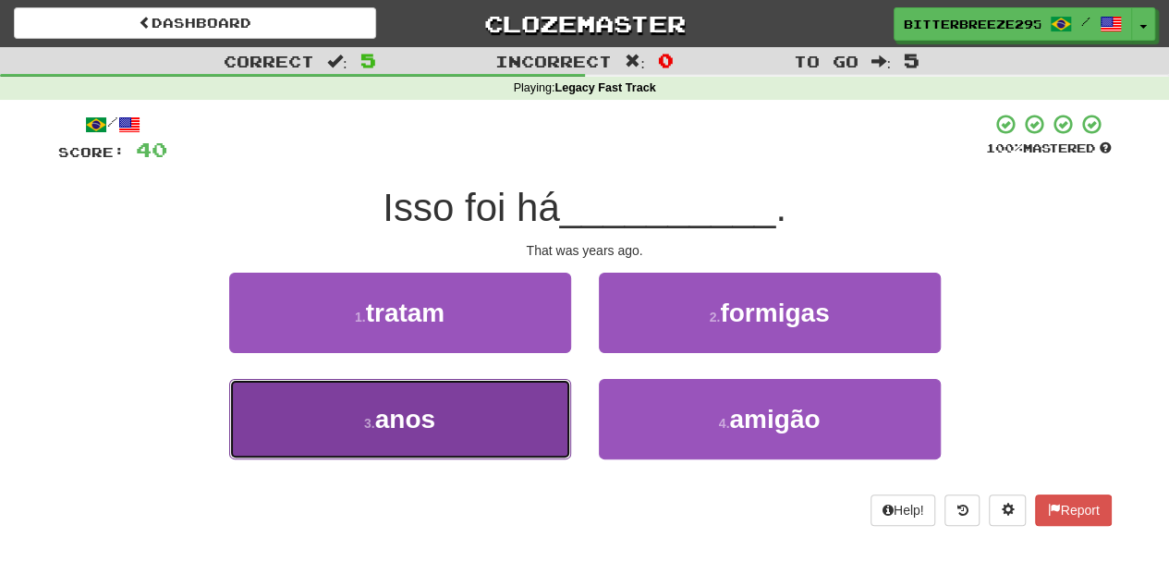
click at [523, 403] on button "3 . anos" at bounding box center [400, 419] width 342 height 80
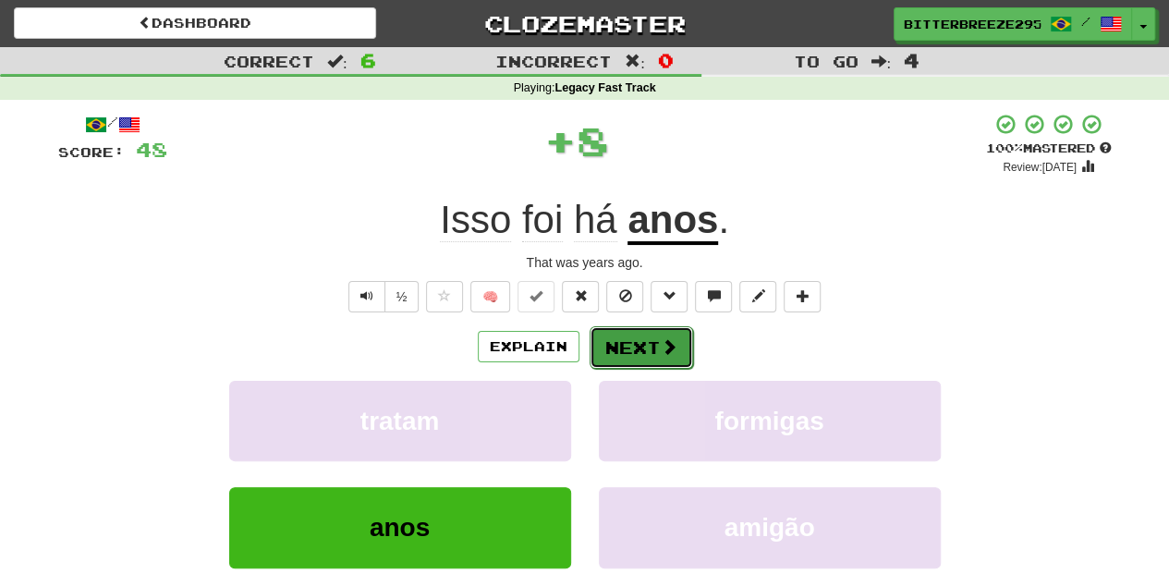
click at [634, 349] on button "Next" at bounding box center [642, 347] width 104 height 43
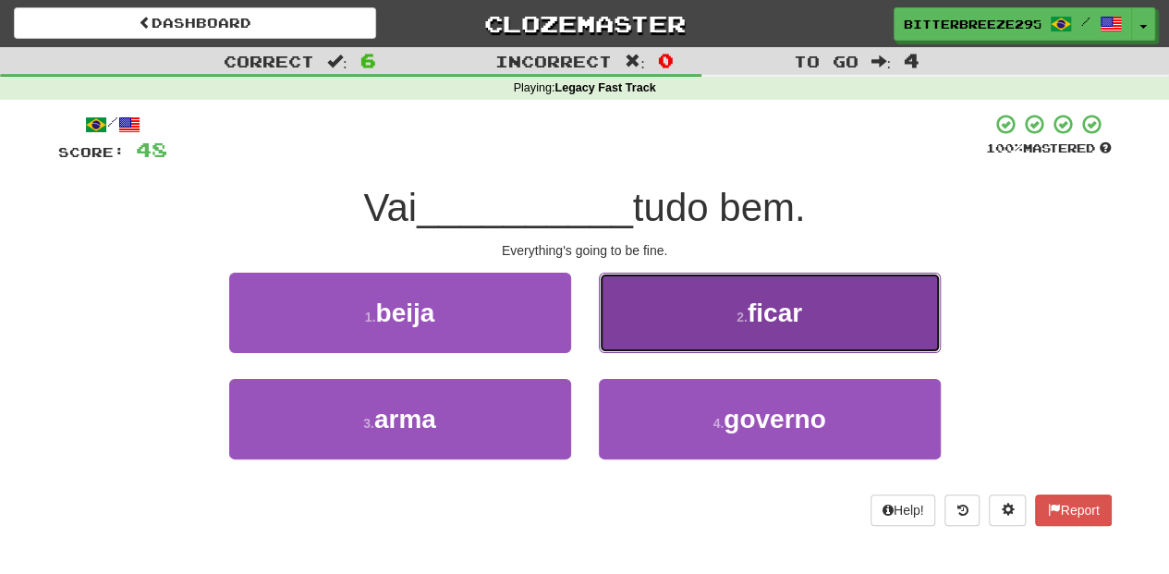
click at [651, 331] on button "2 . ficar" at bounding box center [770, 313] width 342 height 80
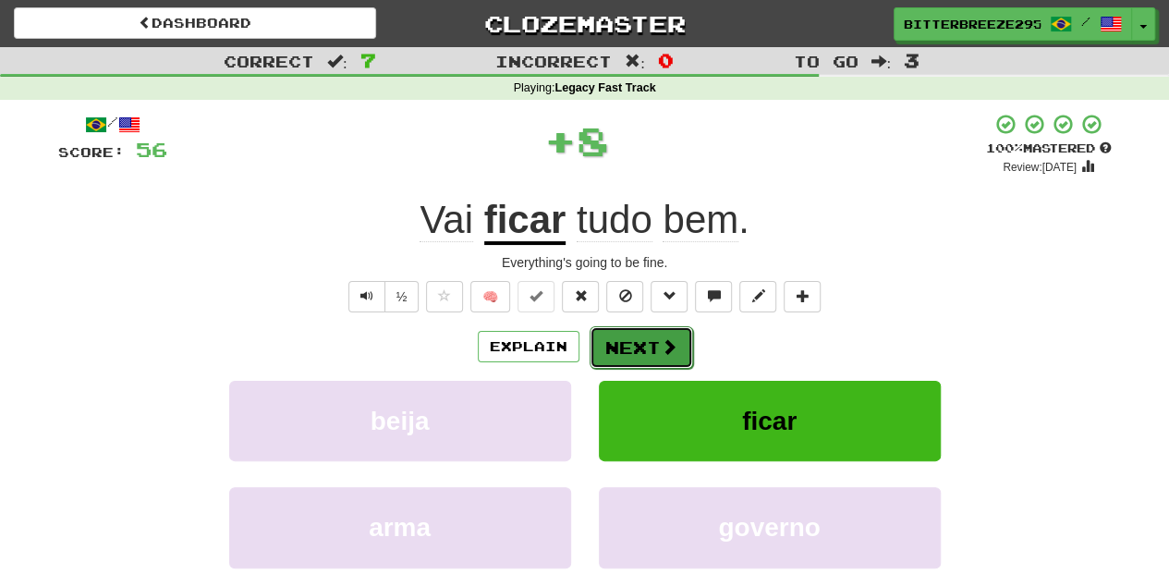
click at [647, 333] on button "Next" at bounding box center [642, 347] width 104 height 43
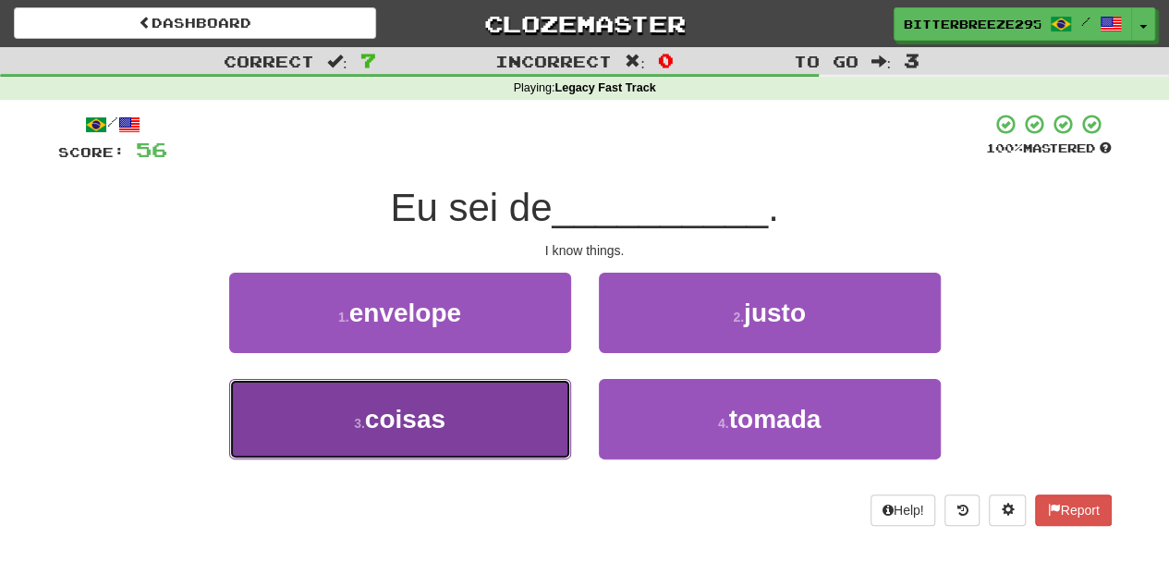
click at [527, 407] on button "3 . coisas" at bounding box center [400, 419] width 342 height 80
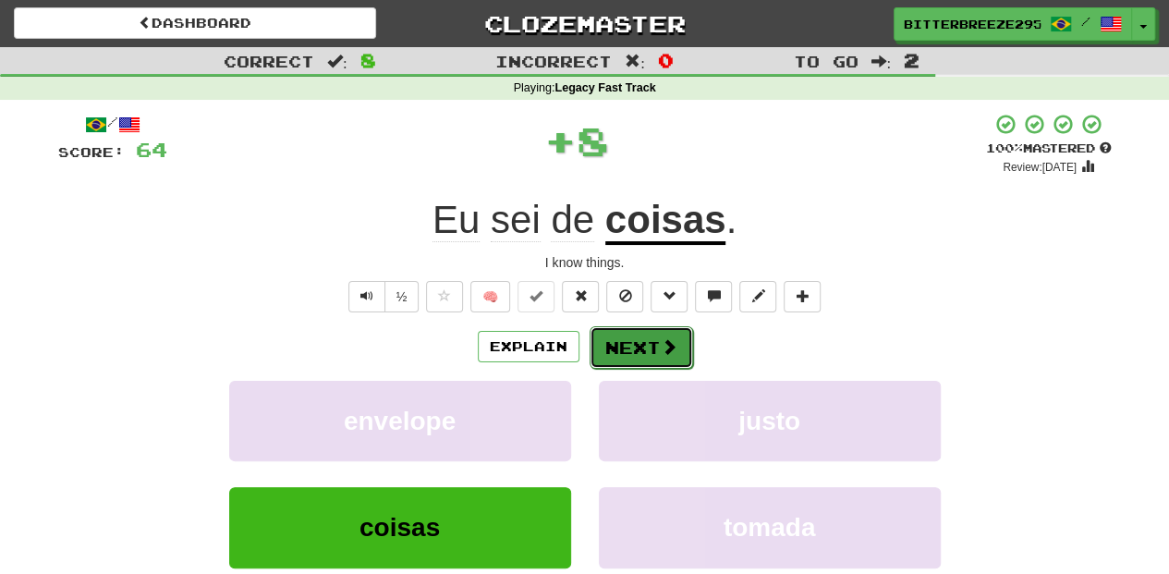
click at [651, 340] on button "Next" at bounding box center [642, 347] width 104 height 43
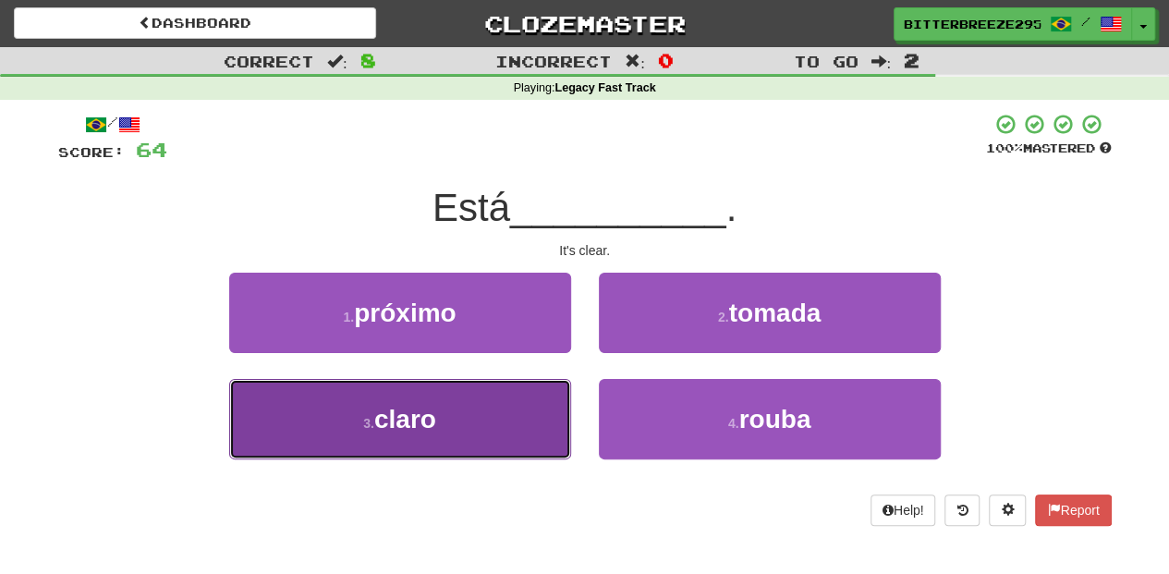
click at [536, 409] on button "3 . claro" at bounding box center [400, 419] width 342 height 80
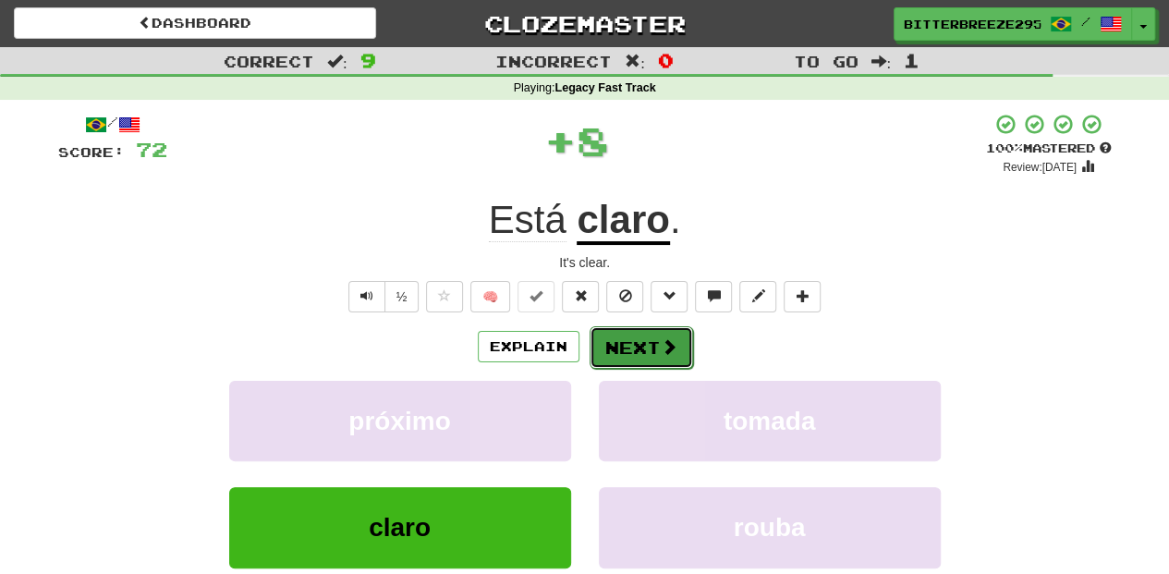
click at [636, 347] on button "Next" at bounding box center [642, 347] width 104 height 43
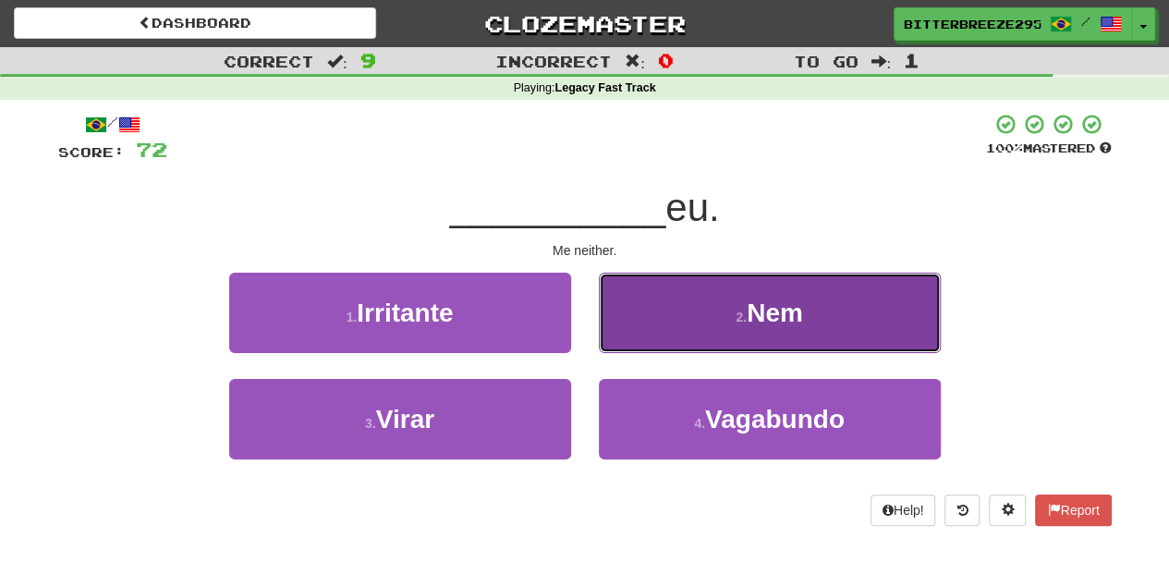
click at [645, 335] on button "2 . Nem" at bounding box center [770, 313] width 342 height 80
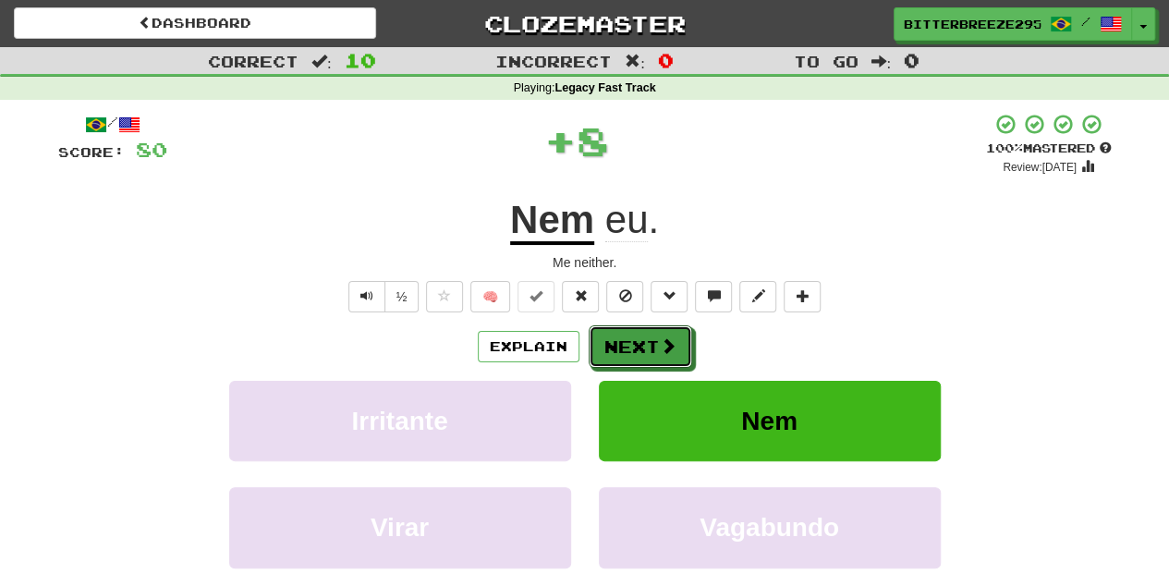
click at [645, 335] on button "Next" at bounding box center [641, 346] width 104 height 43
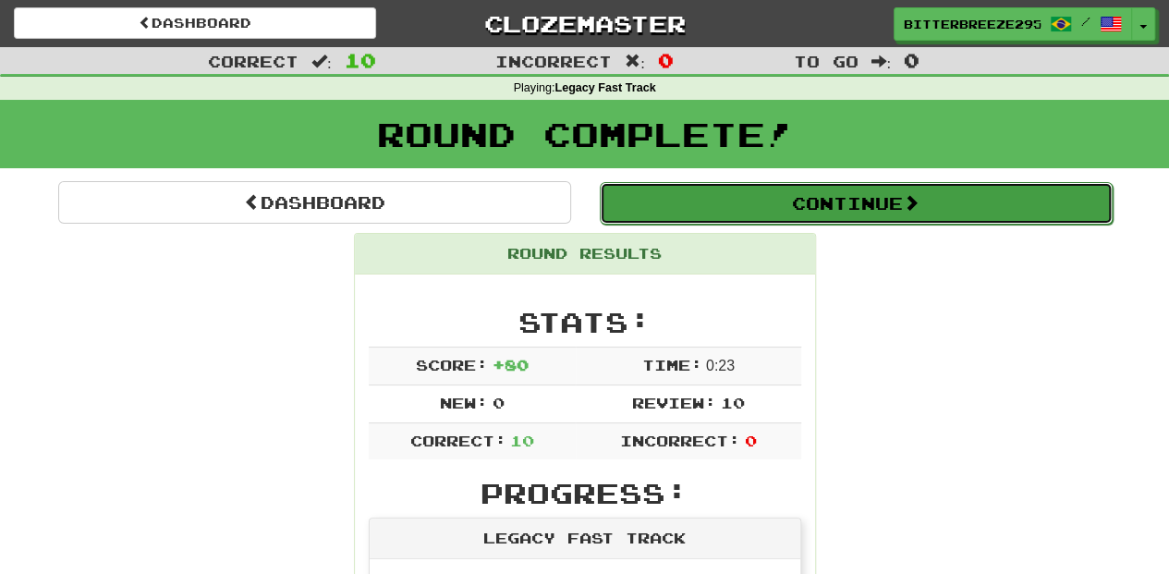
click at [750, 194] on button "Continue" at bounding box center [856, 203] width 513 height 43
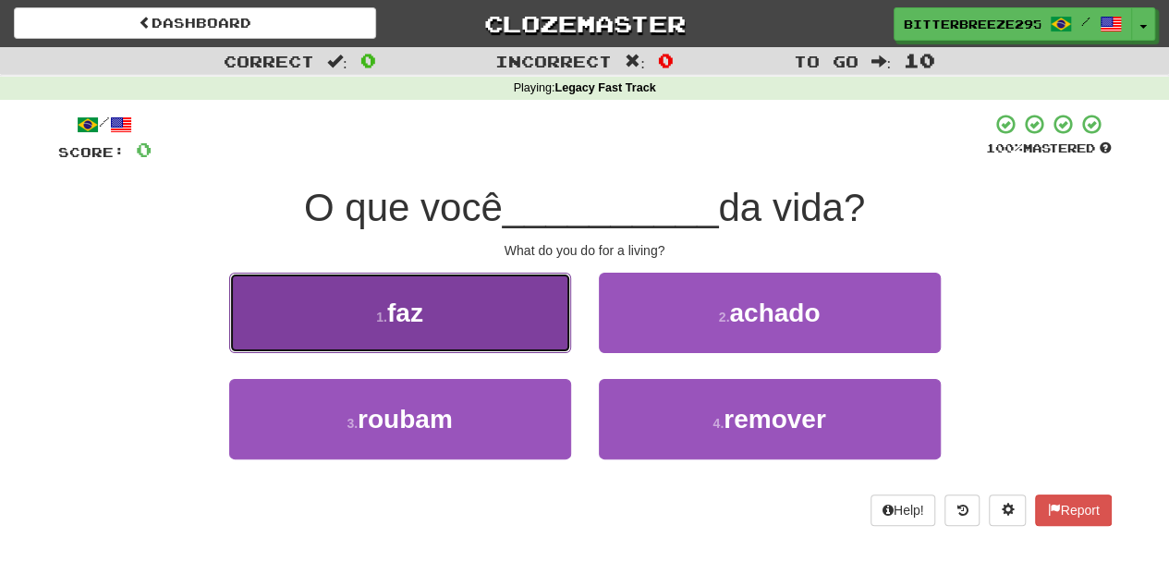
click at [517, 335] on button "1 . faz" at bounding box center [400, 313] width 342 height 80
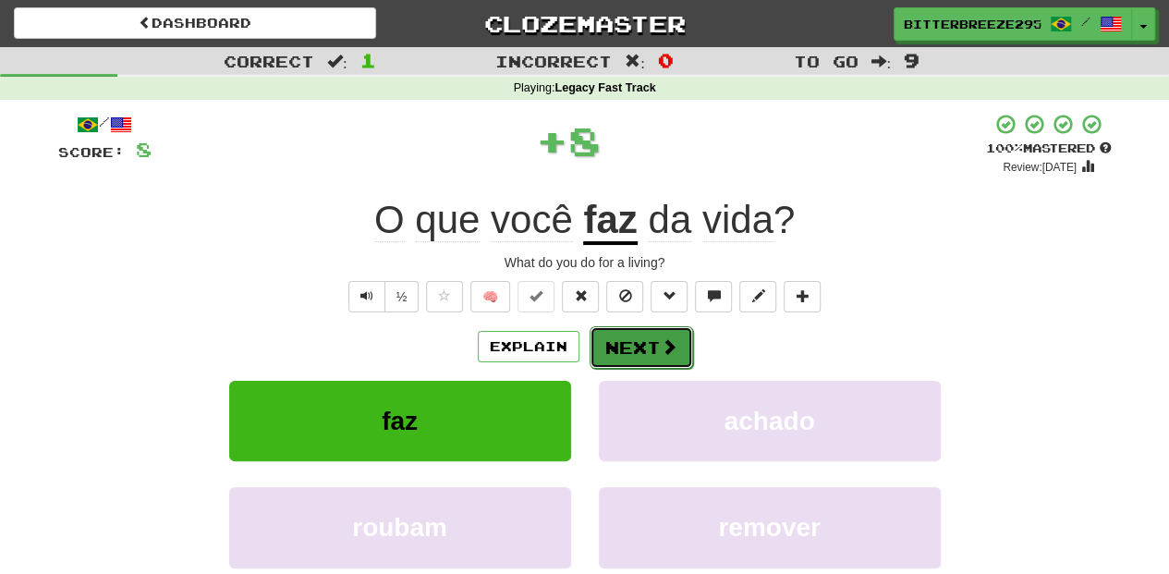
click at [618, 349] on button "Next" at bounding box center [642, 347] width 104 height 43
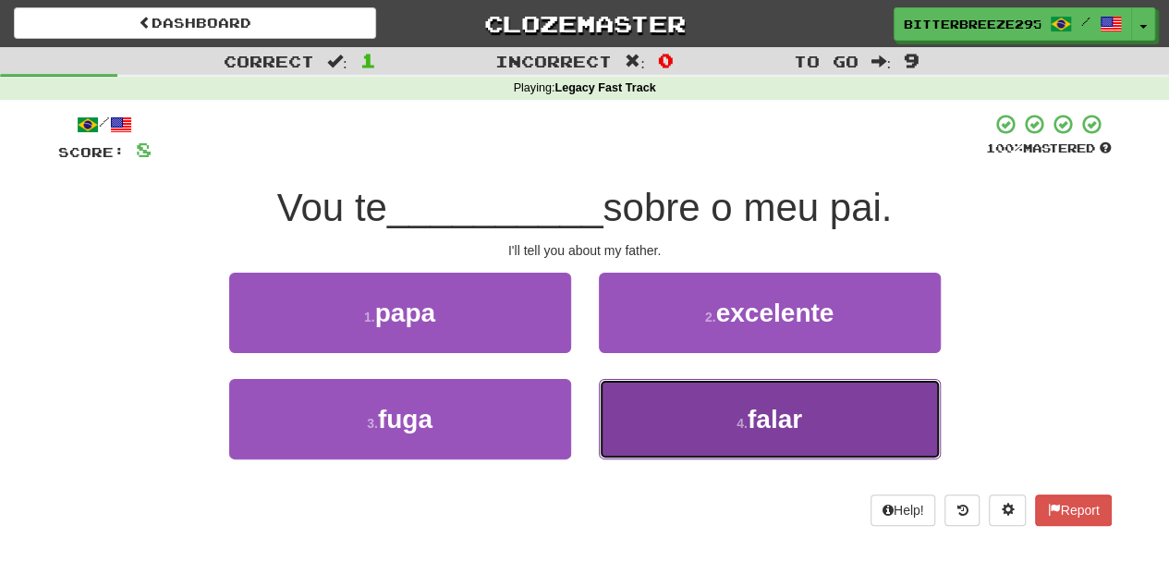
click at [741, 429] on small "4 ." at bounding box center [742, 423] width 11 height 15
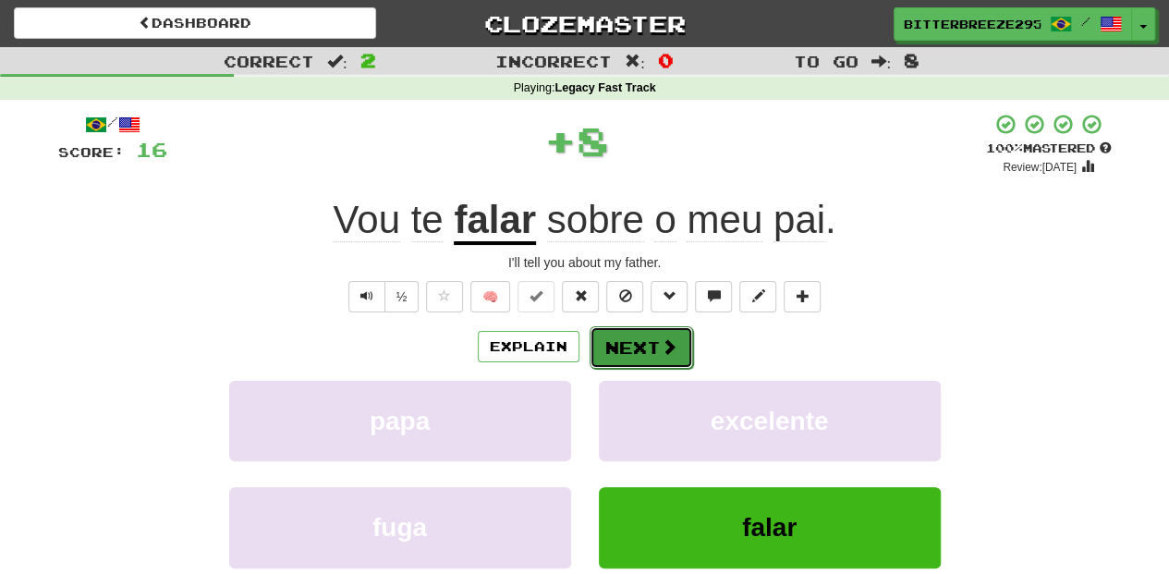
click at [665, 347] on span at bounding box center [669, 346] width 17 height 17
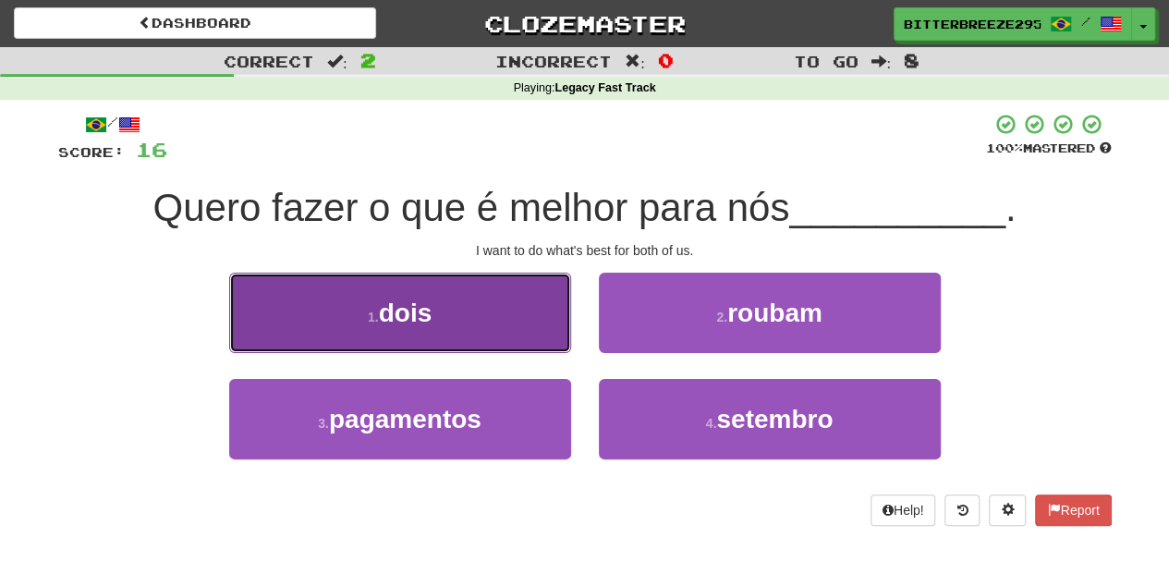
click at [545, 318] on button "1 . dois" at bounding box center [400, 313] width 342 height 80
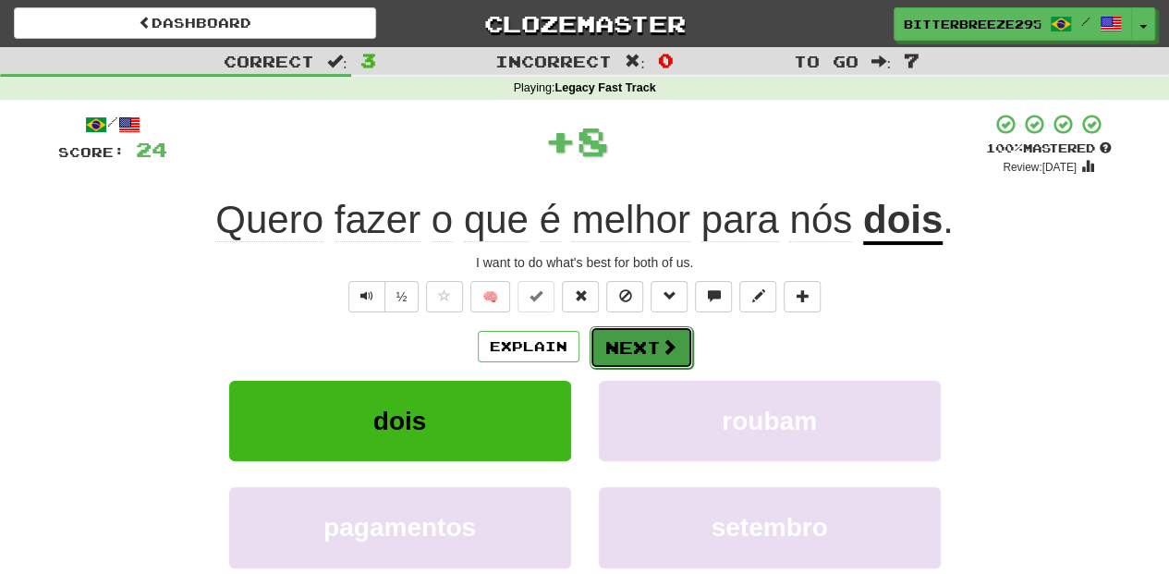
click at [618, 336] on button "Next" at bounding box center [642, 347] width 104 height 43
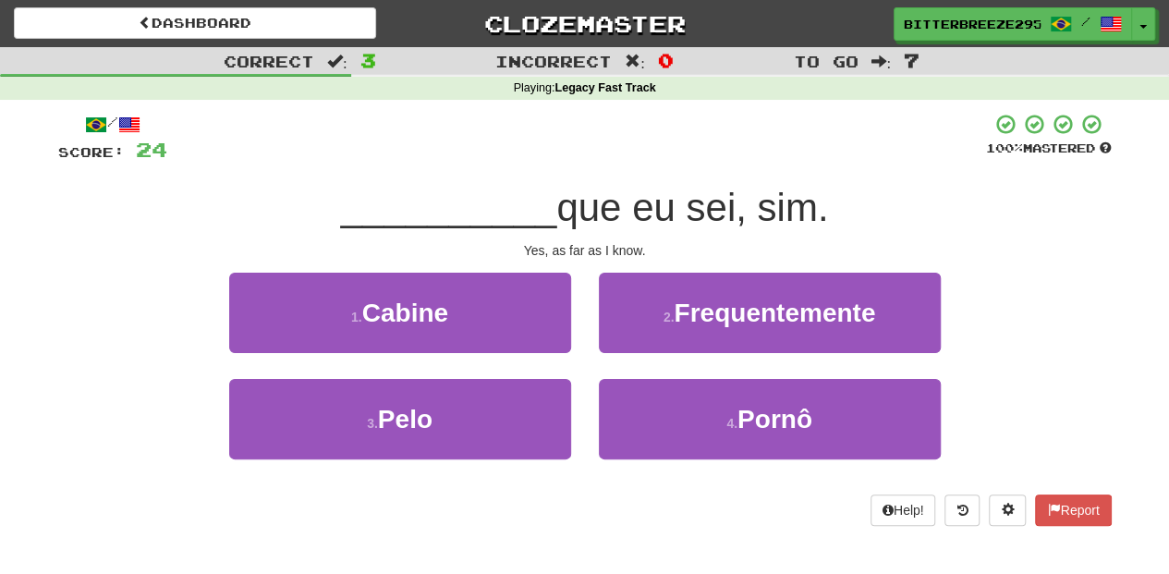
click at [537, 365] on div "1 . Cabine" at bounding box center [400, 326] width 370 height 106
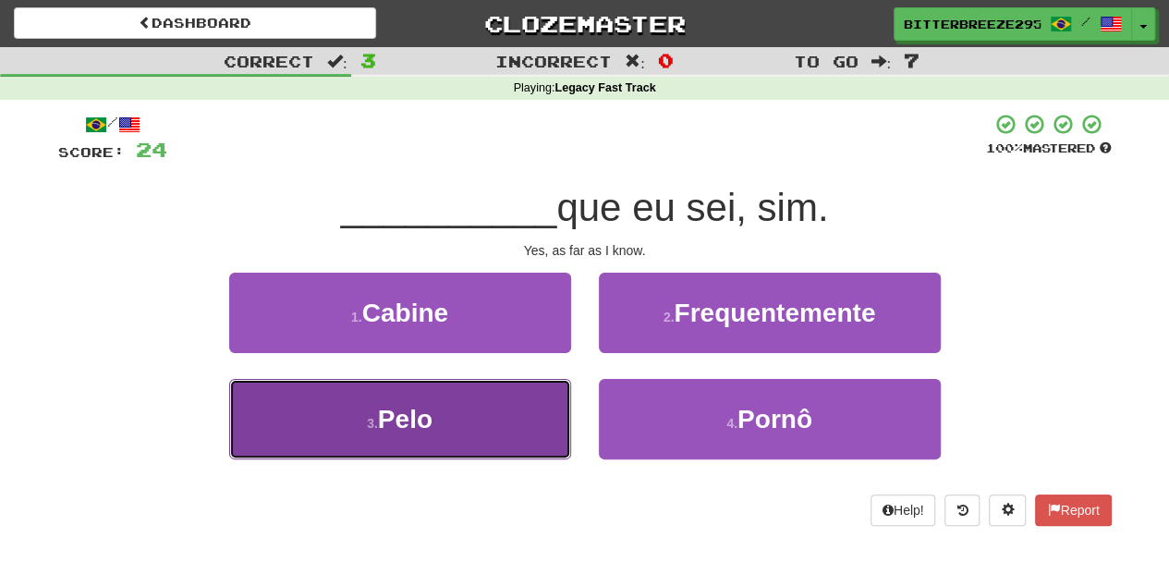
click at [564, 413] on button "3 . Pelo" at bounding box center [400, 419] width 342 height 80
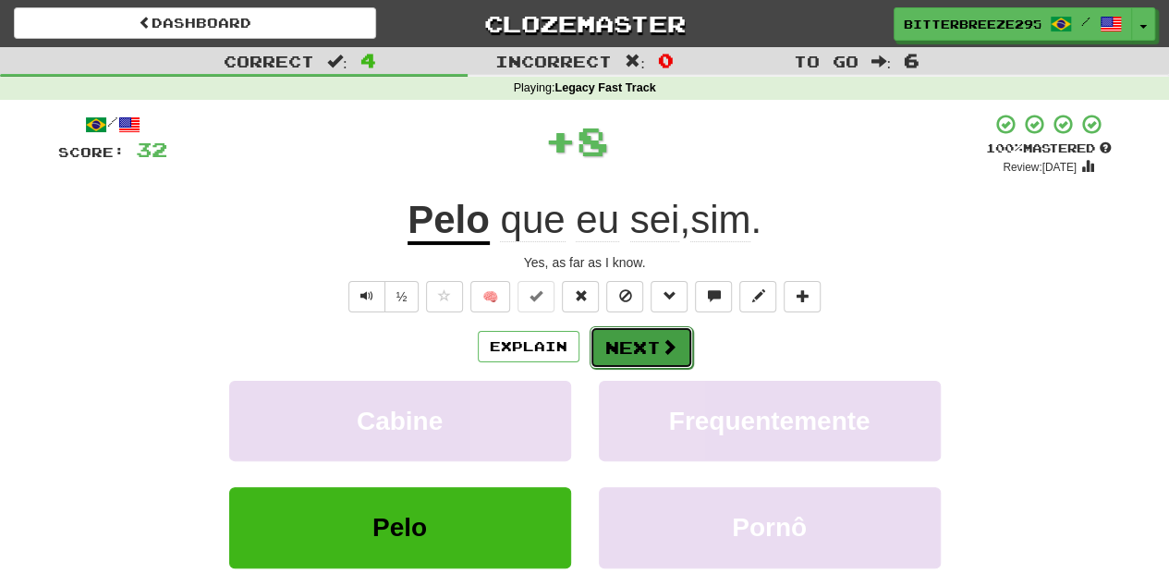
click at [645, 351] on button "Next" at bounding box center [642, 347] width 104 height 43
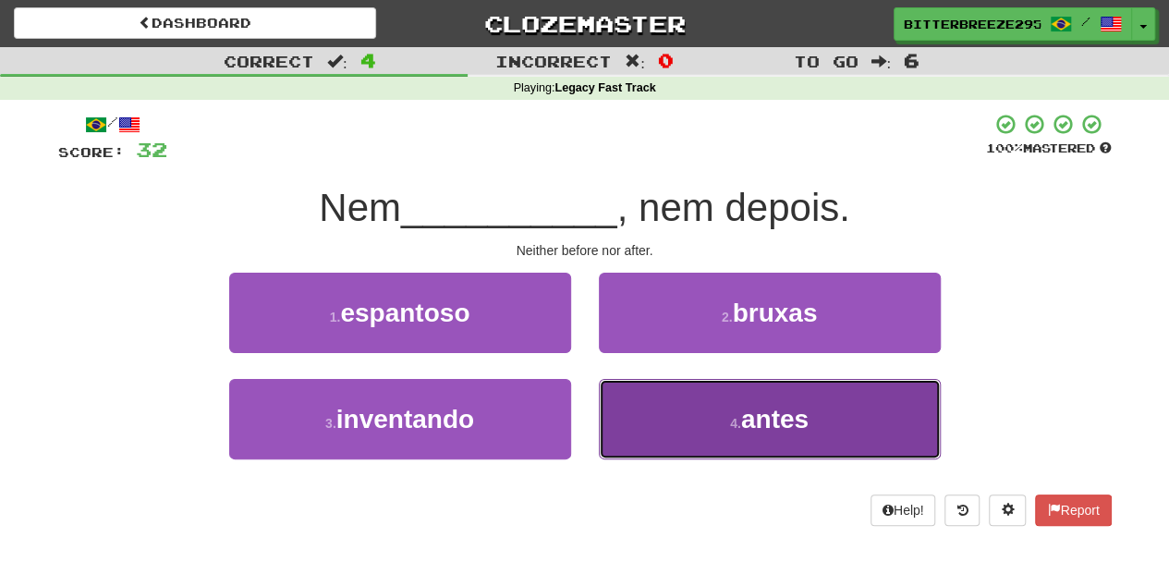
click at [662, 418] on button "4 . antes" at bounding box center [770, 419] width 342 height 80
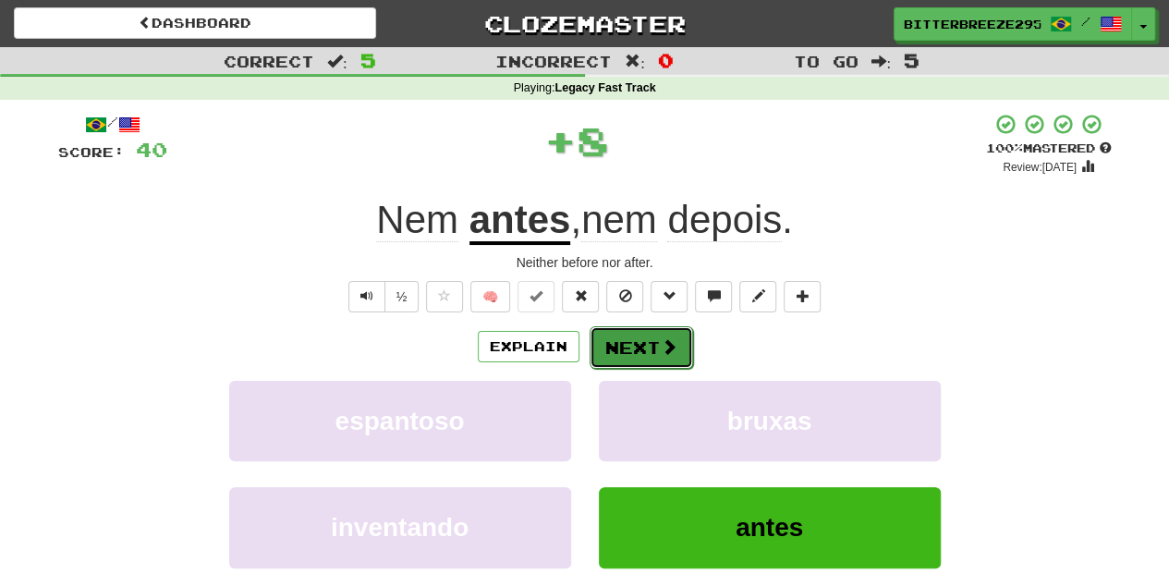
click at [650, 360] on button "Next" at bounding box center [642, 347] width 104 height 43
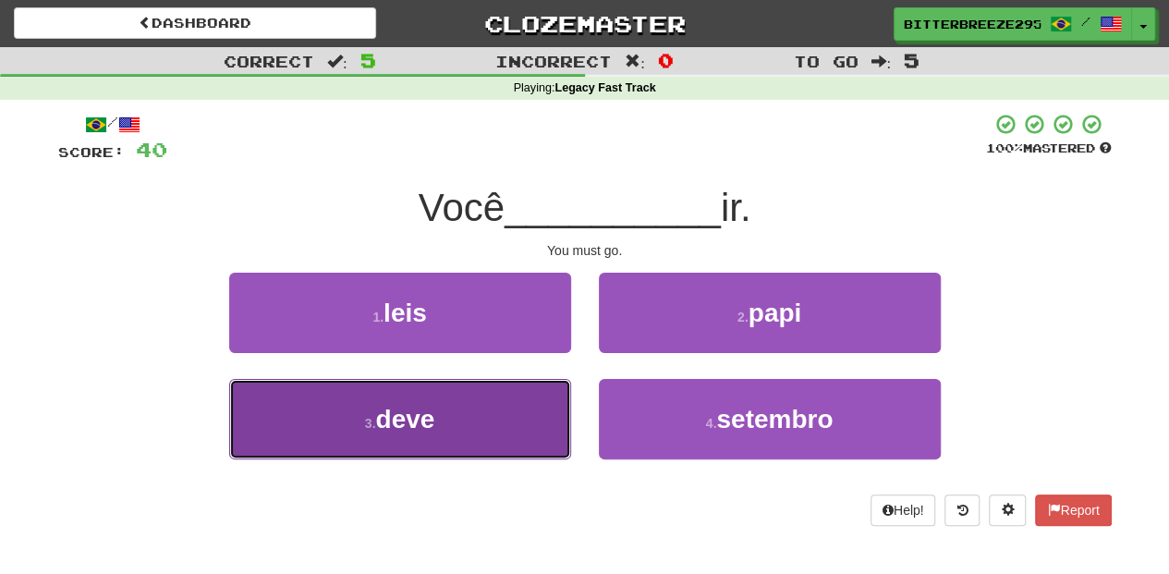
click at [529, 420] on button "3 . deve" at bounding box center [400, 419] width 342 height 80
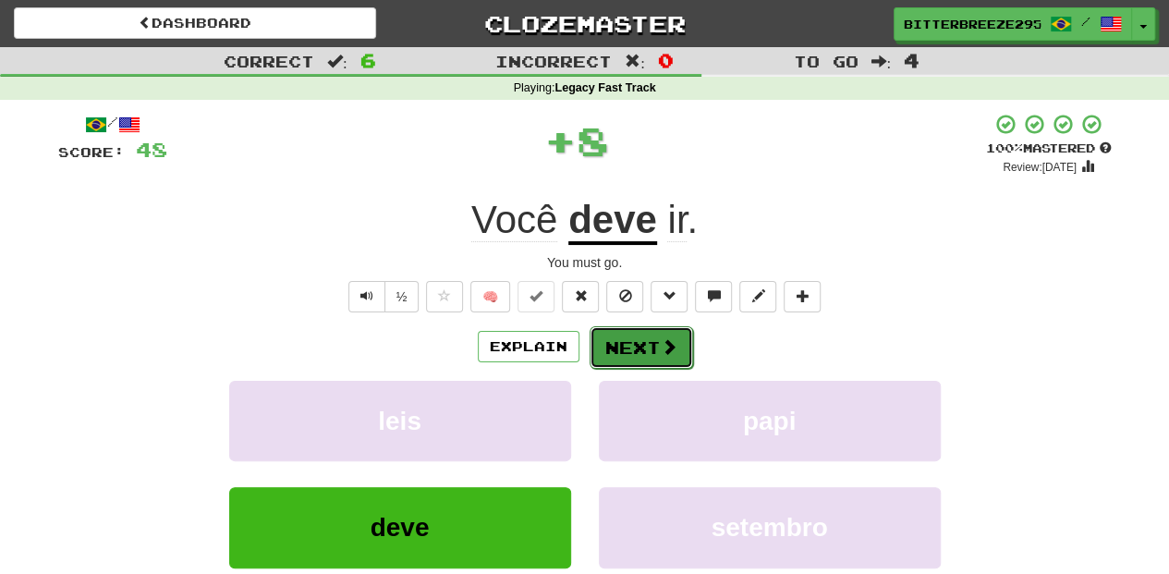
click at [601, 349] on button "Next" at bounding box center [642, 347] width 104 height 43
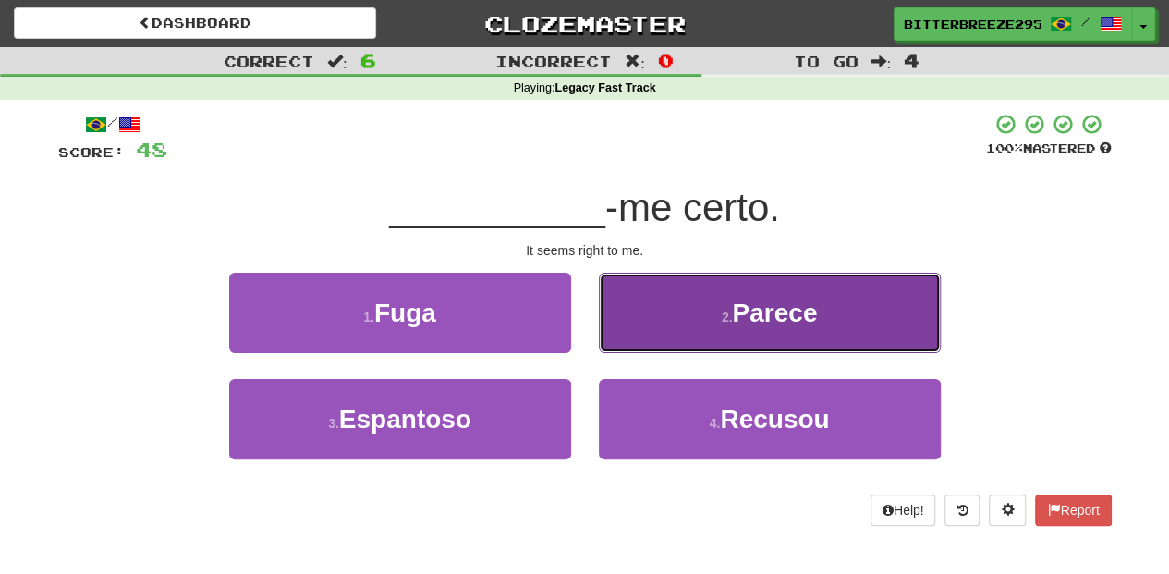
click at [638, 331] on button "2 . Parece" at bounding box center [770, 313] width 342 height 80
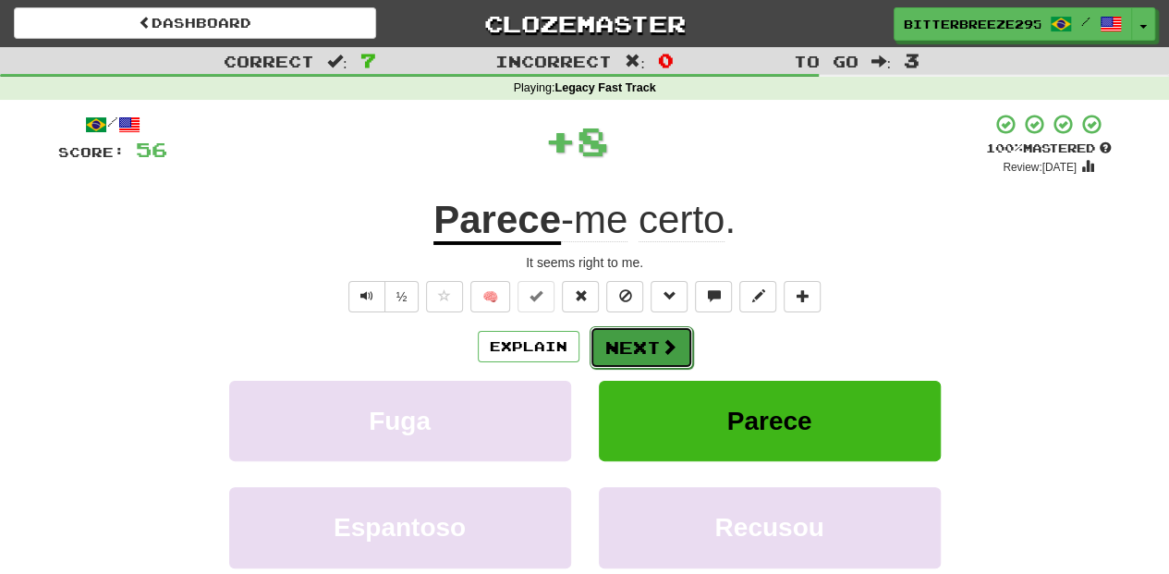
click at [630, 340] on button "Next" at bounding box center [642, 347] width 104 height 43
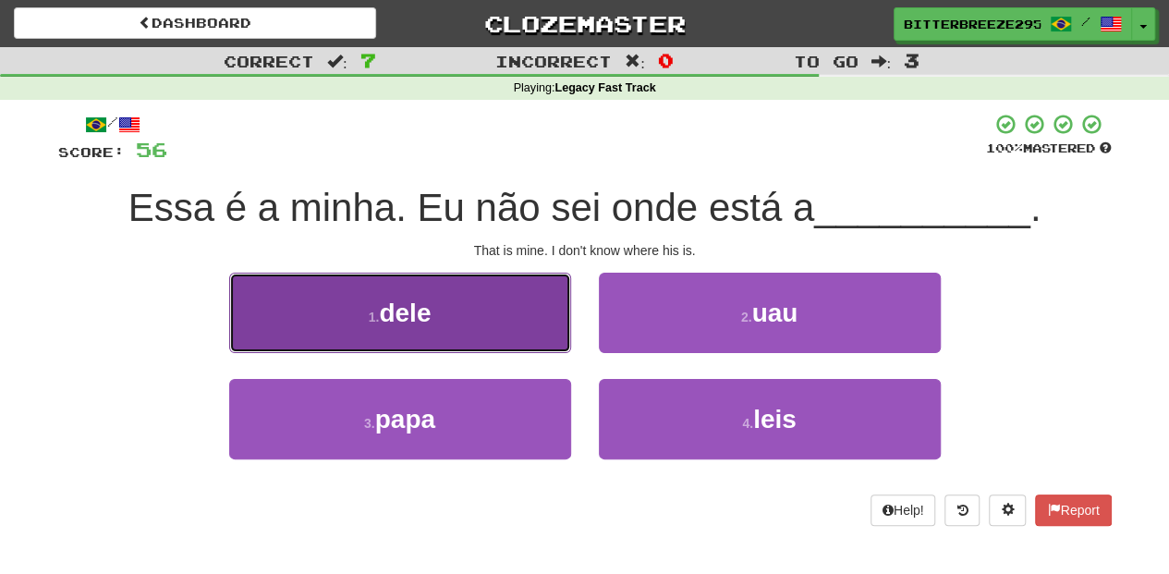
click at [507, 331] on button "1 . dele" at bounding box center [400, 313] width 342 height 80
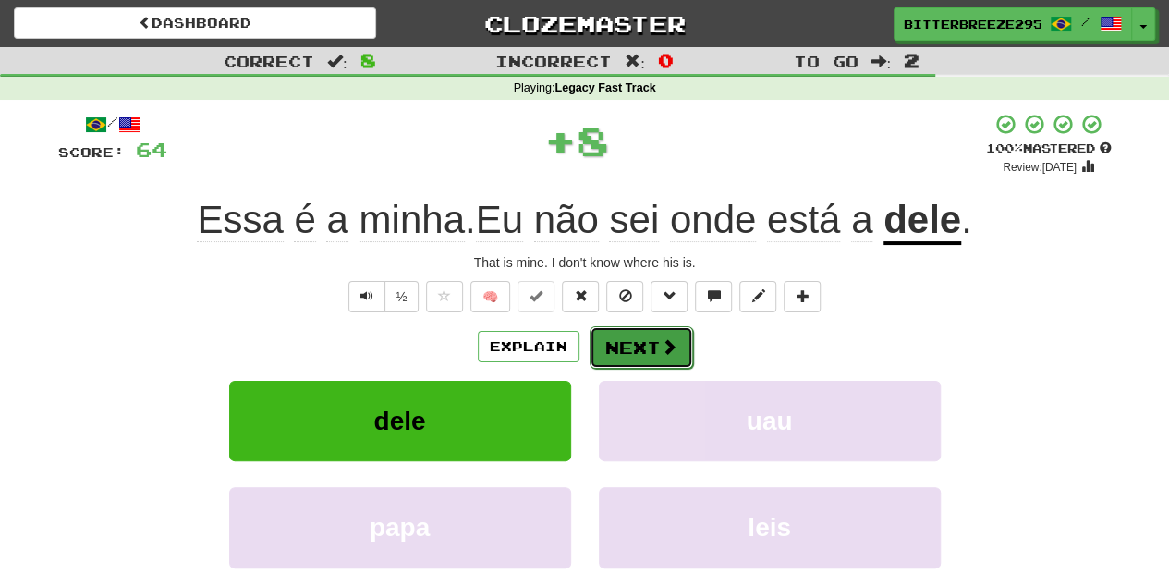
click at [604, 332] on button "Next" at bounding box center [642, 347] width 104 height 43
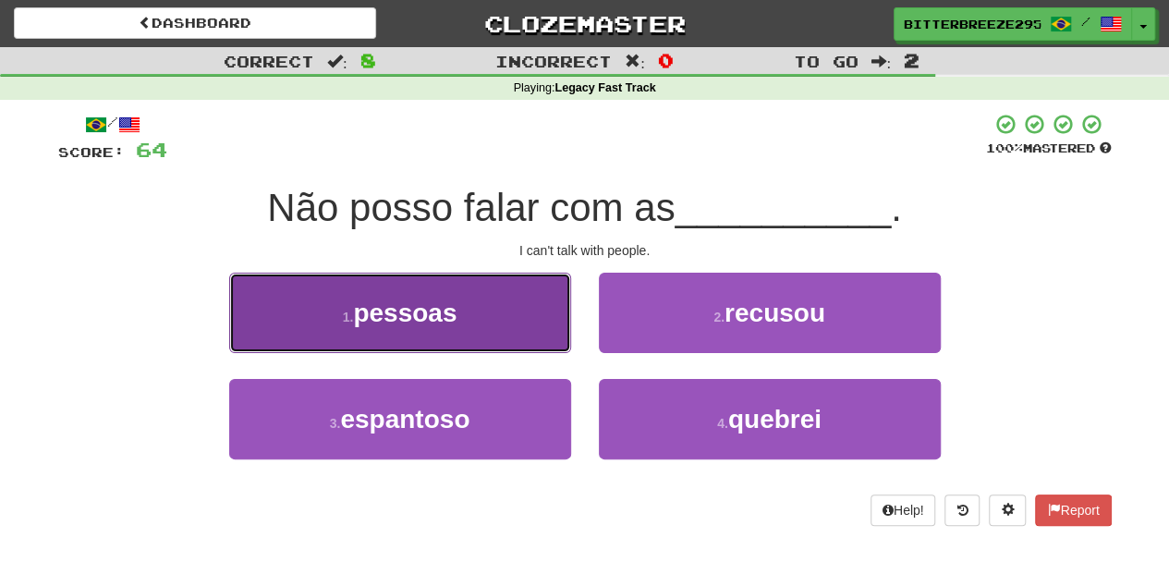
click at [550, 331] on button "1 . pessoas" at bounding box center [400, 313] width 342 height 80
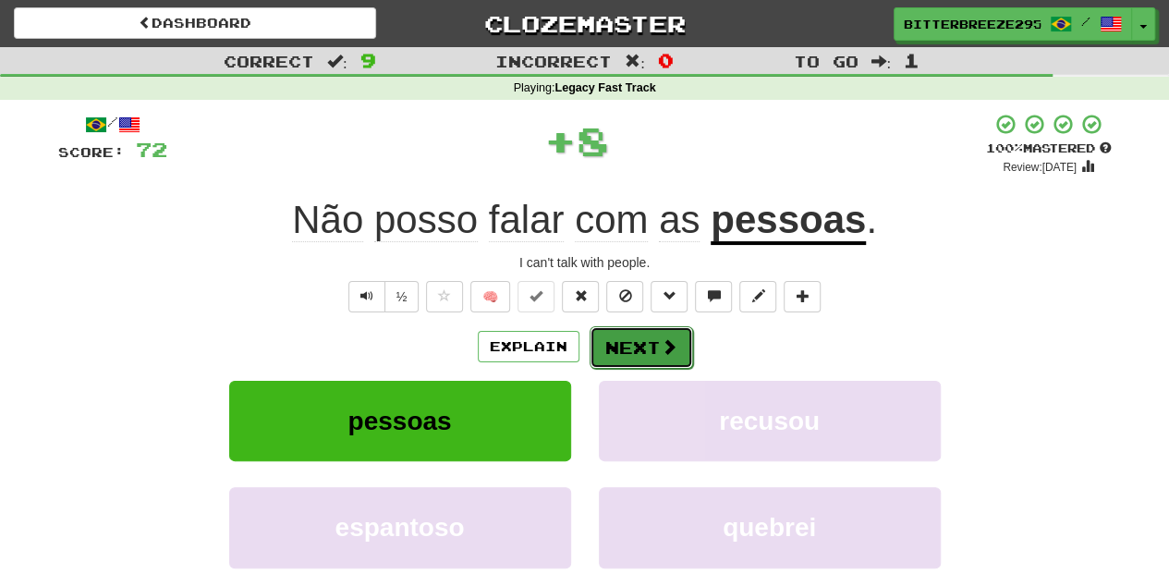
click at [619, 348] on button "Next" at bounding box center [642, 347] width 104 height 43
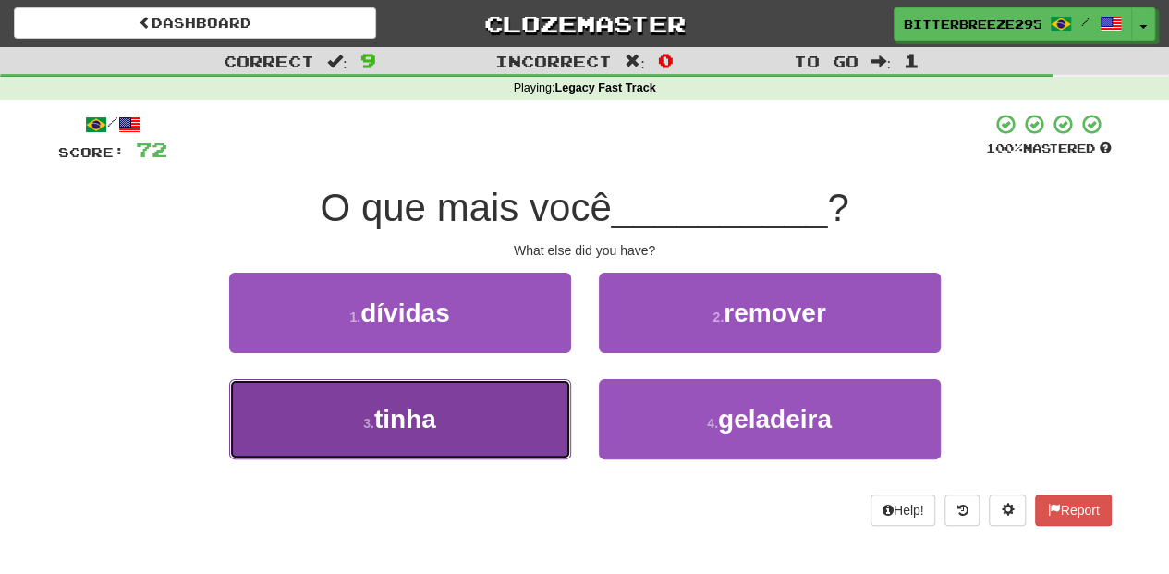
click at [464, 407] on button "3 . tinha" at bounding box center [400, 419] width 342 height 80
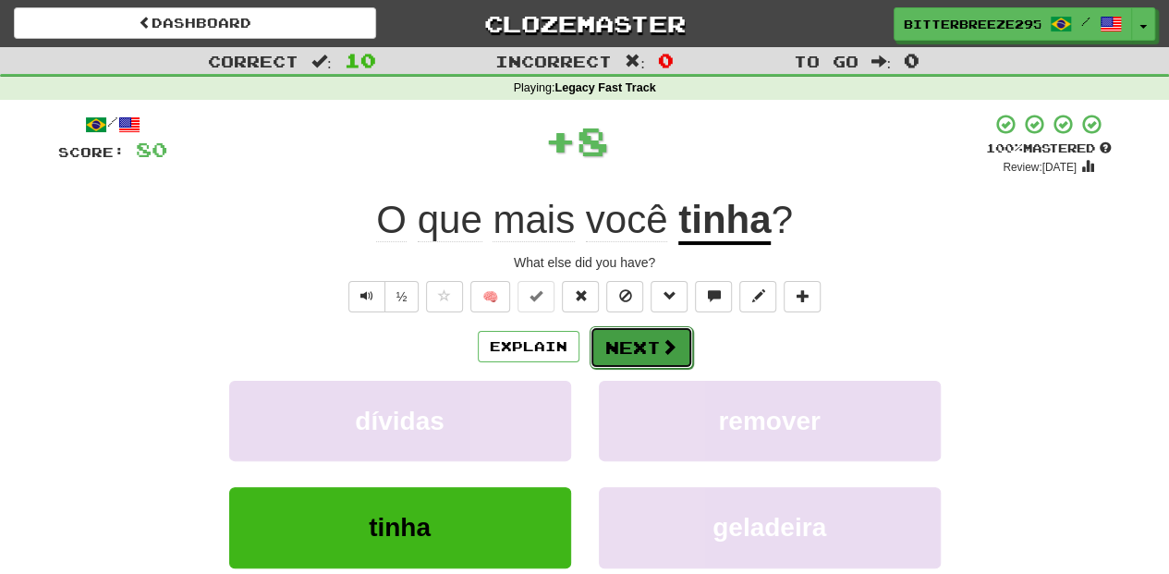
click at [627, 345] on button "Next" at bounding box center [642, 347] width 104 height 43
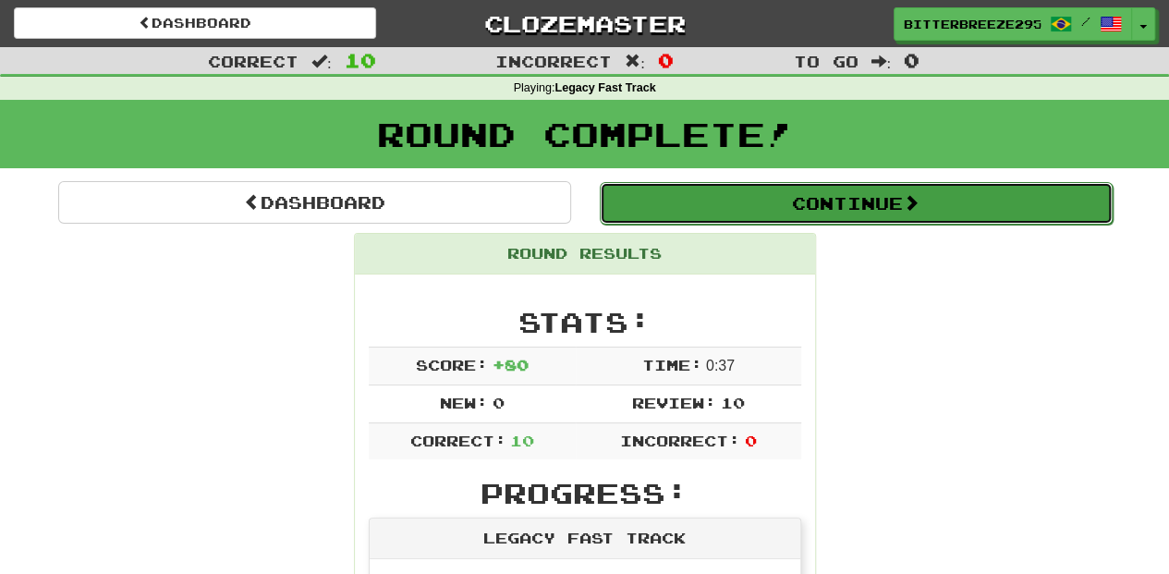
click at [686, 194] on button "Continue" at bounding box center [856, 203] width 513 height 43
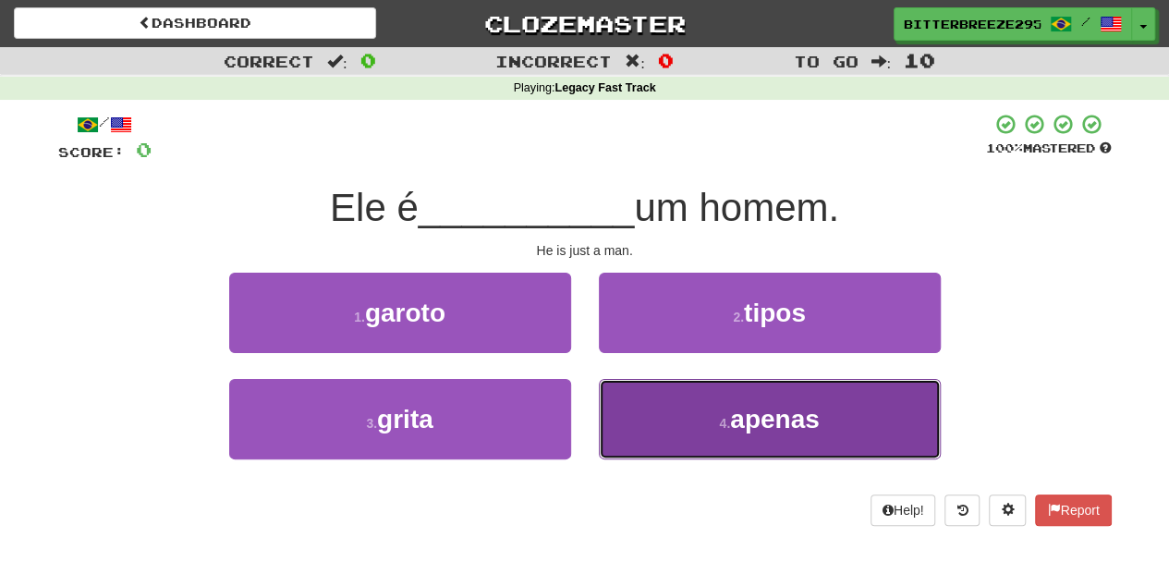
click at [637, 418] on button "4 . apenas" at bounding box center [770, 419] width 342 height 80
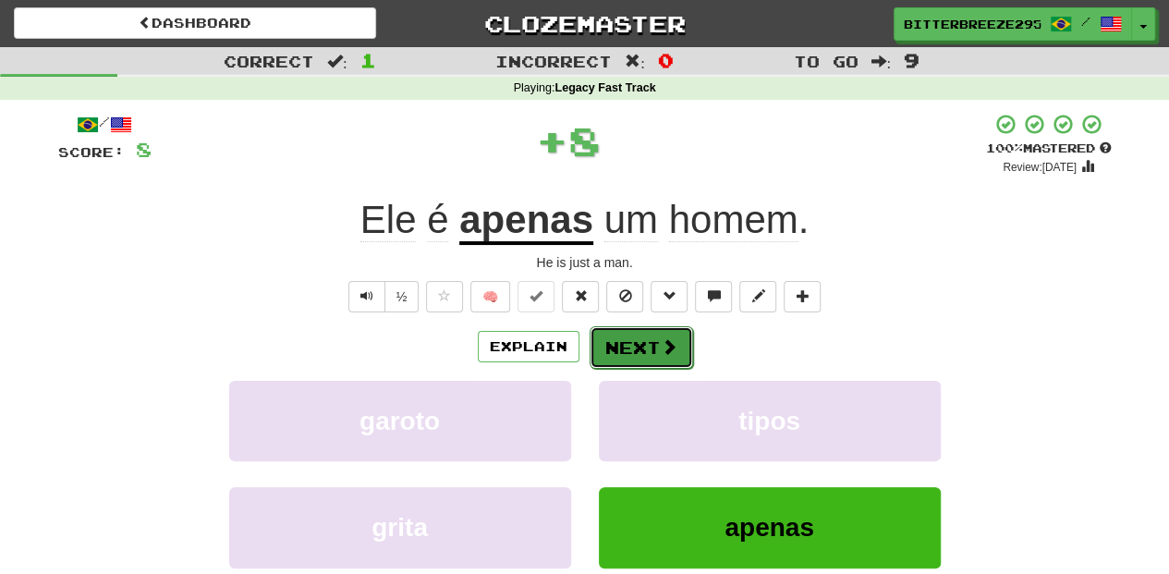
click at [628, 349] on button "Next" at bounding box center [642, 347] width 104 height 43
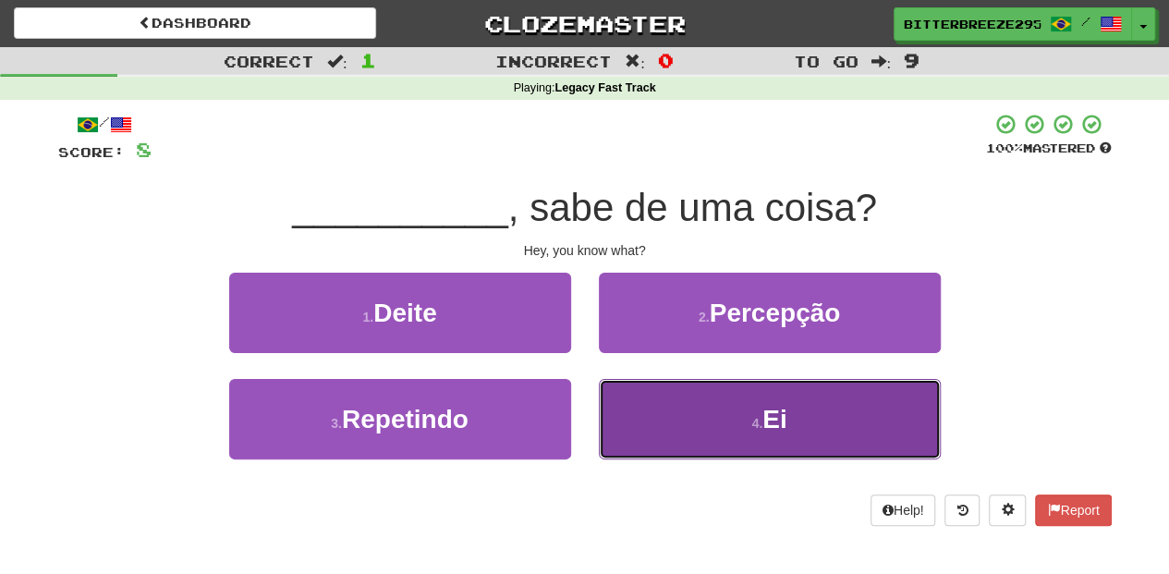
click at [626, 410] on button "4 . Ei" at bounding box center [770, 419] width 342 height 80
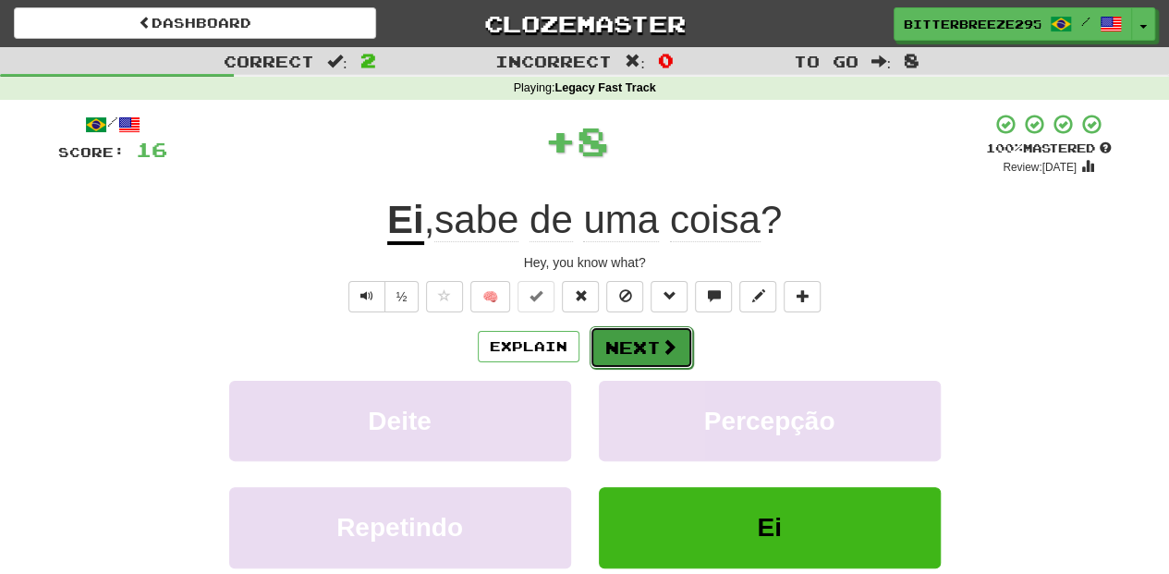
click at [621, 358] on button "Next" at bounding box center [642, 347] width 104 height 43
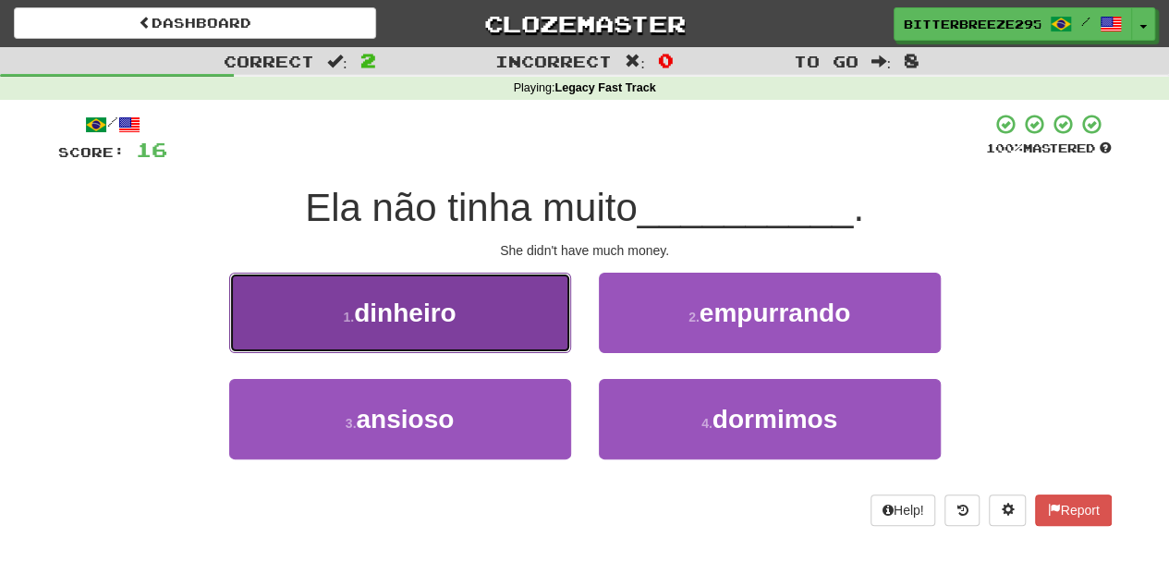
click at [539, 333] on button "1 . dinheiro" at bounding box center [400, 313] width 342 height 80
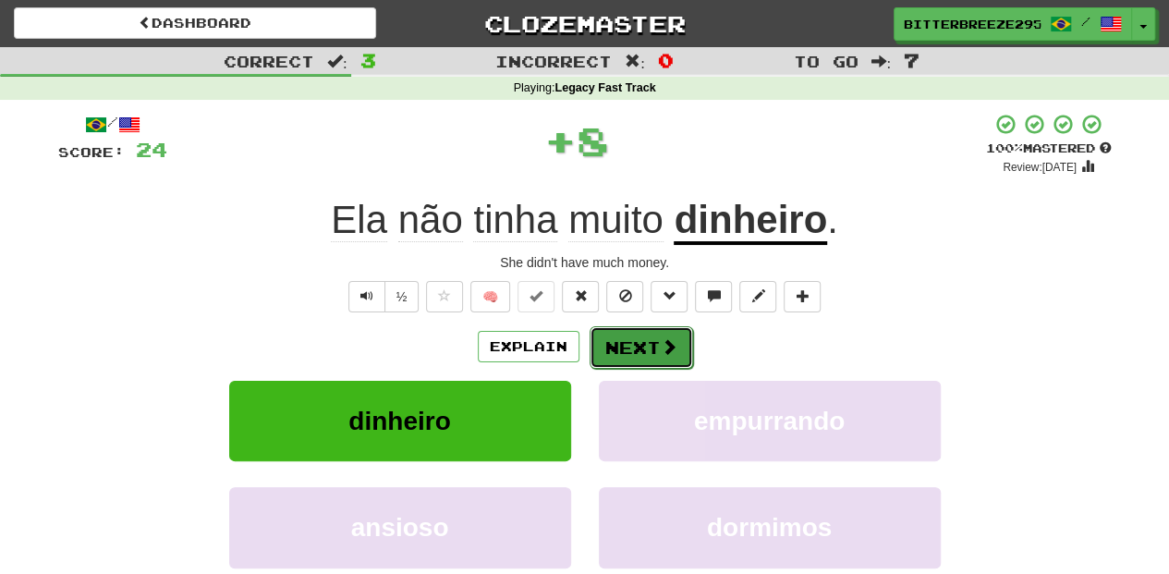
click at [610, 334] on button "Next" at bounding box center [642, 347] width 104 height 43
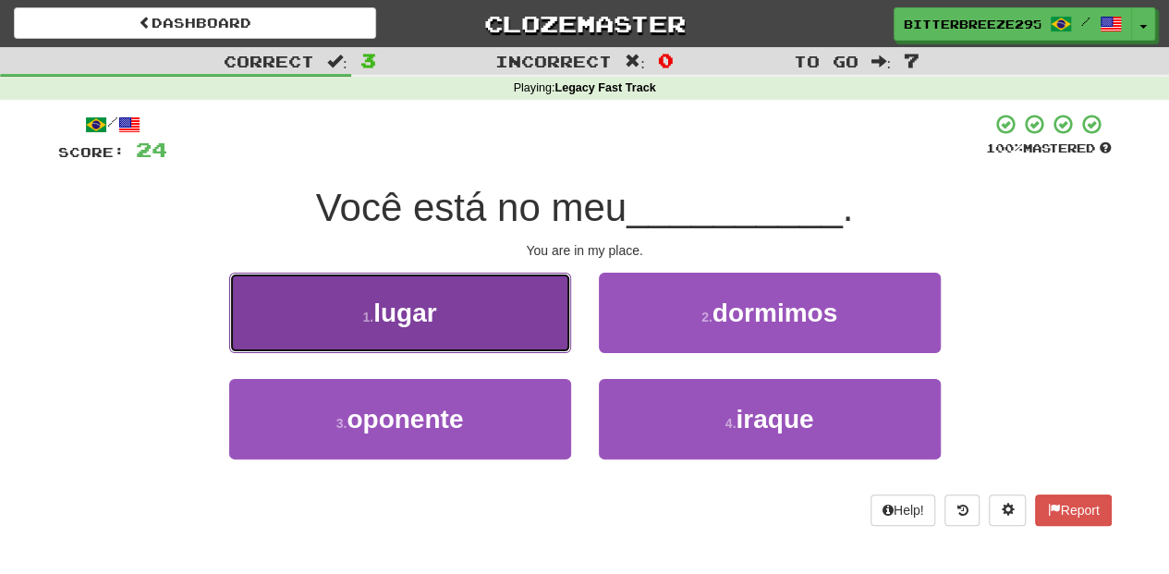
click at [517, 322] on button "1 . lugar" at bounding box center [400, 313] width 342 height 80
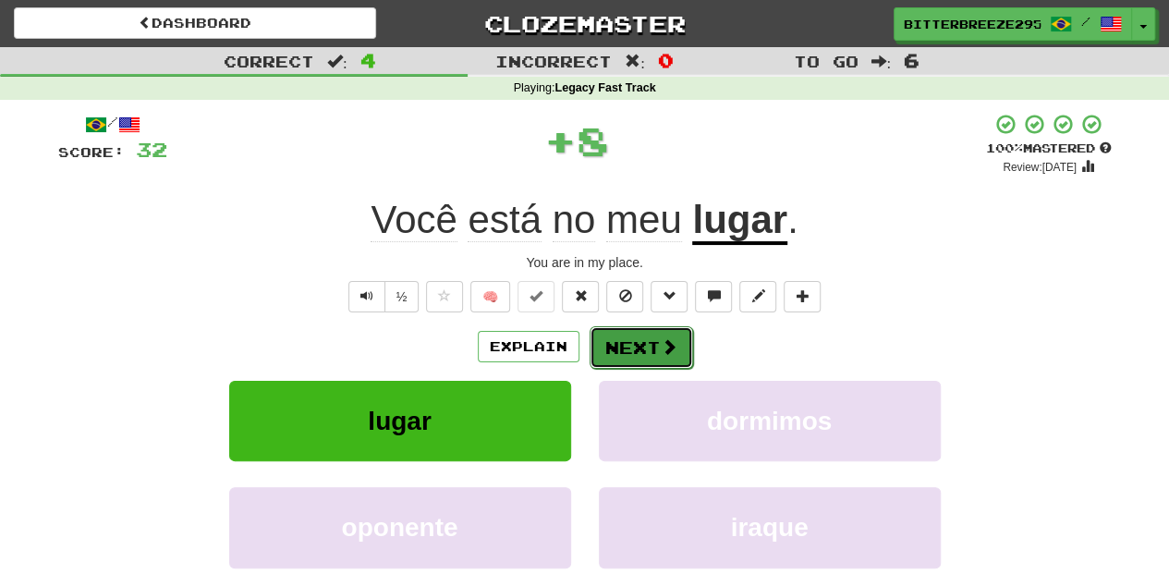
click at [653, 353] on button "Next" at bounding box center [642, 347] width 104 height 43
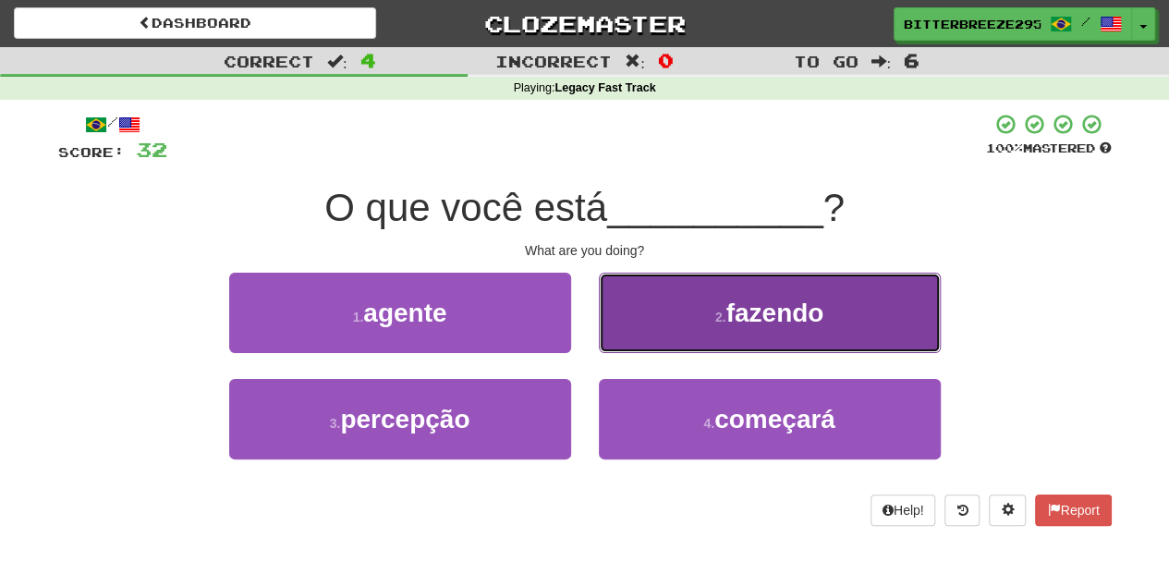
click at [645, 343] on button "2 . fazendo" at bounding box center [770, 313] width 342 height 80
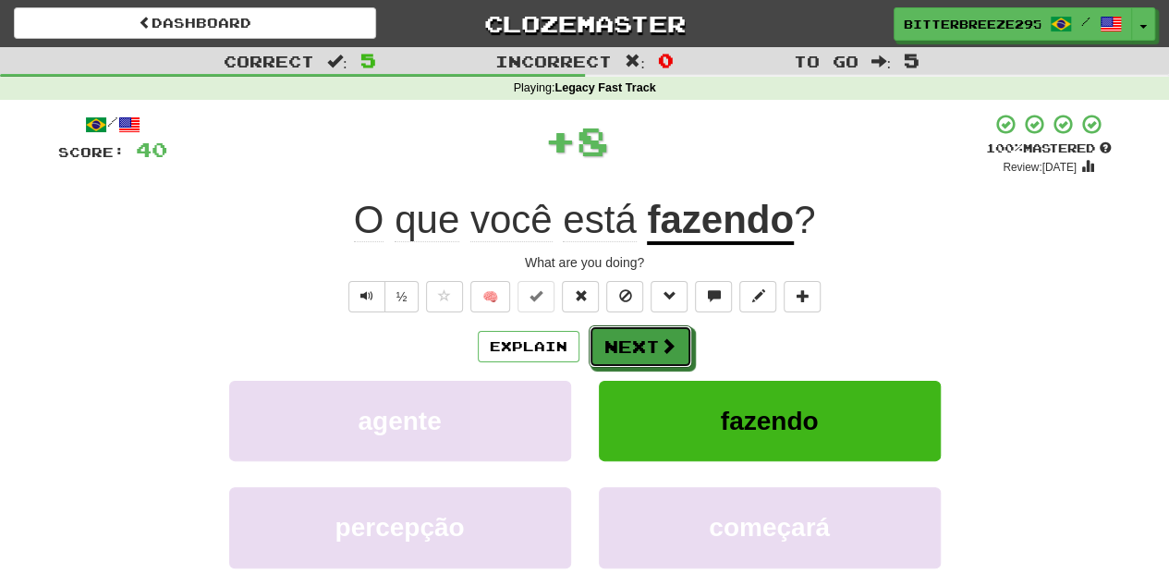
click at [645, 343] on button "Next" at bounding box center [641, 346] width 104 height 43
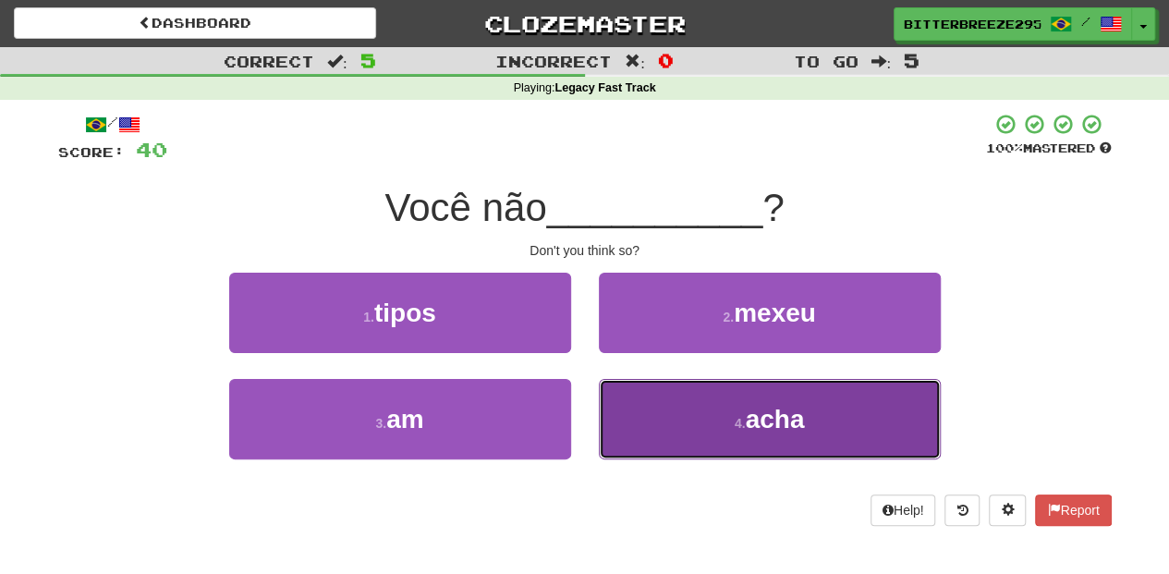
click at [659, 409] on button "4 . acha" at bounding box center [770, 419] width 342 height 80
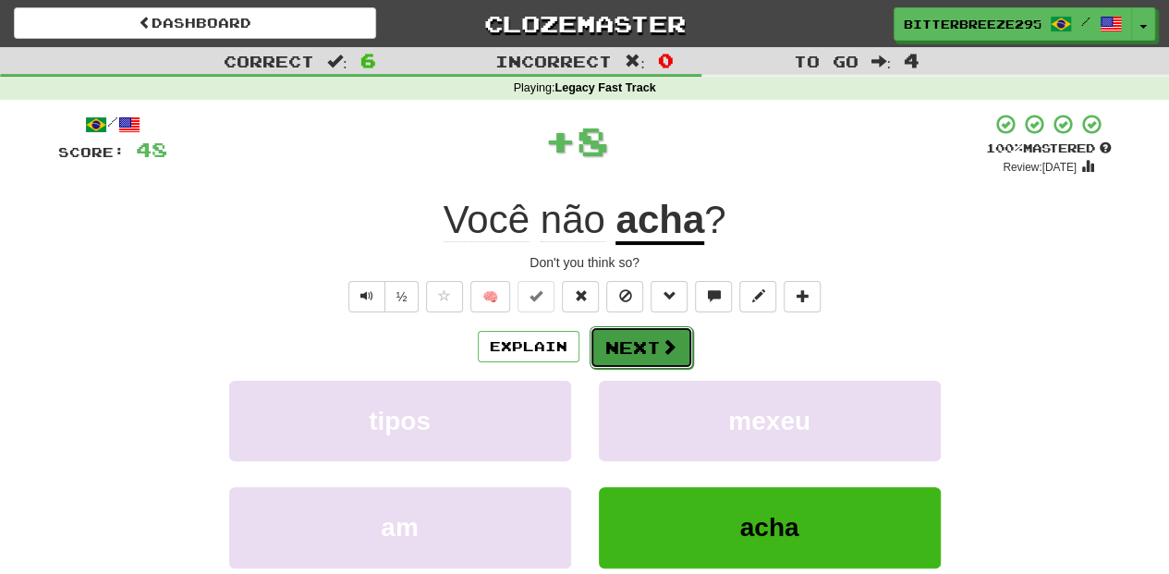
click at [644, 341] on button "Next" at bounding box center [642, 347] width 104 height 43
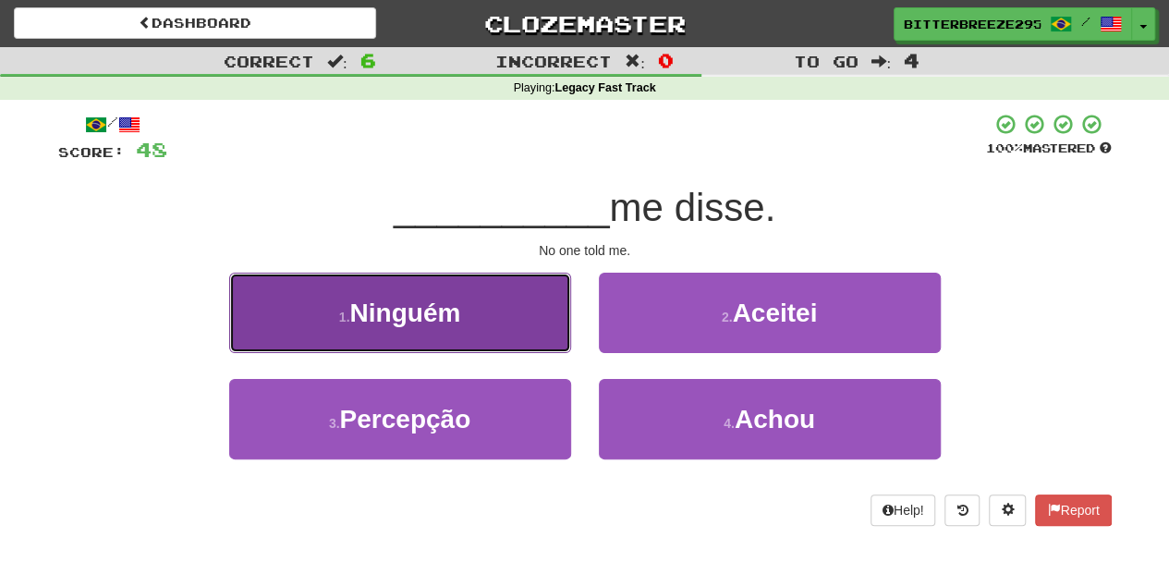
click at [531, 329] on button "1 . Ninguém" at bounding box center [400, 313] width 342 height 80
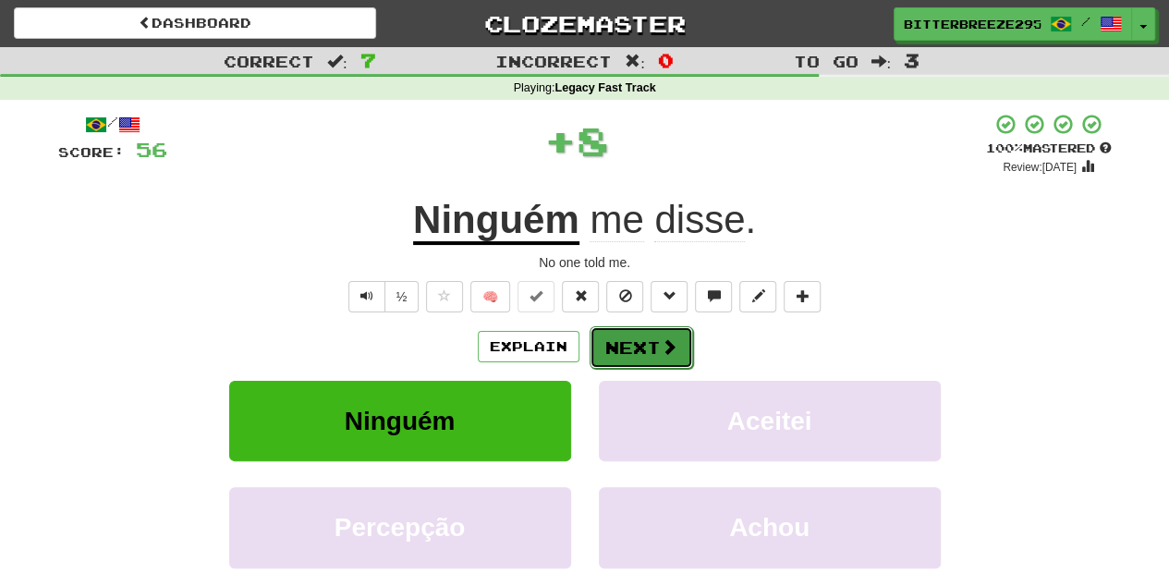
click at [664, 357] on button "Next" at bounding box center [642, 347] width 104 height 43
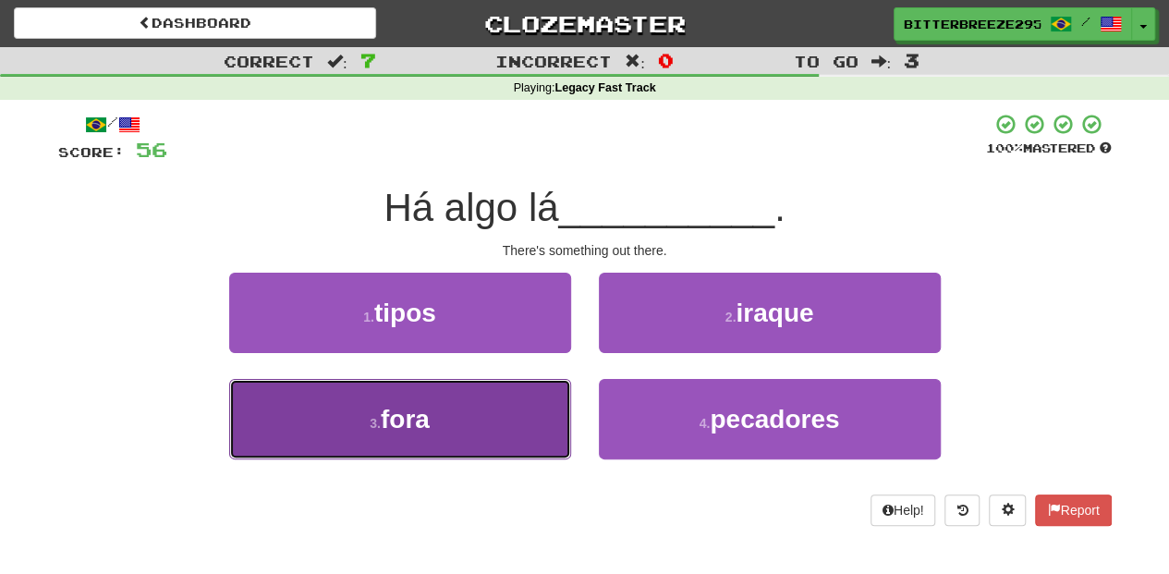
click at [512, 423] on button "3 . fora" at bounding box center [400, 419] width 342 height 80
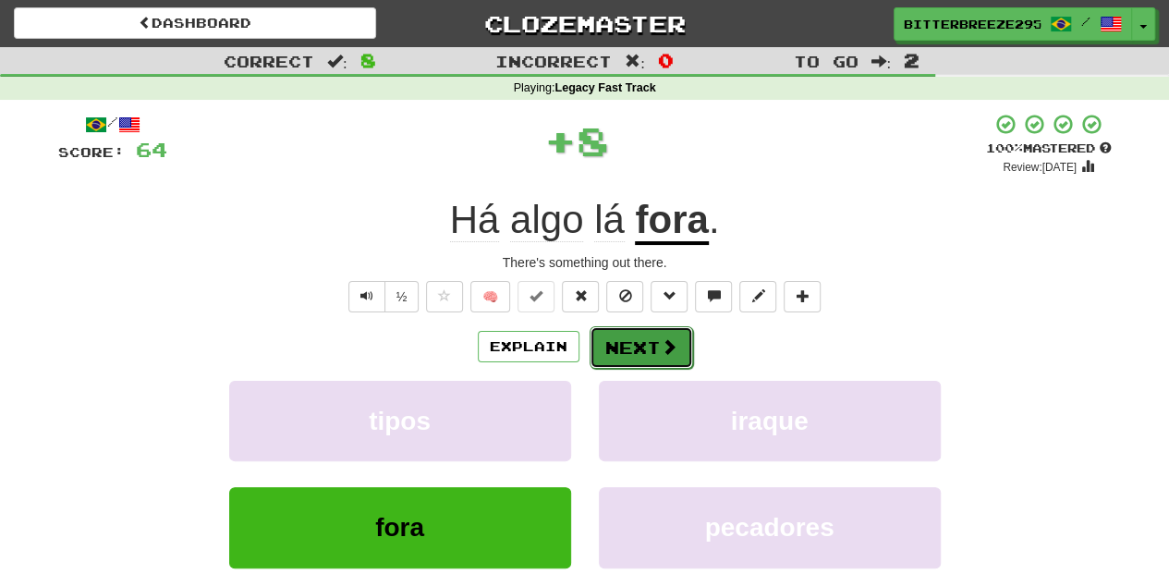
click at [607, 353] on button "Next" at bounding box center [642, 347] width 104 height 43
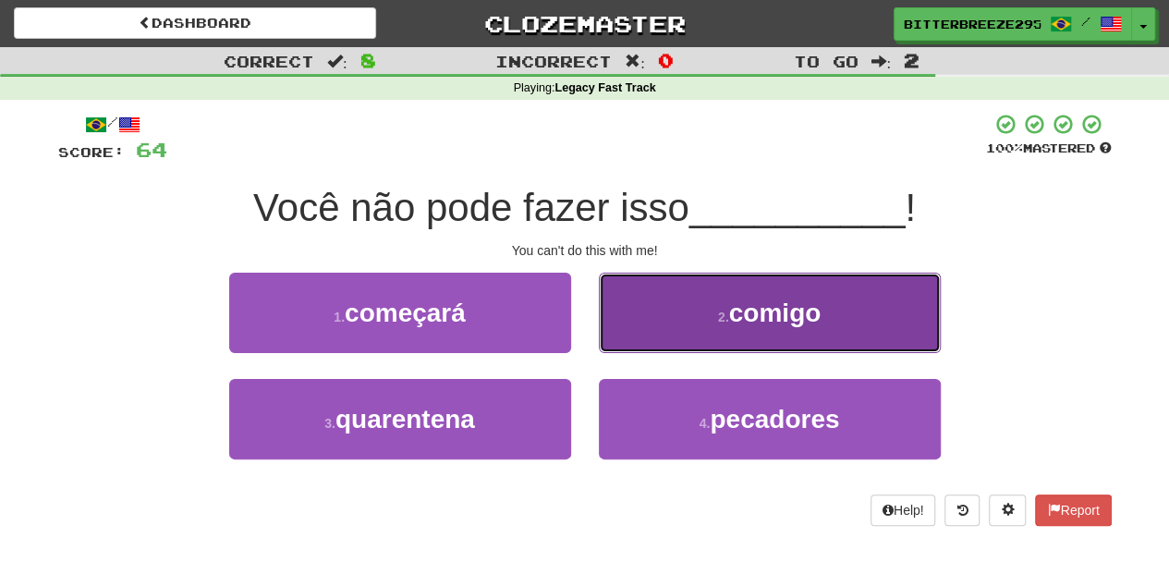
click at [650, 335] on button "2 . comigo" at bounding box center [770, 313] width 342 height 80
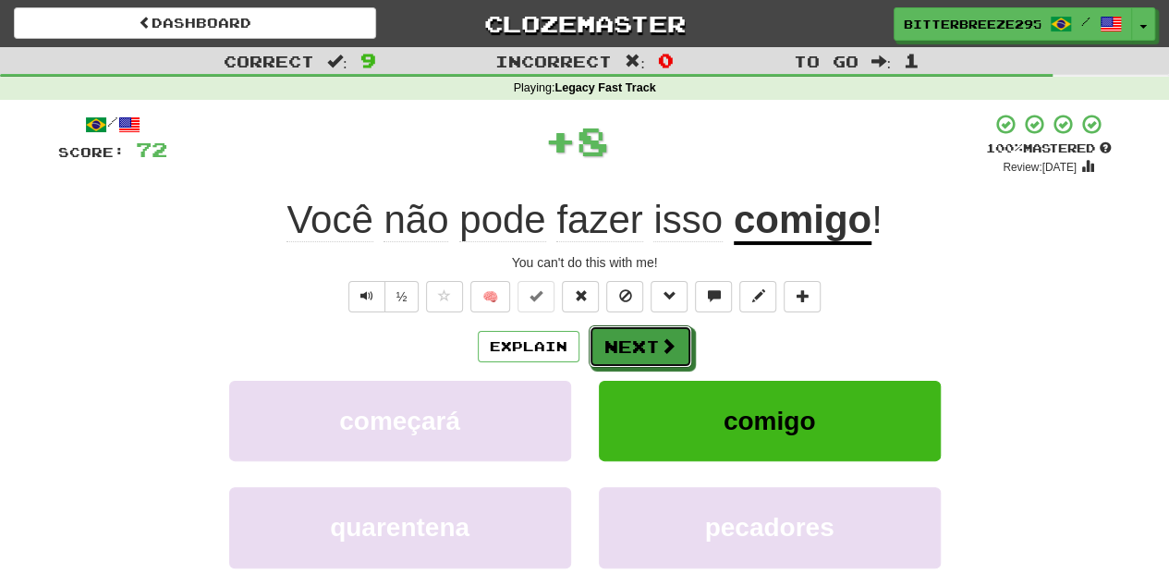
click at [650, 335] on button "Next" at bounding box center [641, 346] width 104 height 43
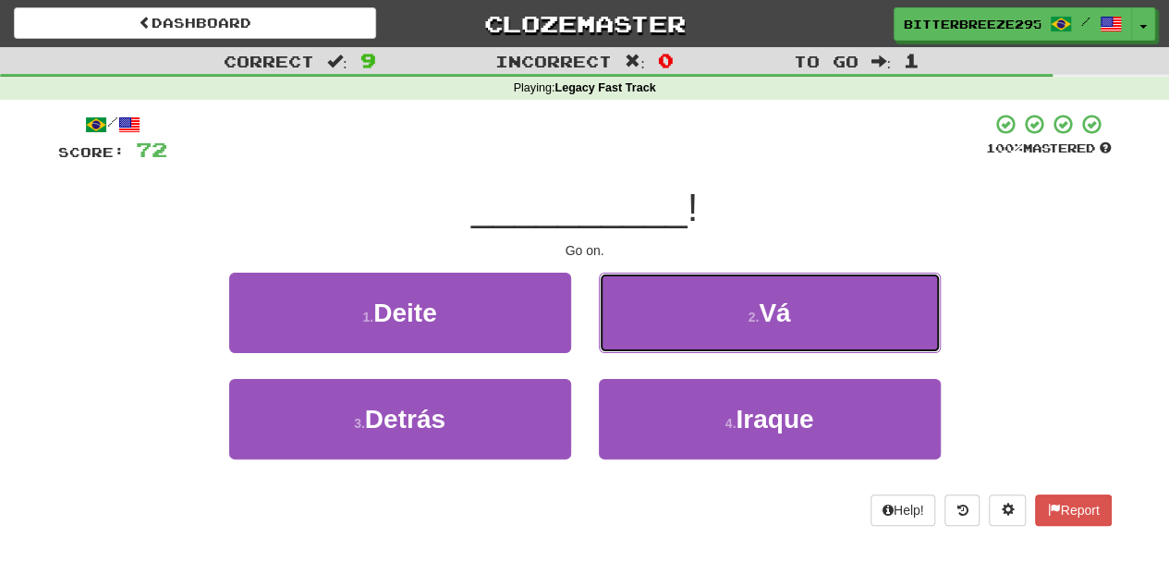
click at [650, 335] on button "2 . Vá" at bounding box center [770, 313] width 342 height 80
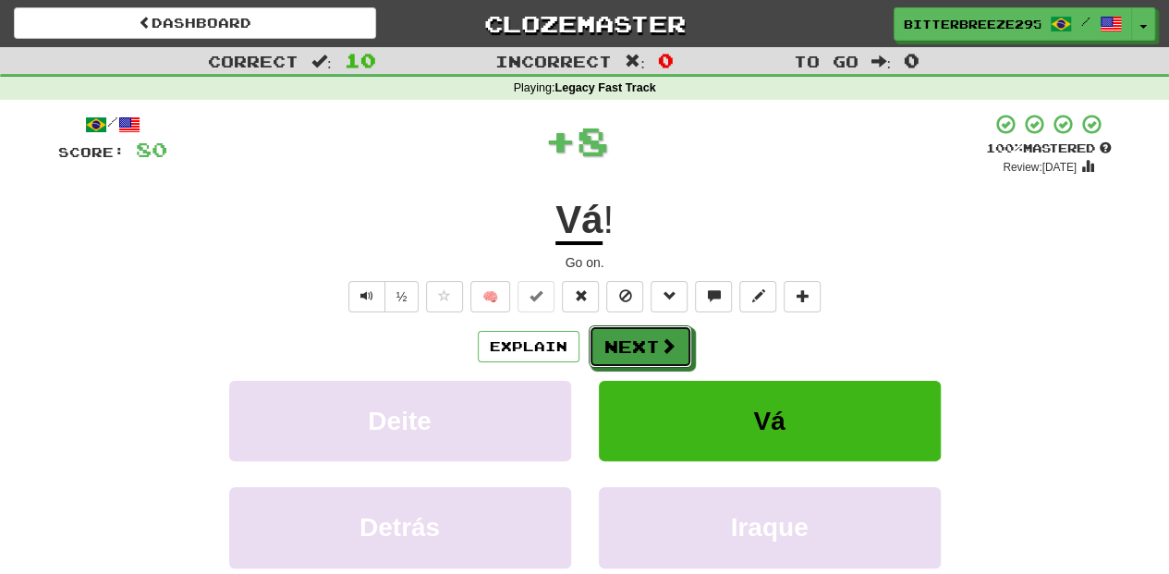
click at [650, 335] on button "Next" at bounding box center [641, 346] width 104 height 43
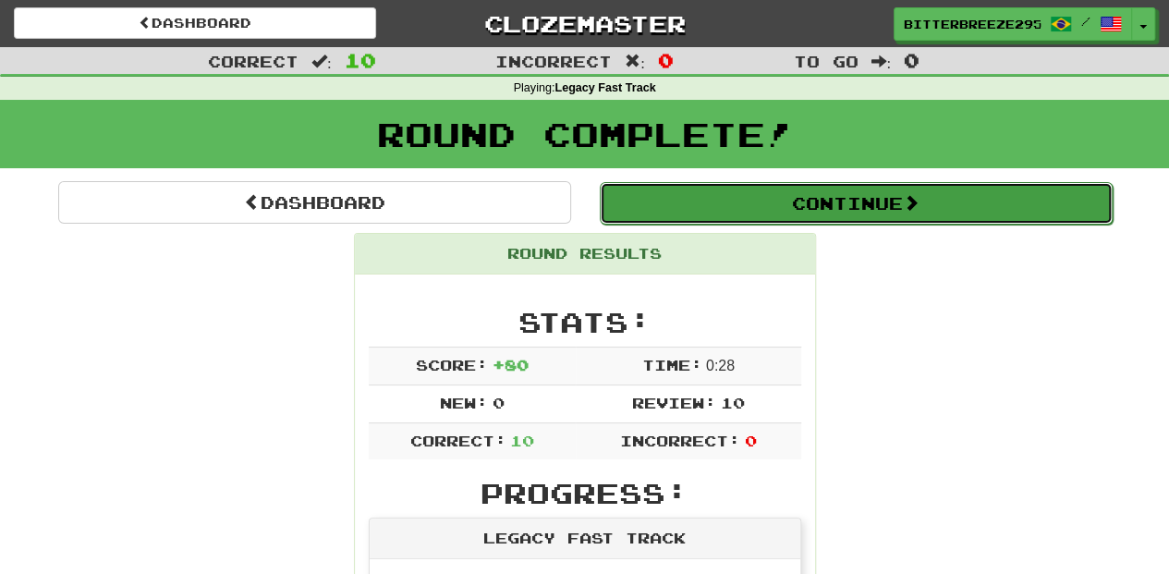
click at [756, 196] on button "Continue" at bounding box center [856, 203] width 513 height 43
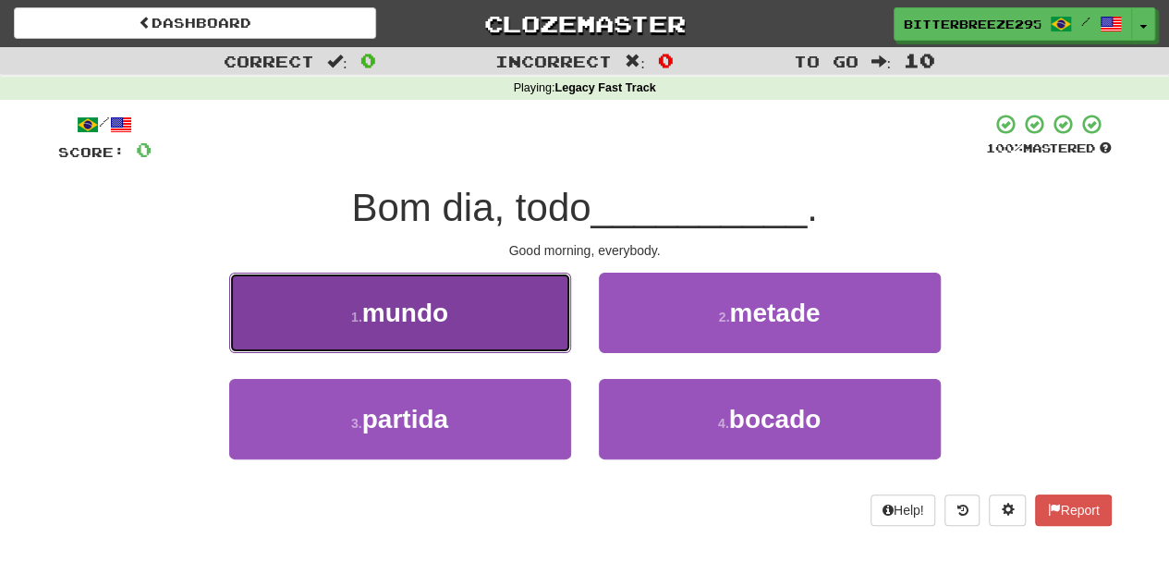
click at [497, 336] on button "1 . mundo" at bounding box center [400, 313] width 342 height 80
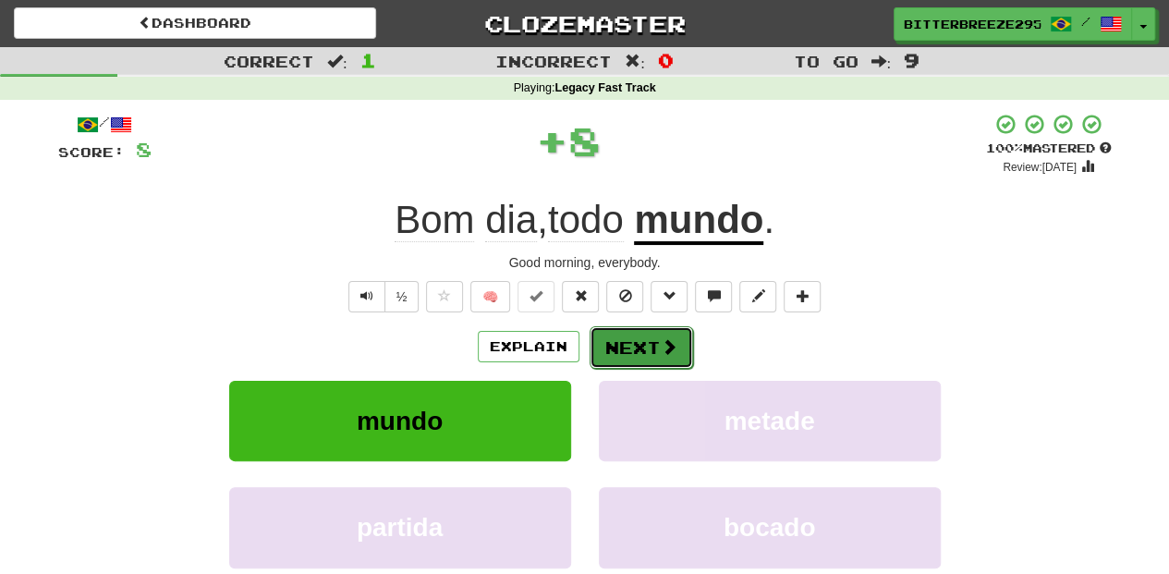
click at [638, 344] on button "Next" at bounding box center [642, 347] width 104 height 43
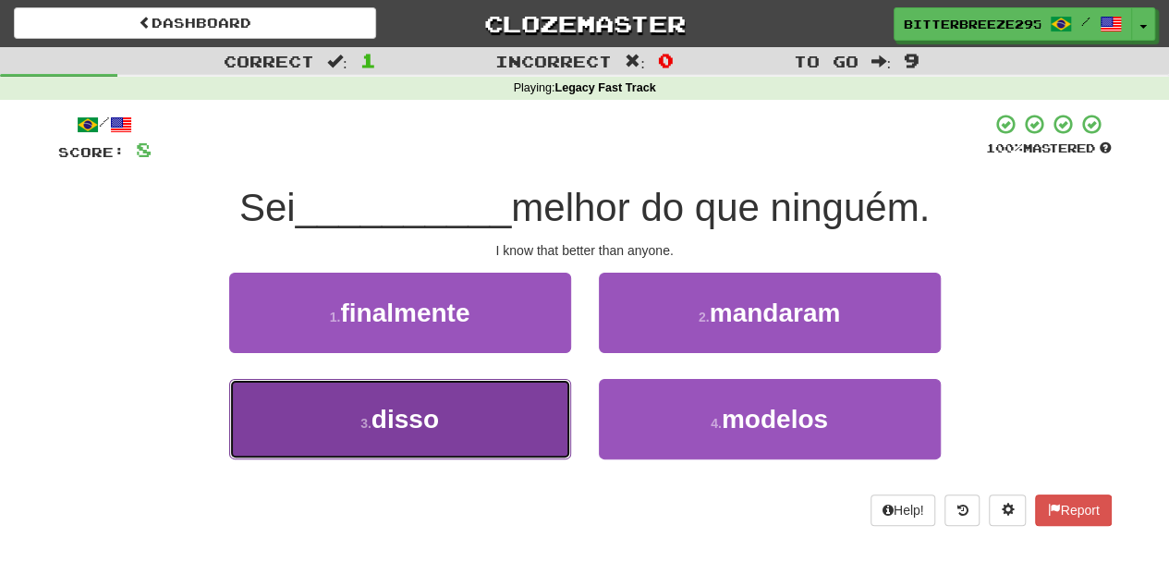
click at [497, 423] on button "3 . disso" at bounding box center [400, 419] width 342 height 80
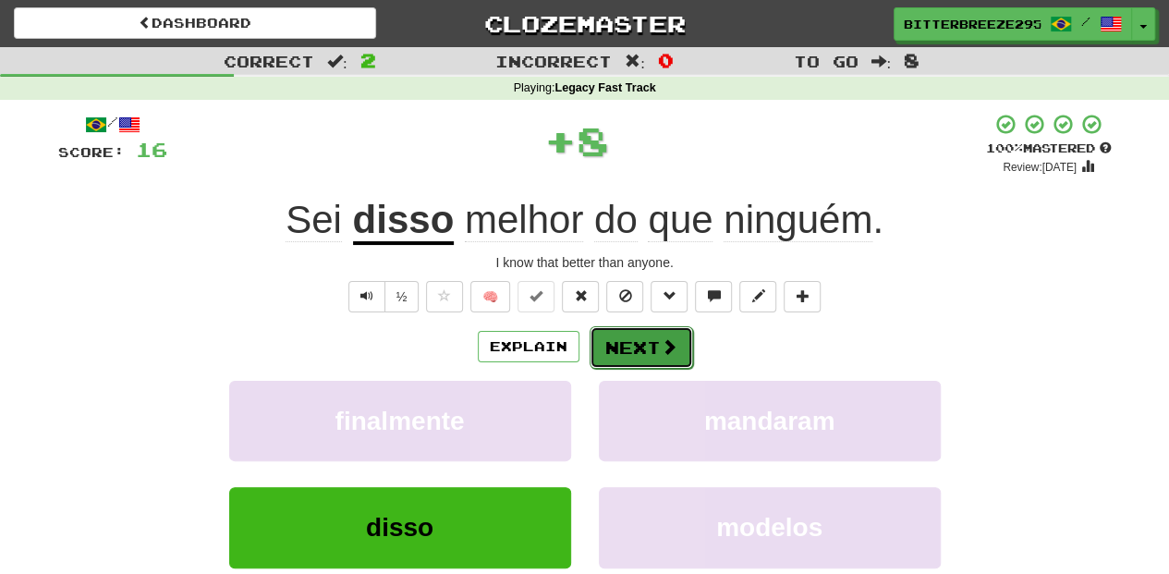
click at [611, 350] on button "Next" at bounding box center [642, 347] width 104 height 43
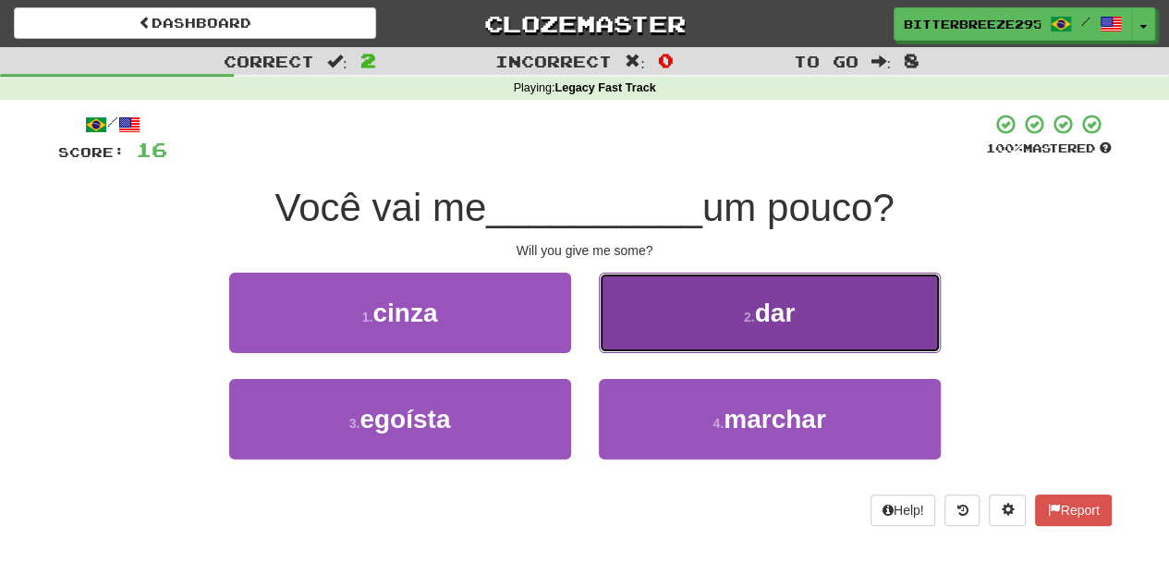
click at [635, 313] on button "2 . dar" at bounding box center [770, 313] width 342 height 80
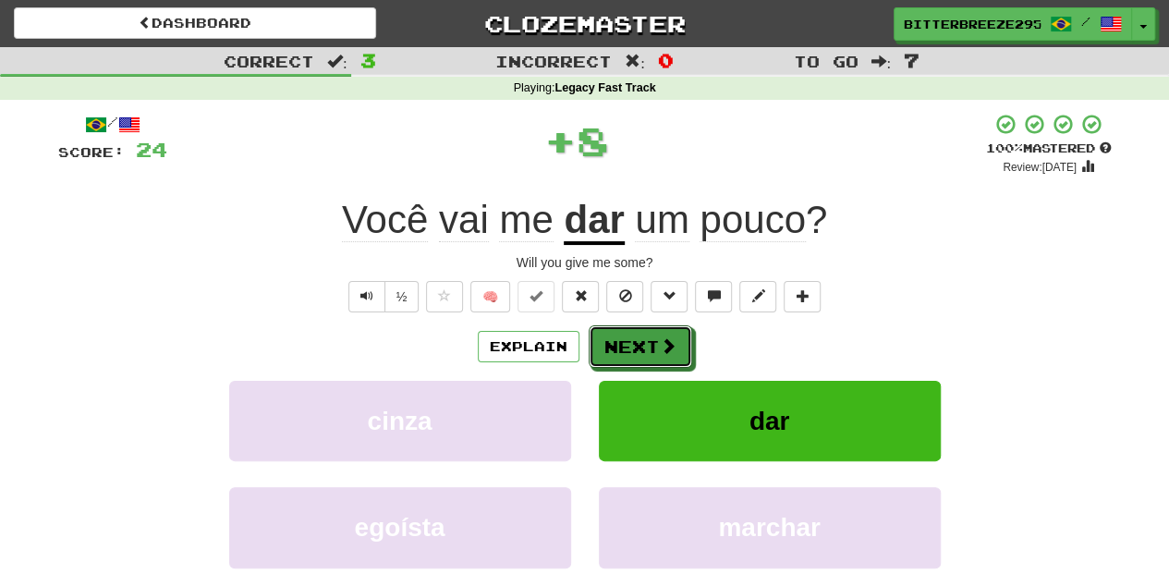
click at [618, 333] on button "Next" at bounding box center [641, 346] width 104 height 43
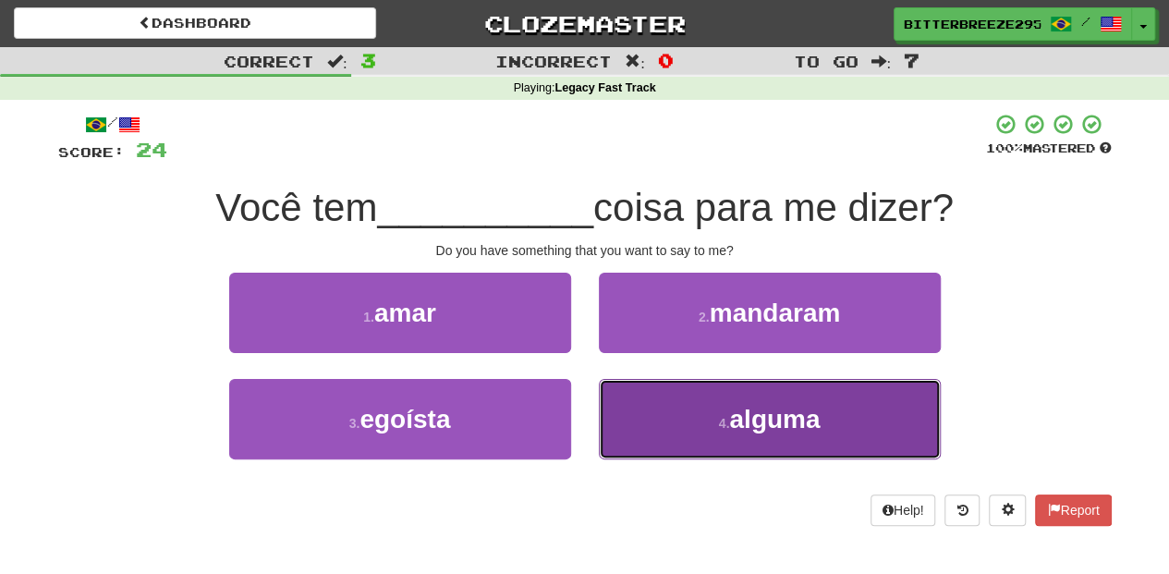
click at [664, 412] on button "4 . alguma" at bounding box center [770, 419] width 342 height 80
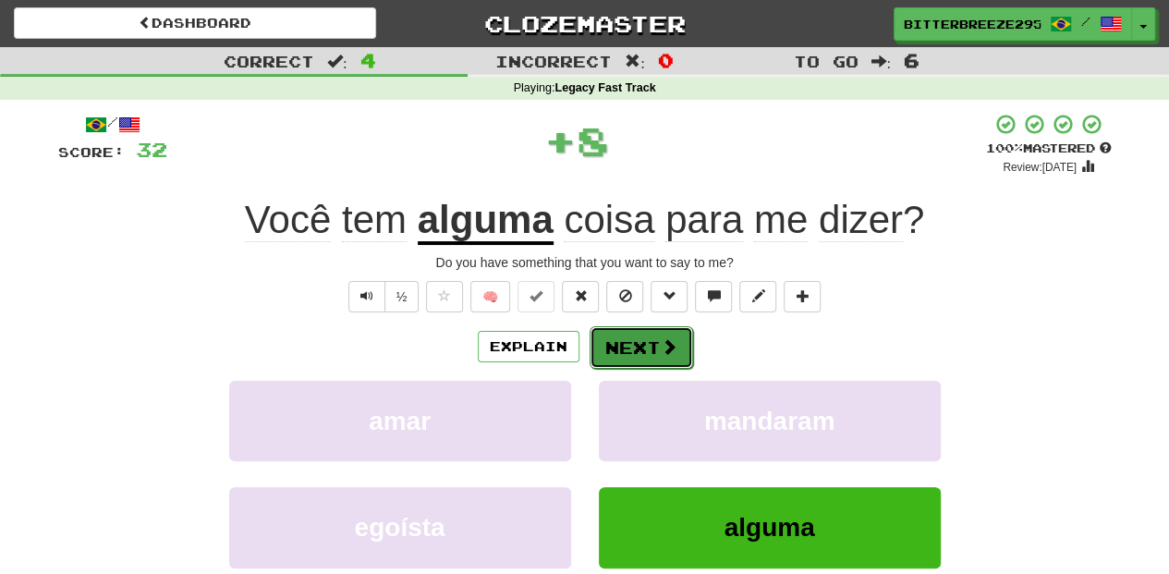
click at [626, 341] on button "Next" at bounding box center [642, 347] width 104 height 43
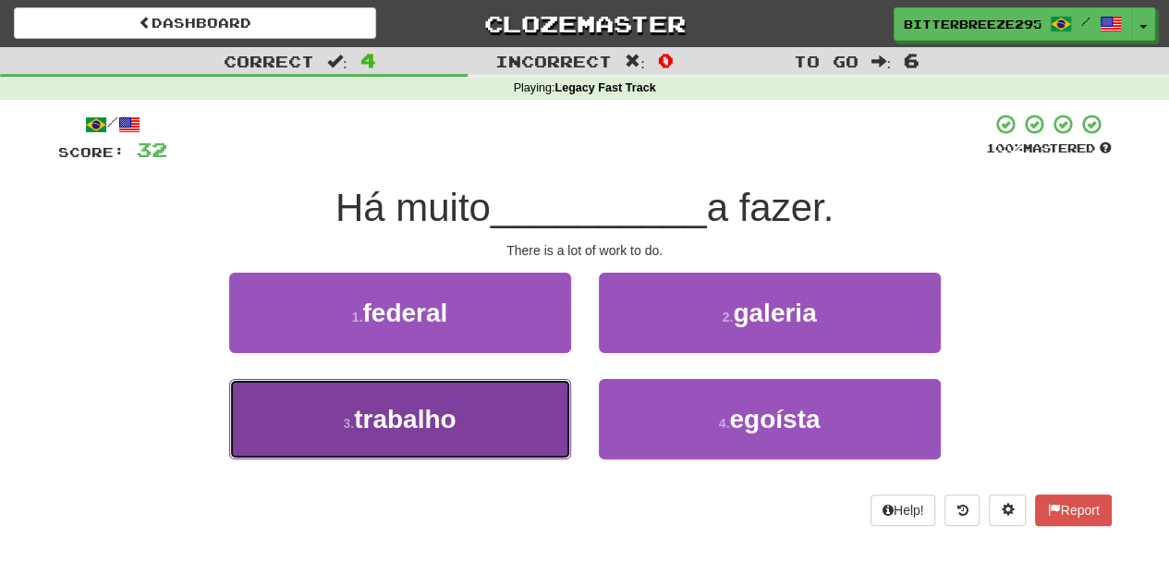
click at [538, 410] on button "3 . trabalho" at bounding box center [400, 419] width 342 height 80
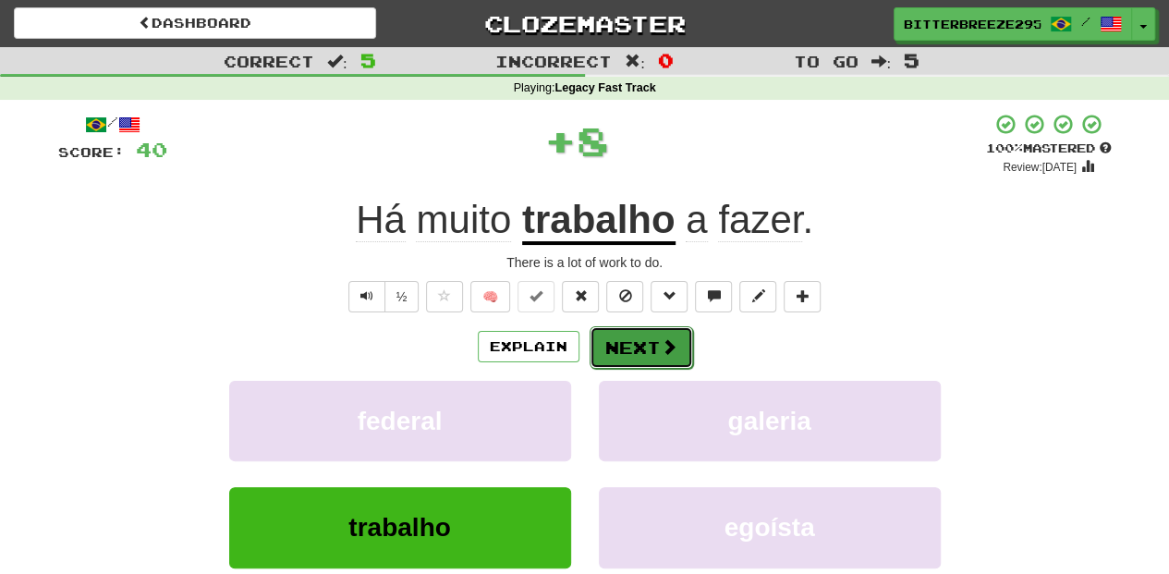
click at [627, 341] on button "Next" at bounding box center [642, 347] width 104 height 43
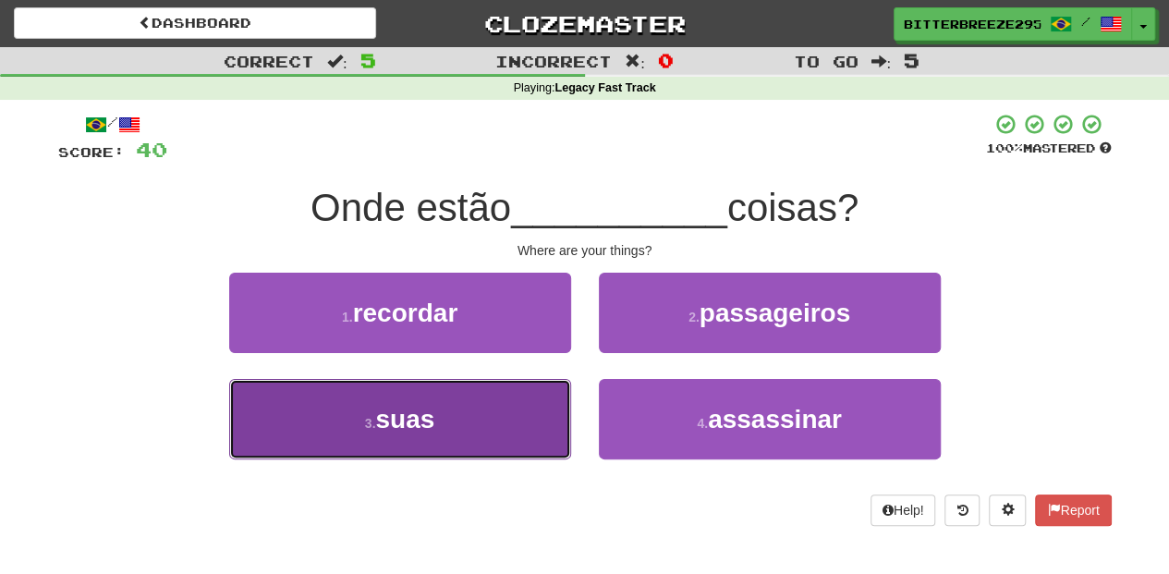
click at [531, 421] on button "3 . suas" at bounding box center [400, 419] width 342 height 80
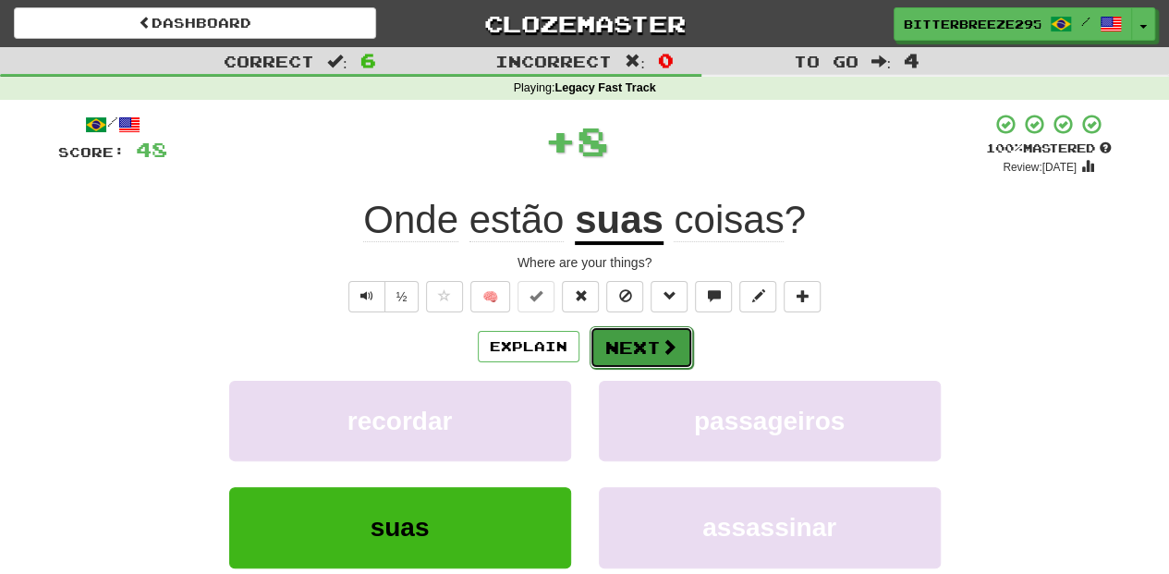
click at [623, 346] on button "Next" at bounding box center [642, 347] width 104 height 43
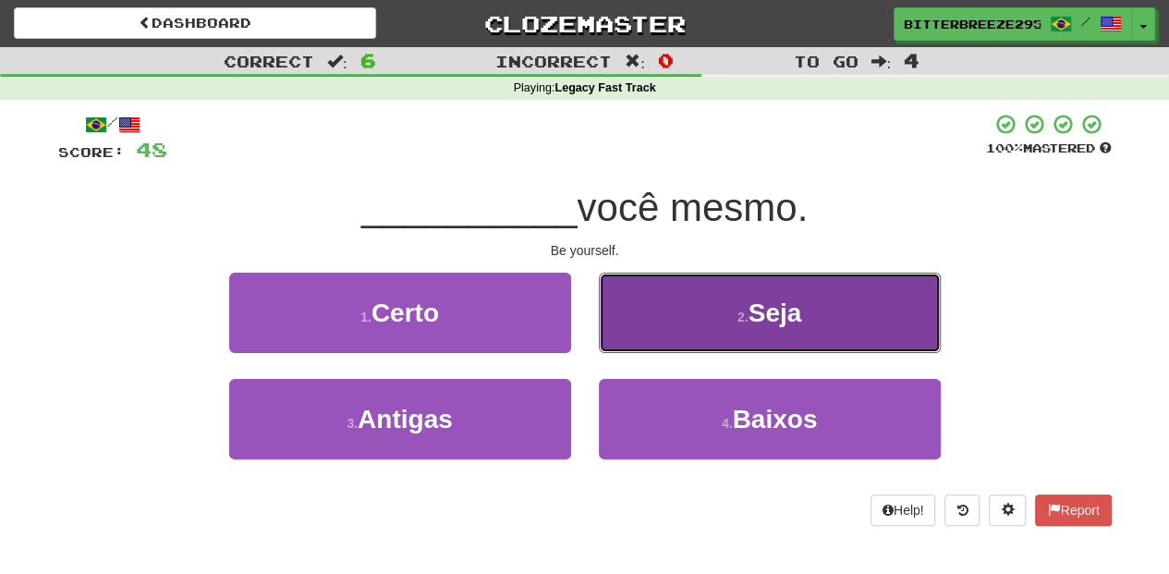
click at [643, 336] on button "2 . Seja" at bounding box center [770, 313] width 342 height 80
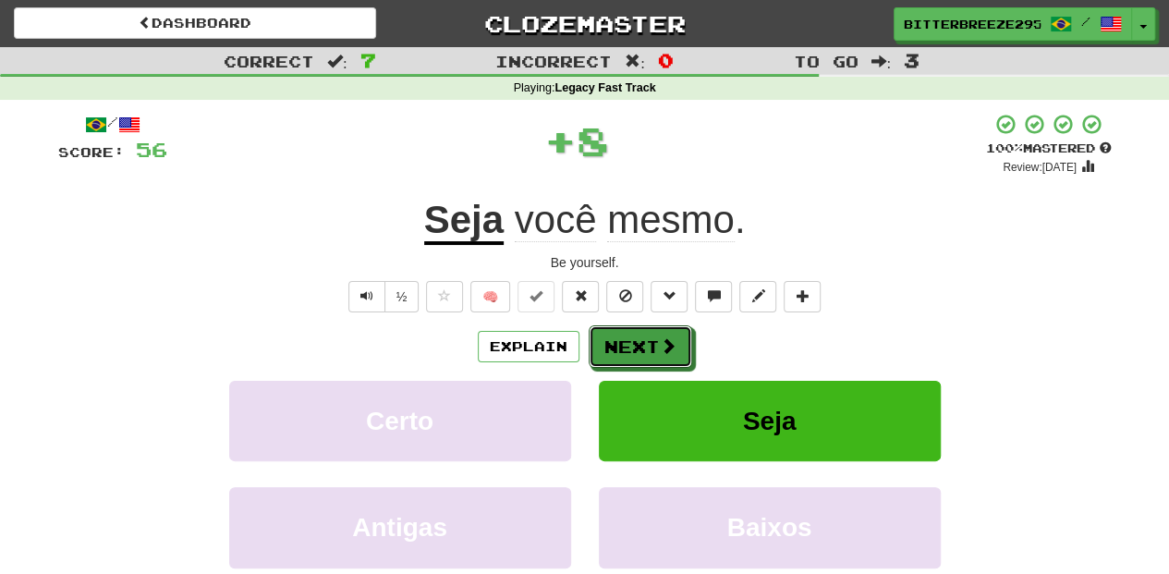
click at [640, 343] on button "Next" at bounding box center [641, 346] width 104 height 43
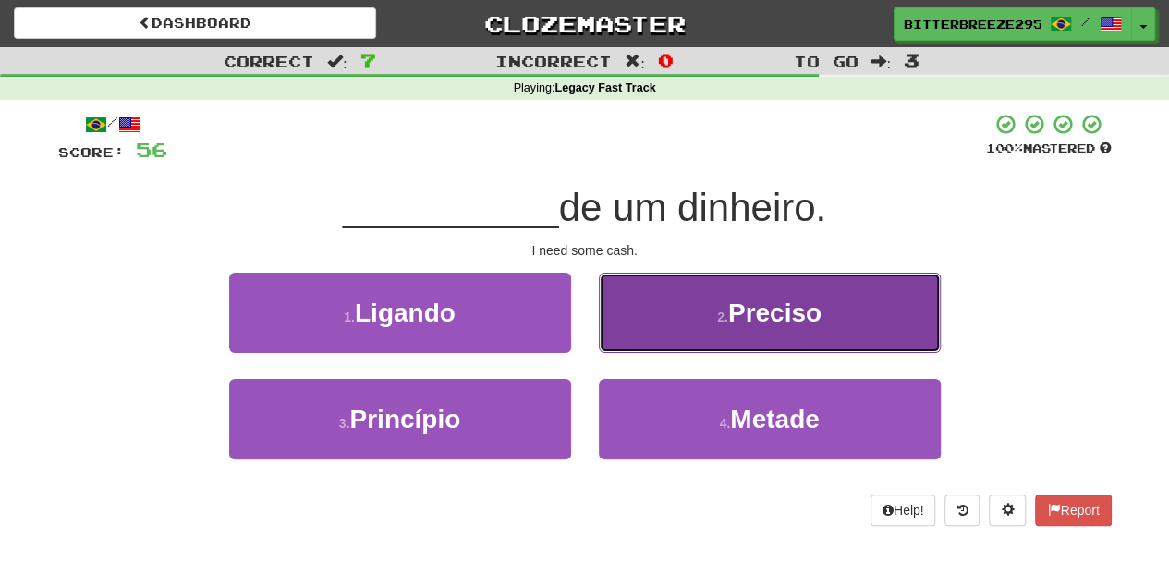
click at [659, 332] on button "2 . Preciso" at bounding box center [770, 313] width 342 height 80
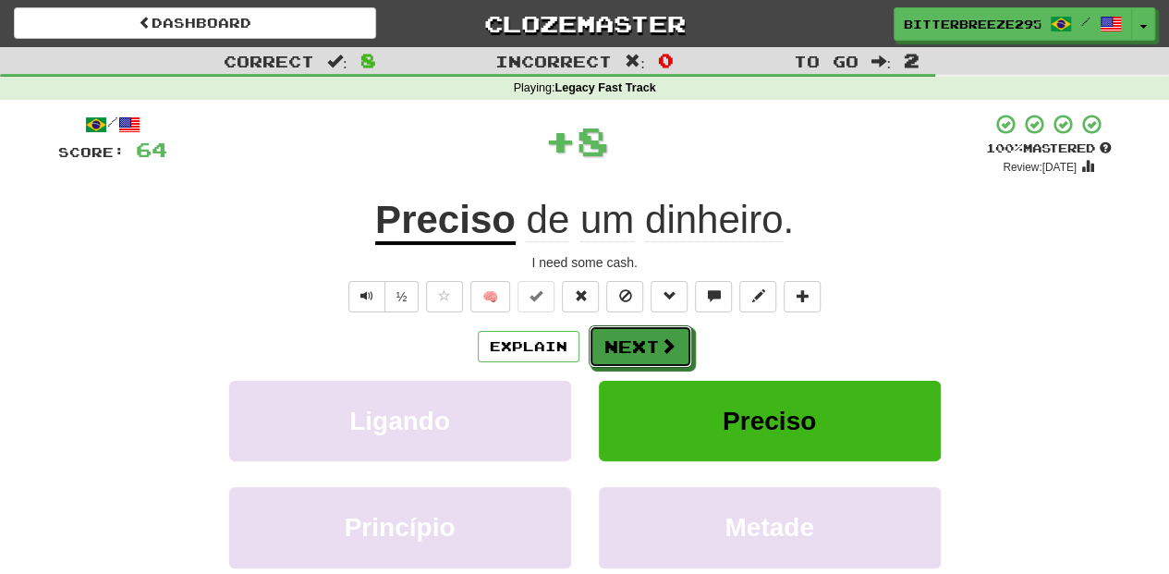
click at [659, 332] on button "Next" at bounding box center [641, 346] width 104 height 43
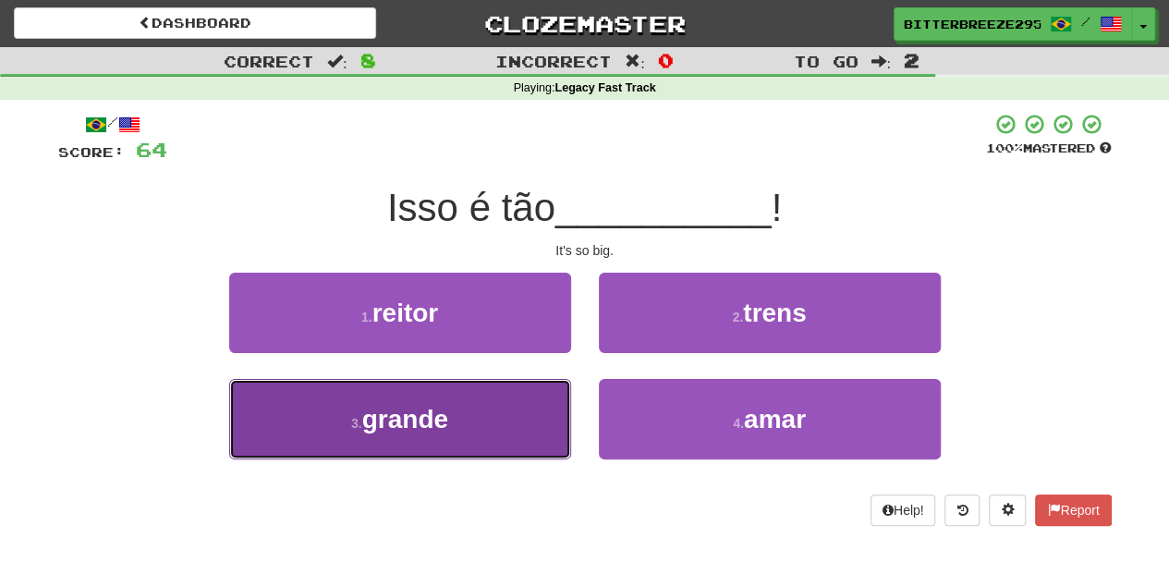
click at [538, 424] on button "3 . grande" at bounding box center [400, 419] width 342 height 80
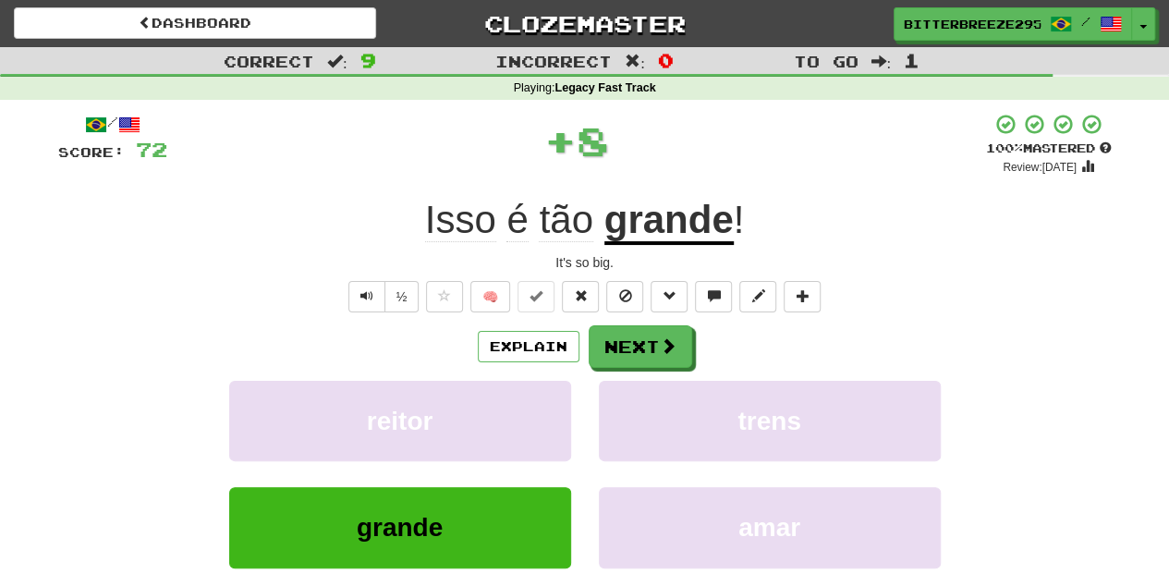
click at [600, 369] on div "Explain Next reitor trens grande amar Learn more: reitor trens grande amar" at bounding box center [585, 473] width 1054 height 297
click at [610, 348] on button "Next" at bounding box center [642, 347] width 104 height 43
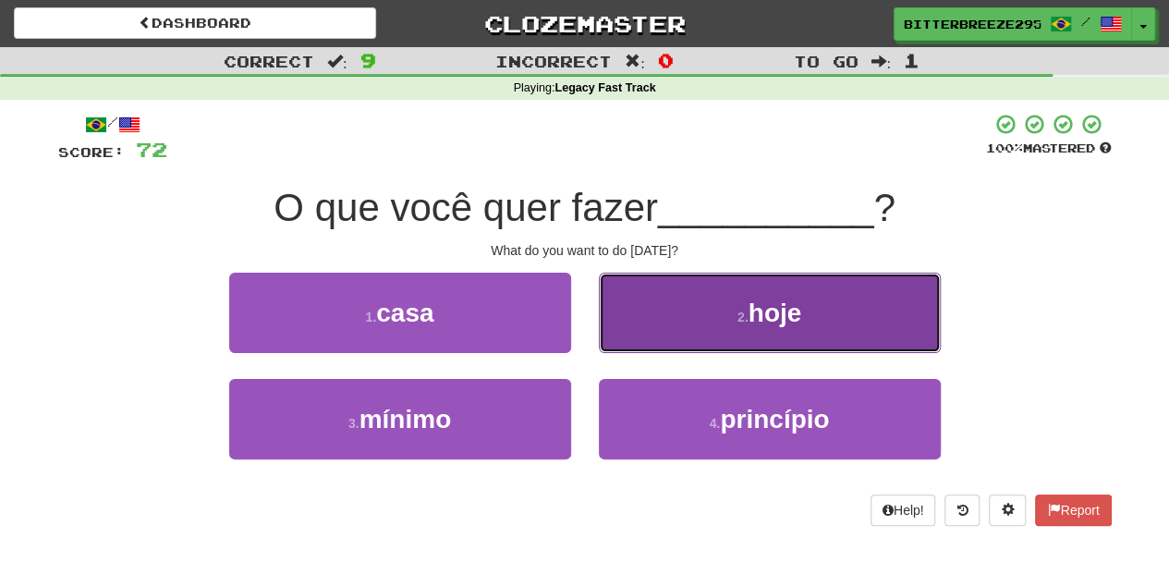
click at [630, 331] on button "2 . hoje" at bounding box center [770, 313] width 342 height 80
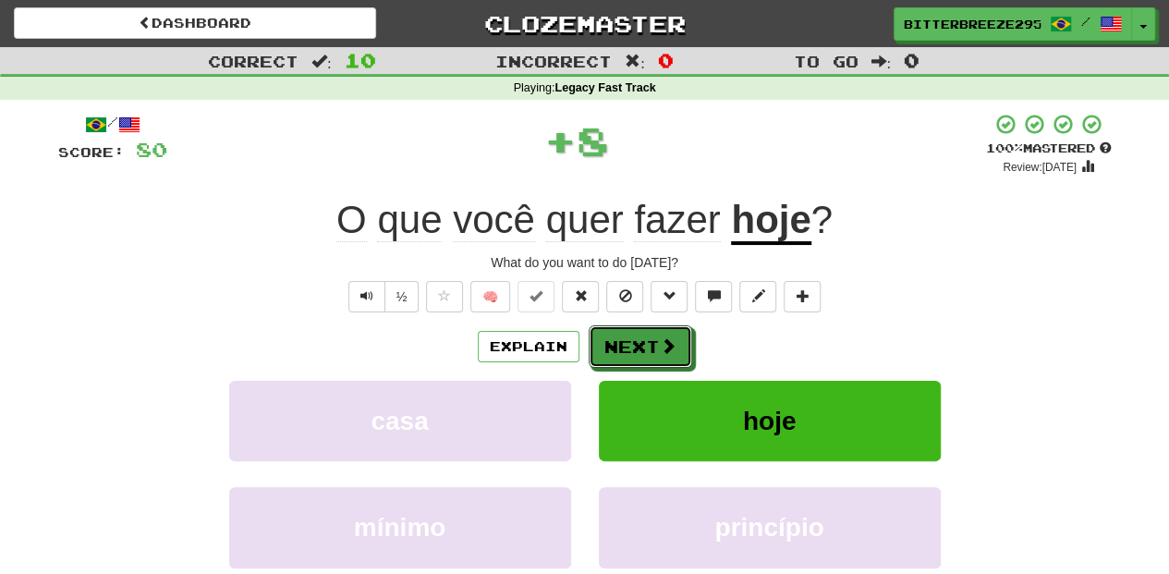
click at [630, 331] on button "Next" at bounding box center [641, 346] width 104 height 43
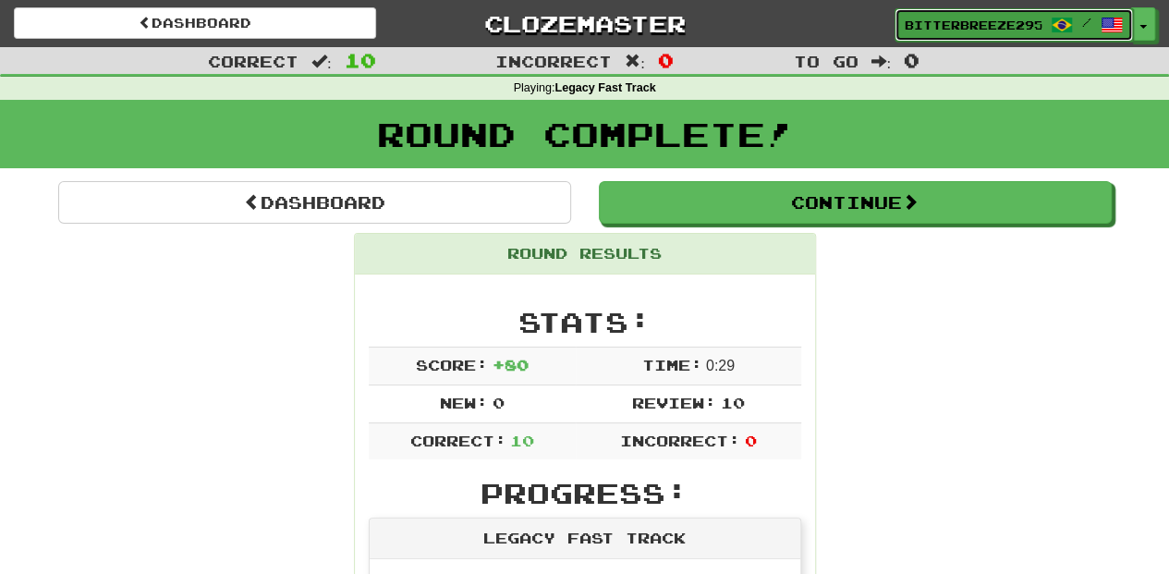
click at [939, 28] on span "BitterBreeze2956" at bounding box center [973, 25] width 137 height 17
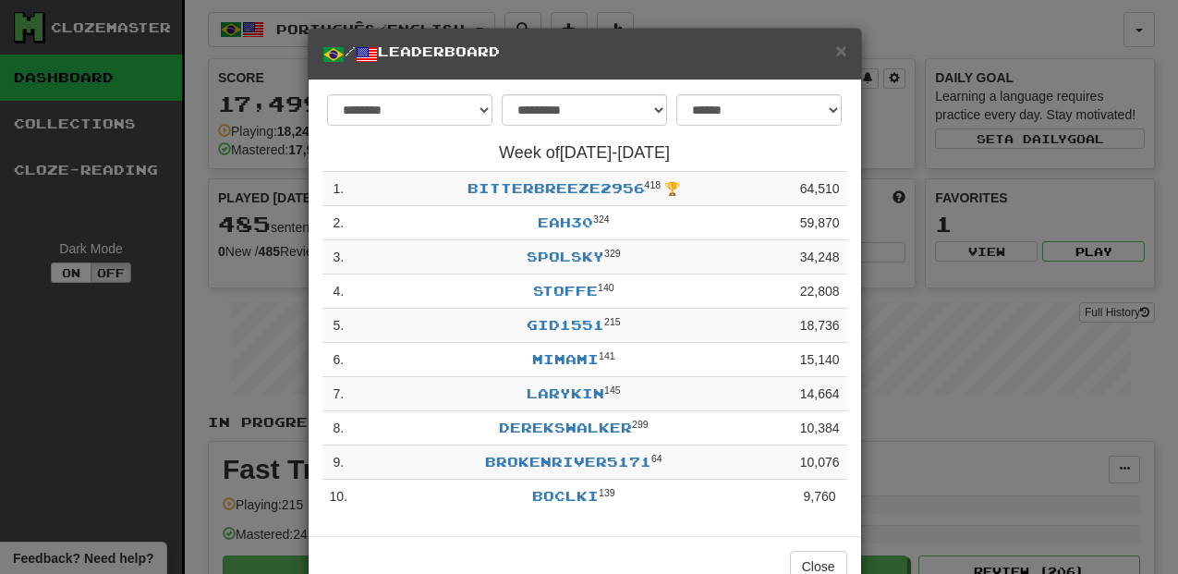
select select "**********"
click at [836, 49] on span "×" at bounding box center [841, 50] width 11 height 21
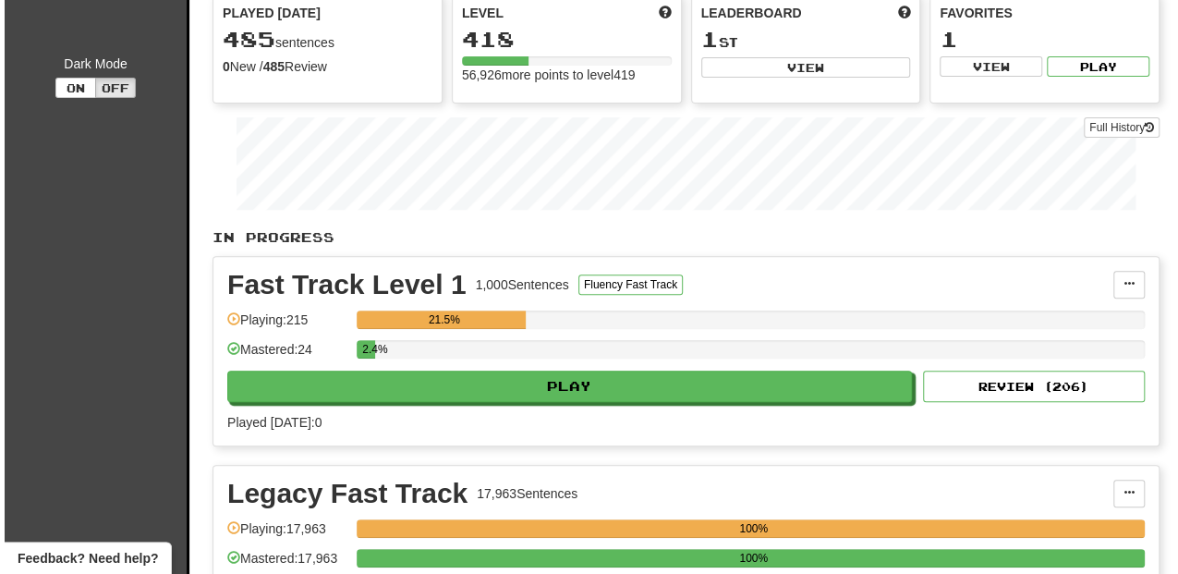
scroll to position [246, 0]
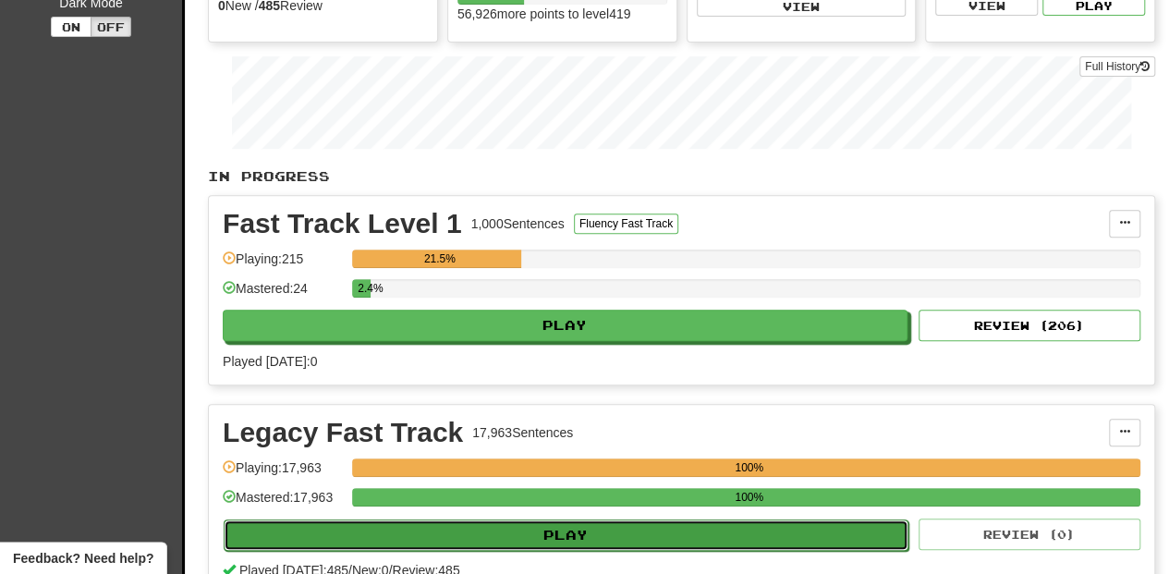
click at [545, 531] on button "Play" at bounding box center [566, 534] width 685 height 31
select select "**"
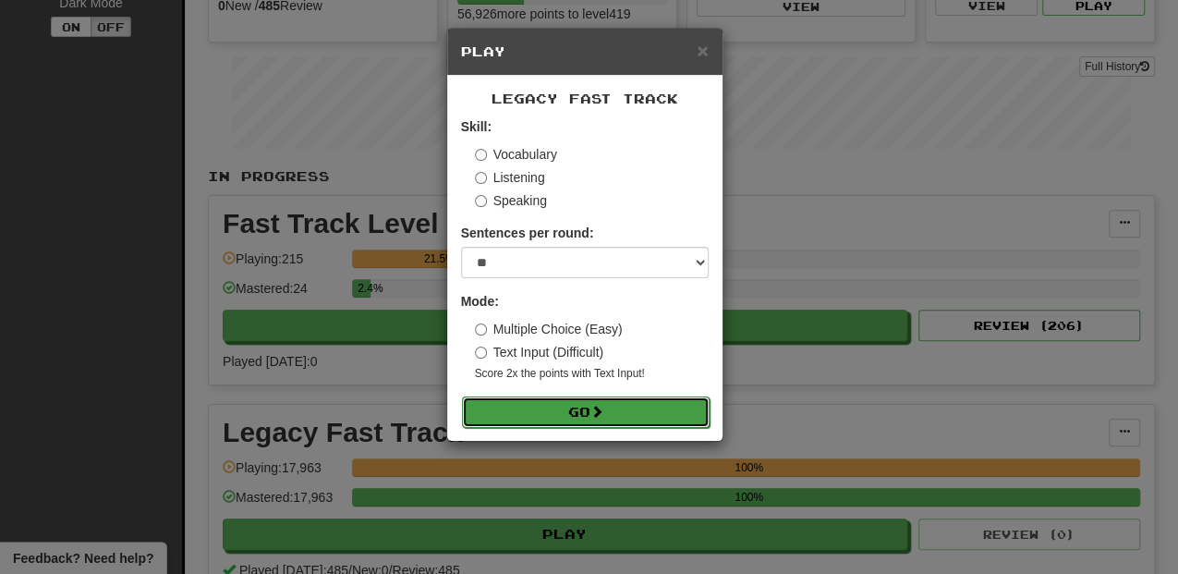
click at [592, 407] on button "Go" at bounding box center [586, 412] width 248 height 31
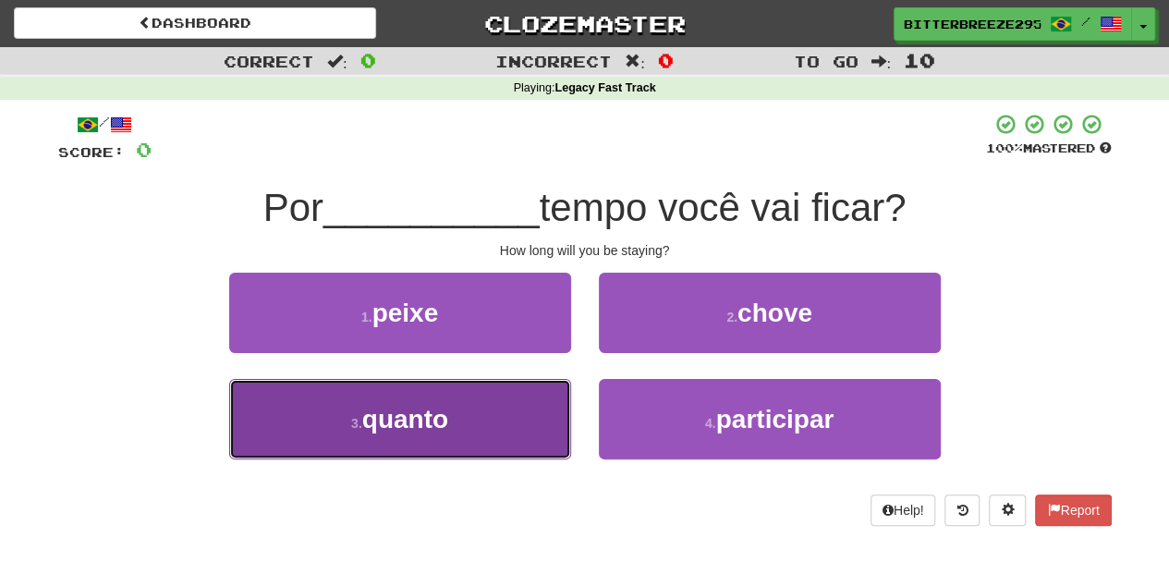
click at [521, 421] on button "3 . quanto" at bounding box center [400, 419] width 342 height 80
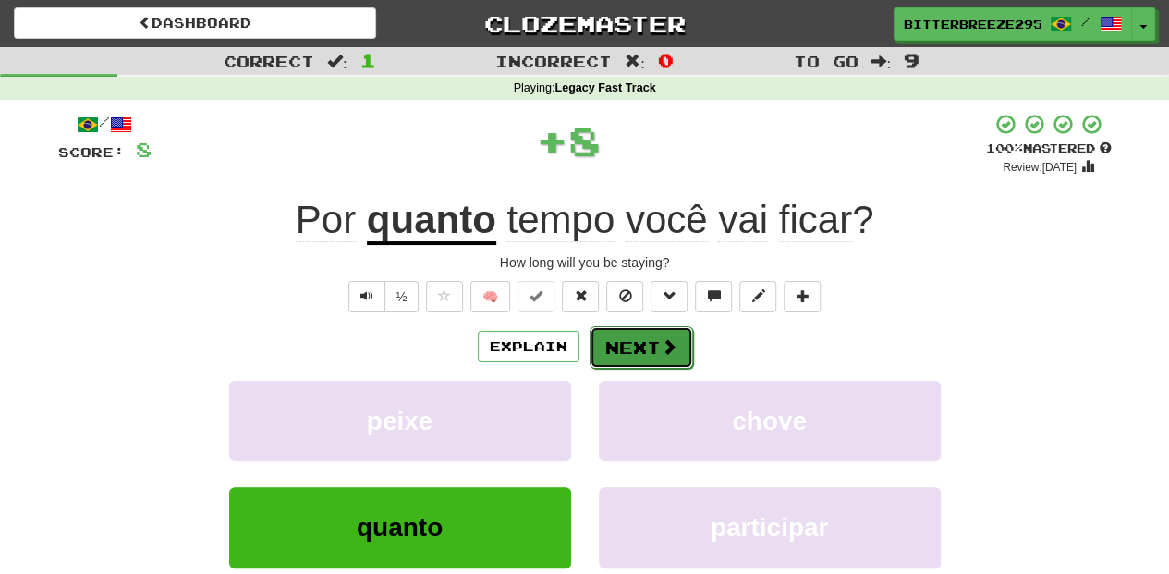
click at [625, 354] on button "Next" at bounding box center [642, 347] width 104 height 43
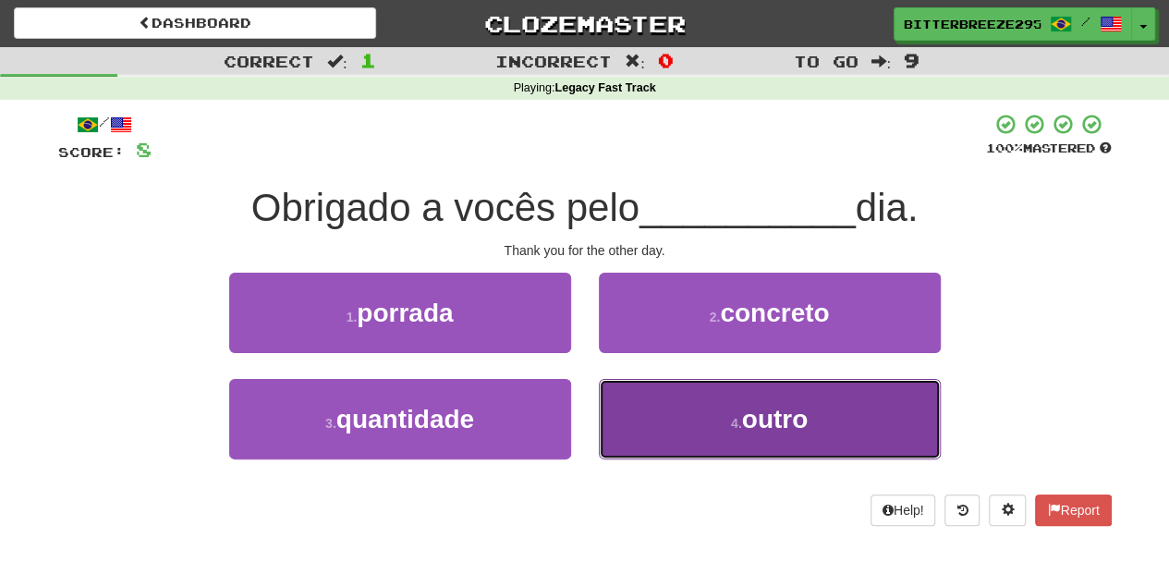
click at [663, 421] on button "4 . outro" at bounding box center [770, 419] width 342 height 80
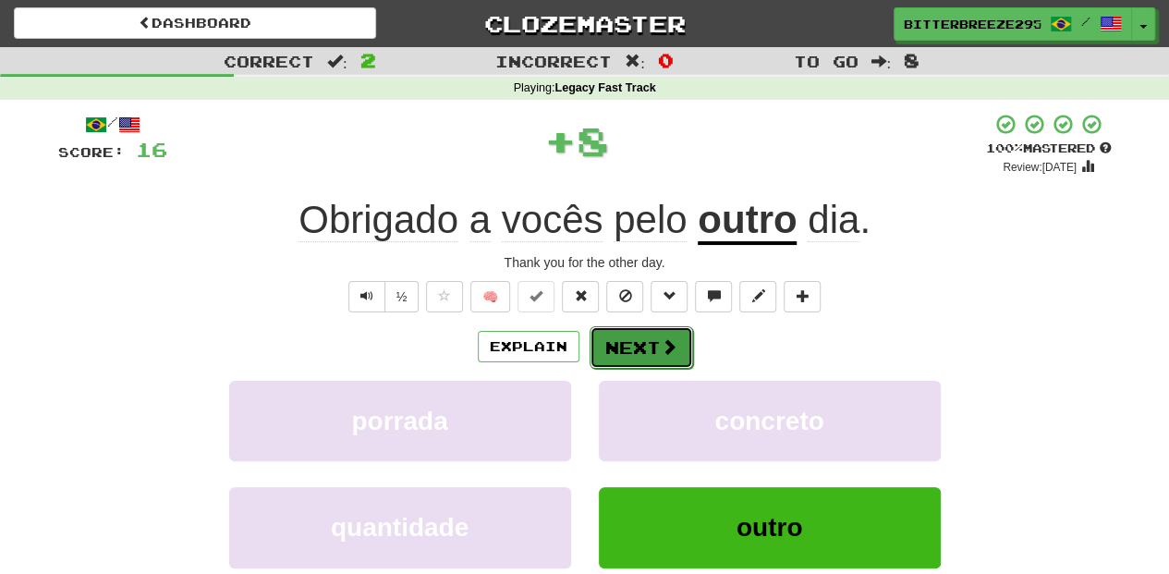
click at [648, 348] on button "Next" at bounding box center [642, 347] width 104 height 43
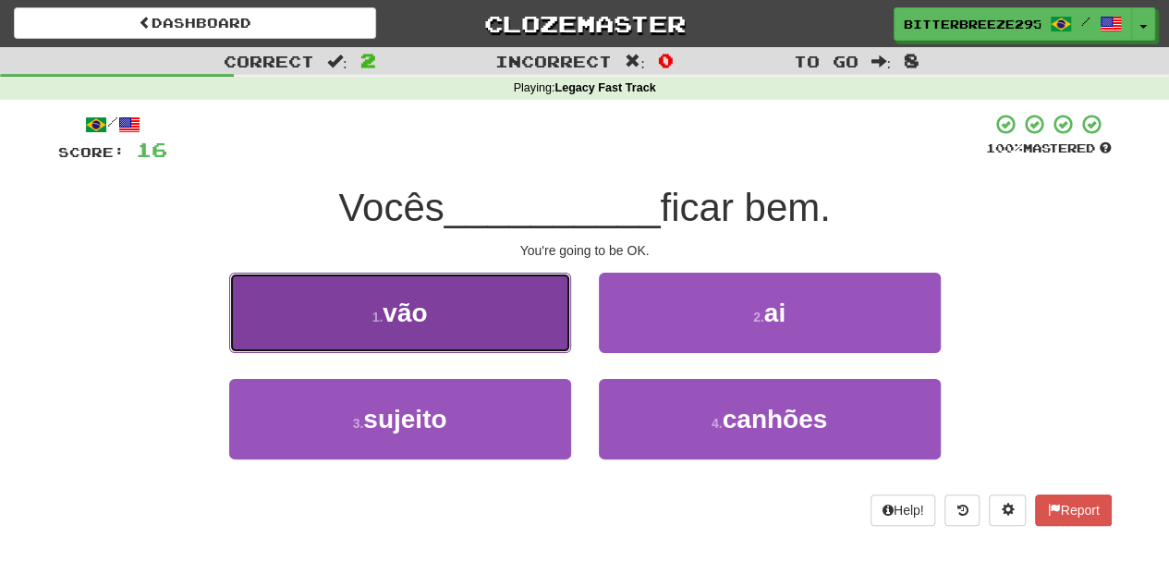
click at [499, 333] on button "1 . vão" at bounding box center [400, 313] width 342 height 80
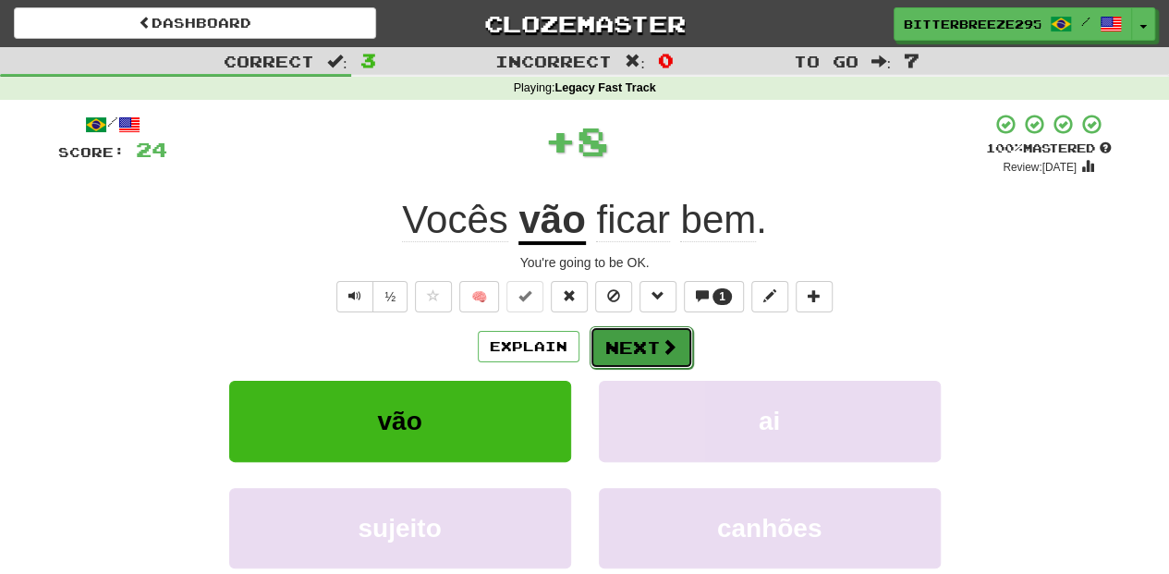
click at [593, 335] on button "Next" at bounding box center [642, 347] width 104 height 43
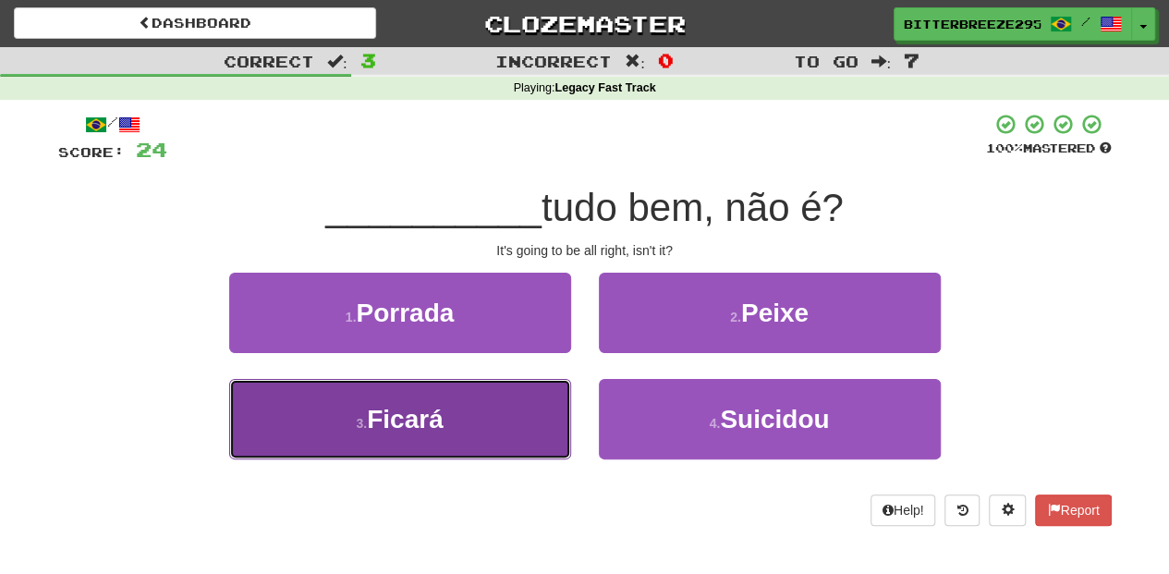
click at [511, 428] on button "3 . [GEOGRAPHIC_DATA]" at bounding box center [400, 419] width 342 height 80
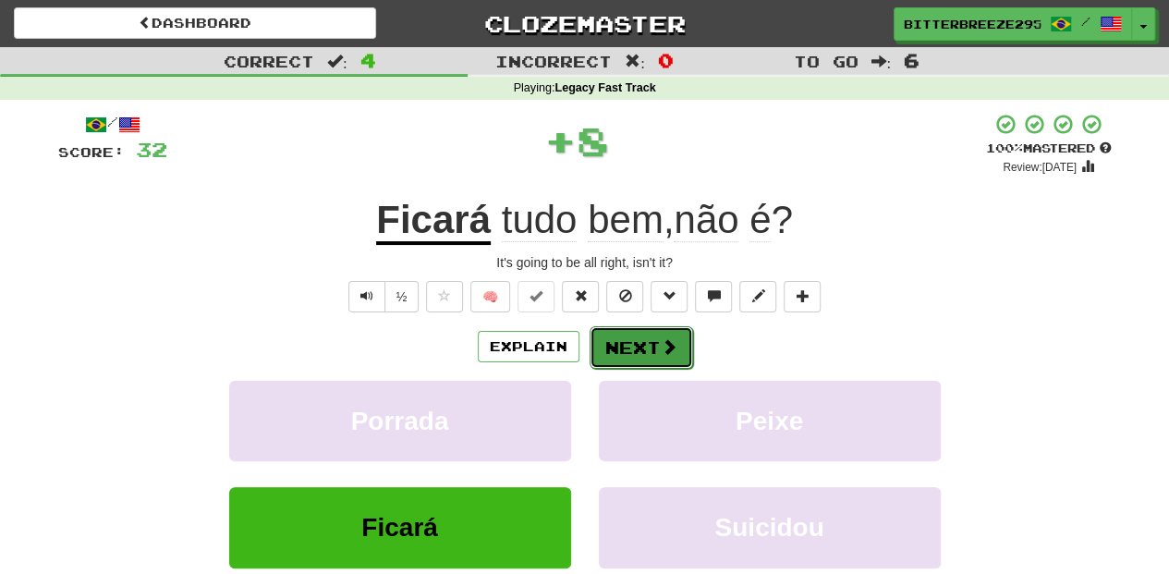
click at [635, 354] on button "Next" at bounding box center [642, 347] width 104 height 43
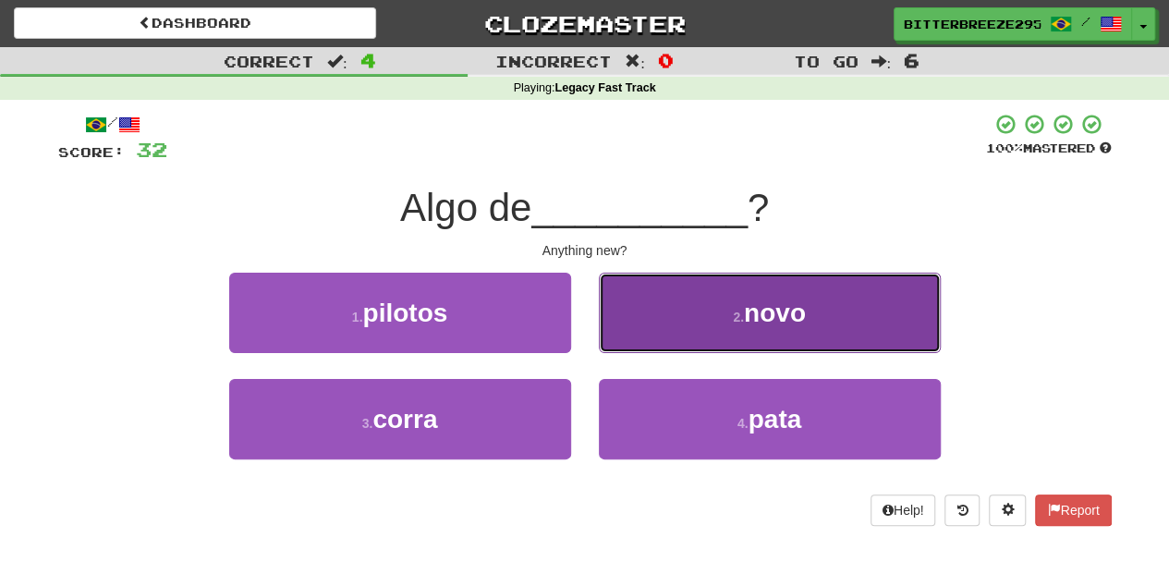
click at [663, 335] on button "2 . novo" at bounding box center [770, 313] width 342 height 80
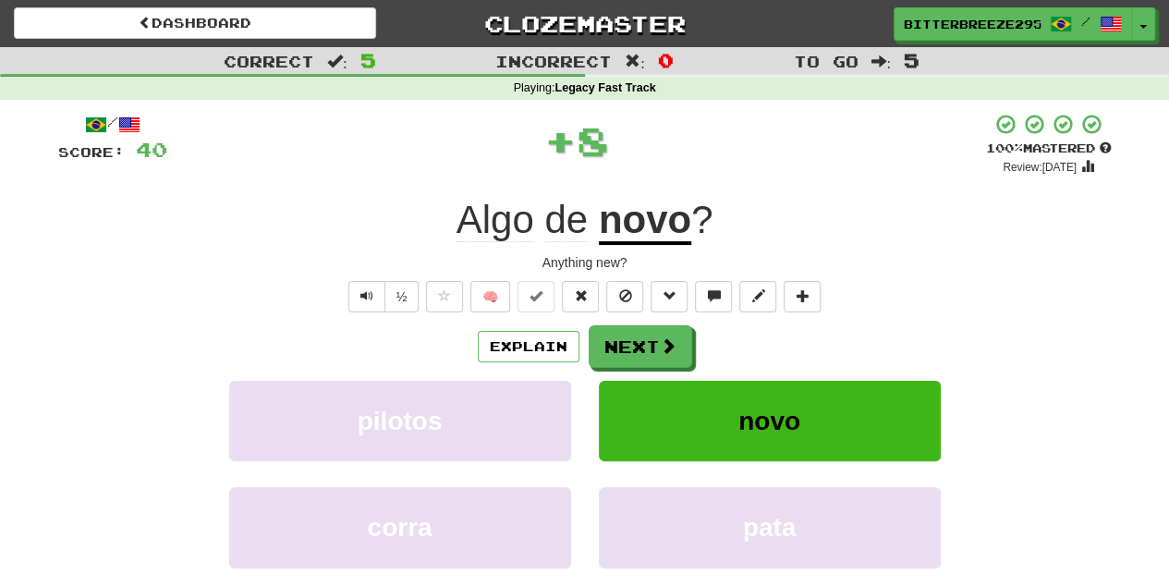
click at [663, 335] on button "Next" at bounding box center [641, 346] width 104 height 43
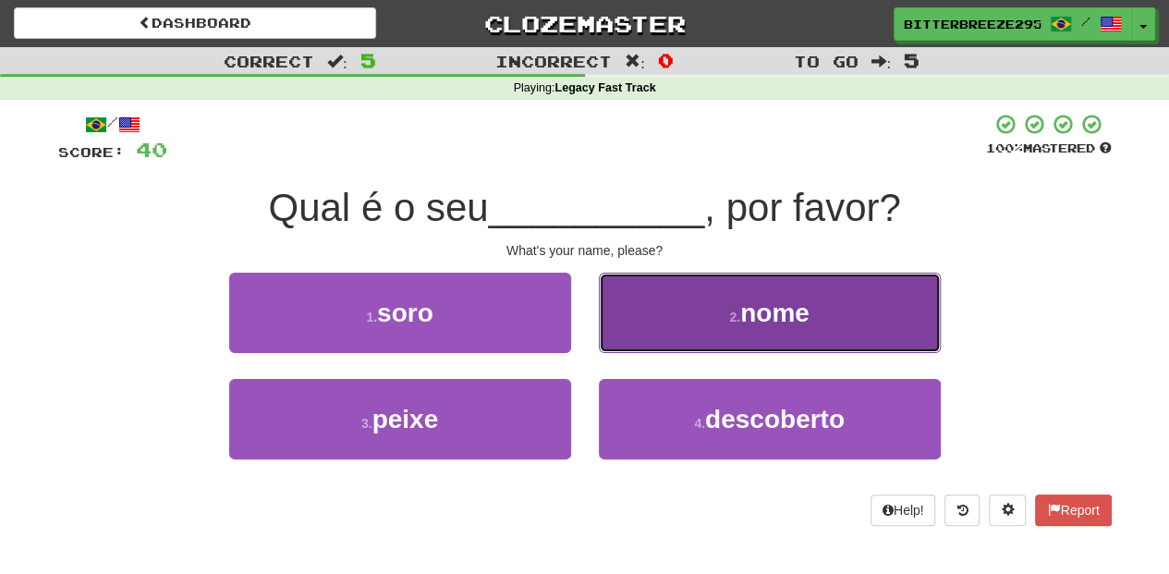
click at [658, 338] on button "2 . nome" at bounding box center [770, 313] width 342 height 80
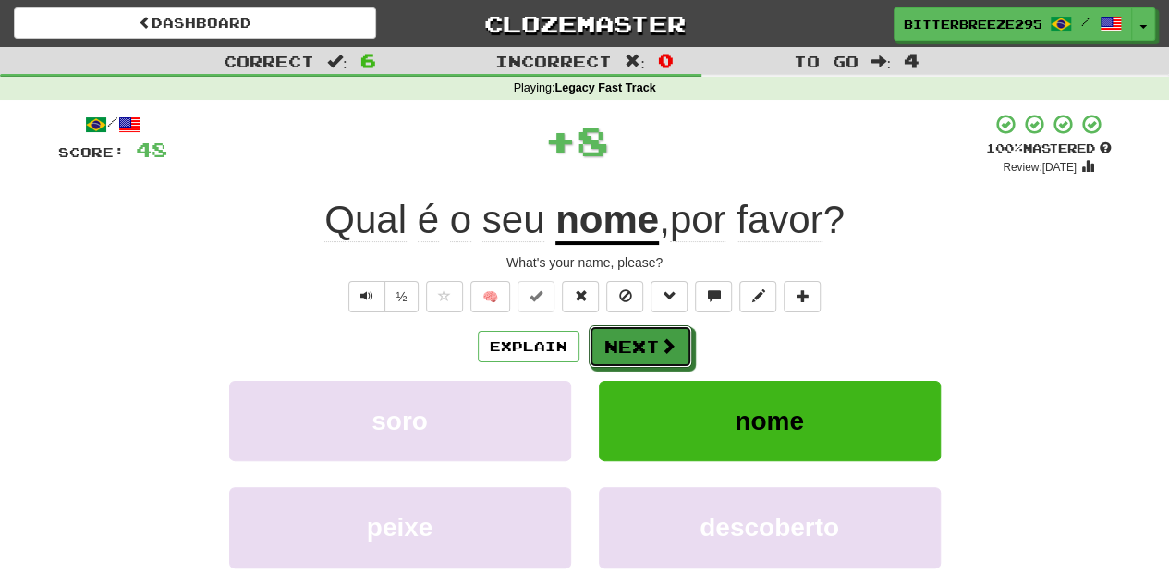
click at [660, 338] on span at bounding box center [668, 345] width 17 height 17
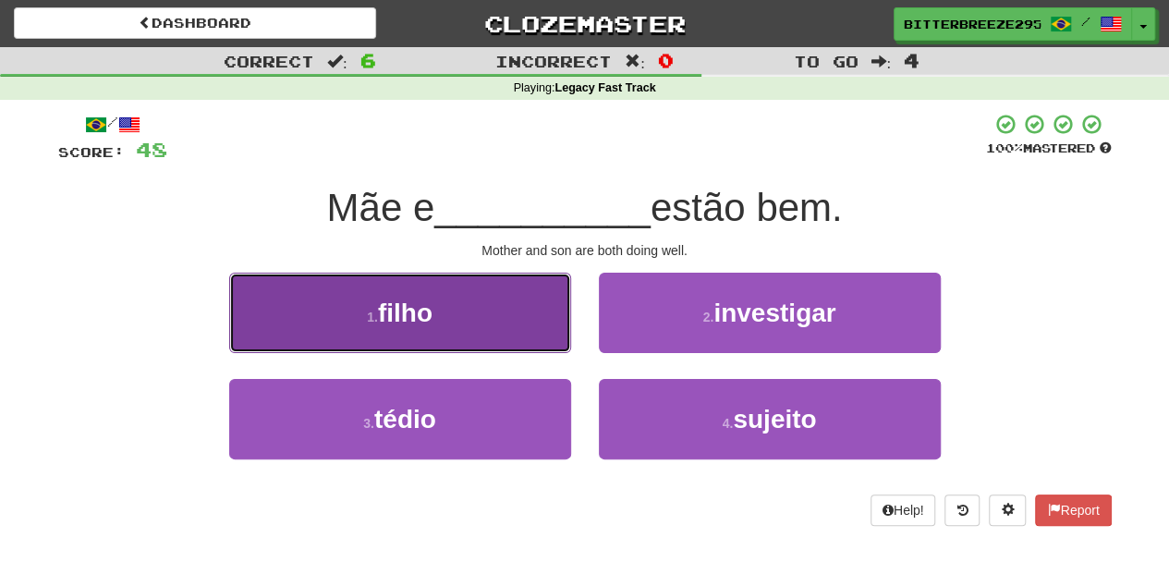
click at [547, 335] on button "1 . filho" at bounding box center [400, 313] width 342 height 80
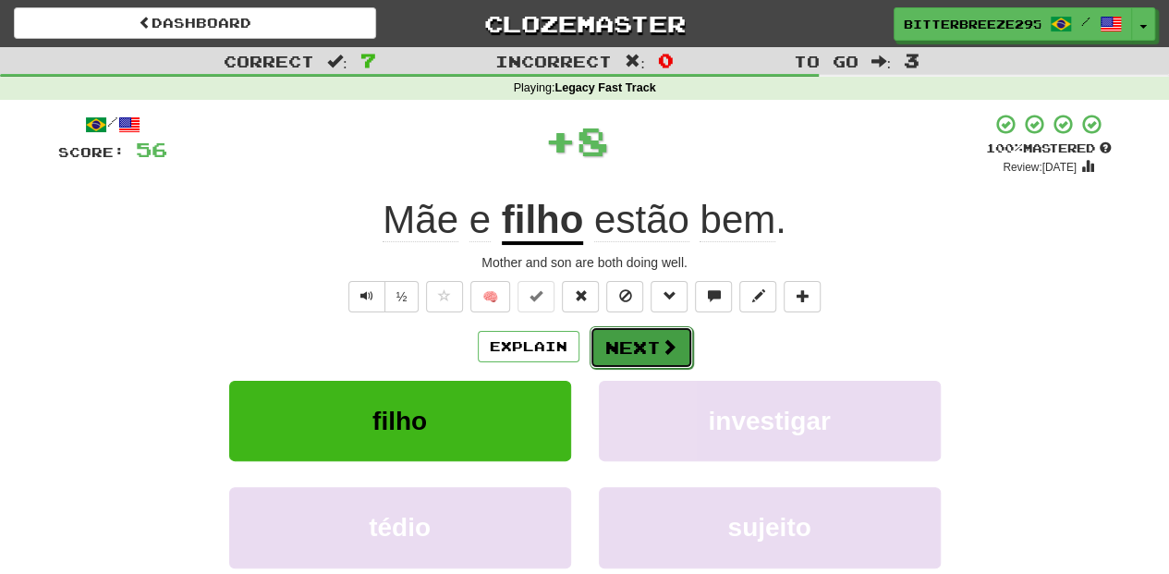
click at [625, 339] on button "Next" at bounding box center [642, 347] width 104 height 43
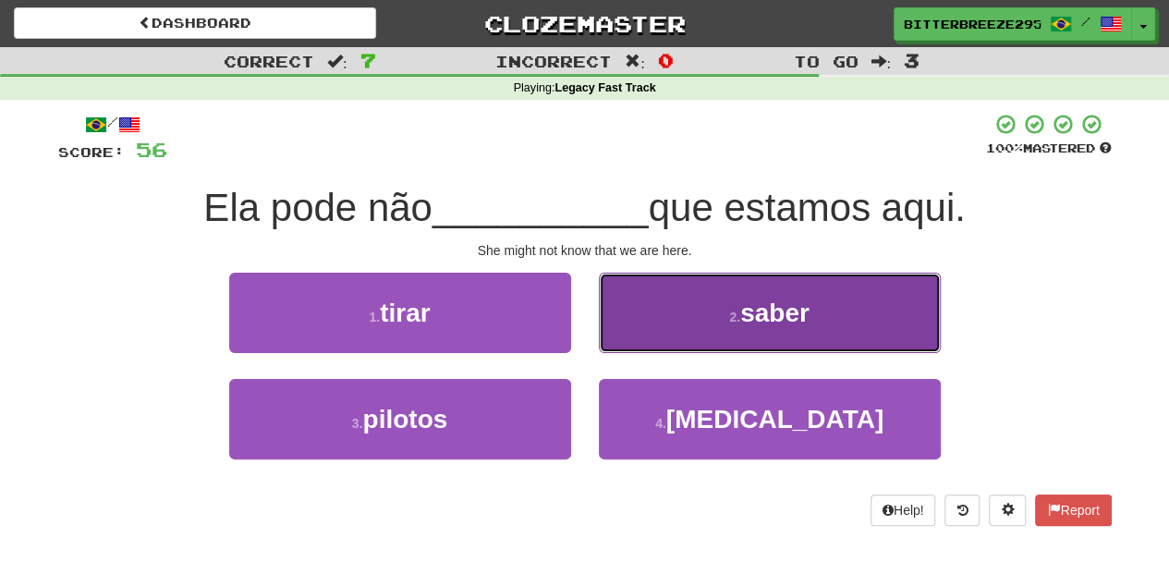
click at [656, 336] on button "2 . saber" at bounding box center [770, 313] width 342 height 80
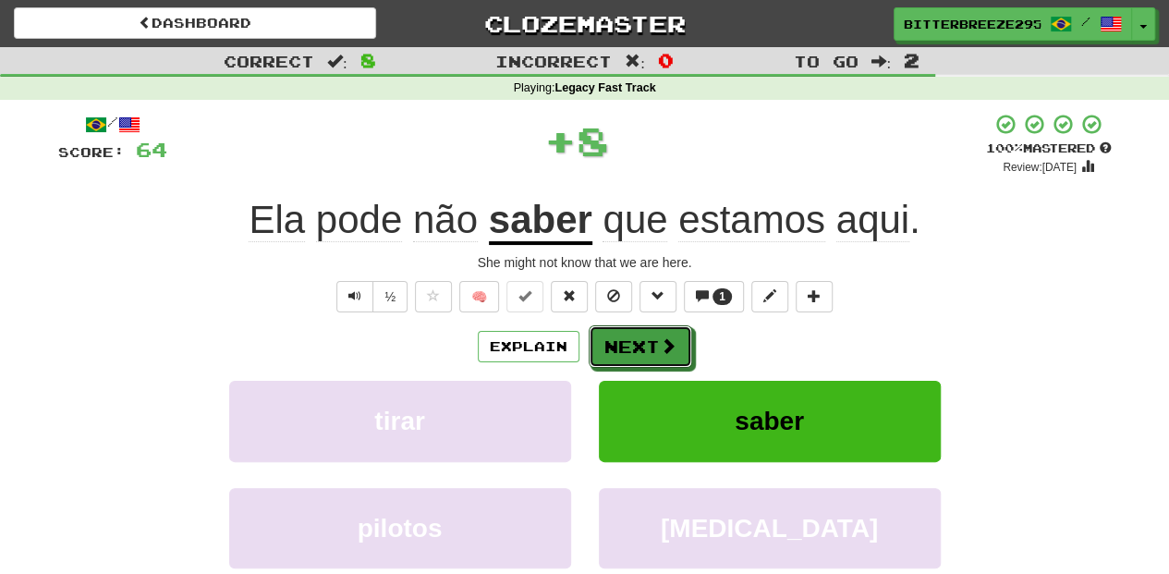
click at [656, 336] on button "Next" at bounding box center [641, 346] width 104 height 43
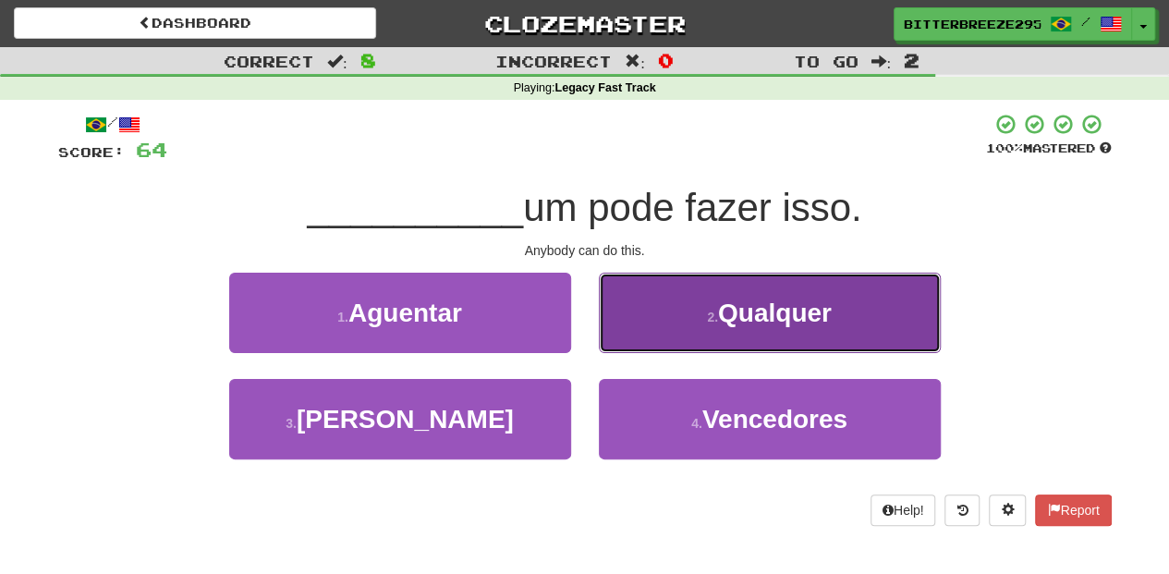
click at [655, 333] on button "2 . Qualquer" at bounding box center [770, 313] width 342 height 80
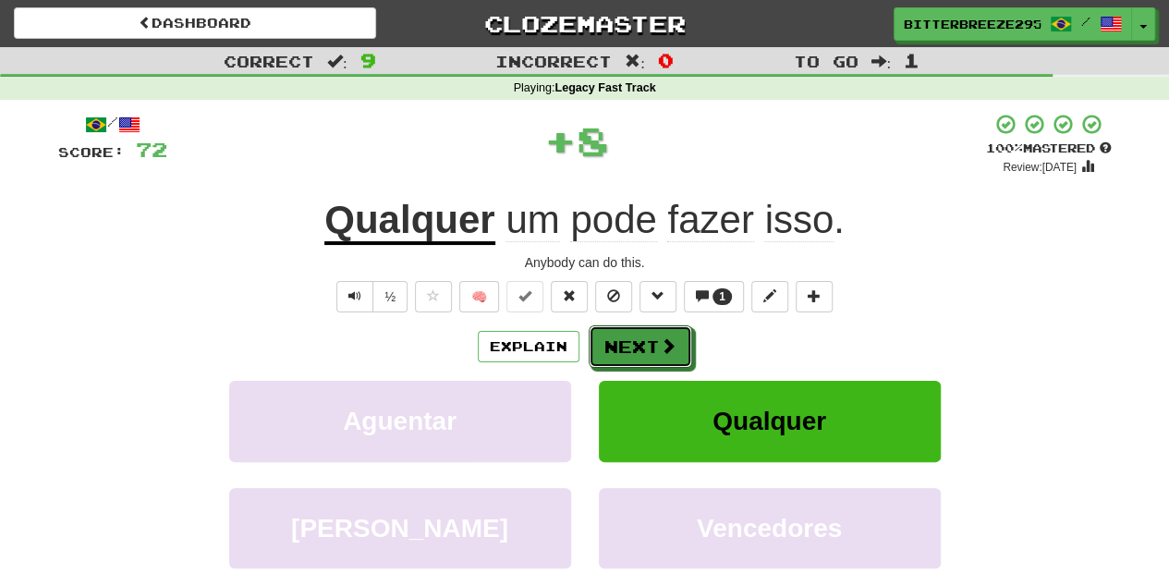
click at [655, 333] on button "Next" at bounding box center [641, 346] width 104 height 43
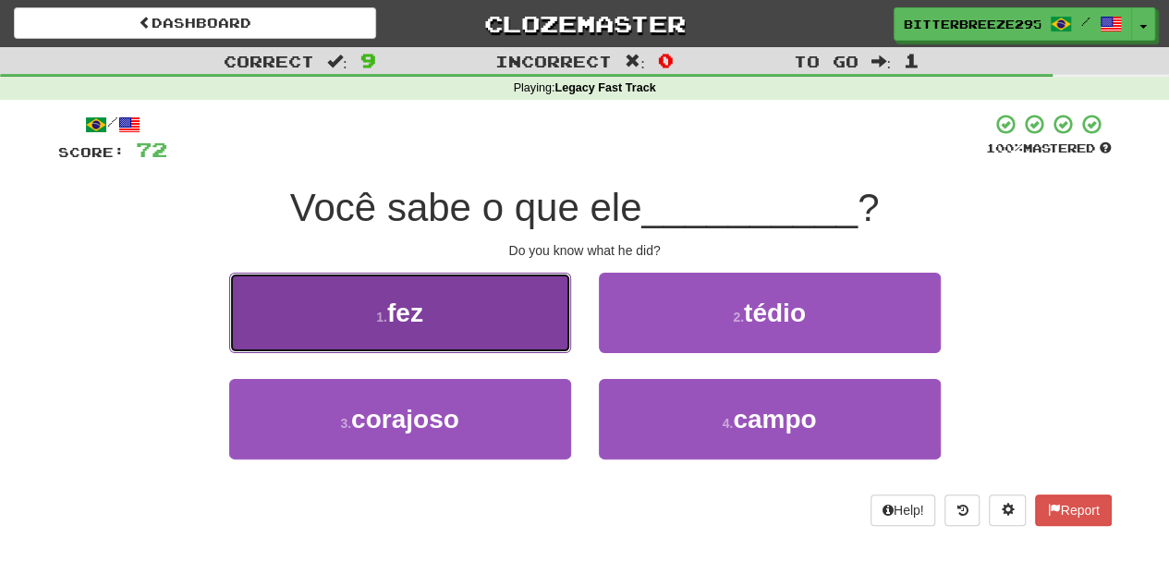
click at [544, 340] on button "1 . fez" at bounding box center [400, 313] width 342 height 80
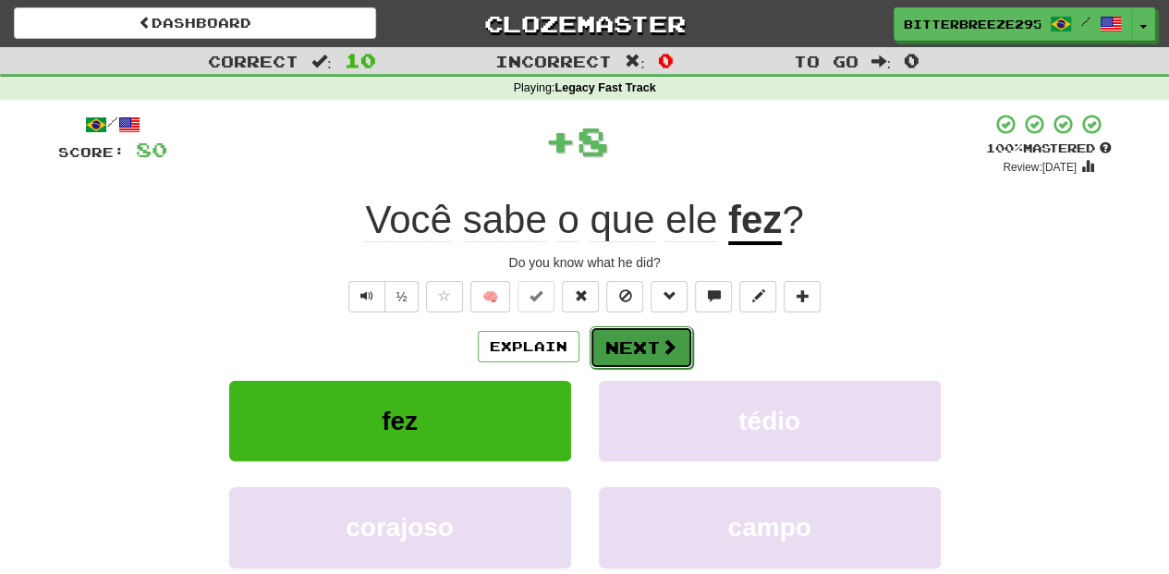
click at [636, 356] on button "Next" at bounding box center [642, 347] width 104 height 43
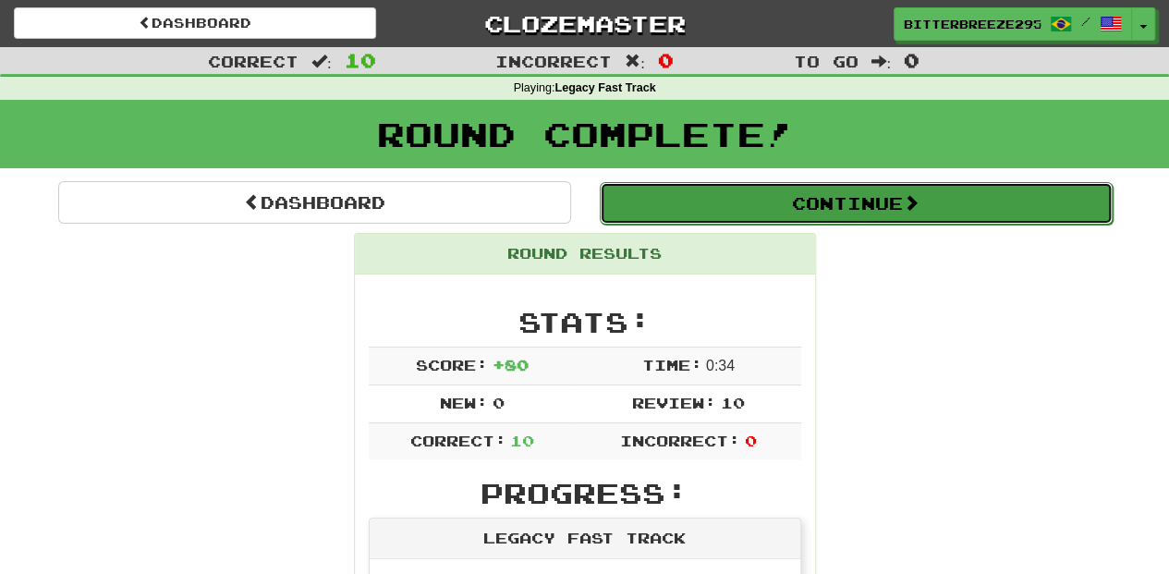
click at [708, 204] on button "Continue" at bounding box center [856, 203] width 513 height 43
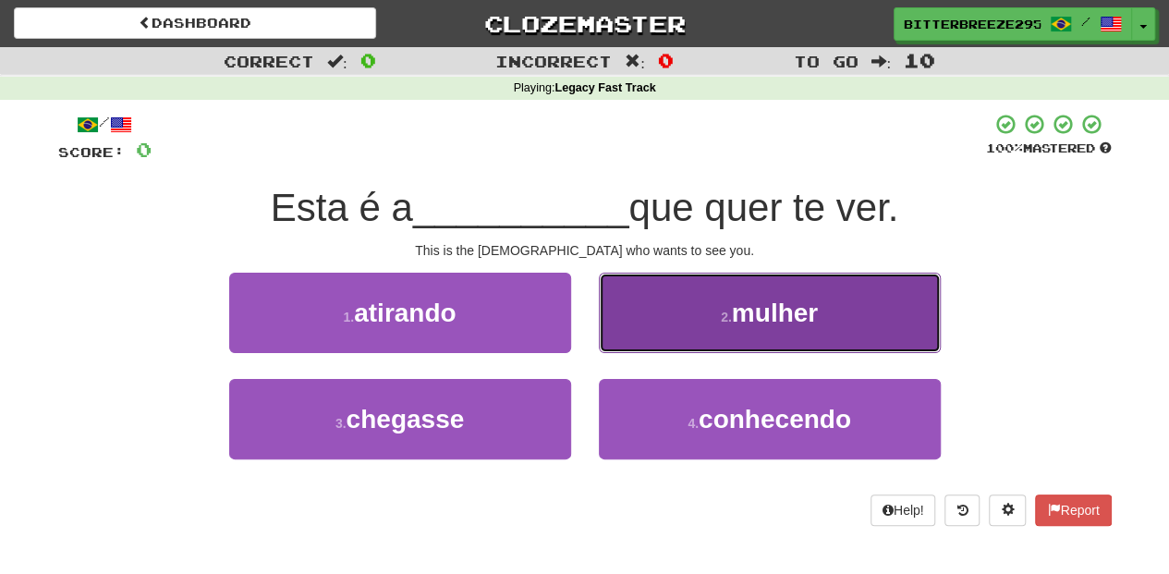
click at [682, 320] on button "2 . mulher" at bounding box center [770, 313] width 342 height 80
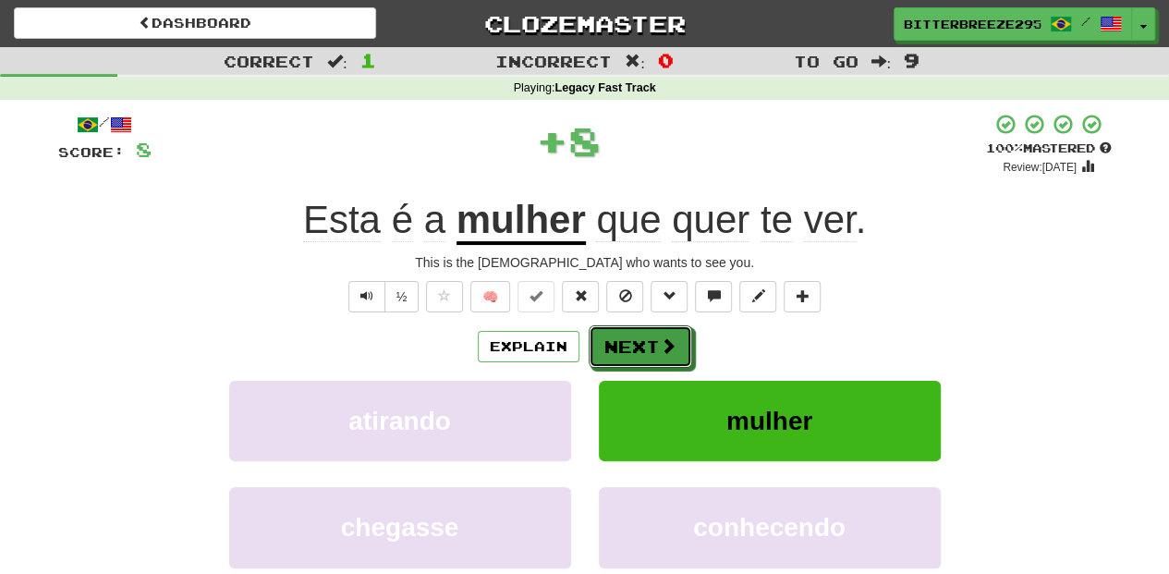
click at [664, 325] on button "Next" at bounding box center [641, 346] width 104 height 43
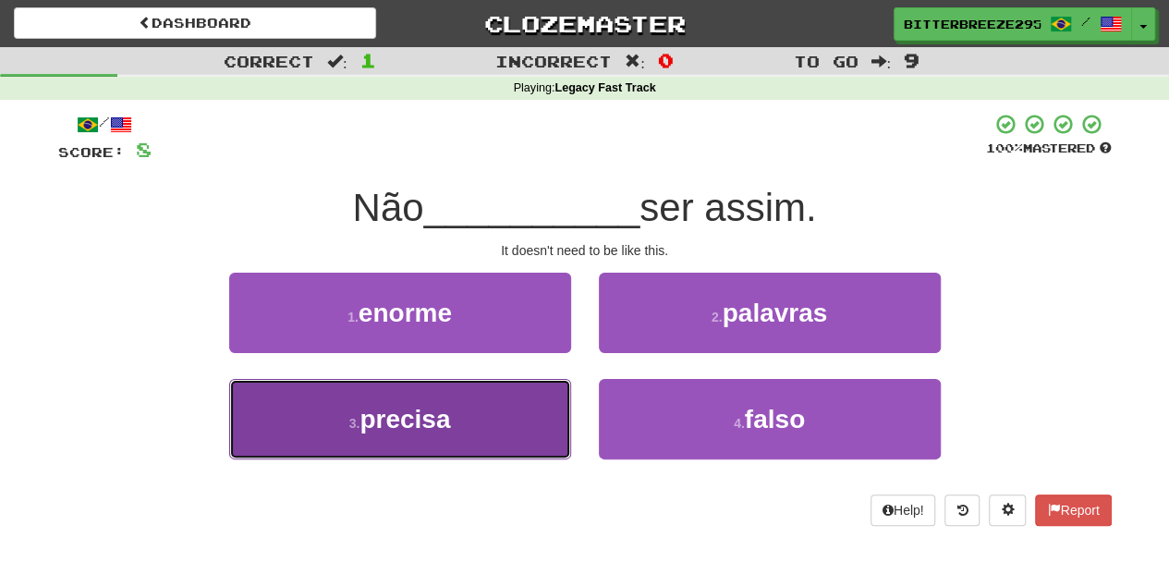
click at [519, 408] on button "3 . precisa" at bounding box center [400, 419] width 342 height 80
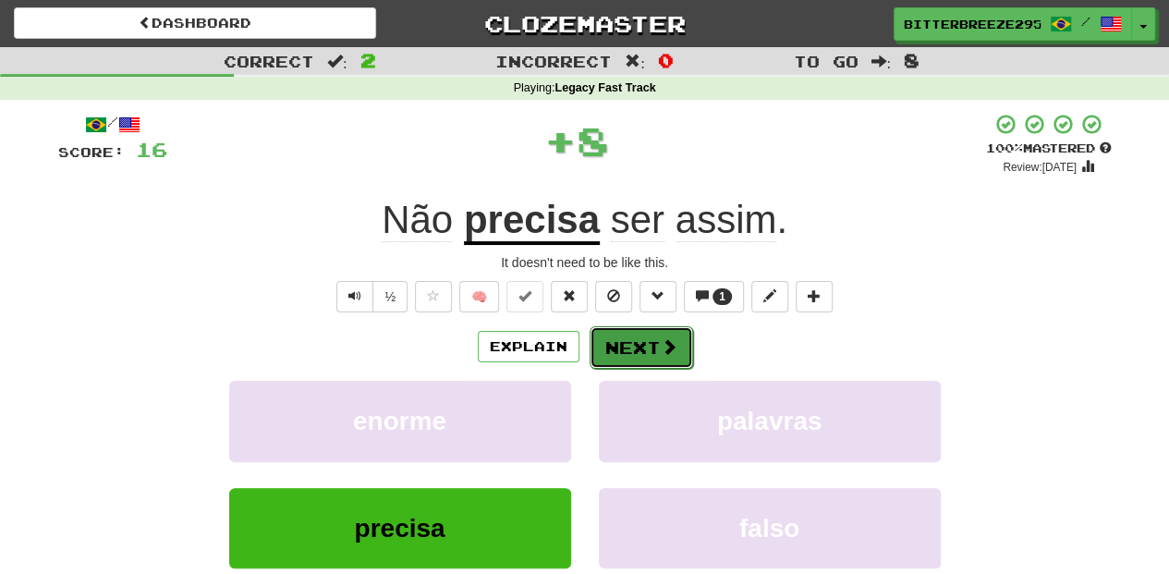
click at [628, 345] on button "Next" at bounding box center [642, 347] width 104 height 43
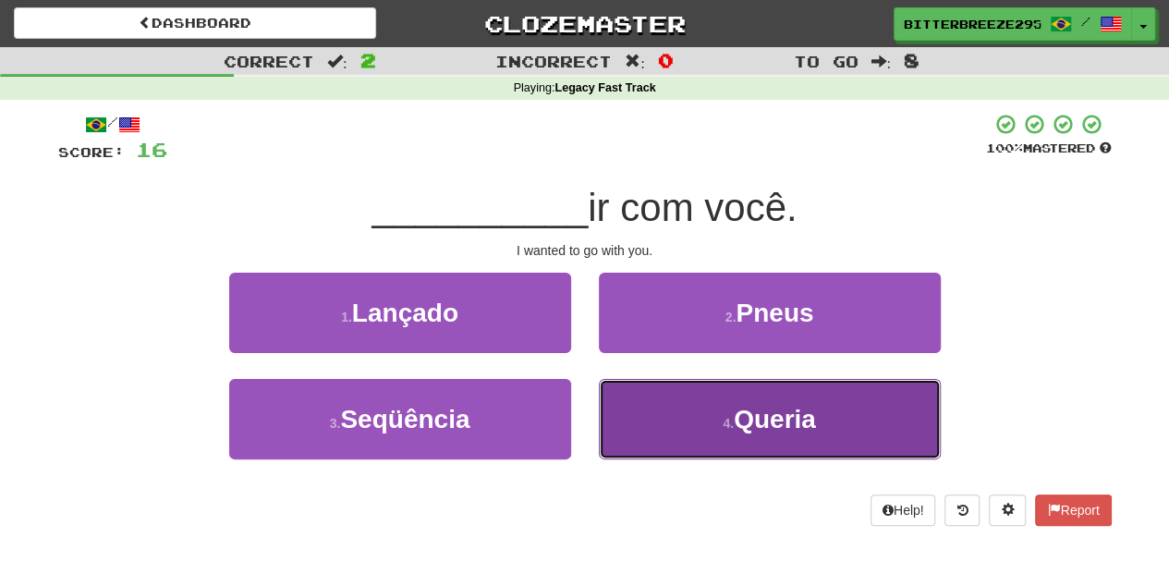
click at [675, 412] on button "4 . [GEOGRAPHIC_DATA]" at bounding box center [770, 419] width 342 height 80
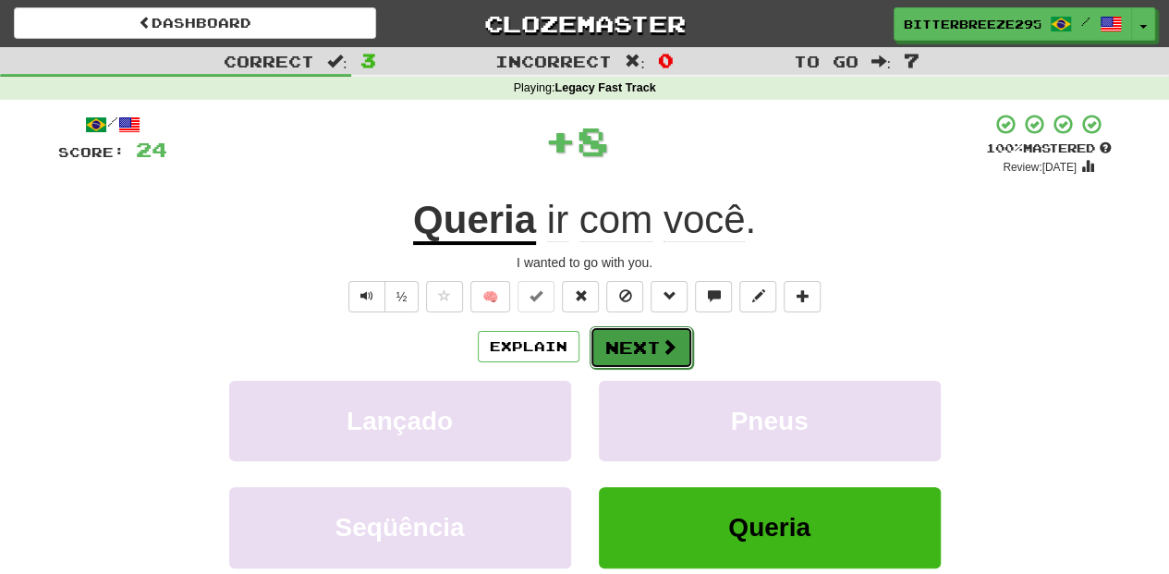
click at [637, 338] on button "Next" at bounding box center [642, 347] width 104 height 43
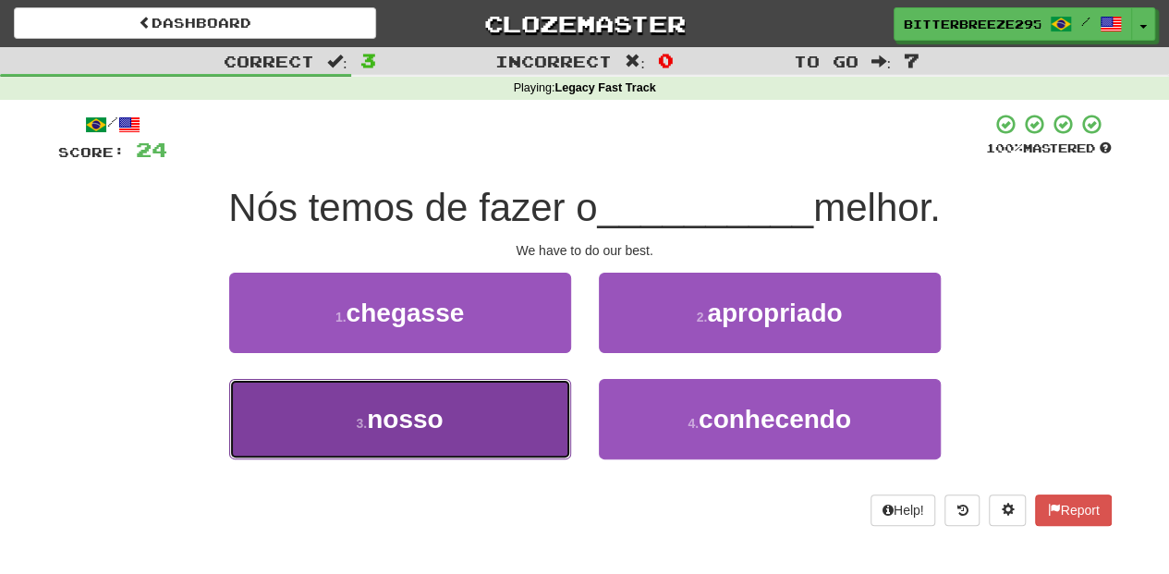
click at [530, 408] on button "3 . nosso" at bounding box center [400, 419] width 342 height 80
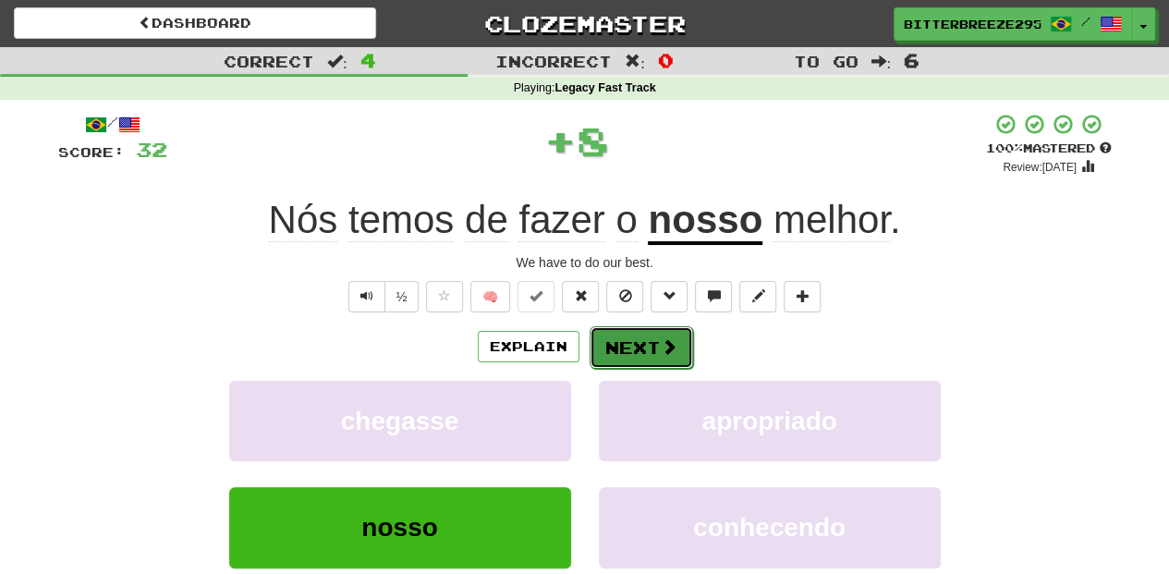
click at [621, 336] on button "Next" at bounding box center [642, 347] width 104 height 43
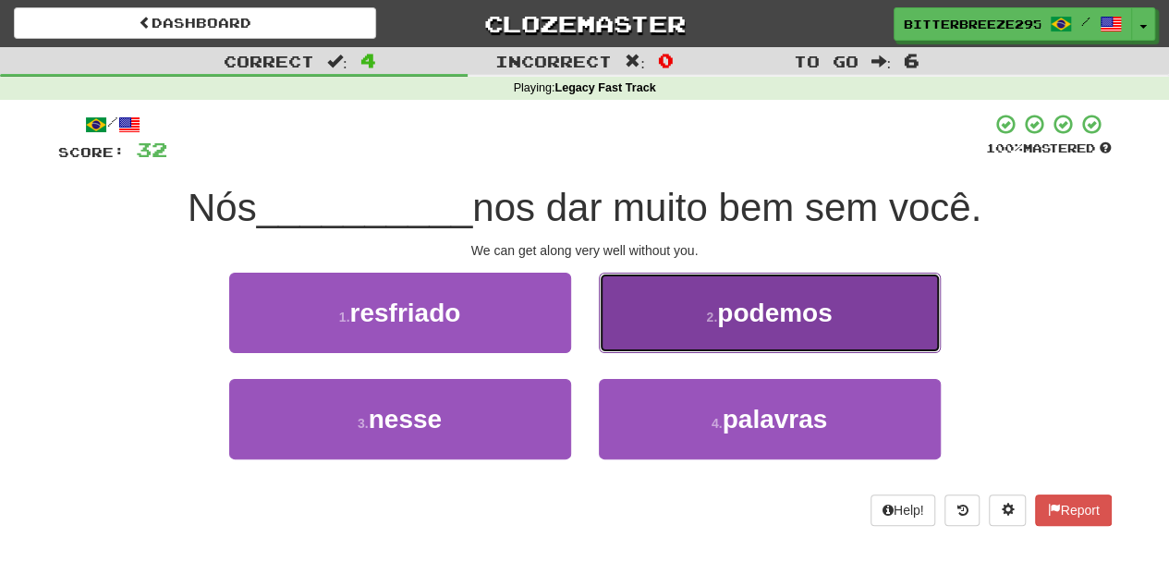
click at [670, 319] on button "2 . podemos" at bounding box center [770, 313] width 342 height 80
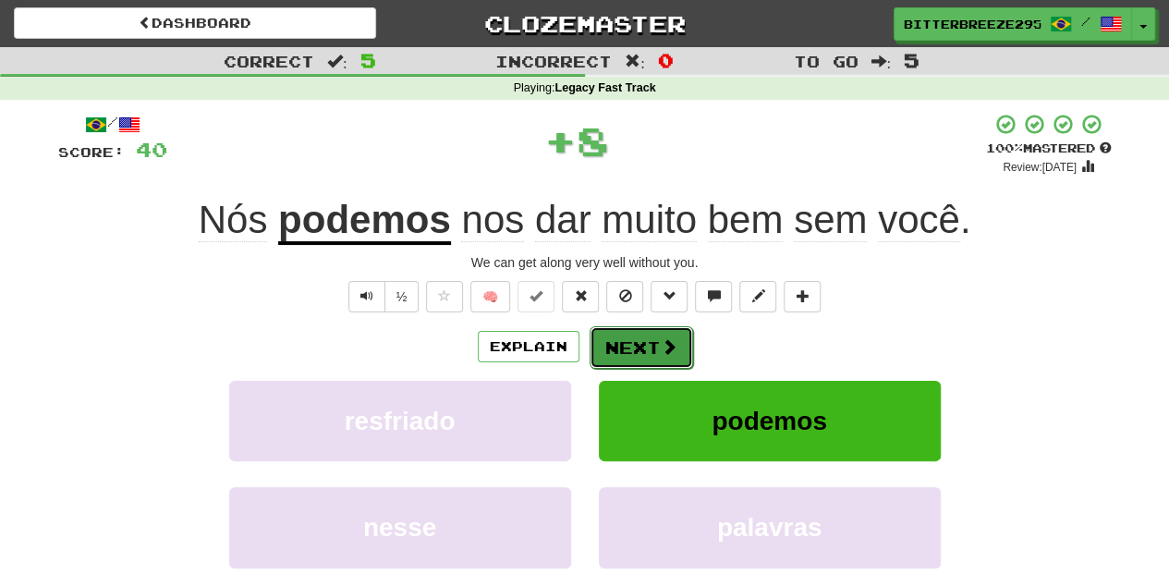
click at [645, 341] on button "Next" at bounding box center [642, 347] width 104 height 43
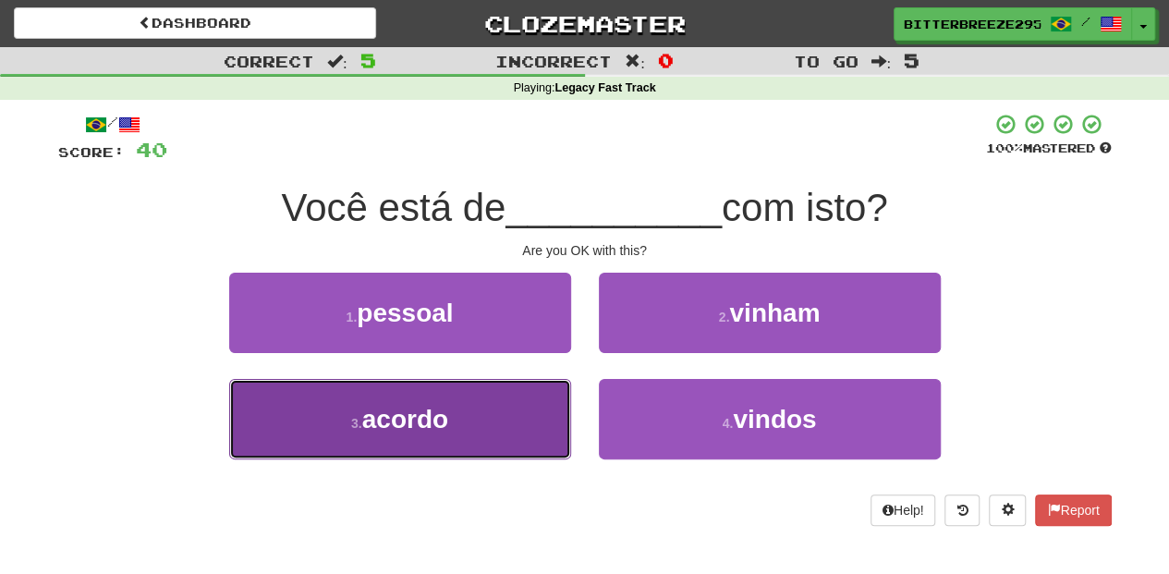
click at [484, 426] on button "3 . acordo" at bounding box center [400, 419] width 342 height 80
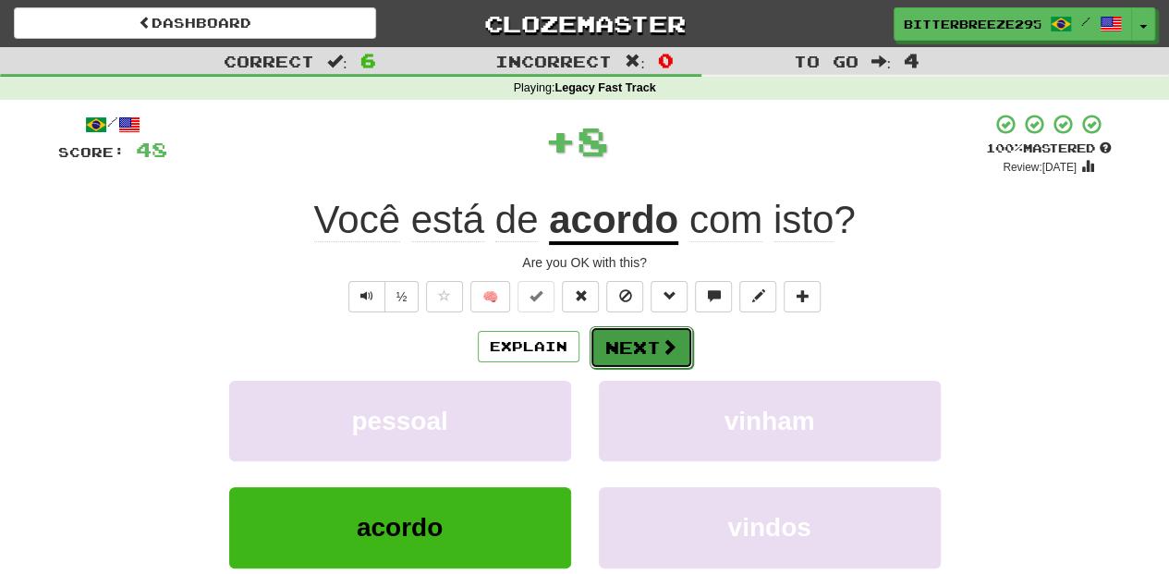
click at [614, 348] on button "Next" at bounding box center [642, 347] width 104 height 43
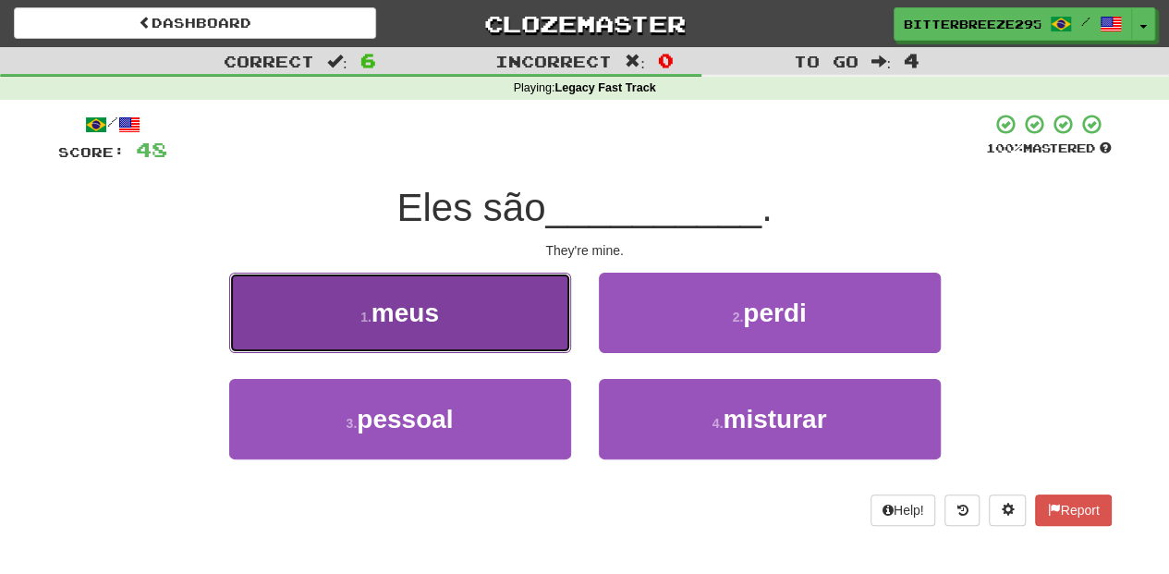
click at [500, 323] on button "1 . meus" at bounding box center [400, 313] width 342 height 80
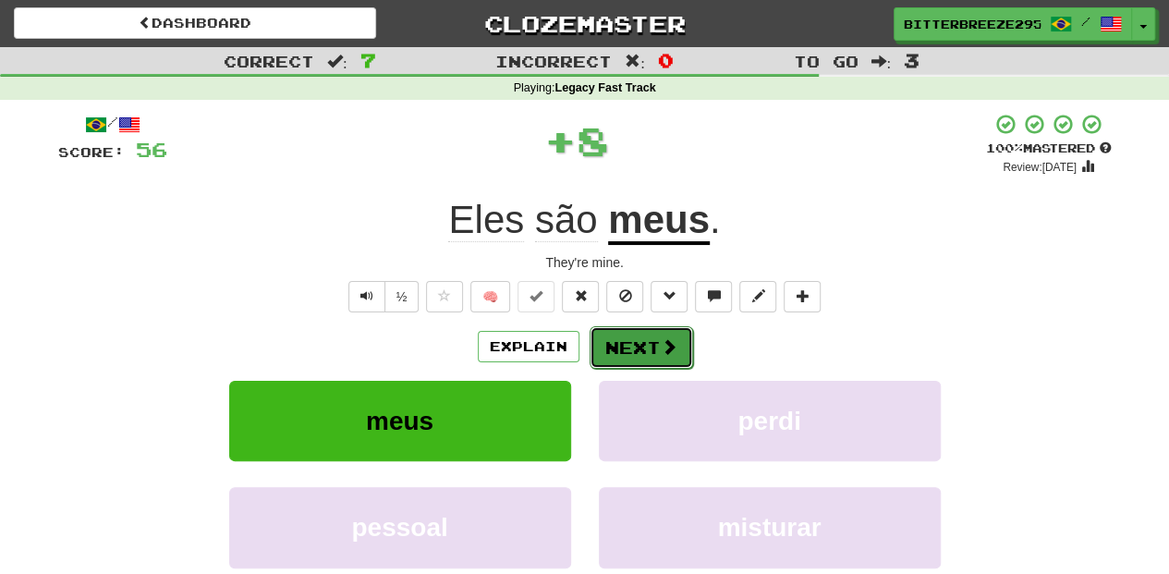
click at [628, 340] on button "Next" at bounding box center [642, 347] width 104 height 43
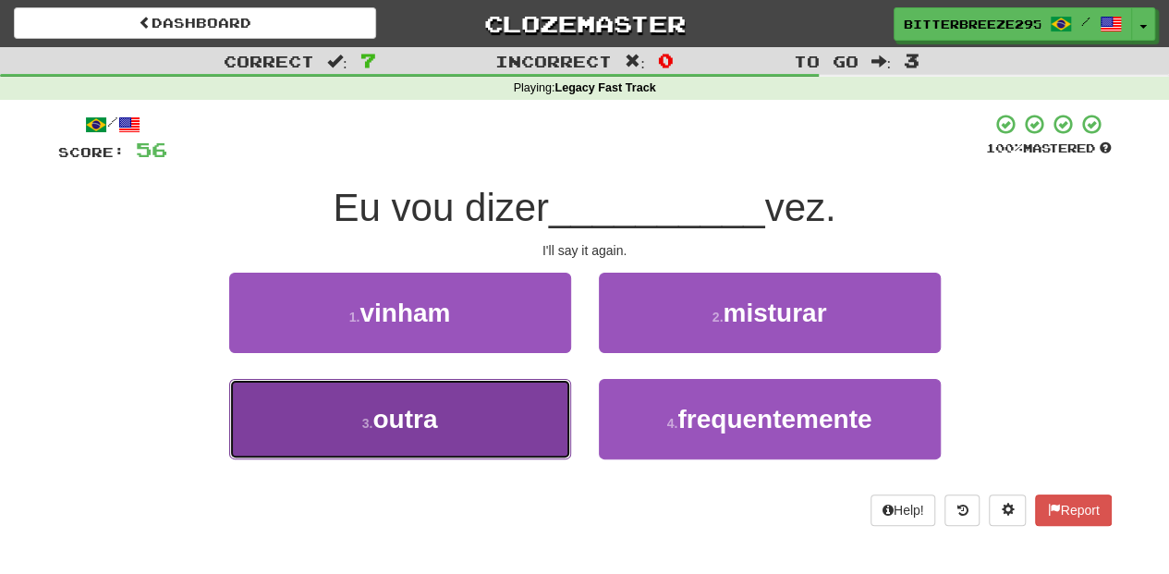
click at [543, 417] on button "3 . outra" at bounding box center [400, 419] width 342 height 80
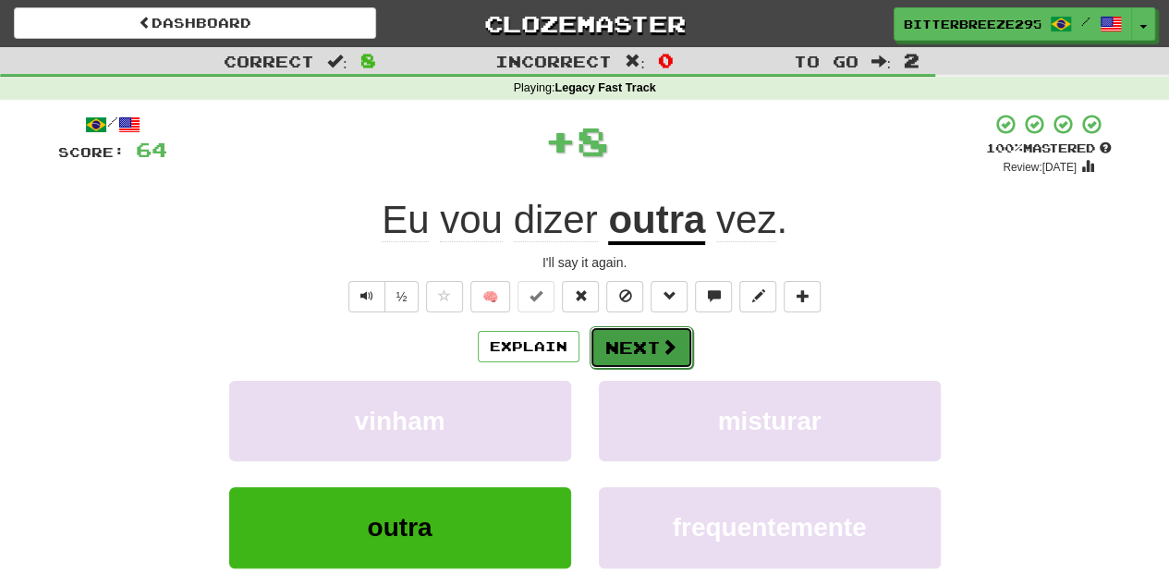
click at [628, 350] on button "Next" at bounding box center [642, 347] width 104 height 43
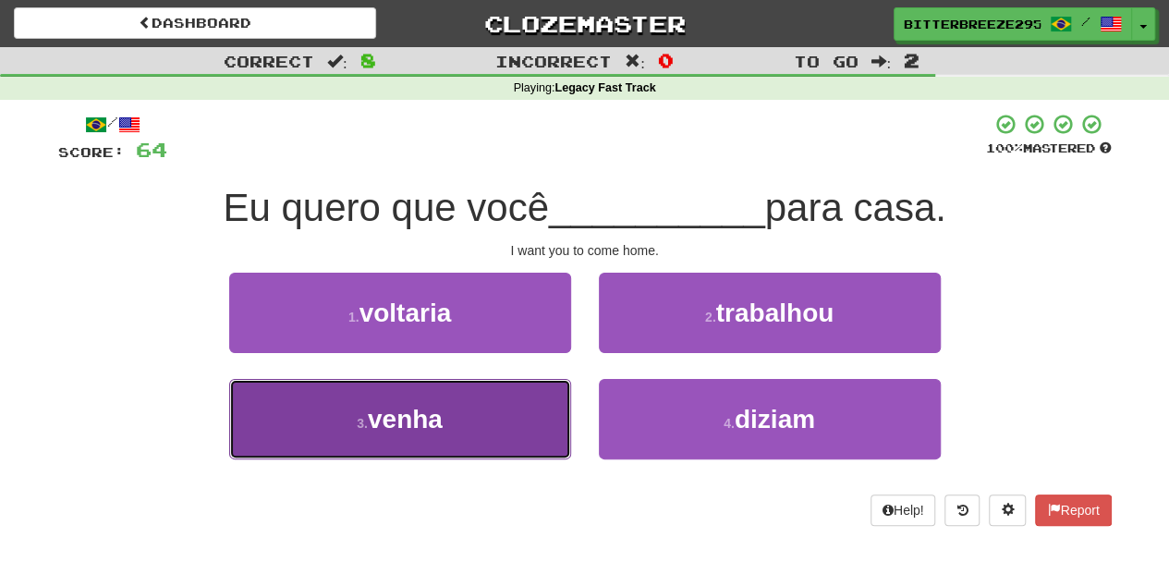
click at [512, 406] on button "3 . [GEOGRAPHIC_DATA]" at bounding box center [400, 419] width 342 height 80
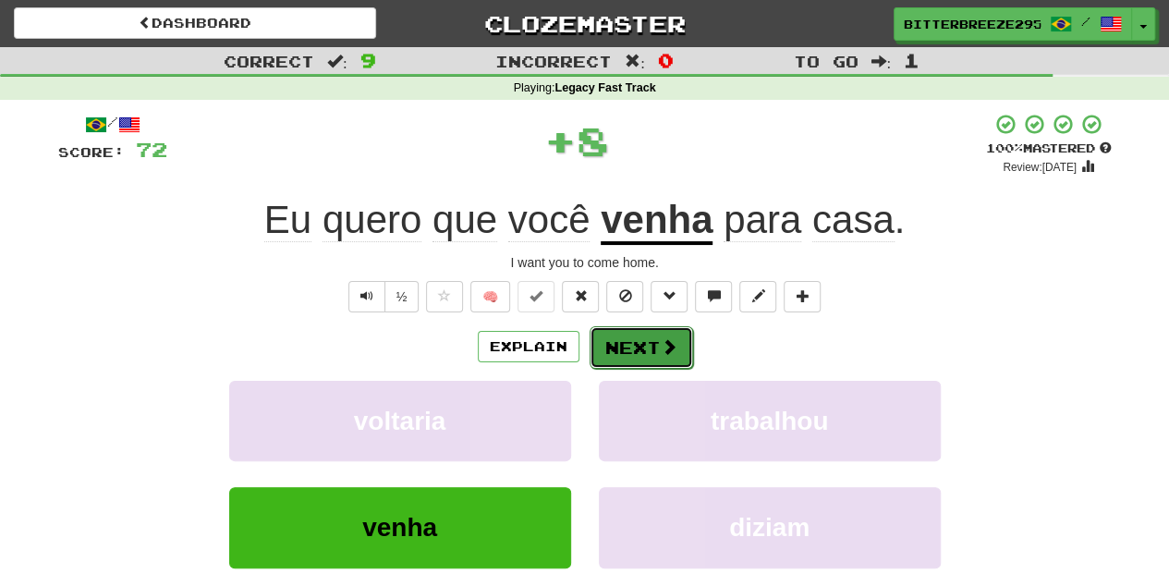
click at [606, 347] on button "Next" at bounding box center [642, 347] width 104 height 43
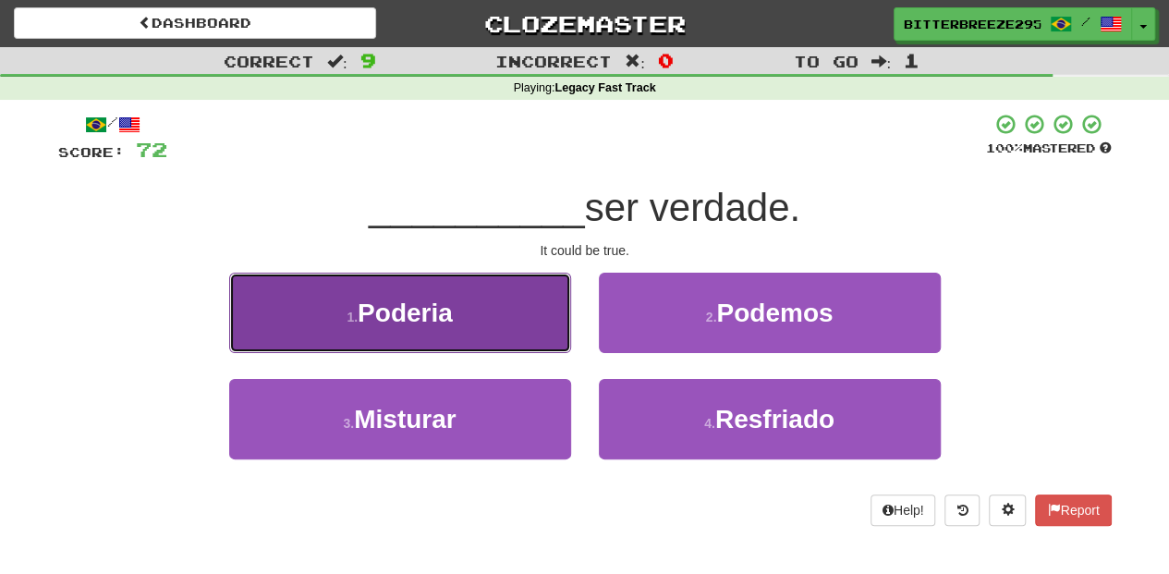
click at [559, 318] on button "1 . Poderia" at bounding box center [400, 313] width 342 height 80
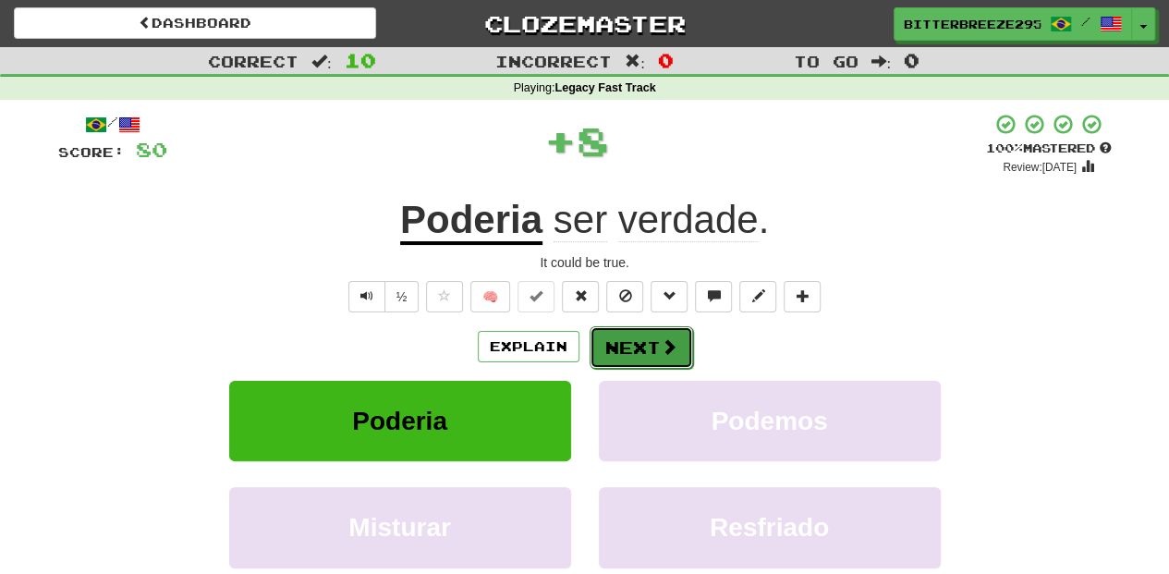
click at [628, 336] on button "Next" at bounding box center [642, 347] width 104 height 43
